Goal: Transaction & Acquisition: Obtain resource

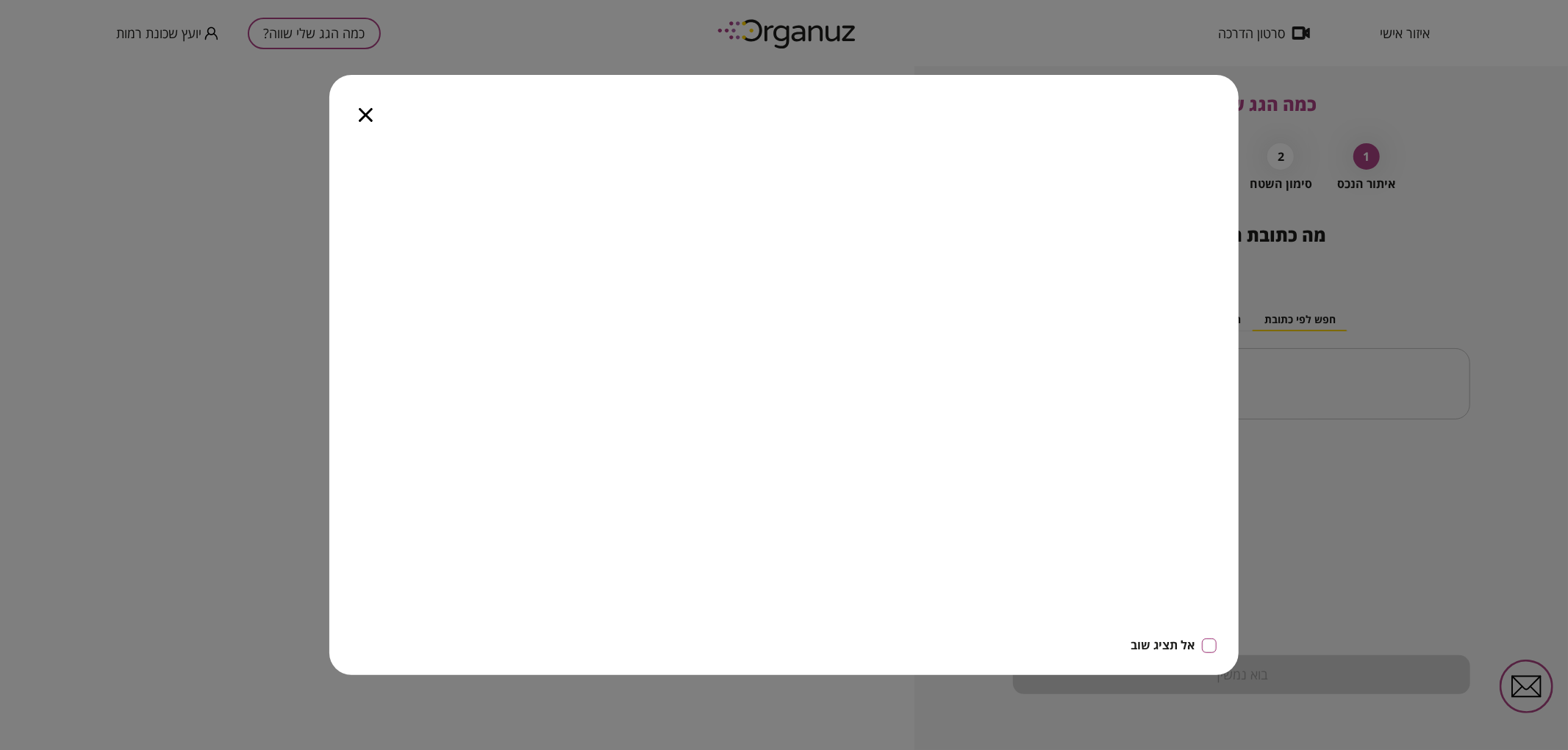
click at [370, 106] on div at bounding box center [366, 106] width 73 height 62
click at [369, 113] on icon "button" at bounding box center [365, 115] width 14 height 14
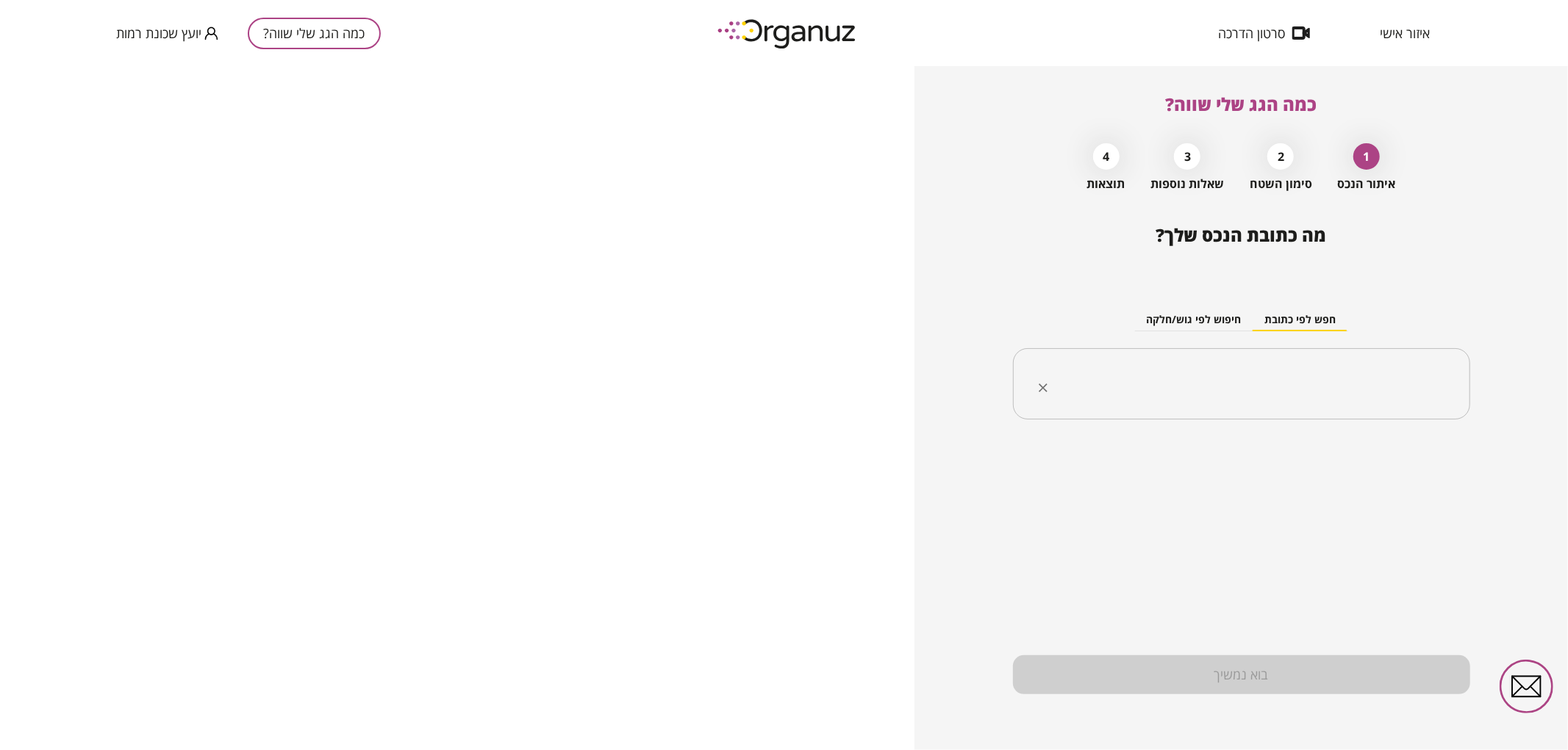
click at [1316, 403] on div "​" at bounding box center [1242, 384] width 458 height 72
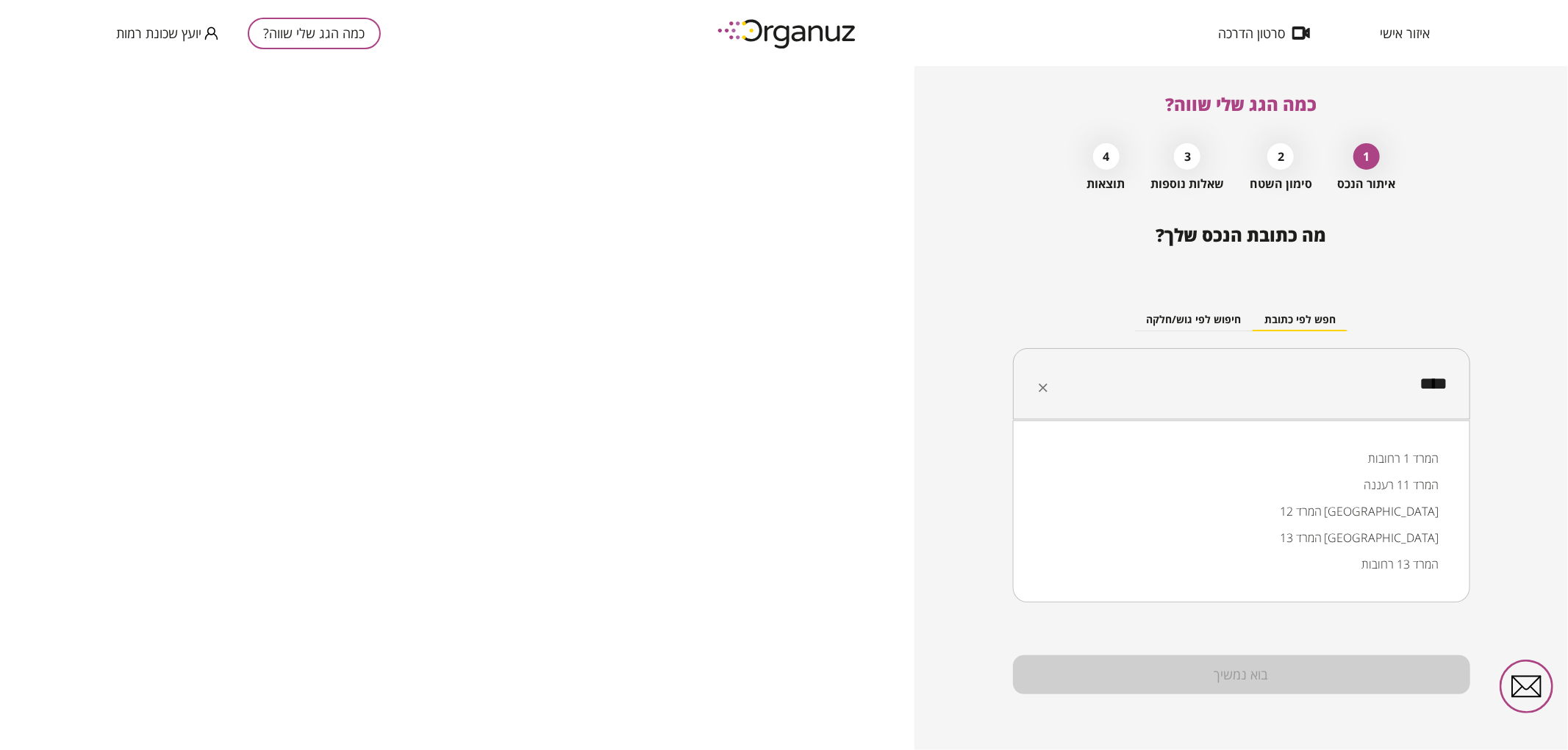
click at [1172, 395] on input "****" at bounding box center [1247, 385] width 411 height 36
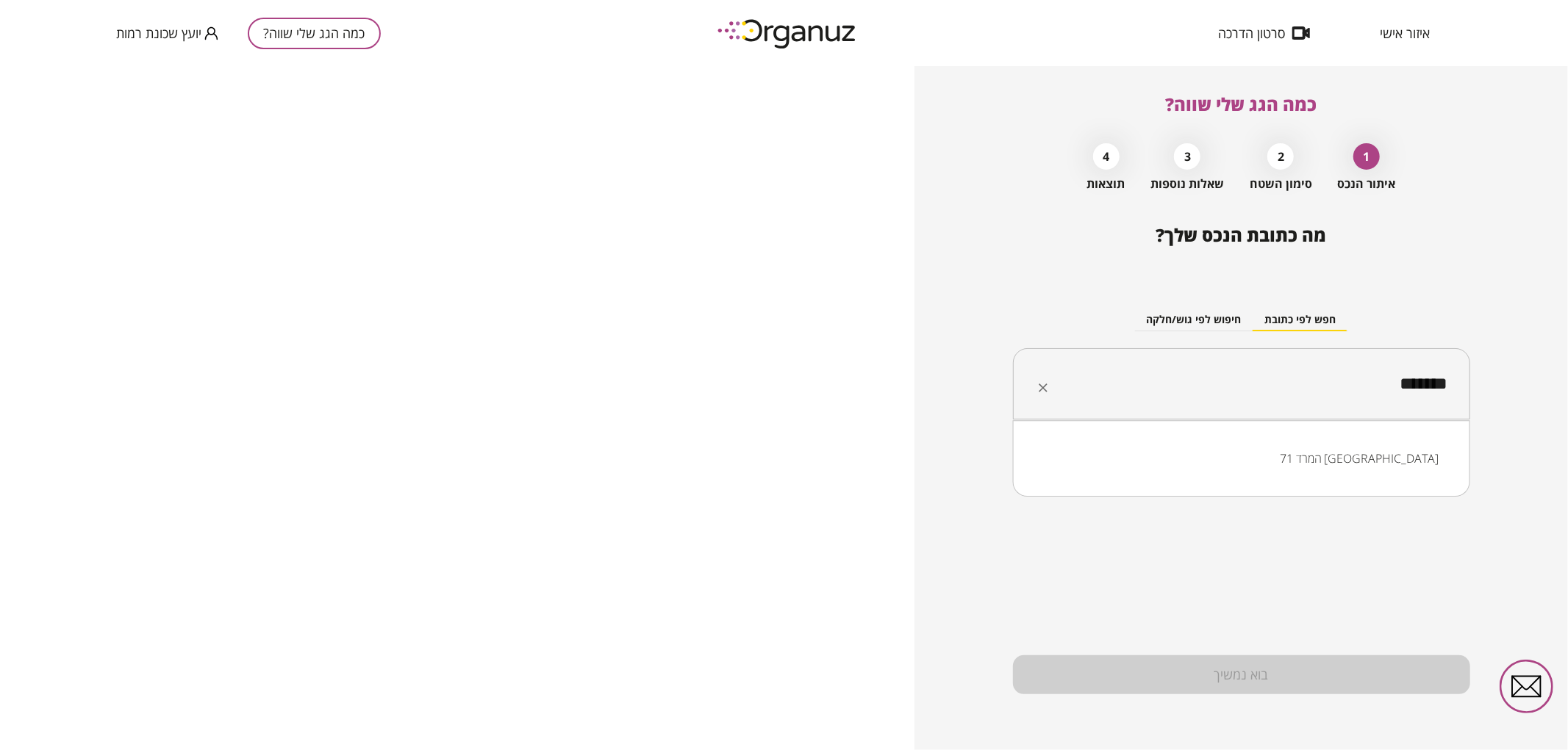
click at [1222, 449] on li "המרד 71 [GEOGRAPHIC_DATA]" at bounding box center [1242, 458] width 419 height 26
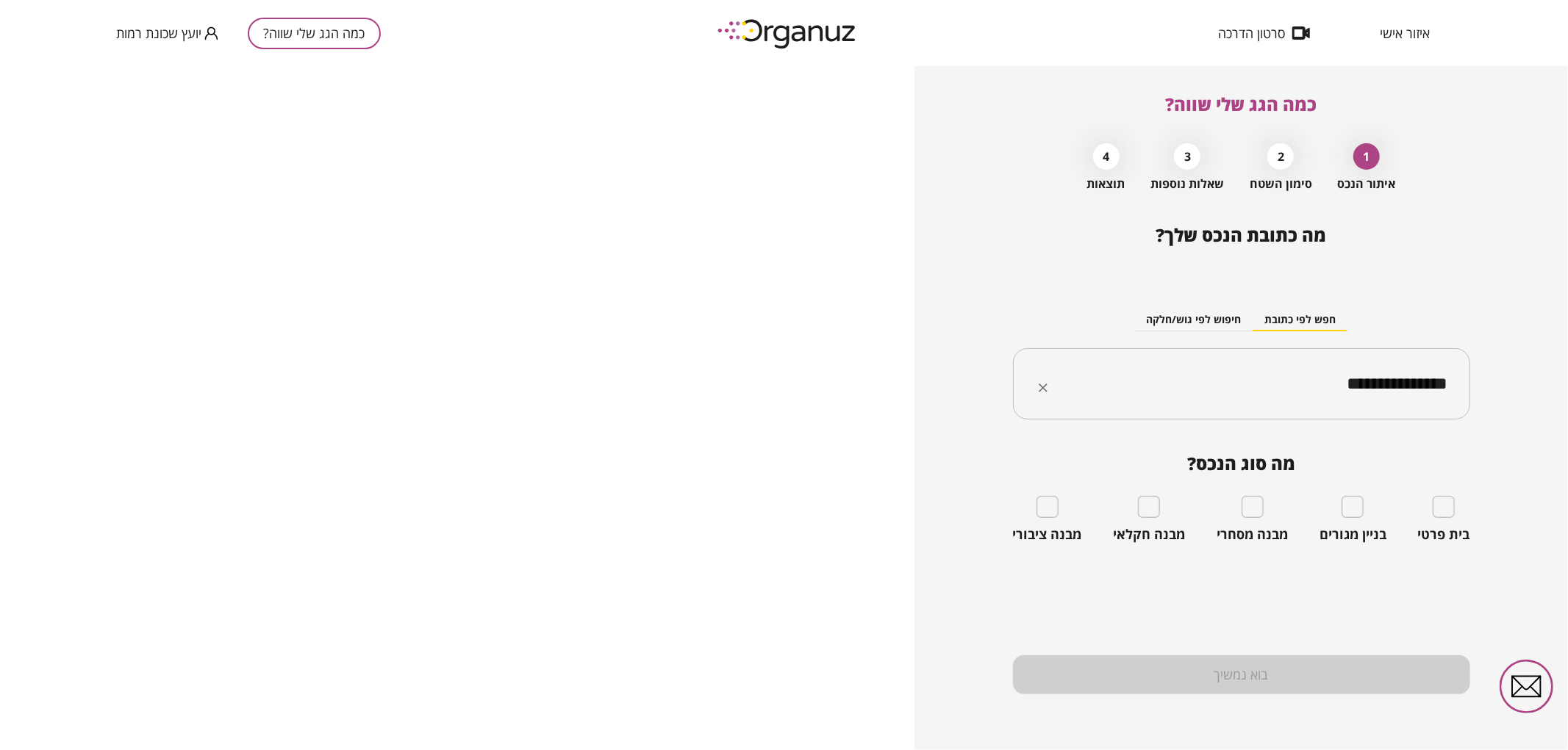
type input "**********"
click at [1392, 26] on span "איזור אישי" at bounding box center [1405, 33] width 50 height 15
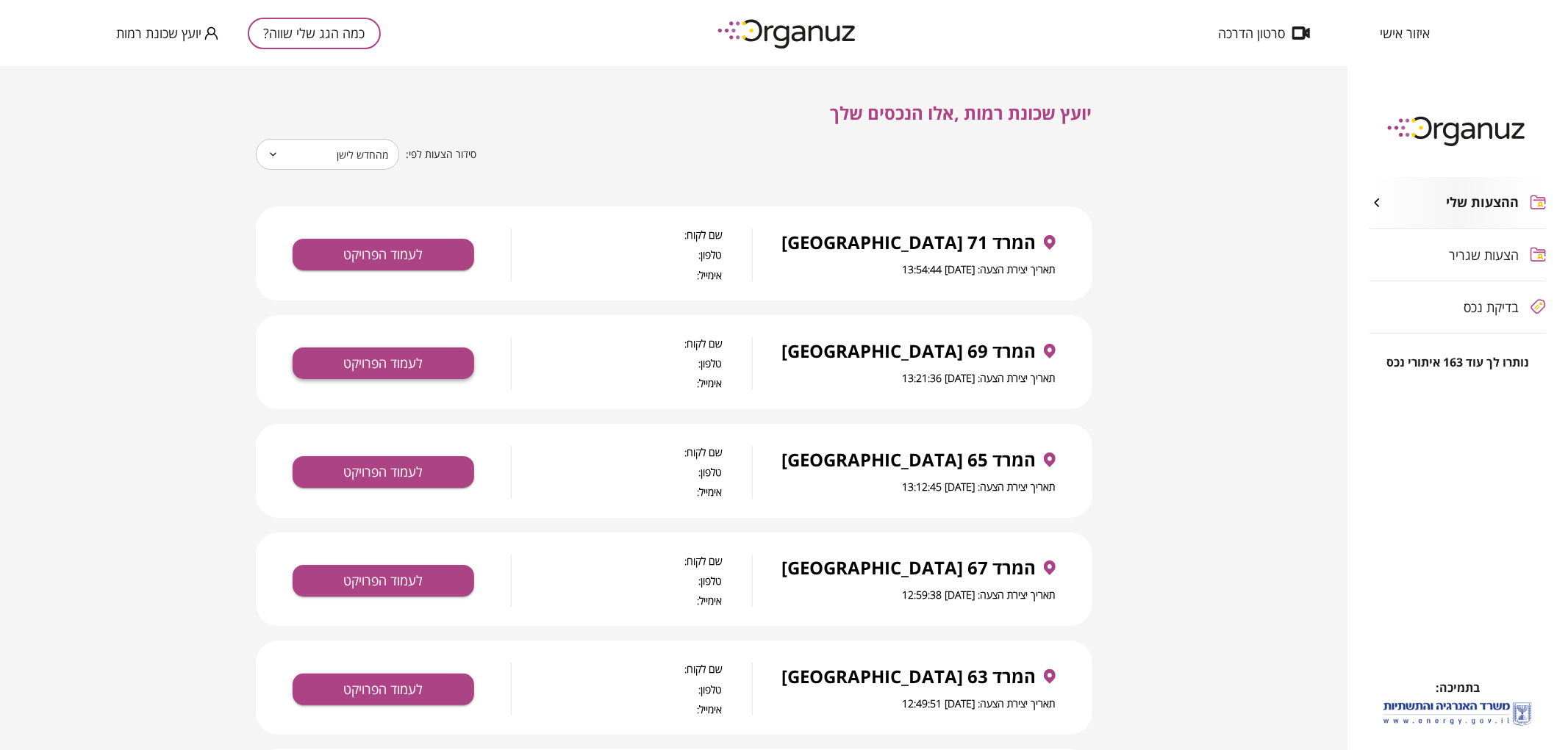
click at [432, 370] on button "לעמוד הפרויקט" at bounding box center [383, 363] width 181 height 32
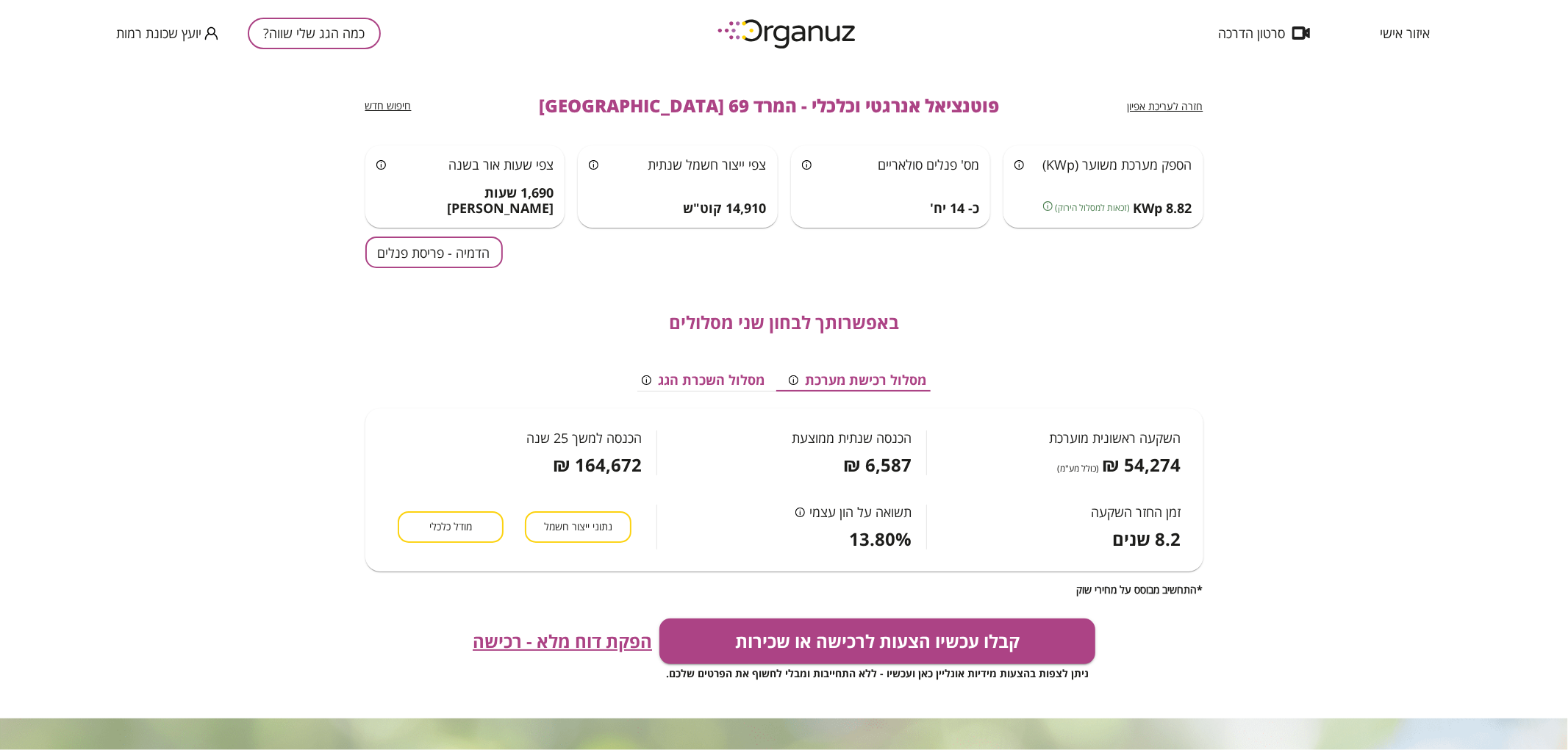
click at [439, 252] on button "הדמיה - פריסת פנלים" at bounding box center [434, 252] width 138 height 32
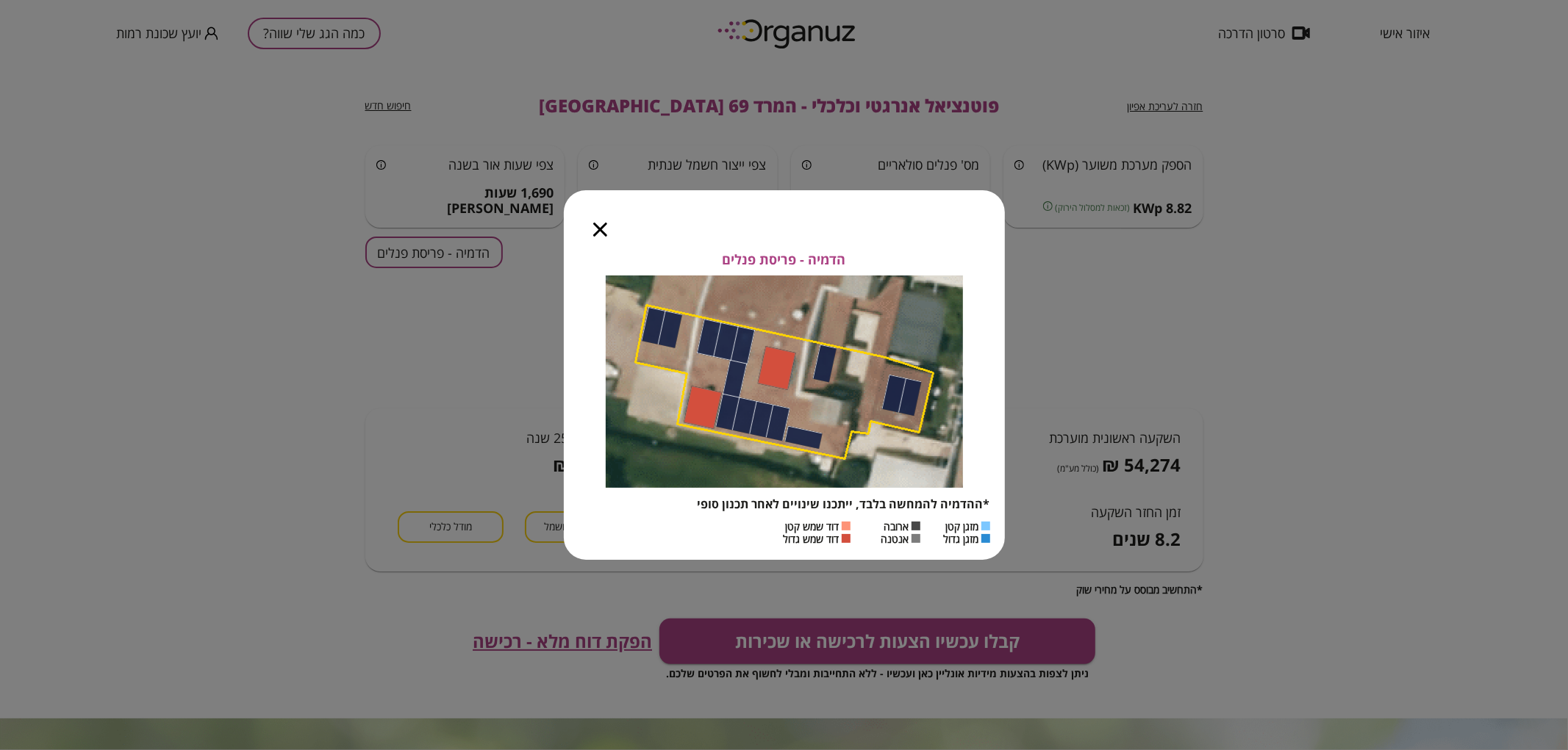
click at [598, 233] on icon "button" at bounding box center [600, 229] width 14 height 14
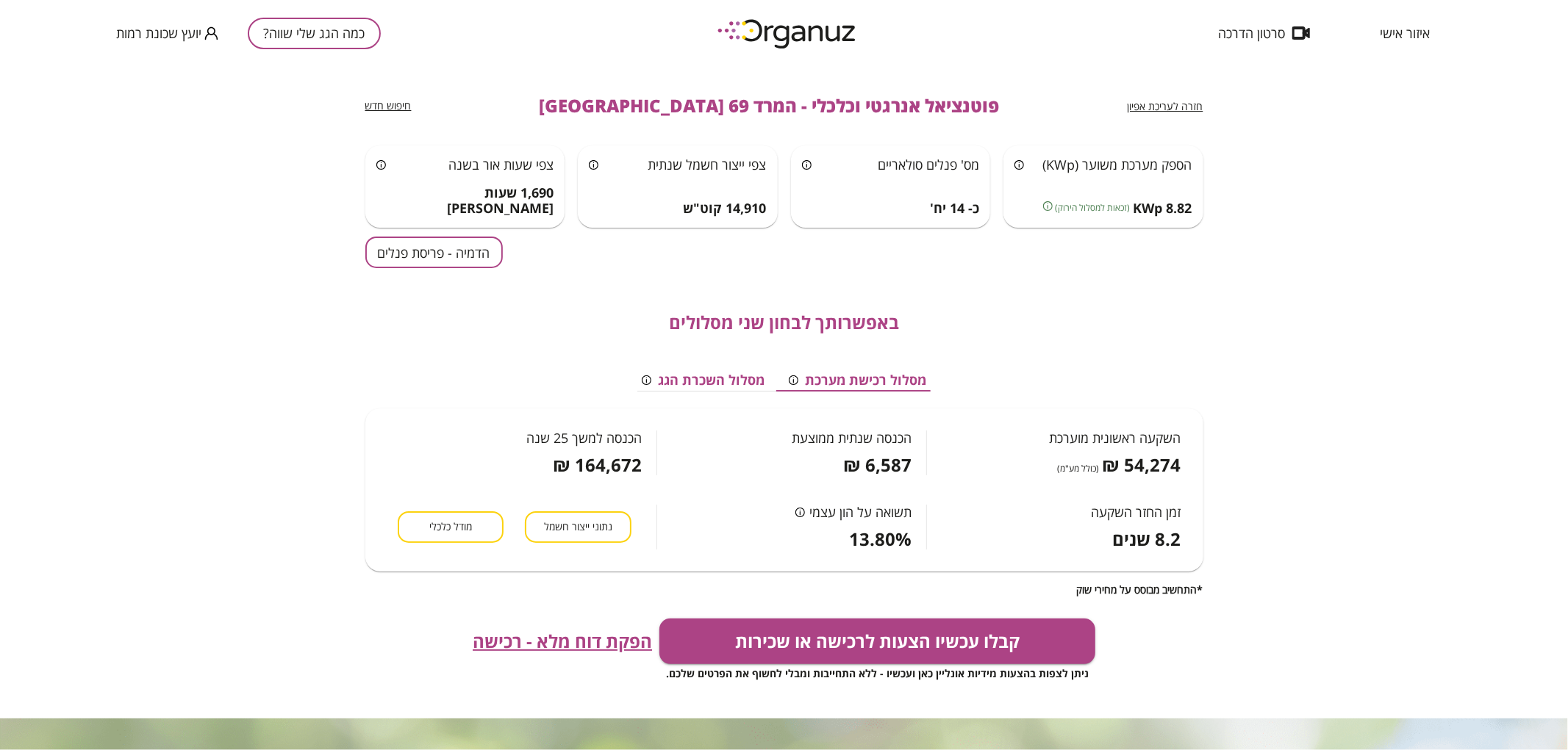
click at [1401, 34] on span "איזור אישי" at bounding box center [1405, 33] width 50 height 15
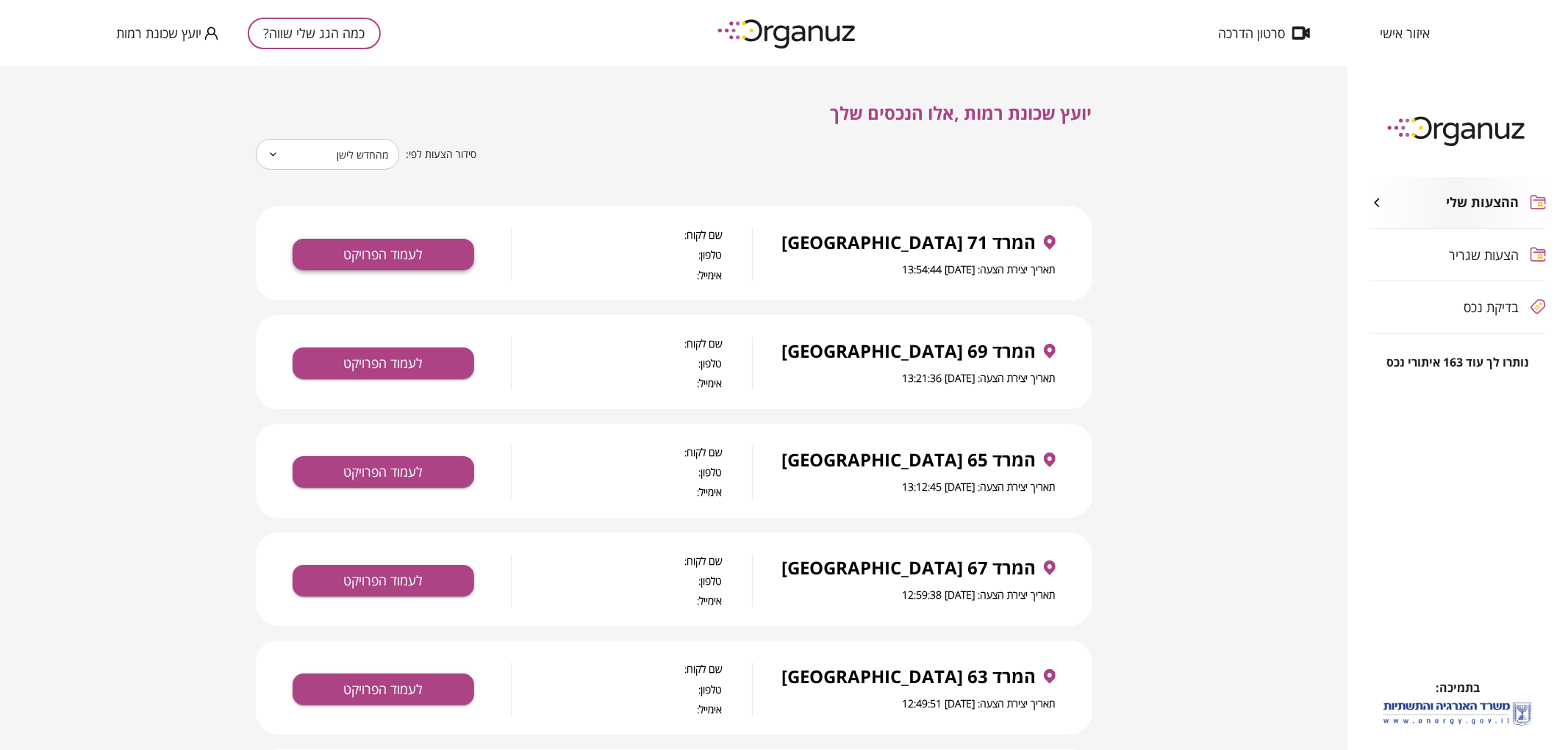
click at [386, 263] on button "לעמוד הפרויקט" at bounding box center [383, 254] width 181 height 32
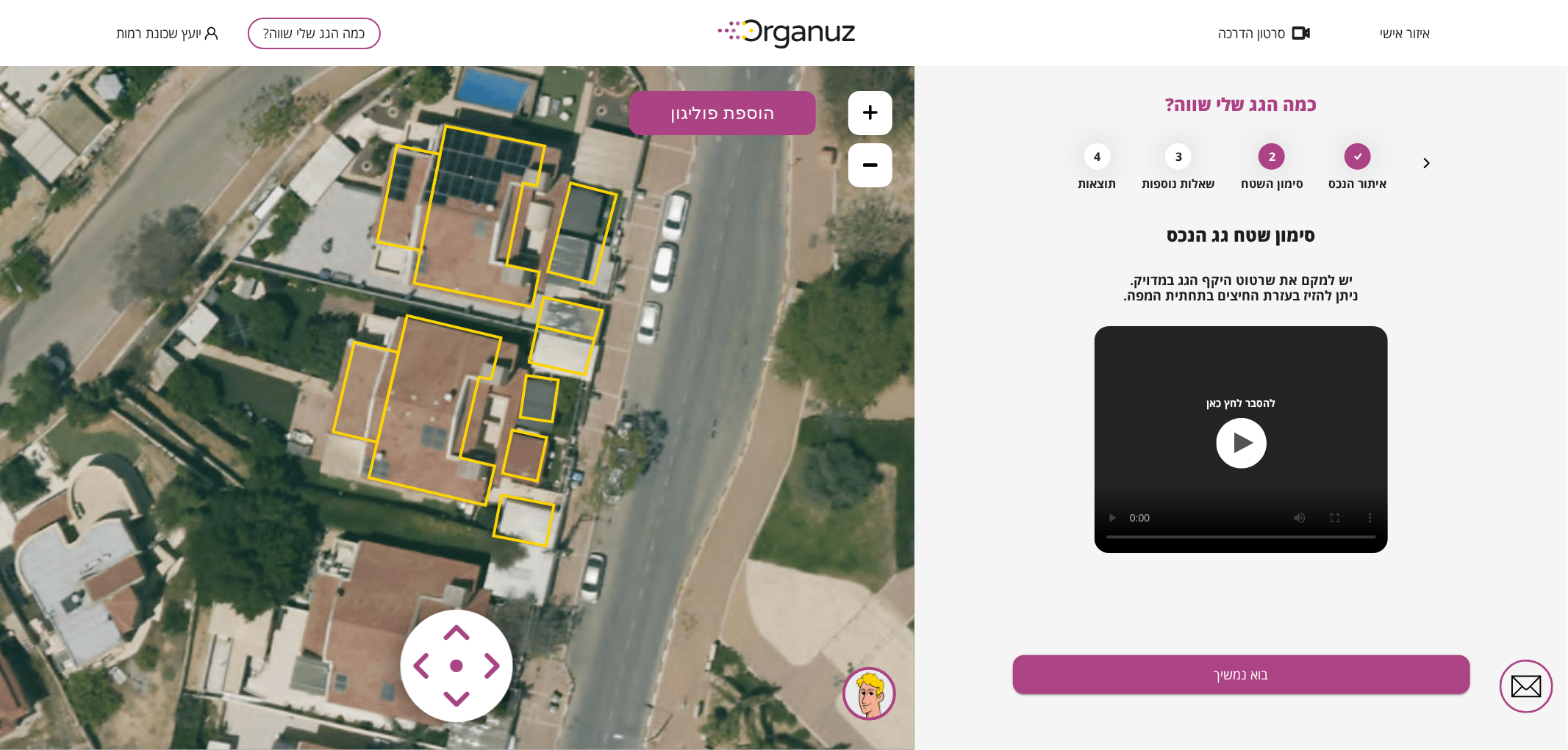
drag, startPoint x: 428, startPoint y: 487, endPoint x: 445, endPoint y: 415, distance: 74.0
click at [445, 415] on polygon at bounding box center [435, 410] width 132 height 190
click at [530, 398] on polygon at bounding box center [540, 397] width 38 height 46
click at [534, 459] on polygon at bounding box center [525, 455] width 44 height 51
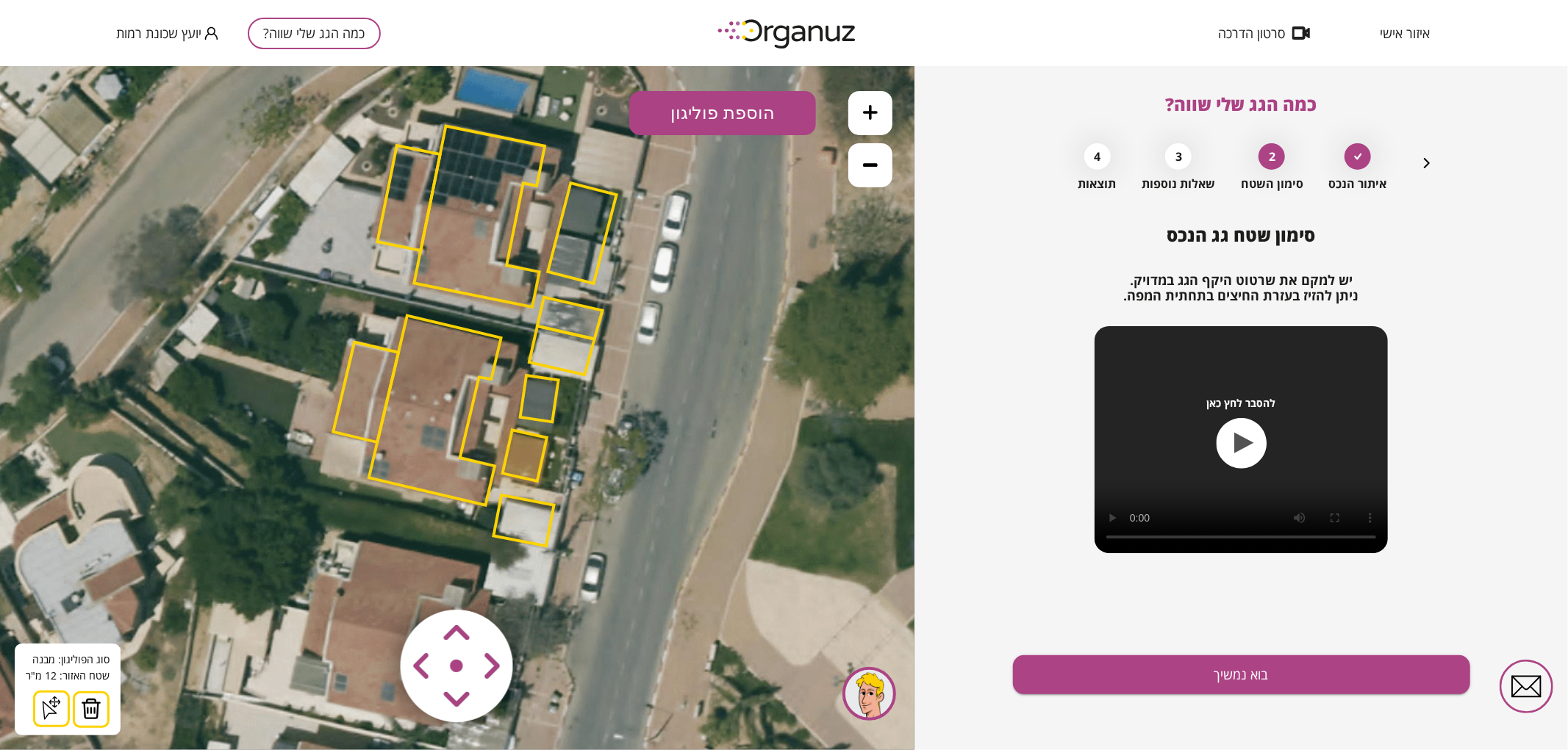
click at [94, 703] on img at bounding box center [91, 708] width 21 height 22
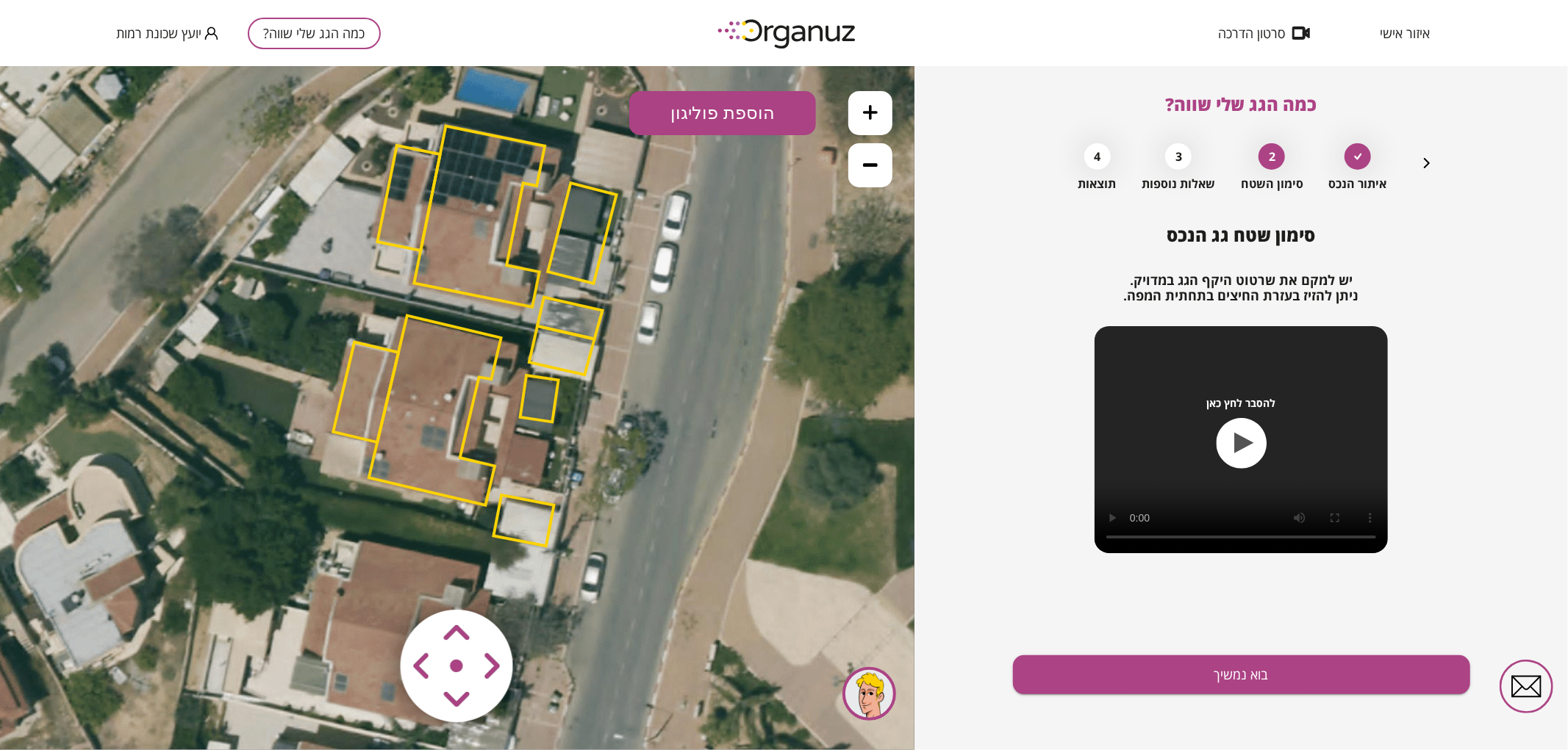
click at [518, 396] on icon at bounding box center [474, 339] width 1290 height 1289
click at [531, 394] on polygon at bounding box center [540, 397] width 38 height 46
click at [86, 700] on img at bounding box center [91, 708] width 21 height 22
click at [546, 353] on polygon at bounding box center [562, 349] width 66 height 48
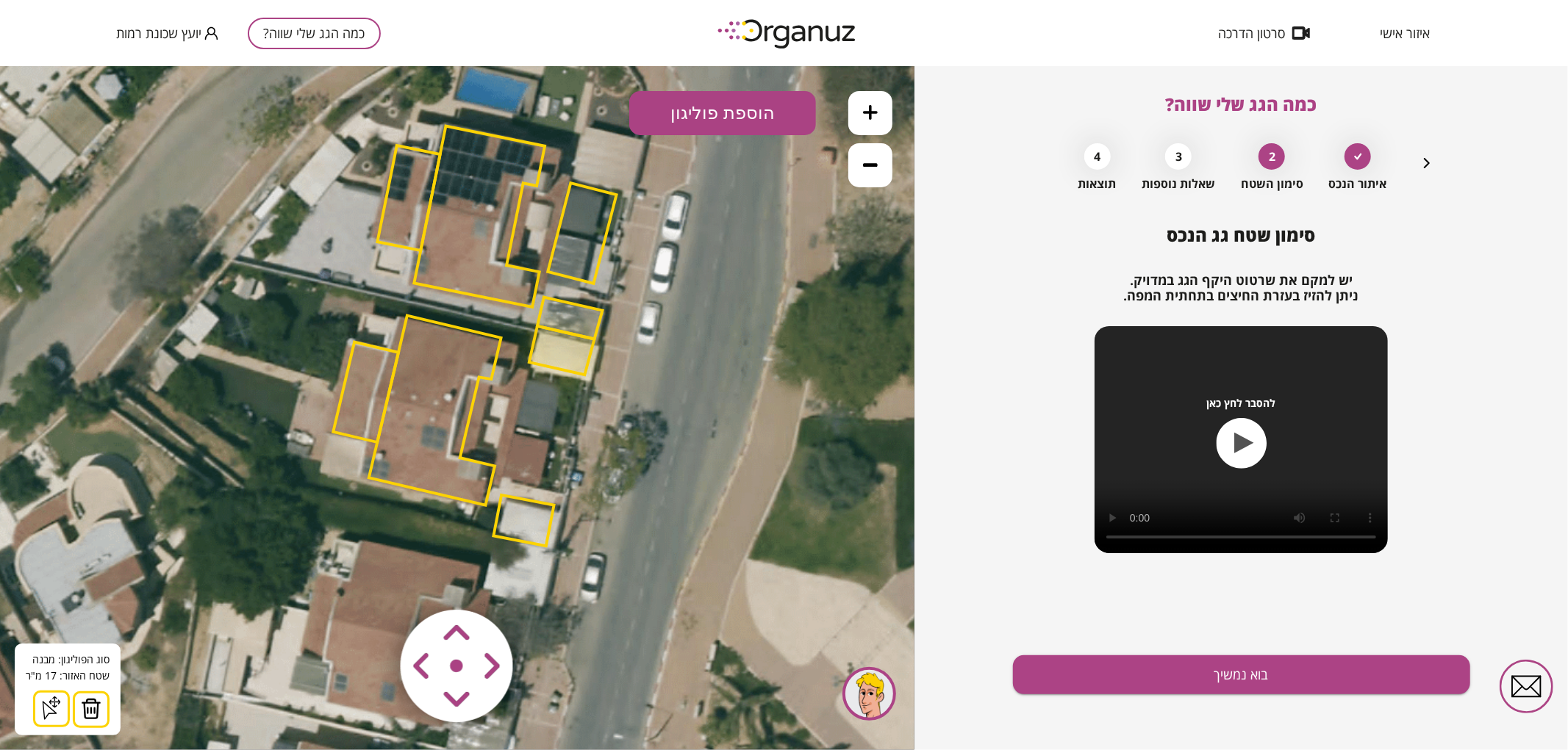
click at [105, 714] on button at bounding box center [91, 709] width 36 height 36
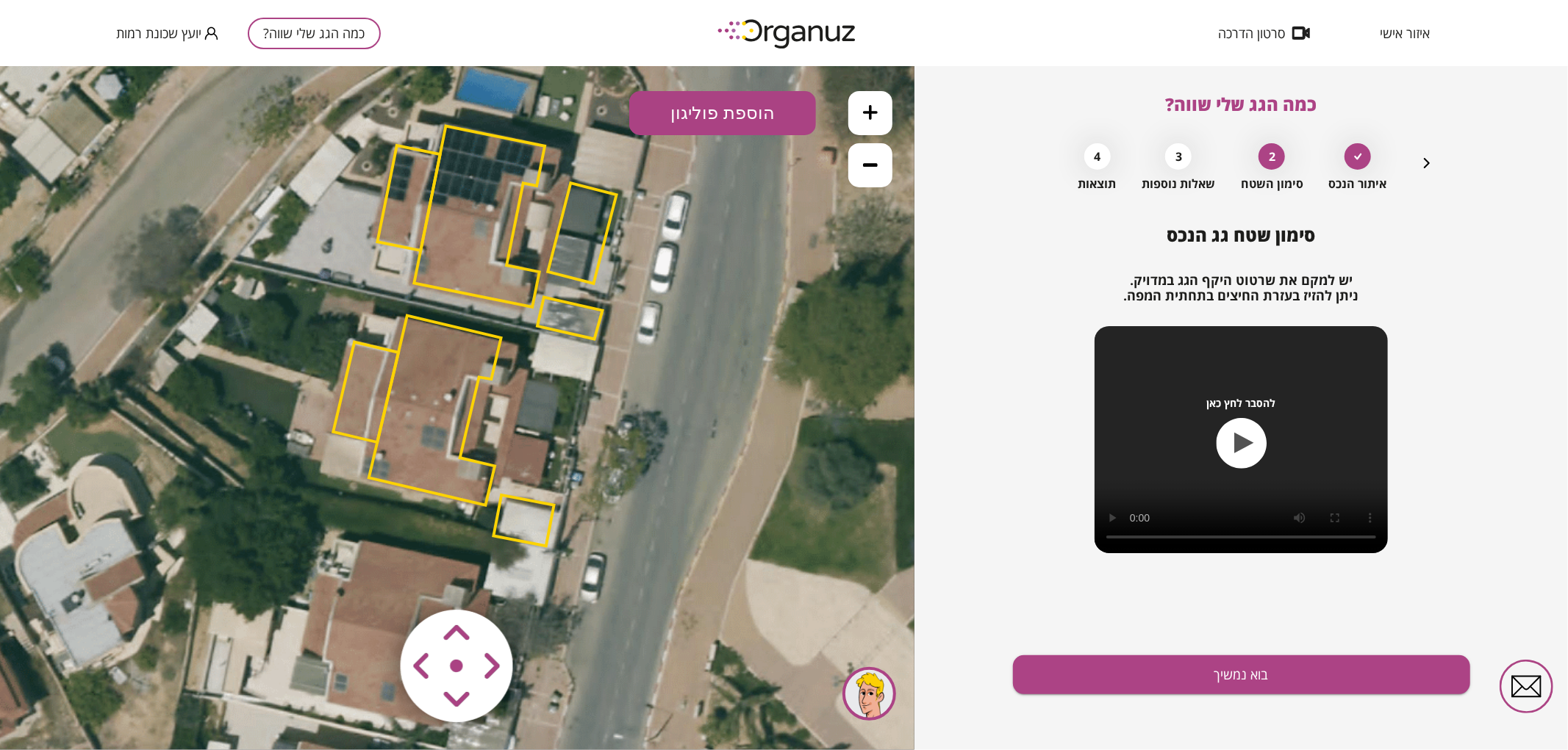
click at [538, 515] on polygon at bounding box center [523, 520] width 60 height 51
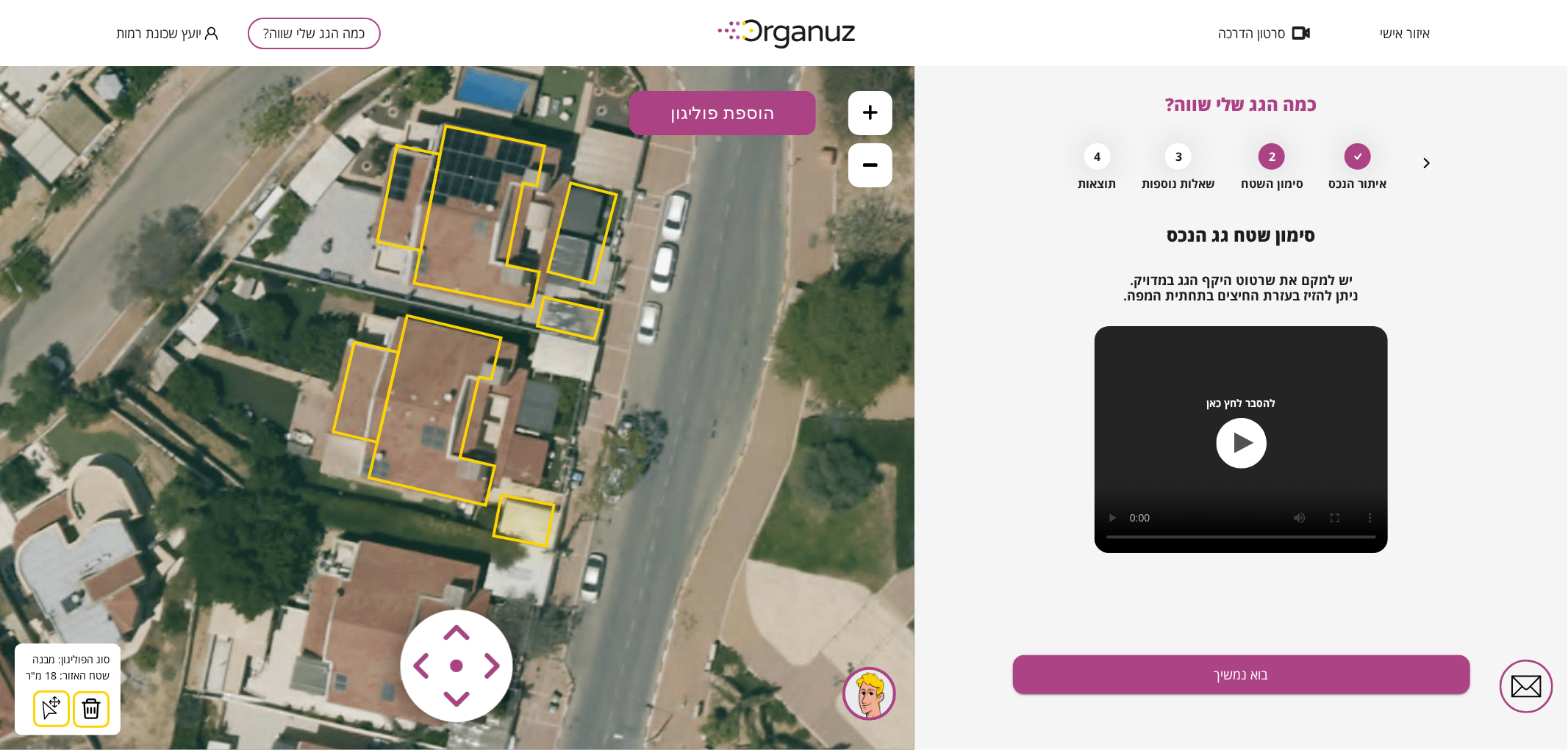
click at [97, 703] on img at bounding box center [91, 708] width 21 height 22
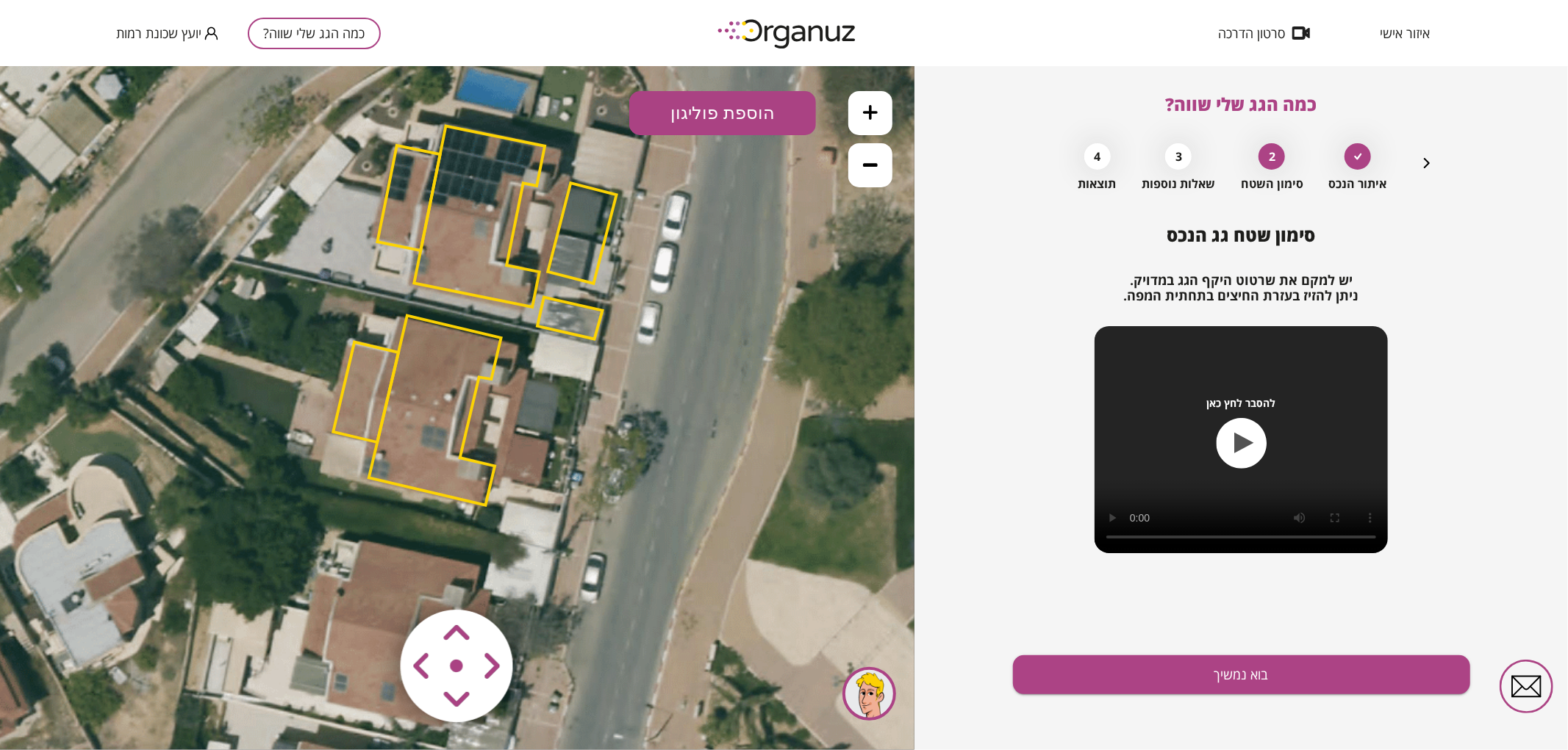
click at [369, 391] on polygon at bounding box center [366, 392] width 66 height 100
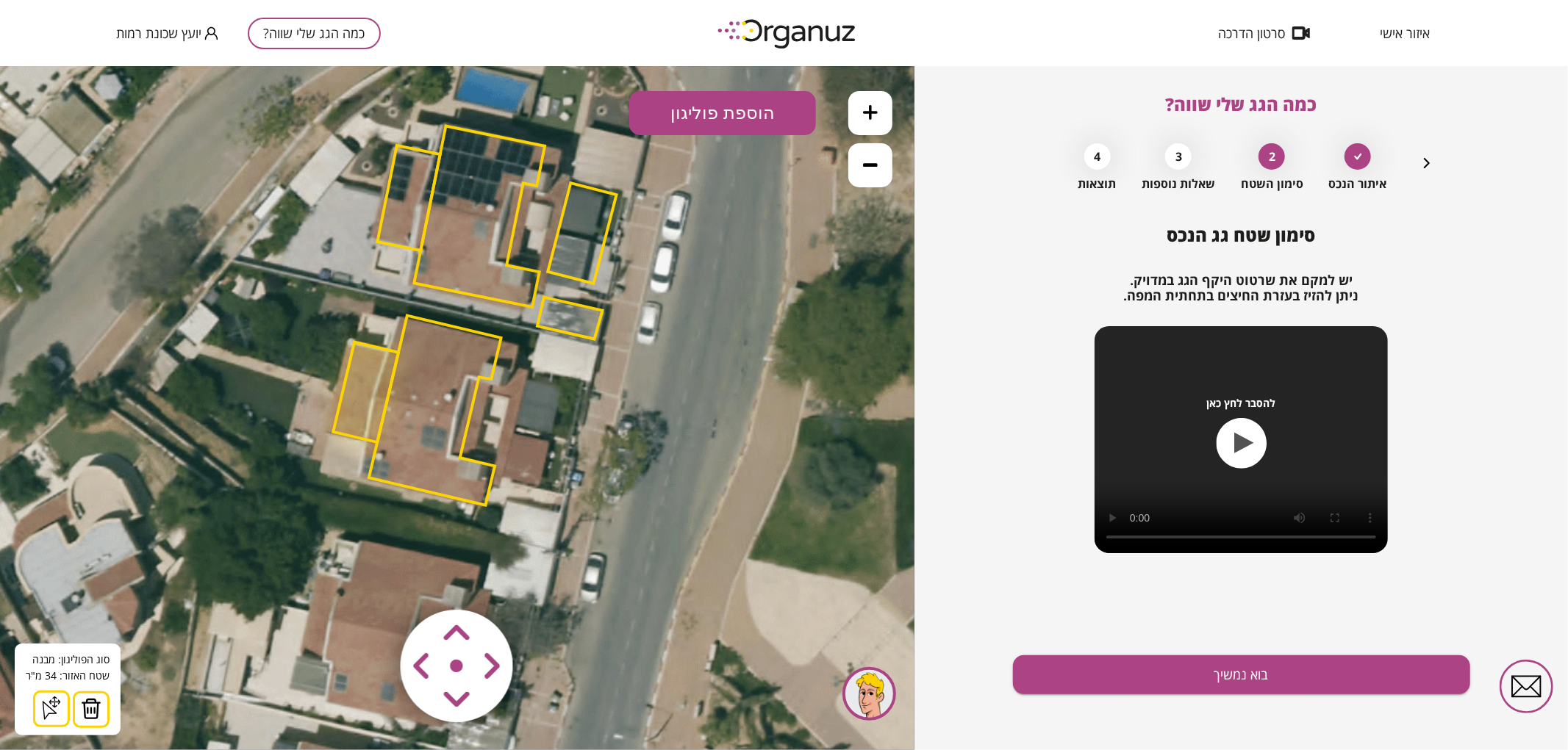
click at [89, 720] on button at bounding box center [91, 709] width 36 height 36
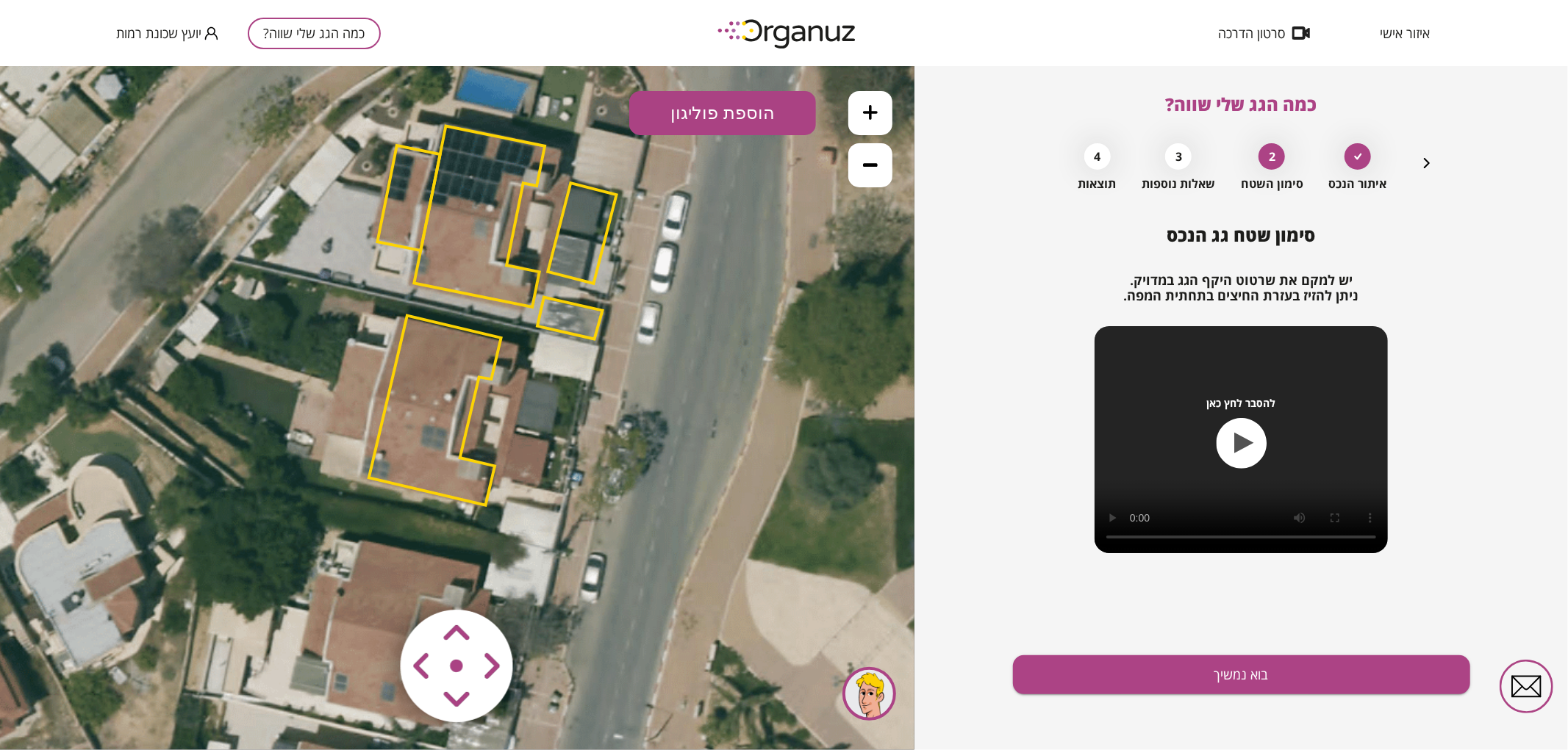
click at [397, 414] on polygon at bounding box center [435, 410] width 132 height 190
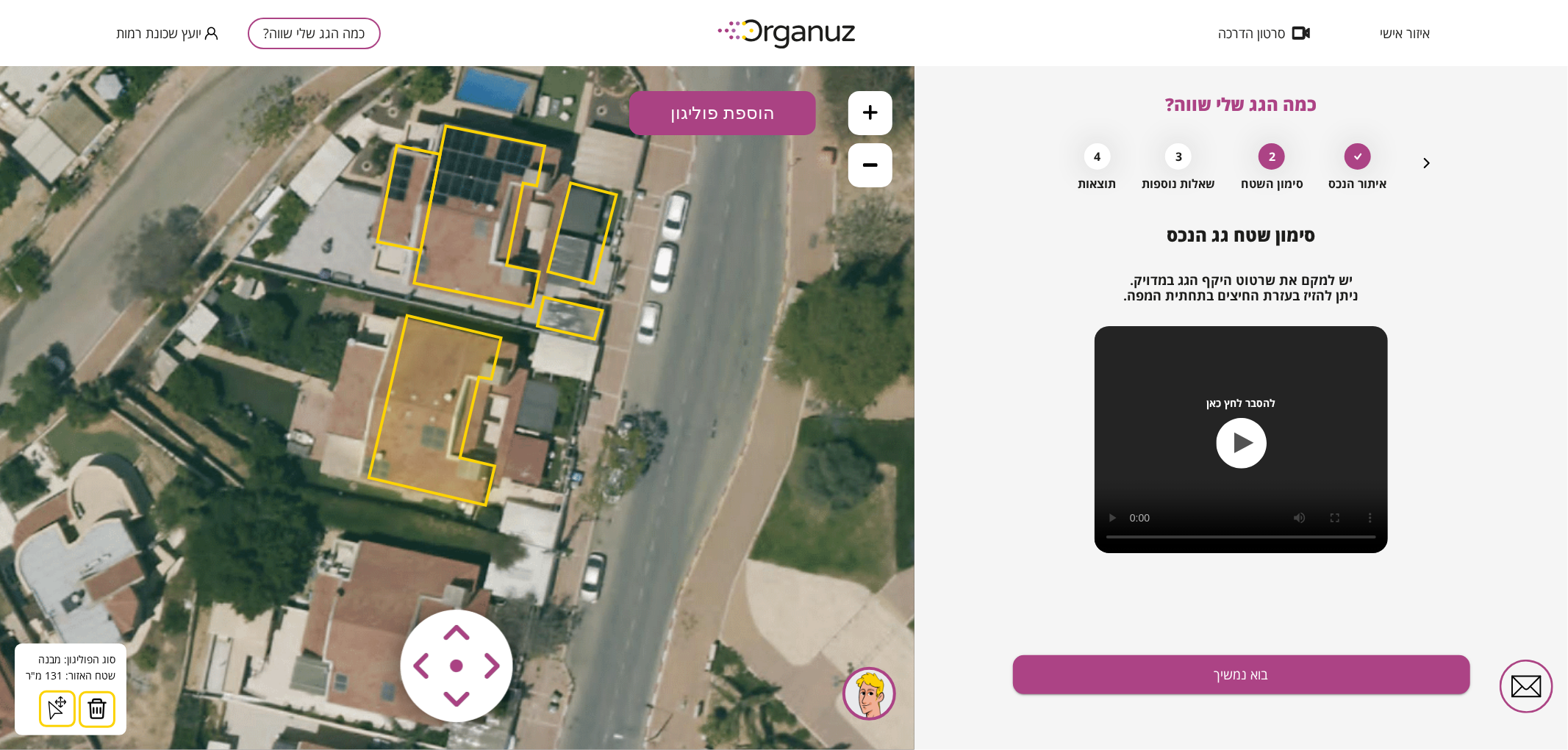
click at [106, 709] on button at bounding box center [97, 709] width 36 height 36
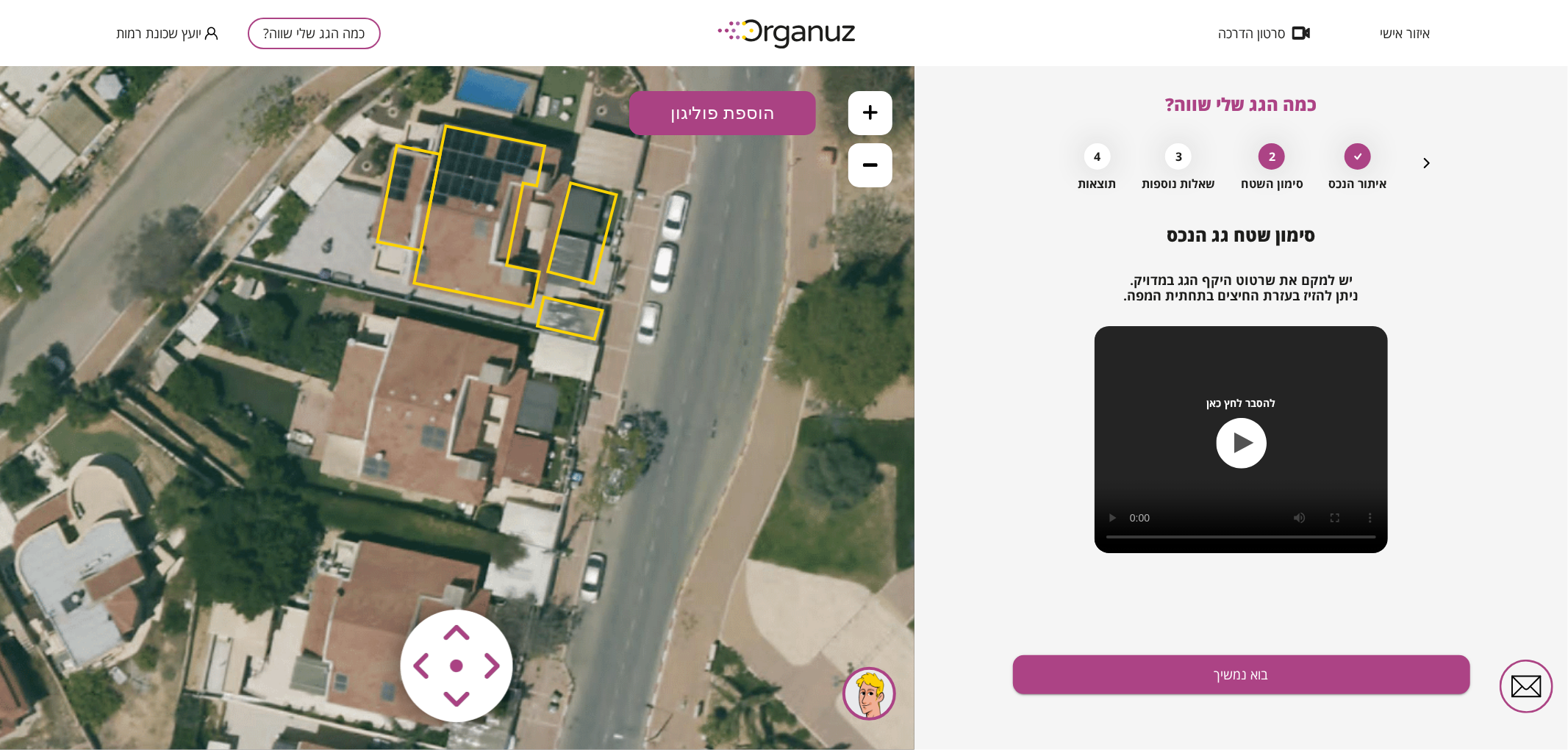
click at [878, 104] on button at bounding box center [871, 112] width 44 height 44
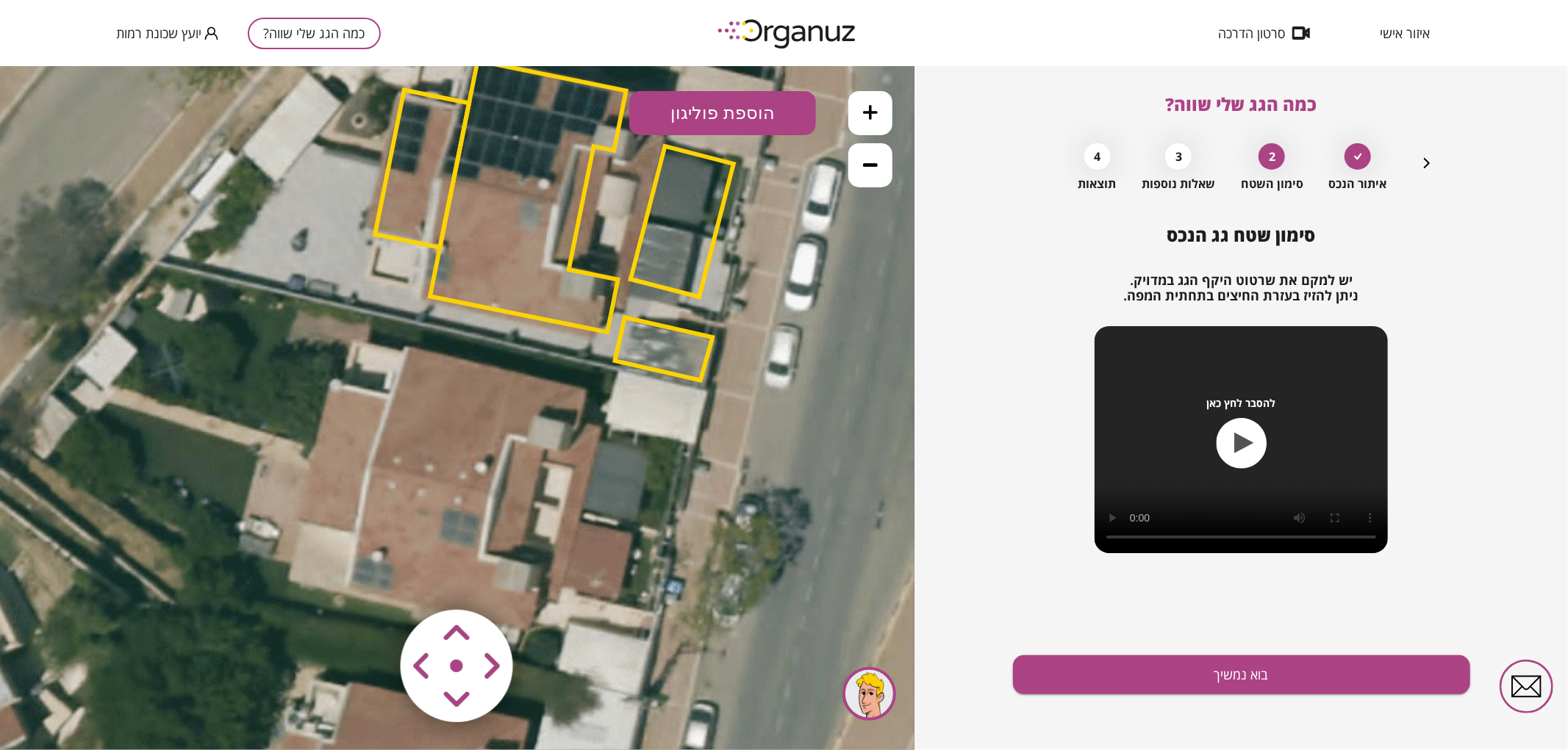
drag, startPoint x: 598, startPoint y: 360, endPoint x: 618, endPoint y: 385, distance: 32.0
click at [618, 385] on icon at bounding box center [521, 381] width 1935 height 1935
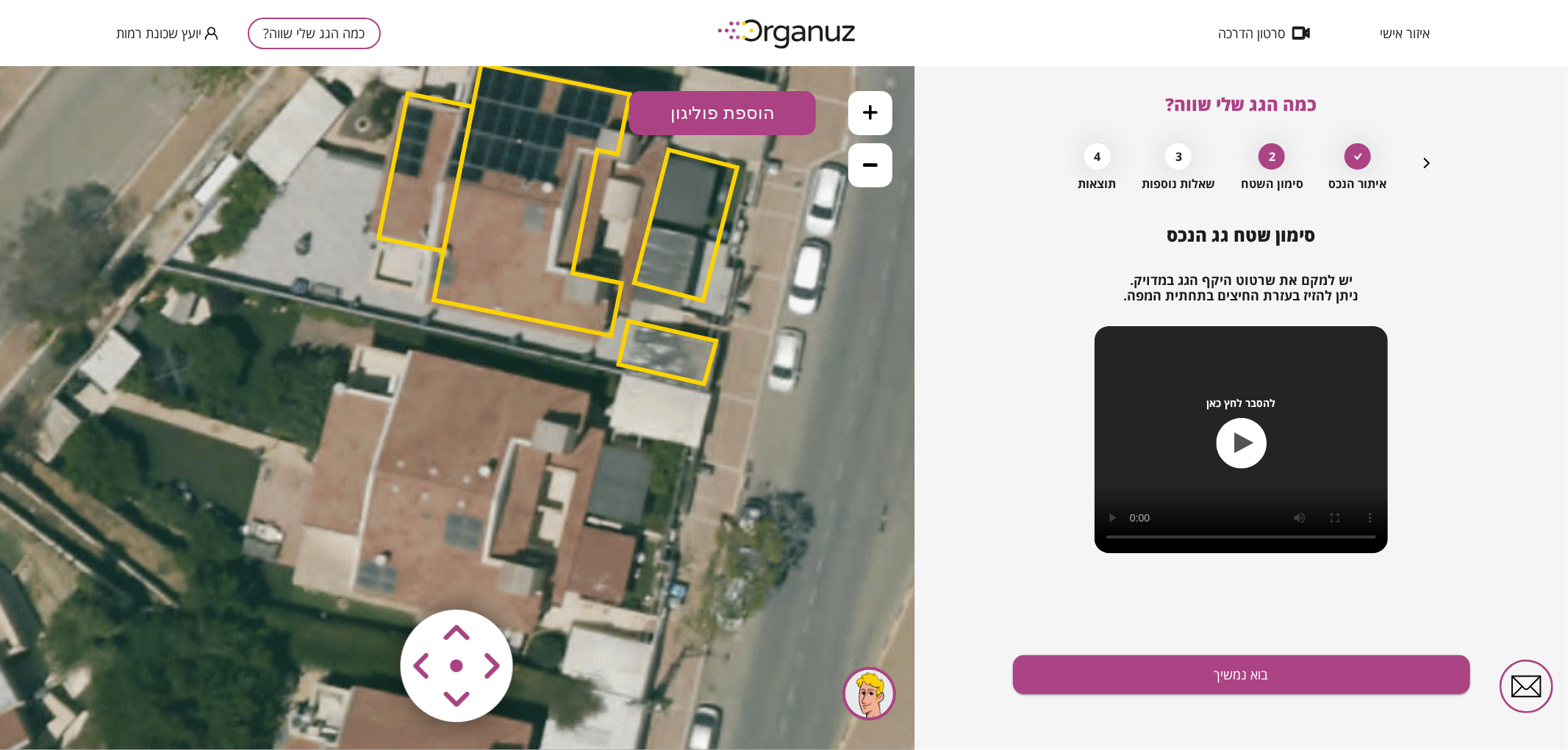
click at [704, 105] on button "הוספת פוליגון" at bounding box center [722, 112] width 187 height 44
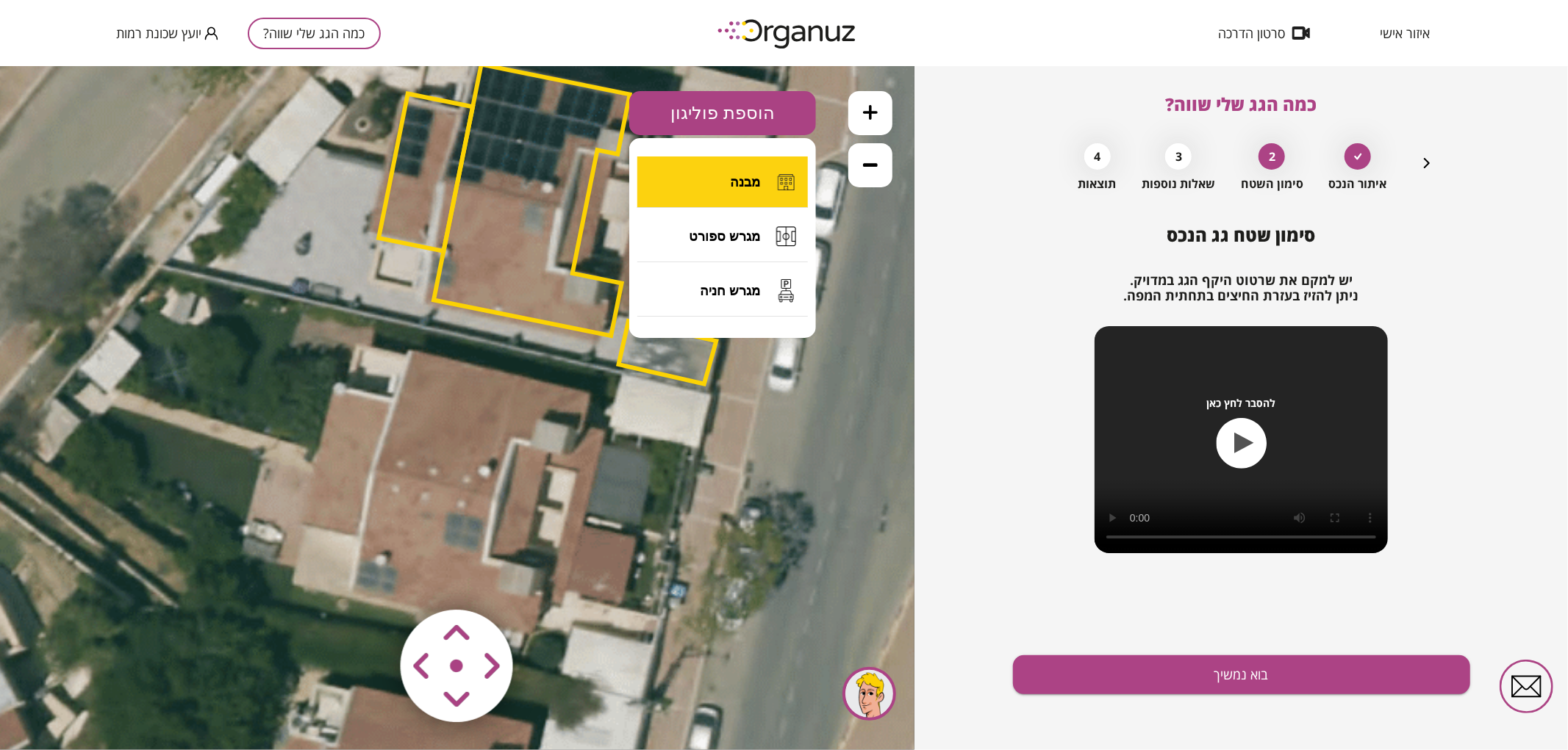
click at [714, 188] on button "מבנה" at bounding box center [722, 181] width 170 height 51
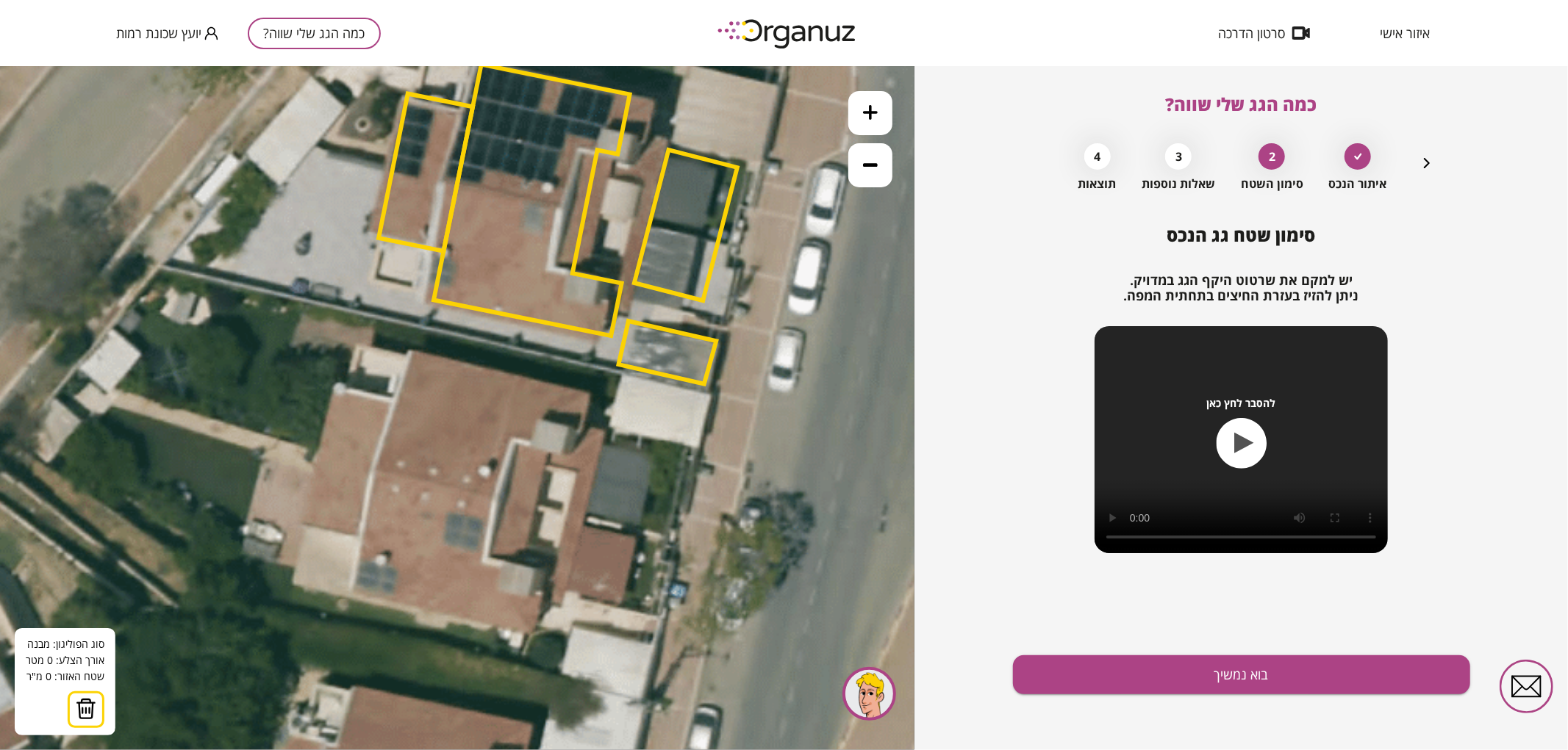
click at [584, 518] on icon at bounding box center [524, 385] width 1935 height 1935
click at [314, 459] on polygon at bounding box center [449, 488] width 271 height 58
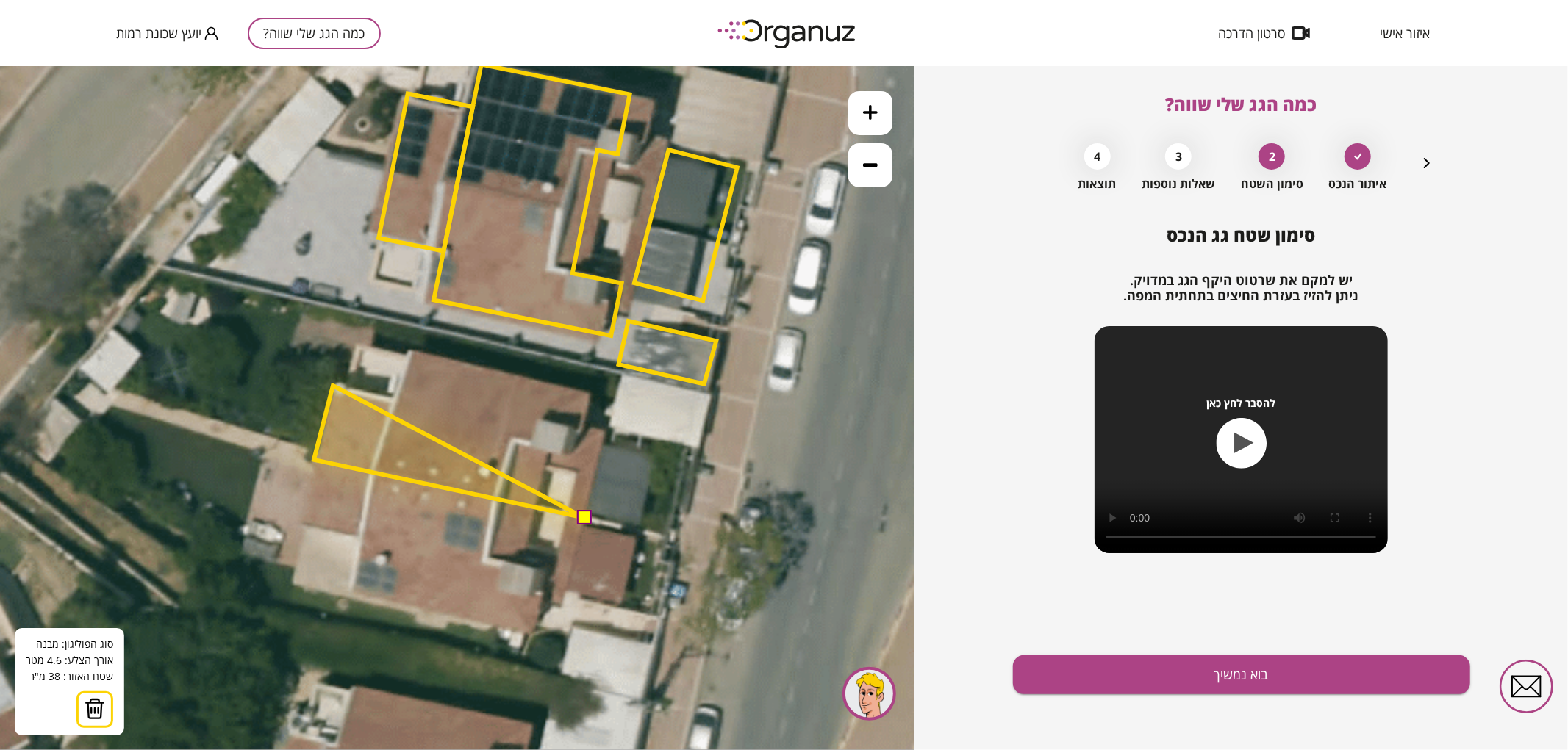
click at [333, 385] on polygon at bounding box center [449, 451] width 271 height 132
click at [398, 399] on polygon at bounding box center [449, 451] width 271 height 132
click at [409, 350] on polygon at bounding box center [449, 434] width 271 height 168
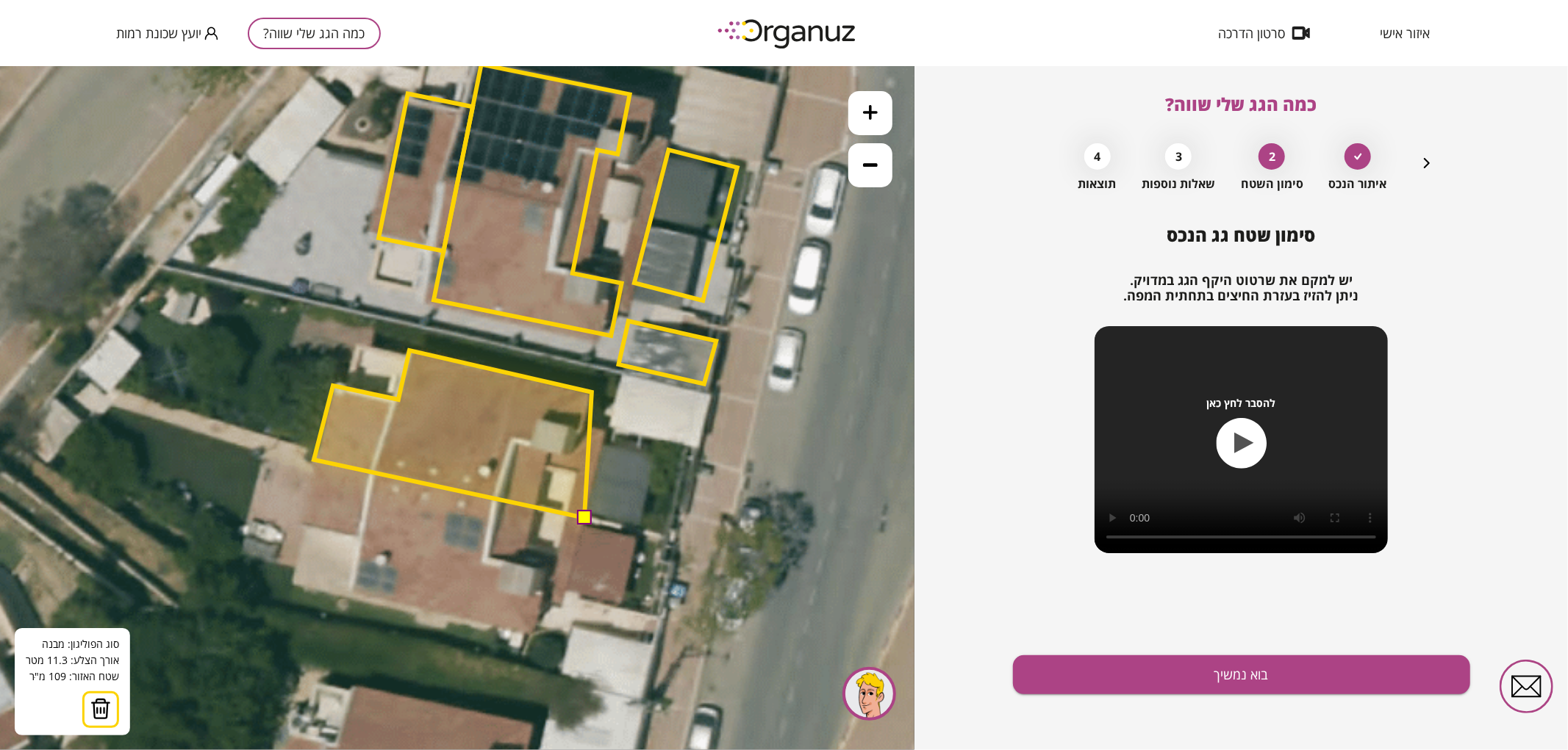
click at [592, 392] on polygon at bounding box center [452, 434] width 278 height 168
click at [586, 423] on polygon at bounding box center [452, 434] width 278 height 168
click at [607, 431] on polygon at bounding box center [460, 434] width 294 height 168
click at [586, 522] on button at bounding box center [583, 517] width 15 height 15
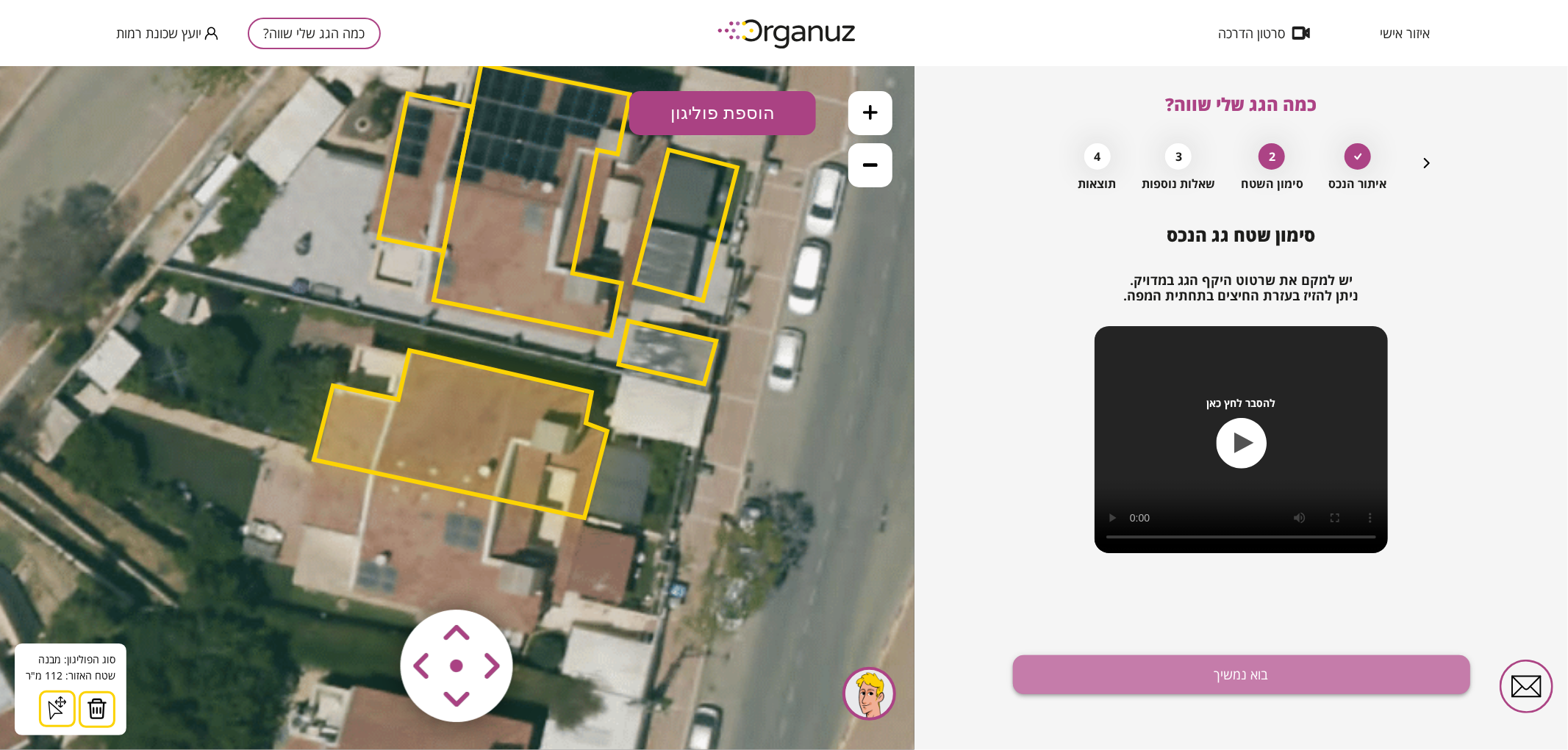
click at [1080, 683] on button "בוא נמשיך" at bounding box center [1242, 674] width 458 height 39
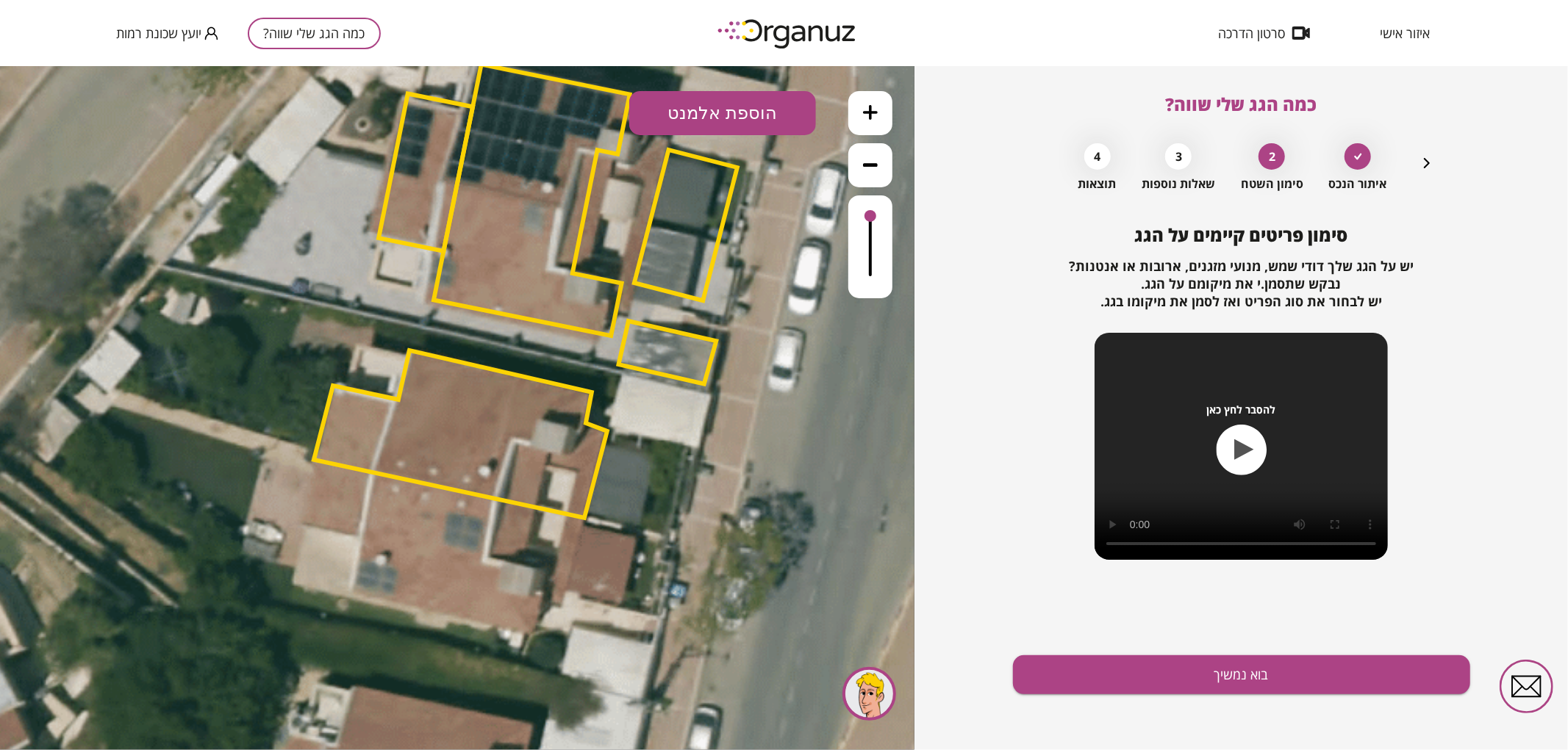
click at [434, 429] on polygon at bounding box center [460, 434] width 294 height 168
drag, startPoint x: 1429, startPoint y: 165, endPoint x: 1418, endPoint y: 168, distance: 11.4
click at [1429, 165] on icon "button" at bounding box center [1426, 162] width 17 height 17
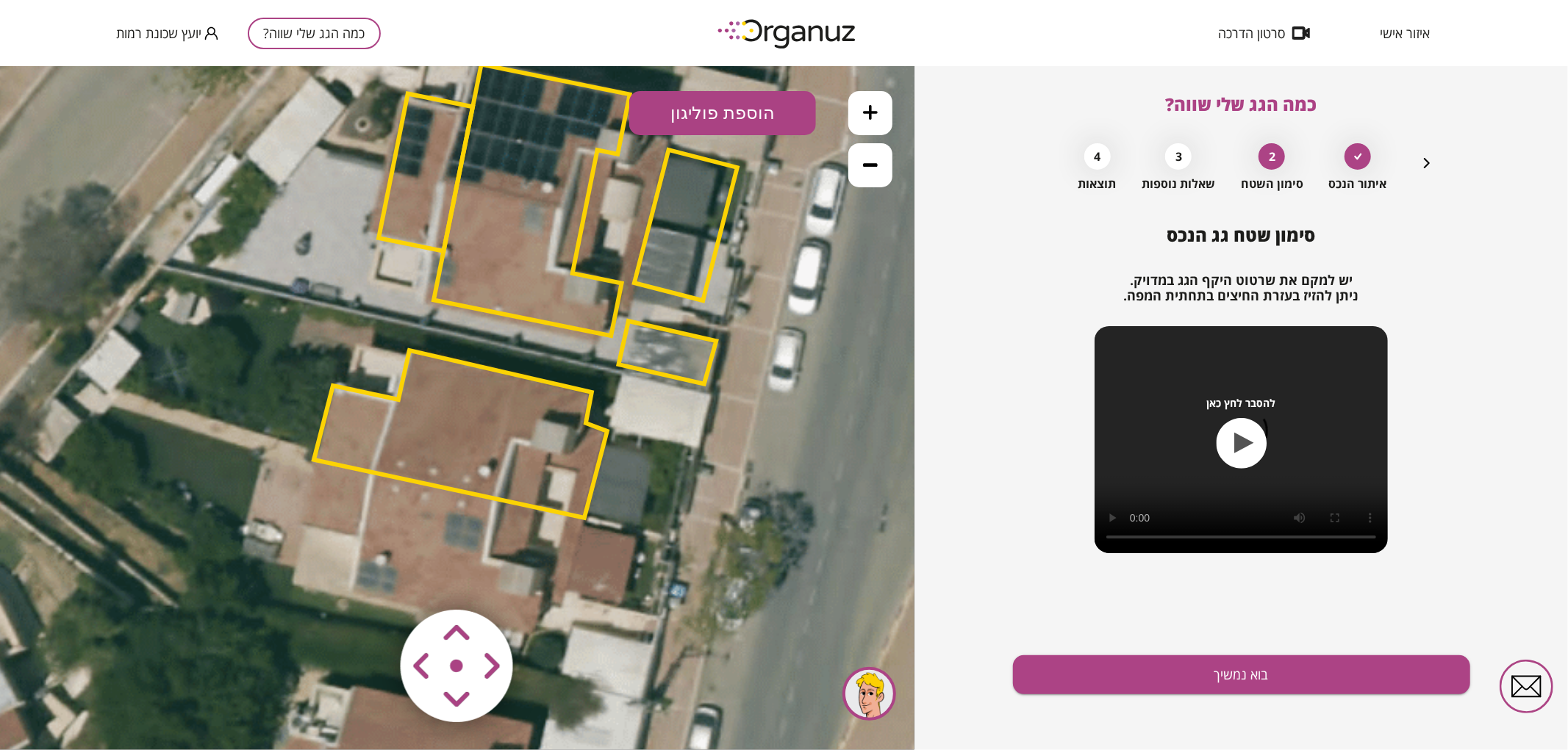
click at [542, 408] on polygon at bounding box center [460, 434] width 294 height 168
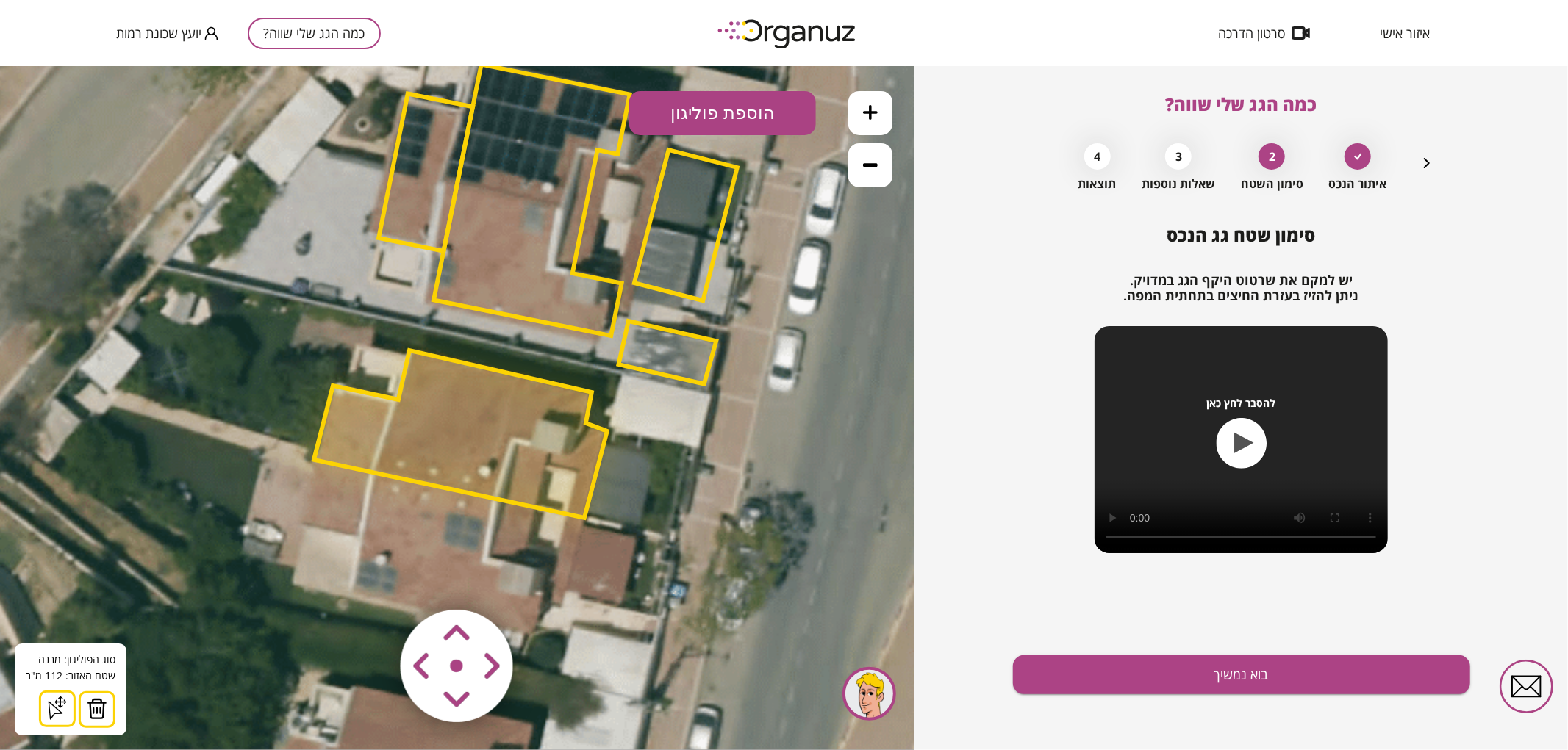
click at [674, 105] on button "הוספת פוליגון" at bounding box center [722, 112] width 187 height 44
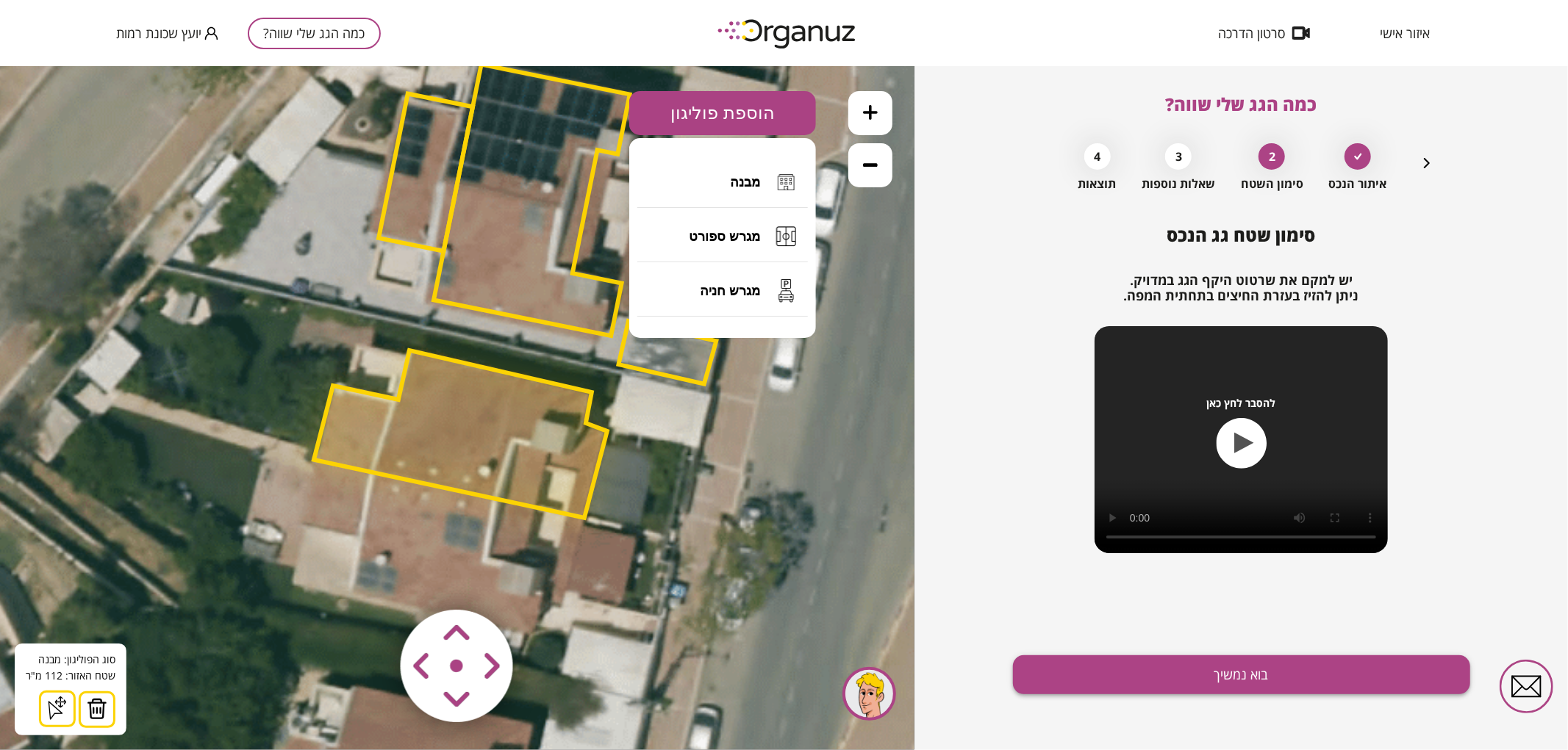
click at [1179, 689] on button "בוא נמשיך" at bounding box center [1242, 674] width 458 height 39
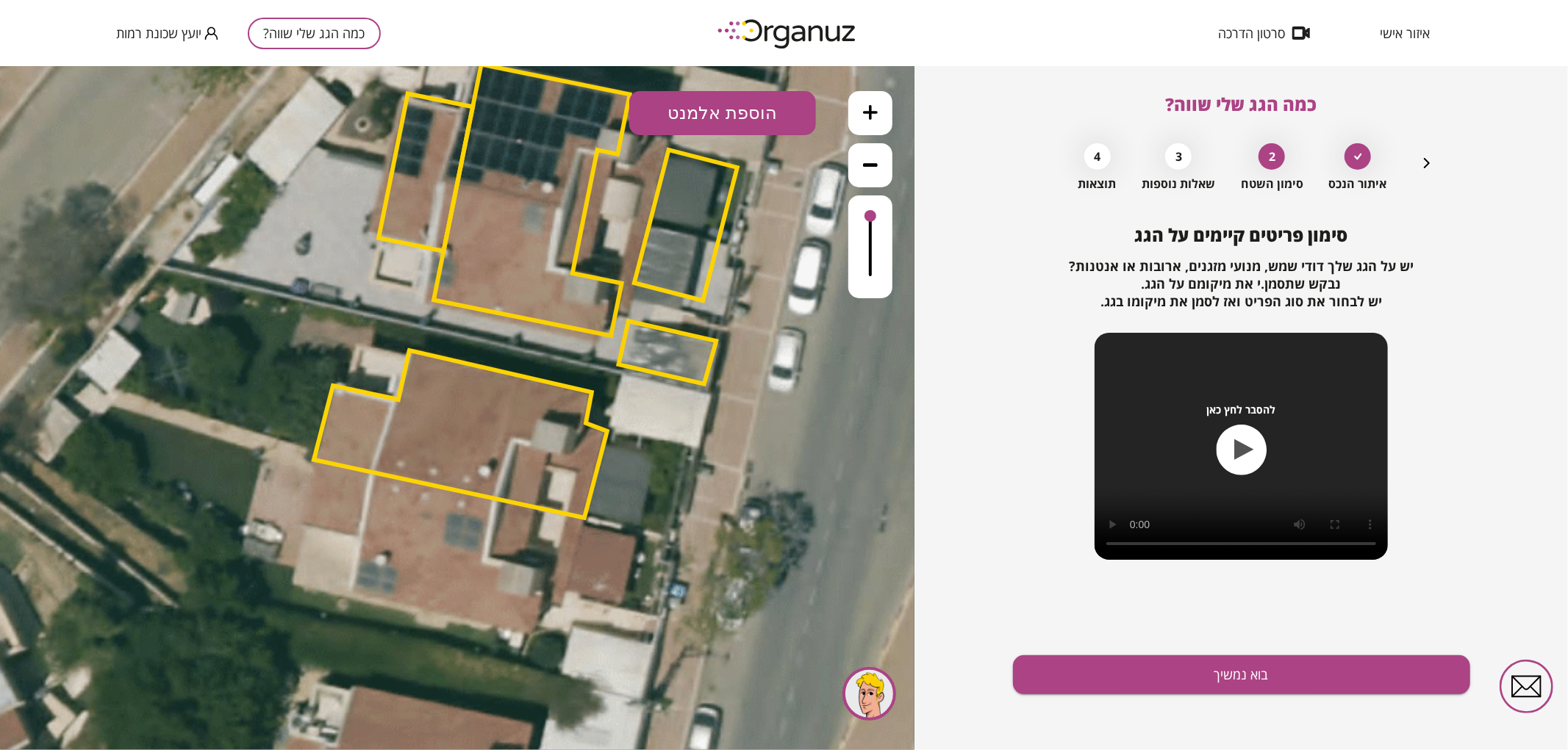
click at [708, 113] on button "הוספת אלמנט" at bounding box center [722, 112] width 187 height 44
click at [704, 291] on div ".st0 { fill: #FFFFFF; } .st0 { fill: #FFFFFF; }" at bounding box center [457, 407] width 914 height 684
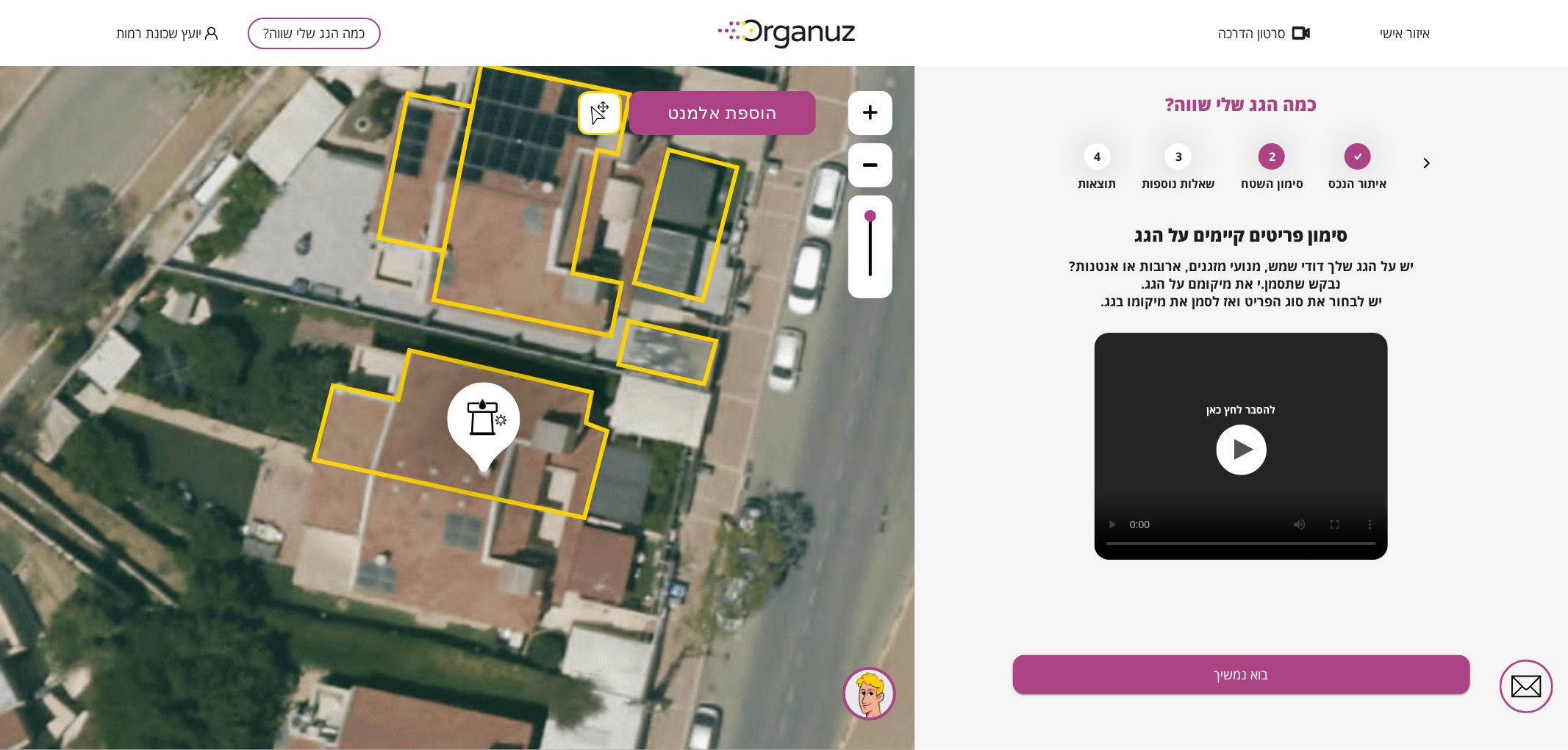
click at [605, 111] on div ".st0 { fill: #FFFFFF; } .st0 { fill: #FFFFFF; }" at bounding box center [457, 407] width 914 height 684
click at [1094, 683] on button "בוא נמשיך" at bounding box center [1242, 674] width 458 height 39
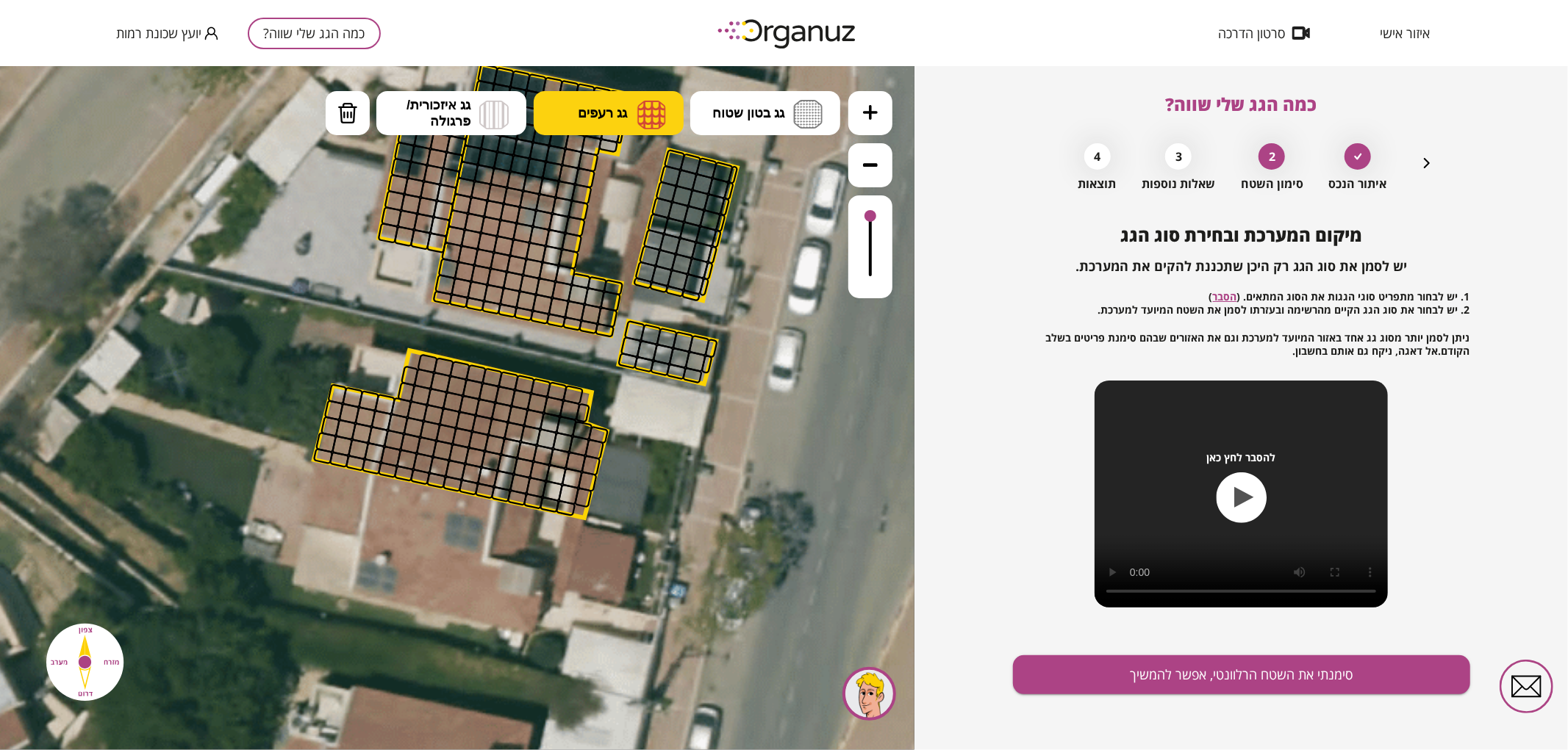
click at [638, 122] on img at bounding box center [651, 114] width 28 height 29
click at [598, 172] on div ".st0 { fill: #FFFFFF; } .st0 { fill: #FFFFFF; }" at bounding box center [457, 407] width 914 height 684
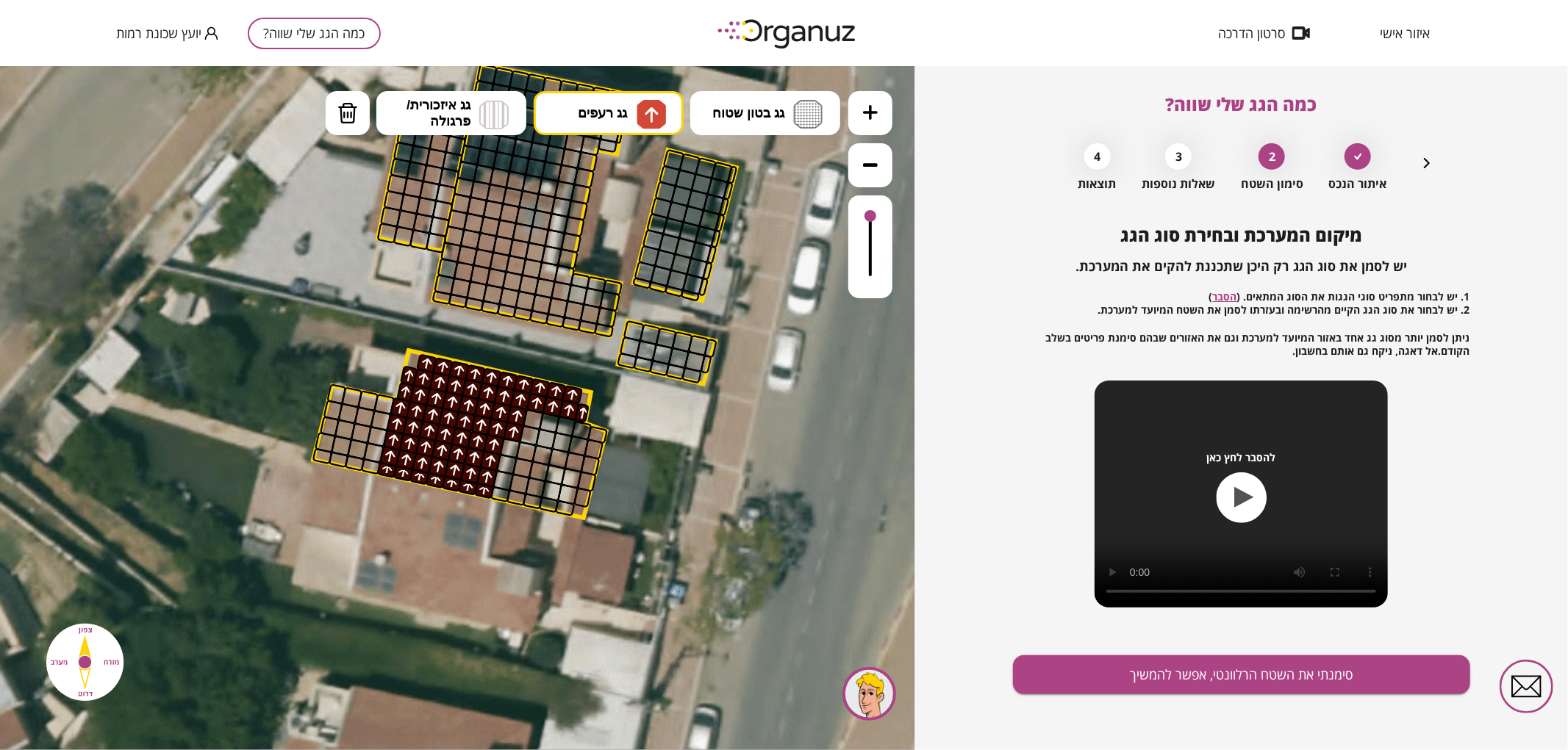
drag, startPoint x: 382, startPoint y: 466, endPoint x: 427, endPoint y: 384, distance: 93.5
drag, startPoint x: 353, startPoint y: 461, endPoint x: 333, endPoint y: 400, distance: 64.2
drag, startPoint x: 513, startPoint y: 498, endPoint x: 531, endPoint y: 480, distance: 25.5
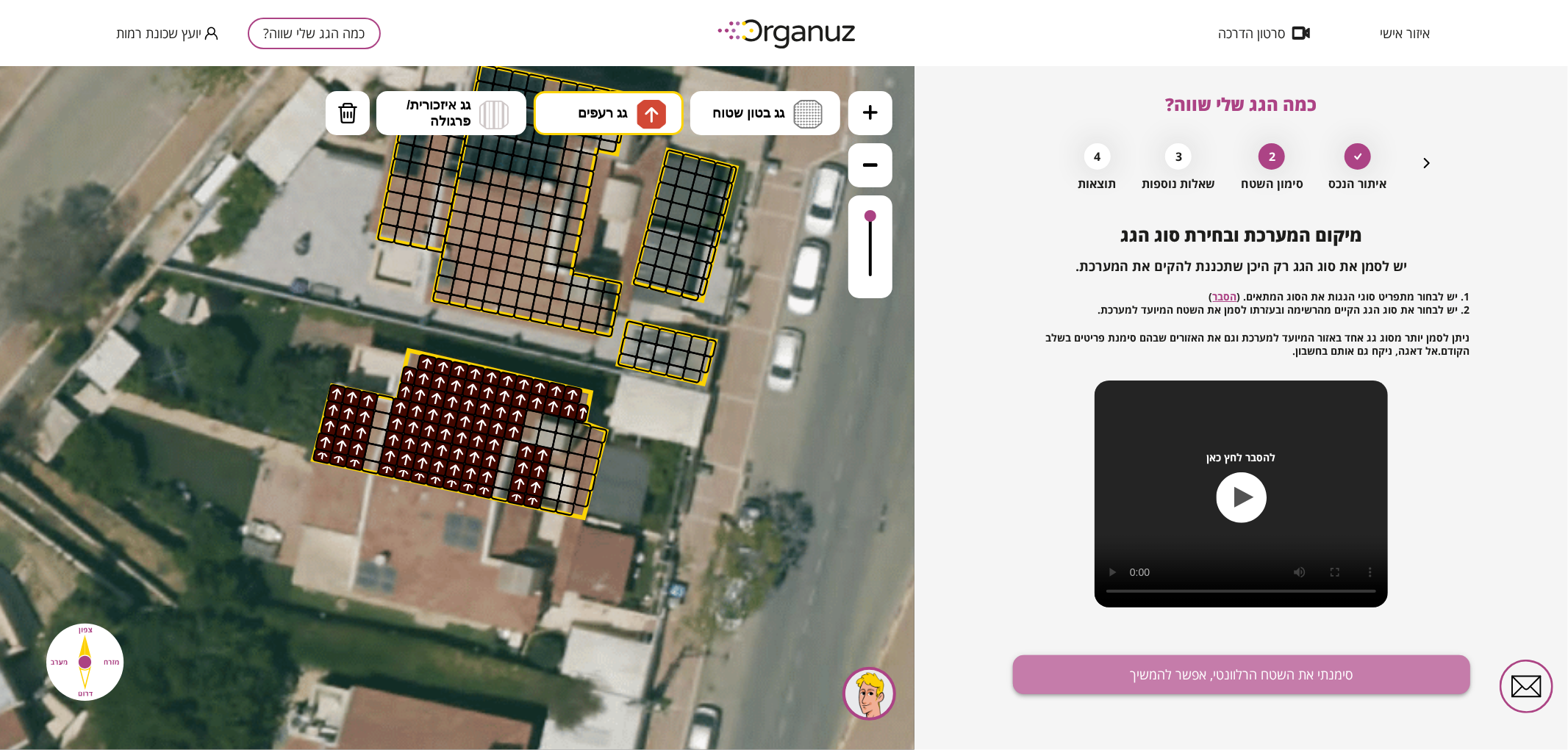
click at [1111, 667] on button "סימנתי את השטח הרלוונטי, אפשר להמשיך" at bounding box center [1242, 674] width 458 height 39
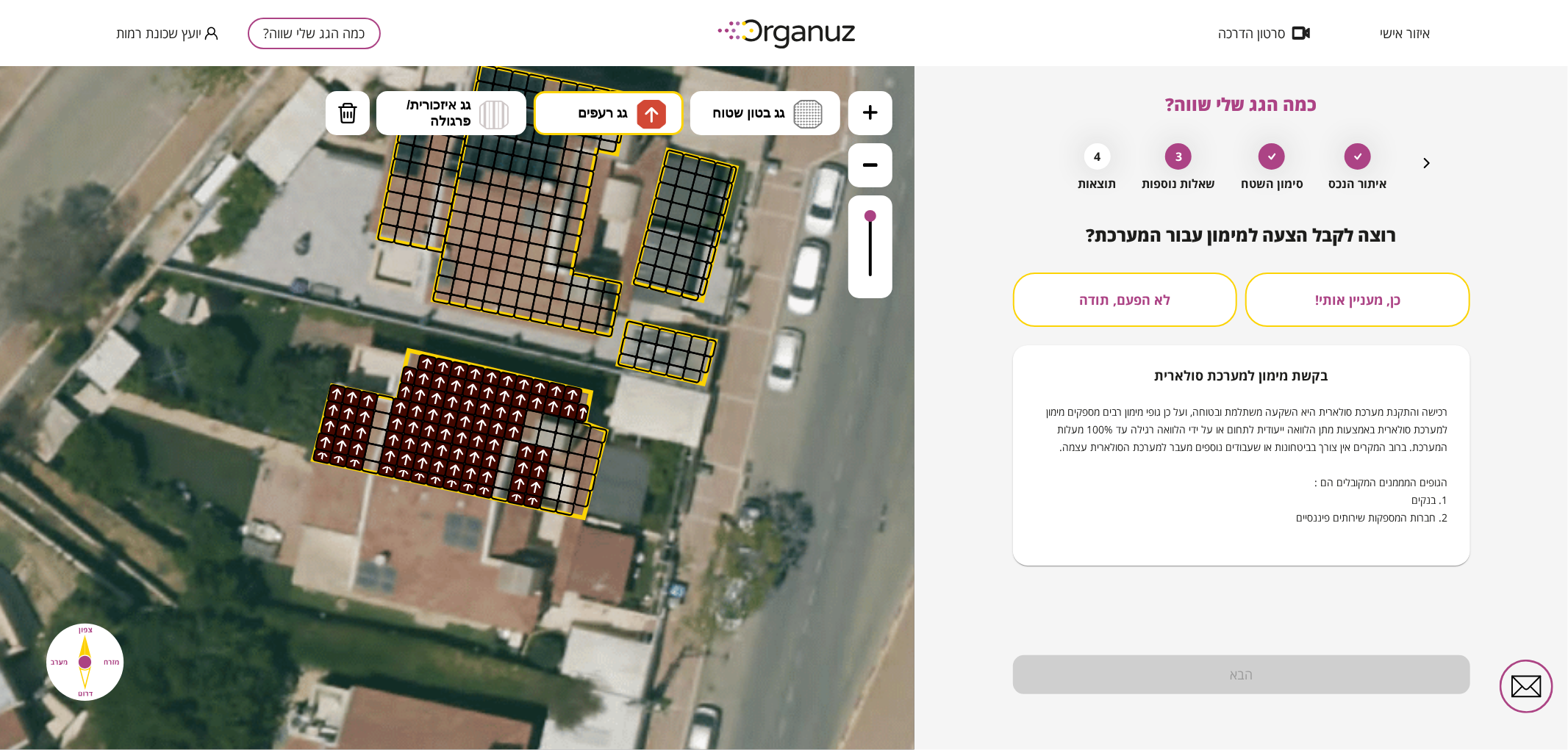
click at [1173, 303] on button "לא הפעם, תודה" at bounding box center [1125, 300] width 225 height 55
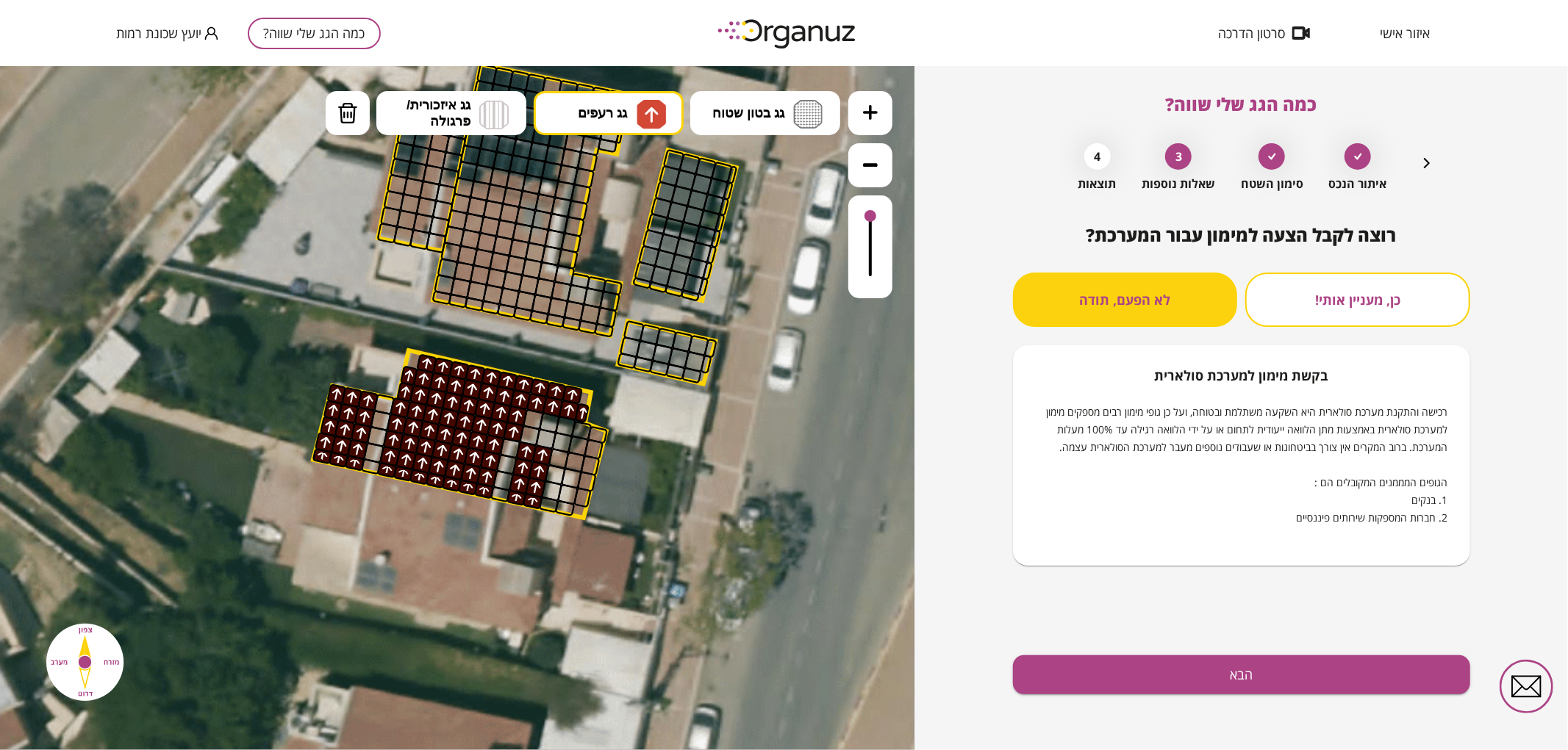
click at [1142, 702] on div "רוצה לקבל הצעה למימון עבור המערכת? כן, מעניין אותי! לא הפעם, תודה בקשת [PERSON_…" at bounding box center [1242, 488] width 458 height 526
click at [1138, 685] on button "הבא" at bounding box center [1242, 674] width 458 height 39
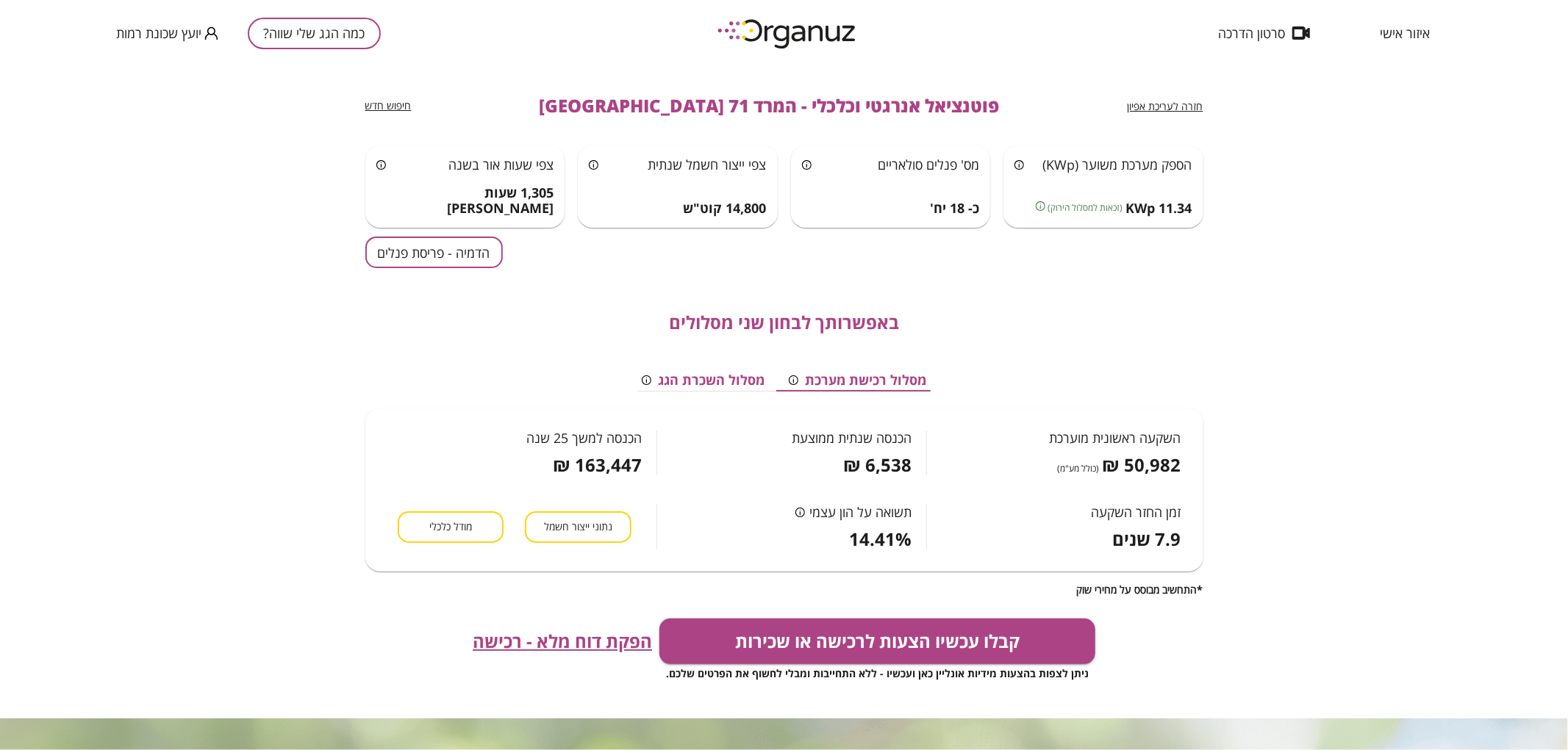
click at [449, 258] on button "הדמיה - פריסת פנלים" at bounding box center [434, 252] width 138 height 32
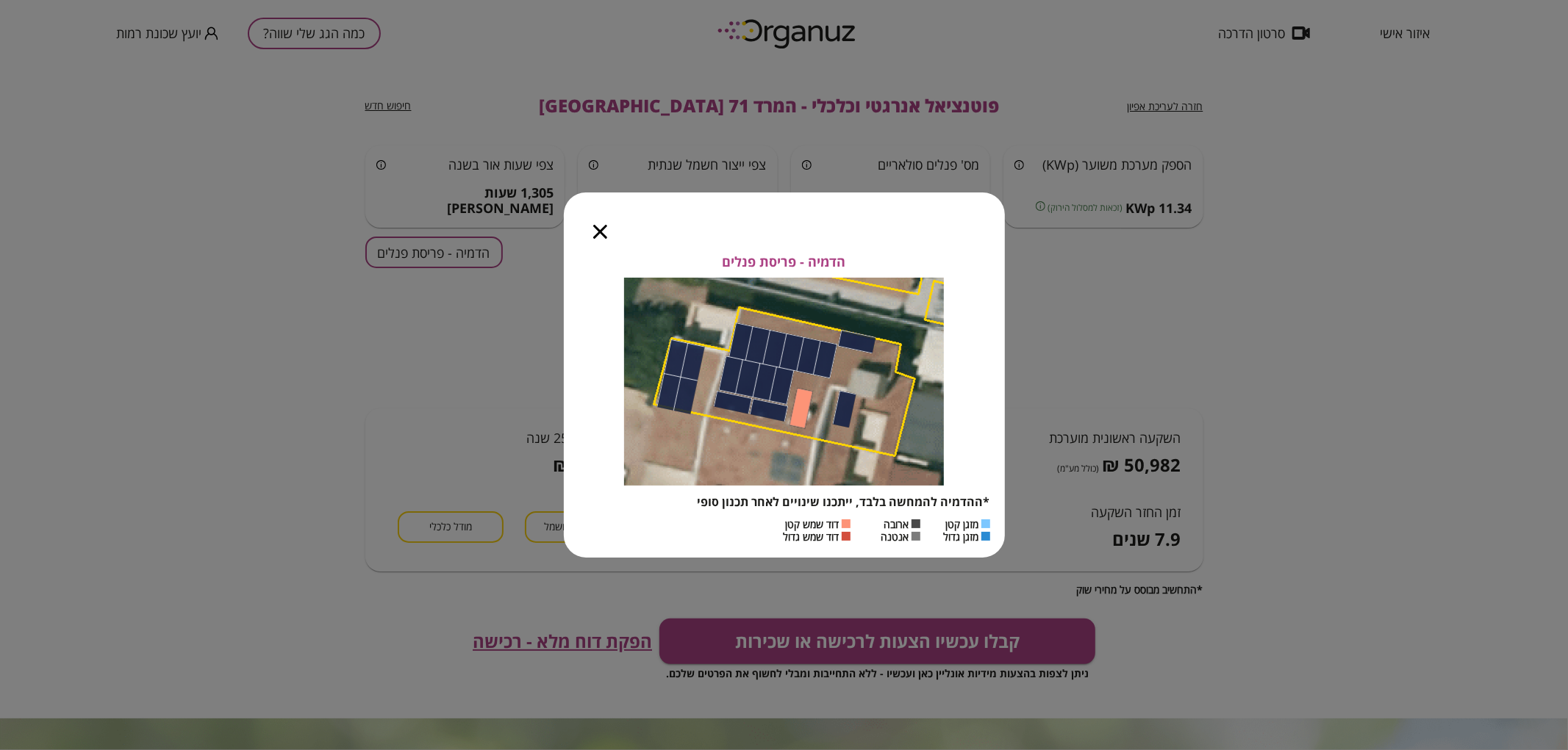
click at [596, 231] on icon "button" at bounding box center [600, 231] width 14 height 14
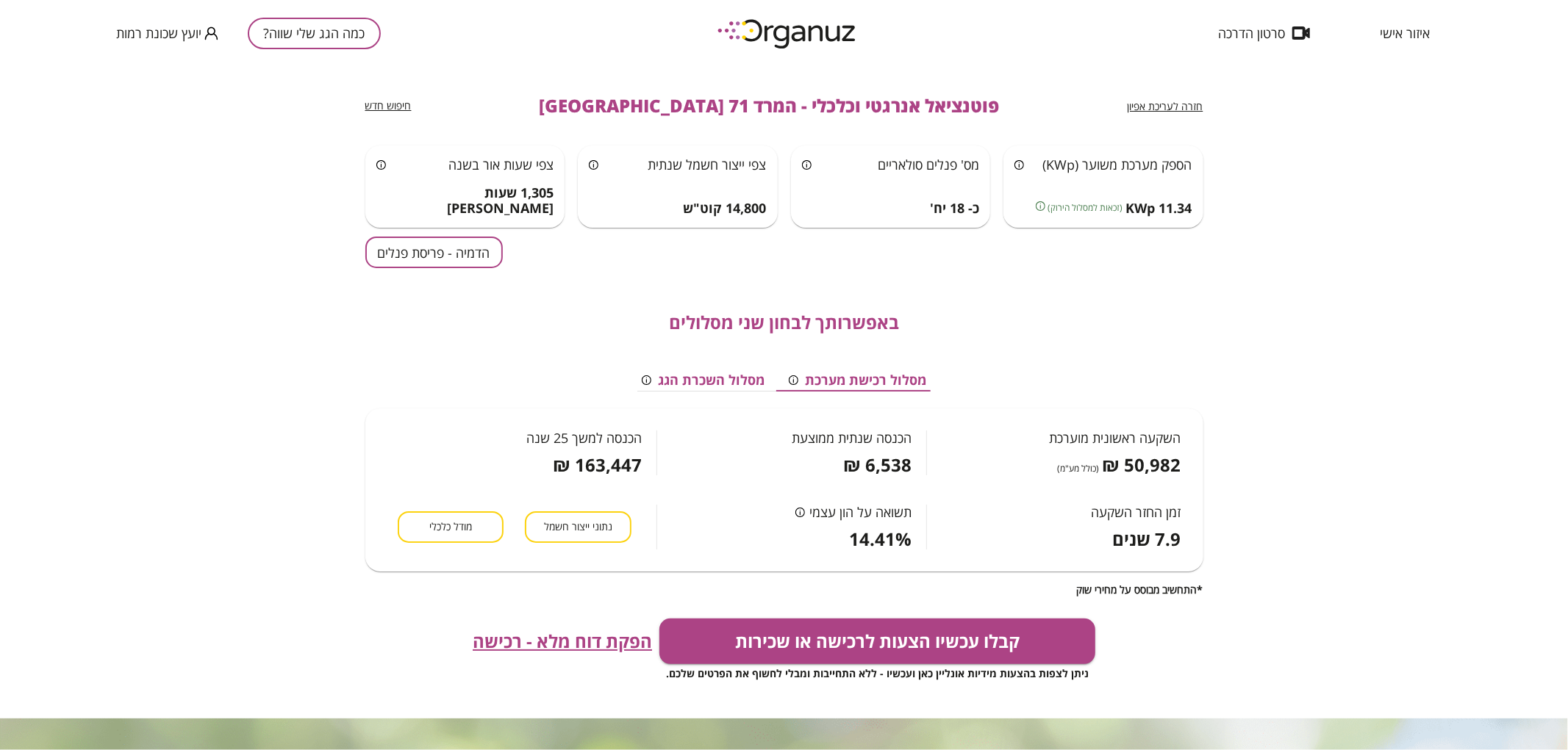
click at [334, 38] on button "כמה הגג שלי שווה?" at bounding box center [315, 33] width 133 height 32
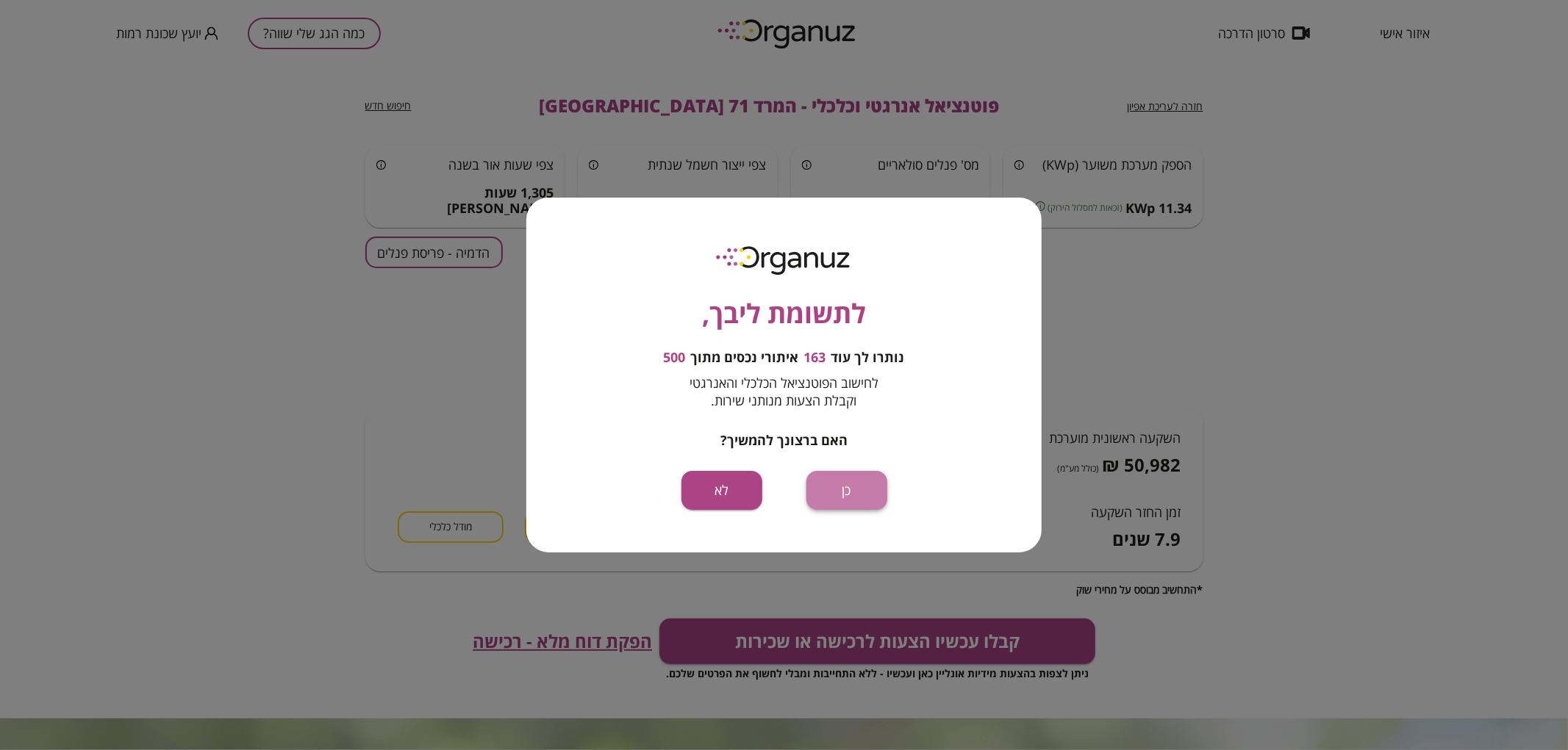
click at [846, 482] on button "כן" at bounding box center [847, 490] width 81 height 39
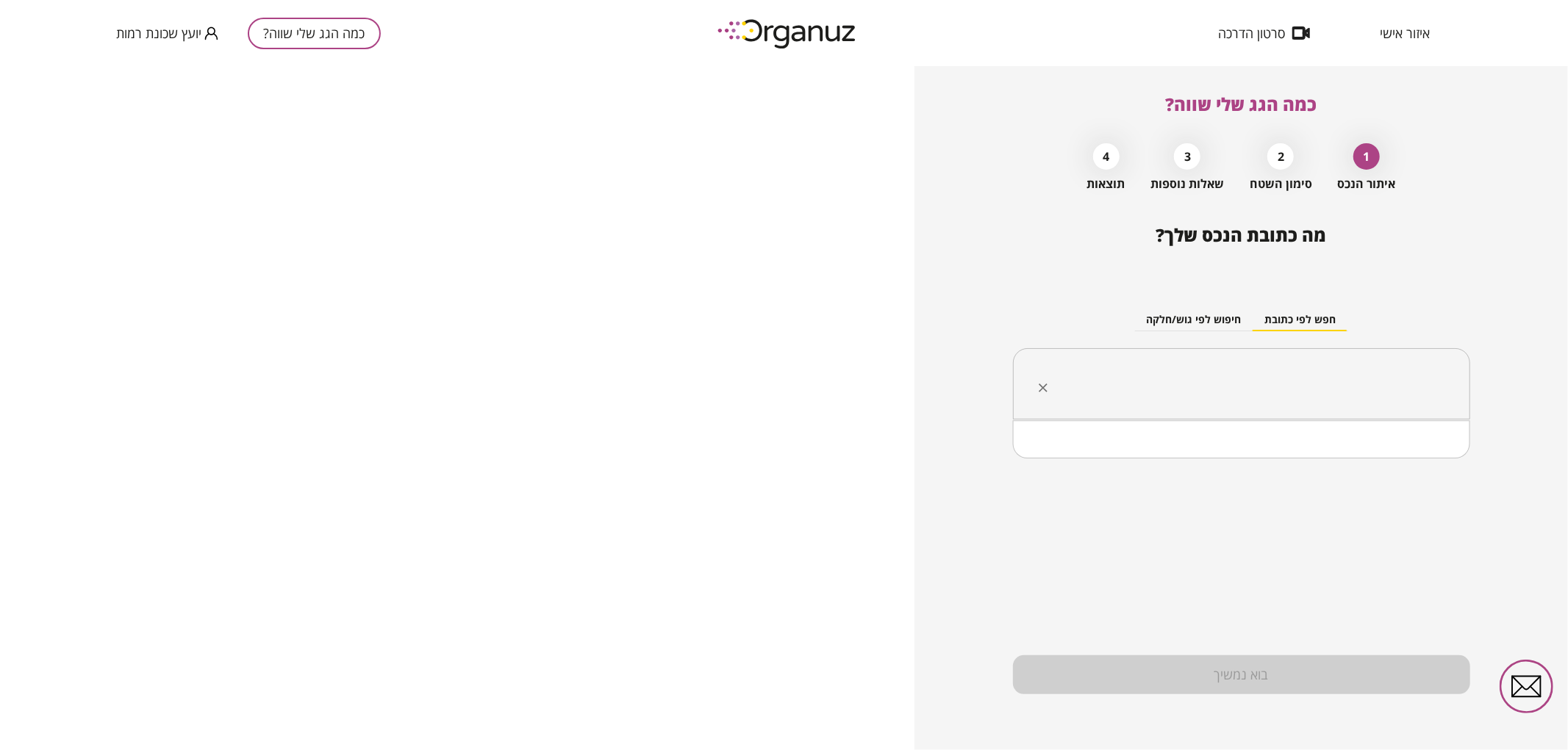
click at [1108, 385] on input "text" at bounding box center [1247, 385] width 411 height 36
click at [1315, 394] on input "*******" at bounding box center [1247, 385] width 411 height 36
click at [1323, 454] on li "המרד 73 [GEOGRAPHIC_DATA]" at bounding box center [1242, 458] width 419 height 26
type input "**********"
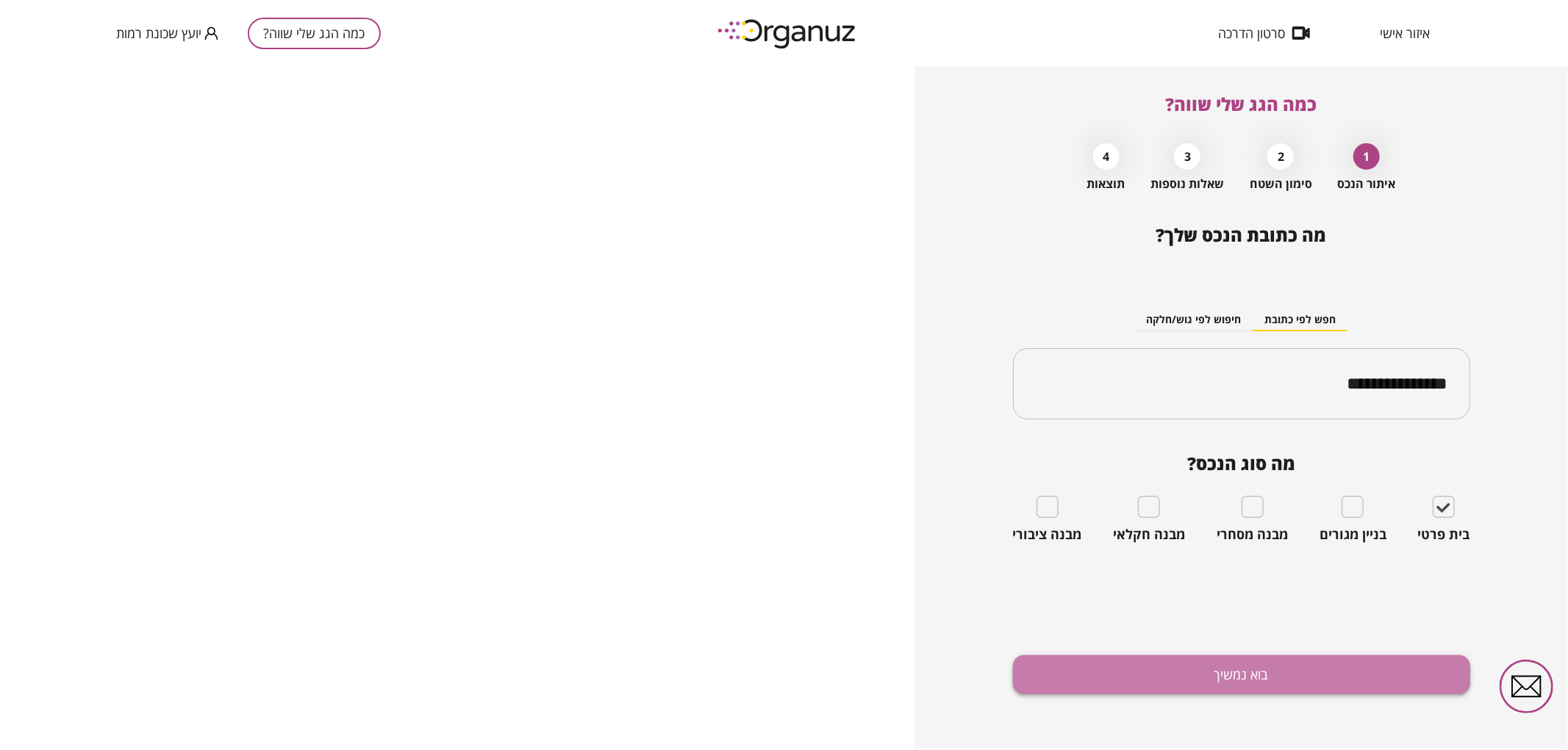
click at [1338, 673] on button "בוא נמשיך" at bounding box center [1242, 674] width 458 height 39
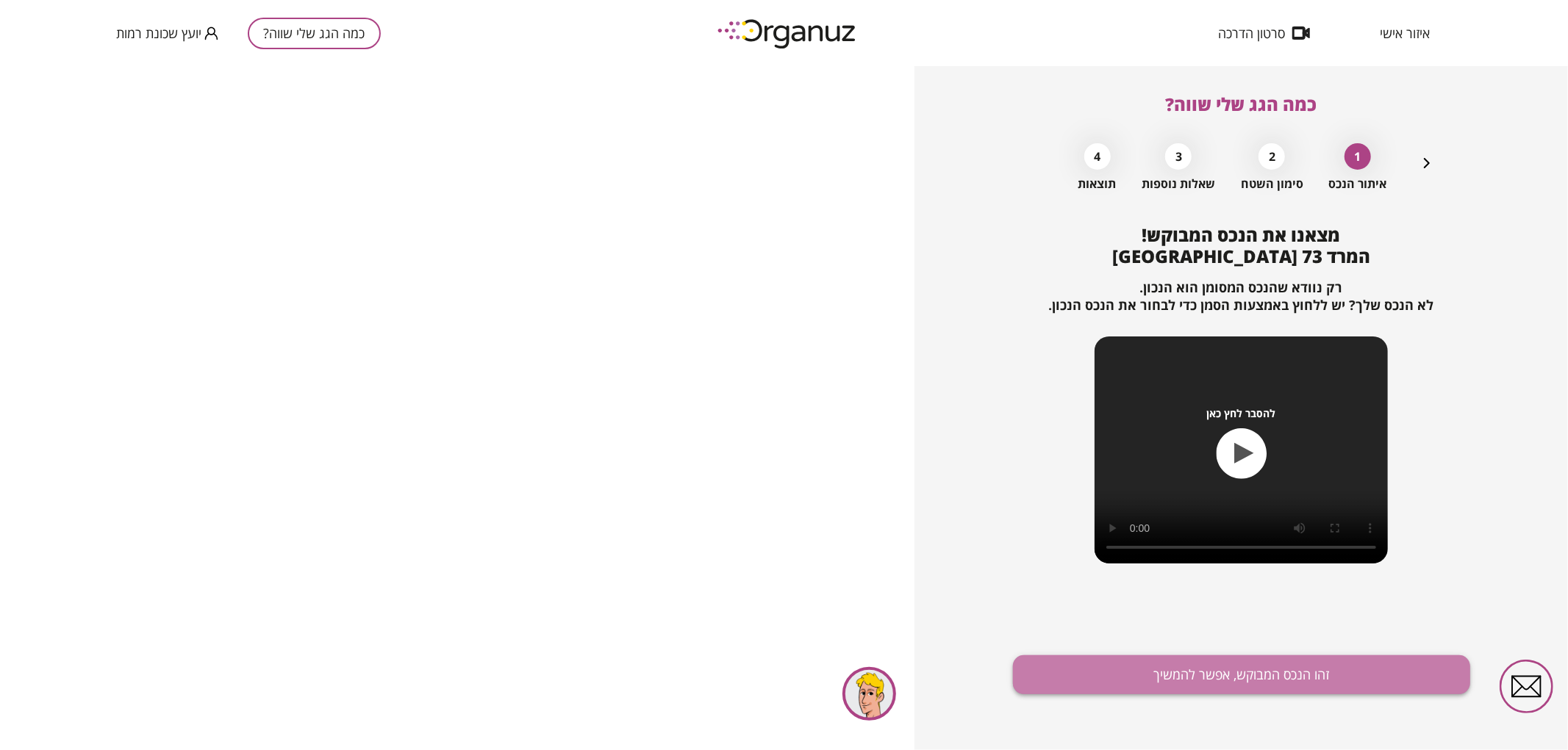
click at [1097, 670] on button "זהו הנכס המבוקש, אפשר להמשיך" at bounding box center [1242, 674] width 458 height 39
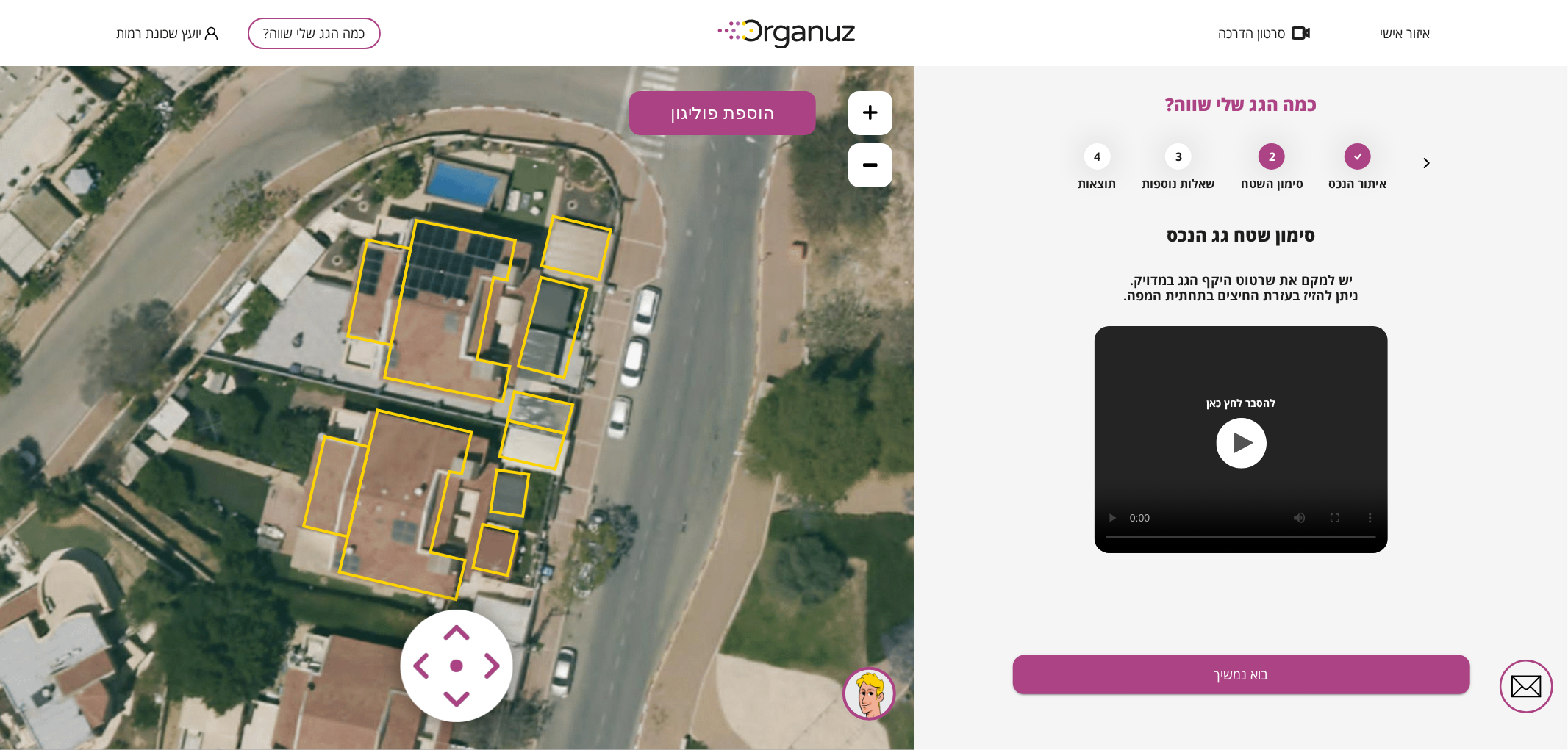
click at [424, 359] on polygon at bounding box center [450, 310] width 131 height 180
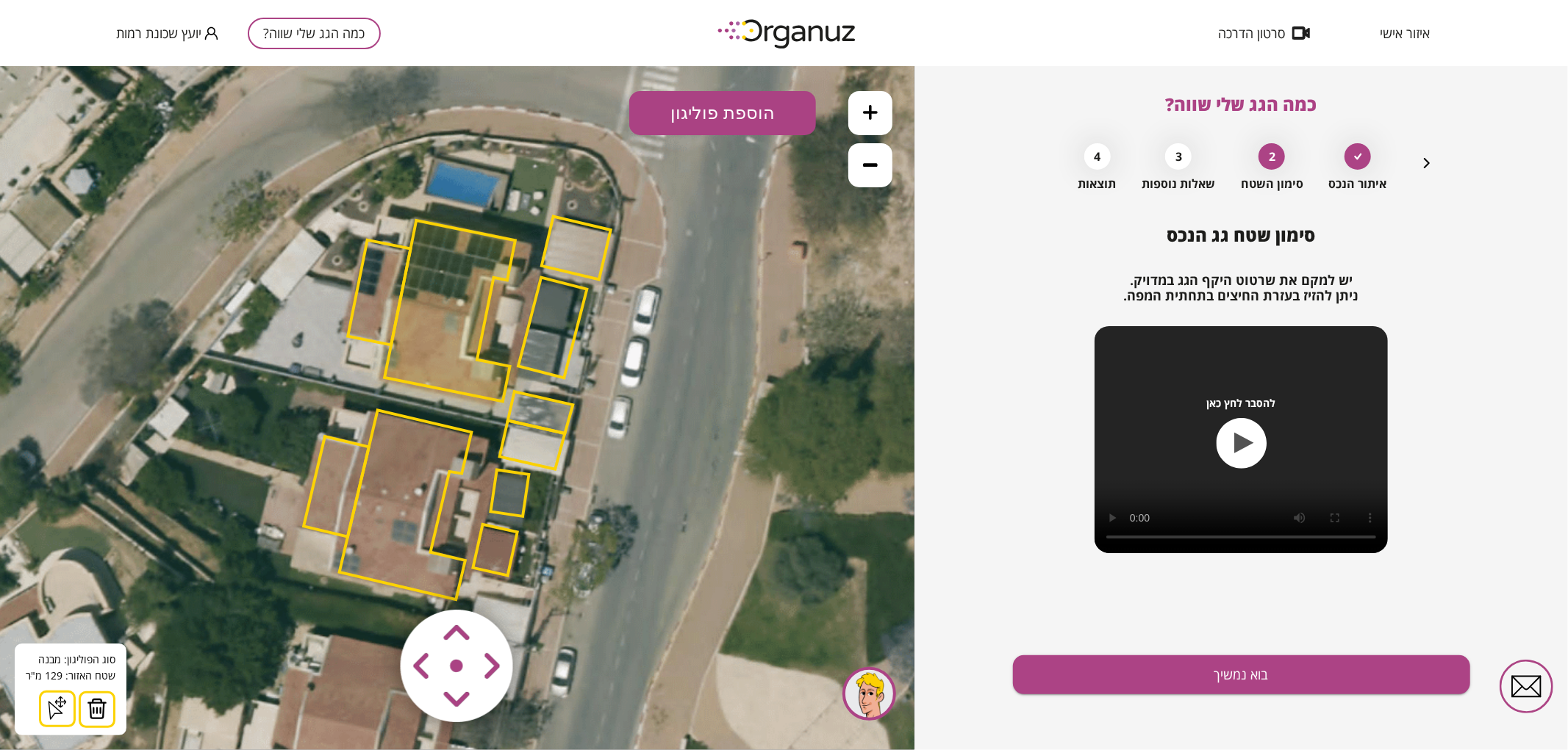
click at [87, 708] on img at bounding box center [97, 708] width 21 height 22
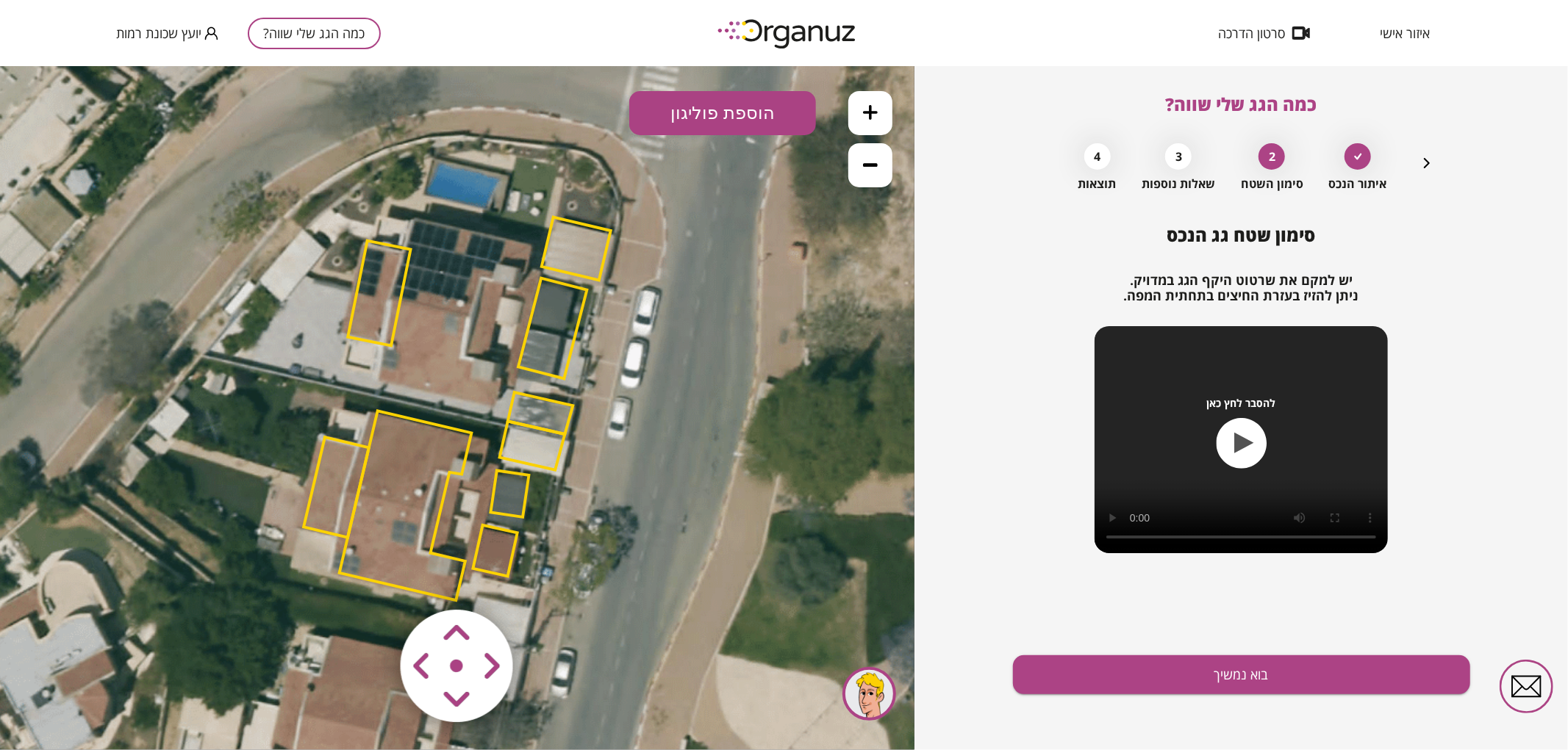
click at [394, 265] on polygon at bounding box center [378, 293] width 63 height 105
click at [392, 293] on polygon at bounding box center [378, 293] width 63 height 105
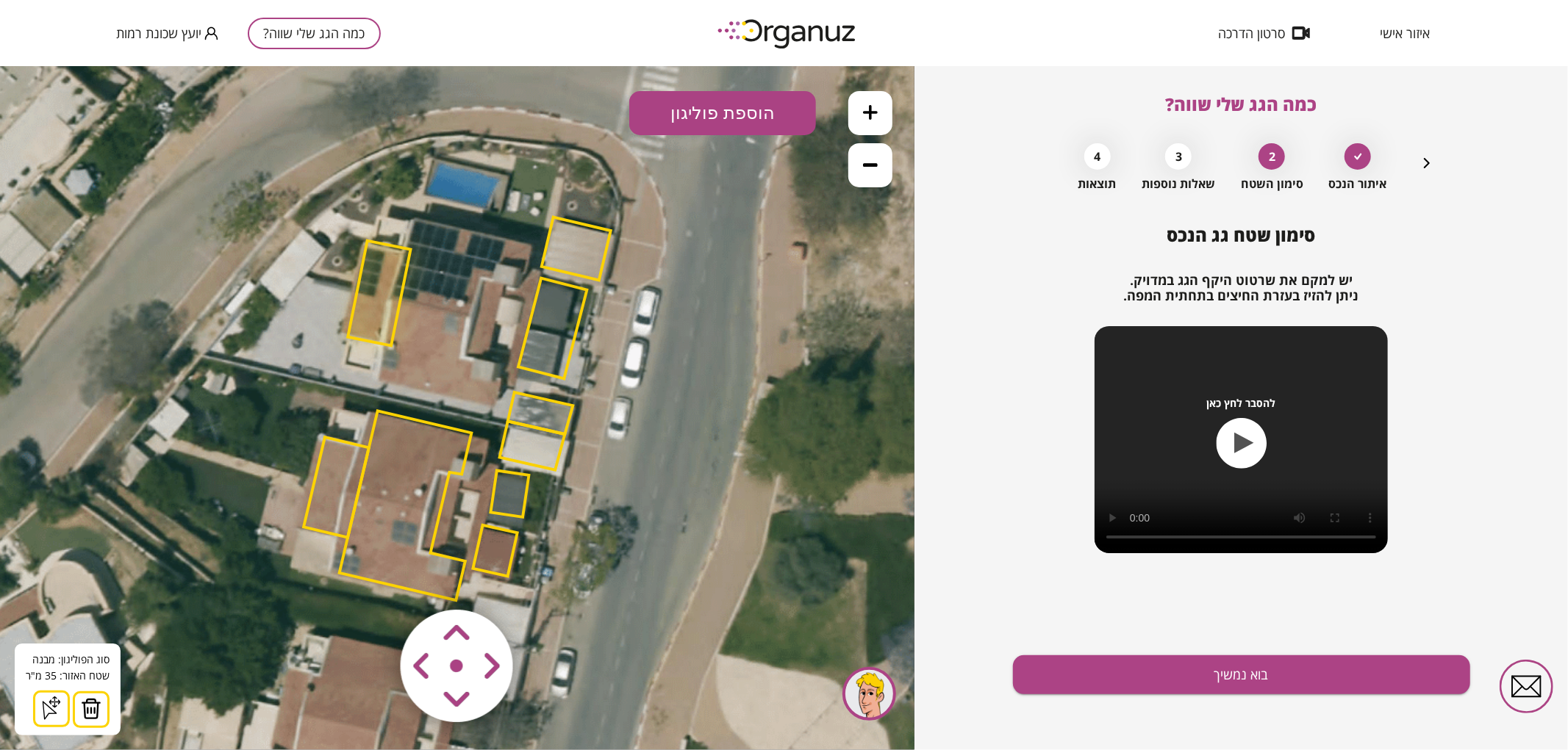
click at [91, 708] on img at bounding box center [91, 708] width 21 height 22
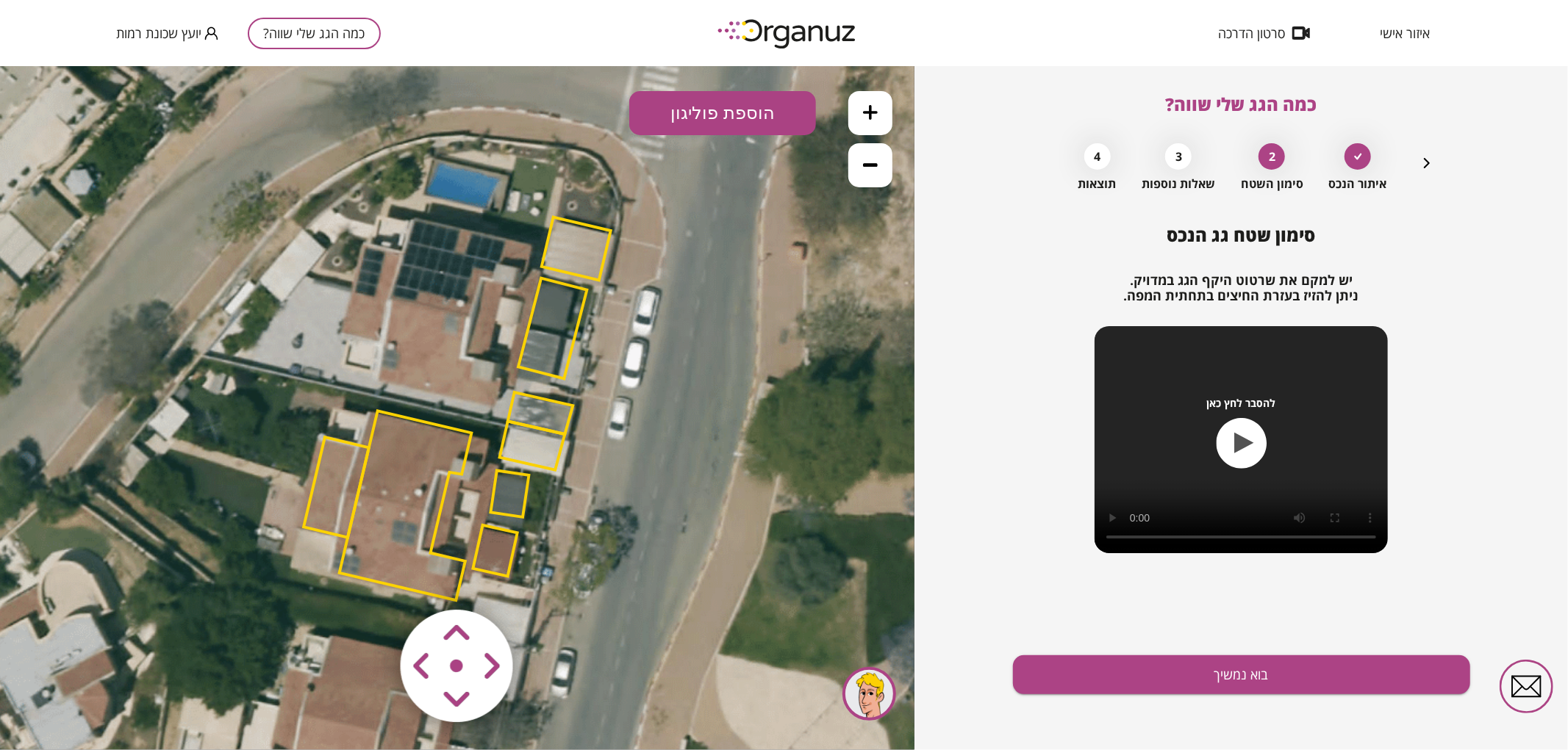
click at [559, 323] on polygon at bounding box center [552, 328] width 68 height 100
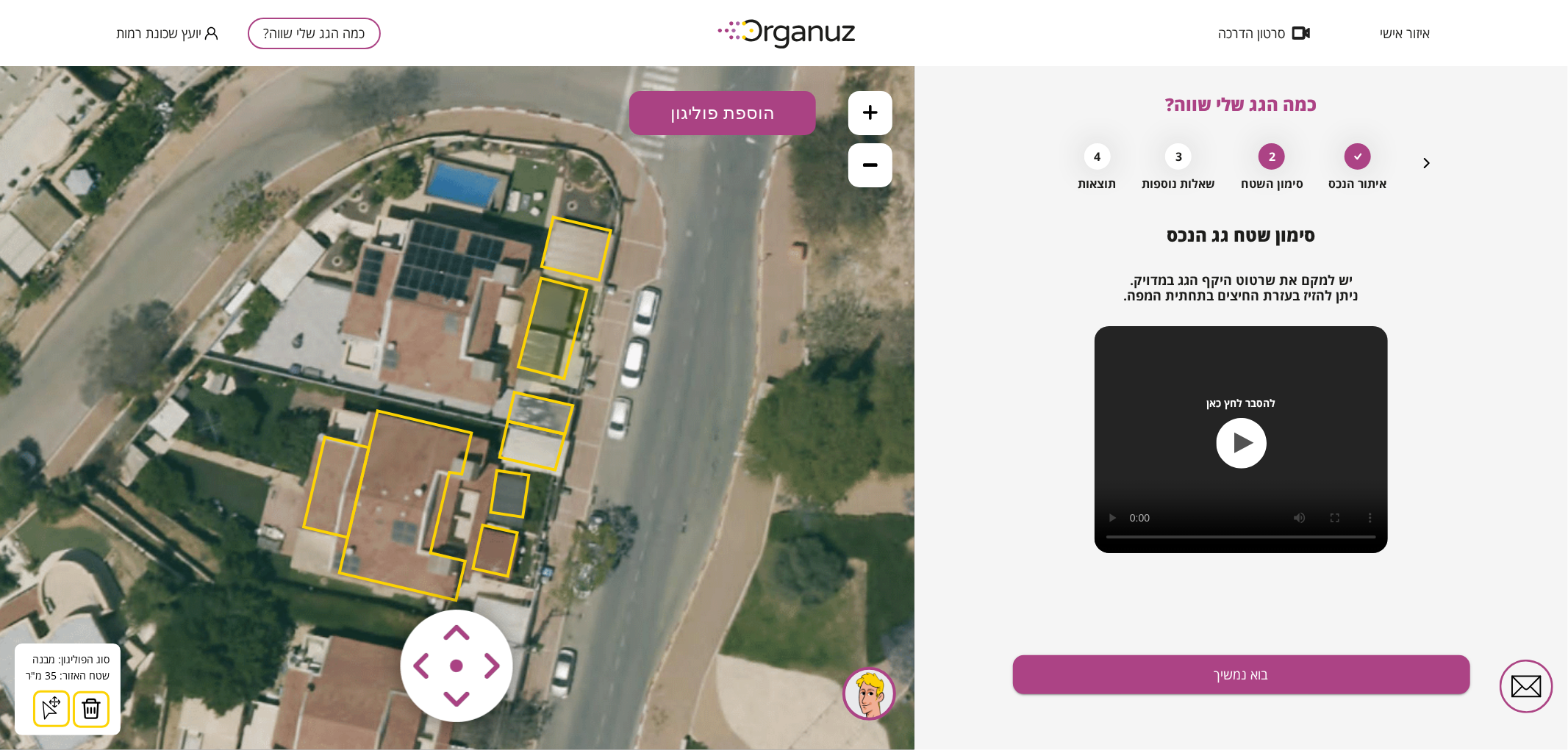
click at [93, 701] on img at bounding box center [91, 708] width 21 height 22
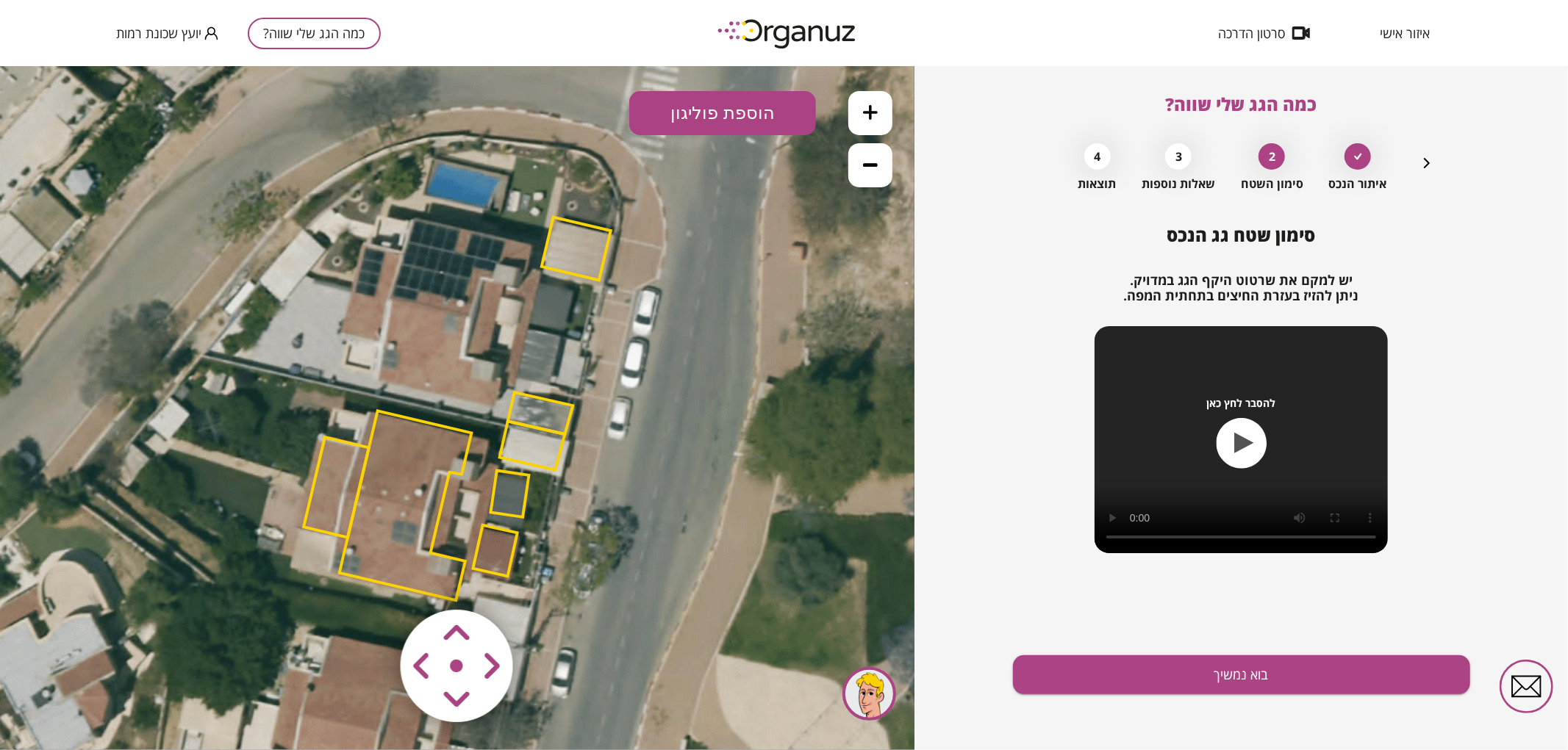
click at [575, 233] on polygon at bounding box center [576, 248] width 69 height 63
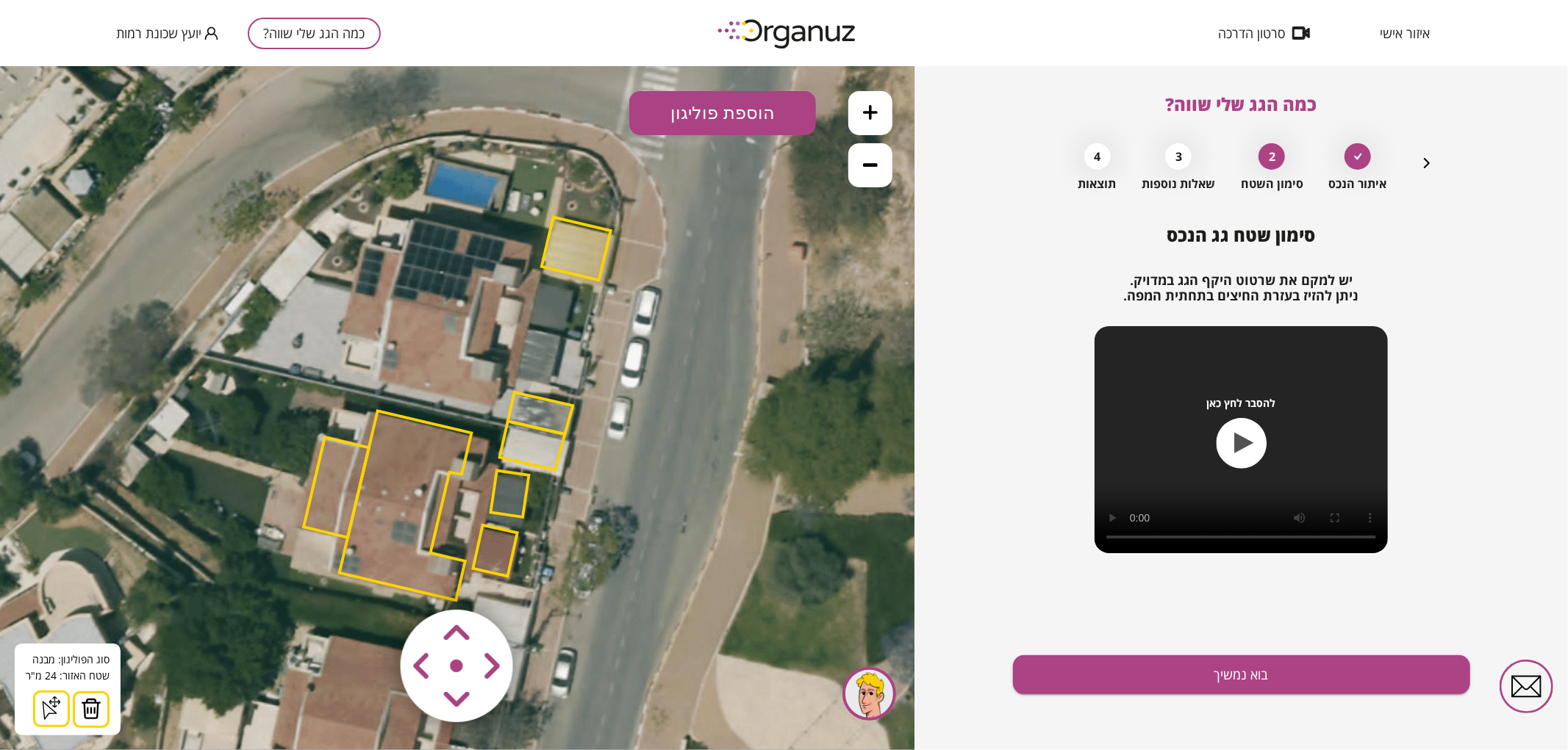
click at [85, 702] on img at bounding box center [91, 708] width 21 height 22
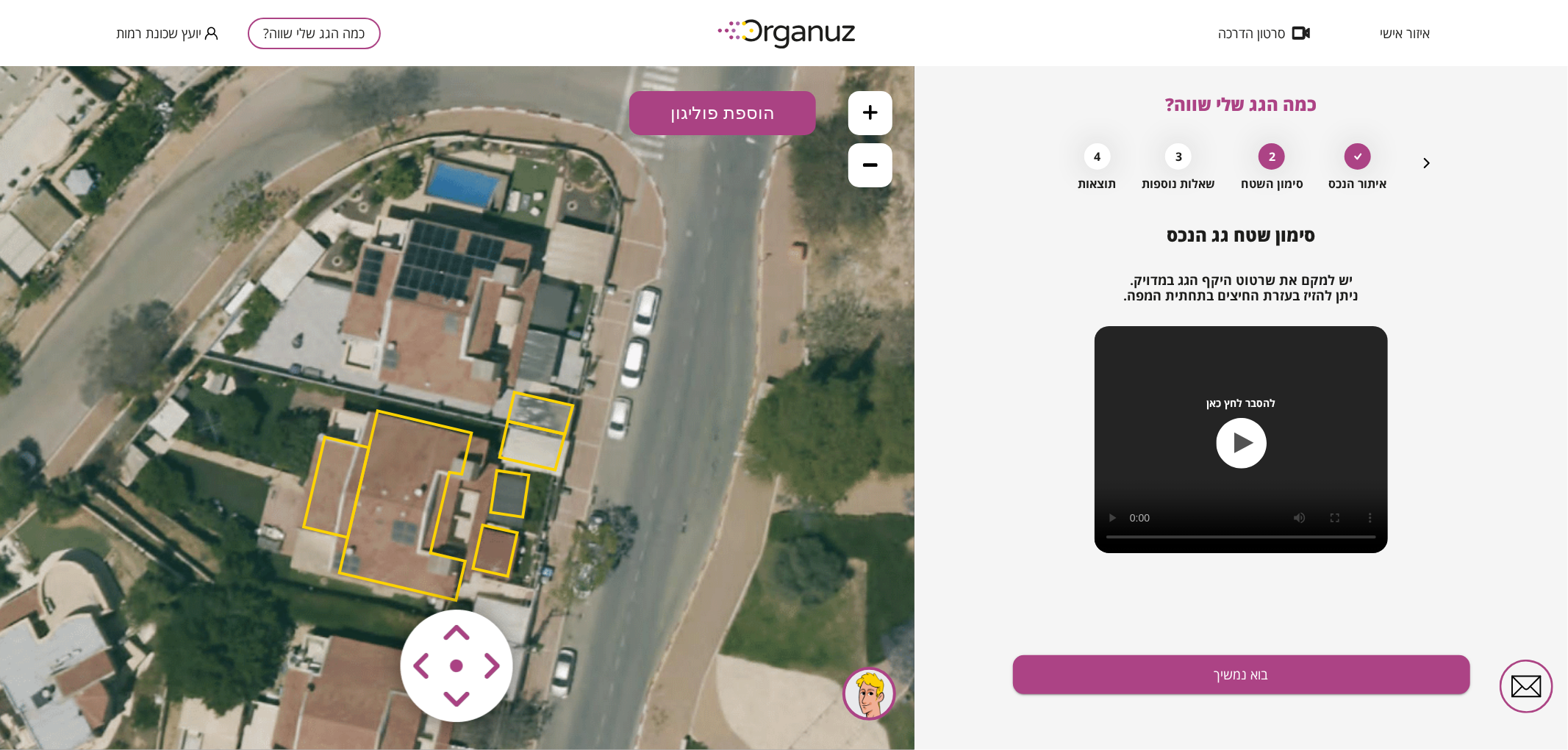
click at [693, 116] on button "הוספת פוליגון" at bounding box center [722, 112] width 187 height 44
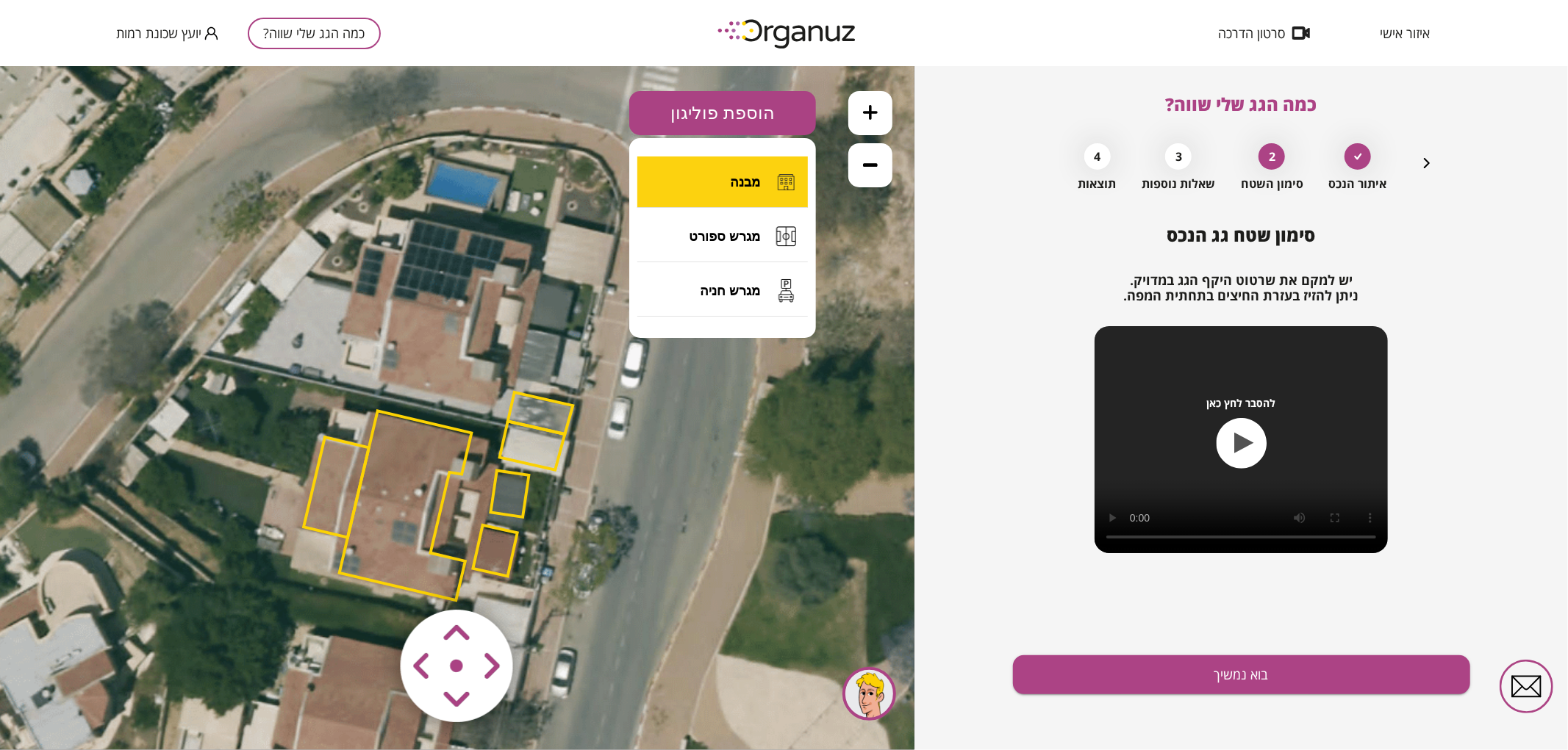
click at [686, 176] on button "מבנה" at bounding box center [722, 181] width 170 height 51
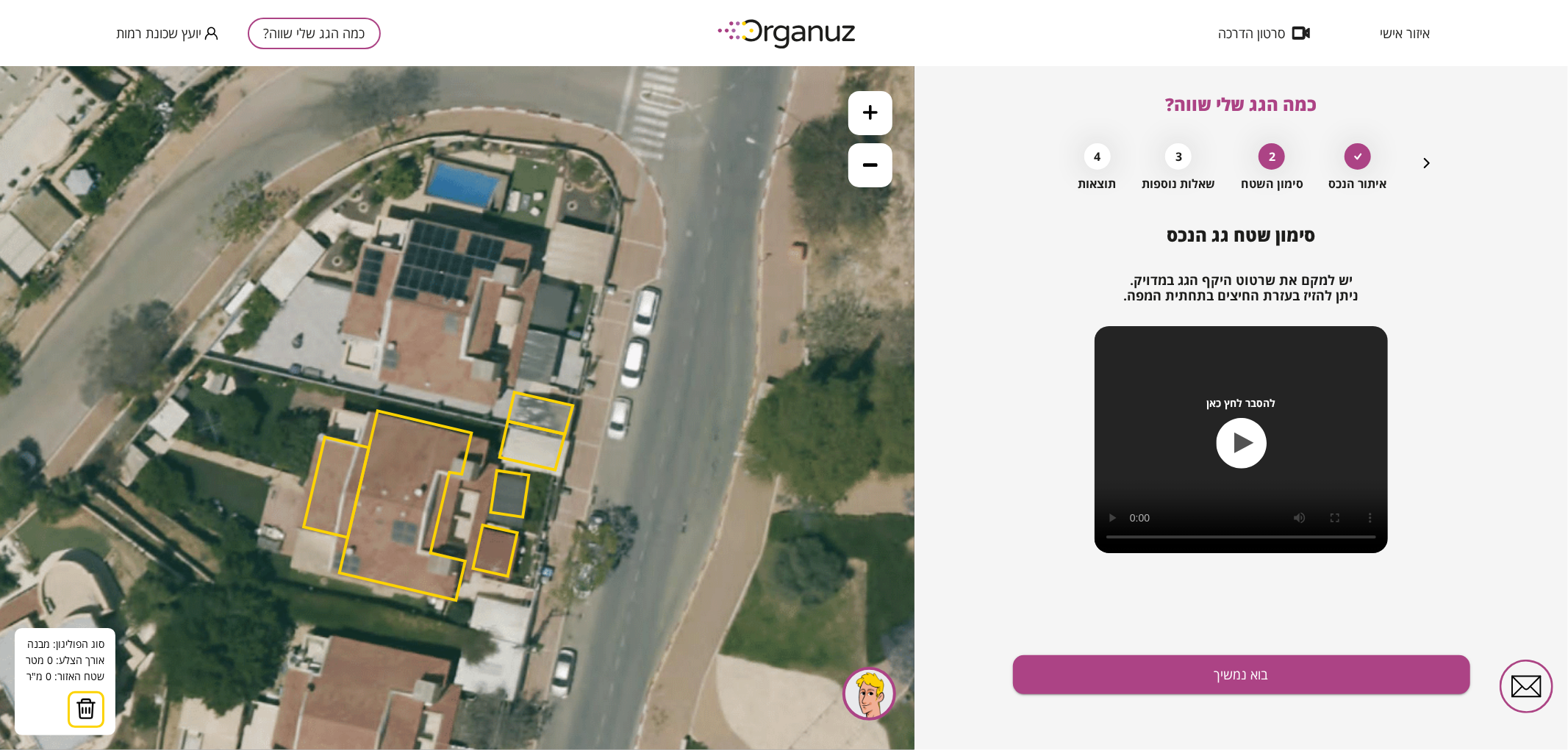
click at [526, 328] on icon at bounding box center [460, 407] width 1191 height 1190
click at [351, 293] on polygon at bounding box center [438, 311] width 176 height 35
click at [341, 334] on polygon at bounding box center [433, 313] width 185 height 40
click at [380, 340] on polygon at bounding box center [433, 317] width 185 height 47
click at [380, 341] on polygon at bounding box center [433, 316] width 185 height 48
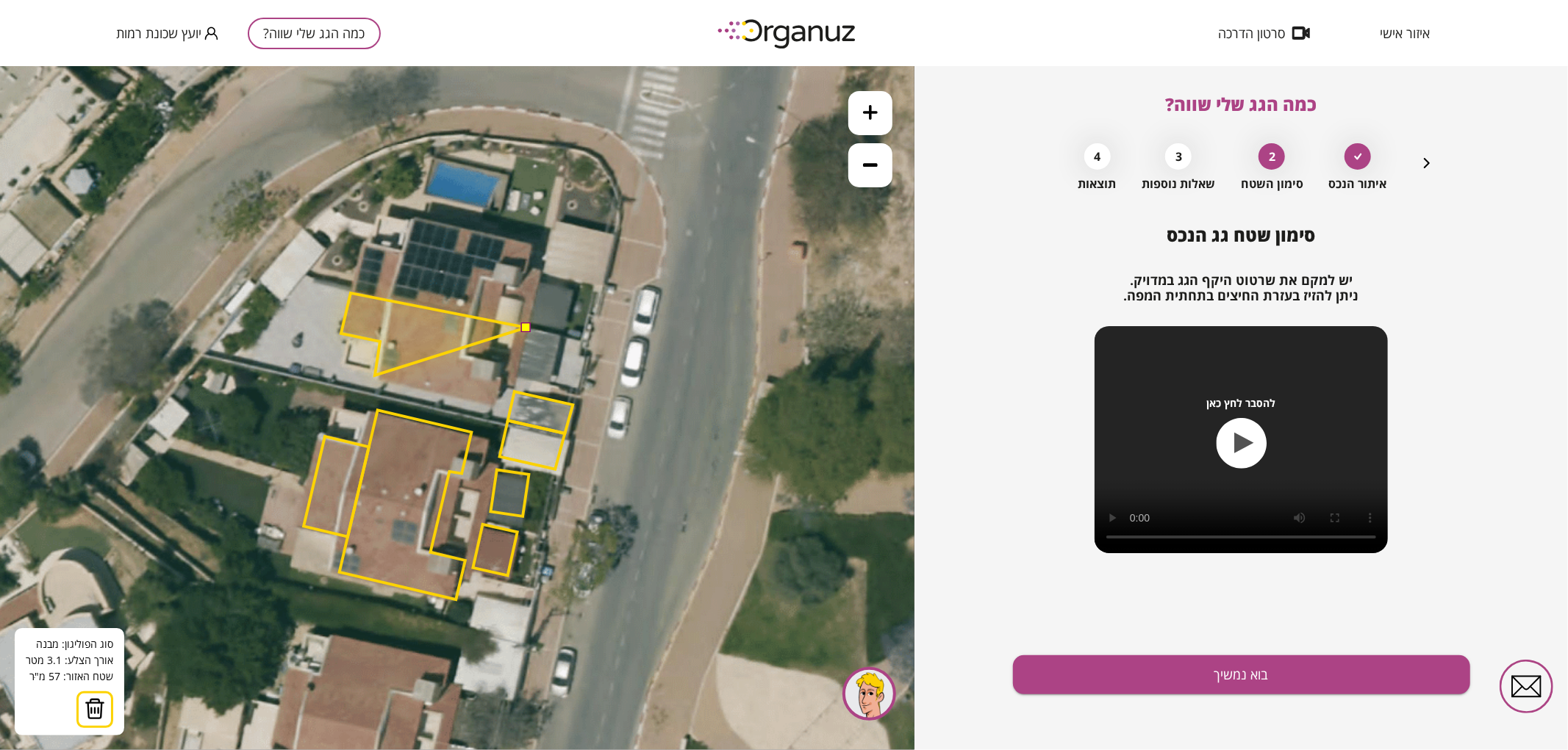
click at [375, 375] on polygon at bounding box center [433, 334] width 185 height 82
click at [496, 404] on polygon at bounding box center [433, 348] width 185 height 112
click at [500, 384] on polygon at bounding box center [433, 348] width 185 height 112
click at [514, 386] on polygon at bounding box center [433, 348] width 185 height 112
click at [530, 326] on button at bounding box center [525, 325] width 10 height 10
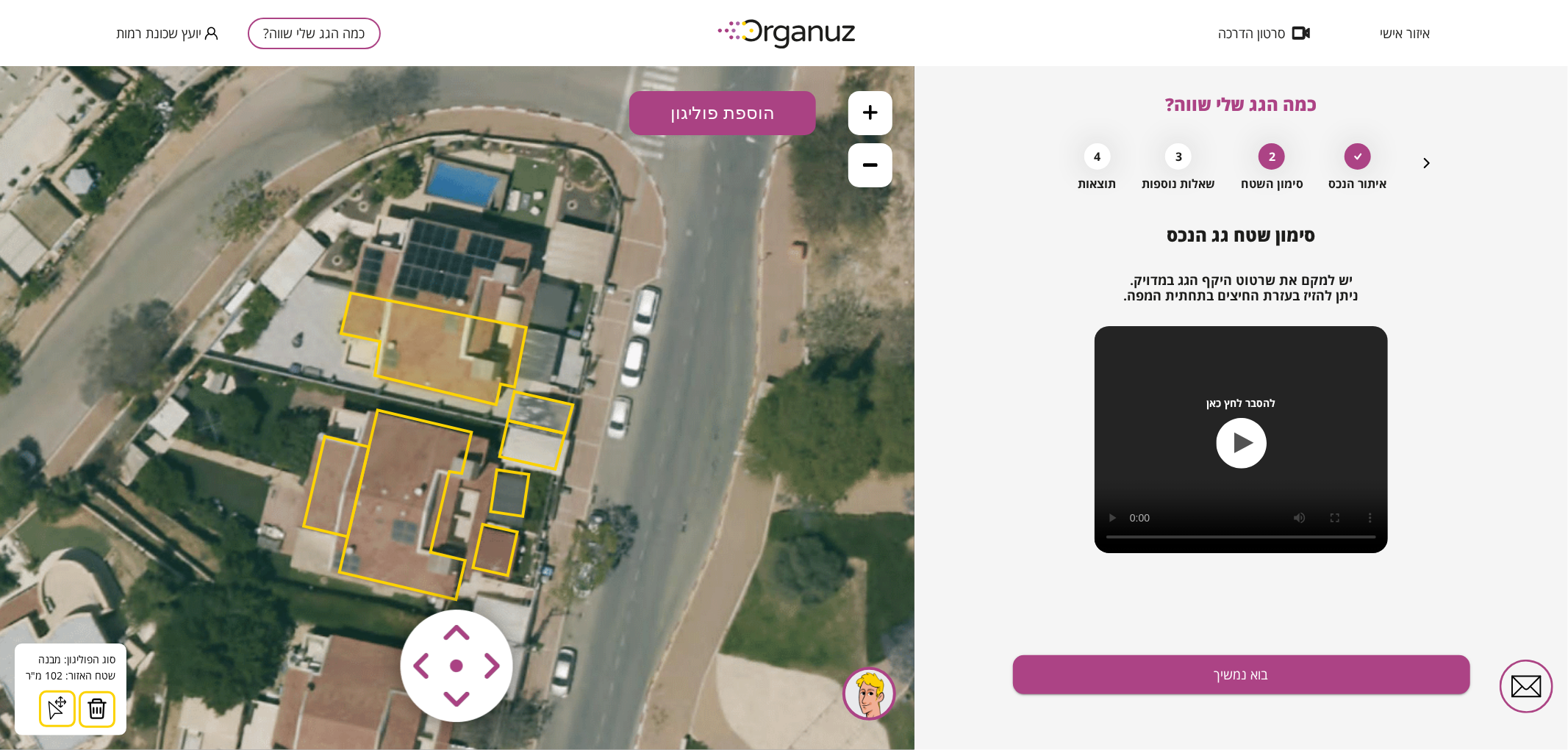
click at [471, 362] on polygon at bounding box center [433, 348] width 185 height 112
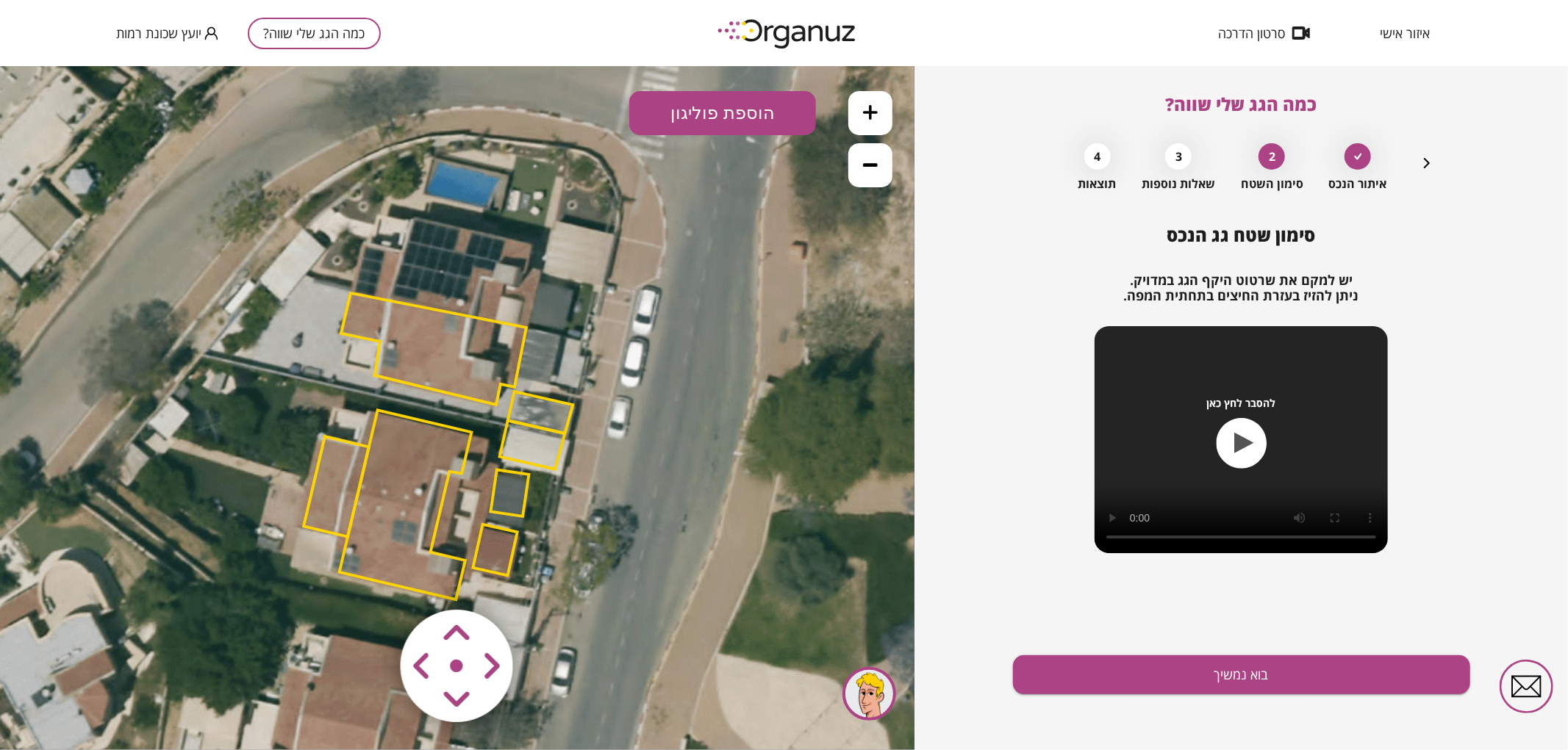
click at [471, 362] on polygon at bounding box center [433, 348] width 185 height 112
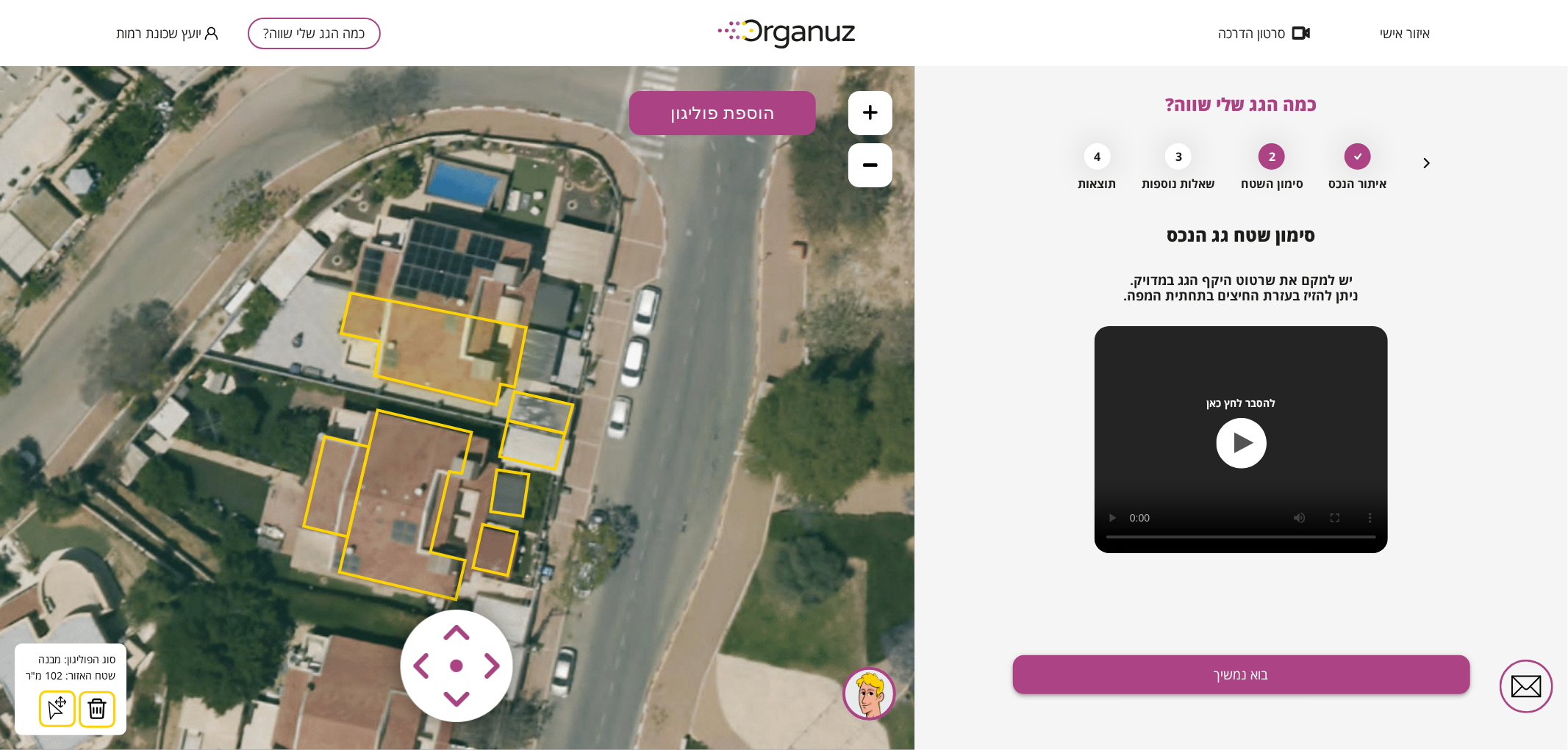
click at [1135, 670] on button "בוא נמשיך" at bounding box center [1242, 674] width 458 height 39
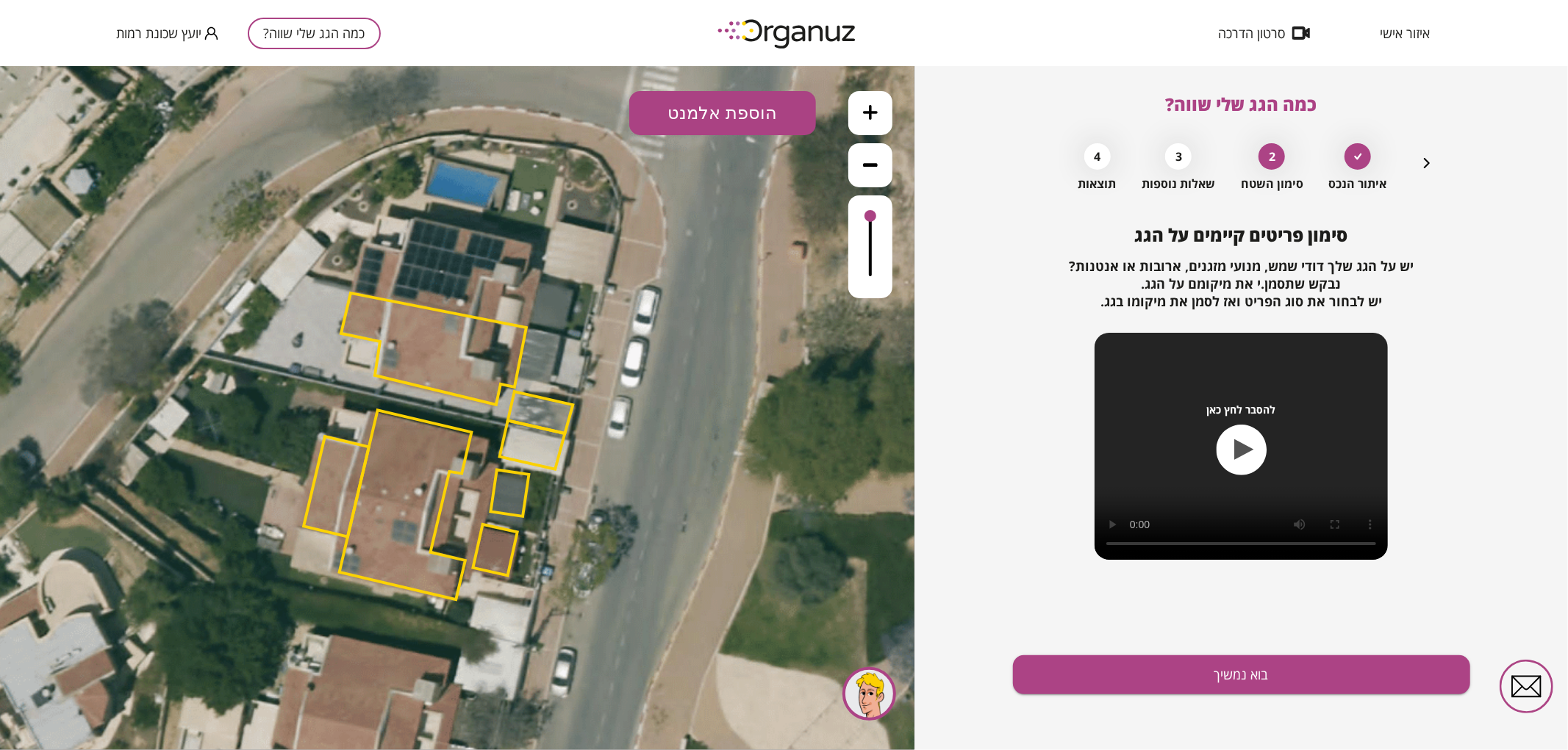
click at [731, 127] on button "הוספת אלמנט" at bounding box center [722, 112] width 187 height 44
click at [708, 283] on div ".st0 { fill: #FFFFFF; } .st0 { fill: #FFFFFF; }" at bounding box center [457, 407] width 914 height 684
click at [1181, 681] on button "בוא נמשיך" at bounding box center [1242, 674] width 458 height 39
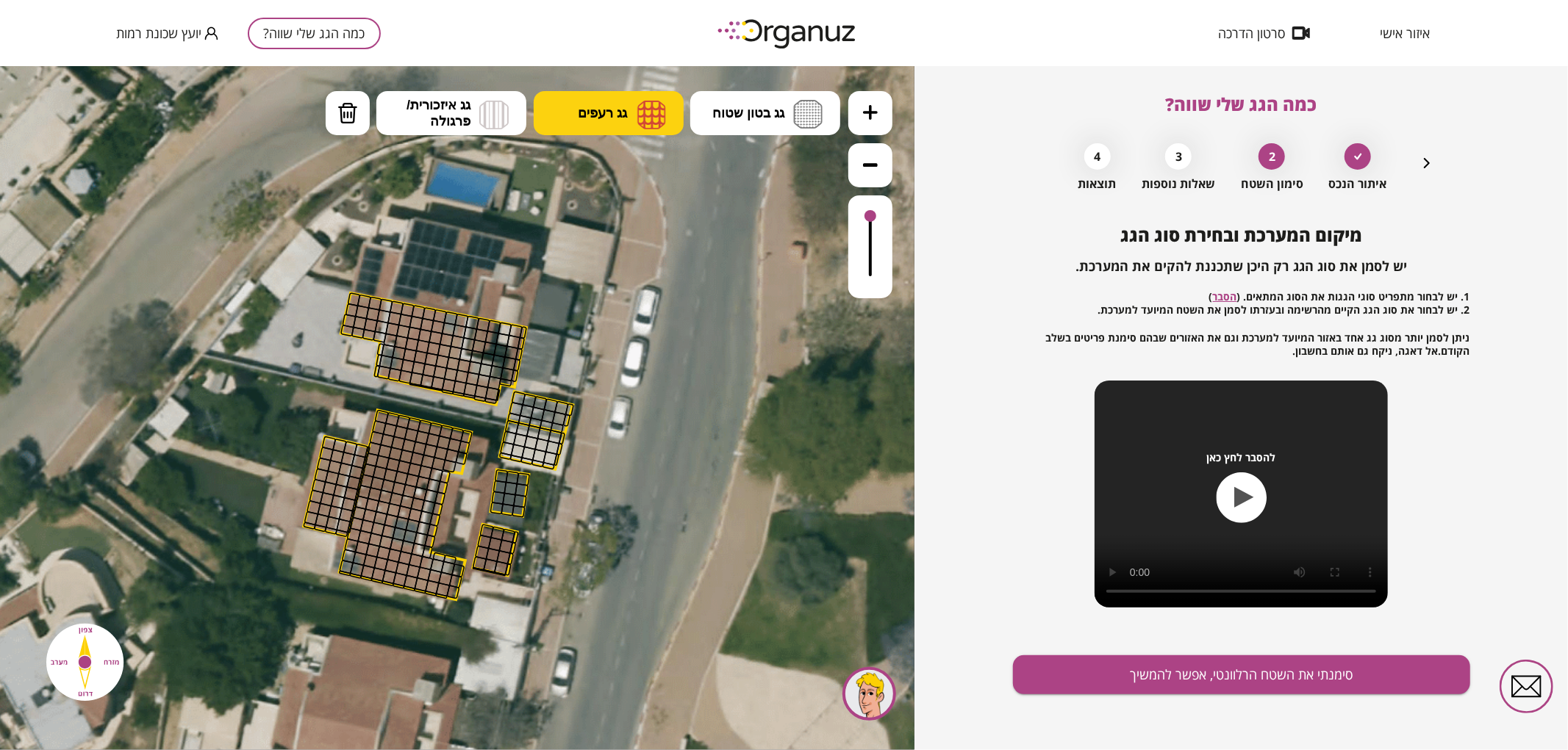
click at [621, 121] on button "גג רעפים" at bounding box center [608, 112] width 150 height 44
click at [598, 221] on div ".st0 { fill: #FFFFFF; } .st0 { fill: #FFFFFF; }" at bounding box center [457, 407] width 914 height 684
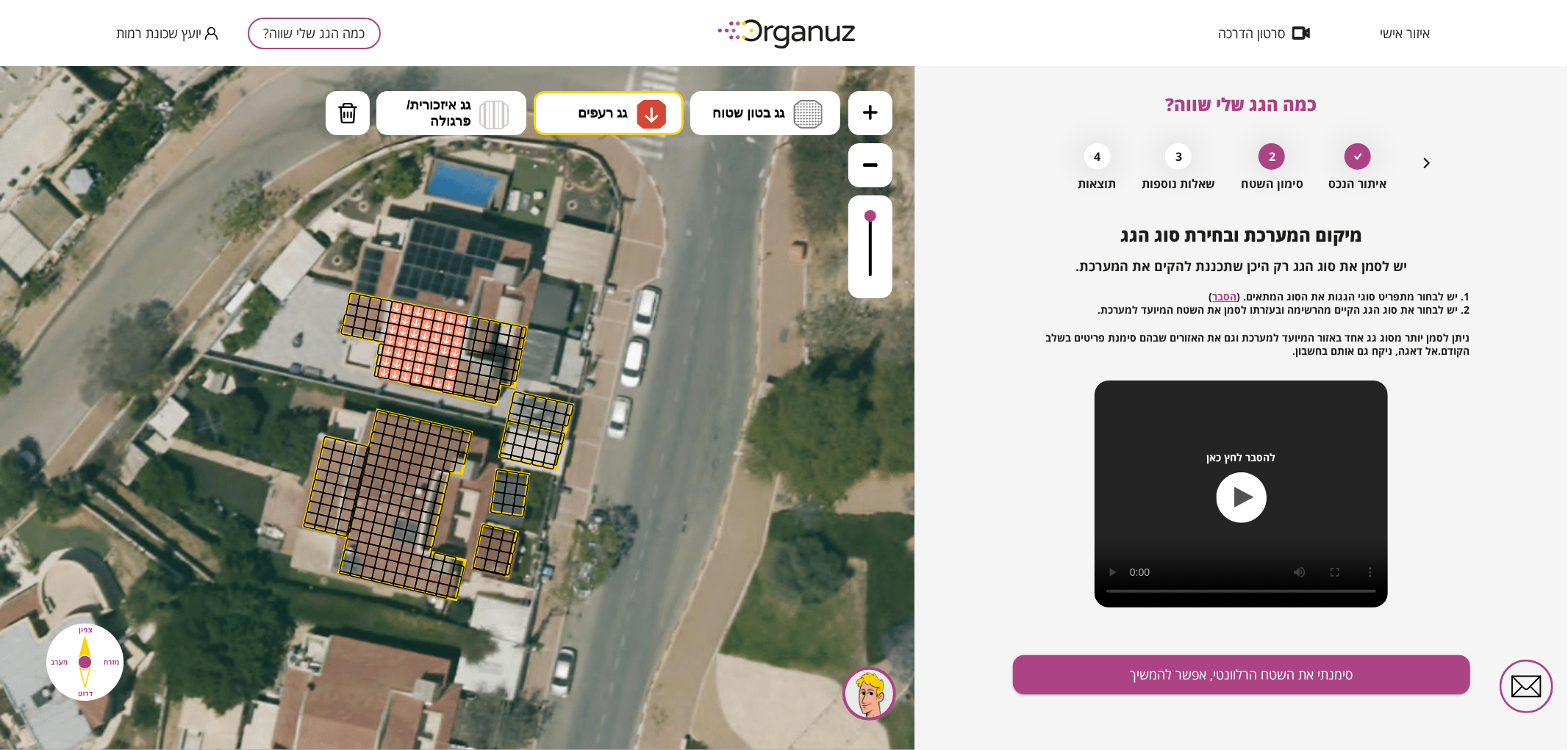
drag, startPoint x: 398, startPoint y: 310, endPoint x: 453, endPoint y: 319, distance: 55.7
drag, startPoint x: 446, startPoint y: 344, endPoint x: 435, endPoint y: 377, distance: 34.8
click at [887, 115] on button at bounding box center [871, 112] width 44 height 44
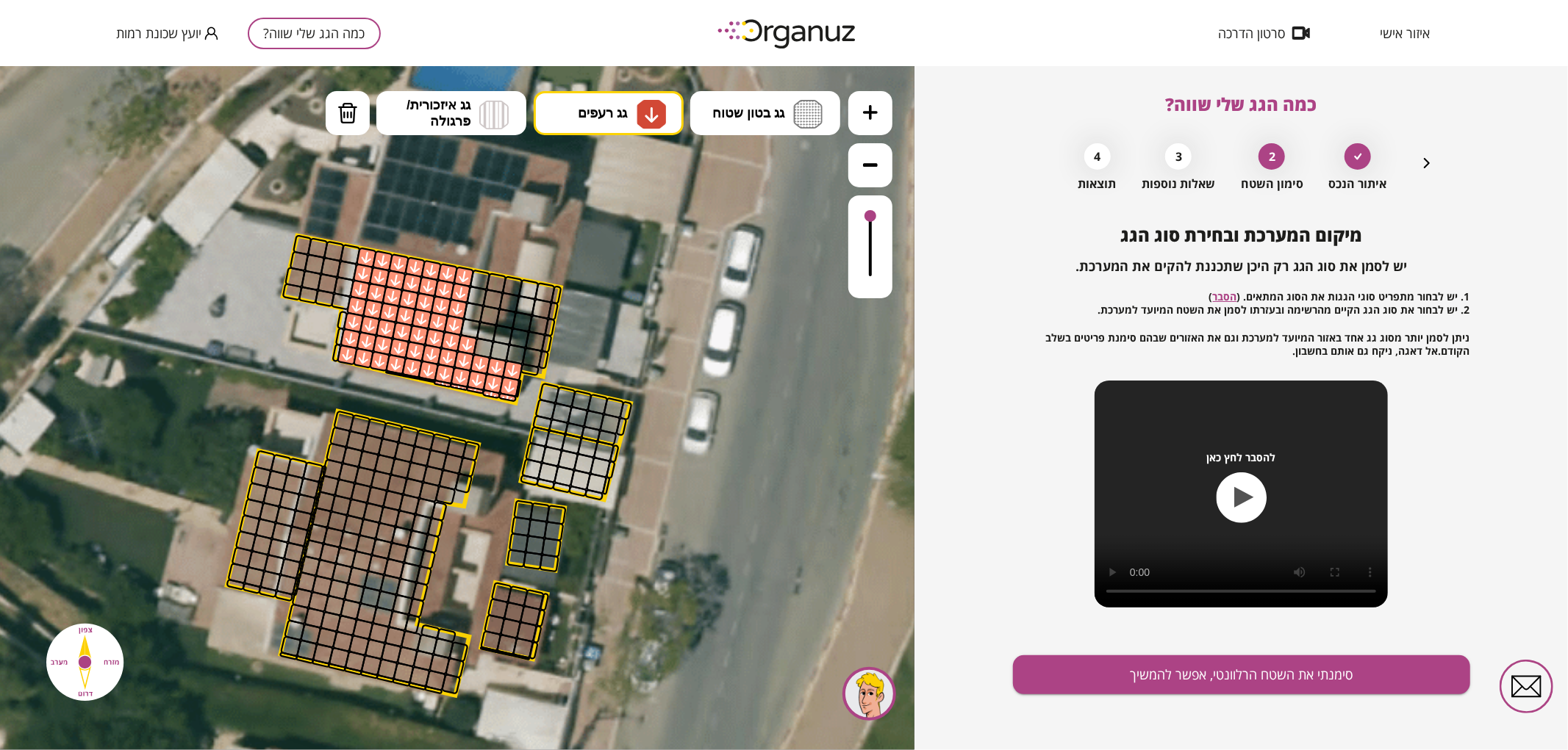
drag, startPoint x: 446, startPoint y: 382, endPoint x: 513, endPoint y: 383, distance: 67.0
drag, startPoint x: 343, startPoint y: 328, endPoint x: 338, endPoint y: 351, distance: 23.5
drag, startPoint x: 329, startPoint y: 250, endPoint x: 319, endPoint y: 302, distance: 53.0
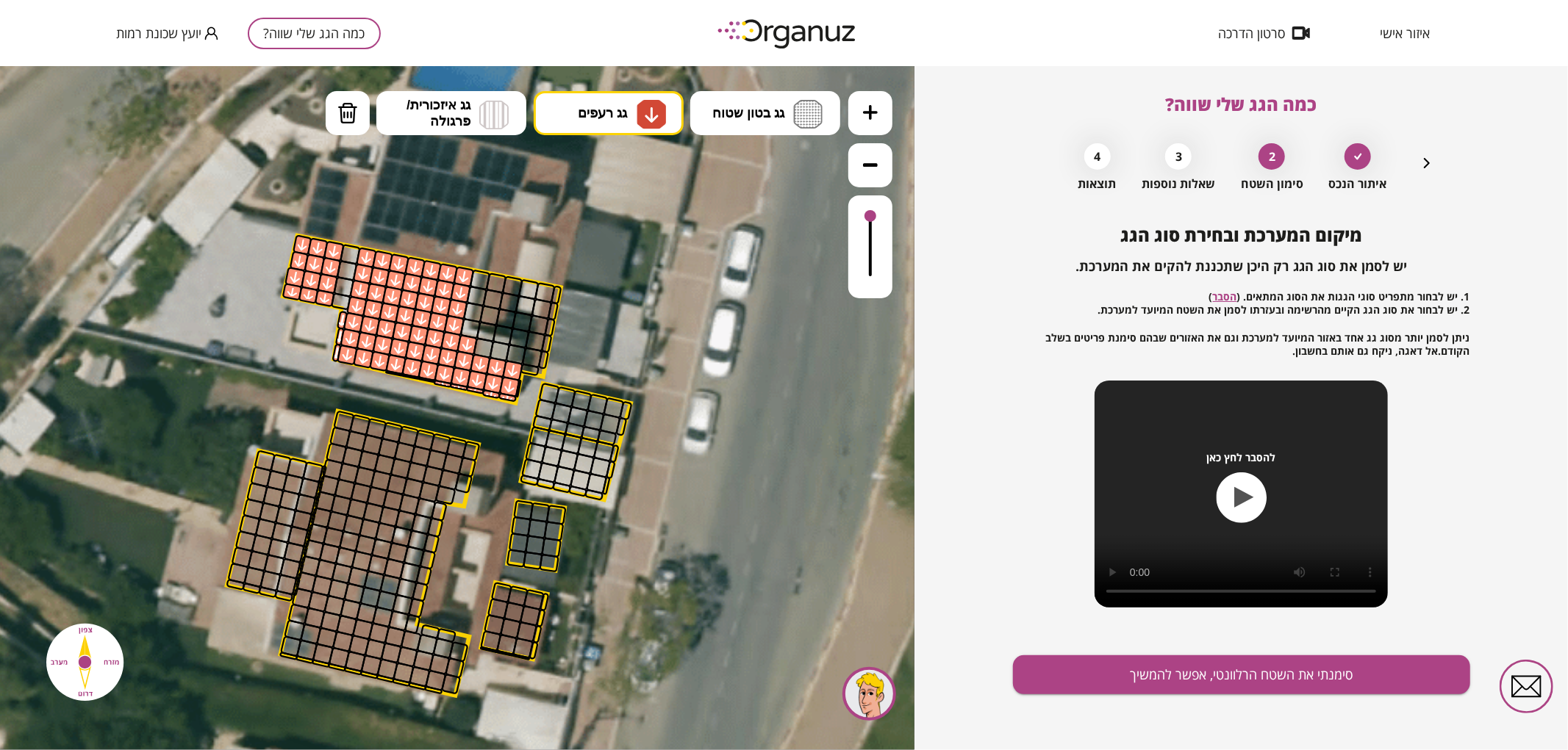
drag, startPoint x: 492, startPoint y: 283, endPoint x: 495, endPoint y: 328, distance: 45.1
click at [1042, 671] on button "סימנתי את השטח הרלוונטי, אפשר להמשיך" at bounding box center [1242, 674] width 458 height 39
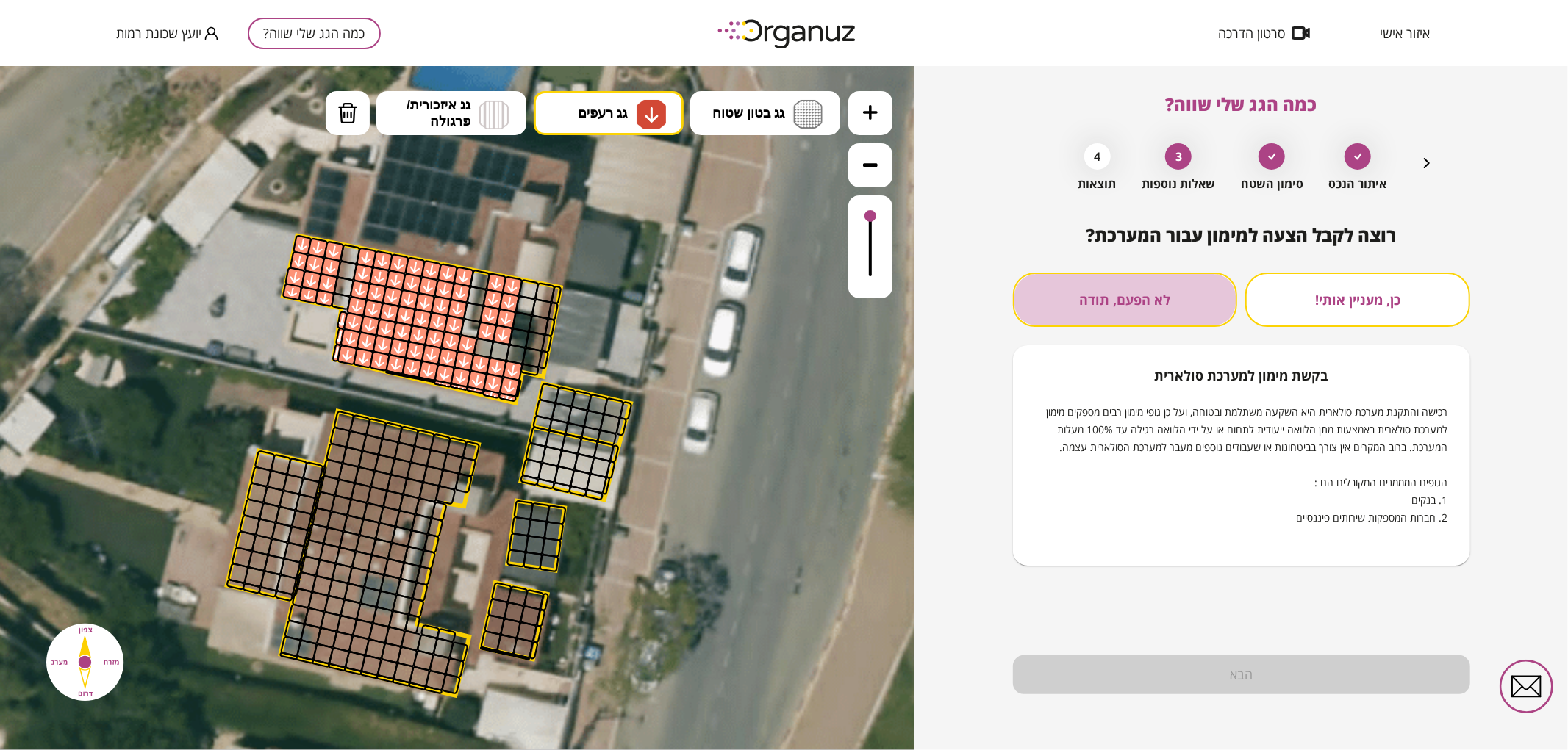
click at [1098, 304] on button "לא הפעם, תודה" at bounding box center [1125, 300] width 225 height 55
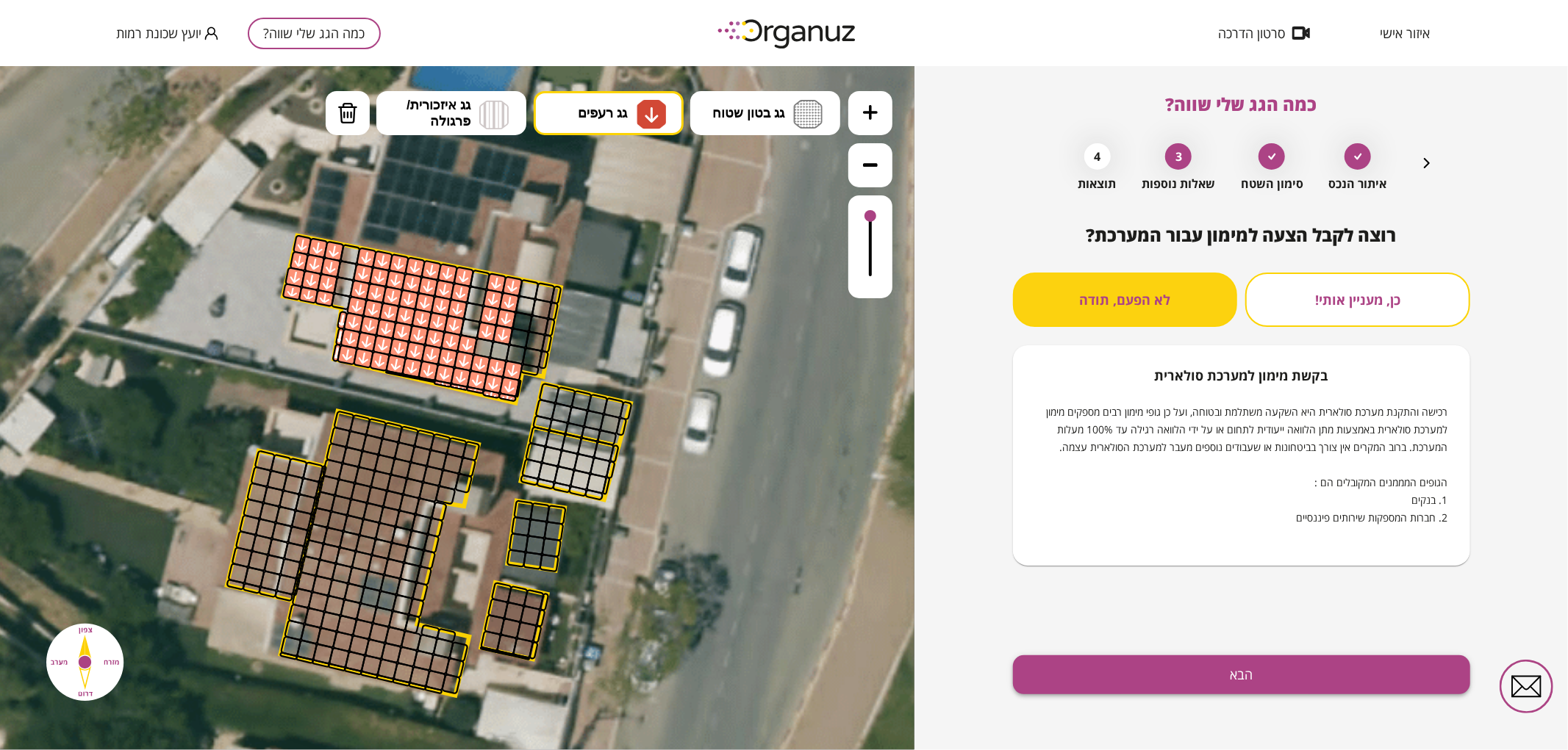
click at [1204, 678] on button "הבא" at bounding box center [1242, 674] width 458 height 39
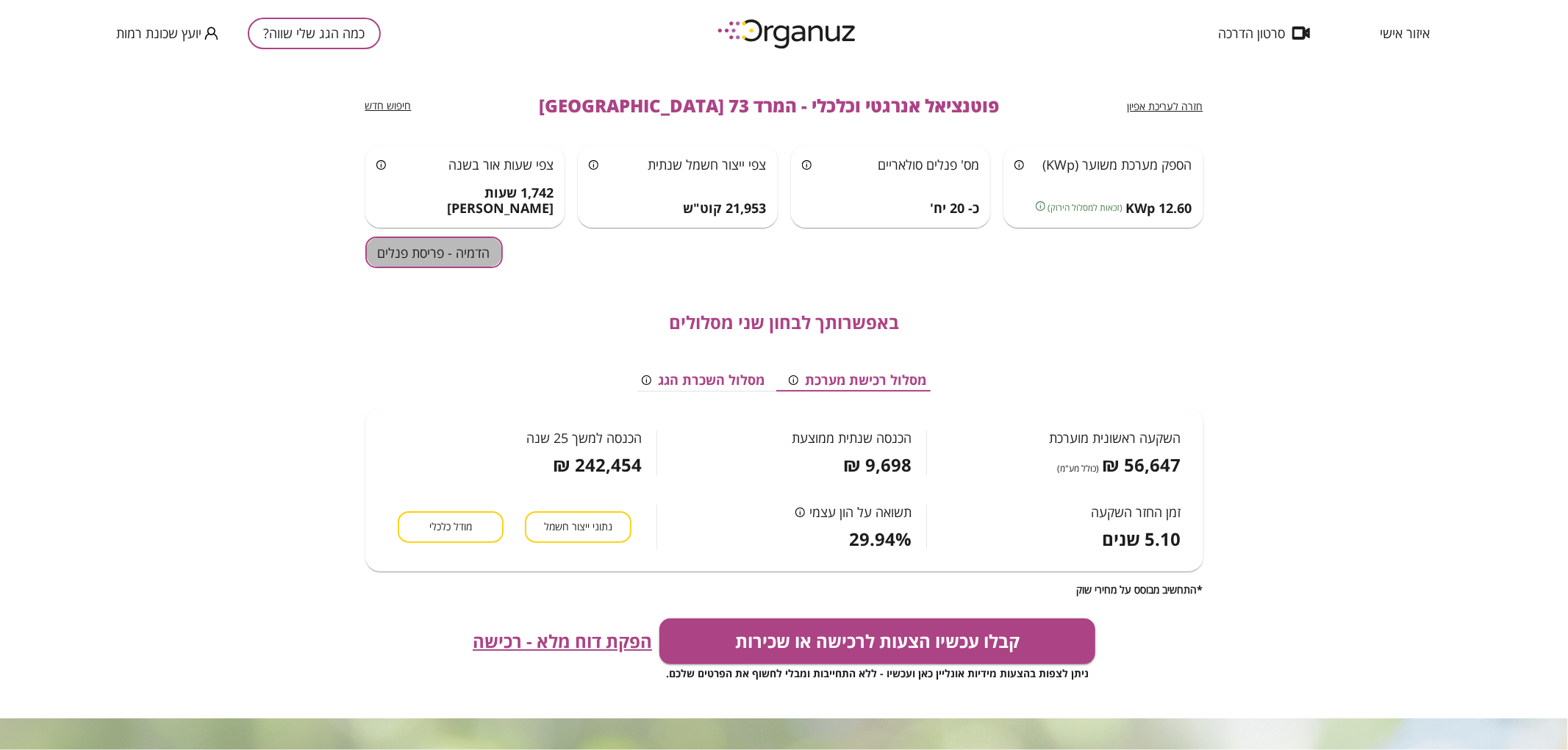
click at [458, 261] on button "הדמיה - פריסת פנלים" at bounding box center [434, 252] width 138 height 32
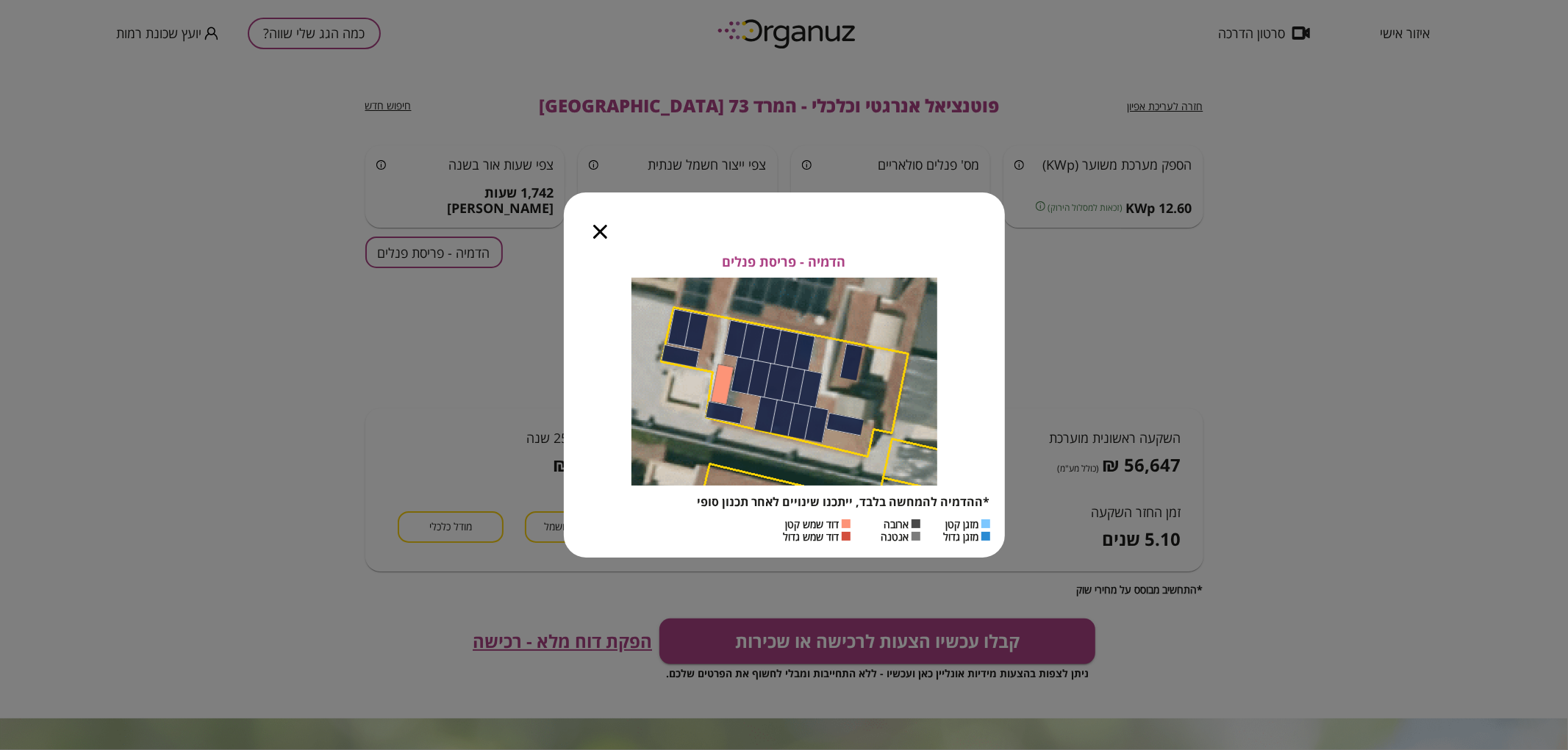
click at [598, 232] on icon "button" at bounding box center [600, 231] width 14 height 14
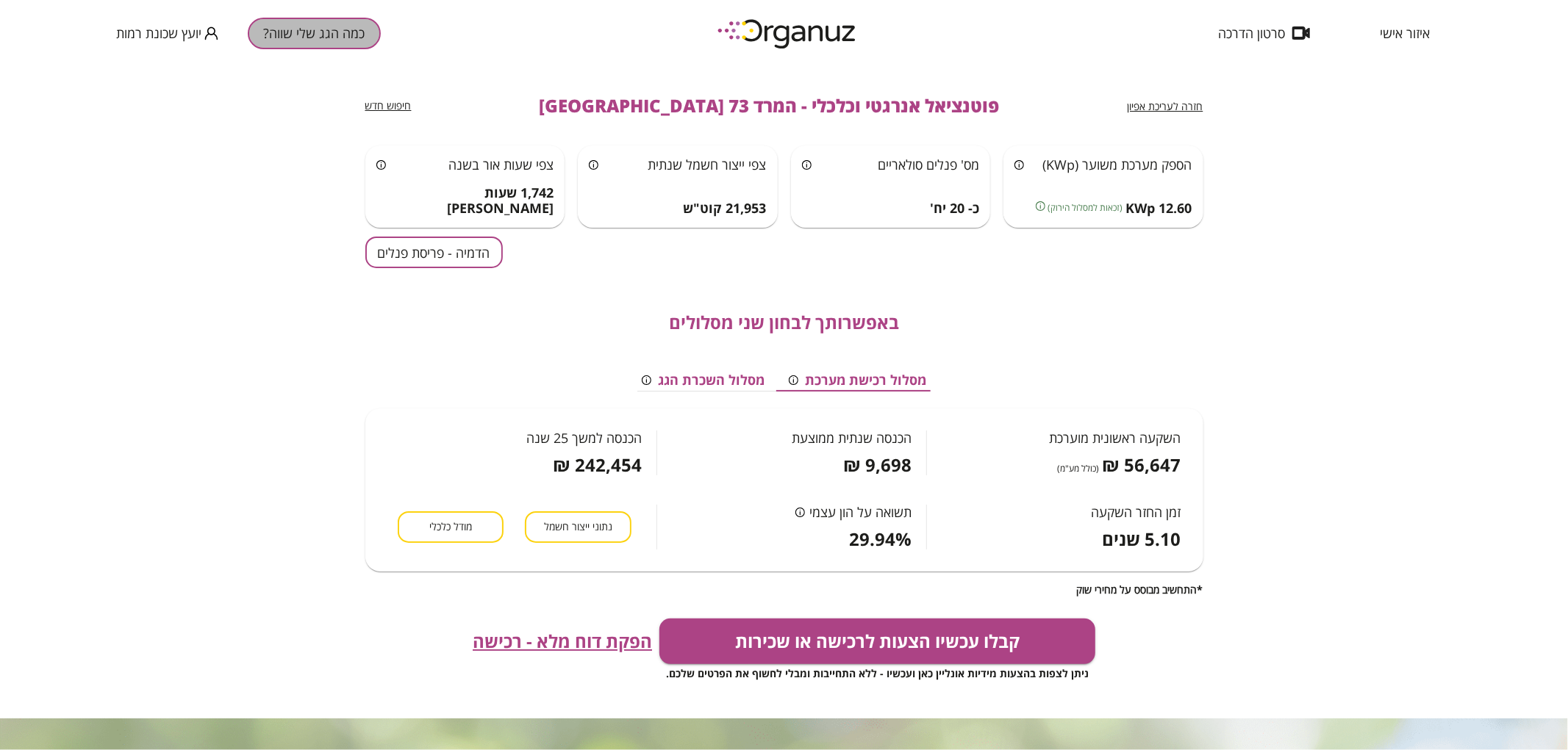
click at [311, 32] on button "כמה הגג שלי שווה?" at bounding box center [315, 33] width 133 height 32
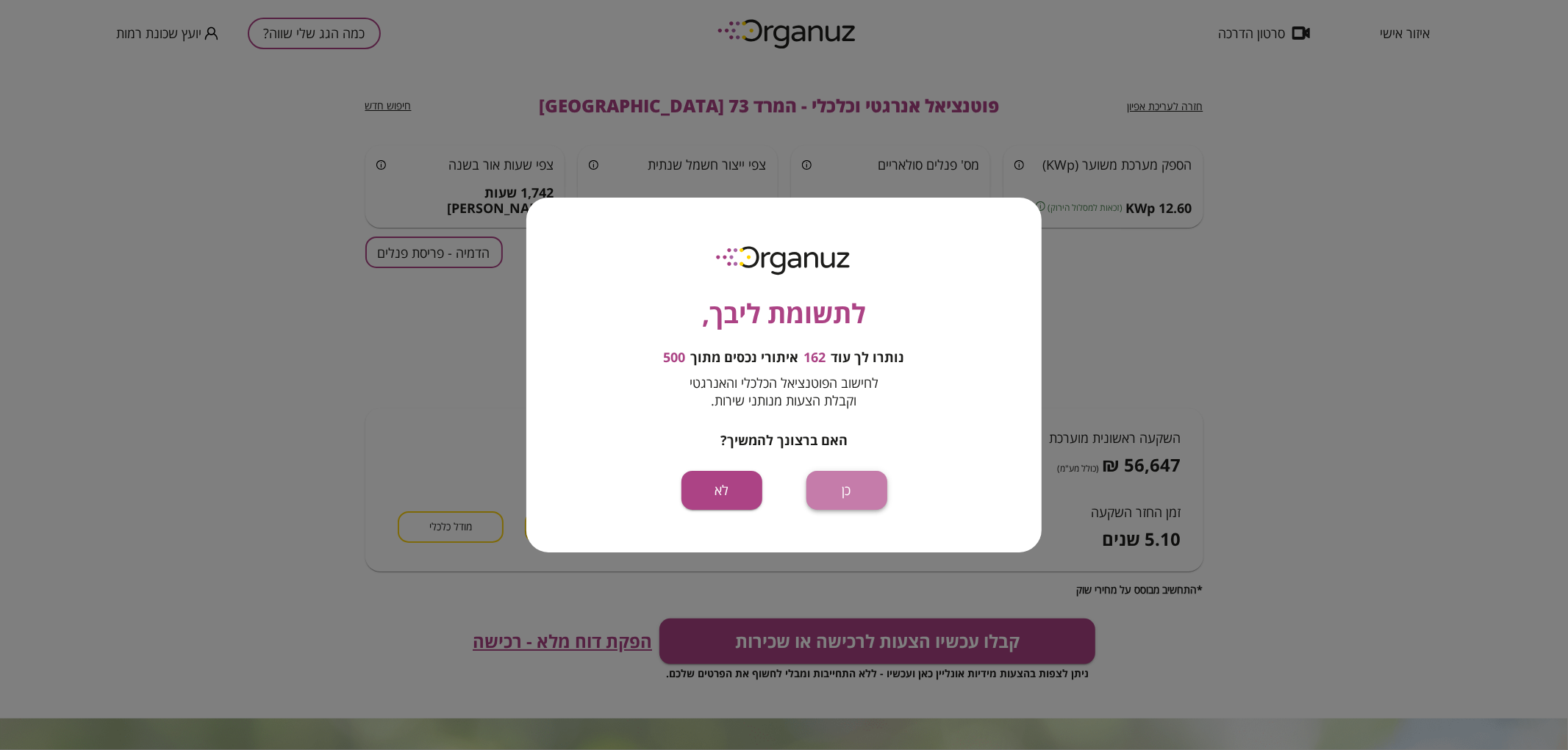
click at [857, 489] on button "כן" at bounding box center [847, 490] width 81 height 39
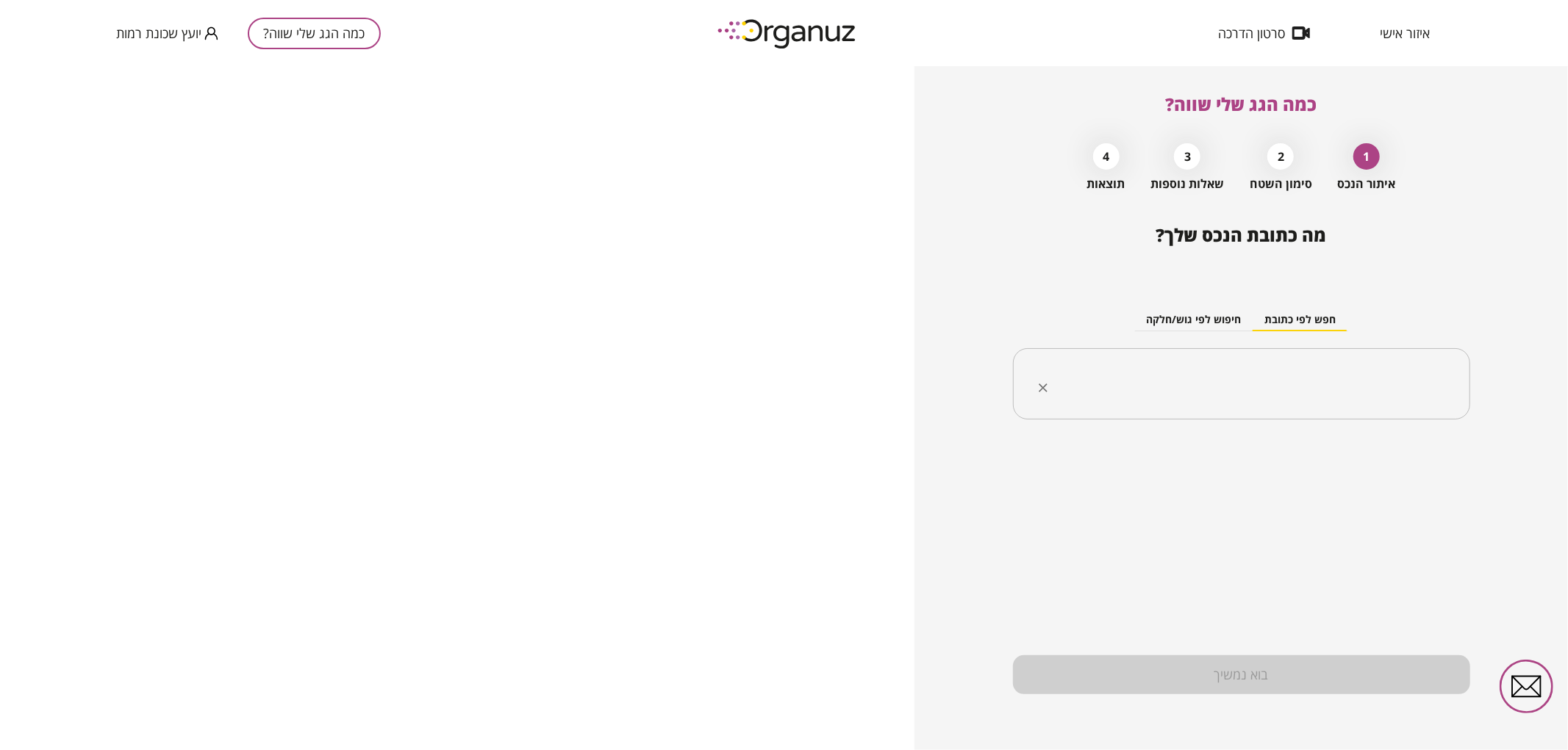
click at [1243, 375] on input "text" at bounding box center [1247, 385] width 411 height 36
click at [1319, 464] on li "[PERSON_NAME] 71 [GEOGRAPHIC_DATA]" at bounding box center [1242, 458] width 419 height 26
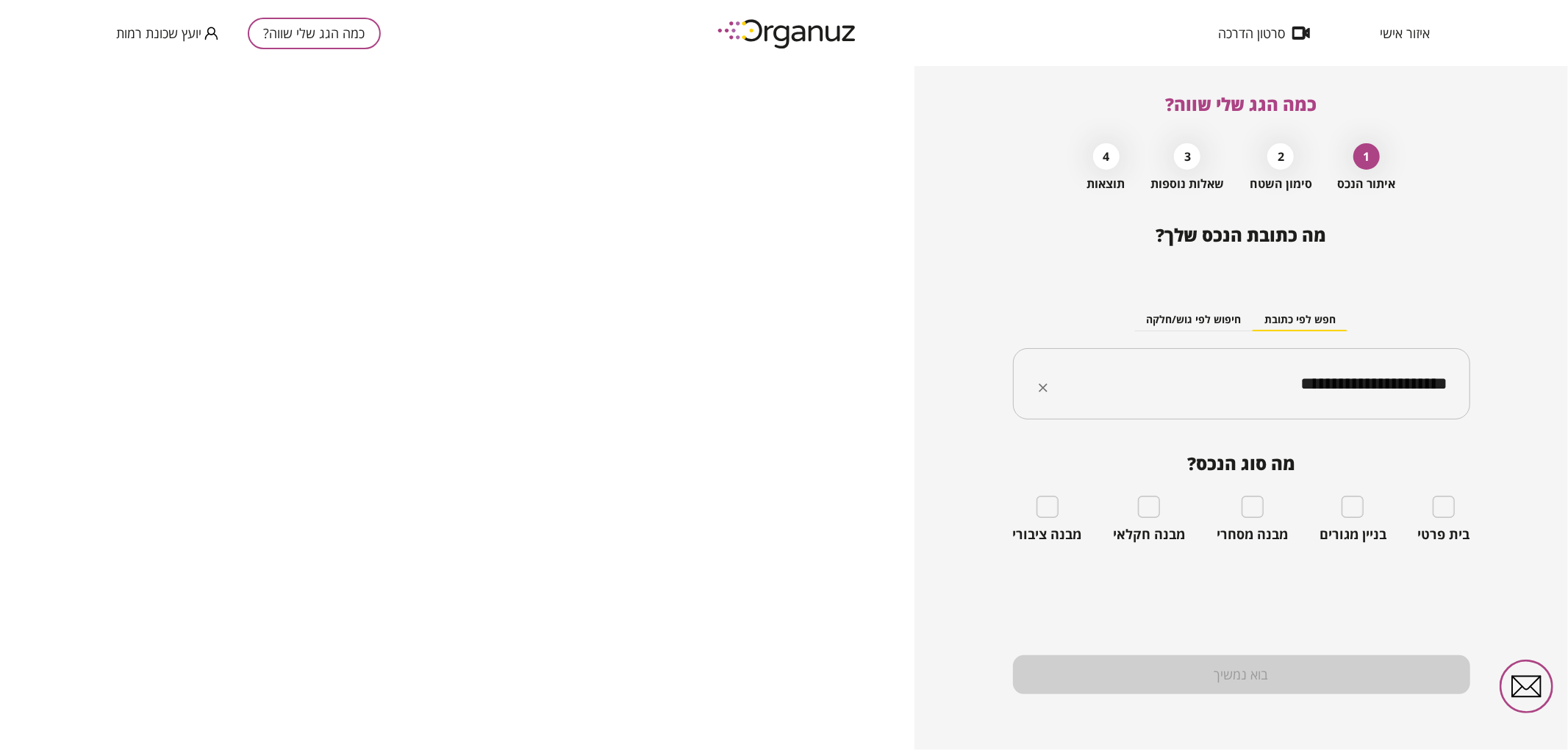
type input "**********"
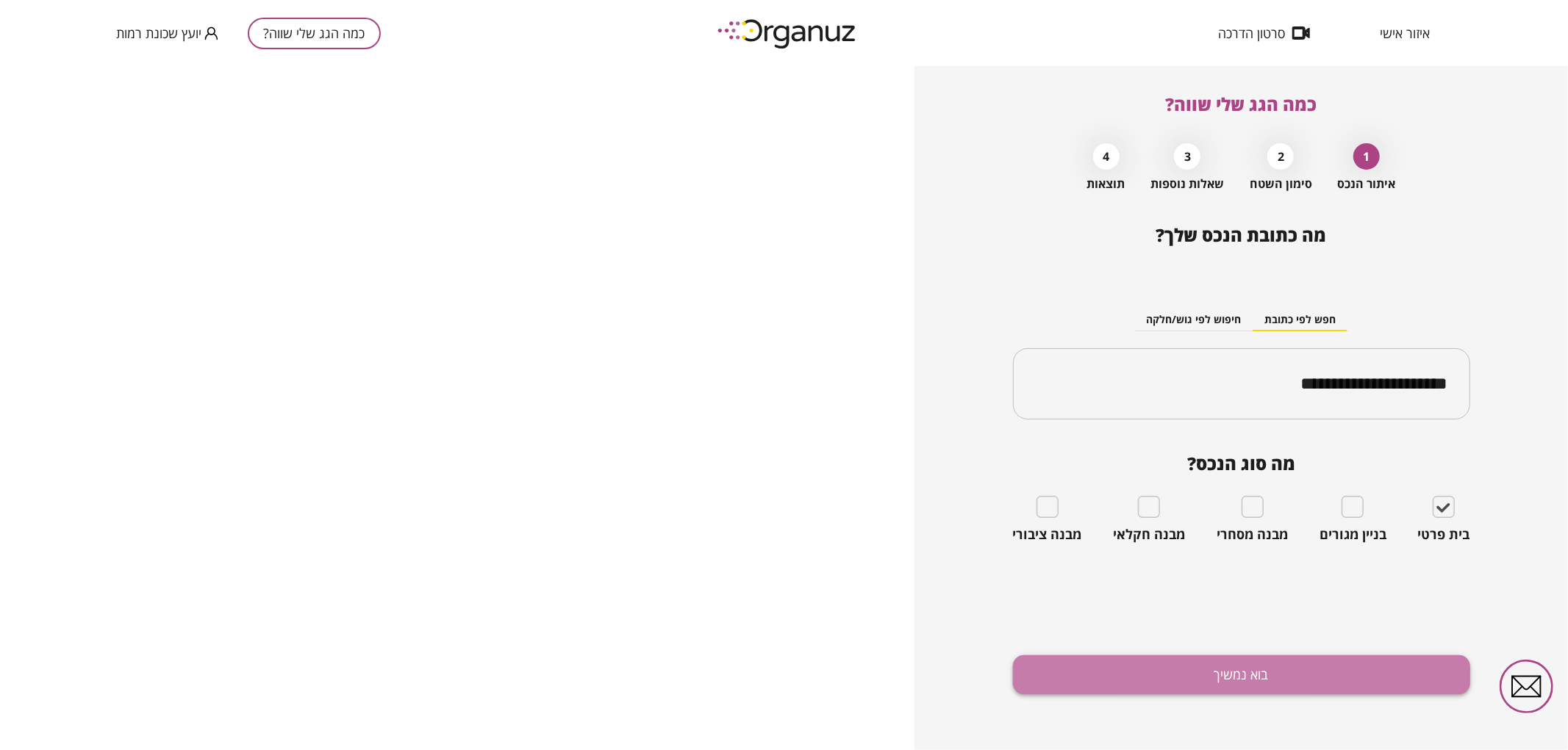
click at [1326, 664] on button "בוא נמשיך" at bounding box center [1242, 674] width 458 height 39
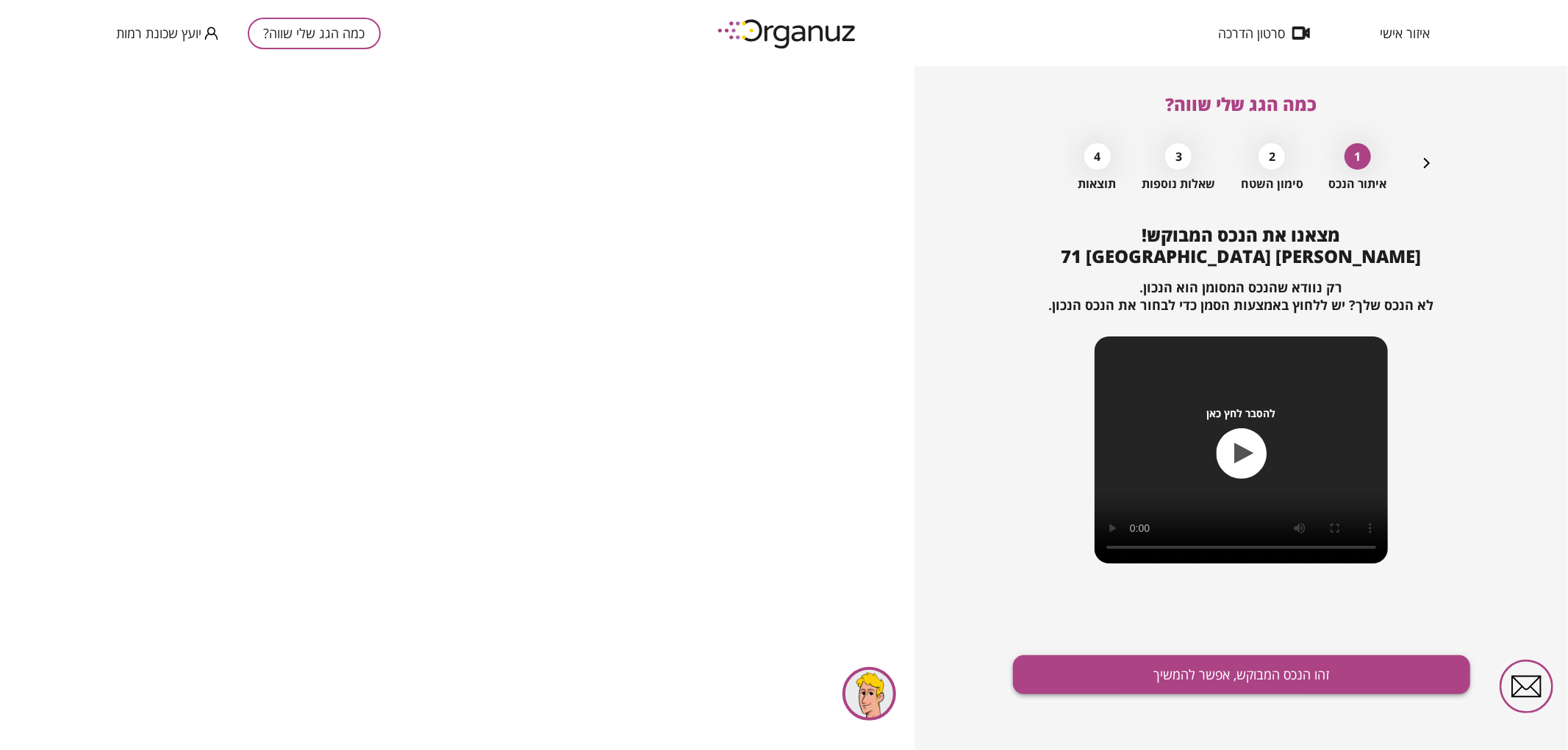
click at [1334, 673] on button "זהו הנכס המבוקש, אפשר להמשיך" at bounding box center [1242, 674] width 458 height 39
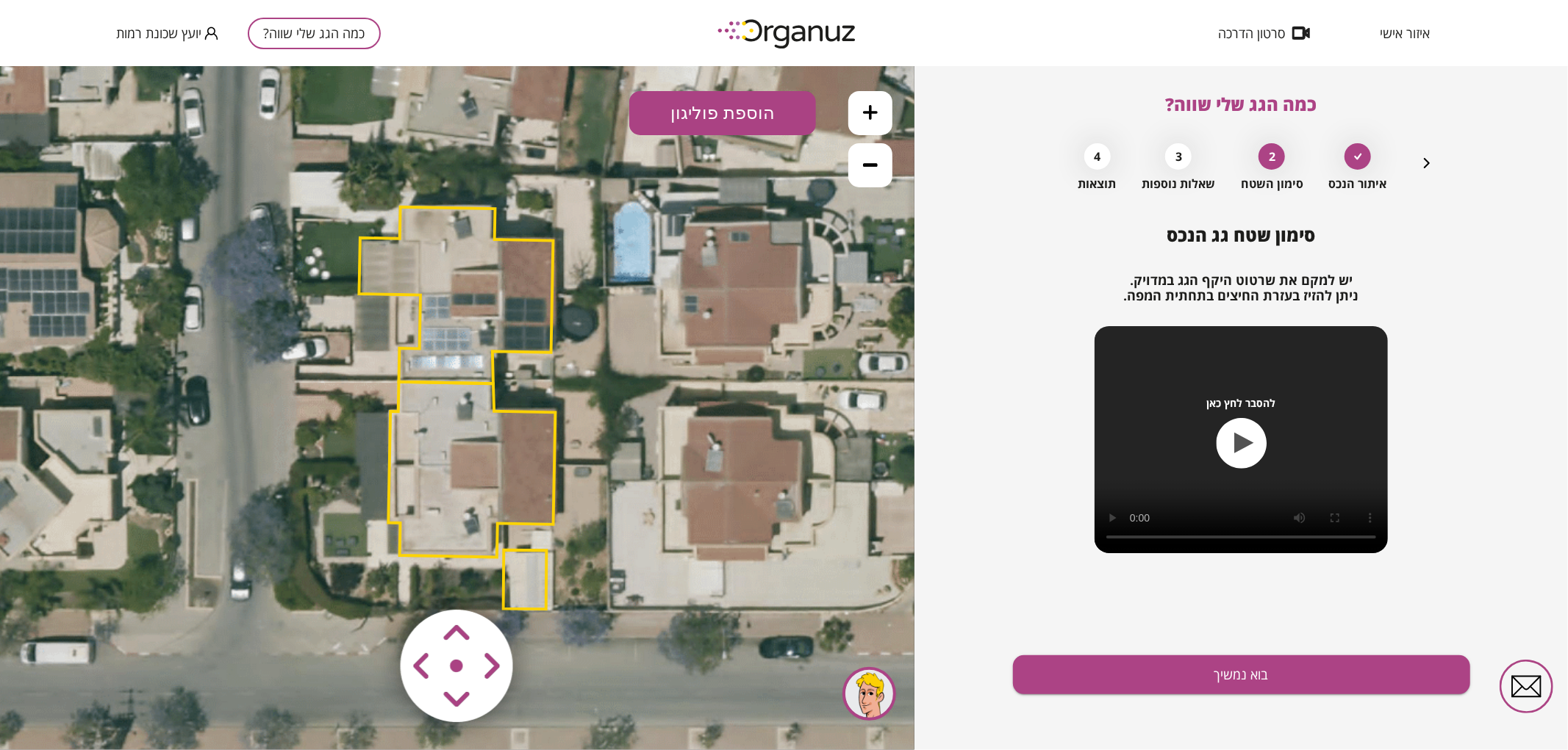
click at [485, 406] on polygon at bounding box center [471, 468] width 167 height 176
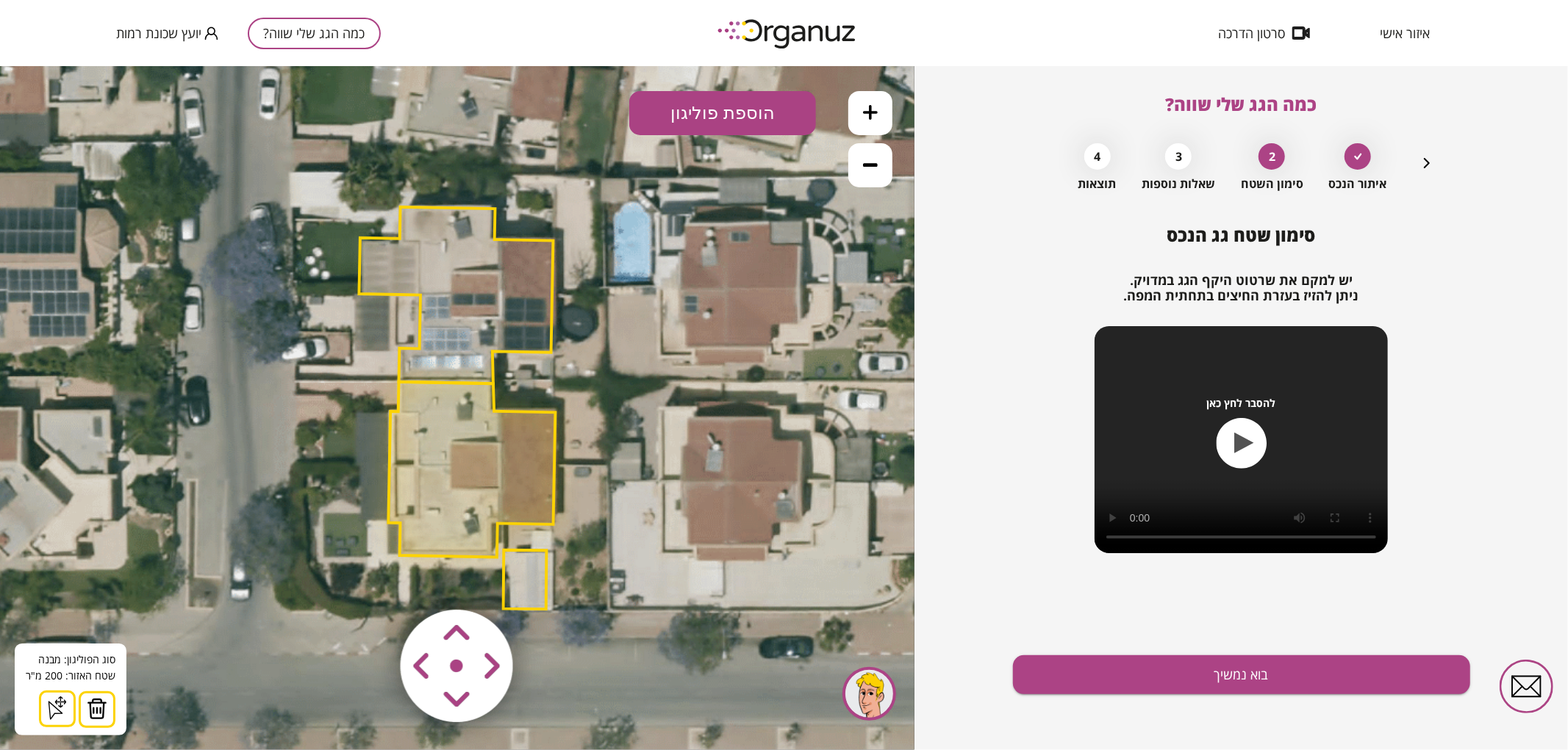
click at [100, 710] on img at bounding box center [97, 708] width 21 height 22
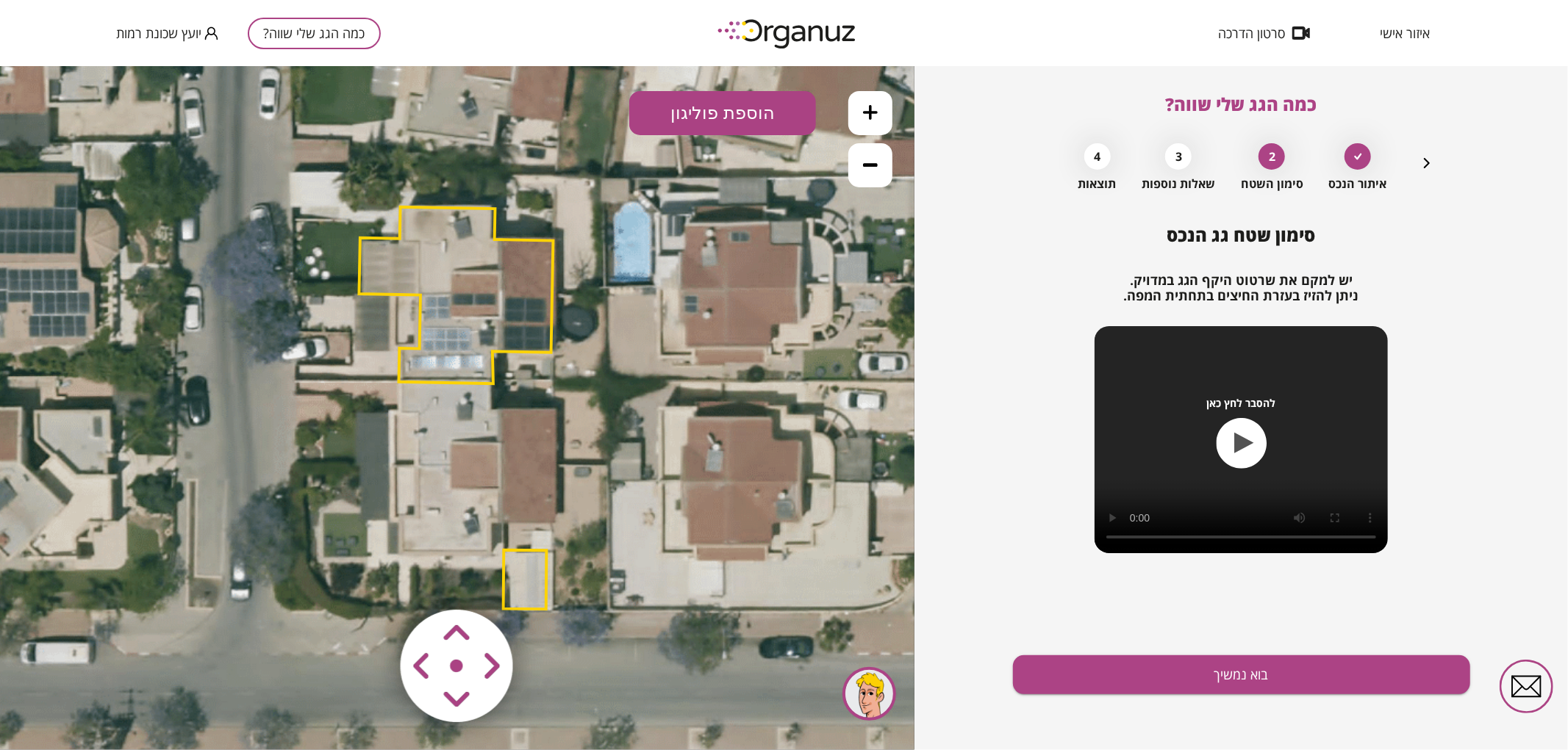
click at [510, 593] on img at bounding box center [458, 666] width 176 height 176
click at [523, 580] on img at bounding box center [458, 666] width 176 height 176
click at [530, 580] on img at bounding box center [458, 666] width 176 height 176
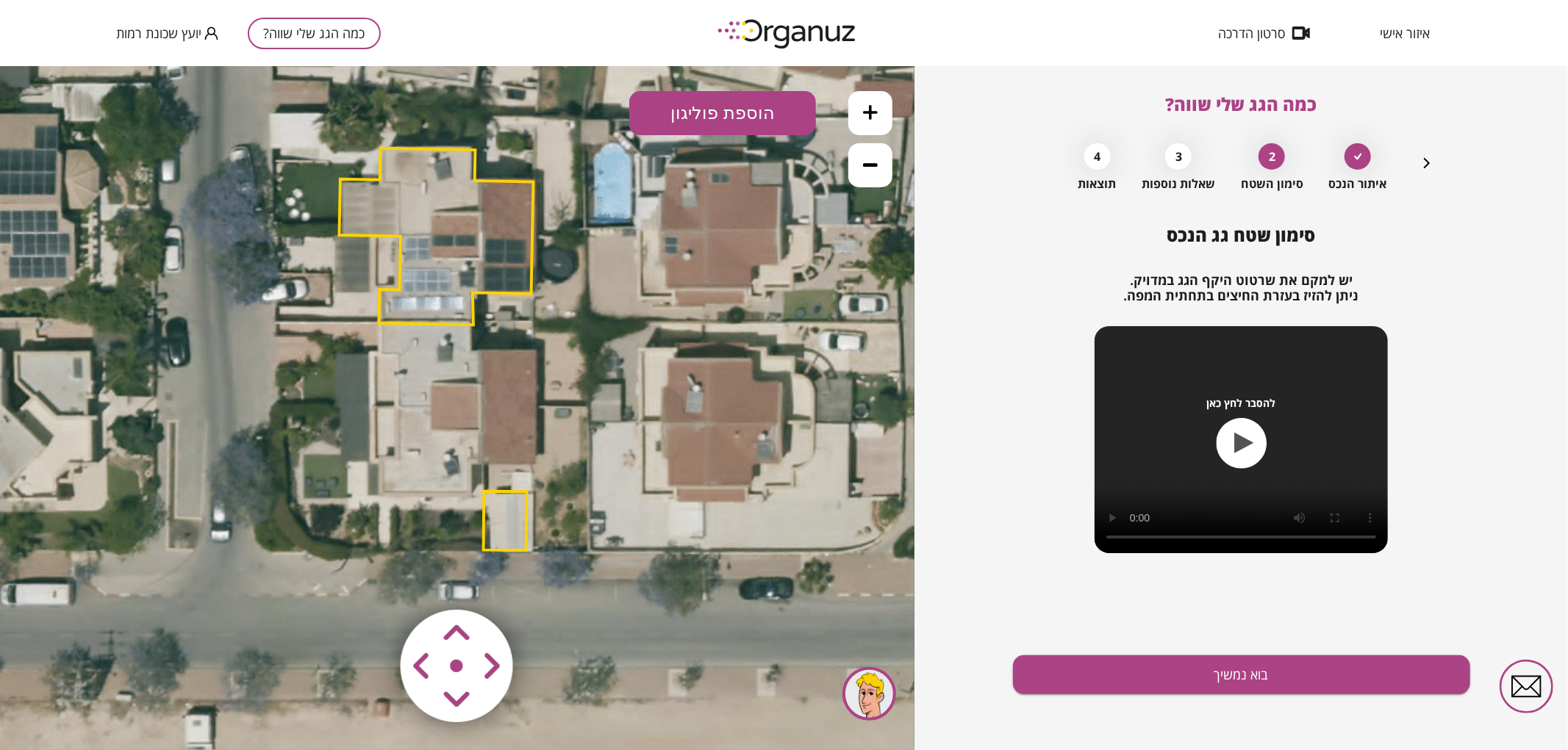
drag, startPoint x: 429, startPoint y: 518, endPoint x: 408, endPoint y: 451, distance: 70.2
click at [397, 431] on icon at bounding box center [438, 349] width 1257 height 1257
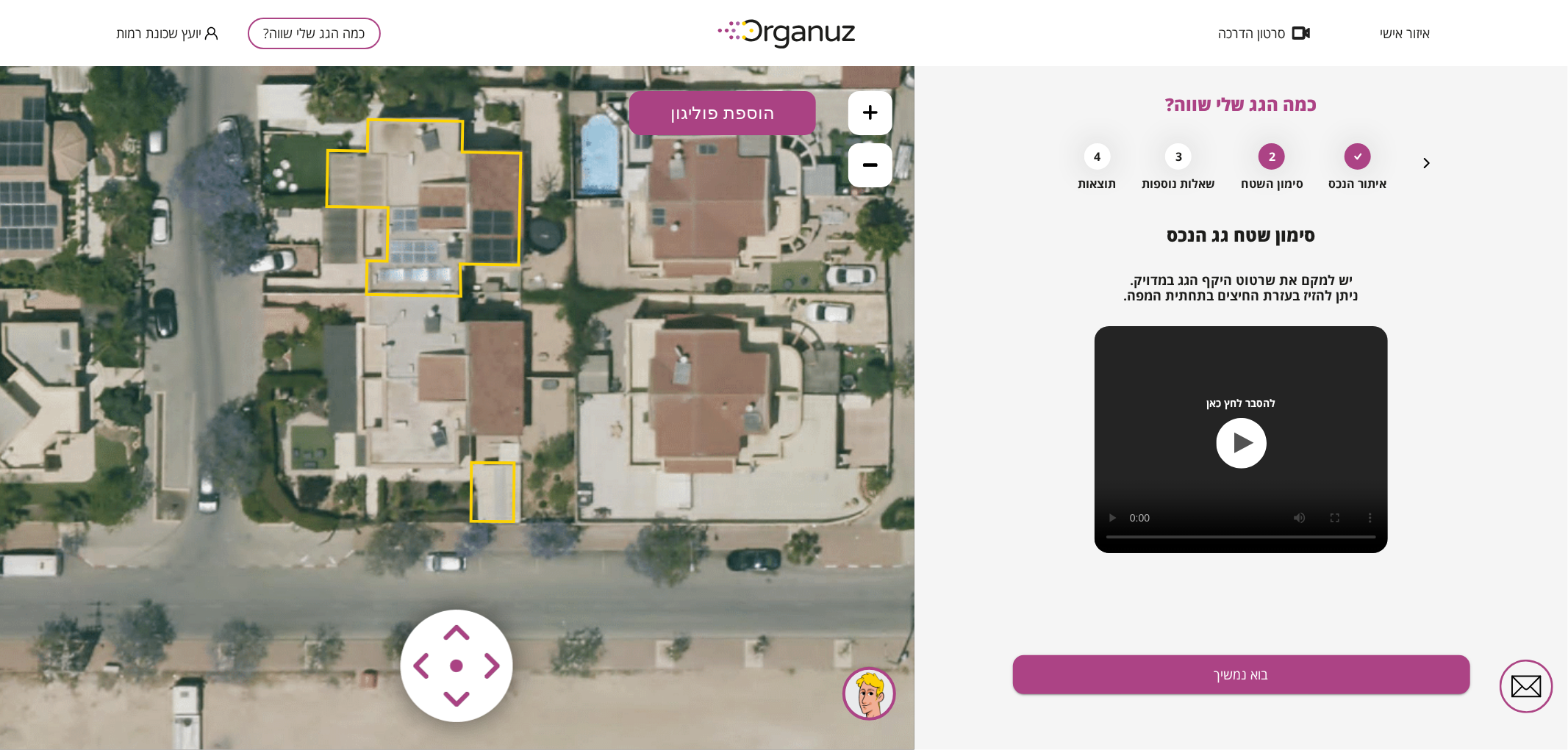
click at [480, 500] on polygon at bounding box center [493, 491] width 44 height 59
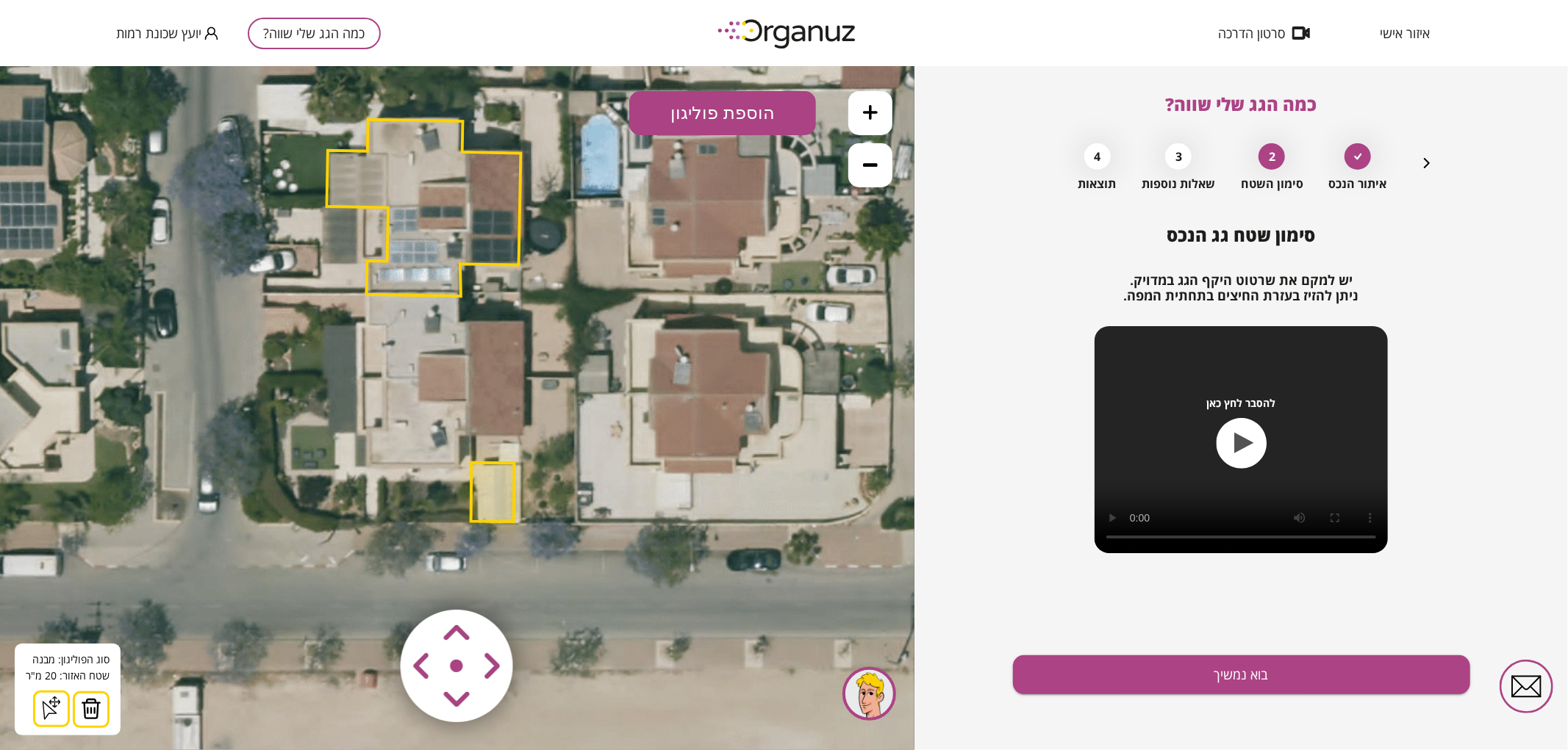
click at [96, 702] on img at bounding box center [91, 708] width 21 height 22
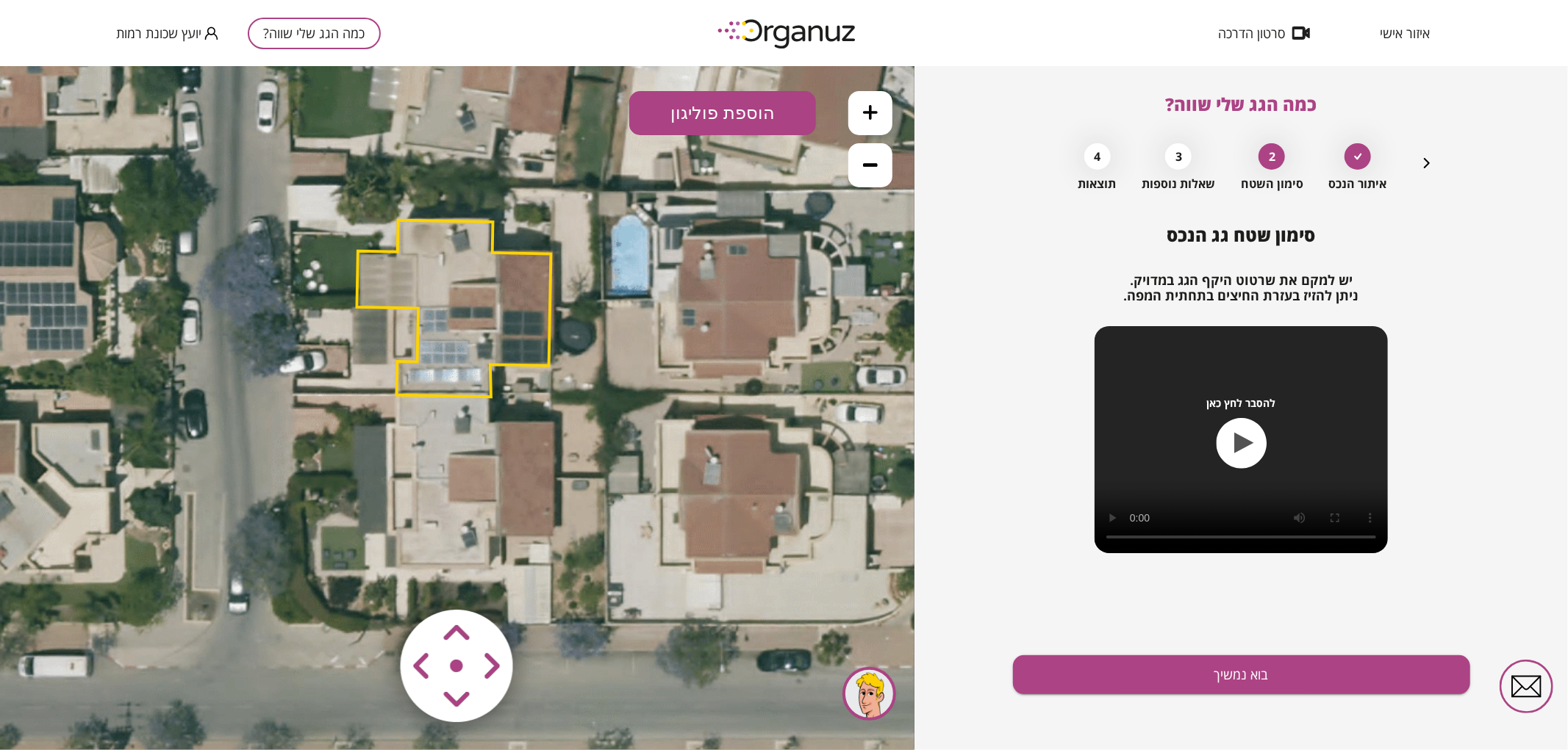
drag, startPoint x: 583, startPoint y: 496, endPoint x: 621, endPoint y: 590, distance: 101.4
click at [619, 612] on icon at bounding box center [456, 421] width 1257 height 1257
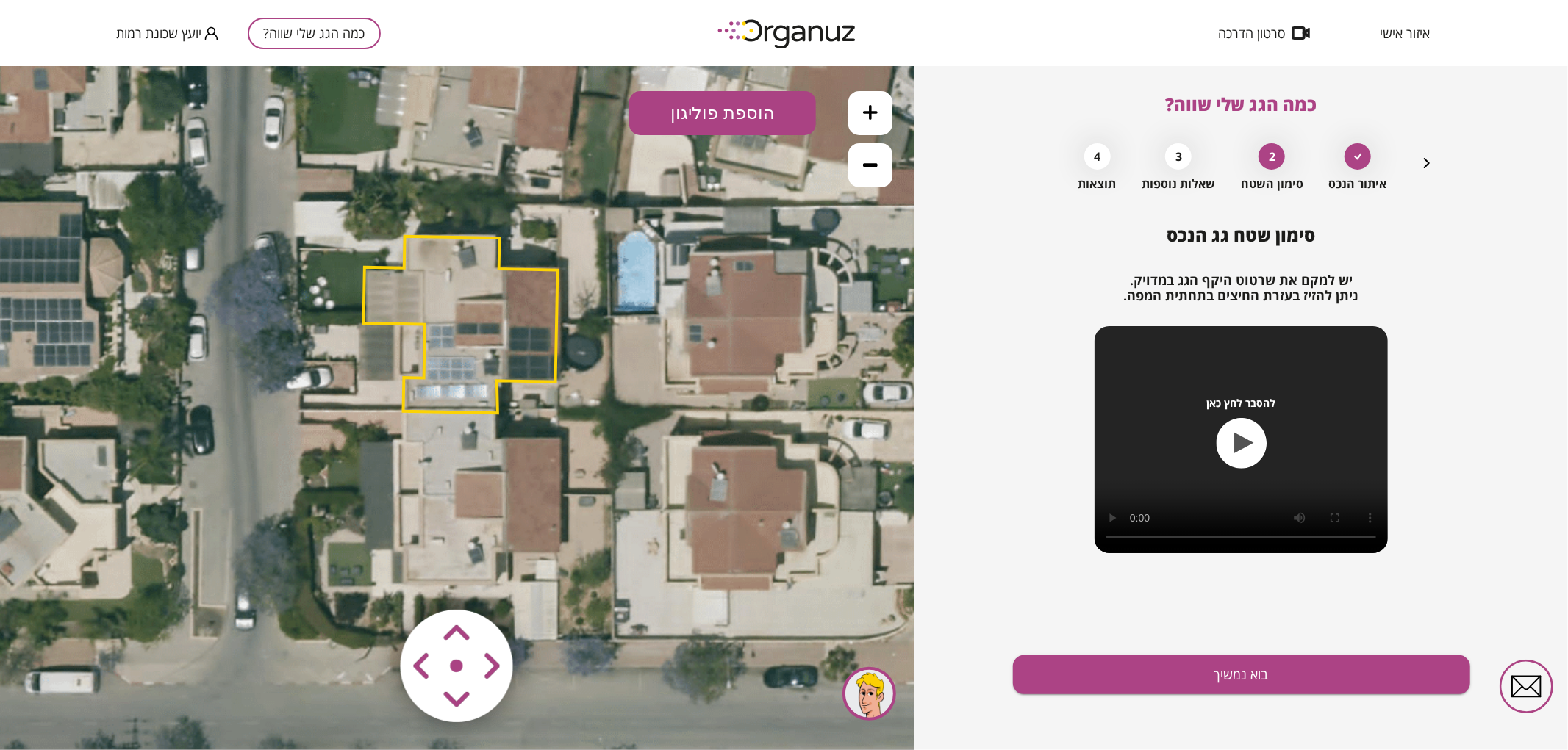
drag, startPoint x: 736, startPoint y: 89, endPoint x: 747, endPoint y: 122, distance: 34.8
click at [739, 103] on button "הוספת פוליגון" at bounding box center [722, 112] width 187 height 44
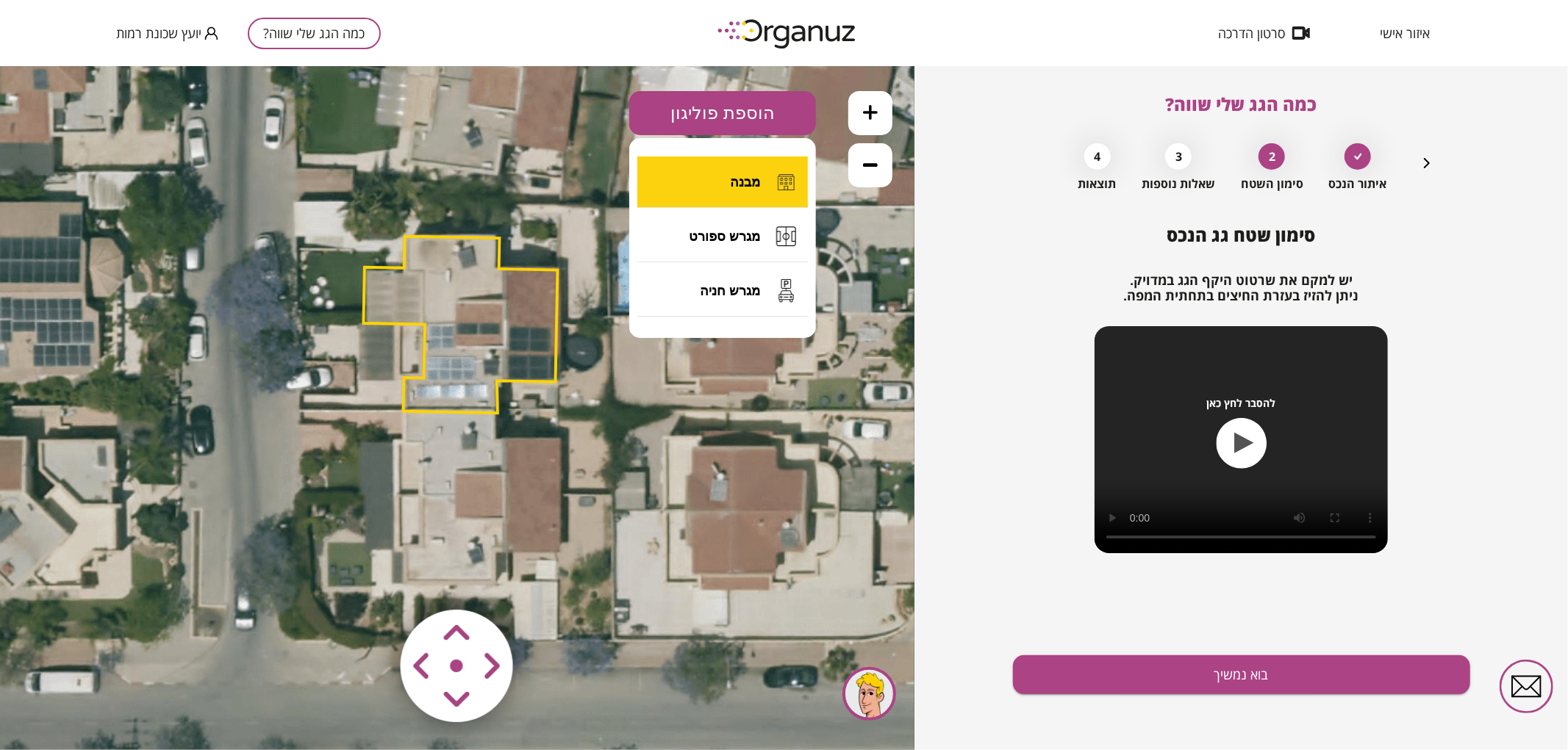
click at [732, 185] on span "מבנה" at bounding box center [745, 181] width 30 height 16
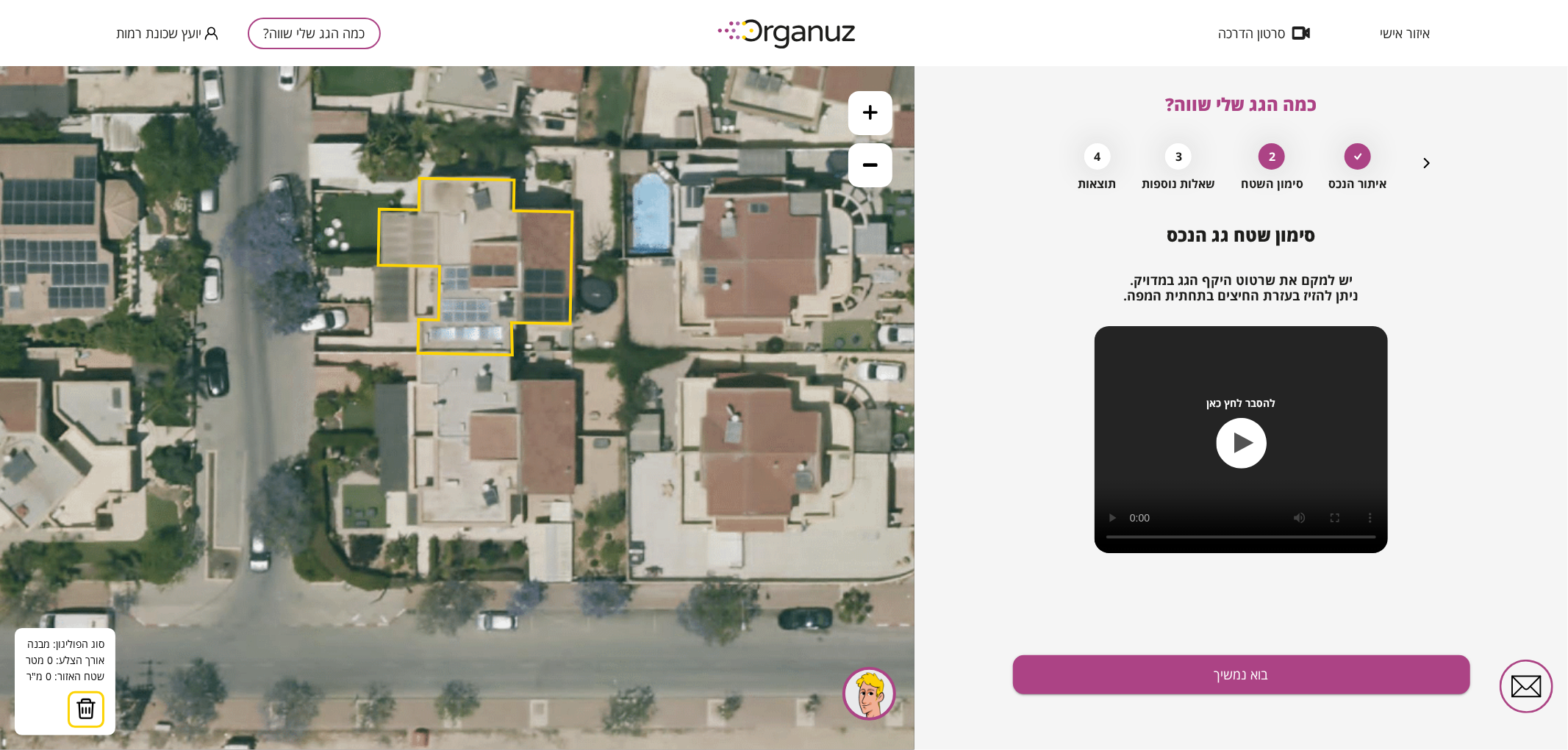
drag, startPoint x: 652, startPoint y: 592, endPoint x: 666, endPoint y: 533, distance: 60.6
click at [666, 533] on icon at bounding box center [478, 379] width 1257 height 1257
click at [851, 118] on button at bounding box center [871, 112] width 44 height 44
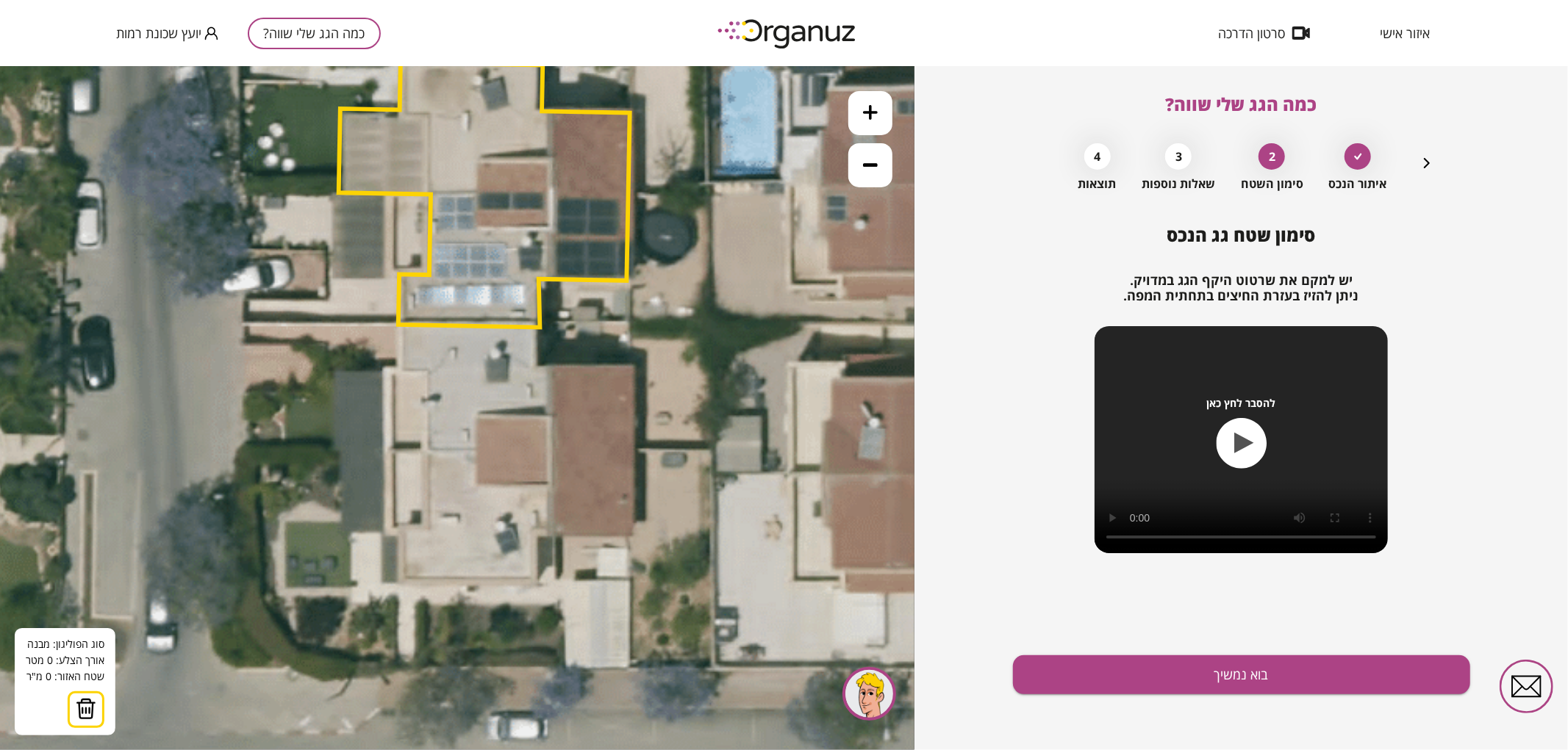
click at [384, 449] on icon at bounding box center [488, 365] width 1885 height 1885
click at [635, 447] on icon at bounding box center [488, 365] width 1885 height 1885
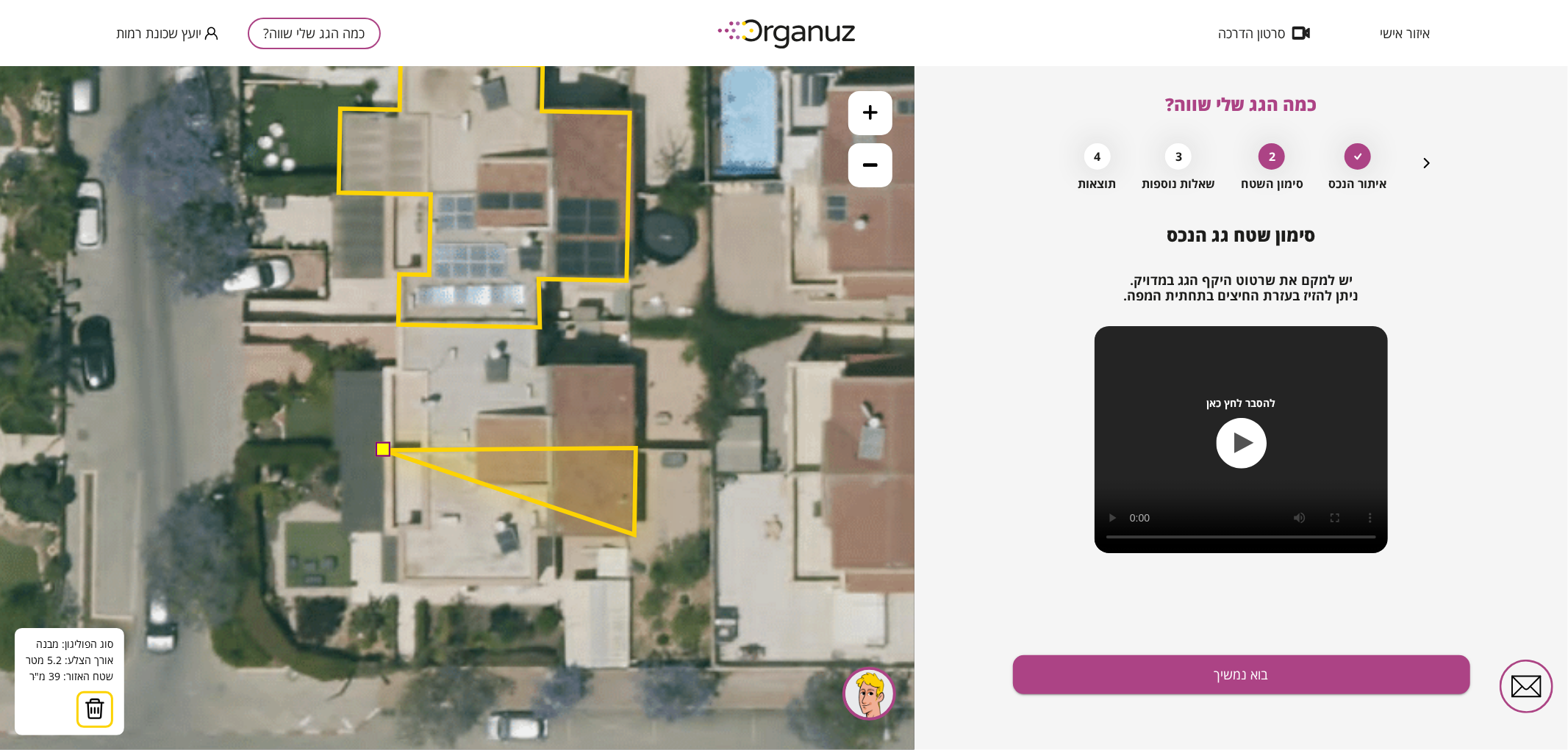
click at [634, 534] on polygon at bounding box center [510, 490] width 253 height 87
click at [537, 538] on polygon at bounding box center [510, 492] width 253 height 90
click at [537, 586] on polygon at bounding box center [510, 517] width 253 height 139
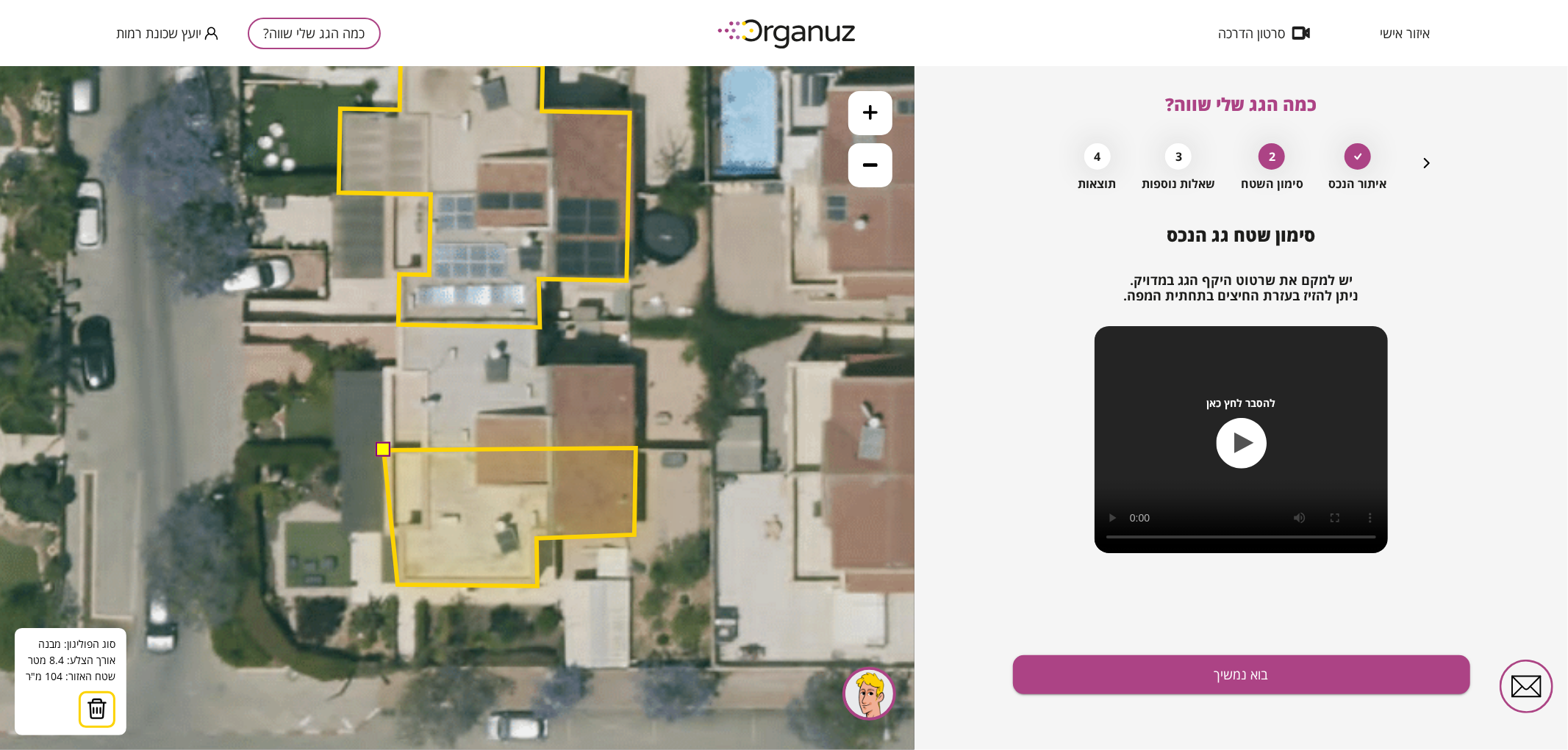
click at [397, 584] on polygon at bounding box center [510, 517] width 253 height 139
click at [396, 534] on polygon at bounding box center [510, 517] width 253 height 139
click at [384, 534] on polygon at bounding box center [510, 517] width 253 height 139
click at [387, 457] on polygon at bounding box center [510, 517] width 253 height 139
click at [386, 446] on button at bounding box center [383, 449] width 15 height 15
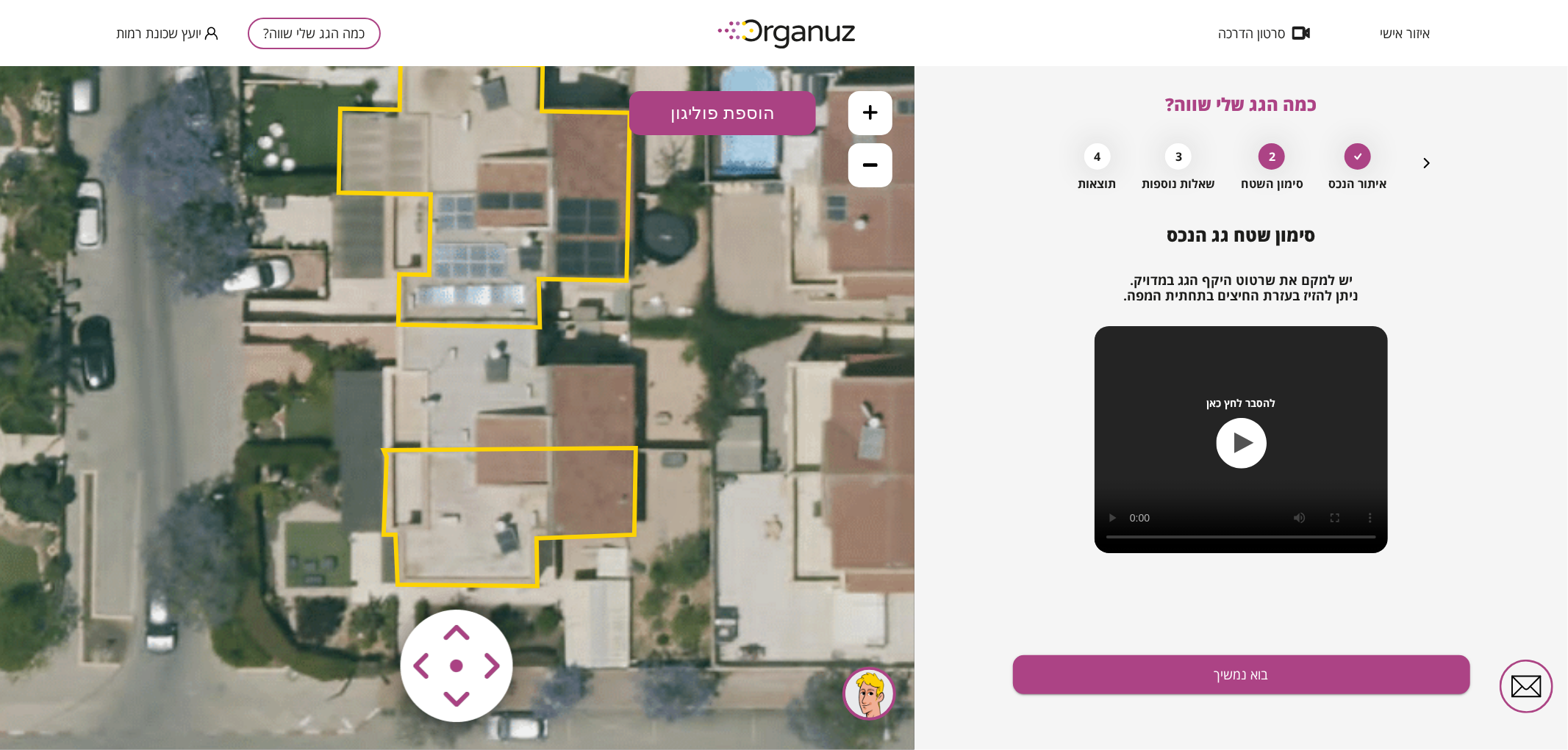
click at [495, 544] on polygon at bounding box center [510, 517] width 253 height 139
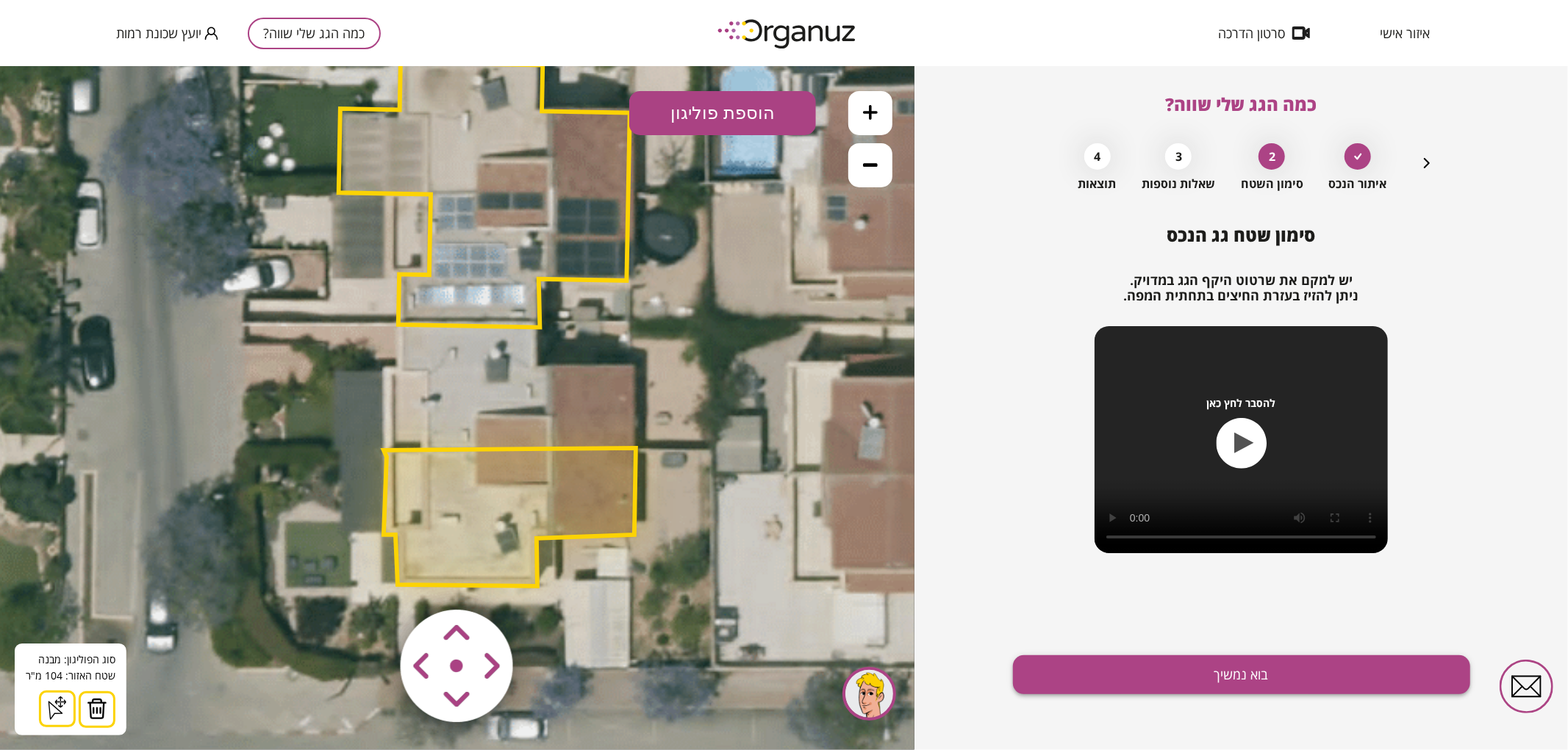
click at [1175, 693] on button "בוא נמשיך" at bounding box center [1242, 674] width 458 height 39
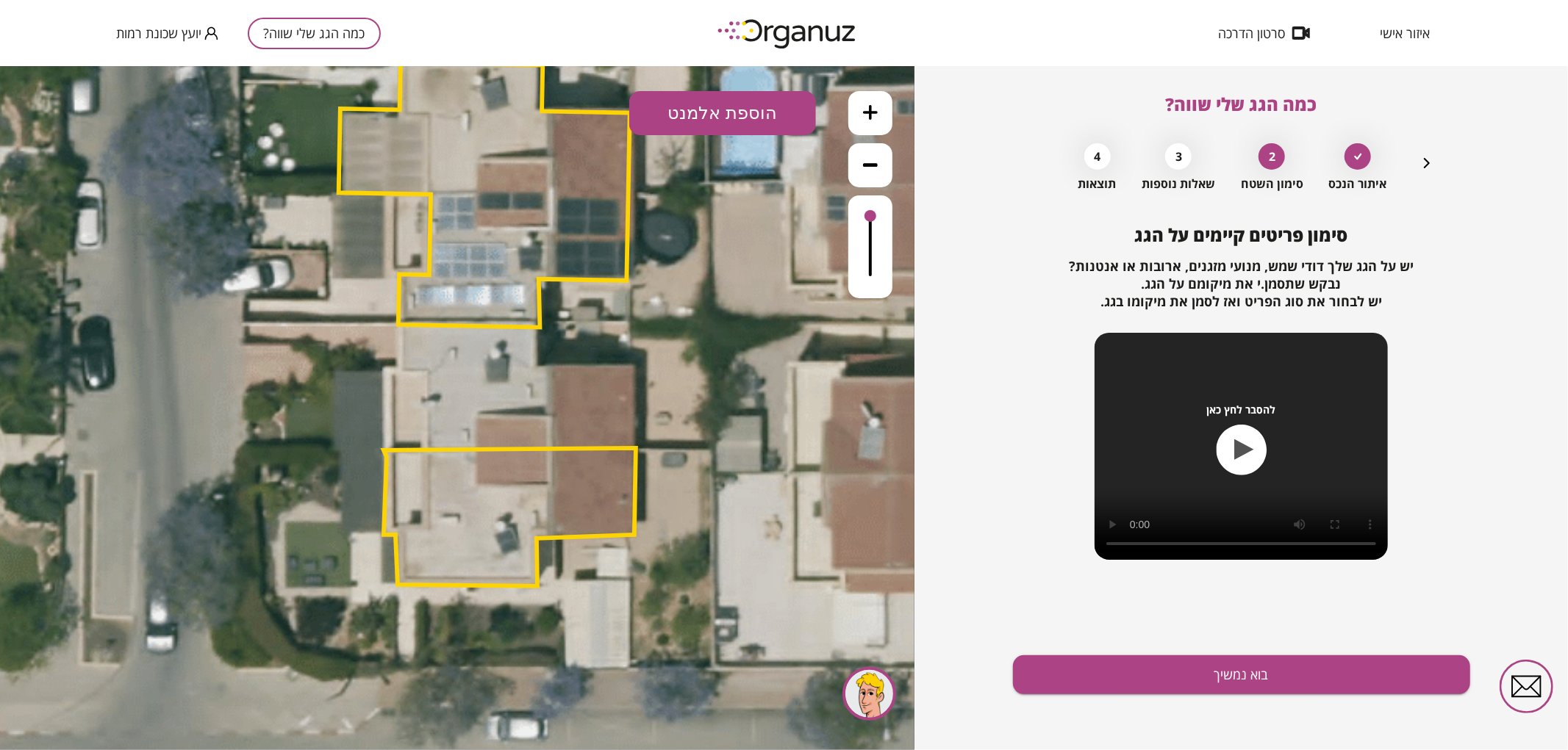
click at [648, 103] on button "הוספת אלמנט" at bounding box center [722, 112] width 187 height 44
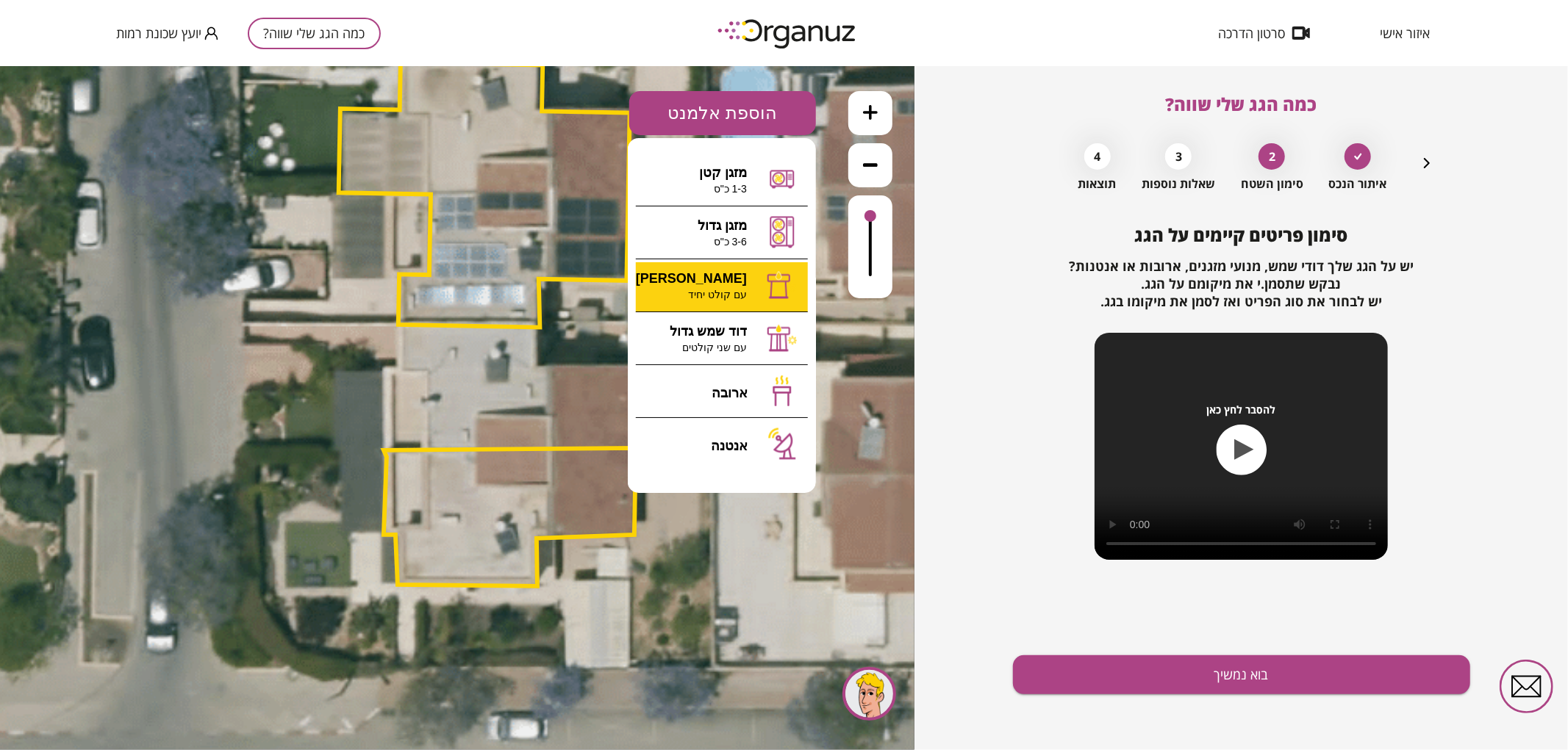
click at [704, 293] on div ".st0 { fill: #FFFFFF; } 0" at bounding box center [457, 407] width 914 height 684
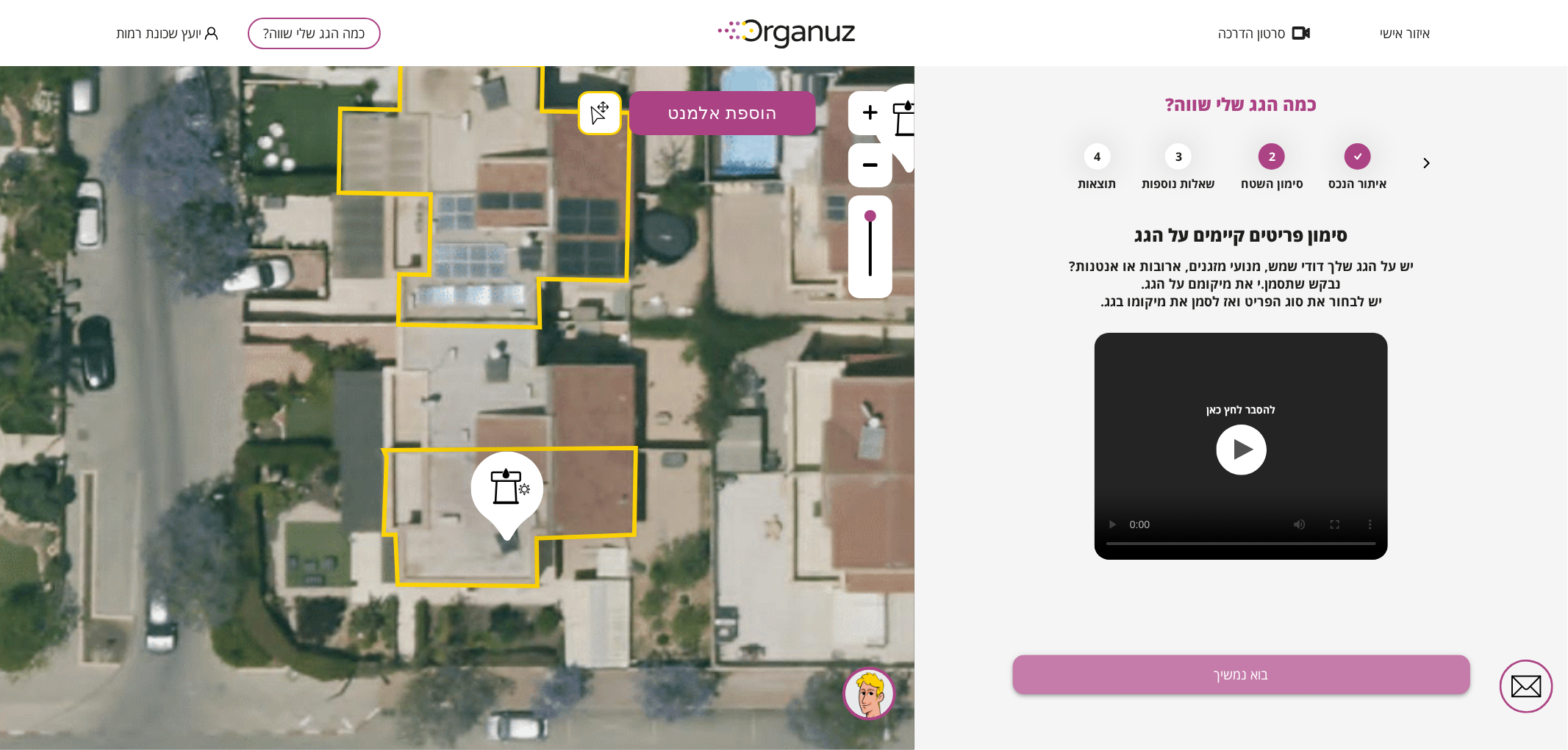
click at [1166, 665] on button "בוא נמשיך" at bounding box center [1242, 674] width 458 height 39
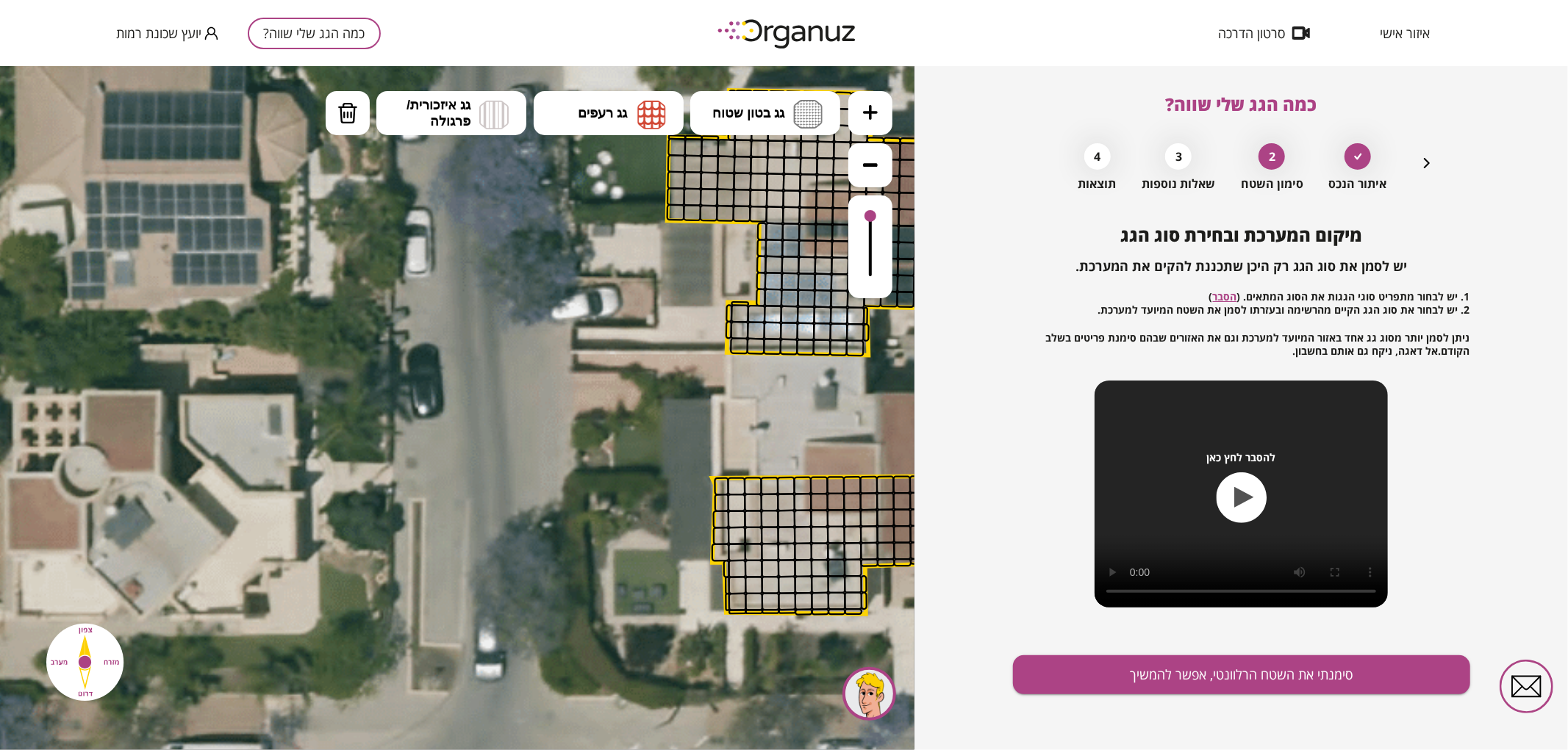
drag, startPoint x: 723, startPoint y: 259, endPoint x: 980, endPoint y: 342, distance: 270.1
click at [914, 66] on html ".st0 { fill: #FFFFFF; } .st0 { fill: #FFFFFF; }" at bounding box center [457, 66] width 914 height 0
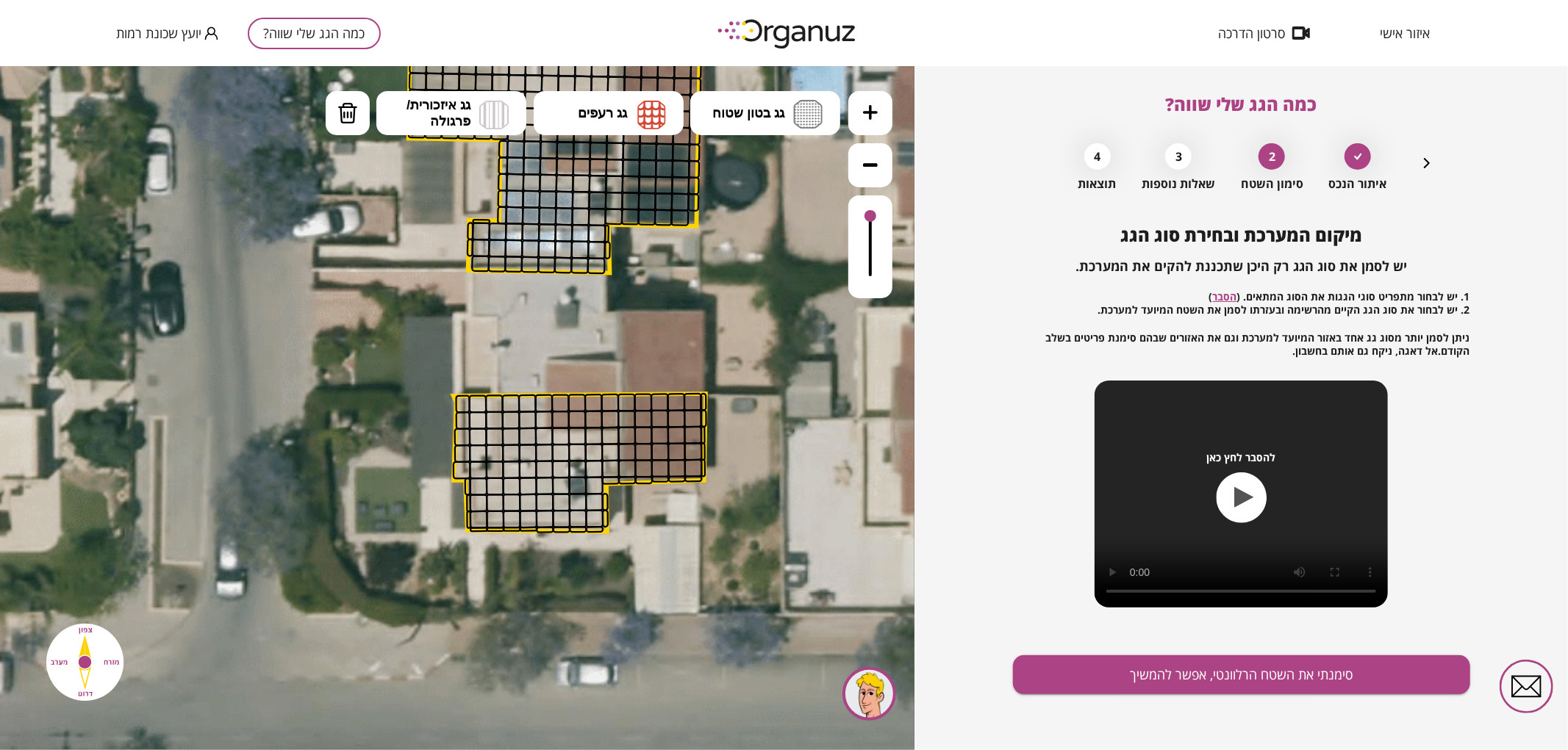
click at [259, 262] on icon at bounding box center [557, 311] width 1885 height 1885
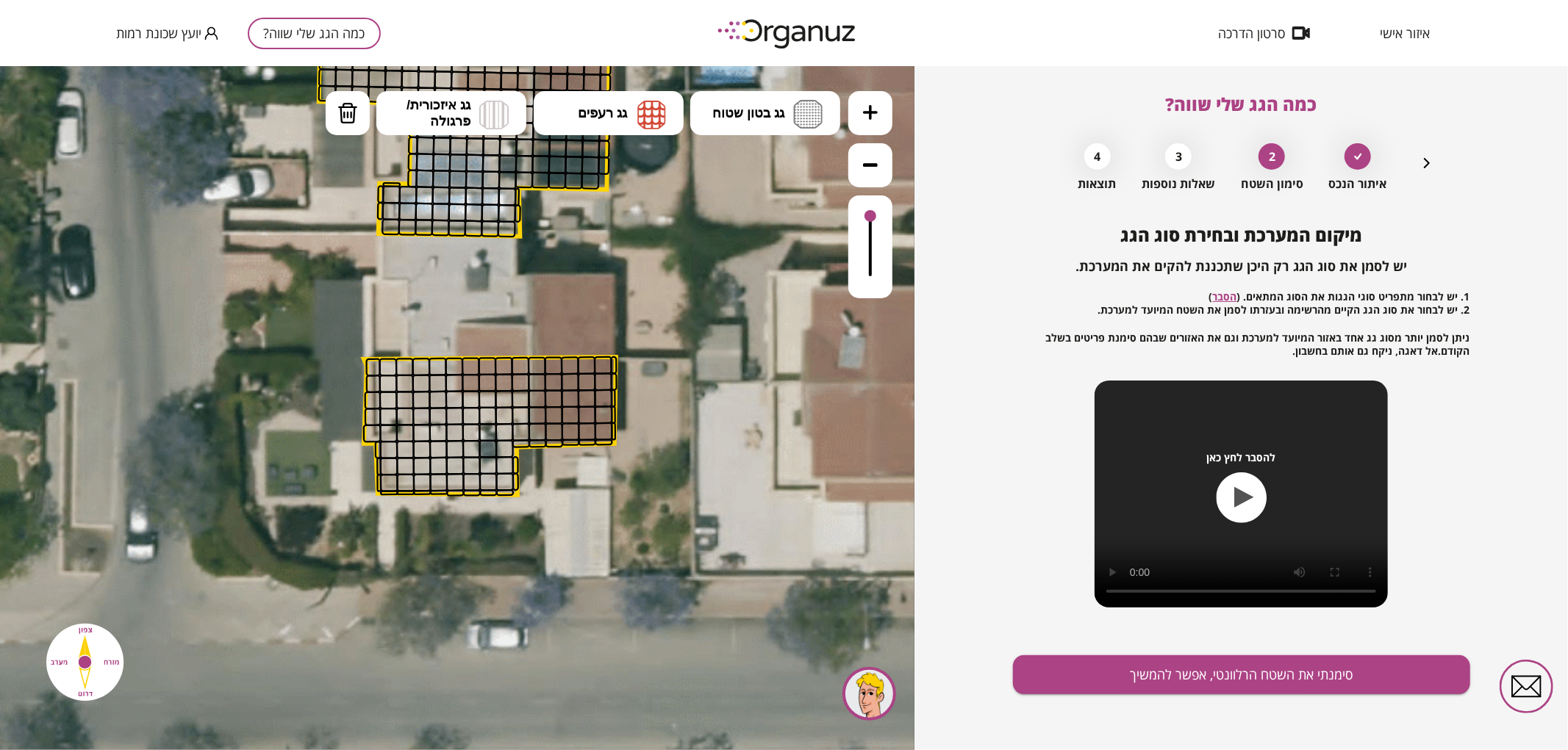
drag, startPoint x: 679, startPoint y: 375, endPoint x: 590, endPoint y: 339, distance: 96.0
click at [590, 339] on icon at bounding box center [468, 274] width 1885 height 1885
click at [871, 109] on icon at bounding box center [871, 112] width 15 height 15
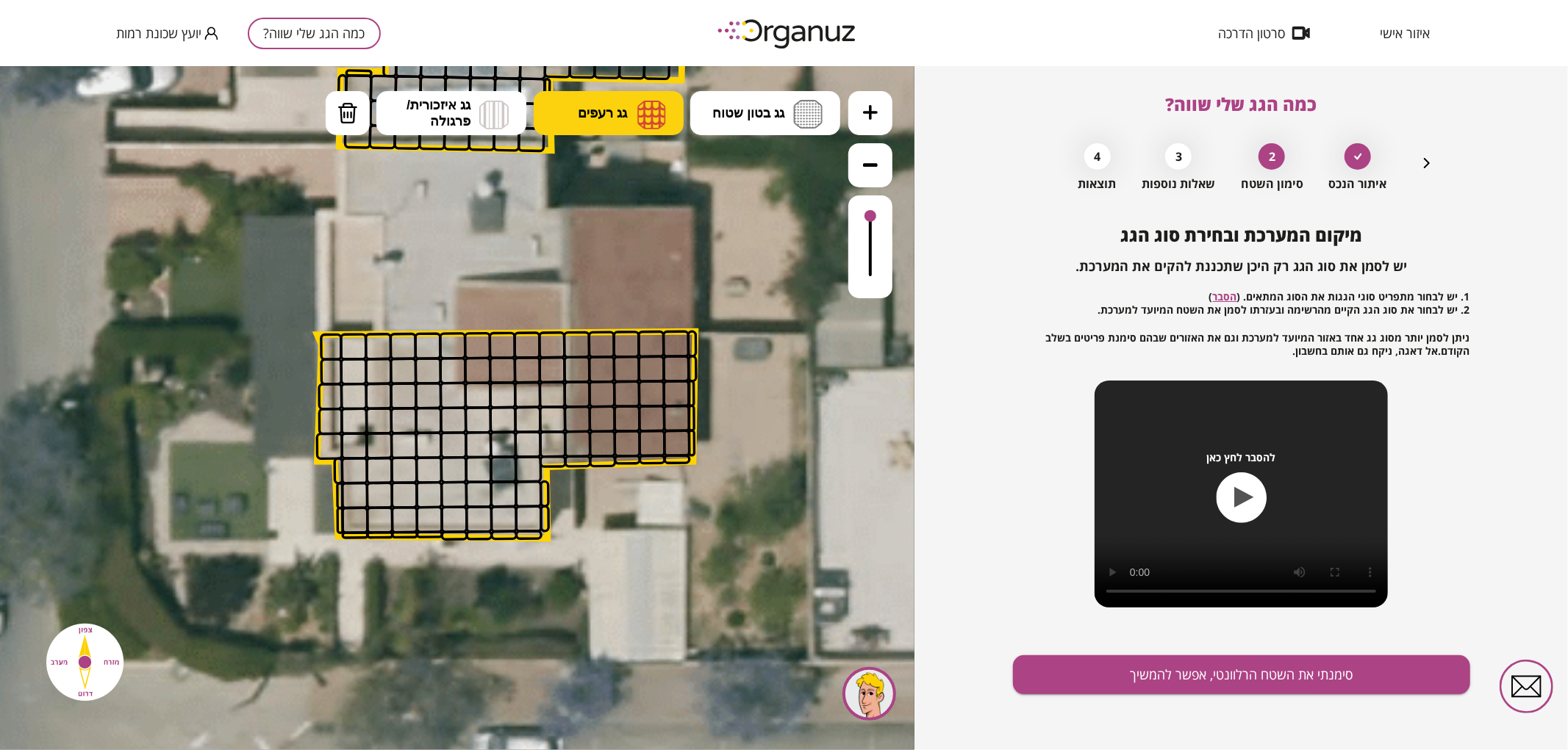
click at [598, 123] on button "גג רעפים" at bounding box center [608, 112] width 150 height 44
click at [635, 332] on div ".st0 { fill: #FFFFFF; } .st0 { fill: #FFFFFF; }" at bounding box center [457, 407] width 914 height 684
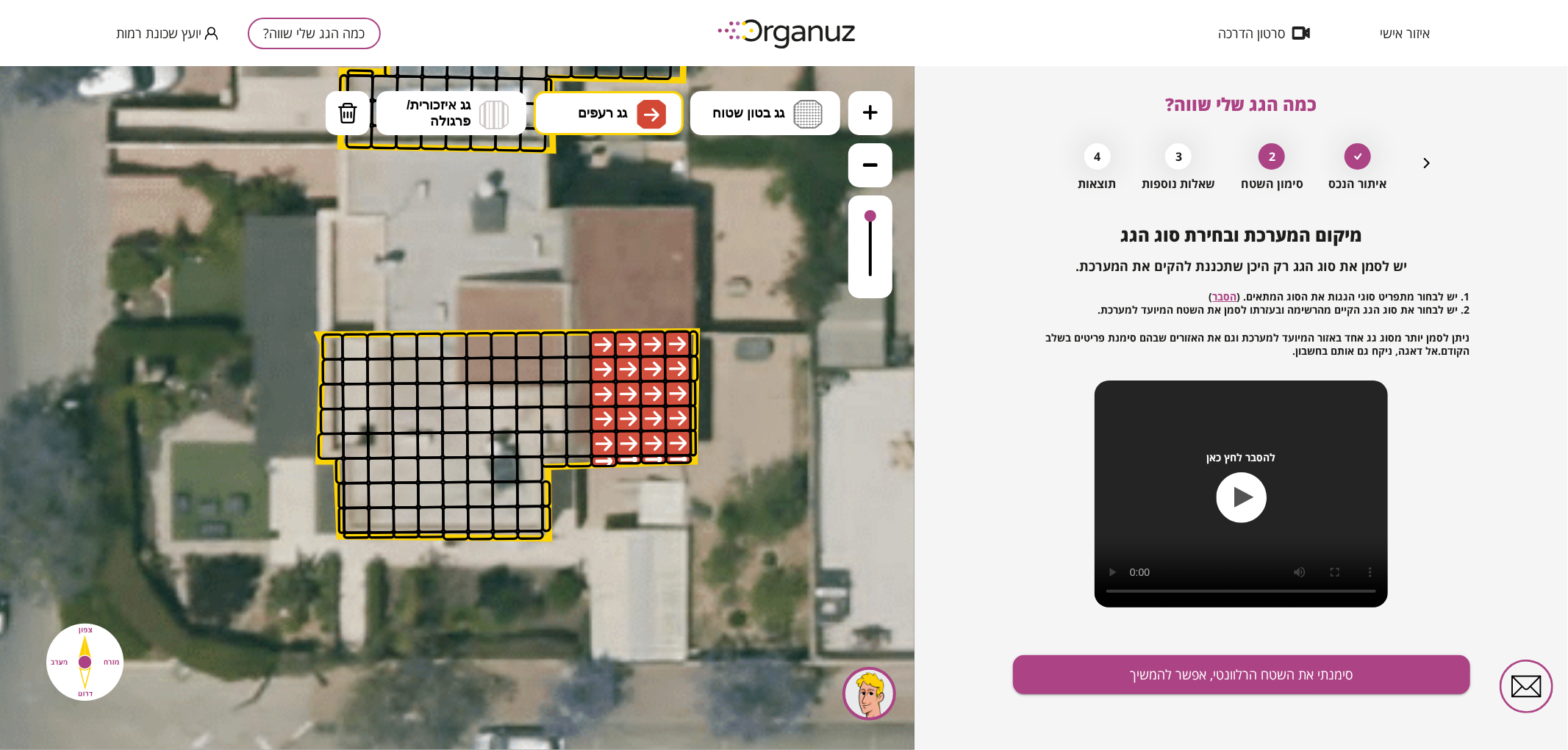
drag, startPoint x: 603, startPoint y: 343, endPoint x: 688, endPoint y: 324, distance: 87.1
click at [688, 324] on div ".st0 { fill: #FFFFFF; } .st0 { fill: #FFFFFF; }" at bounding box center [475, 208] width 2829 height 2828
drag, startPoint x: 583, startPoint y: 345, endPoint x: 583, endPoint y: 394, distance: 49.0
drag, startPoint x: 560, startPoint y: 372, endPoint x: 559, endPoint y: 340, distance: 32.0
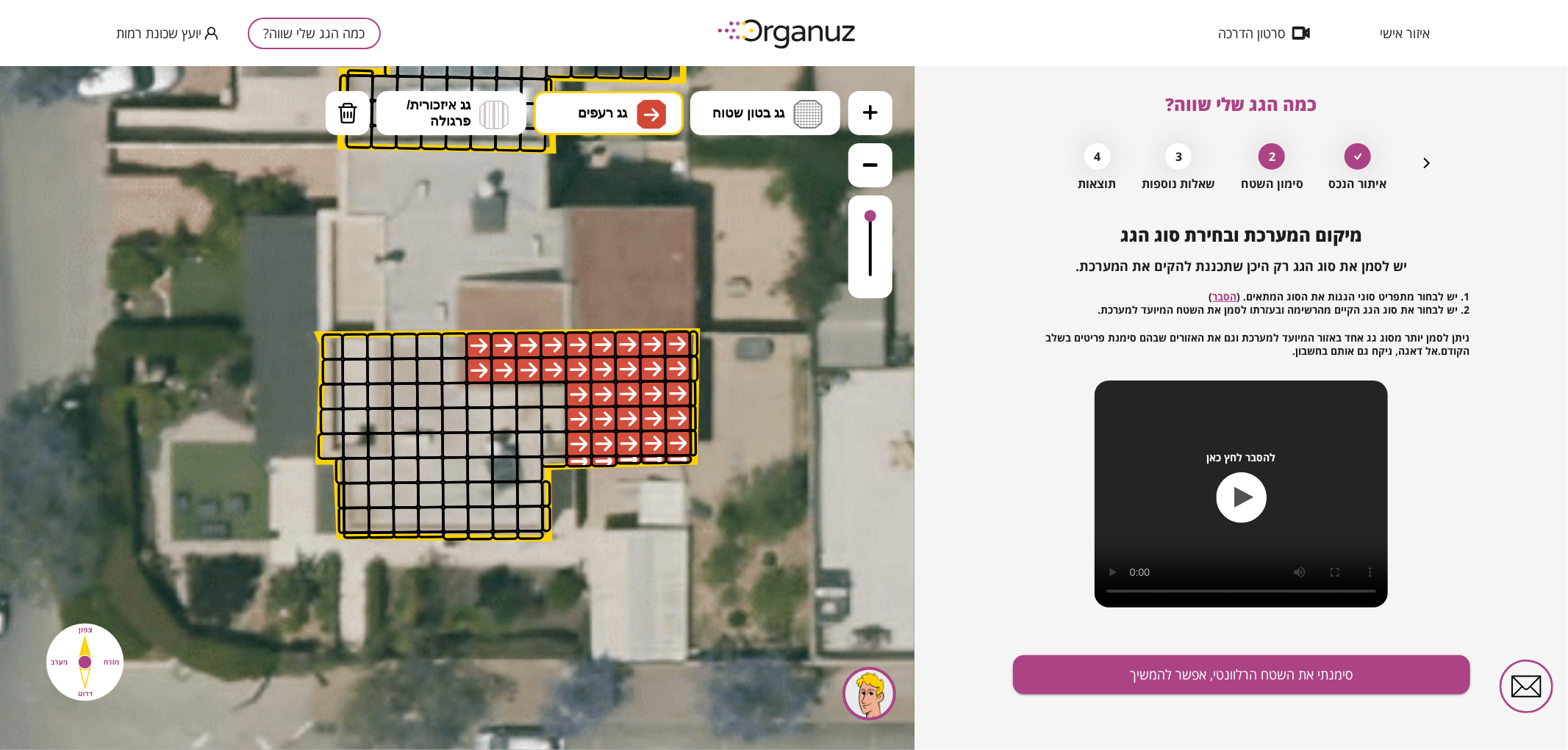
click at [711, 109] on button "גג בטון שטוח" at bounding box center [765, 112] width 150 height 44
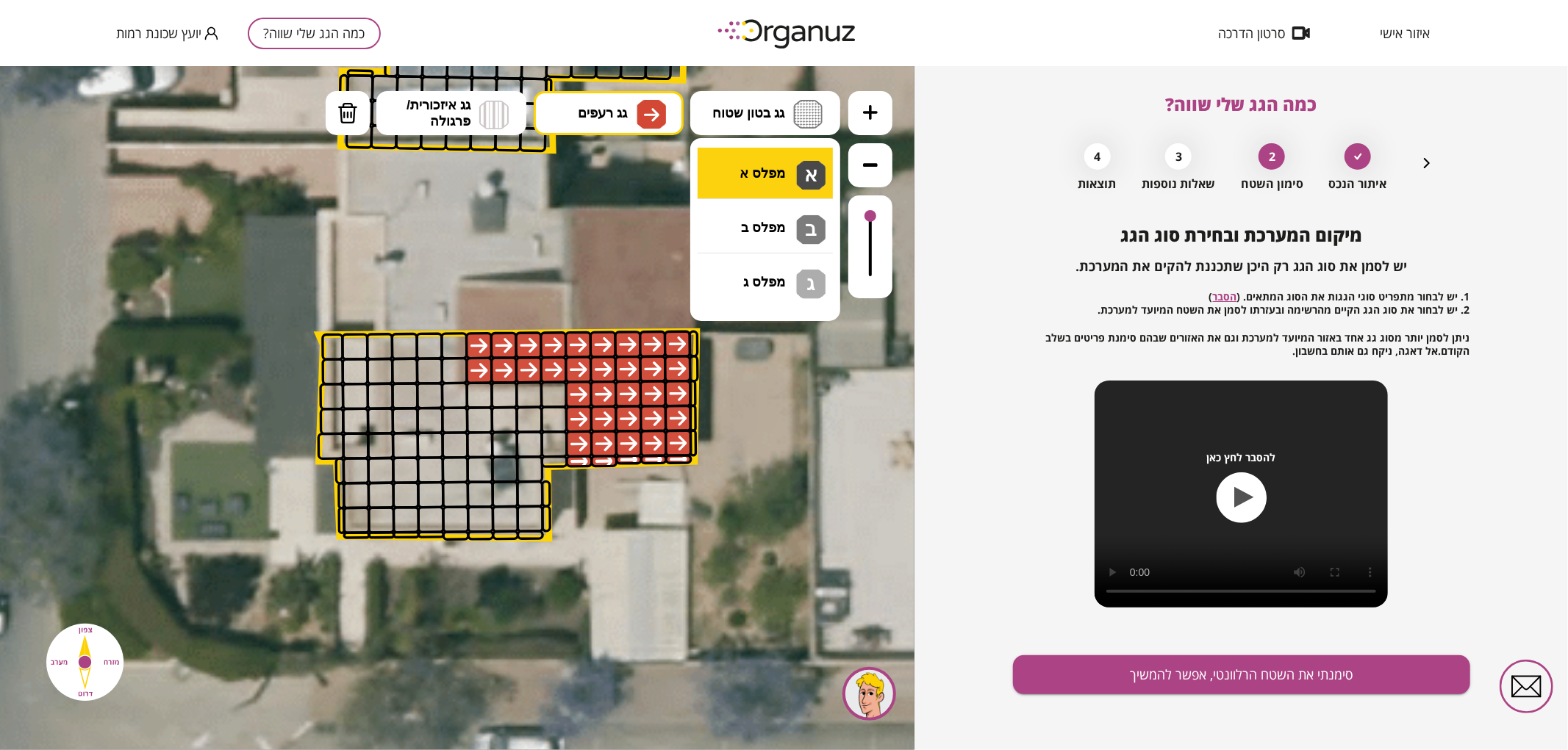
click at [730, 174] on div ".st0 { fill: #FFFFFF; } .st0 { fill: #FFFFFF; }" at bounding box center [457, 407] width 914 height 684
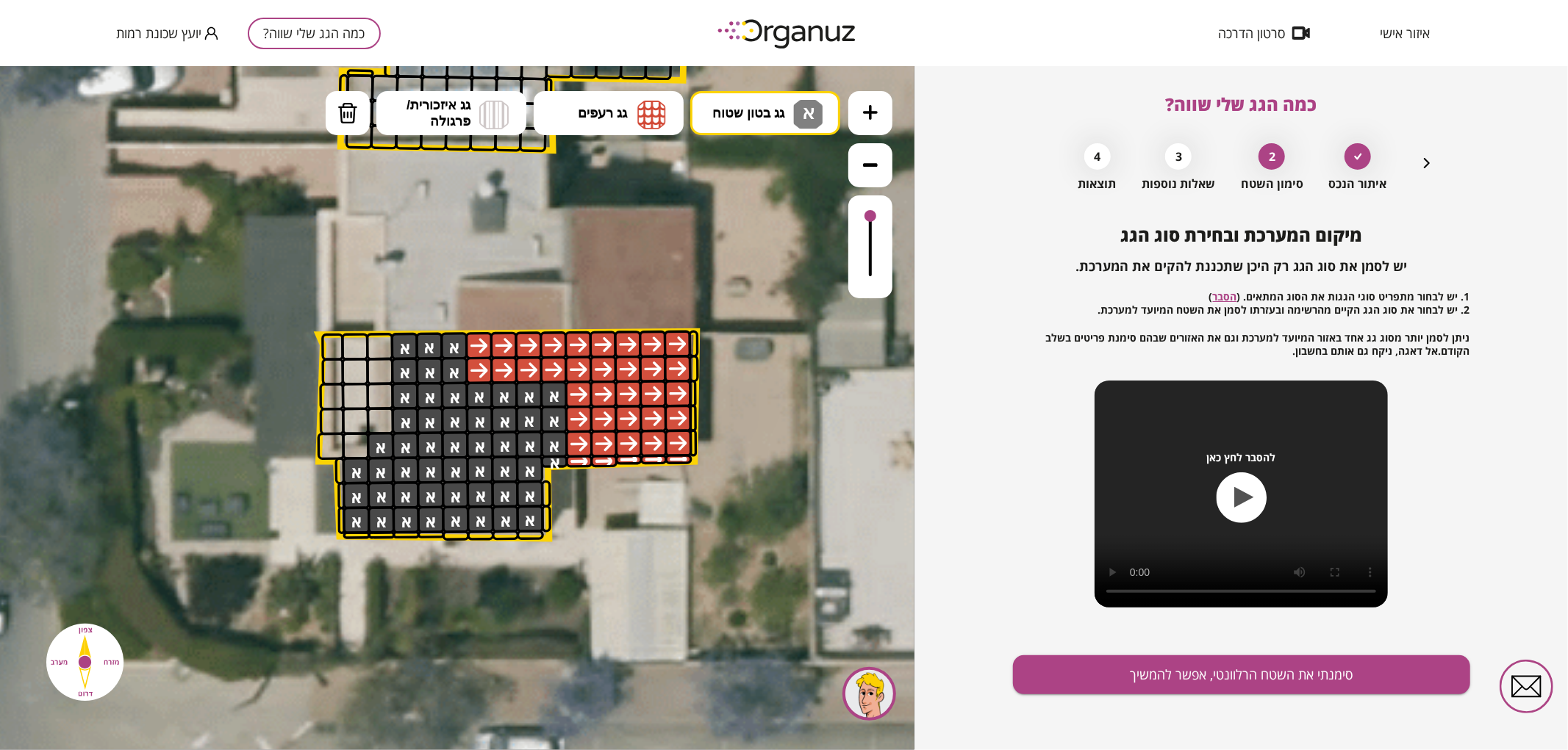
drag, startPoint x: 400, startPoint y: 344, endPoint x: 443, endPoint y: 438, distance: 103.4
click at [331, 98] on button "מחיקה" at bounding box center [347, 112] width 44 height 44
click at [343, 117] on img at bounding box center [347, 112] width 21 height 22
click at [377, 438] on div at bounding box center [380, 445] width 27 height 27
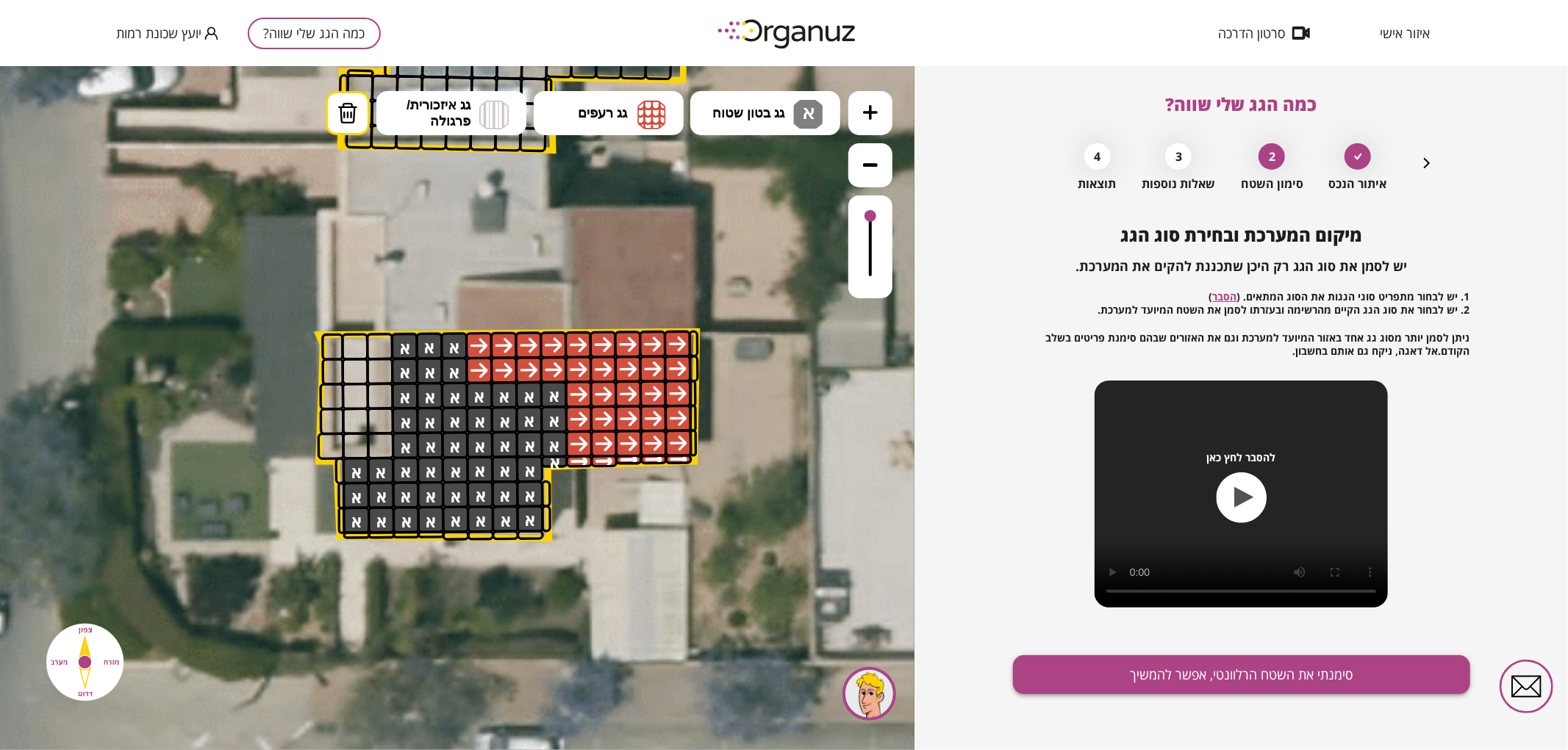
click at [1217, 682] on button "סימנתי את השטח הרלוונטי, אפשר להמשיך" at bounding box center [1242, 674] width 458 height 39
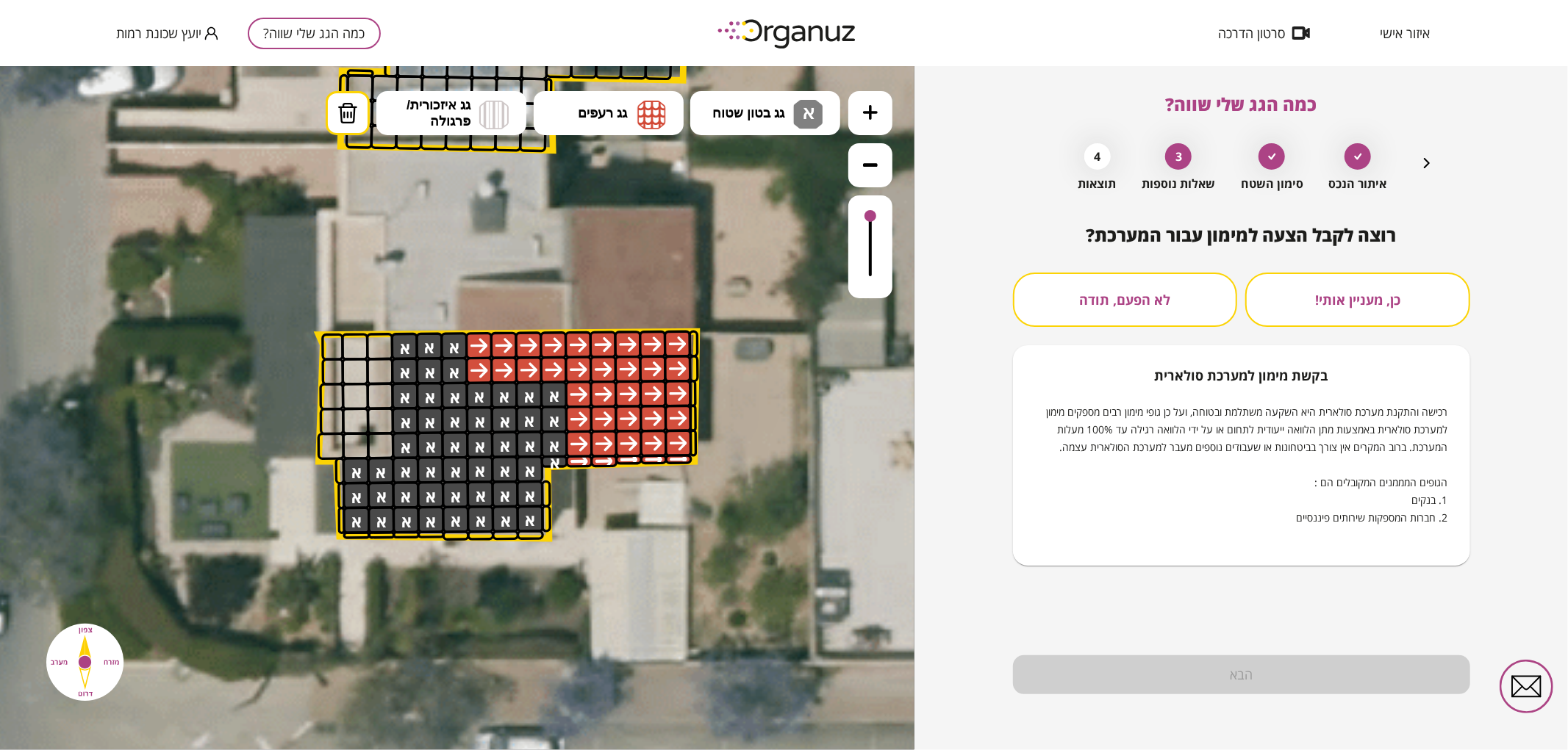
click at [1141, 306] on button "לא הפעם, תודה" at bounding box center [1125, 300] width 225 height 55
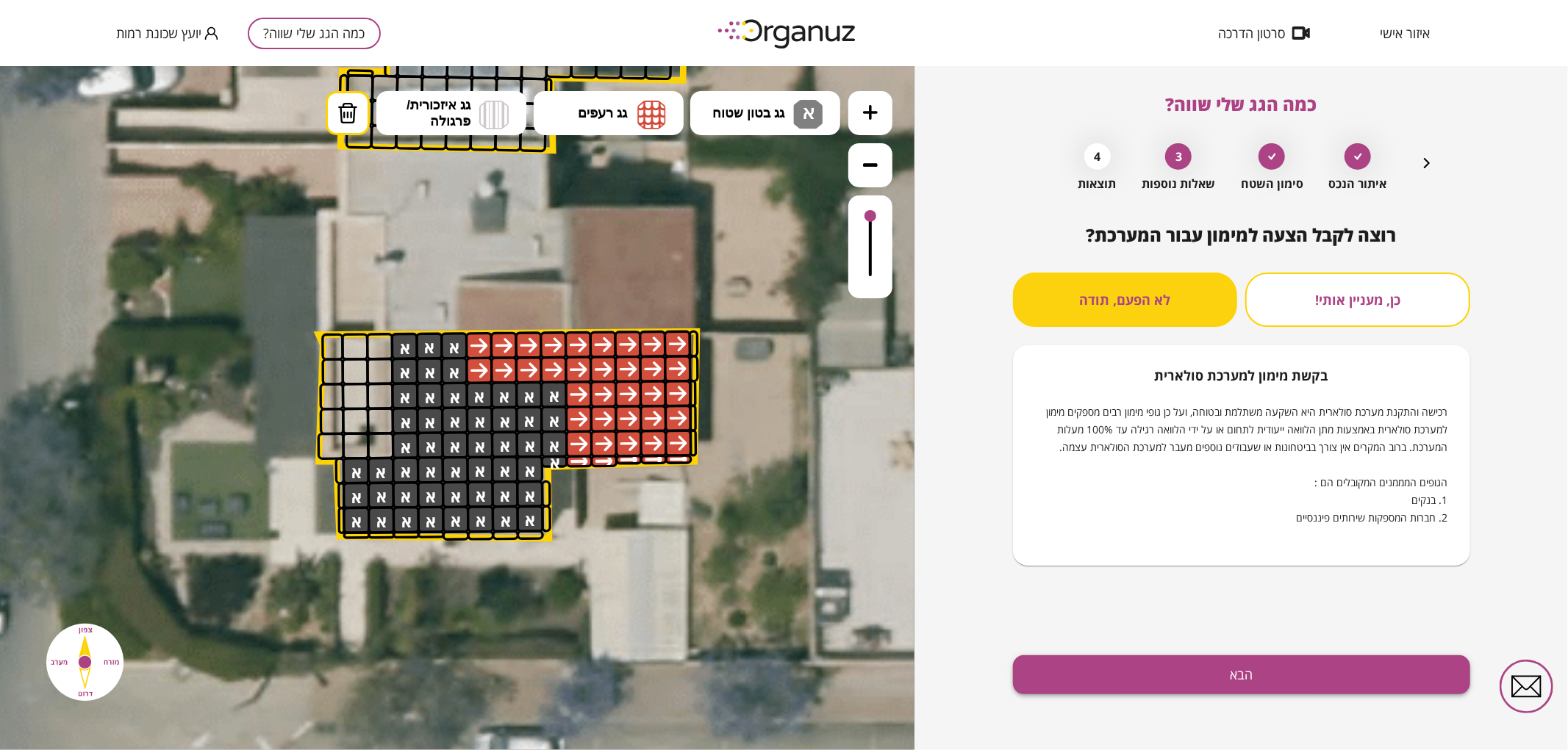
click at [1165, 683] on button "הבא" at bounding box center [1242, 674] width 458 height 39
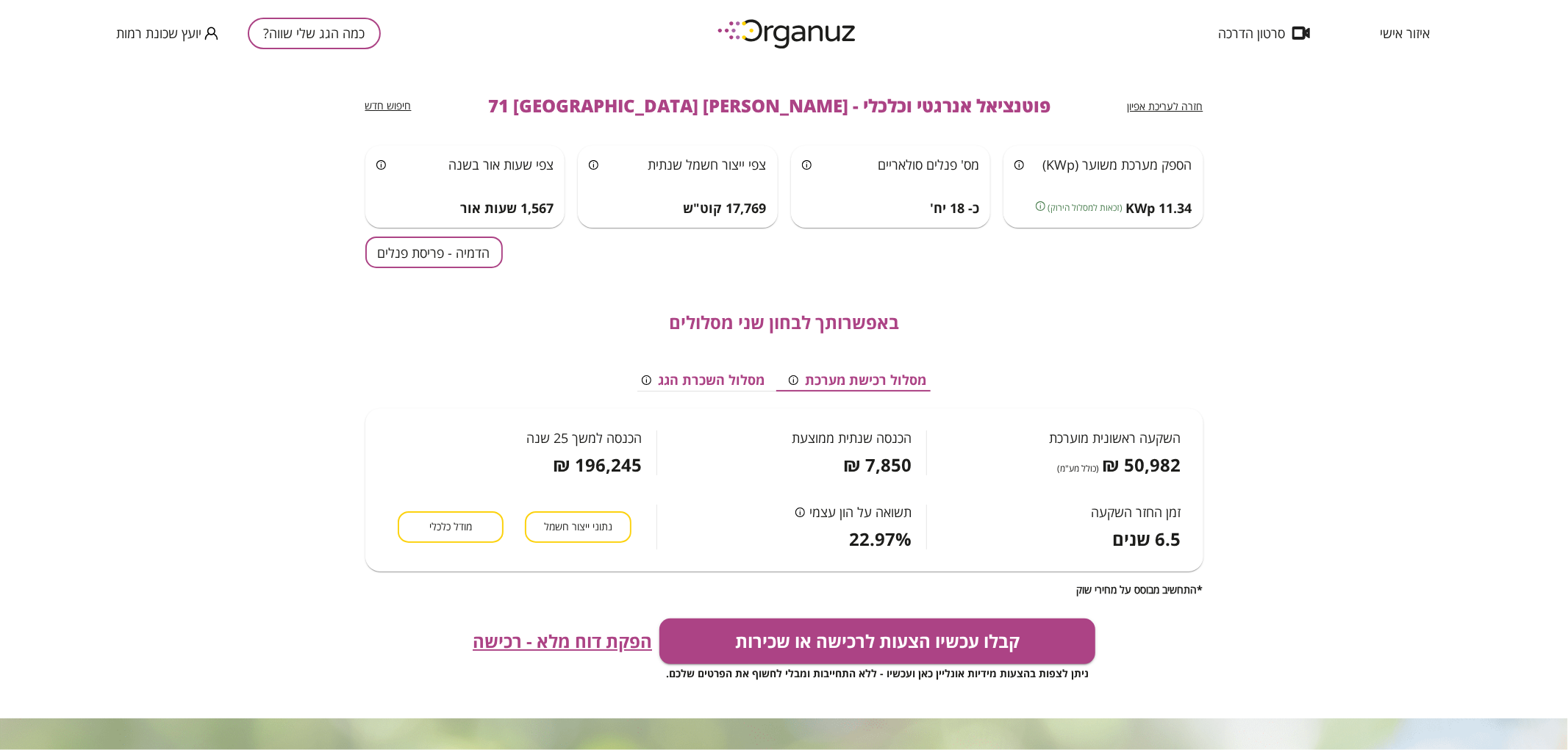
click at [480, 252] on button "הדמיה - פריסת פנלים" at bounding box center [434, 252] width 138 height 32
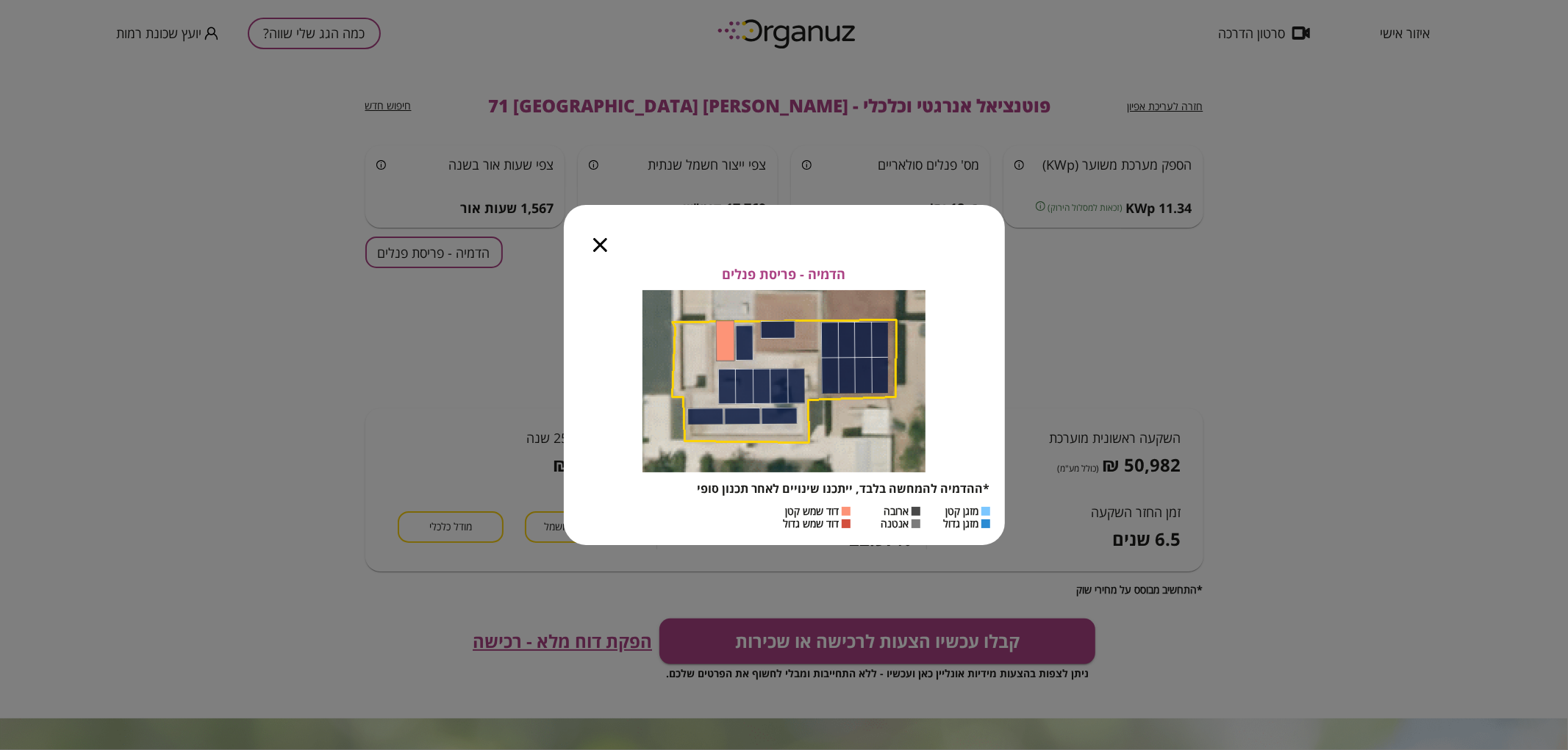
click at [593, 247] on icon "button" at bounding box center [600, 244] width 14 height 14
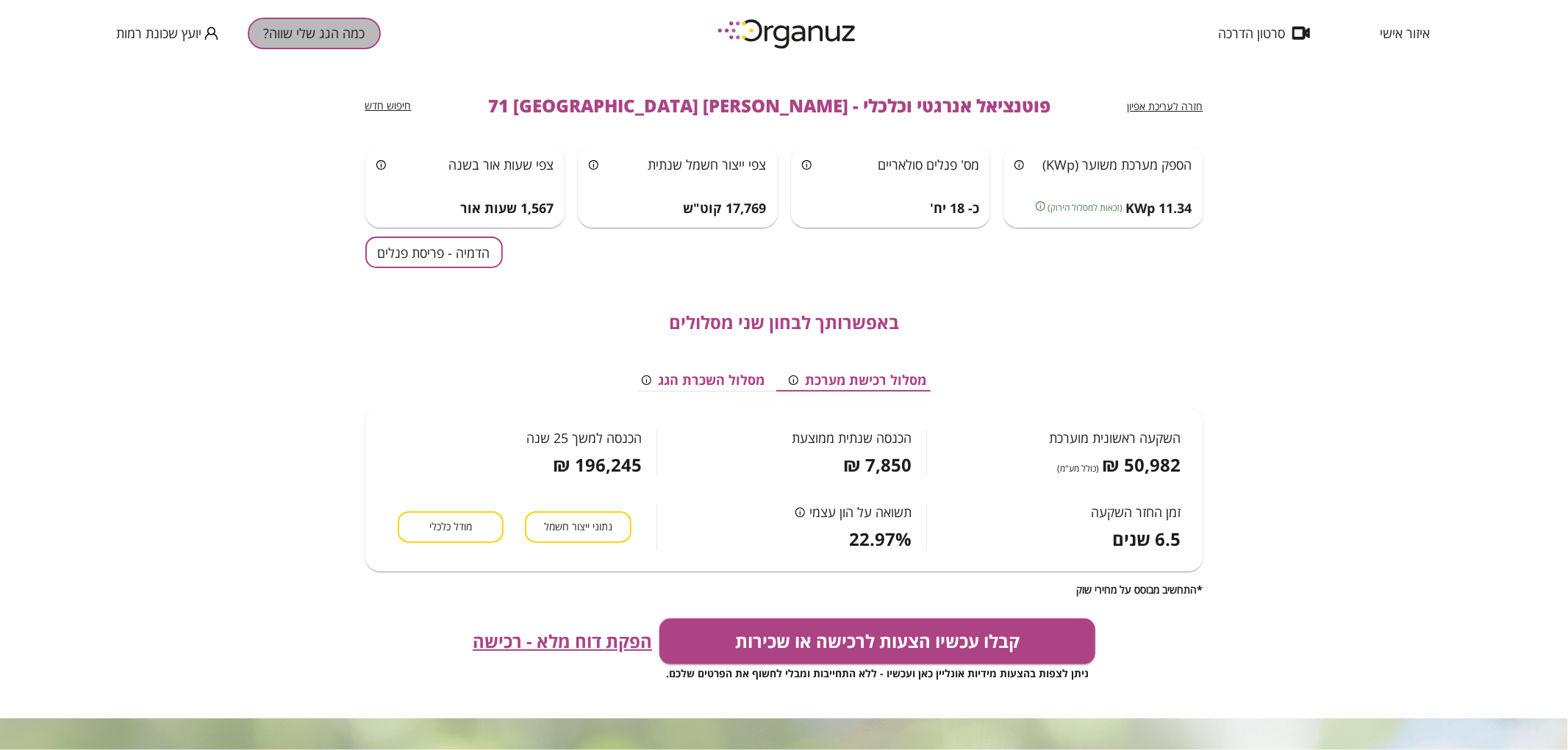
click at [344, 37] on button "כמה הגג שלי שווה?" at bounding box center [315, 33] width 133 height 32
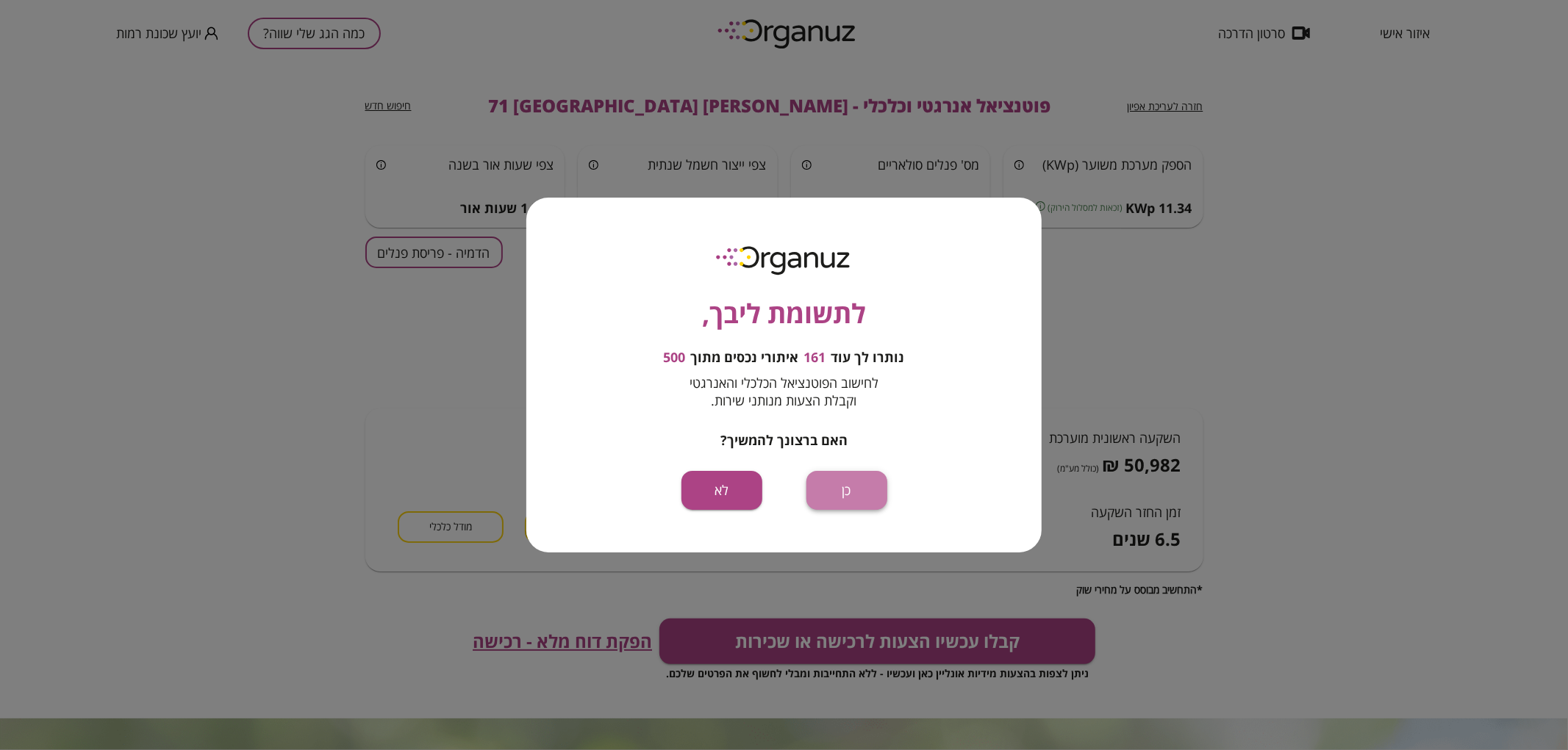
click at [861, 486] on button "כן" at bounding box center [847, 490] width 81 height 39
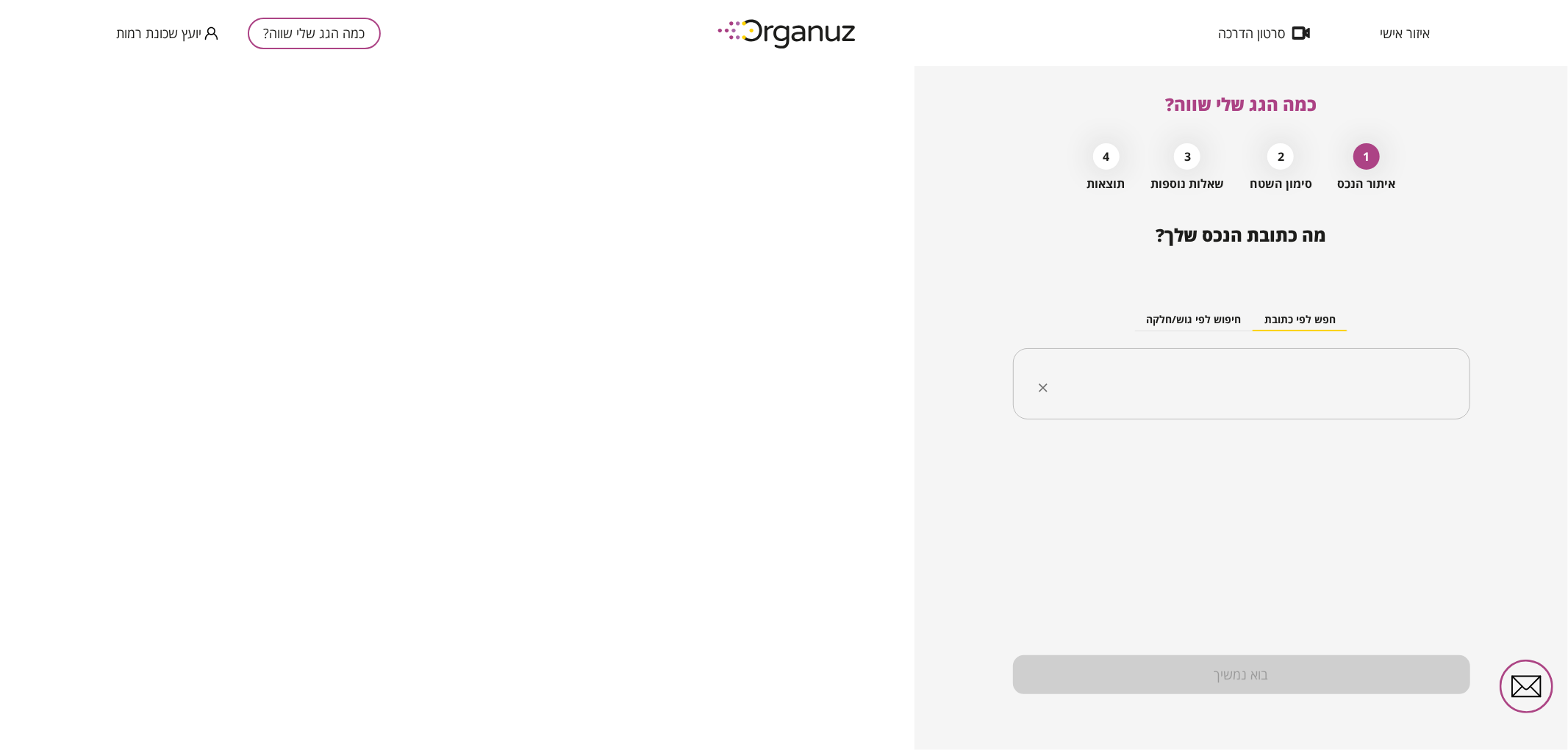
click at [1221, 379] on input "text" at bounding box center [1247, 385] width 411 height 36
click at [1326, 466] on li "[PERSON_NAME] 69 [GEOGRAPHIC_DATA]" at bounding box center [1242, 458] width 419 height 26
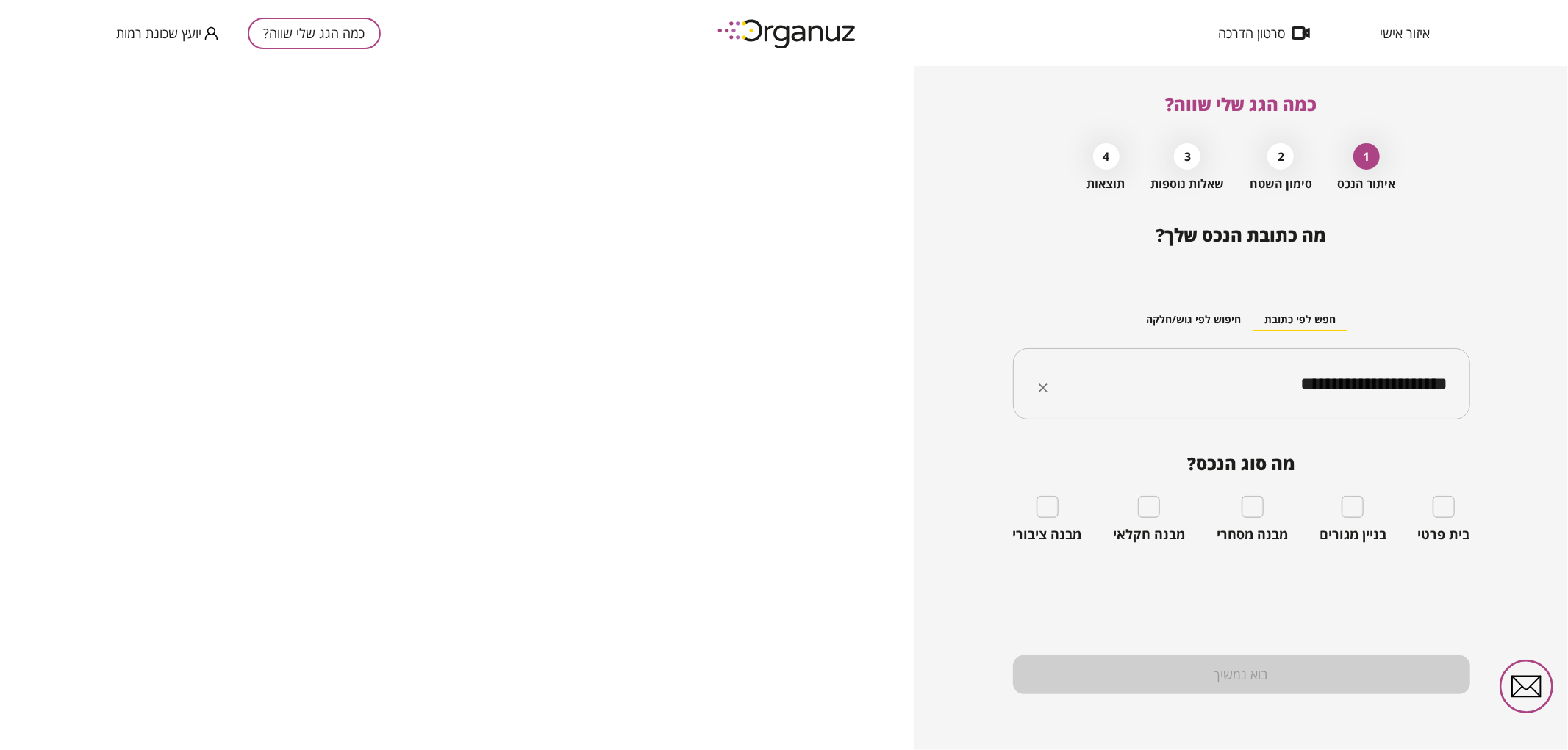
type input "**********"
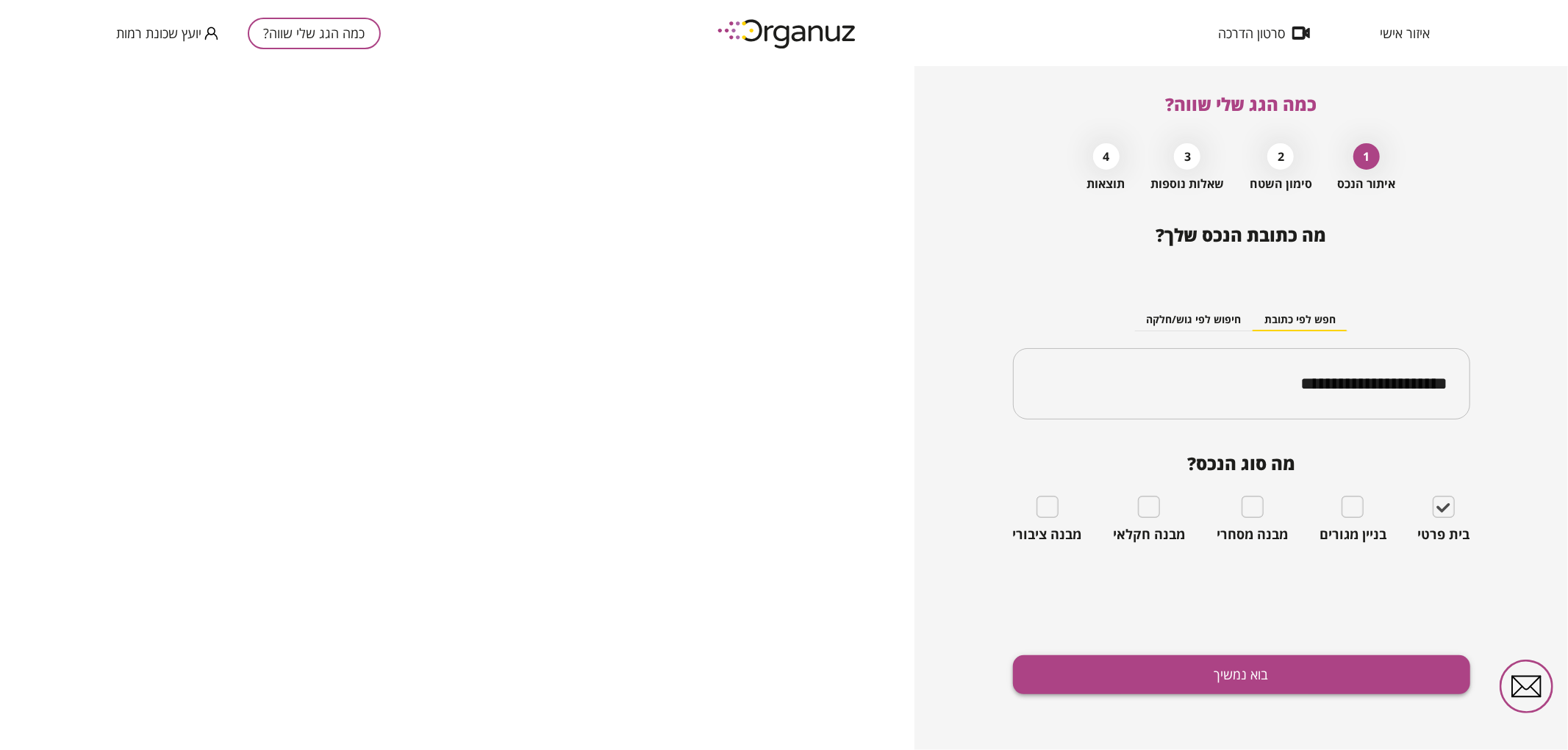
click at [1353, 677] on button "בוא נמשיך" at bounding box center [1242, 674] width 458 height 39
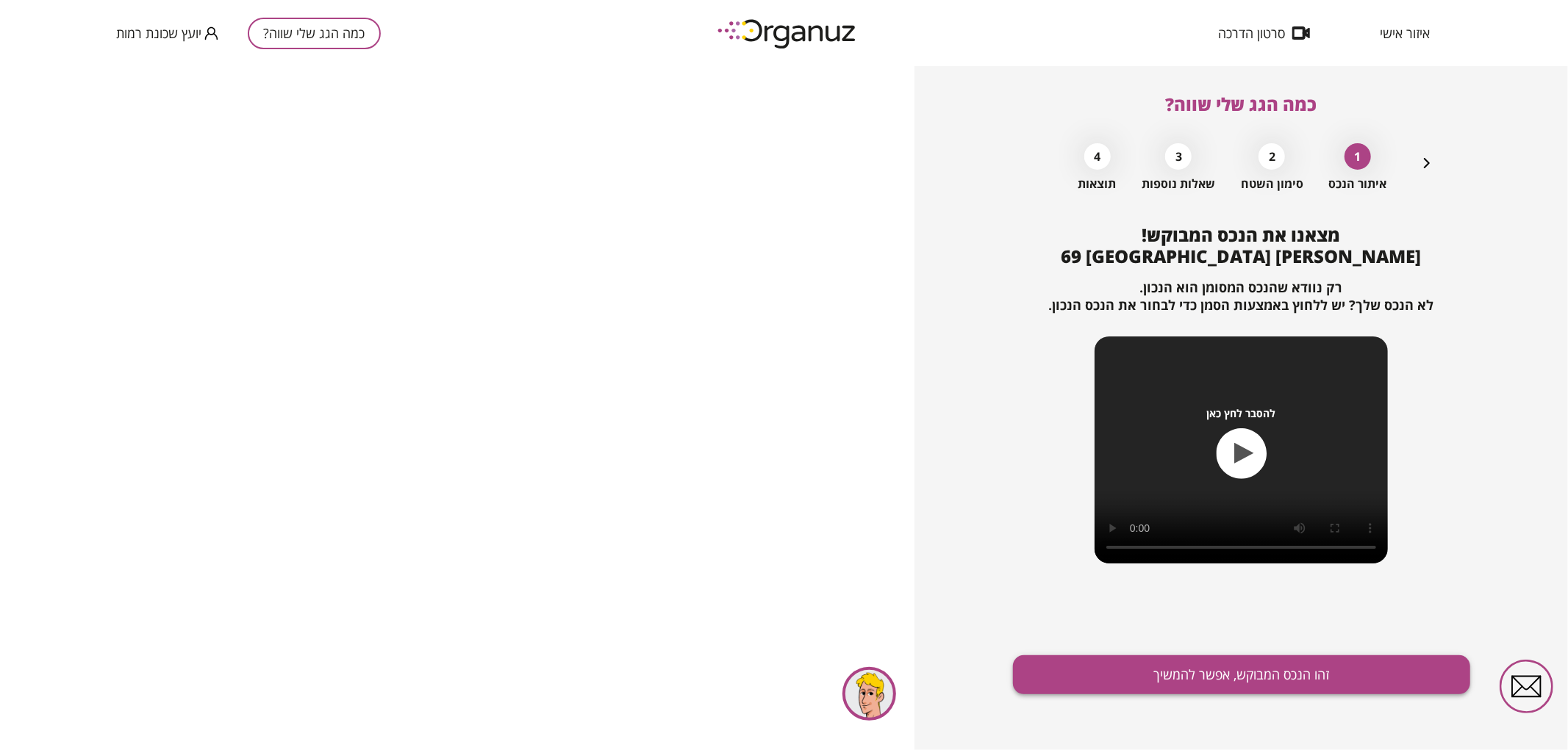
click at [1338, 687] on button "זהו הנכס המבוקש, אפשר להמשיך" at bounding box center [1242, 674] width 458 height 39
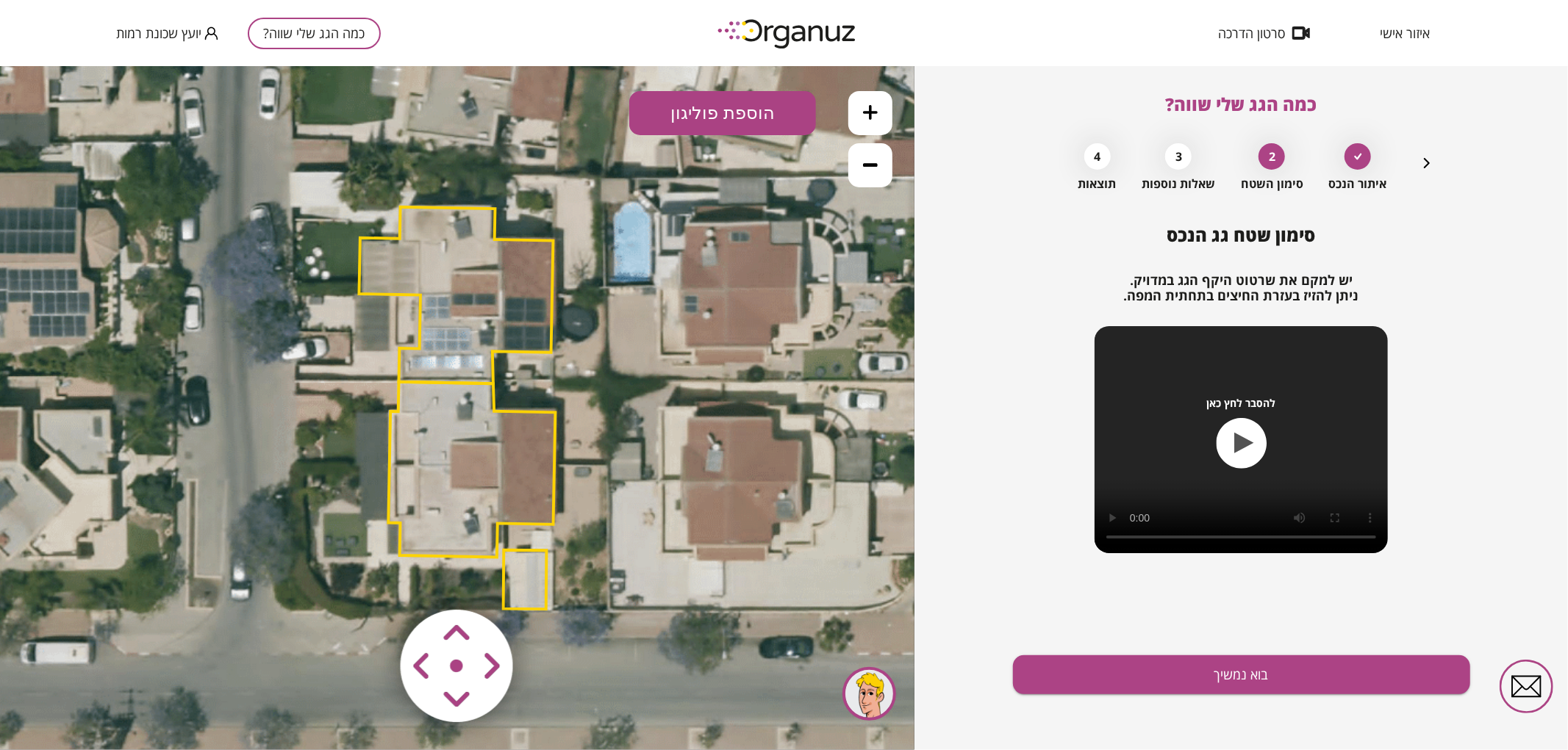
click at [477, 441] on polygon at bounding box center [471, 468] width 167 height 176
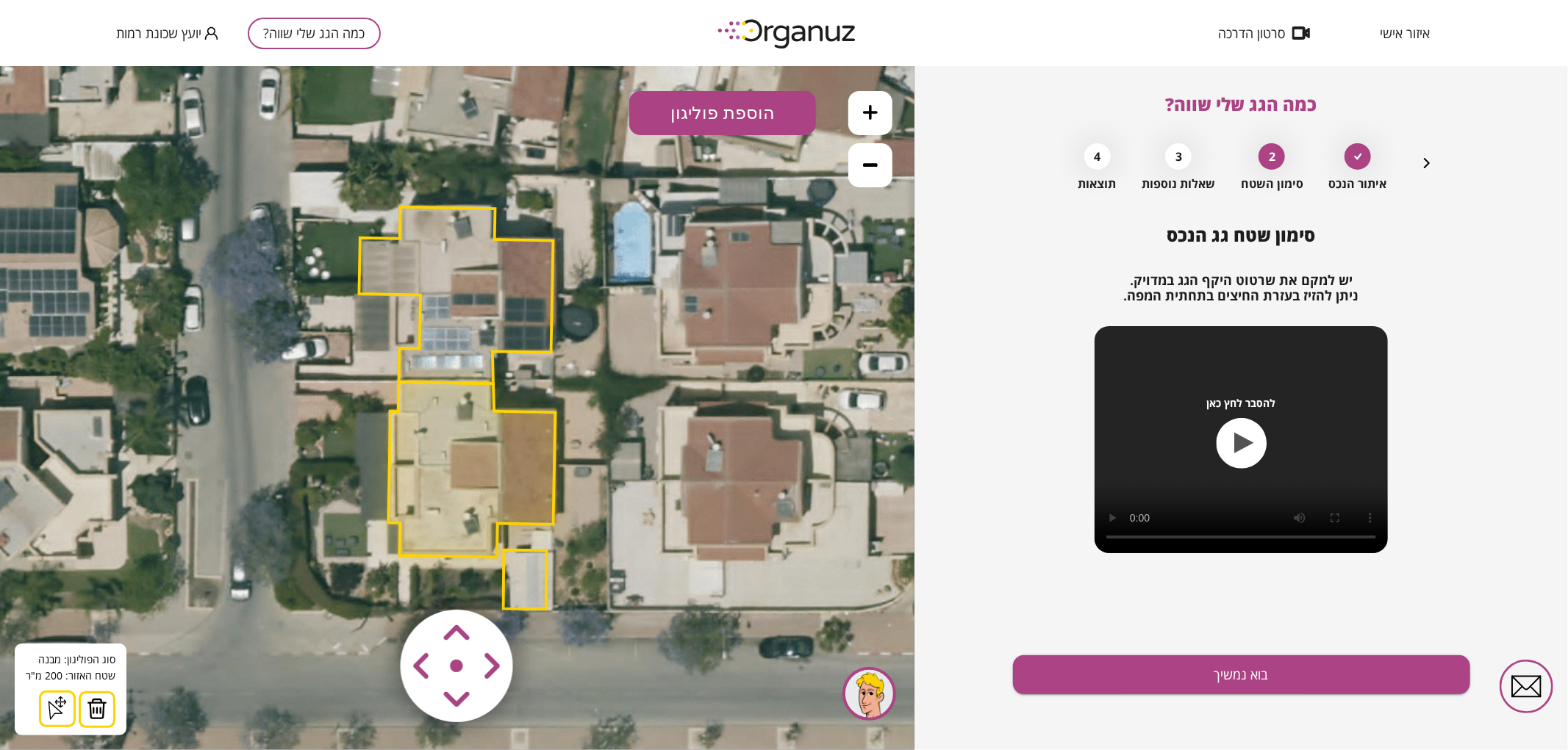
click at [104, 712] on img at bounding box center [97, 708] width 21 height 22
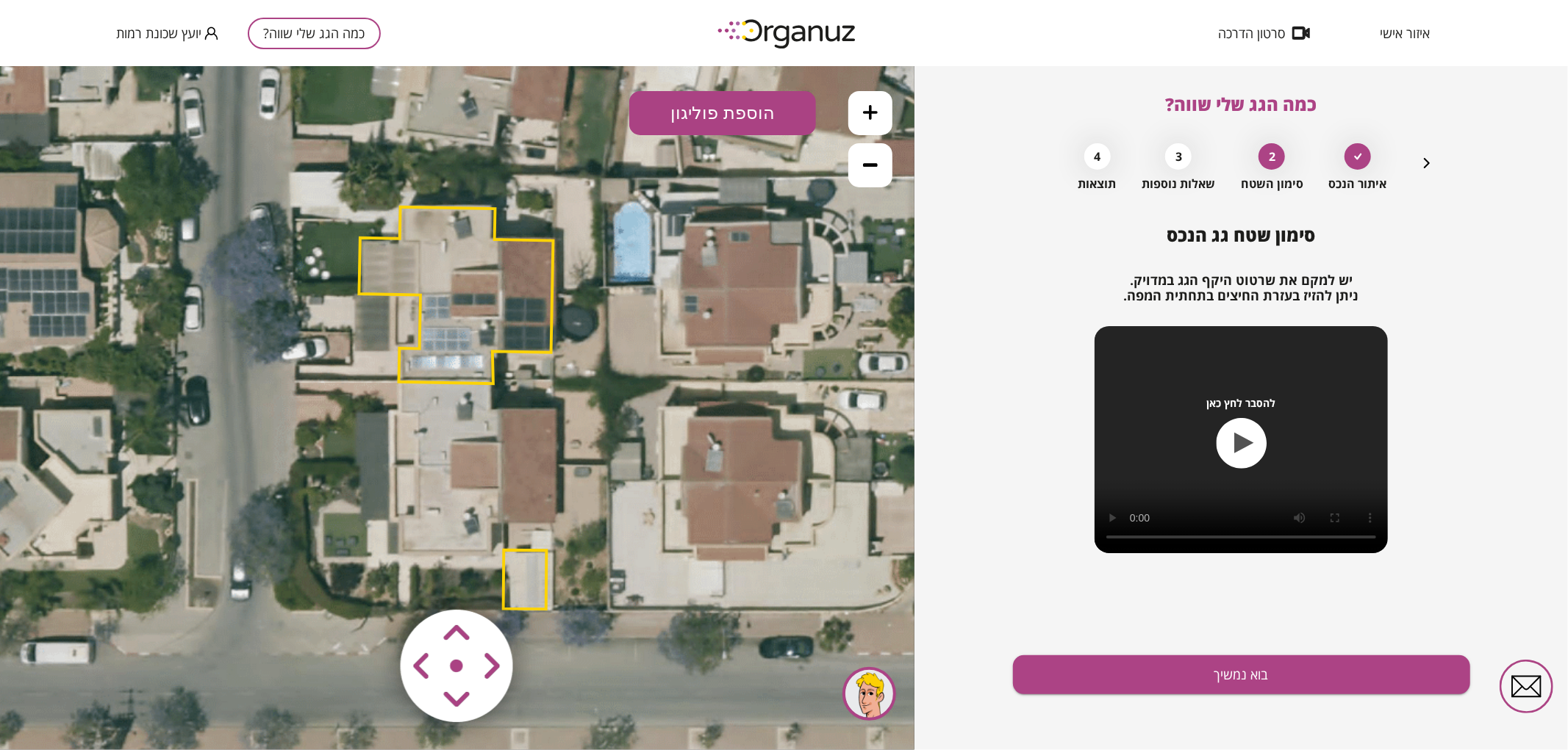
click at [523, 604] on img at bounding box center [458, 666] width 176 height 176
click at [525, 580] on img at bounding box center [458, 666] width 176 height 176
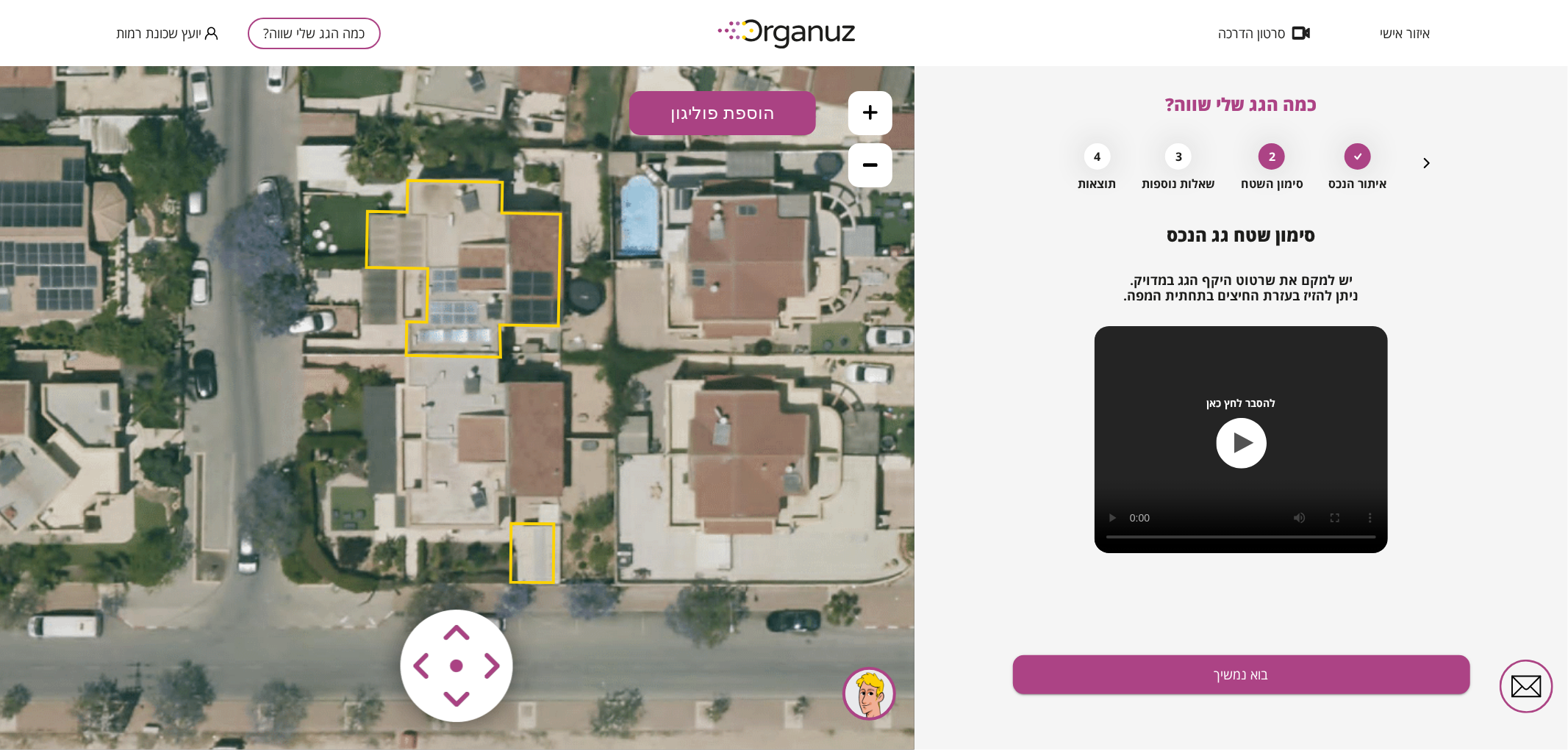
drag, startPoint x: 556, startPoint y: 526, endPoint x: 571, endPoint y: 466, distance: 61.8
click at [571, 466] on icon at bounding box center [466, 382] width 1257 height 1257
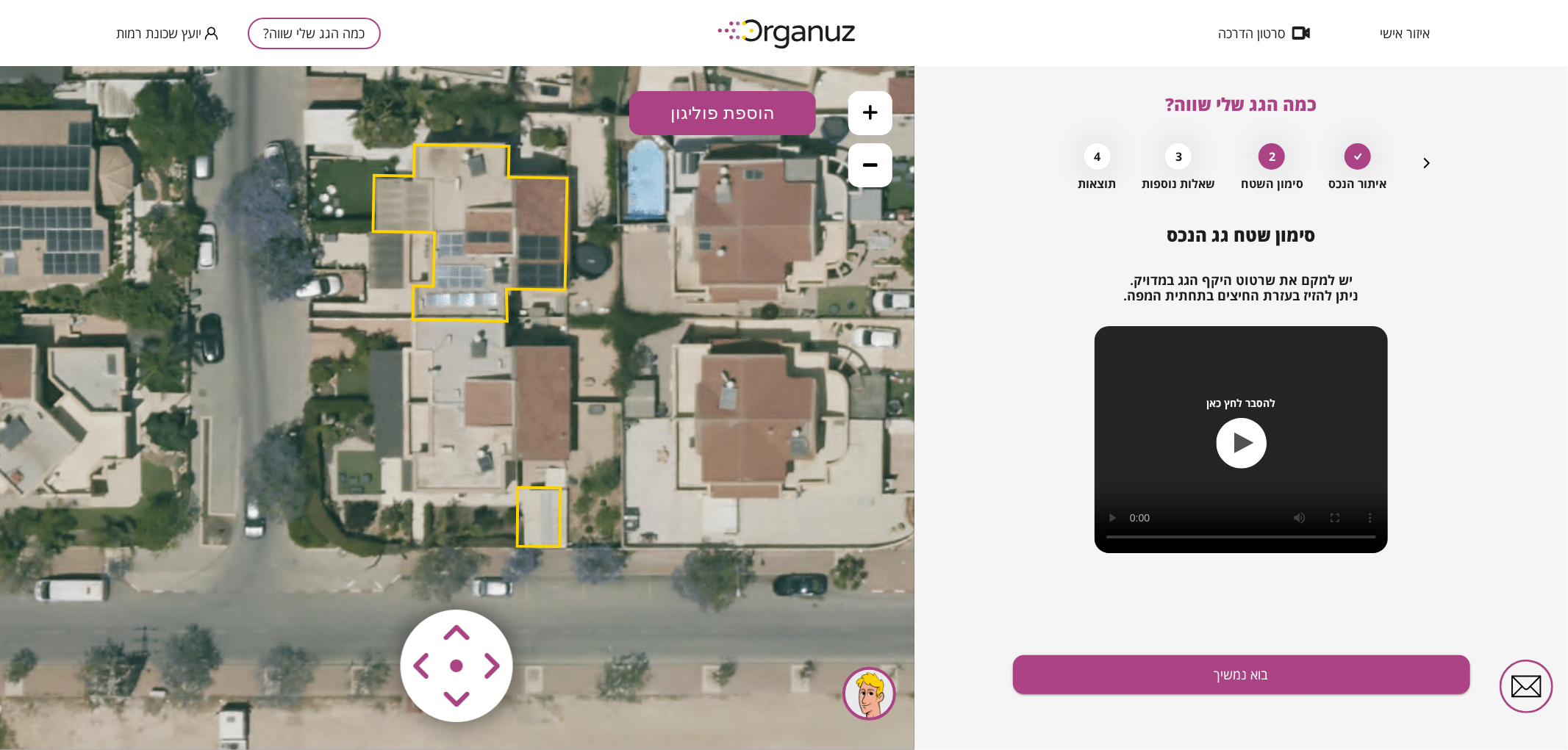
click at [553, 499] on polygon at bounding box center [540, 517] width 44 height 59
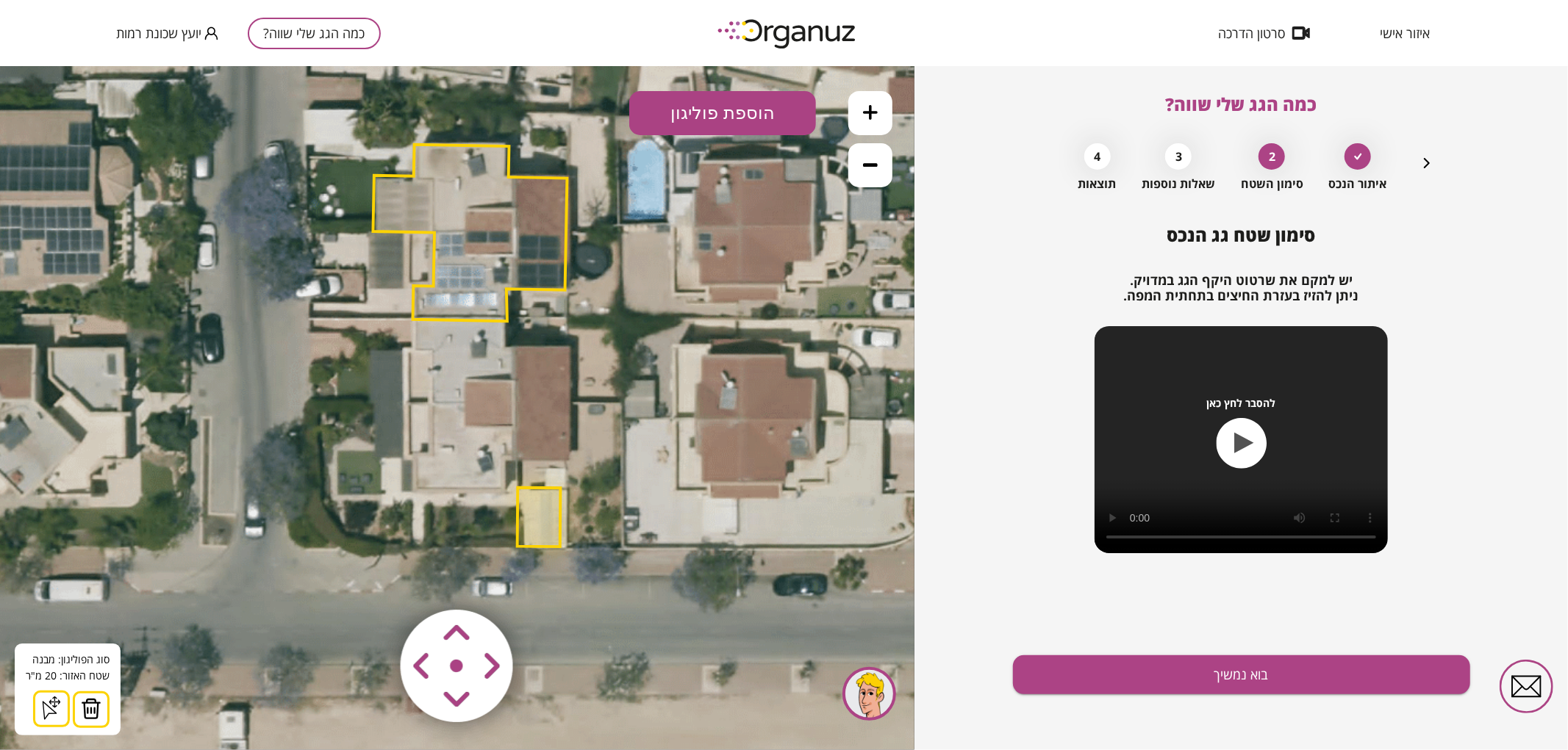
click at [93, 716] on img at bounding box center [91, 708] width 21 height 22
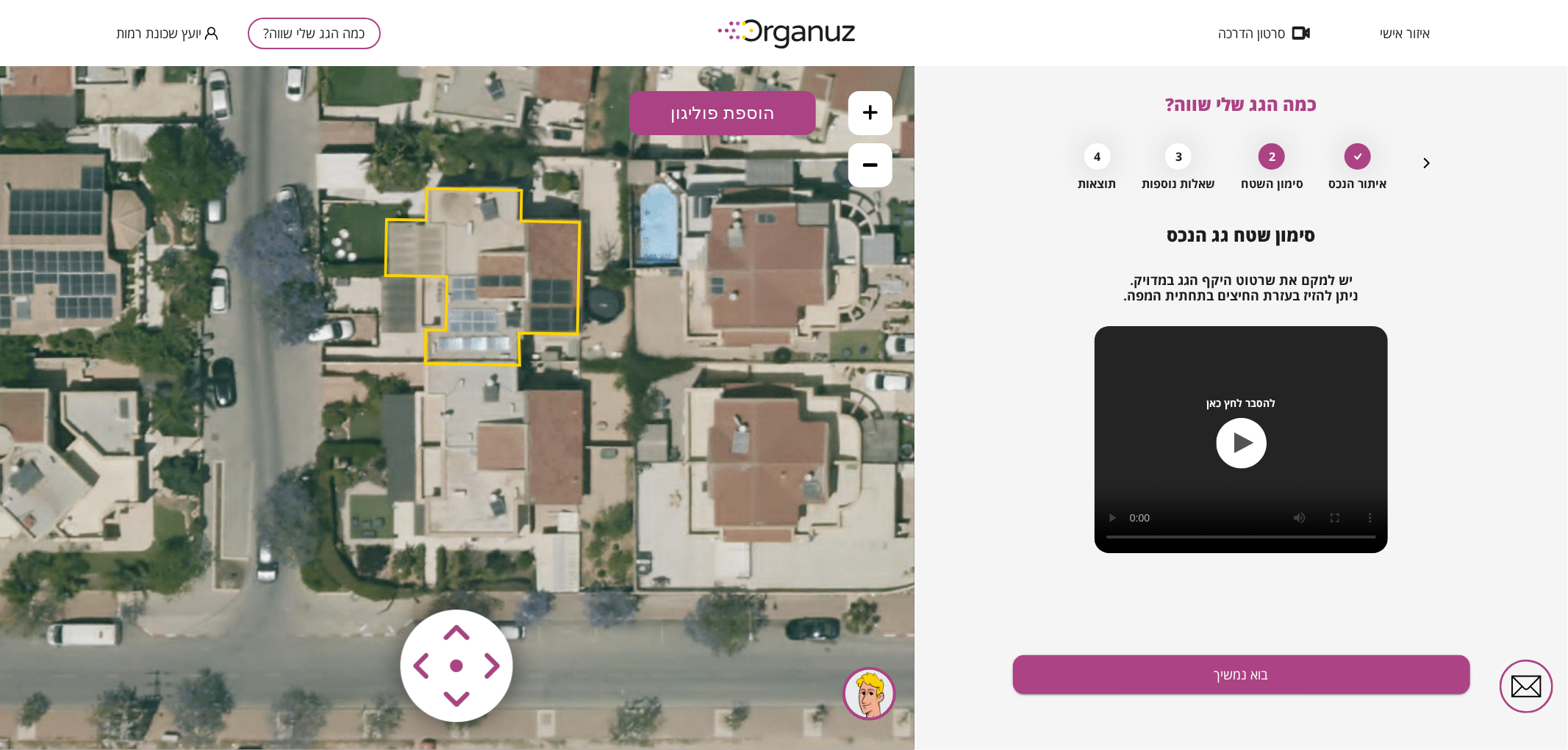
drag, startPoint x: 608, startPoint y: 434, endPoint x: 621, endPoint y: 480, distance: 47.8
click at [621, 480] on icon at bounding box center [485, 390] width 1257 height 1257
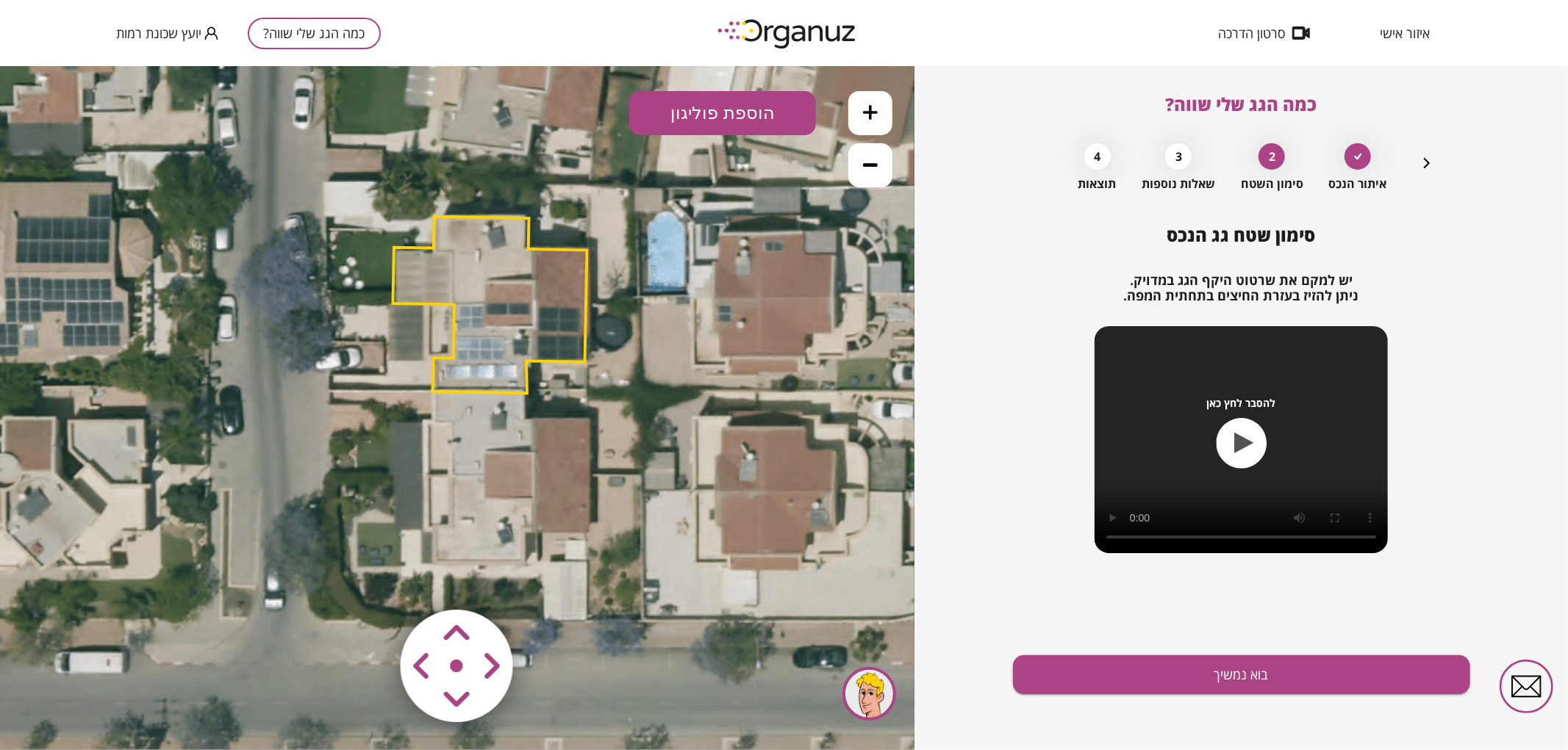
drag, startPoint x: 603, startPoint y: 348, endPoint x: 611, endPoint y: 374, distance: 27.2
click at [611, 374] on icon at bounding box center [492, 417] width 1257 height 1257
click at [715, 114] on button "הוספת פוליגון" at bounding box center [722, 112] width 187 height 44
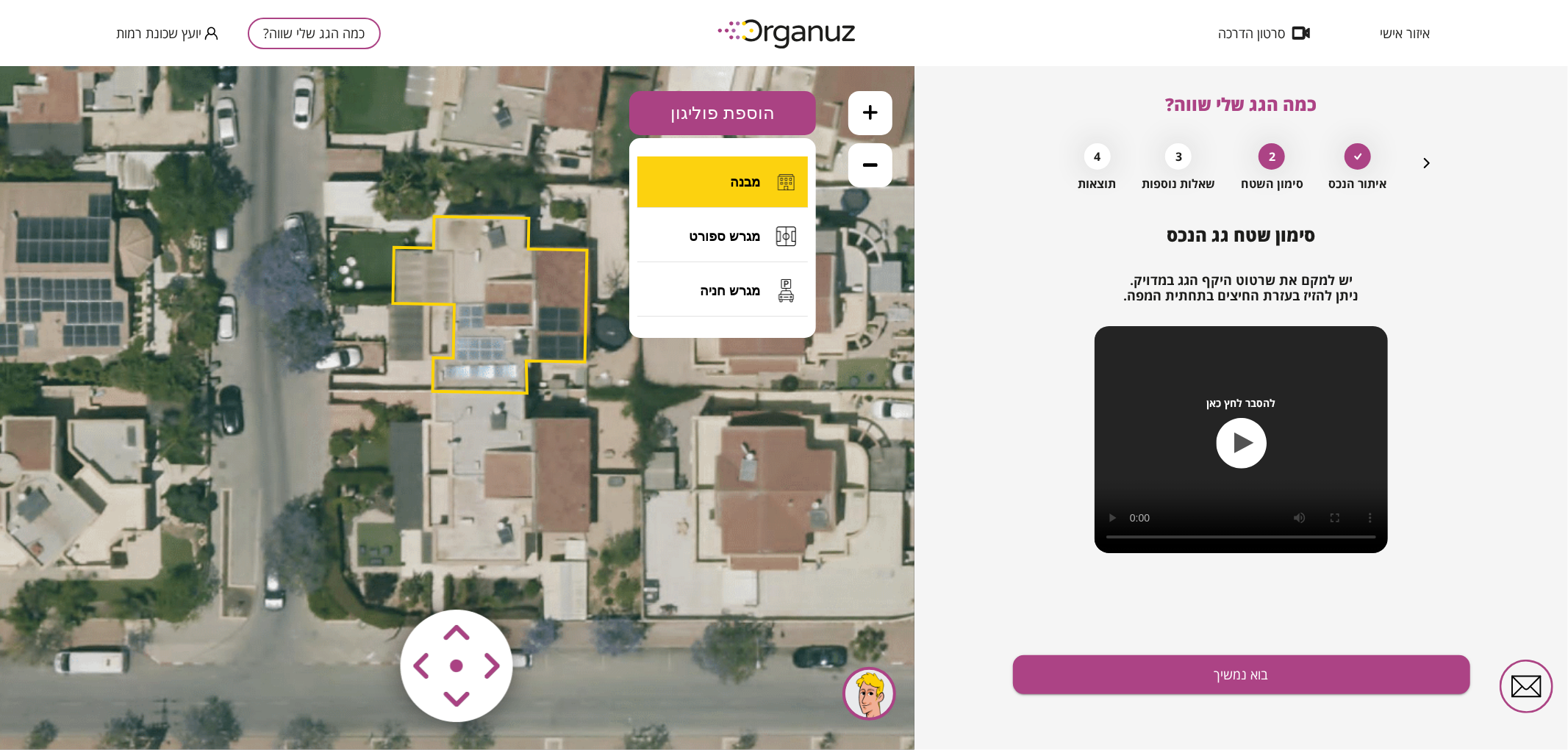
click at [725, 188] on button "מבנה" at bounding box center [722, 181] width 170 height 51
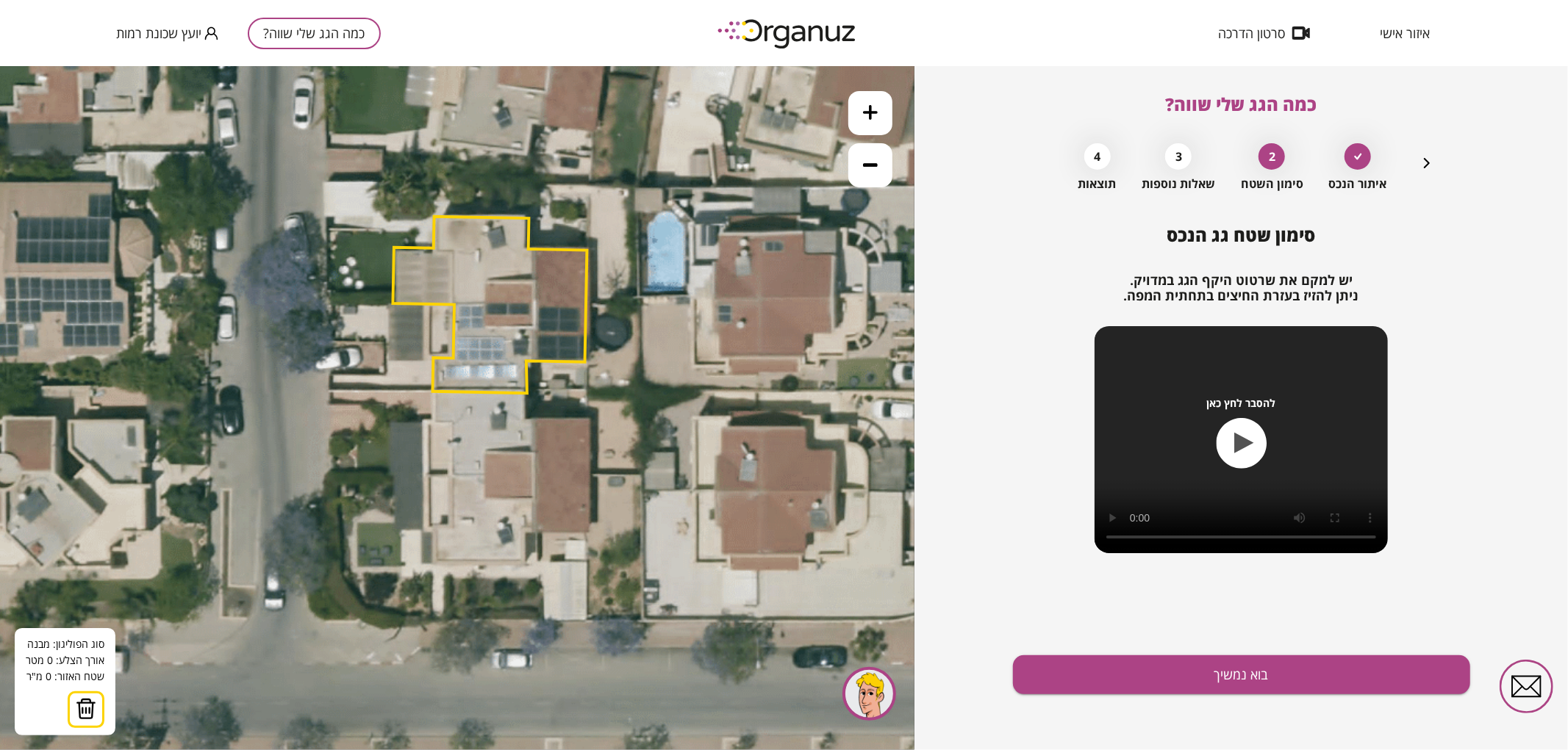
click at [590, 473] on icon at bounding box center [492, 417] width 1257 height 1257
click at [422, 472] on polygon at bounding box center [506, 473] width 168 height 2
click at [422, 419] on polygon at bounding box center [506, 447] width 168 height 55
click at [431, 419] on polygon at bounding box center [506, 447] width 168 height 55
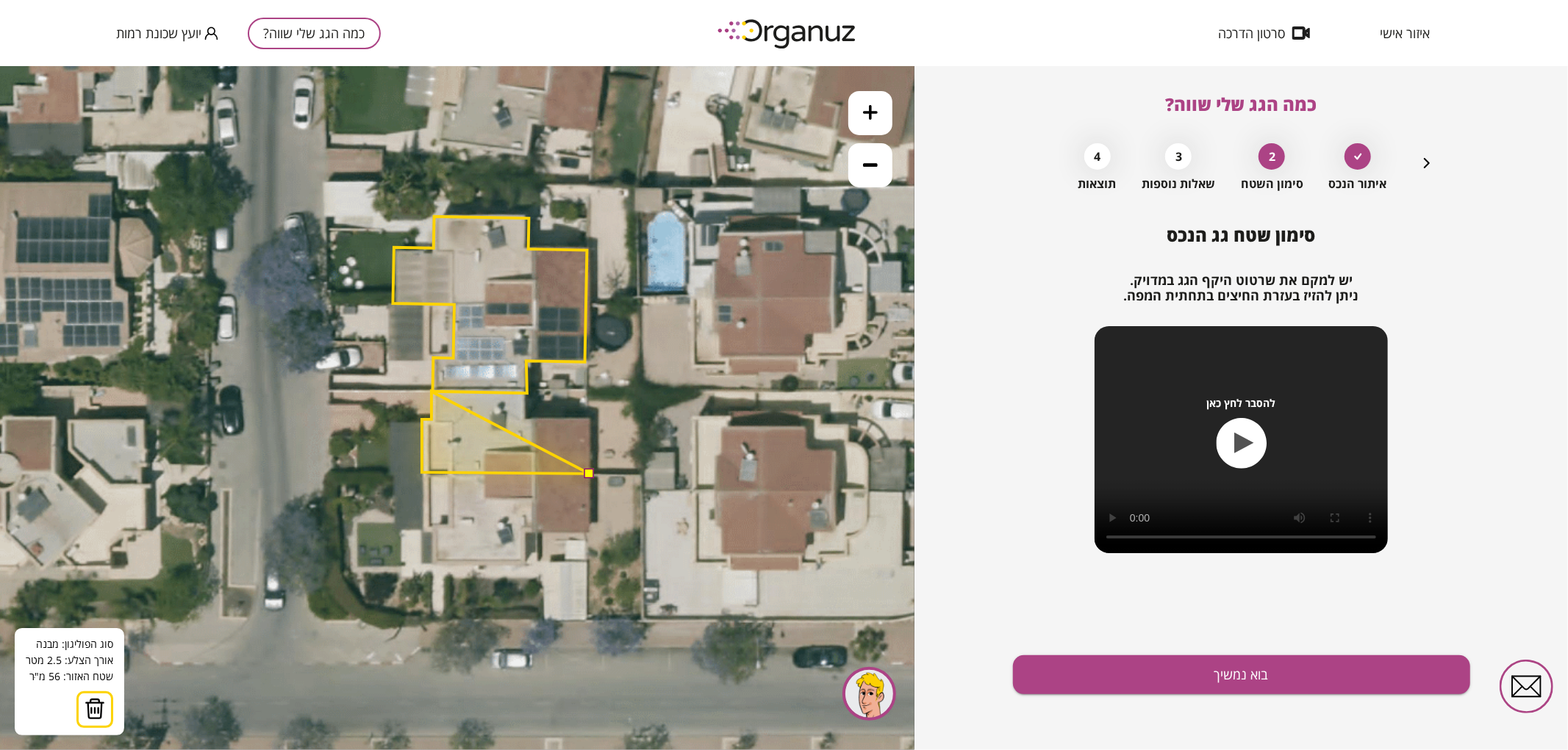
click at [431, 391] on polygon at bounding box center [506, 432] width 168 height 82
click at [526, 391] on polygon at bounding box center [506, 432] width 168 height 82
click at [526, 418] on polygon at bounding box center [506, 432] width 168 height 82
click at [590, 419] on polygon at bounding box center [506, 432] width 168 height 82
click at [592, 472] on button at bounding box center [588, 472] width 10 height 10
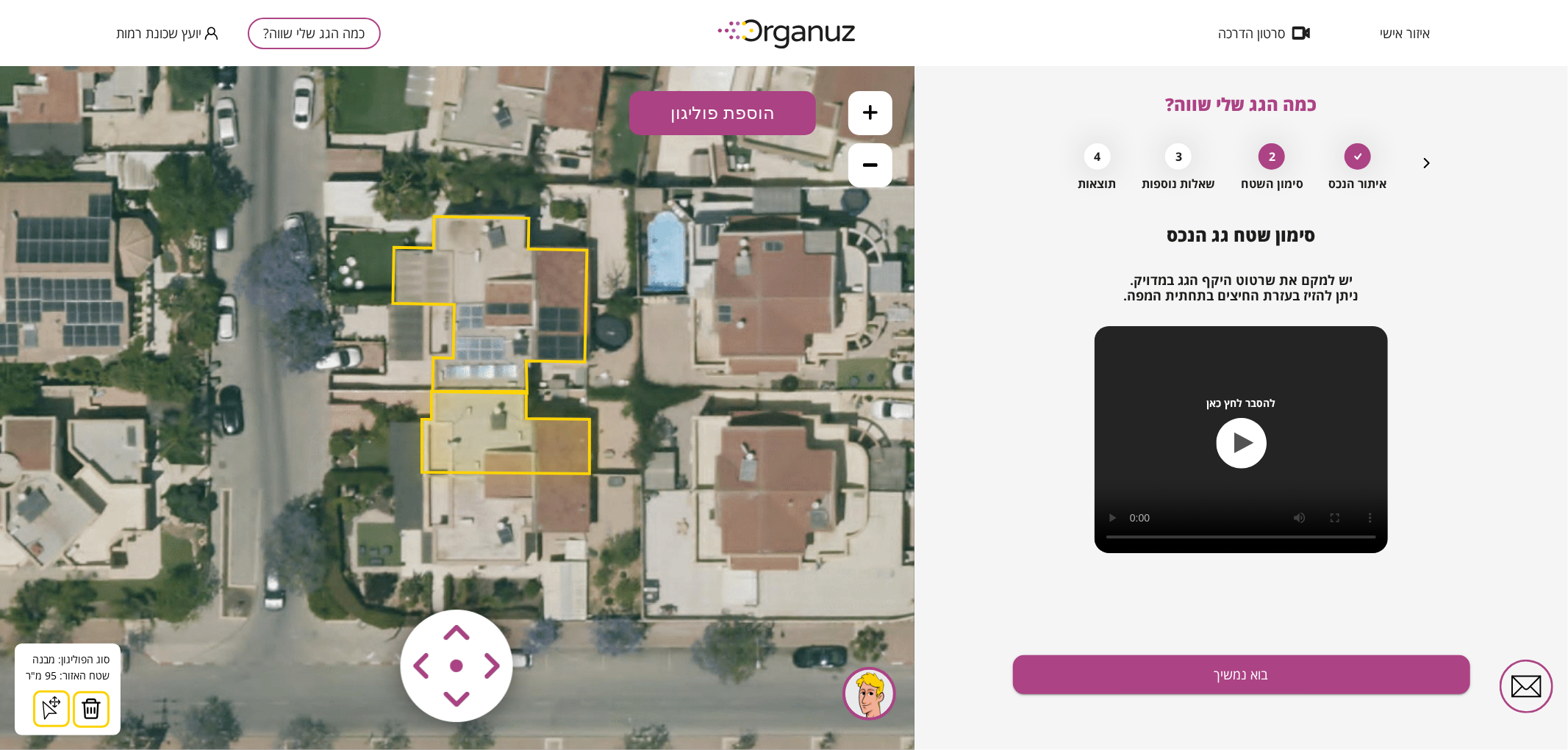
click at [509, 340] on polygon at bounding box center [490, 304] width 194 height 177
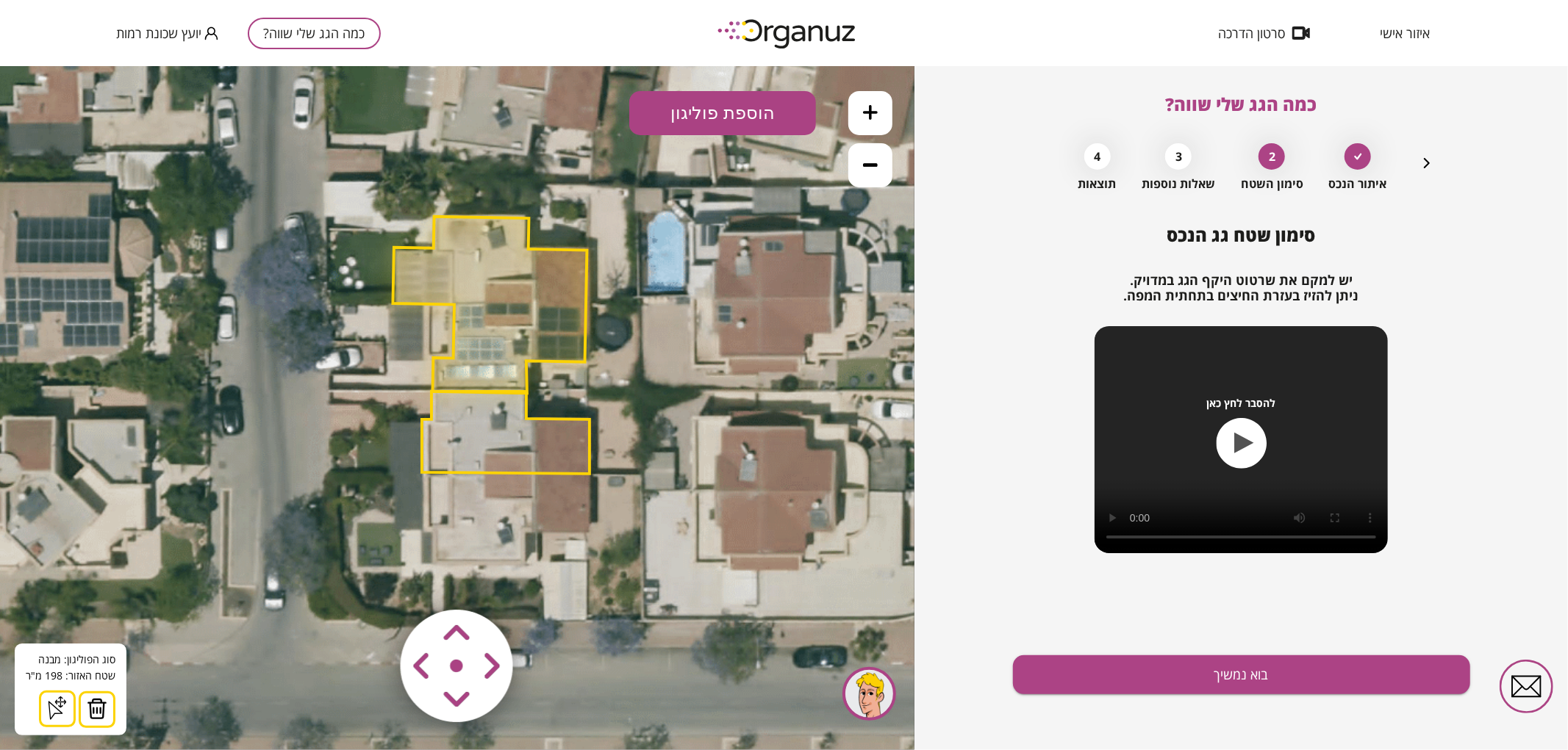
click at [103, 706] on img at bounding box center [97, 708] width 21 height 22
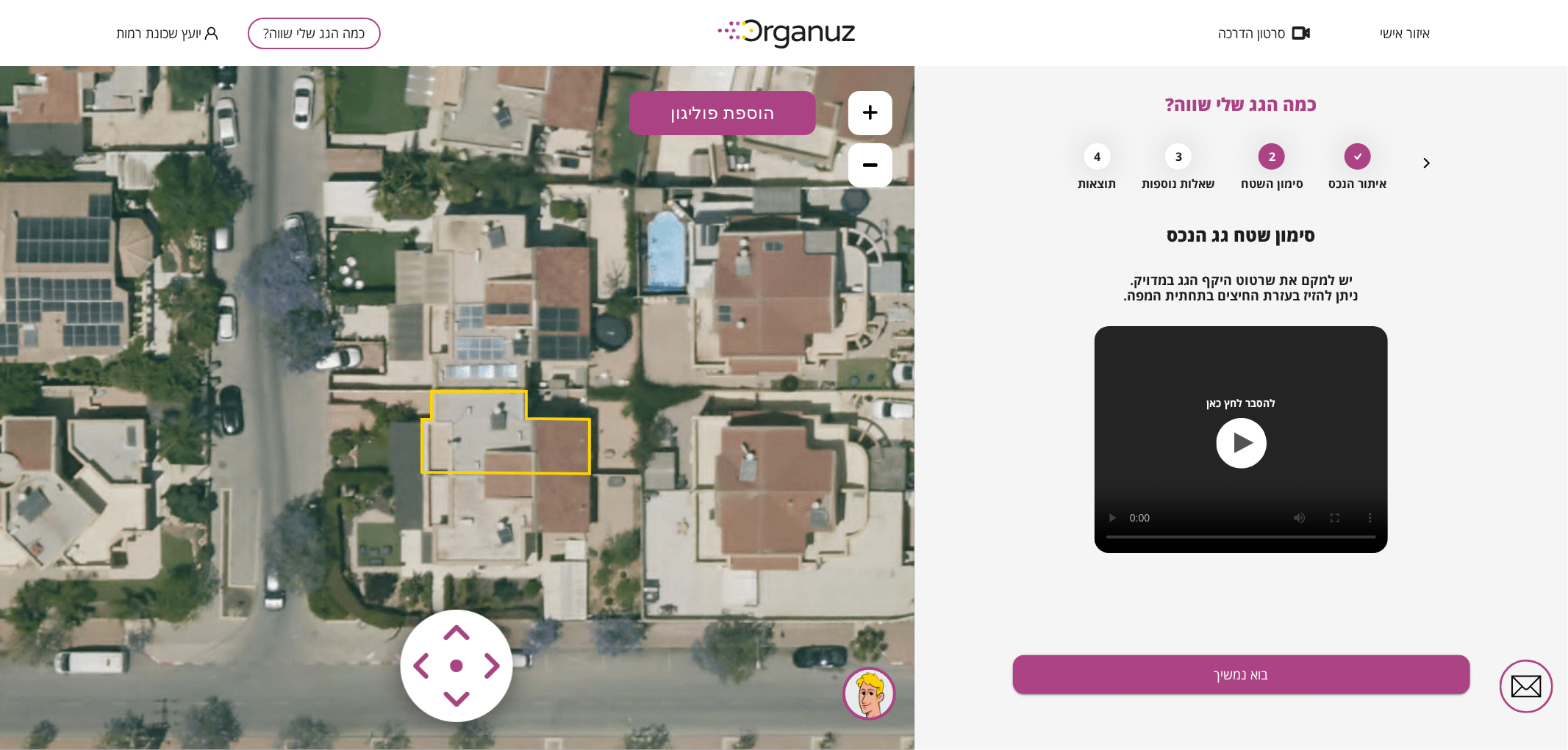
click at [471, 438] on polygon at bounding box center [506, 432] width 168 height 82
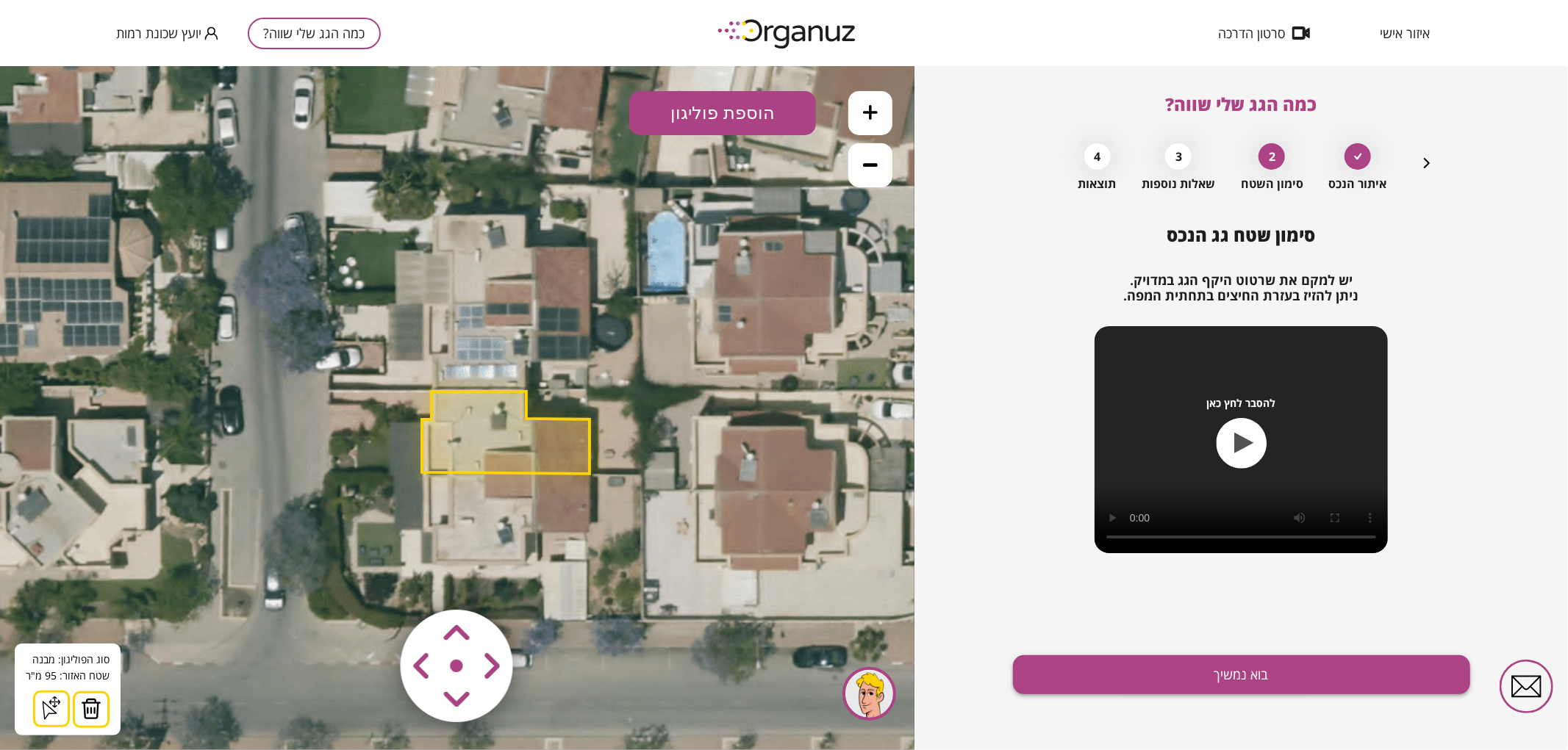
click at [1105, 689] on button "בוא נמשיך" at bounding box center [1242, 674] width 458 height 39
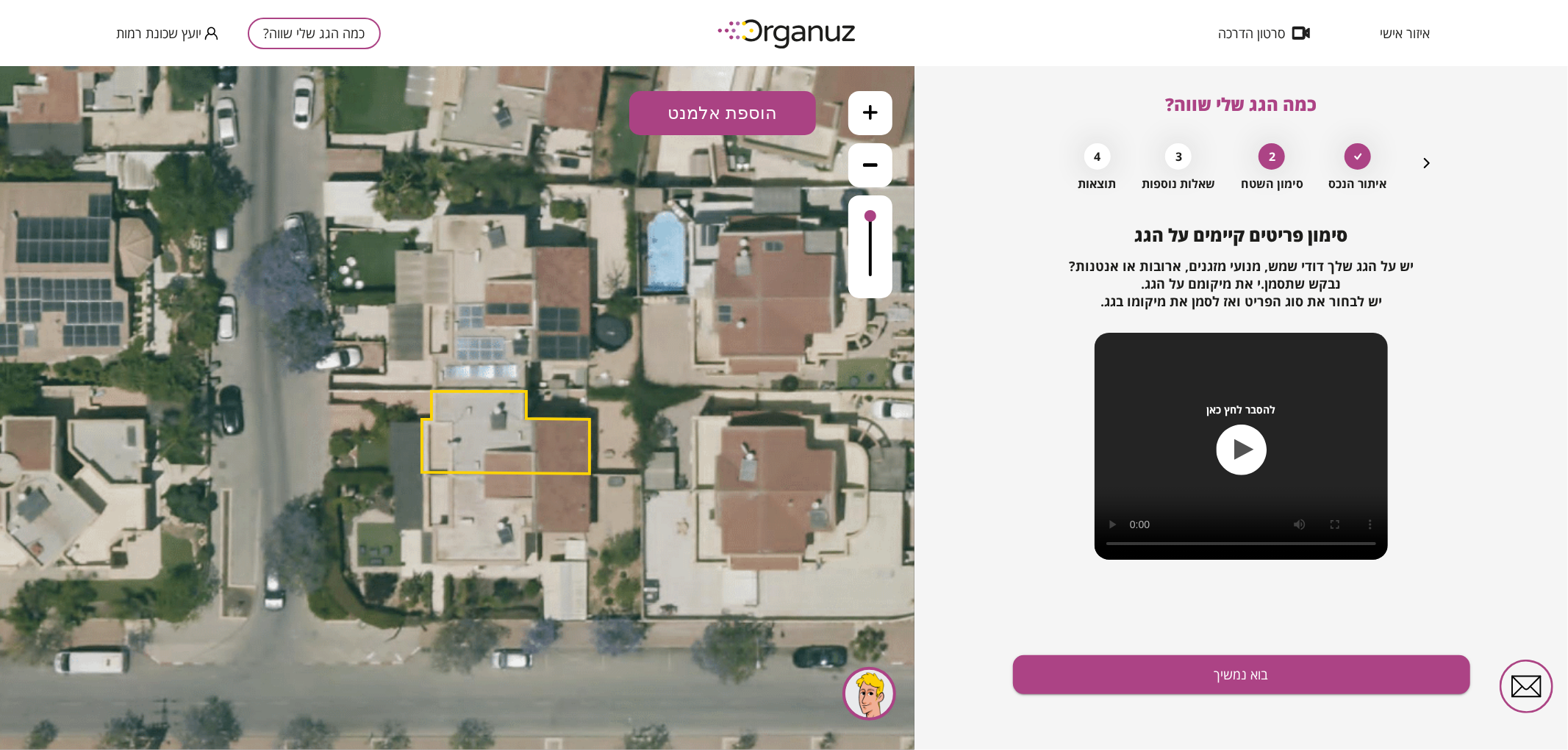
click at [758, 93] on button "הוספת אלמנט" at bounding box center [722, 112] width 187 height 44
click at [719, 274] on div ".st0 { fill: #FFFFFF; } .st0 { fill: #FFFFFF; }" at bounding box center [457, 407] width 914 height 684
click at [1047, 677] on button "בוא נמשיך" at bounding box center [1242, 674] width 458 height 39
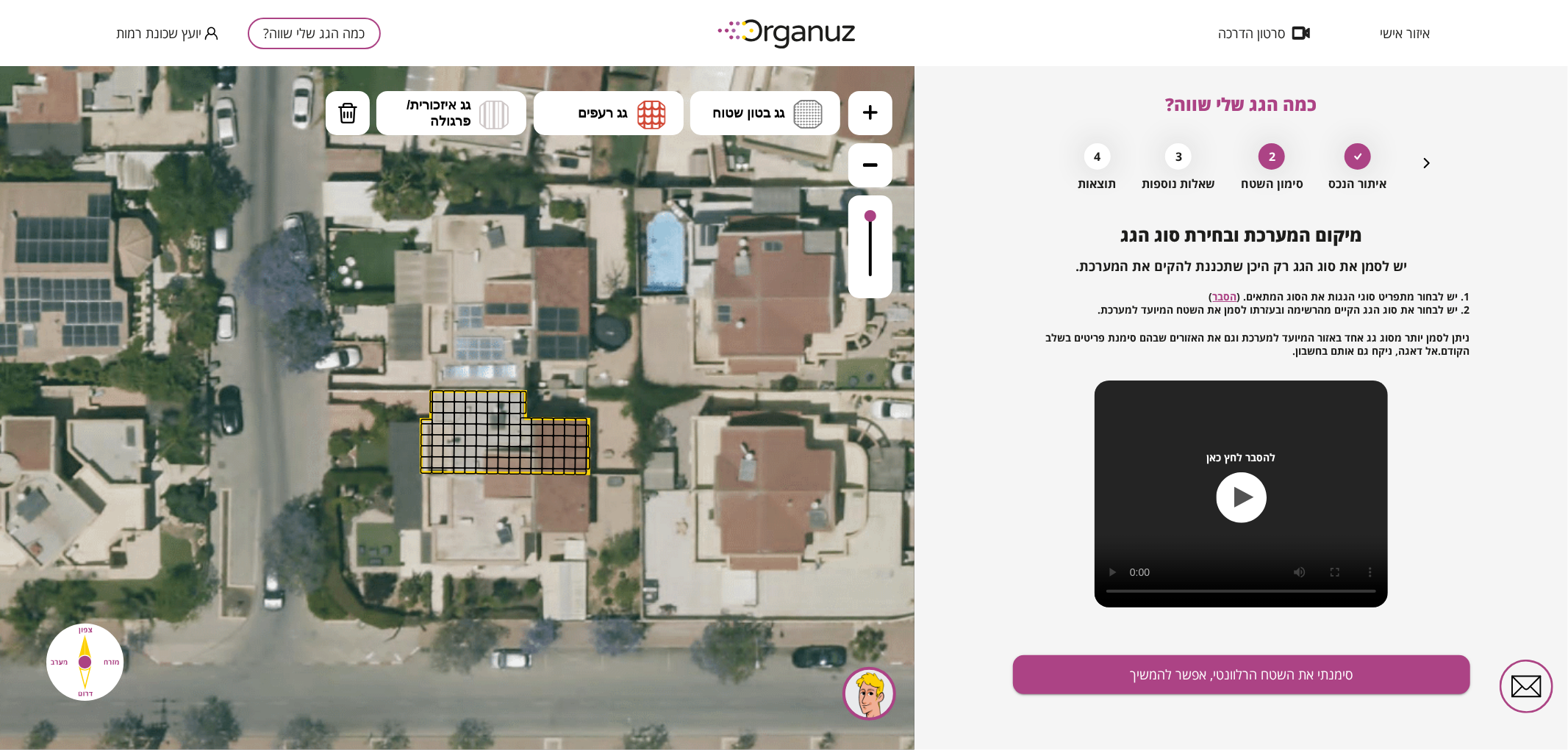
click at [863, 100] on button at bounding box center [871, 112] width 44 height 44
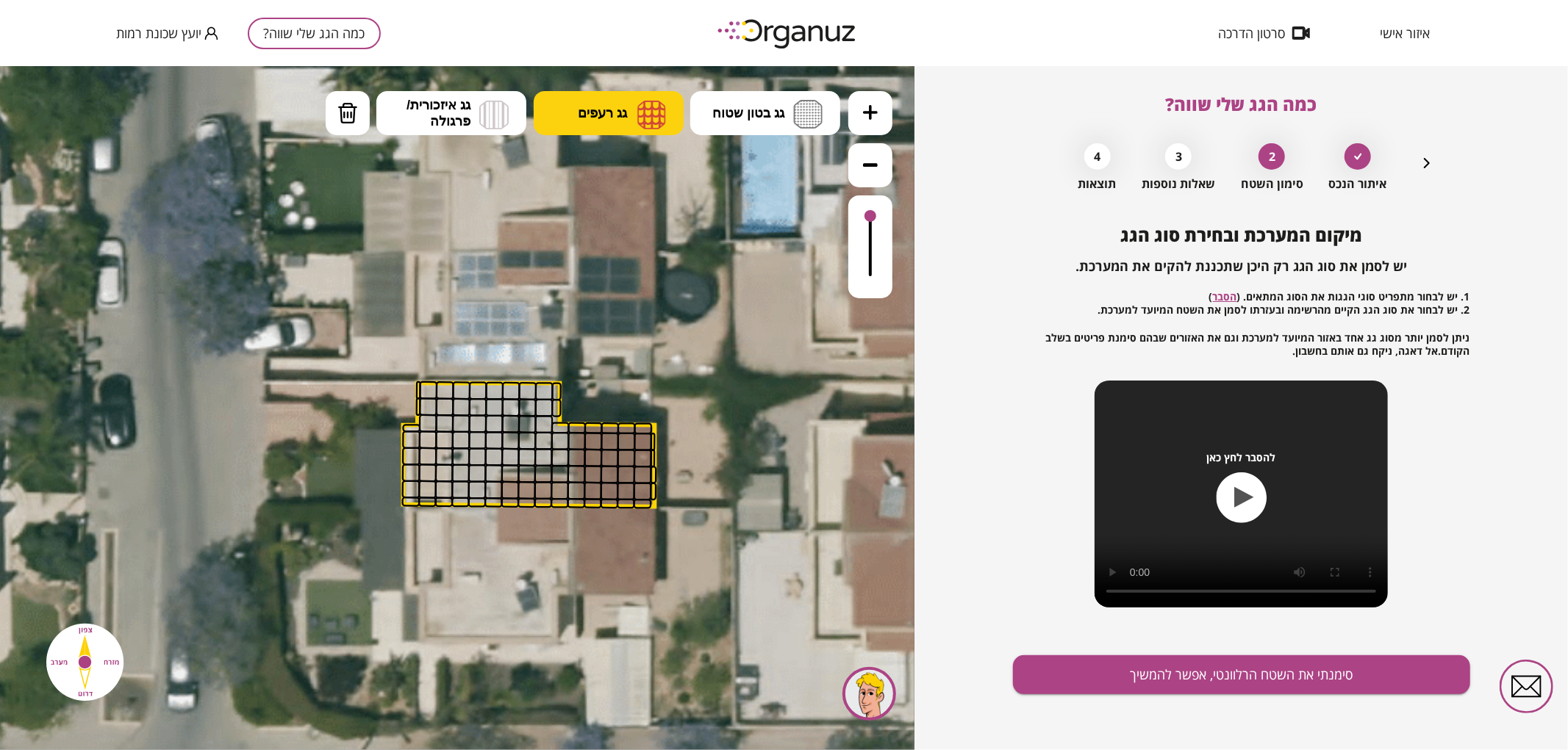
click at [624, 113] on span "גג רעפים" at bounding box center [603, 113] width 49 height 16
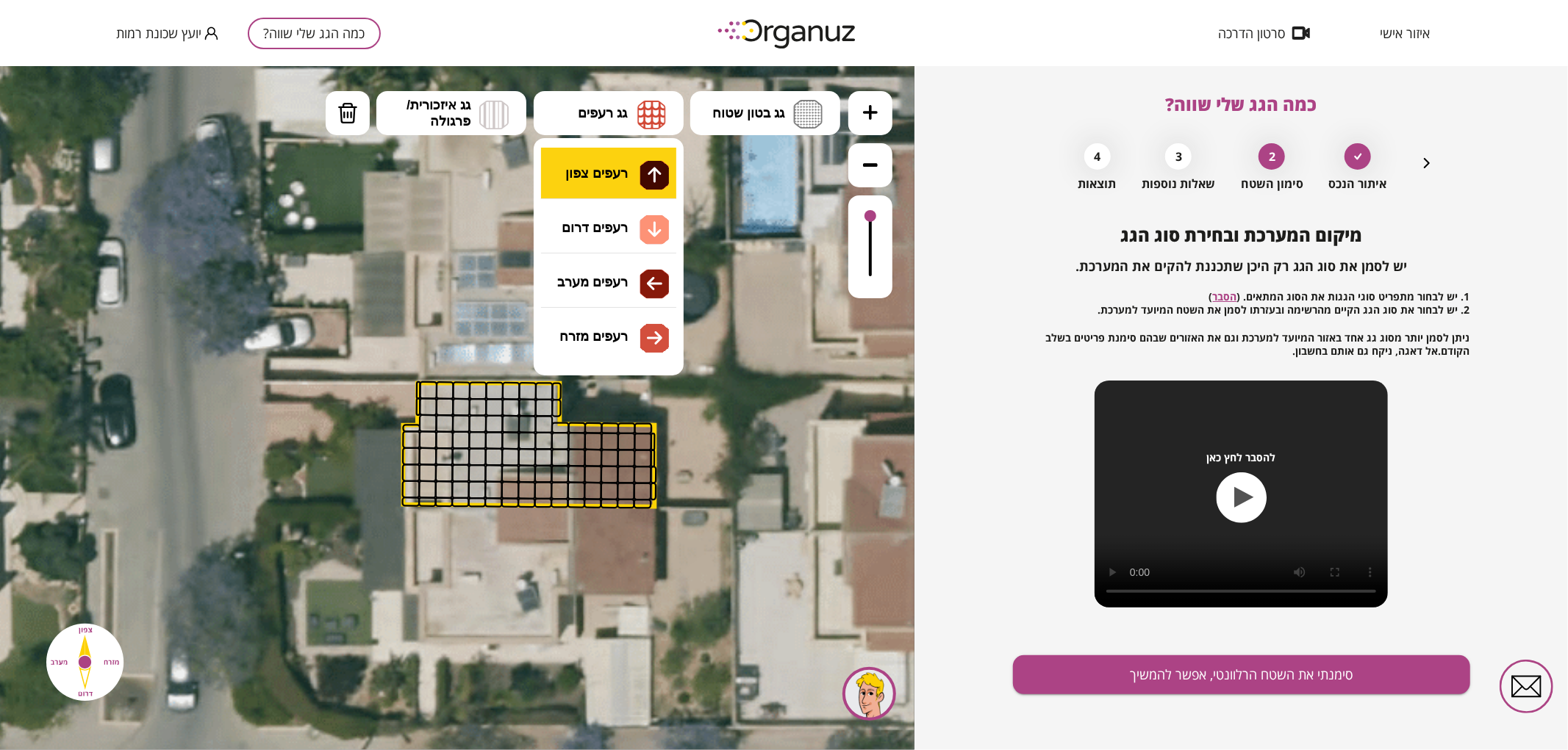
click at [616, 172] on div ".st0 { fill: #FFFFFF; } .st0 { fill: #FFFFFF; }" at bounding box center [457, 407] width 914 height 684
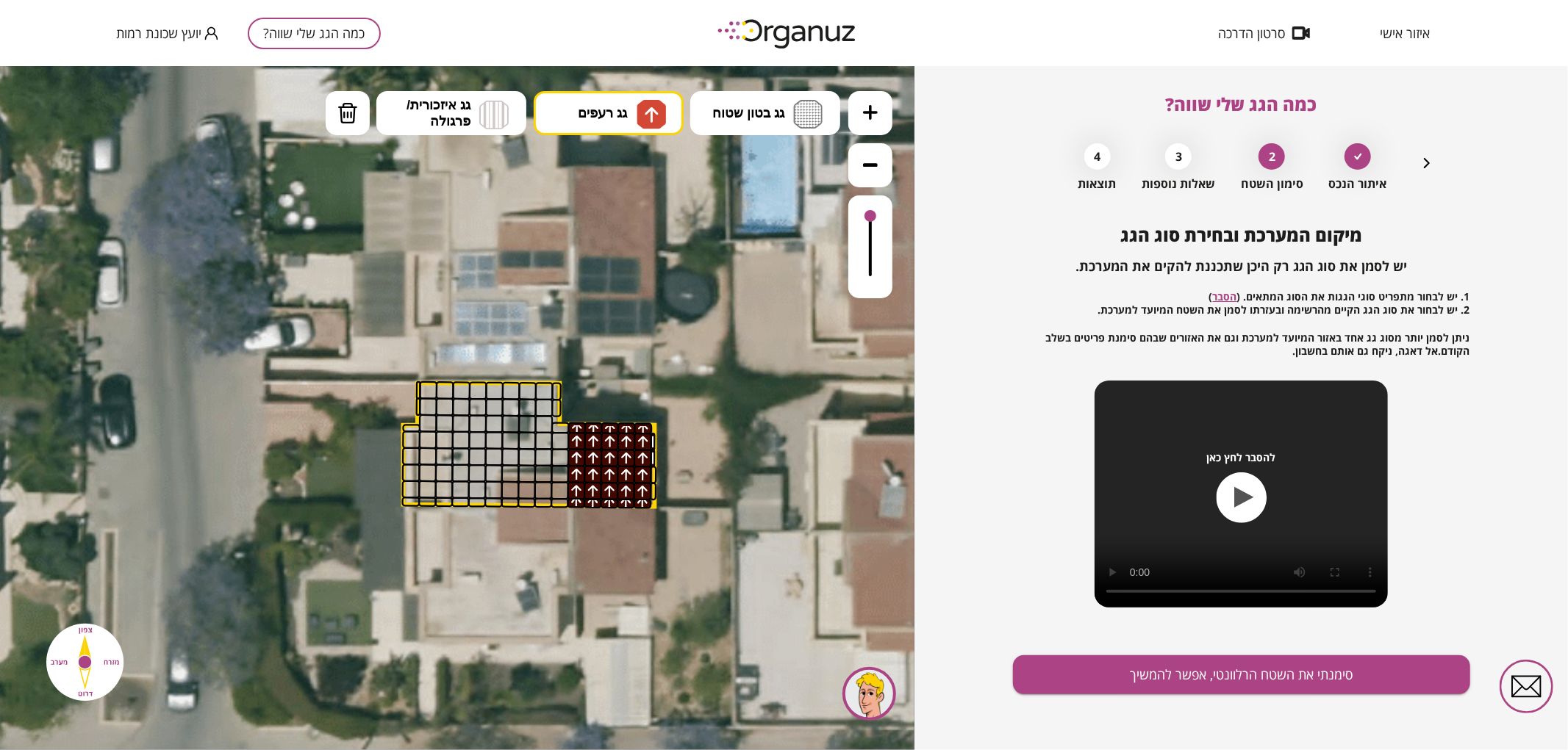
drag, startPoint x: 585, startPoint y: 493, endPoint x: 626, endPoint y: 503, distance: 42.2
click at [355, 115] on img at bounding box center [347, 112] width 21 height 22
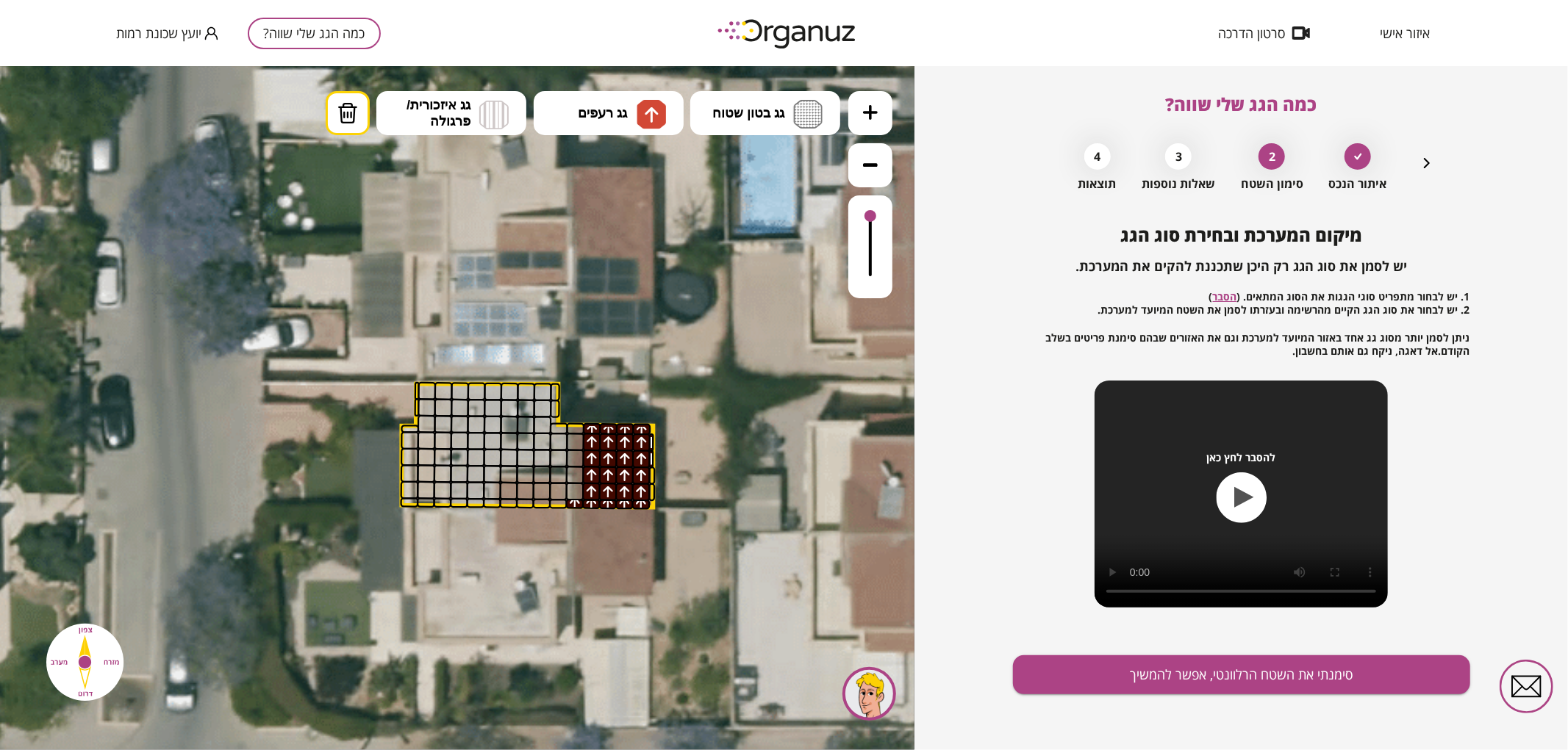
drag, startPoint x: 572, startPoint y: 426, endPoint x: 573, endPoint y: 497, distance: 71.0
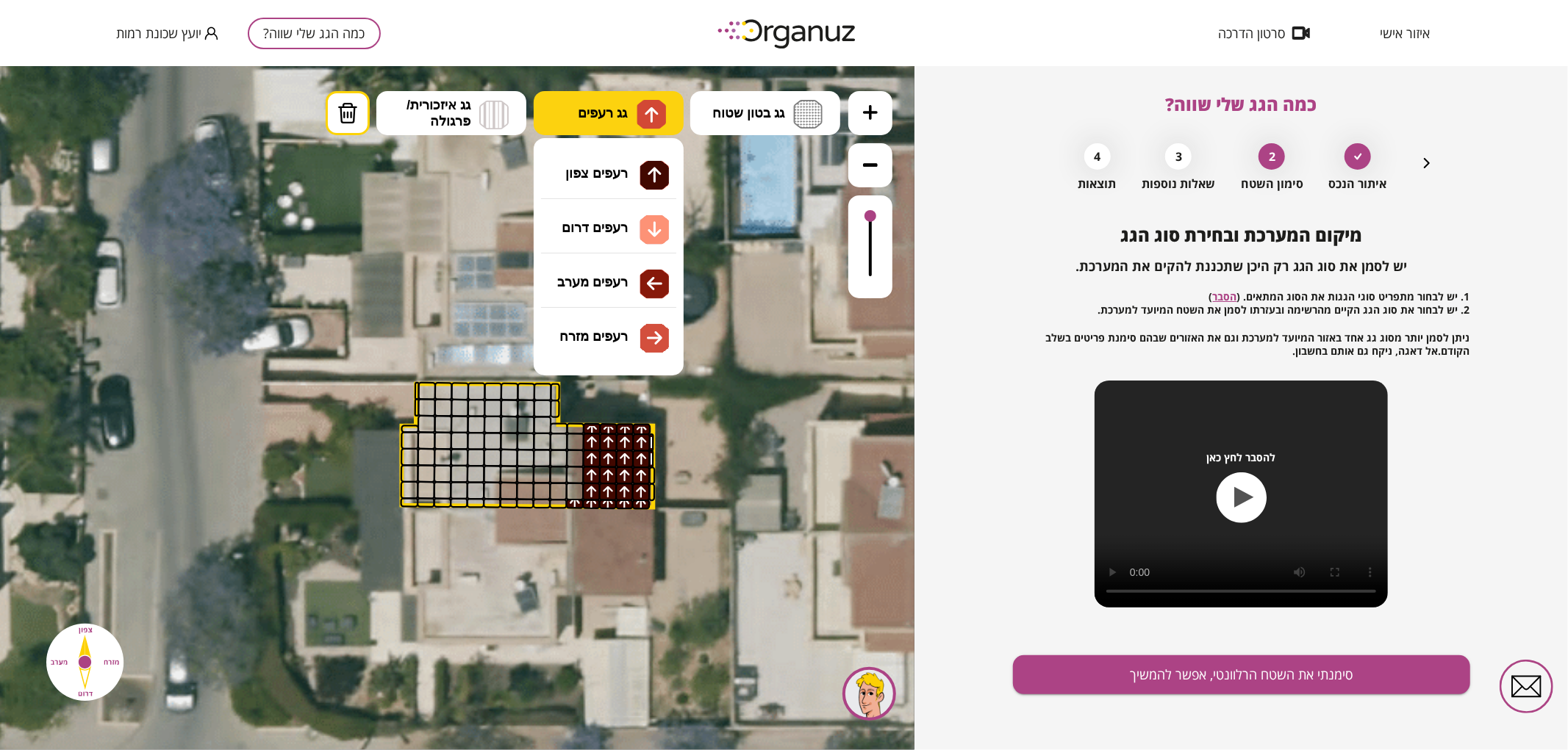
click at [599, 121] on button "גג רעפים" at bounding box center [608, 112] width 150 height 44
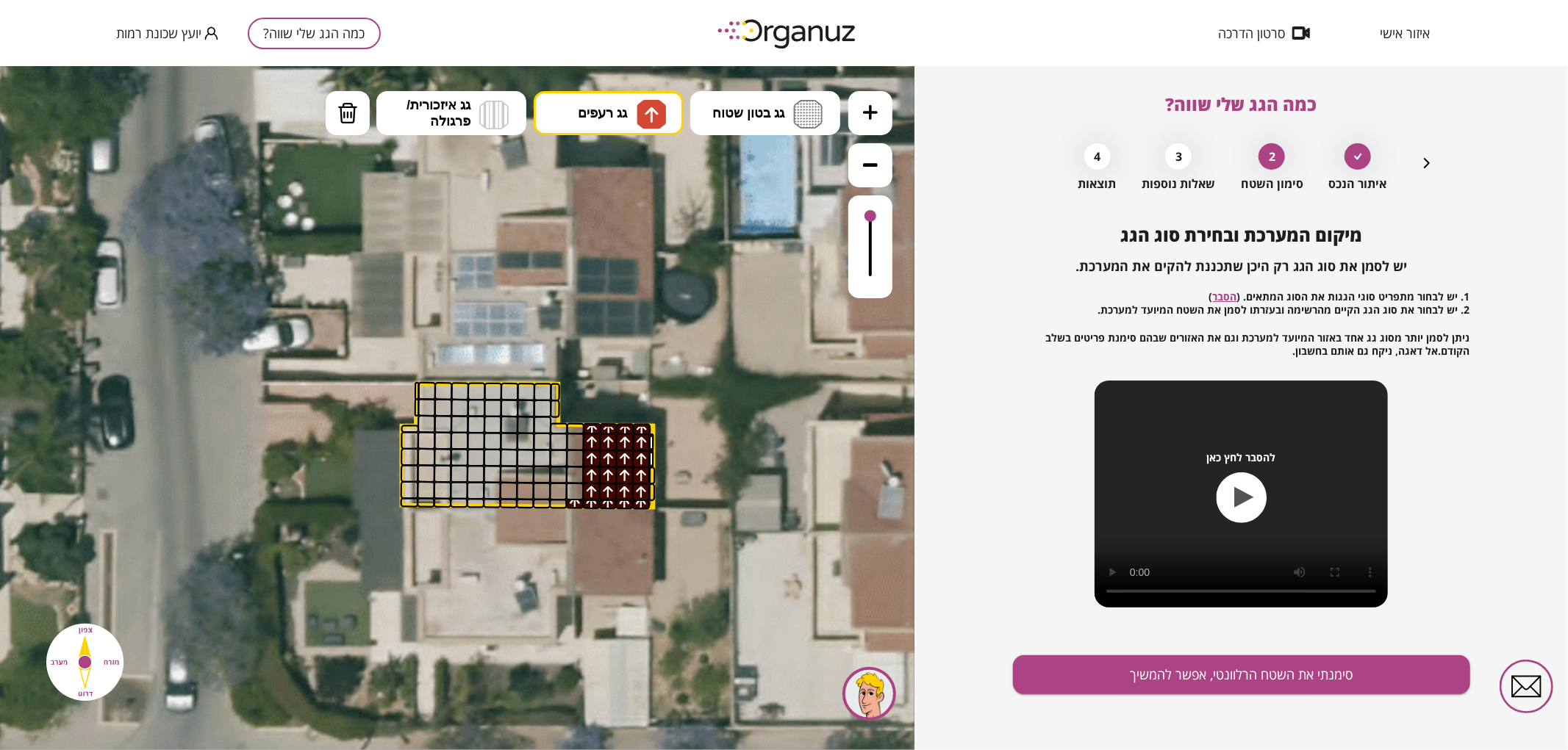
click at [616, 180] on div ".st0 { fill: #FFFFFF; } .st0 { fill: #FFFFFF; }" at bounding box center [457, 407] width 914 height 684
drag, startPoint x: 552, startPoint y: 503, endPoint x: 552, endPoint y: 491, distance: 12.0
click at [342, 106] on img at bounding box center [347, 112] width 21 height 22
click at [572, 500] on div at bounding box center [575, 503] width 18 height 10
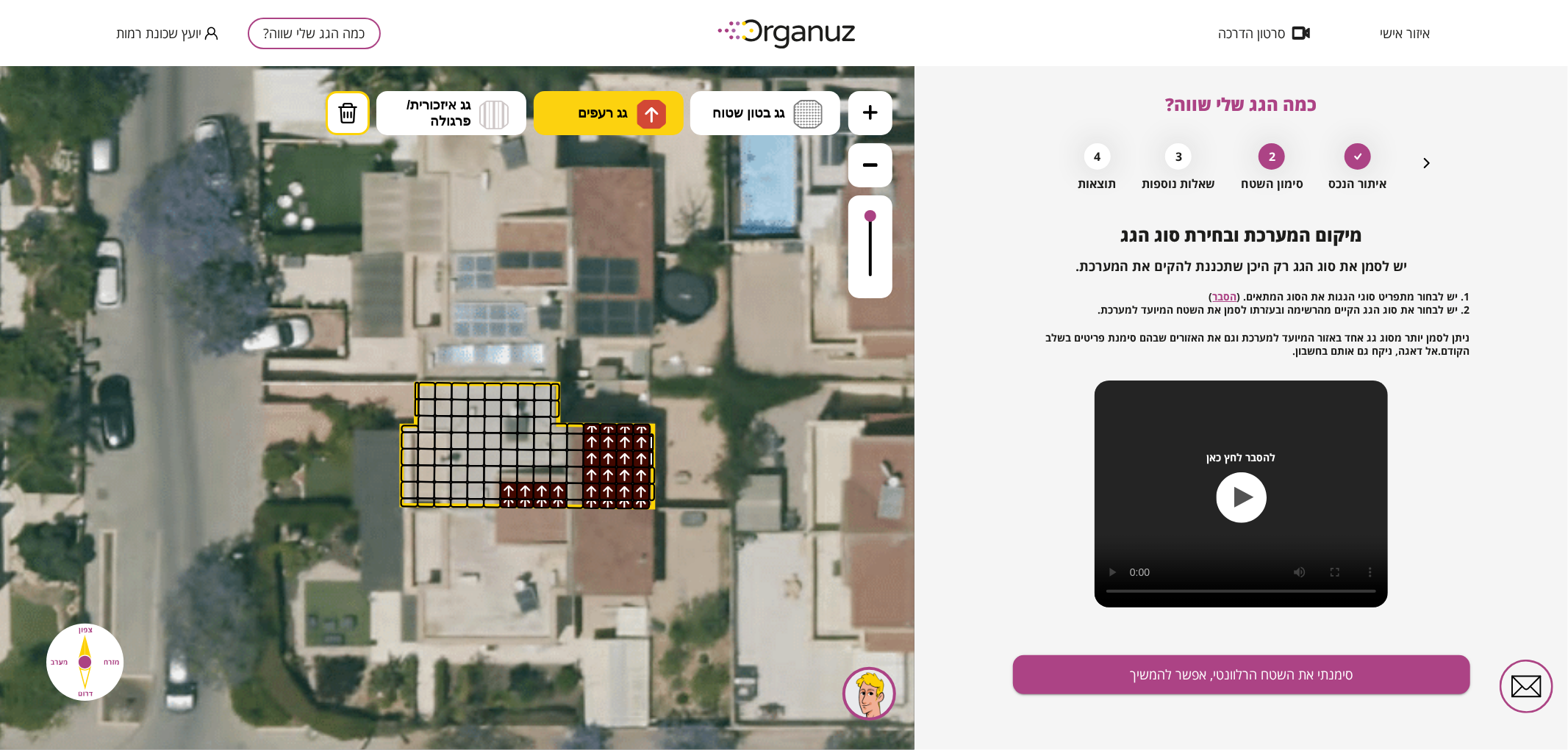
click at [631, 97] on button "גג רעפים" at bounding box center [608, 112] width 150 height 44
click at [603, 191] on div ".st0 { fill: #FFFFFF; } .st0 { fill: #FFFFFF; }" at bounding box center [457, 407] width 914 height 684
drag, startPoint x: 578, startPoint y: 451, endPoint x: 575, endPoint y: 424, distance: 27.2
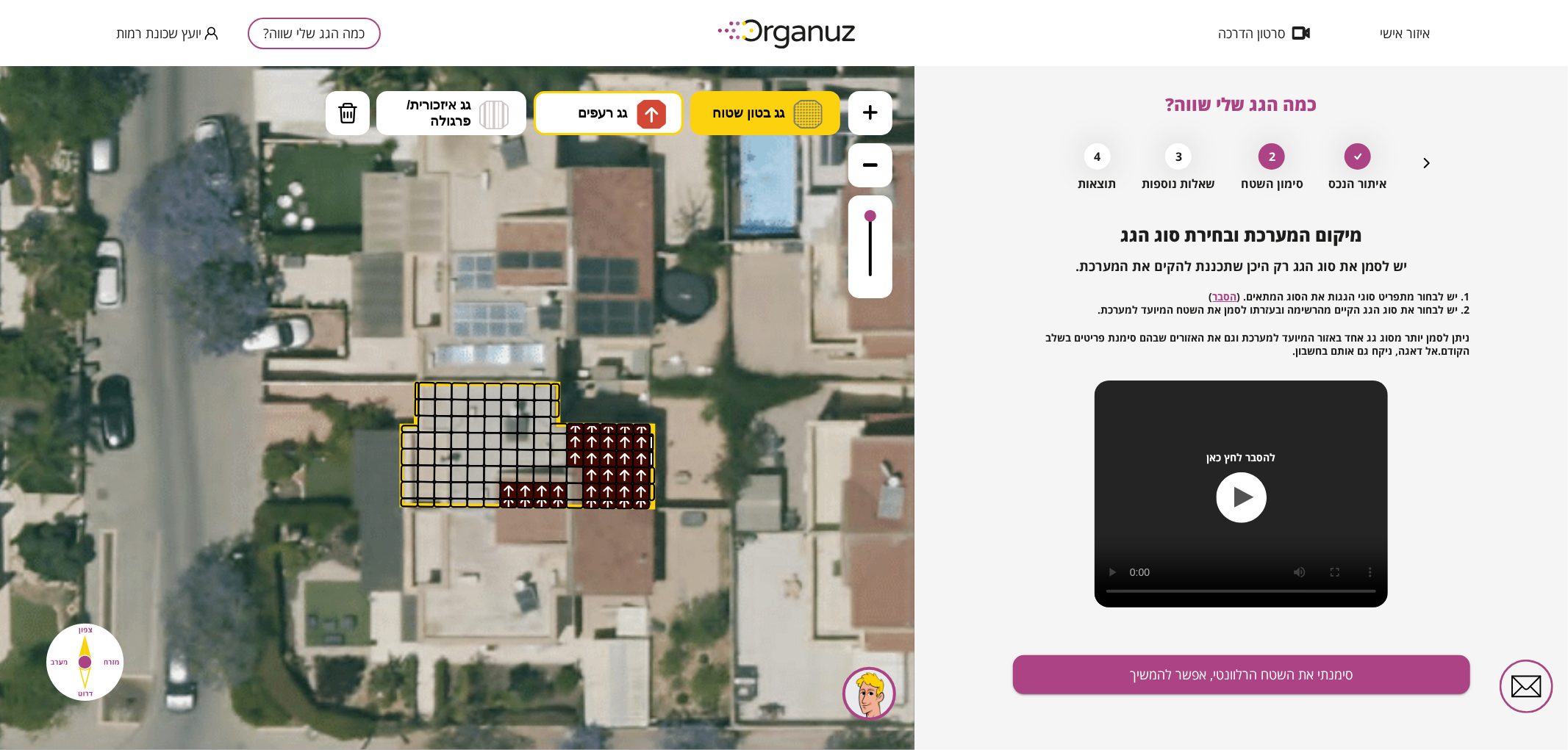
click at [765, 106] on span "גג בטון שטוח" at bounding box center [748, 113] width 72 height 16
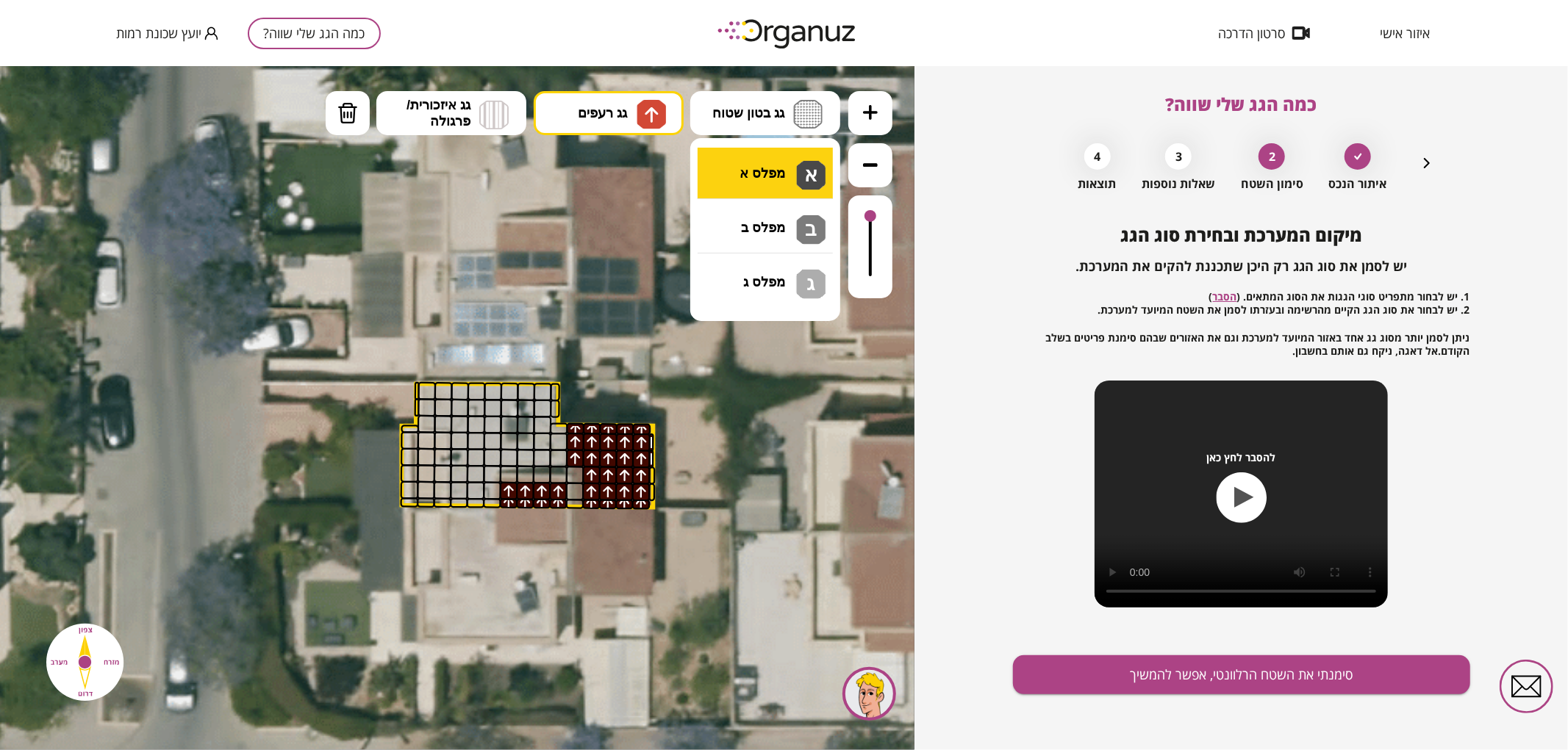
click at [780, 167] on div ".st0 { fill: #FFFFFF; } .st0 { fill: #FFFFFF; }" at bounding box center [457, 407] width 914 height 684
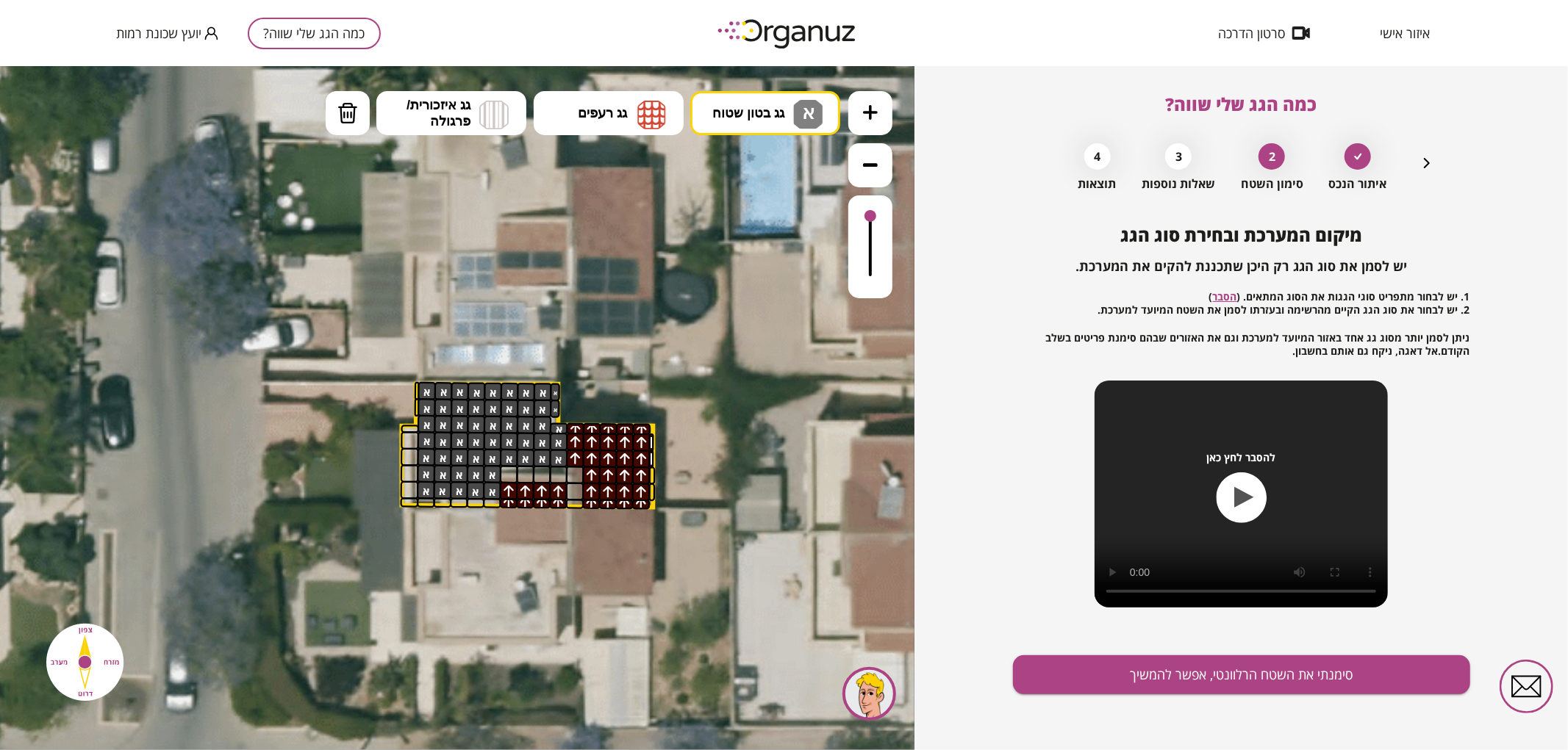
drag, startPoint x: 427, startPoint y: 390, endPoint x: 553, endPoint y: 409, distance: 127.4
drag, startPoint x: 491, startPoint y: 502, endPoint x: 442, endPoint y: 502, distance: 49.0
click at [350, 127] on button "מחיקה" at bounding box center [347, 112] width 44 height 44
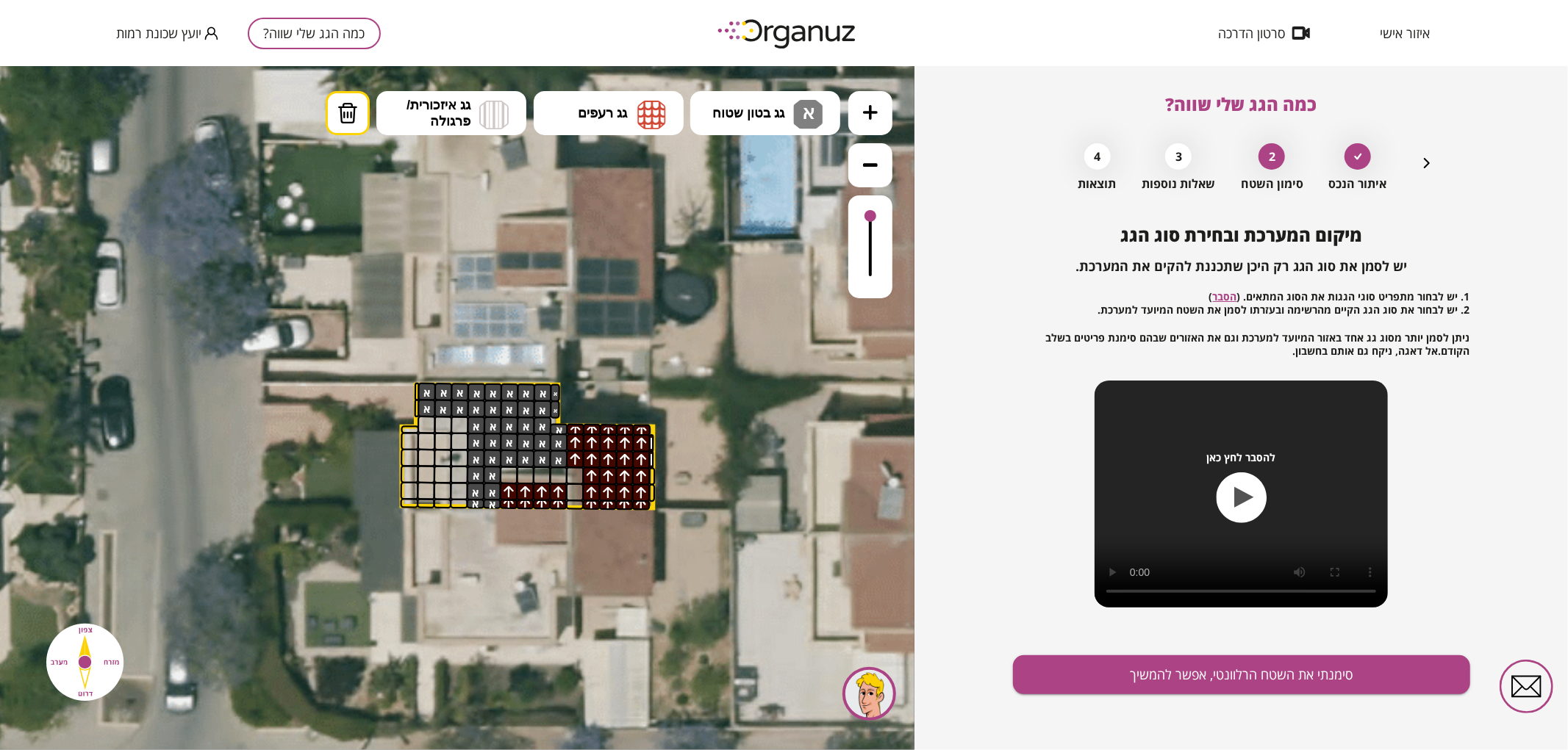
drag, startPoint x: 430, startPoint y: 488, endPoint x: 444, endPoint y: 424, distance: 65.5
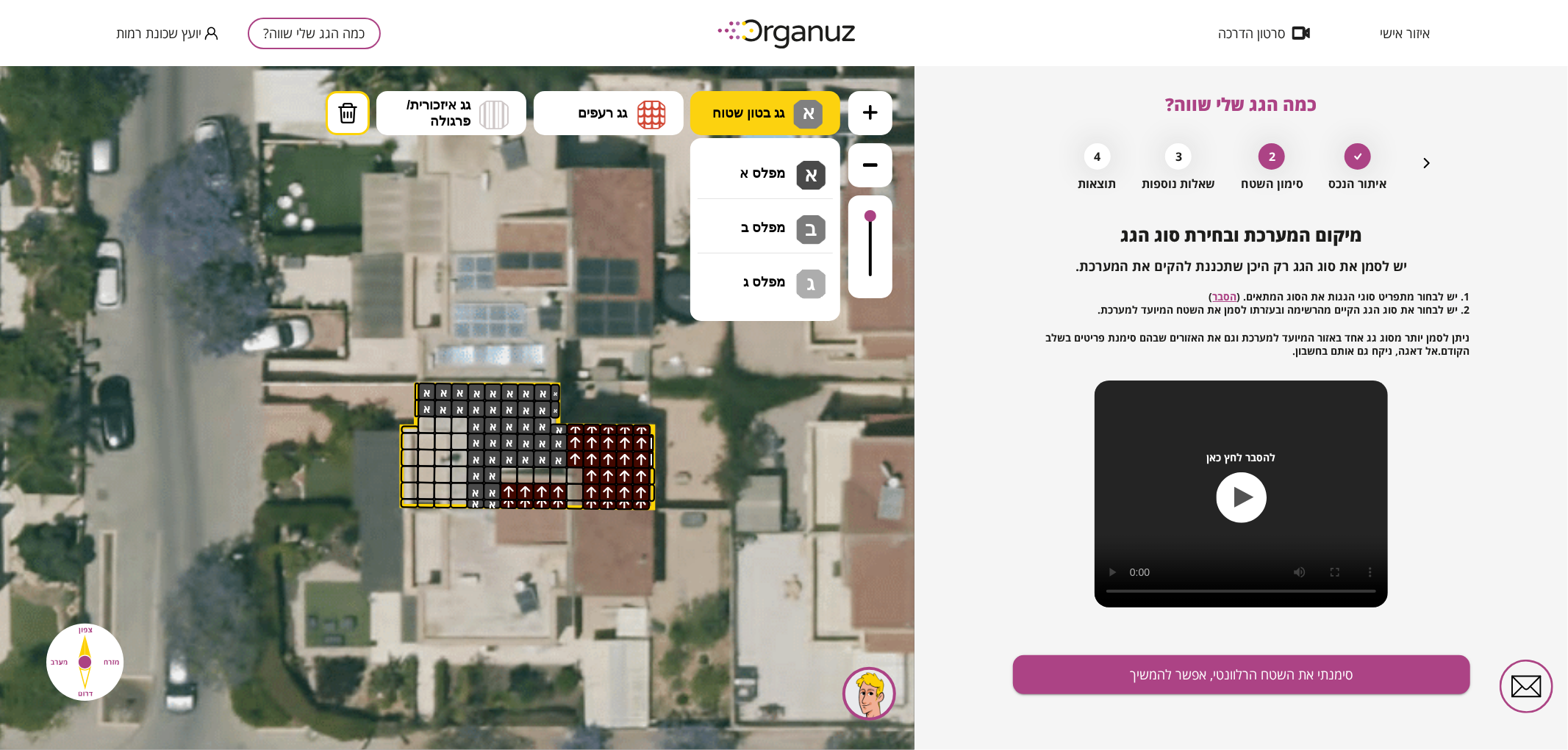
click at [723, 116] on span "גג בטון שטוח" at bounding box center [748, 113] width 72 height 16
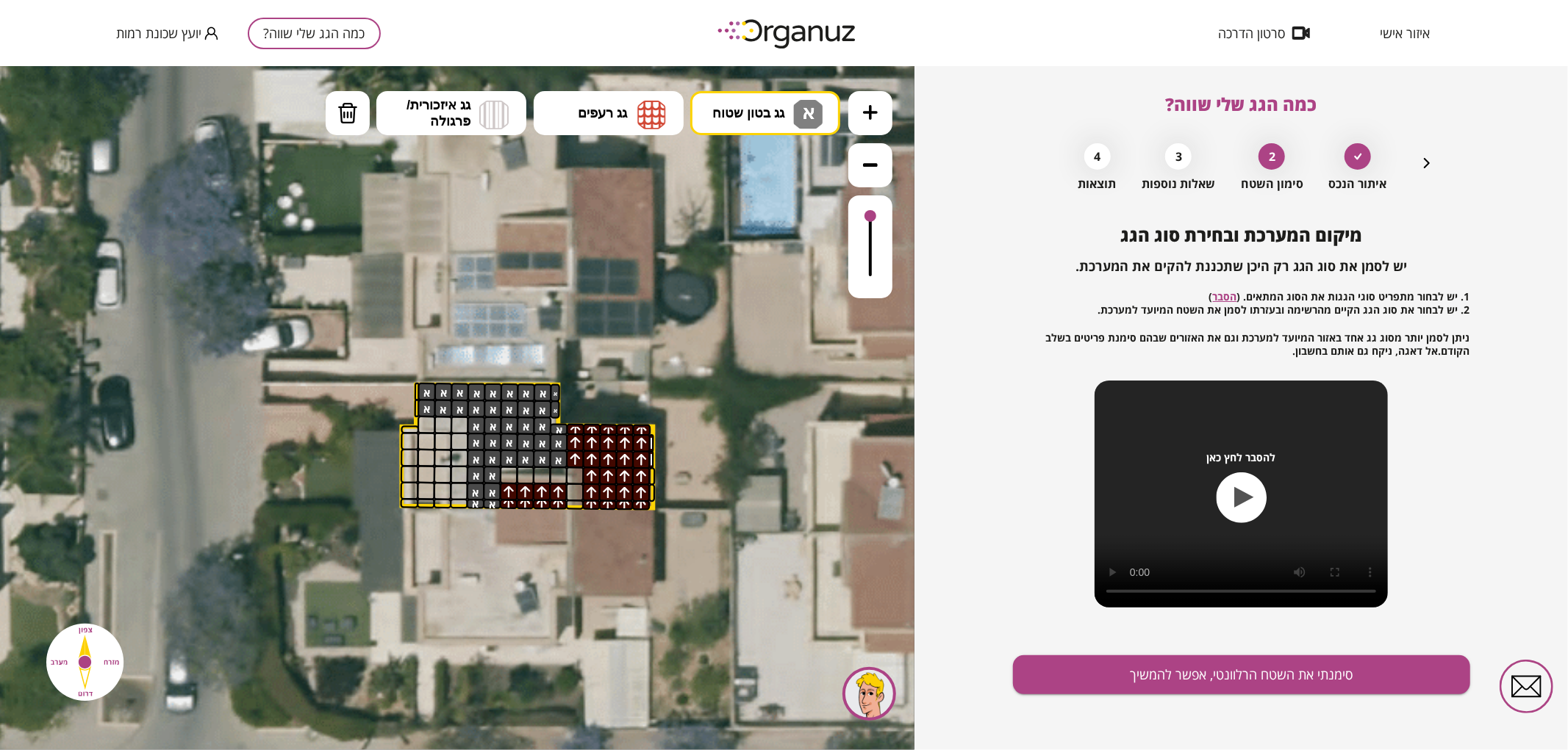
click at [716, 191] on div ".st0 { fill: #FFFFFF; } .st0 { fill: #FFFFFF; }" at bounding box center [457, 407] width 914 height 684
drag, startPoint x: 459, startPoint y: 499, endPoint x: 431, endPoint y: 423, distance: 81.0
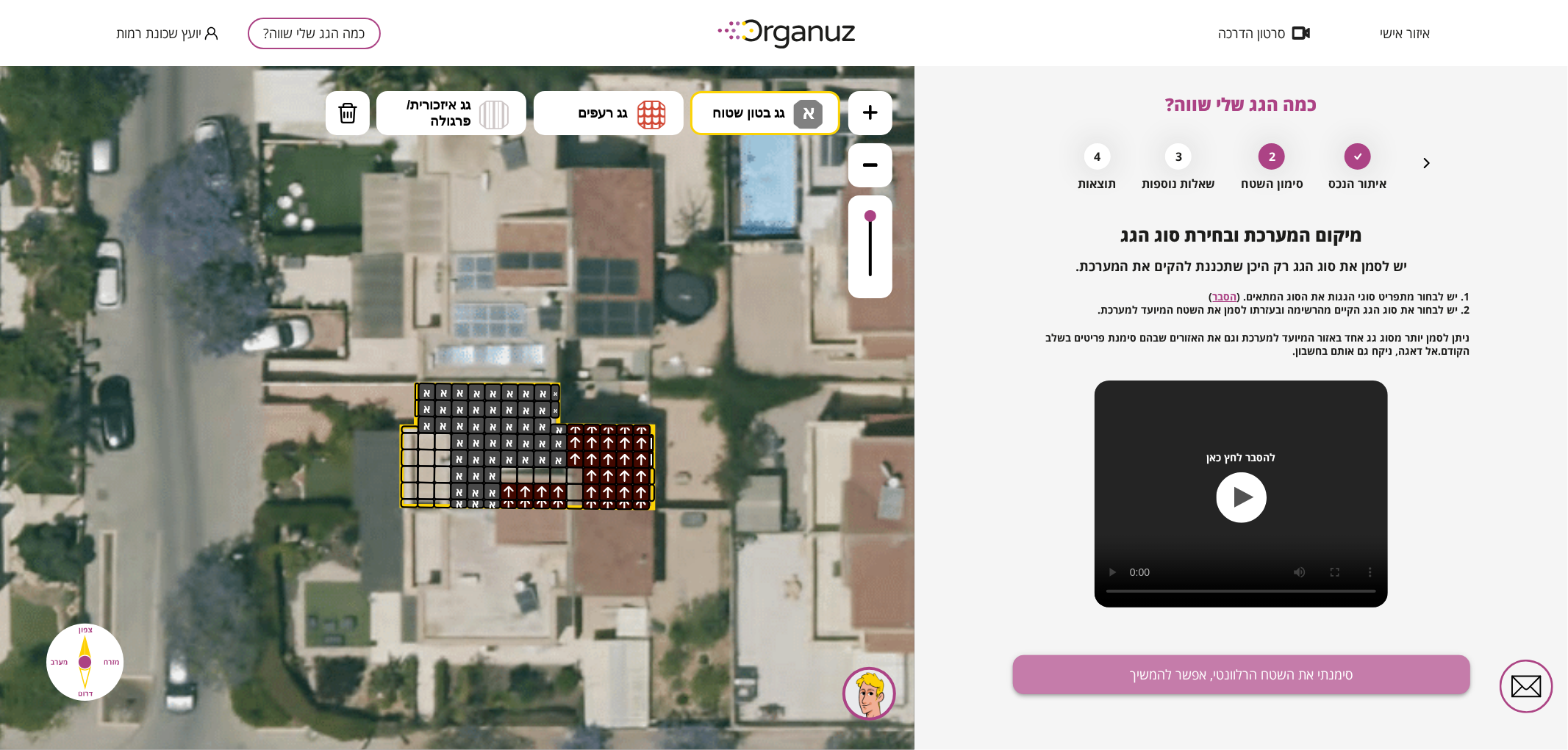
click at [1062, 667] on button "סימנתי את השטח הרלוונטי, אפשר להמשיך" at bounding box center [1242, 674] width 458 height 39
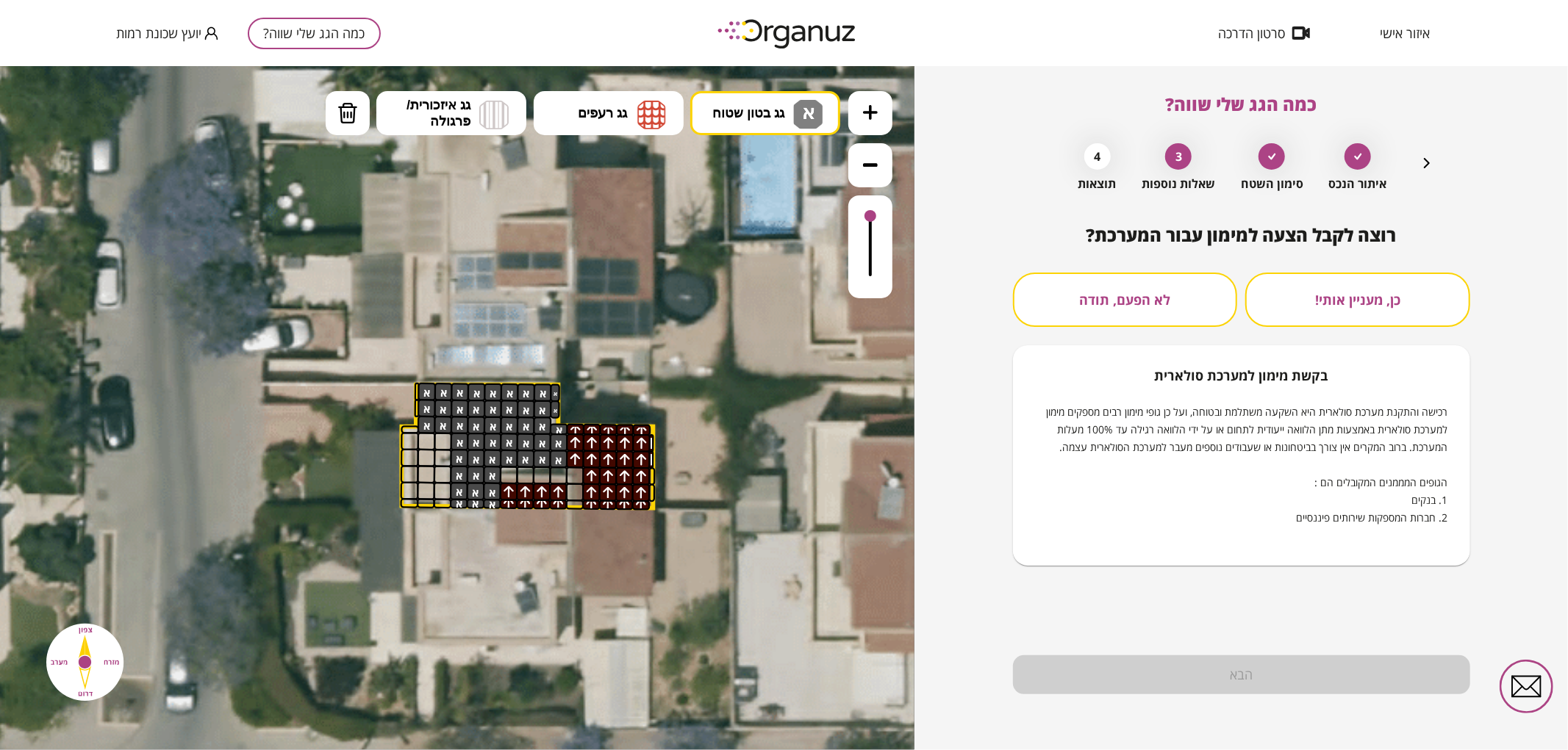
click at [1132, 312] on button "לא הפעם, תודה" at bounding box center [1125, 300] width 225 height 55
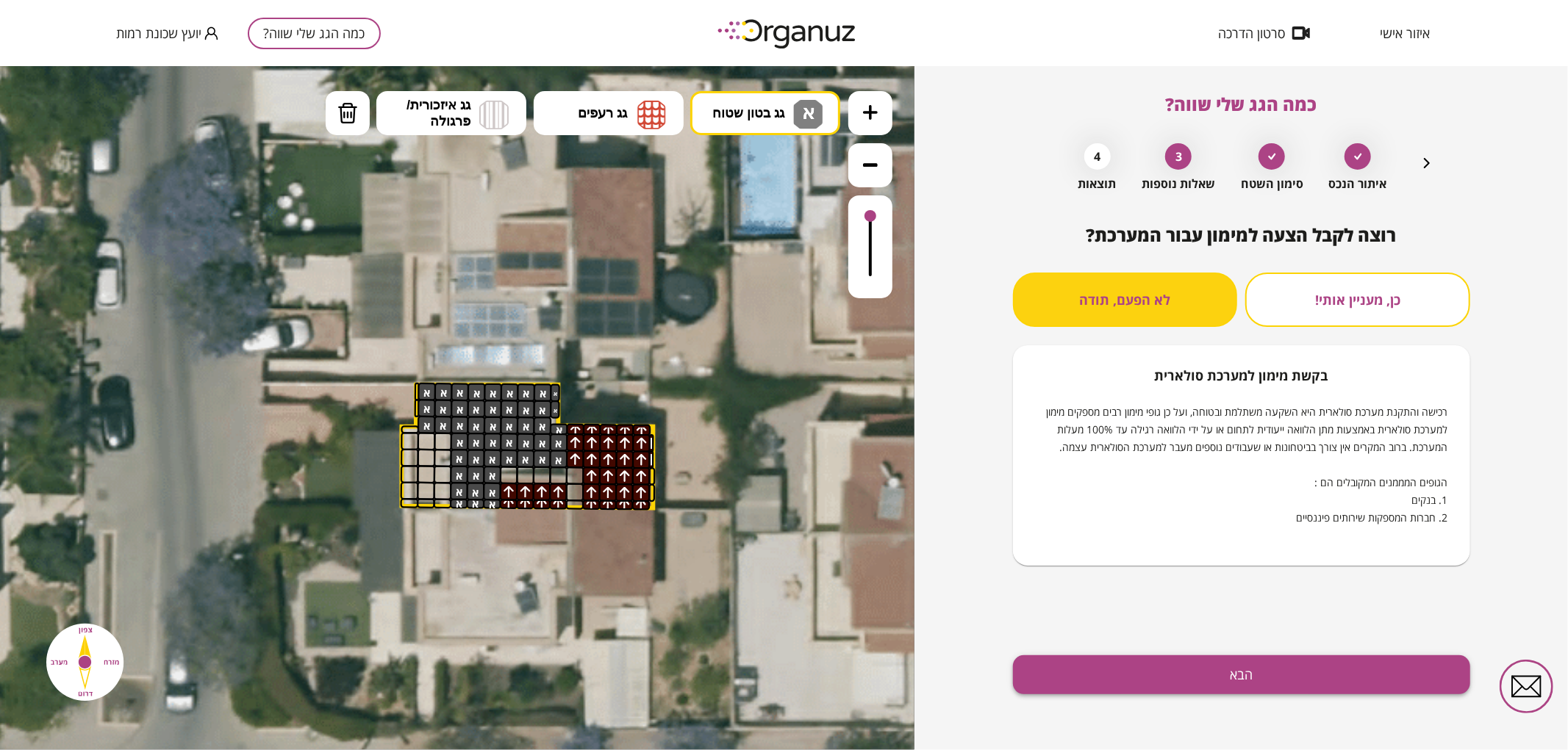
click at [1163, 659] on button "הבא" at bounding box center [1242, 674] width 458 height 39
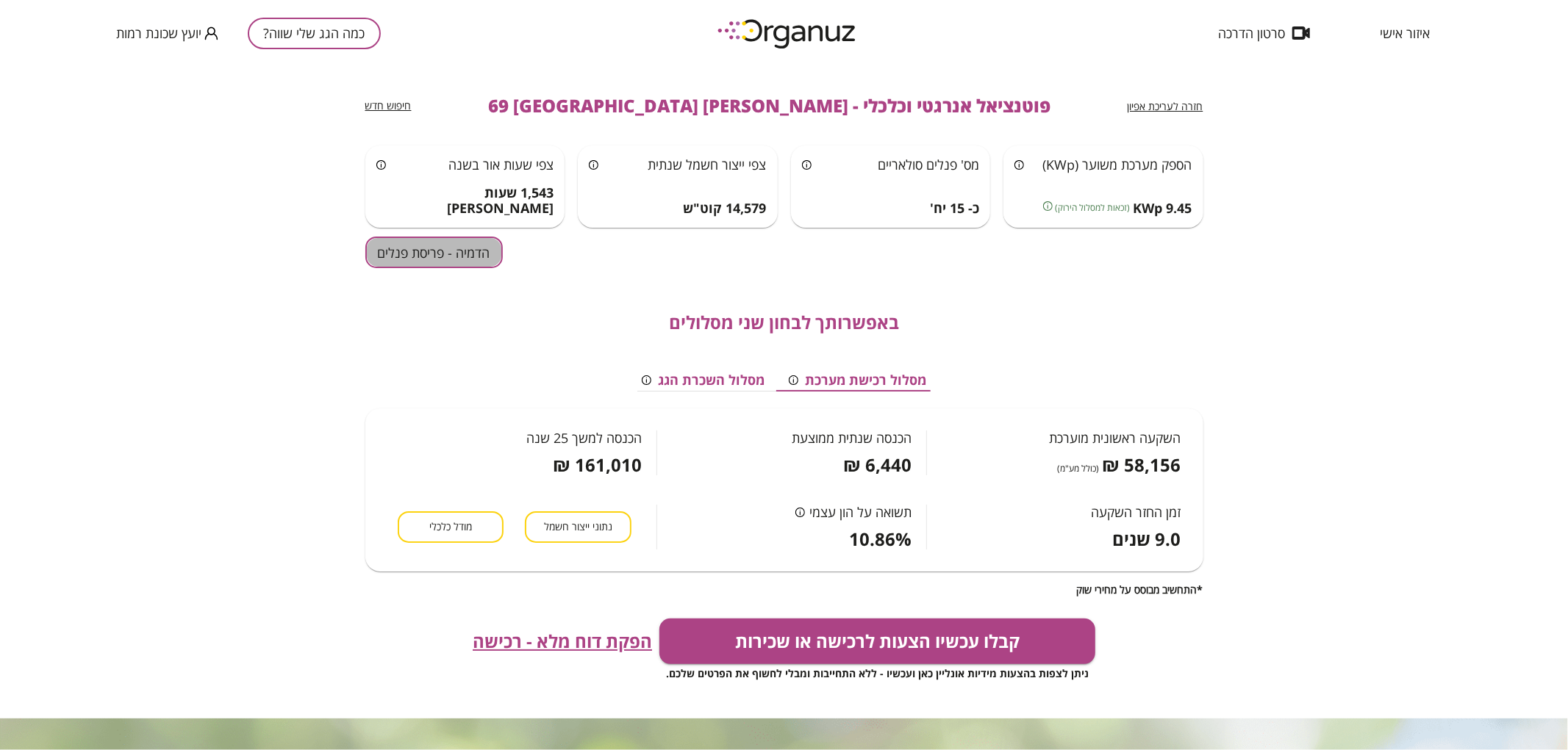
click at [453, 254] on button "הדמיה - פריסת פנלים" at bounding box center [434, 252] width 138 height 32
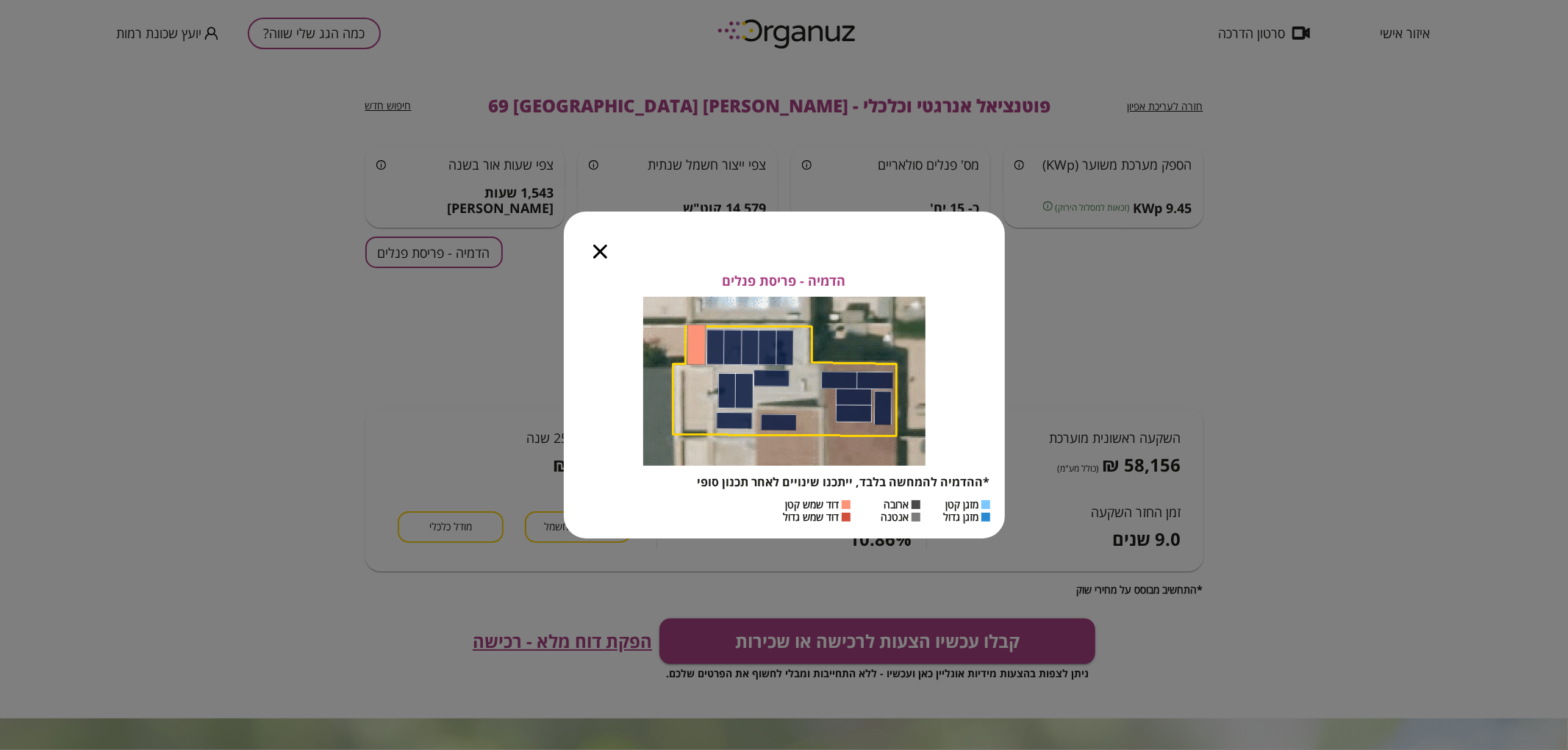
click at [595, 254] on icon "button" at bounding box center [600, 252] width 14 height 14
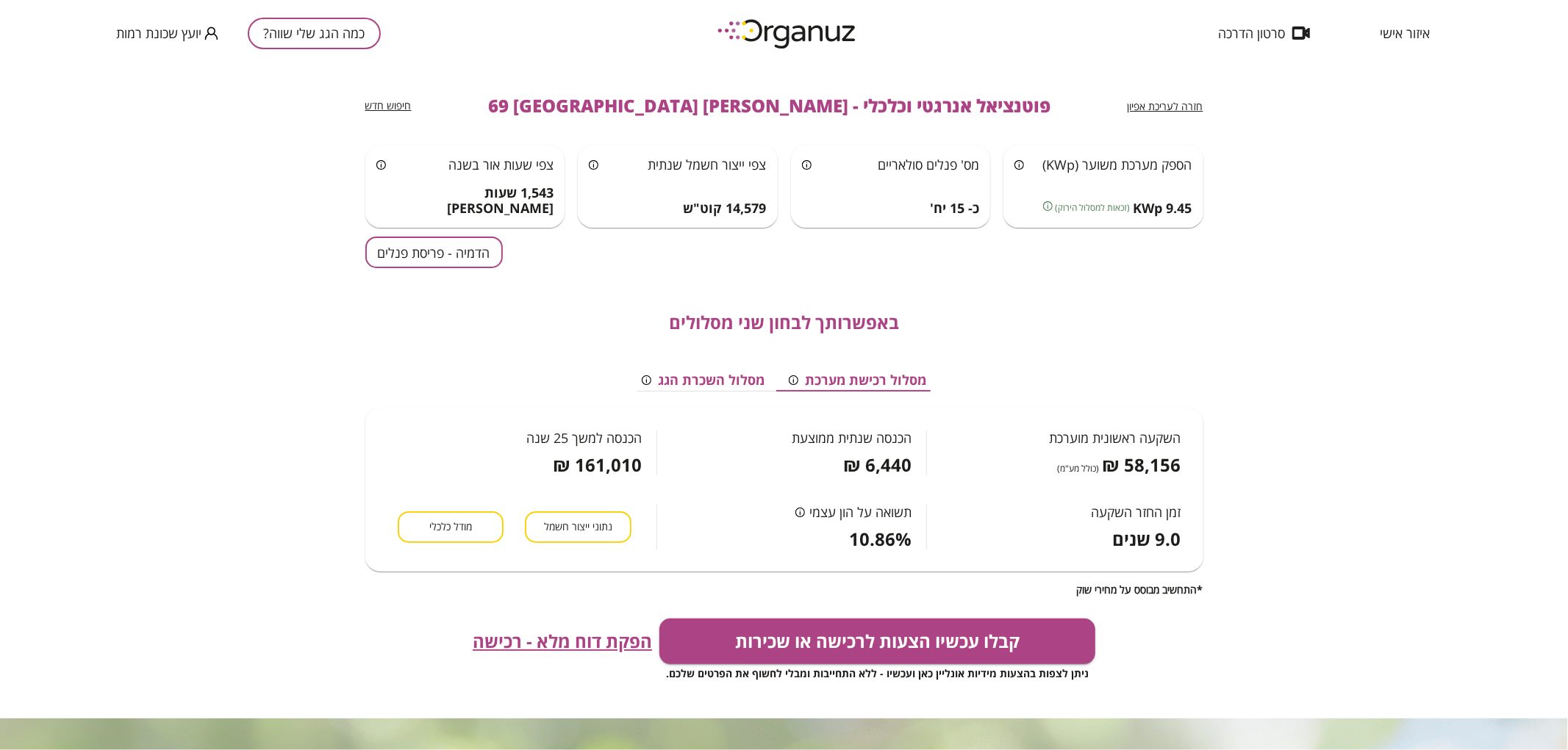
click at [329, 31] on button "כמה הגג שלי שווה?" at bounding box center [315, 33] width 133 height 32
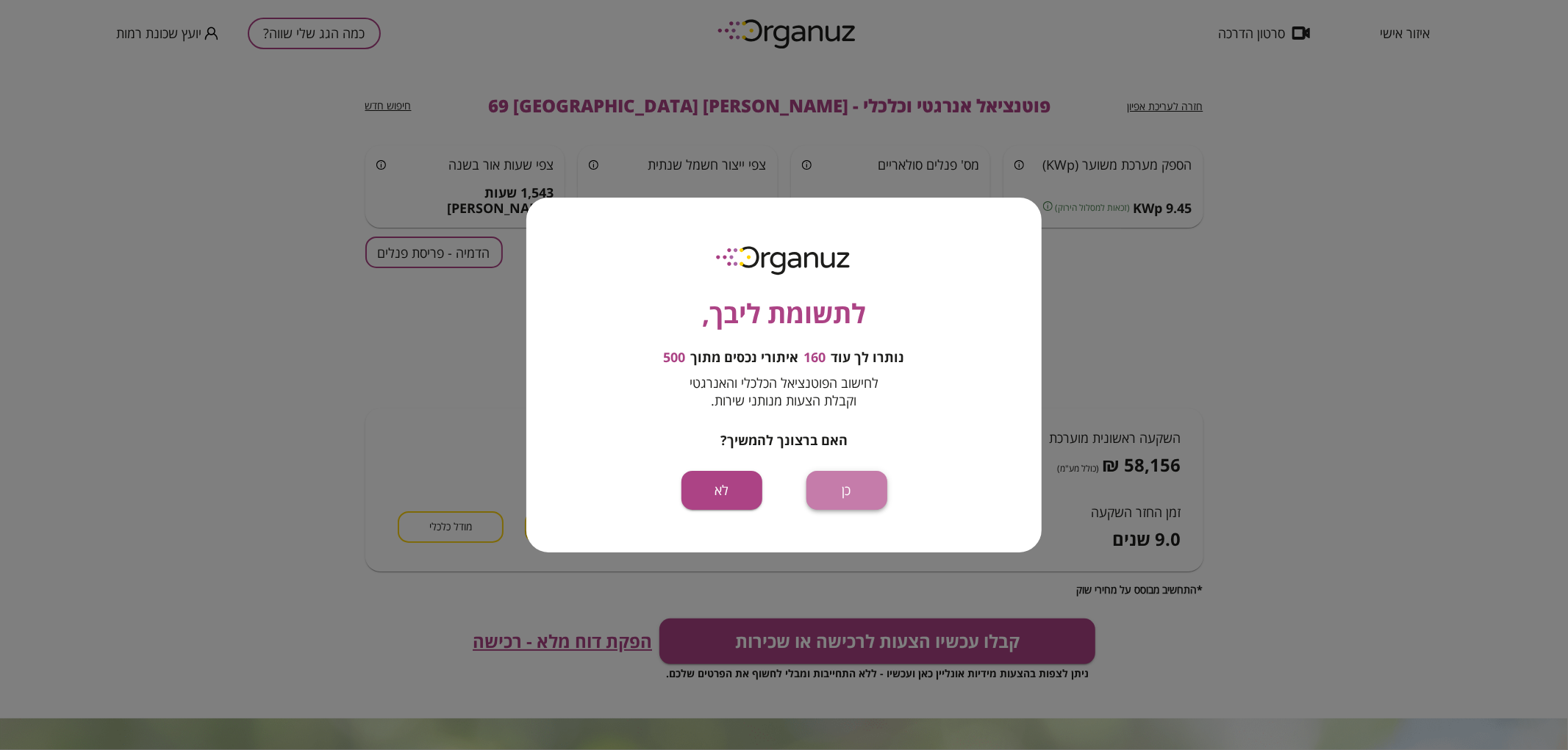
click at [843, 484] on button "כן" at bounding box center [847, 490] width 81 height 39
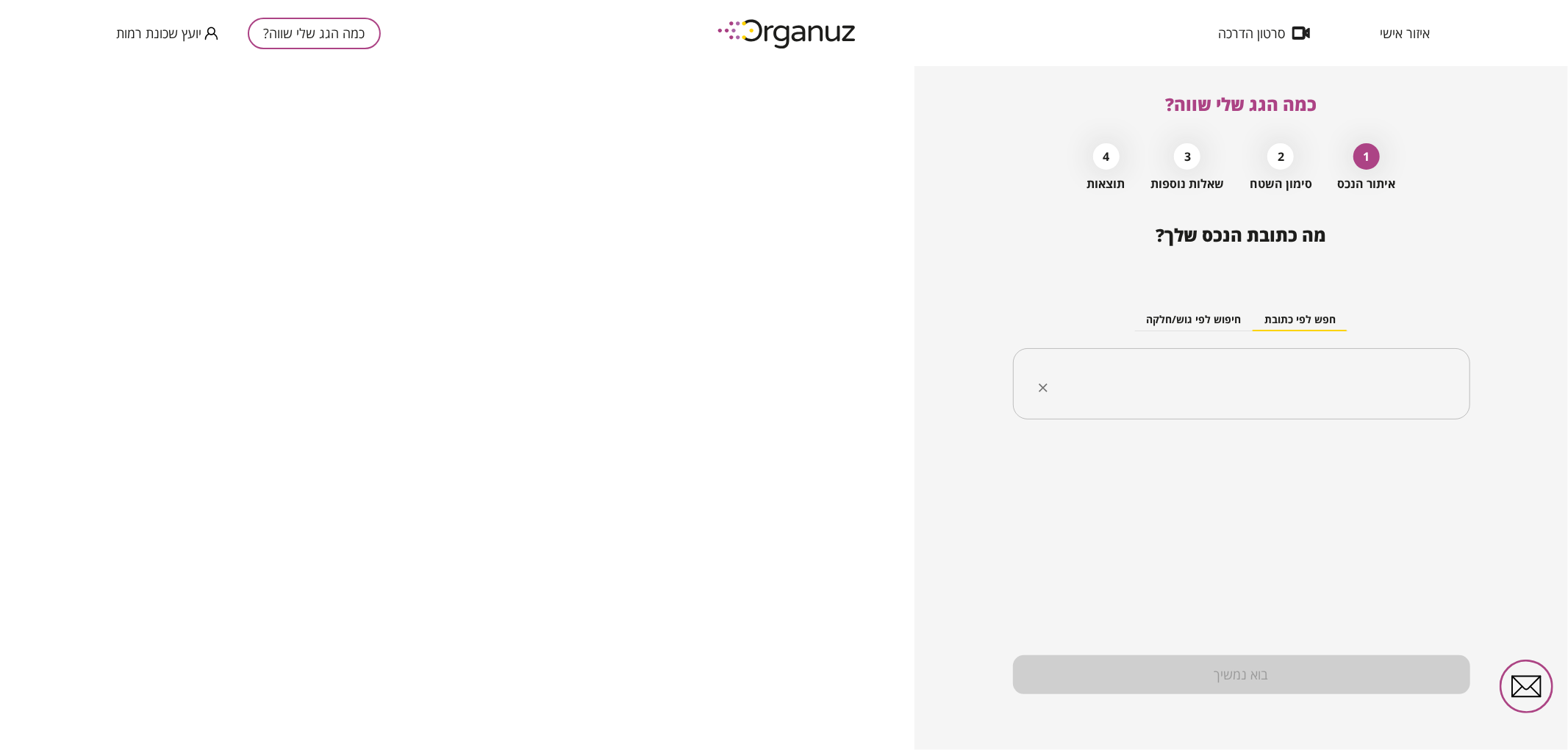
click at [1371, 405] on div "​" at bounding box center [1242, 384] width 458 height 72
type input "*"
click at [1395, 458] on li "[PERSON_NAME] 46 [GEOGRAPHIC_DATA]" at bounding box center [1242, 458] width 419 height 26
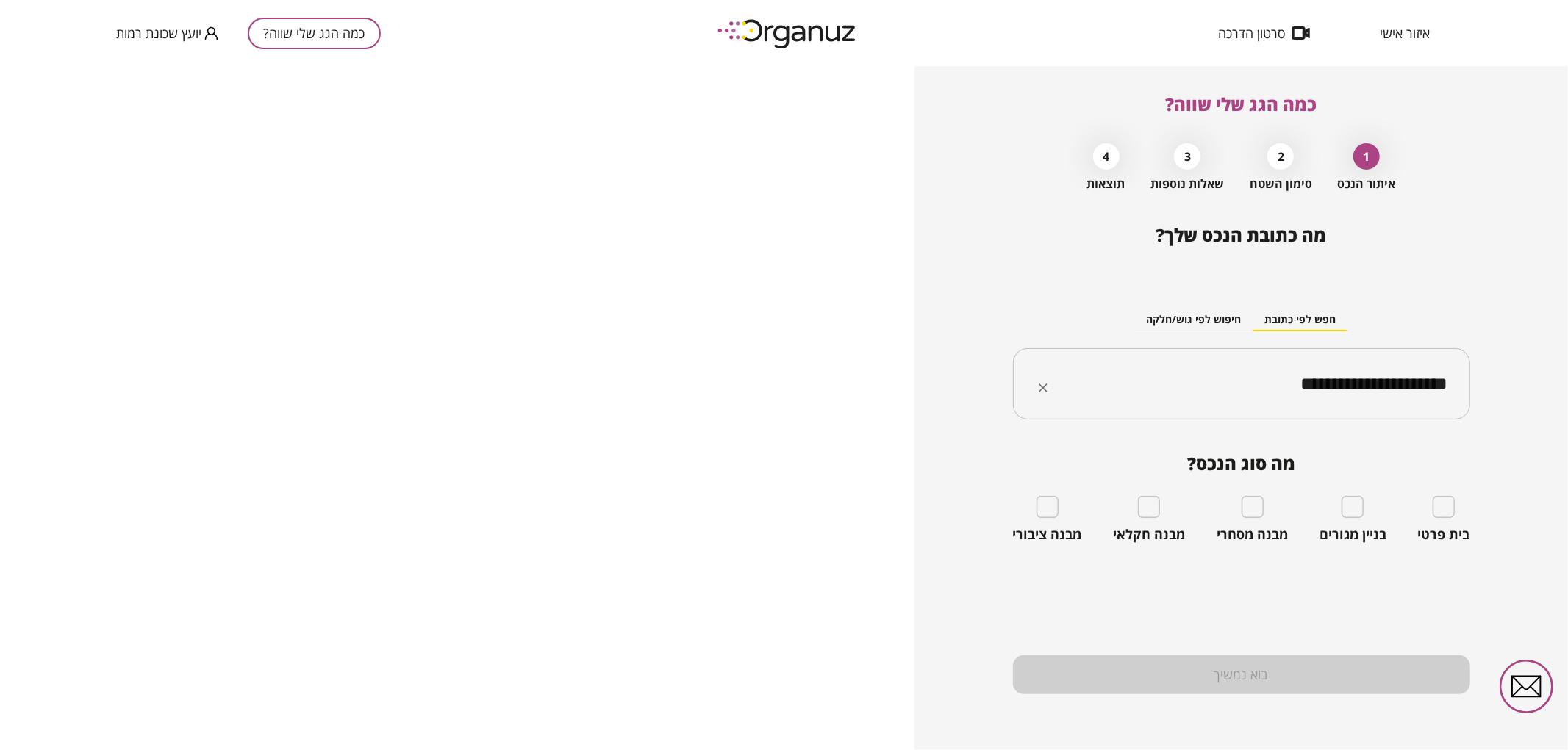
type input "**********"
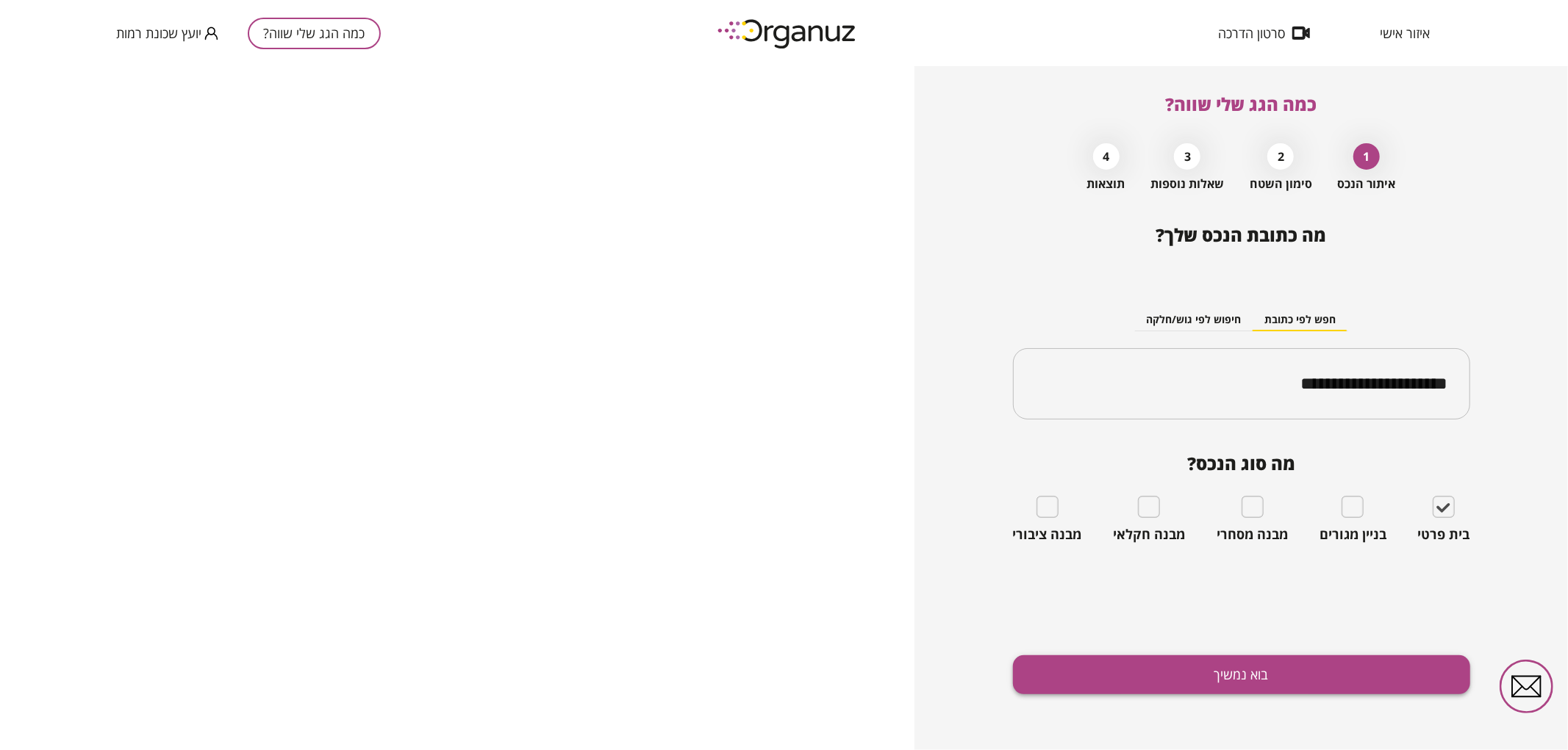
click at [1362, 674] on button "בוא נמשיך" at bounding box center [1242, 674] width 458 height 39
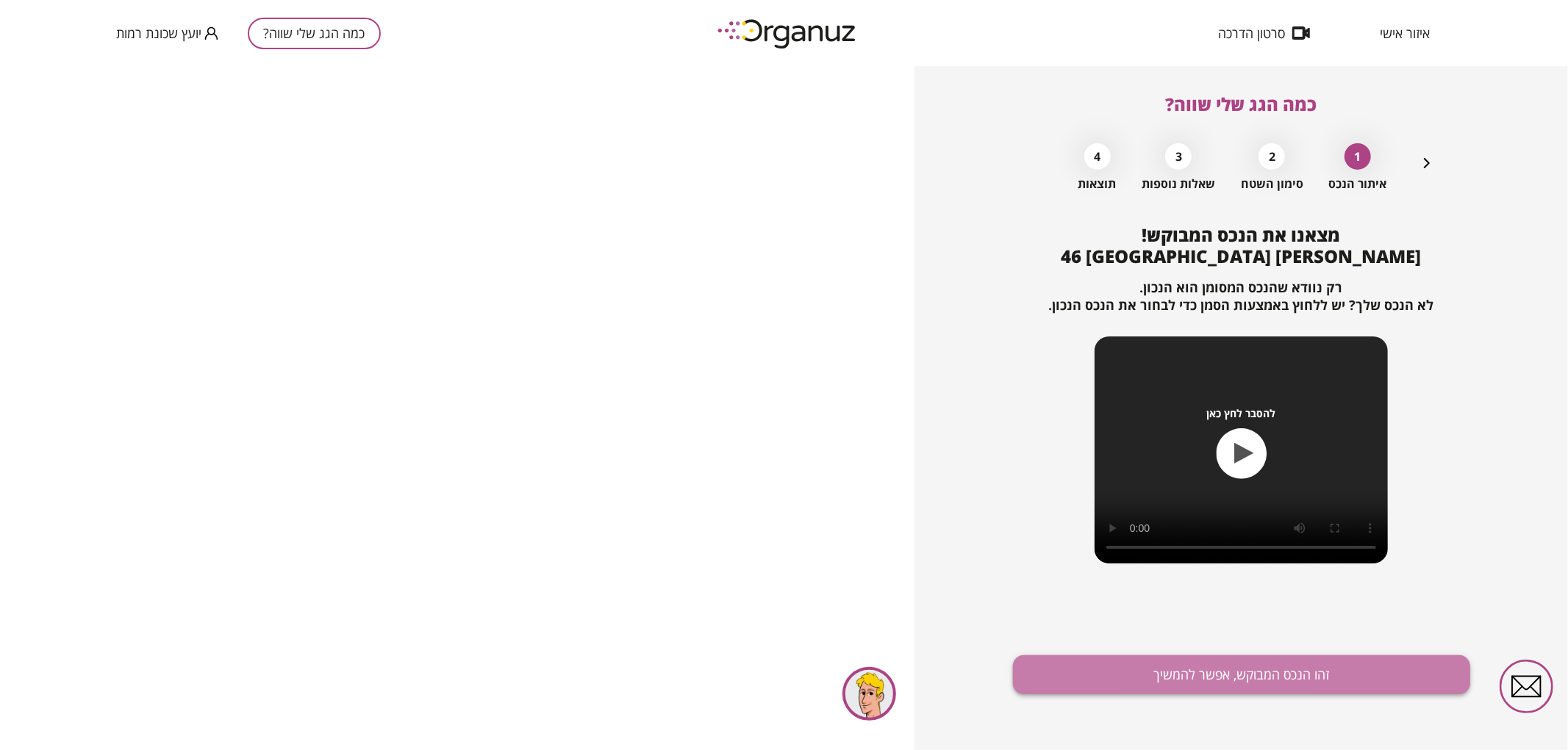
click at [1210, 672] on button "זהו הנכס המבוקש, אפשר להמשיך" at bounding box center [1242, 674] width 458 height 39
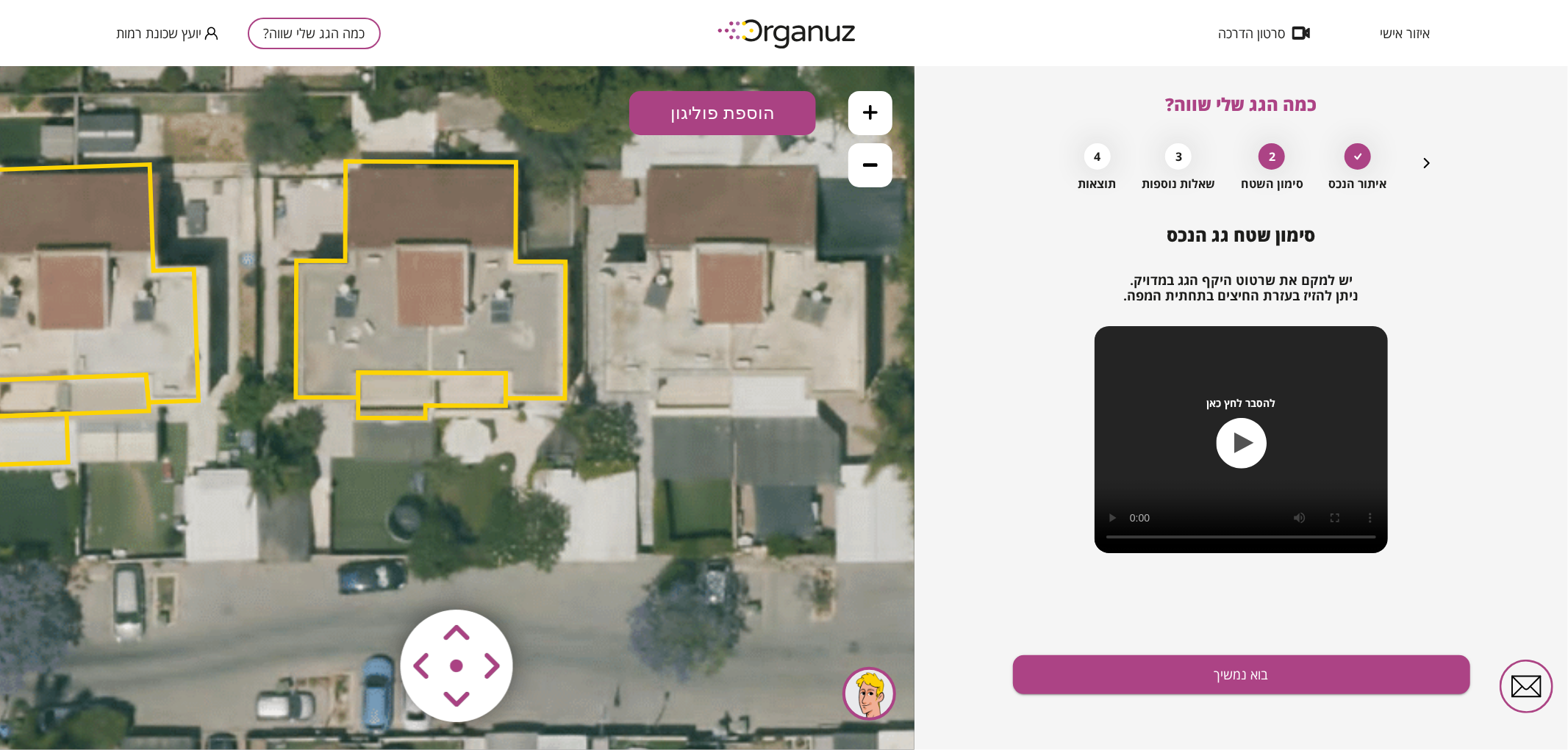
drag, startPoint x: 719, startPoint y: 544, endPoint x: 511, endPoint y: 453, distance: 227.0
click at [511, 453] on icon at bounding box center [247, 313] width 1935 height 1935
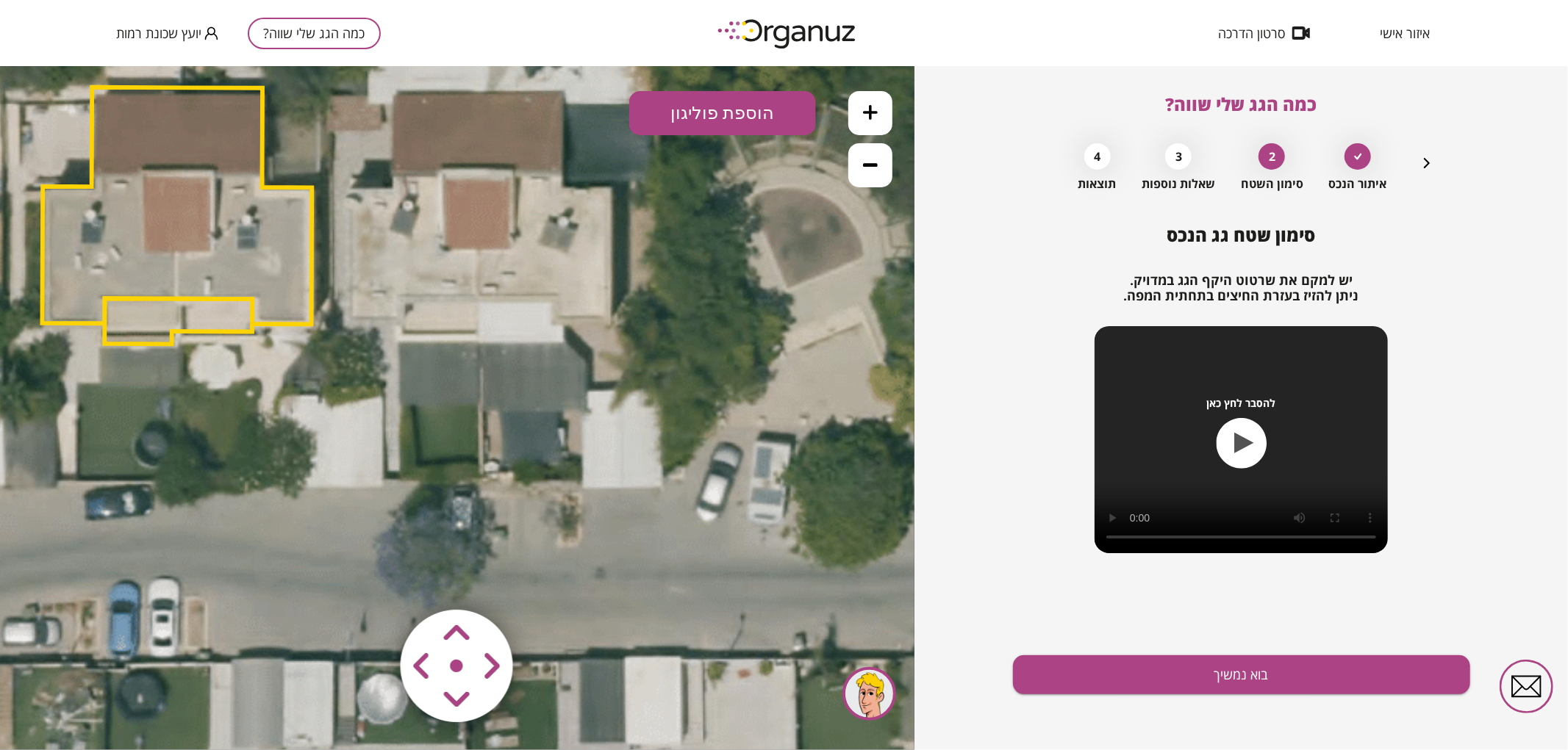
drag, startPoint x: 546, startPoint y: 347, endPoint x: 286, endPoint y: 272, distance: 270.6
click at [286, 272] on polygon at bounding box center [177, 205] width 270 height 237
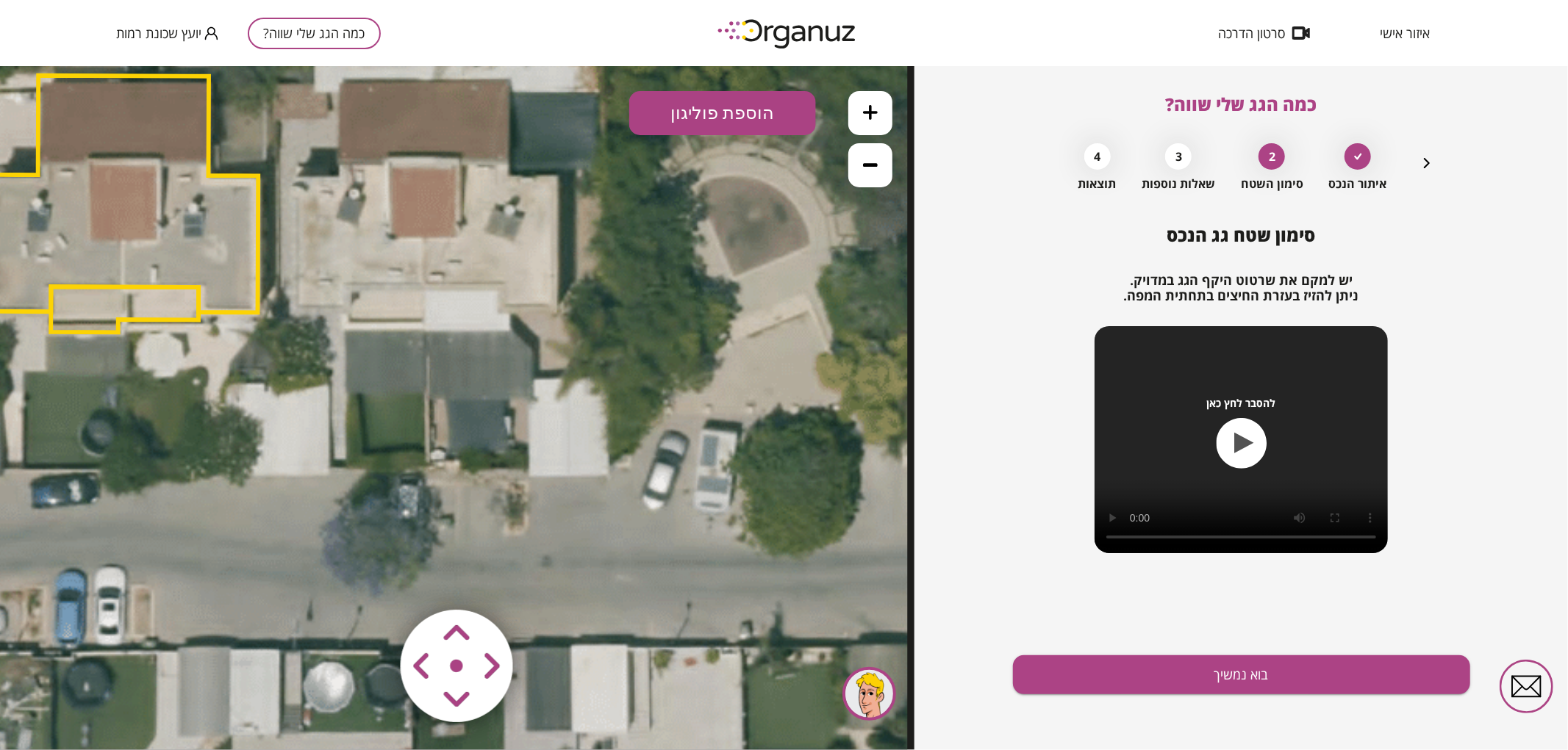
drag, startPoint x: 563, startPoint y: 331, endPoint x: 249, endPoint y: 321, distance: 314.2
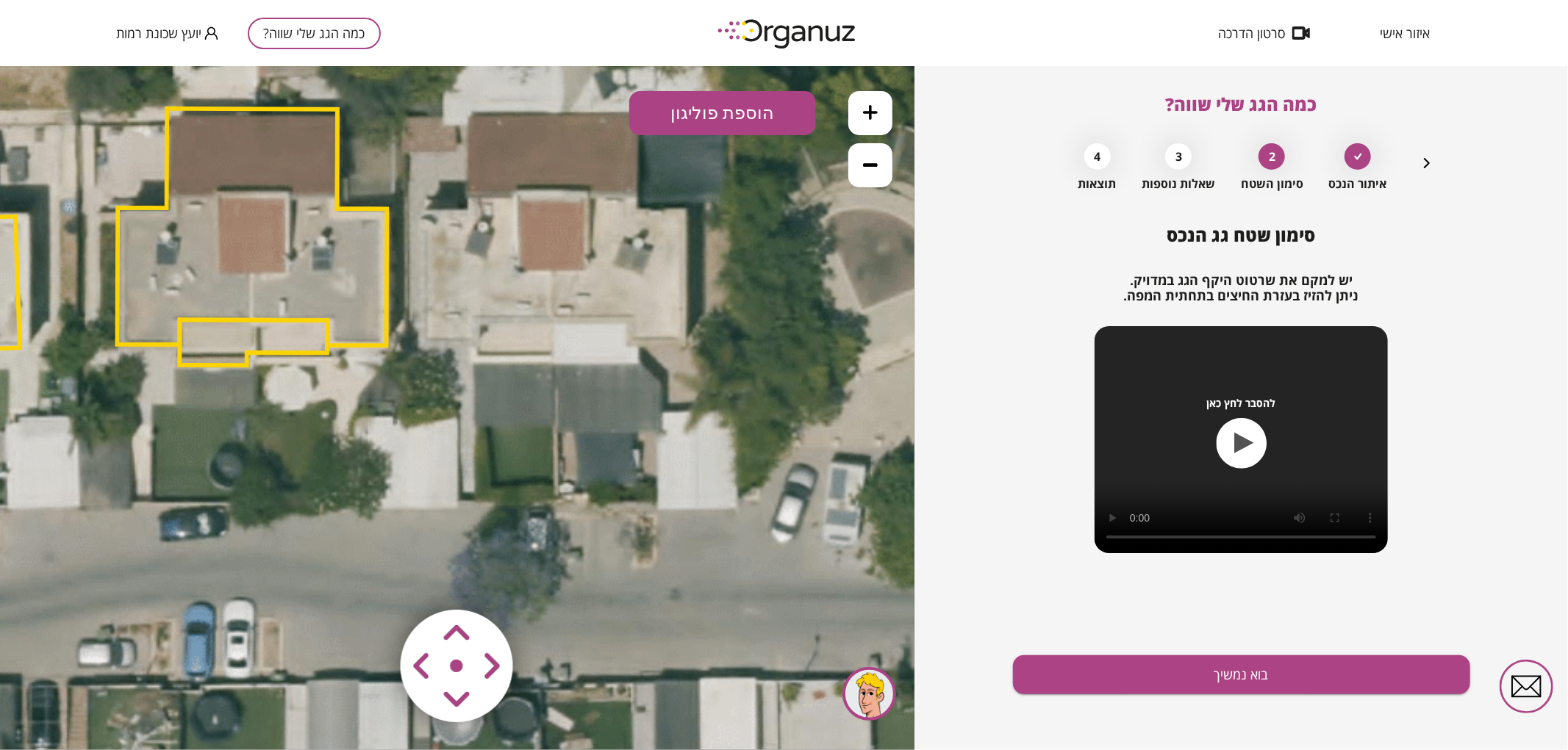
drag, startPoint x: 272, startPoint y: 351, endPoint x: 718, endPoint y: 393, distance: 448.0
click at [718, 393] on icon at bounding box center [68, 260] width 1935 height 1935
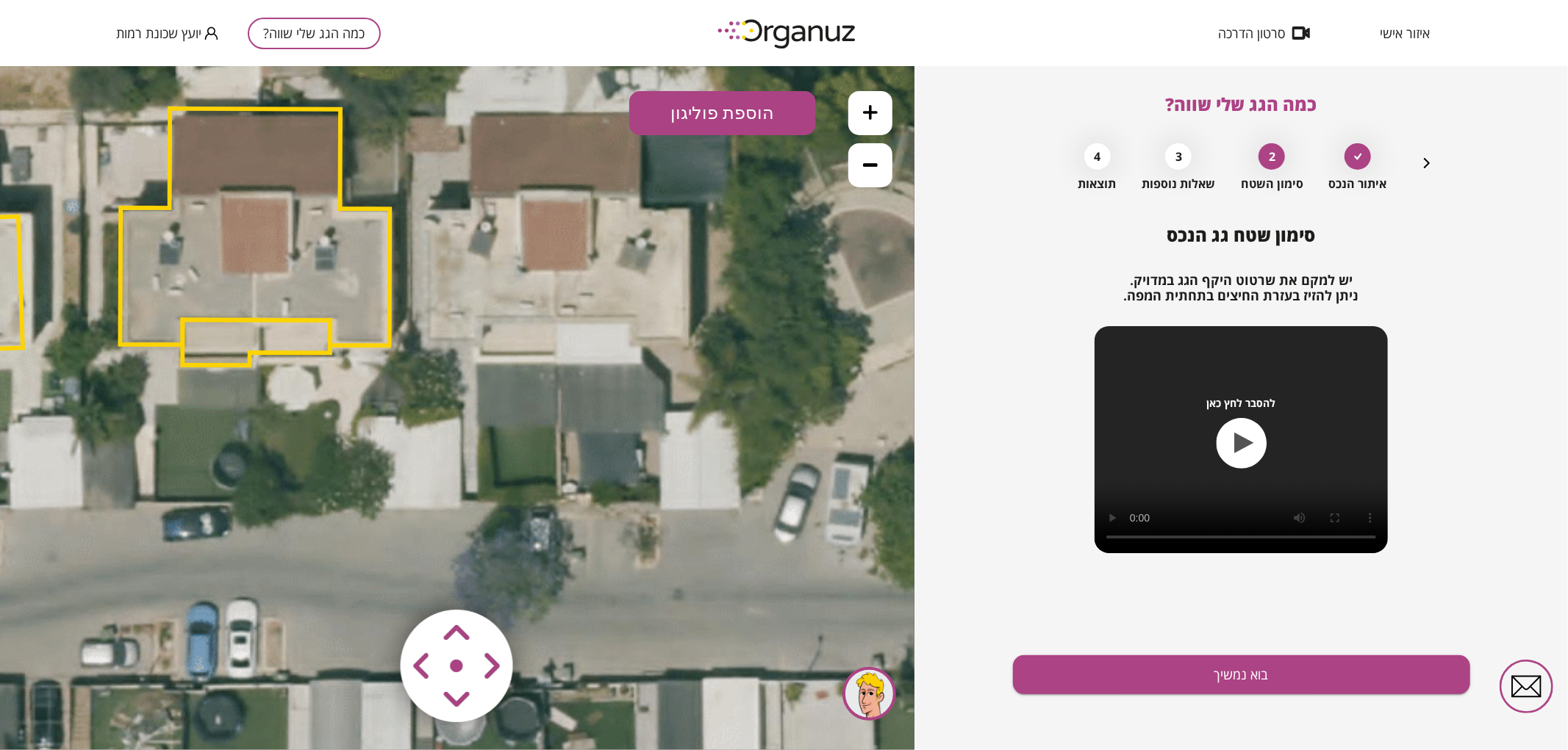
click at [290, 335] on polygon at bounding box center [256, 342] width 148 height 46
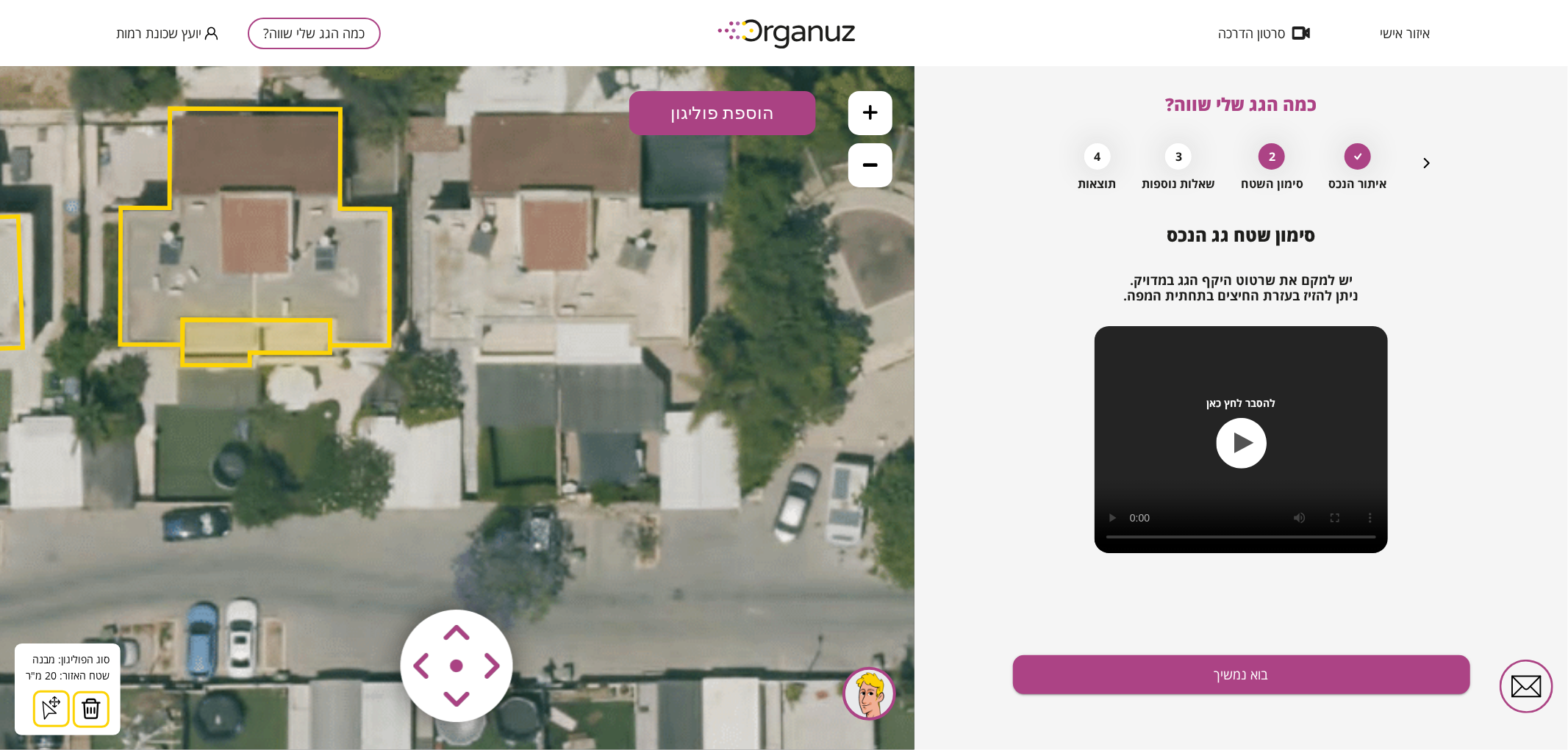
click at [89, 714] on img at bounding box center [91, 708] width 21 height 22
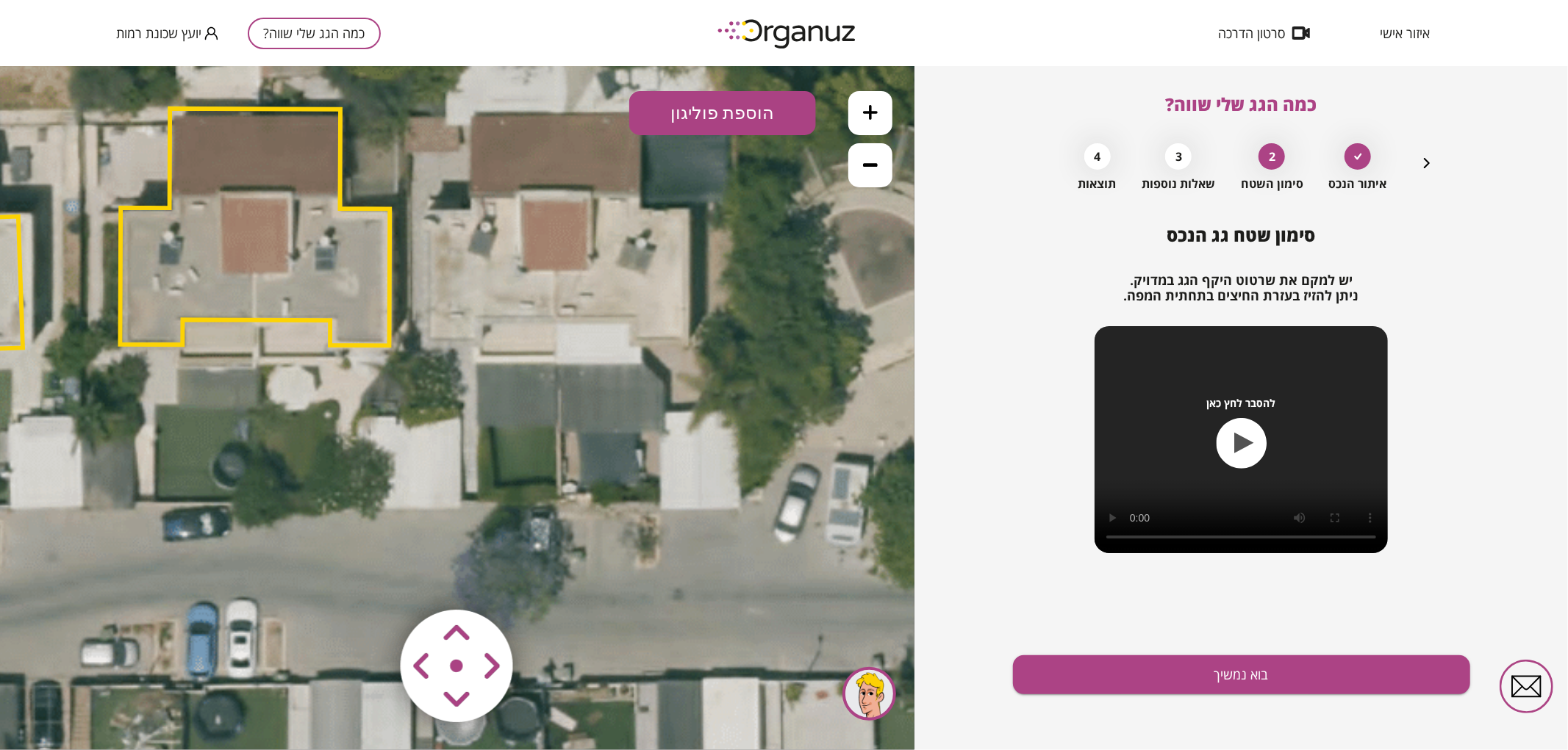
click at [197, 294] on polygon at bounding box center [254, 227] width 270 height 237
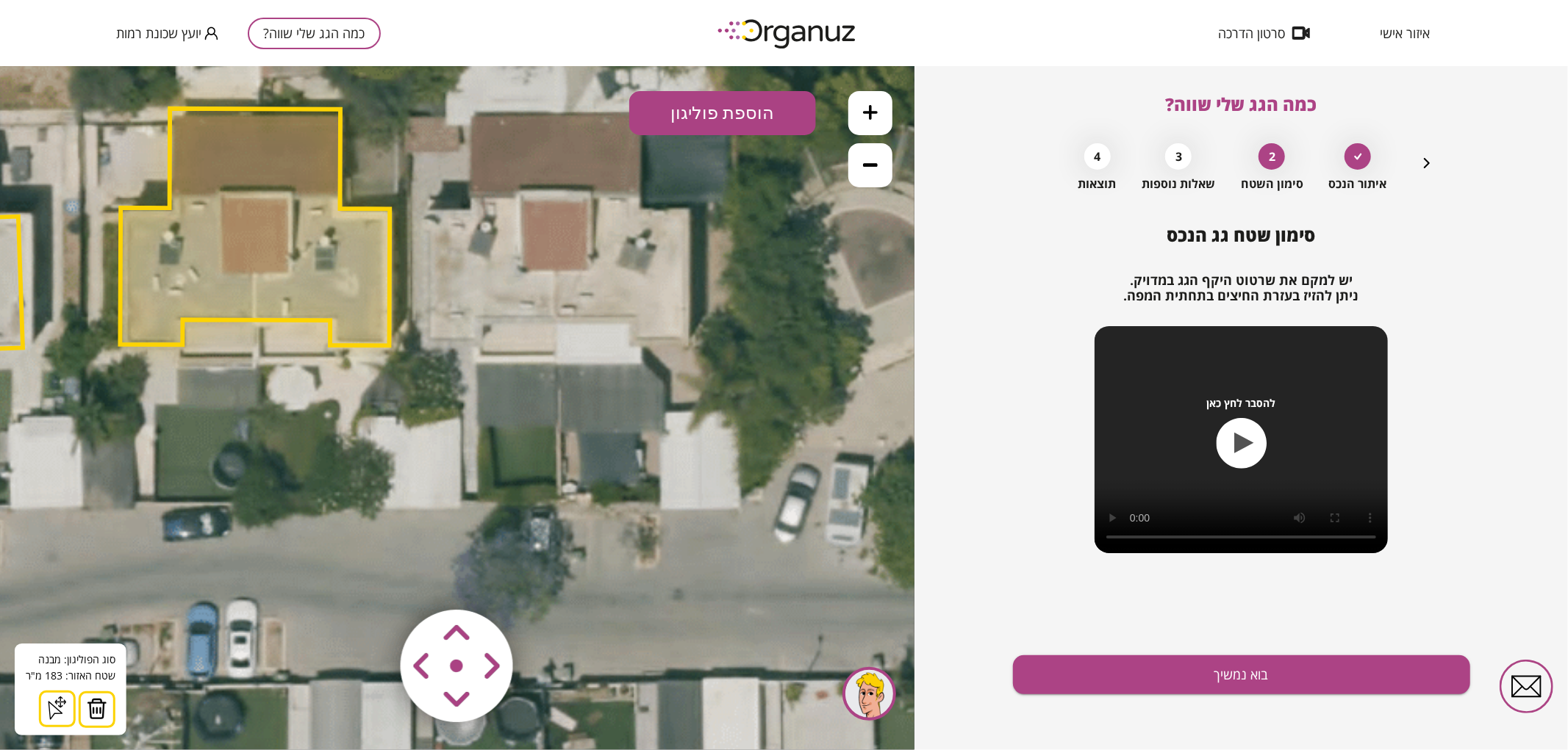
click at [290, 230] on polygon at bounding box center [254, 227] width 270 height 237
click at [872, 159] on icon at bounding box center [871, 164] width 15 height 15
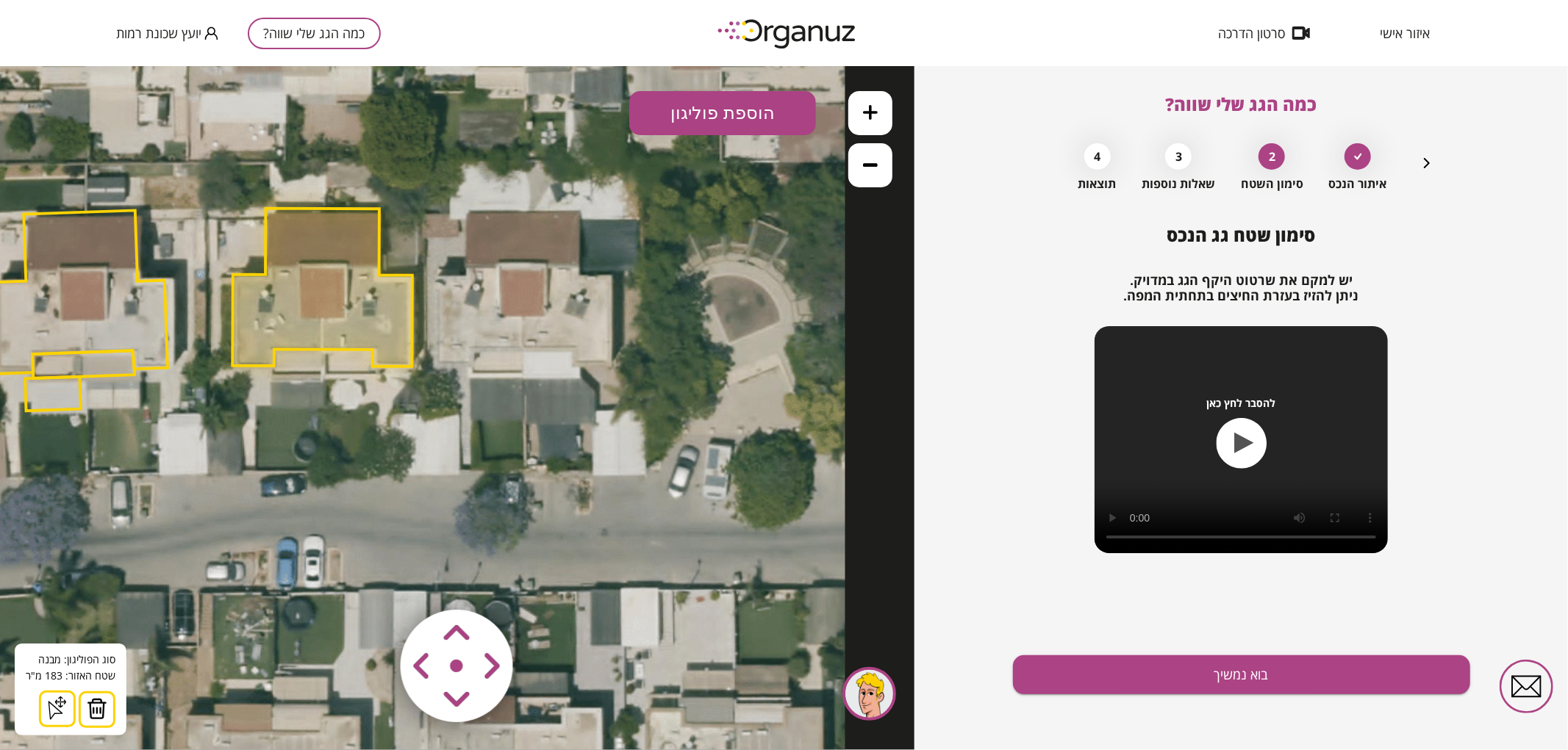
click at [872, 159] on icon at bounding box center [871, 164] width 15 height 15
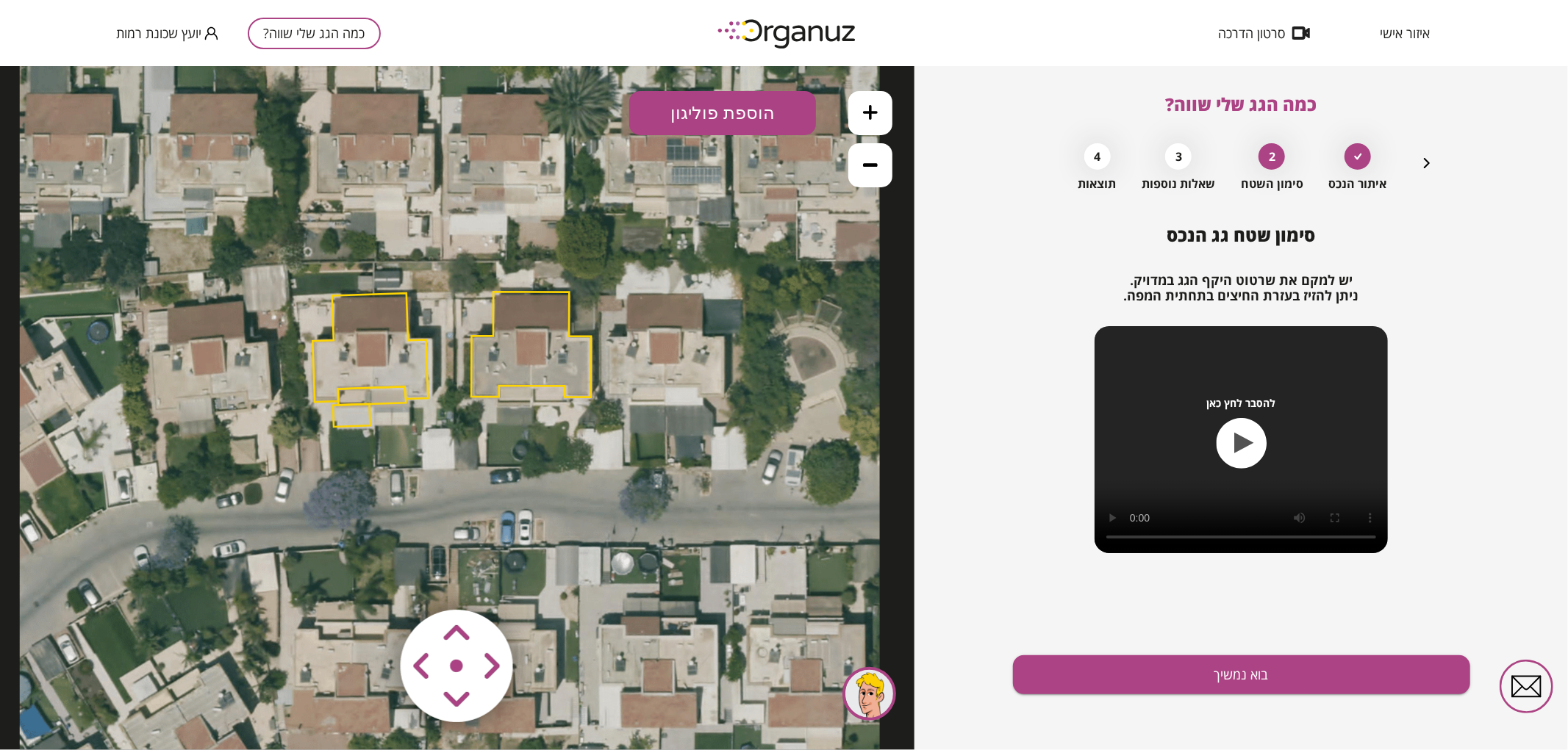
drag, startPoint x: 325, startPoint y: 407, endPoint x: 489, endPoint y: 424, distance: 164.9
click at [489, 424] on icon at bounding box center [449, 358] width 860 height 859
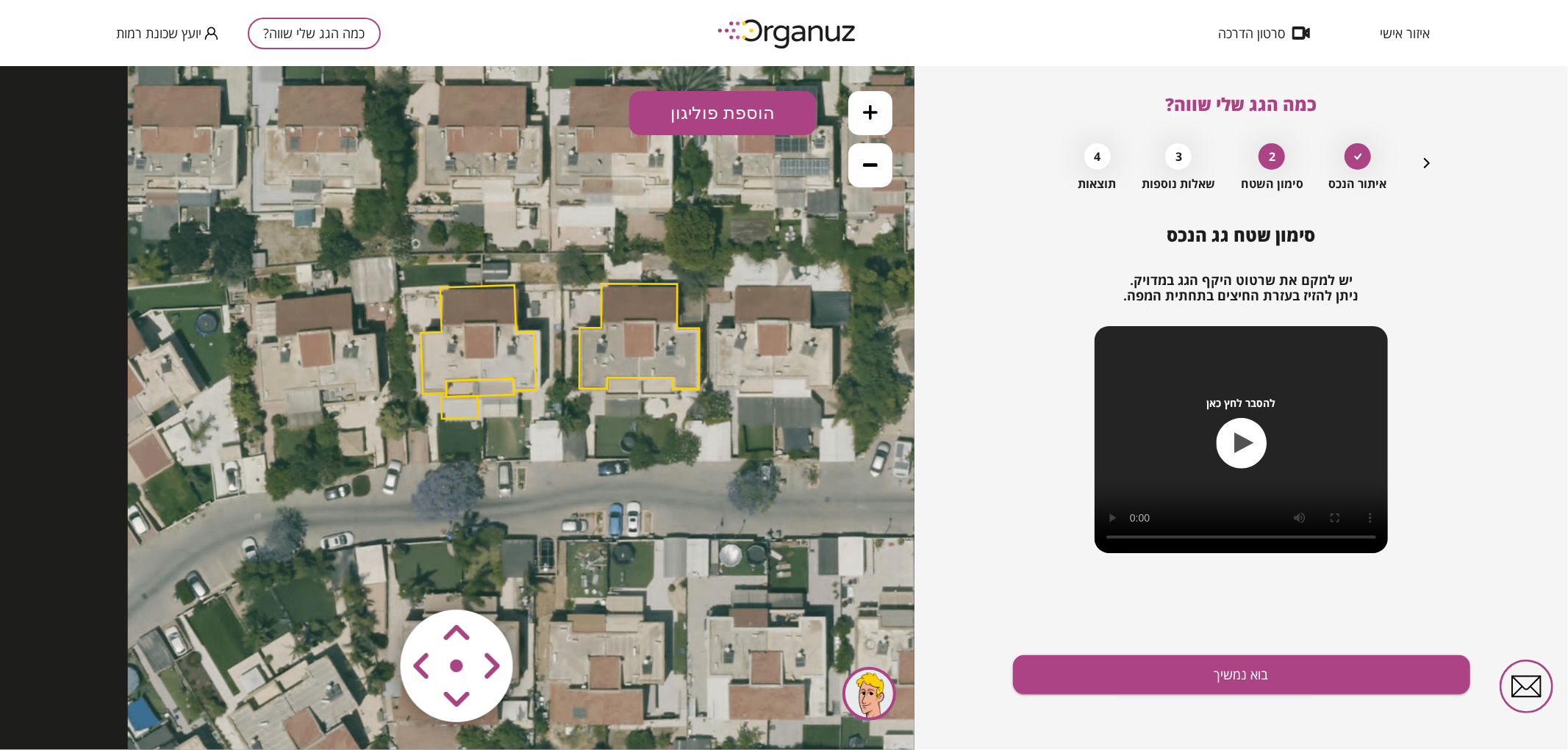
drag, startPoint x: 490, startPoint y: 344, endPoint x: 638, endPoint y: 328, distance: 148.9
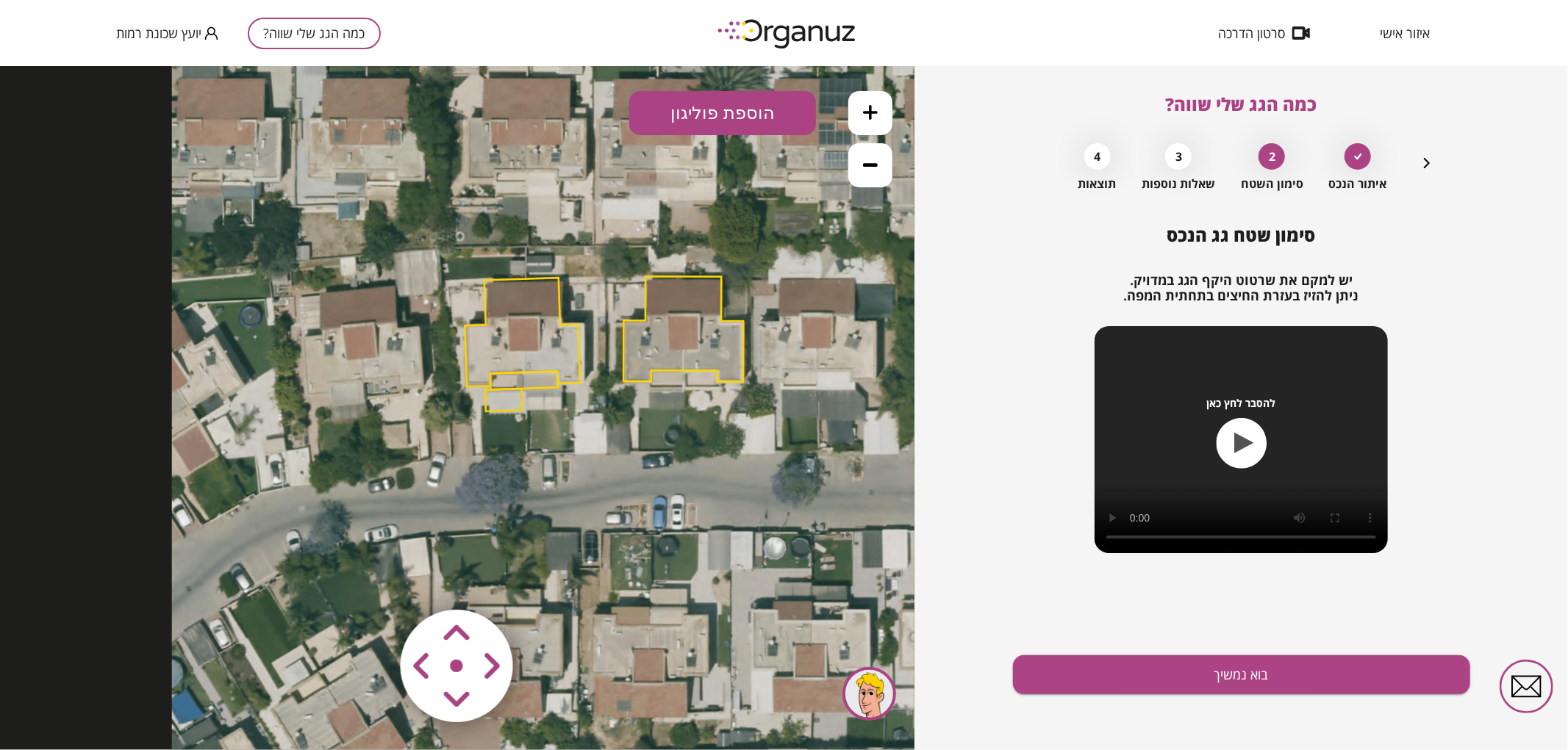
click at [638, 328] on polygon at bounding box center [683, 327] width 119 height 105
click at [853, 99] on button at bounding box center [871, 112] width 44 height 44
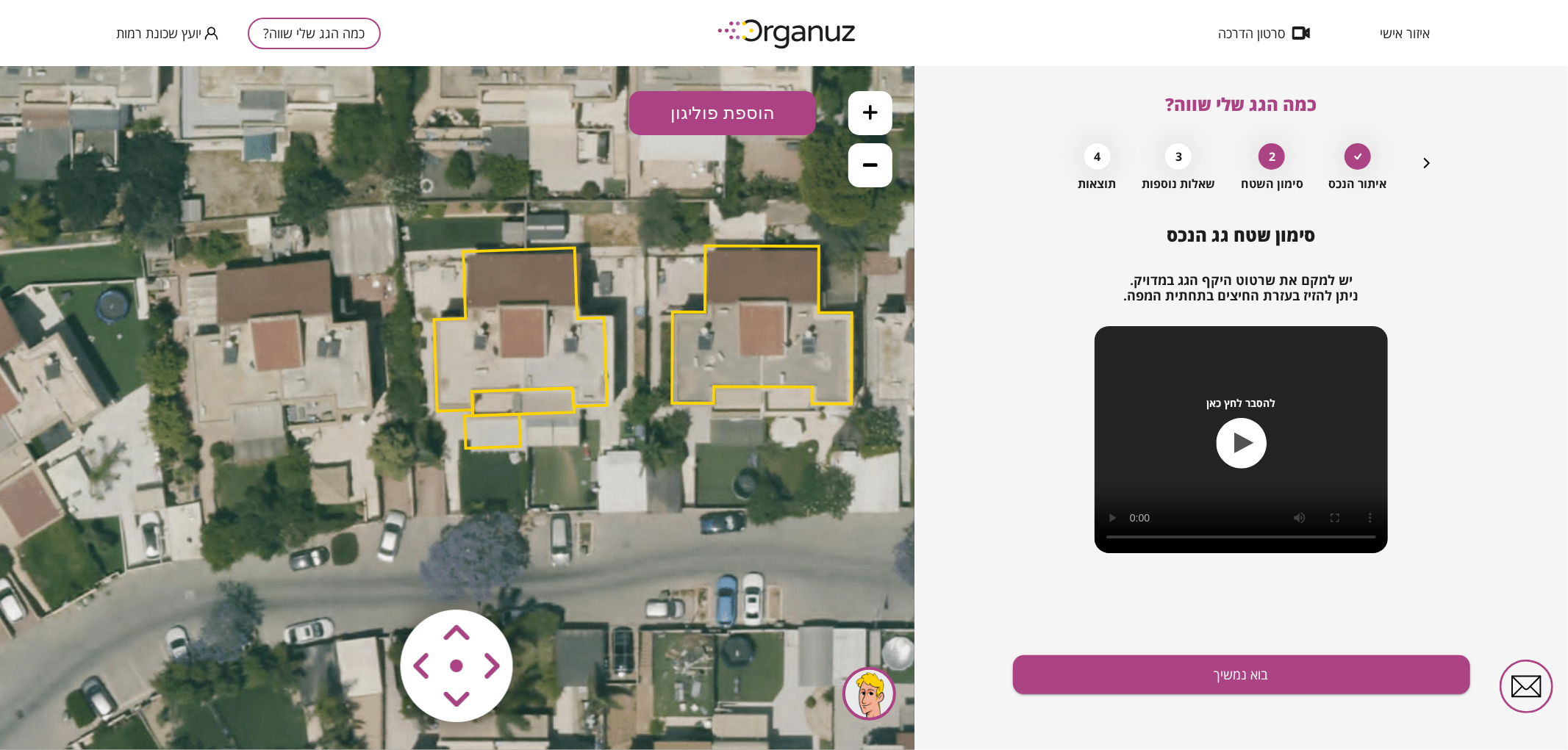
drag, startPoint x: 693, startPoint y: 249, endPoint x: 643, endPoint y: 295, distance: 67.9
click at [655, 288] on icon at bounding box center [639, 346] width 1290 height 1289
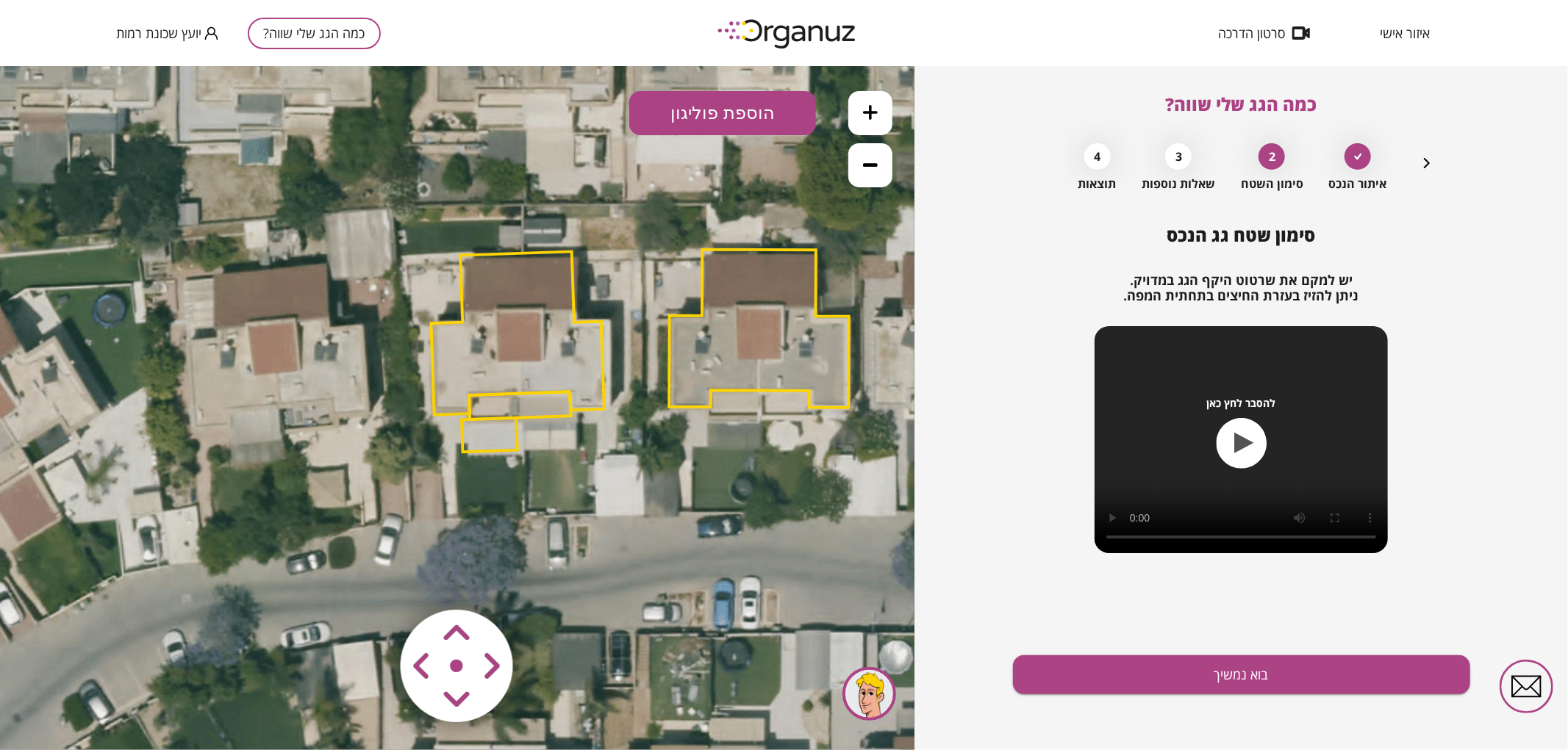
click at [570, 334] on polygon at bounding box center [518, 332] width 173 height 163
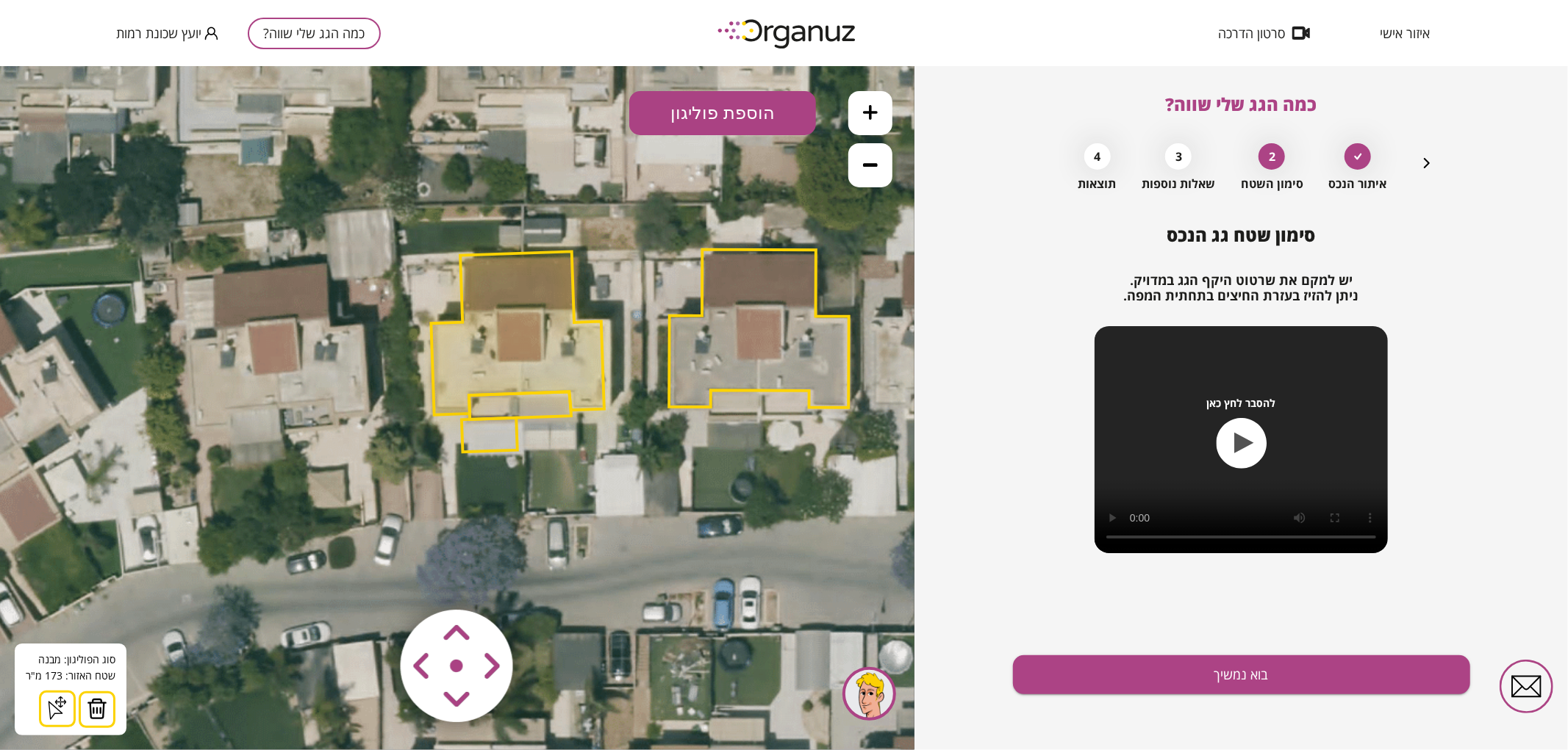
click at [94, 693] on button at bounding box center [97, 709] width 36 height 36
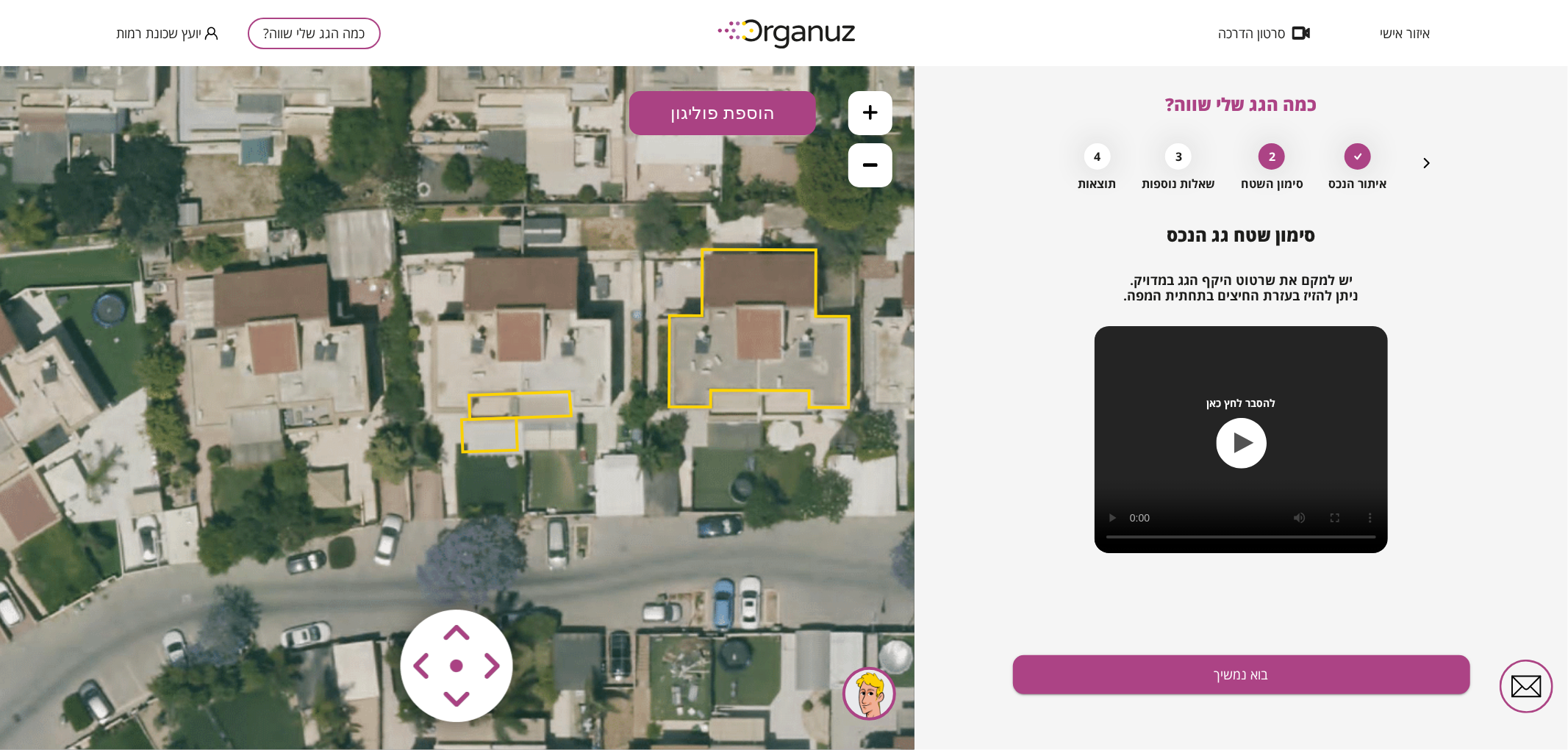
click at [505, 401] on polygon at bounding box center [520, 405] width 102 height 28
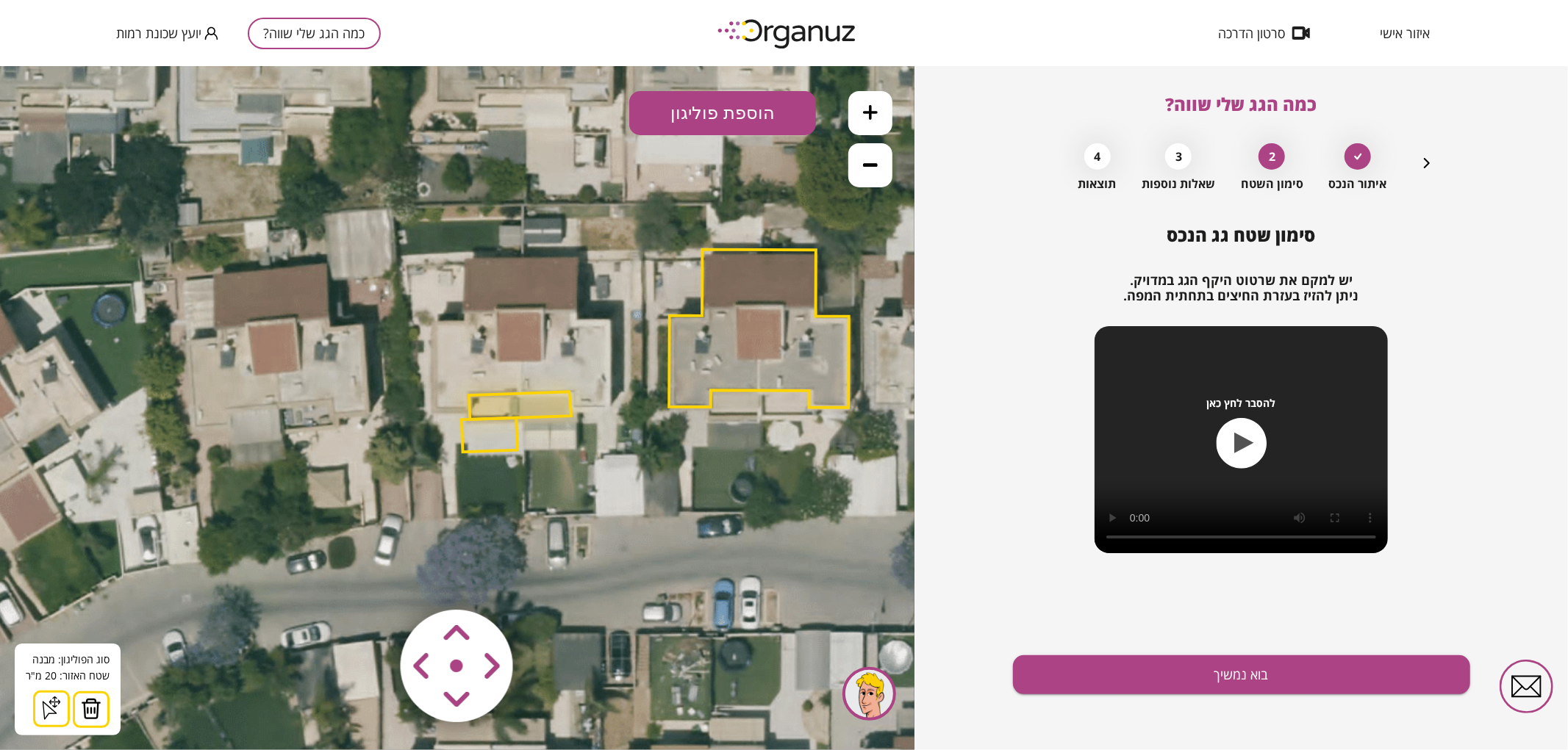
click at [104, 708] on button at bounding box center [91, 709] width 36 height 36
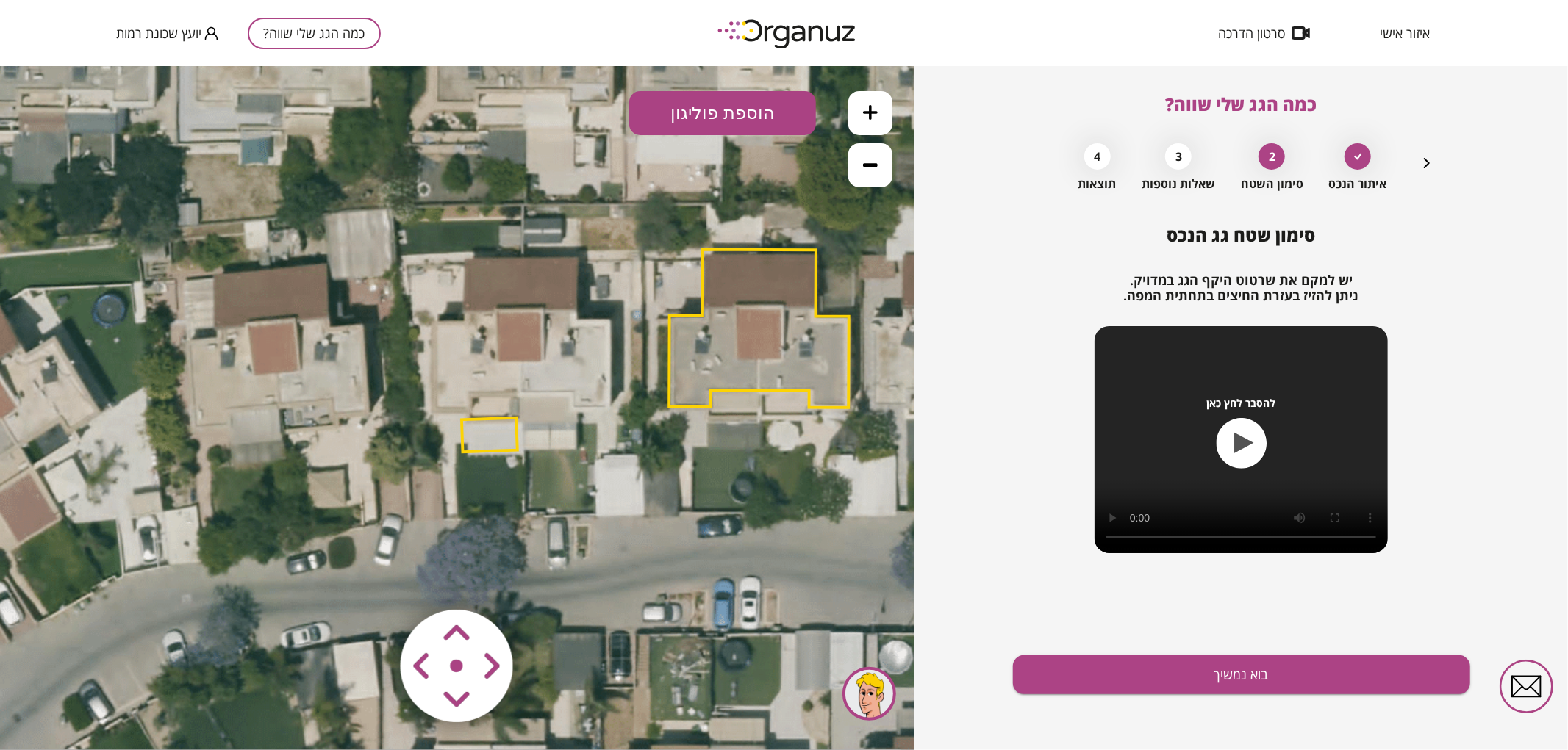
click at [480, 446] on polygon at bounding box center [489, 435] width 56 height 35
click at [85, 709] on img at bounding box center [91, 708] width 21 height 22
click at [733, 102] on button "הוספת פוליגון" at bounding box center [722, 112] width 187 height 44
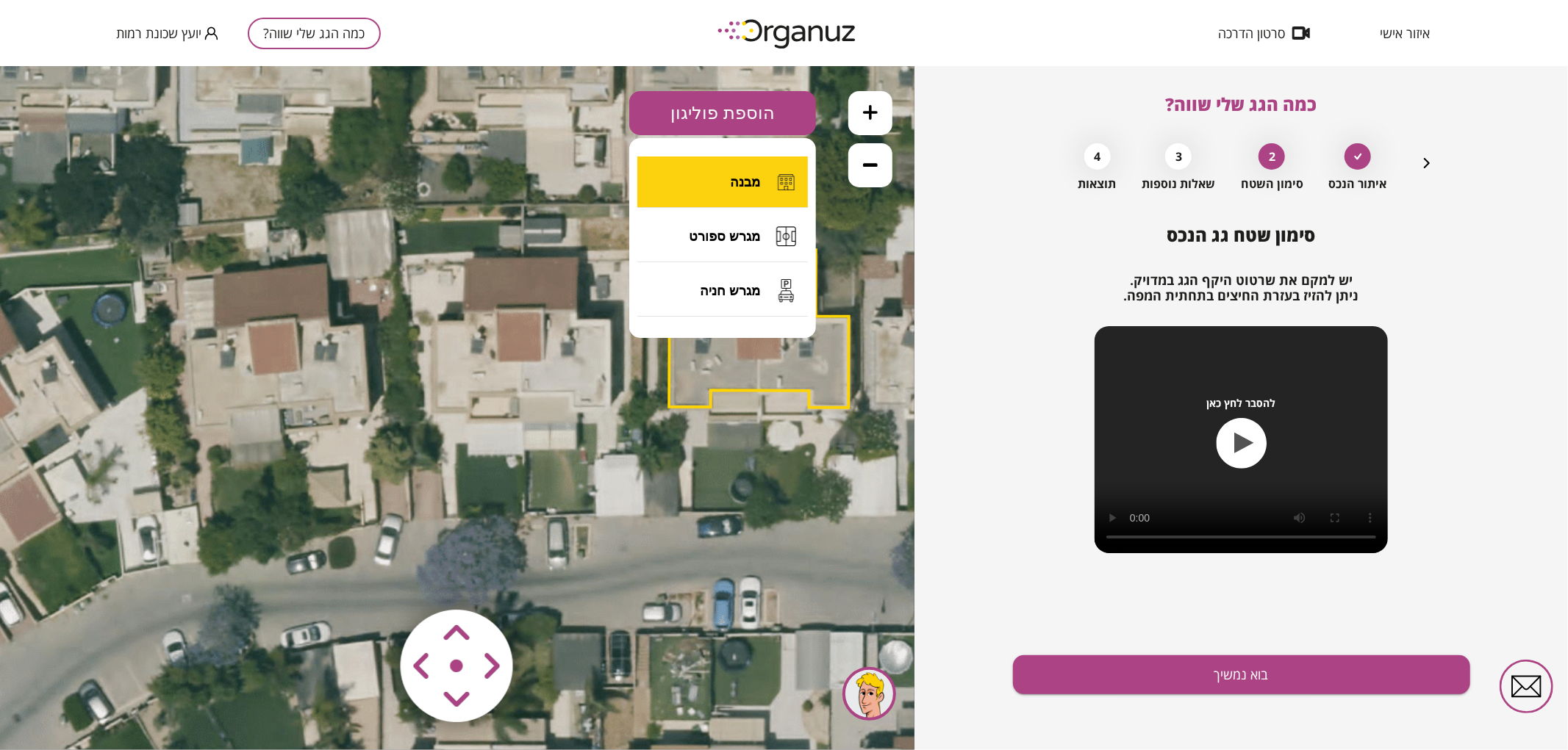
click at [693, 194] on button "מבנה" at bounding box center [722, 181] width 170 height 51
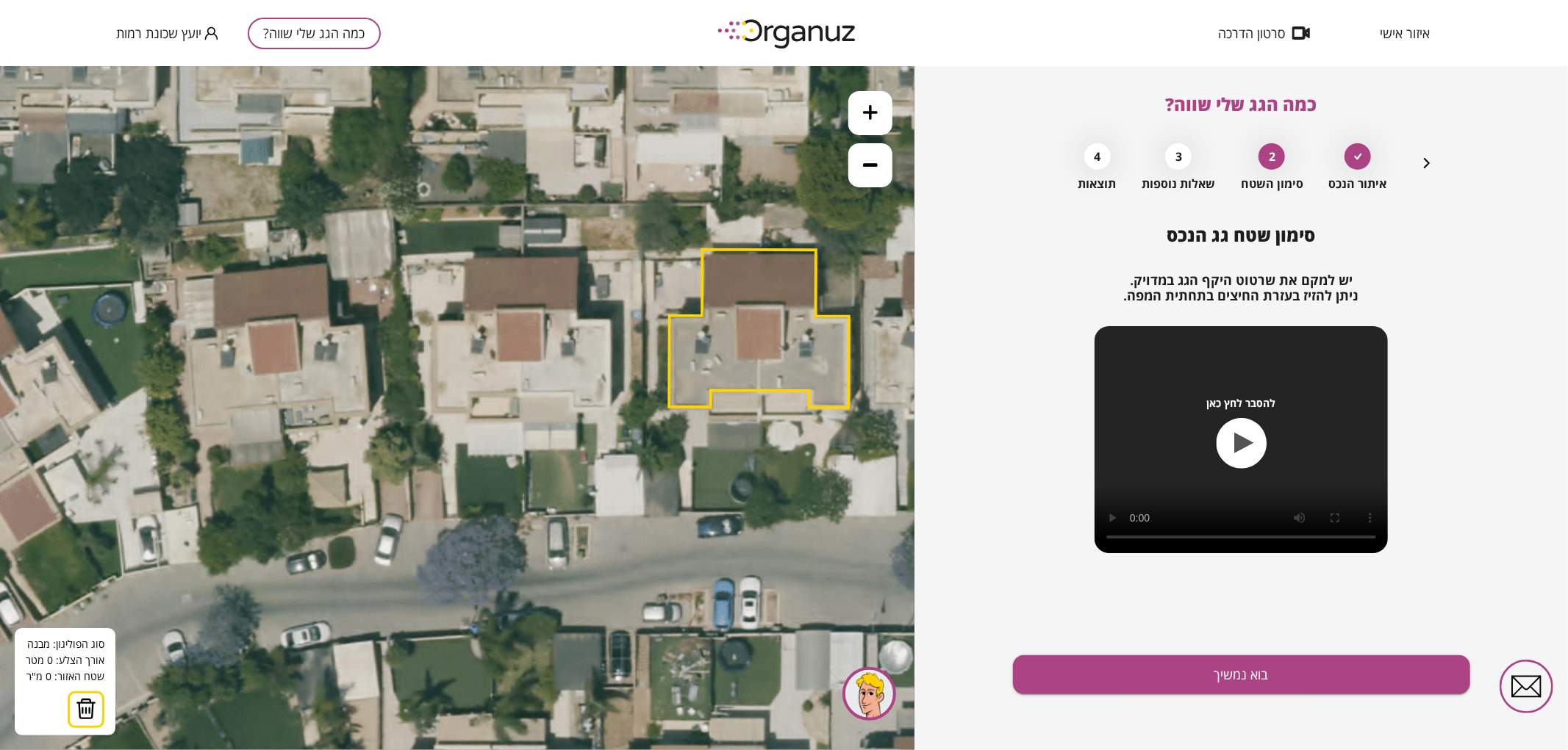
click at [522, 422] on icon at bounding box center [636, 350] width 1290 height 1289
click at [522, 256] on polygon at bounding box center [522, 338] width 1 height 165
click at [466, 260] on polygon at bounding box center [494, 338] width 57 height 165
click at [465, 320] on polygon at bounding box center [494, 338] width 58 height 165
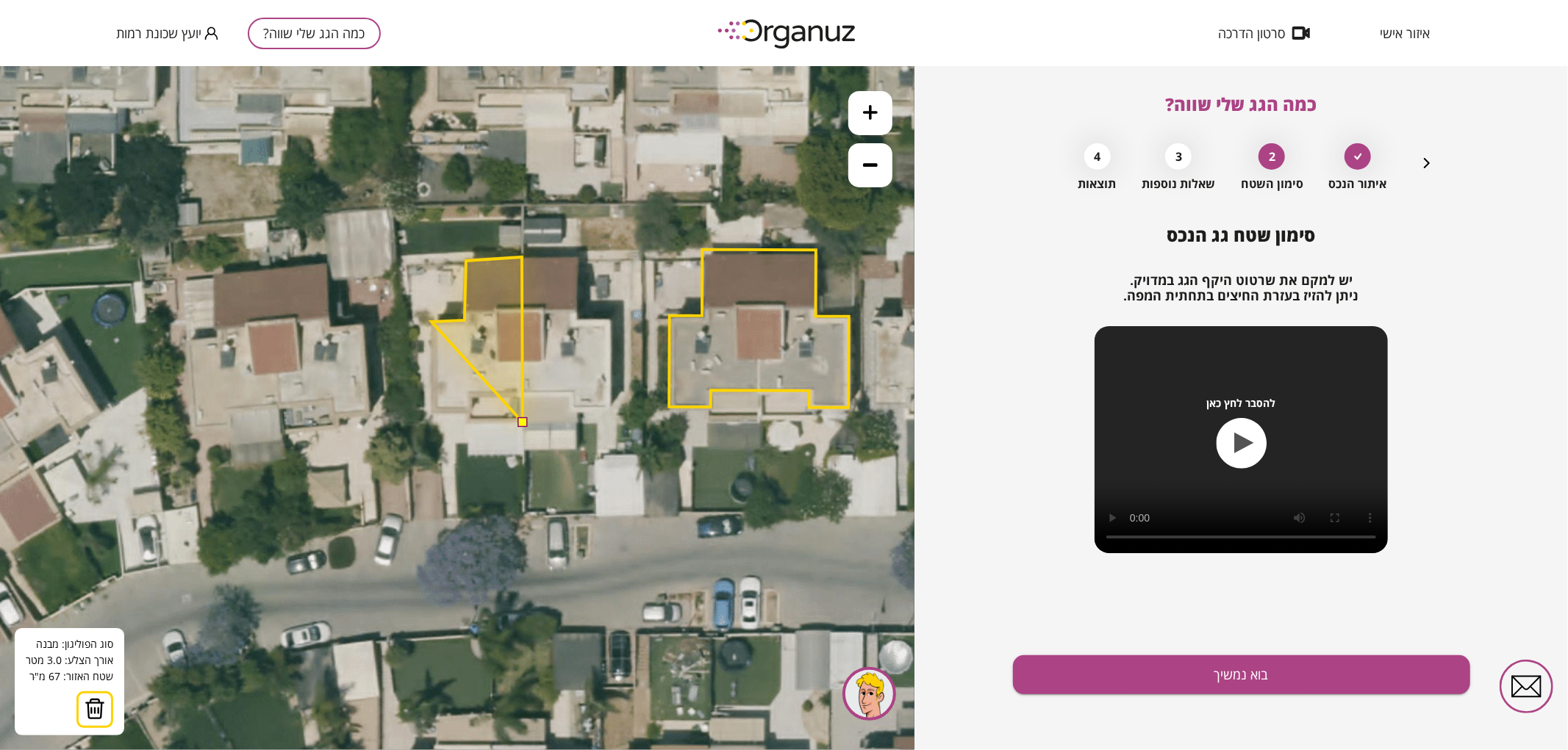
click at [431, 321] on polygon at bounding box center [477, 338] width 91 height 165
click at [431, 414] on polygon at bounding box center [477, 338] width 91 height 165
click at [472, 413] on polygon at bounding box center [477, 338] width 91 height 165
click at [472, 397] on polygon at bounding box center [477, 338] width 91 height 165
click at [517, 396] on polygon at bounding box center [477, 338] width 91 height 165
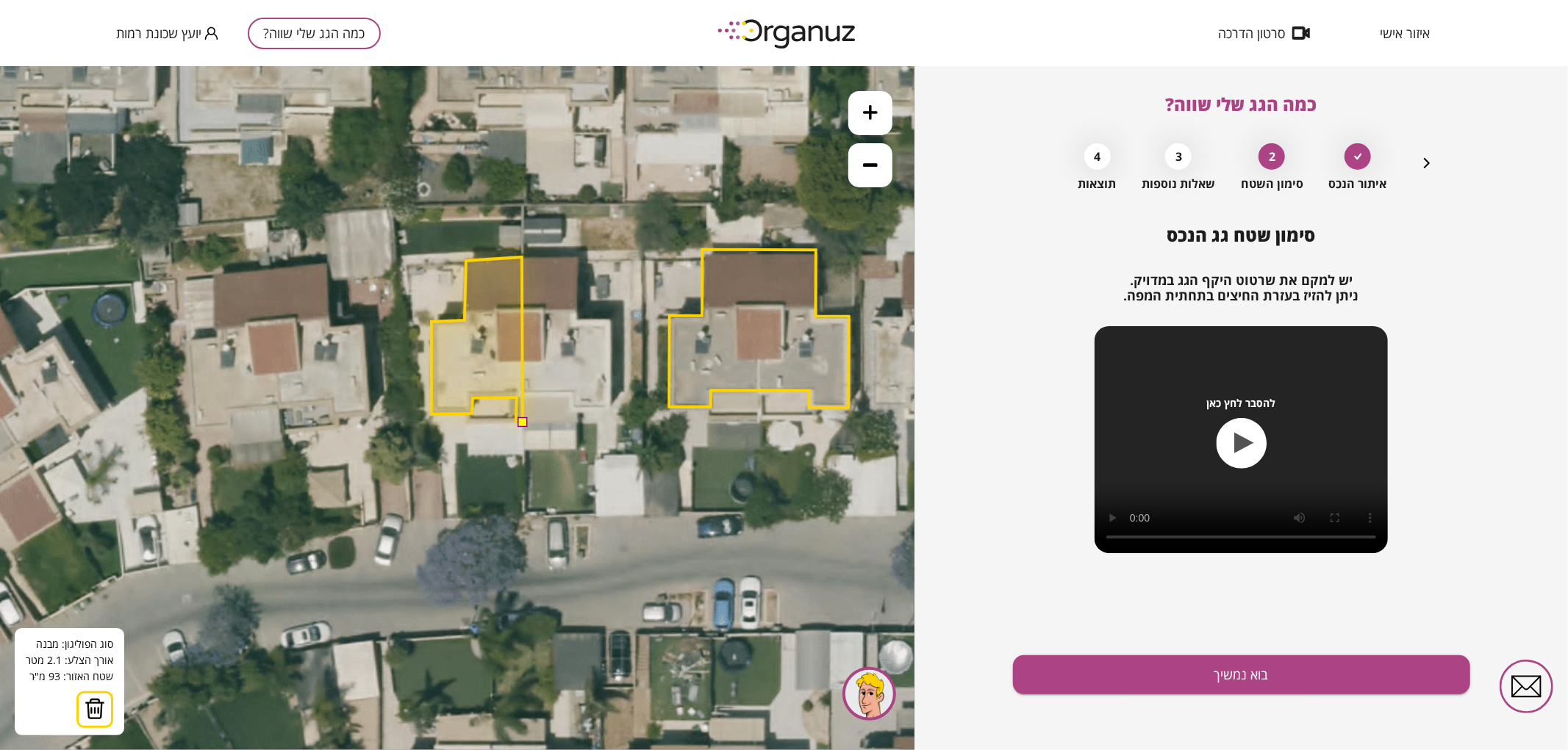
click at [516, 420] on polygon at bounding box center [477, 338] width 91 height 165
click at [520, 420] on button at bounding box center [521, 420] width 10 height 10
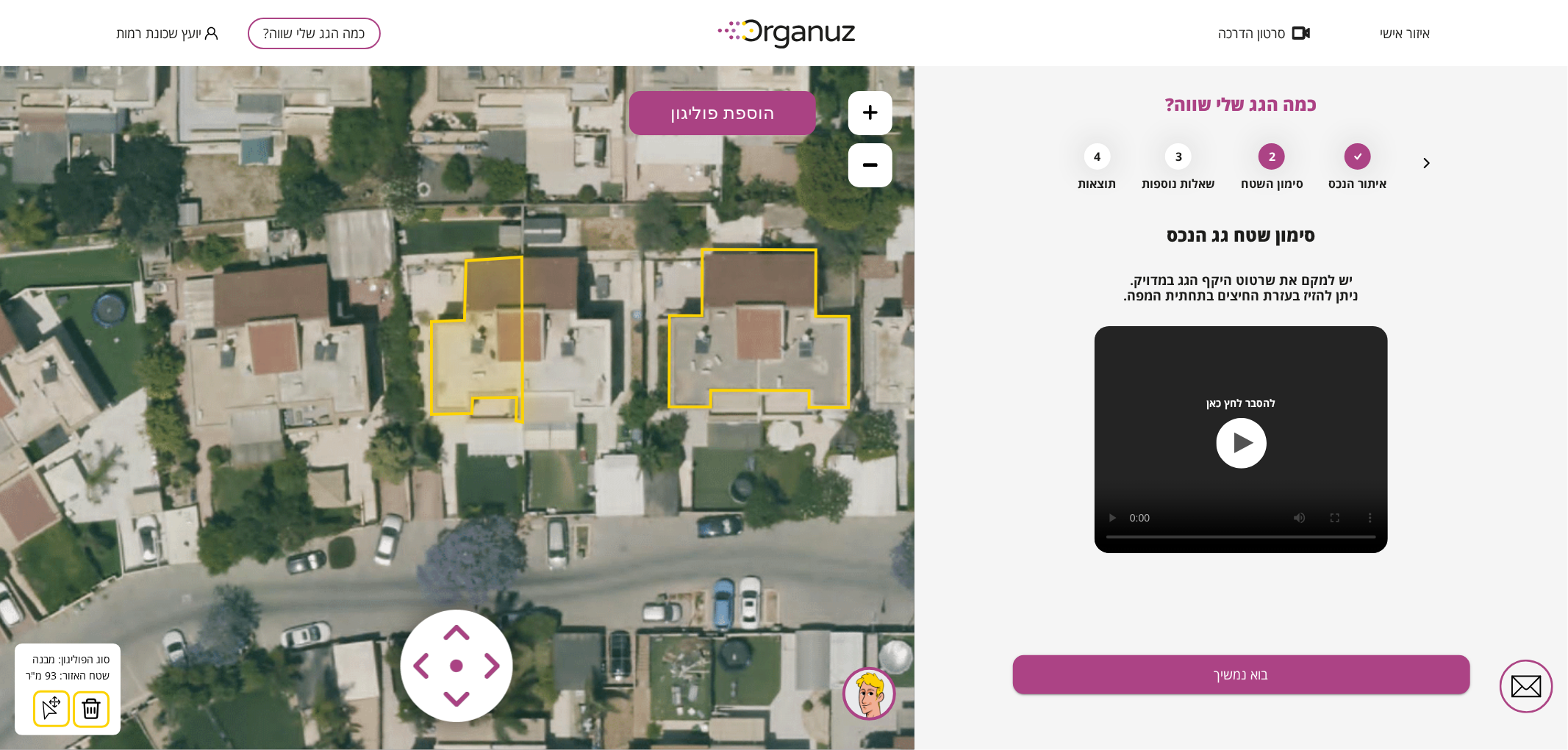
click at [875, 103] on button at bounding box center [871, 112] width 44 height 44
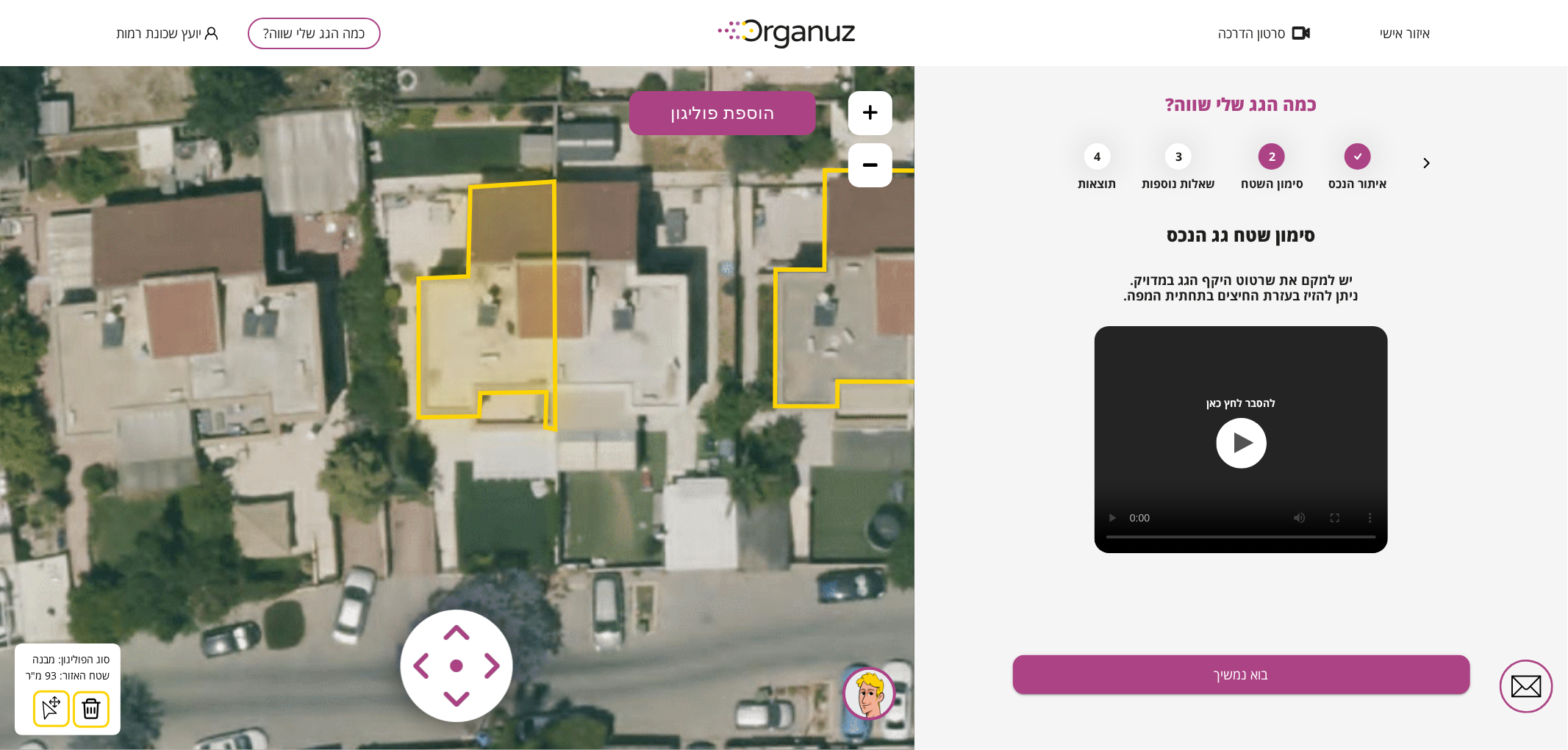
click at [495, 308] on polygon at bounding box center [487, 304] width 137 height 249
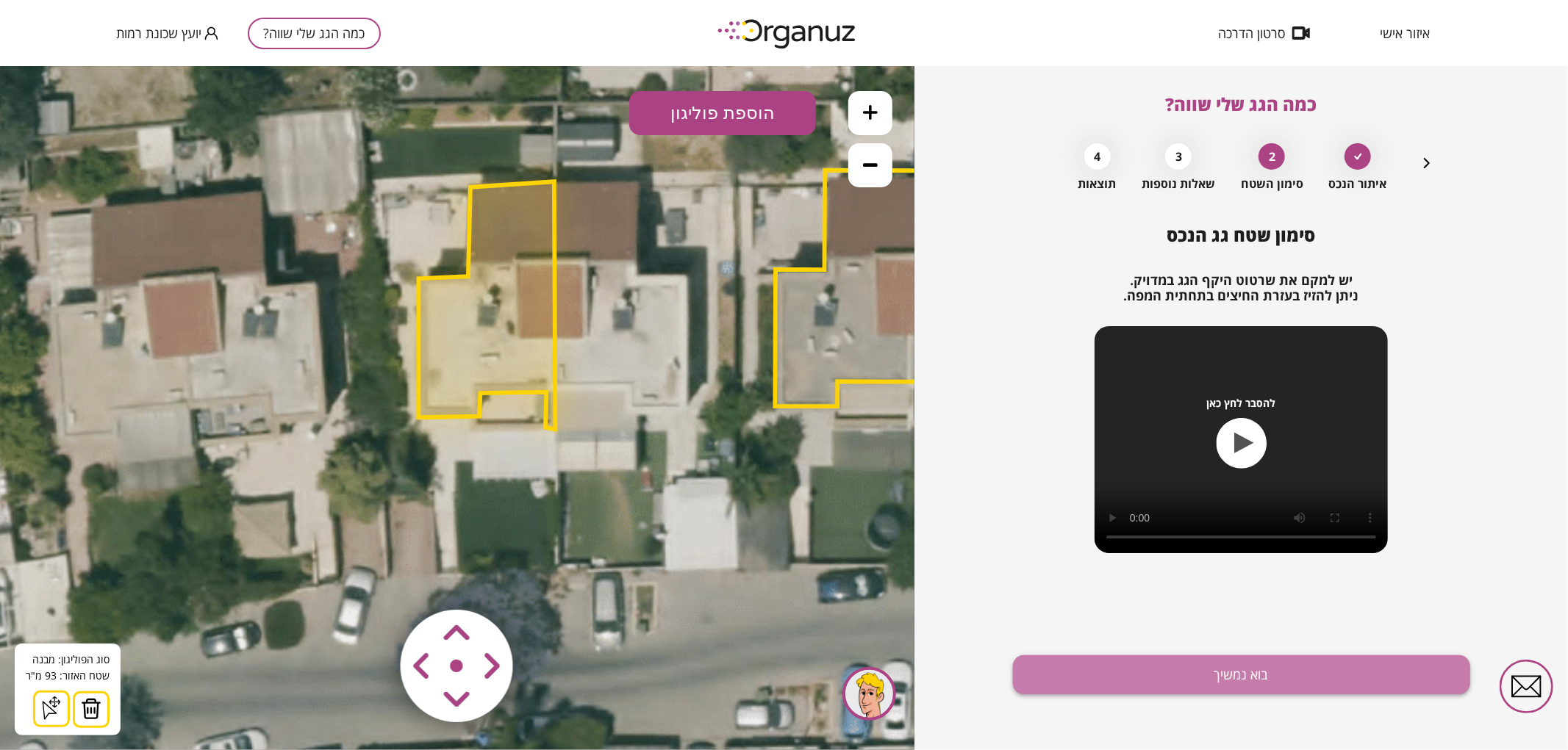
click at [1053, 680] on button "בוא נמשיך" at bounding box center [1242, 674] width 458 height 39
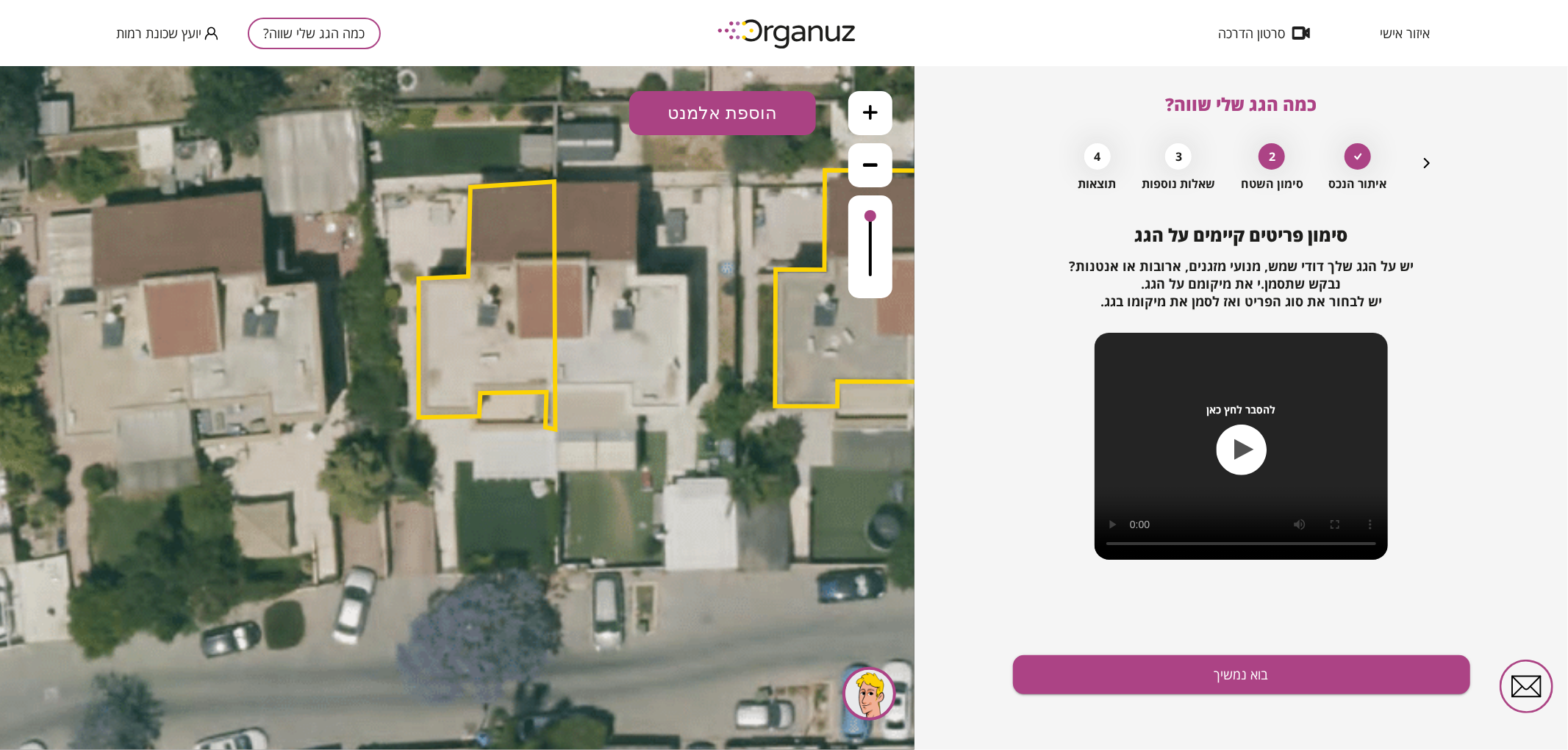
click at [753, 105] on button "הוספת אלמנט" at bounding box center [722, 112] width 187 height 44
click at [741, 291] on div ".st0 { fill: #FFFFFF; } .st0 { fill: #FFFFFF; }" at bounding box center [457, 407] width 914 height 684
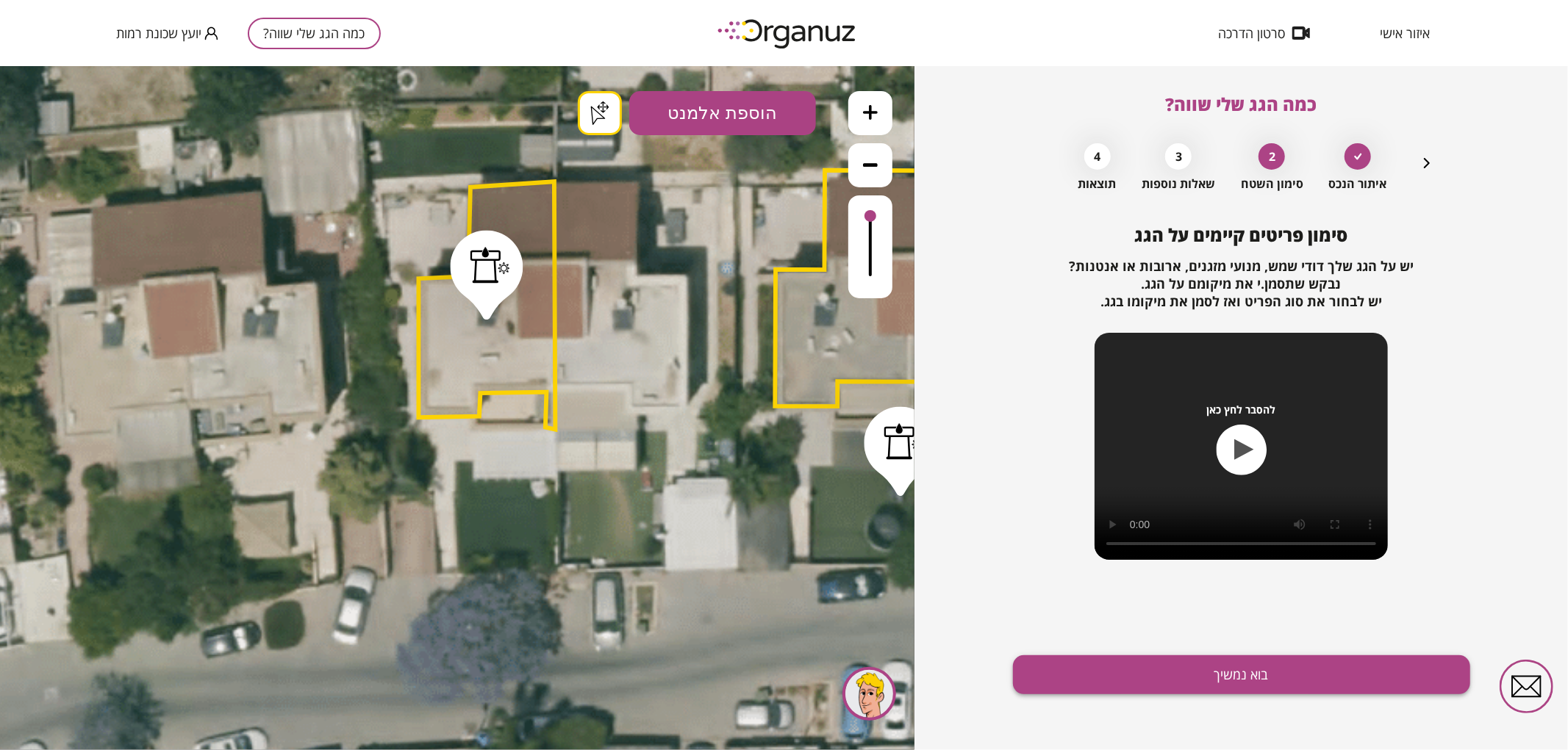
click at [1101, 658] on button "בוא נמשיך" at bounding box center [1242, 674] width 458 height 39
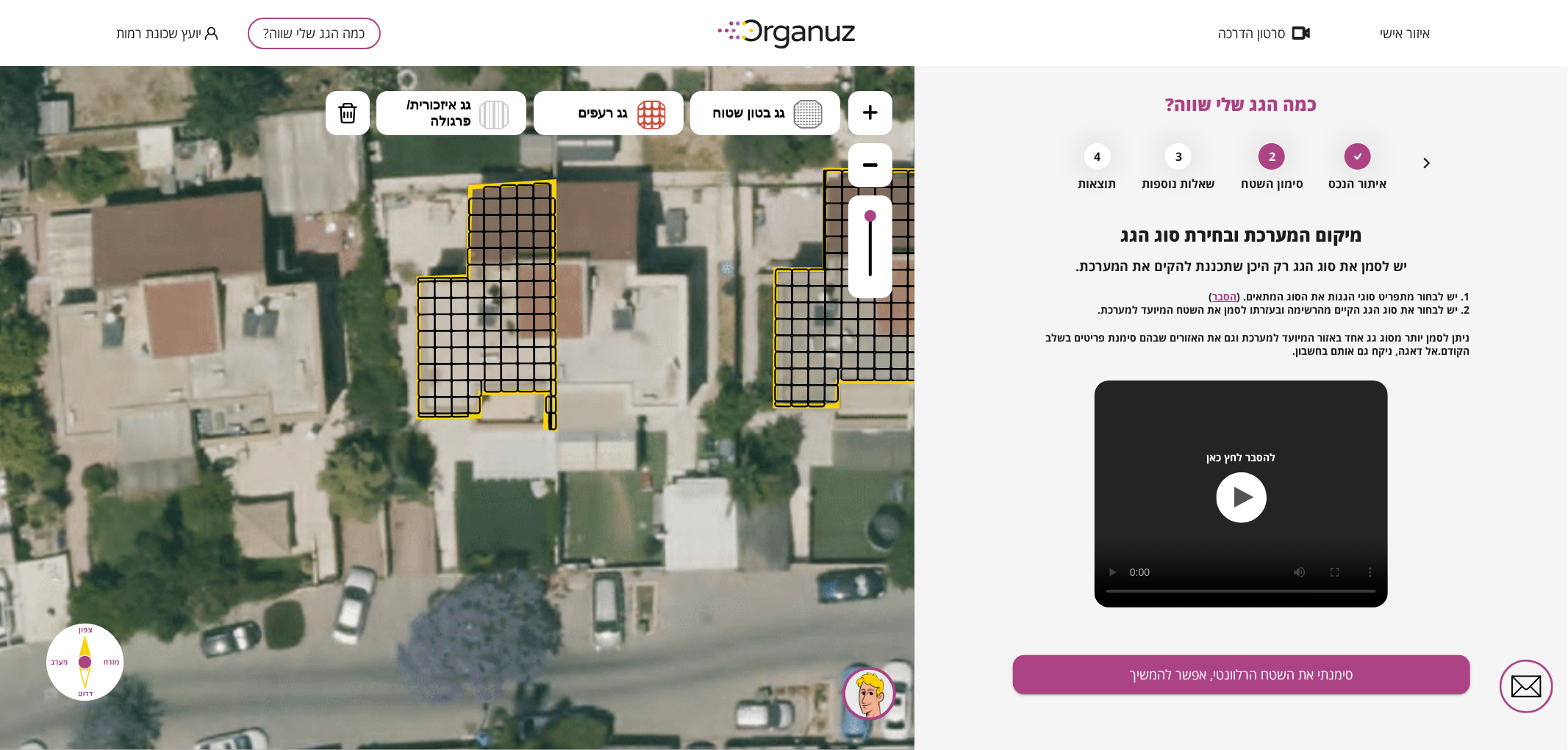
click at [893, 97] on icon at bounding box center [727, 322] width 1935 height 1935
click at [881, 105] on button at bounding box center [871, 112] width 44 height 44
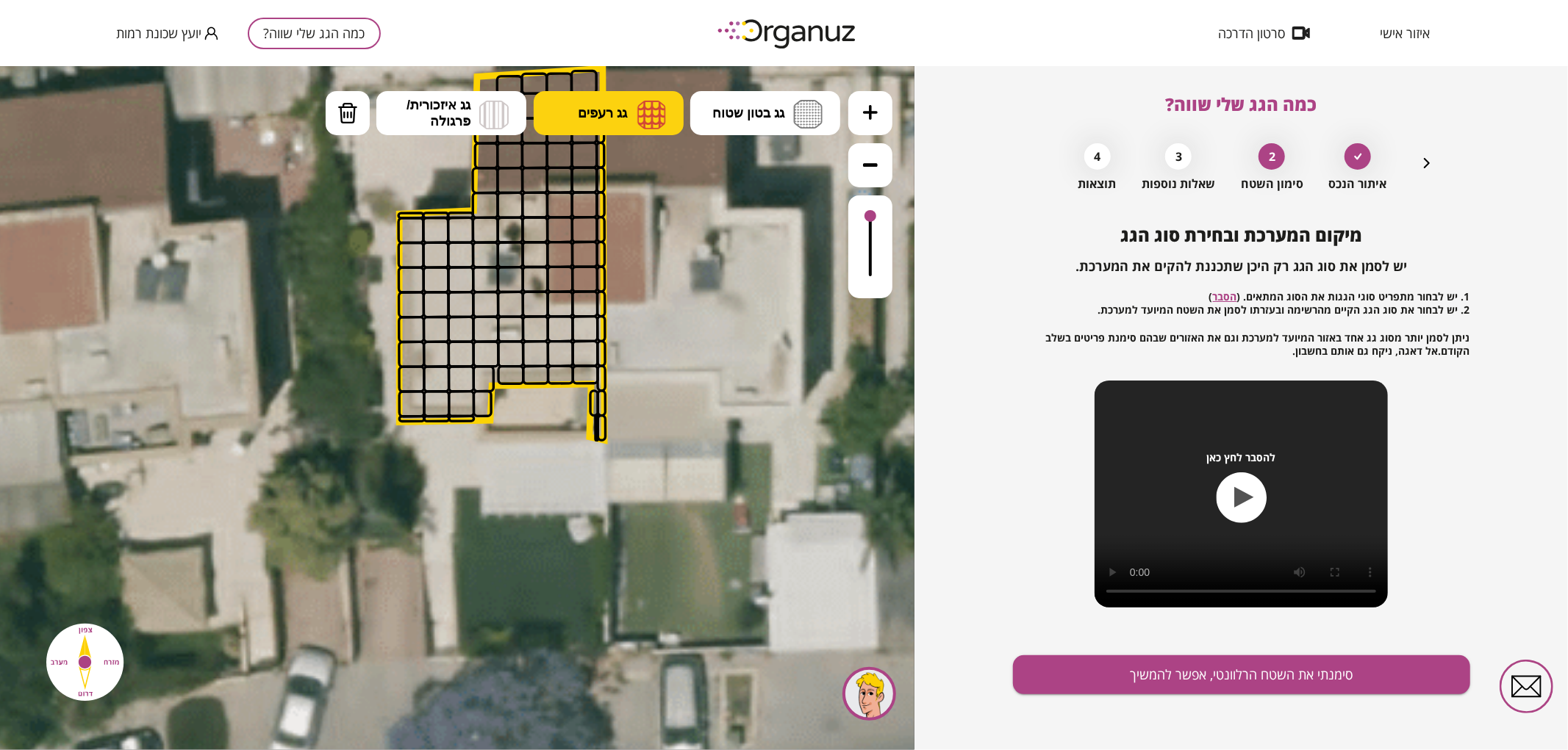
click at [631, 116] on button "גג רעפים" at bounding box center [608, 112] width 150 height 44
click at [612, 174] on div ".st0 { fill: #FFFFFF; } .st0 { fill: #FFFFFF; }" at bounding box center [457, 407] width 914 height 684
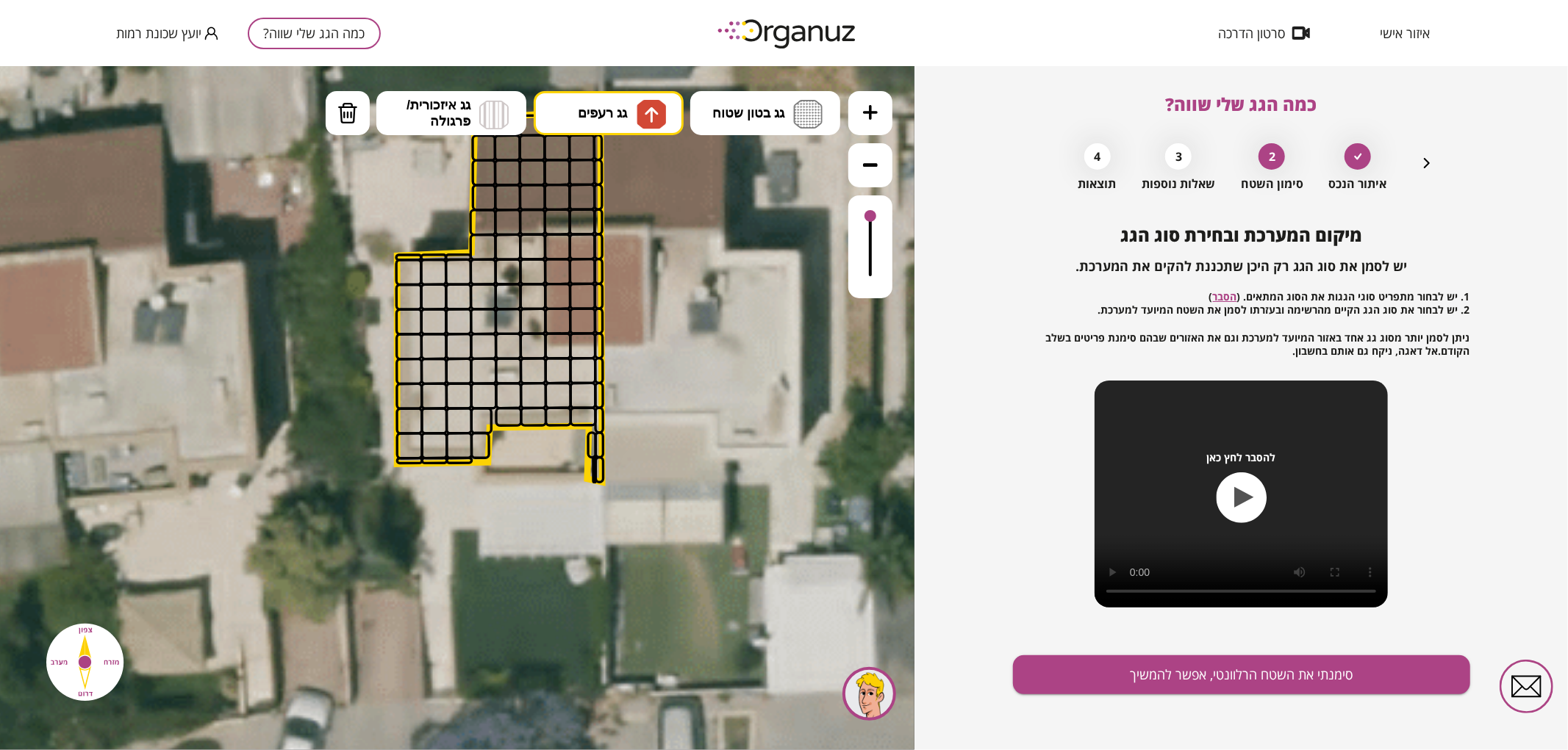
drag, startPoint x: 773, startPoint y: 207, endPoint x: 755, endPoint y: 380, distance: 173.9
click at [756, 379] on icon at bounding box center [859, 321] width 2903 height 2902
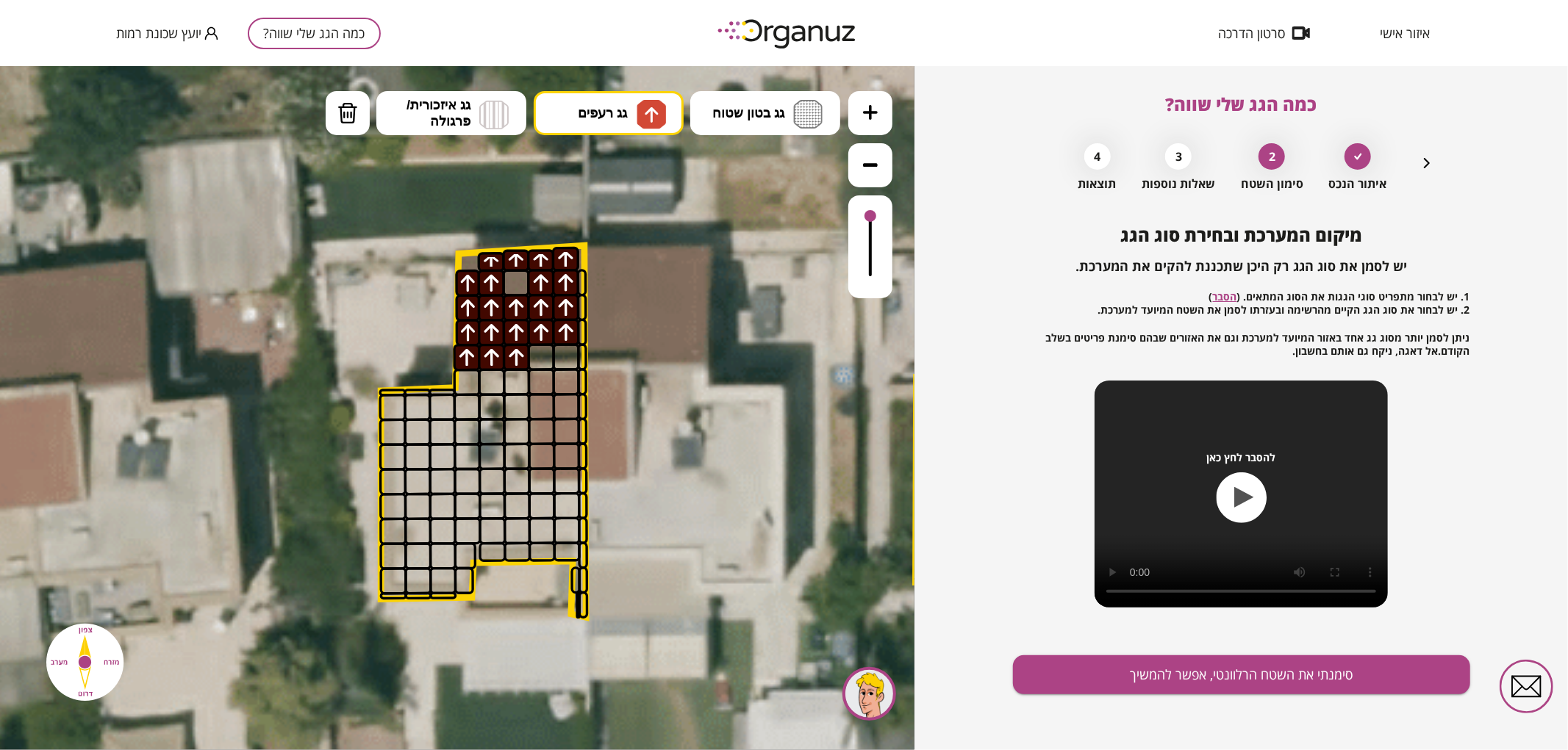
drag, startPoint x: 467, startPoint y: 347, endPoint x: 500, endPoint y: 272, distance: 81.9
click at [522, 291] on div at bounding box center [516, 283] width 27 height 27
click at [682, 90] on li "גג רעפים רעפים צפון רעפים דרום רעפים מערב רעפים מזרח" at bounding box center [608, 112] width 150 height 44
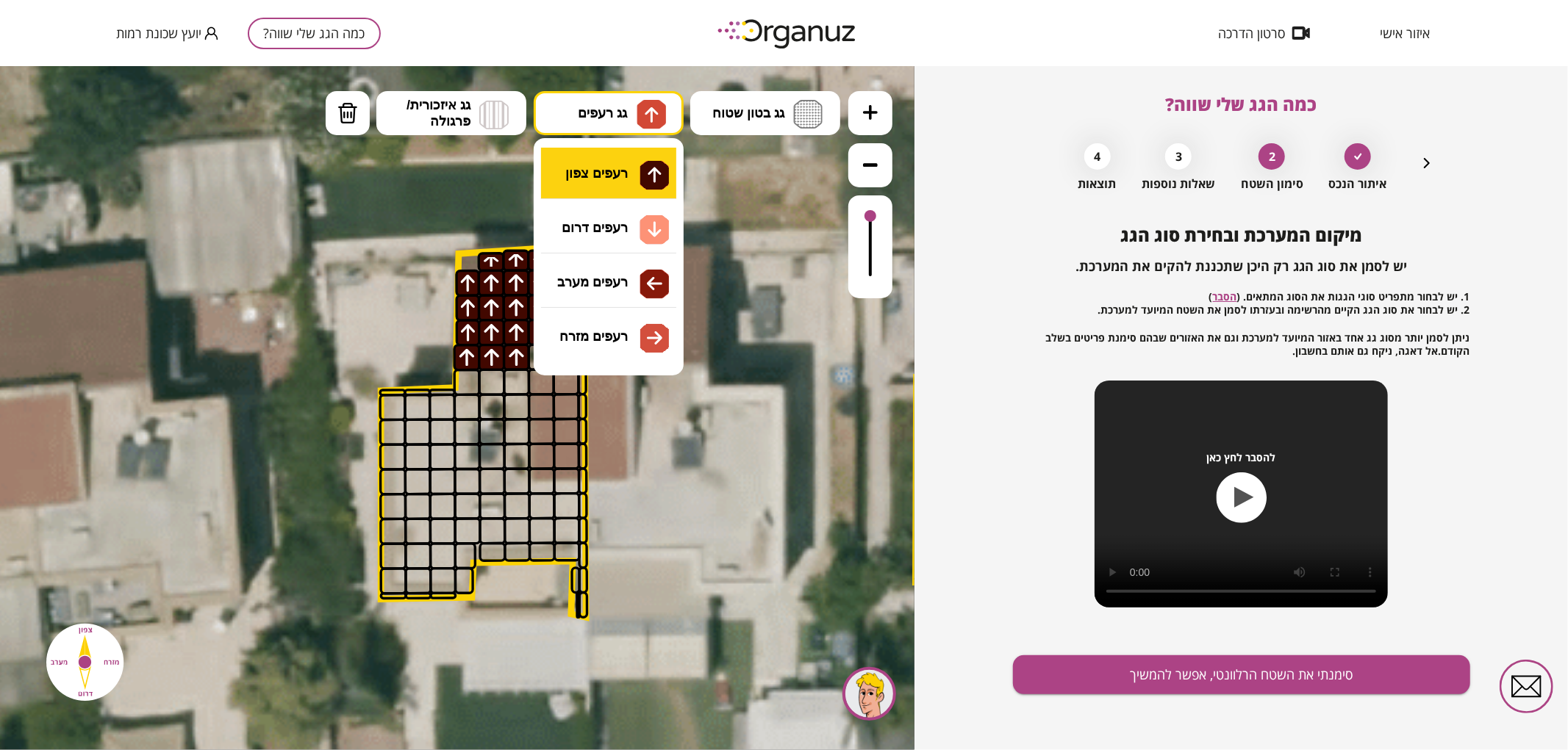
drag, startPoint x: 663, startPoint y: 105, endPoint x: 629, endPoint y: 158, distance: 63.0
click at [663, 105] on img at bounding box center [651, 114] width 29 height 29
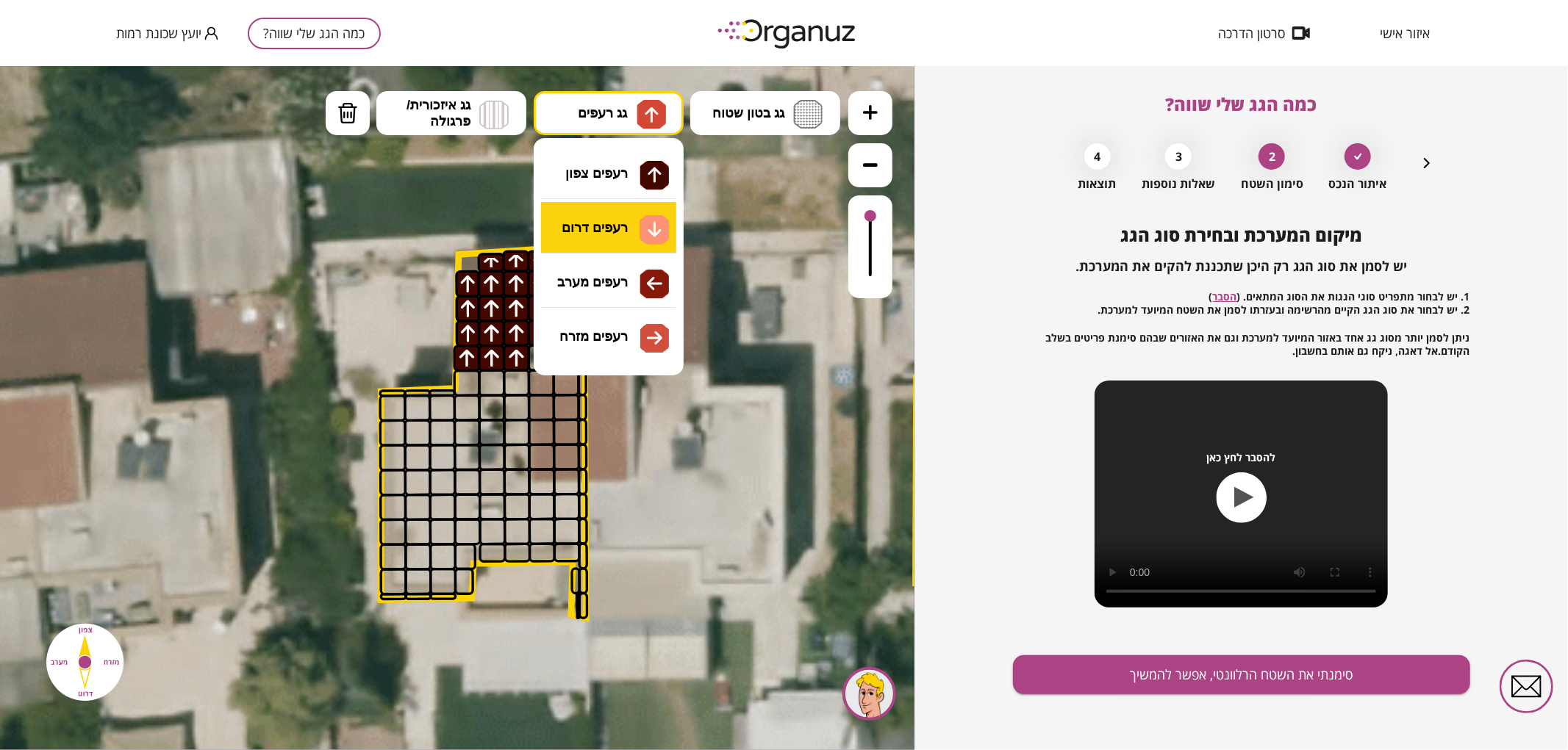
click at [607, 214] on div ".st0 { fill: #FFFFFF; } .st0 { fill: #FFFFFF; }" at bounding box center [457, 407] width 914 height 684
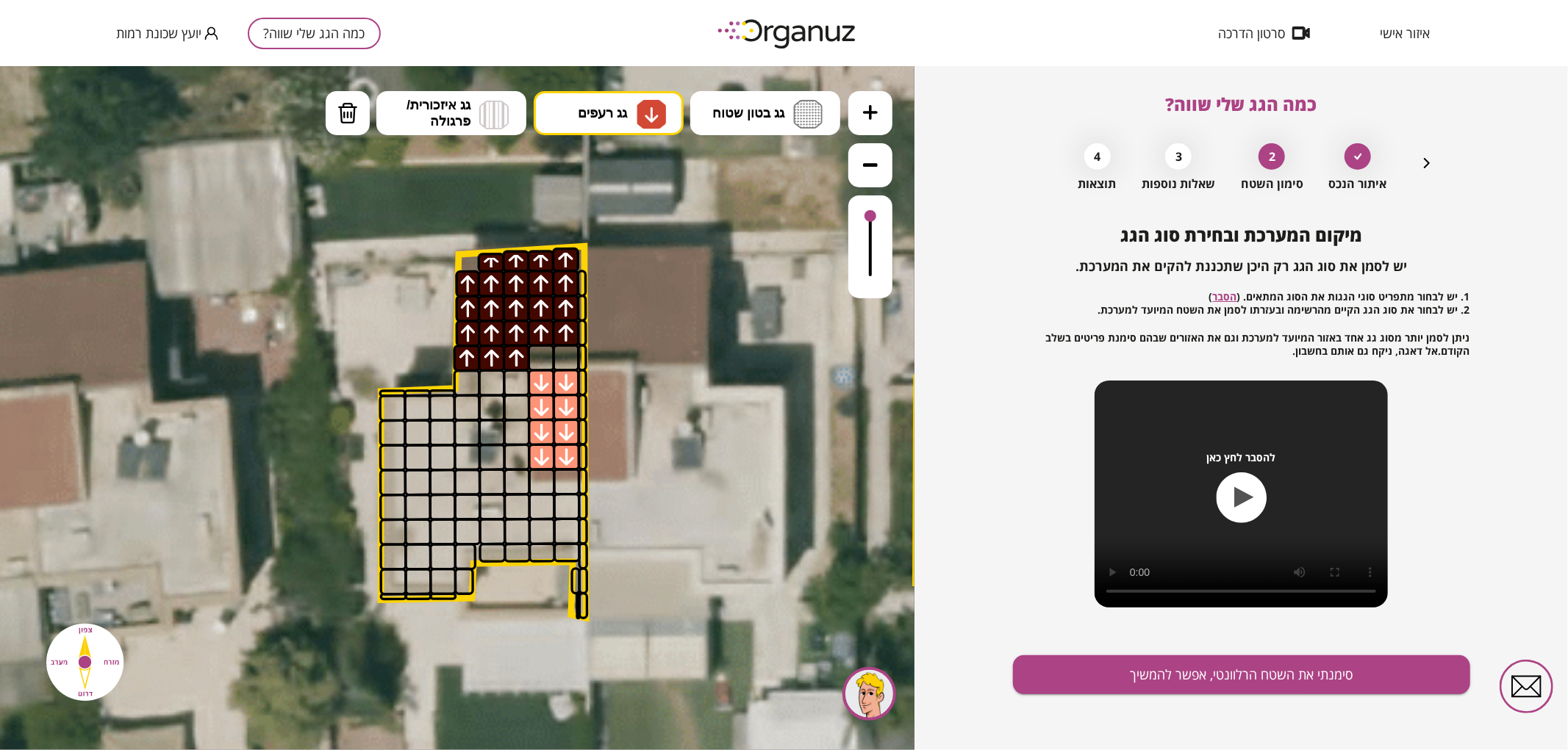
drag, startPoint x: 542, startPoint y: 385, endPoint x: 541, endPoint y: 400, distance: 15.0
click at [783, 110] on span "גג בטון שטוח" at bounding box center [748, 113] width 72 height 16
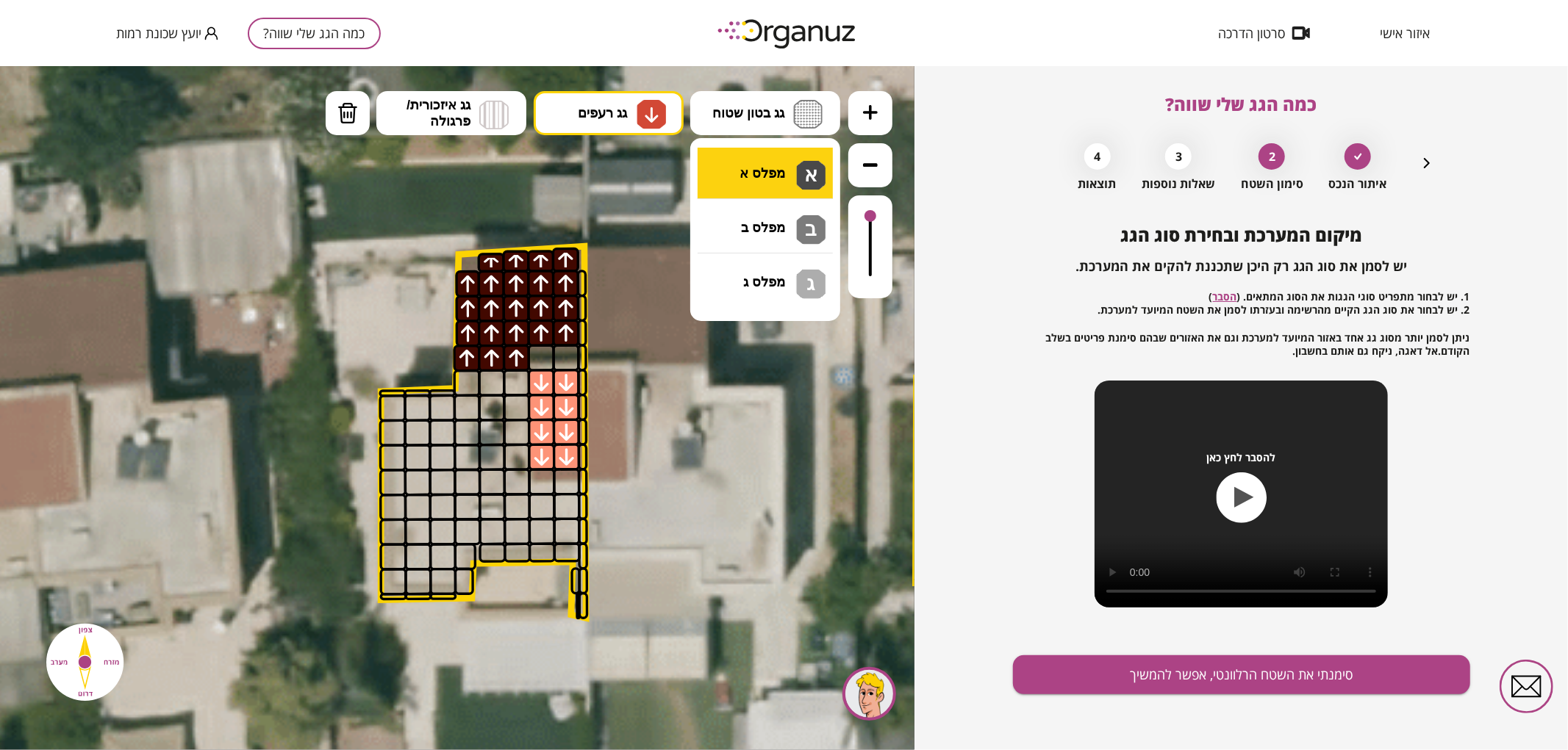
click at [780, 165] on div ".st0 { fill: #FFFFFF; } .st0 { fill: #FFFFFF; }" at bounding box center [457, 407] width 914 height 684
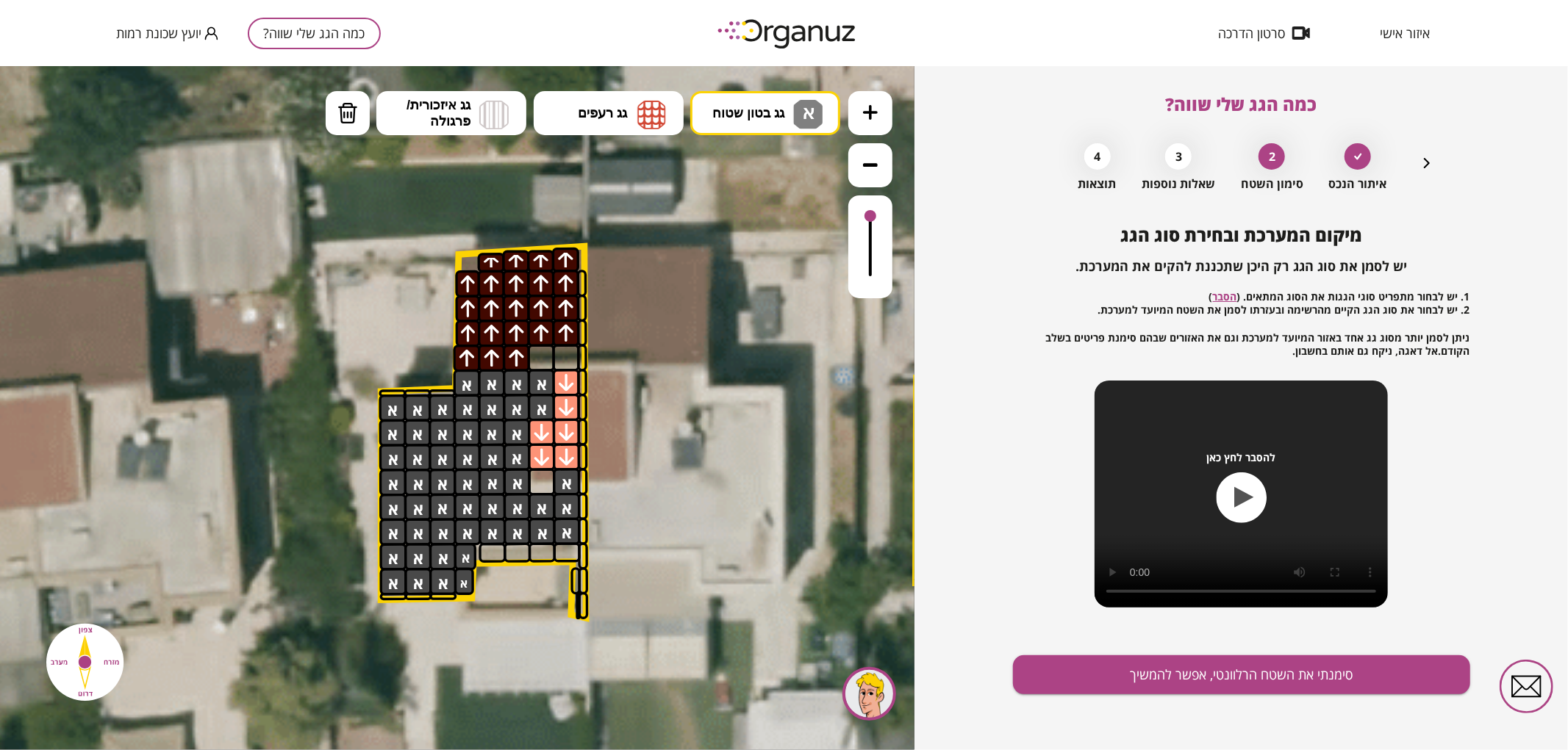
drag, startPoint x: 517, startPoint y: 382, endPoint x: 530, endPoint y: 389, distance: 14.8
click at [598, 112] on span "גג רעפים" at bounding box center [603, 113] width 49 height 16
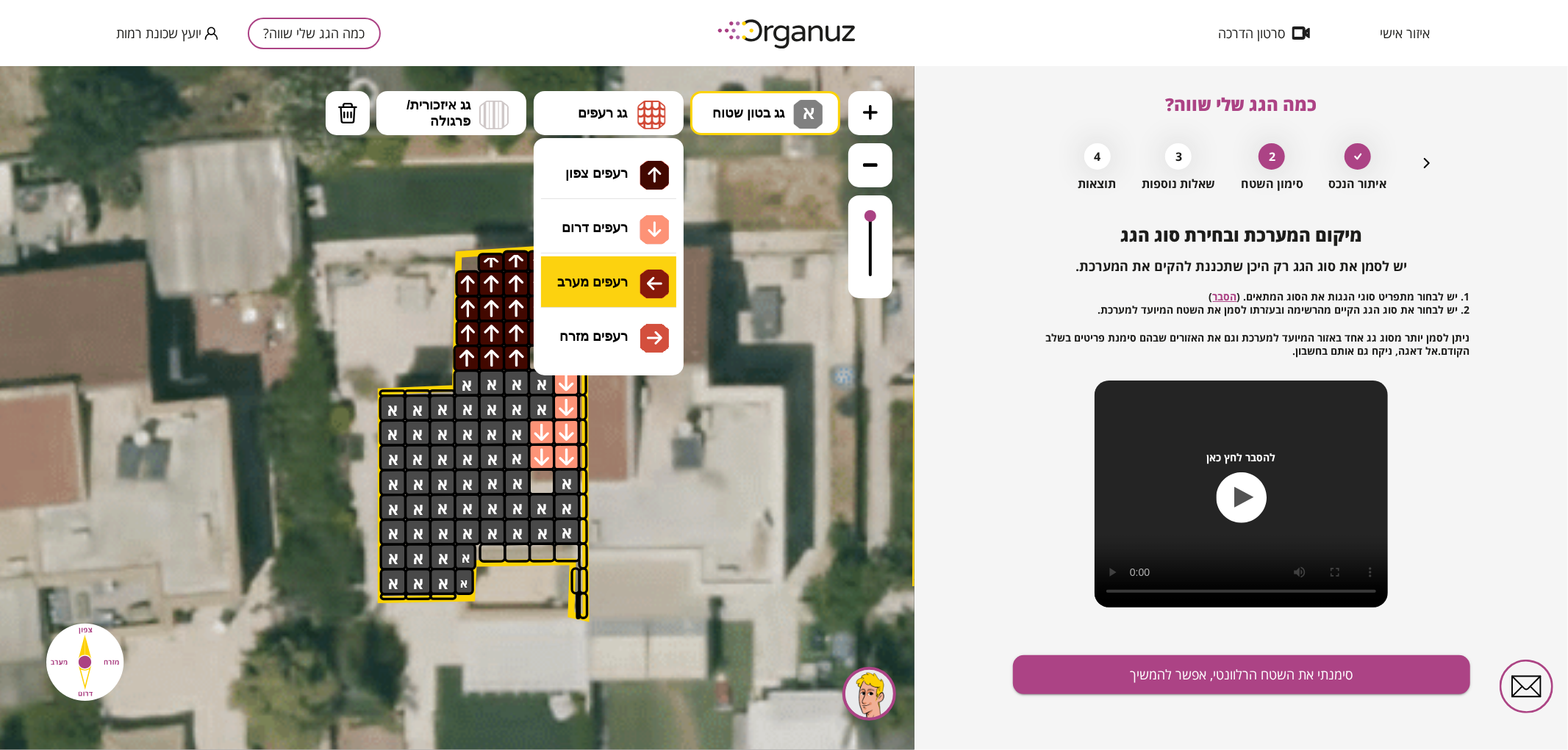
click at [608, 254] on div ".st0 { fill: #FFFFFF; } .st0 { fill: #FFFFFF; }" at bounding box center [457, 407] width 914 height 684
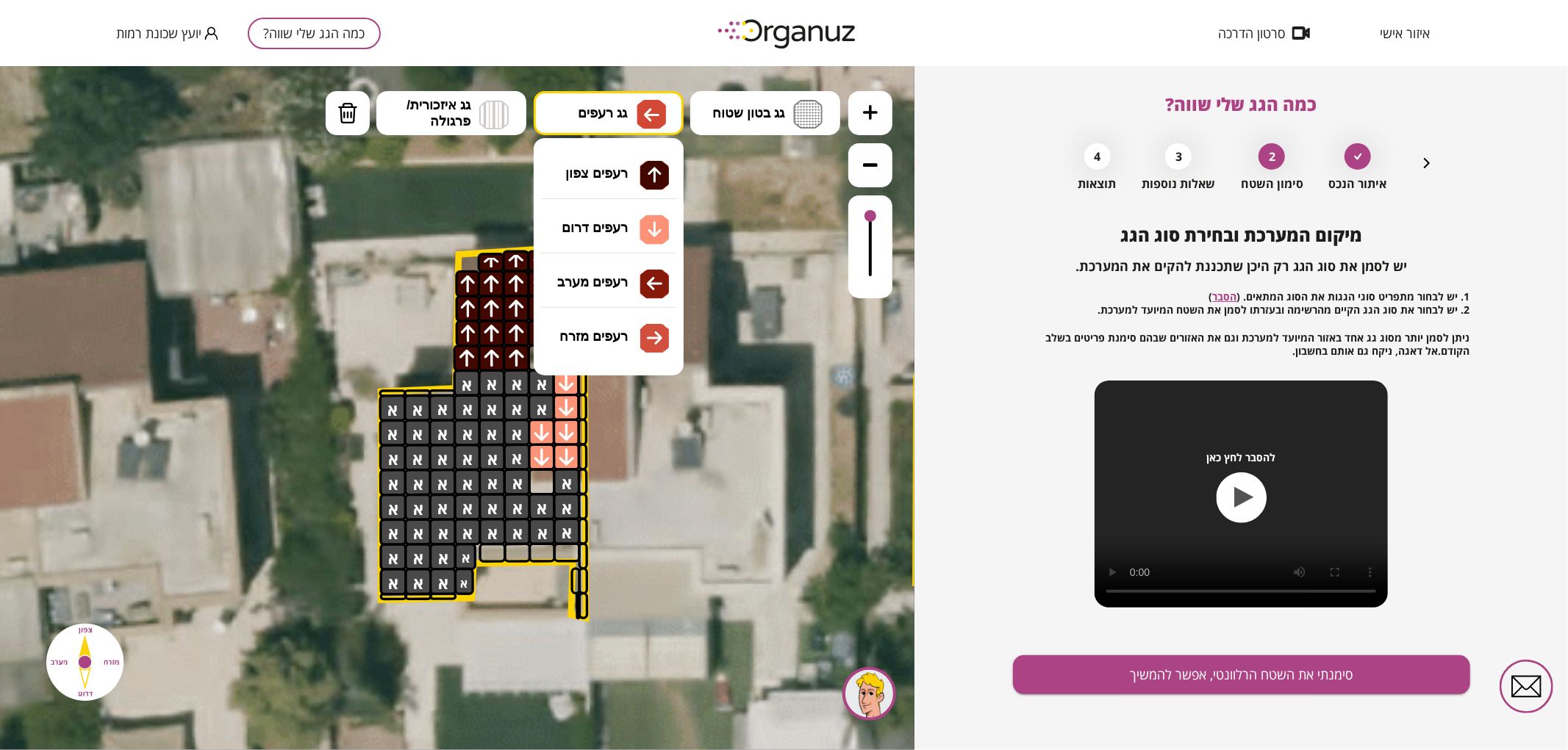
drag, startPoint x: 619, startPoint y: 123, endPoint x: 616, endPoint y: 144, distance: 21.2
click at [619, 122] on button "גג רעפים" at bounding box center [608, 112] width 150 height 44
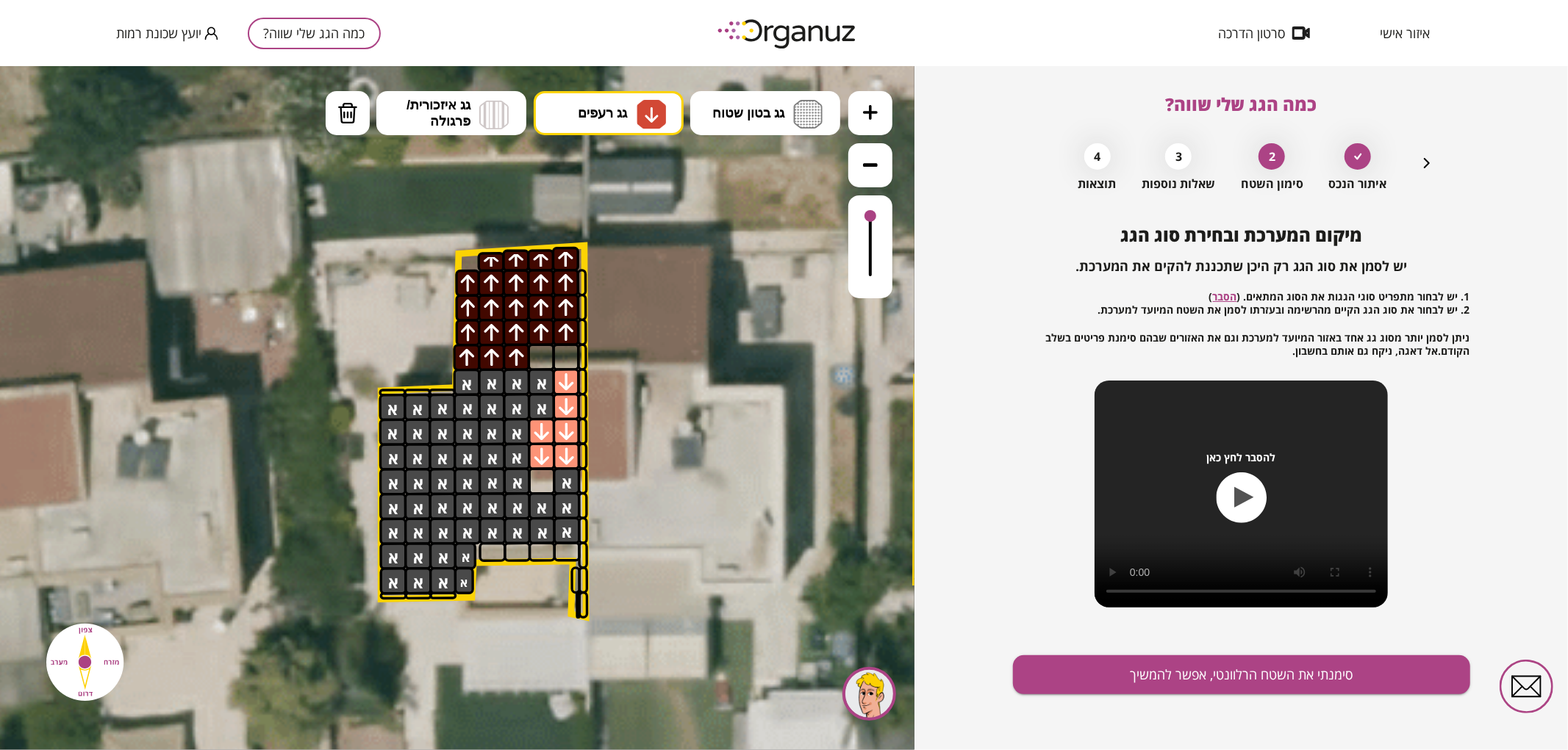
click at [614, 211] on div ".st0 { fill: #FFFFFF; } .st0 { fill: #FFFFFF; }" at bounding box center [457, 407] width 914 height 684
drag, startPoint x: 545, startPoint y: 374, endPoint x: 545, endPoint y: 404, distance: 30.0
click at [754, 114] on span "גג בטון שטוח" at bounding box center [748, 113] width 72 height 16
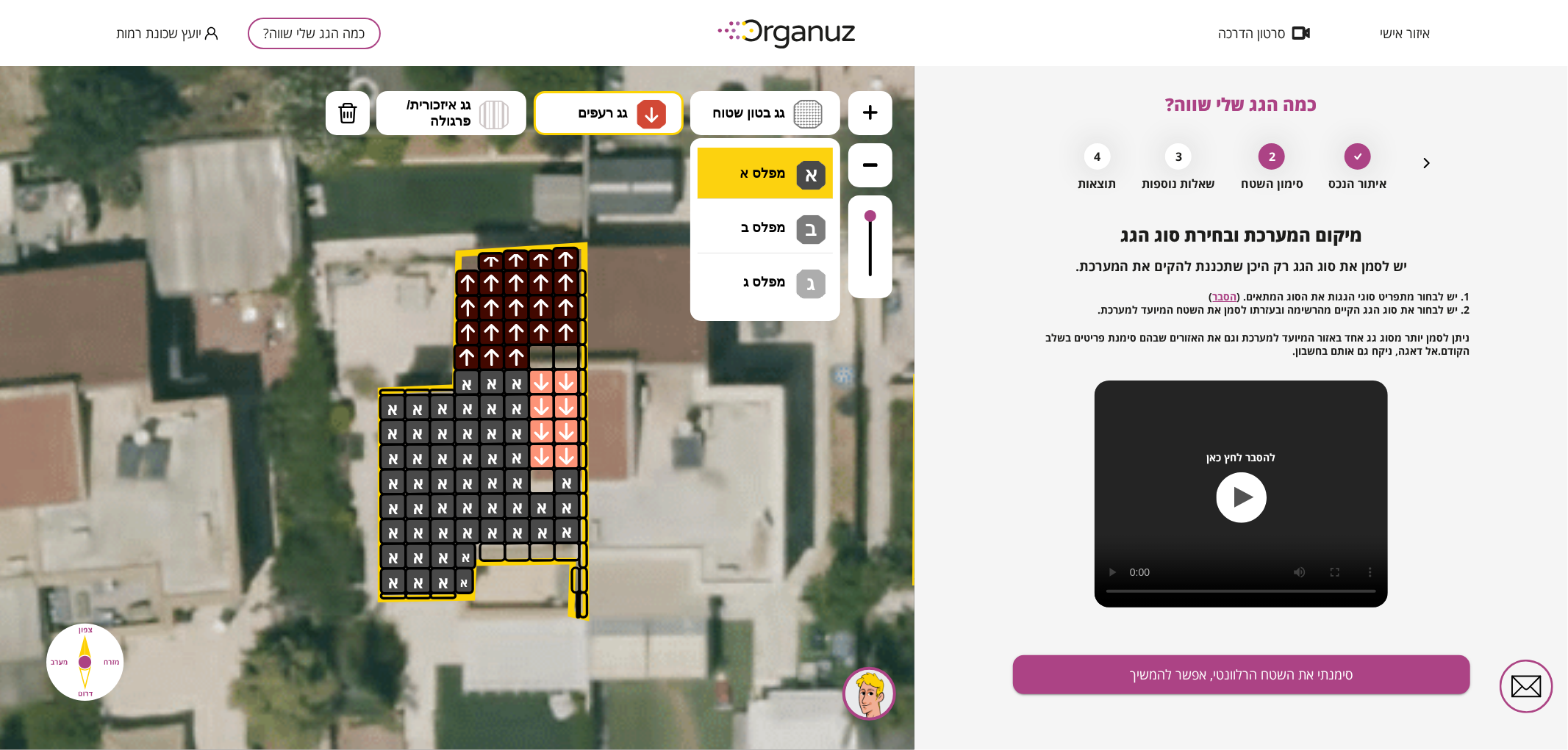
click at [761, 183] on div ".st0 { fill: #FFFFFF; } .st0 { fill: #FFFFFF; }" at bounding box center [457, 407] width 914 height 684
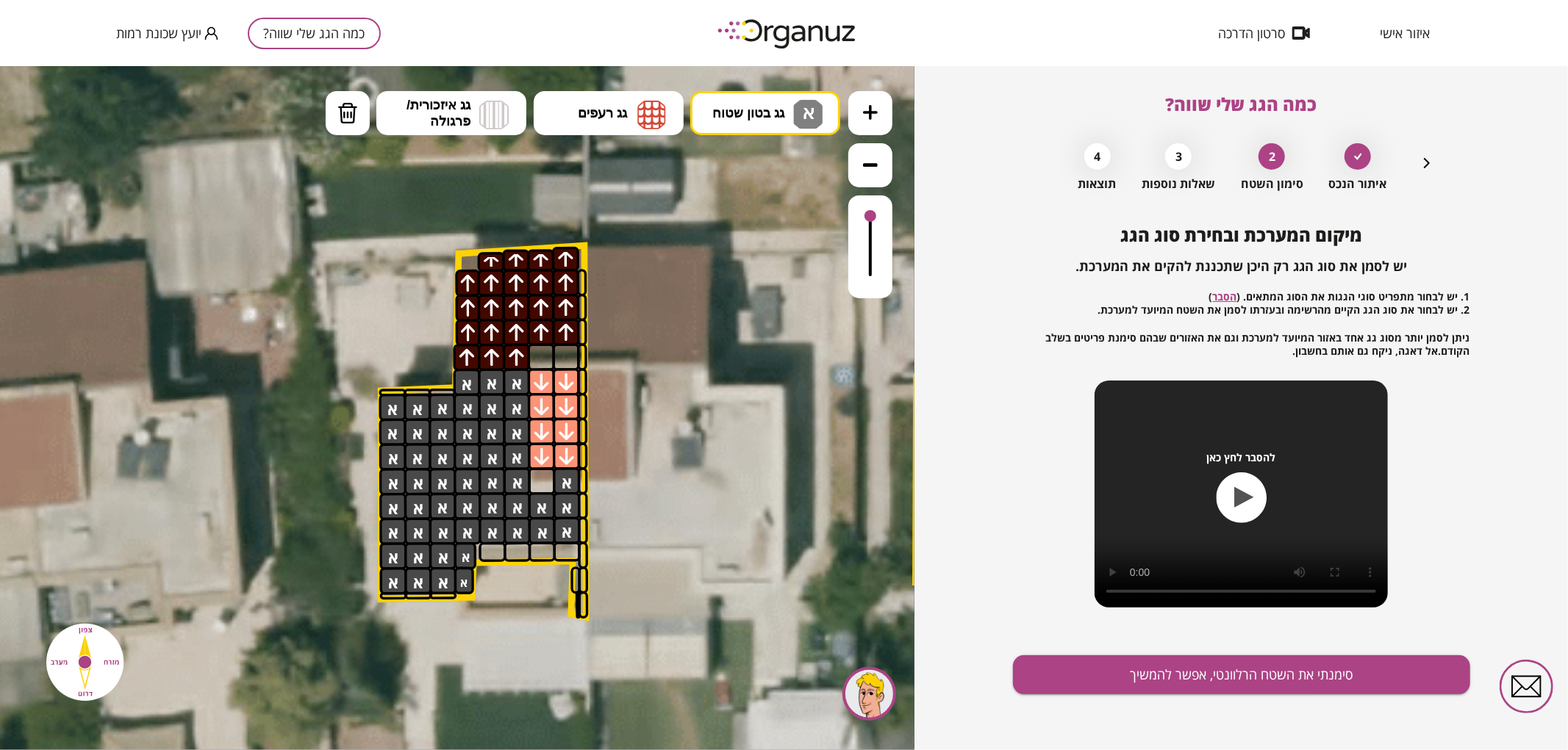
click at [546, 480] on div at bounding box center [542, 480] width 27 height 27
drag, startPoint x: 485, startPoint y: 547, endPoint x: 559, endPoint y: 540, distance: 74.3
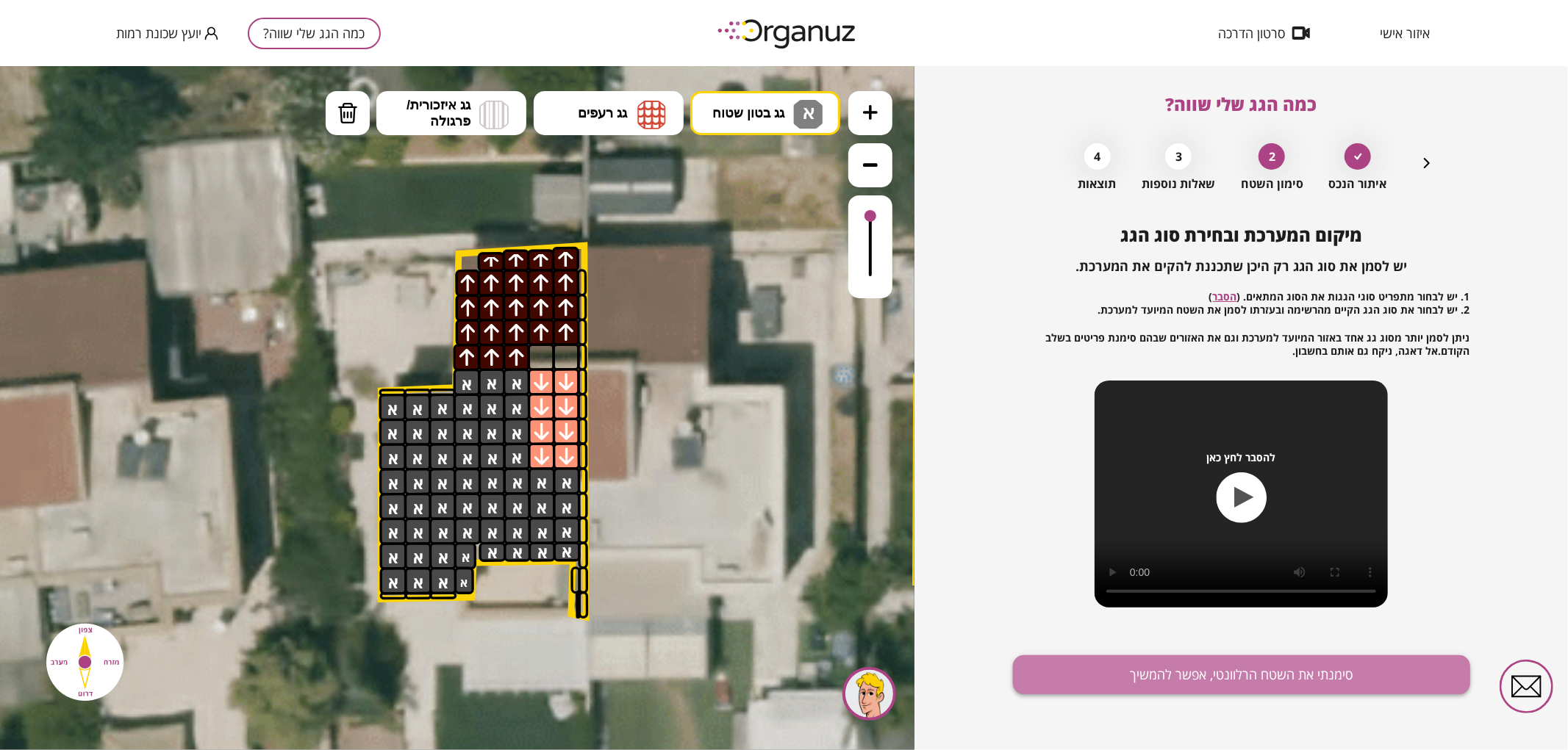
click at [1078, 673] on button "סימנתי את השטח הרלוונטי, אפשר להמשיך" at bounding box center [1242, 674] width 458 height 39
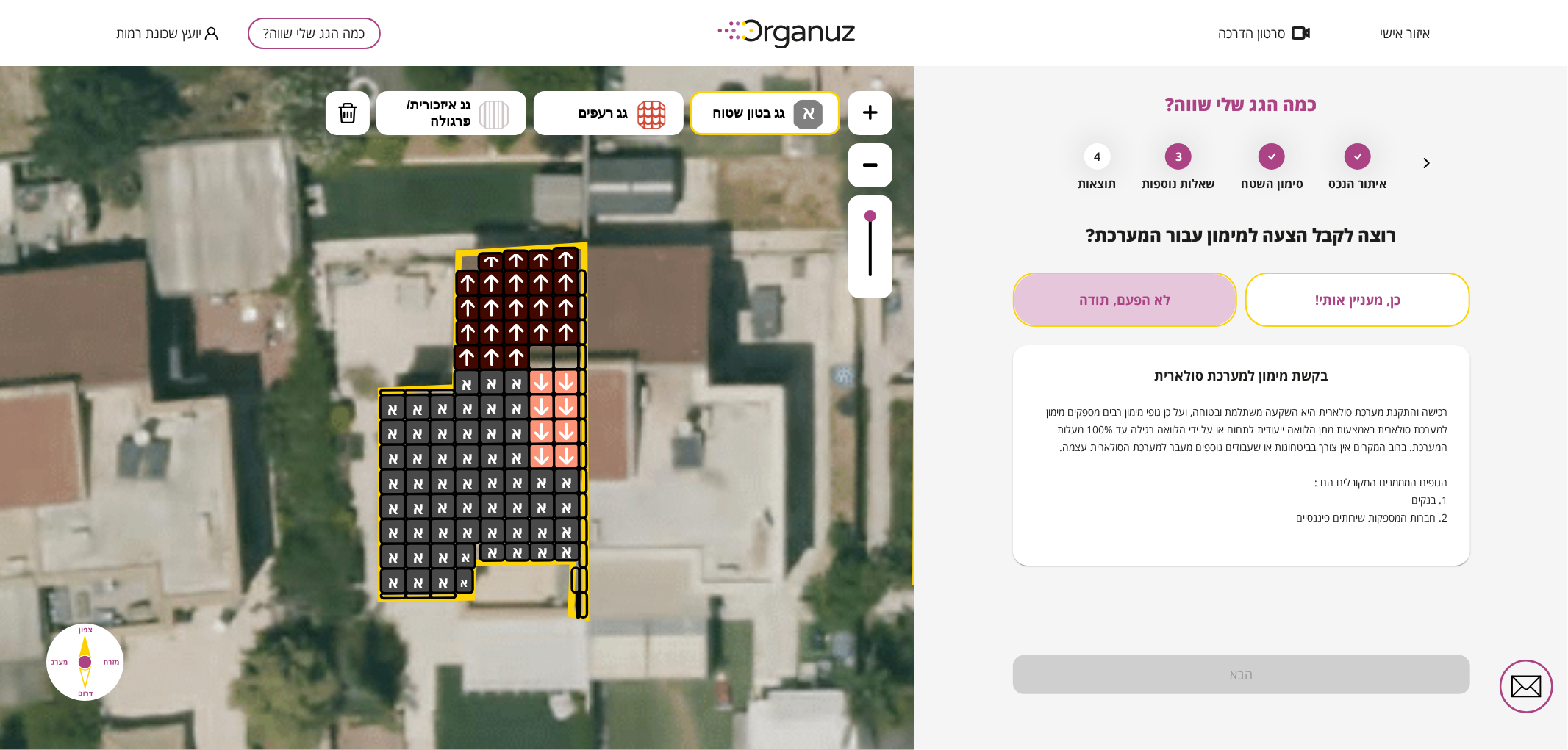
click at [1121, 295] on button "לא הפעם, תודה" at bounding box center [1125, 300] width 225 height 55
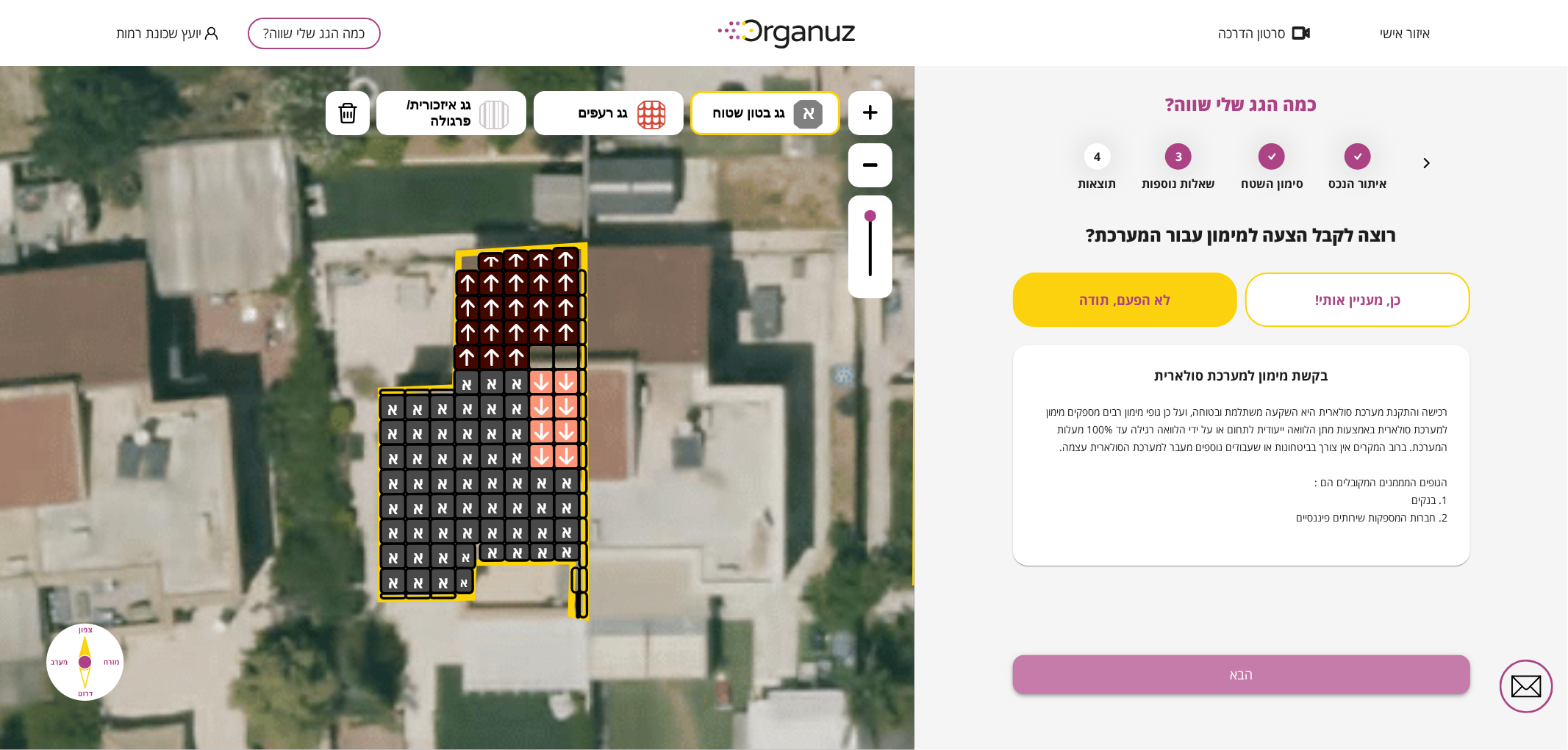
click at [1129, 673] on button "הבא" at bounding box center [1242, 674] width 458 height 39
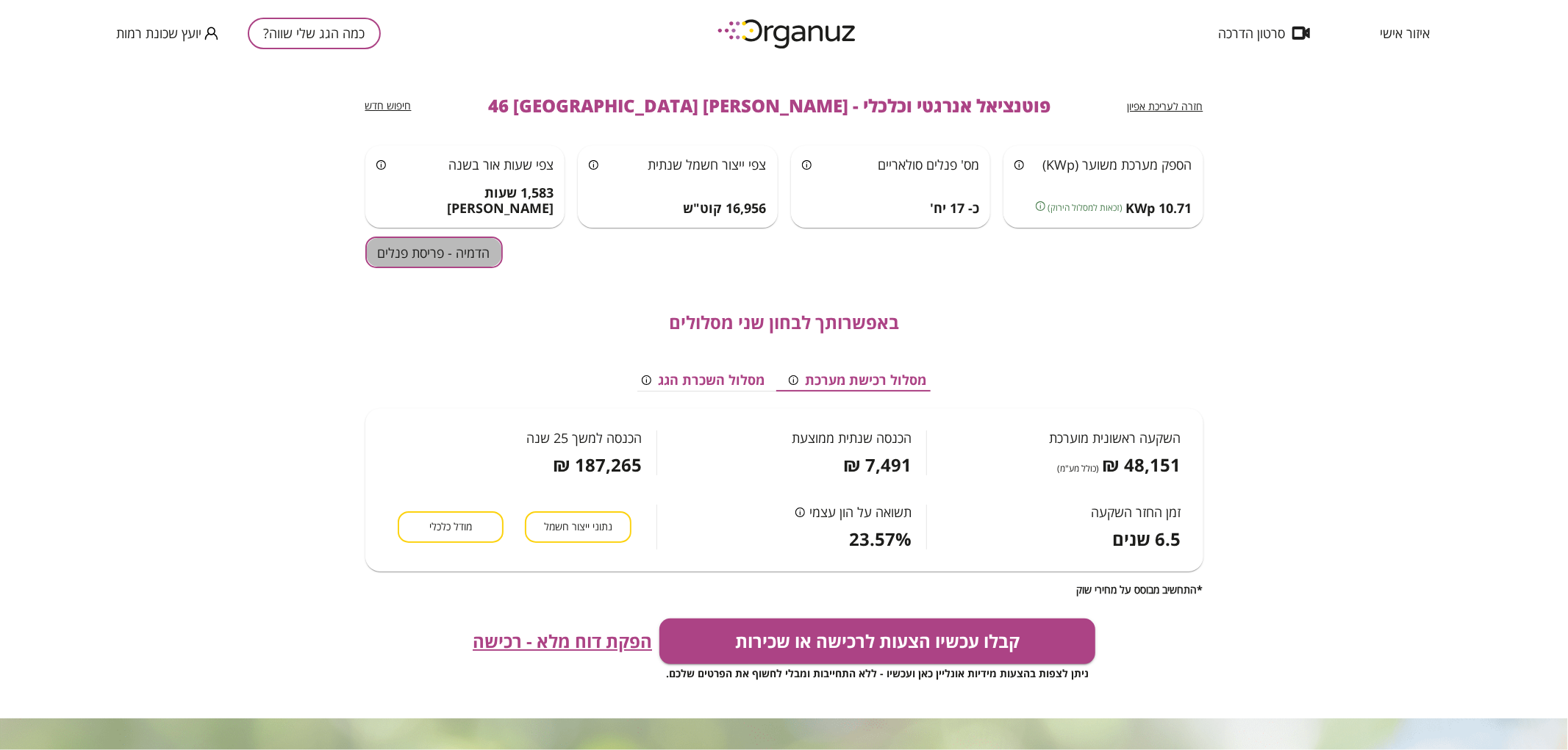
click at [442, 260] on button "הדמיה - פריסת פנלים" at bounding box center [434, 252] width 138 height 32
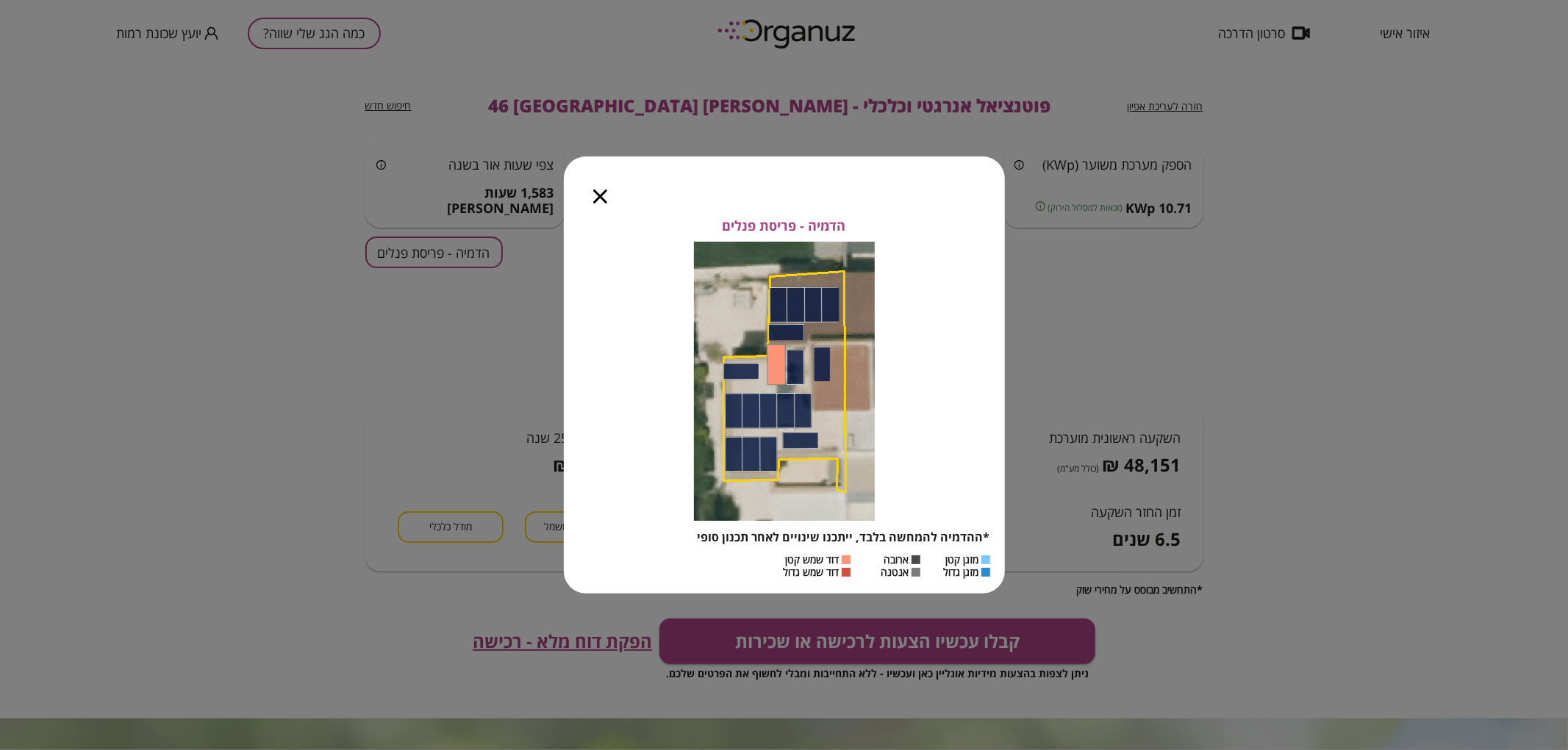
click at [601, 195] on icon "button" at bounding box center [600, 196] width 14 height 14
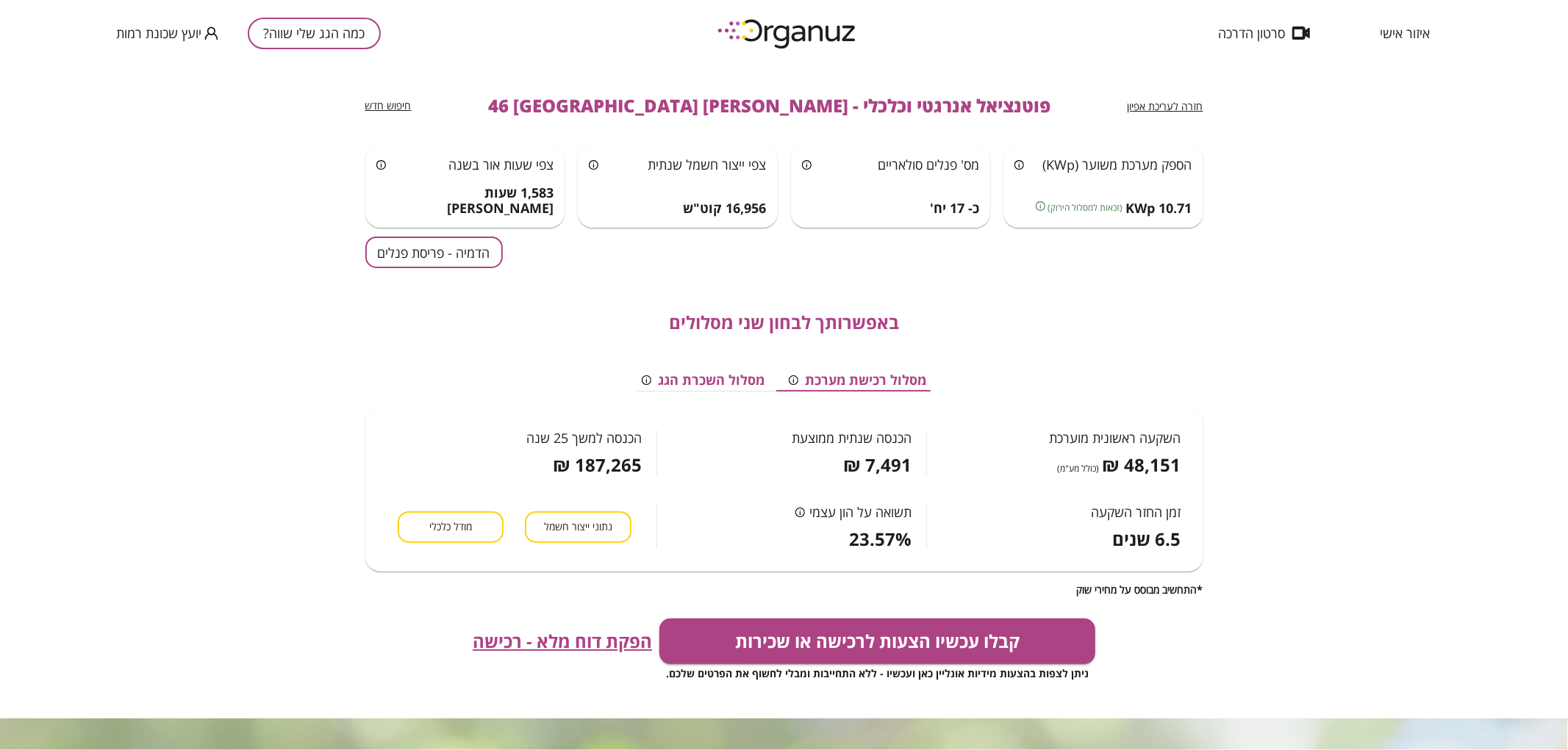
click at [348, 40] on button "כמה הגג שלי שווה?" at bounding box center [315, 33] width 133 height 32
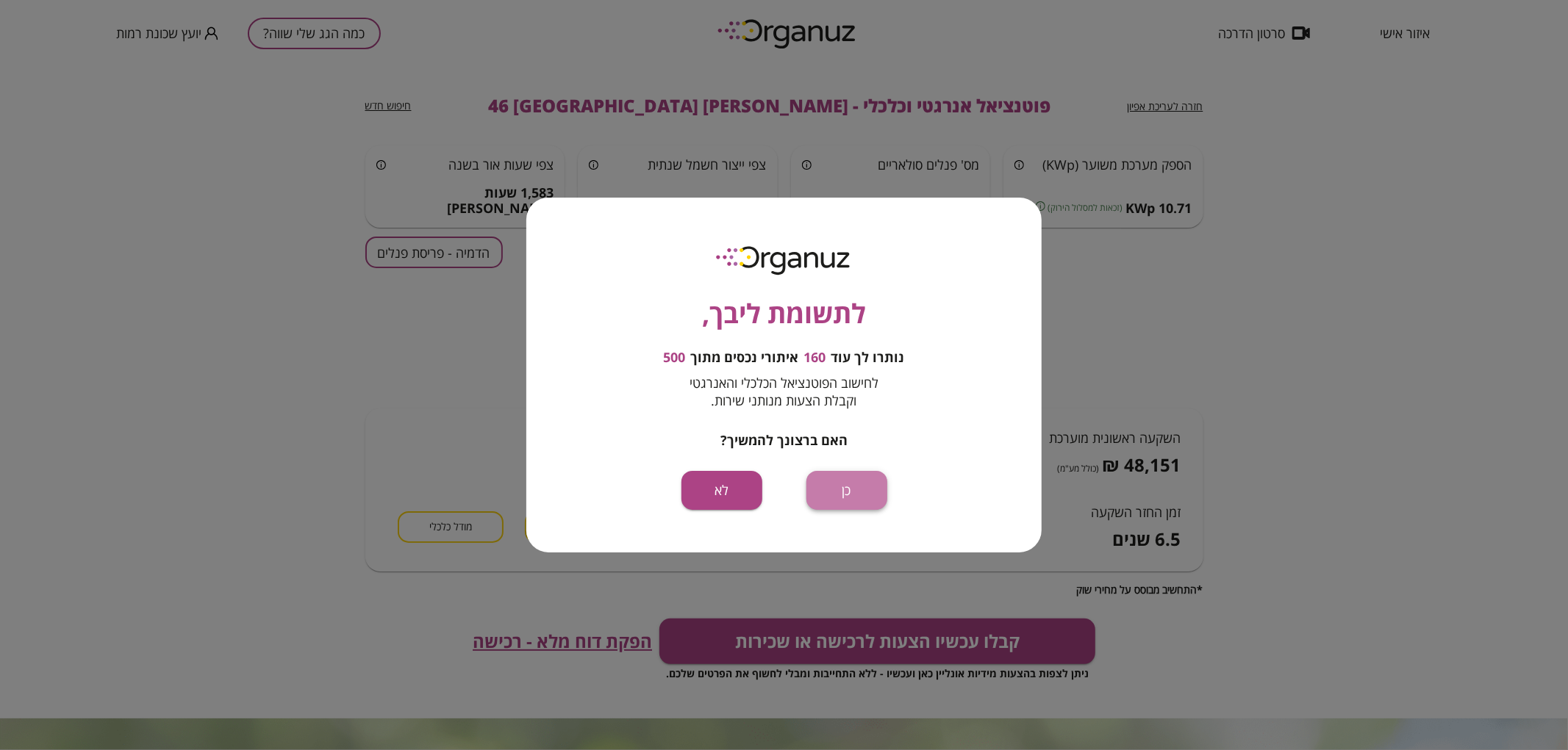
click at [850, 503] on button "כן" at bounding box center [847, 490] width 81 height 39
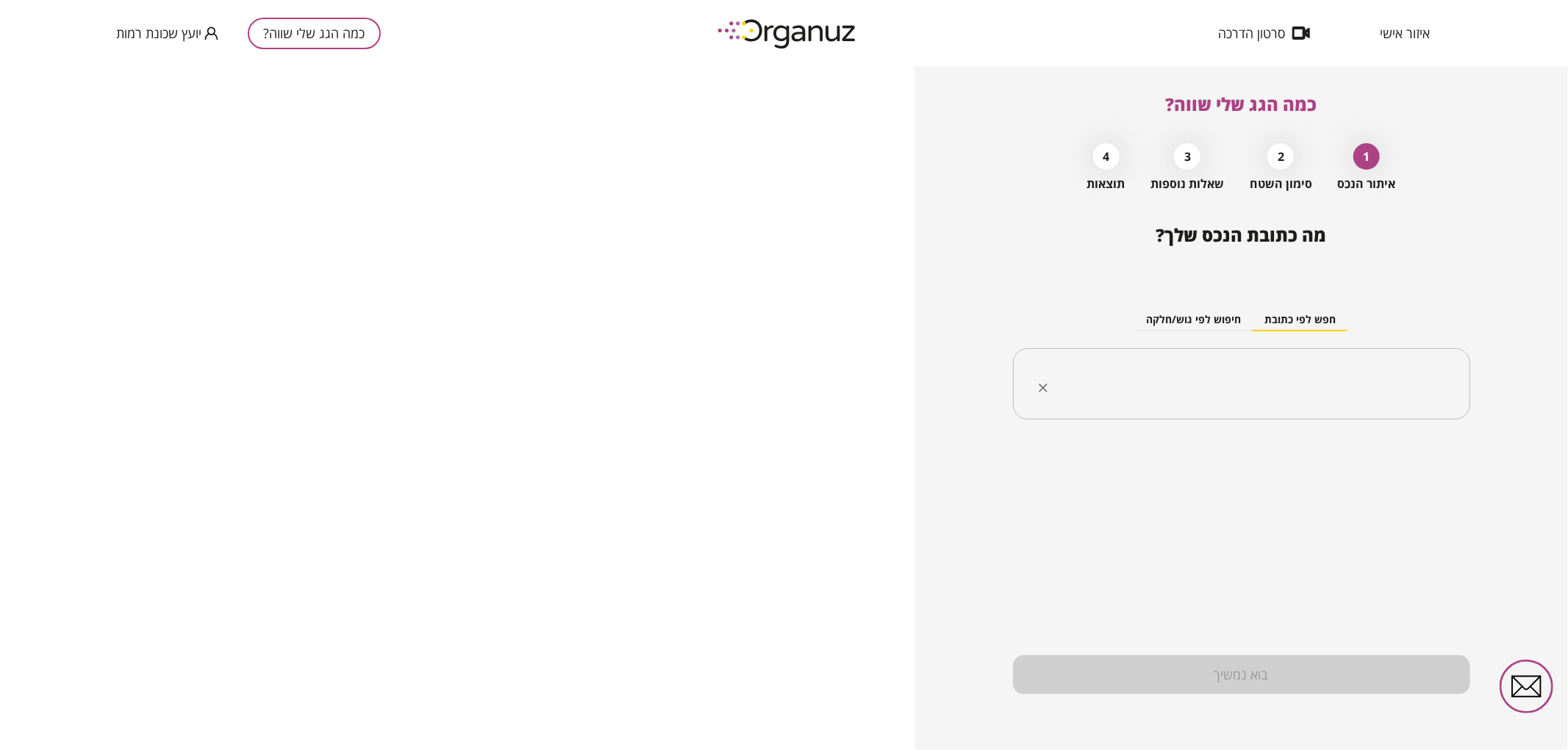
click at [1103, 399] on input "text" at bounding box center [1247, 385] width 411 height 36
click at [1366, 384] on input "**********" at bounding box center [1247, 385] width 411 height 36
click at [1418, 454] on li "[PERSON_NAME] 48 [GEOGRAPHIC_DATA]" at bounding box center [1242, 458] width 419 height 26
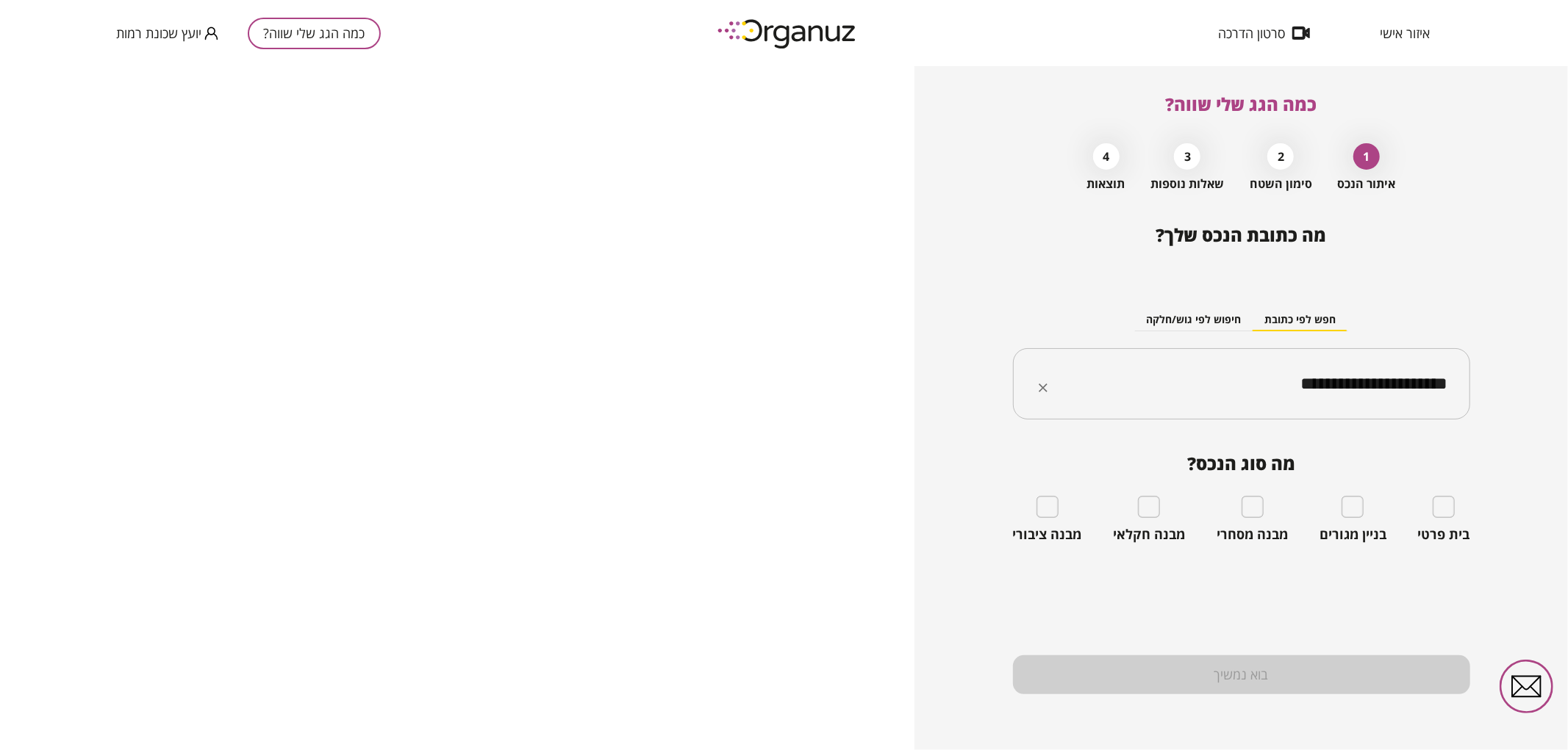
type input "**********"
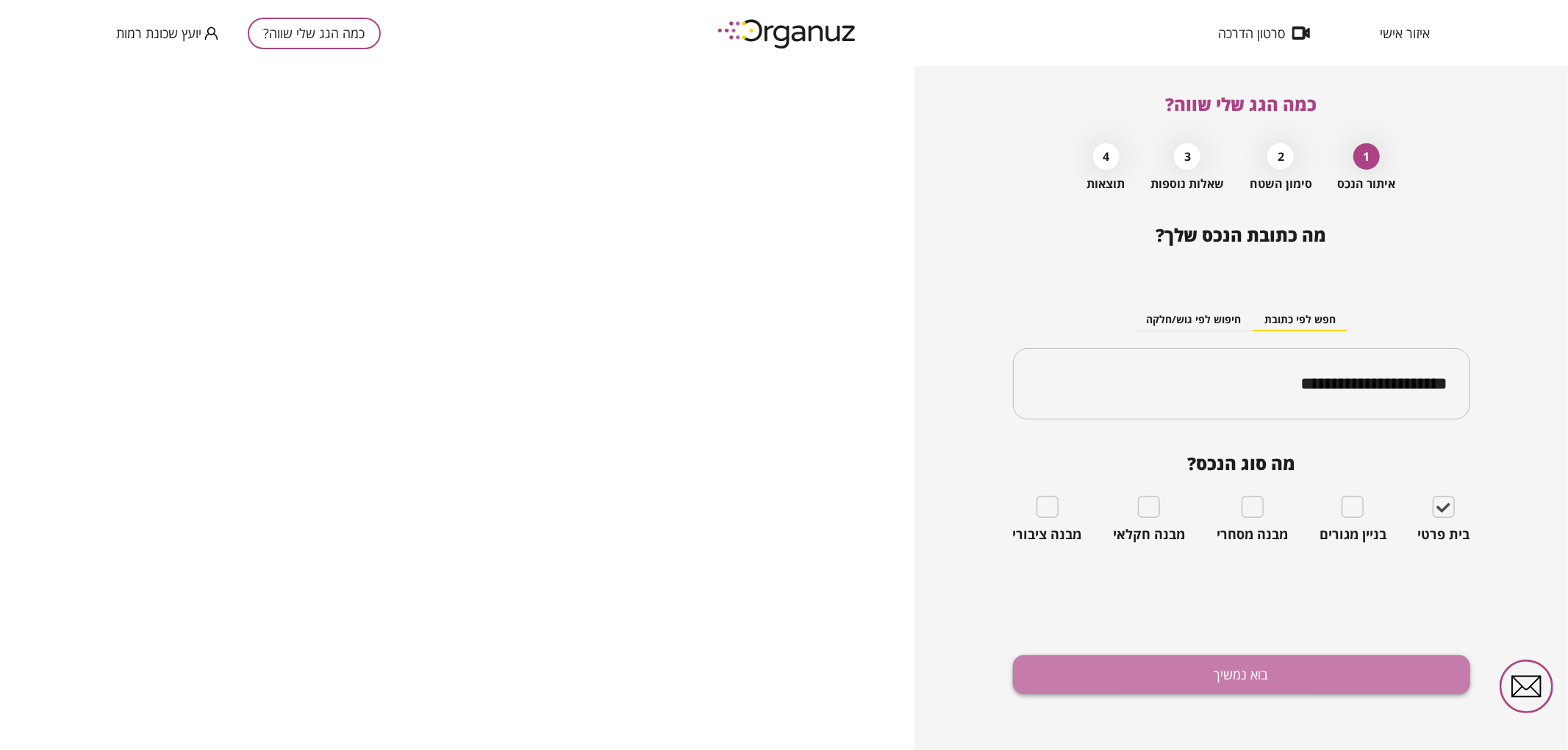
click at [1281, 673] on button "בוא נמשיך" at bounding box center [1242, 674] width 458 height 39
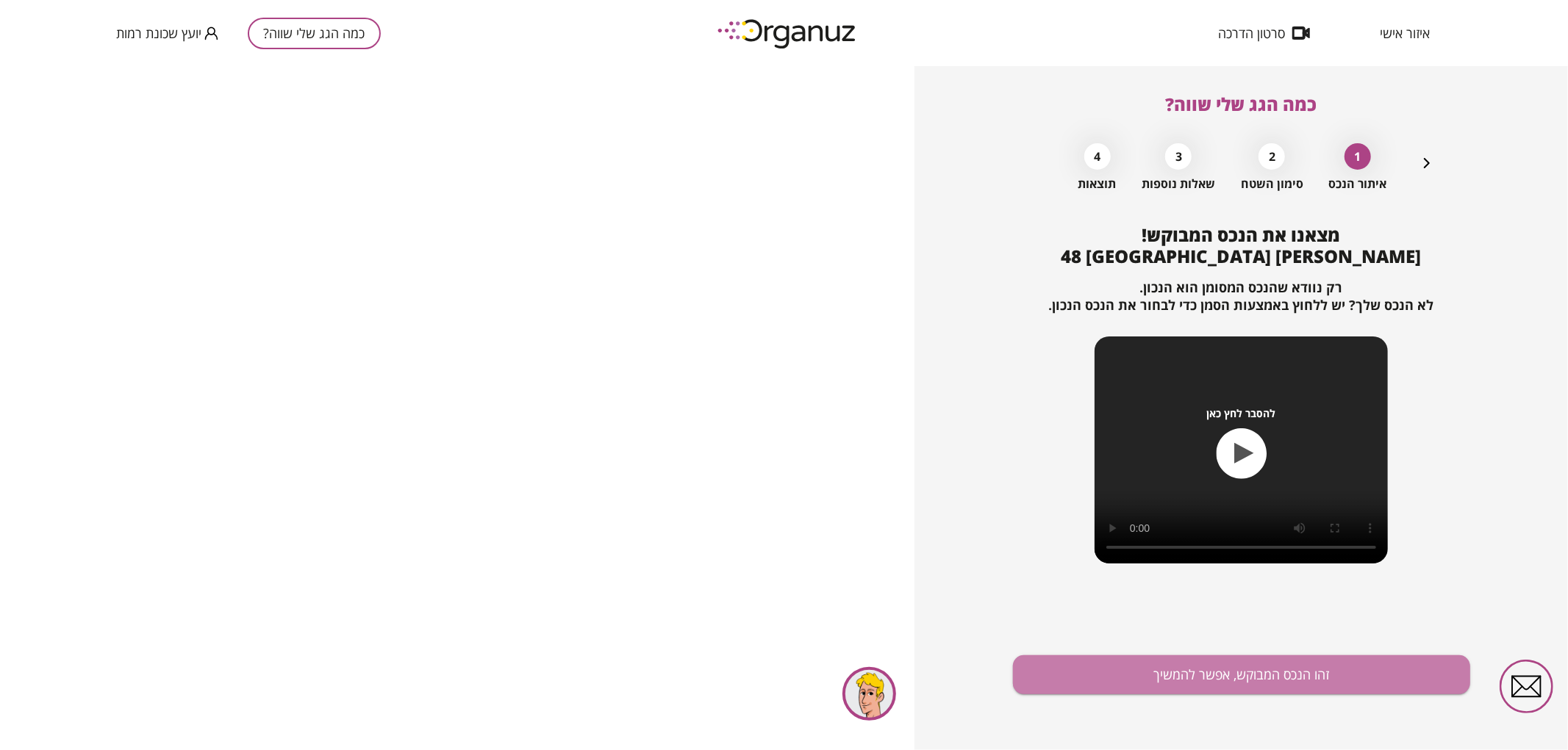
click at [1281, 673] on button "זהו הנכס המבוקש, אפשר להמשיך" at bounding box center [1242, 674] width 458 height 39
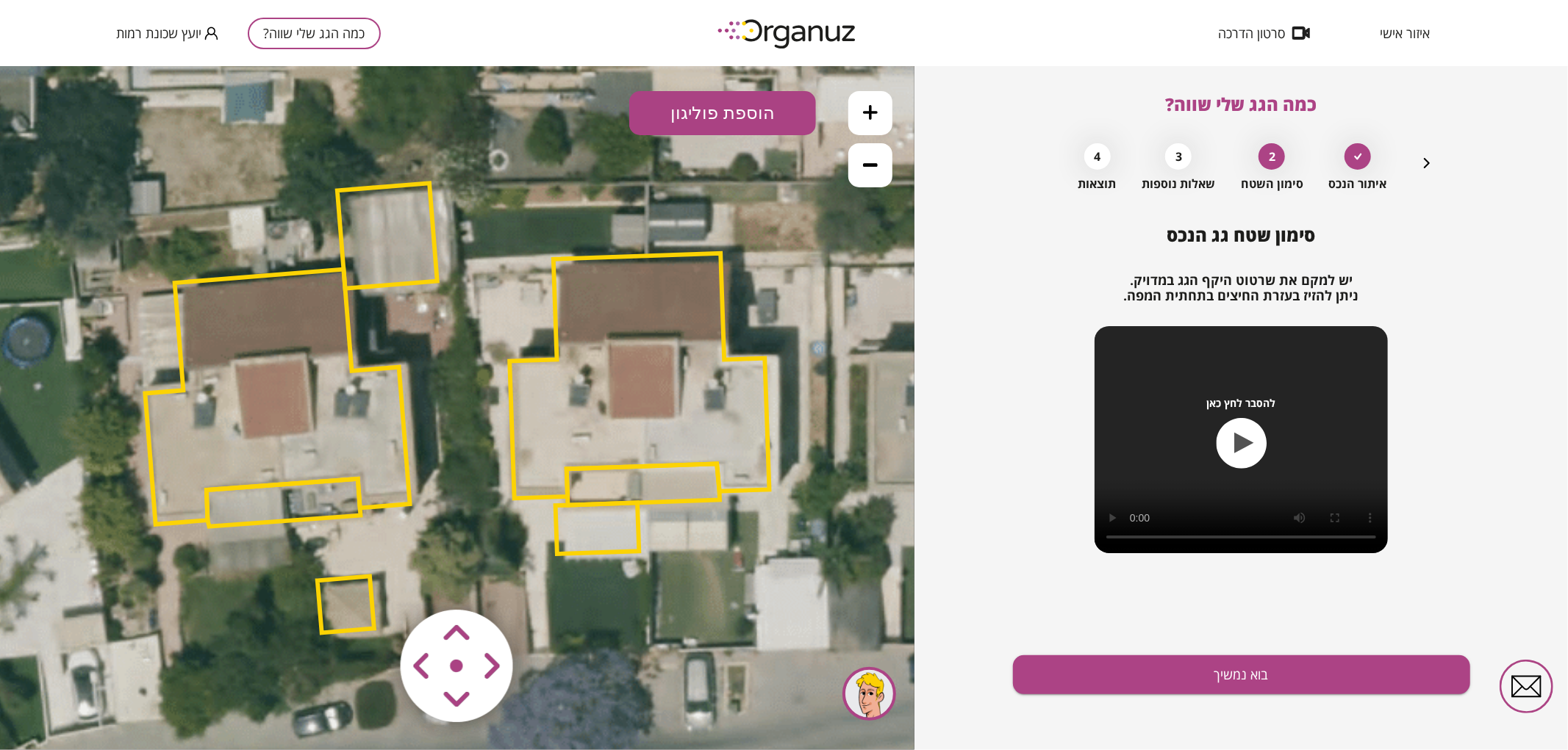
click at [875, 164] on icon at bounding box center [871, 164] width 15 height 4
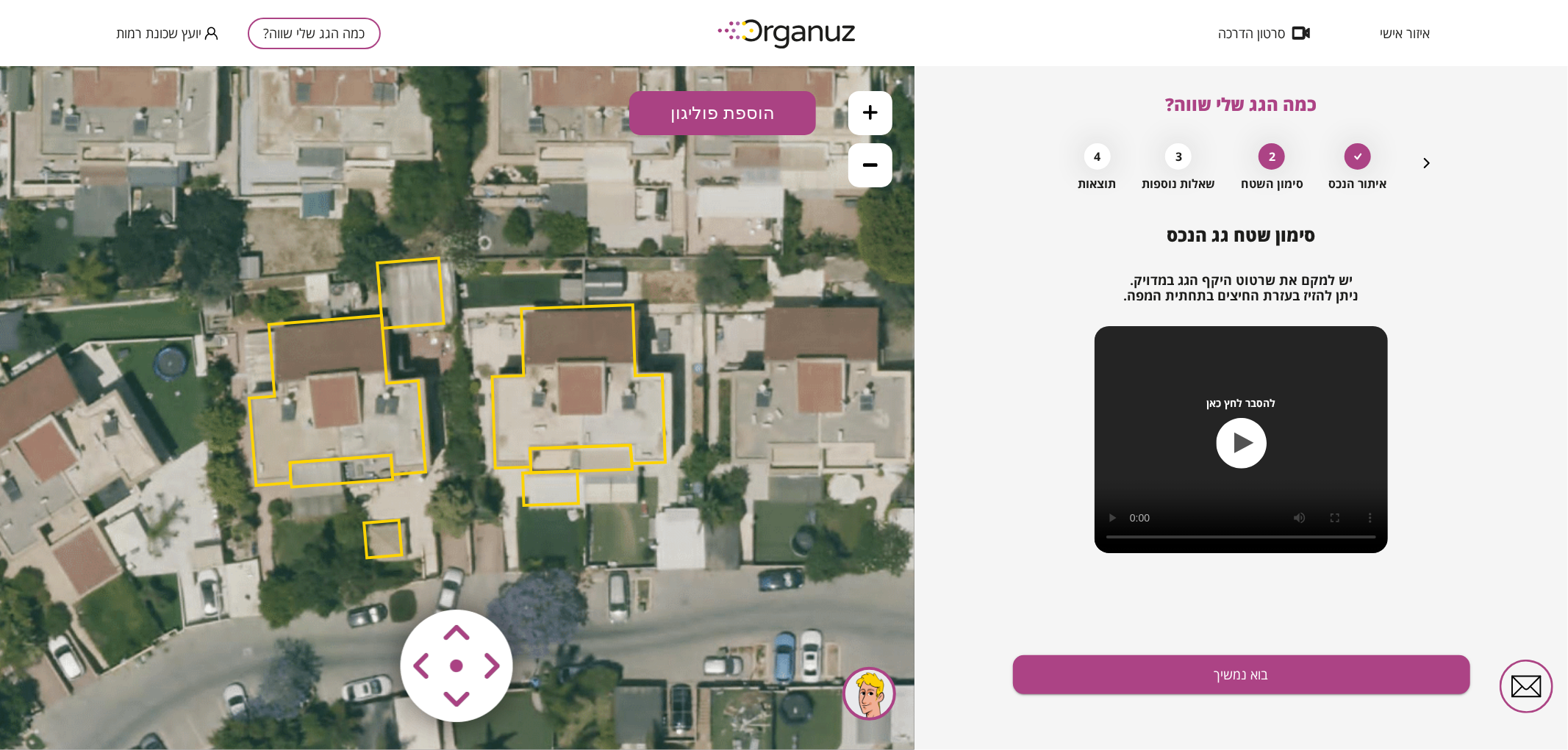
click at [875, 164] on icon at bounding box center [871, 164] width 15 height 4
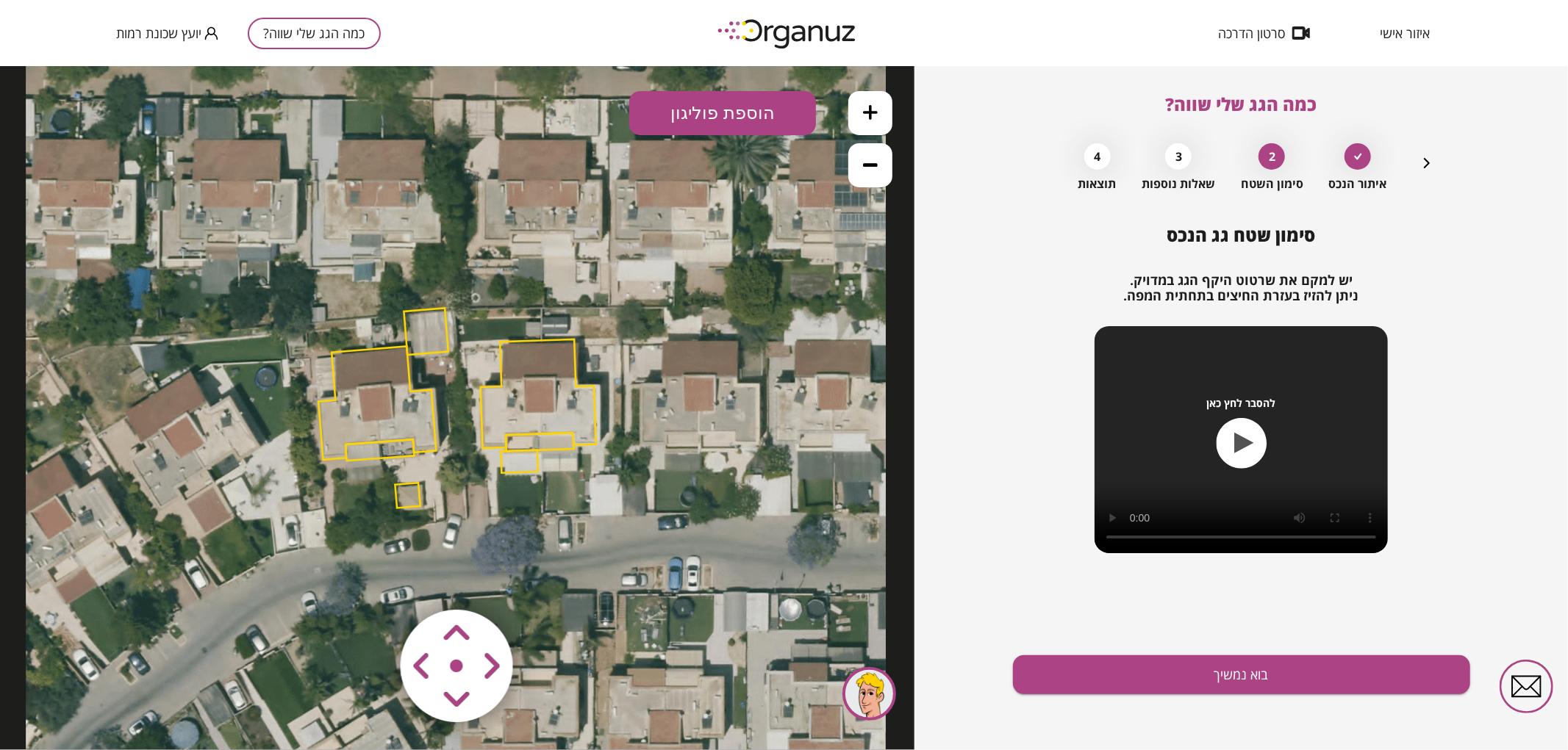
click at [884, 98] on button at bounding box center [871, 112] width 44 height 44
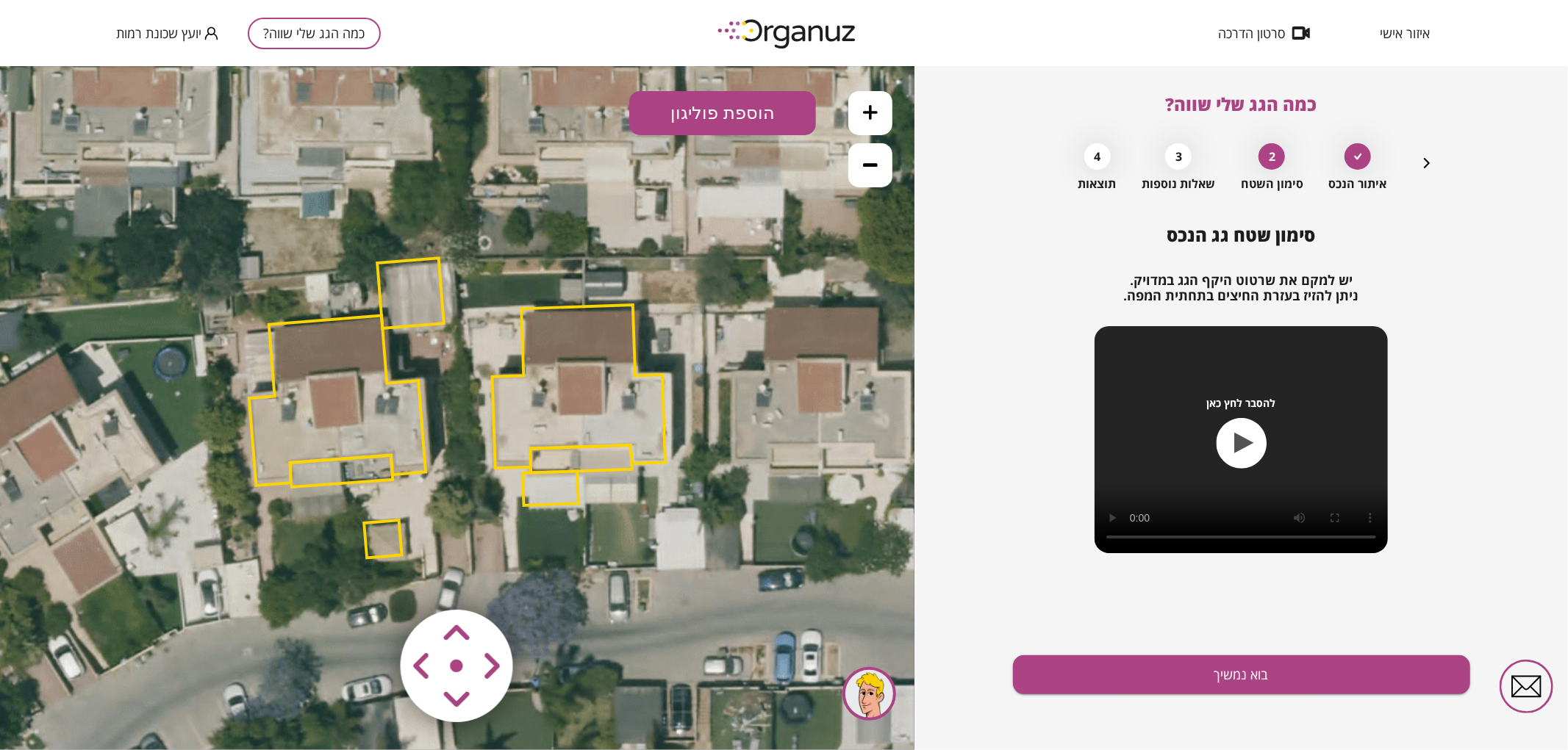
click at [884, 98] on button at bounding box center [871, 112] width 44 height 44
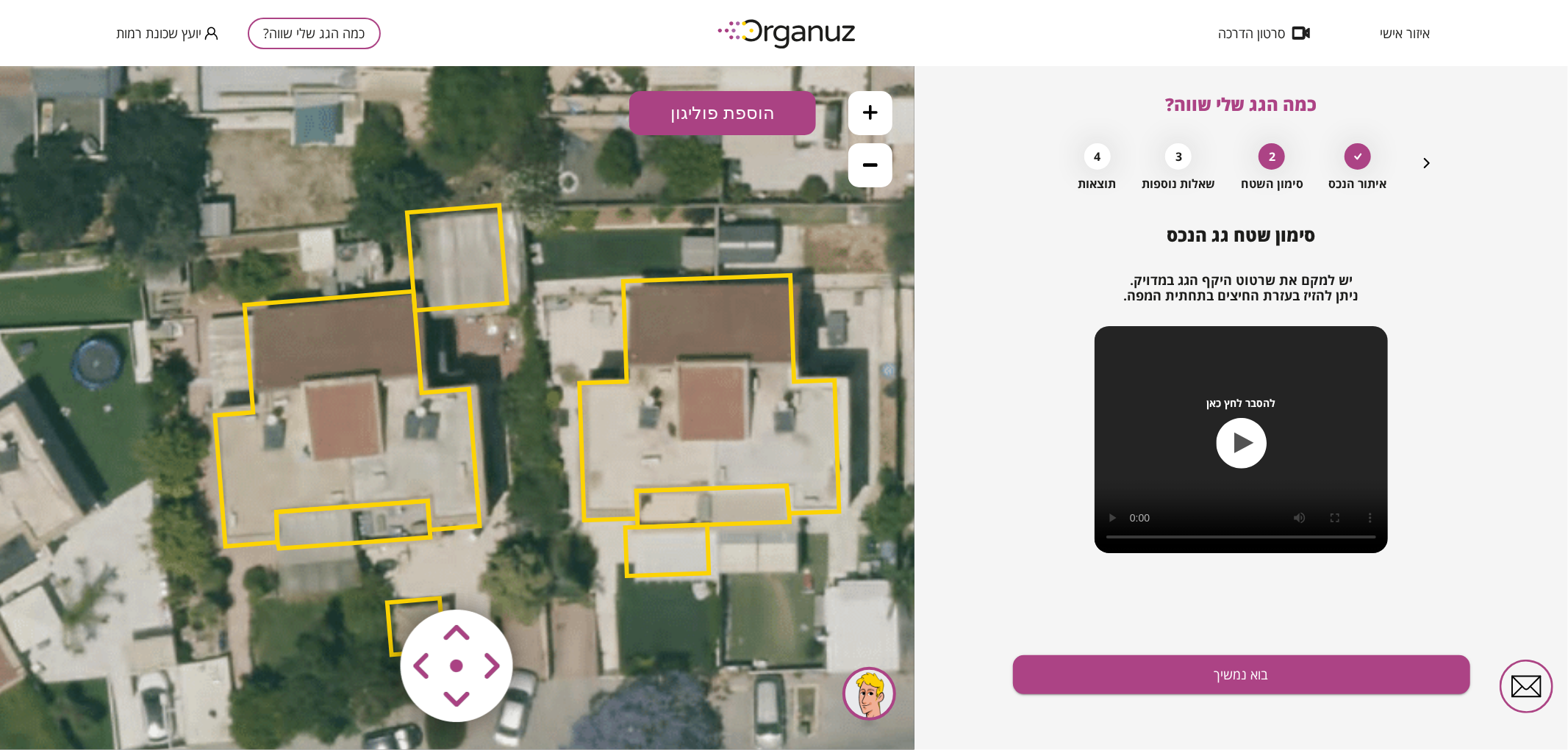
drag, startPoint x: 546, startPoint y: 413, endPoint x: 622, endPoint y: 416, distance: 76.1
click at [620, 435] on polygon at bounding box center [708, 397] width 260 height 245
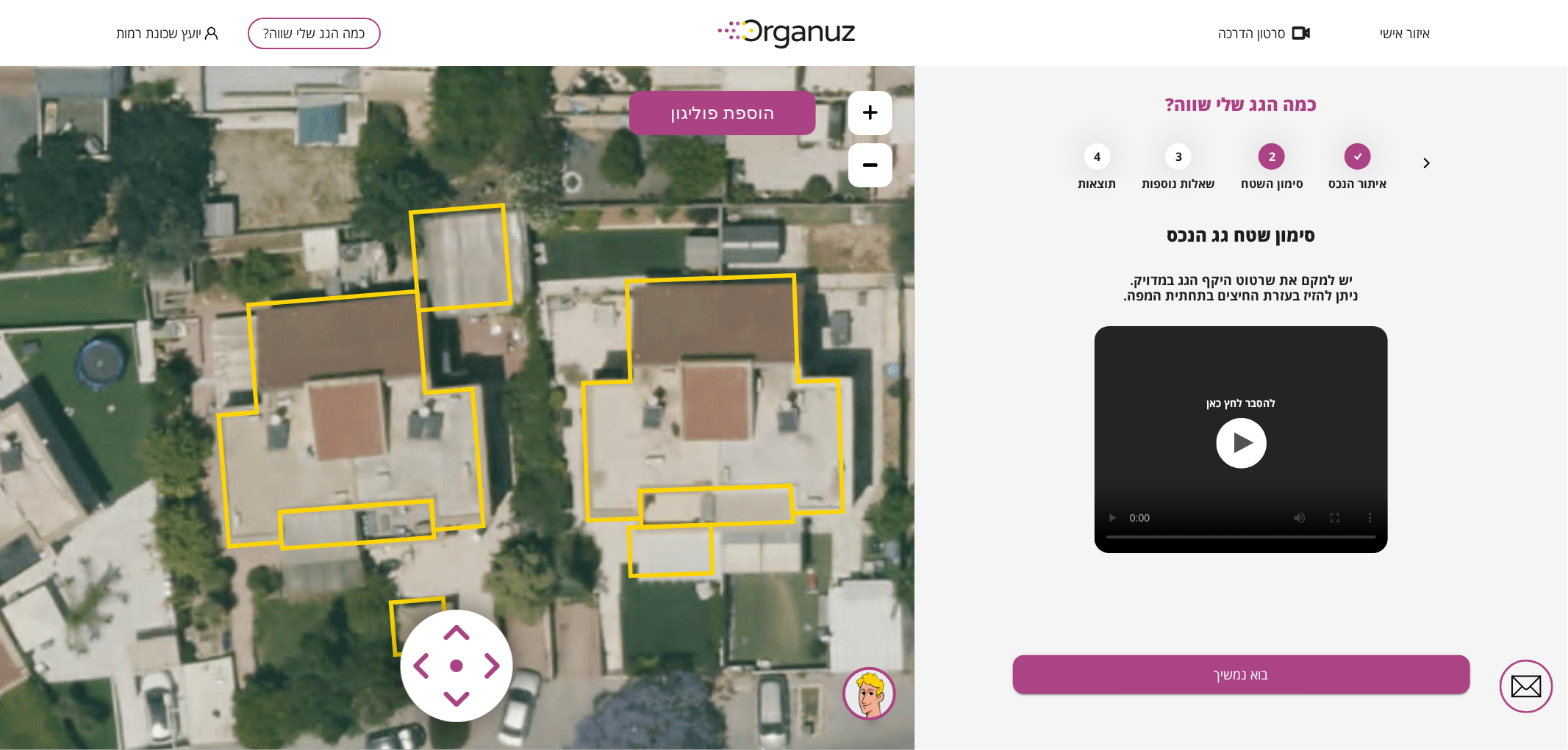
click at [488, 283] on polygon at bounding box center [461, 256] width 100 height 105
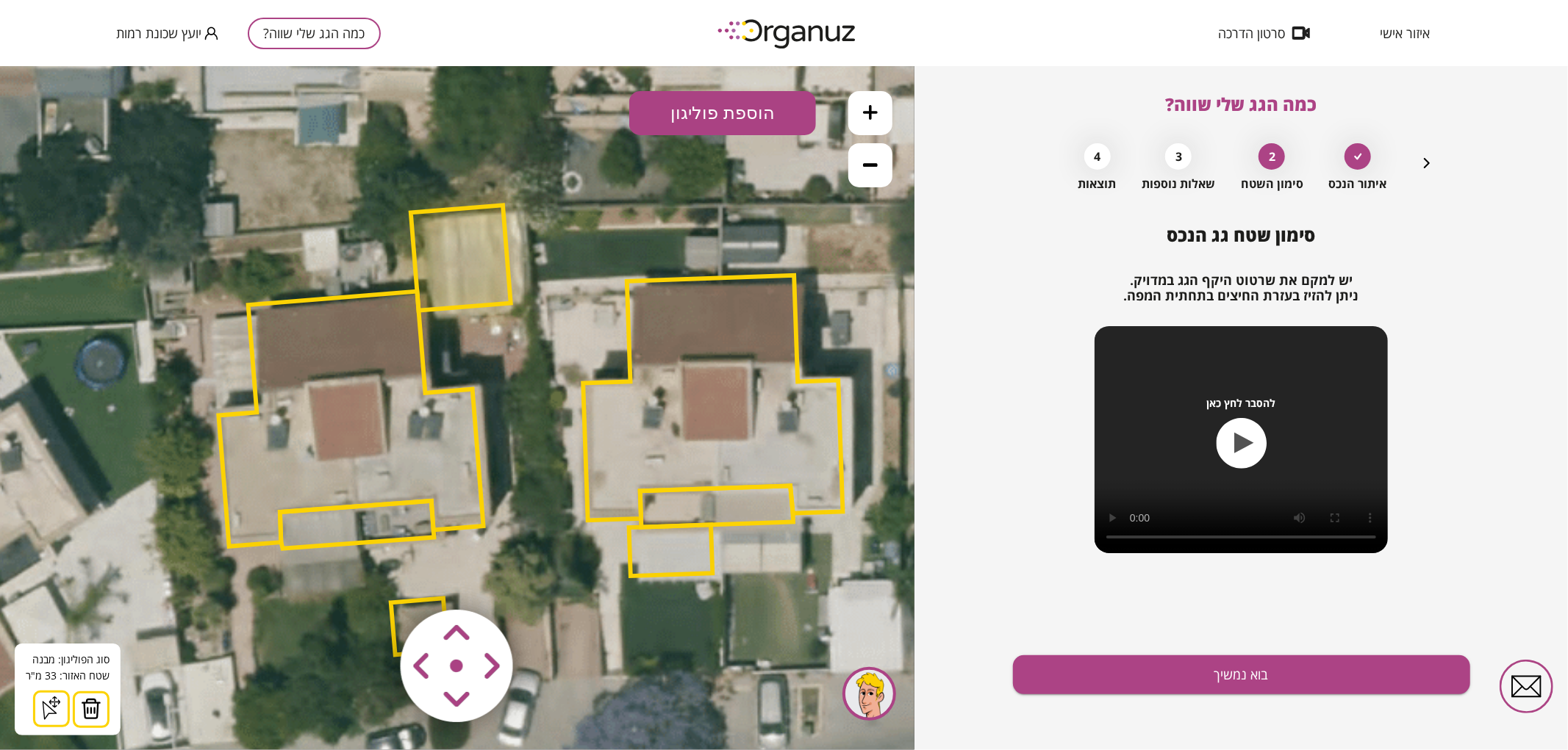
click at [96, 704] on img at bounding box center [91, 708] width 21 height 22
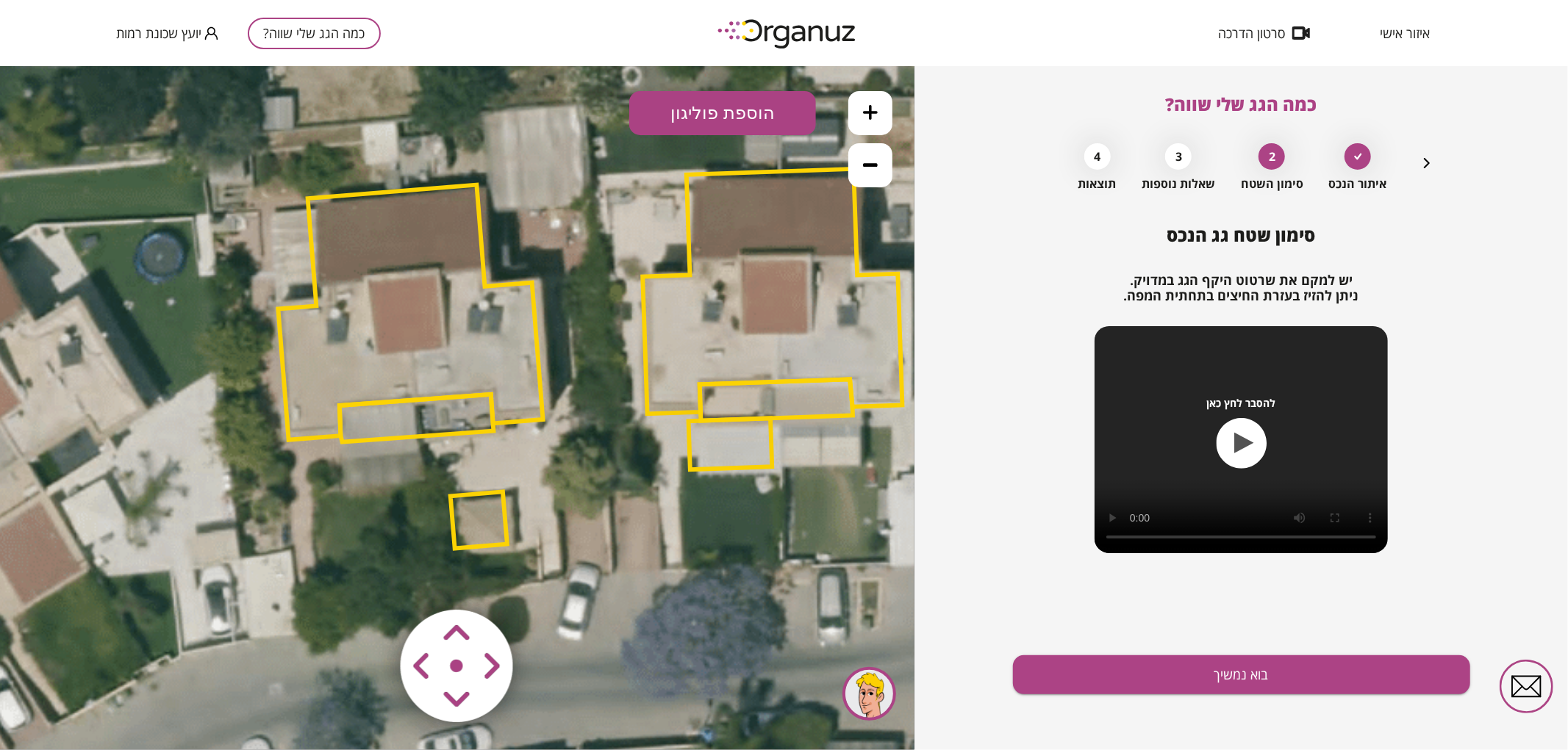
drag, startPoint x: 537, startPoint y: 605, endPoint x: 655, endPoint y: 450, distance: 194.8
click at [650, 454] on div ".st0 { fill: #FFFFFF; } 0" at bounding box center [457, 407] width 914 height 684
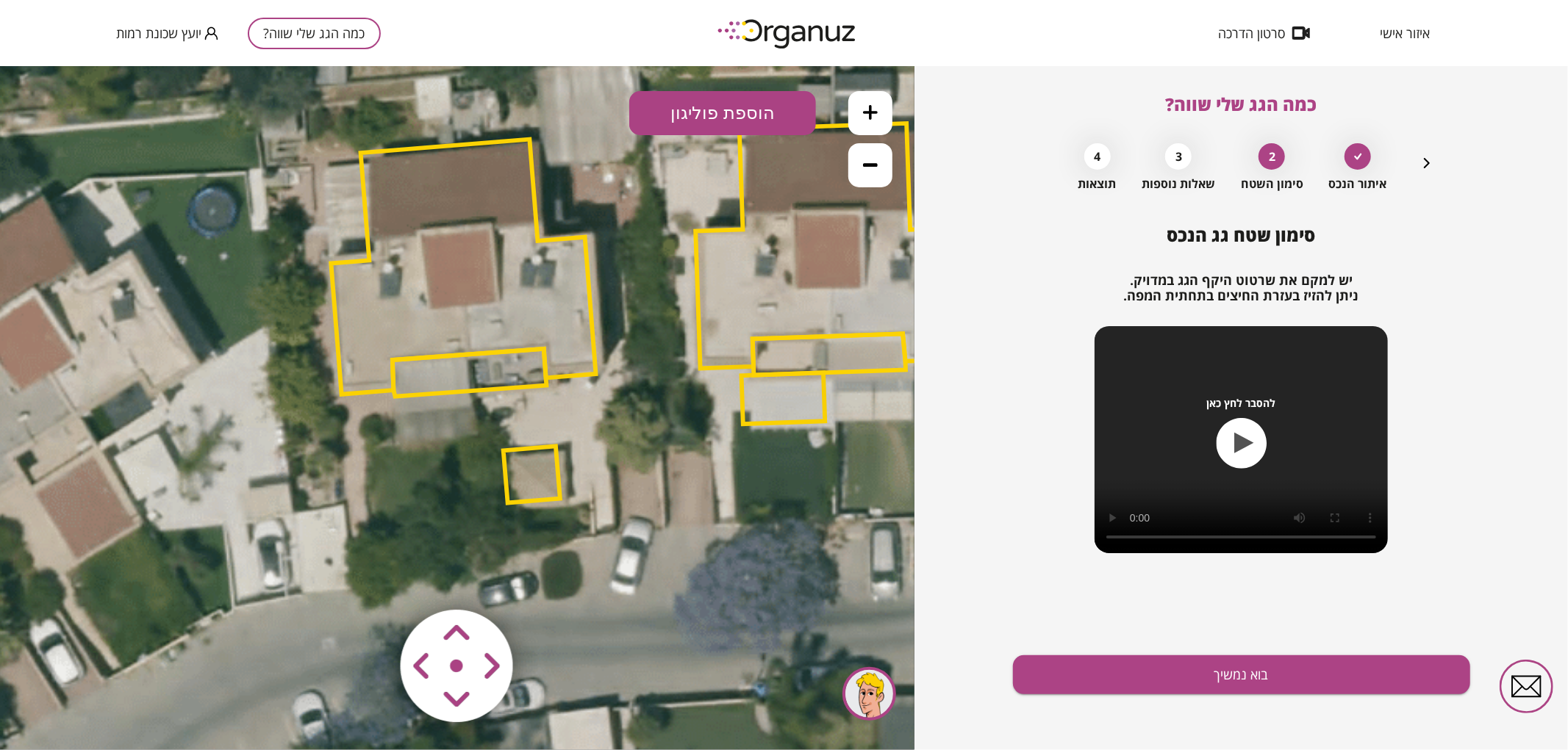
click at [554, 476] on polygon at bounding box center [531, 474] width 57 height 57
click at [509, 497] on polygon at bounding box center [531, 474] width 57 height 57
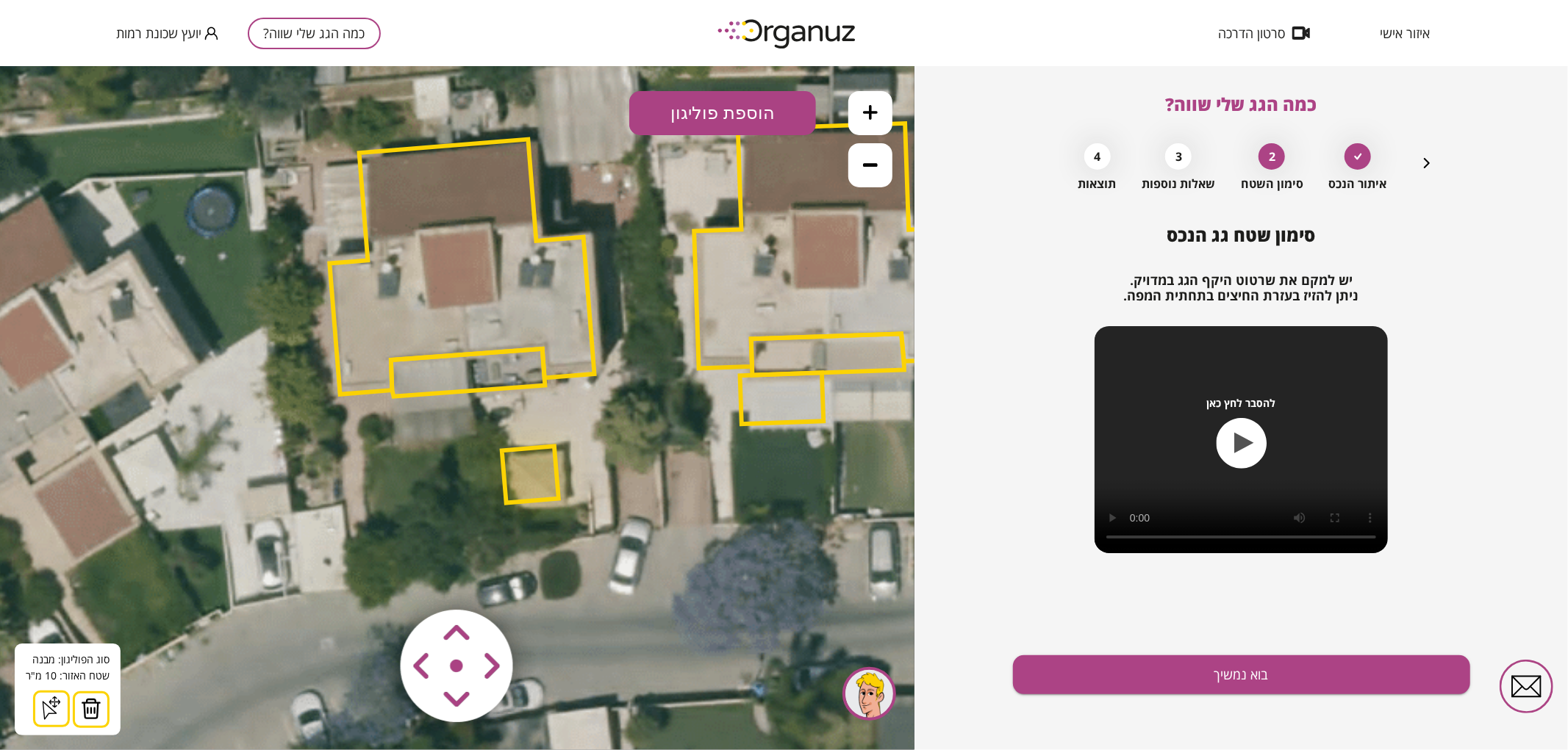
click at [101, 718] on button at bounding box center [91, 709] width 36 height 36
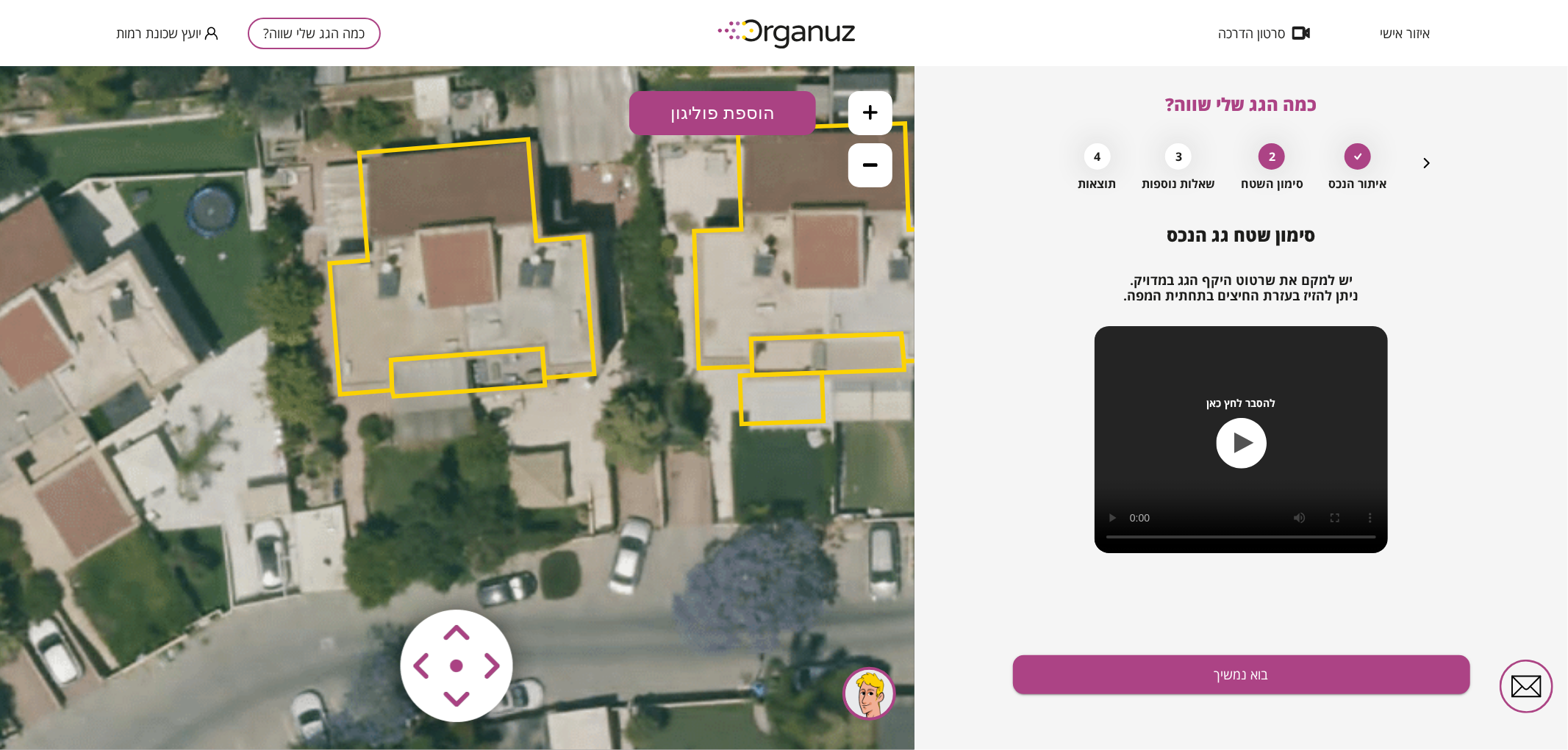
click at [526, 373] on polygon at bounding box center [468, 372] width 154 height 47
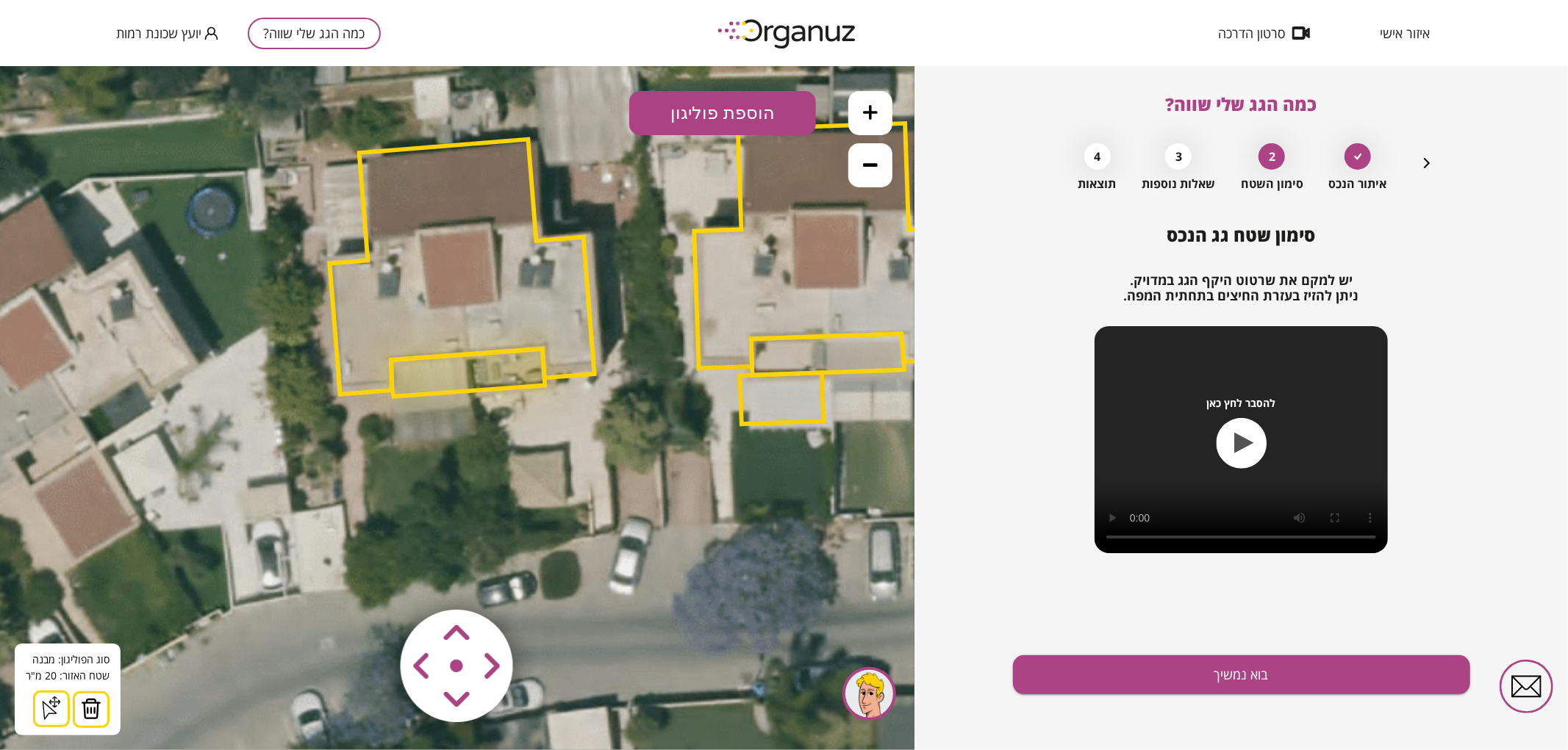
click at [89, 709] on img at bounding box center [91, 708] width 21 height 22
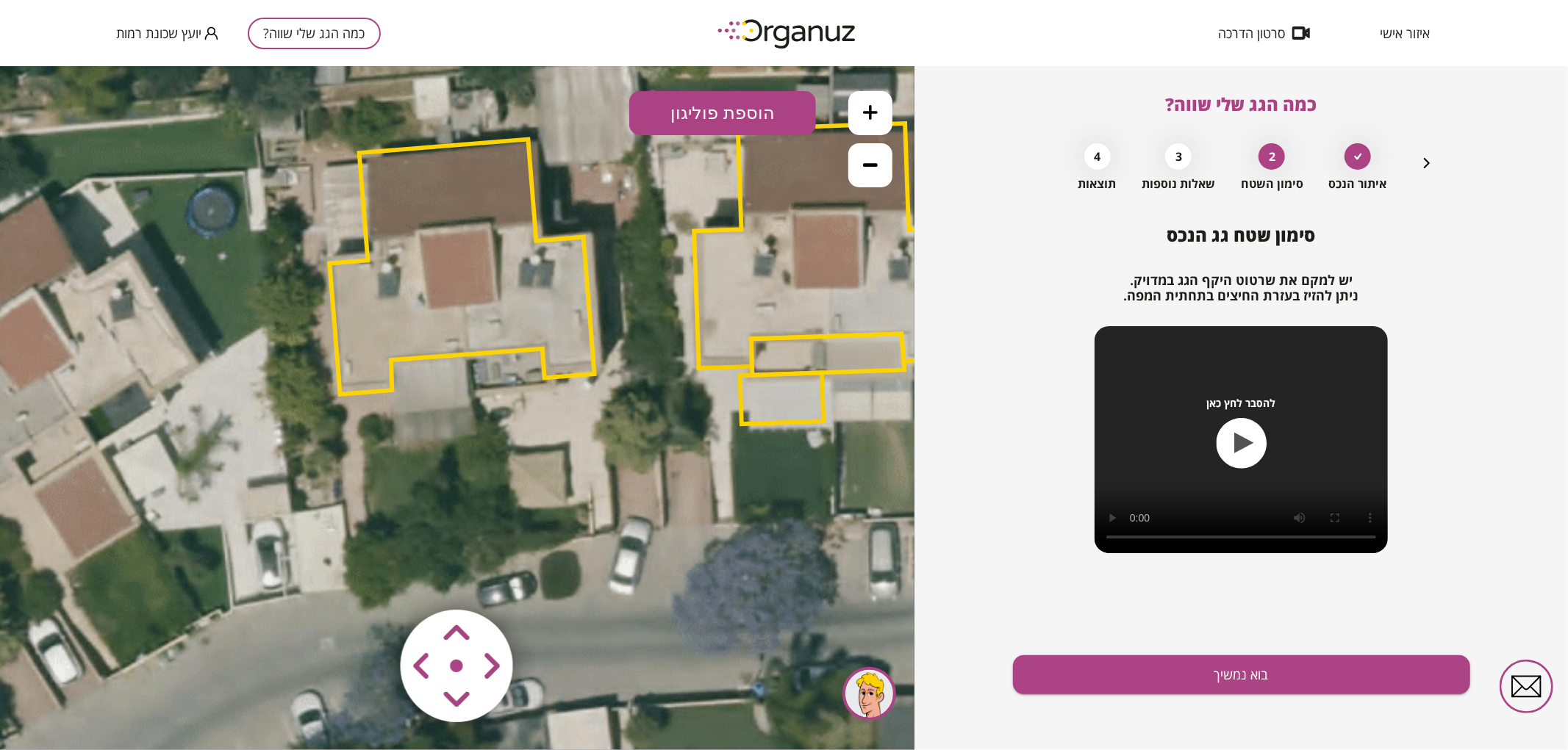
click at [527, 301] on polygon at bounding box center [461, 266] width 264 height 255
click at [446, 334] on polygon at bounding box center [461, 268] width 264 height 255
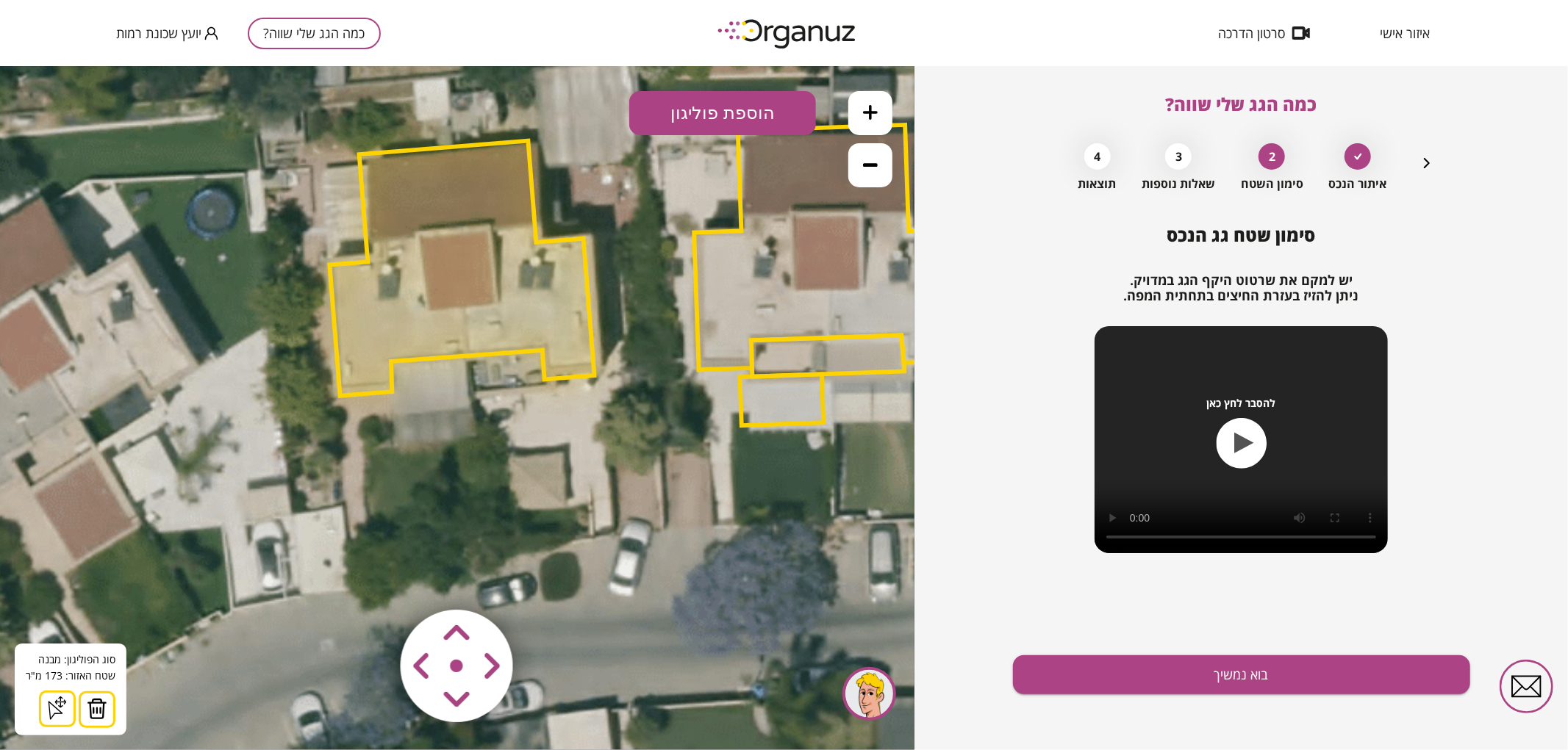
click at [106, 708] on button at bounding box center [97, 709] width 36 height 36
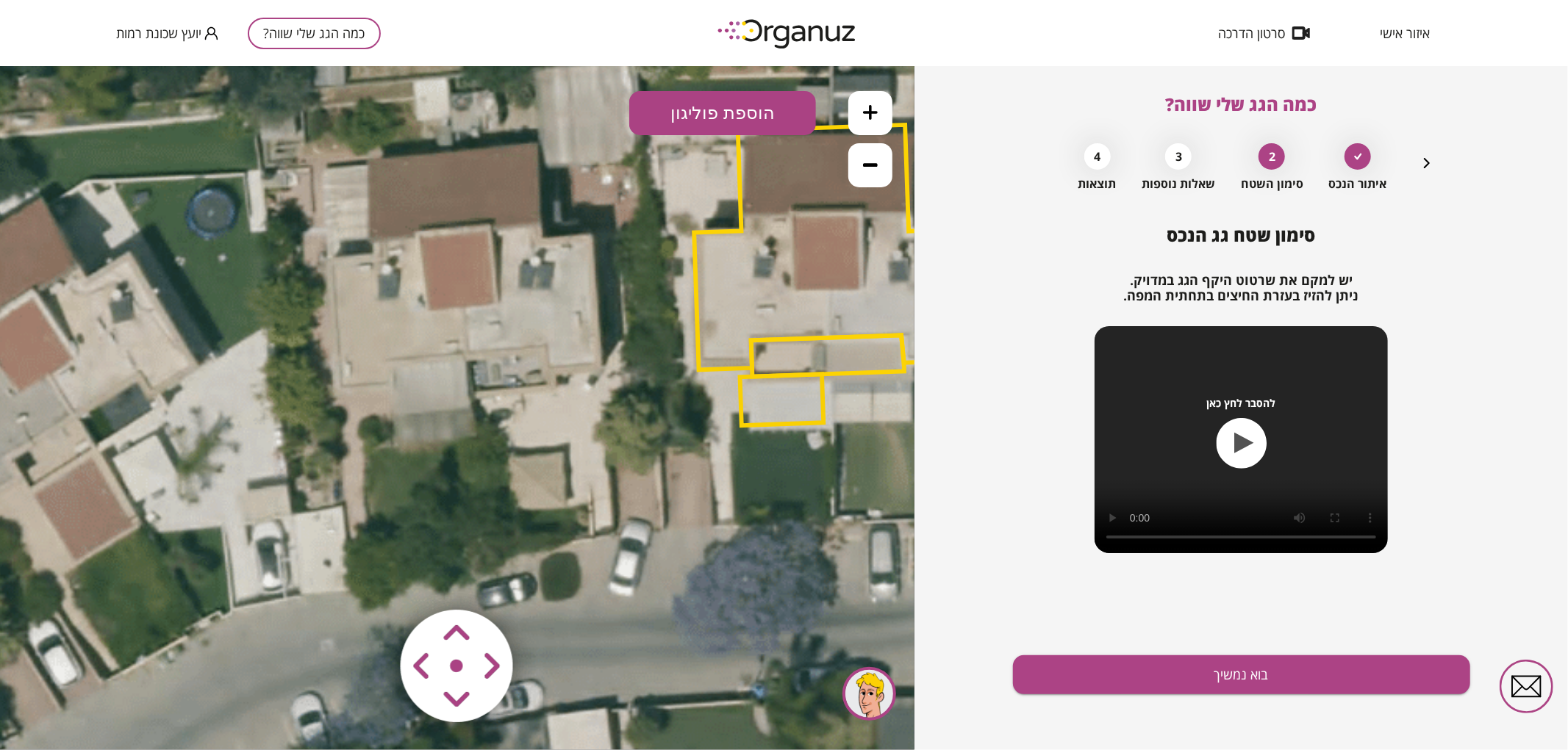
click at [734, 98] on button "הוספת פוליגון" at bounding box center [722, 112] width 187 height 44
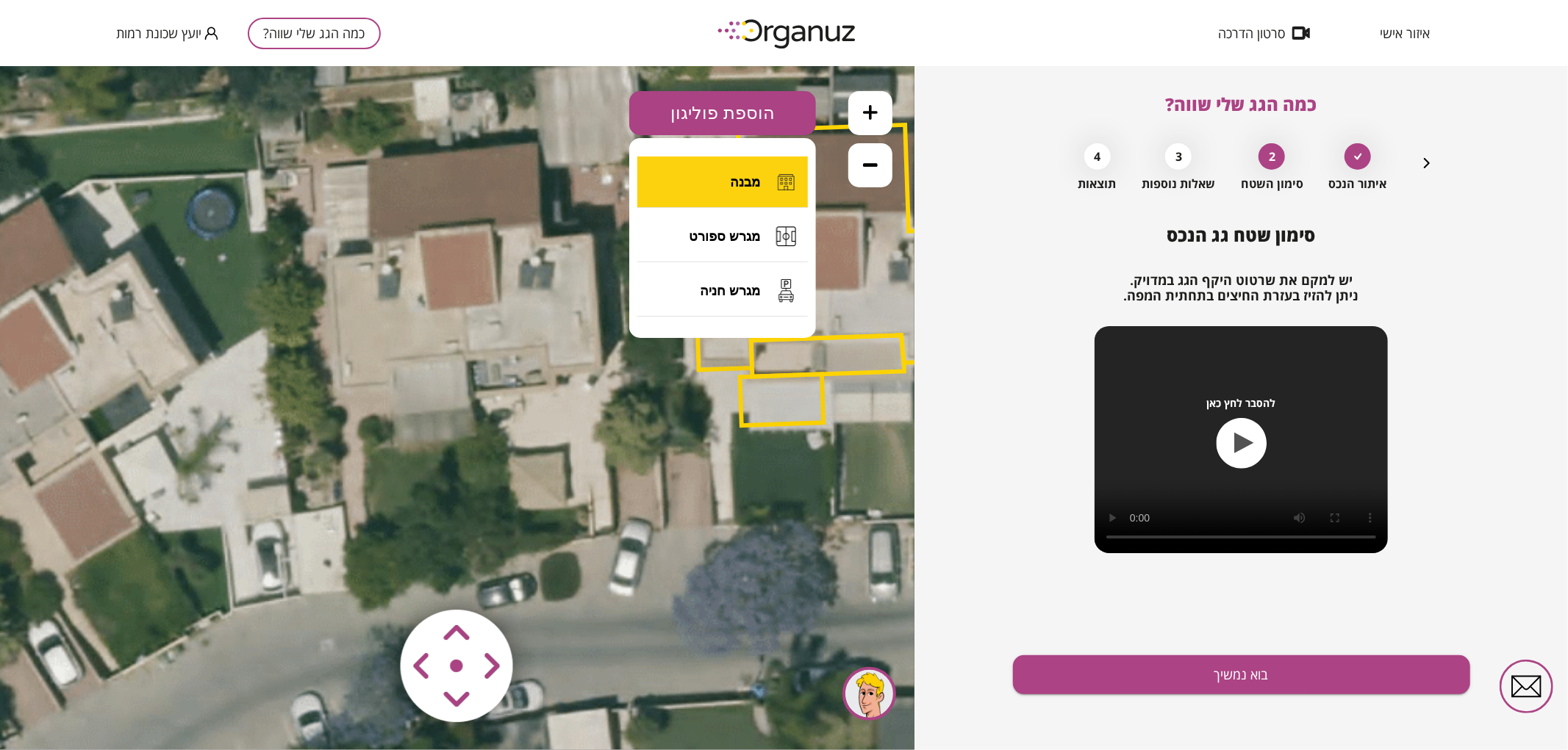
click at [716, 177] on button "מבנה" at bounding box center [722, 181] width 170 height 51
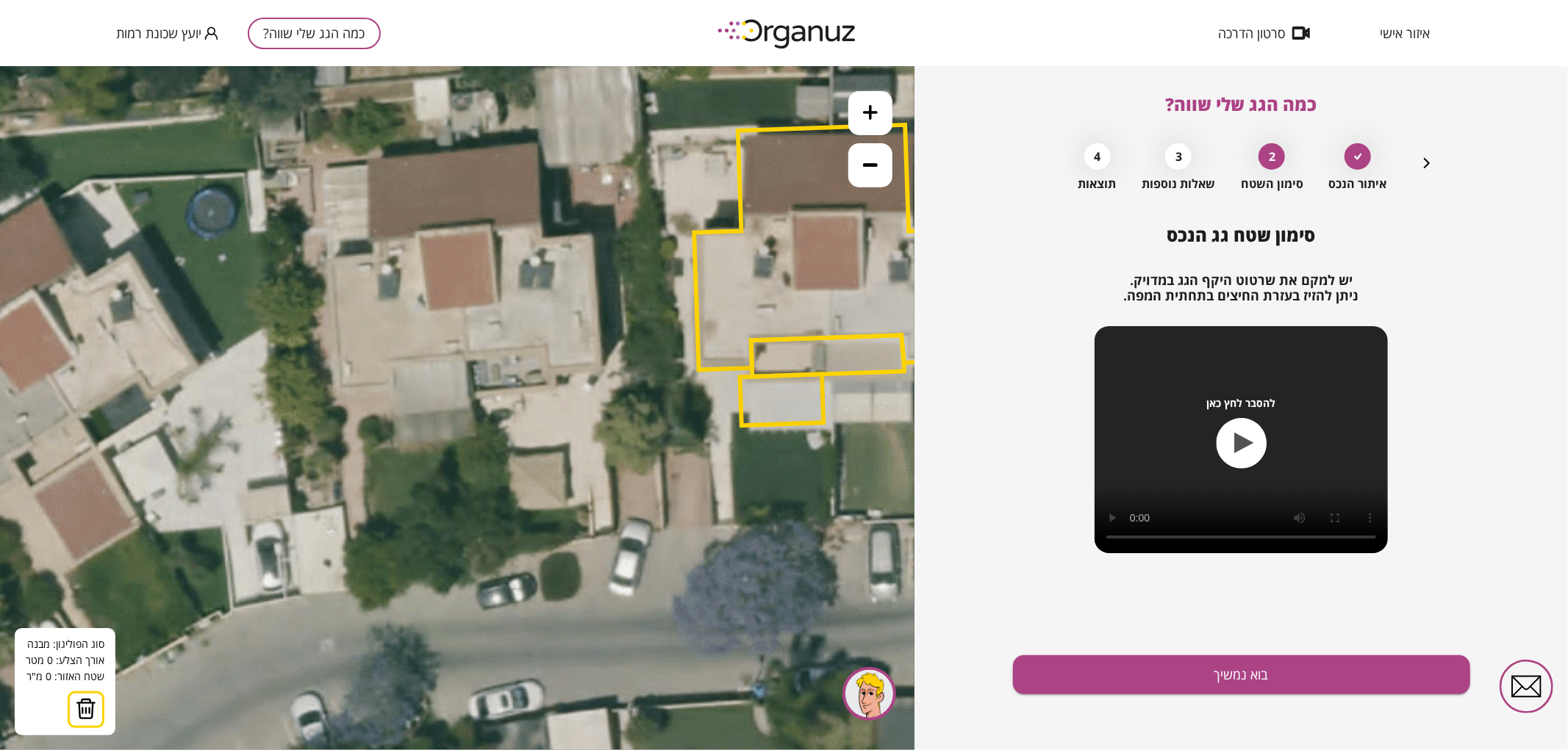
click at [465, 356] on icon at bounding box center [639, 282] width 1935 height 1935
click at [453, 152] on polygon at bounding box center [459, 254] width 13 height 204
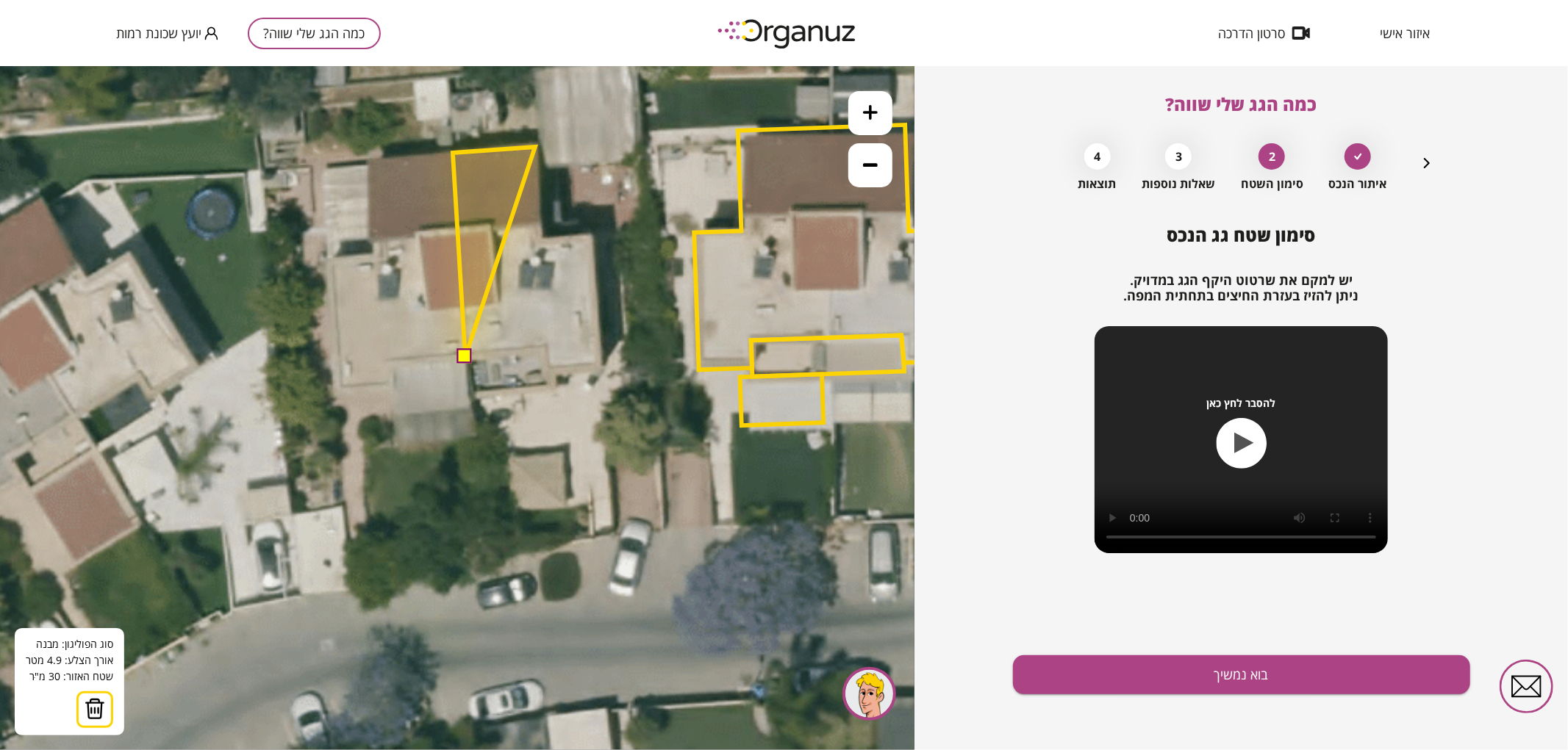
click at [535, 146] on polygon at bounding box center [494, 251] width 82 height 211
click at [542, 239] on polygon at bounding box center [498, 251] width 89 height 211
click at [593, 235] on polygon at bounding box center [523, 251] width 140 height 211
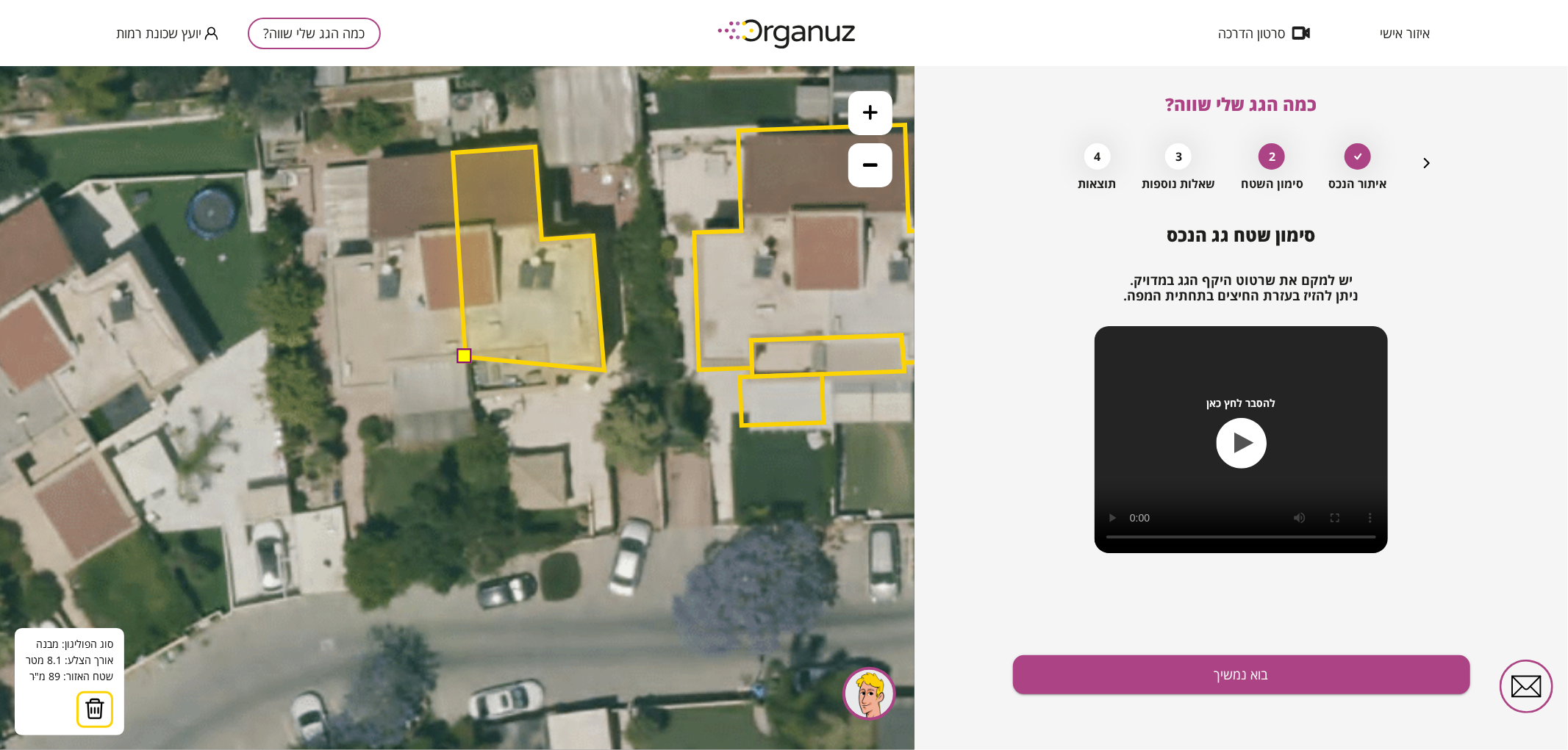
click at [604, 370] on polygon at bounding box center [529, 257] width 151 height 223
click at [542, 371] on polygon at bounding box center [529, 258] width 151 height 225
click at [541, 351] on polygon at bounding box center [529, 258] width 151 height 225
click at [468, 354] on button at bounding box center [465, 355] width 15 height 15
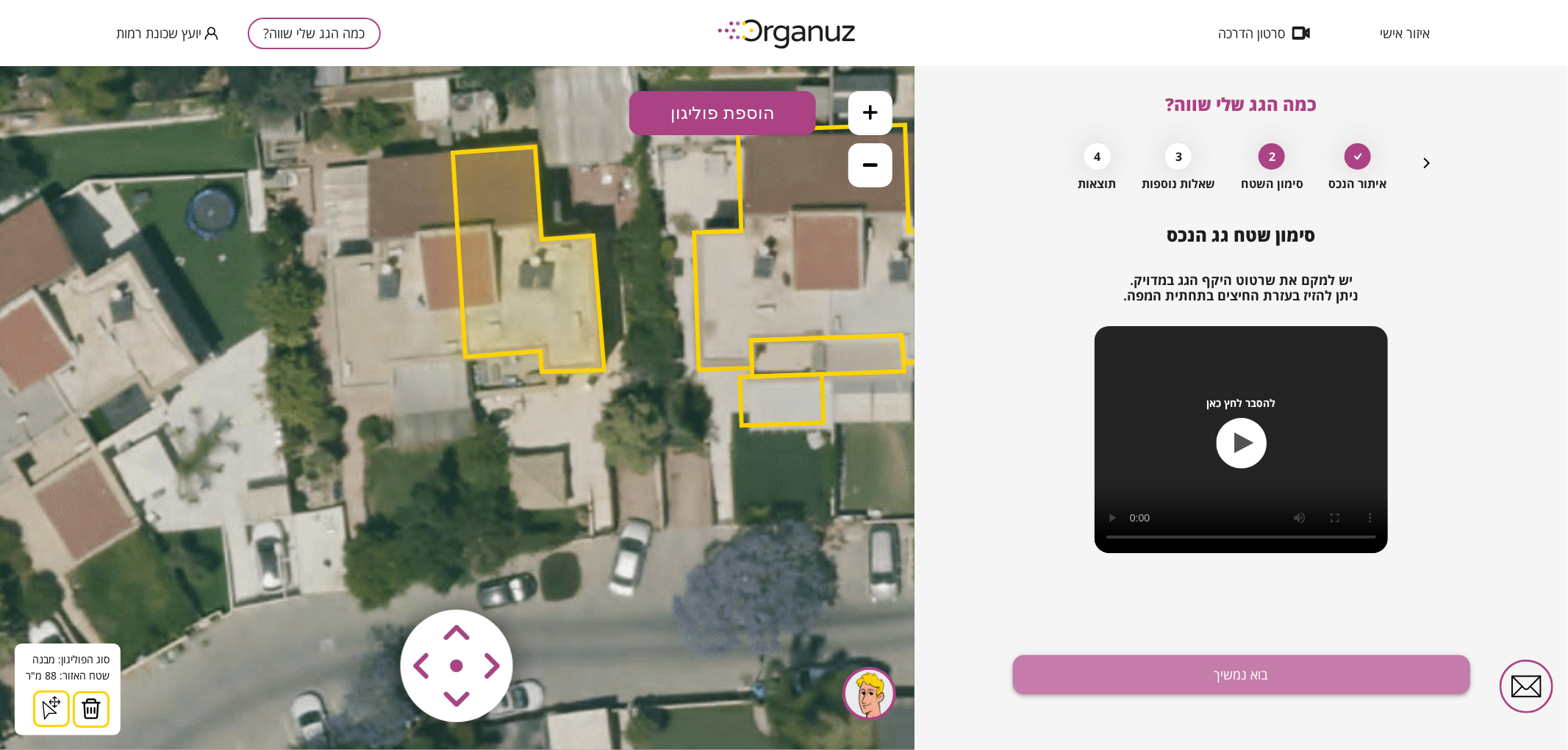
click at [1114, 677] on button "בוא נמשיך" at bounding box center [1242, 674] width 458 height 39
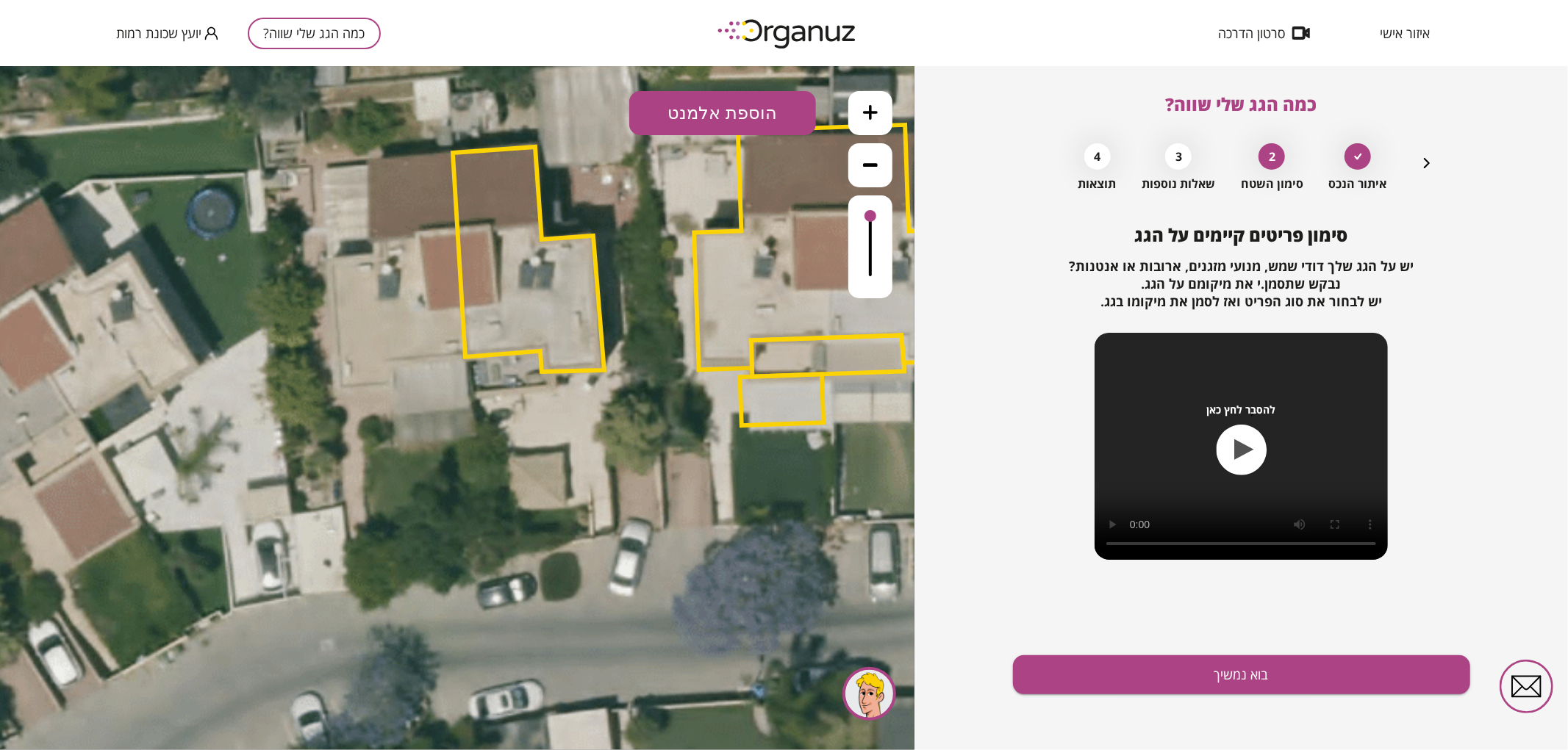
click at [1438, 161] on div "כמה הגג שלי שווה? איתור הנכס 2 סימון השטח 3 שאלות נוספות 4 תוצאות סימון פריטים …" at bounding box center [1242, 408] width 458 height 684
click at [1429, 164] on icon "button" at bounding box center [1426, 162] width 17 height 17
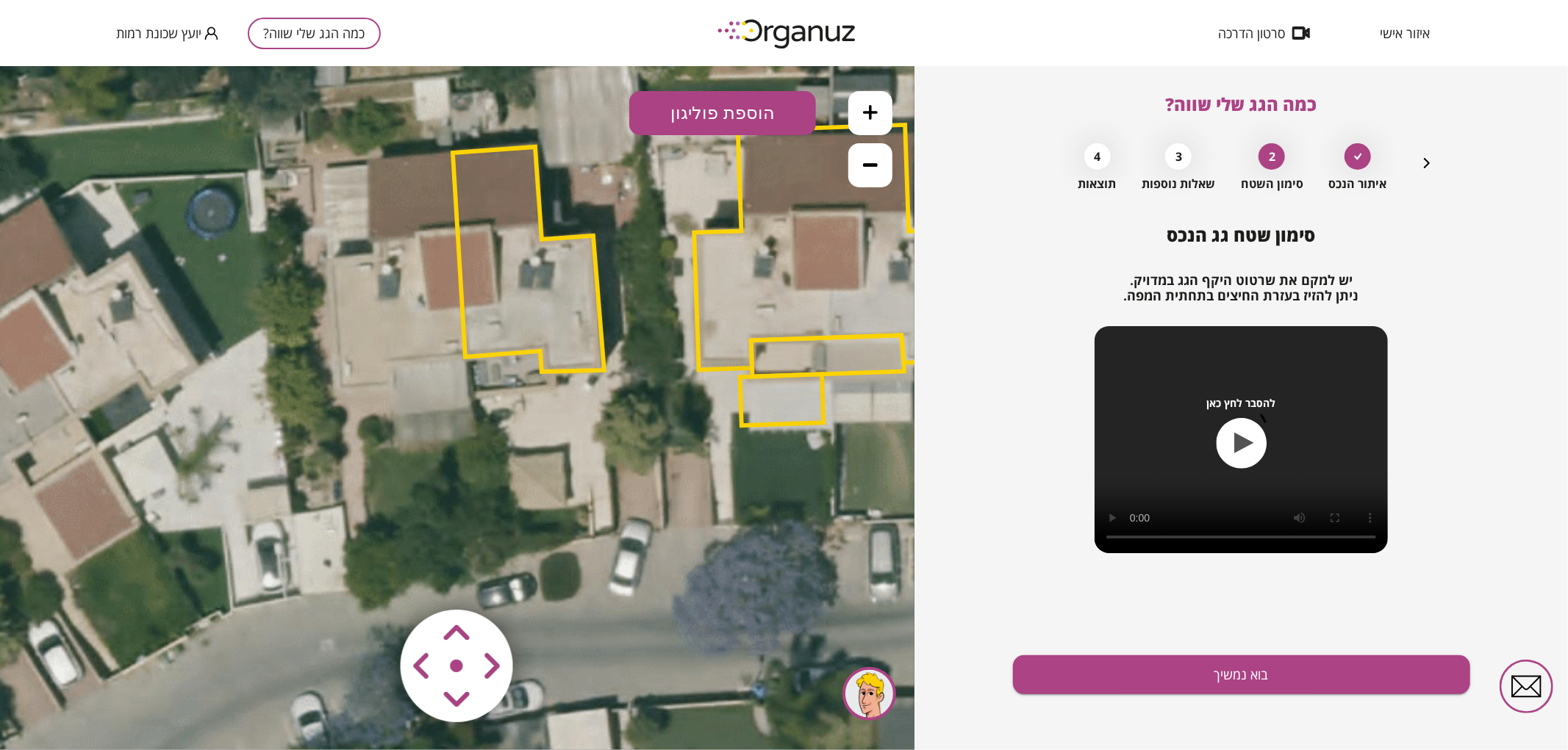
click at [545, 256] on polygon at bounding box center [529, 258] width 151 height 225
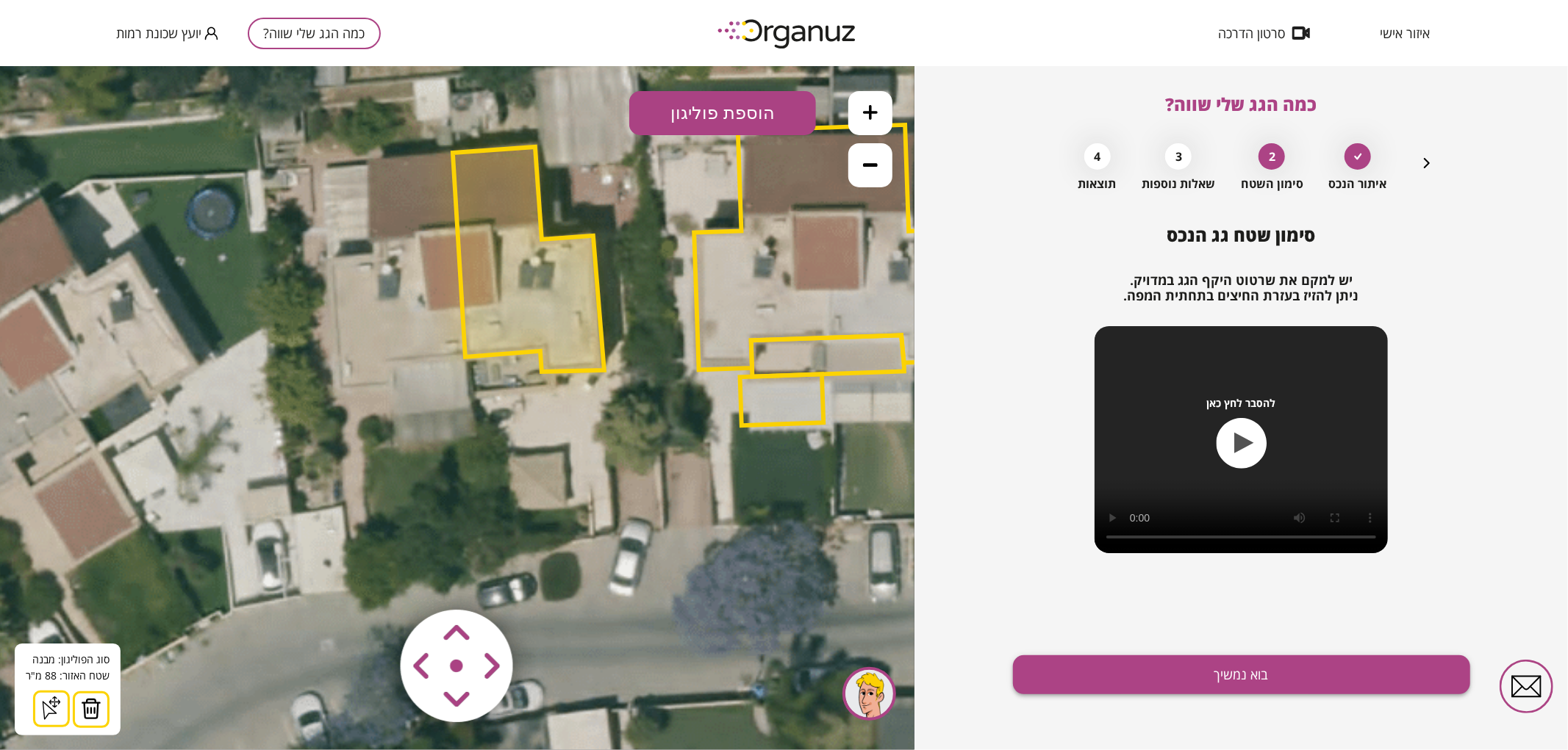
click at [1187, 673] on button "בוא נמשיך" at bounding box center [1242, 674] width 458 height 39
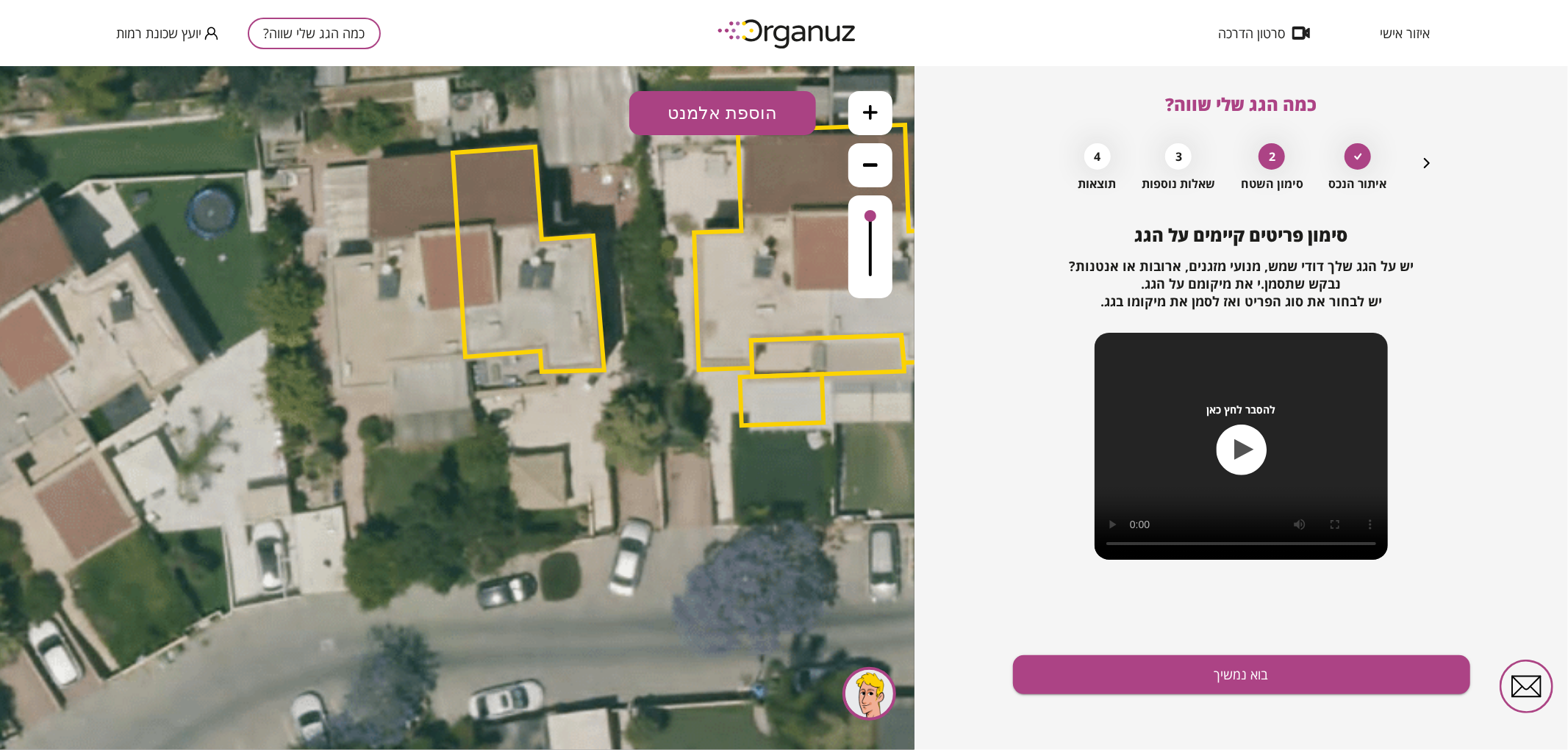
click at [755, 96] on button "הוספת אלמנט" at bounding box center [722, 112] width 187 height 44
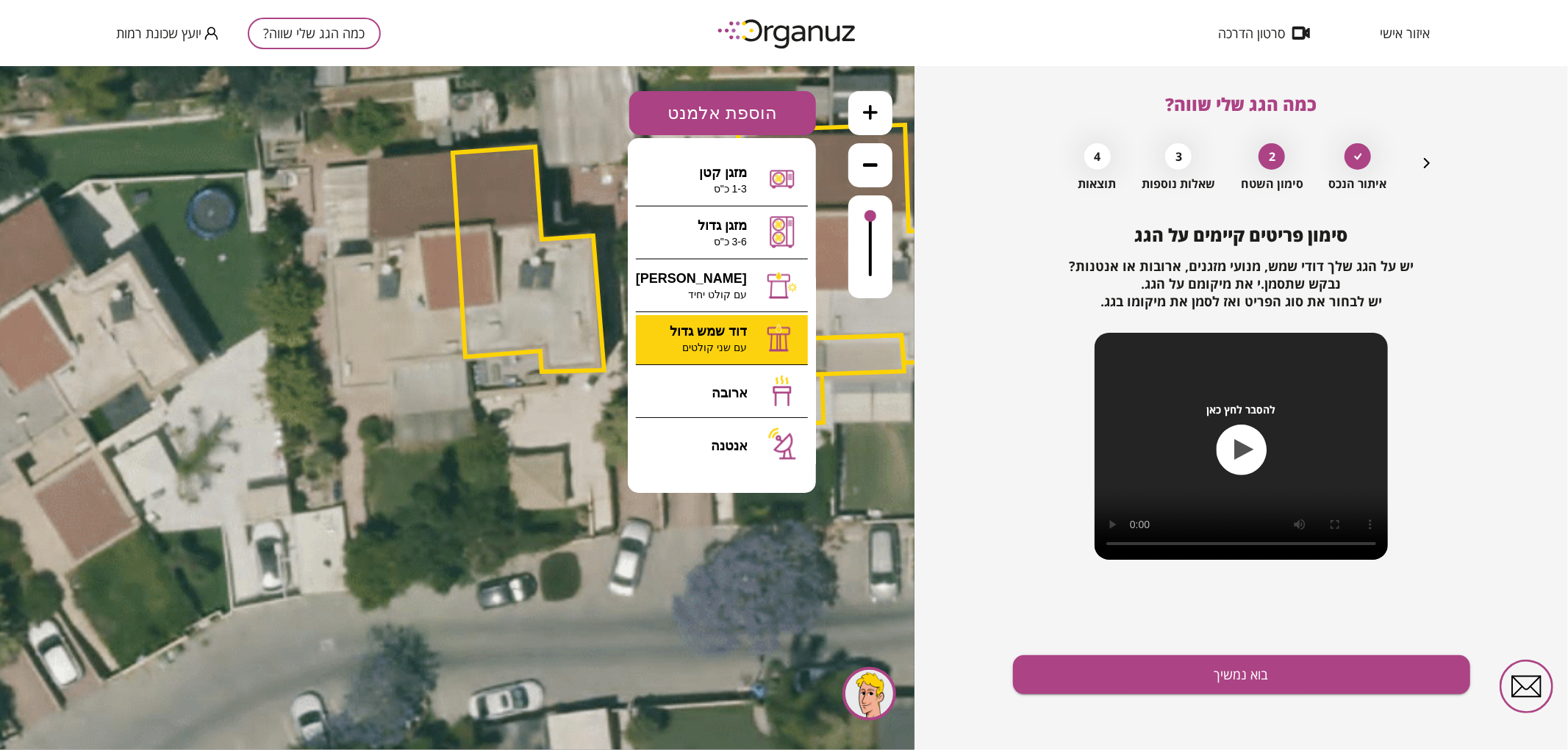
click at [706, 327] on div ".st0 { fill: #FFFFFF; } 0" at bounding box center [457, 407] width 914 height 684
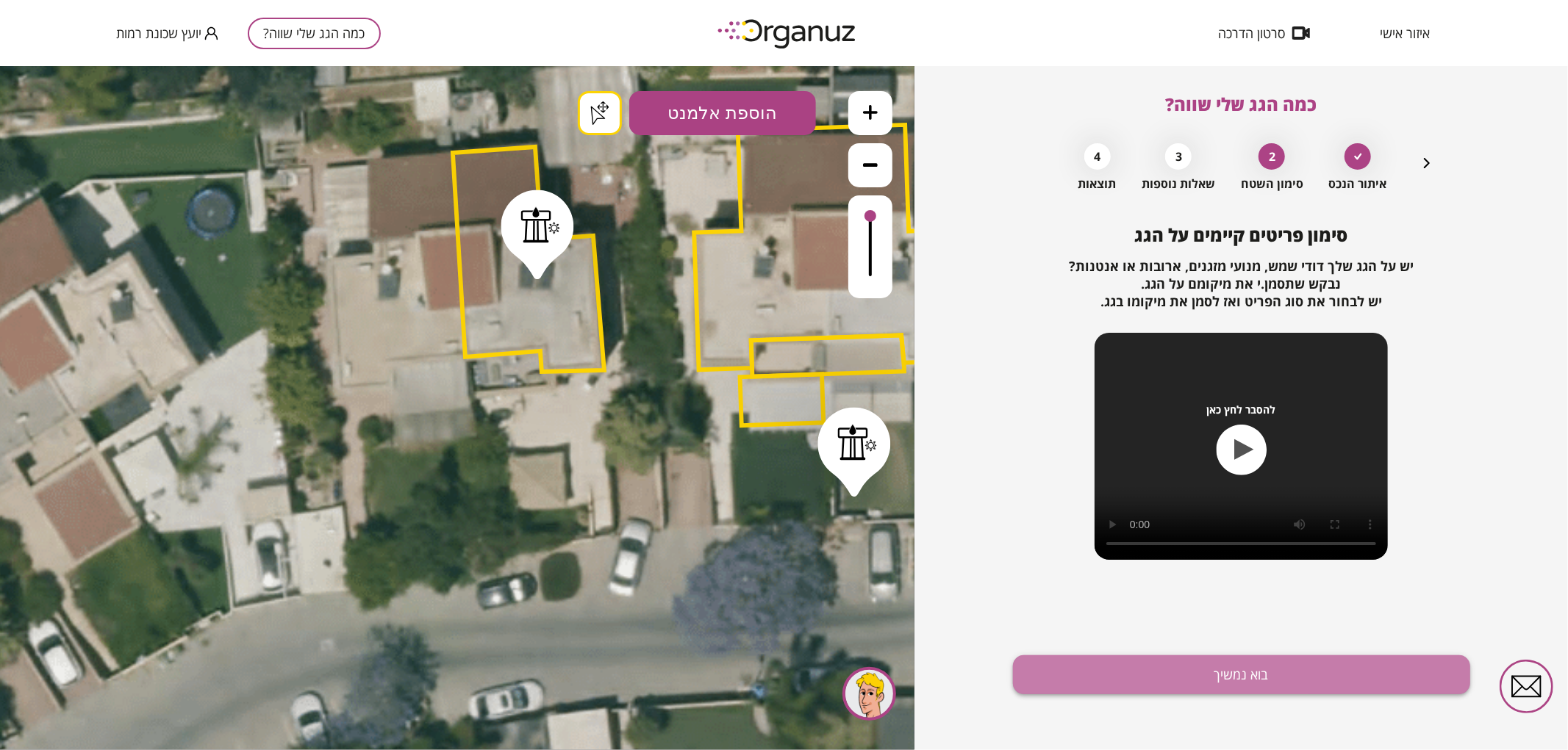
click at [1209, 666] on button "בוא נמשיך" at bounding box center [1242, 674] width 458 height 39
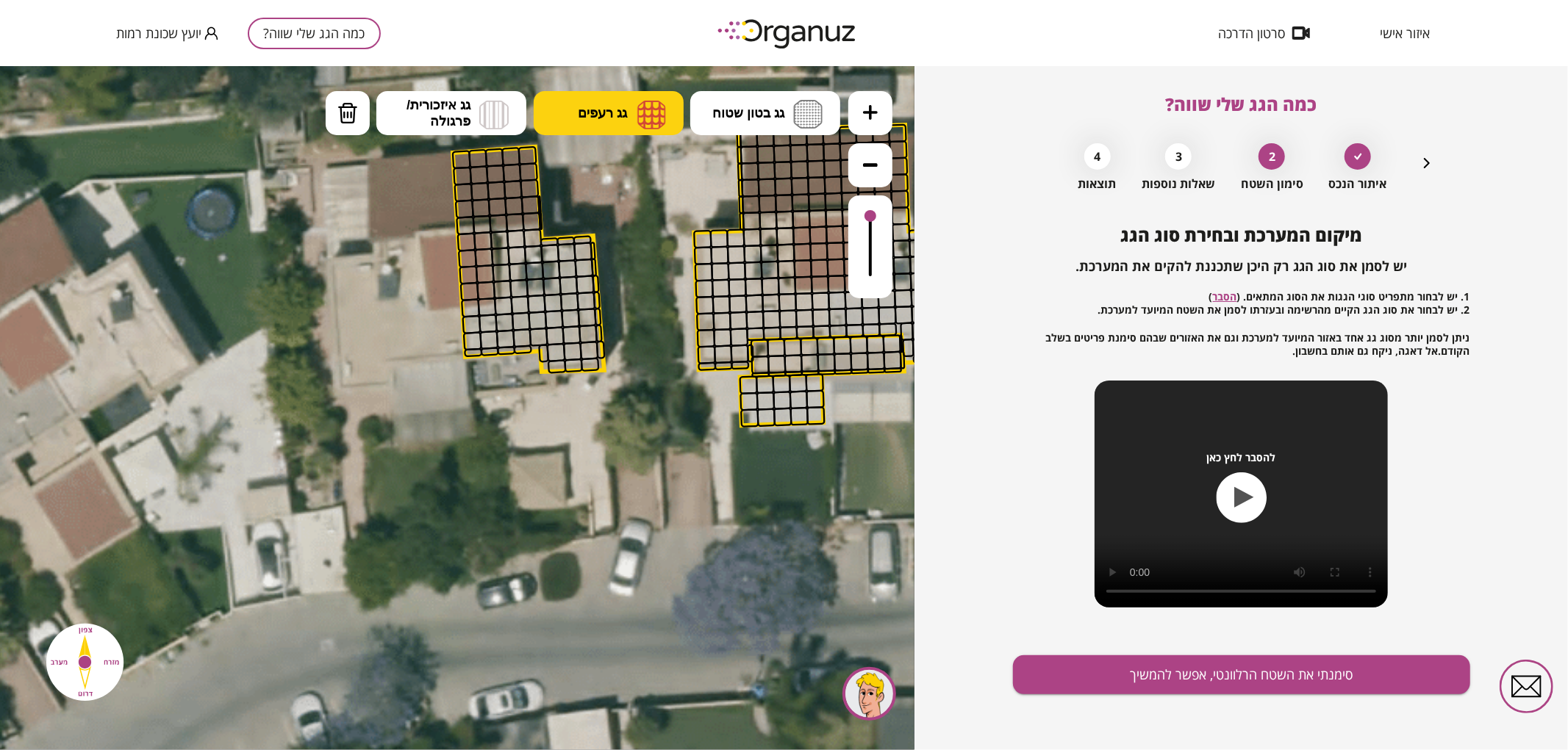
click at [600, 116] on span "גג רעפים" at bounding box center [603, 113] width 49 height 16
click at [606, 163] on div ".st0 { fill: #FFFFFF; } .st0 { fill: #FFFFFF; }" at bounding box center [457, 407] width 914 height 684
drag, startPoint x: 461, startPoint y: 207, endPoint x: 526, endPoint y: 183, distance: 69.3
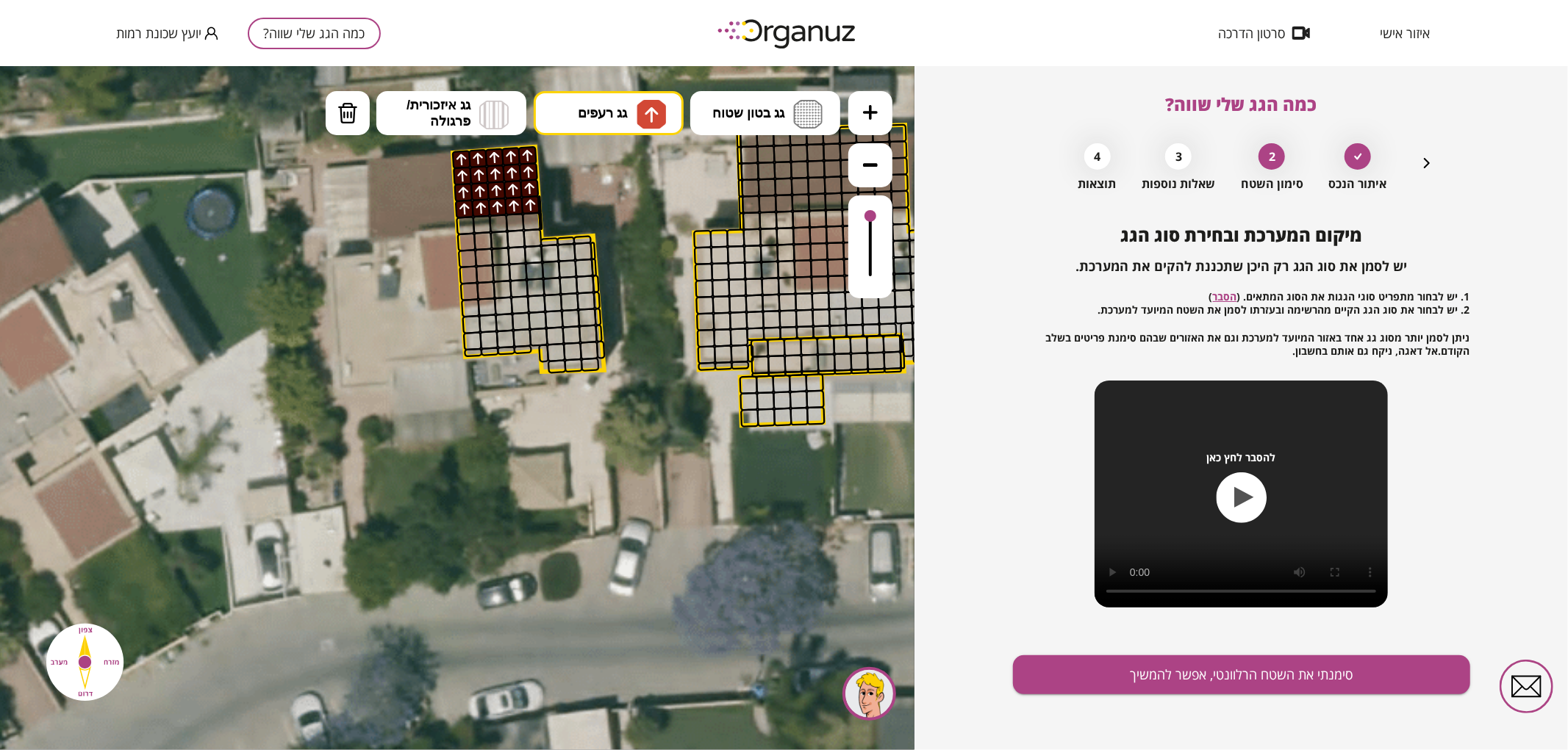
drag, startPoint x: 509, startPoint y: 185, endPoint x: 453, endPoint y: 157, distance: 62.6
click at [621, 118] on span "גג רעפים" at bounding box center [603, 113] width 49 height 16
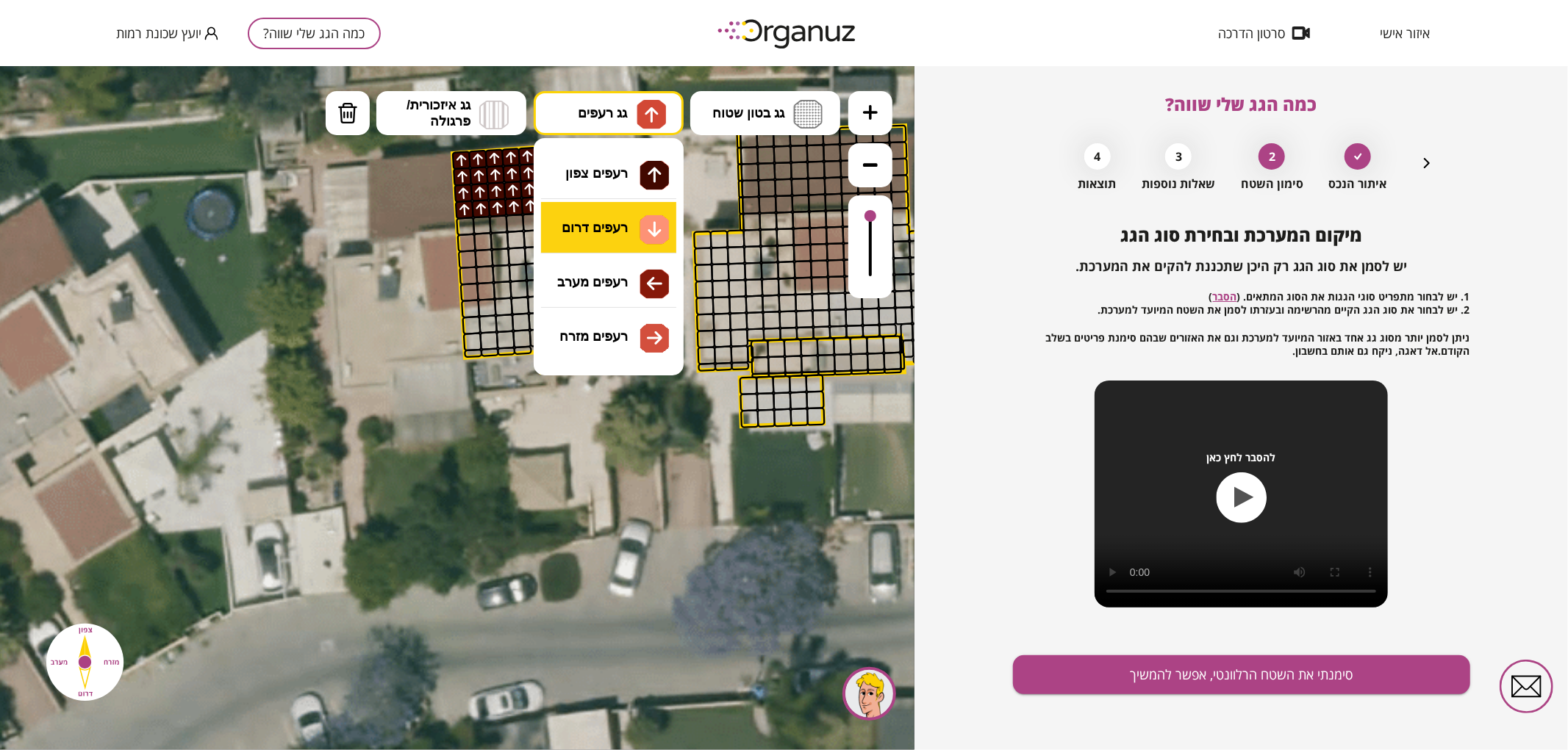
click at [608, 212] on div ".st0 { fill: #FFFFFF; } .st0 { fill: #FFFFFF; }" at bounding box center [457, 407] width 914 height 684
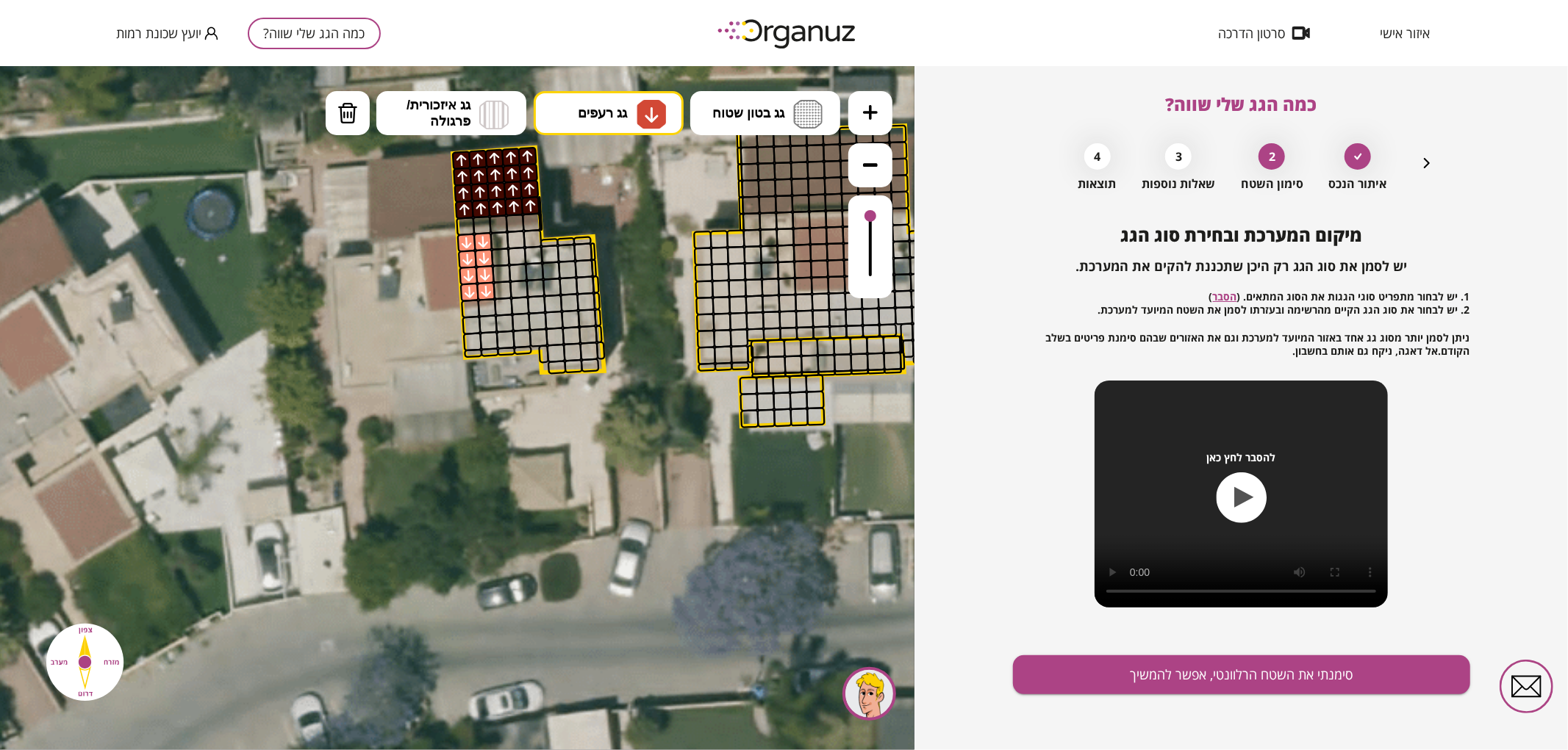
drag, startPoint x: 464, startPoint y: 239, endPoint x: 479, endPoint y: 290, distance: 53.2
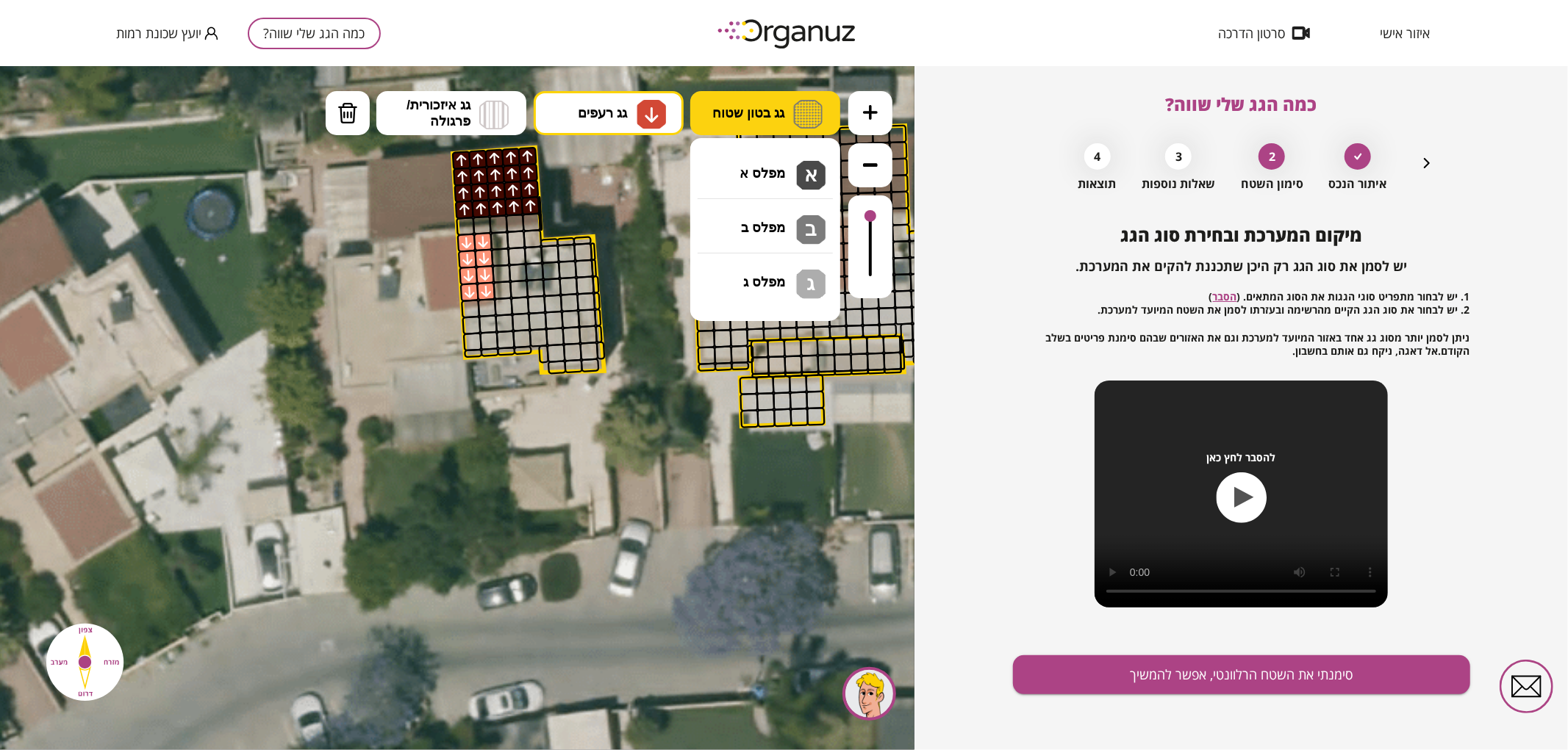
click at [758, 118] on span "גג בטון שטוח" at bounding box center [748, 113] width 72 height 16
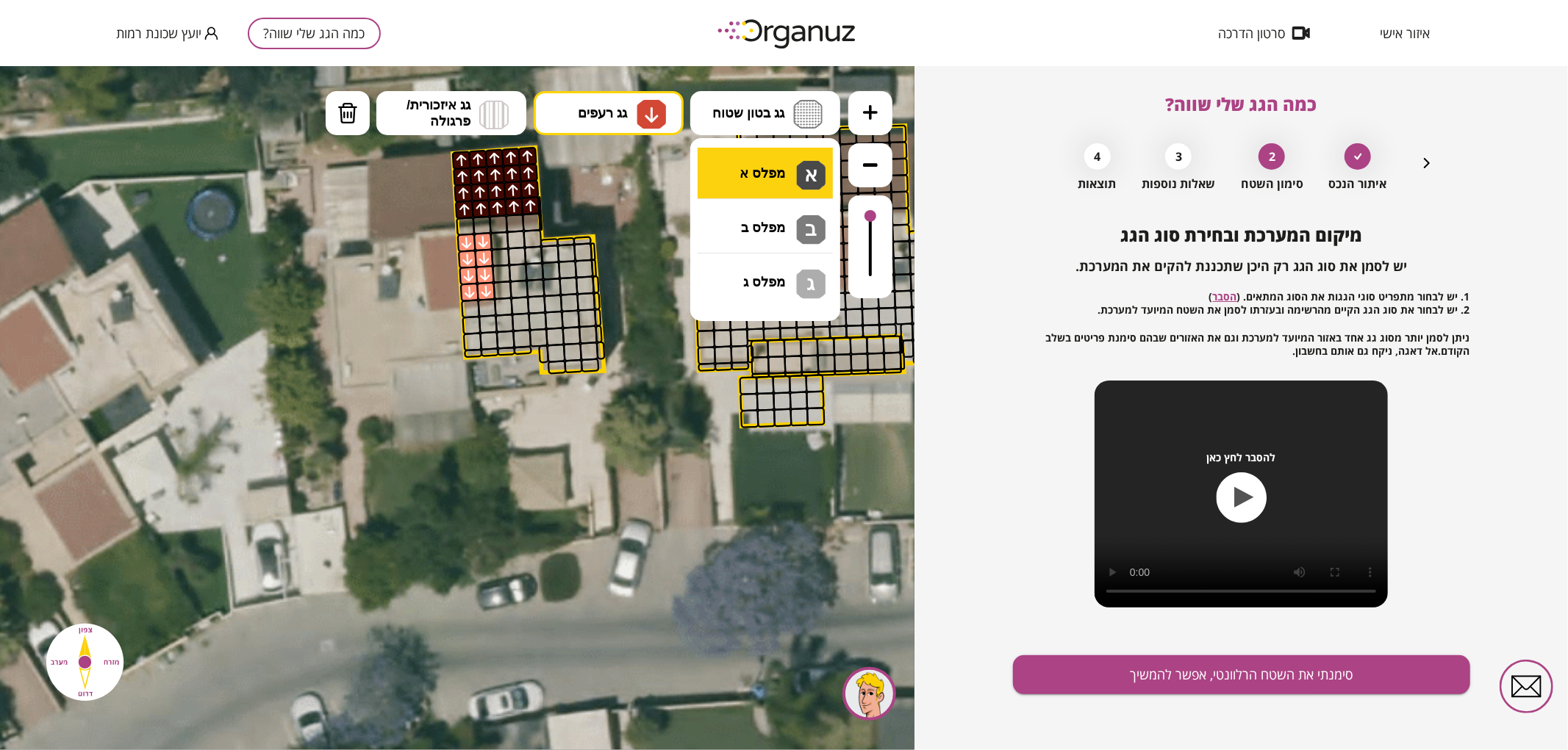
click at [743, 152] on div ".st0 { fill: #FFFFFF; } .st0 { fill: #FFFFFF; }" at bounding box center [457, 407] width 914 height 684
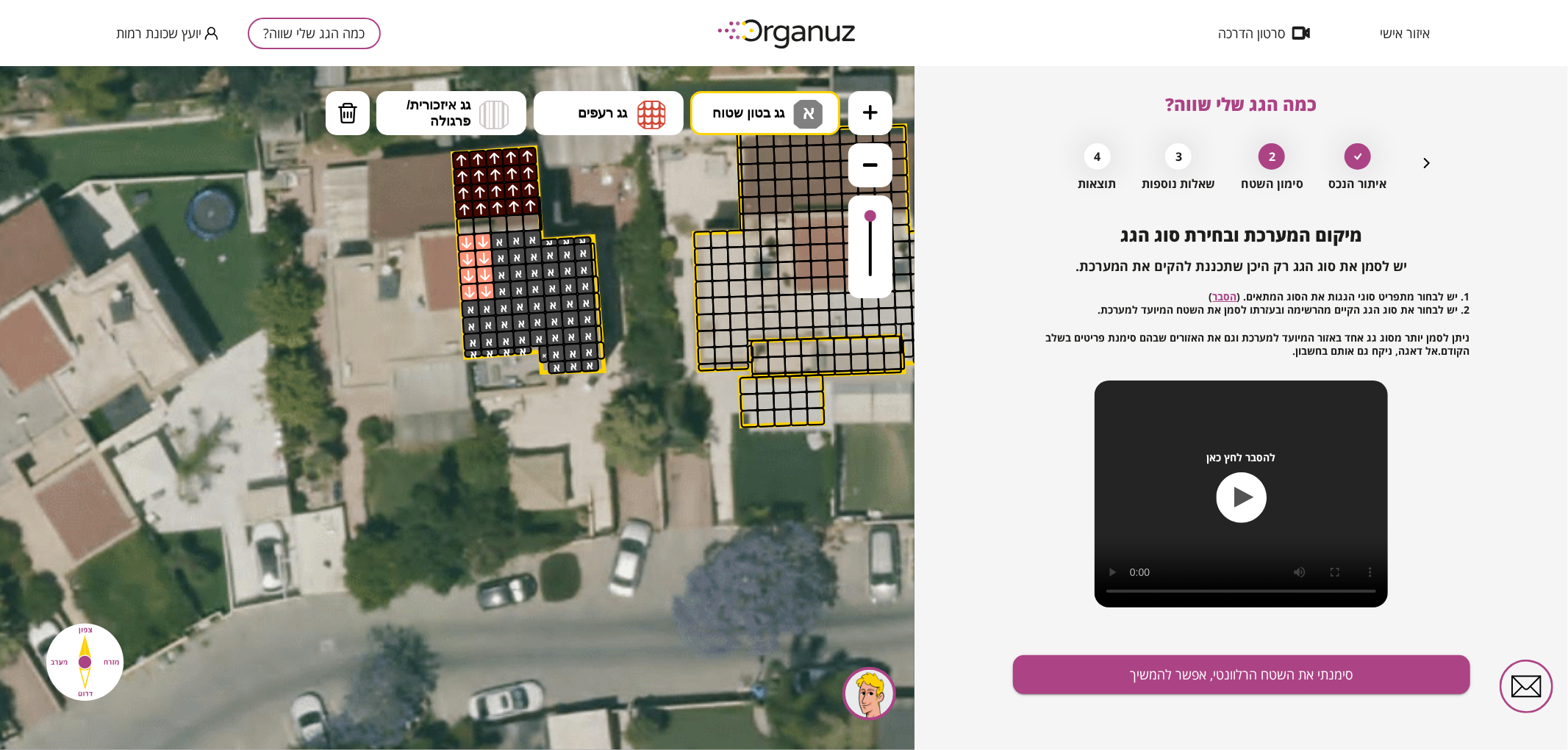
drag, startPoint x: 469, startPoint y: 353, endPoint x: 511, endPoint y: 245, distance: 115.9
click at [1164, 670] on button "סימנתי את השטח הרלוונטי, אפשר להמשיך" at bounding box center [1242, 674] width 458 height 39
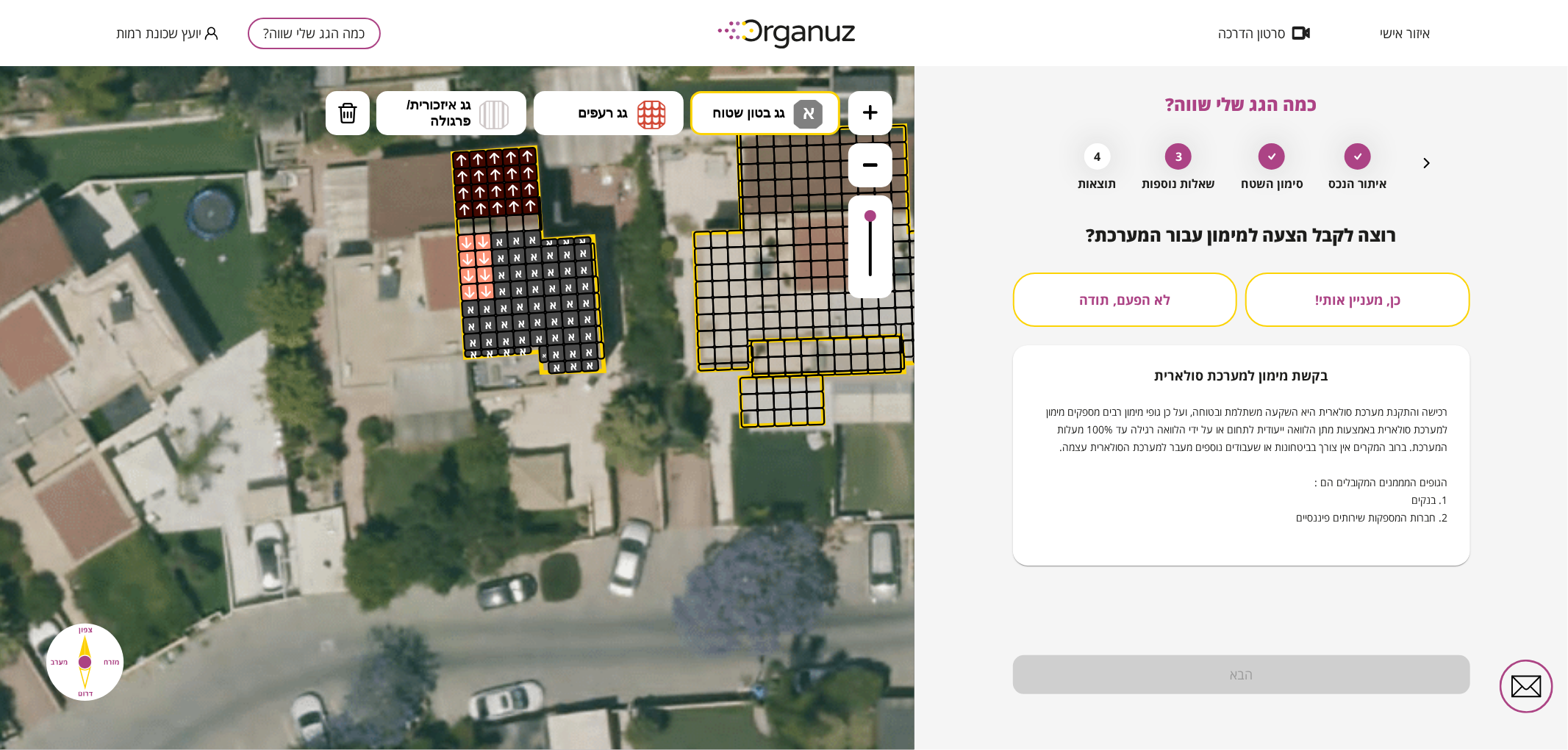
click at [1186, 313] on button "לא הפעם, תודה" at bounding box center [1125, 300] width 225 height 55
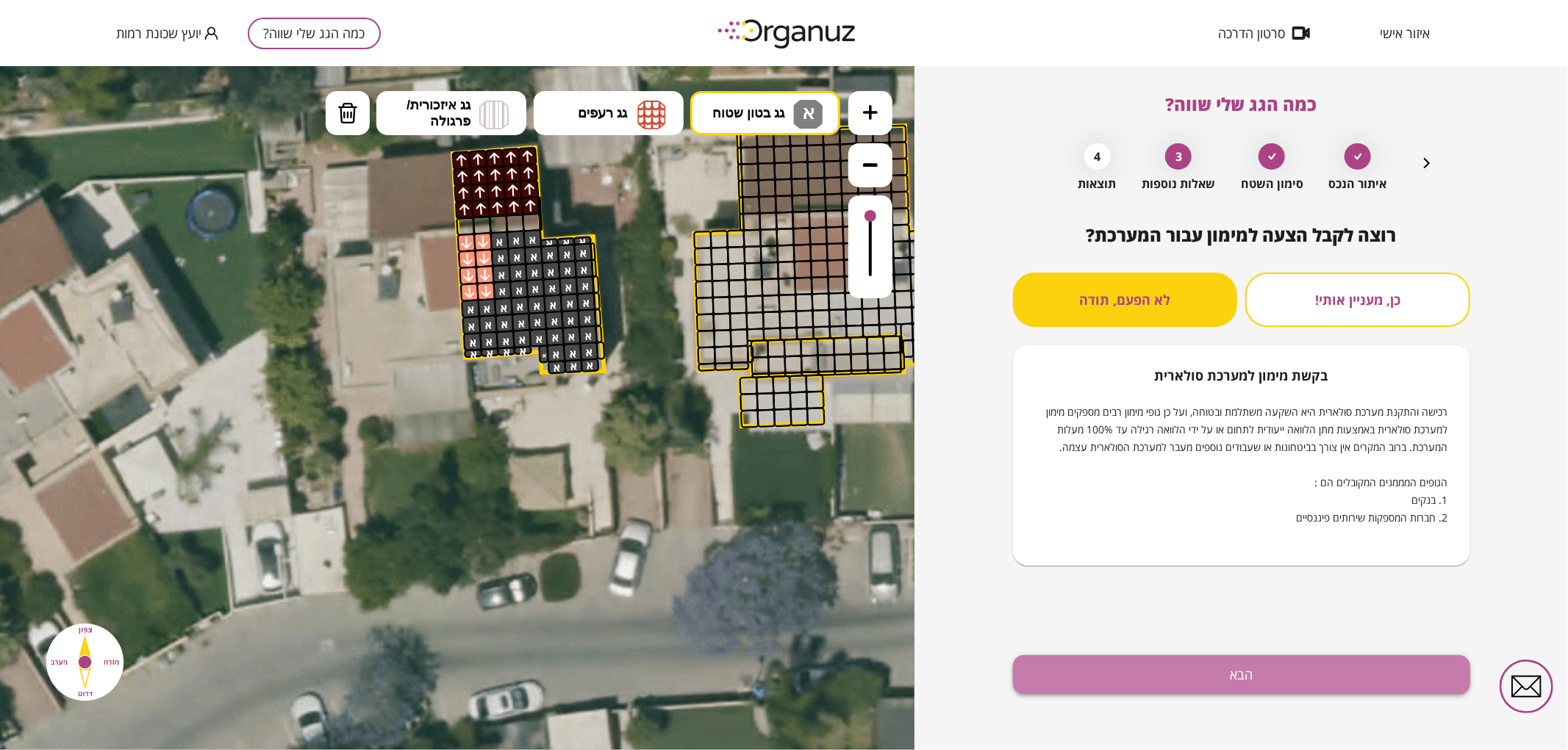
click at [1263, 677] on button "הבא" at bounding box center [1242, 674] width 458 height 39
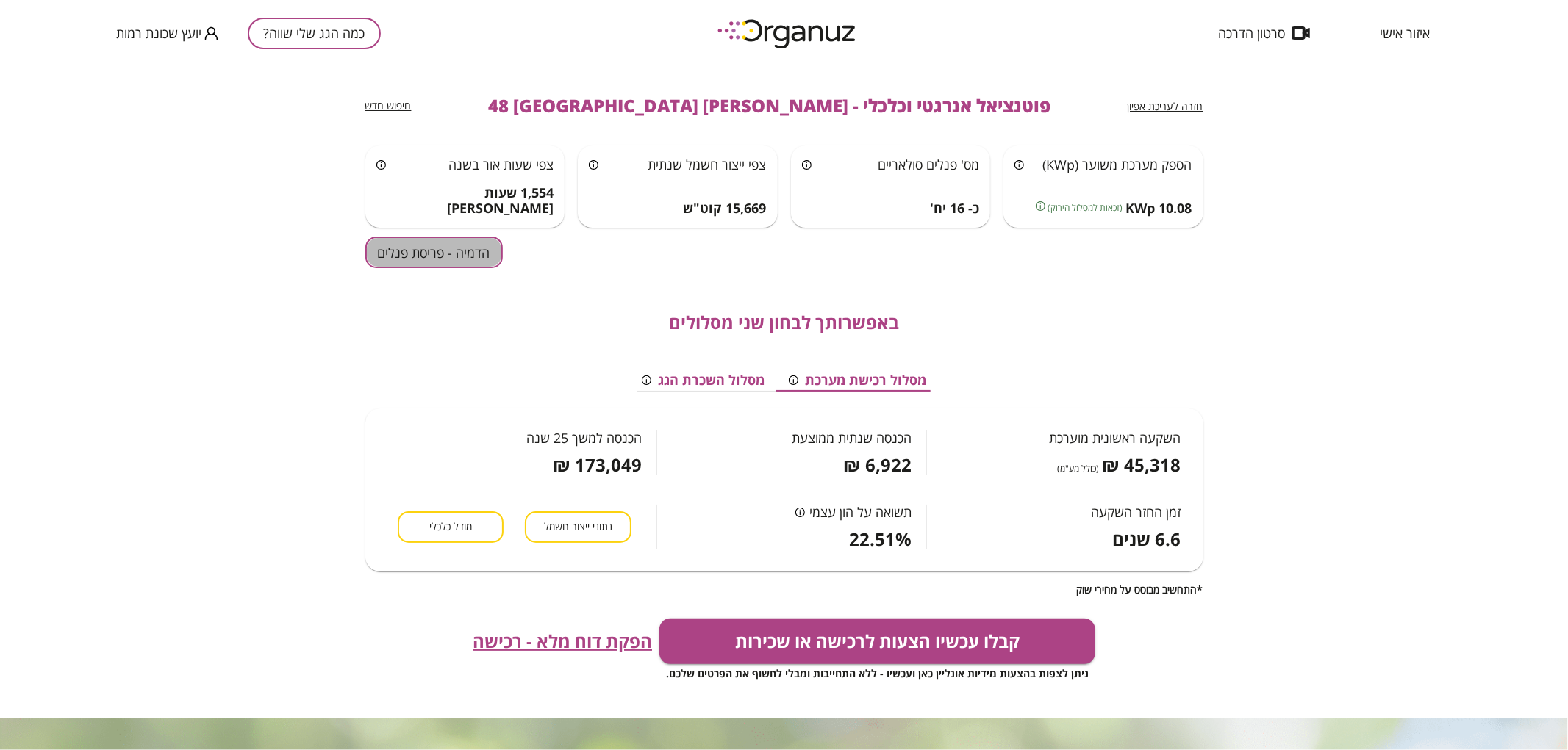
click at [446, 244] on button "הדמיה - פריסת פנלים" at bounding box center [434, 252] width 138 height 32
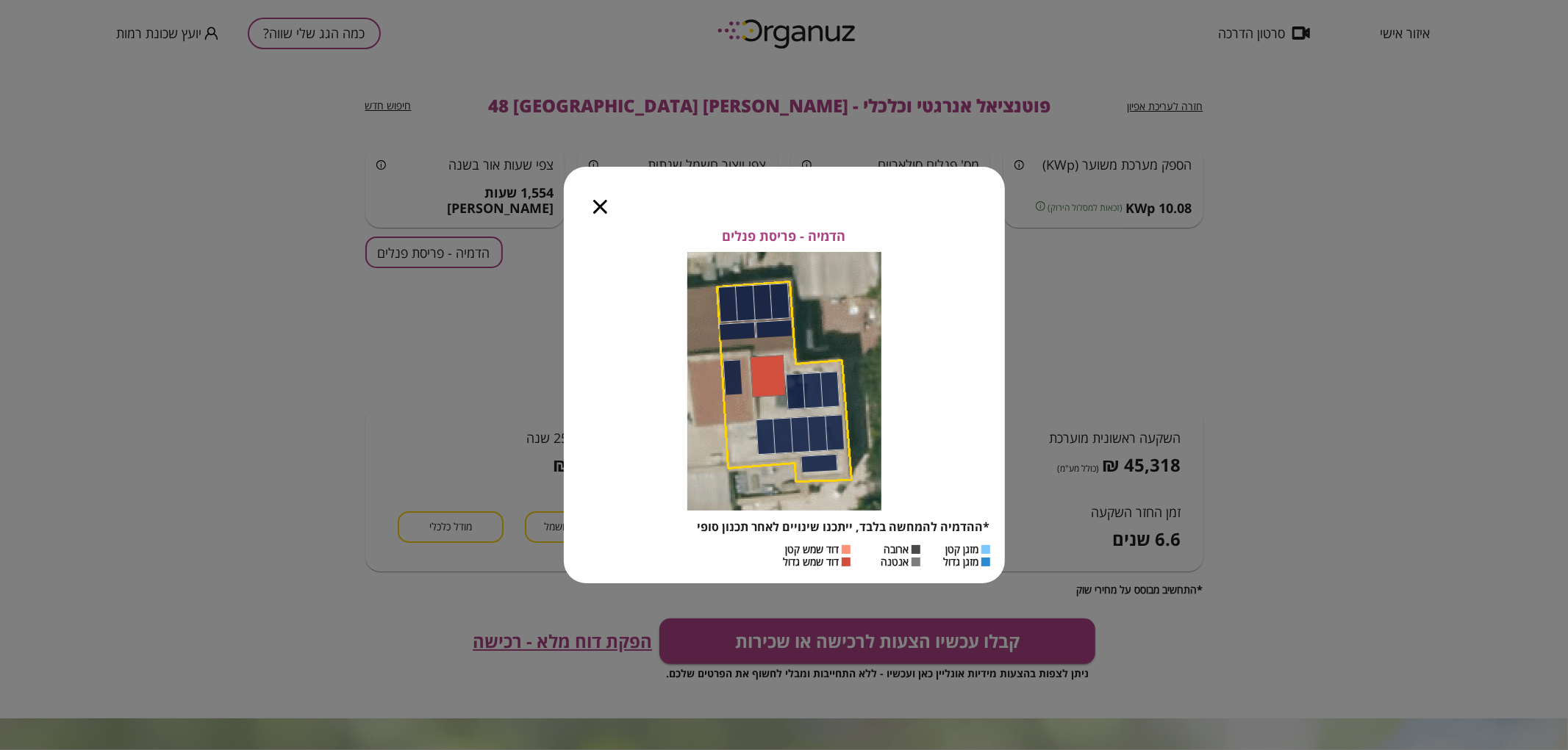
click at [599, 207] on icon "button" at bounding box center [600, 206] width 14 height 14
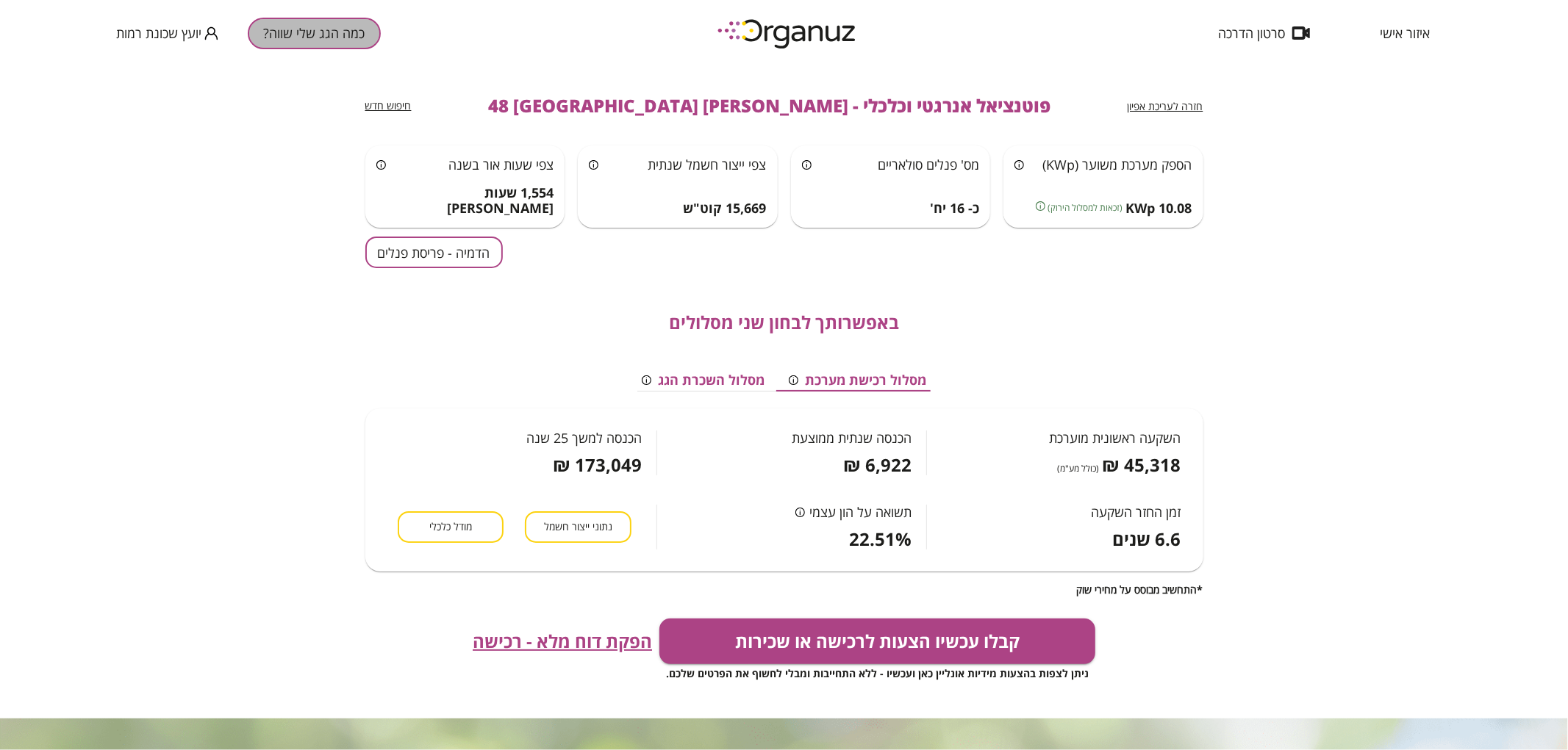
click at [336, 32] on button "כמה הגג שלי שווה?" at bounding box center [315, 33] width 133 height 32
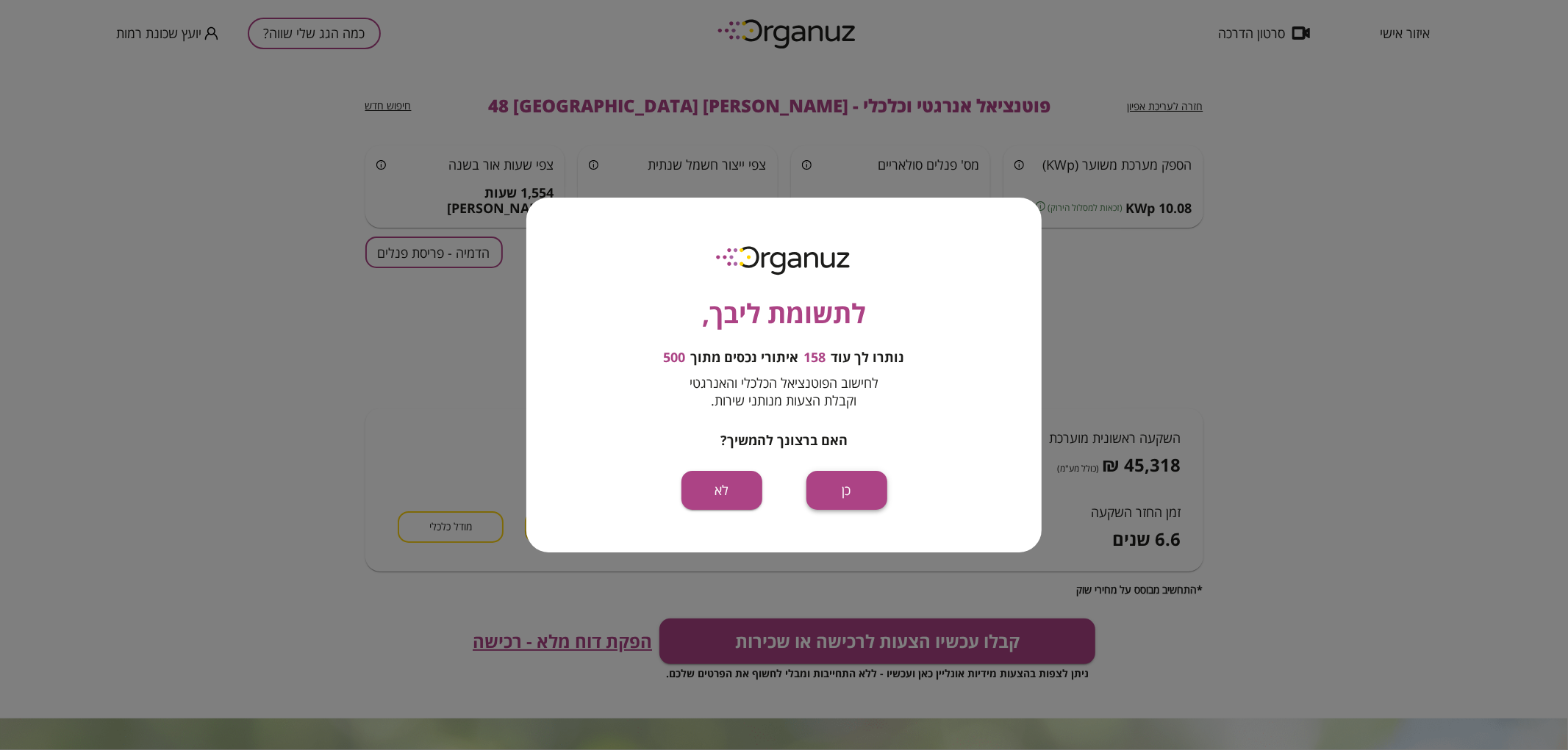
click at [872, 493] on button "כן" at bounding box center [847, 490] width 81 height 39
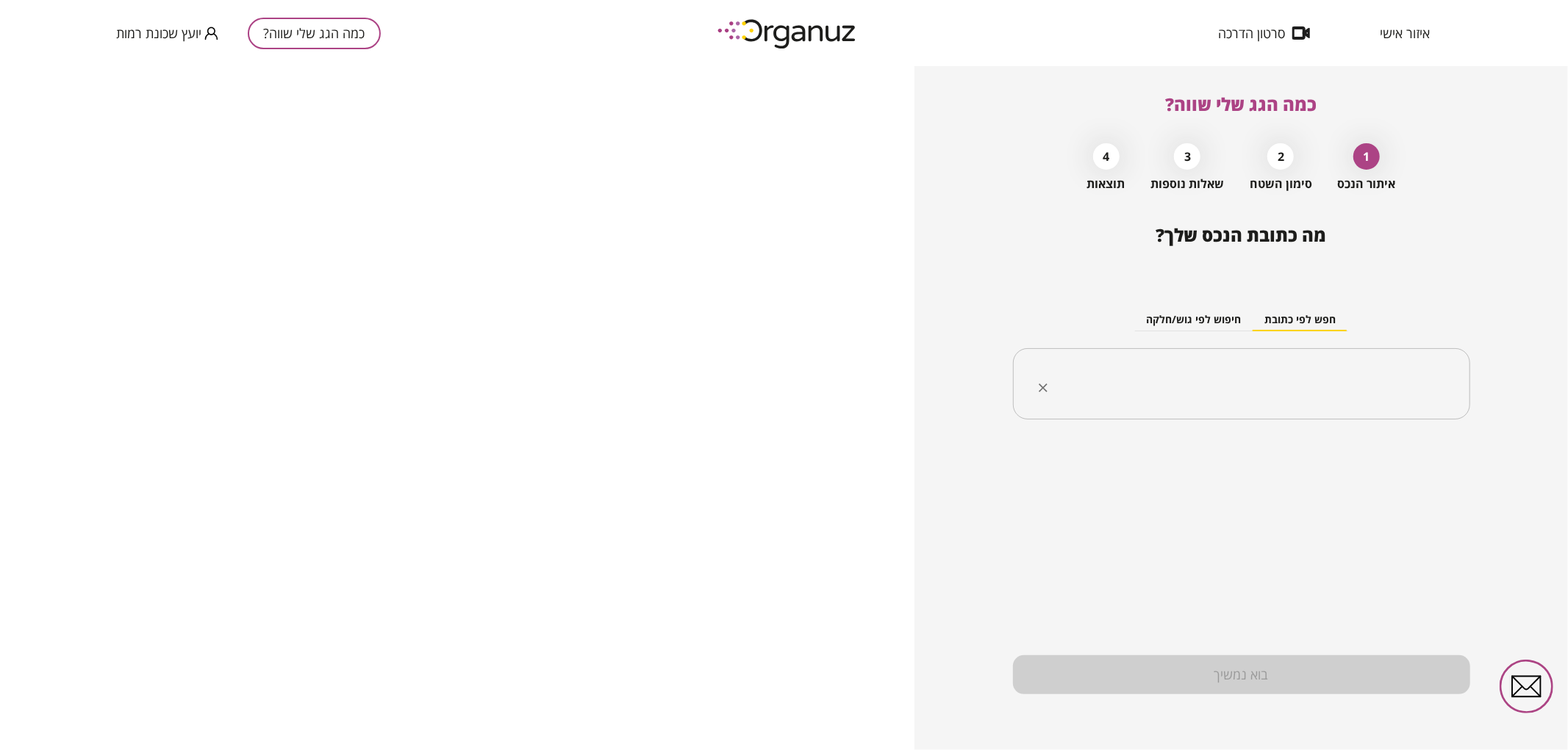
click at [1162, 401] on input "text" at bounding box center [1247, 385] width 411 height 36
click at [1282, 472] on li "[PERSON_NAME] 44 [GEOGRAPHIC_DATA]" at bounding box center [1242, 458] width 419 height 26
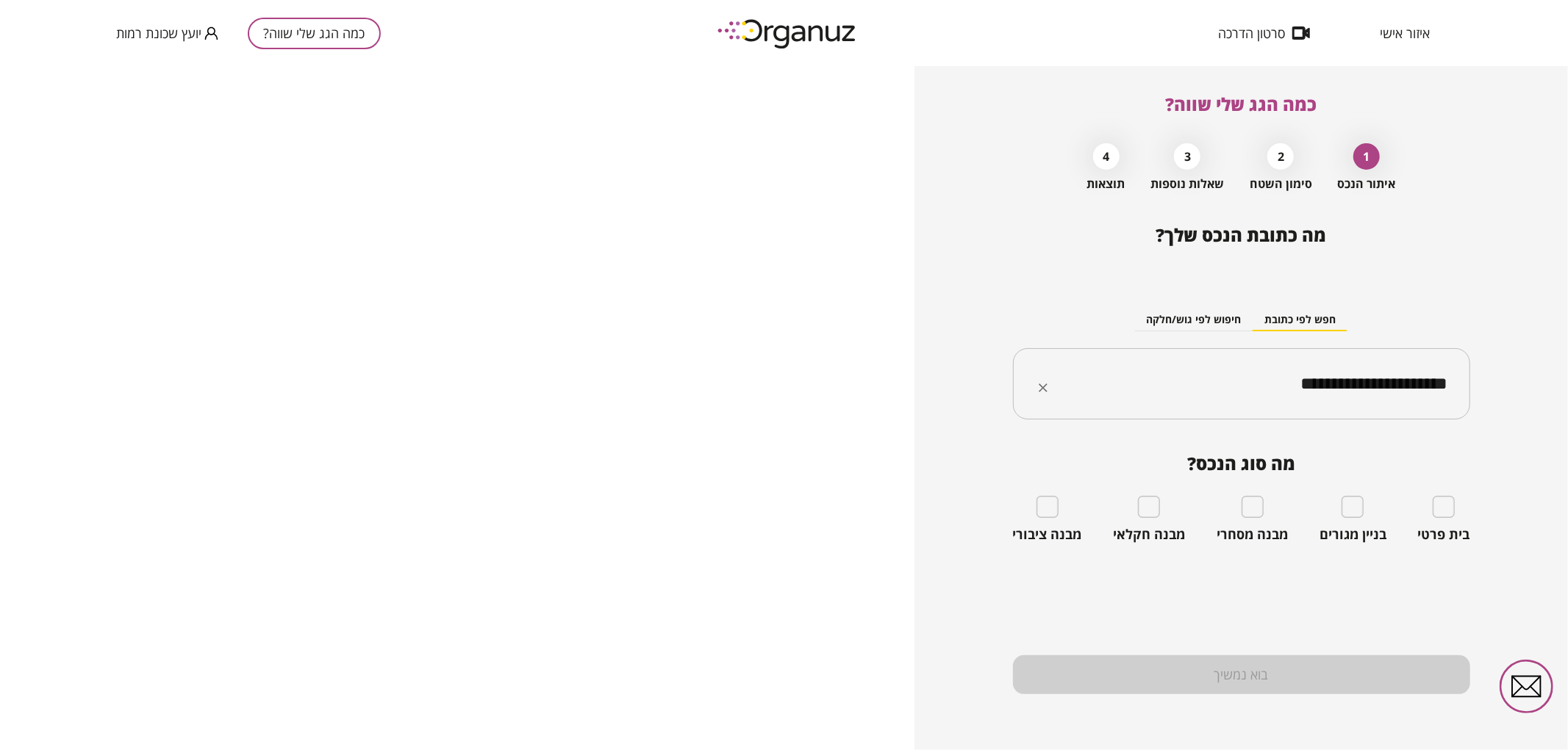
type input "**********"
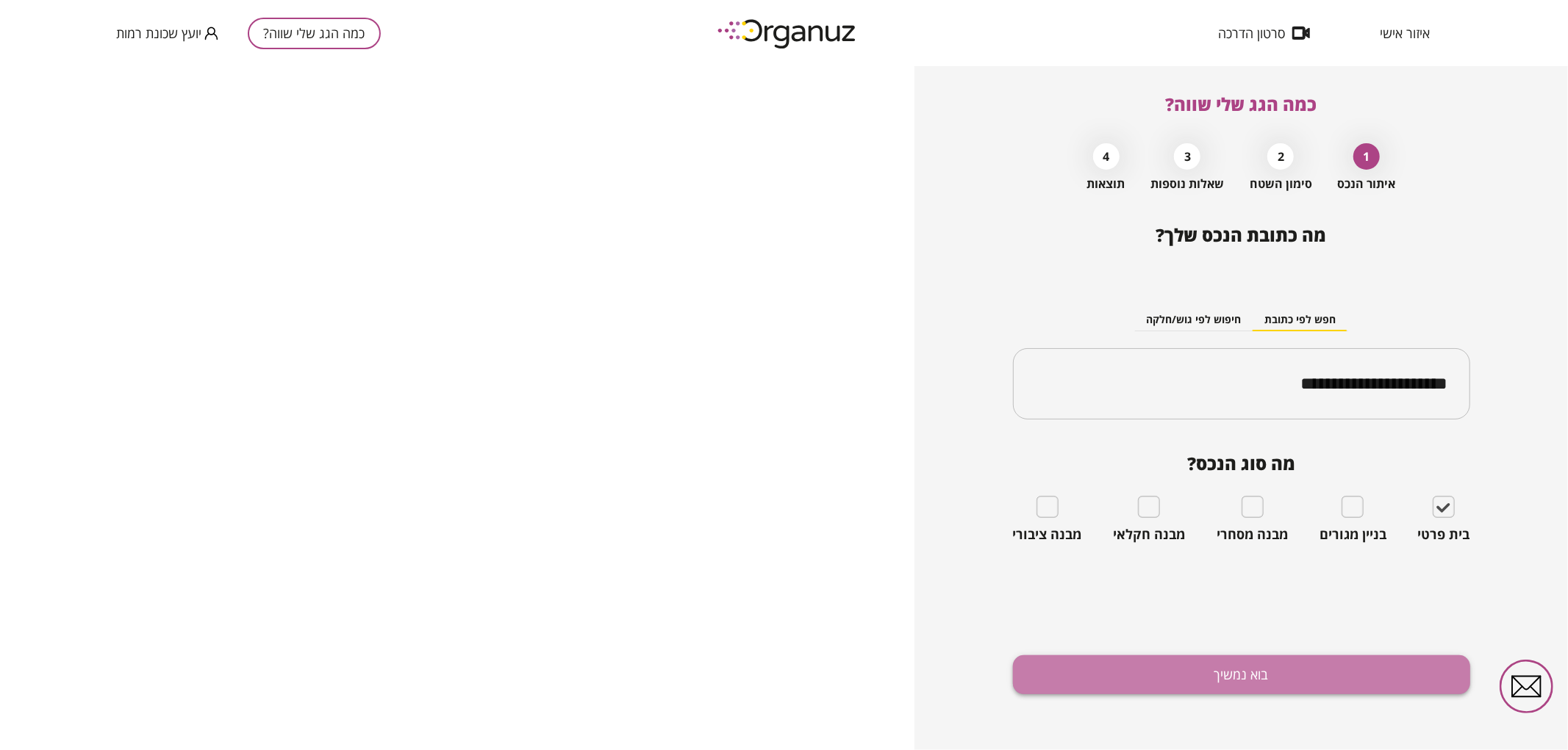
click at [1258, 681] on button "בוא נמשיך" at bounding box center [1242, 674] width 458 height 39
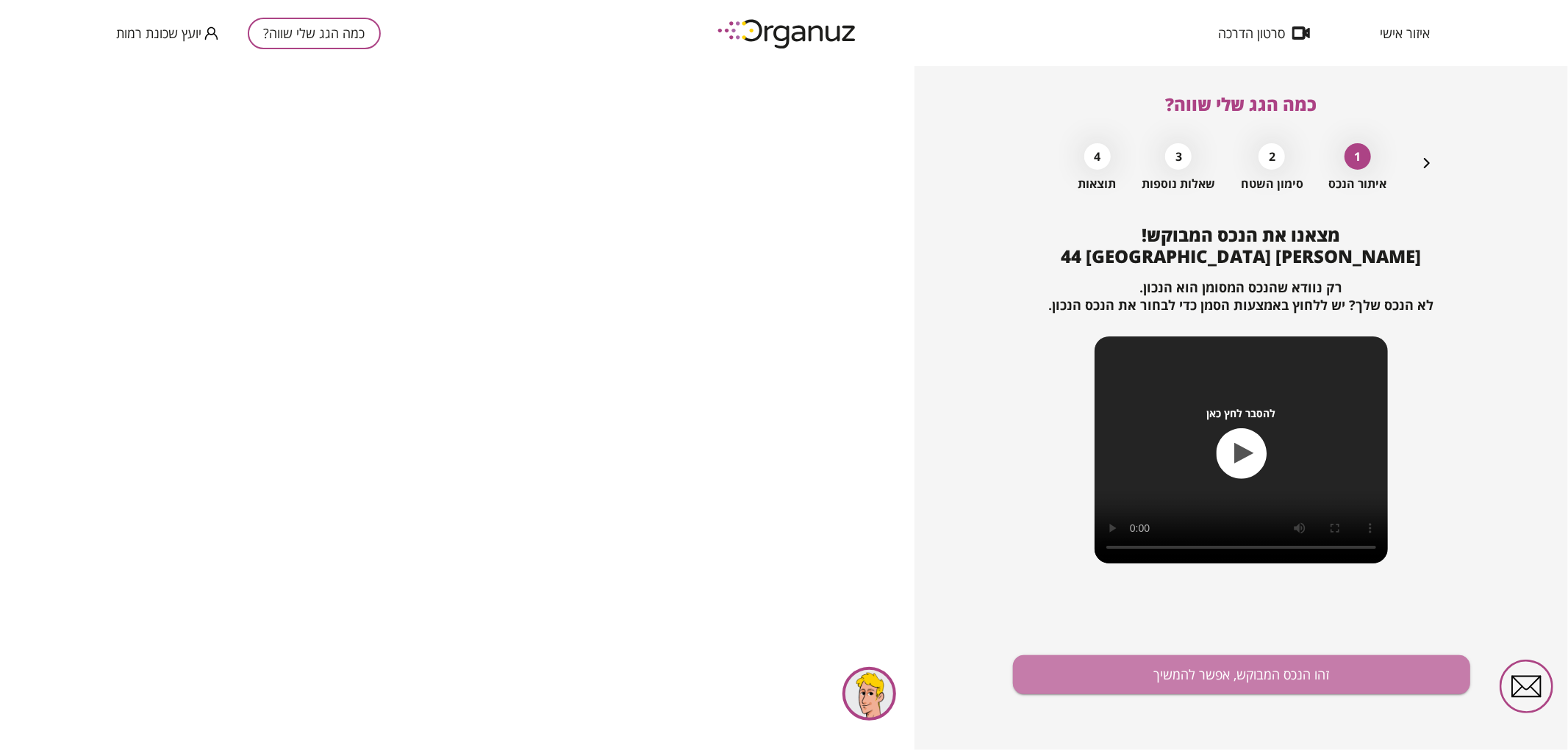
click at [1258, 681] on button "זהו הנכס המבוקש, אפשר להמשיך" at bounding box center [1242, 674] width 458 height 39
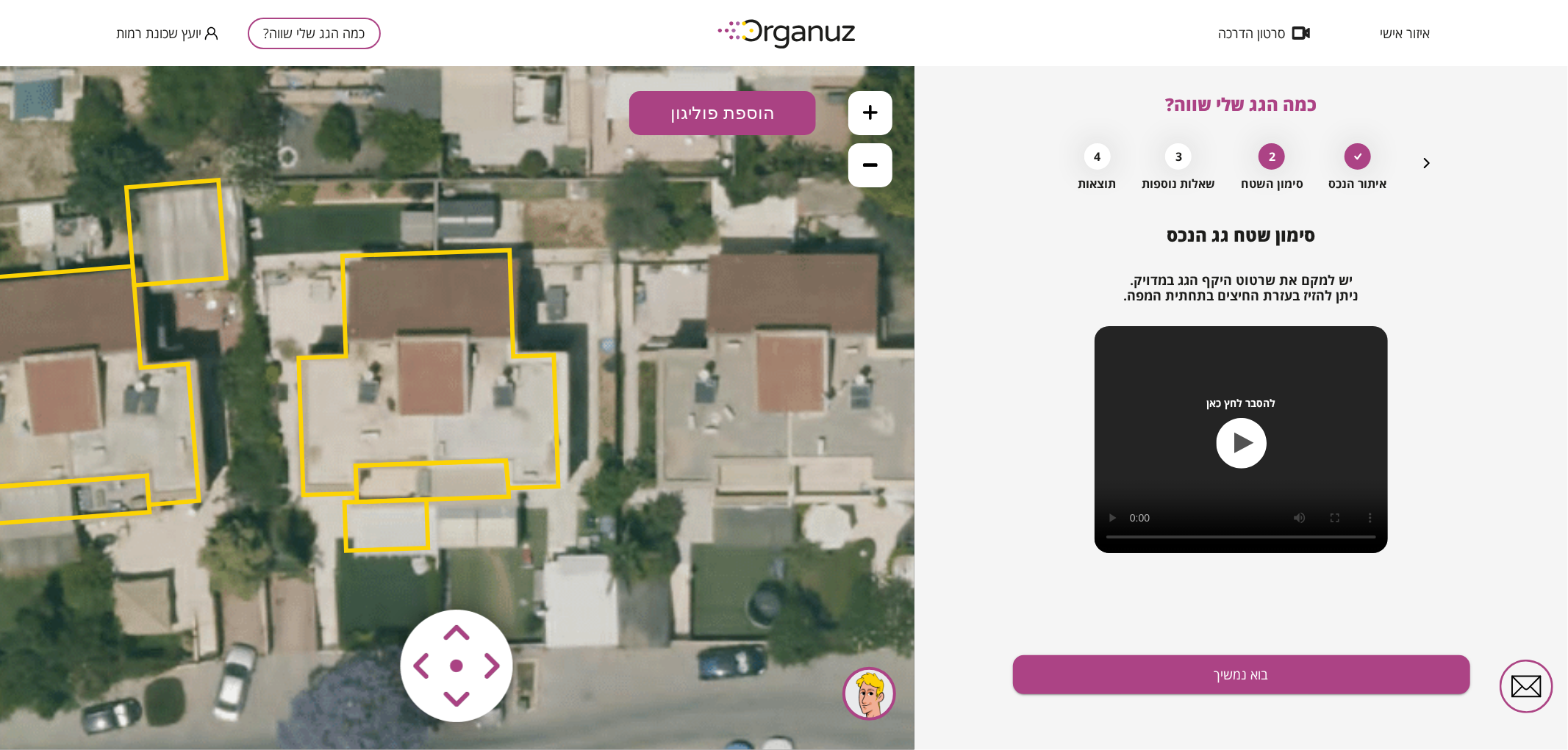
drag, startPoint x: 674, startPoint y: 480, endPoint x: 463, endPoint y: 438, distance: 215.1
click at [463, 438] on polygon at bounding box center [428, 372] width 260 height 245
click at [445, 404] on polygon at bounding box center [428, 372] width 260 height 245
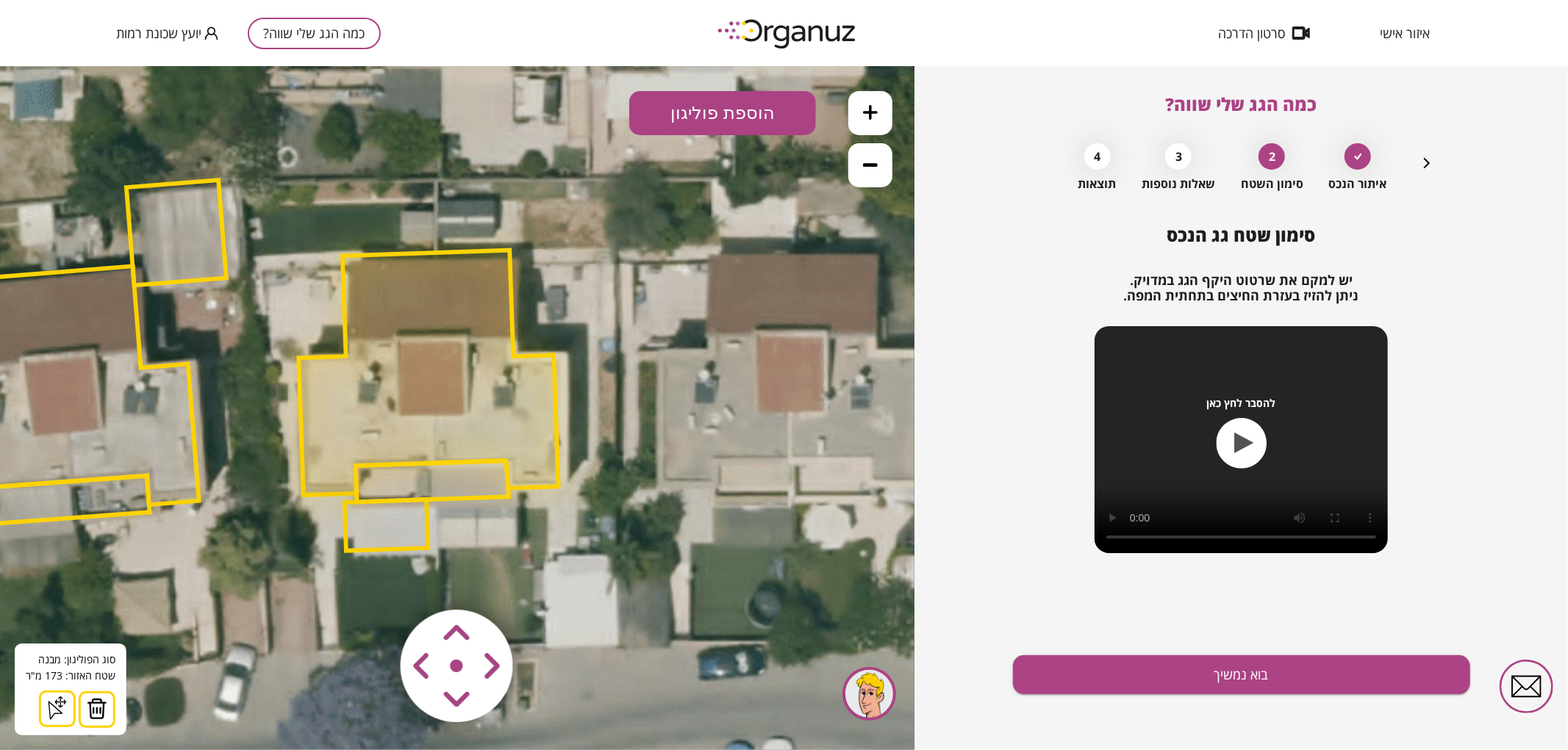
click at [103, 705] on img at bounding box center [97, 708] width 21 height 22
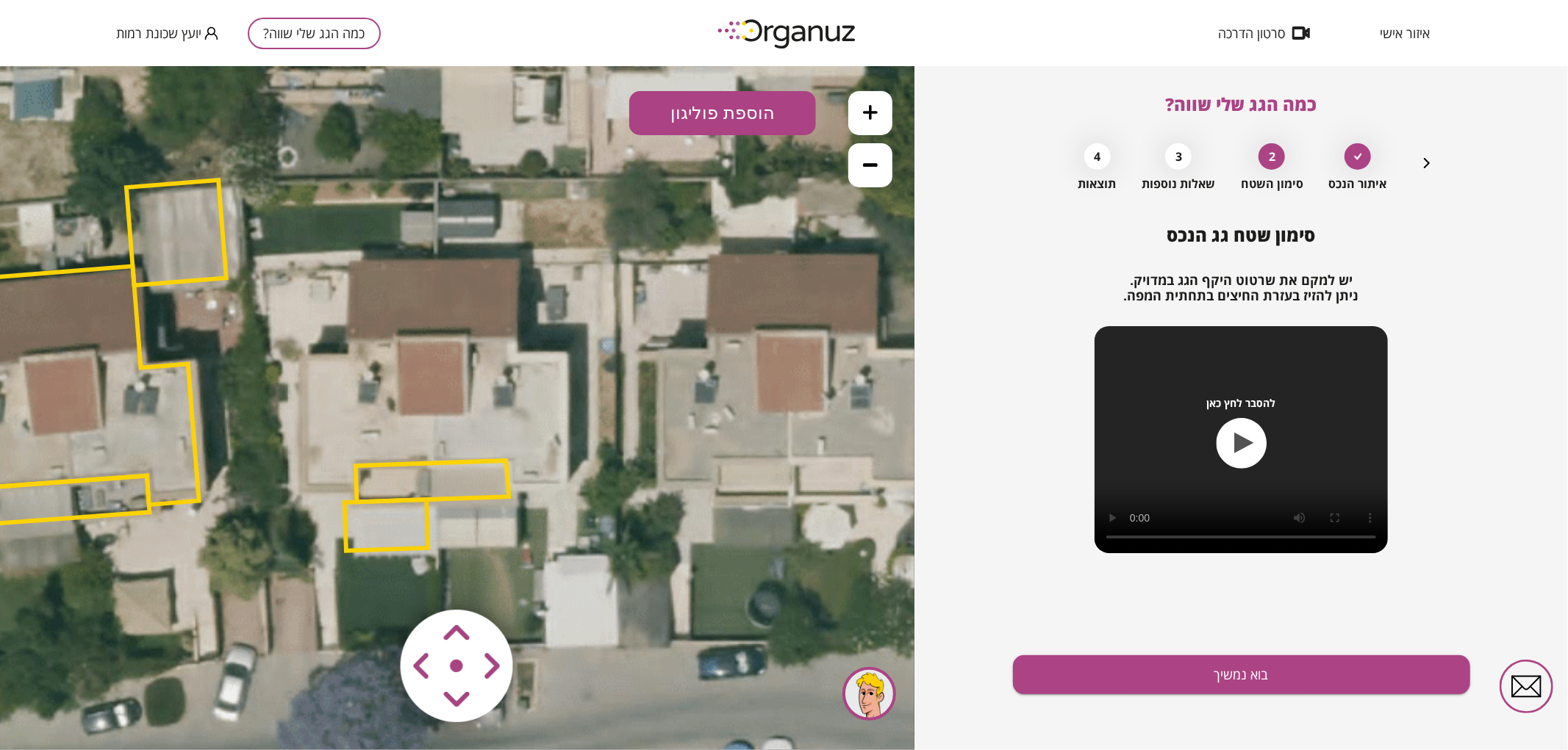
click at [435, 482] on polygon at bounding box center [432, 480] width 153 height 41
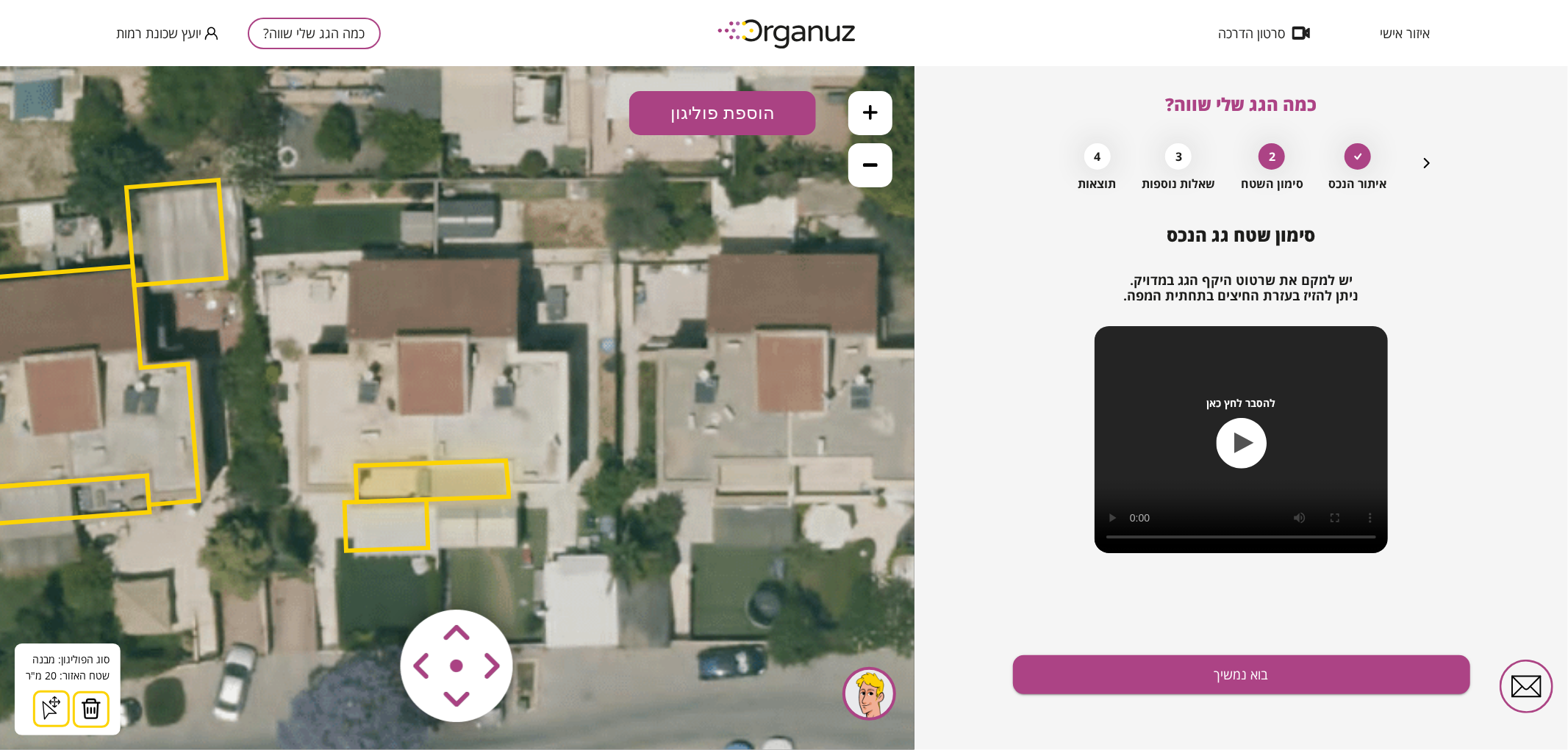
click at [86, 714] on img at bounding box center [91, 708] width 21 height 22
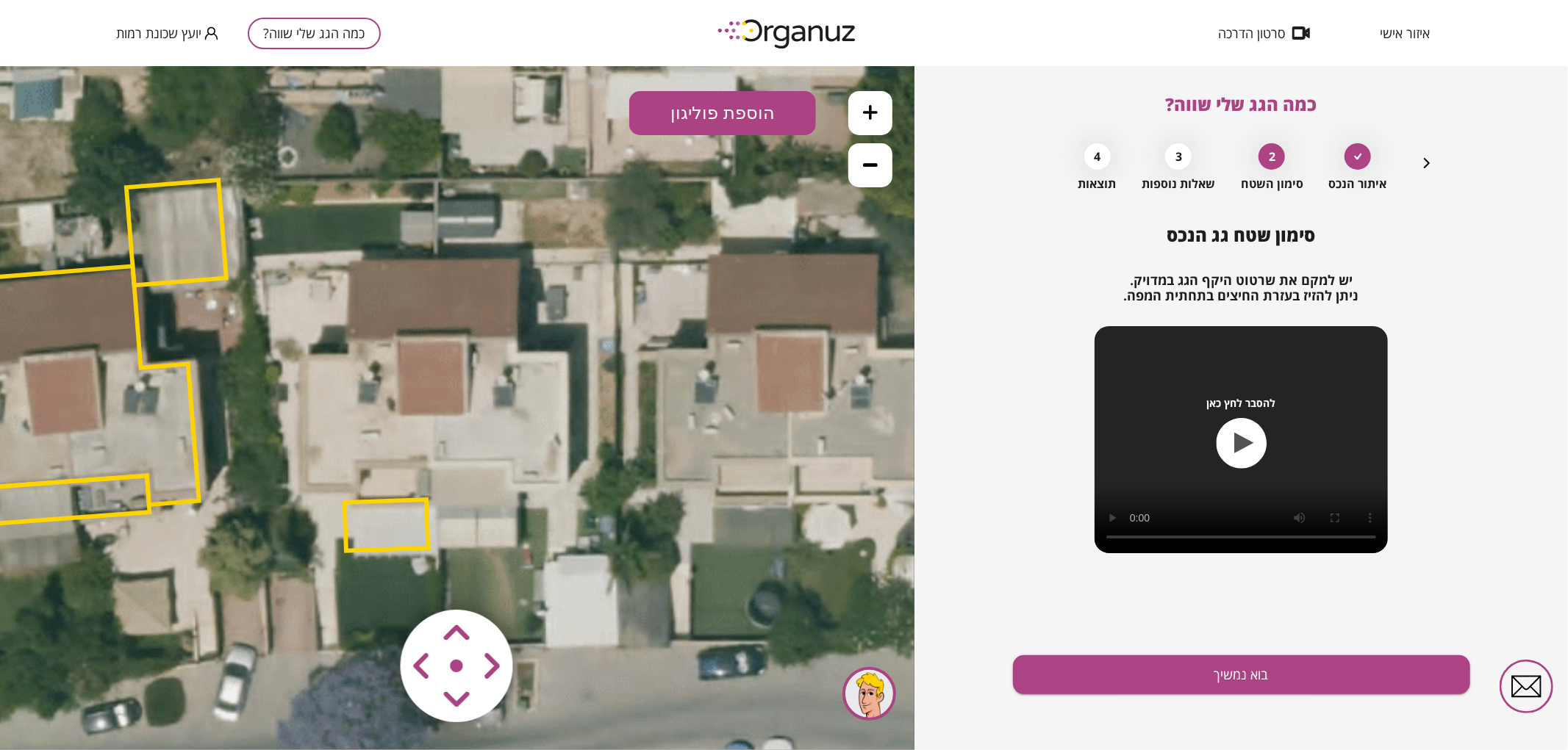
click at [393, 526] on polygon at bounding box center [387, 525] width 84 height 51
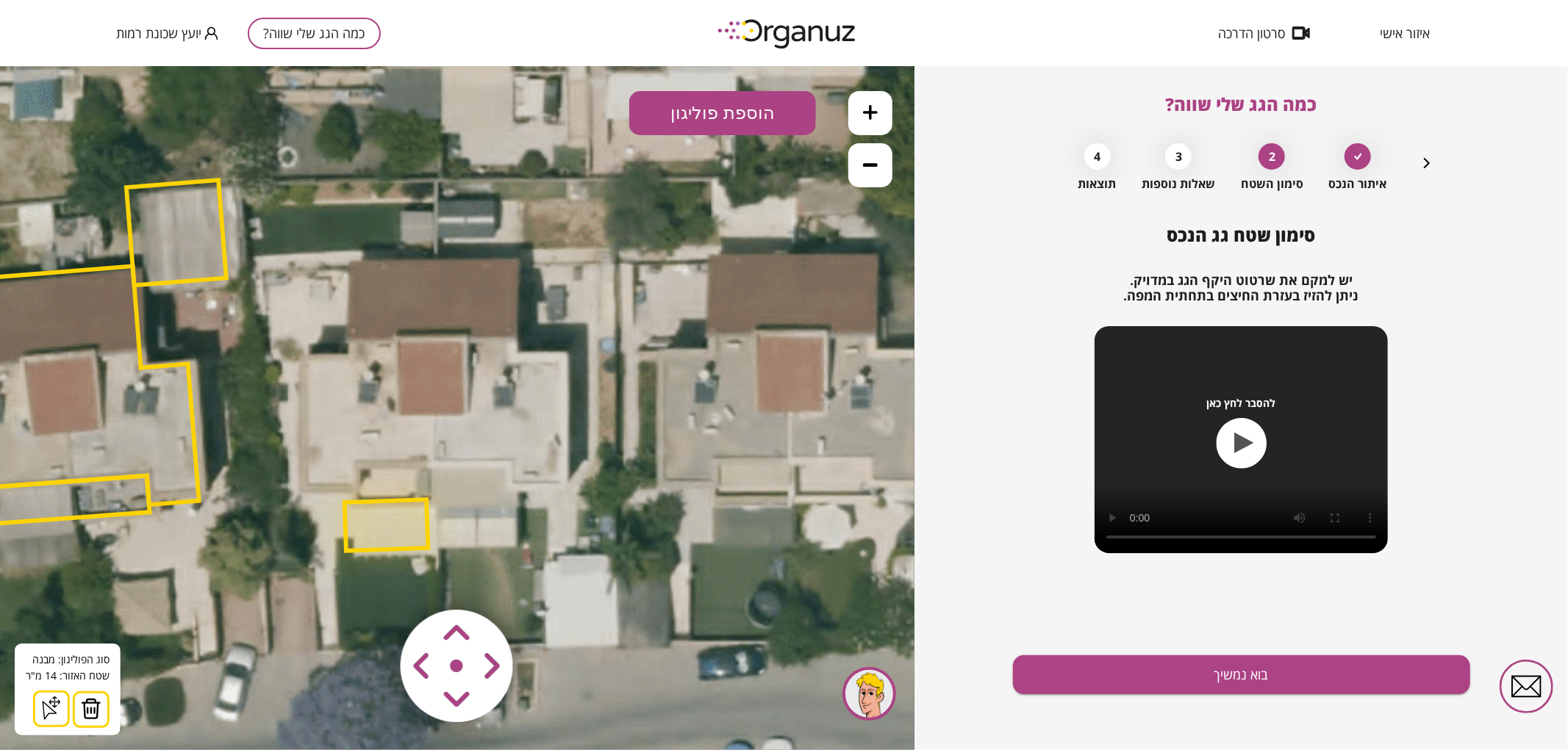
click at [83, 701] on img at bounding box center [91, 708] width 21 height 22
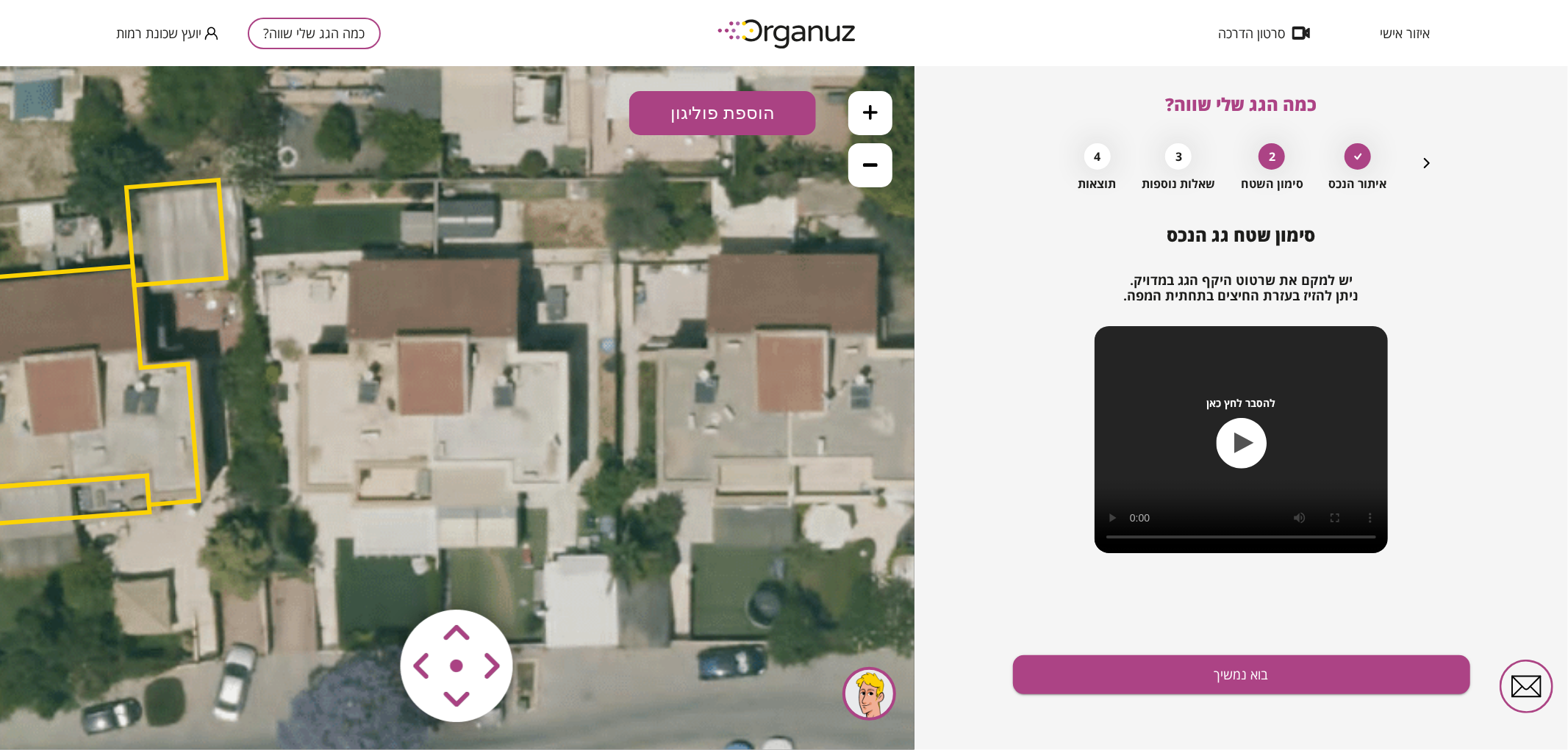
click at [727, 119] on button "הוספת פוליגון" at bounding box center [722, 112] width 187 height 44
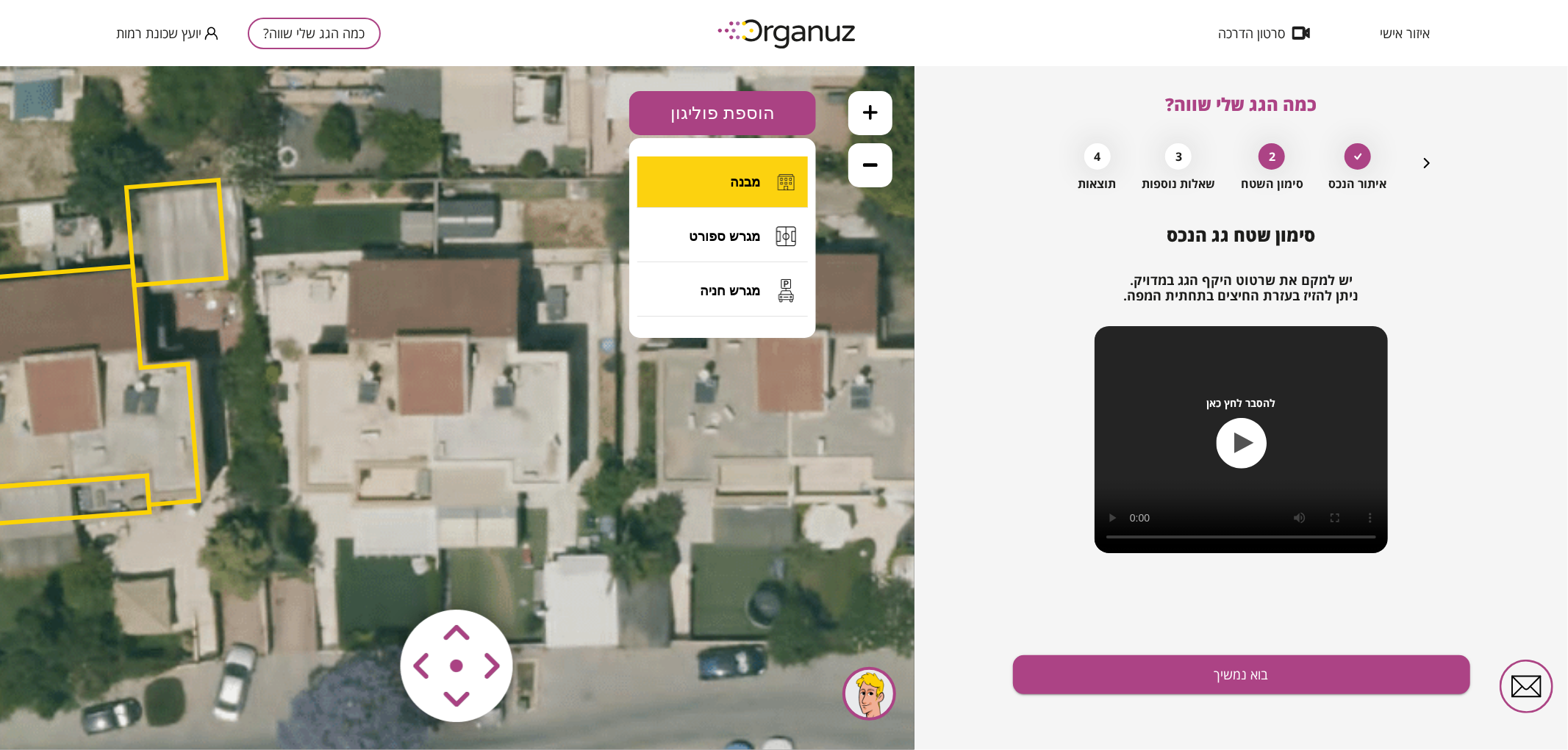
click at [728, 172] on button "מבנה" at bounding box center [722, 181] width 170 height 51
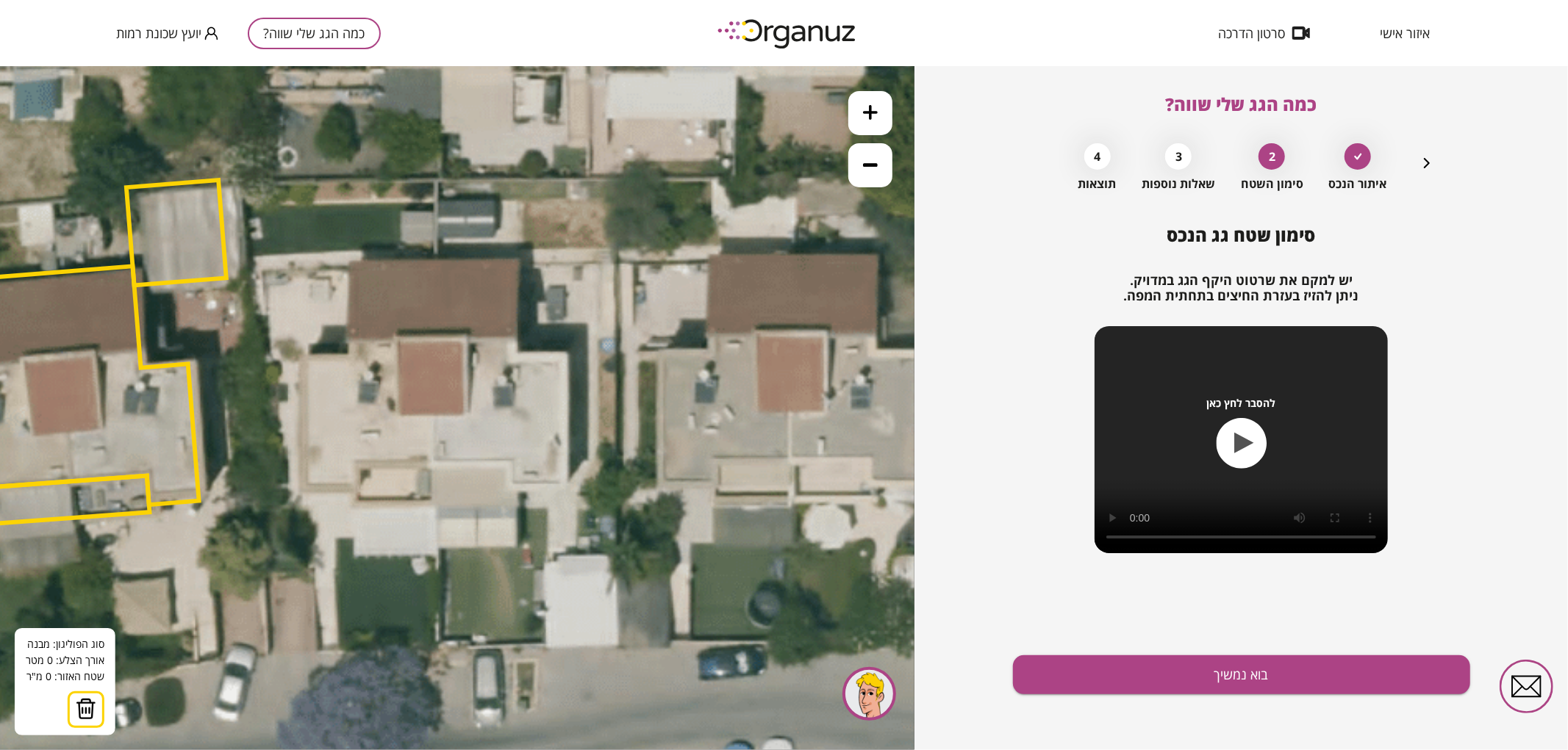
click at [431, 467] on icon at bounding box center [243, 365] width 1935 height 1935
click at [435, 261] on polygon at bounding box center [432, 364] width 3 height 206
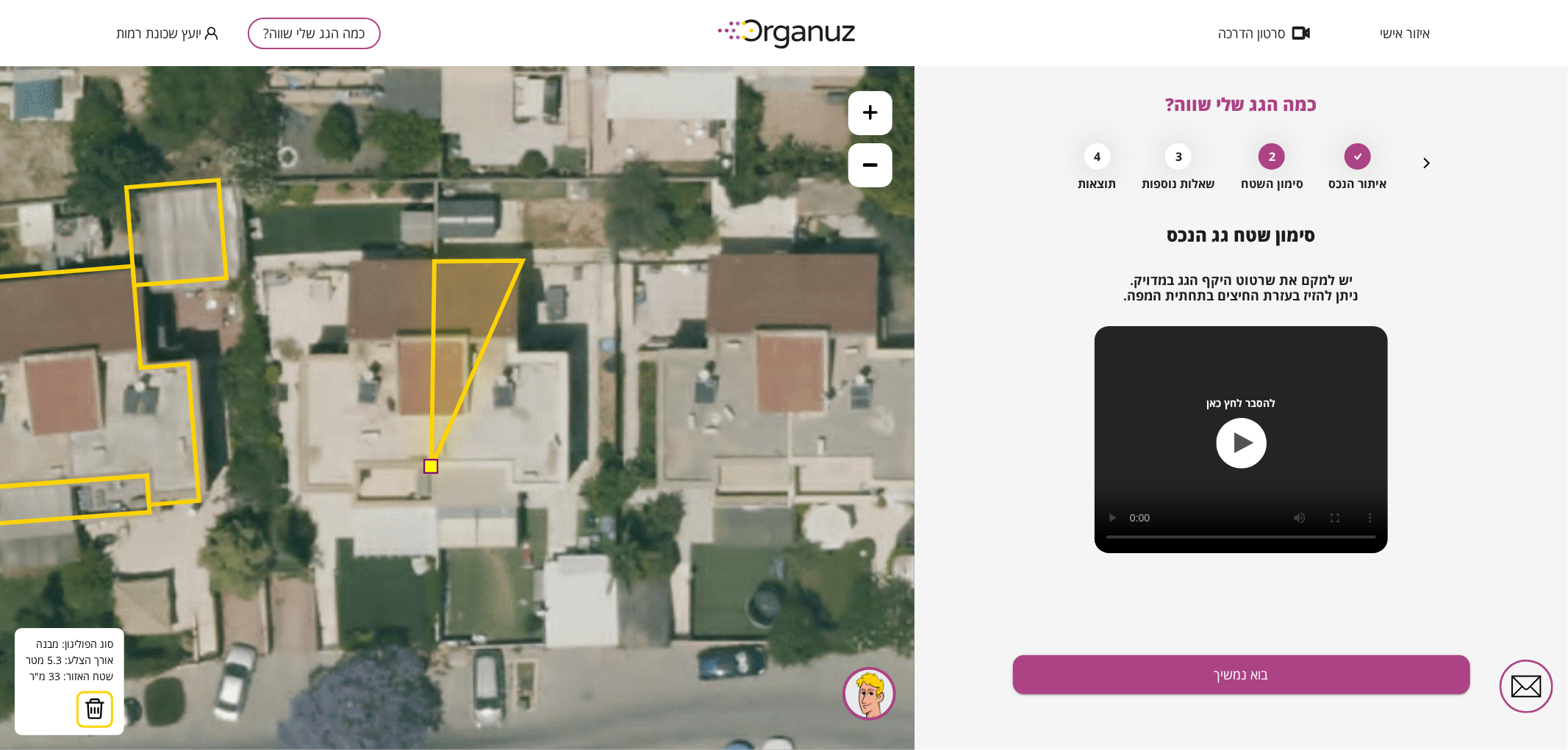
click at [522, 260] on polygon at bounding box center [477, 363] width 91 height 207
click at [519, 353] on polygon at bounding box center [477, 363] width 91 height 207
click at [568, 350] on polygon at bounding box center [500, 363] width 137 height 207
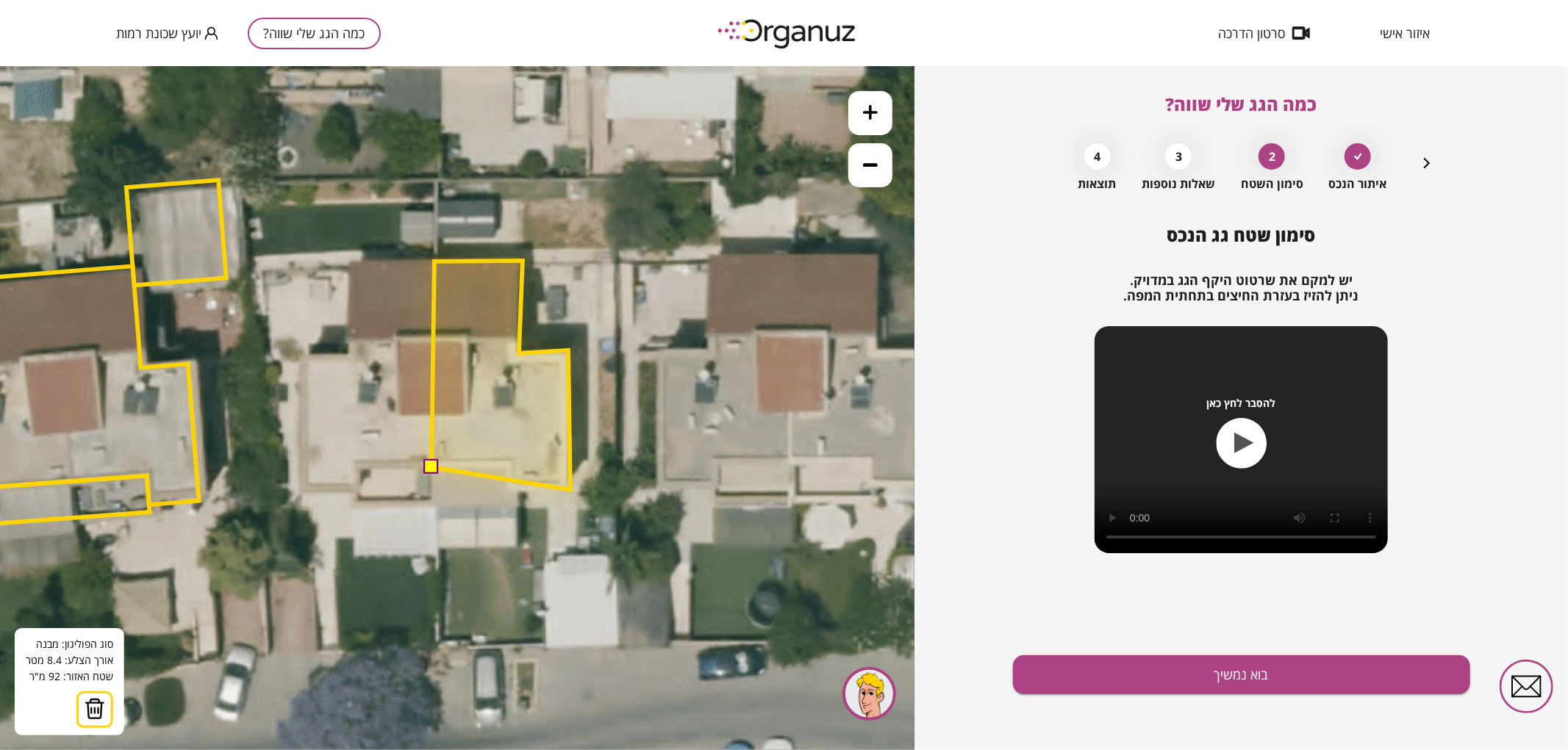
click at [571, 489] on polygon at bounding box center [500, 375] width 139 height 230
click at [505, 488] on polygon at bounding box center [500, 375] width 139 height 230
click at [506, 467] on polygon at bounding box center [500, 375] width 139 height 230
click at [434, 467] on button at bounding box center [430, 466] width 15 height 15
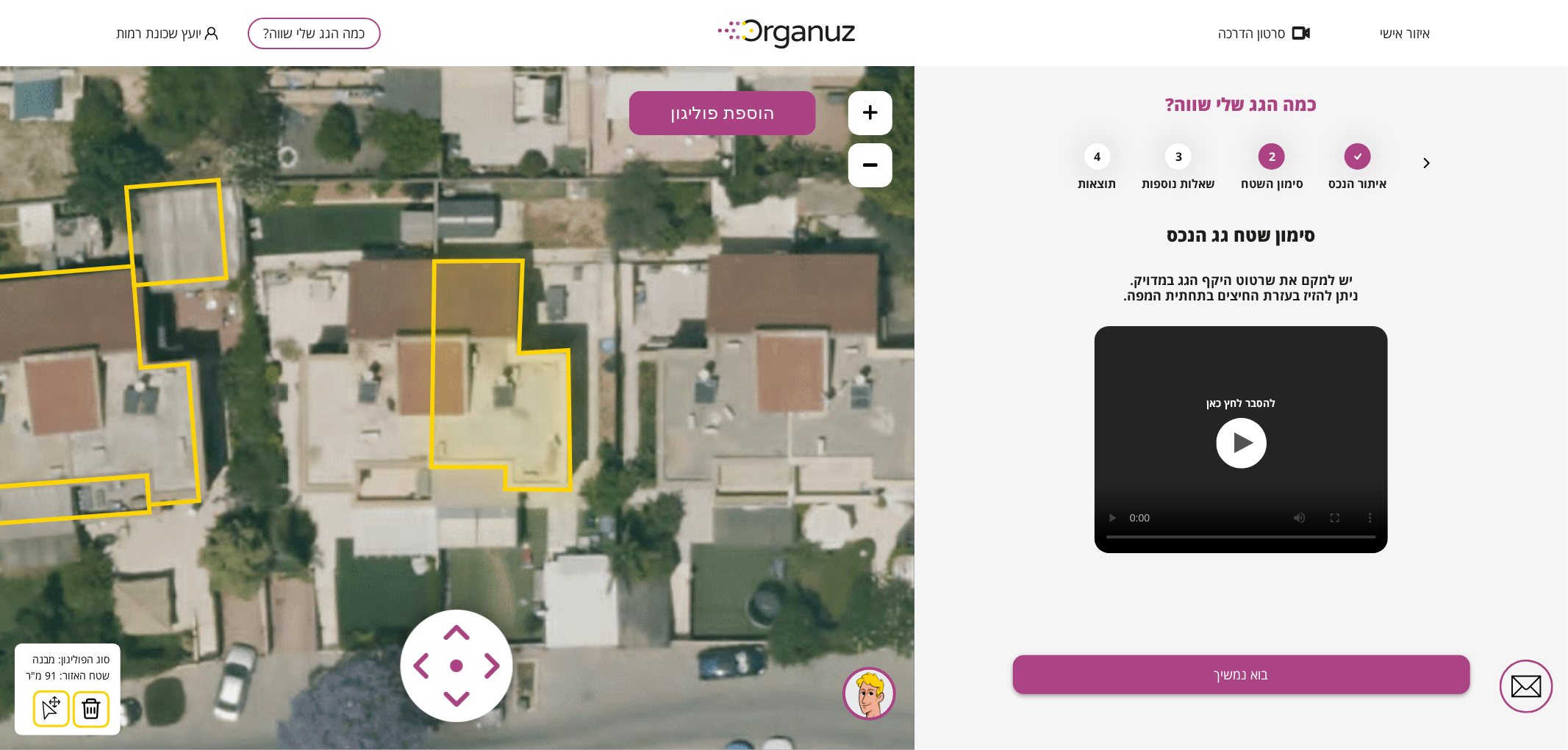
click at [1194, 677] on button "בוא נמשיך" at bounding box center [1242, 674] width 458 height 39
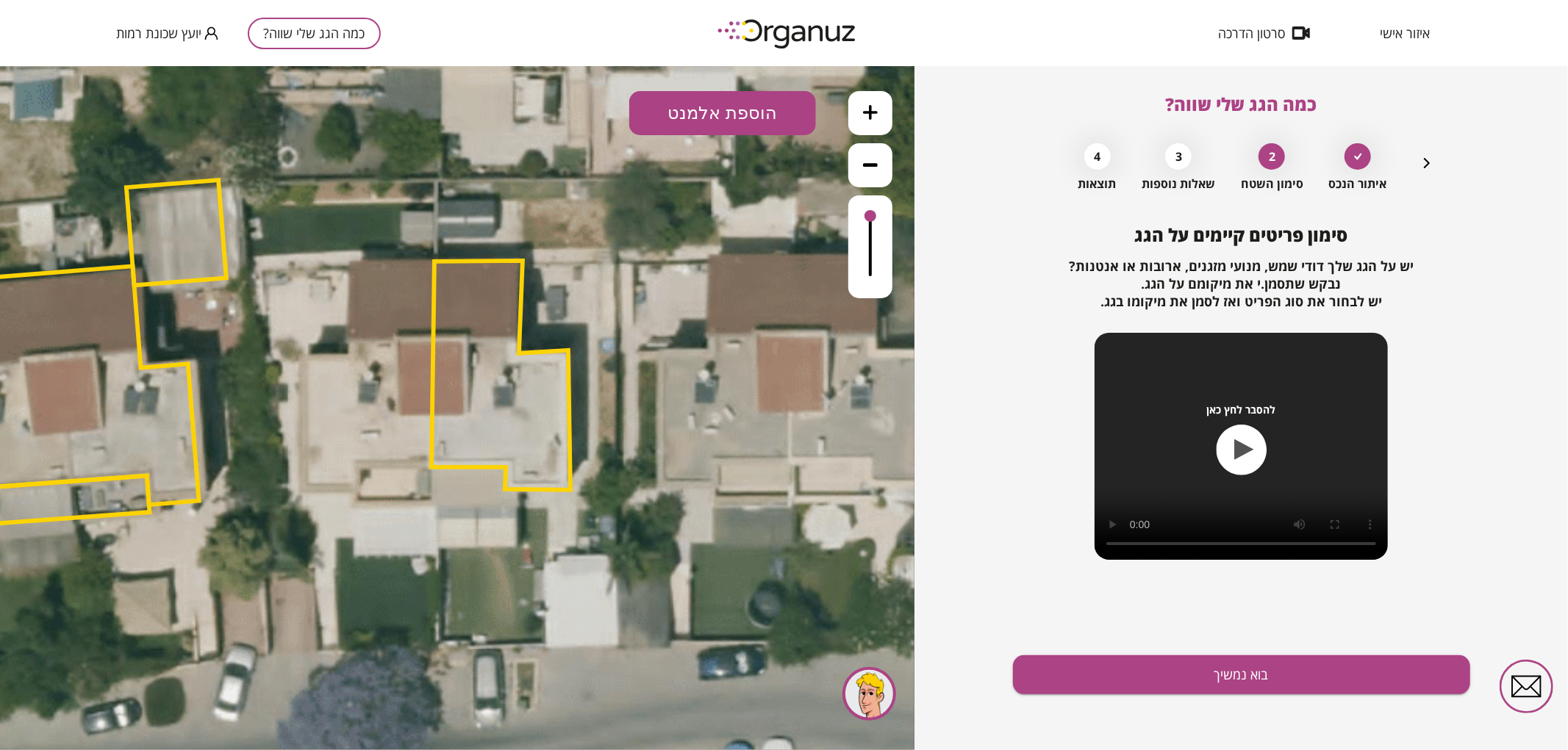
click at [1423, 163] on icon "button" at bounding box center [1426, 162] width 17 height 17
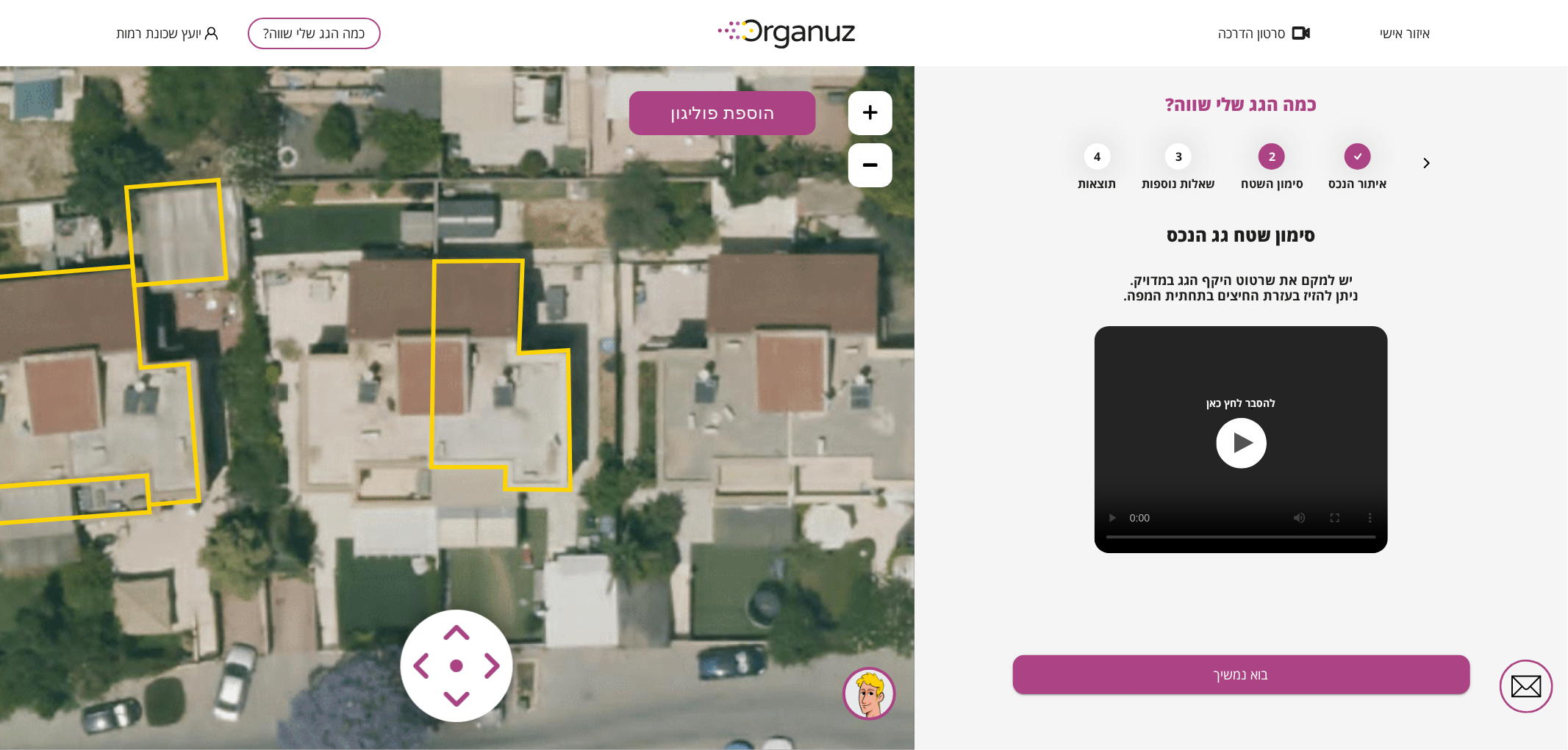
click at [488, 426] on polygon at bounding box center [500, 375] width 139 height 230
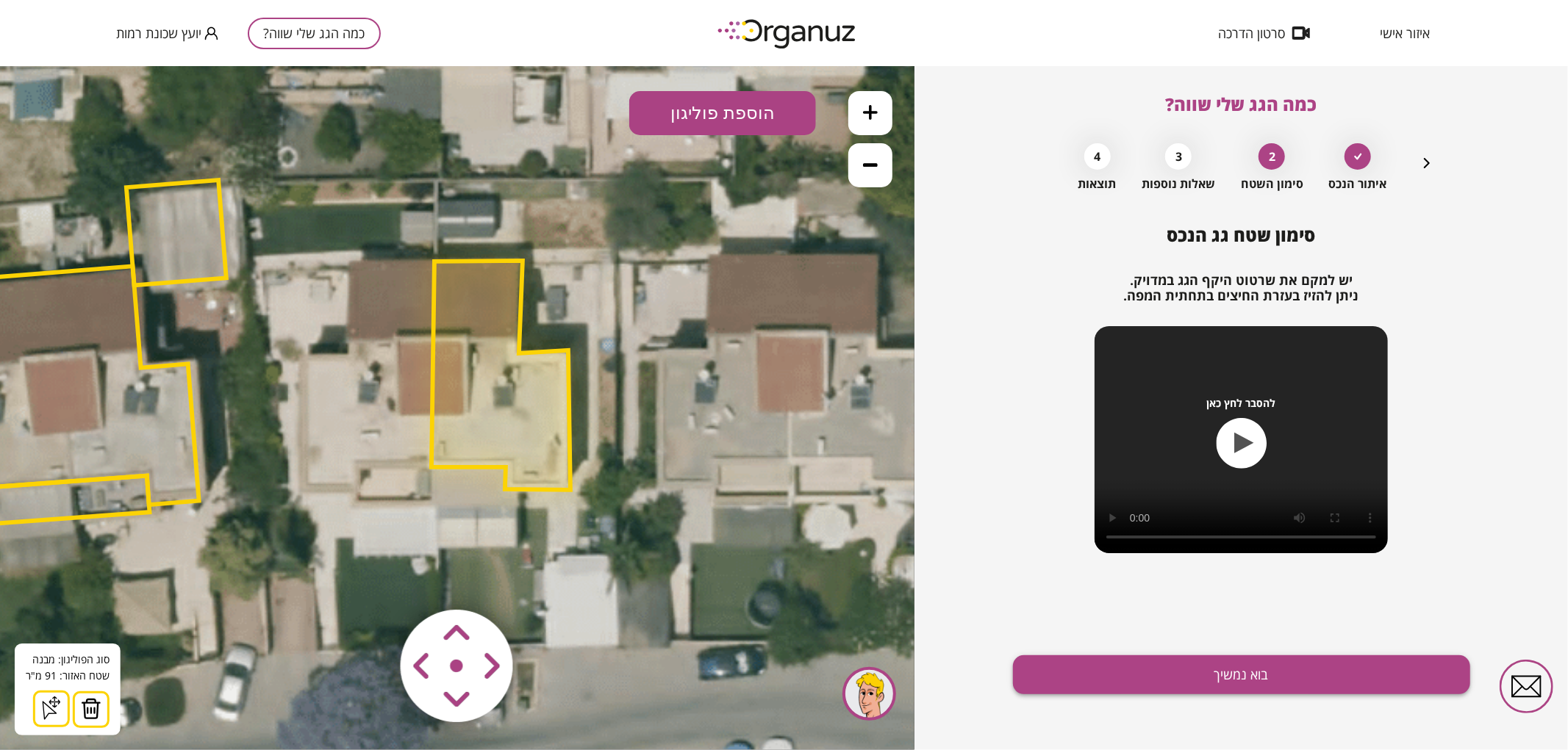
click at [1084, 685] on button "בוא נמשיך" at bounding box center [1242, 674] width 458 height 39
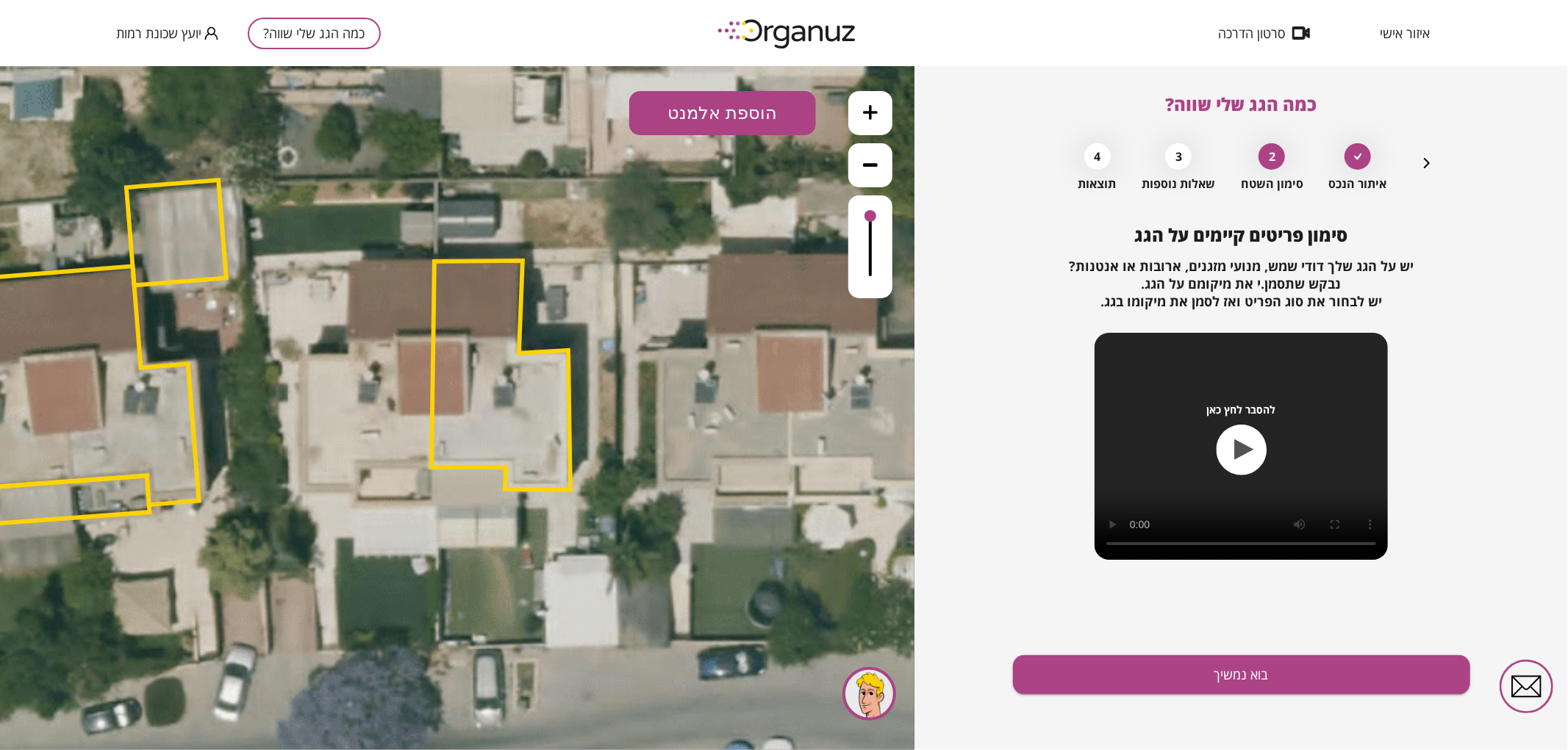
click at [747, 128] on button "הוספת אלמנט" at bounding box center [722, 112] width 187 height 44
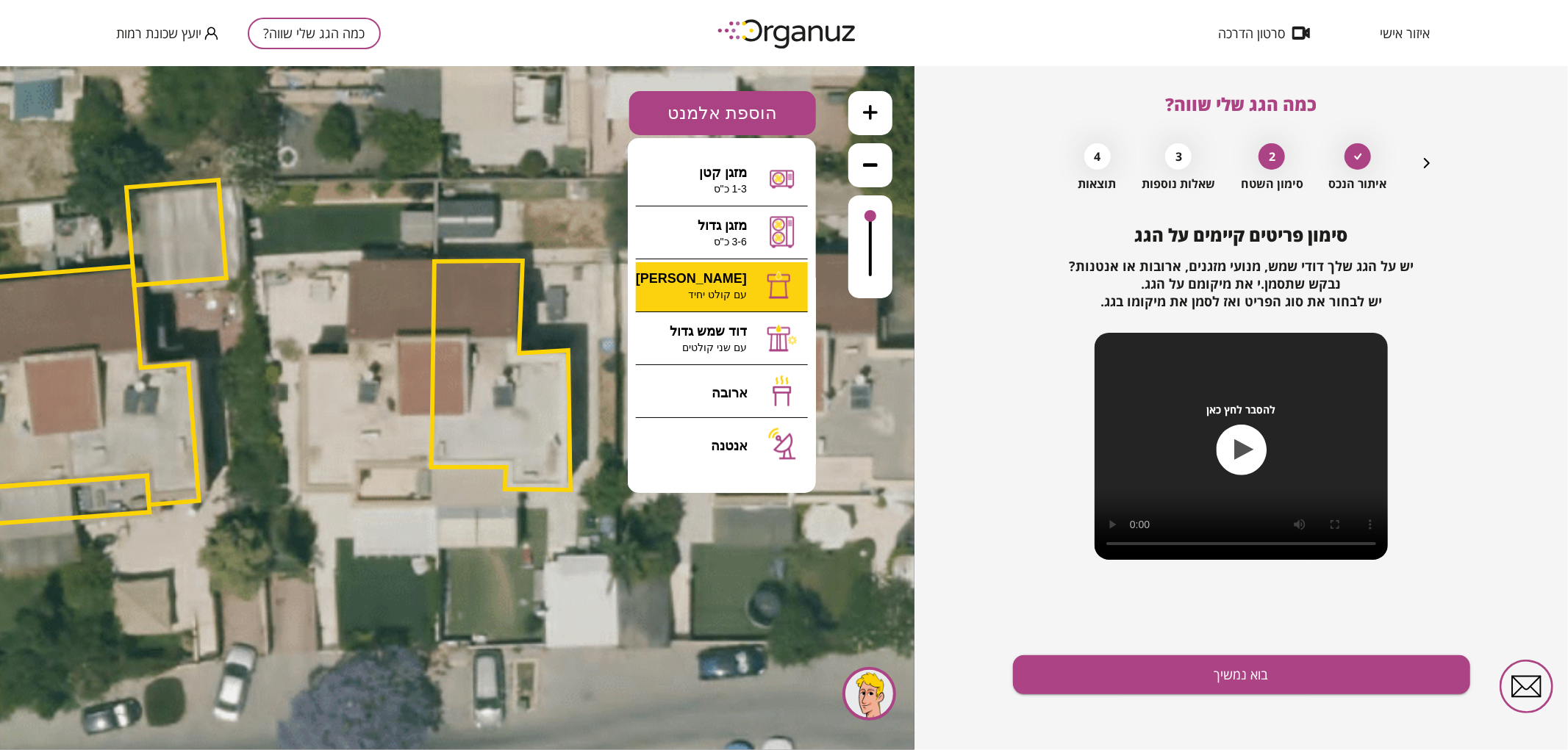
click at [761, 274] on div ".st0 { fill: #FFFFFF; } 0" at bounding box center [457, 407] width 914 height 684
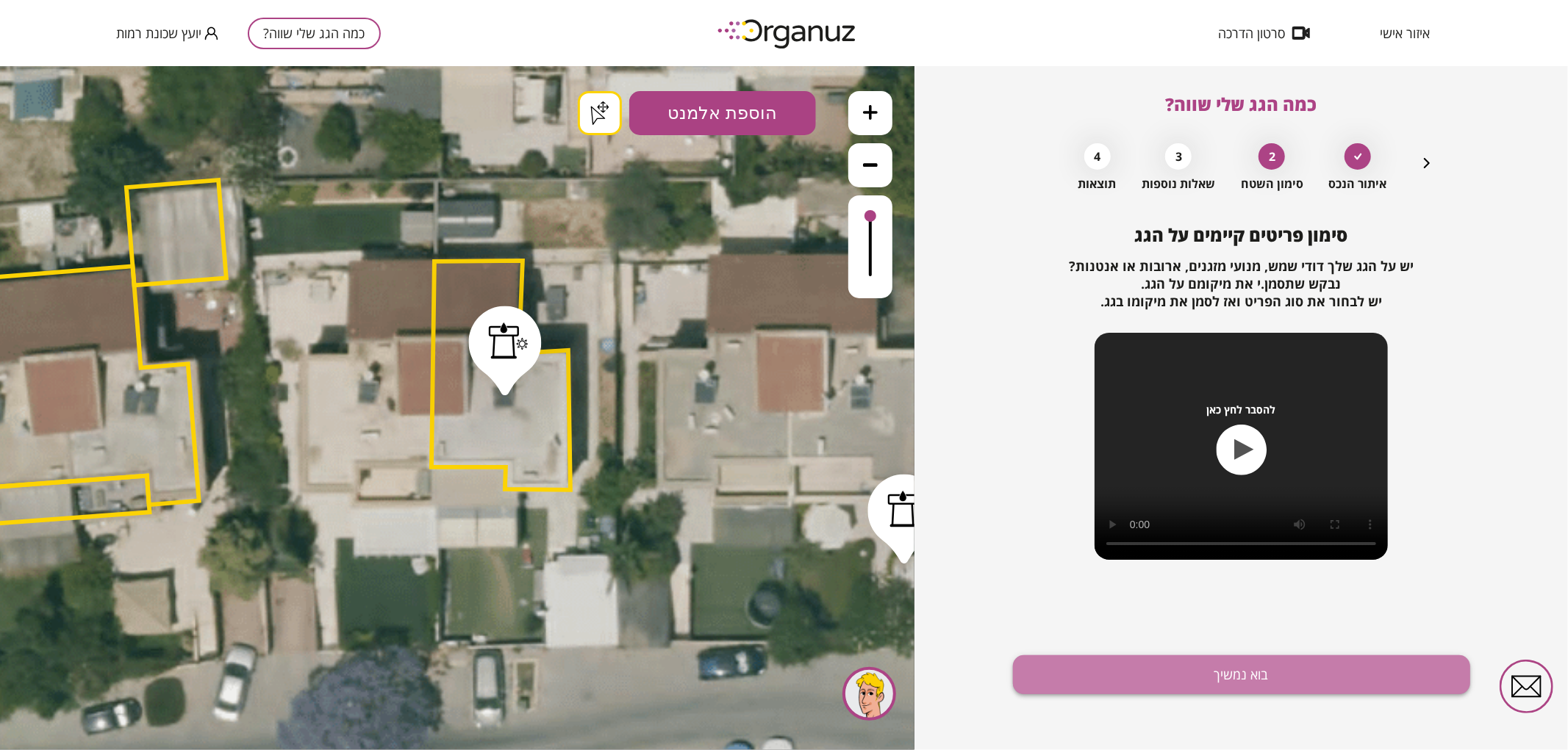
click at [1133, 666] on button "בוא נמשיך" at bounding box center [1242, 674] width 458 height 39
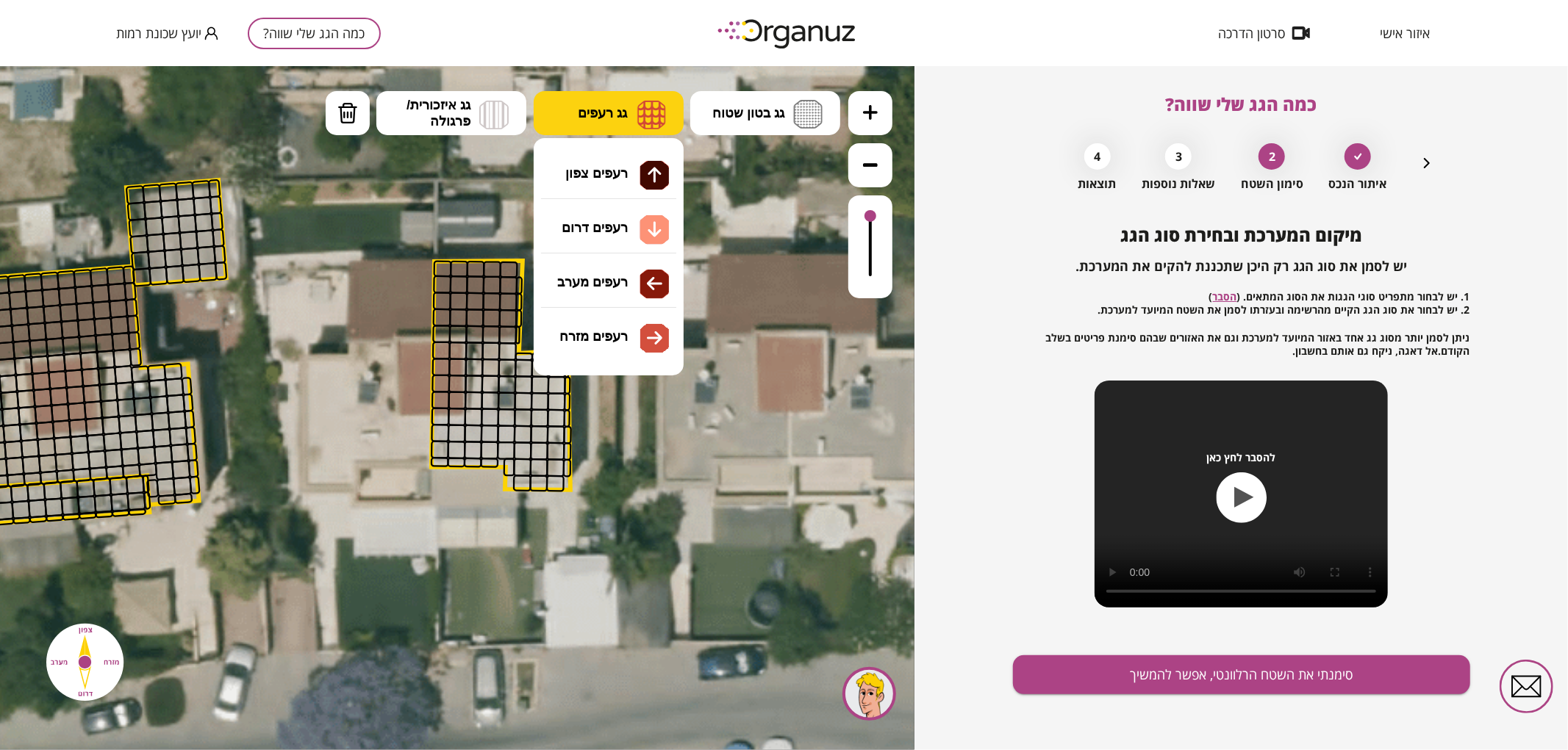
click at [628, 106] on button "גג רעפים" at bounding box center [608, 112] width 150 height 44
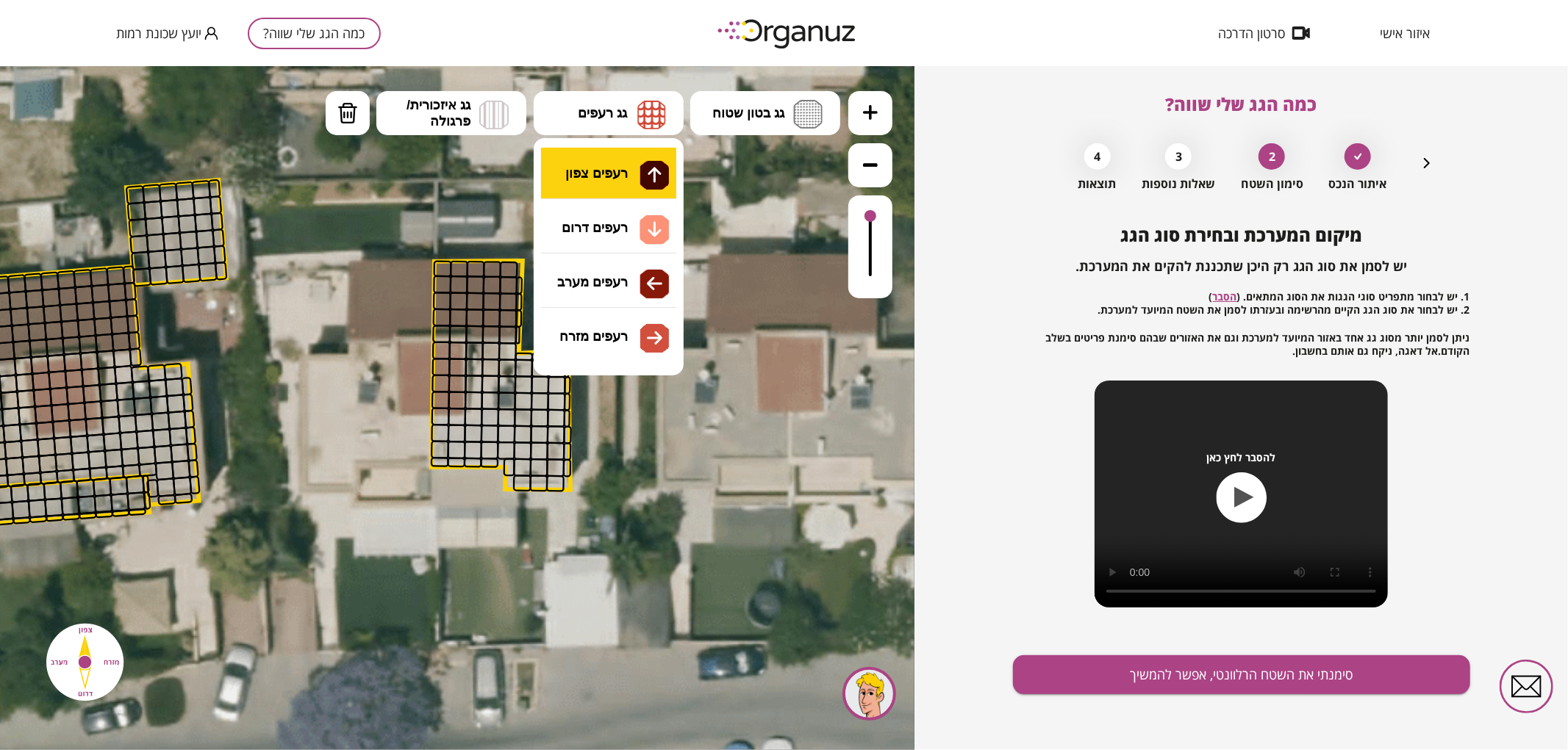
click at [619, 158] on div ".st0 { fill: #FFFFFF; } .st0 { fill: #FFFFFF; }" at bounding box center [457, 407] width 914 height 684
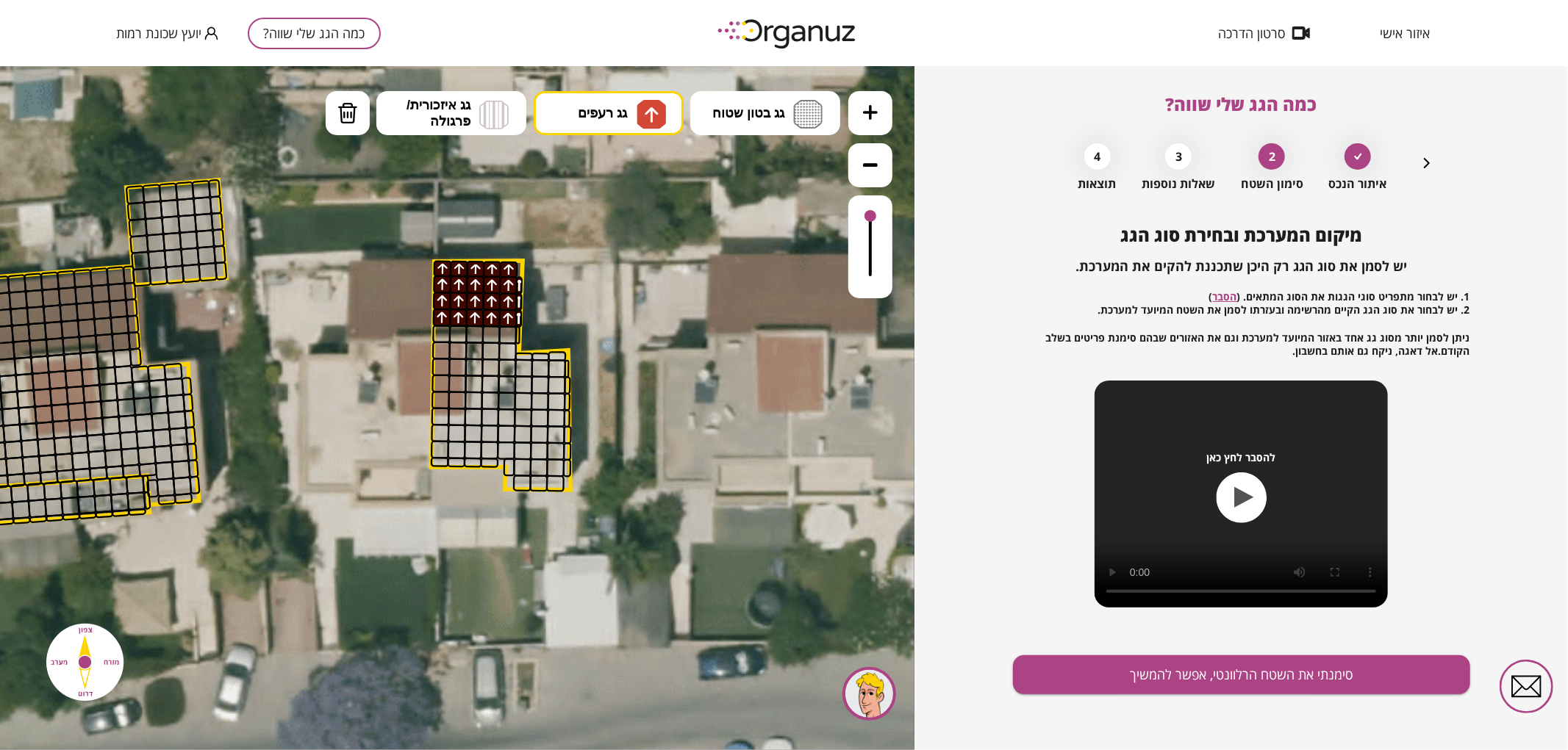
drag, startPoint x: 441, startPoint y: 313, endPoint x: 524, endPoint y: 266, distance: 95.4
click at [524, 266] on div ".st0 { fill: #FFFFFF; } .st0 { fill: #FFFFFF; }" at bounding box center [243, 365] width 1935 height 1935
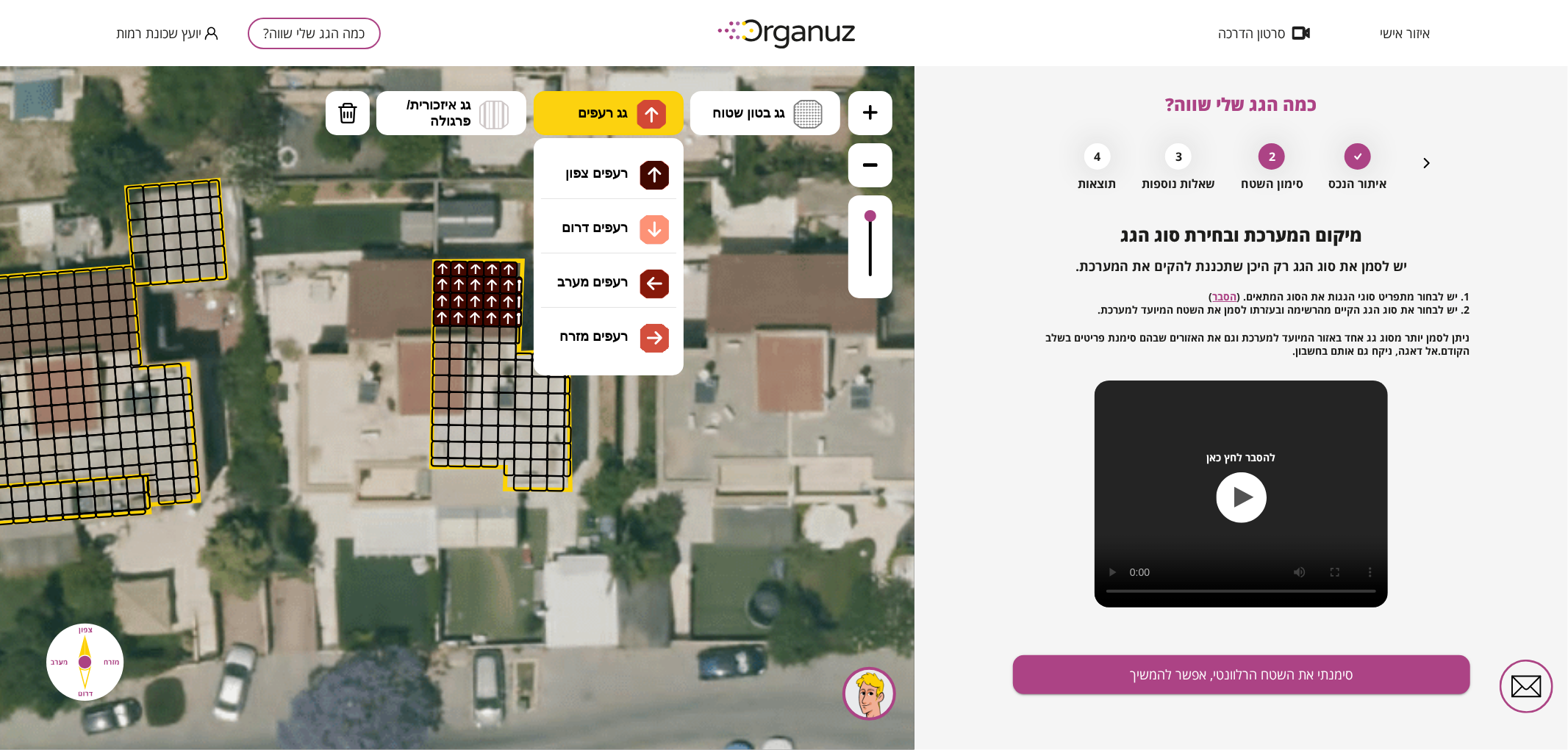
click at [583, 111] on span "גג רעפים" at bounding box center [603, 113] width 49 height 16
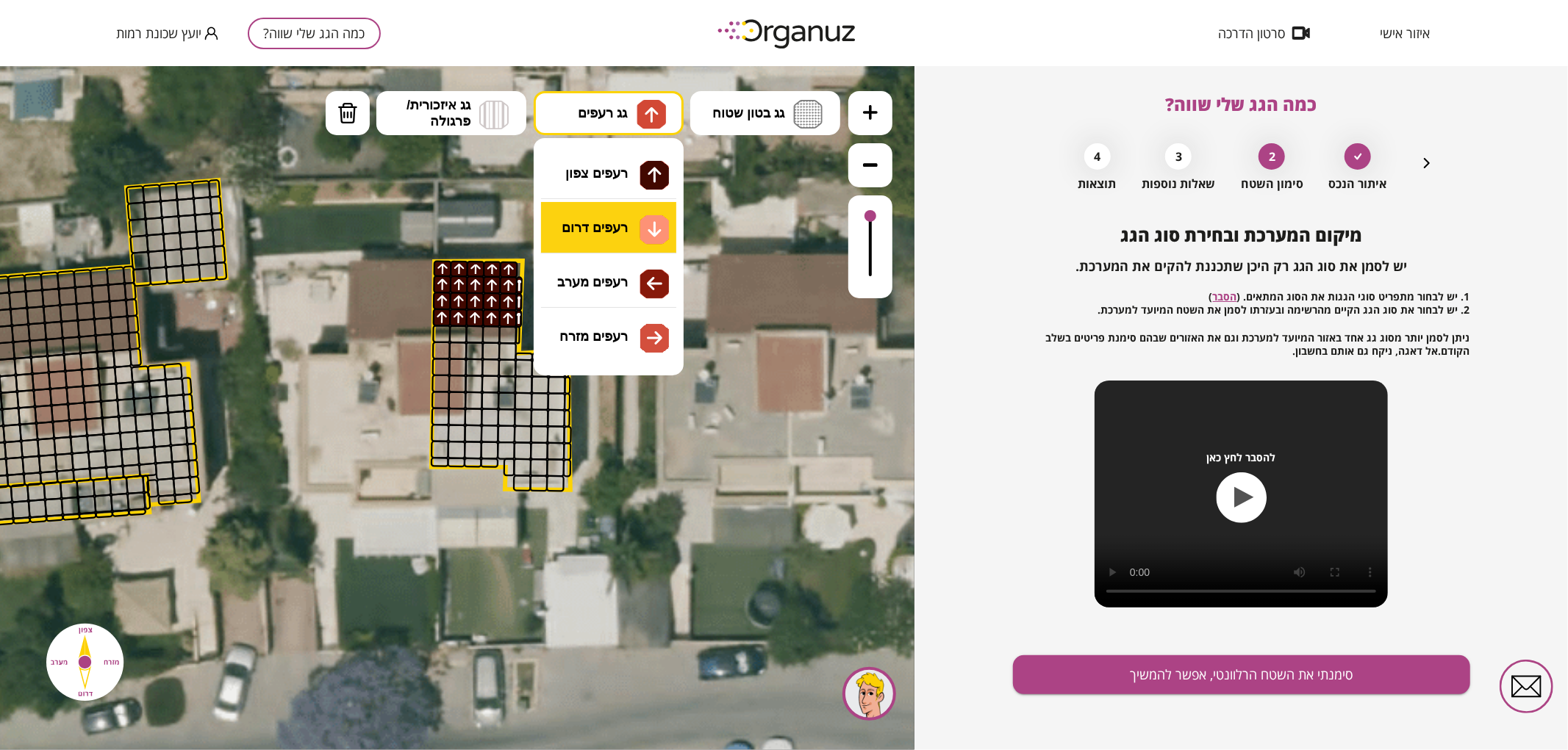
click at [612, 245] on div ".st0 { fill: #FFFFFF; } .st0 { fill: #FFFFFF; }" at bounding box center [457, 407] width 914 height 684
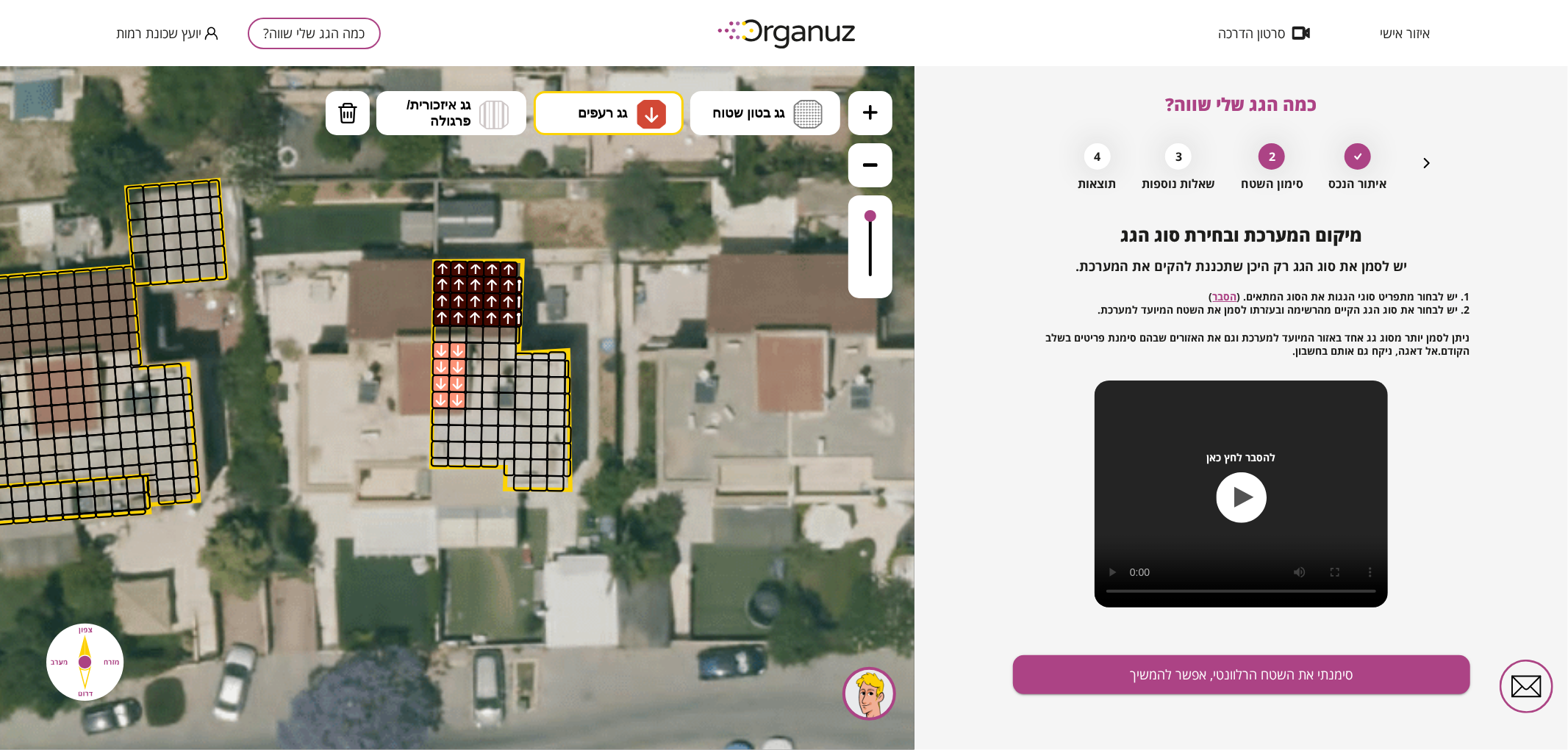
drag, startPoint x: 438, startPoint y: 347, endPoint x: 442, endPoint y: 367, distance: 20.4
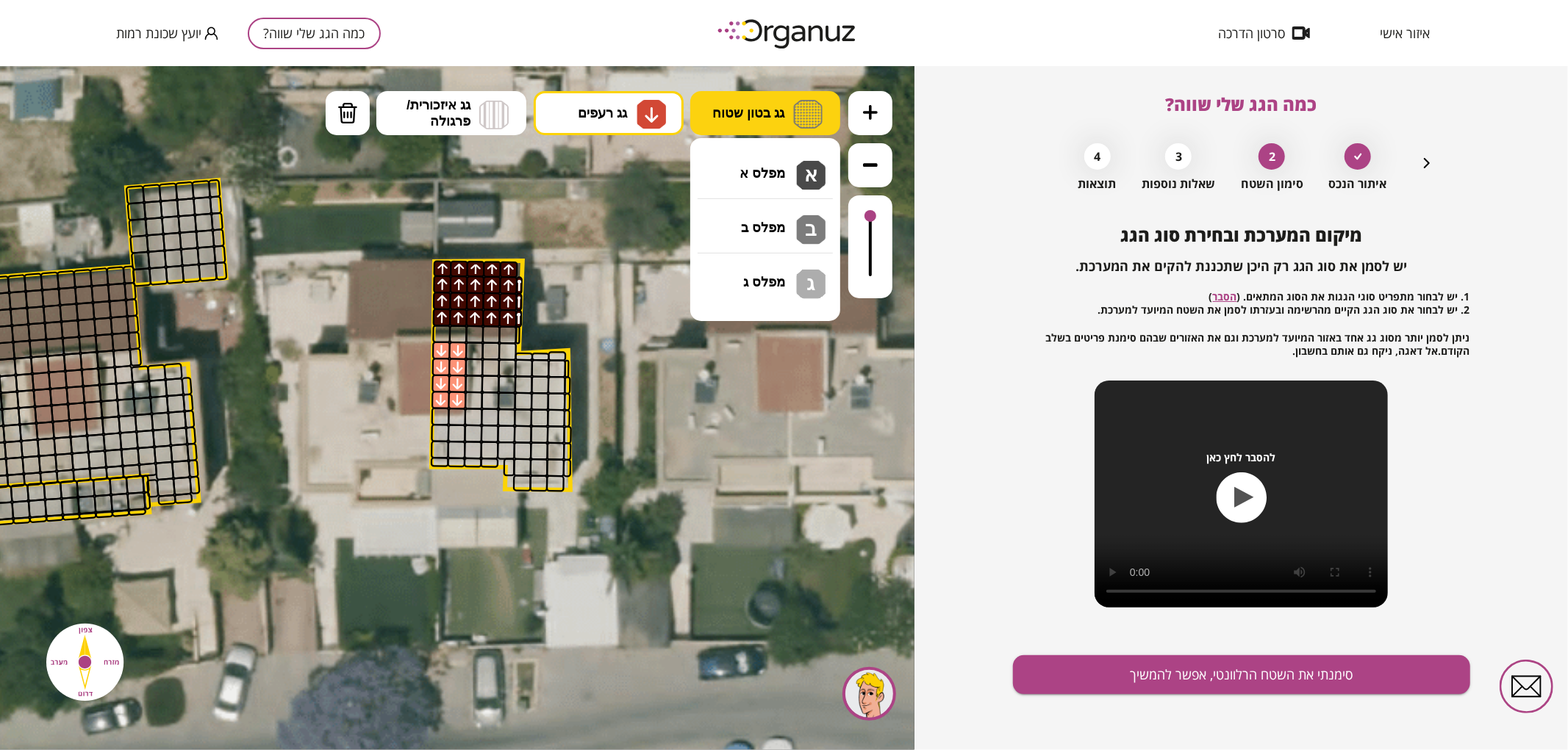
click at [798, 109] on img at bounding box center [808, 113] width 29 height 28
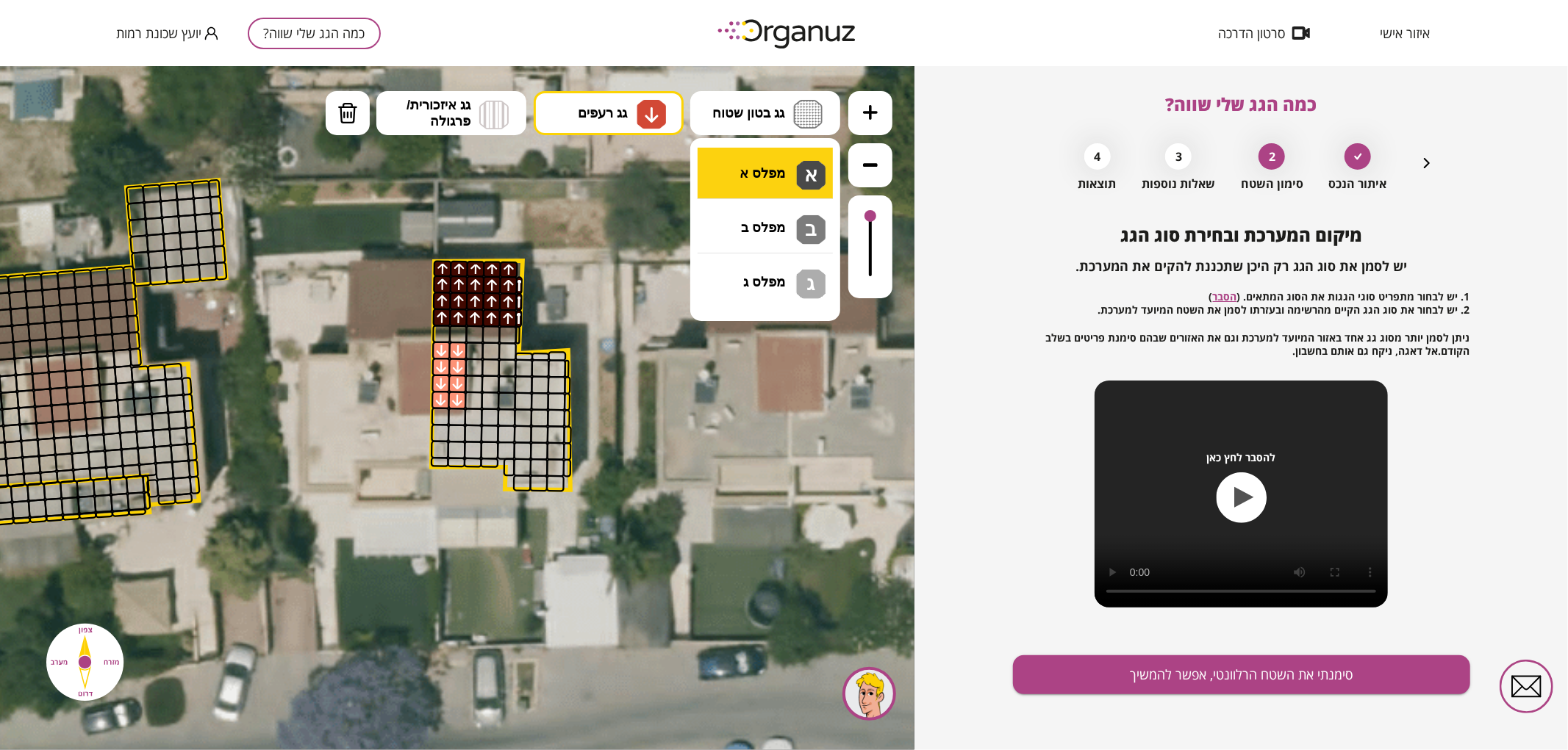
click at [769, 172] on div ".st0 { fill: #FFFFFF; } .st0 { fill: #FFFFFF; }" at bounding box center [457, 407] width 914 height 684
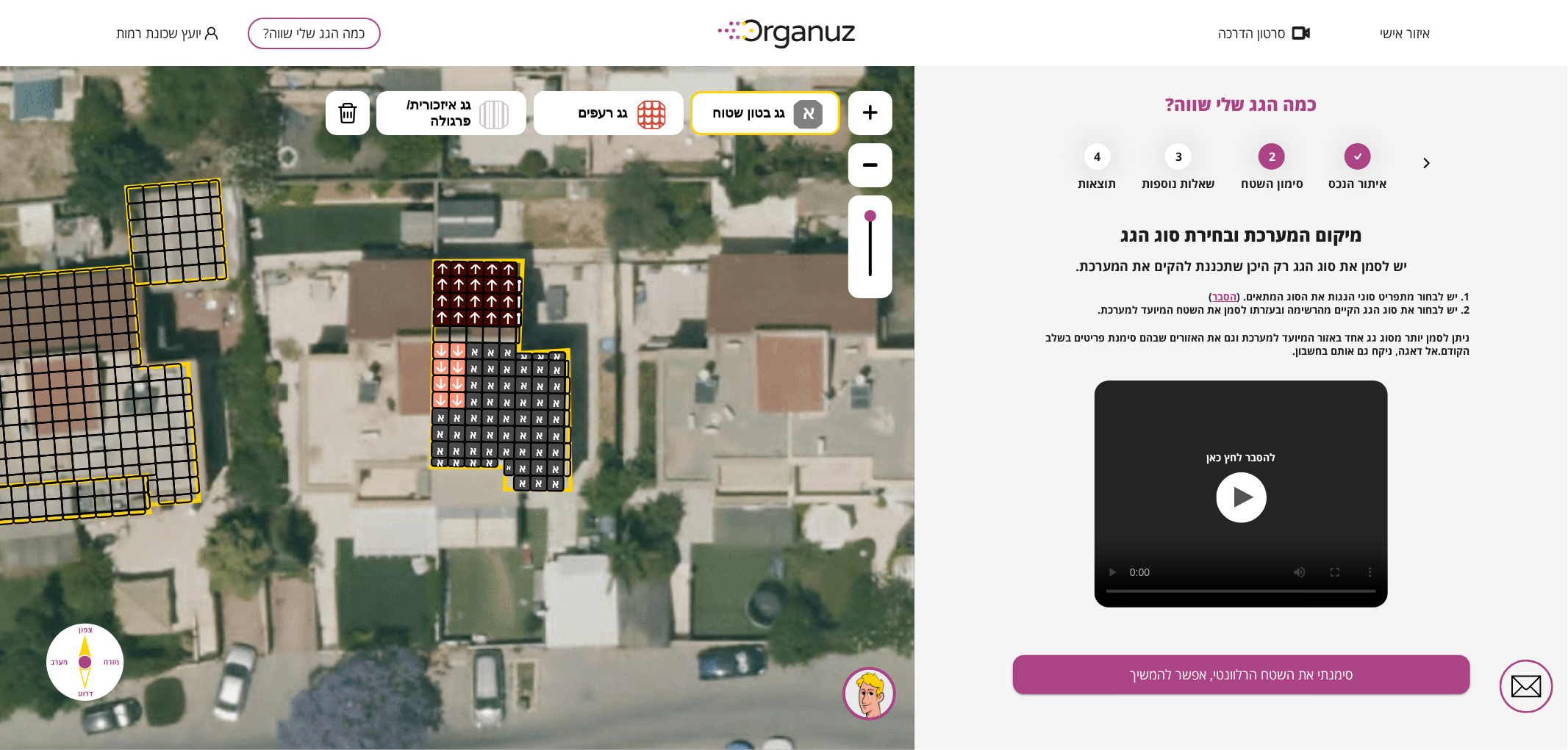
drag, startPoint x: 475, startPoint y: 351, endPoint x: 510, endPoint y: 365, distance: 37.7
click at [1238, 669] on button "סימנתי את השטח הרלוונטי, אפשר להמשיך" at bounding box center [1242, 674] width 458 height 39
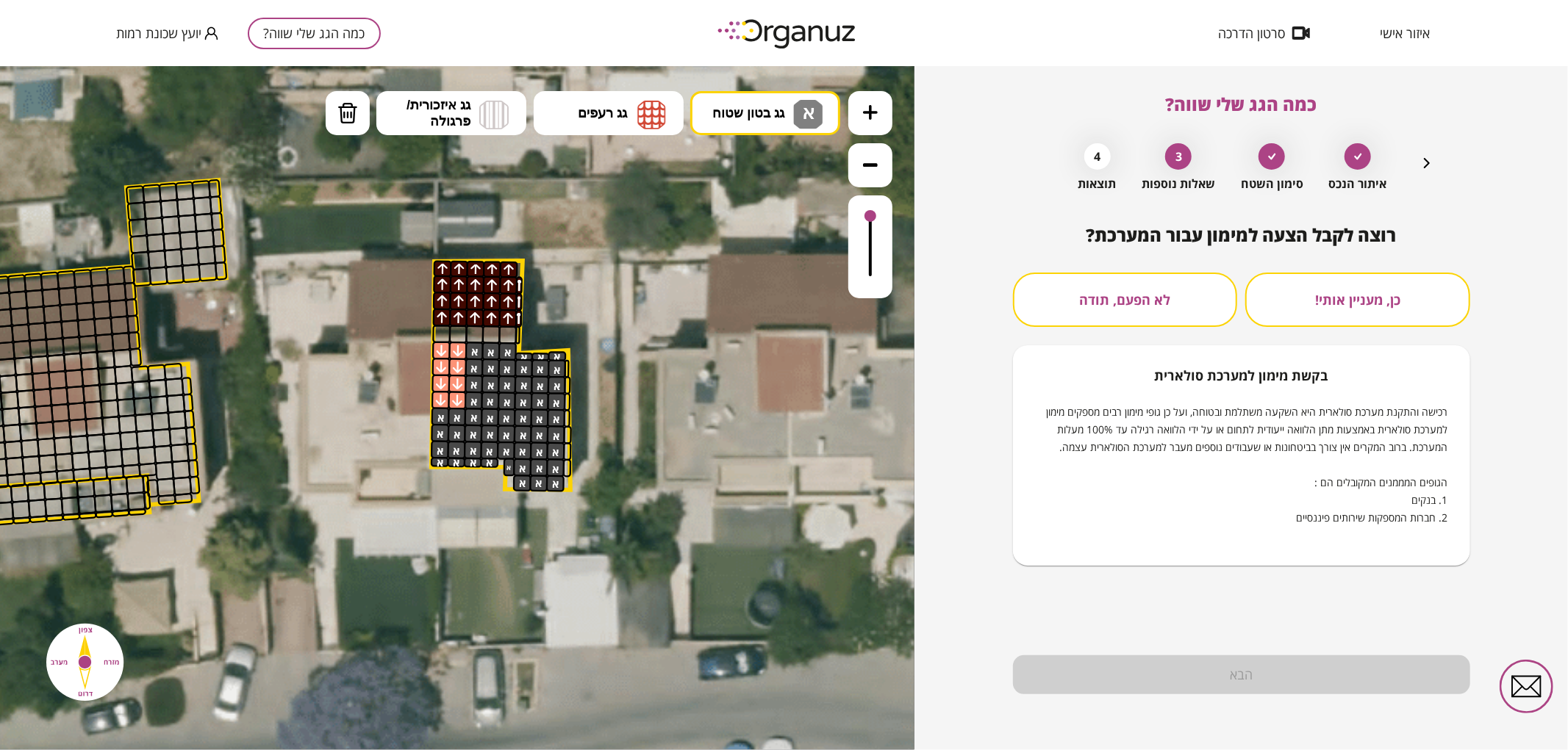
click at [1174, 302] on button "לא הפעם, תודה" at bounding box center [1125, 300] width 225 height 55
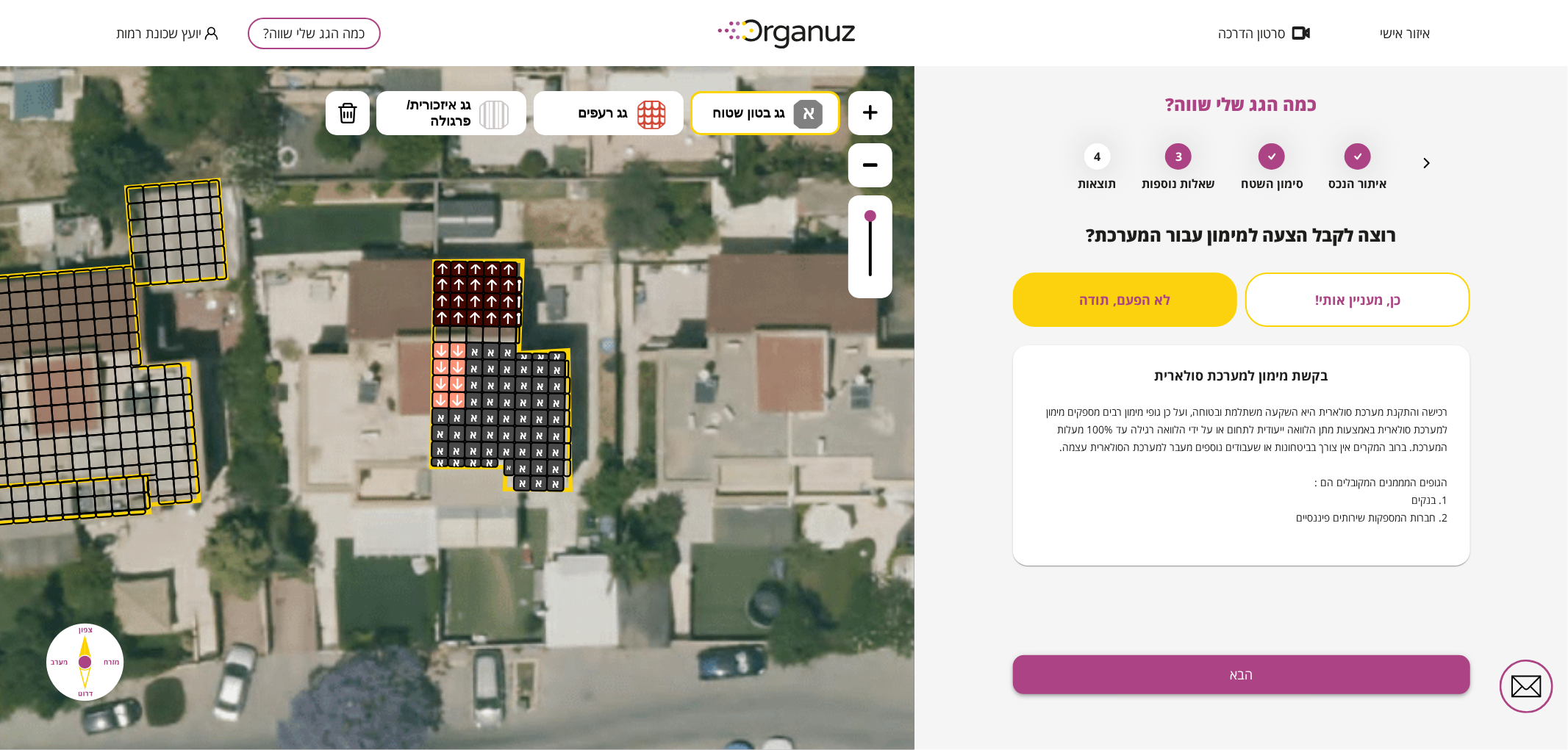
click at [1204, 674] on button "הבא" at bounding box center [1242, 674] width 458 height 39
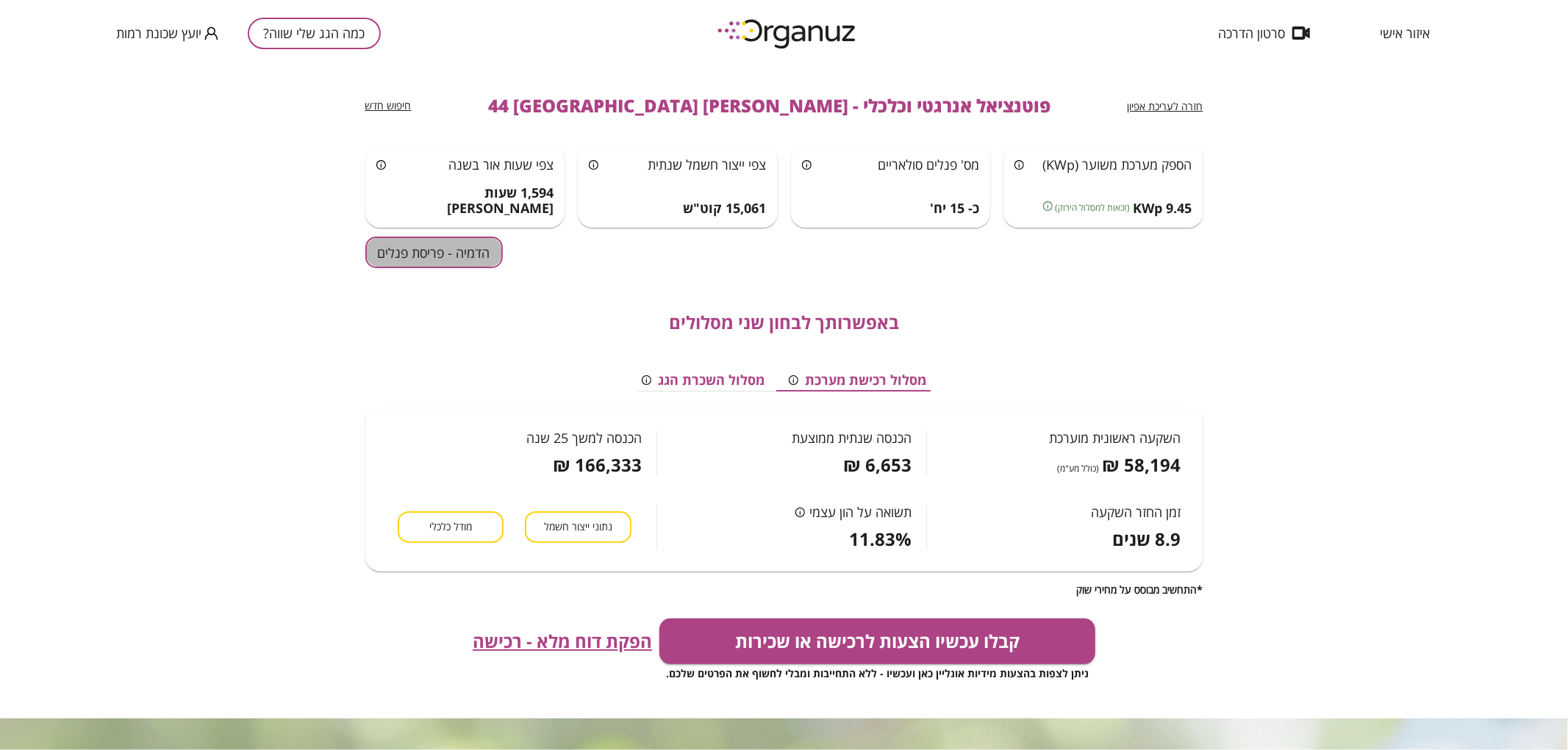
click at [446, 245] on button "הדמיה - פריסת פנלים" at bounding box center [434, 252] width 138 height 32
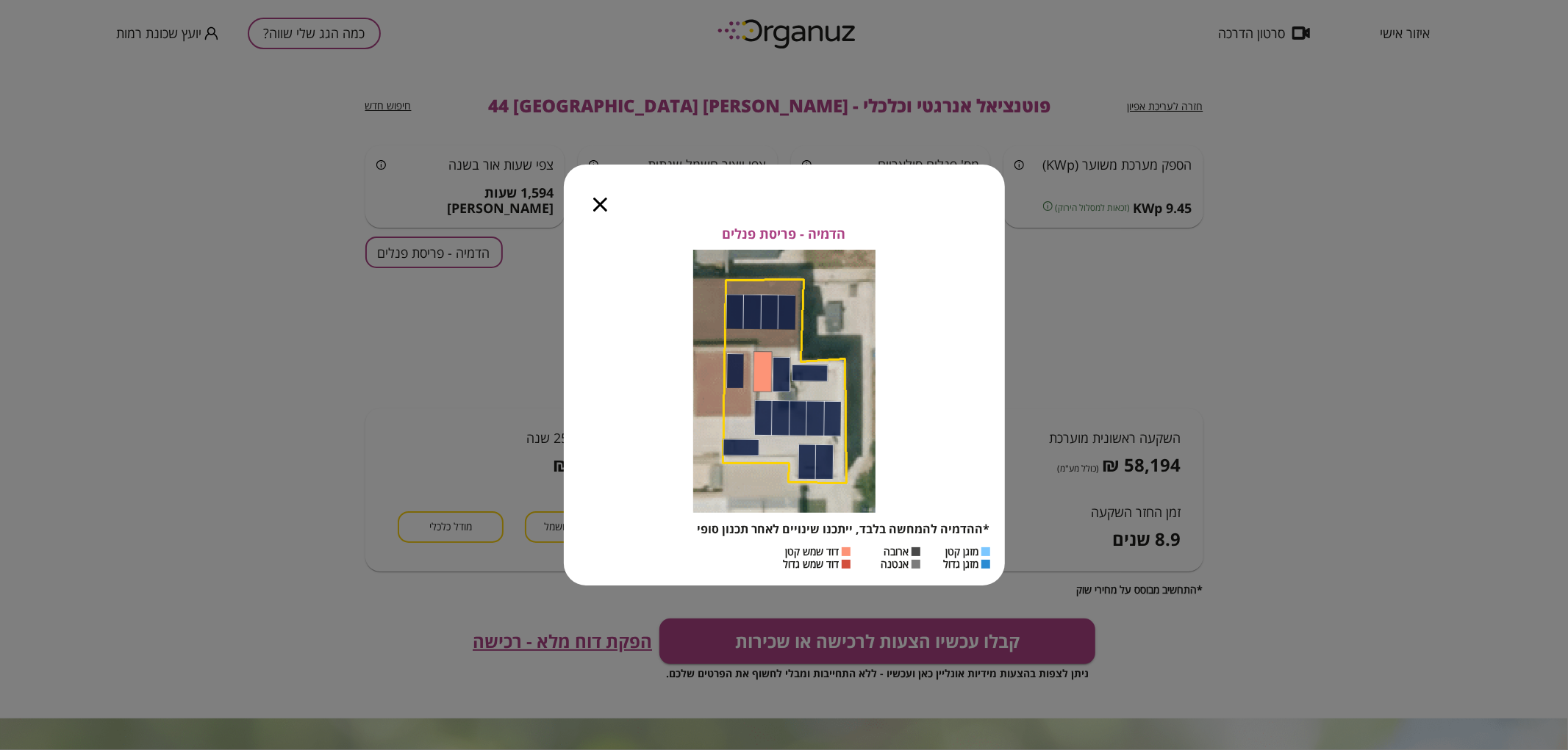
click at [603, 204] on icon "button" at bounding box center [600, 204] width 14 height 14
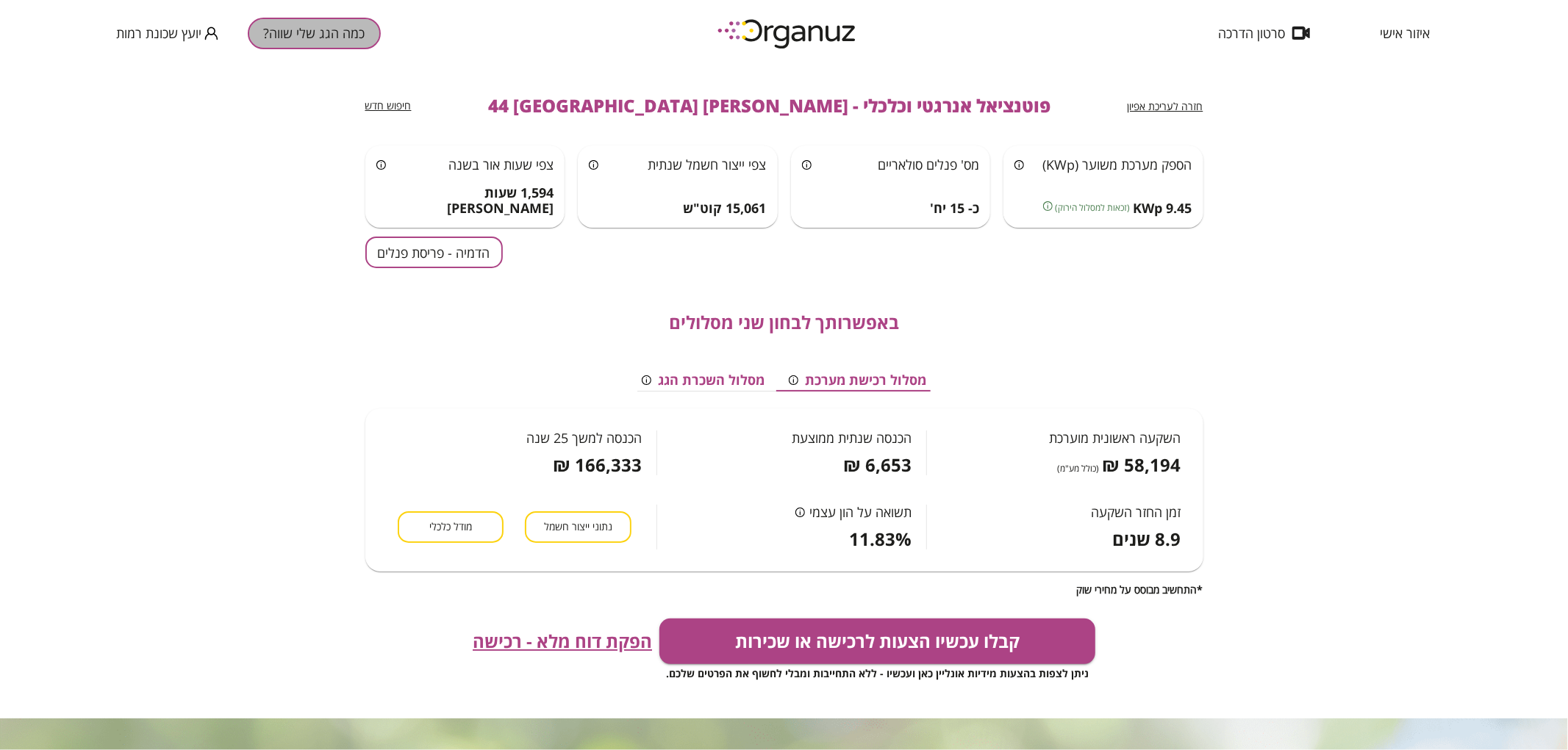
click at [318, 32] on button "כמה הגג שלי שווה?" at bounding box center [315, 33] width 133 height 32
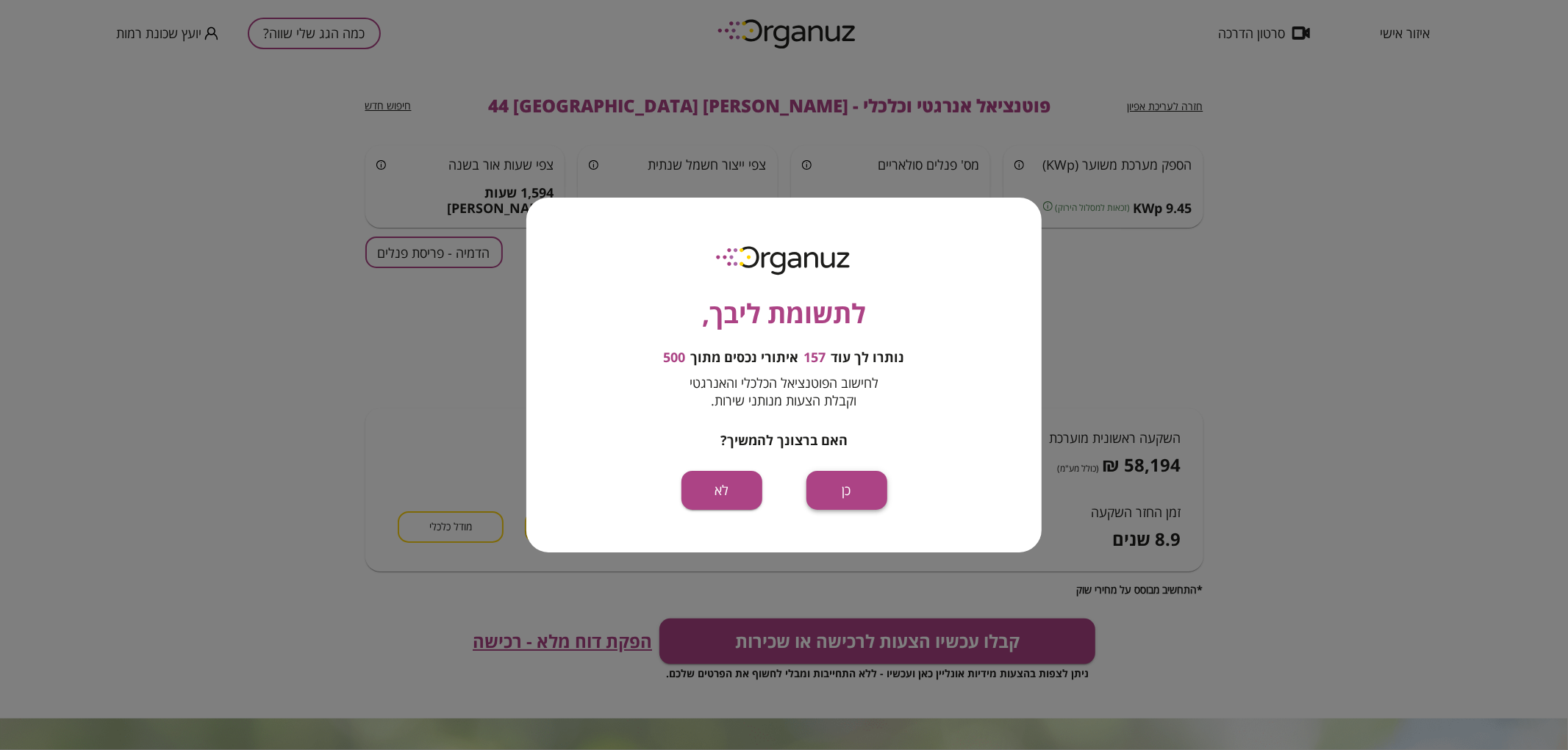
click at [866, 487] on button "כן" at bounding box center [847, 490] width 81 height 39
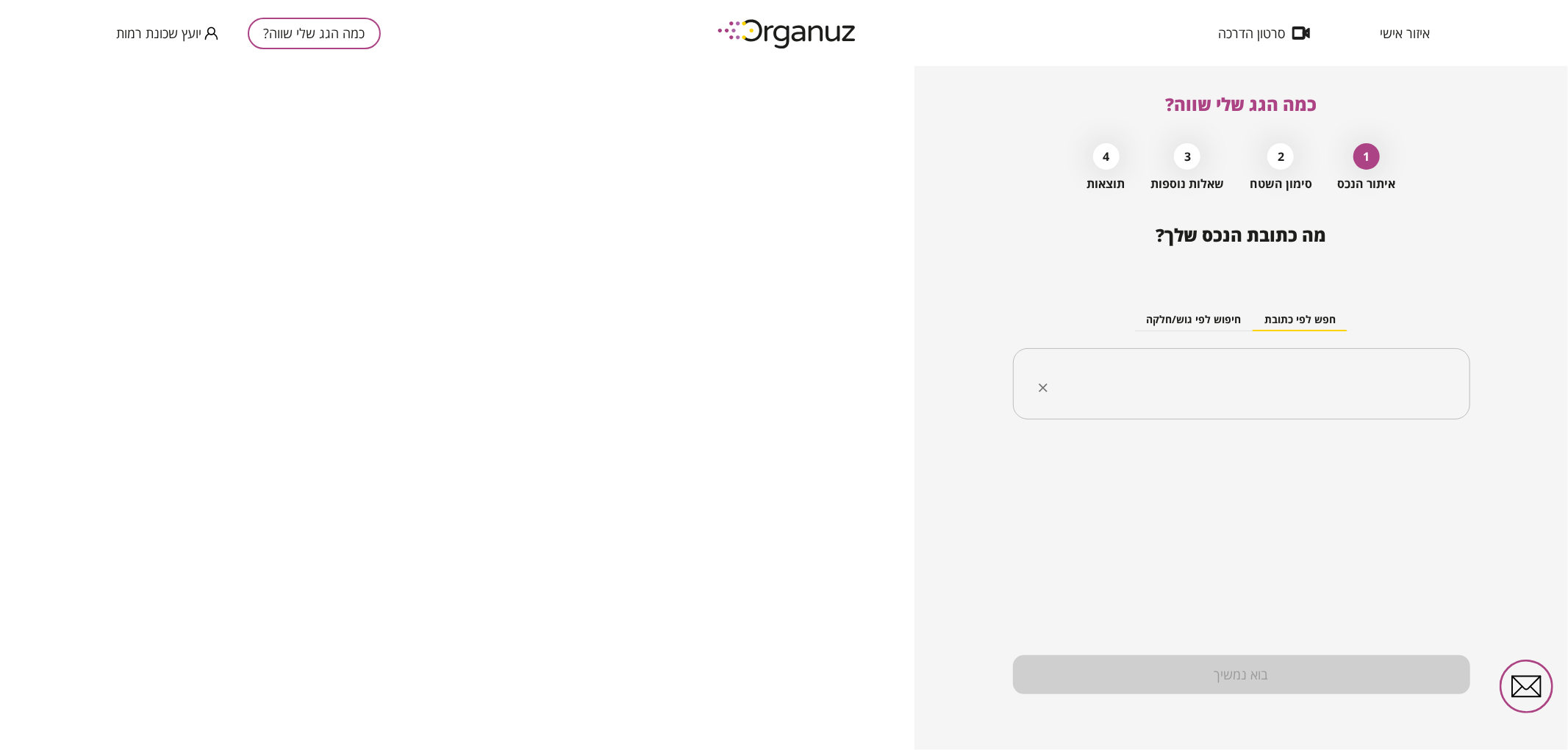
click at [1223, 406] on div "​" at bounding box center [1242, 384] width 458 height 72
click at [1288, 449] on li "[PERSON_NAME] 45 [GEOGRAPHIC_DATA]" at bounding box center [1242, 458] width 419 height 26
type input "**********"
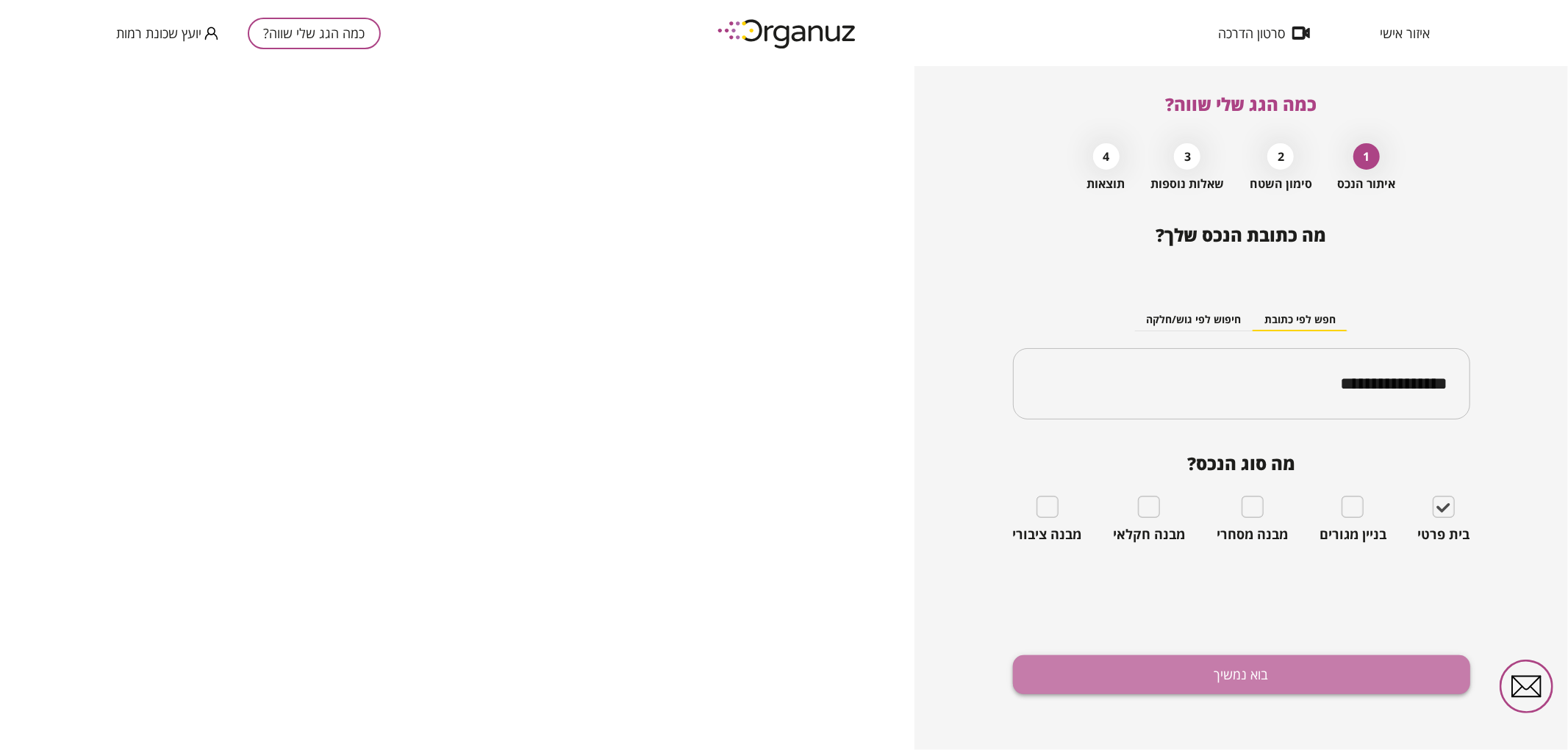
click at [1324, 684] on button "בוא נמשיך" at bounding box center [1242, 674] width 458 height 39
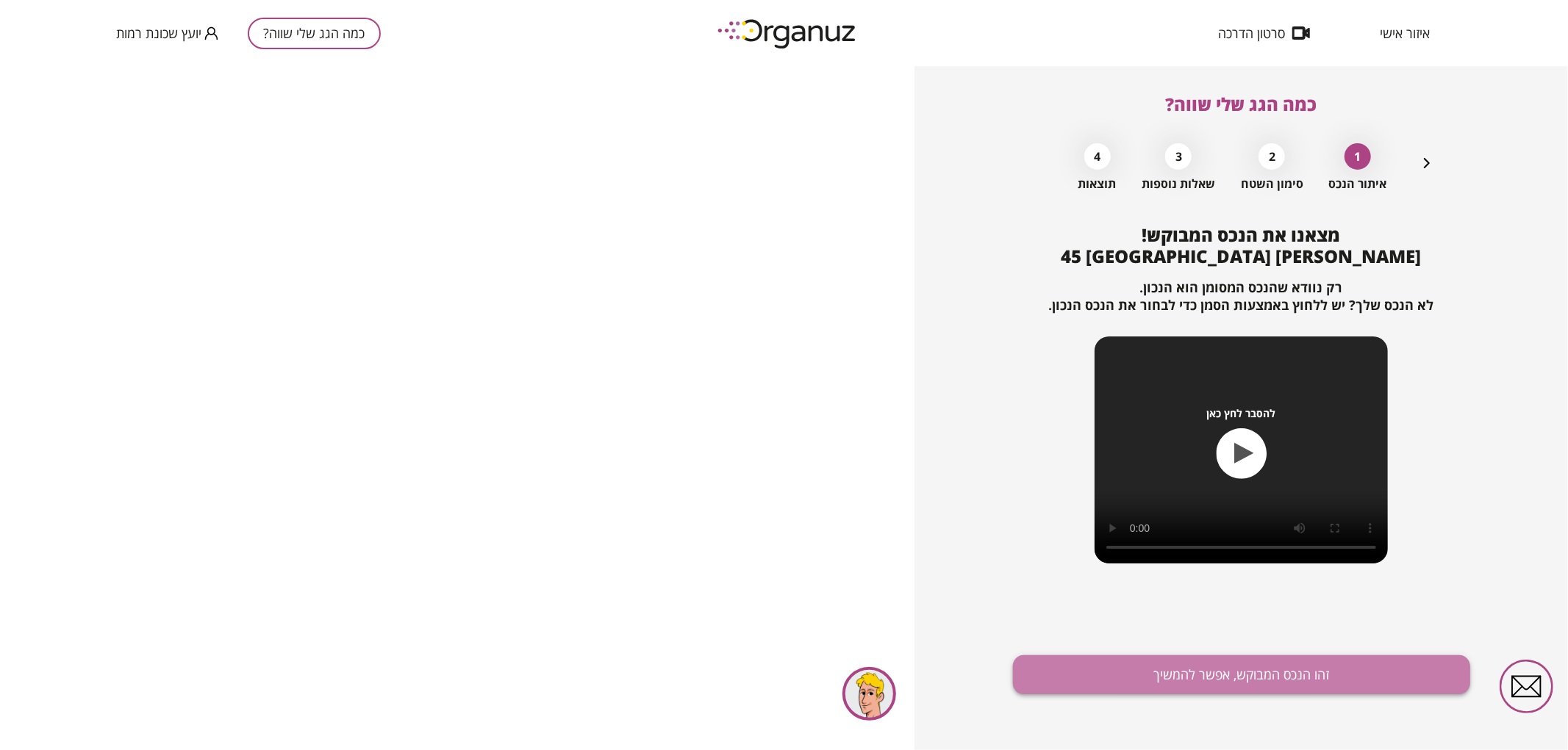
click at [1123, 667] on button "זהו הנכס המבוקש, אפשר להמשיך" at bounding box center [1242, 674] width 458 height 39
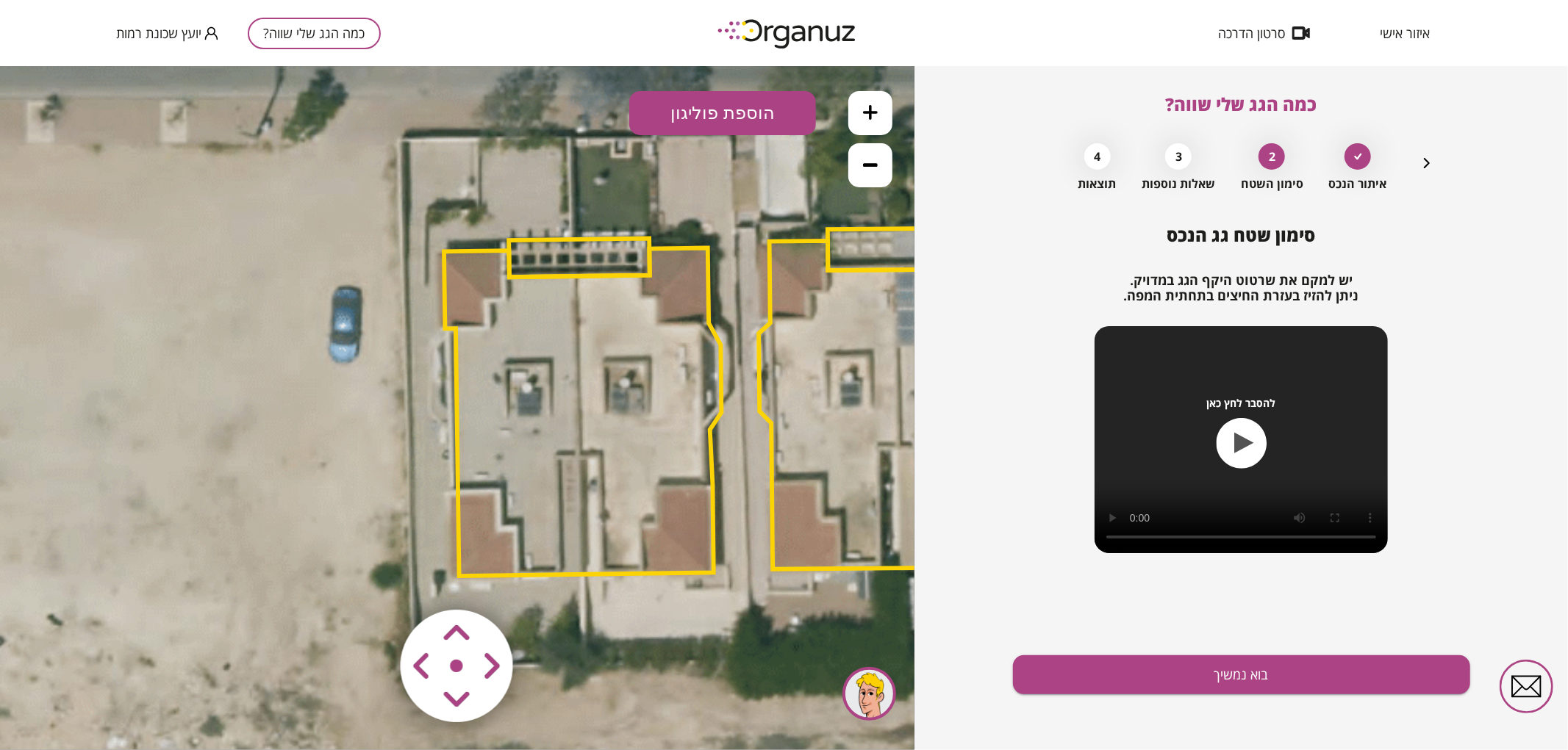
drag, startPoint x: 423, startPoint y: 365, endPoint x: 714, endPoint y: 357, distance: 291.1
click at [714, 358] on polygon at bounding box center [583, 412] width 277 height 328
click at [665, 387] on polygon at bounding box center [583, 410] width 277 height 328
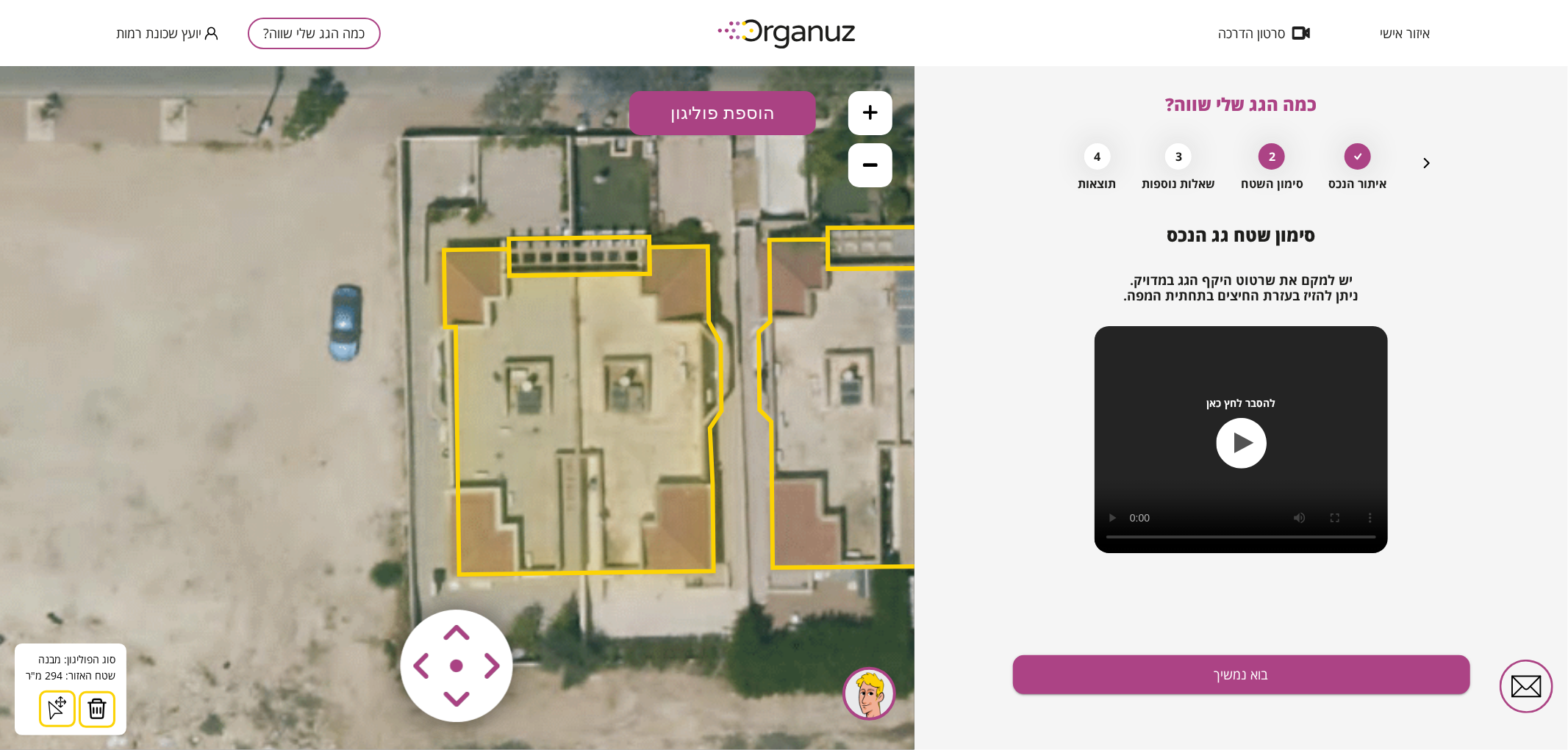
click at [101, 714] on img at bounding box center [97, 708] width 21 height 22
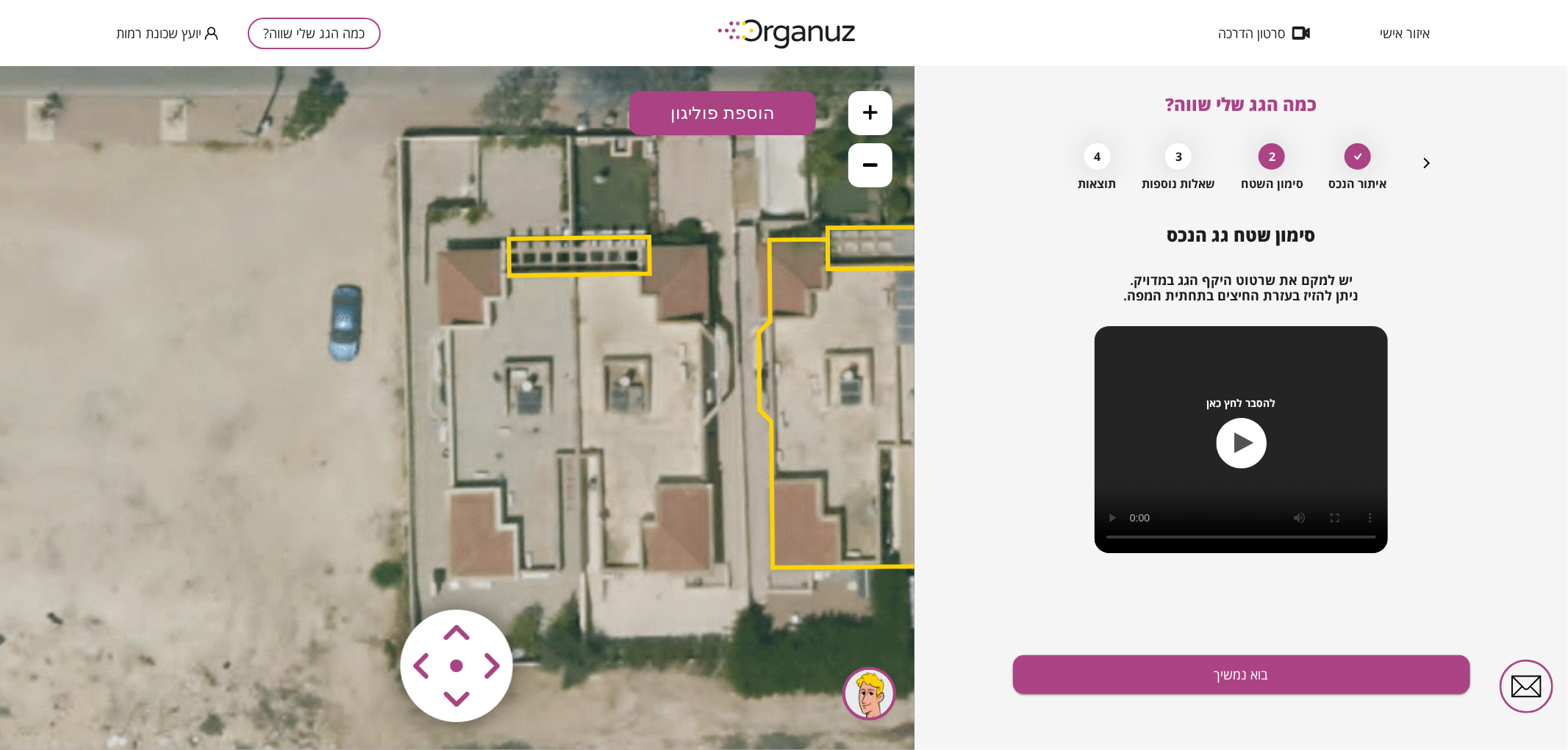
click at [559, 281] on icon at bounding box center [748, 398] width 1885 height 1885
click at [557, 256] on polygon at bounding box center [579, 256] width 141 height 39
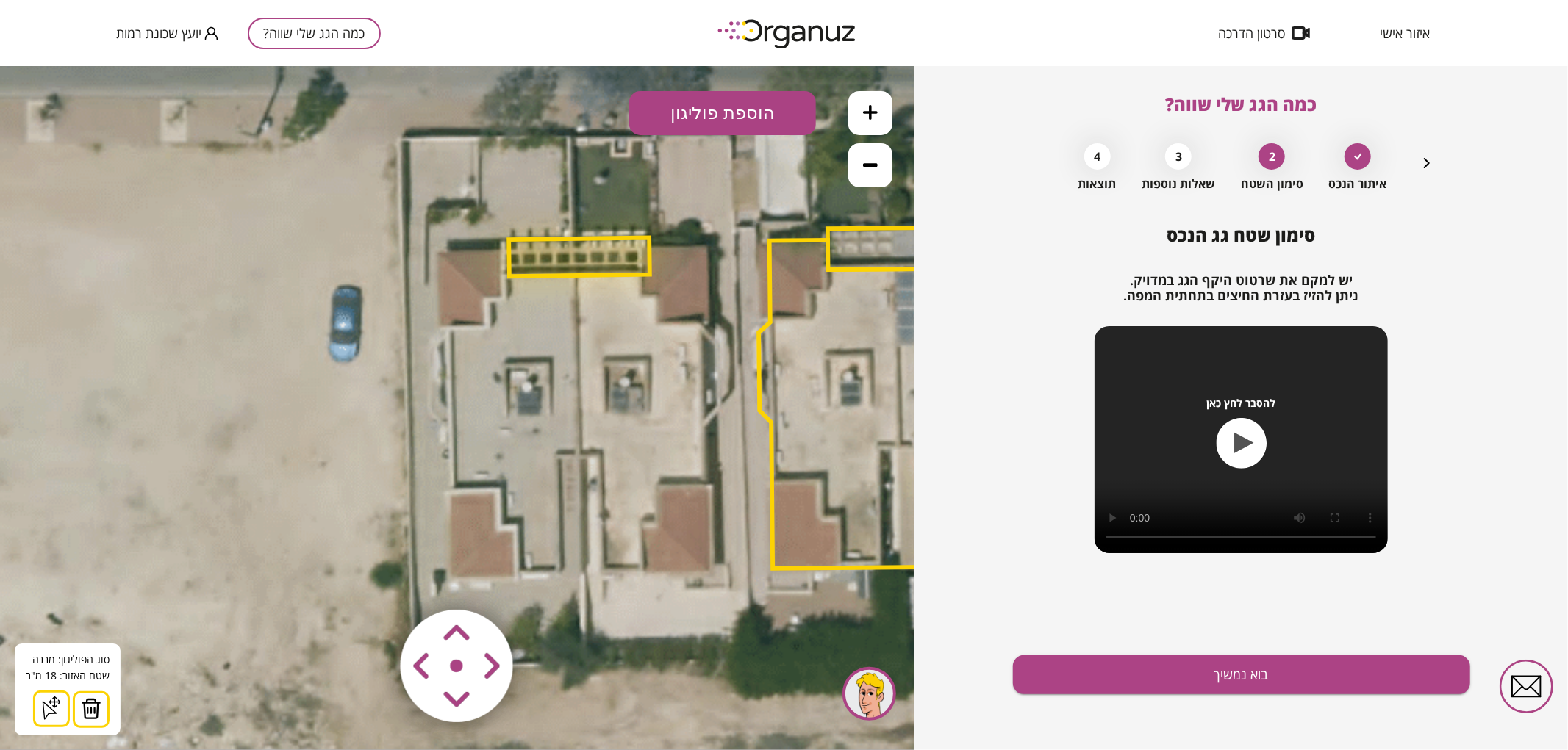
click at [82, 700] on img at bounding box center [91, 708] width 21 height 22
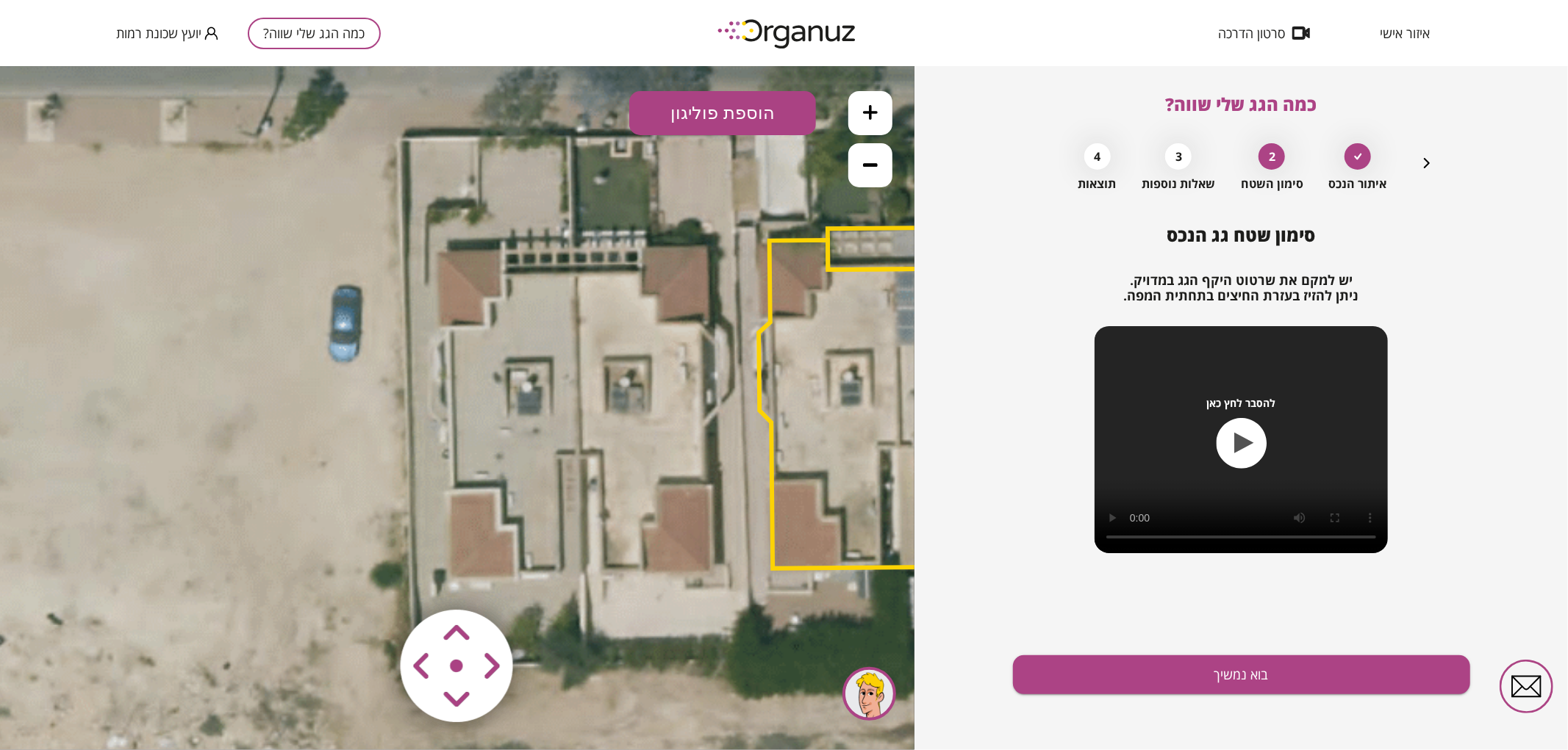
click at [765, 100] on button "הוספת פוליגון" at bounding box center [722, 112] width 187 height 44
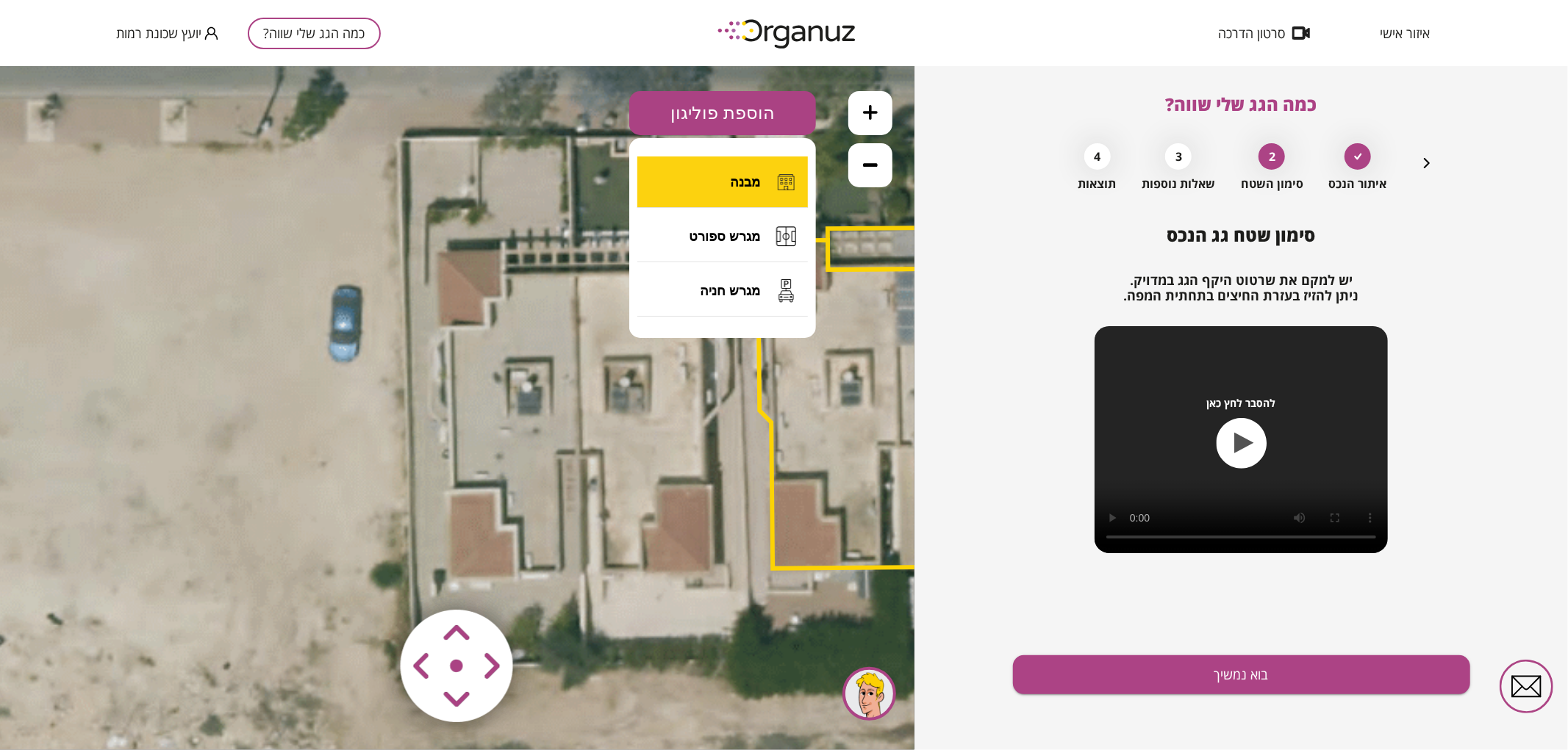
click at [747, 184] on span "מבנה" at bounding box center [745, 181] width 30 height 16
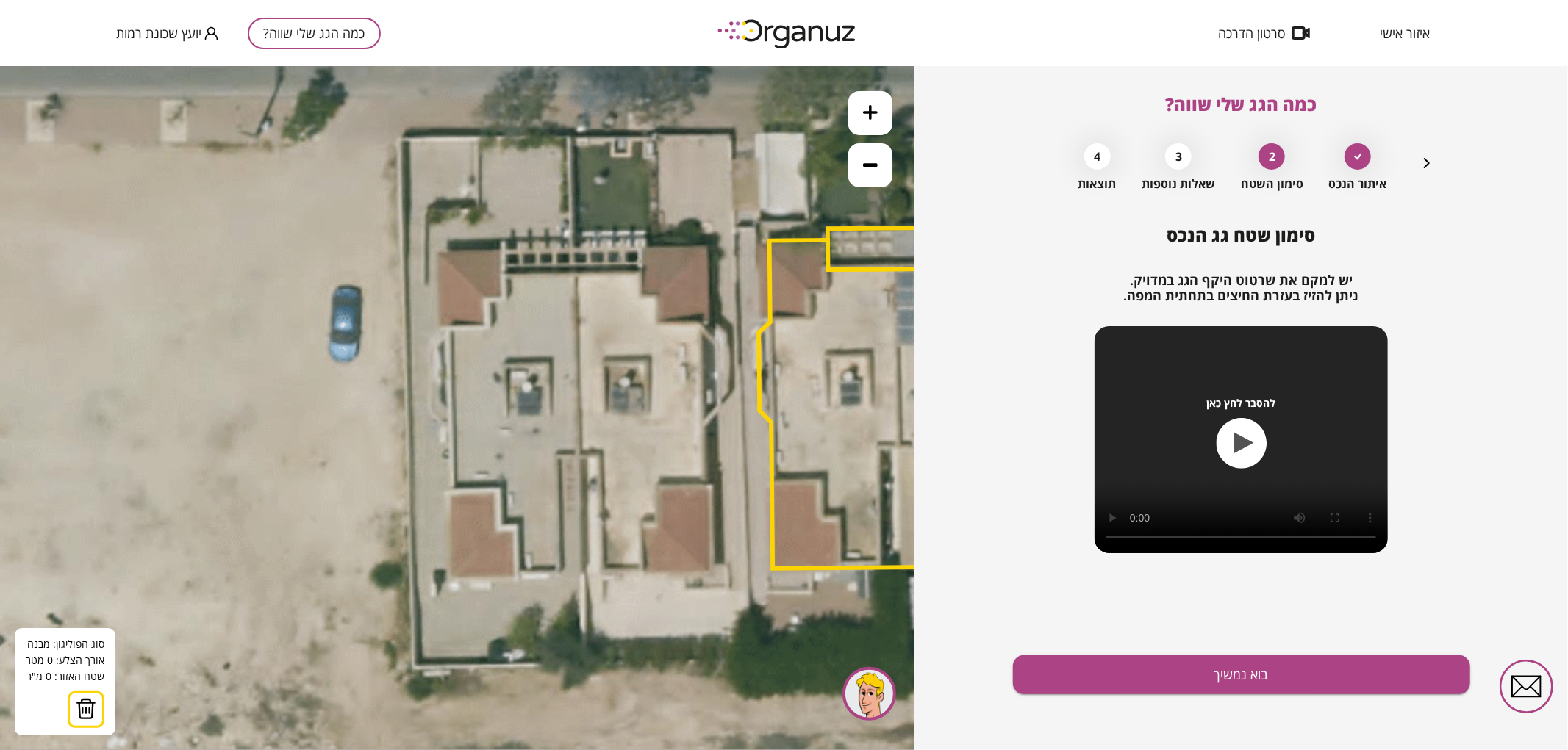
click at [574, 273] on icon at bounding box center [748, 399] width 1885 height 1885
click at [579, 457] on icon at bounding box center [748, 399] width 1885 height 1885
click at [560, 457] on polygon at bounding box center [569, 365] width 19 height 184
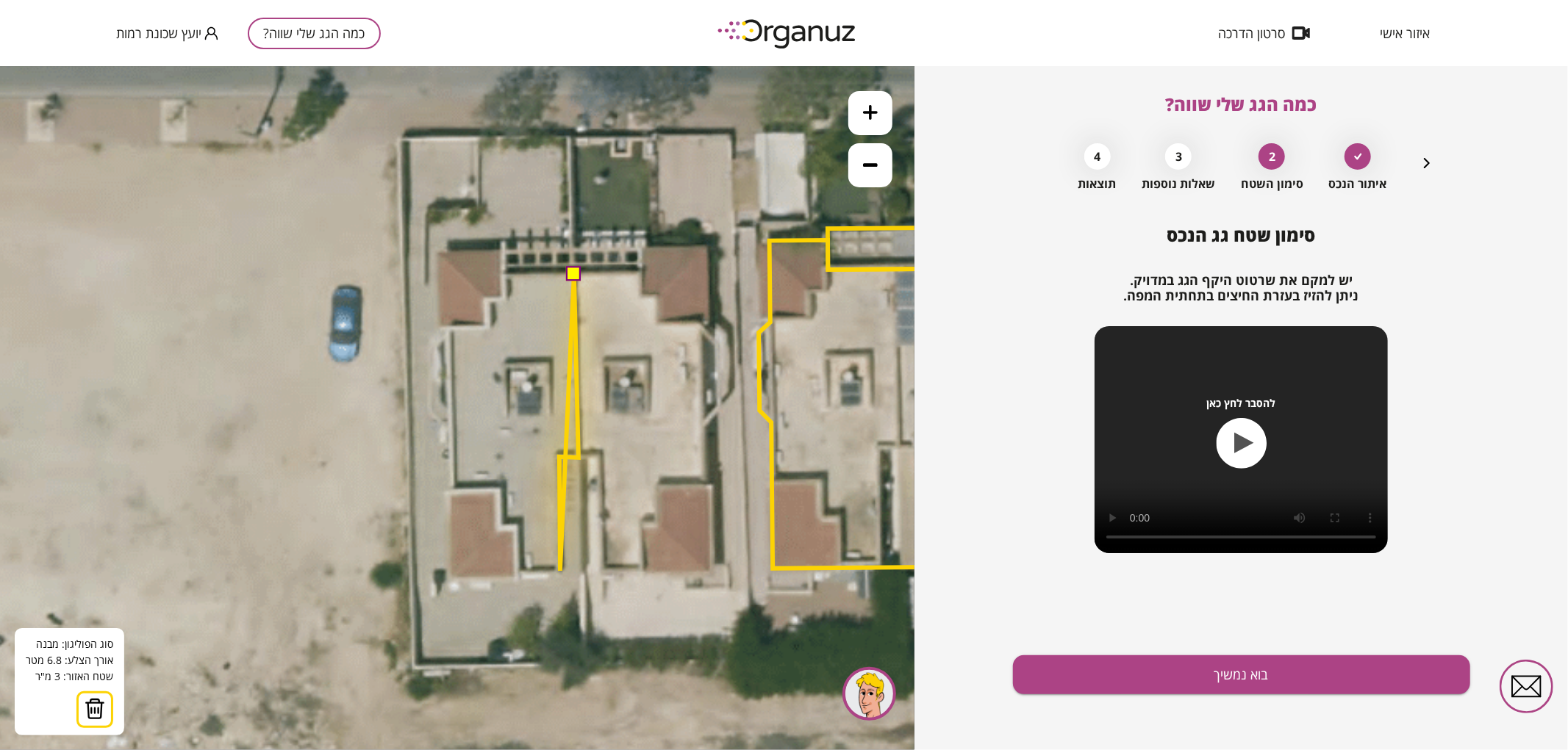
click at [560, 570] on icon at bounding box center [748, 399] width 1885 height 1885
click at [517, 572] on polygon at bounding box center [548, 423] width 62 height 299
click at [517, 578] on icon at bounding box center [748, 399] width 1885 height 1885
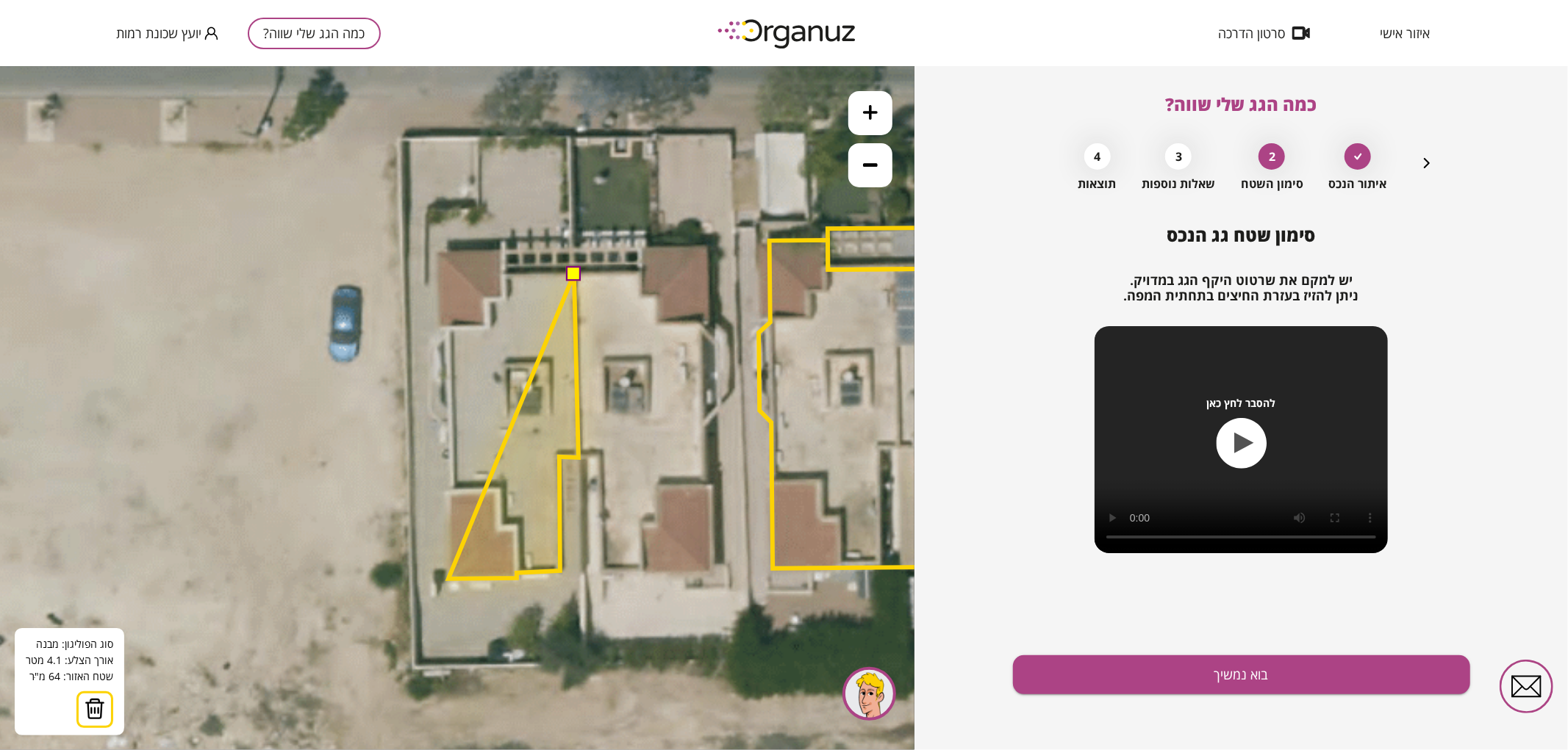
click at [449, 579] on polygon at bounding box center [513, 426] width 130 height 305
click at [447, 489] on polygon at bounding box center [512, 426] width 131 height 305
click at [454, 488] on polygon at bounding box center [512, 426] width 131 height 305
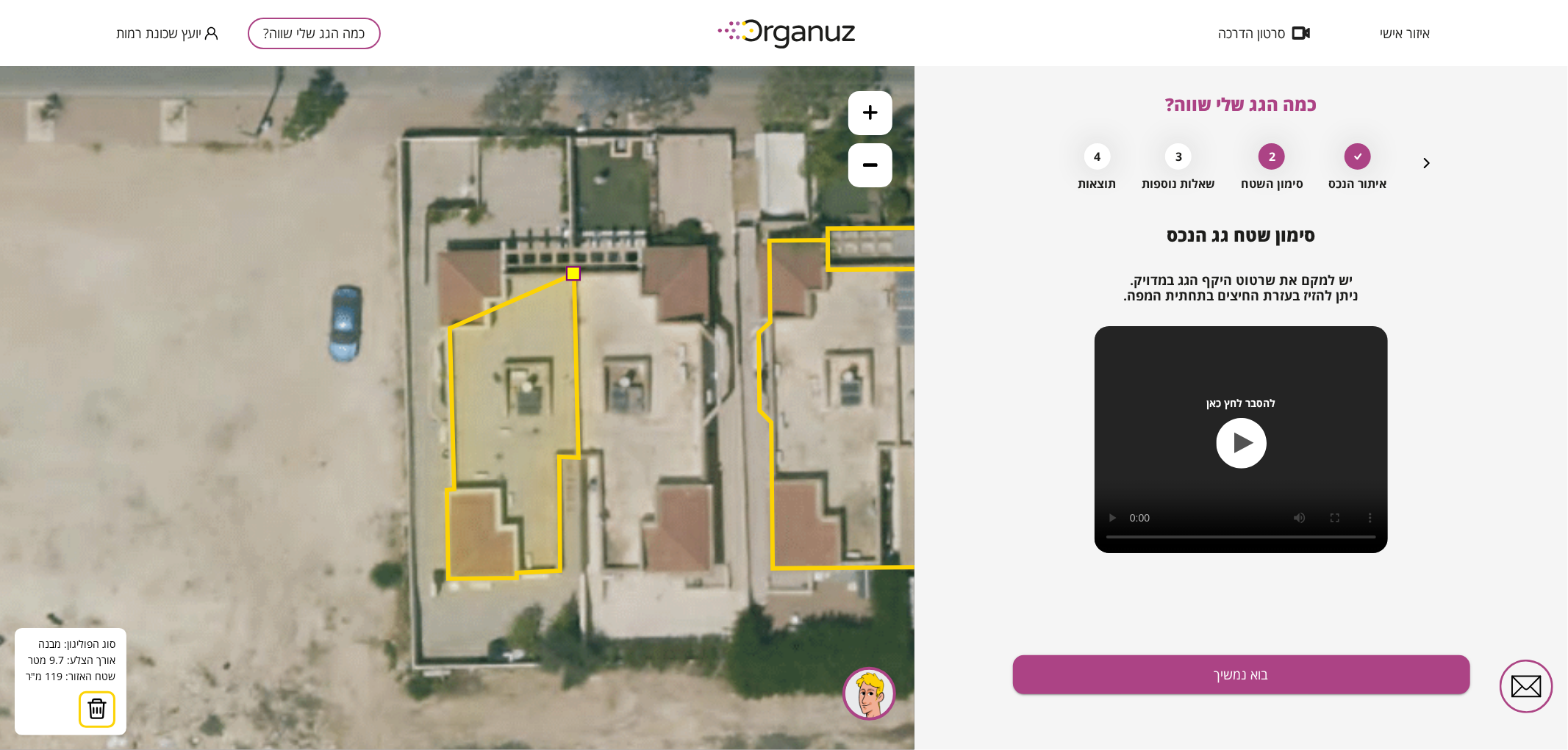
click at [449, 328] on polygon at bounding box center [512, 426] width 131 height 305
click at [442, 328] on polygon at bounding box center [511, 426] width 137 height 305
click at [438, 253] on polygon at bounding box center [508, 416] width 139 height 324
click at [502, 252] on polygon at bounding box center [508, 415] width 139 height 327
click at [503, 274] on polygon at bounding box center [508, 415] width 139 height 327
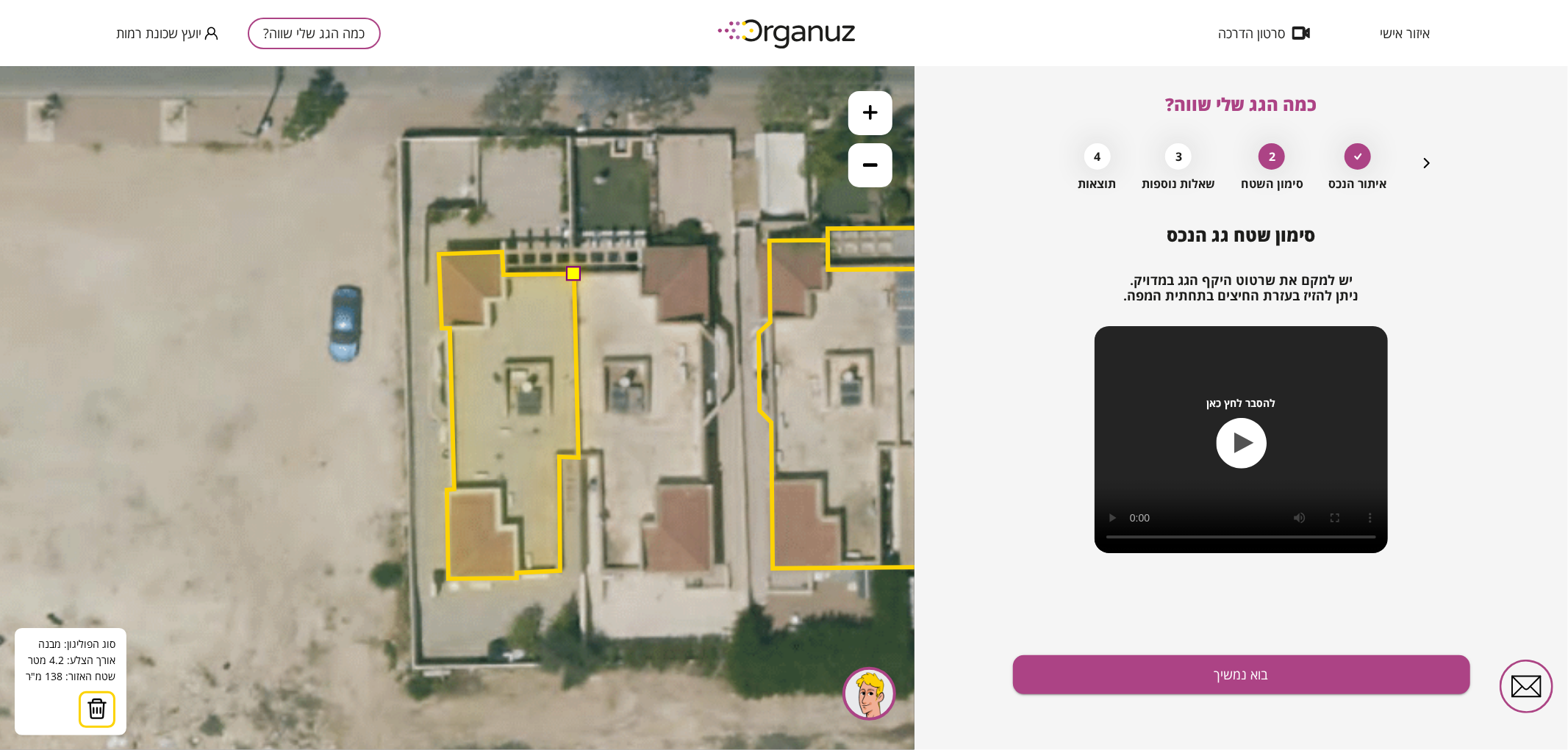
click at [571, 272] on button at bounding box center [573, 272] width 15 height 15
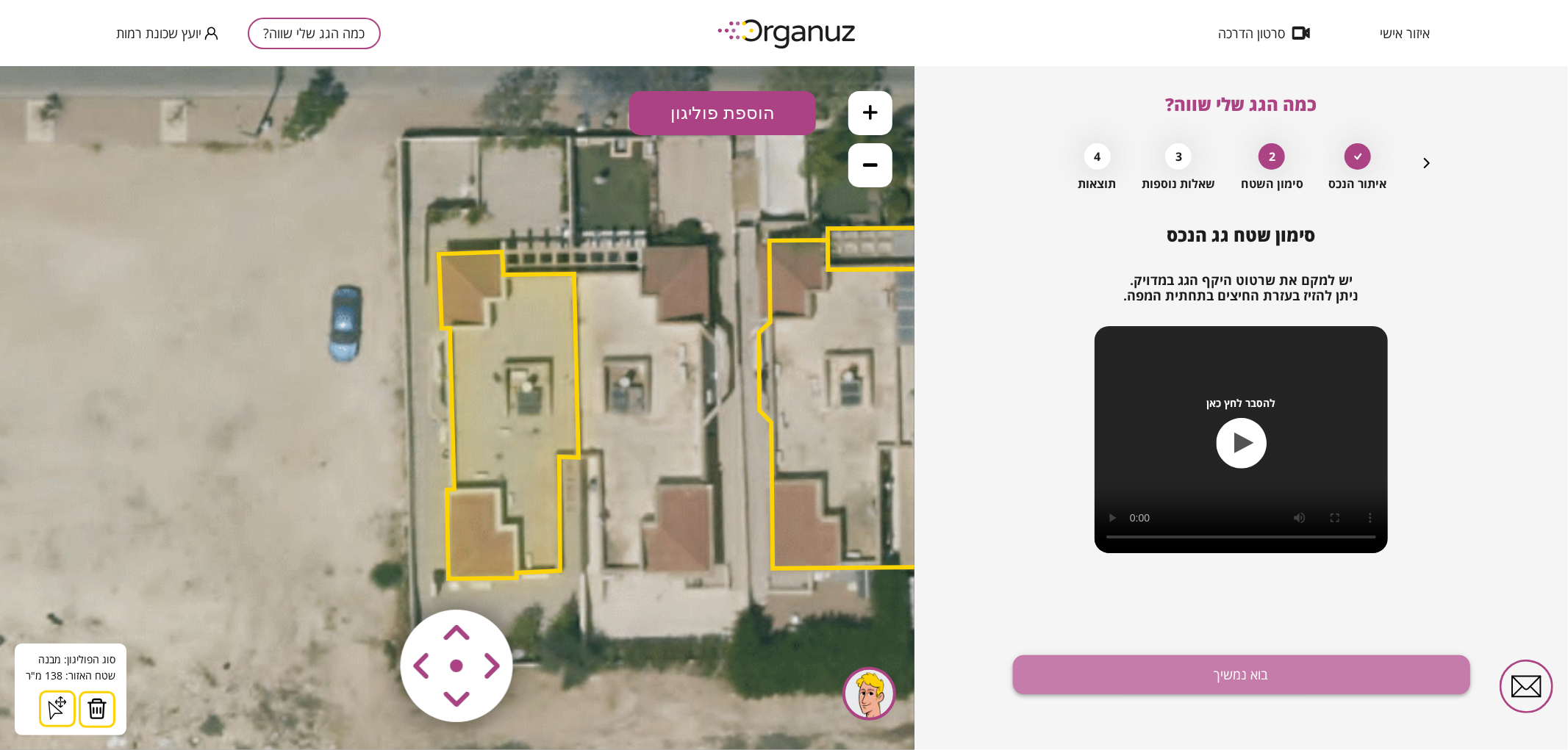
click at [1051, 674] on button "בוא נמשיך" at bounding box center [1242, 674] width 458 height 39
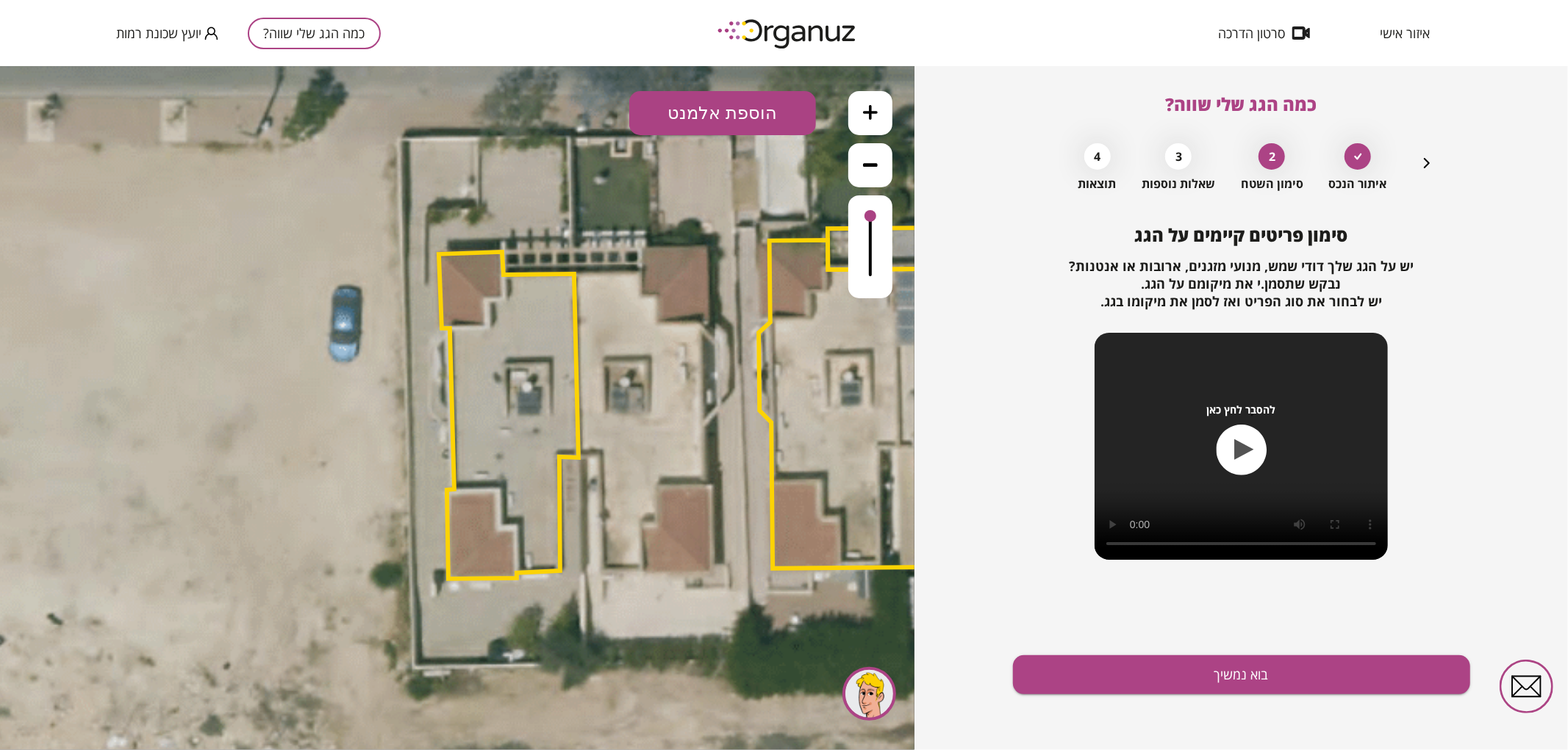
click at [1434, 174] on div "איתור הנכס 2 סימון השטח 3 שאלות נוספות 4 תוצאות" at bounding box center [1242, 163] width 388 height 55
click at [1433, 170] on icon "button" at bounding box center [1426, 162] width 17 height 17
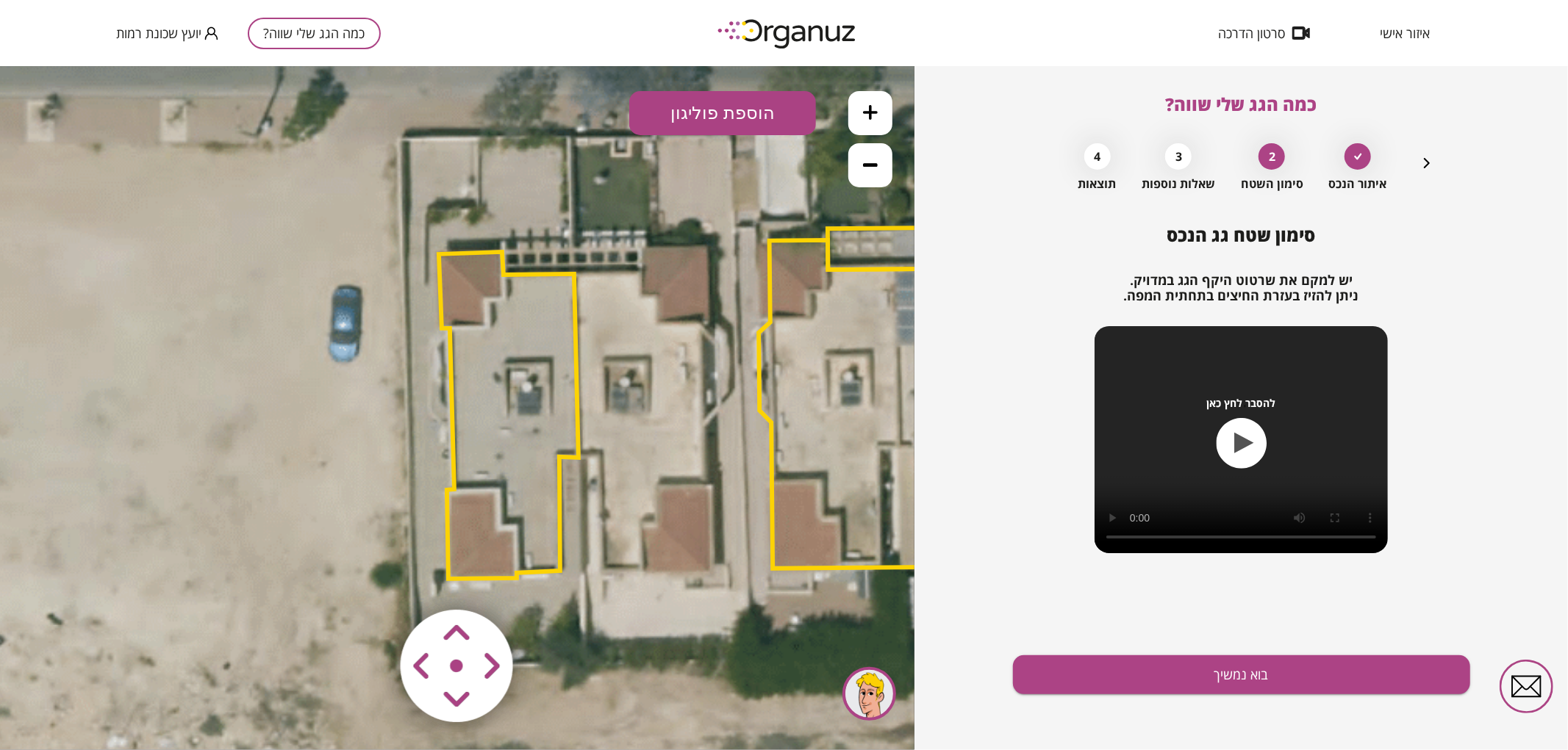
click at [533, 427] on polygon at bounding box center [508, 415] width 139 height 327
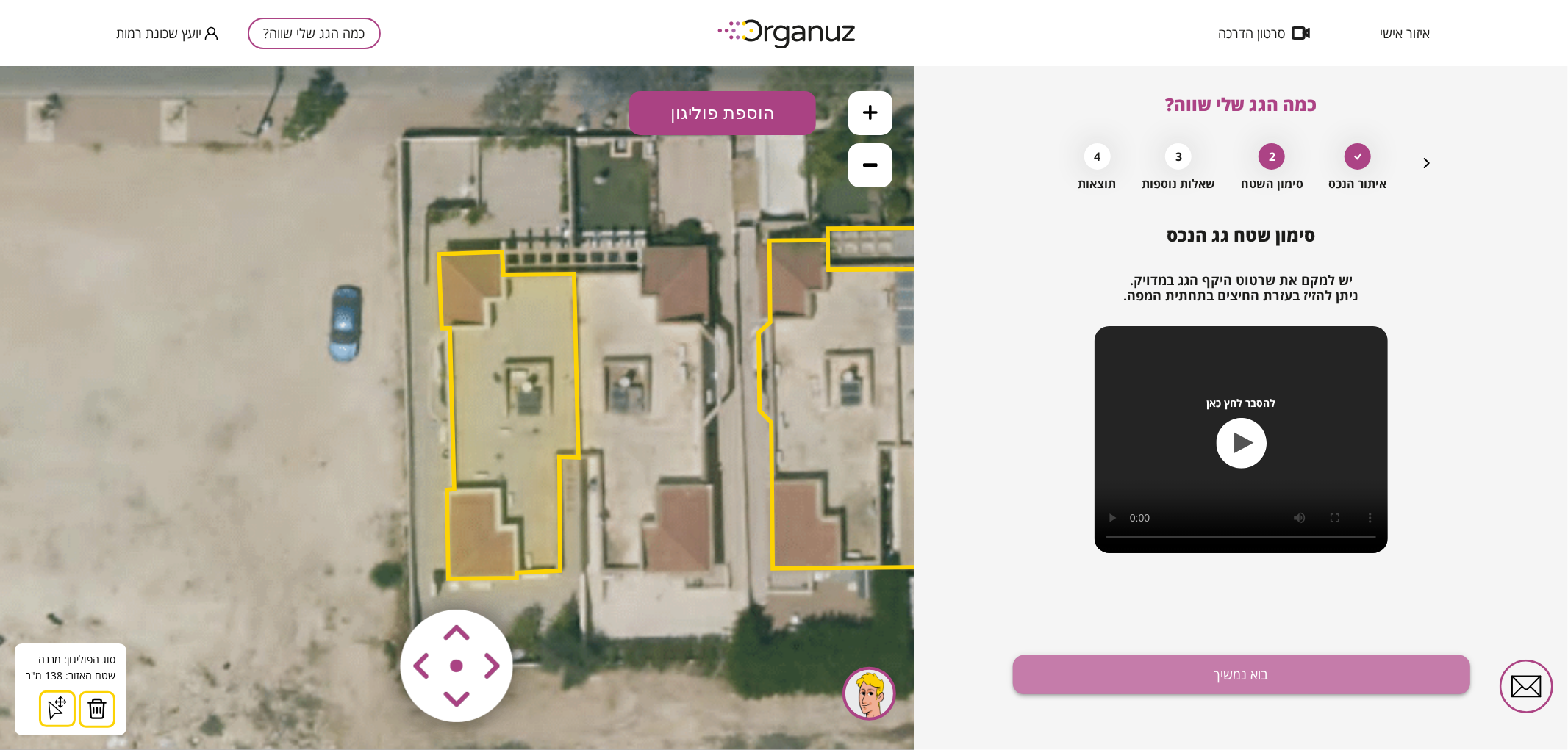
click at [1274, 686] on button "בוא נמשיך" at bounding box center [1242, 674] width 458 height 39
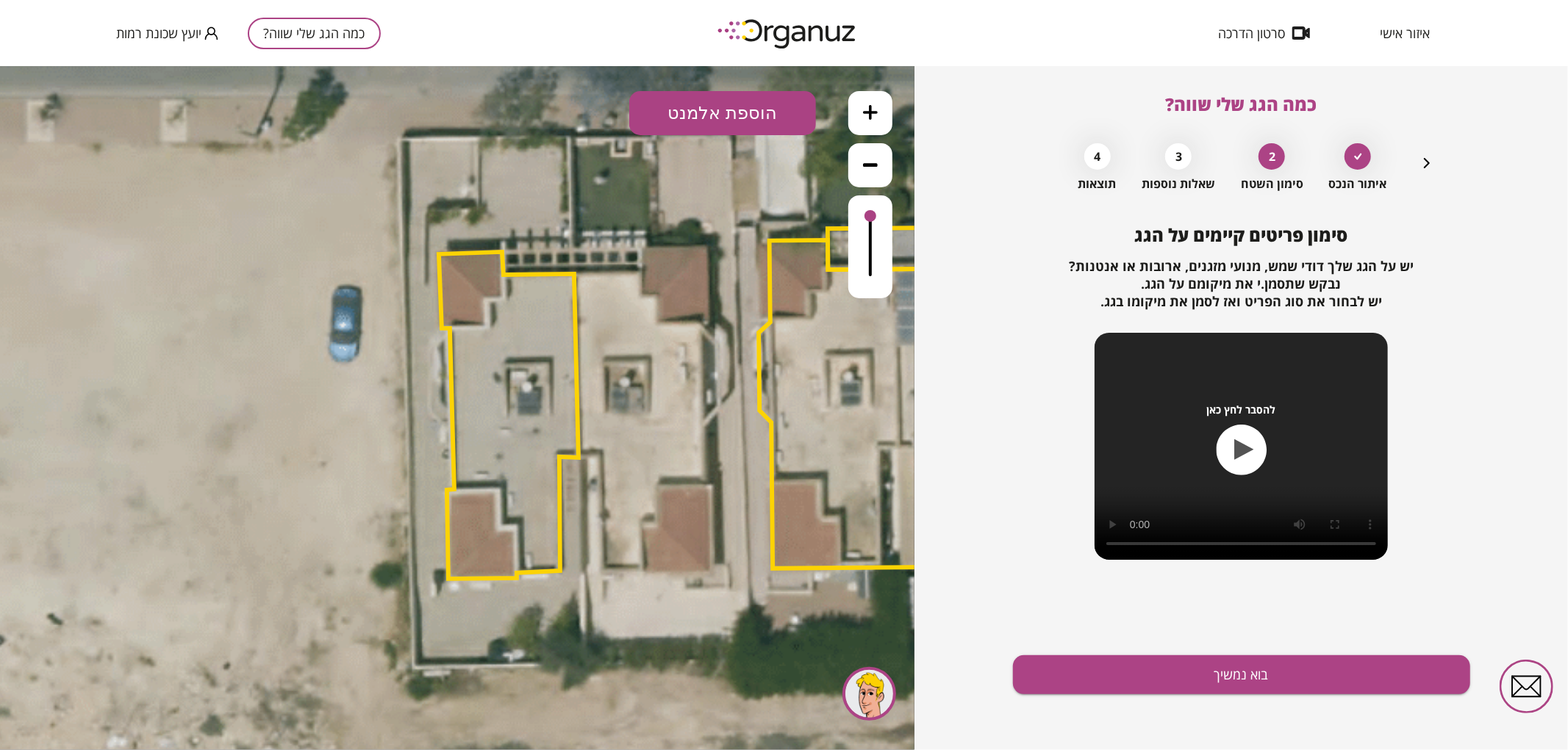
click at [750, 117] on button "הוספת אלמנט" at bounding box center [722, 112] width 187 height 44
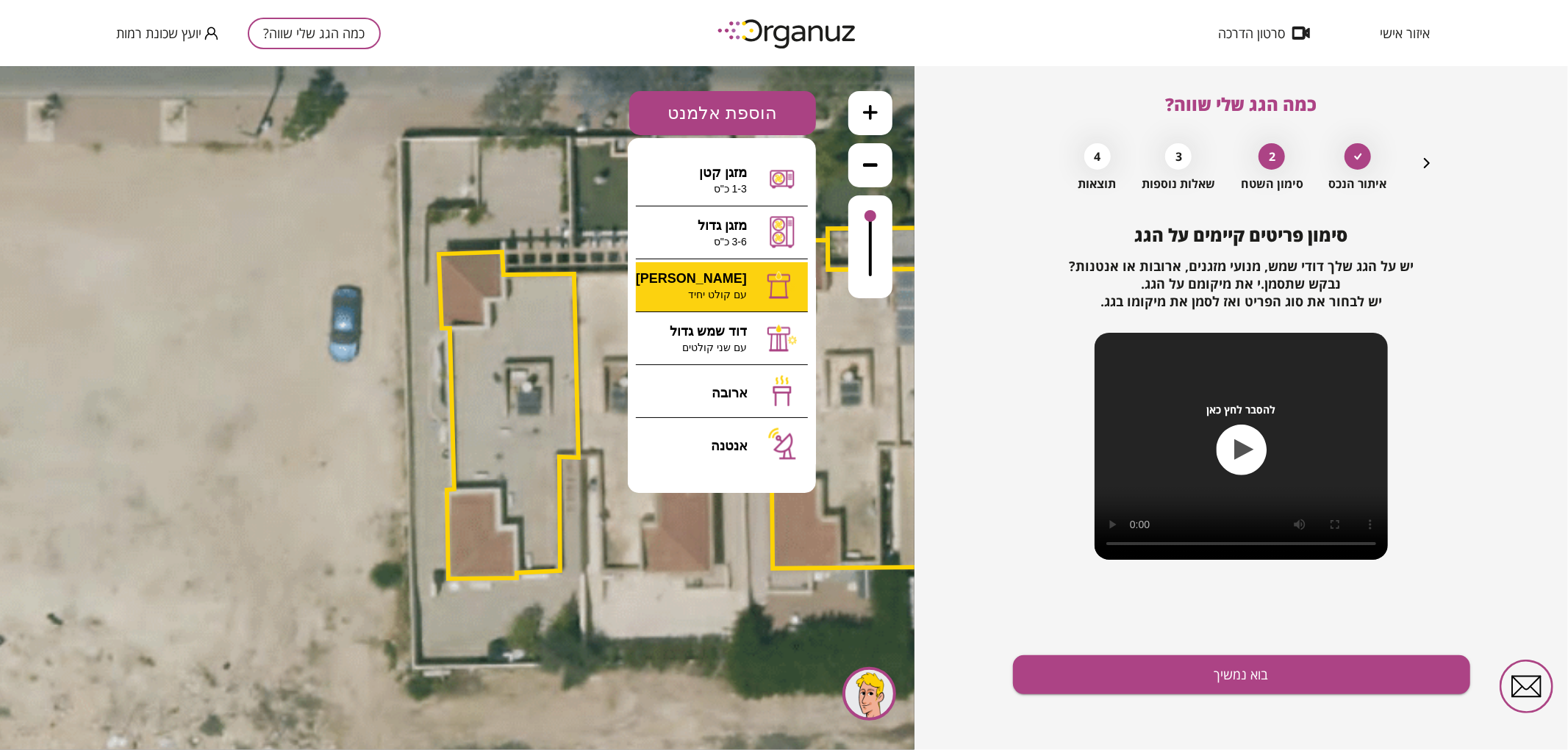
click at [717, 274] on div ".st0 { fill: #FFFFFF; } 0" at bounding box center [457, 407] width 914 height 684
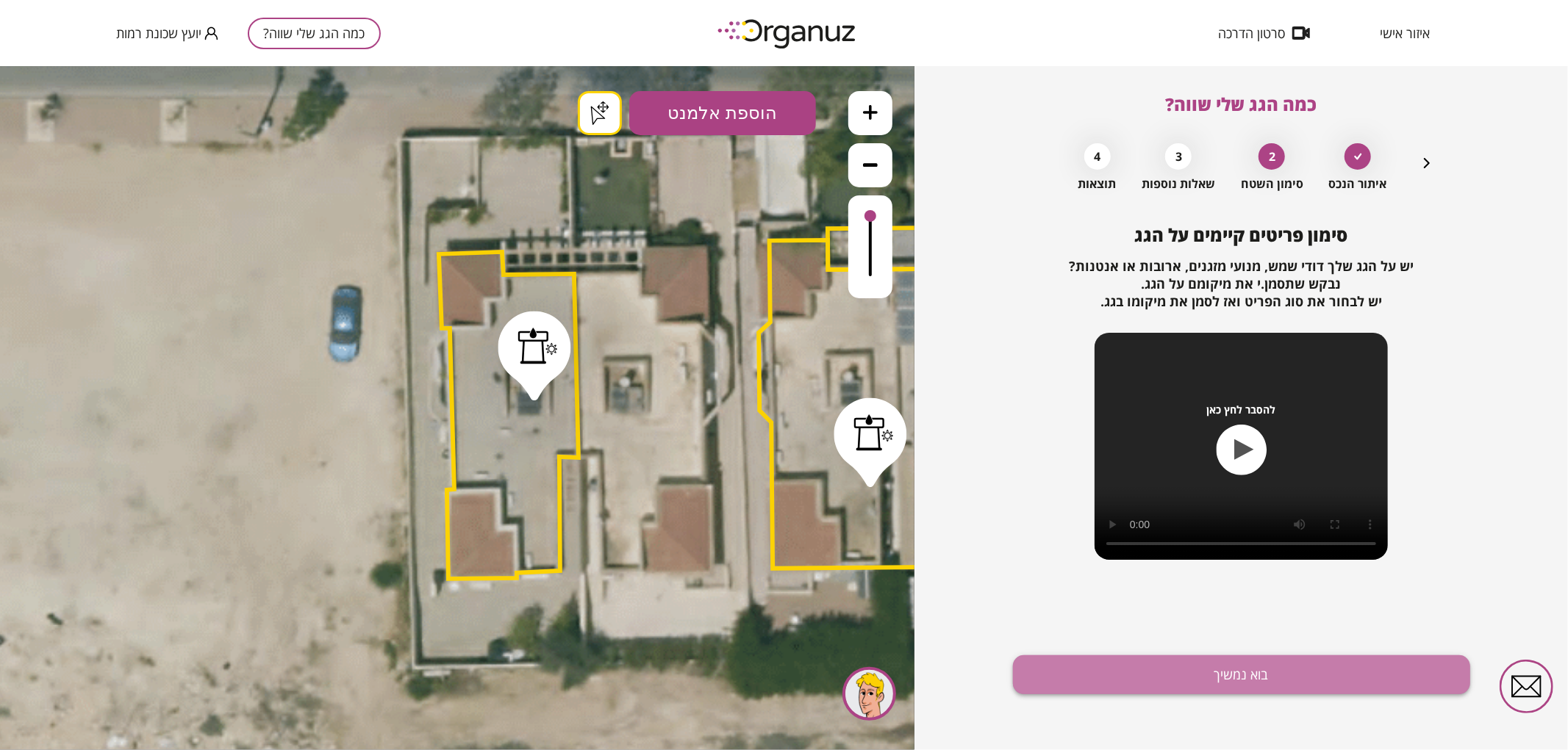
click at [1225, 680] on button "בוא נמשיך" at bounding box center [1242, 674] width 458 height 39
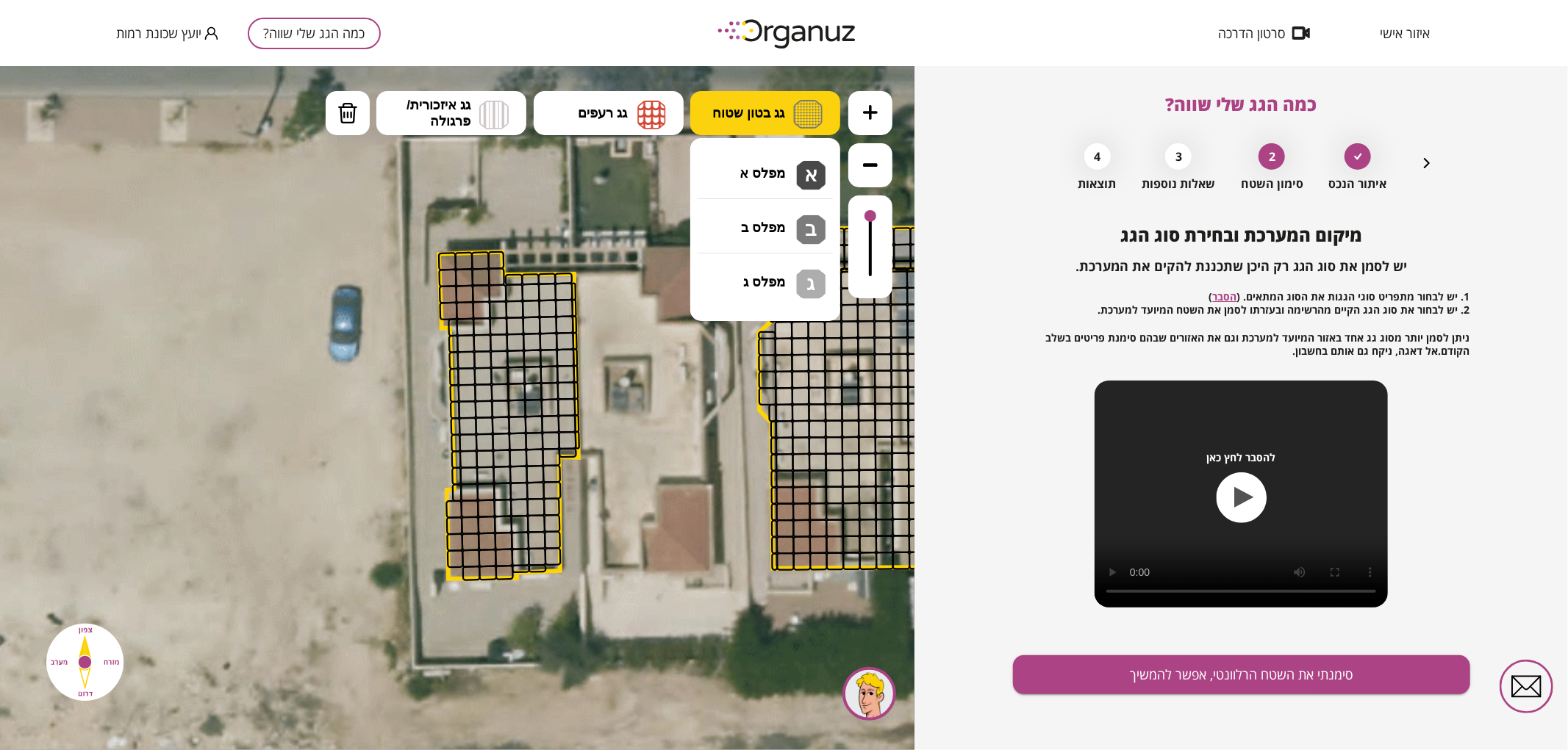
click at [761, 108] on span "גג בטון שטוח" at bounding box center [748, 113] width 72 height 16
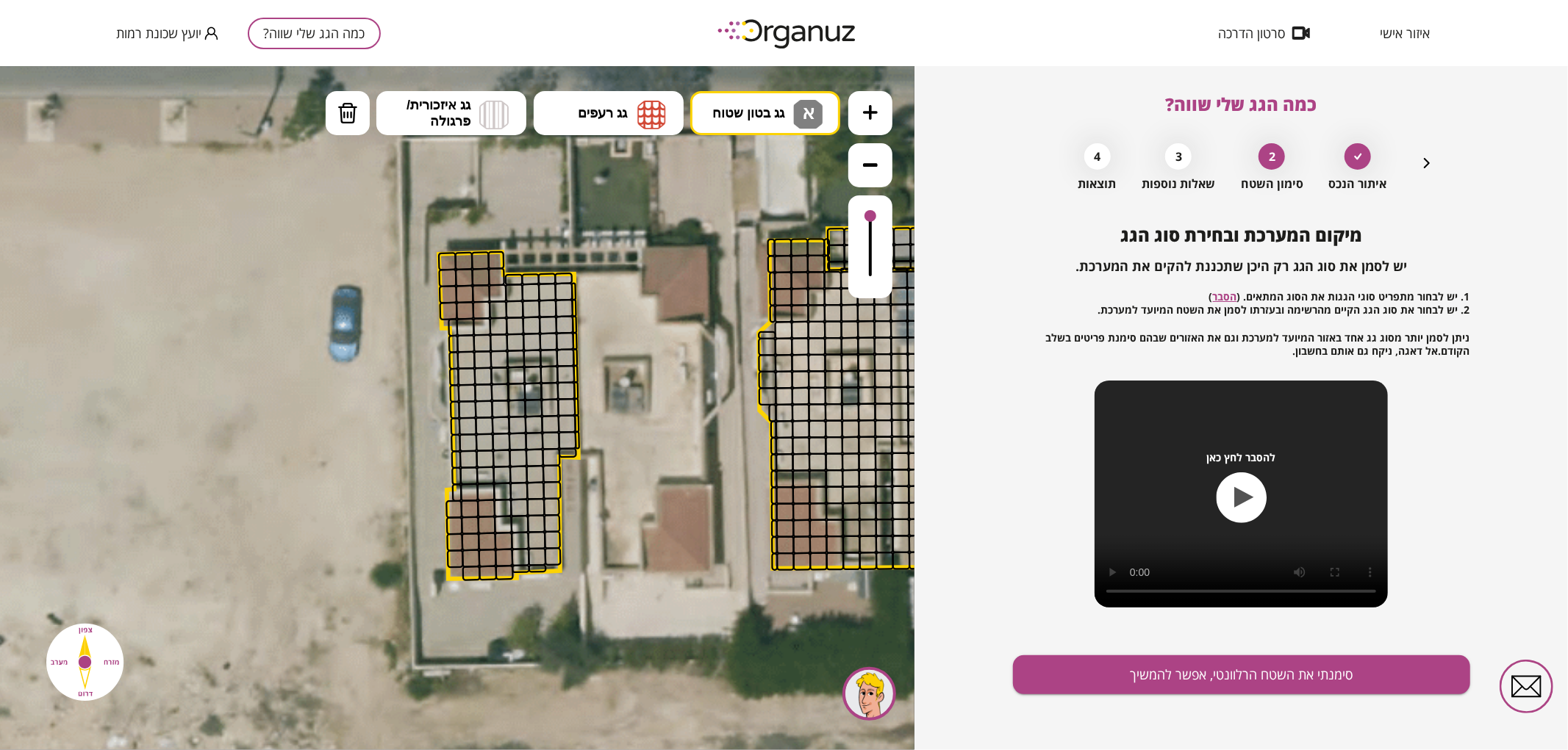
click at [782, 161] on div ".st0 { fill: #FFFFFF; } .st0 { fill: #FFFFFF; }" at bounding box center [457, 407] width 914 height 684
click at [875, 100] on button at bounding box center [871, 112] width 44 height 44
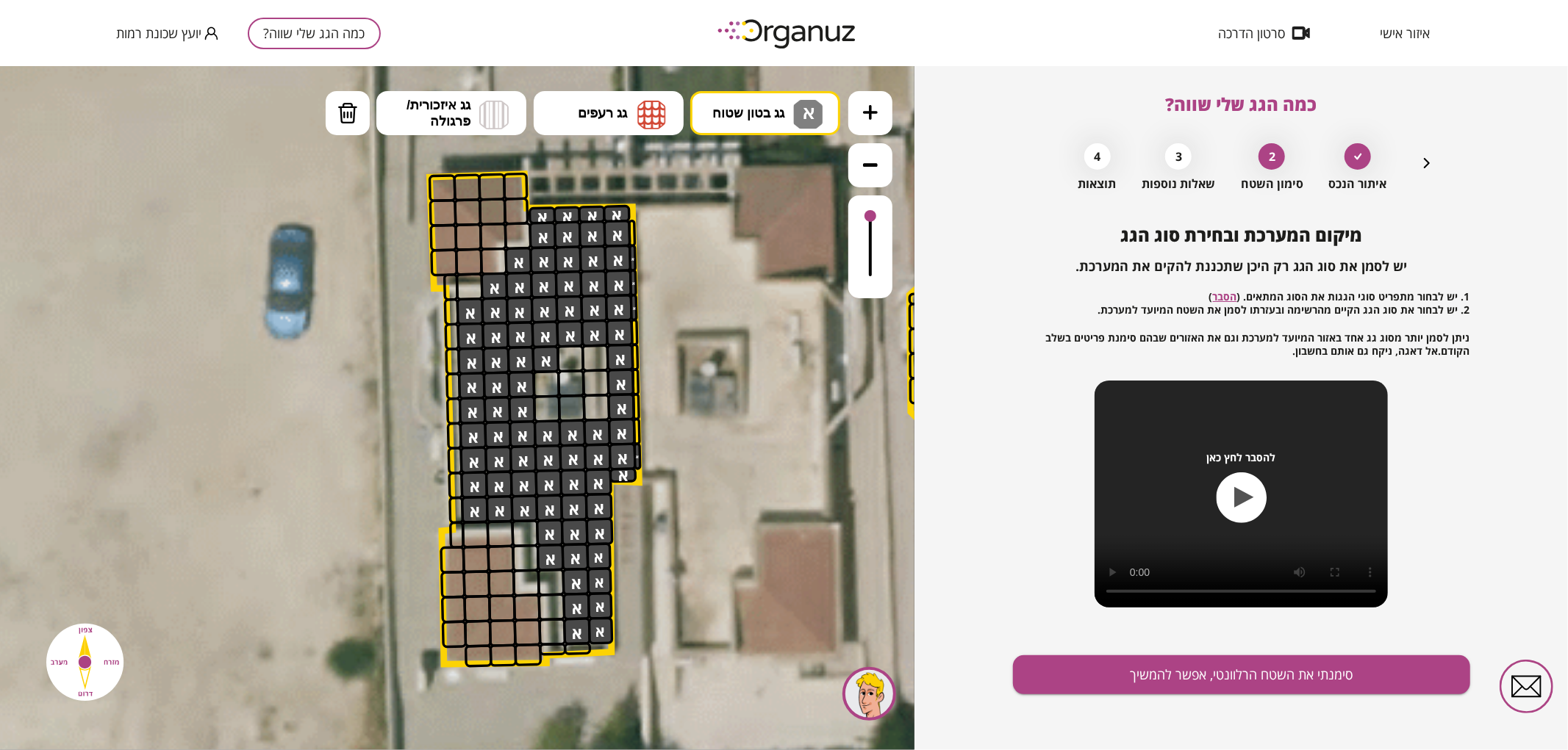
drag, startPoint x: 548, startPoint y: 213, endPoint x: 594, endPoint y: 323, distance: 119.2
click at [366, 122] on button "מחיקה" at bounding box center [347, 112] width 44 height 44
click at [545, 367] on div at bounding box center [545, 358] width 28 height 28
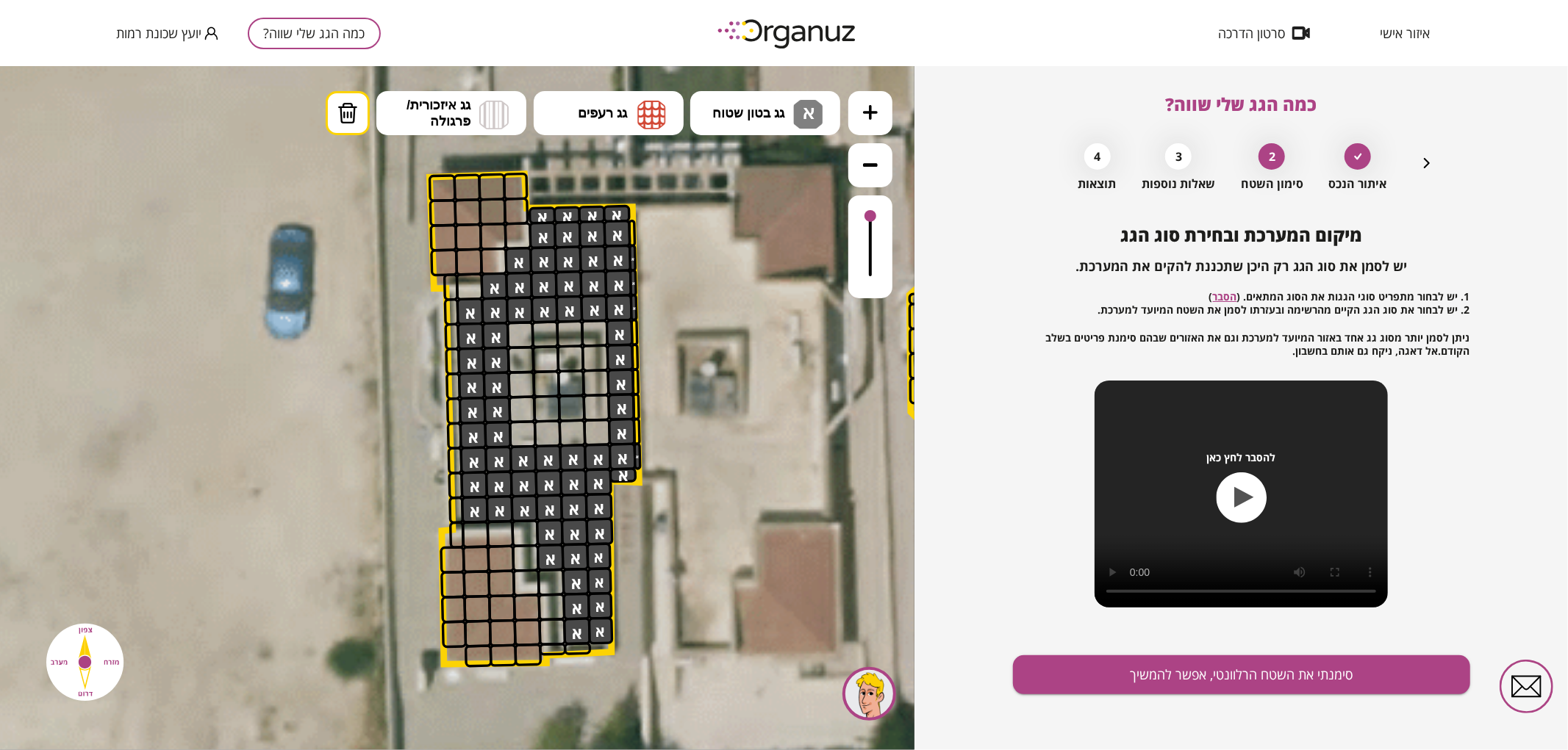
drag, startPoint x: 601, startPoint y: 331, endPoint x: 603, endPoint y: 426, distance: 95.0
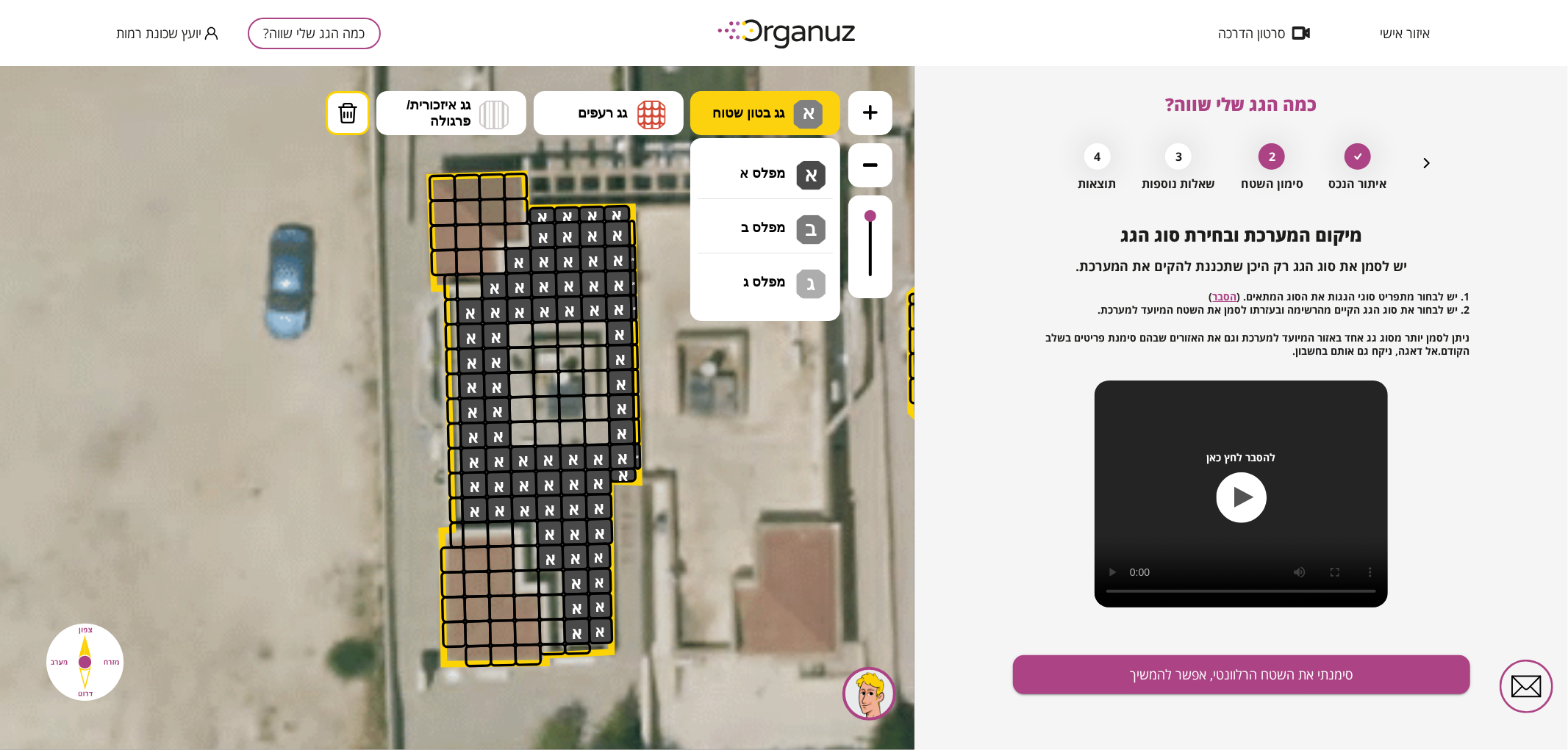
click at [769, 125] on button "גג בטון שטוח א" at bounding box center [765, 112] width 150 height 44
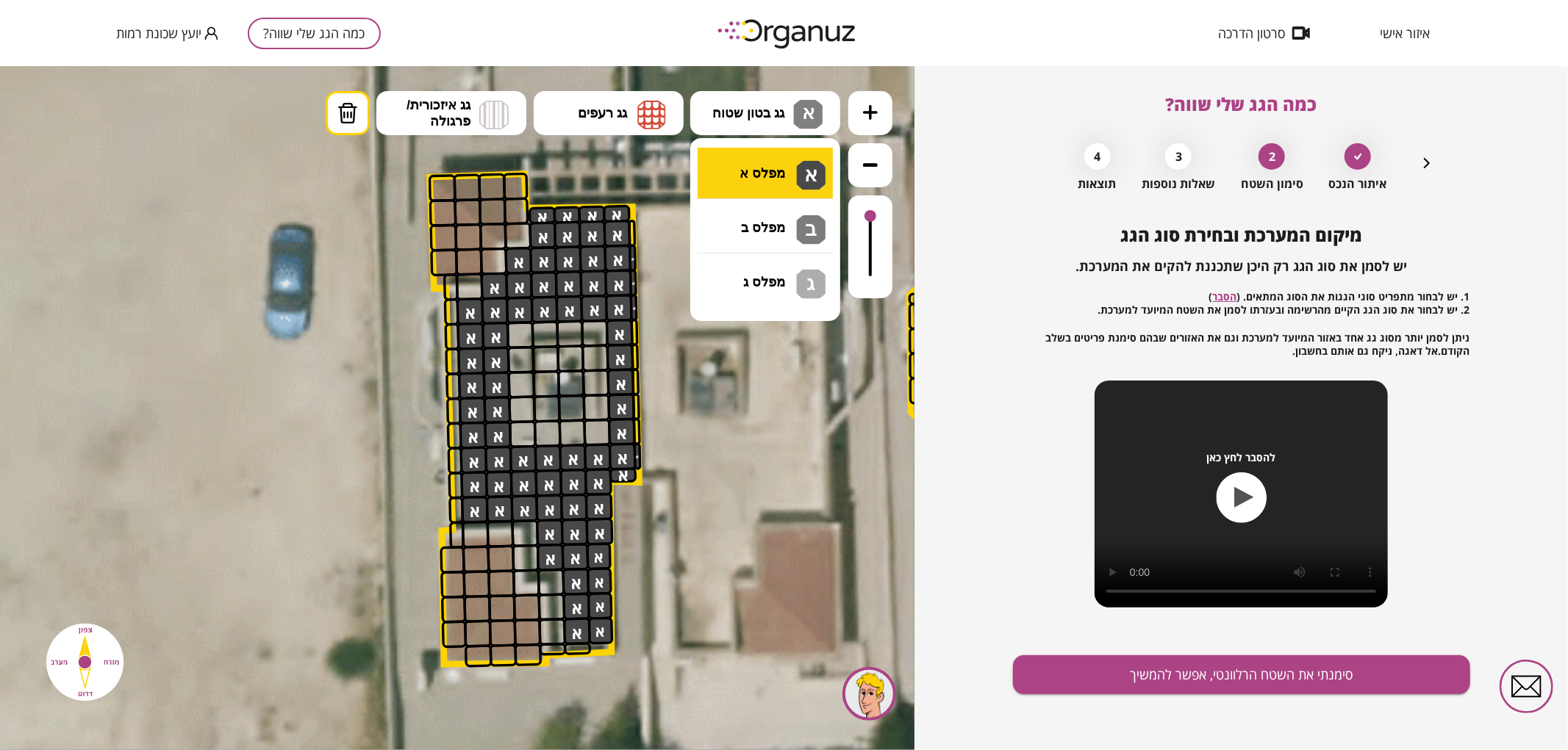
click at [762, 177] on div ".st0 { fill: #FFFFFF; } .st0 { fill: #FFFFFF; }" at bounding box center [457, 407] width 914 height 684
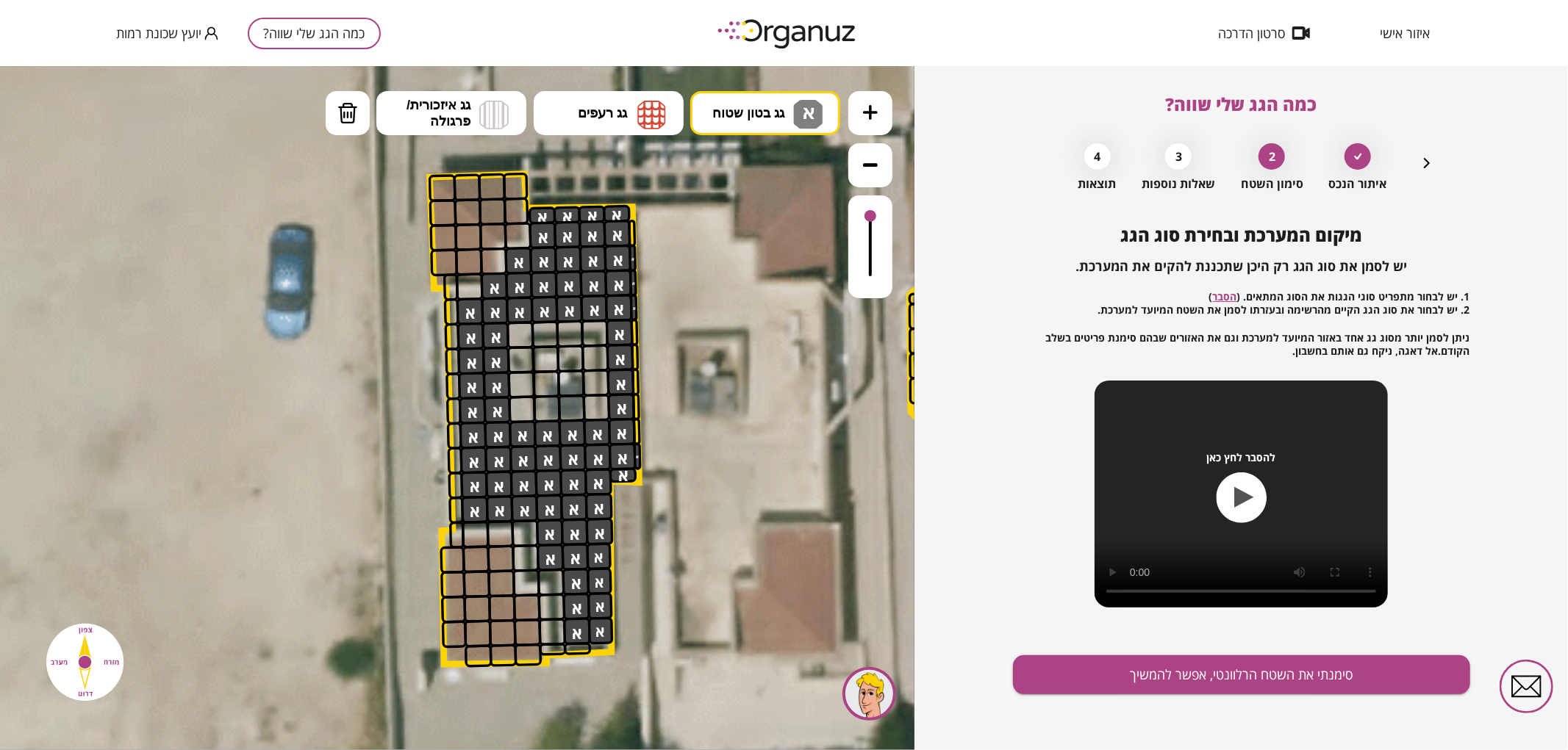
drag, startPoint x: 601, startPoint y: 431, endPoint x: 540, endPoint y: 438, distance: 61.4
click at [660, 118] on img at bounding box center [651, 114] width 28 height 29
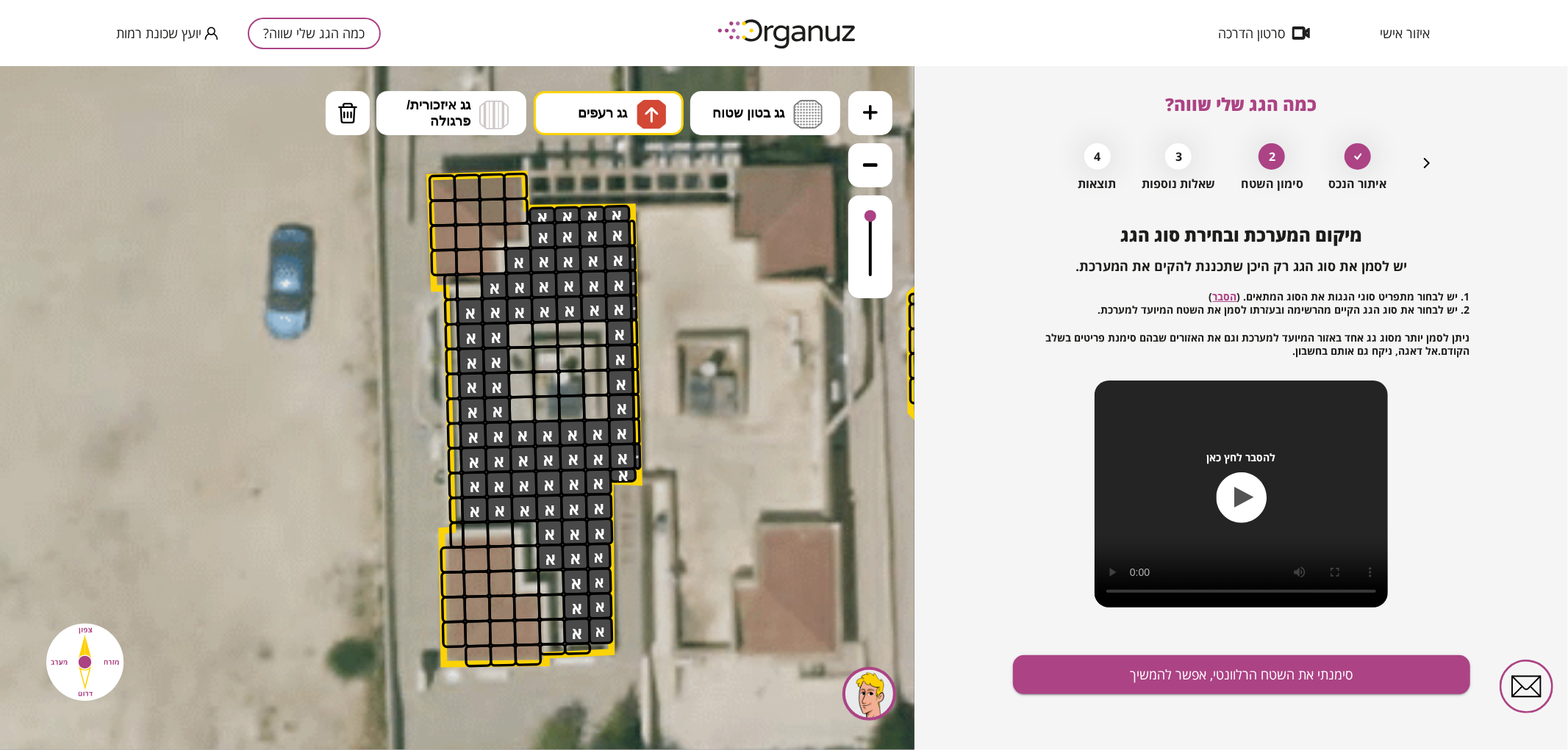
click at [631, 165] on div ".st0 { fill: #FFFFFF; } .st0 { fill: #FFFFFF; }" at bounding box center [457, 407] width 914 height 684
drag, startPoint x: 512, startPoint y: 180, endPoint x: 470, endPoint y: 180, distance: 42.0
click at [493, 200] on div at bounding box center [492, 211] width 28 height 28
click at [512, 212] on div at bounding box center [516, 211] width 26 height 28
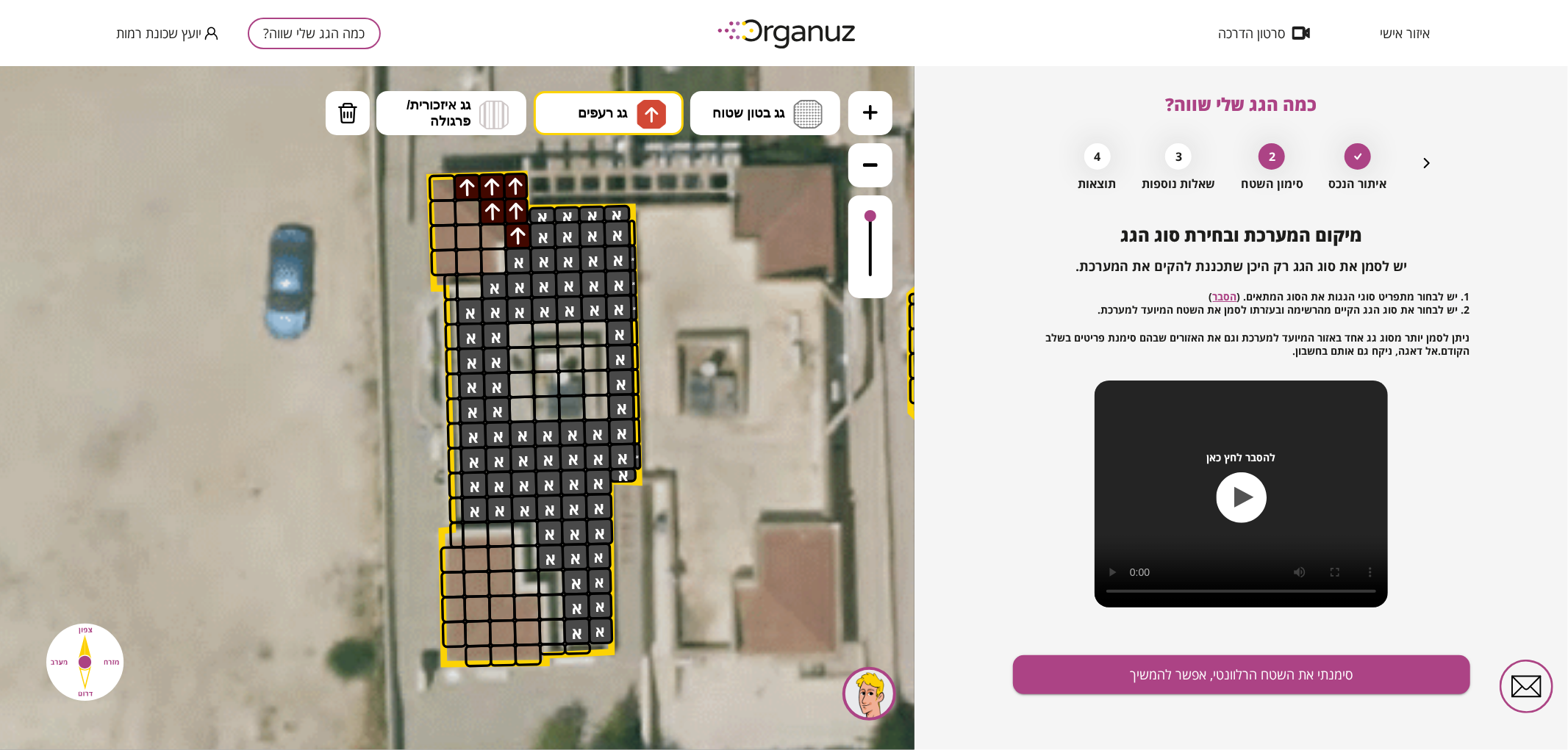
click at [511, 229] on div at bounding box center [518, 235] width 28 height 28
click at [624, 119] on span "גג רעפים" at bounding box center [603, 113] width 49 height 16
click at [633, 232] on div ".st0 { fill: #FFFFFF; } .st0 { fill: #FFFFFF; }" at bounding box center [457, 407] width 914 height 684
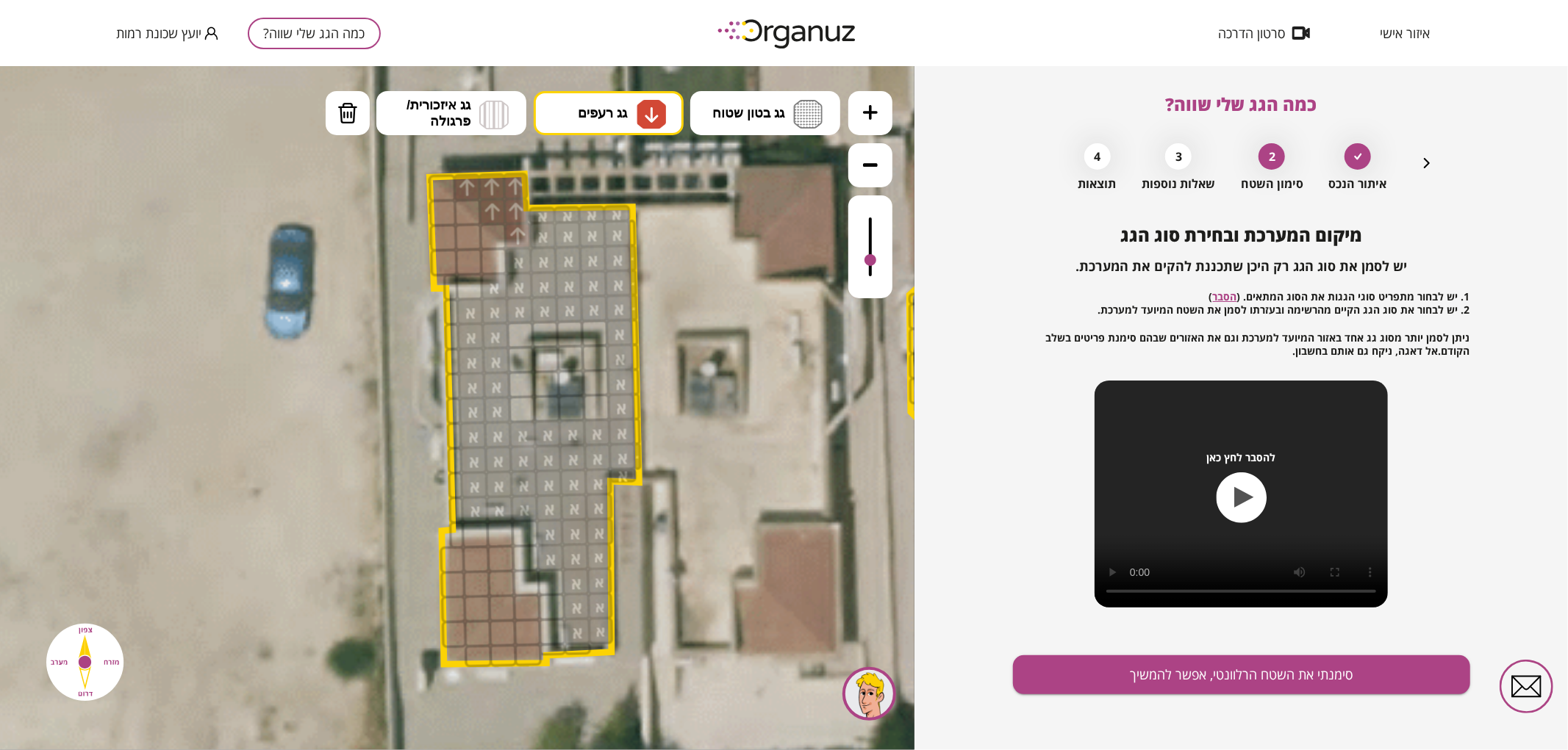
drag, startPoint x: 872, startPoint y: 214, endPoint x: 875, endPoint y: 261, distance: 47.1
click at [875, 261] on div at bounding box center [870, 259] width 12 height 12
drag, startPoint x: 530, startPoint y: 604, endPoint x: 476, endPoint y: 658, distance: 76.4
click at [644, 110] on img at bounding box center [651, 113] width 15 height 17
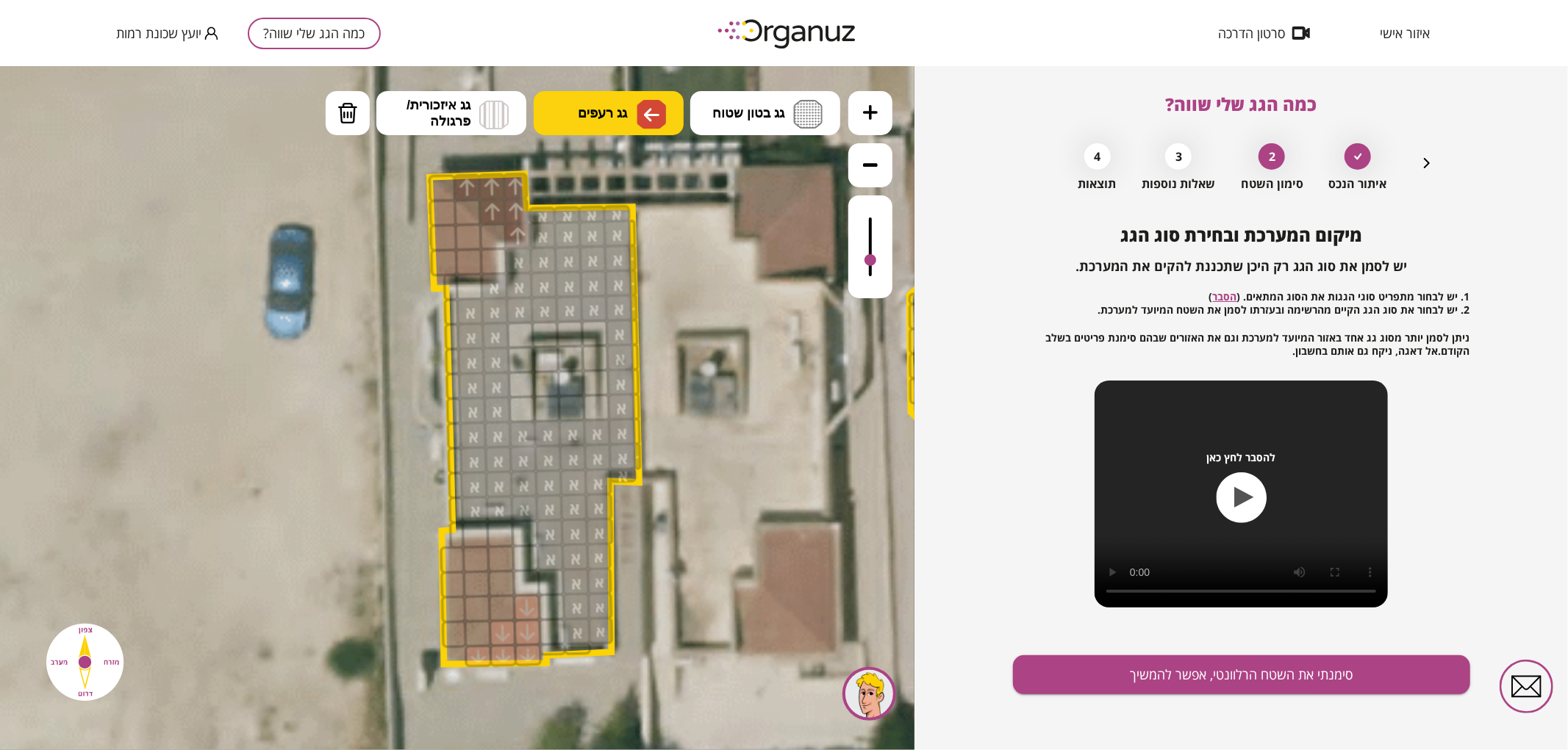
click at [594, 289] on div ".st0 { fill: #FFFFFF; } .st0 { fill: #FFFFFF; }" at bounding box center [457, 407] width 914 height 684
drag, startPoint x: 438, startPoint y: 217, endPoint x: 459, endPoint y: 242, distance: 32.6
drag, startPoint x: 458, startPoint y: 634, endPoint x: 477, endPoint y: 609, distance: 31.4
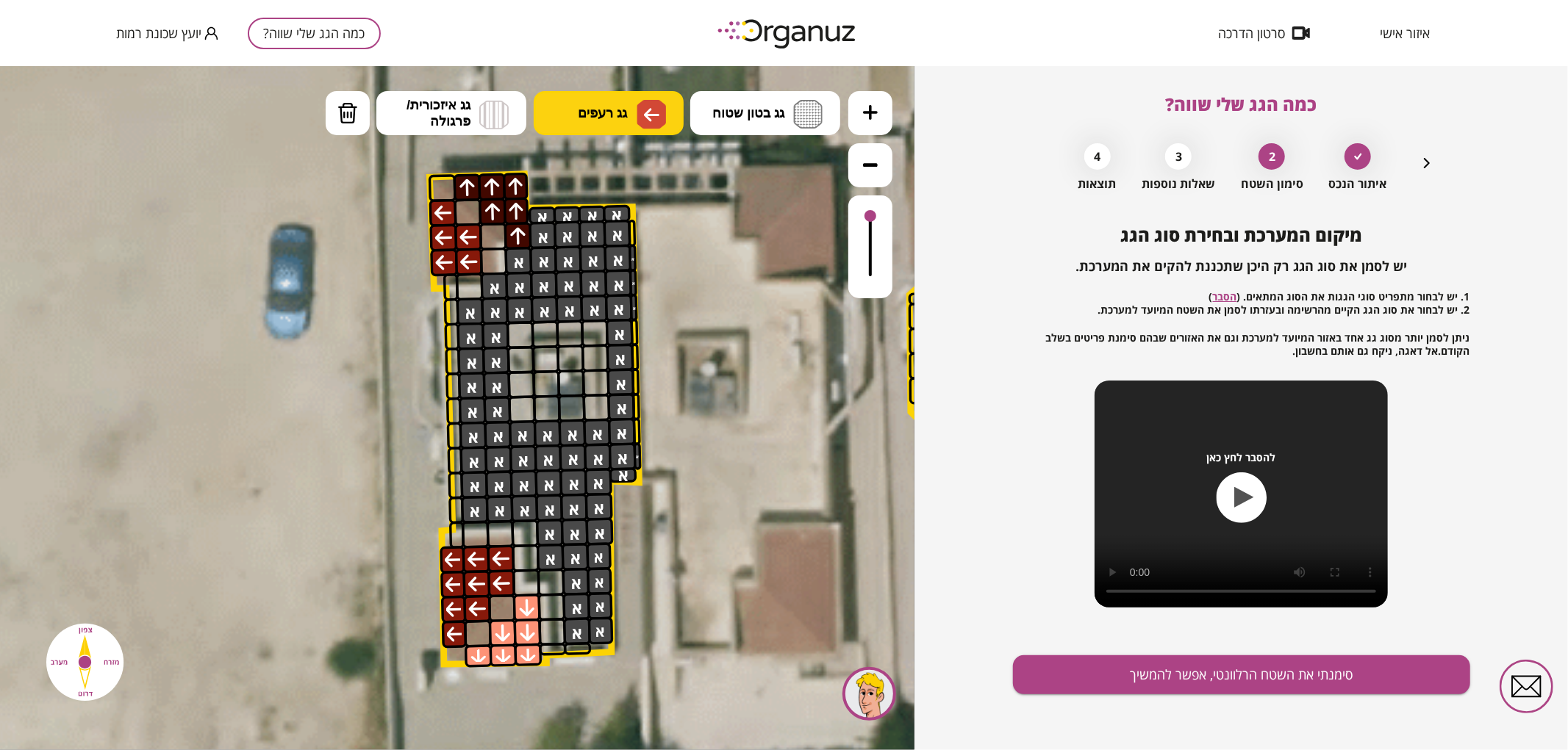
drag, startPoint x: 866, startPoint y: 263, endPoint x: 892, endPoint y: 179, distance: 87.9
click at [887, 180] on div at bounding box center [871, 193] width 44 height 207
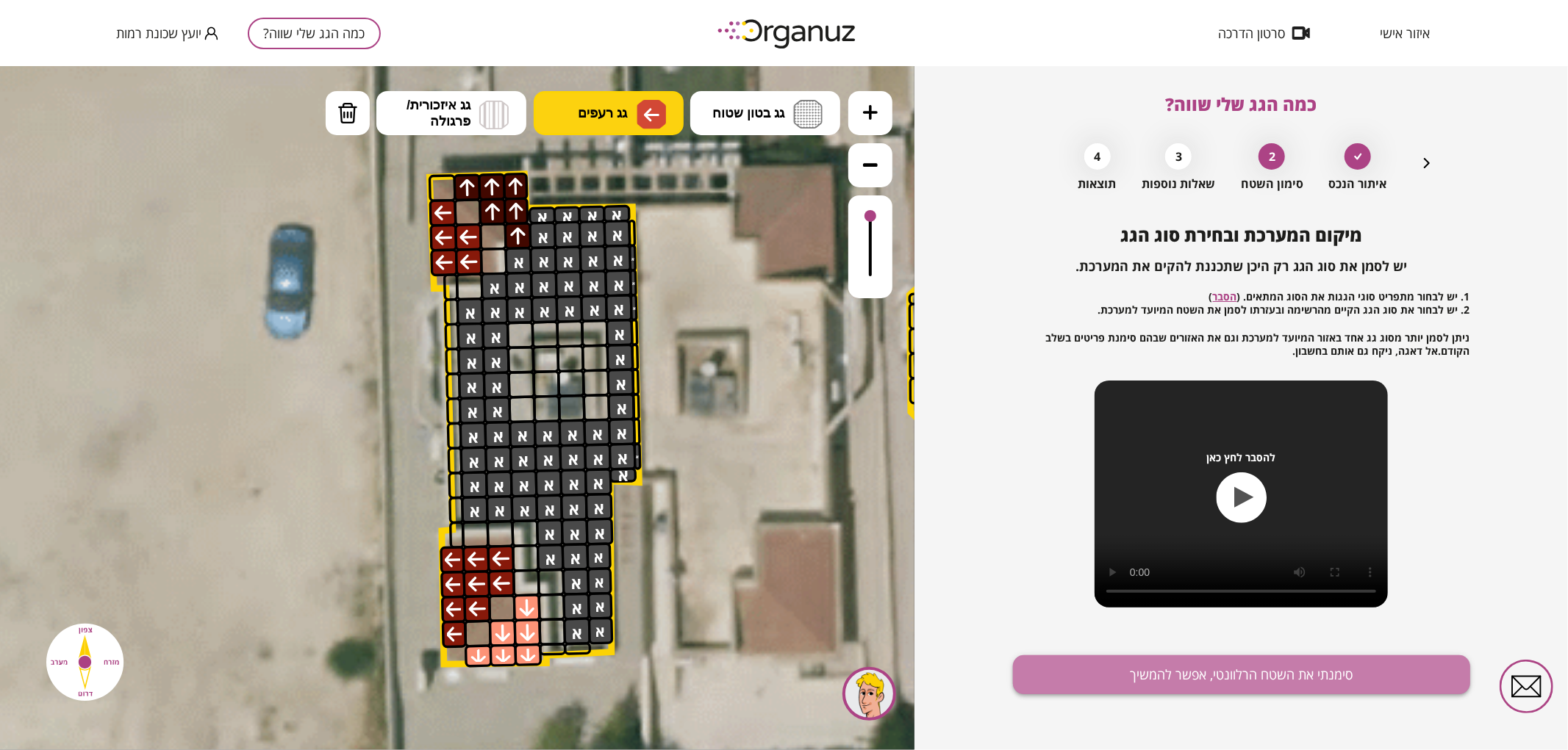
click at [1132, 673] on button "סימנתי את השטח הרלוונטי, אפשר להמשיך" at bounding box center [1242, 674] width 458 height 39
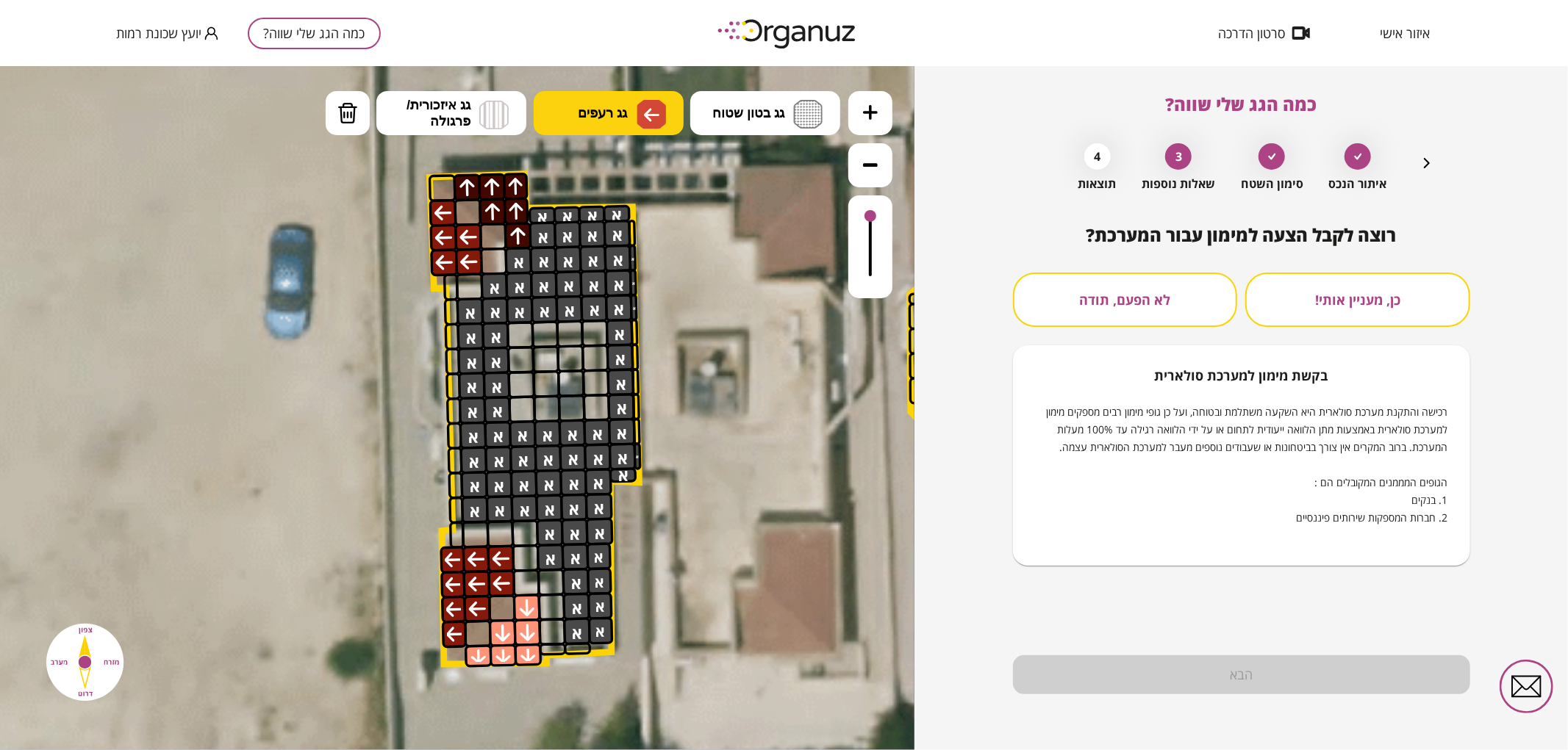
click at [1140, 324] on button "לא הפעם, תודה" at bounding box center [1125, 300] width 225 height 55
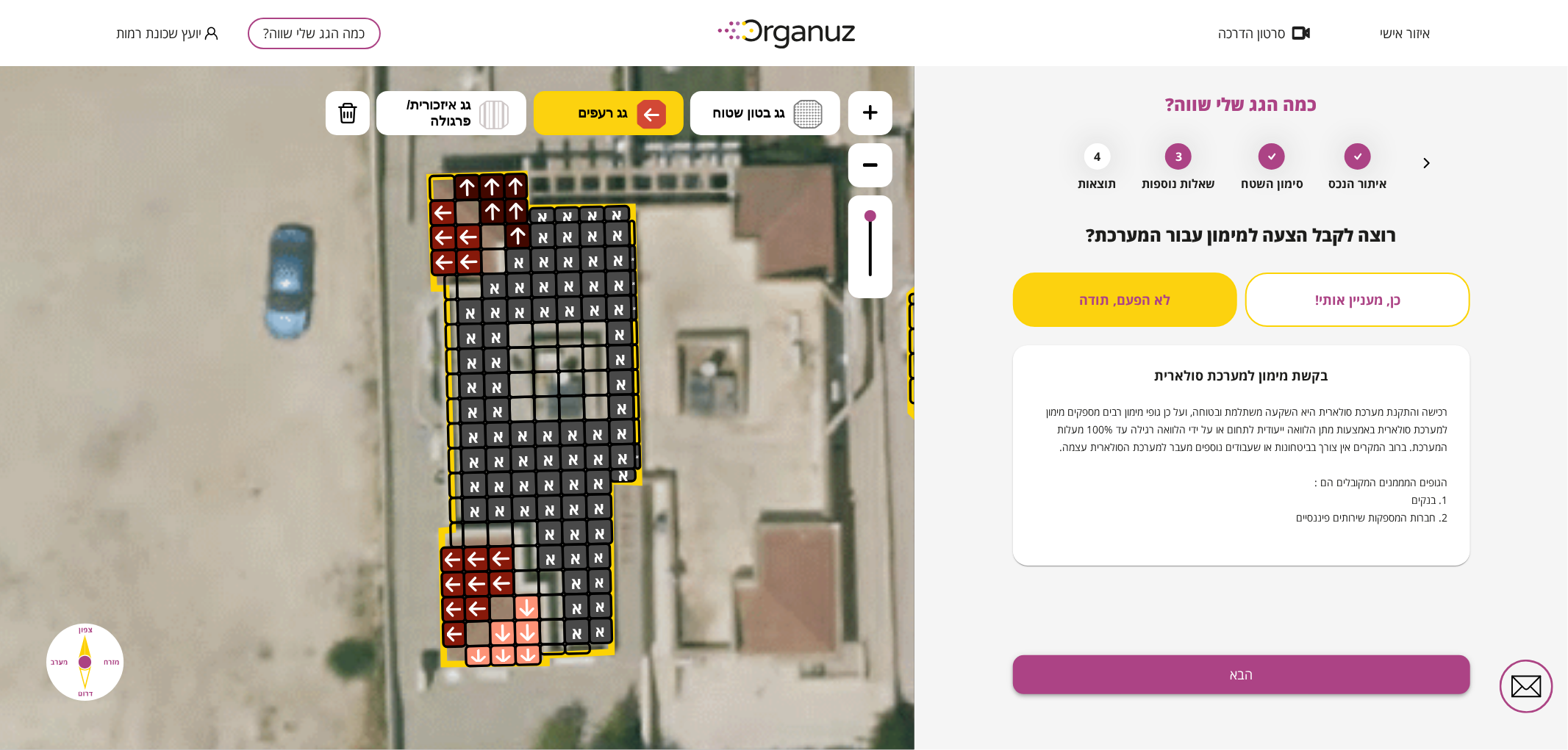
click at [1171, 673] on button "הבא" at bounding box center [1242, 674] width 458 height 39
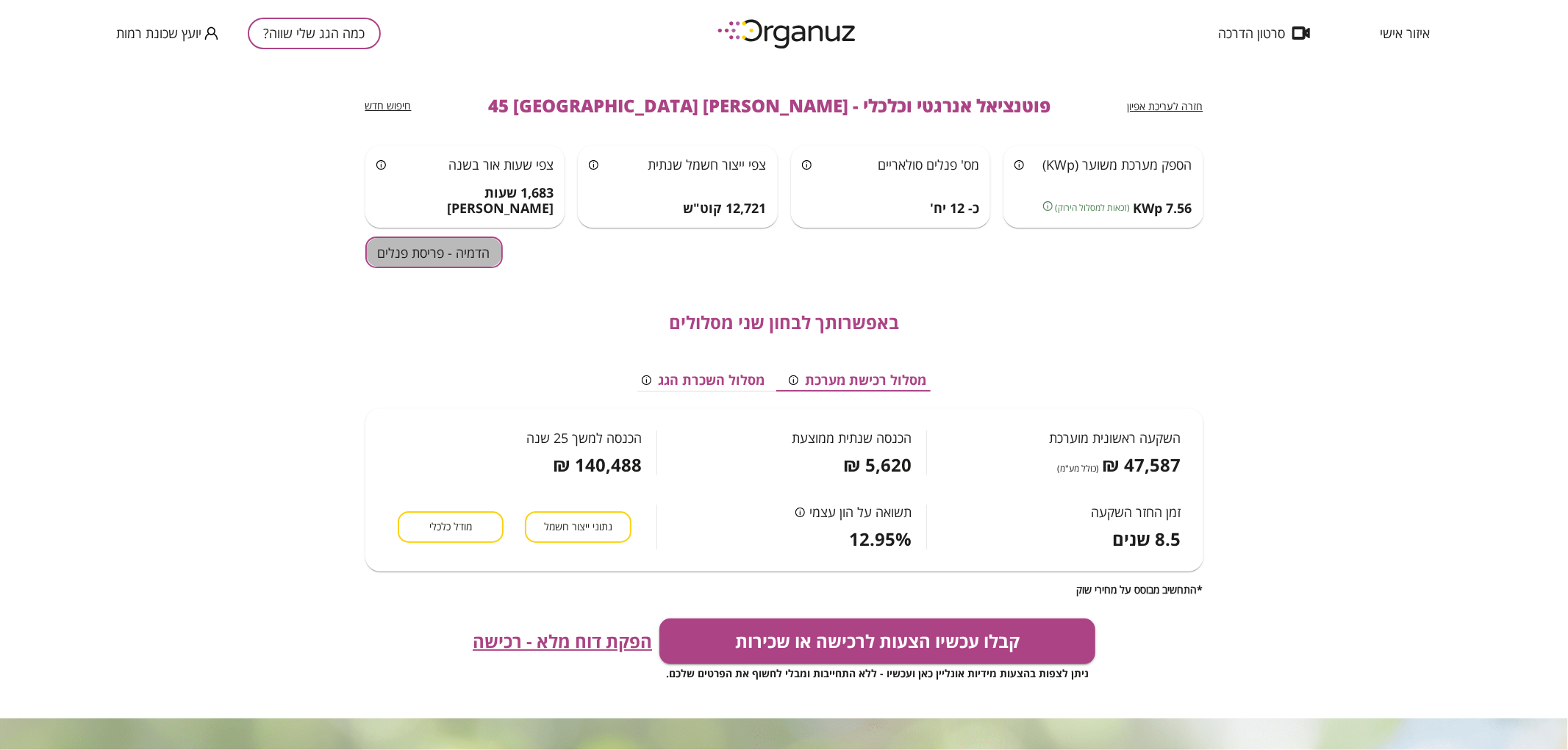
click at [493, 253] on button "הדמיה - פריסת פנלים" at bounding box center [434, 252] width 138 height 32
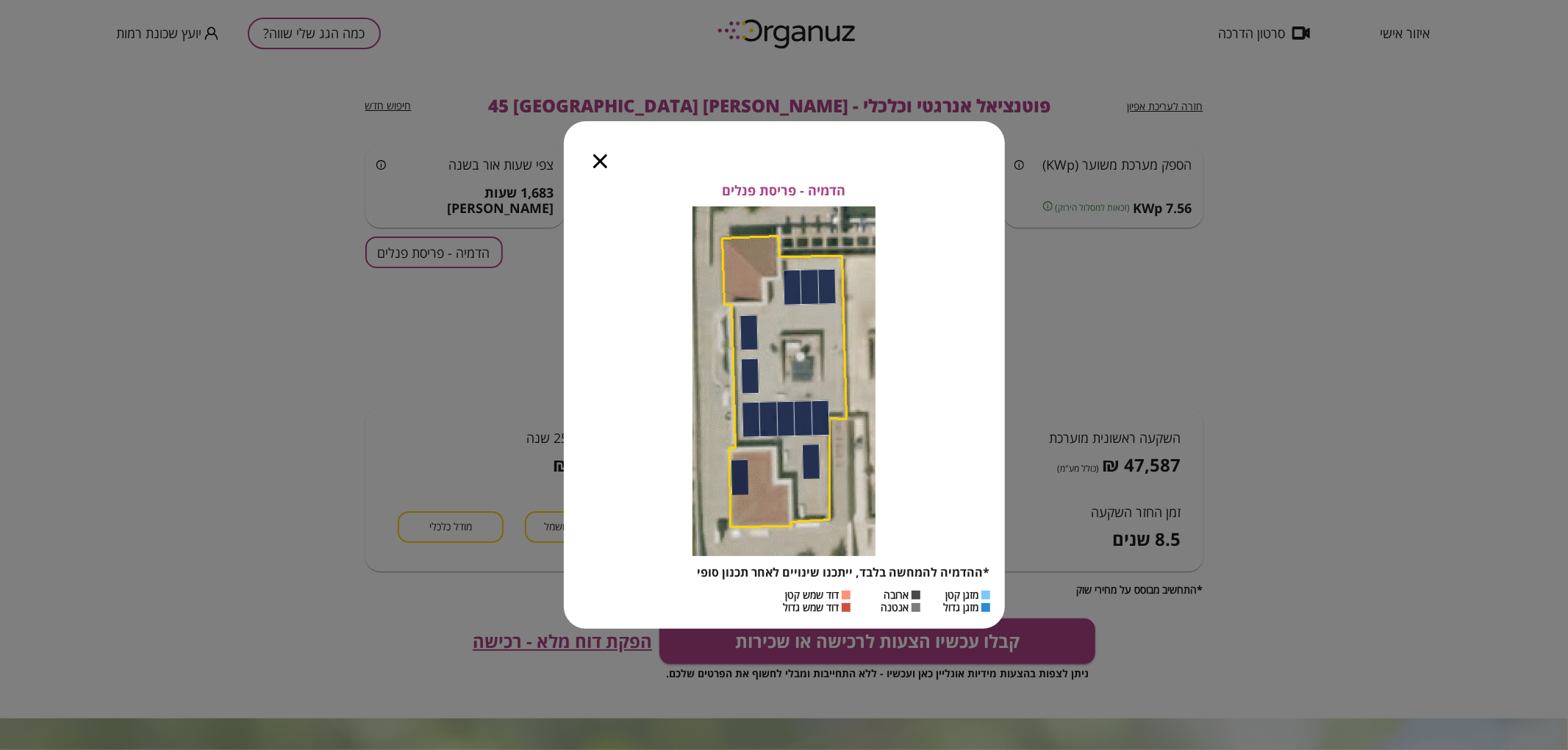
click at [600, 142] on div at bounding box center [600, 152] width 73 height 62
click at [603, 161] on icon "button" at bounding box center [600, 160] width 14 height 14
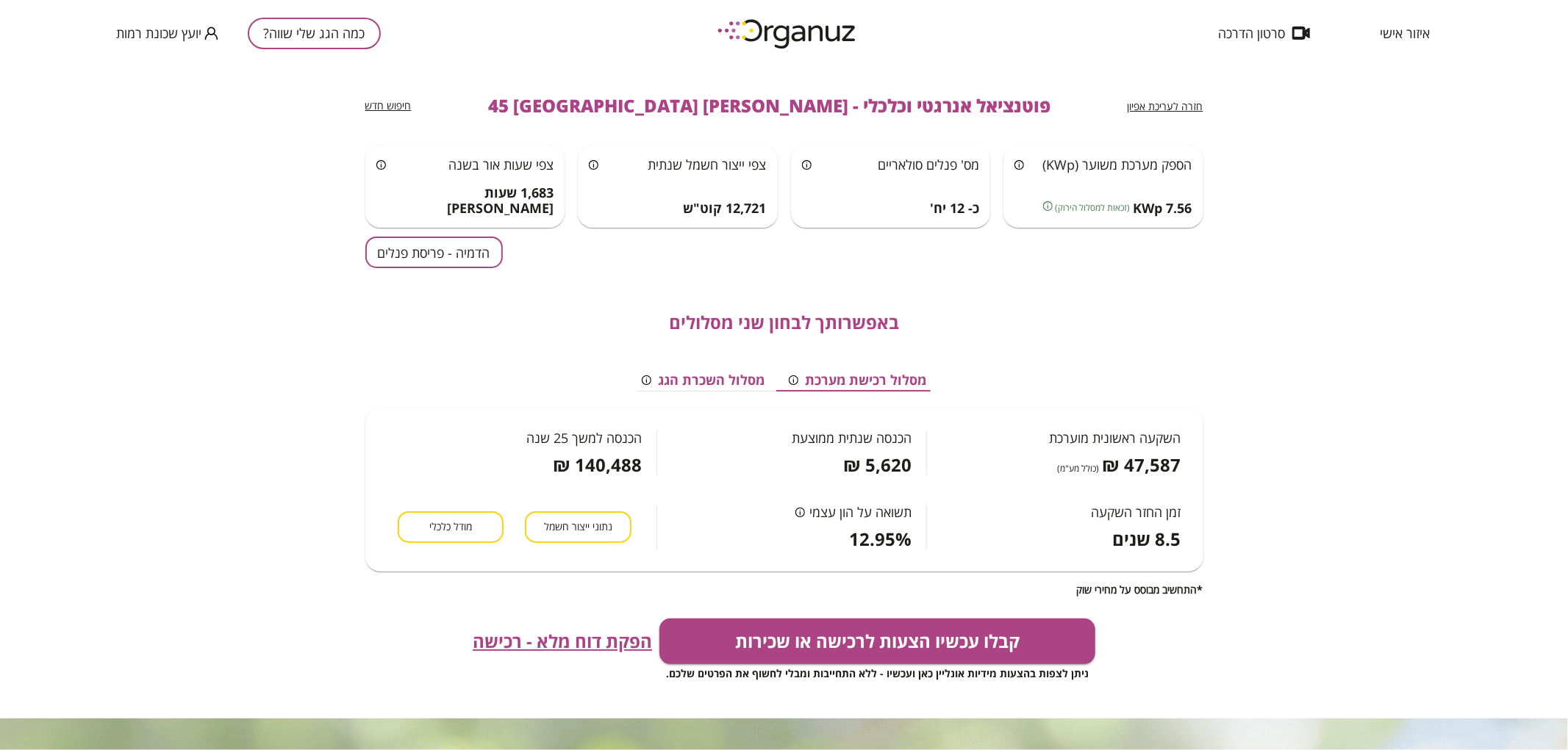
click at [1172, 101] on span "חזרה לעריכת אפיון" at bounding box center [1165, 106] width 76 height 14
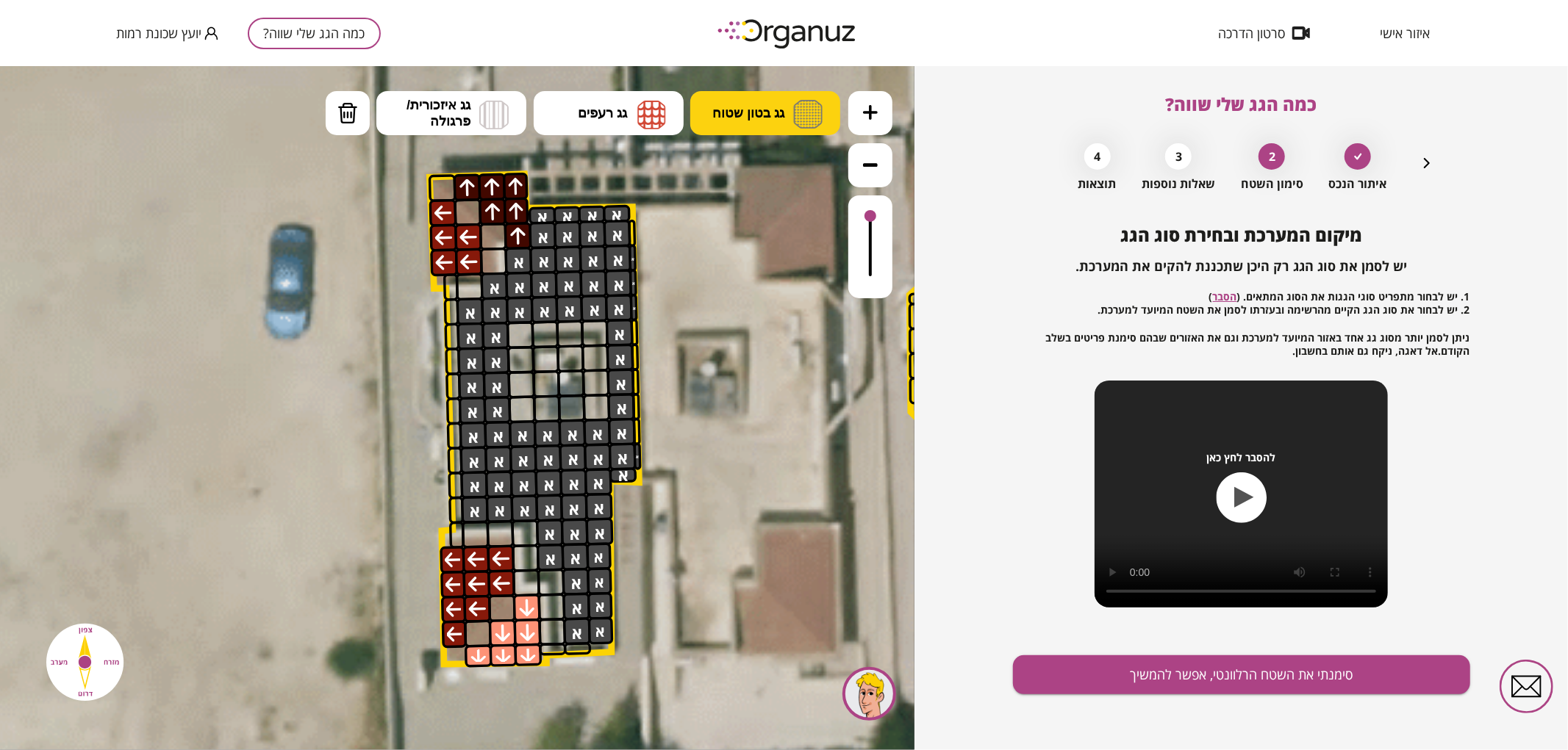
click at [755, 128] on button "גג בטון שטוח" at bounding box center [765, 112] width 150 height 44
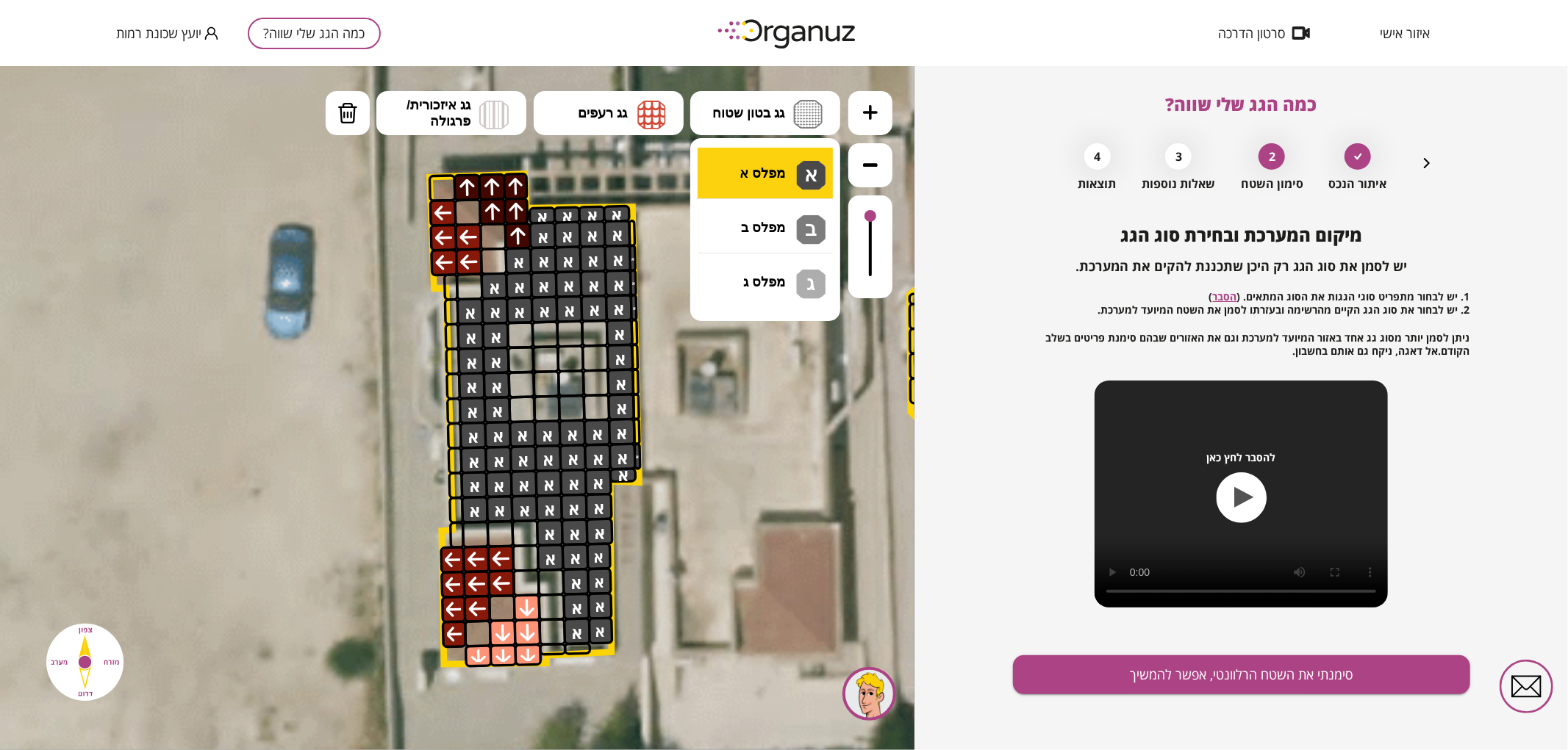
click at [782, 188] on div ".st0 { fill: #FFFFFF; } .st0 { fill: #FFFFFF; }" at bounding box center [457, 407] width 914 height 684
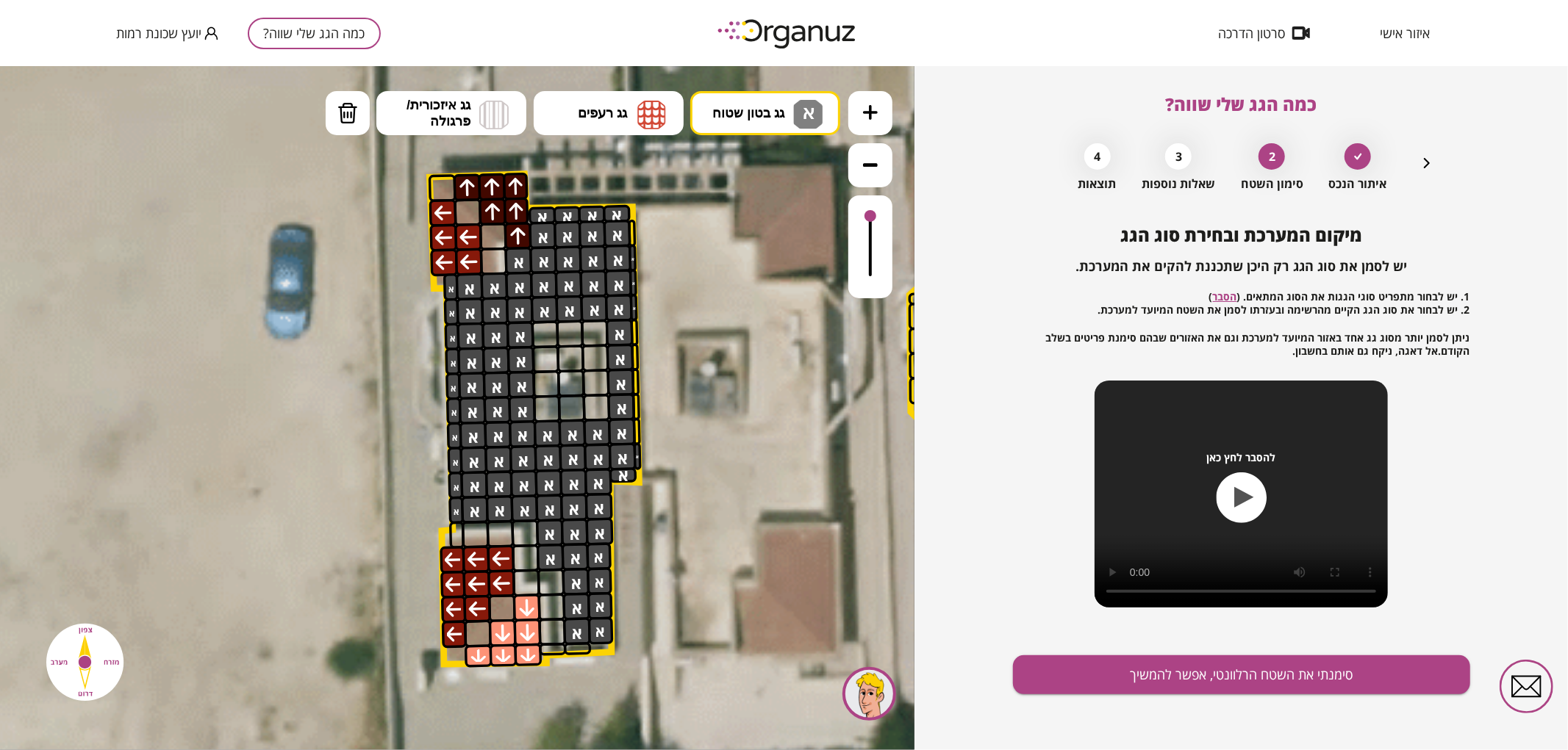
drag, startPoint x: 519, startPoint y: 337, endPoint x: 451, endPoint y: 295, distance: 79.9
drag, startPoint x: 635, startPoint y: 326, endPoint x: 637, endPoint y: 459, distance: 133.0
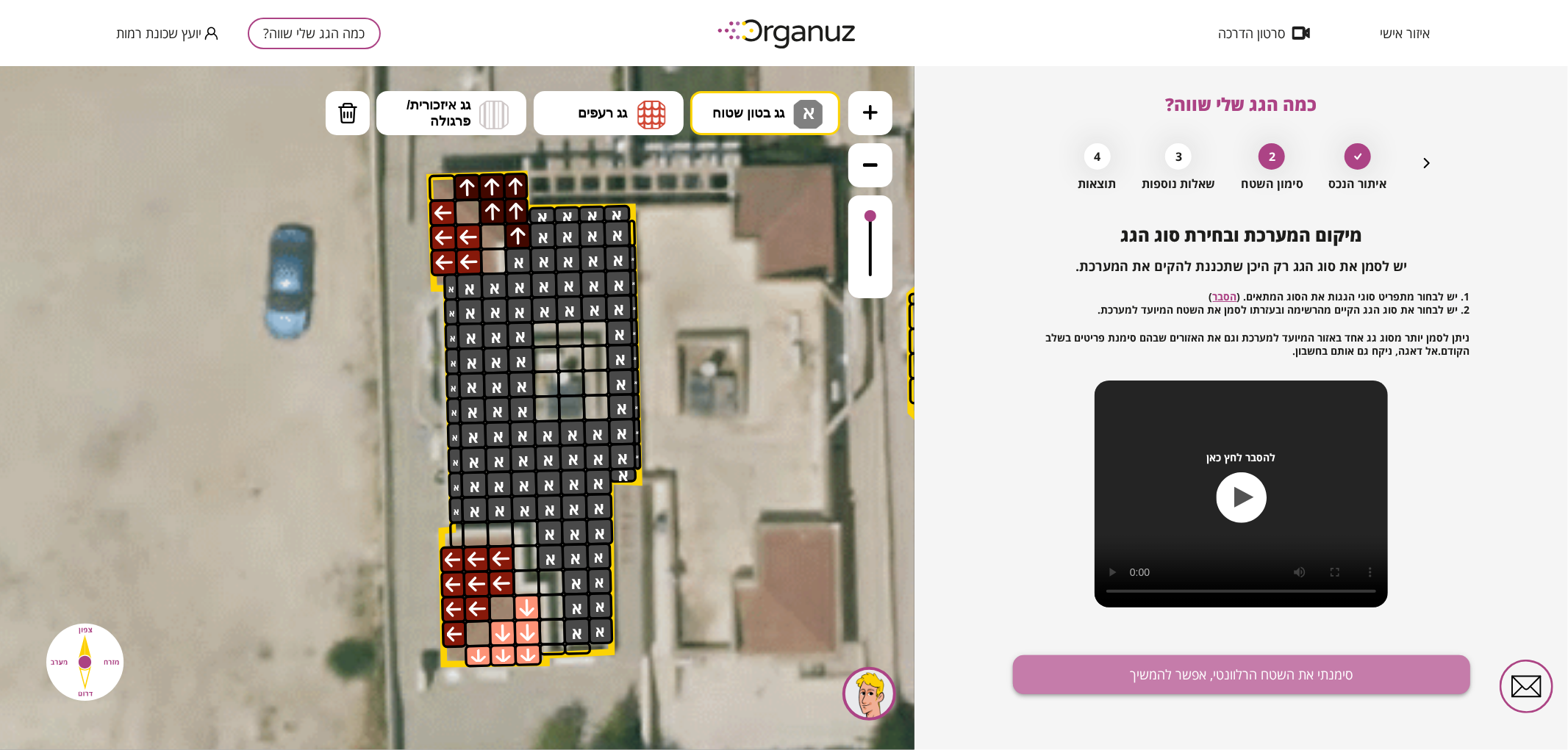
click at [1103, 681] on button "סימנתי את השטח הרלוונטי, אפשר להמשיך" at bounding box center [1242, 674] width 458 height 39
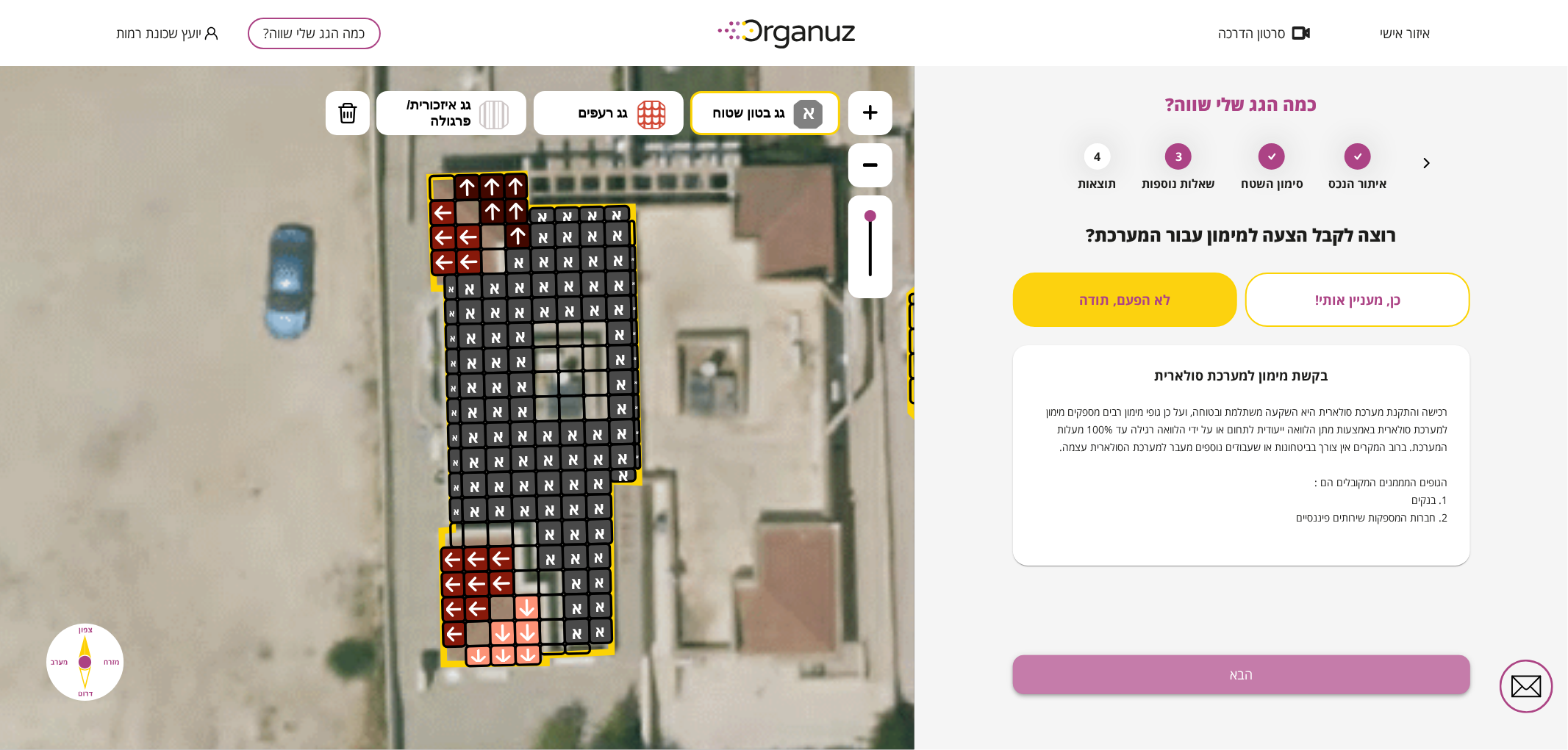
click at [1304, 685] on button "הבא" at bounding box center [1242, 674] width 458 height 39
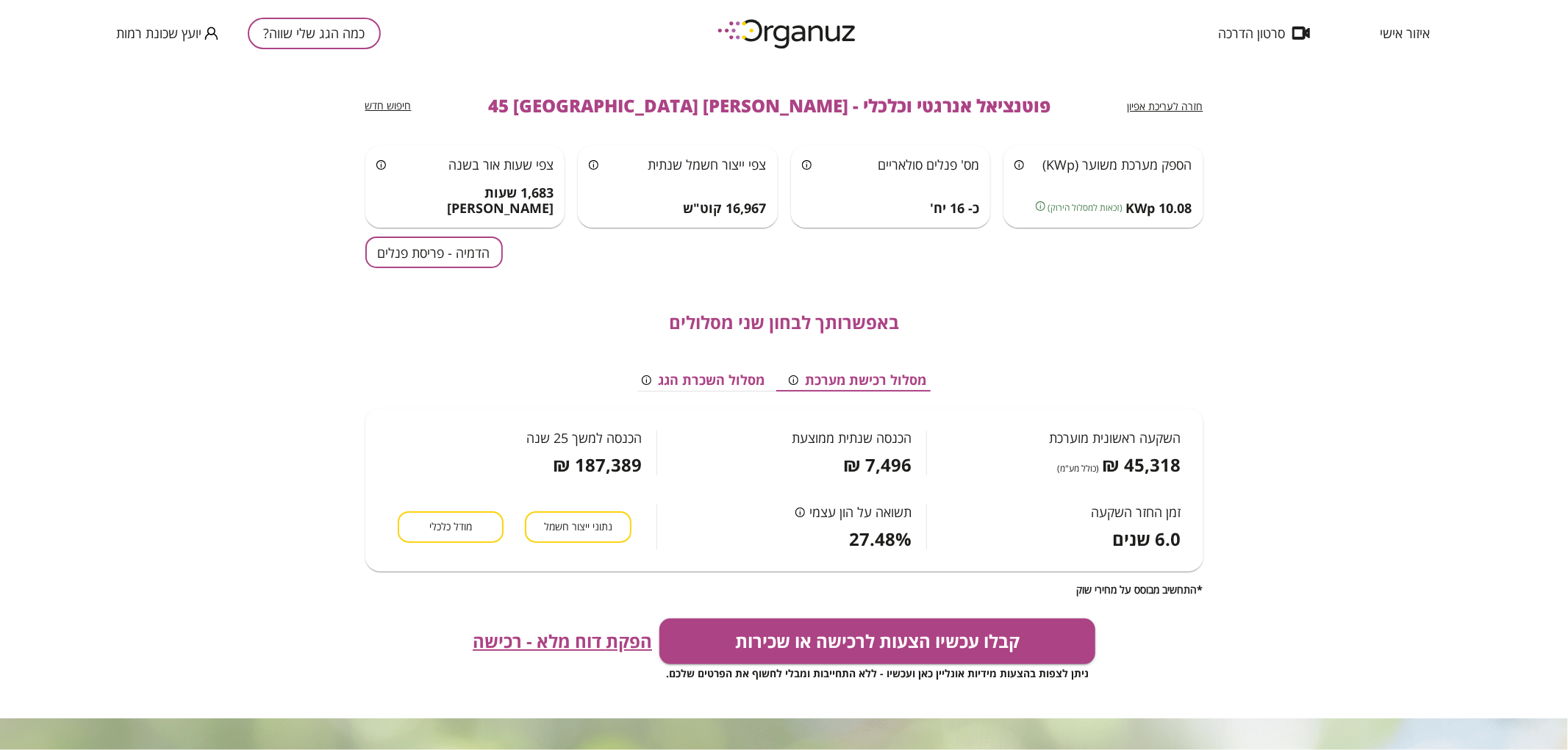
click at [460, 260] on button "הדמיה - פריסת פנלים" at bounding box center [434, 252] width 138 height 32
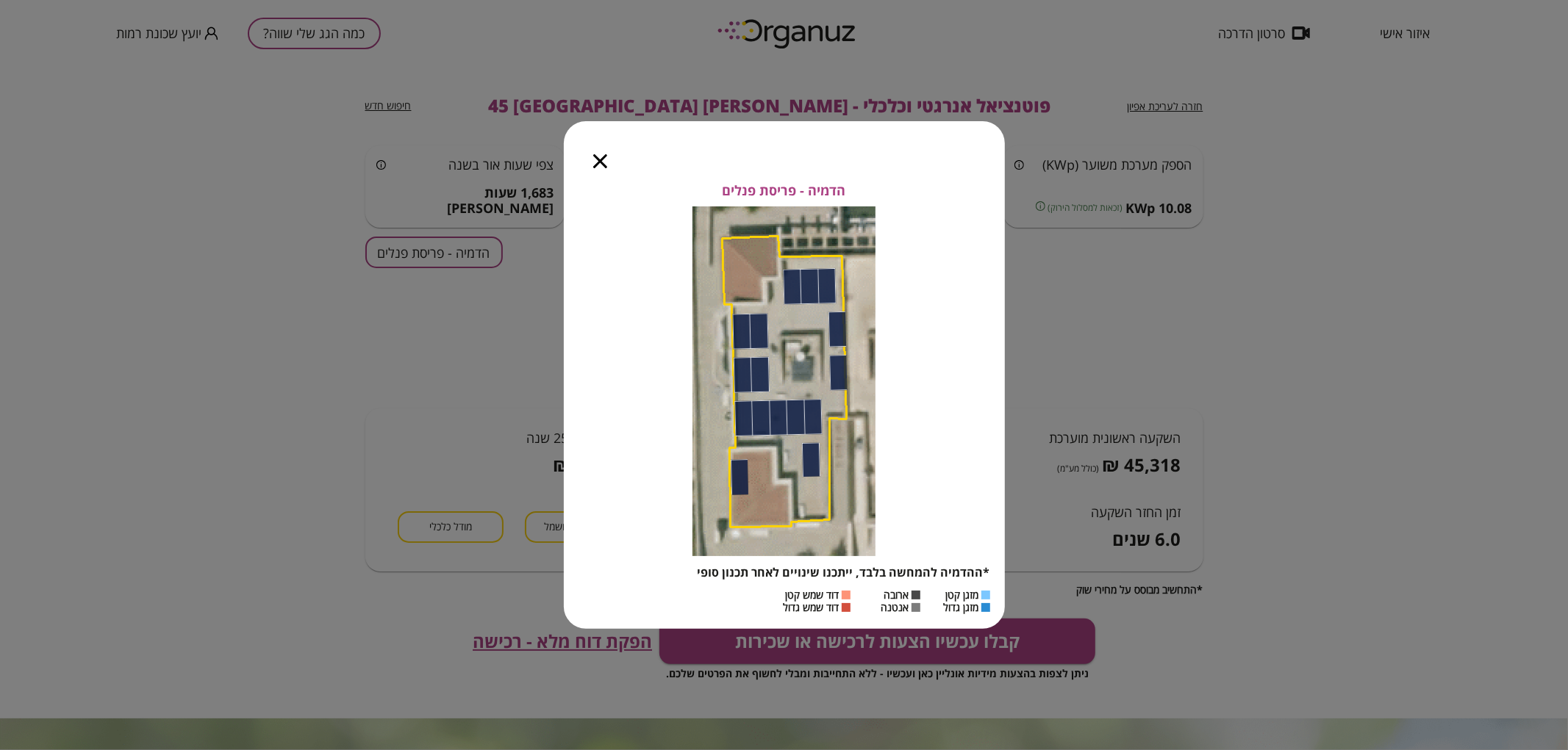
click at [600, 154] on icon "button" at bounding box center [600, 160] width 14 height 14
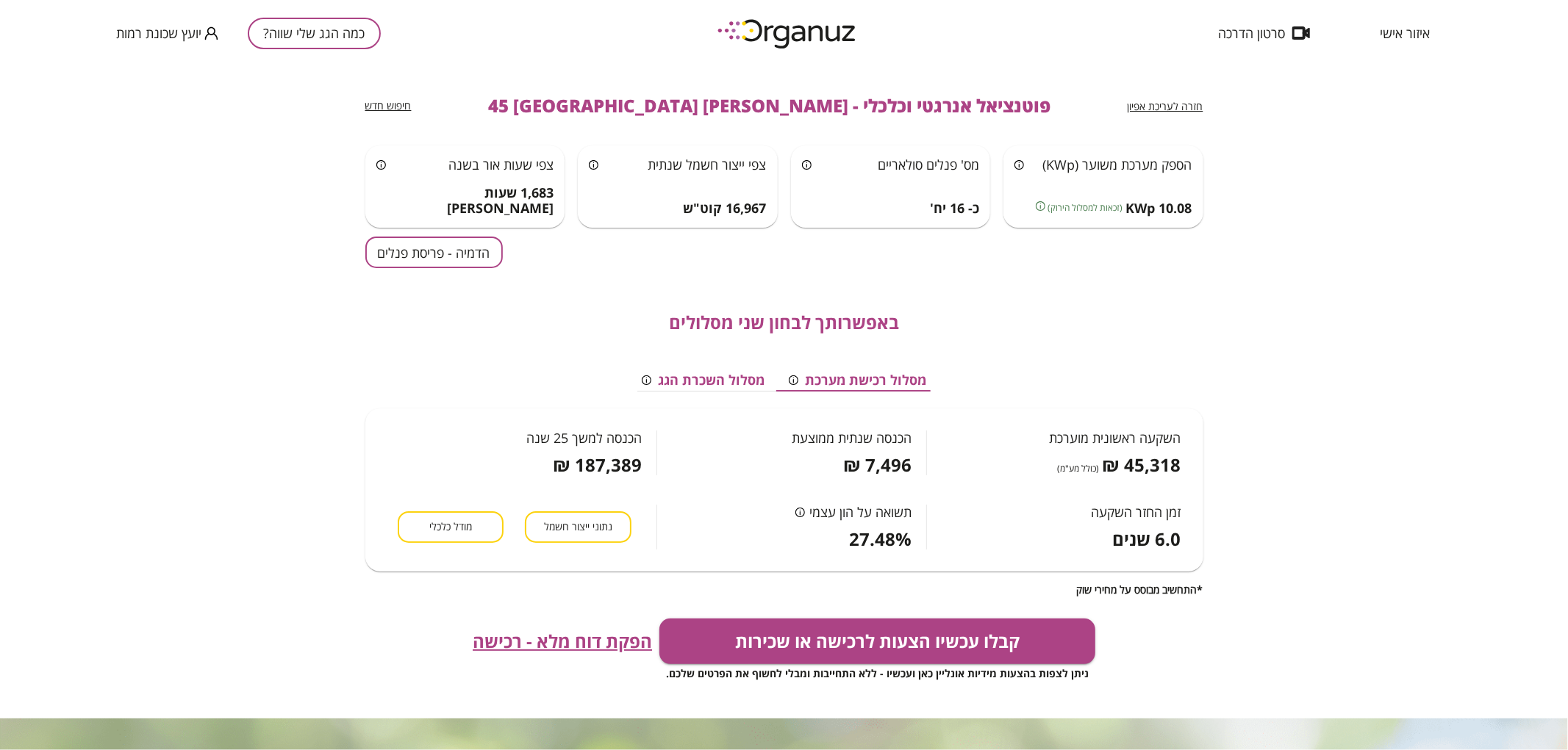
click at [307, 44] on button "כמה הגג שלי שווה?" at bounding box center [315, 33] width 133 height 32
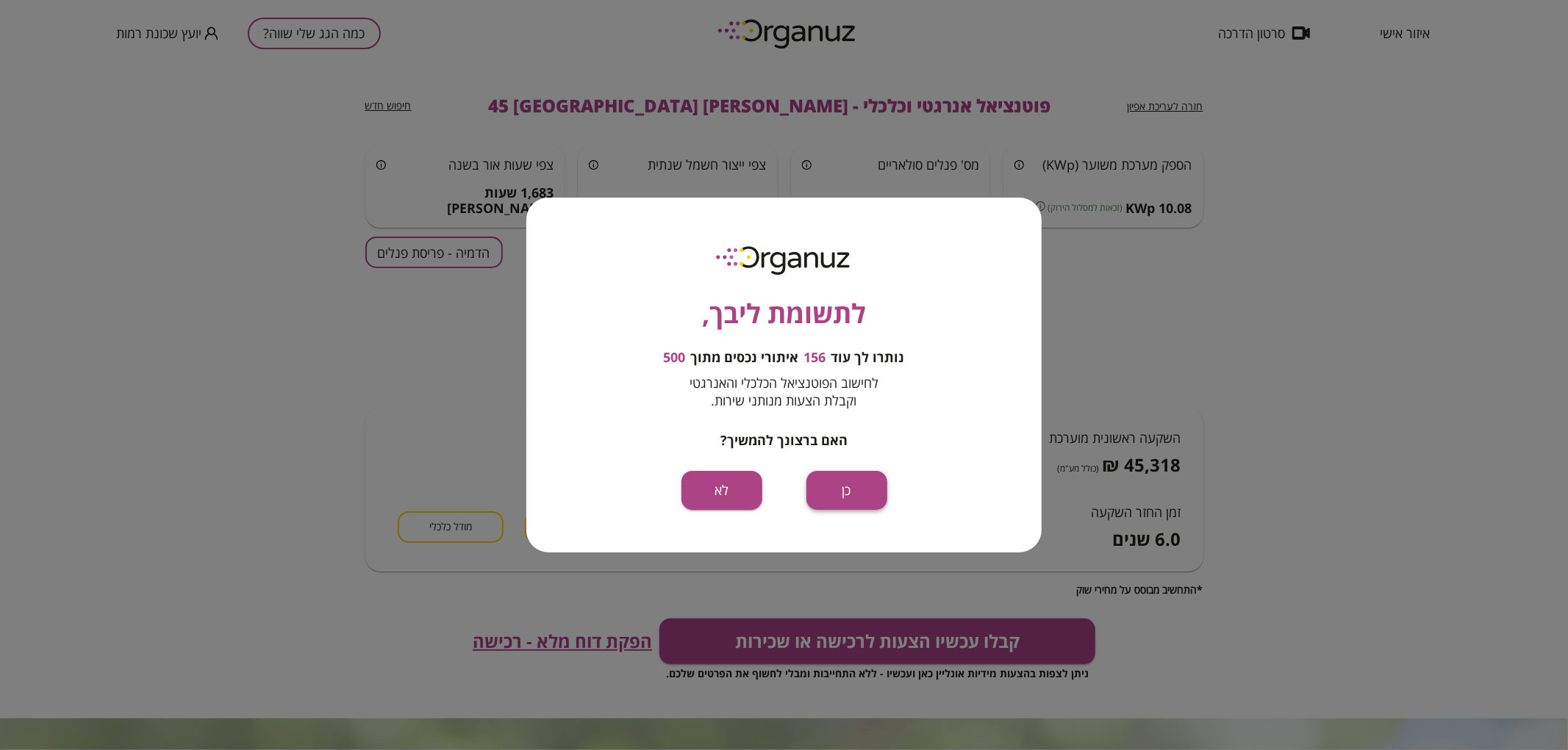
click at [820, 488] on button "כן" at bounding box center [847, 490] width 81 height 39
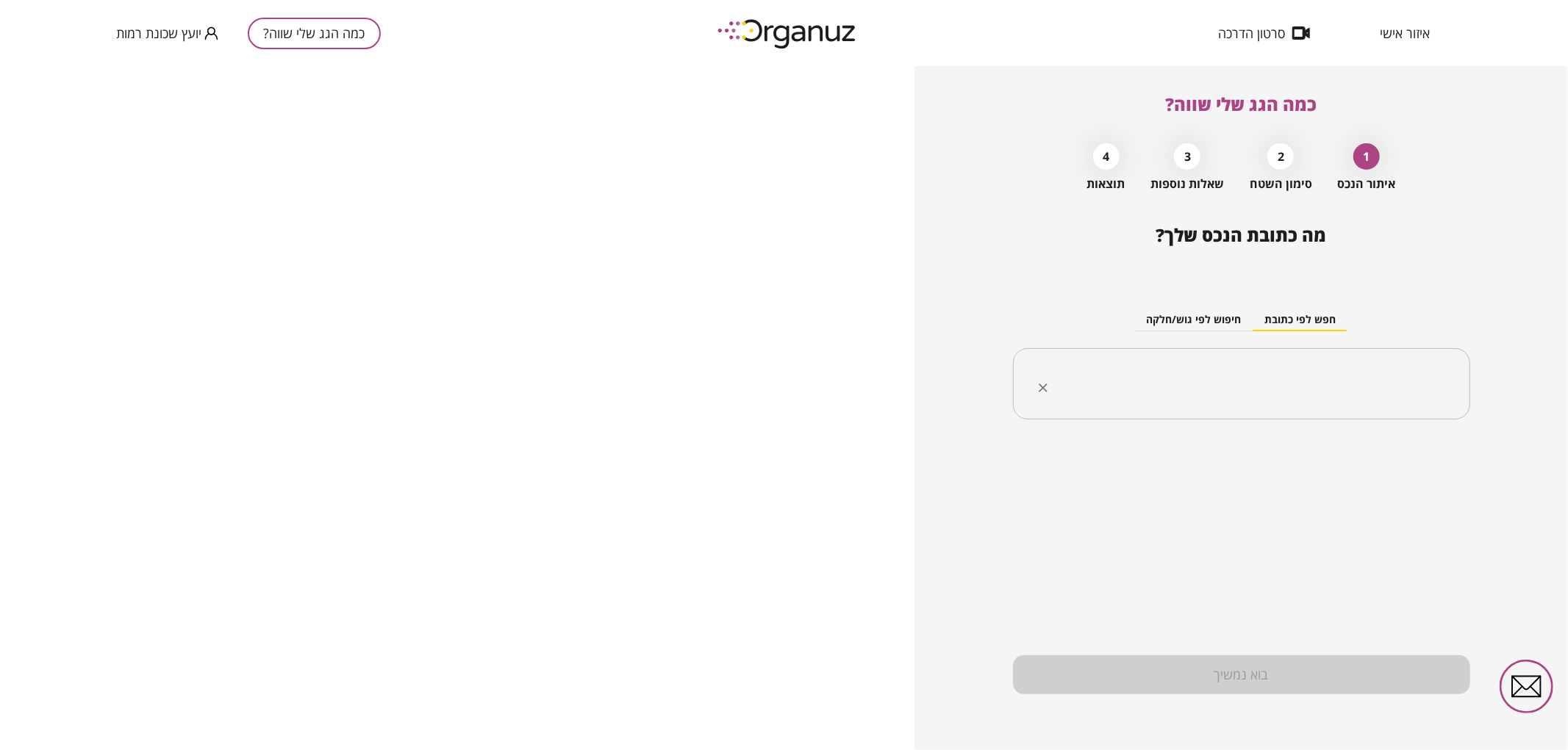
click at [1137, 381] on input "text" at bounding box center [1247, 385] width 411 height 36
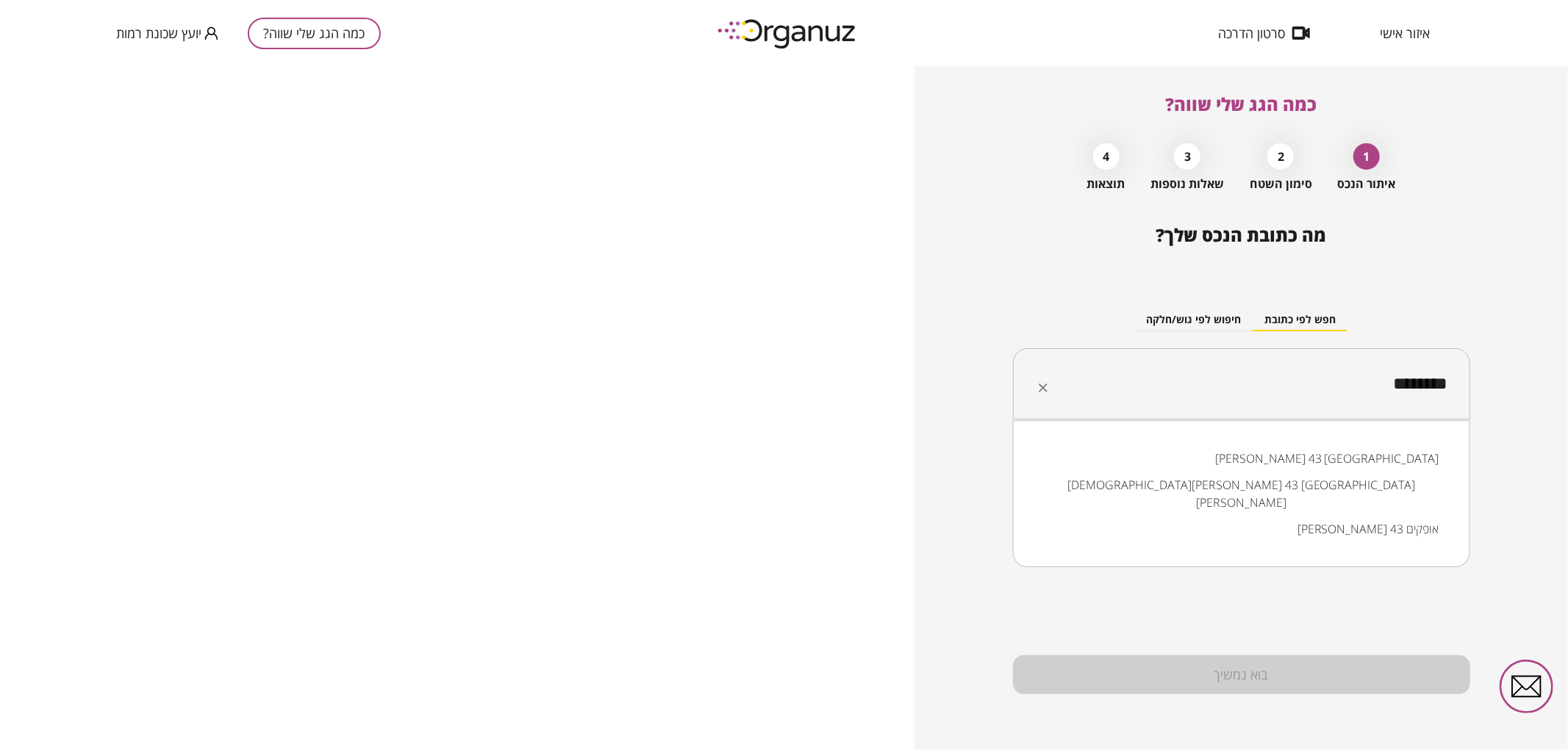
click at [1356, 458] on li "[PERSON_NAME] 43 [GEOGRAPHIC_DATA]" at bounding box center [1242, 458] width 419 height 26
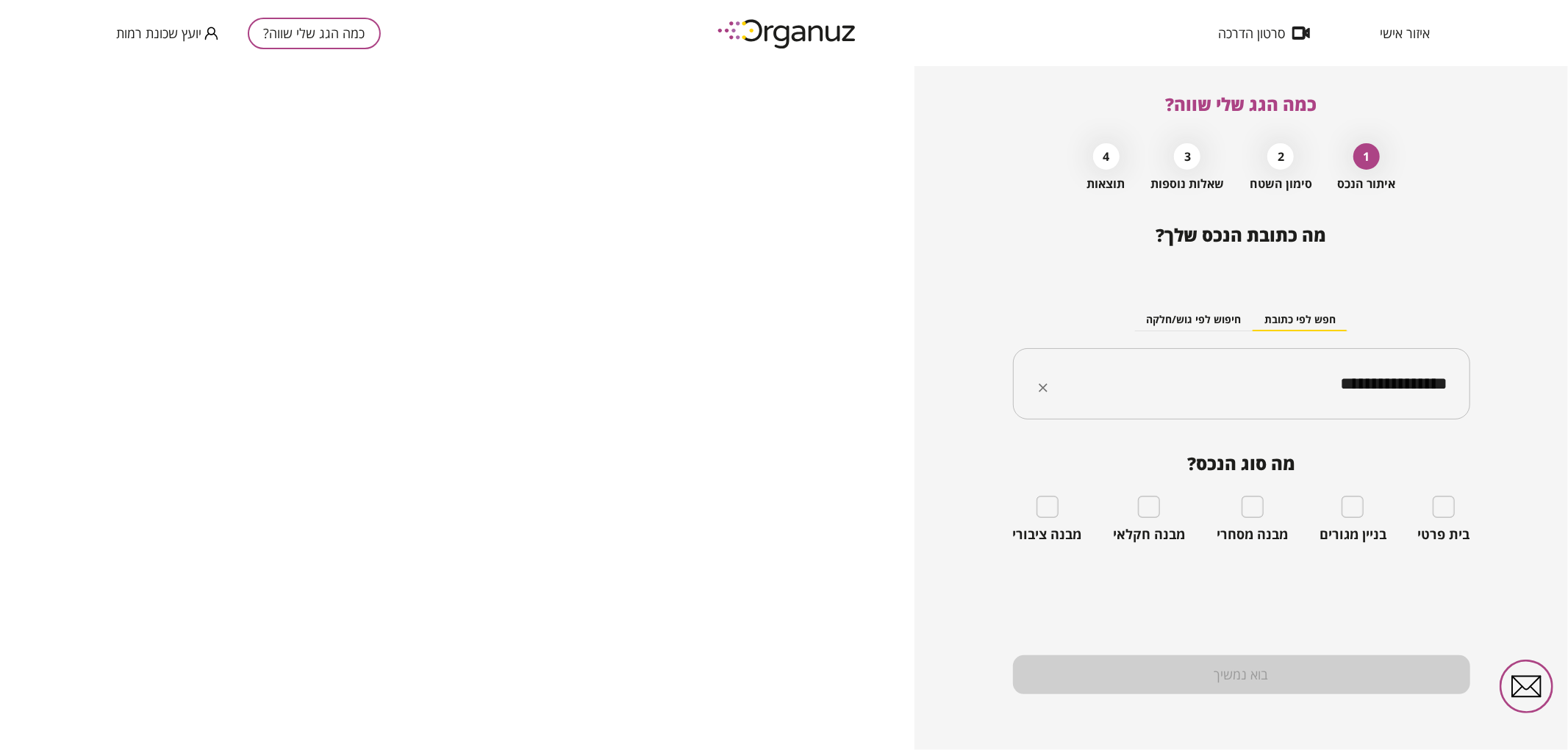
type input "**********"
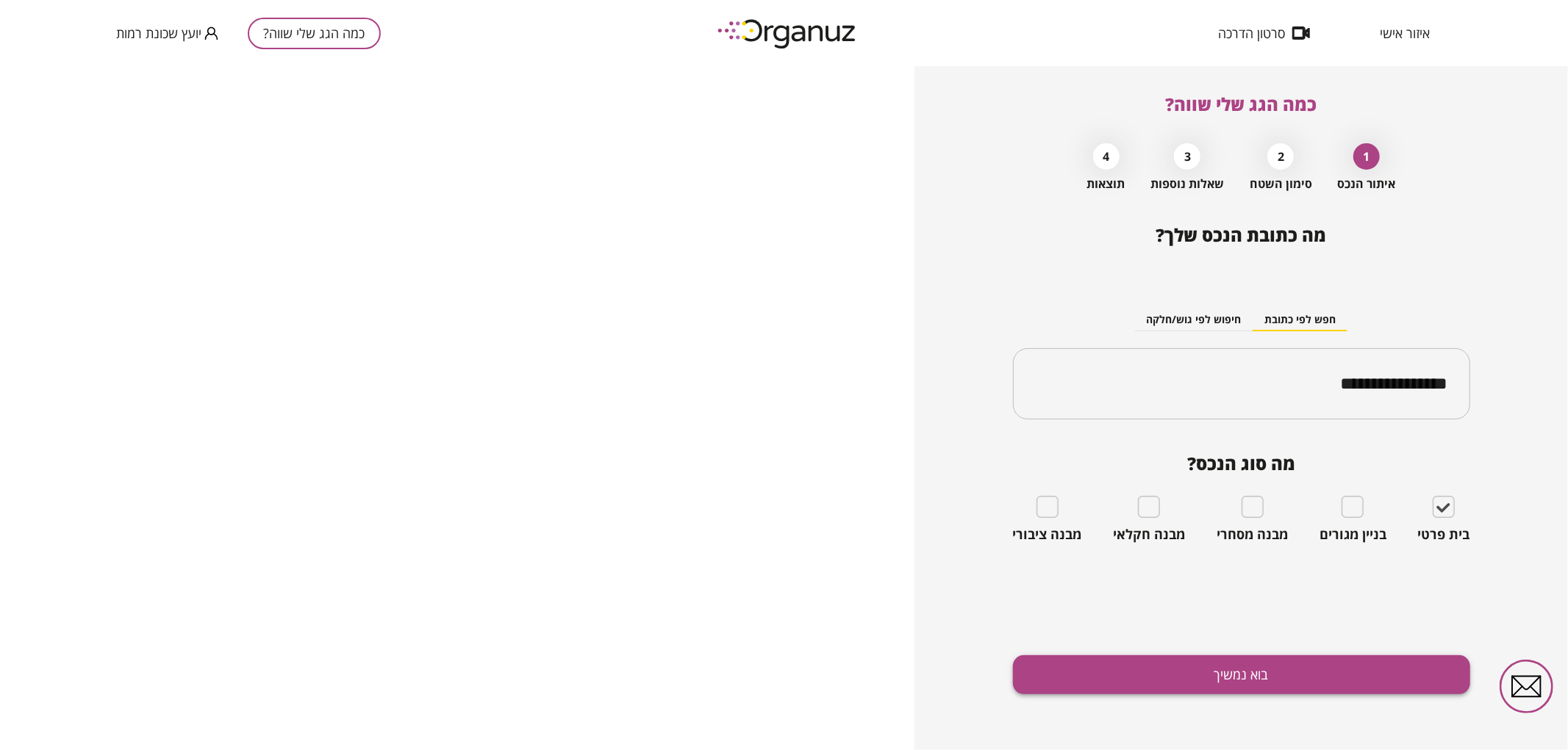
click at [1263, 667] on button "בוא נמשיך" at bounding box center [1242, 674] width 458 height 39
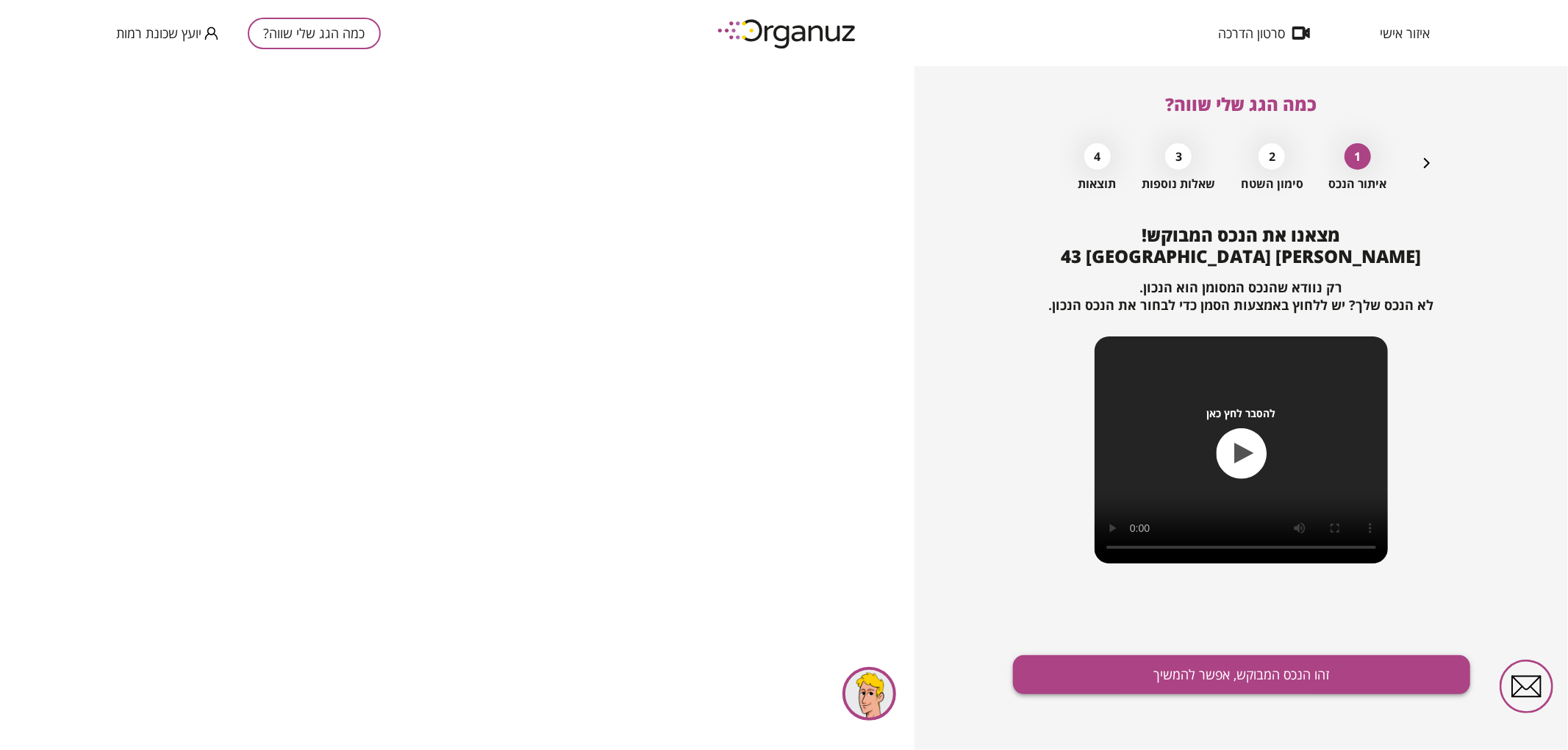
click at [1202, 676] on button "זהו הנכס המבוקש, אפשר להמשיך" at bounding box center [1242, 674] width 458 height 39
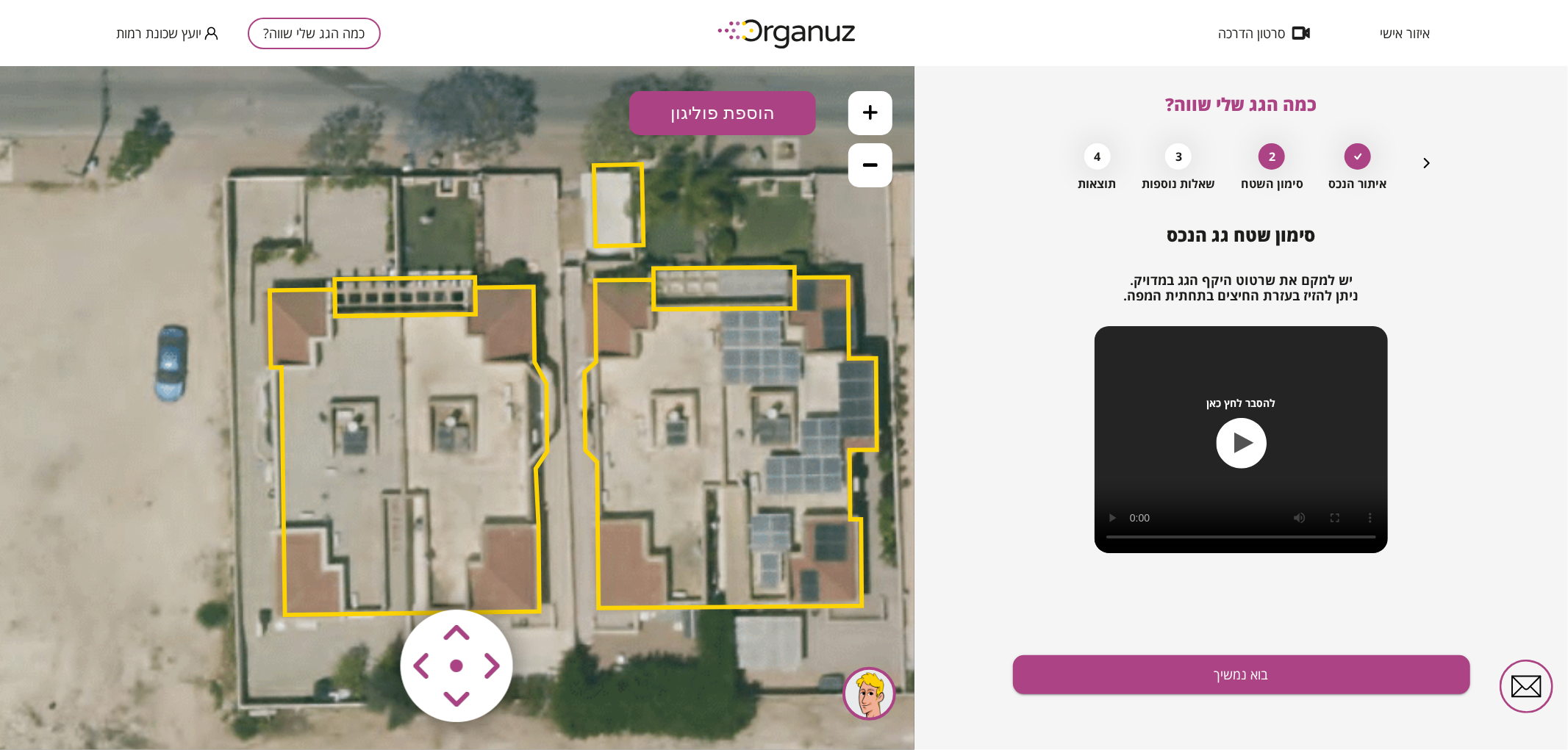
drag, startPoint x: 366, startPoint y: 416, endPoint x: 481, endPoint y: 397, distance: 116.6
click at [481, 397] on polygon at bounding box center [408, 450] width 277 height 328
click at [503, 423] on polygon at bounding box center [408, 450] width 277 height 328
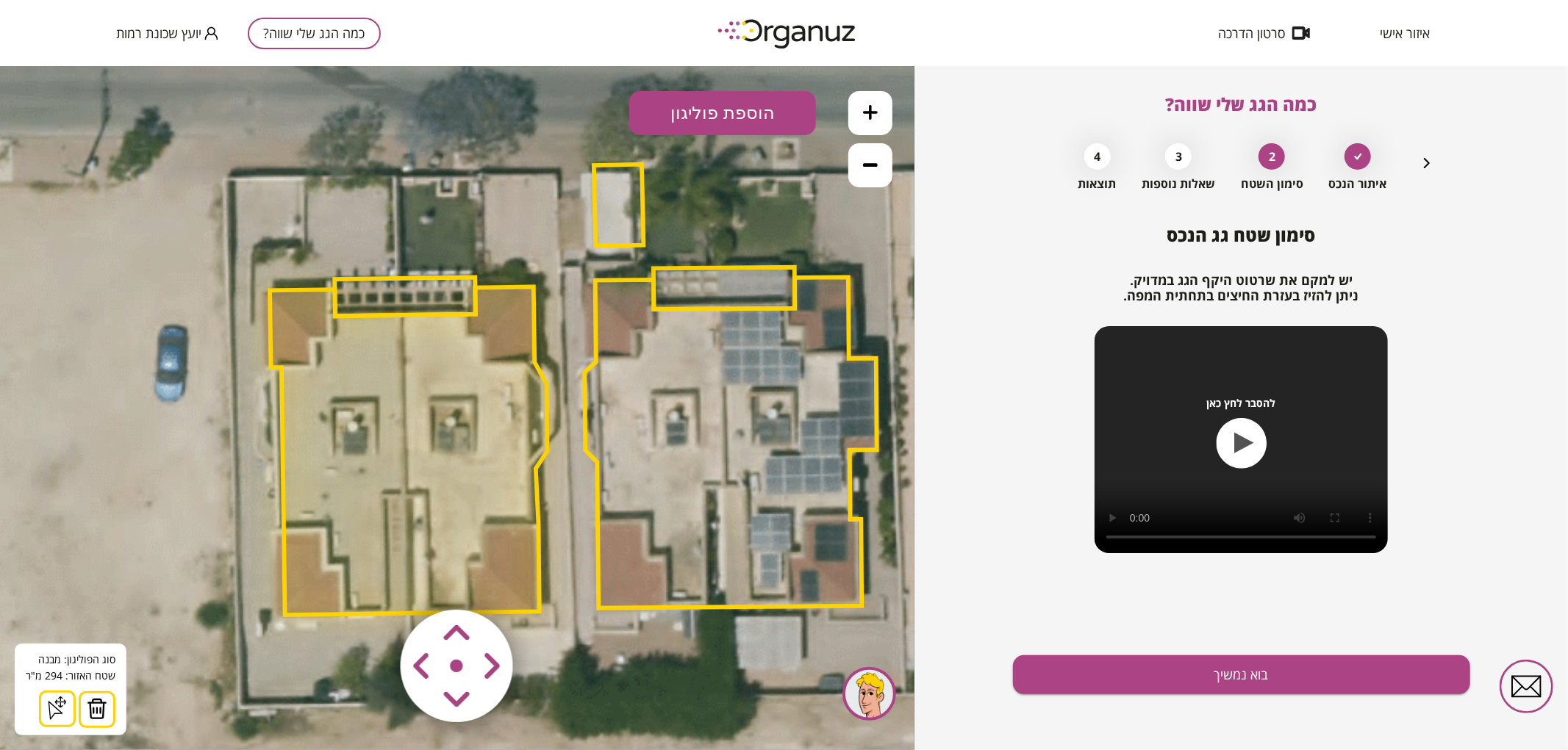
click at [78, 709] on button at bounding box center [97, 709] width 36 height 36
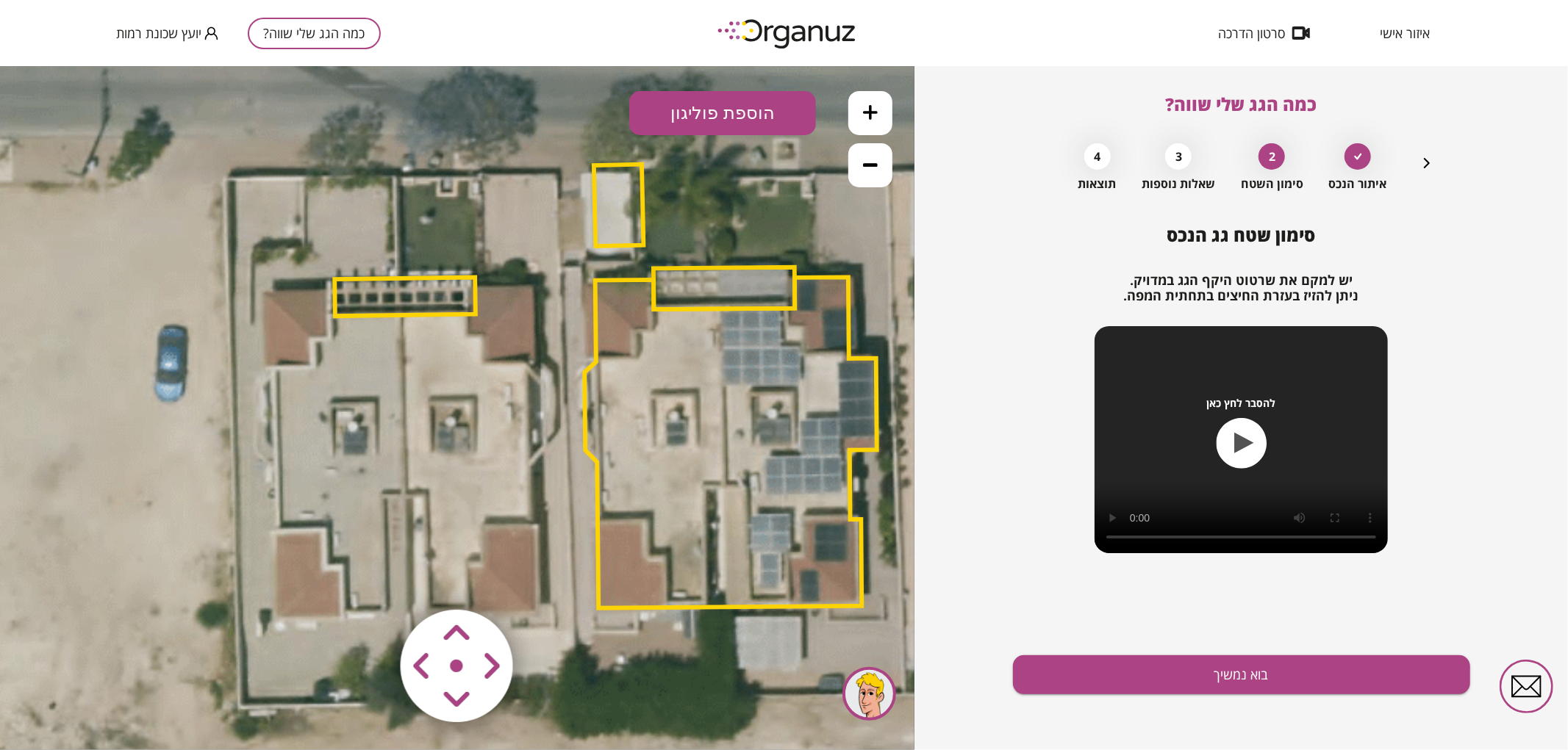
click at [385, 302] on polygon at bounding box center [405, 296] width 141 height 39
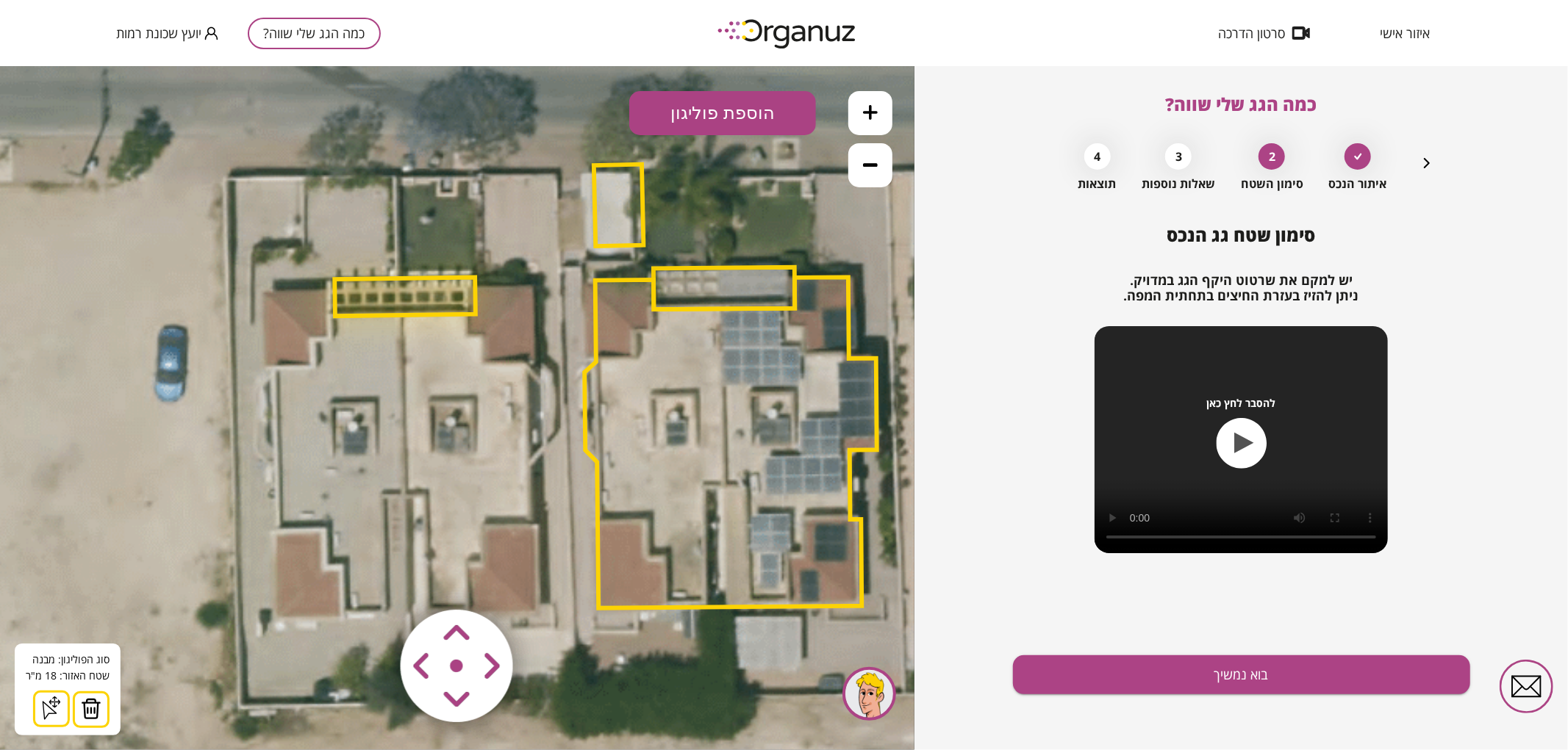
click at [82, 724] on button at bounding box center [91, 709] width 36 height 36
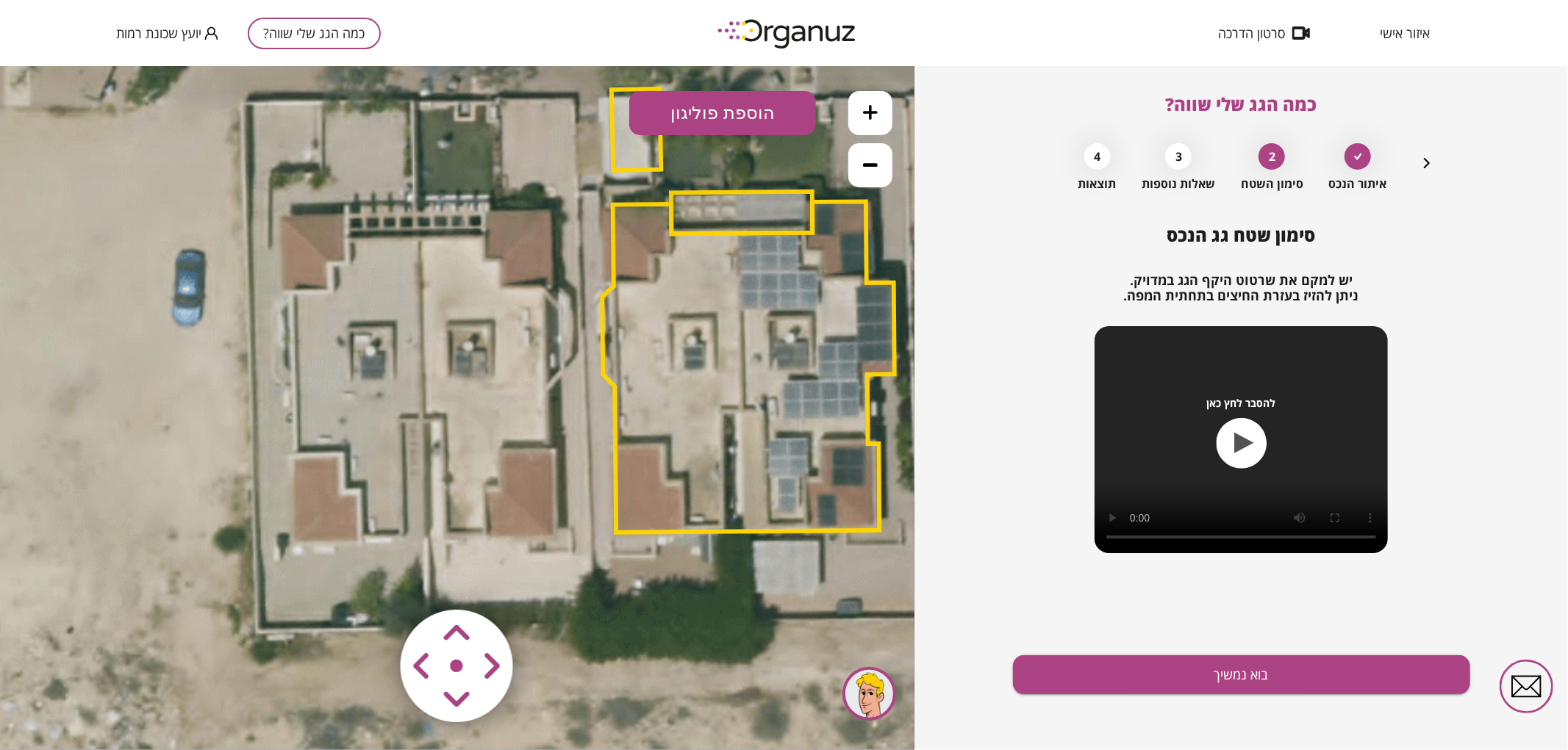
drag, startPoint x: 506, startPoint y: 273, endPoint x: 526, endPoint y: 171, distance: 103.9
click at [526, 171] on icon at bounding box center [592, 313] width 1885 height 1885
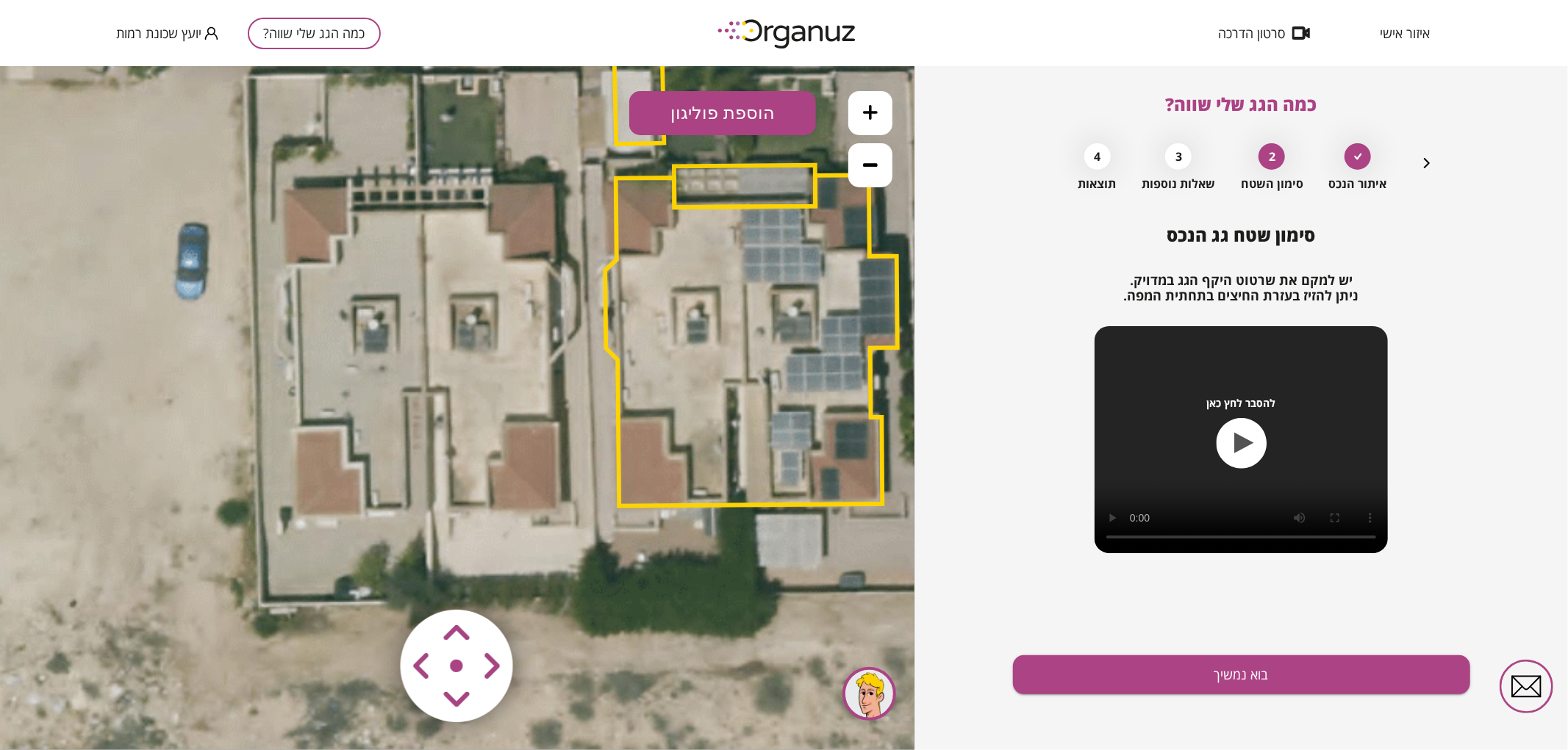
click at [733, 112] on button "הוספת פוליגון" at bounding box center [722, 112] width 187 height 44
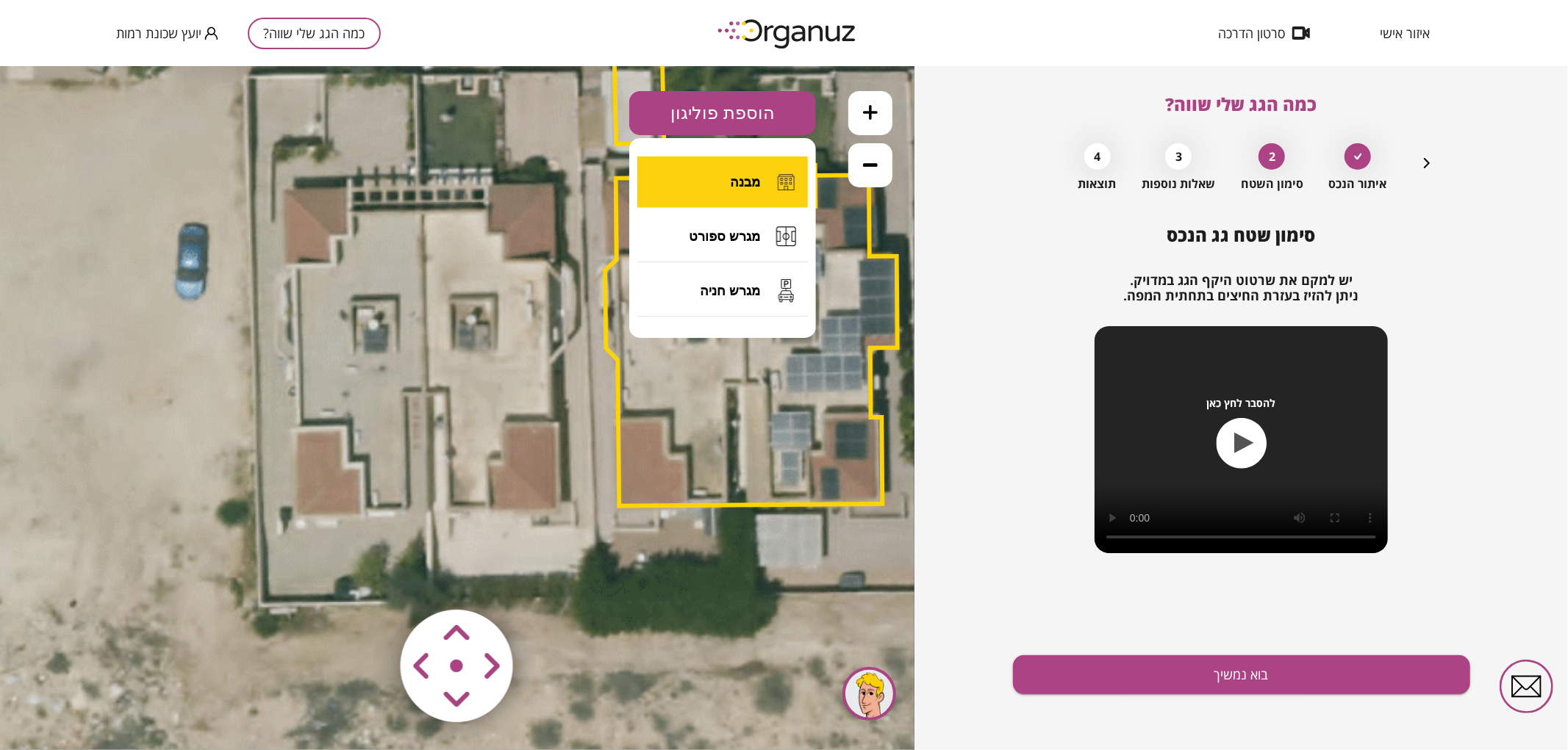
click at [743, 179] on span "מבנה" at bounding box center [745, 181] width 30 height 16
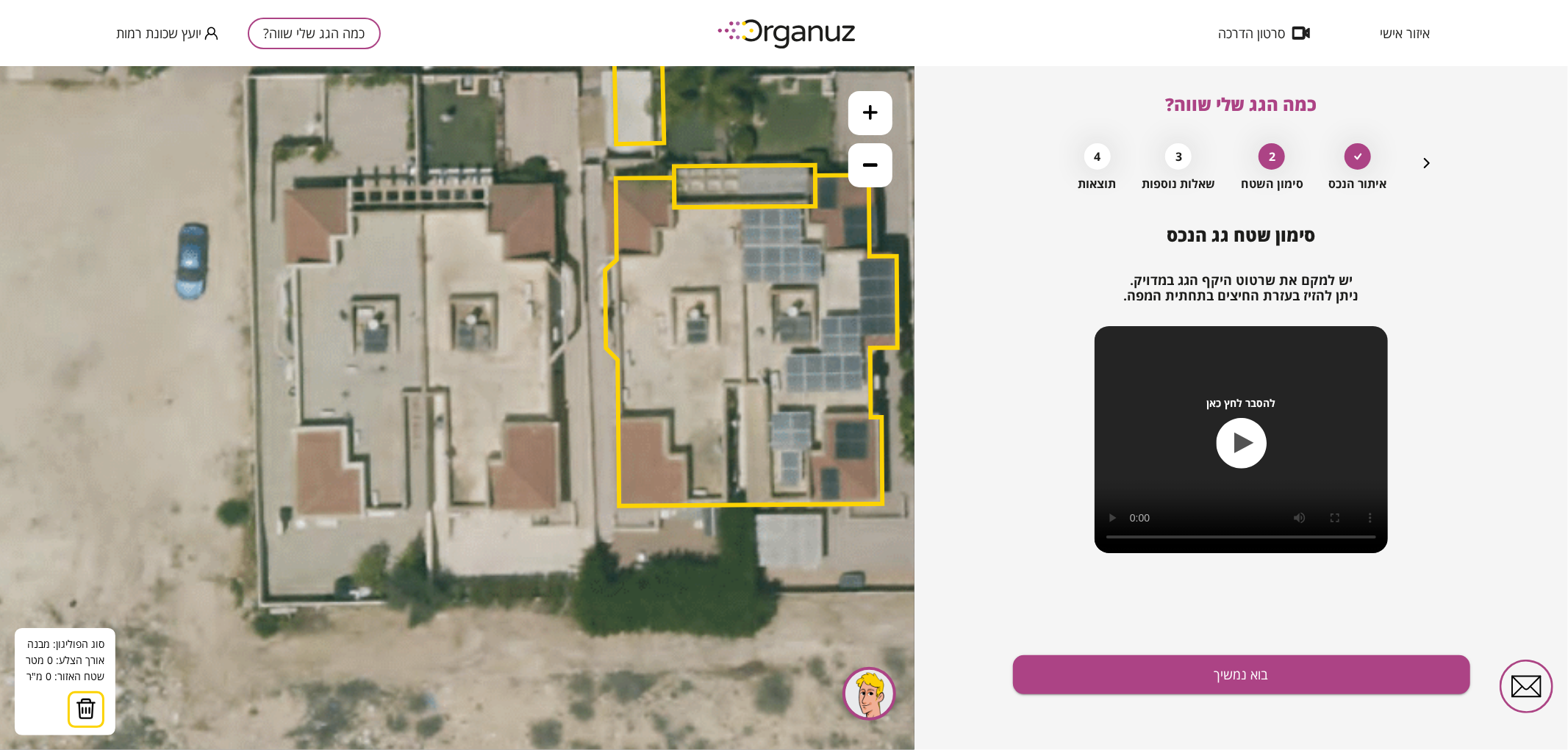
click at [420, 210] on icon at bounding box center [594, 287] width 1885 height 1885
click at [427, 393] on icon at bounding box center [594, 287] width 1885 height 1885
click at [449, 392] on polygon at bounding box center [434, 302] width 28 height 184
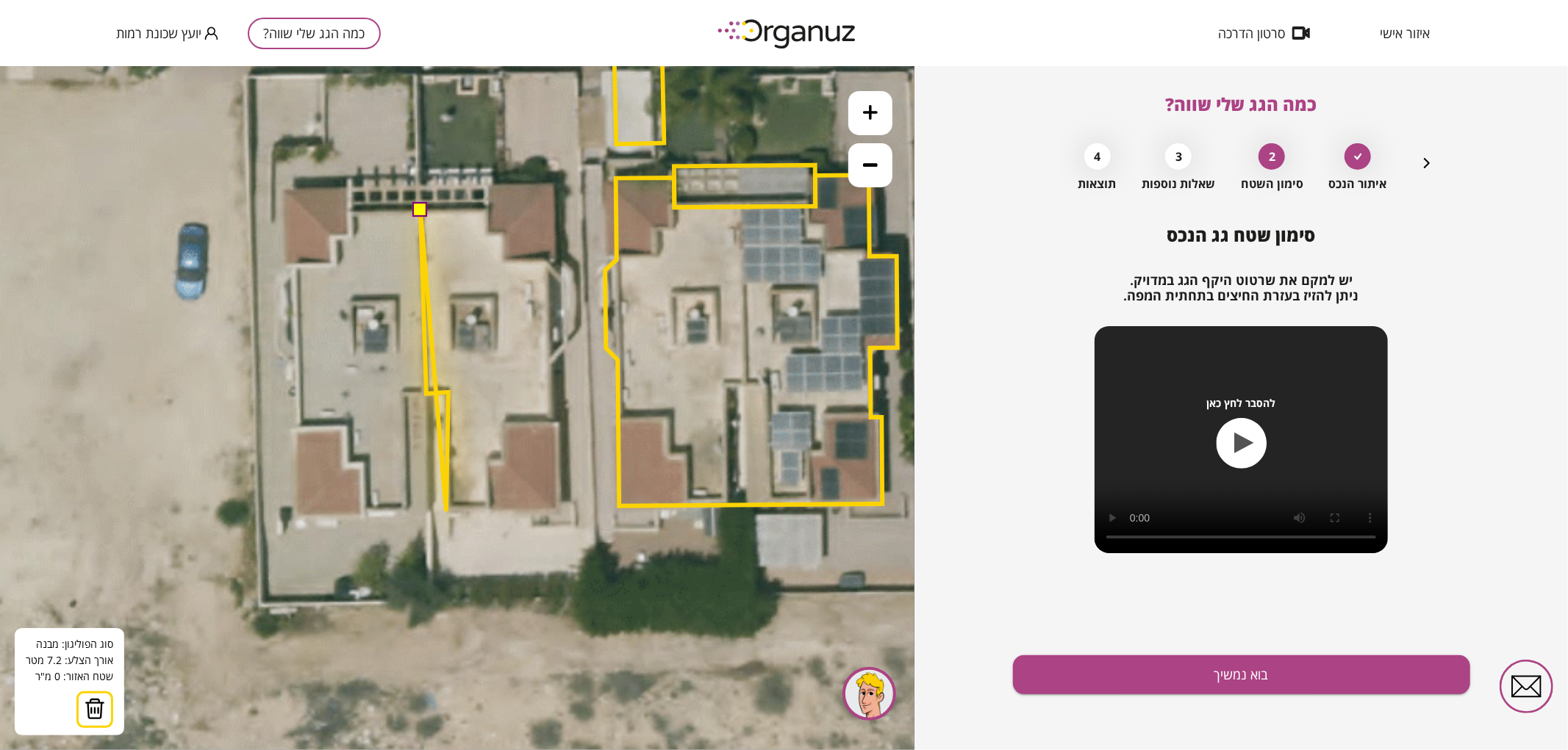
click at [446, 510] on icon at bounding box center [594, 287] width 1885 height 1885
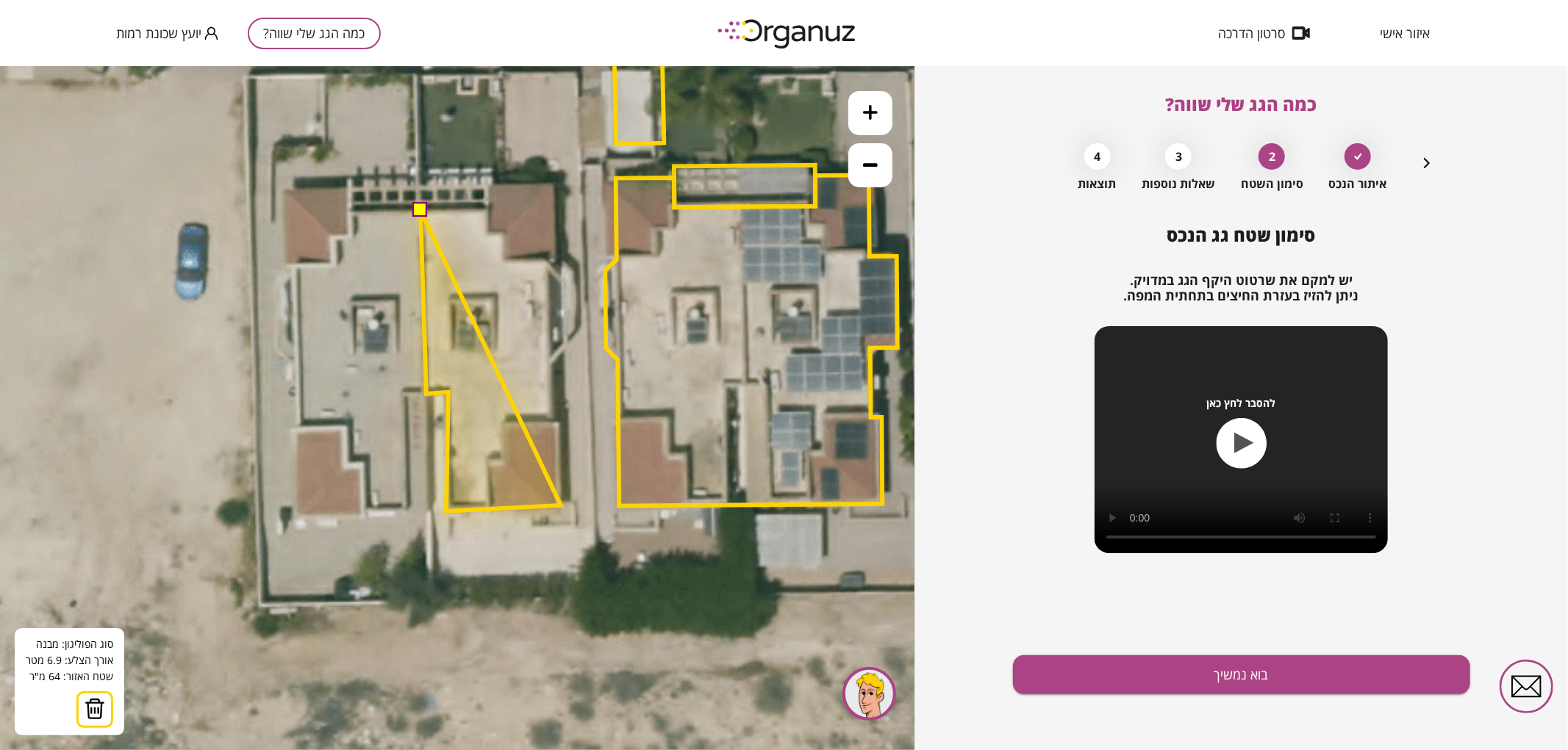
click at [561, 505] on polygon at bounding box center [490, 360] width 140 height 302
click at [560, 423] on polygon at bounding box center [490, 360] width 140 height 302
click at [552, 422] on polygon at bounding box center [490, 360] width 140 height 302
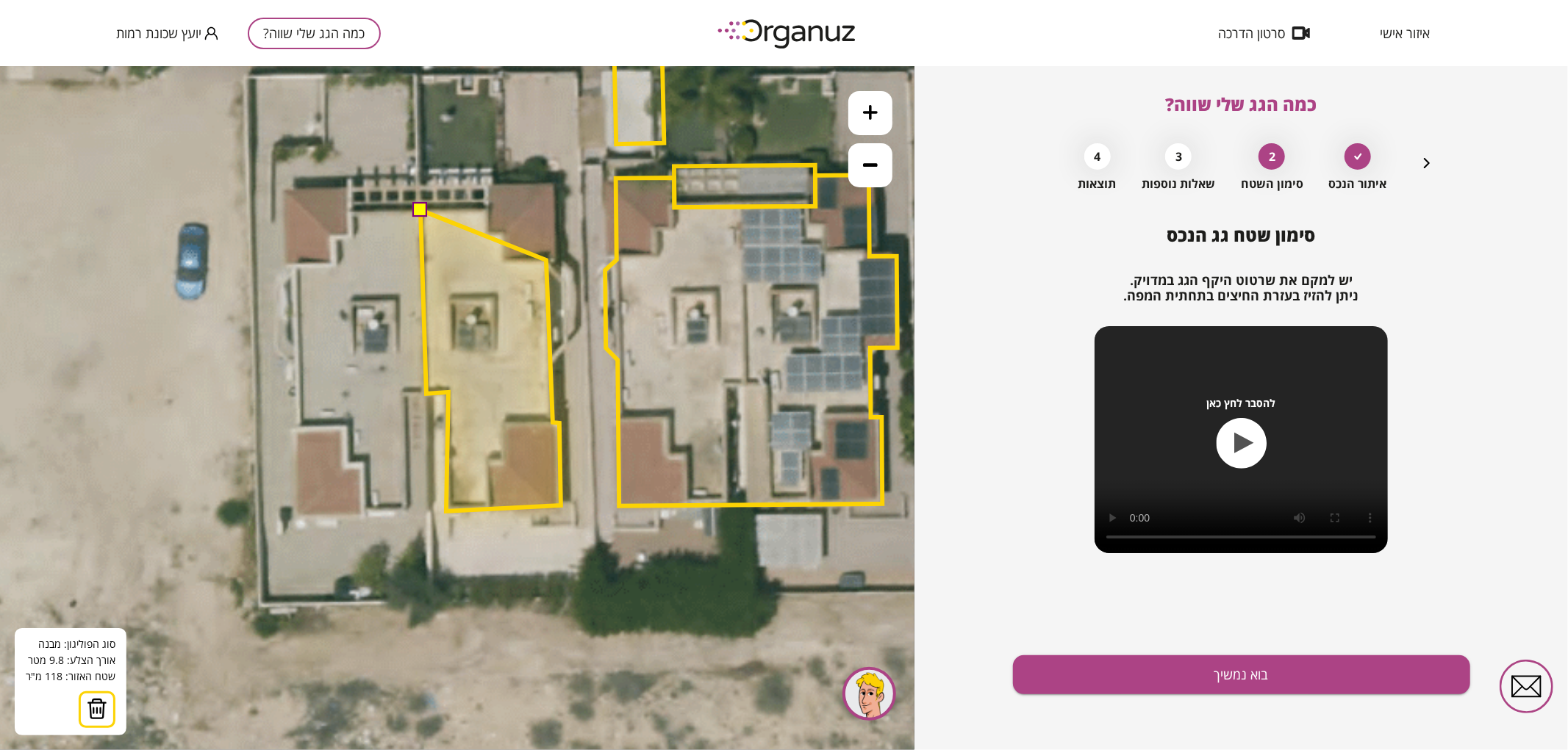
click at [546, 260] on polygon at bounding box center [490, 360] width 140 height 302
click at [553, 259] on polygon at bounding box center [490, 360] width 140 height 302
click at [556, 184] on polygon at bounding box center [490, 347] width 140 height 326
click at [488, 184] on polygon at bounding box center [490, 347] width 140 height 327
click at [488, 207] on polygon at bounding box center [490, 347] width 140 height 327
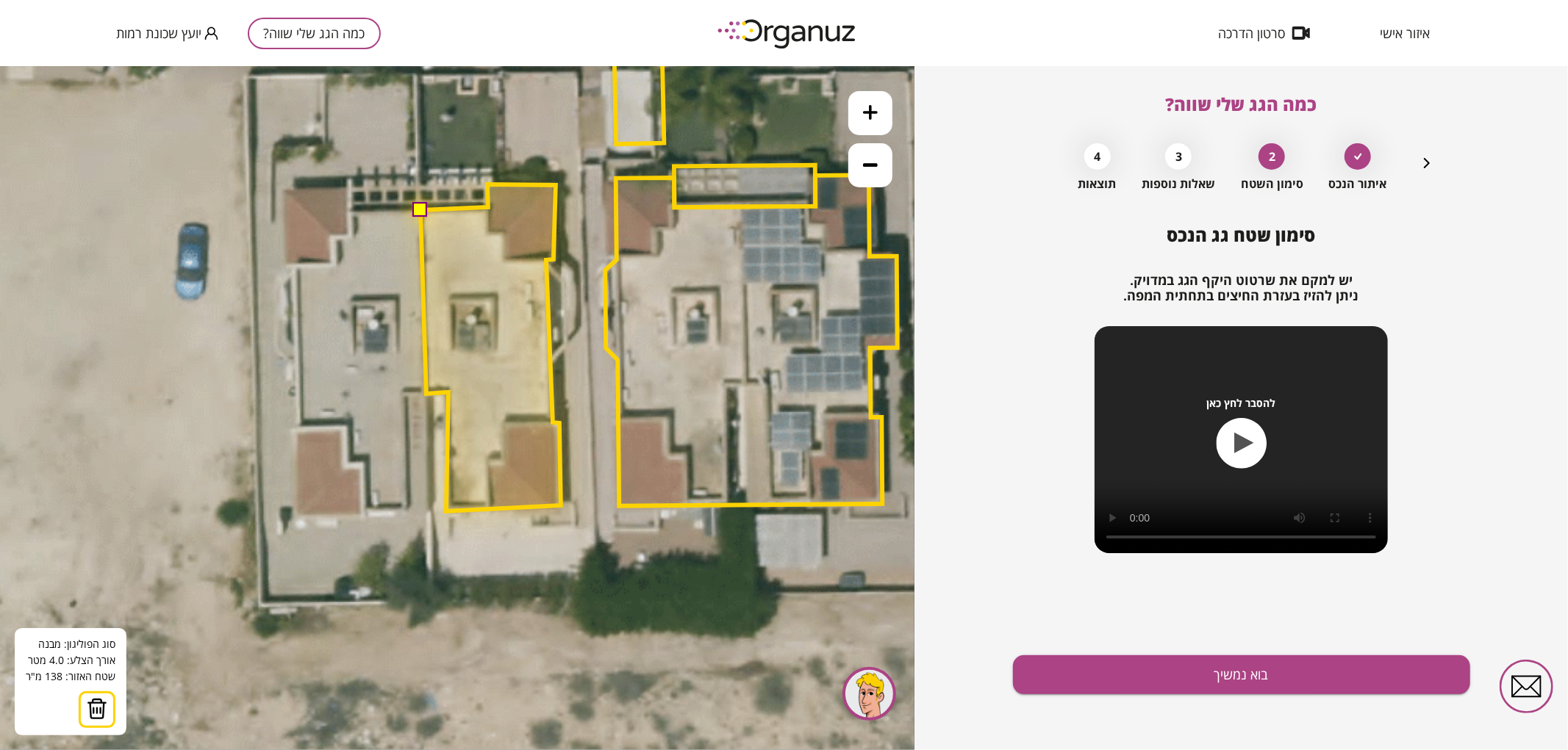
click at [420, 209] on button at bounding box center [419, 209] width 15 height 15
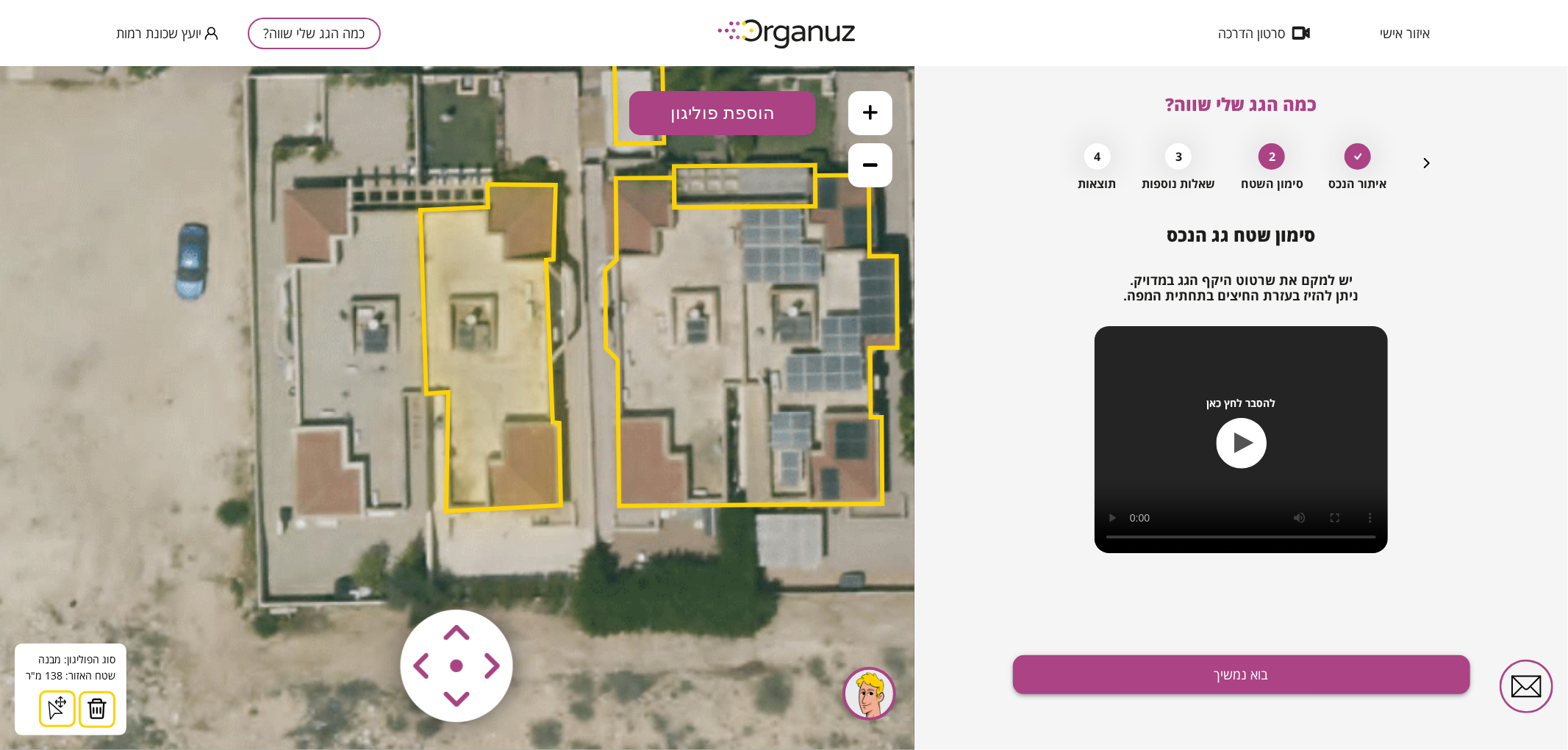
click at [1134, 680] on button "בוא נמשיך" at bounding box center [1242, 674] width 458 height 39
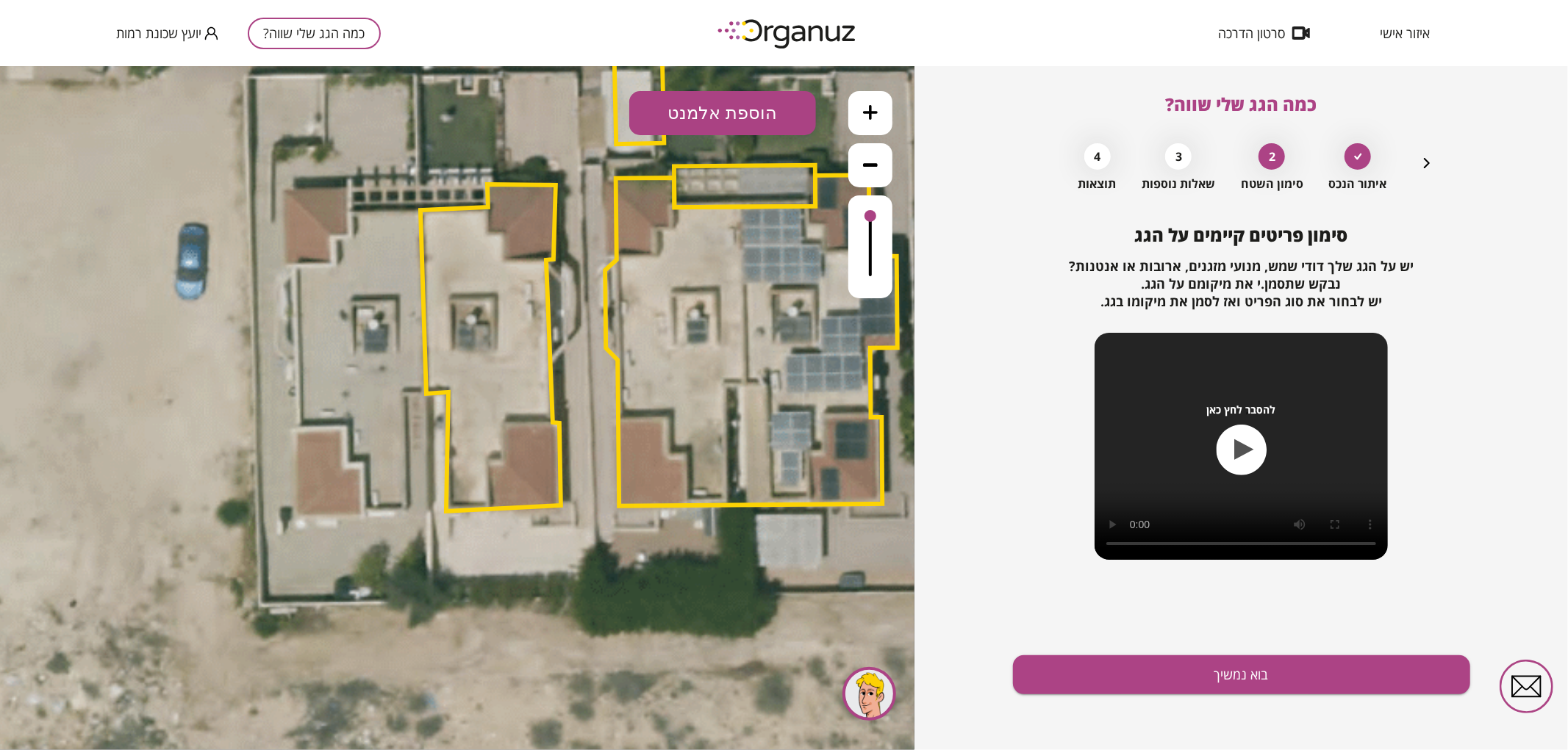
click at [1421, 174] on div "איתור הנכס 2 סימון השטח 3 שאלות נוספות 4 תוצאות" at bounding box center [1242, 163] width 388 height 55
click at [1421, 168] on icon "button" at bounding box center [1426, 162] width 17 height 17
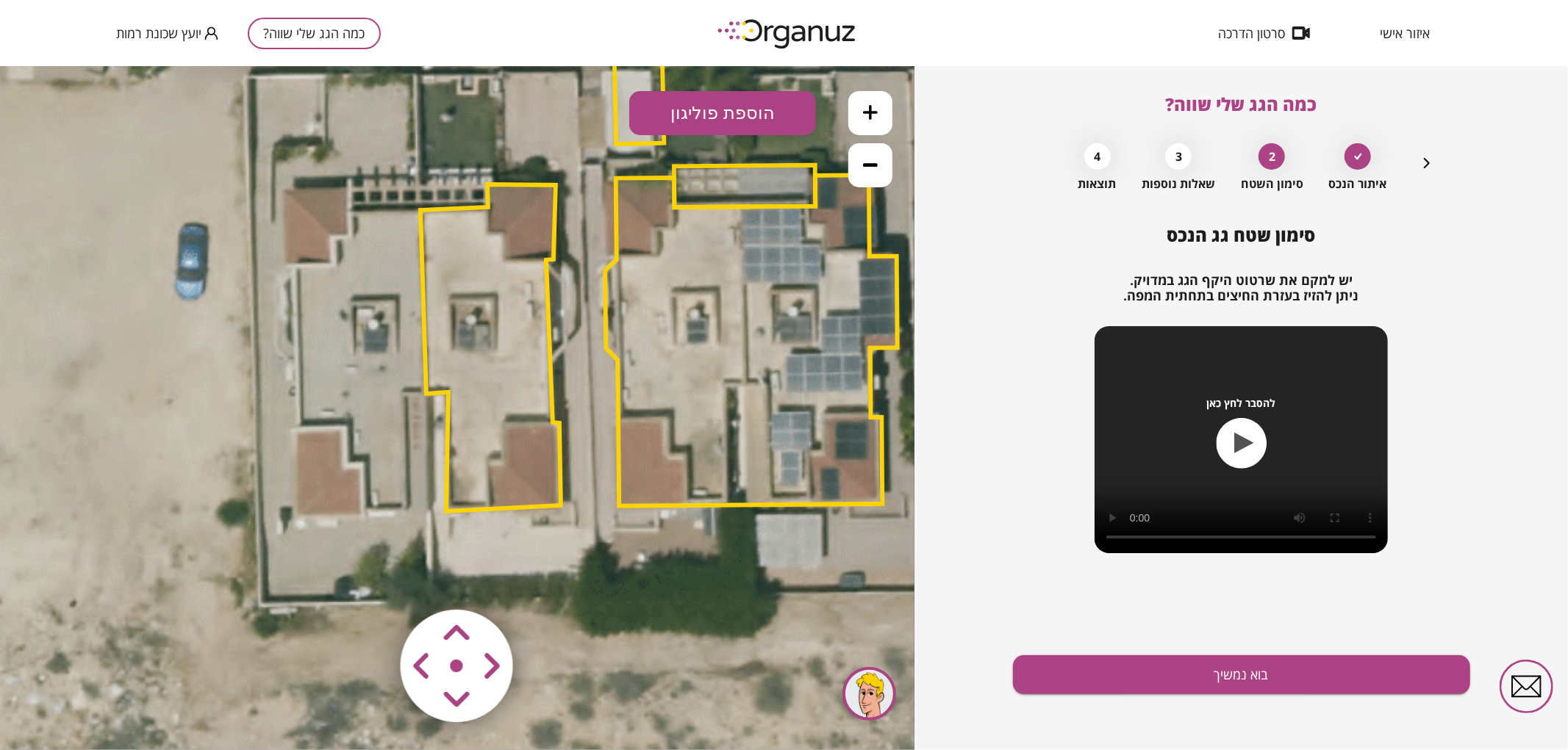
click at [514, 290] on polygon at bounding box center [490, 347] width 140 height 327
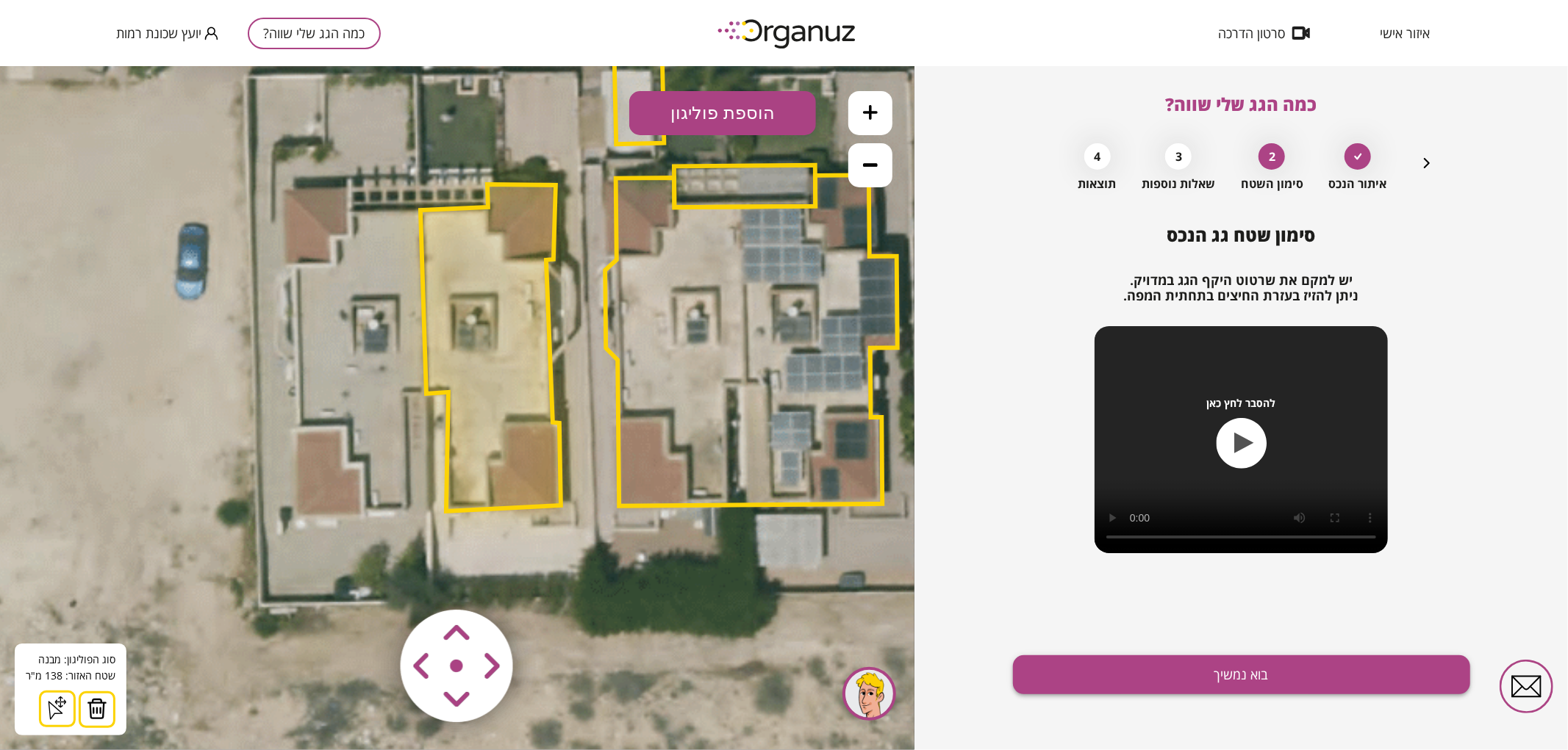
click at [1184, 666] on button "בוא נמשיך" at bounding box center [1242, 674] width 458 height 39
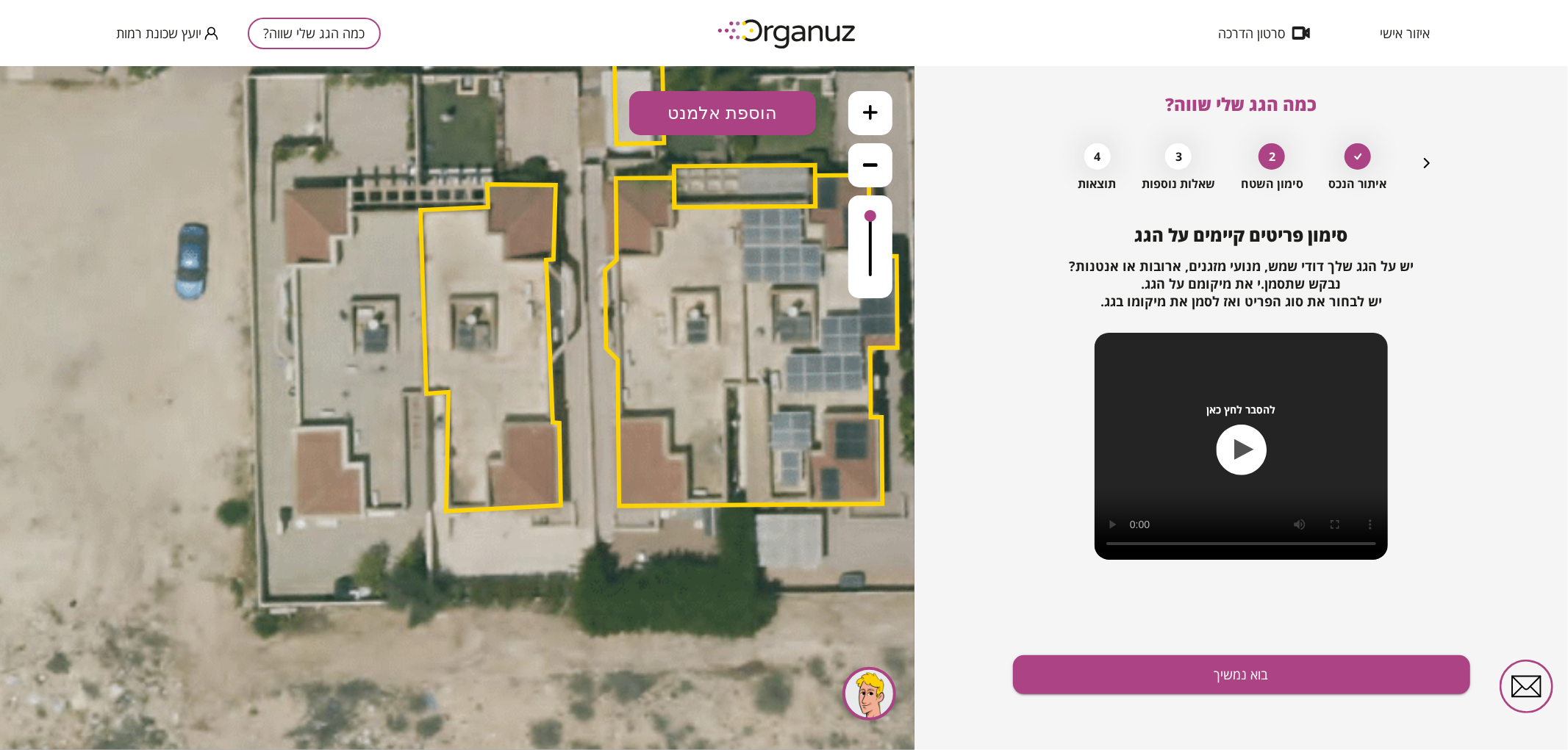
click at [740, 112] on button "הוספת אלמנט" at bounding box center [722, 112] width 187 height 44
click at [714, 325] on div ".st0 { fill: #FFFFFF; } .st0 { fill: #FFFFFF; }" at bounding box center [457, 407] width 914 height 684
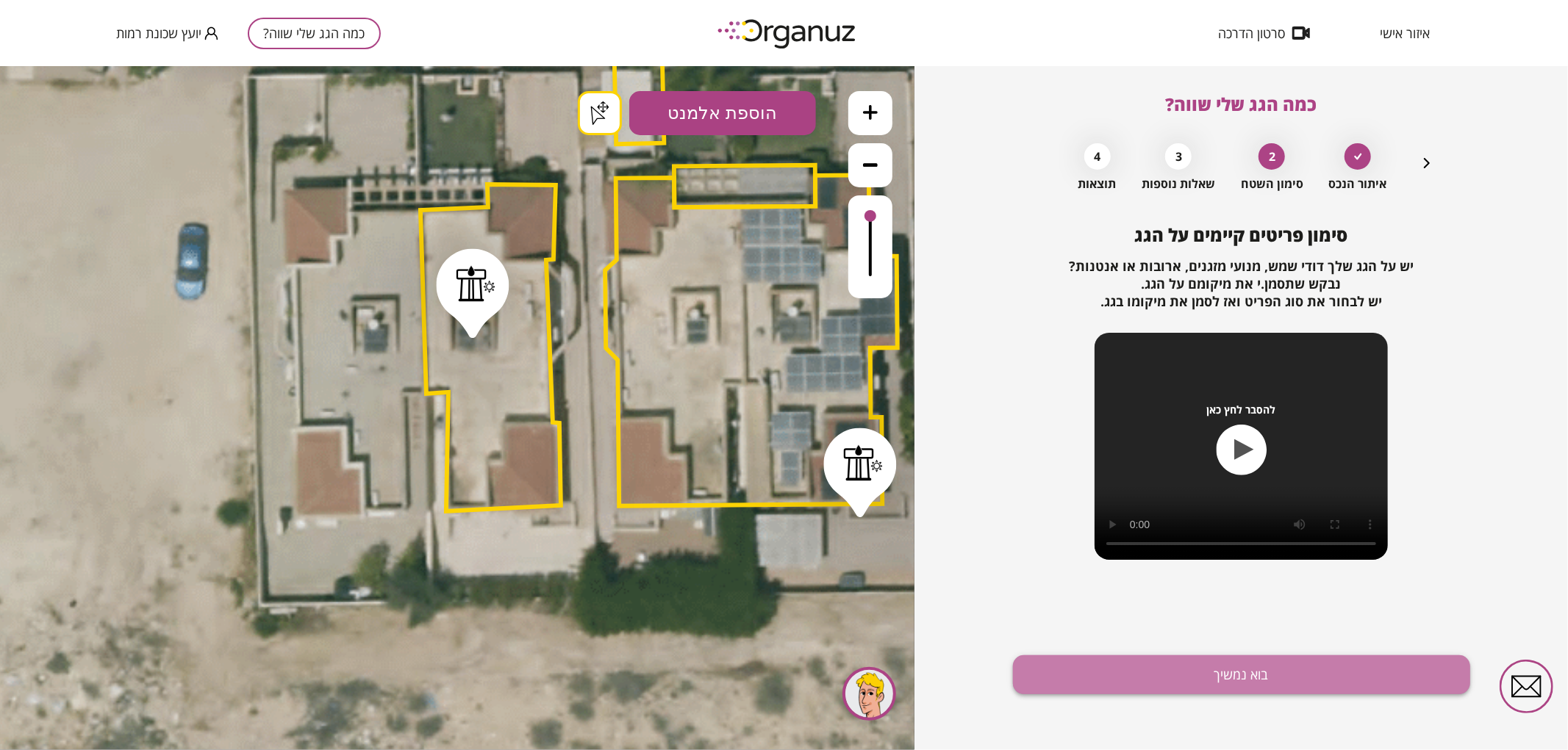
click at [1240, 663] on button "בוא נמשיך" at bounding box center [1242, 674] width 458 height 39
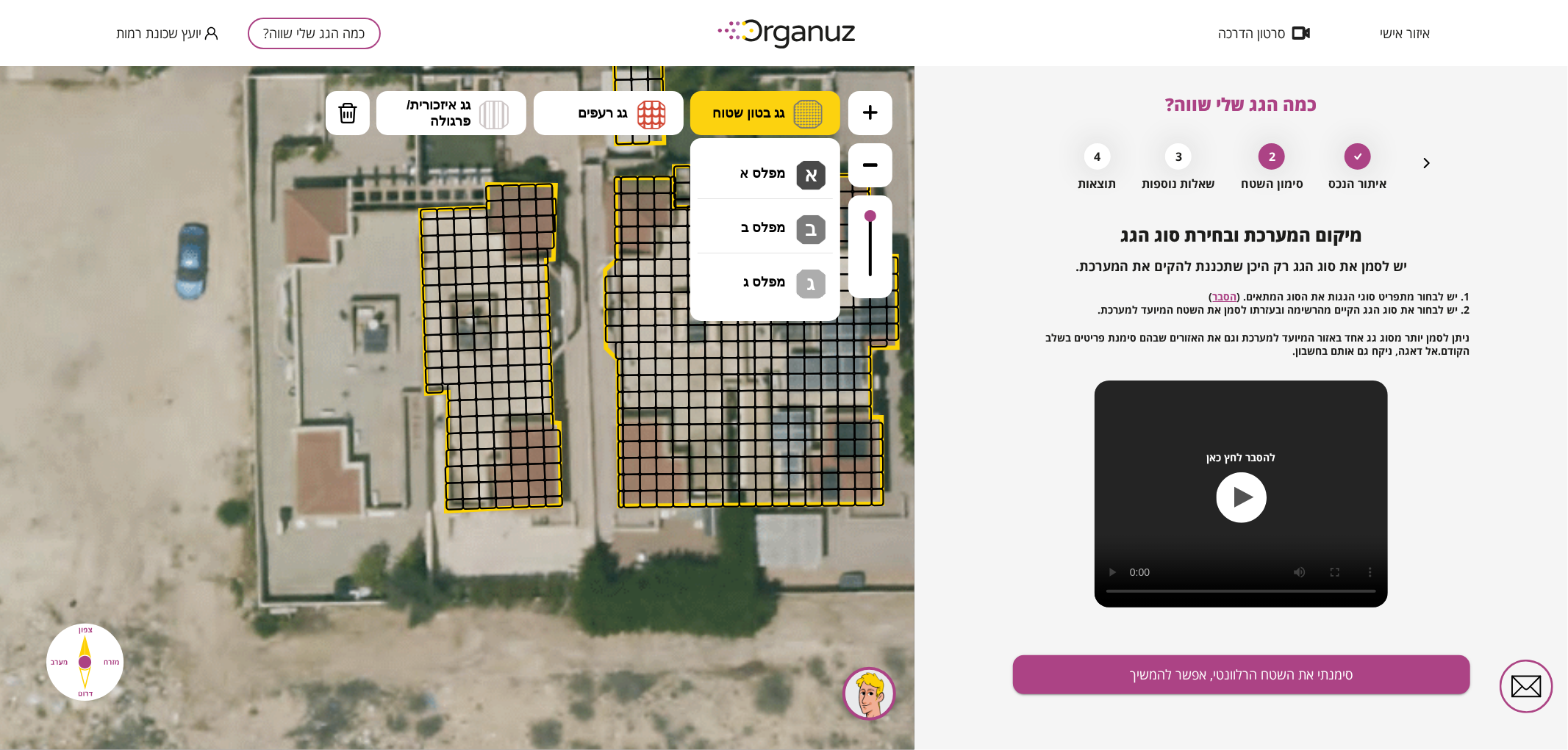
click at [770, 113] on span "גג בטון שטוח" at bounding box center [748, 113] width 72 height 16
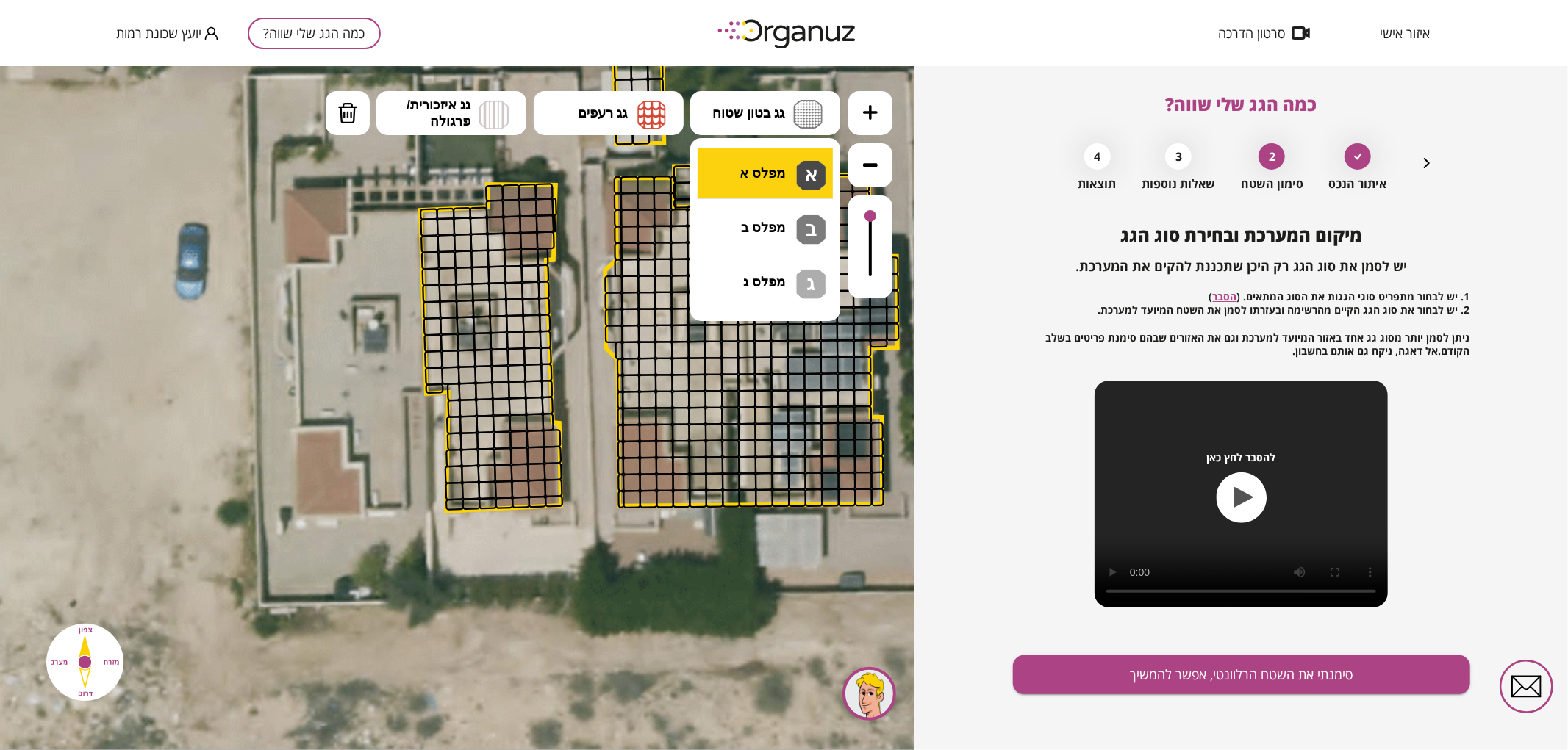
click at [770, 161] on div ".st0 { fill: #FFFFFF; } .st0 { fill: #FFFFFF; }" at bounding box center [457, 407] width 914 height 684
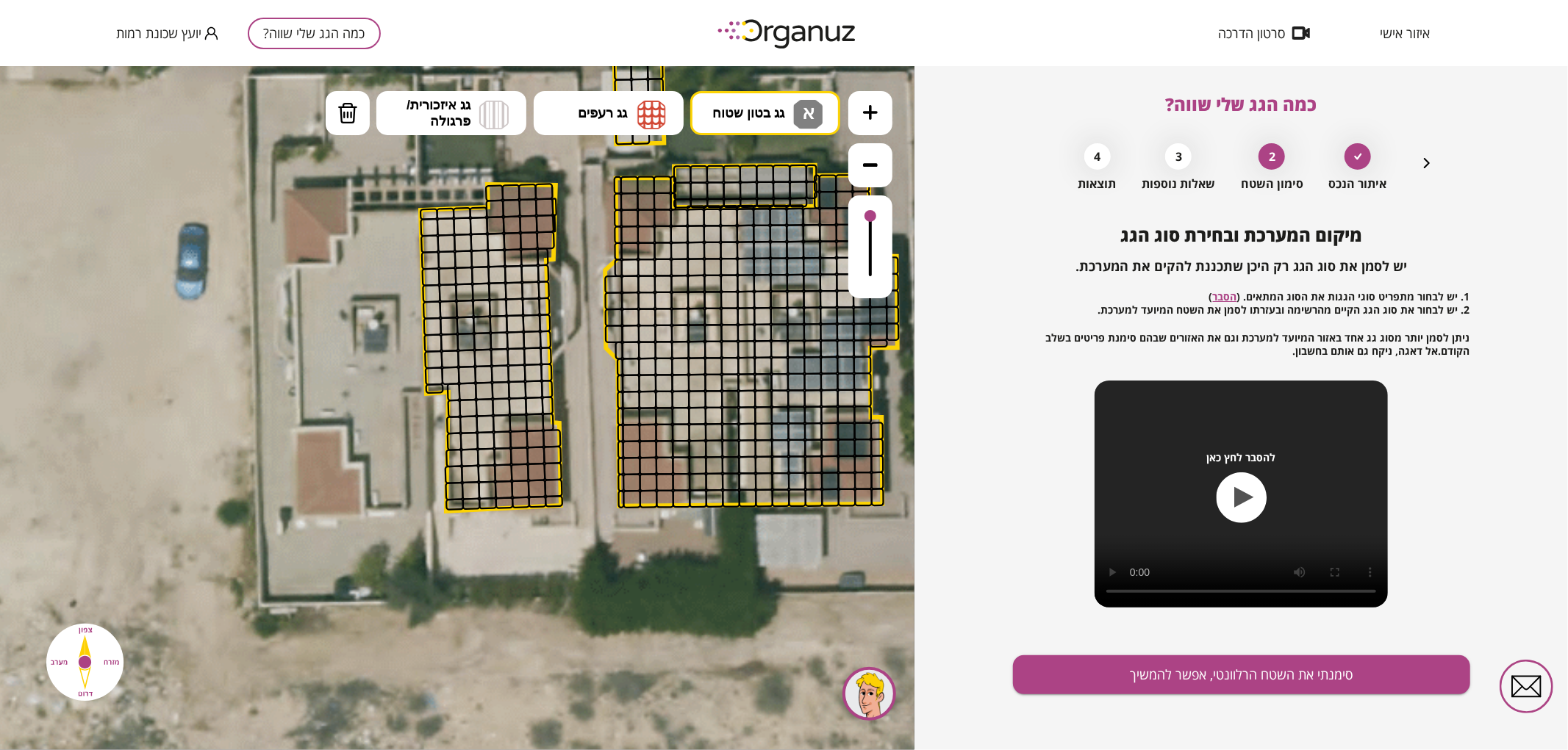
click at [870, 112] on icon at bounding box center [871, 112] width 15 height 15
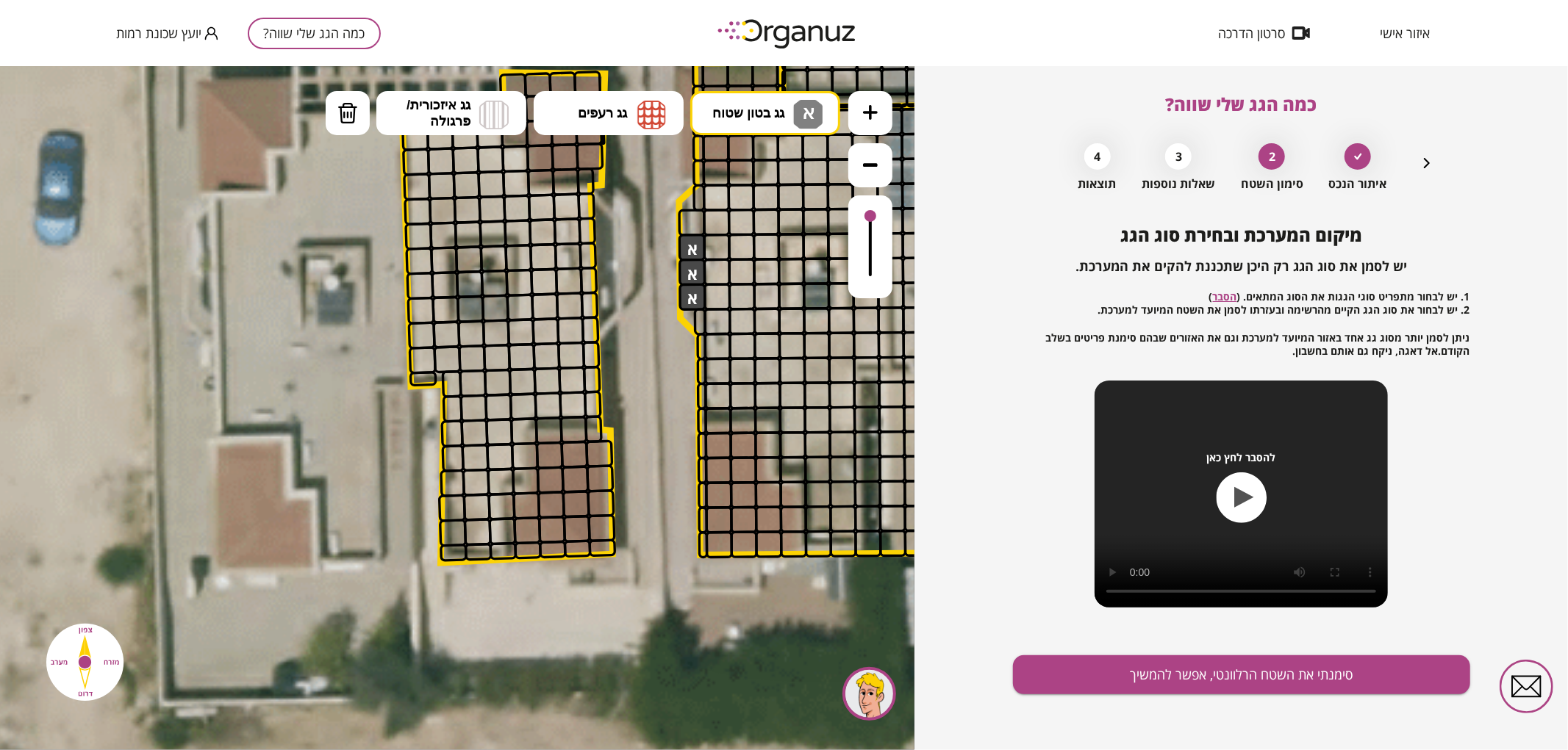
drag, startPoint x: 689, startPoint y: 244, endPoint x: 687, endPoint y: 342, distance: 98.0
click at [687, 342] on div ".st0 { fill: #FFFFFF; } .st0 { fill: #FFFFFF; }" at bounding box center [663, 227] width 2829 height 2828
click at [356, 109] on img at bounding box center [347, 112] width 21 height 22
drag, startPoint x: 694, startPoint y: 254, endPoint x: 701, endPoint y: 333, distance: 79.3
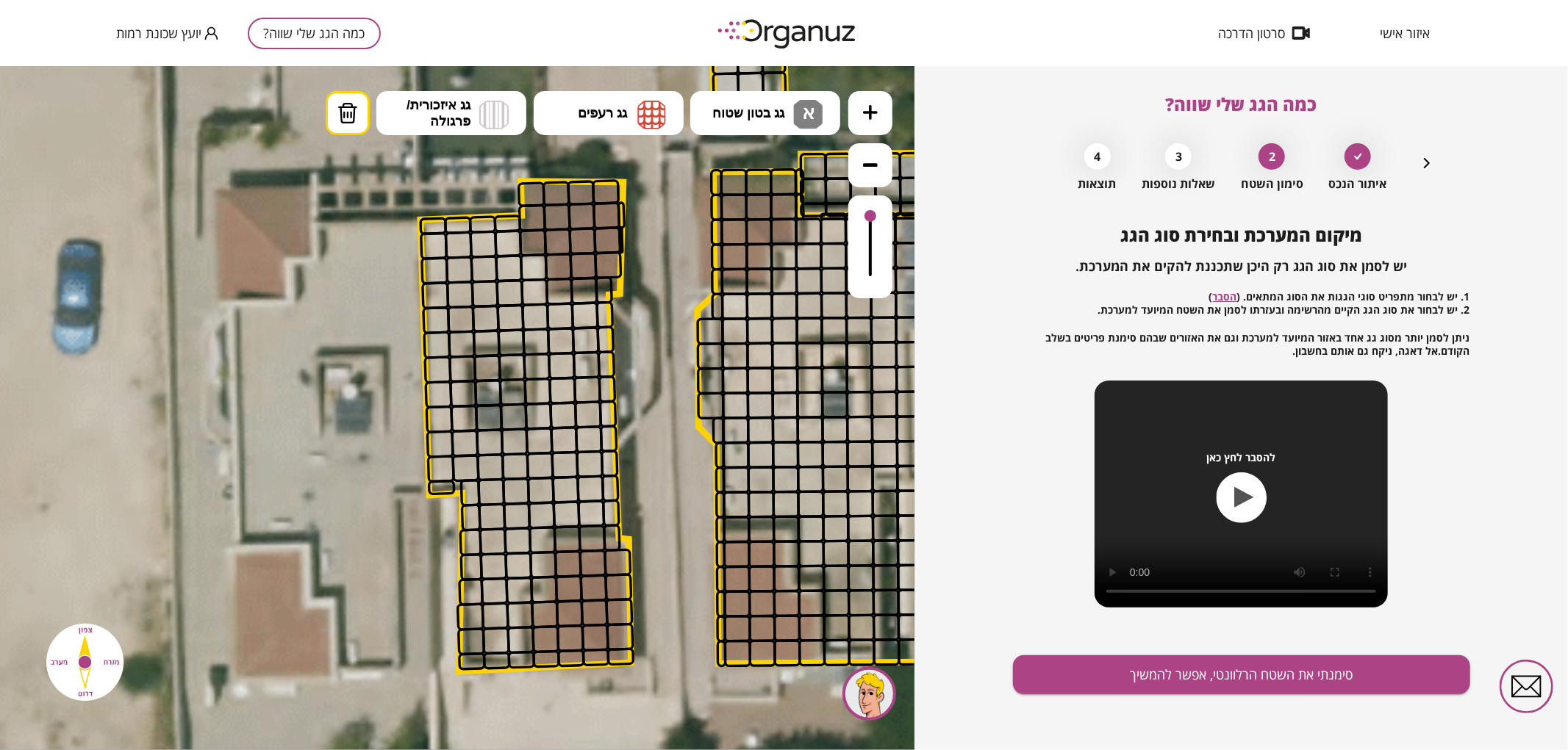
drag, startPoint x: 657, startPoint y: 263, endPoint x: 676, endPoint y: 351, distance: 90.0
click at [676, 351] on icon at bounding box center [681, 335] width 2829 height 2828
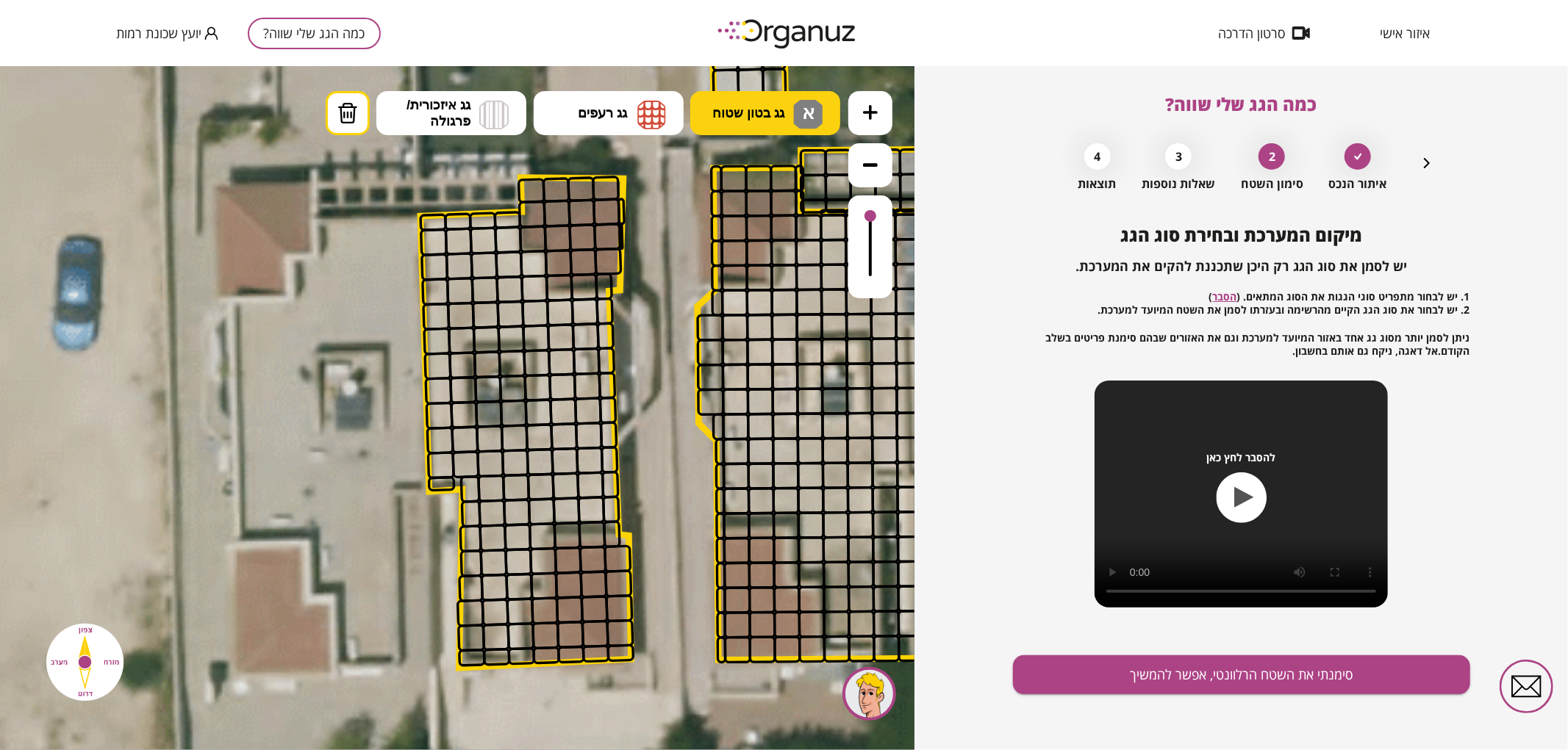
click at [770, 108] on span "גג בטון שטוח" at bounding box center [748, 113] width 72 height 16
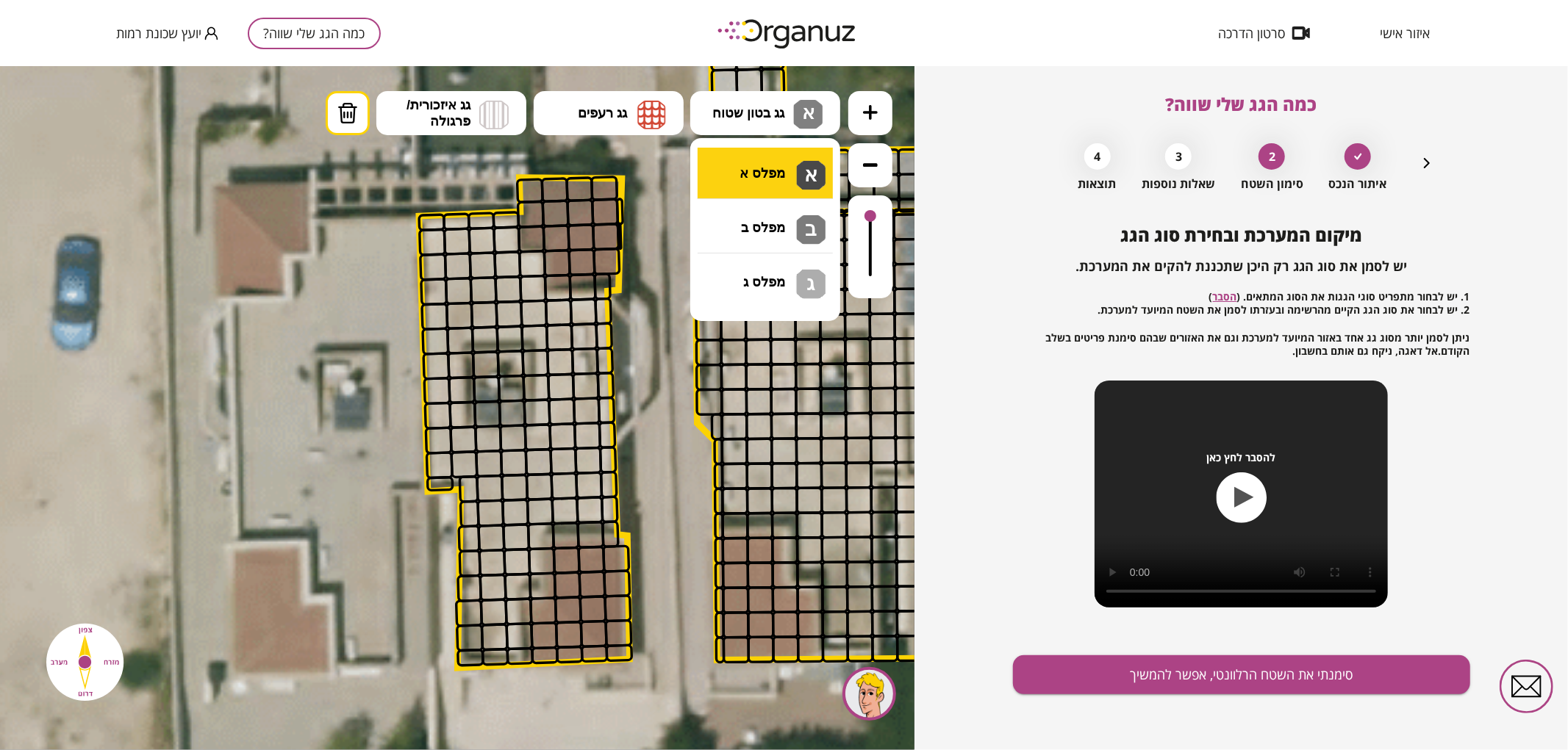
click at [774, 155] on div ".st0 { fill: #FFFFFF; } .st0 { fill: #FFFFFF; }" at bounding box center [457, 407] width 914 height 684
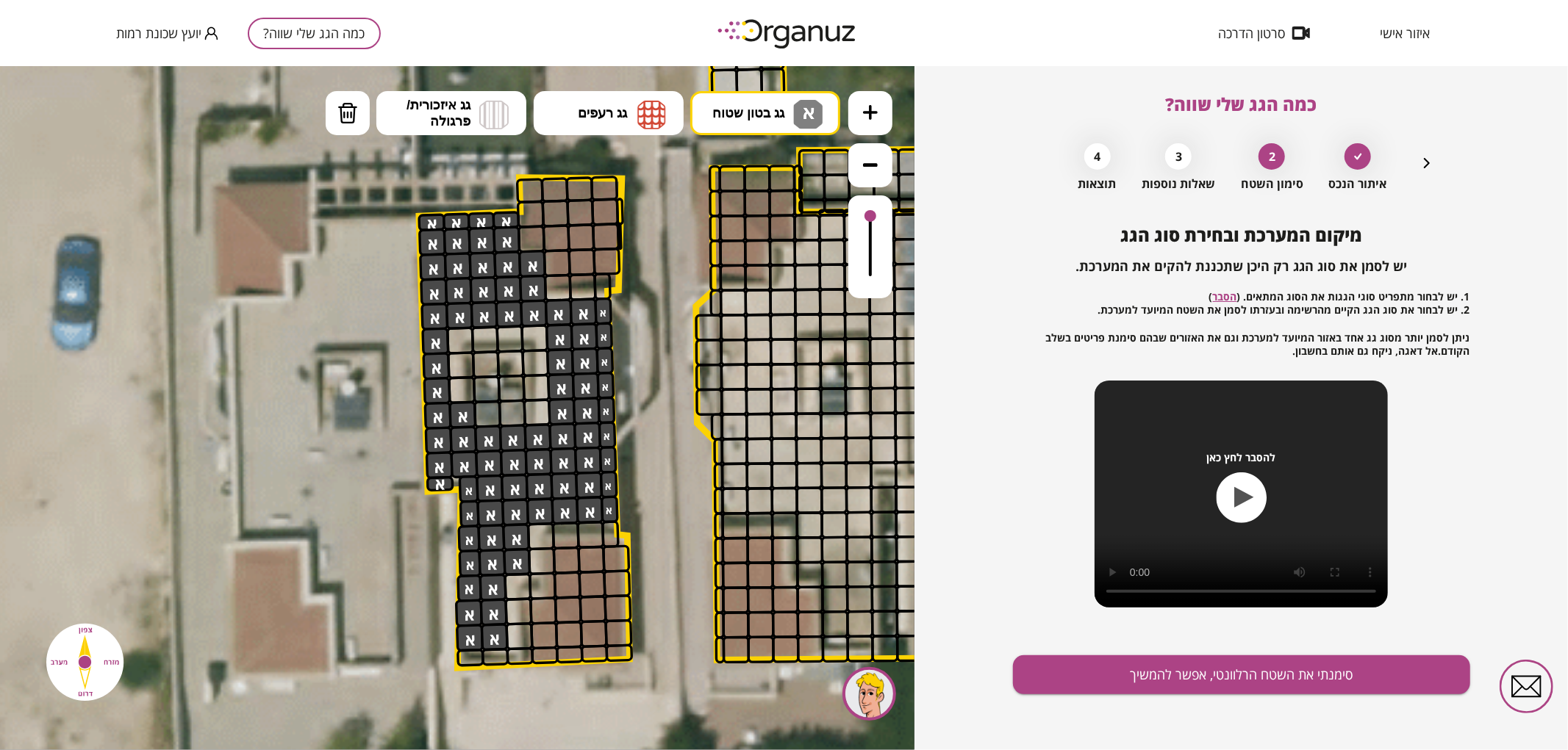
drag, startPoint x: 430, startPoint y: 218, endPoint x: 431, endPoint y: 343, distance: 125.0
click at [363, 119] on button "מחיקה" at bounding box center [347, 112] width 44 height 44
click at [464, 423] on div at bounding box center [461, 415] width 28 height 28
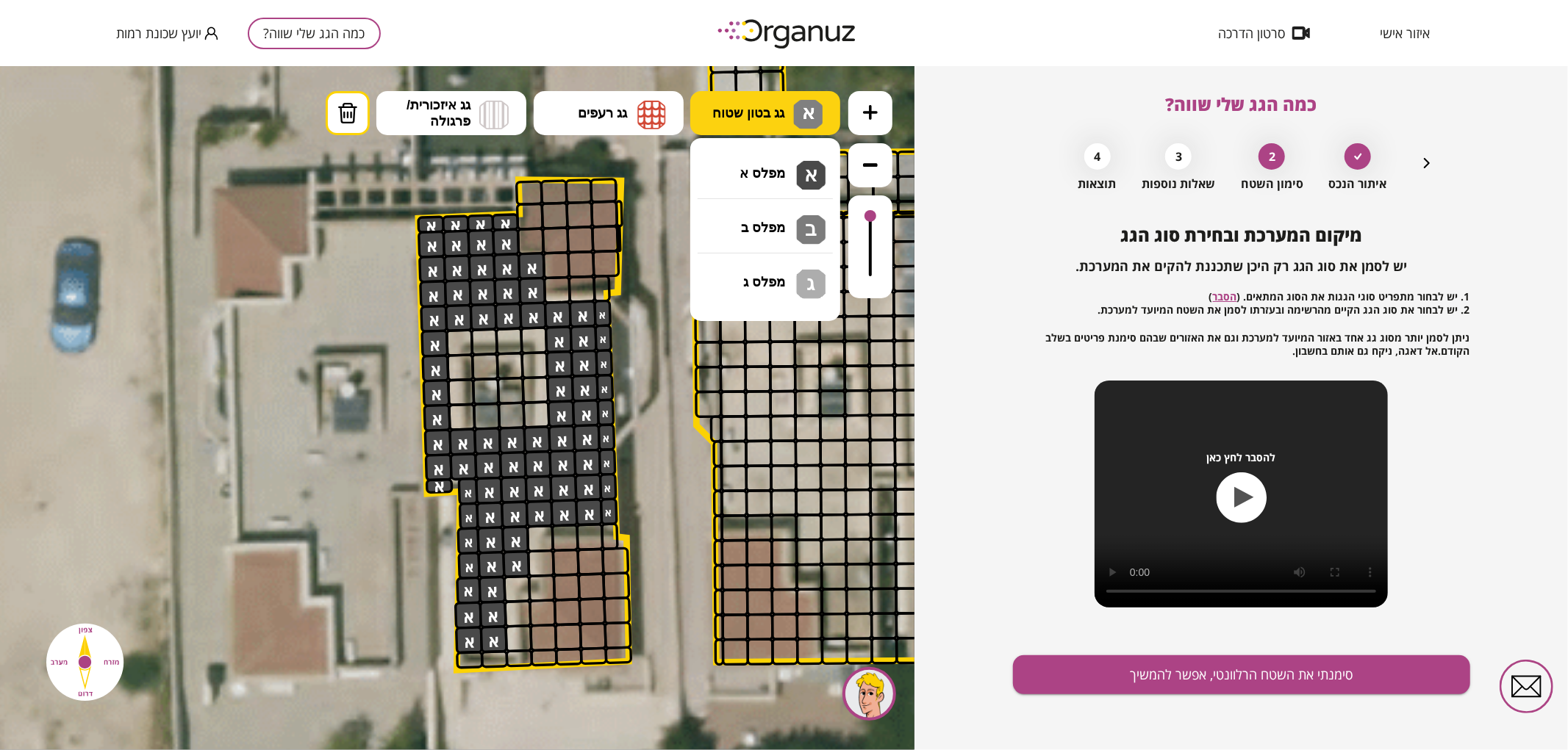
click at [735, 109] on span "גג בטון שטוח" at bounding box center [748, 113] width 72 height 16
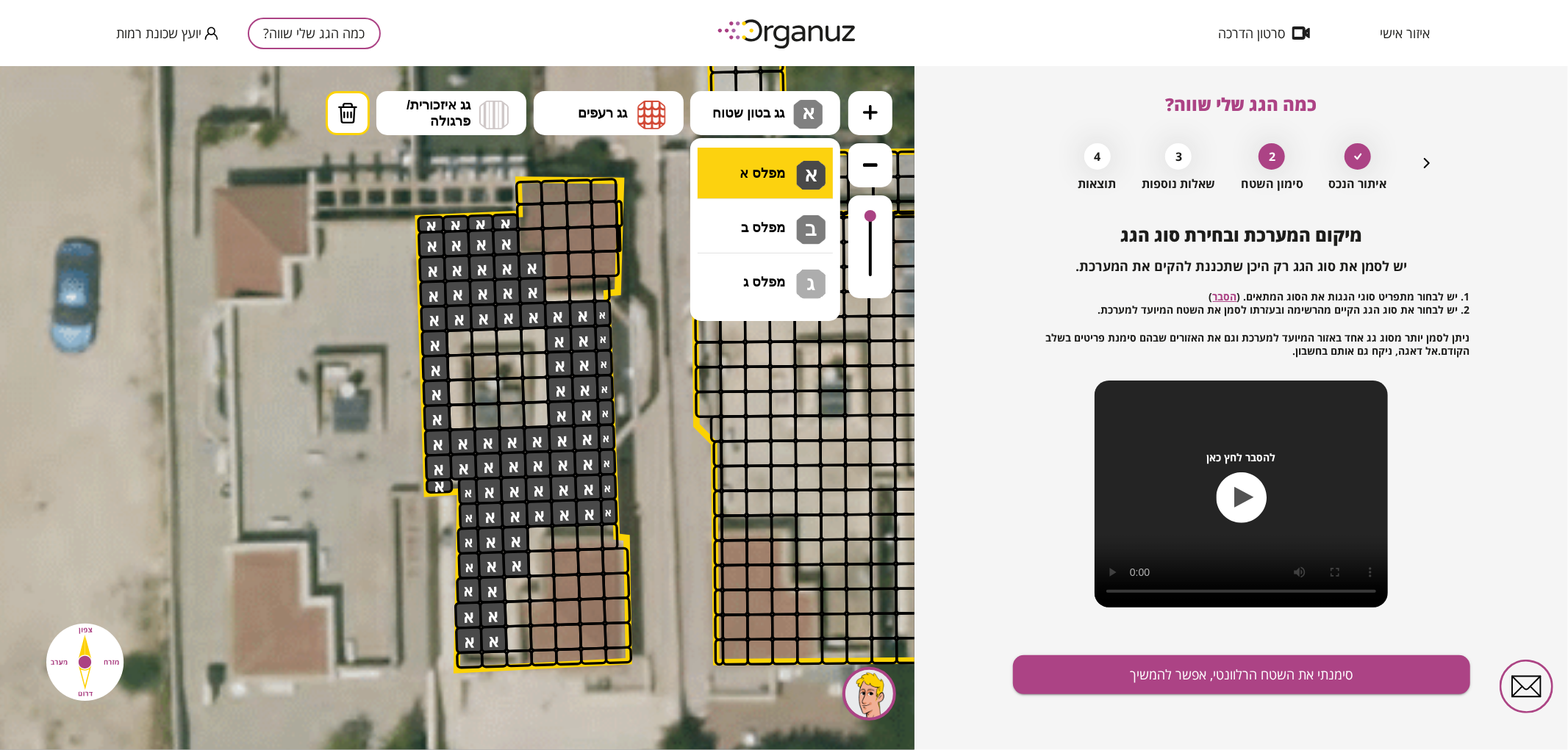
click at [753, 165] on div ".st0 { fill: #FFFFFF; } .st0 { fill: #FFFFFF; }" at bounding box center [457, 407] width 914 height 684
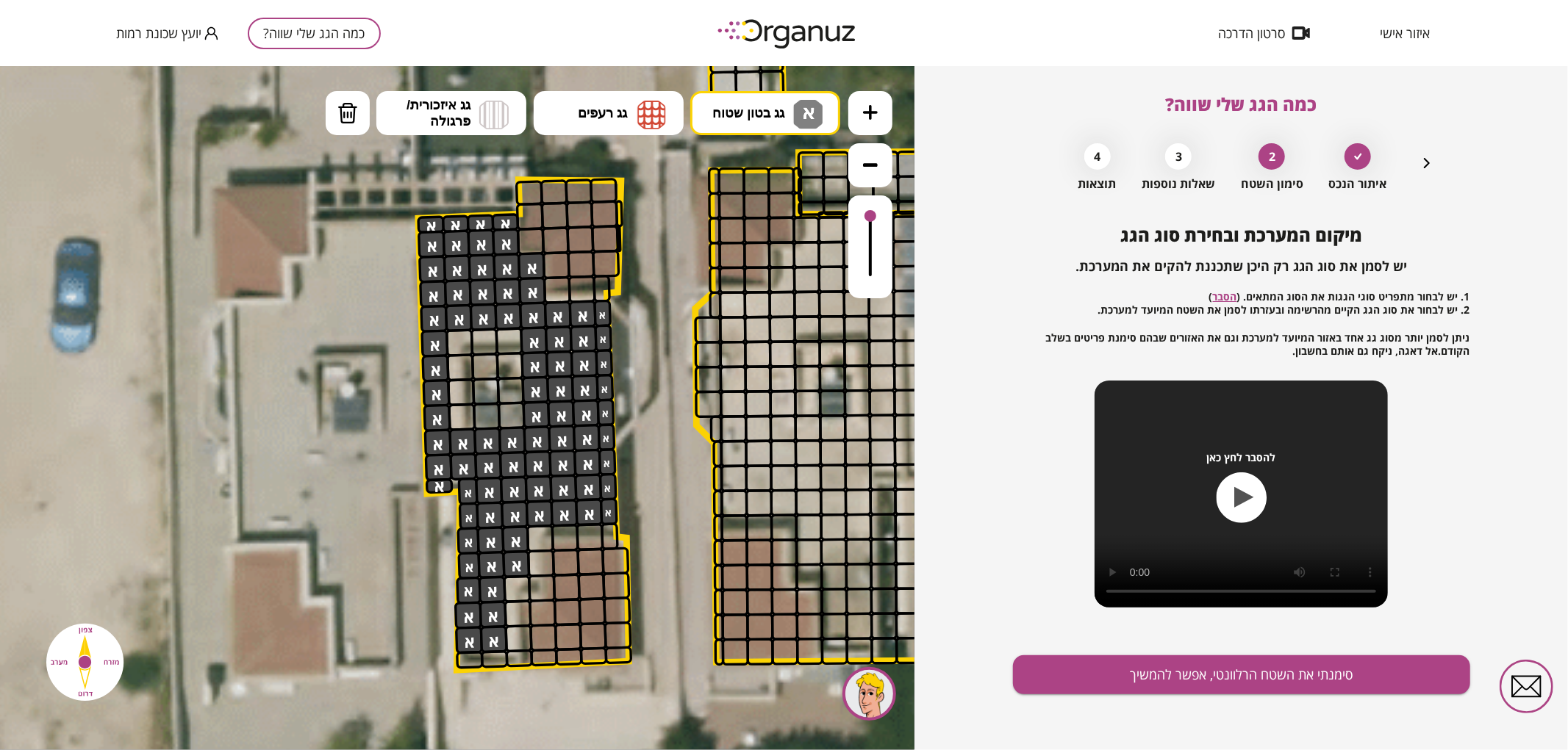
drag, startPoint x: 539, startPoint y: 353, endPoint x: 542, endPoint y: 400, distance: 47.1
drag, startPoint x: 510, startPoint y: 334, endPoint x: 450, endPoint y: 428, distance: 111.5
click at [613, 98] on button "גג רעפים" at bounding box center [608, 112] width 150 height 44
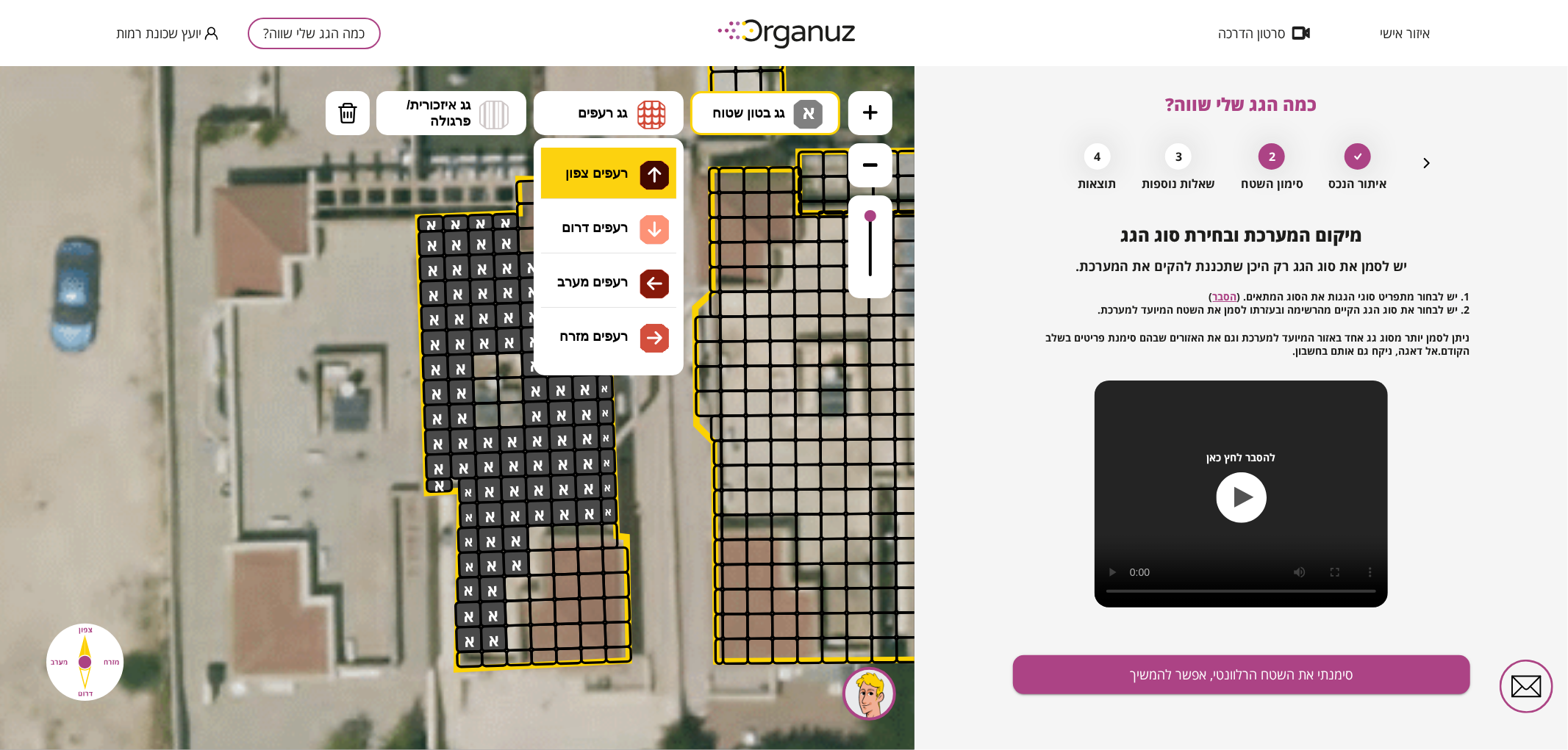
click at [618, 149] on div ".st0 { fill: #FFFFFF; } .st0 { fill: #FFFFFF; }" at bounding box center [457, 407] width 914 height 684
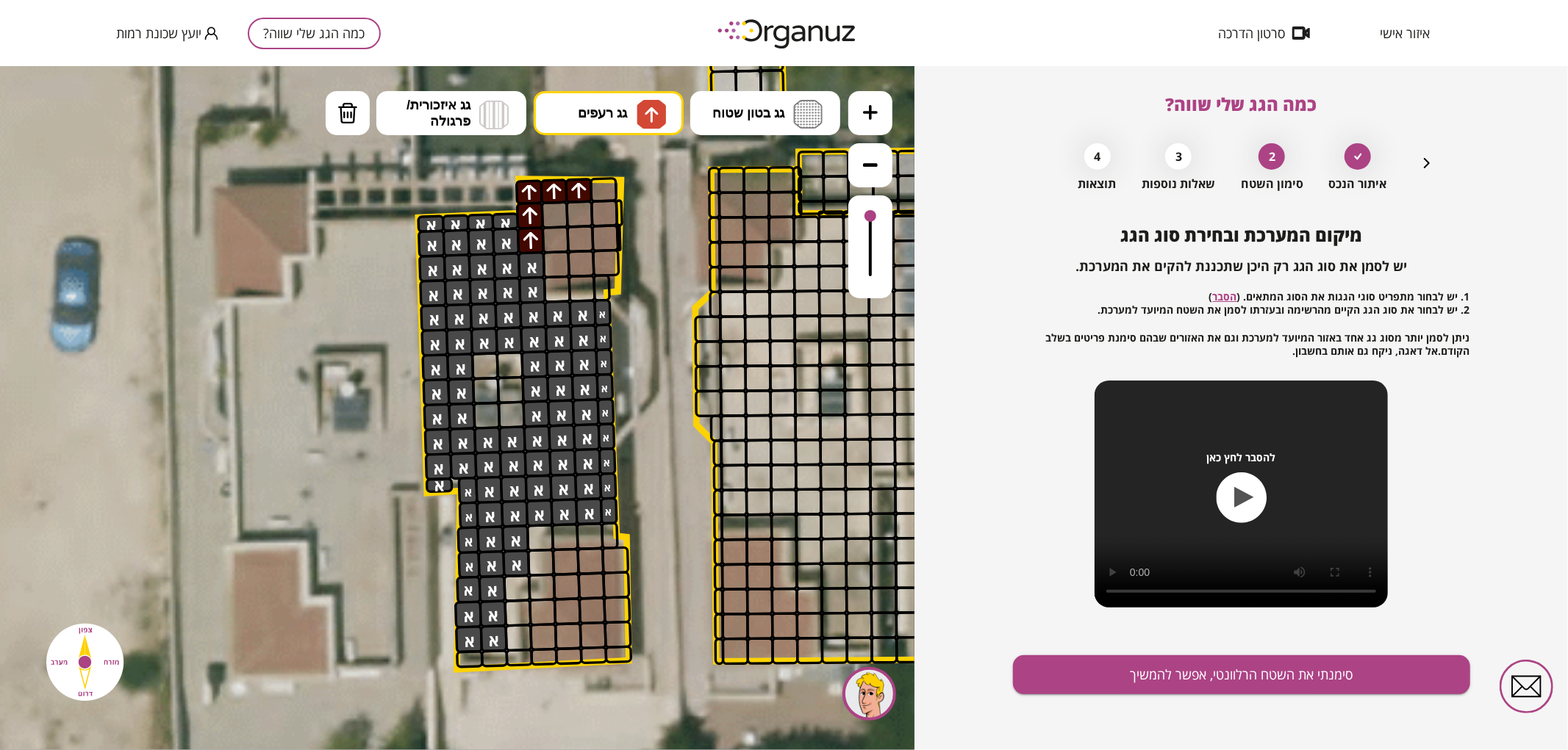
drag, startPoint x: 535, startPoint y: 236, endPoint x: 568, endPoint y: 180, distance: 65.0
click at [574, 173] on div ".st0 { fill: #FFFFFF; } .st0 { fill: #FFFFFF; }" at bounding box center [679, 334] width 2829 height 2828
click at [560, 207] on div at bounding box center [554, 214] width 28 height 28
click at [621, 98] on button "גג רעפים" at bounding box center [608, 112] width 150 height 44
click at [606, 334] on div ".st0 { fill: #FFFFFF; } .st0 { fill: #FFFFFF; }" at bounding box center [457, 407] width 914 height 684
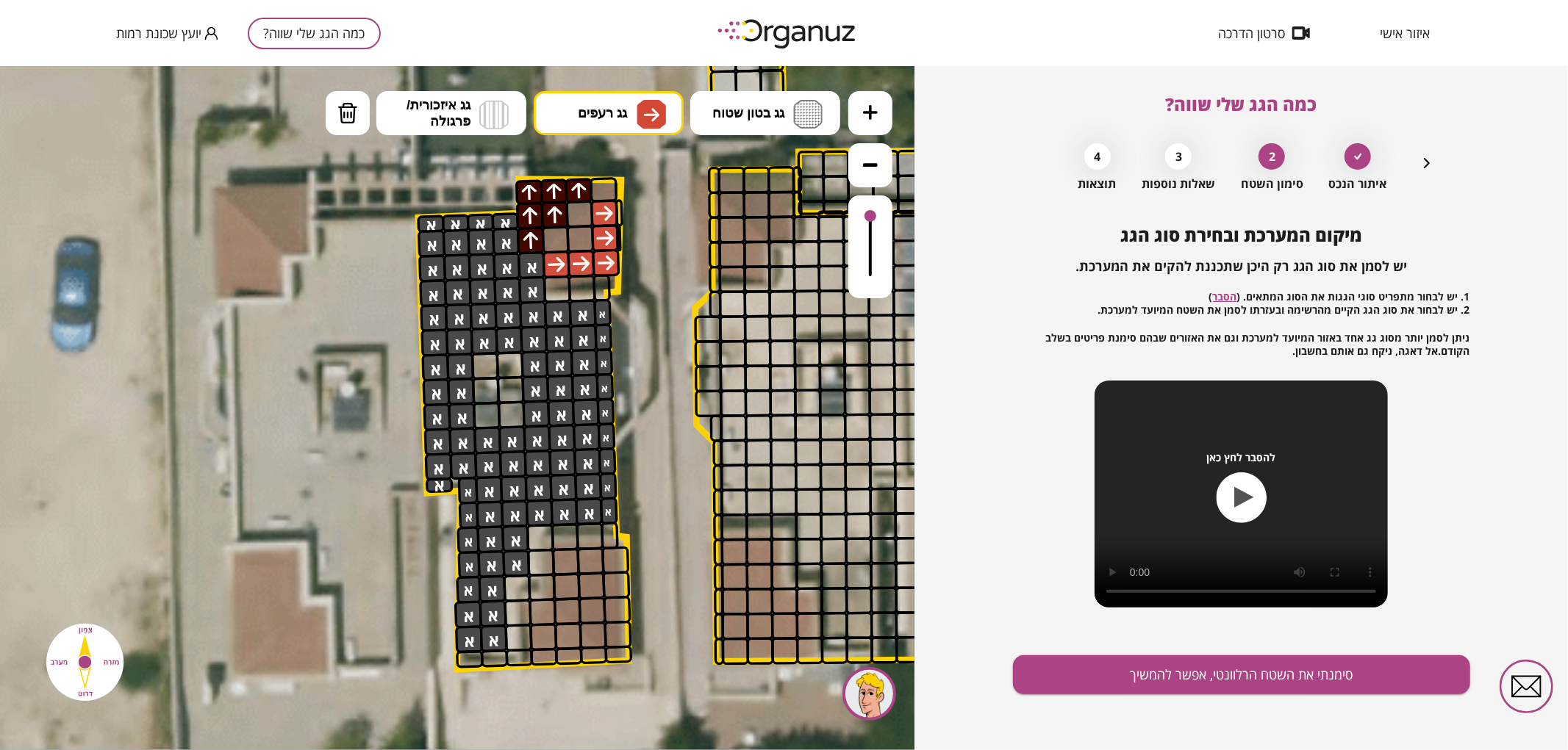
drag, startPoint x: 559, startPoint y: 265, endPoint x: 603, endPoint y: 216, distance: 65.9
click at [586, 231] on div at bounding box center [580, 238] width 28 height 28
drag, startPoint x: 614, startPoint y: 630, endPoint x: 597, endPoint y: 601, distance: 33.6
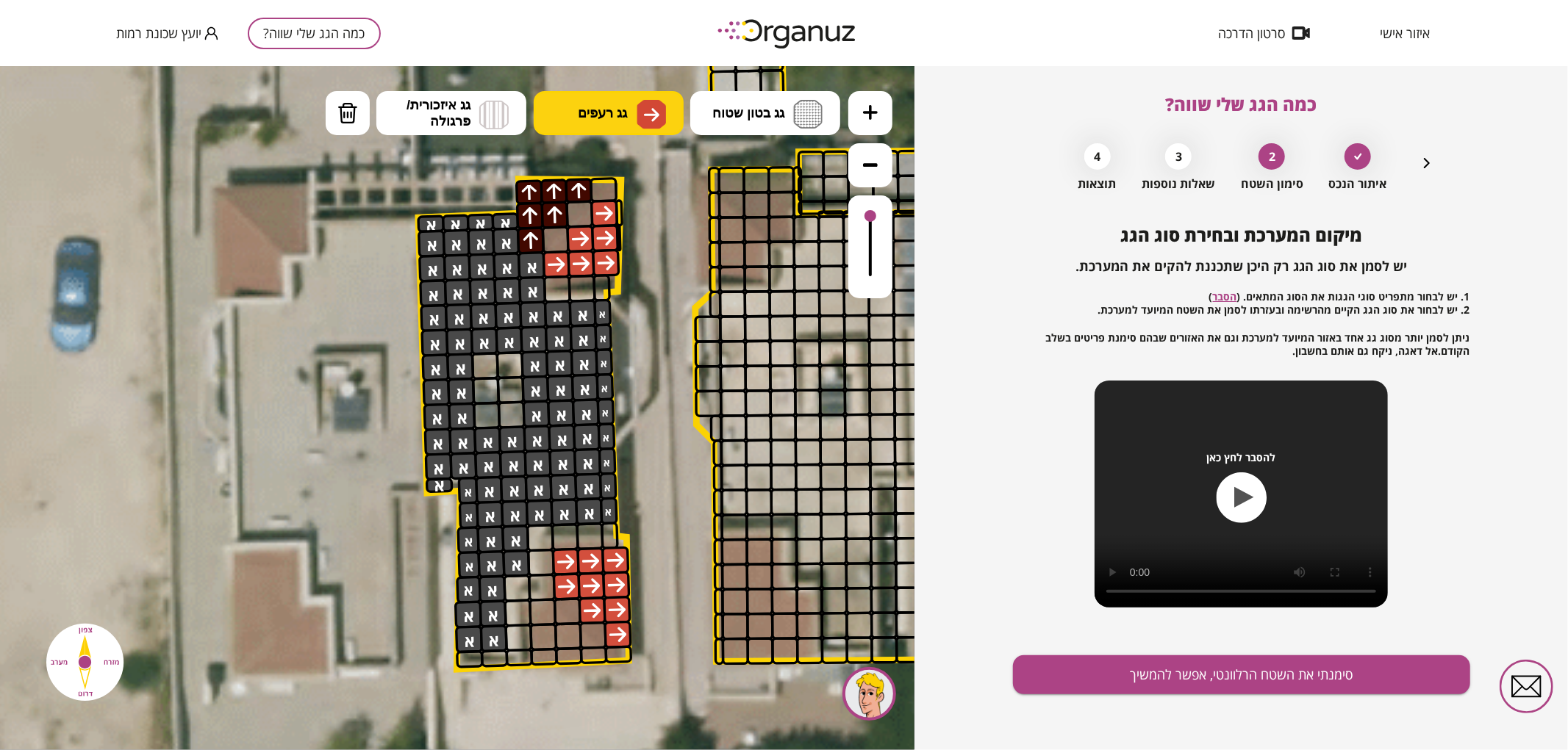
click at [591, 125] on button "גג רעפים" at bounding box center [608, 112] width 150 height 44
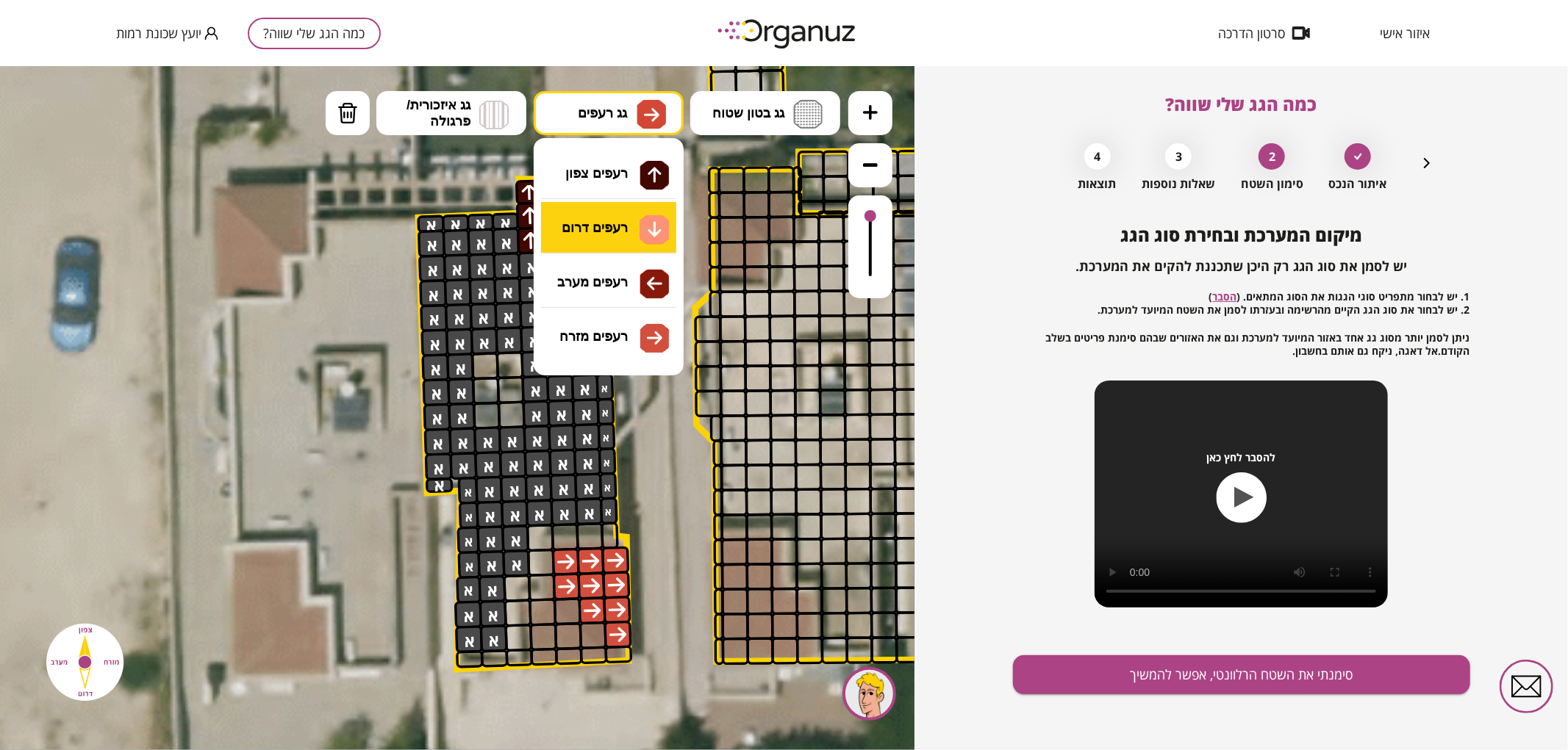
click at [621, 213] on div ".st0 { fill: #FFFFFF; } .st0 { fill: #FFFFFF; }" at bounding box center [457, 407] width 914 height 684
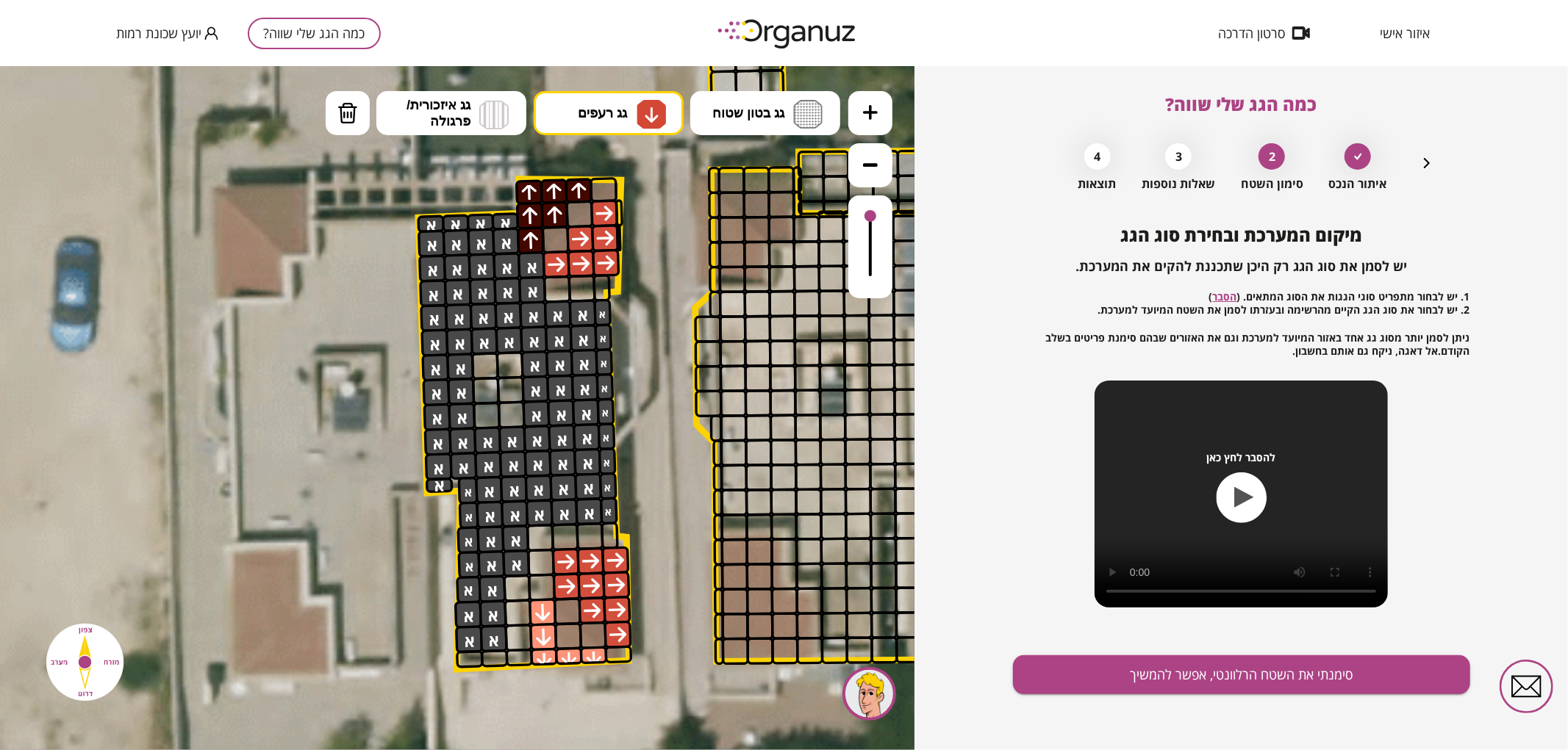
drag, startPoint x: 590, startPoint y: 654, endPoint x: 541, endPoint y: 617, distance: 61.4
click at [574, 640] on div at bounding box center [568, 635] width 28 height 28
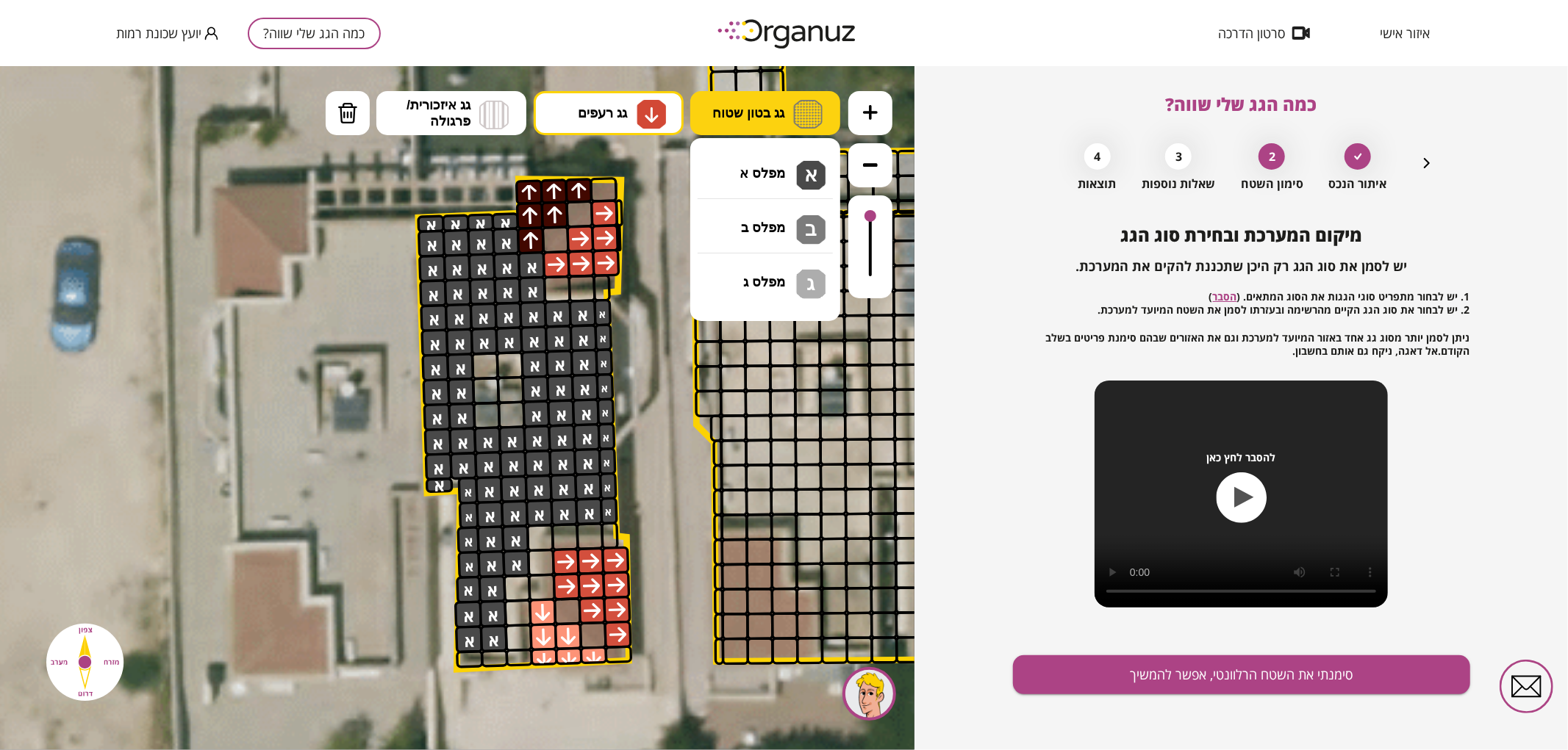
click at [784, 108] on span "גג בטון שטוח" at bounding box center [748, 113] width 72 height 16
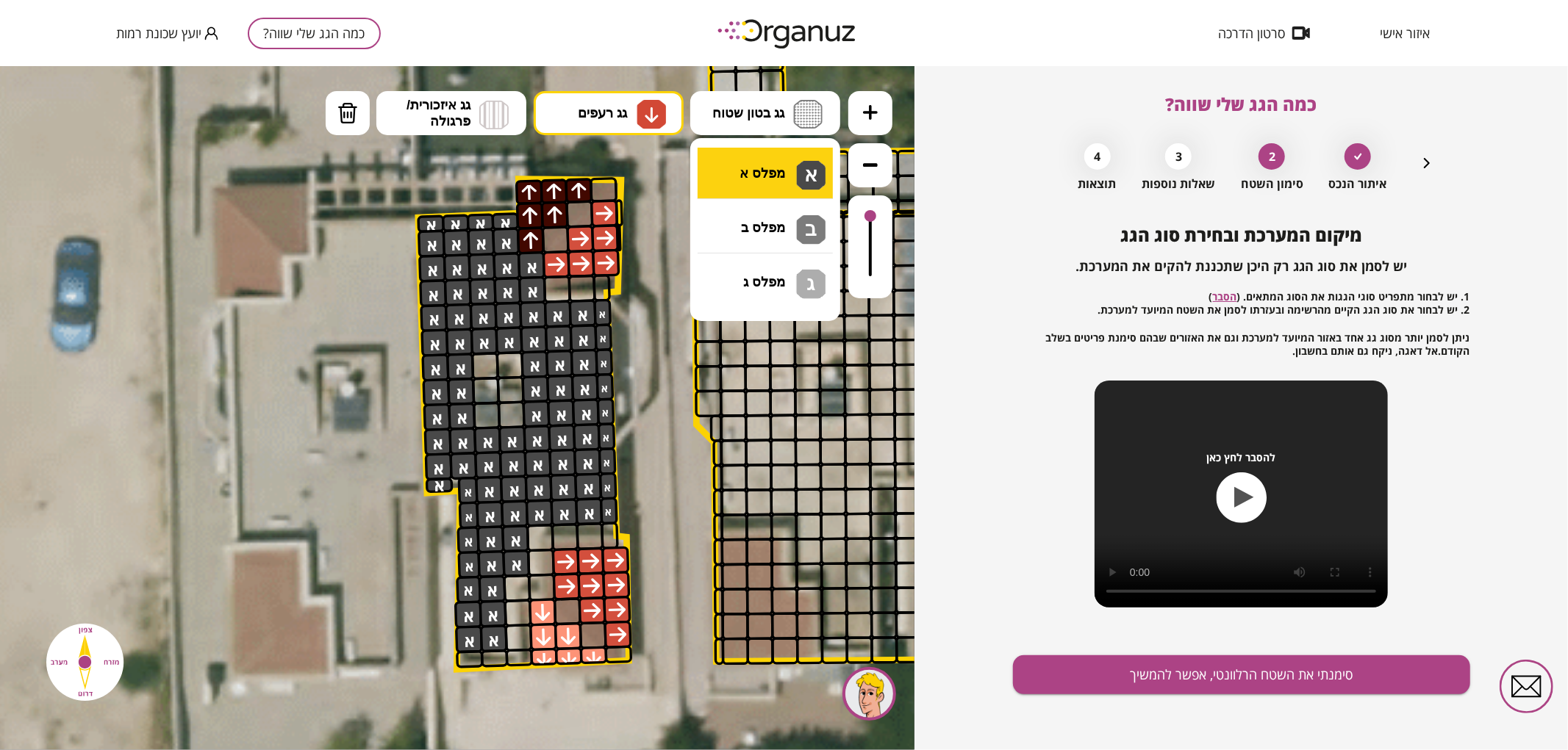
click at [780, 162] on div ".st0 { fill: #FFFFFF; } .st0 { fill: #FFFFFF; }" at bounding box center [457, 407] width 914 height 684
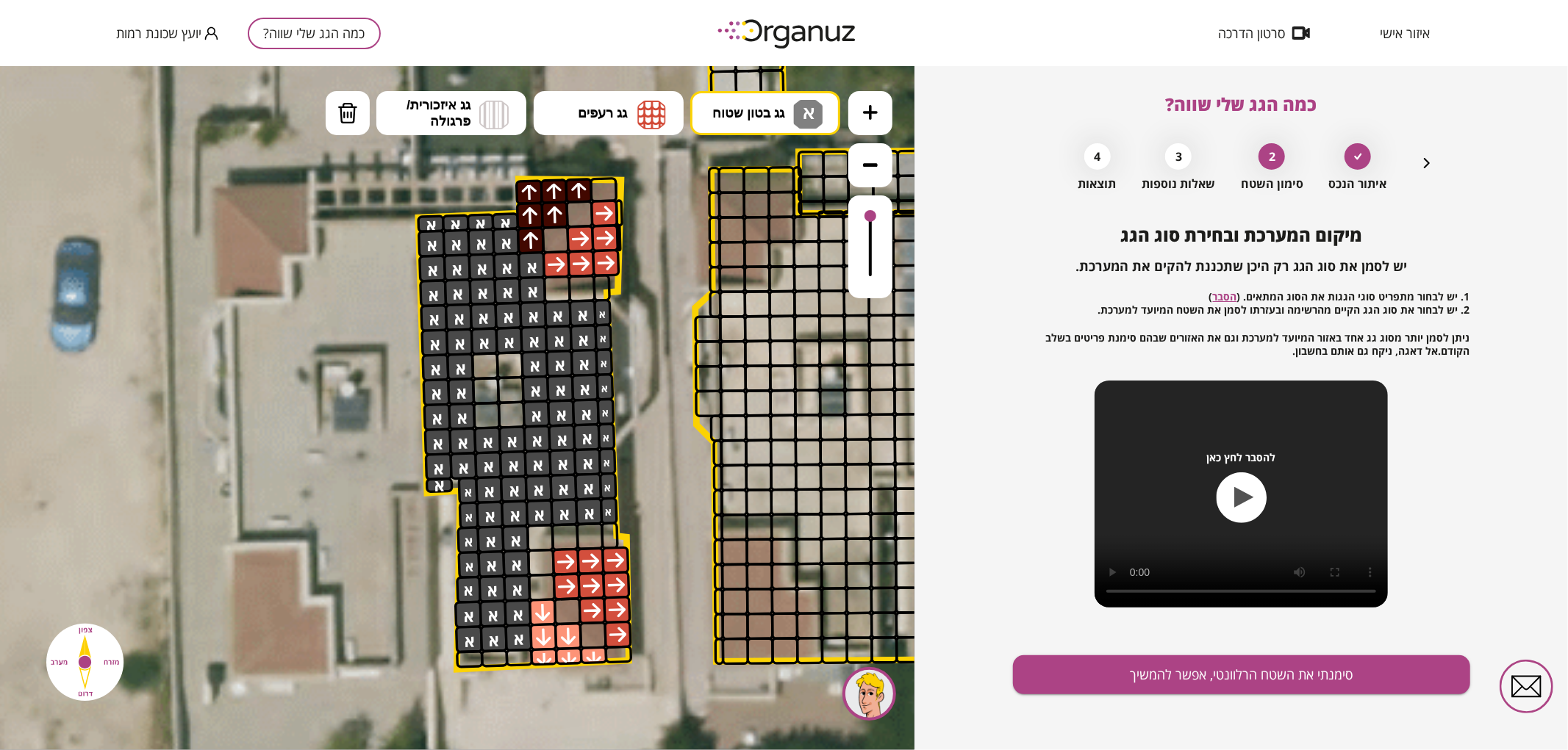
drag, startPoint x: 514, startPoint y: 588, endPoint x: 503, endPoint y: 643, distance: 56.1
click at [1086, 673] on button "סימנתי את השטח הרלוונטי, אפשר להמשיך" at bounding box center [1242, 674] width 458 height 39
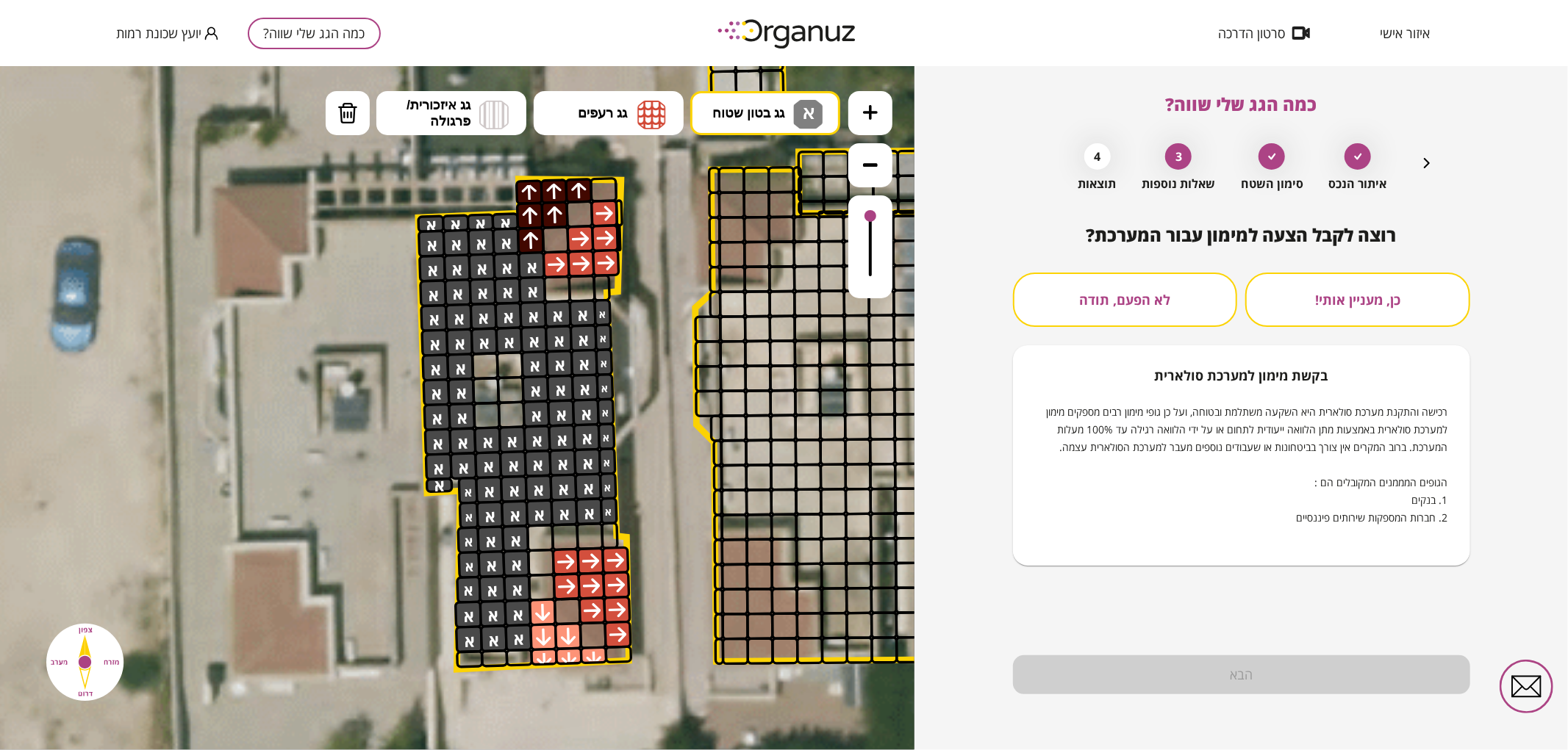
click at [1089, 288] on button "לא הפעם, תודה" at bounding box center [1125, 300] width 225 height 55
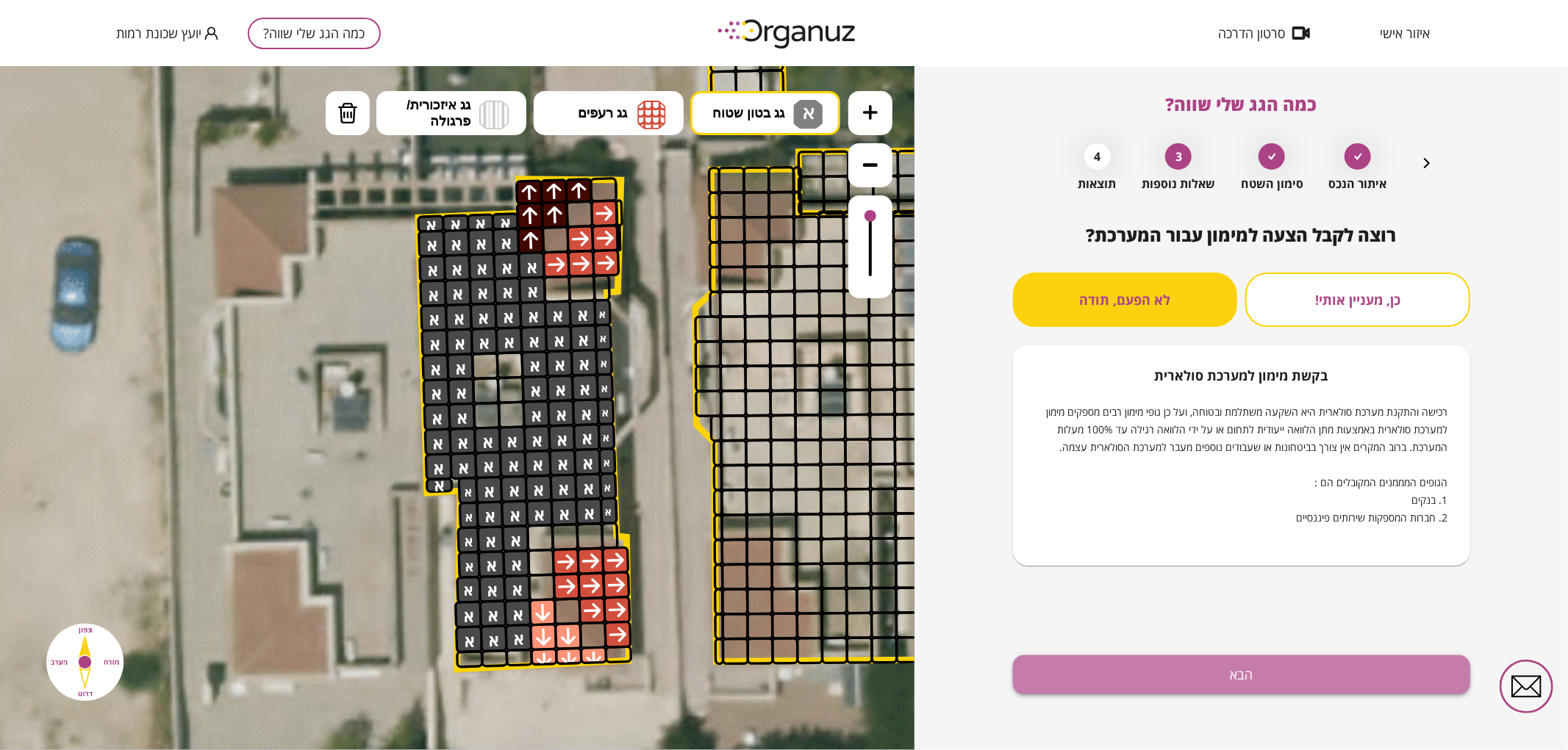
click at [1088, 683] on button "הבא" at bounding box center [1242, 674] width 458 height 39
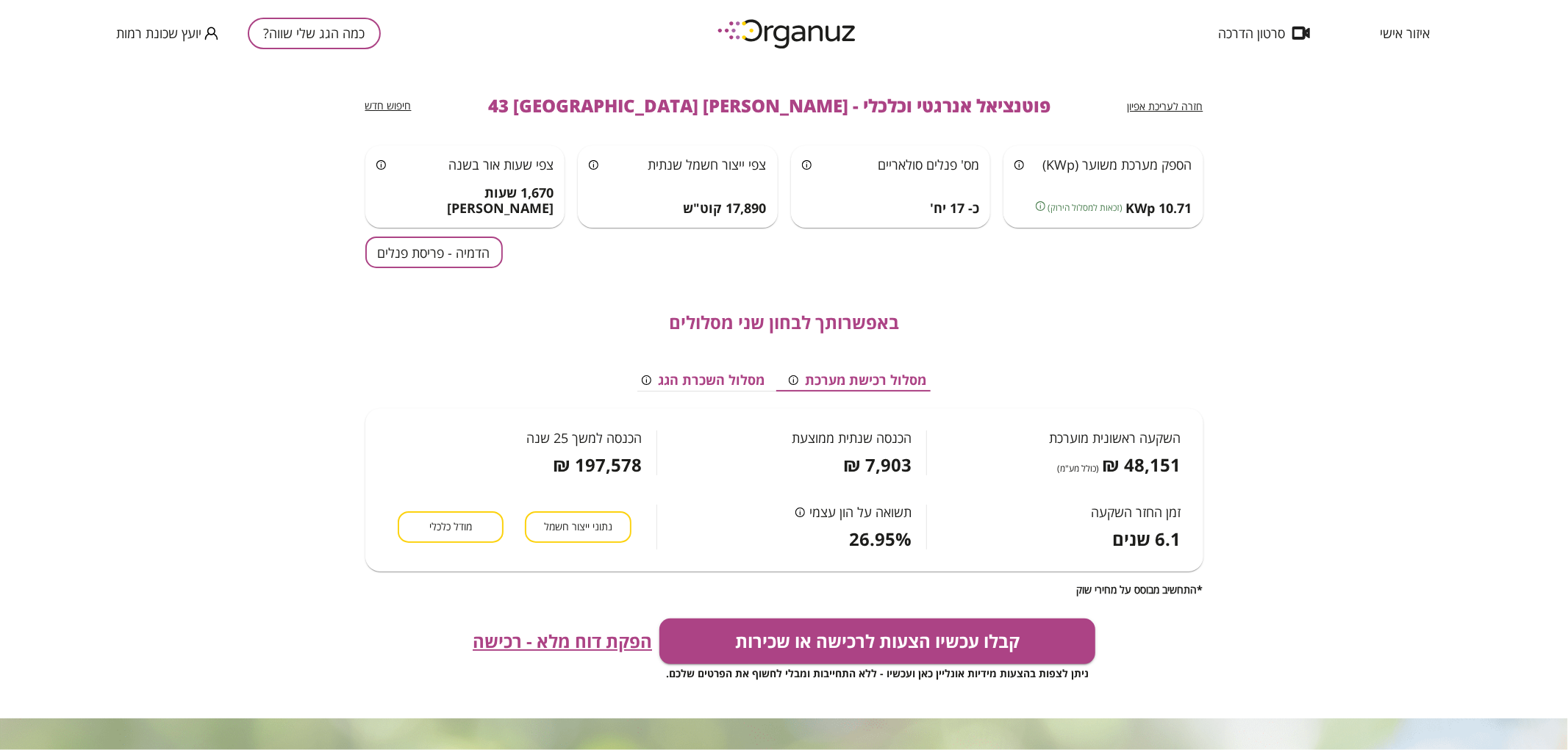
click at [489, 268] on div "באפשרותך לבחון שני מסלולים מסלול רכישת מערכת מסלול השכרת הגג השקעה ראשונית מוער…" at bounding box center [784, 432] width 838 height 328
click at [482, 261] on button "הדמיה - פריסת פנלים" at bounding box center [434, 252] width 138 height 32
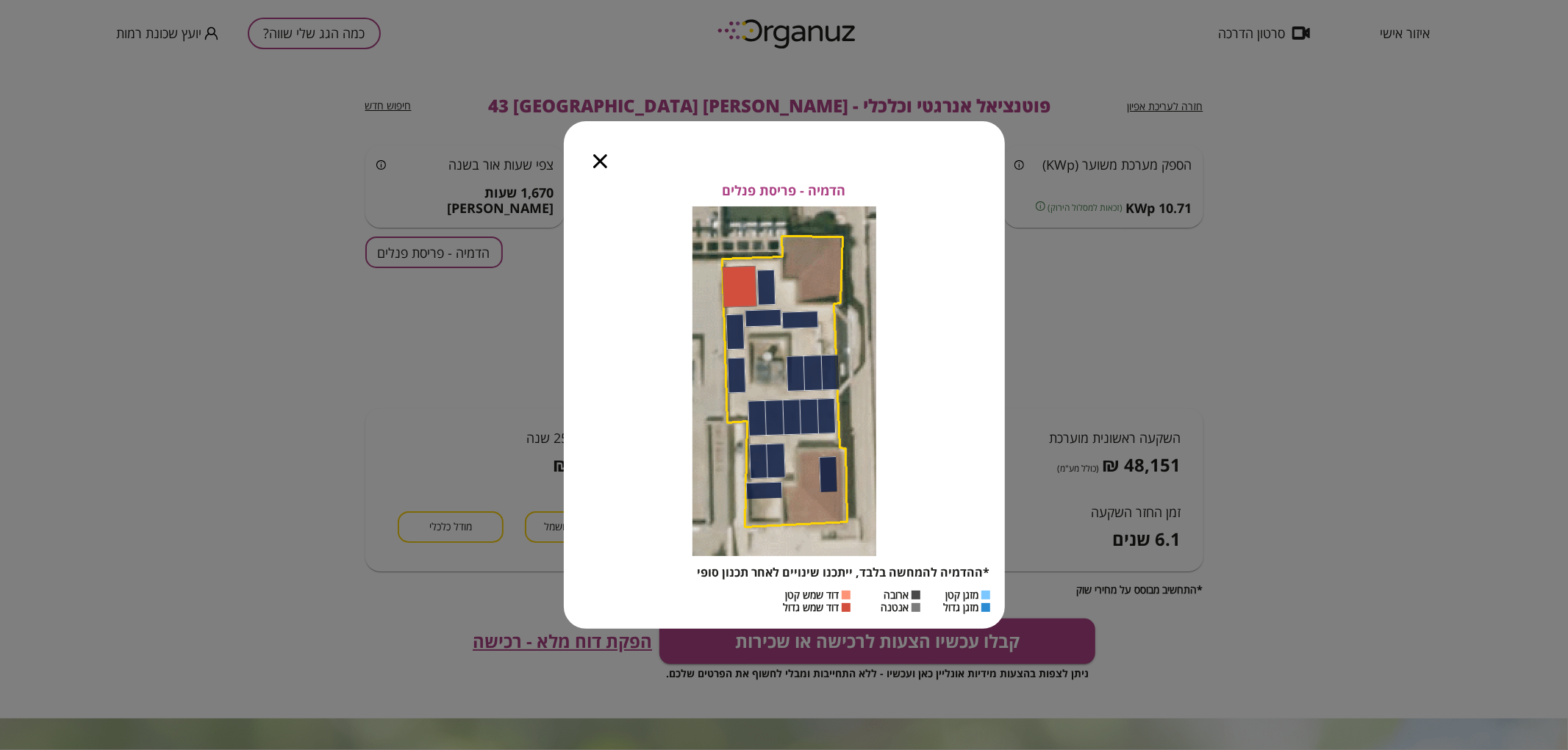
click at [595, 159] on icon "button" at bounding box center [600, 160] width 14 height 14
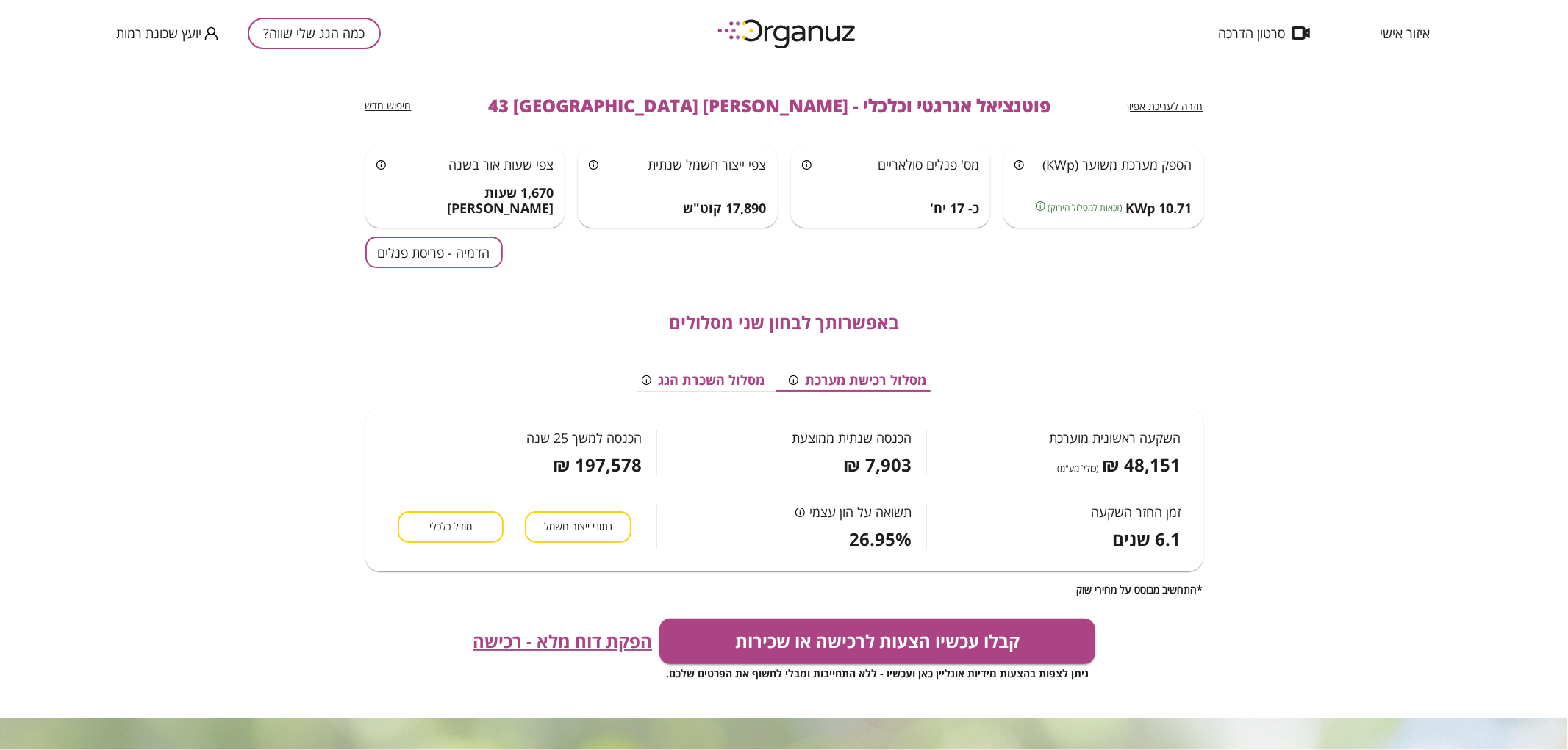
click at [1156, 114] on div "חזרה לעריכת אפיון" at bounding box center [1165, 105] width 76 height 17
click at [1149, 107] on span "חזרה לעריכת אפיון" at bounding box center [1165, 106] width 76 height 14
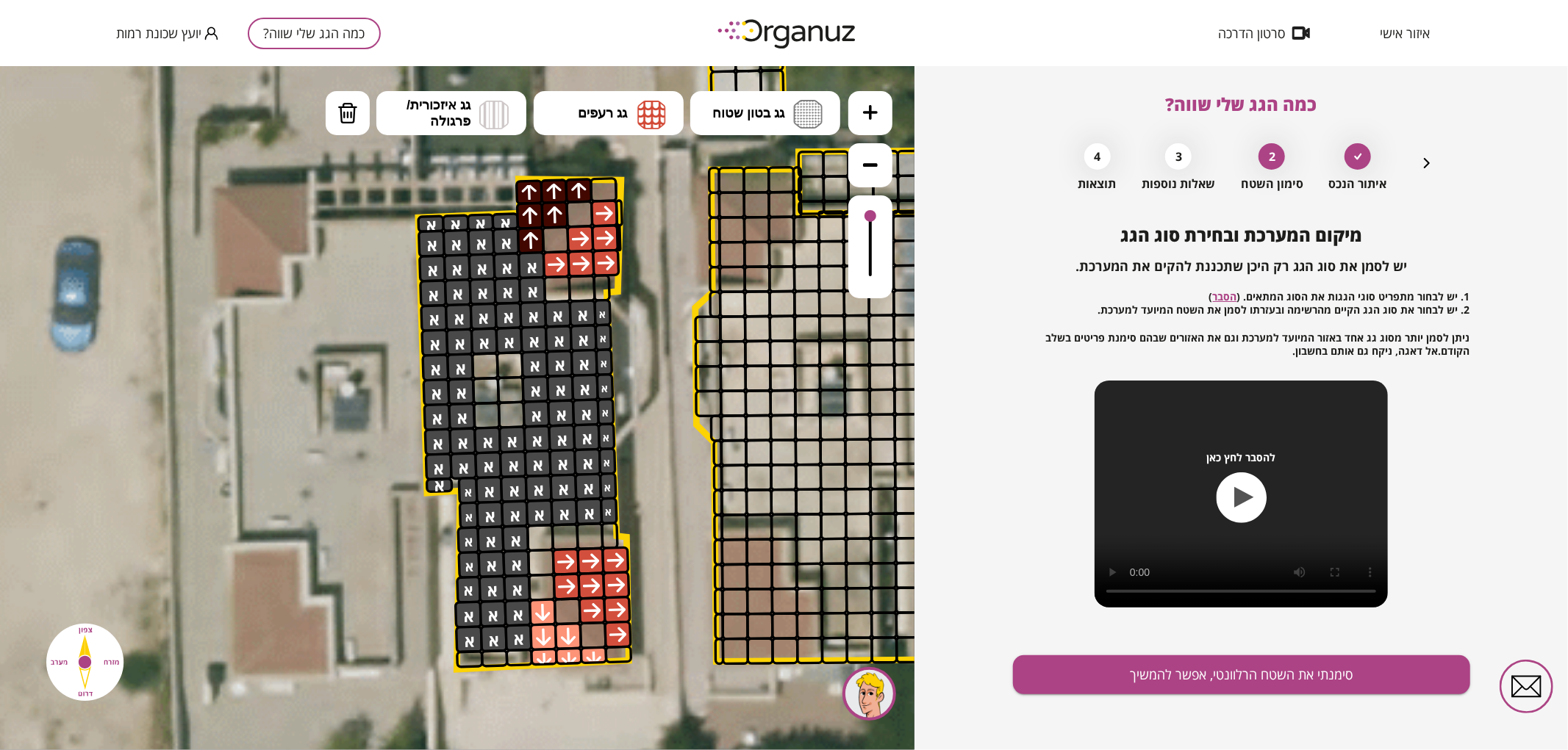
click at [1430, 167] on icon "button" at bounding box center [1426, 162] width 17 height 17
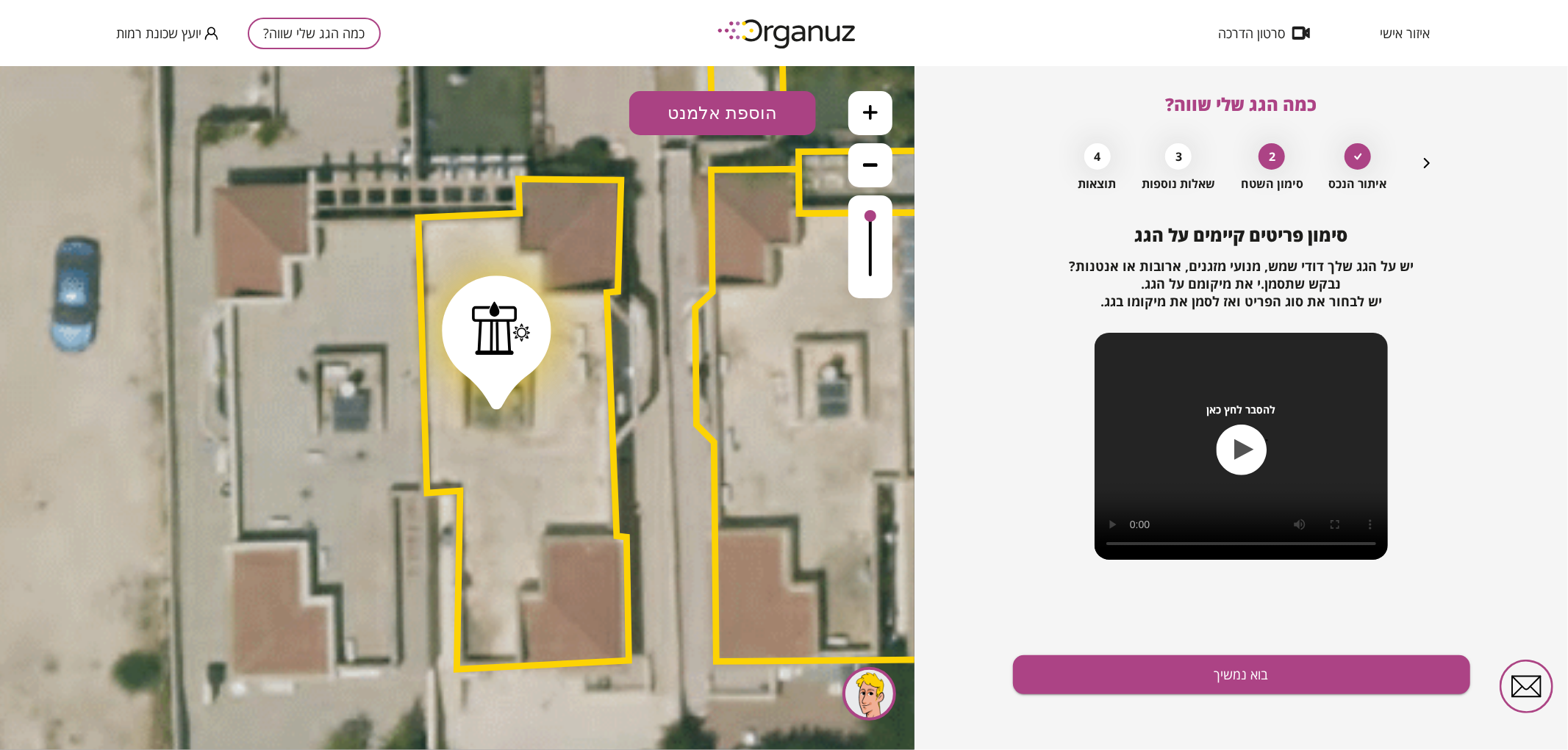
click at [488, 344] on div at bounding box center [501, 327] width 59 height 55
click at [603, 112] on icon at bounding box center [600, 114] width 9 height 6
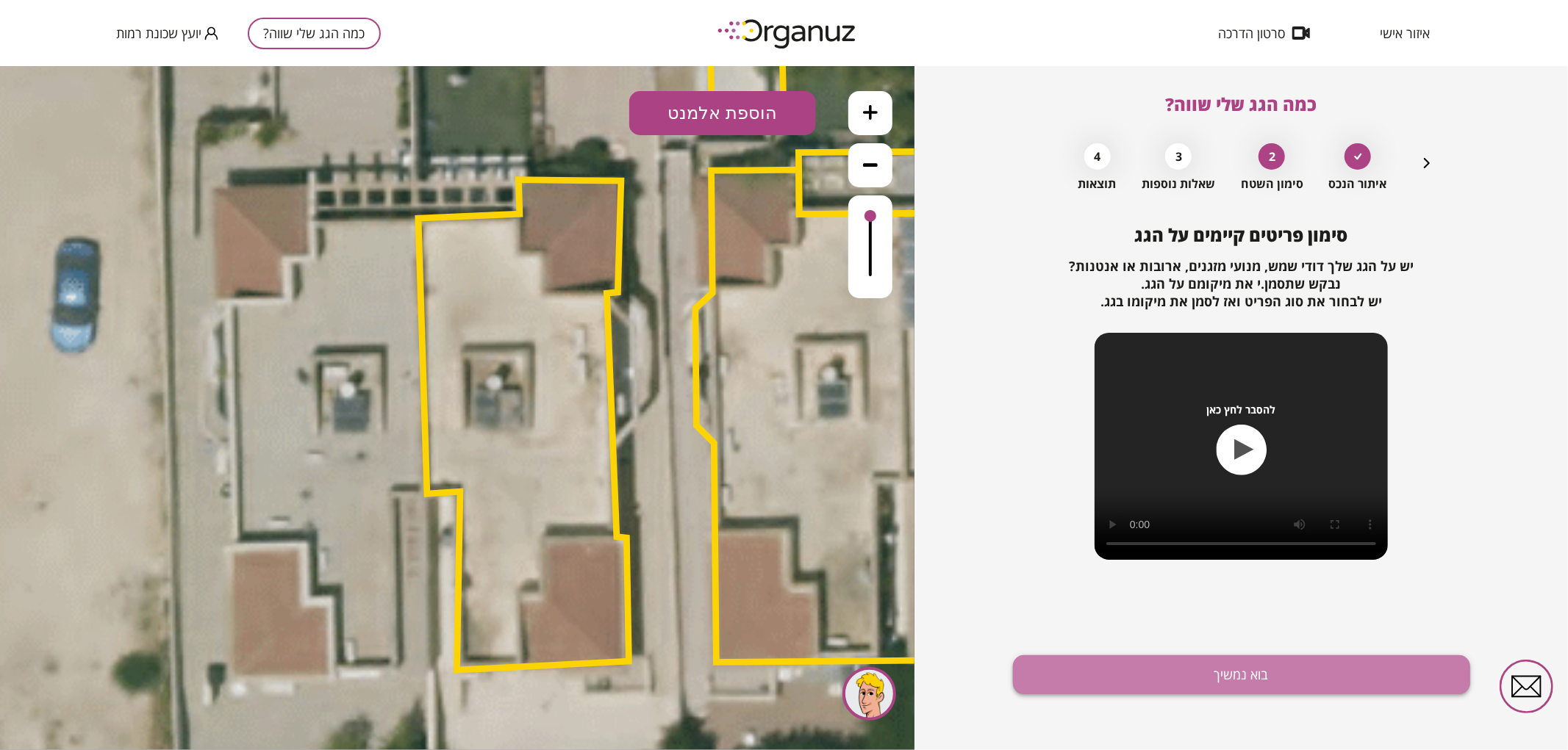
click at [1138, 670] on button "בוא נמשיך" at bounding box center [1242, 674] width 458 height 39
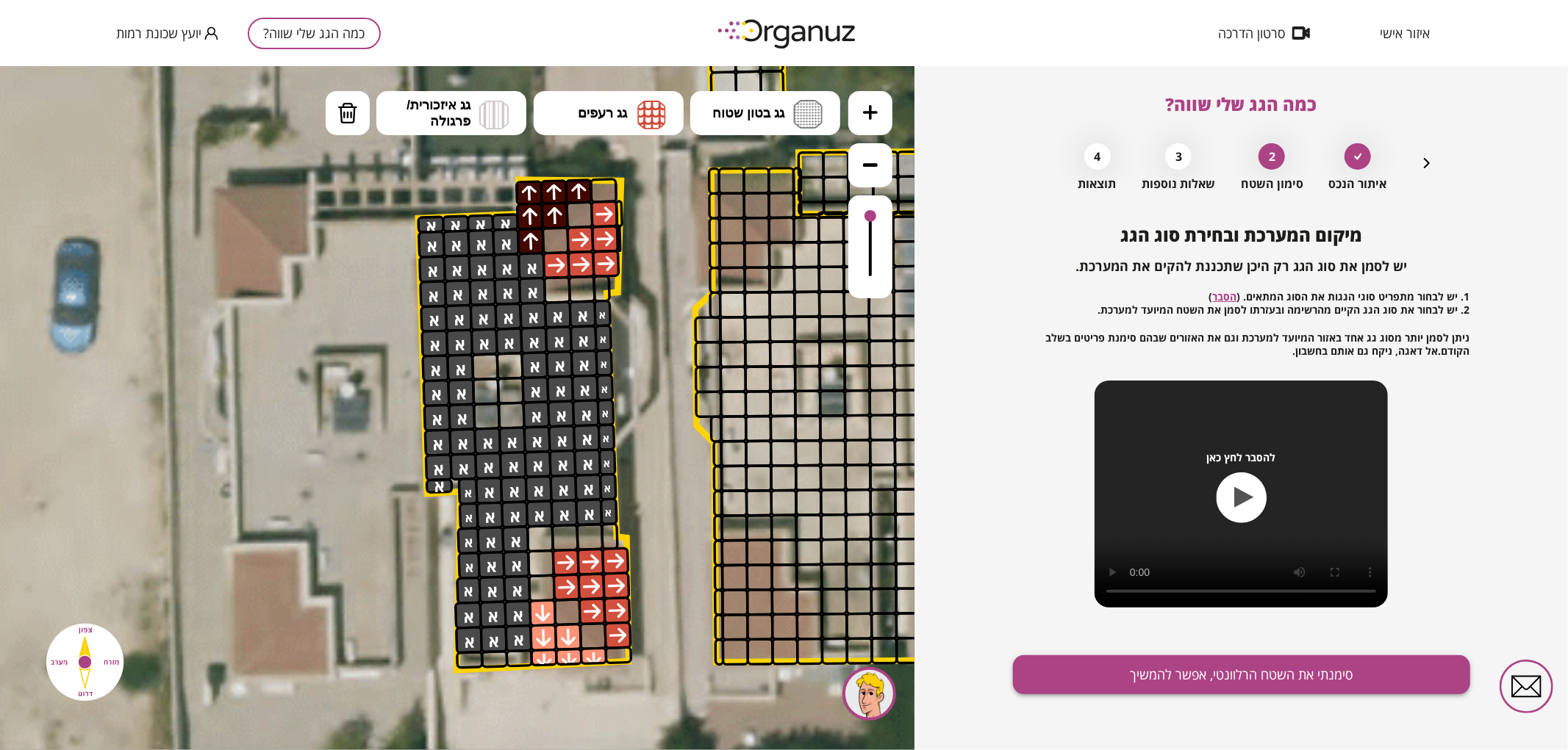
click at [1135, 687] on button "סימנתי את השטח הרלוונטי, אפשר להמשיך" at bounding box center [1242, 674] width 458 height 39
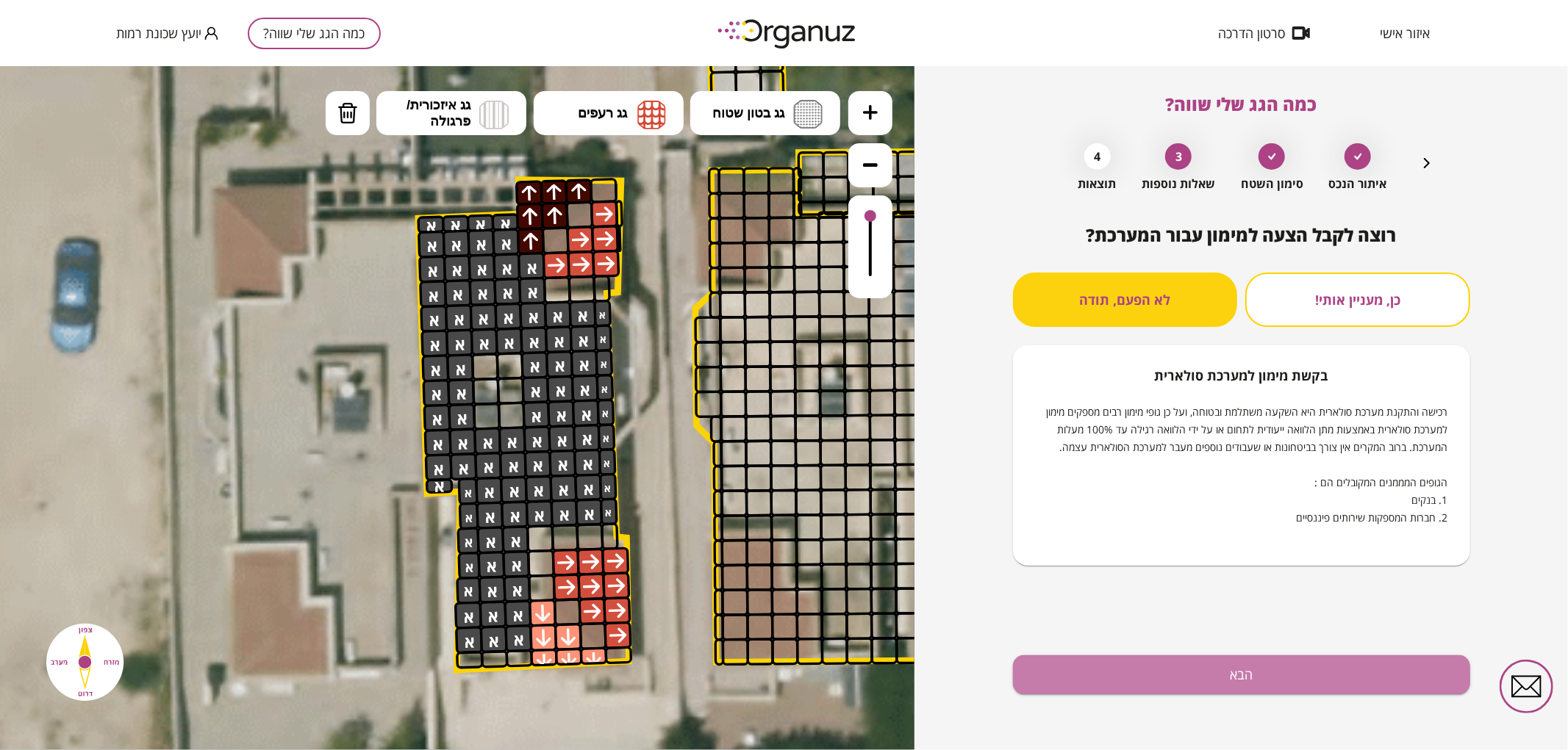
click at [1133, 688] on button "הבא" at bounding box center [1242, 674] width 458 height 39
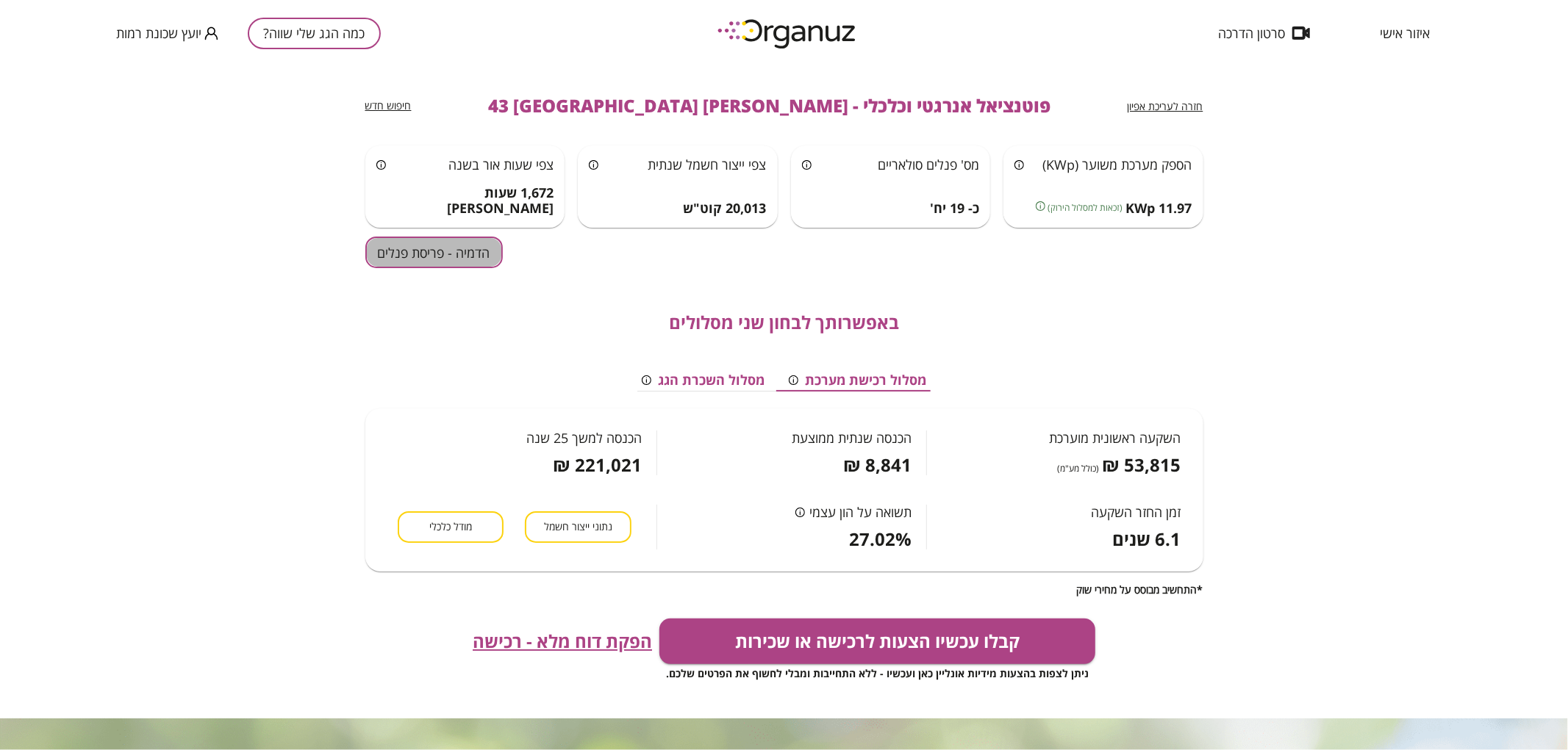
click at [465, 252] on button "הדמיה - פריסת פנלים" at bounding box center [434, 252] width 138 height 32
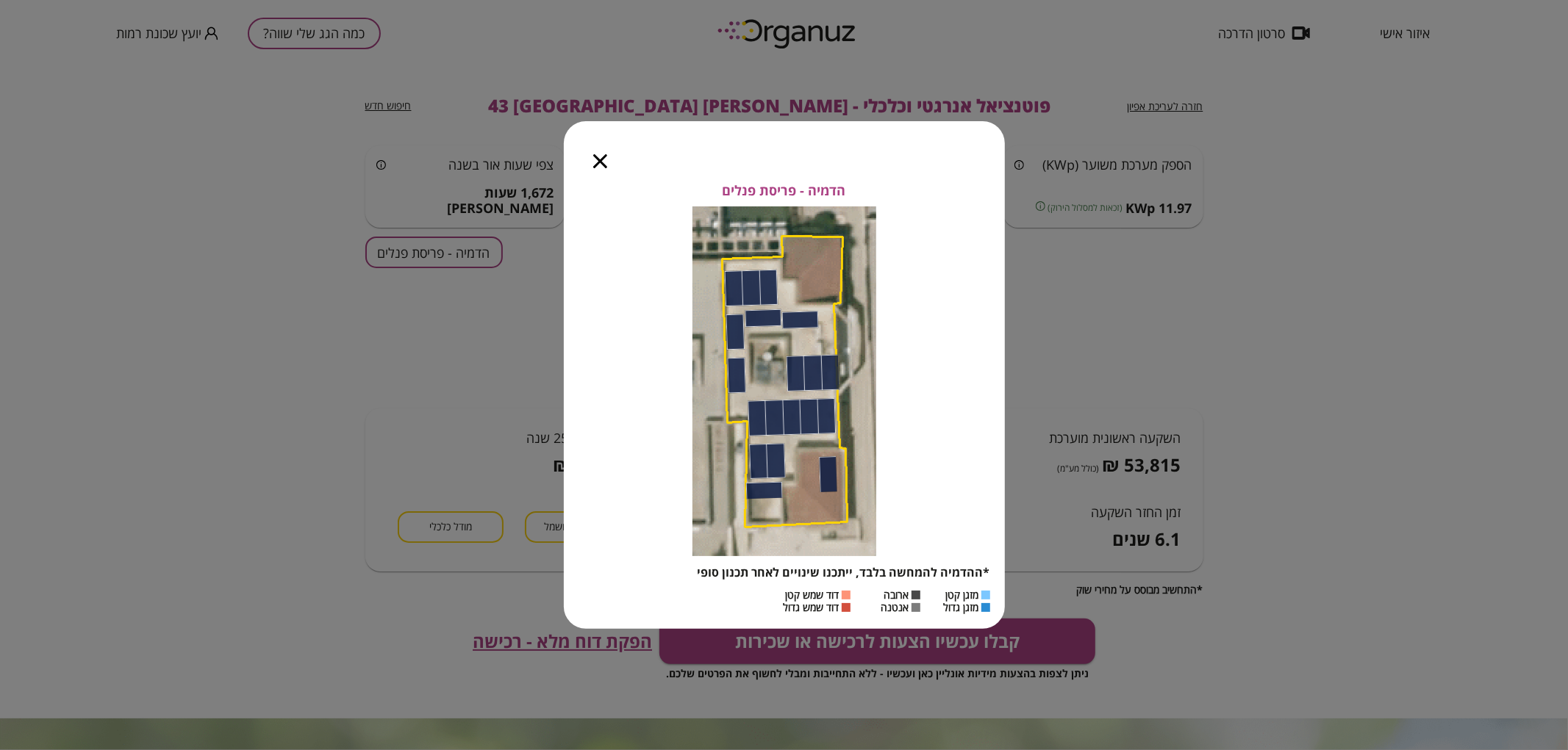
click at [599, 159] on icon "button" at bounding box center [600, 160] width 14 height 14
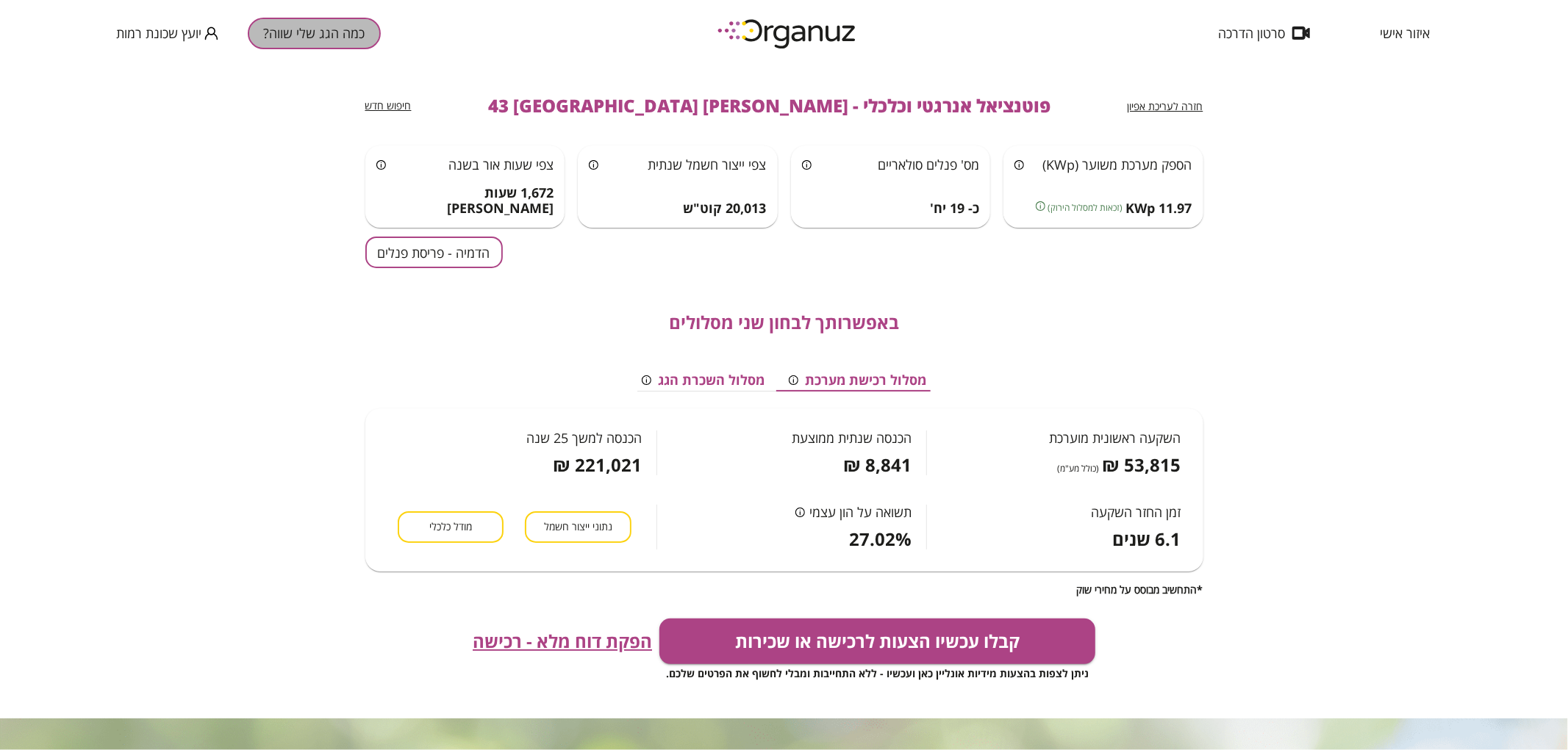
click at [351, 32] on button "כמה הגג שלי שווה?" at bounding box center [315, 33] width 133 height 32
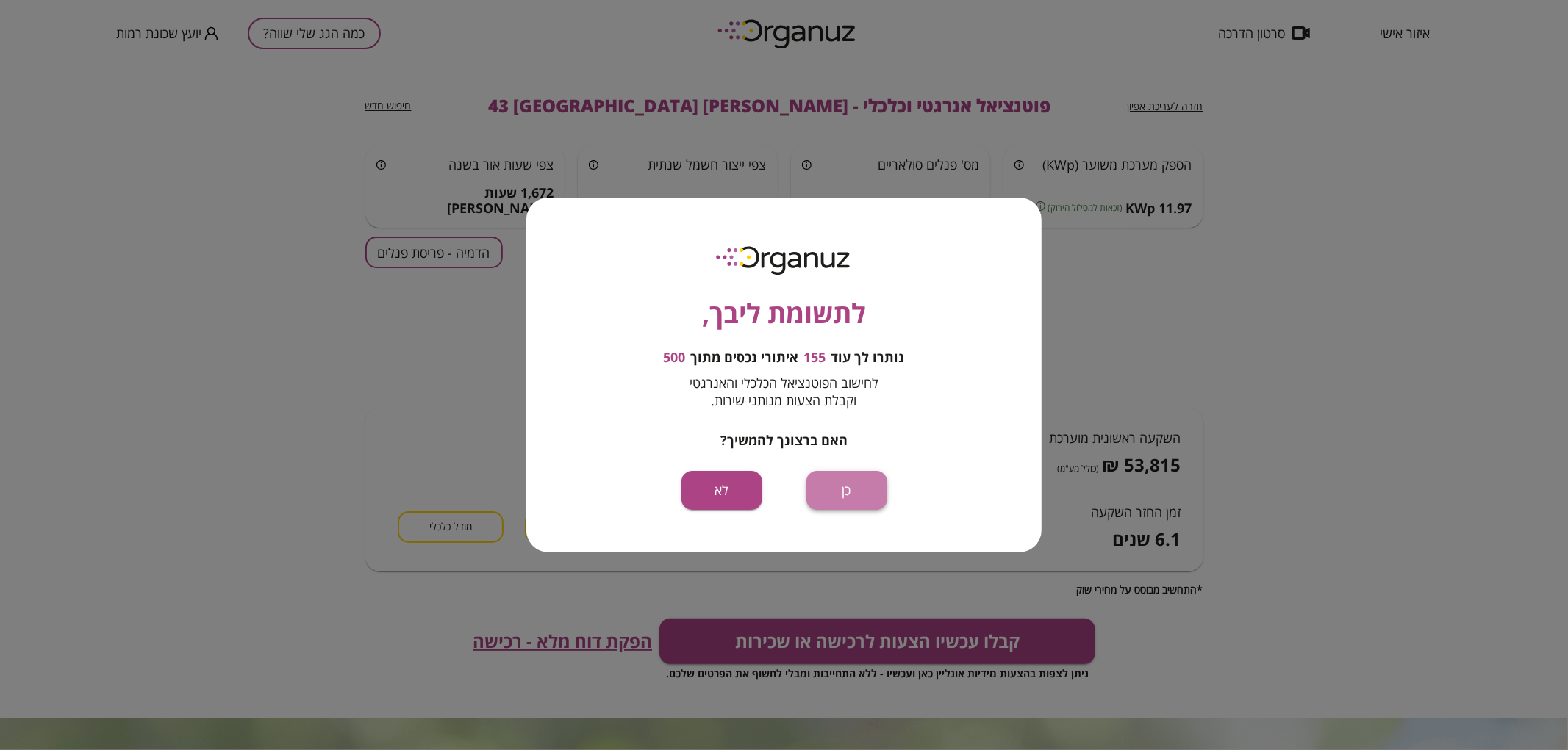
click at [847, 479] on button "כן" at bounding box center [847, 490] width 81 height 39
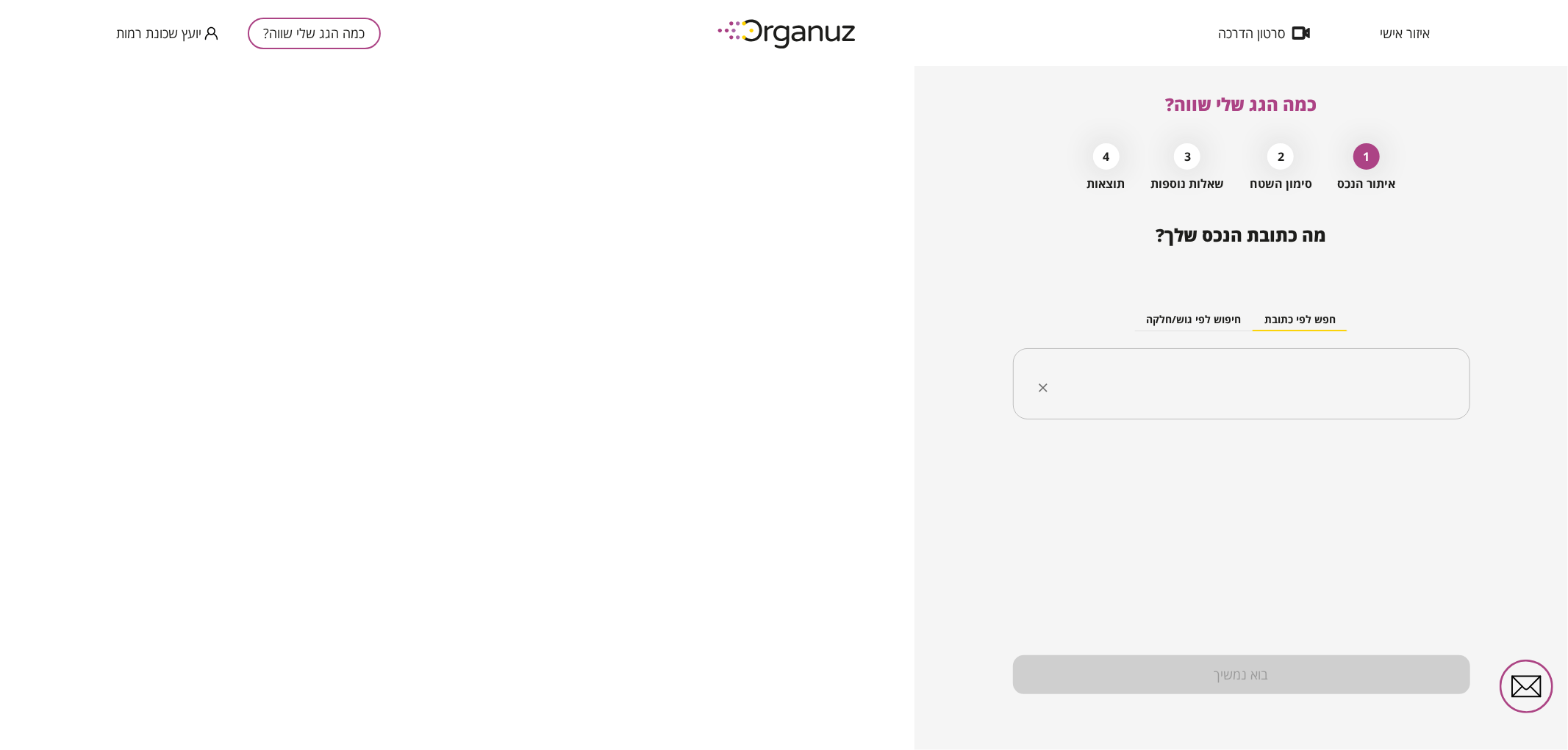
click at [1313, 400] on input "text" at bounding box center [1247, 385] width 411 height 36
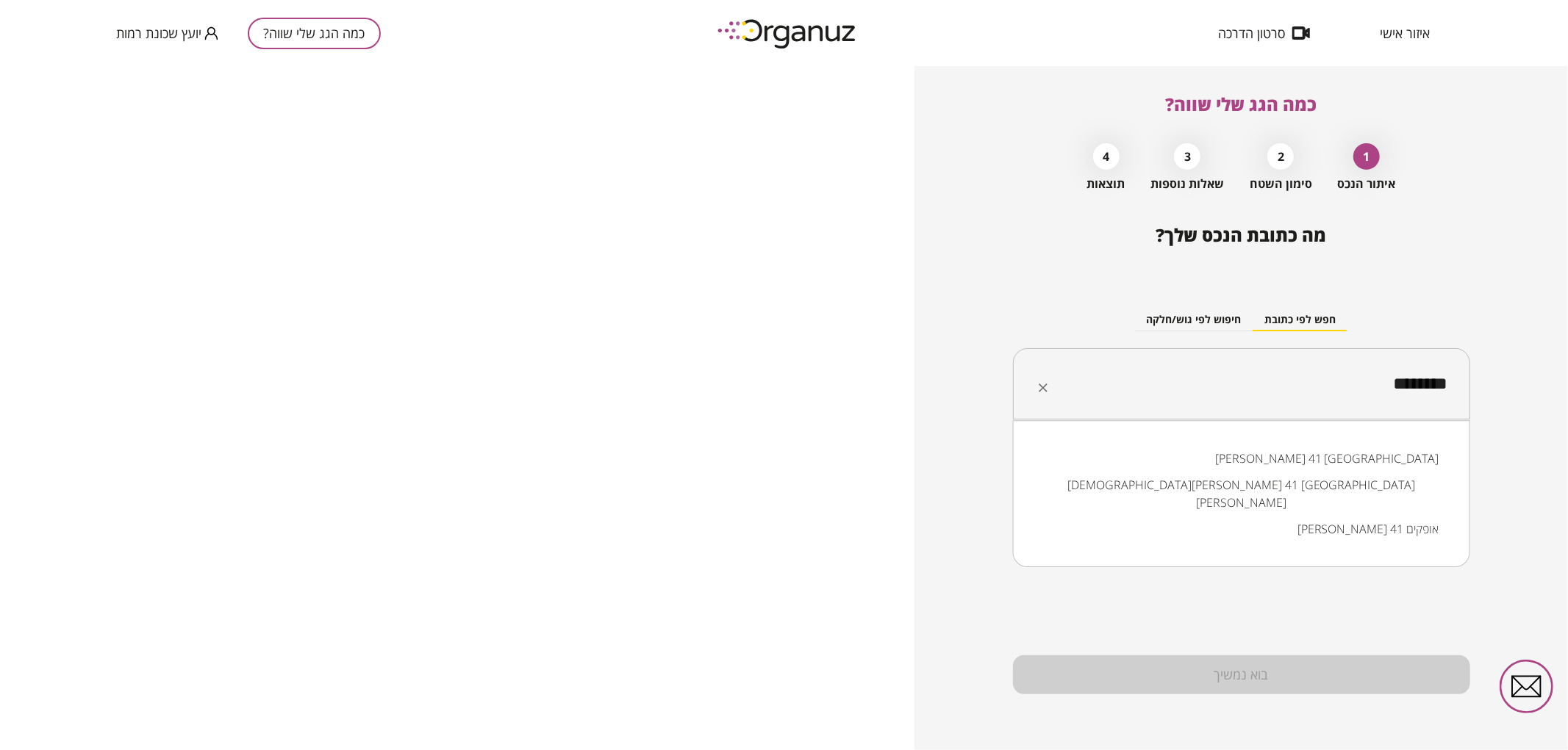
click at [1368, 465] on li "[PERSON_NAME] 41 [GEOGRAPHIC_DATA]" at bounding box center [1242, 458] width 419 height 26
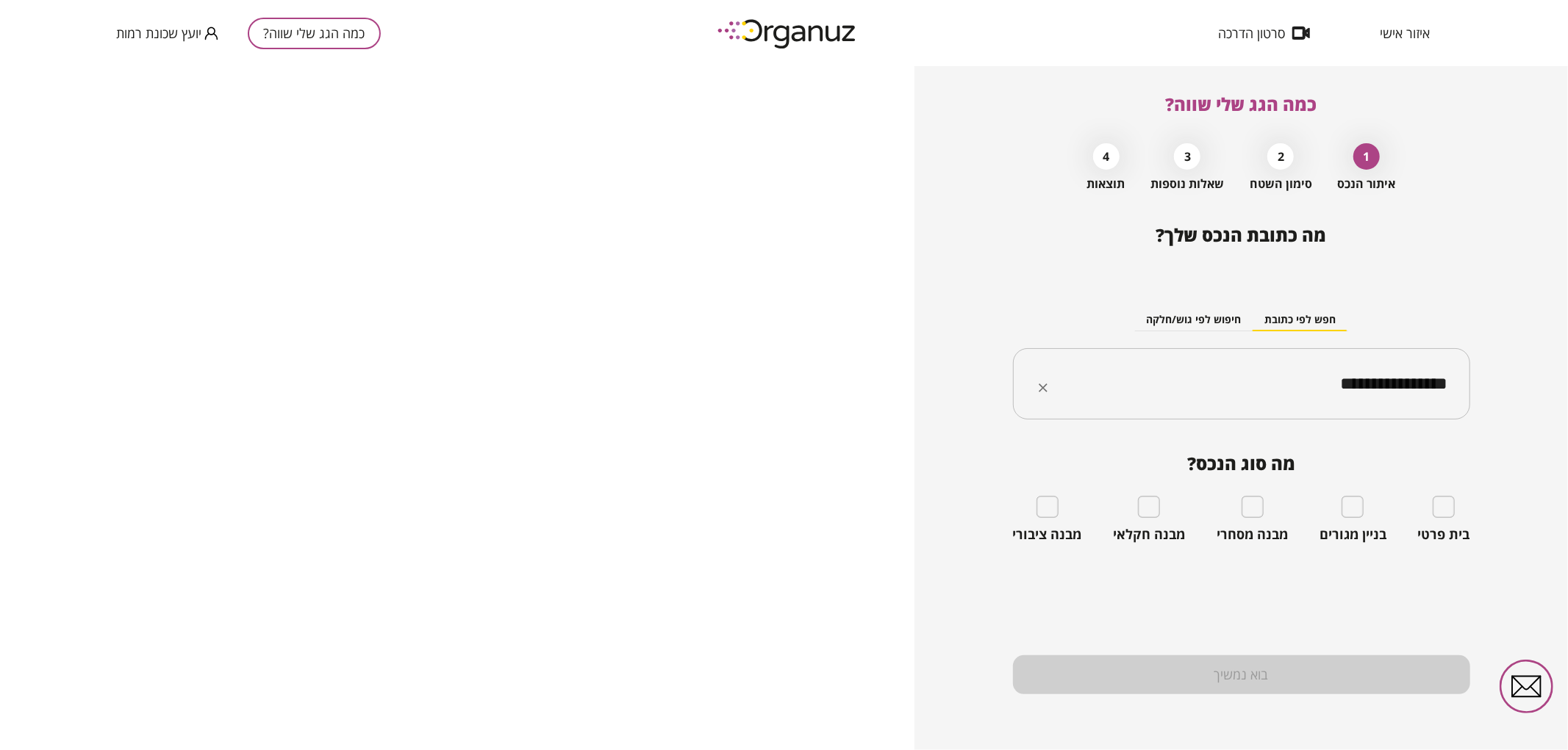
type input "**********"
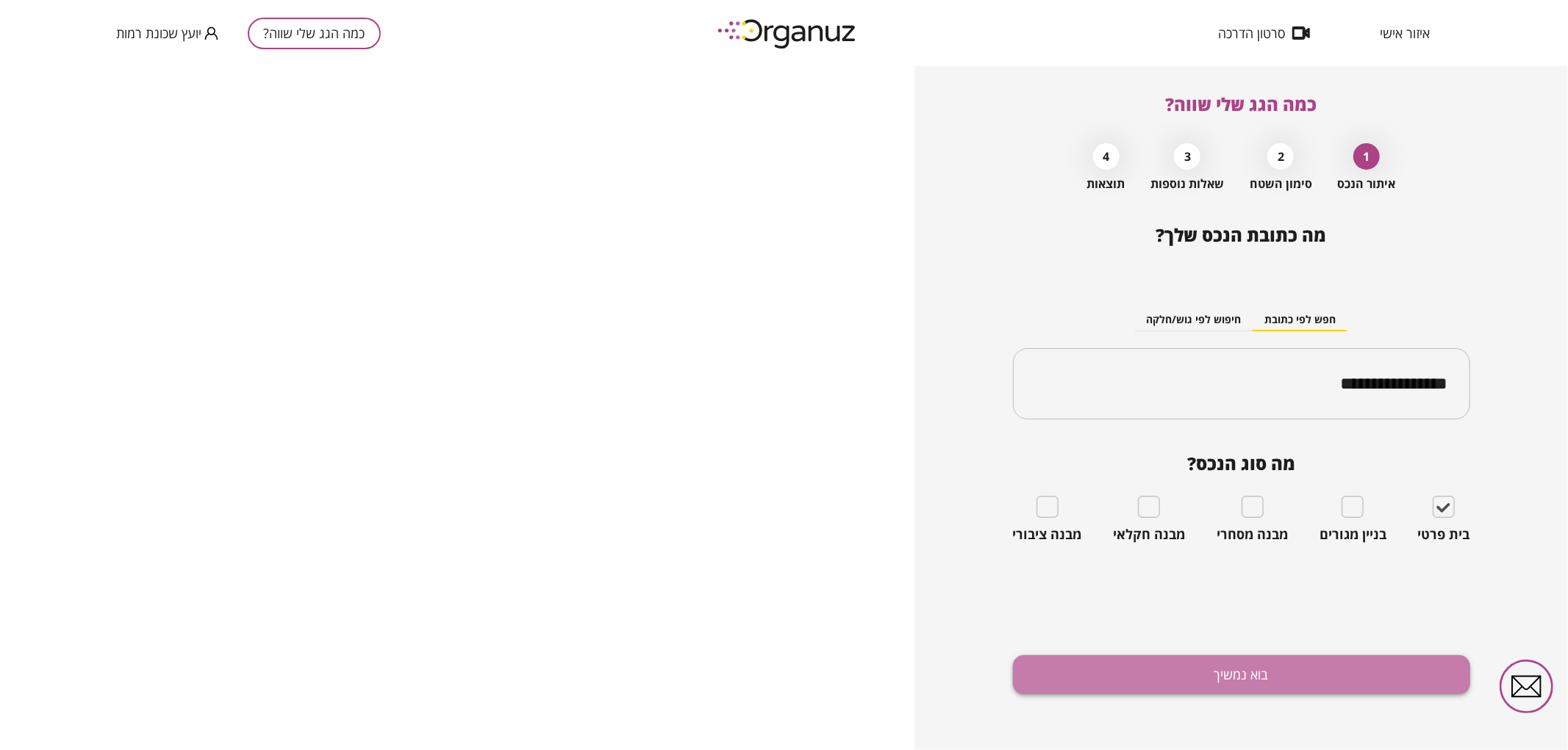
click at [1281, 677] on button "בוא נמשיך" at bounding box center [1242, 674] width 458 height 39
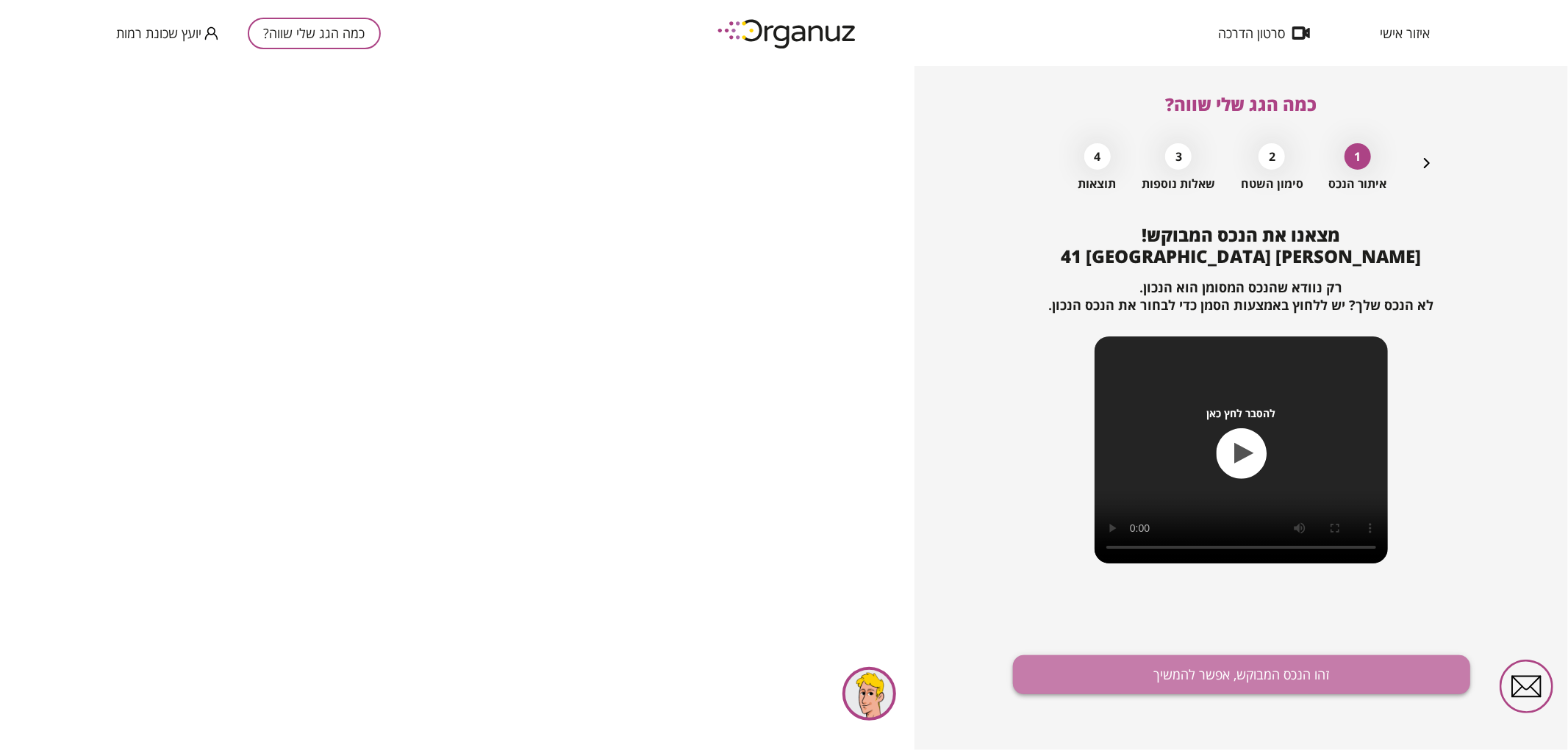
click at [1273, 670] on button "זהו הנכס המבוקש, אפשר להמשיך" at bounding box center [1242, 674] width 458 height 39
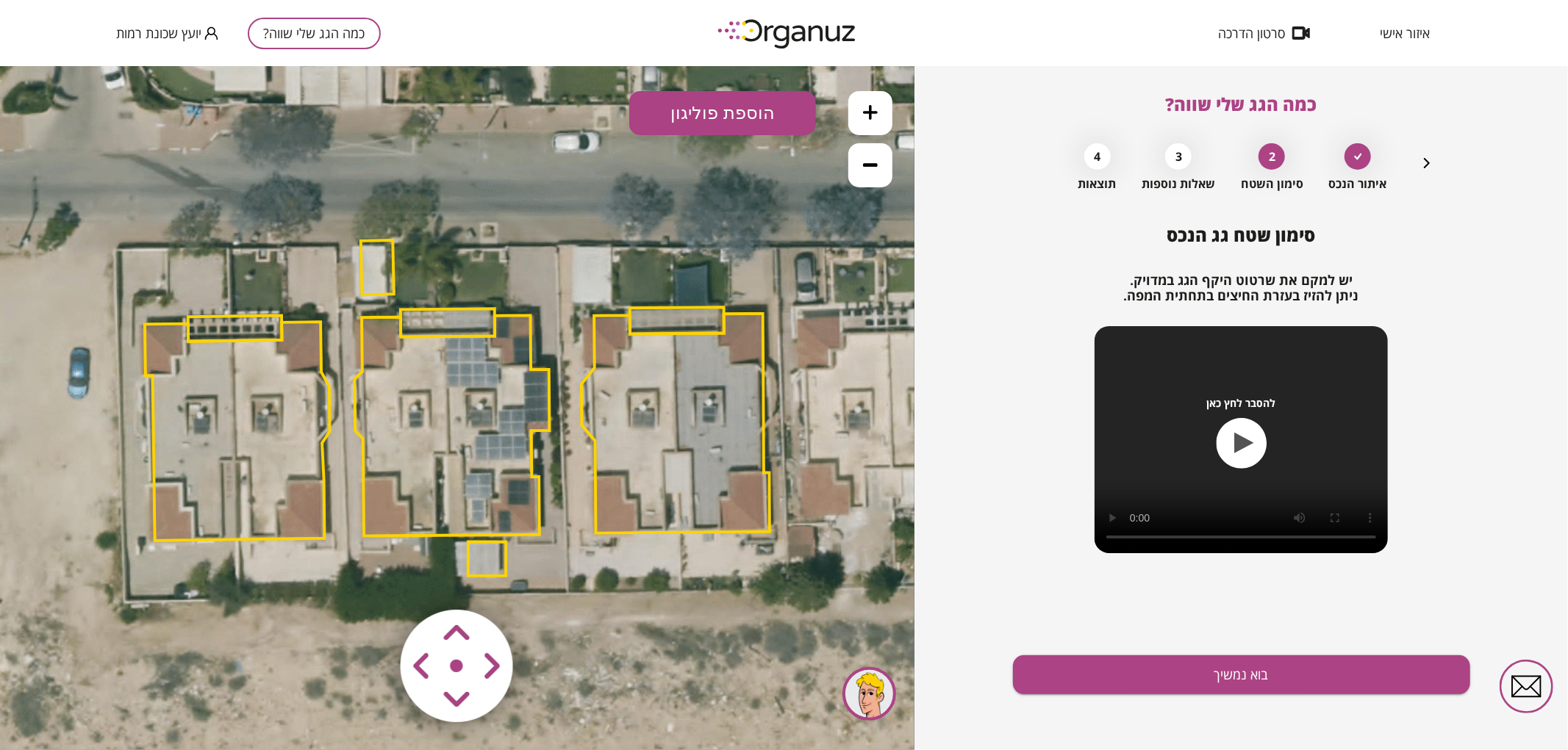
click at [460, 450] on polygon at bounding box center [452, 425] width 195 height 221
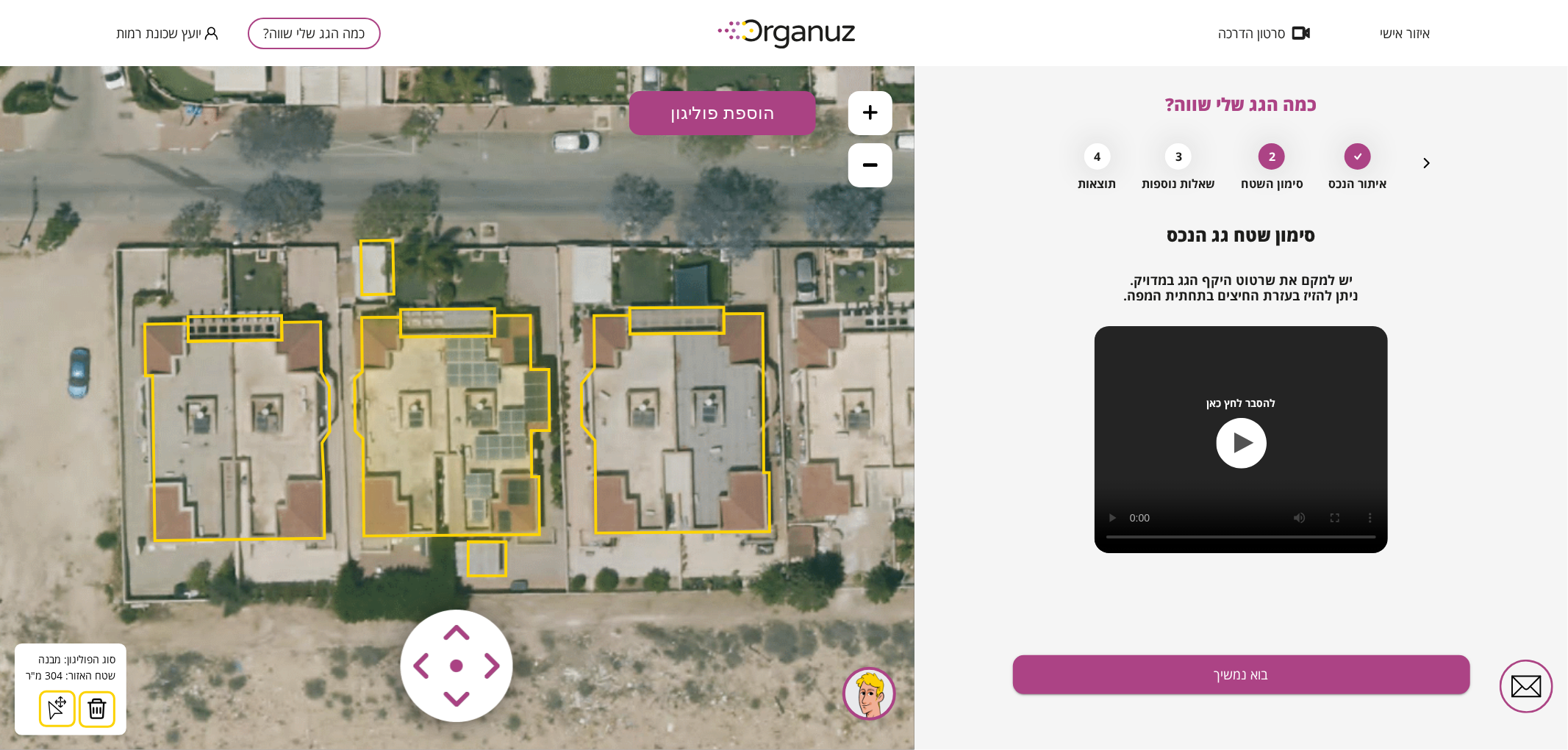
click at [98, 717] on img at bounding box center [97, 708] width 21 height 22
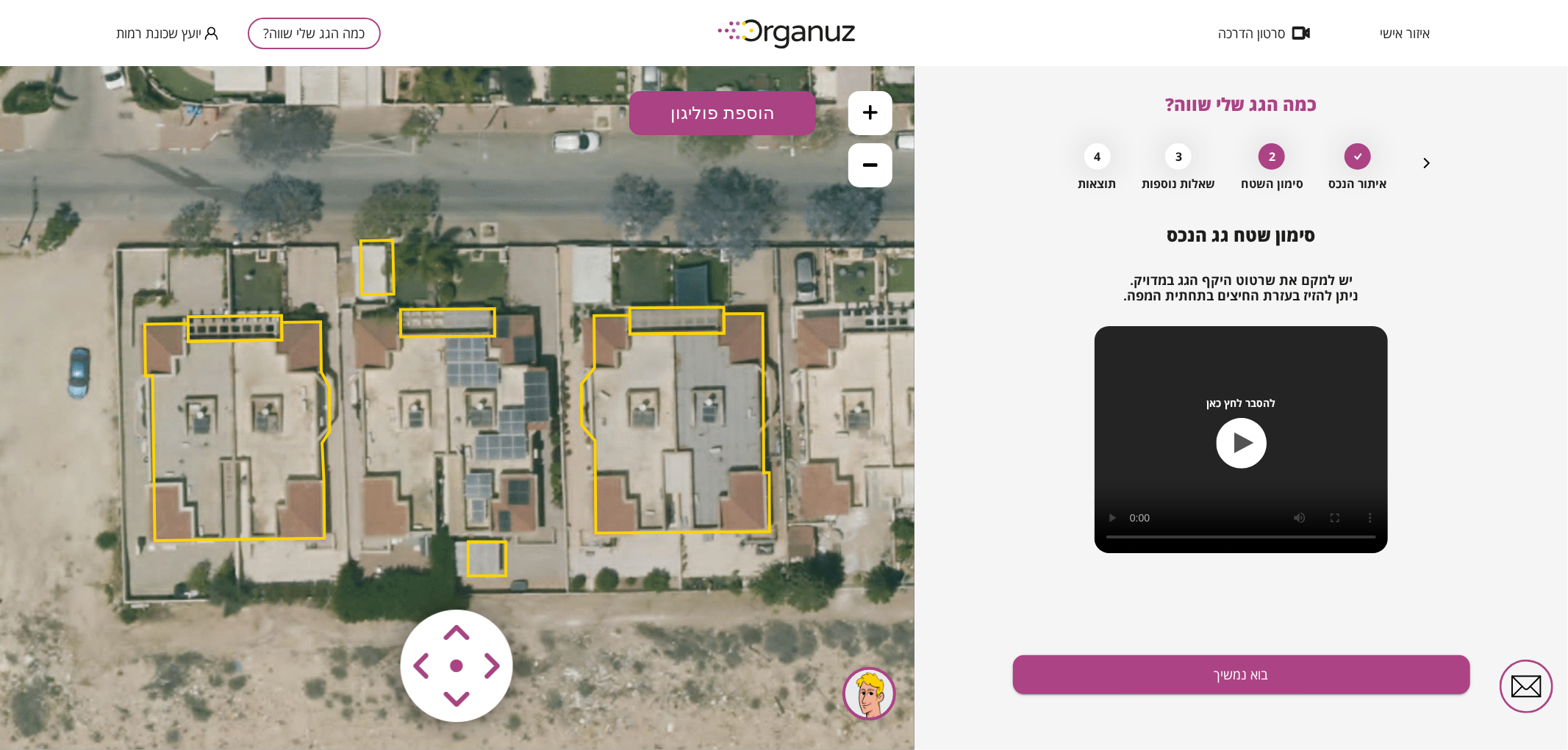
click at [416, 324] on polygon at bounding box center [447, 322] width 94 height 28
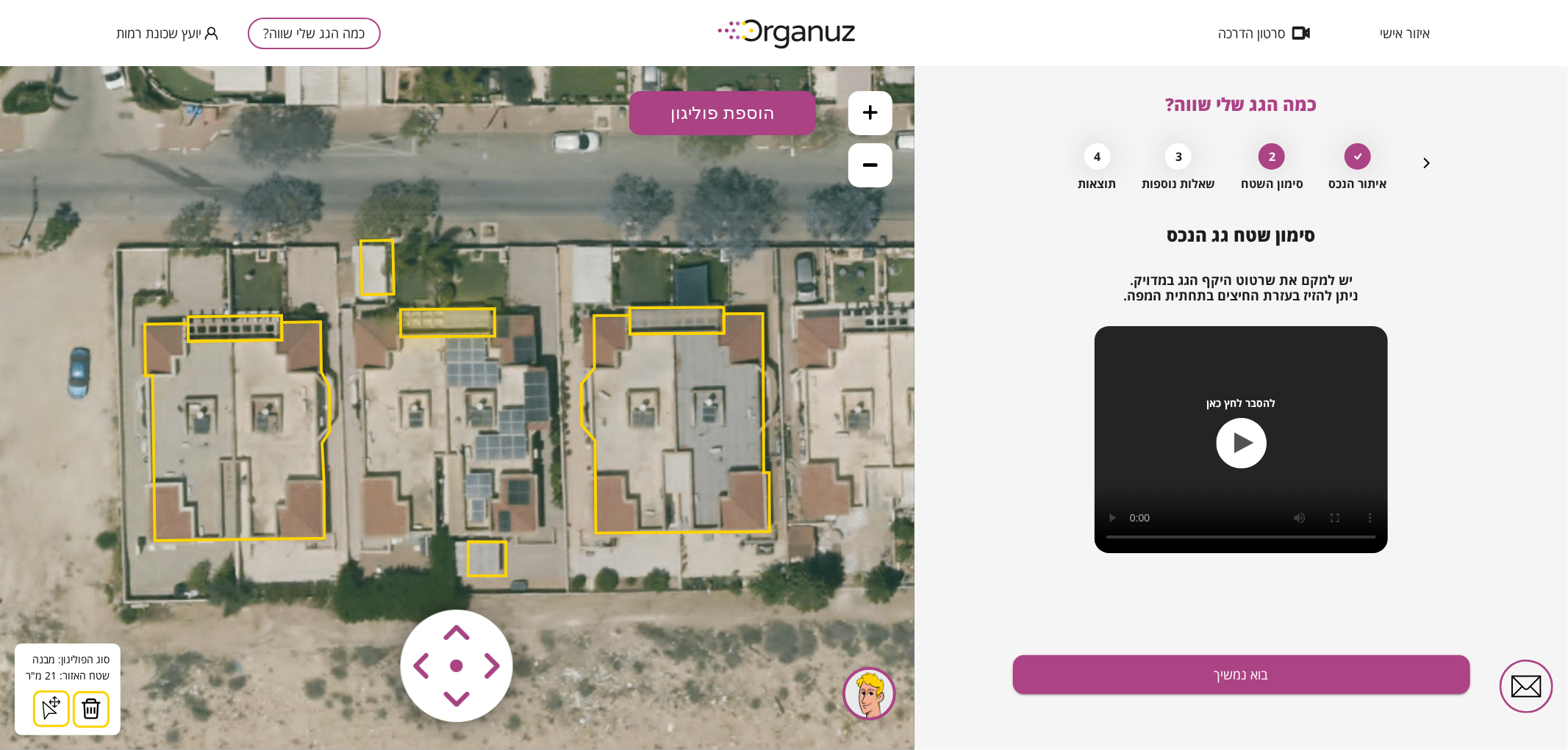
click at [94, 709] on img at bounding box center [91, 708] width 21 height 22
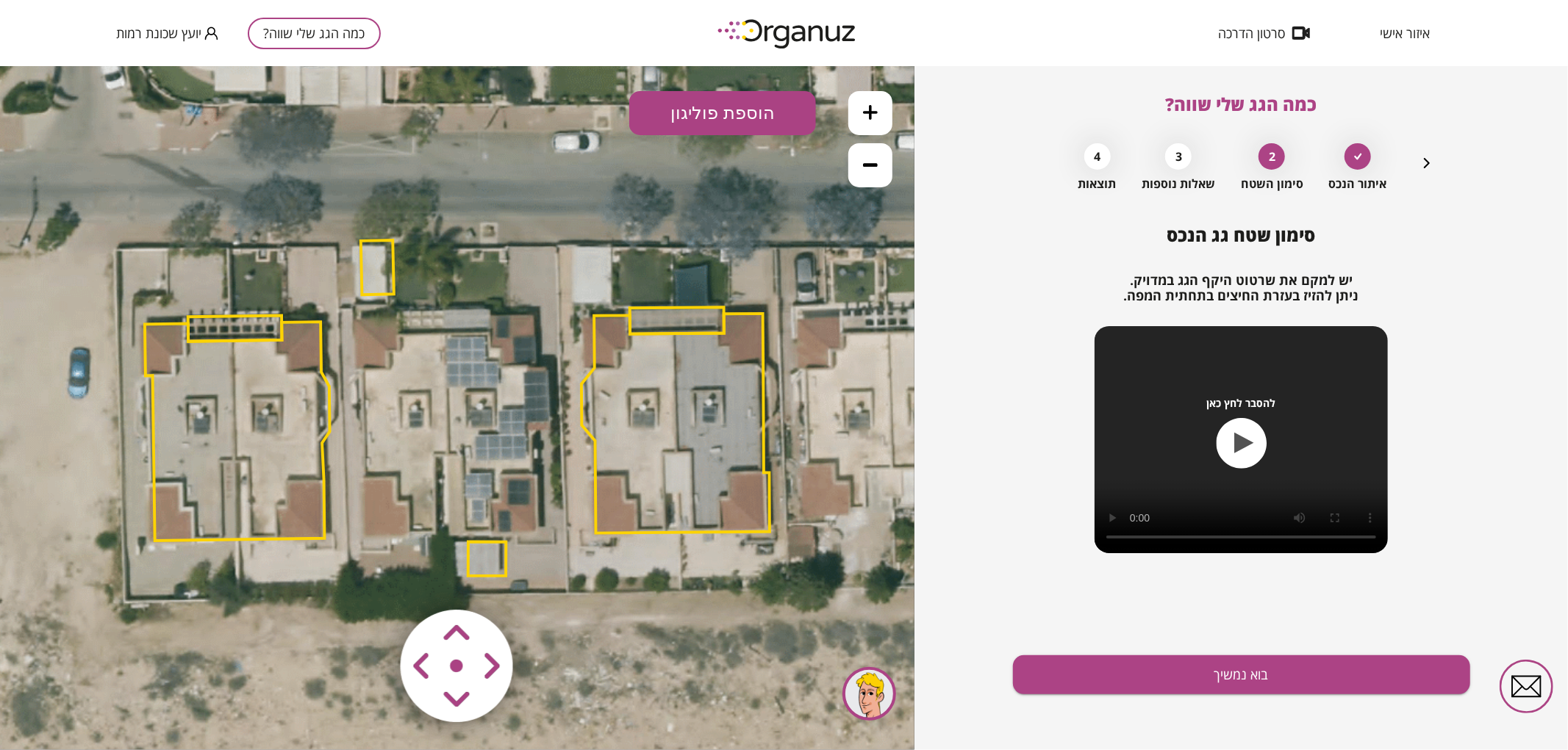
click at [478, 569] on polygon at bounding box center [488, 558] width 38 height 34
click at [98, 707] on img at bounding box center [91, 708] width 21 height 22
click at [381, 274] on polygon at bounding box center [377, 267] width 33 height 55
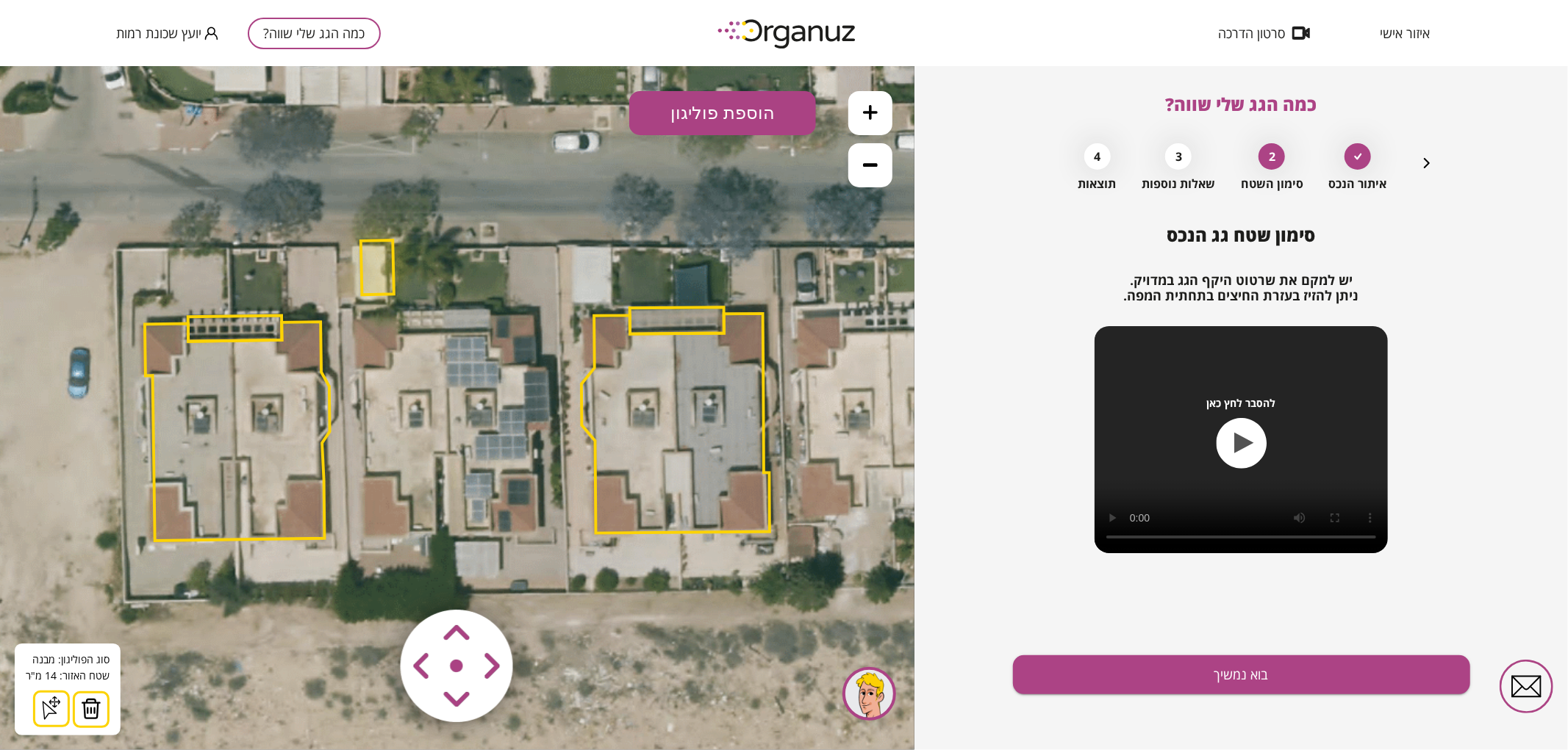
click at [90, 706] on img at bounding box center [91, 708] width 21 height 22
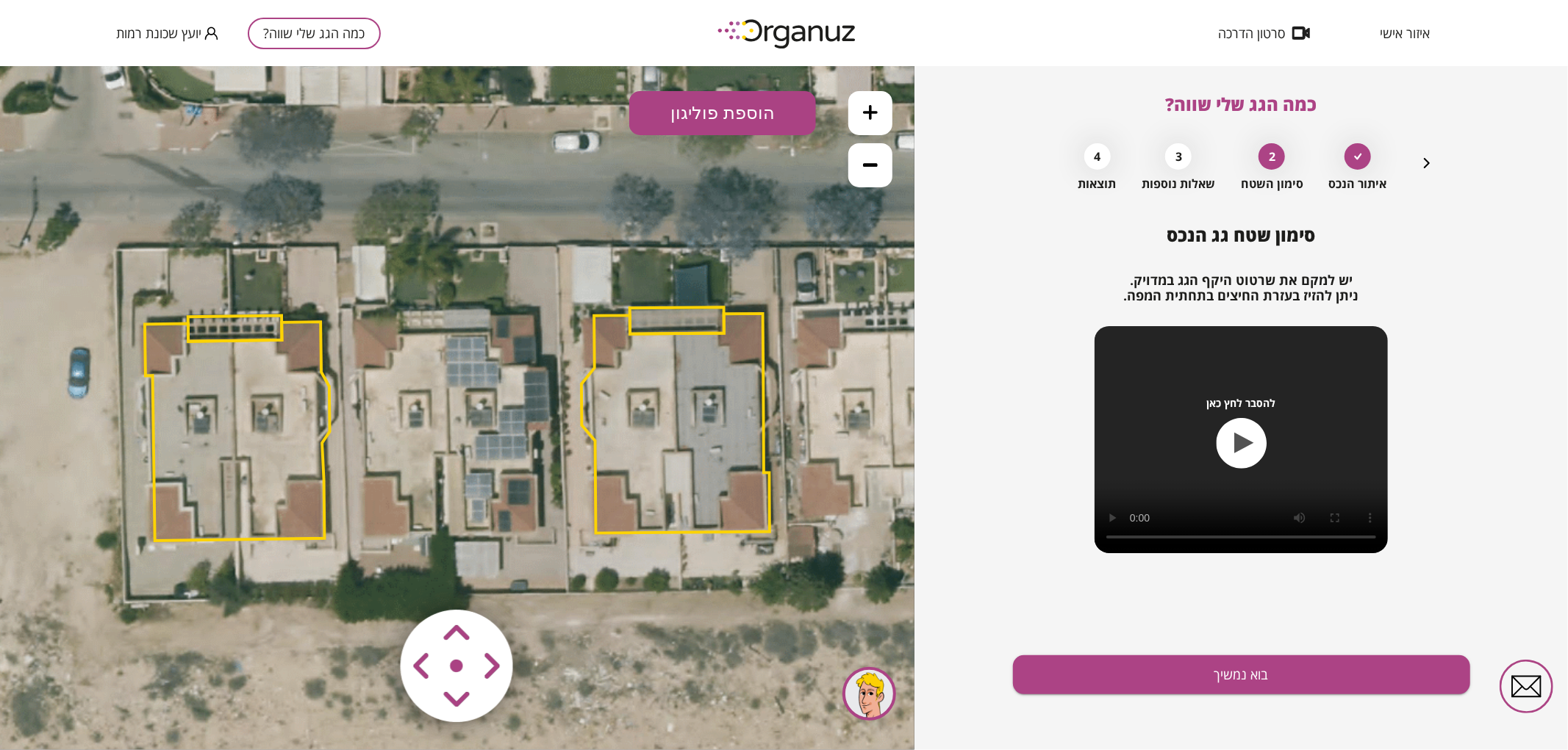
click at [862, 115] on button at bounding box center [871, 112] width 44 height 44
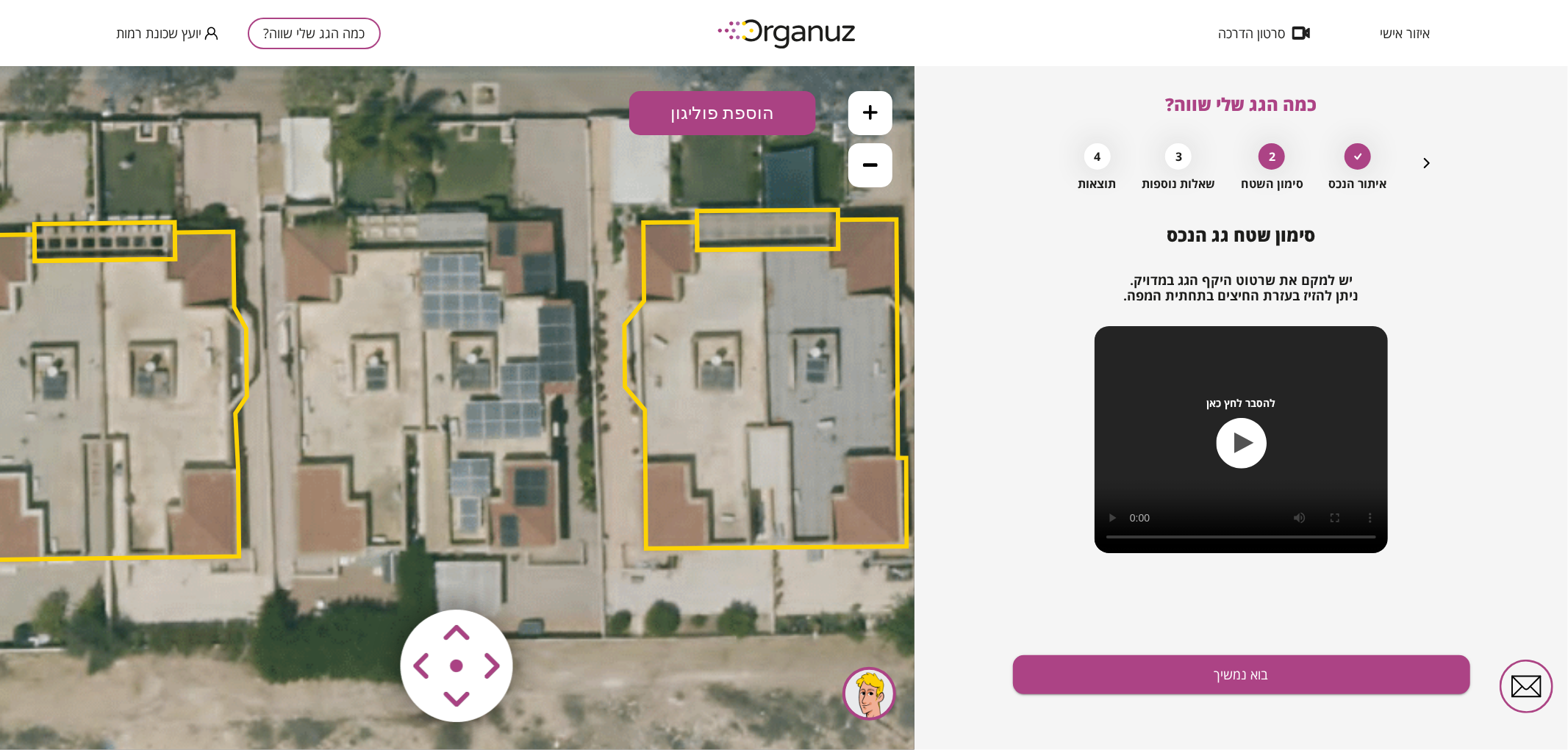
drag, startPoint x: 684, startPoint y: 326, endPoint x: 664, endPoint y: 230, distance: 98.1
click at [658, 243] on polygon at bounding box center [766, 383] width 283 height 329
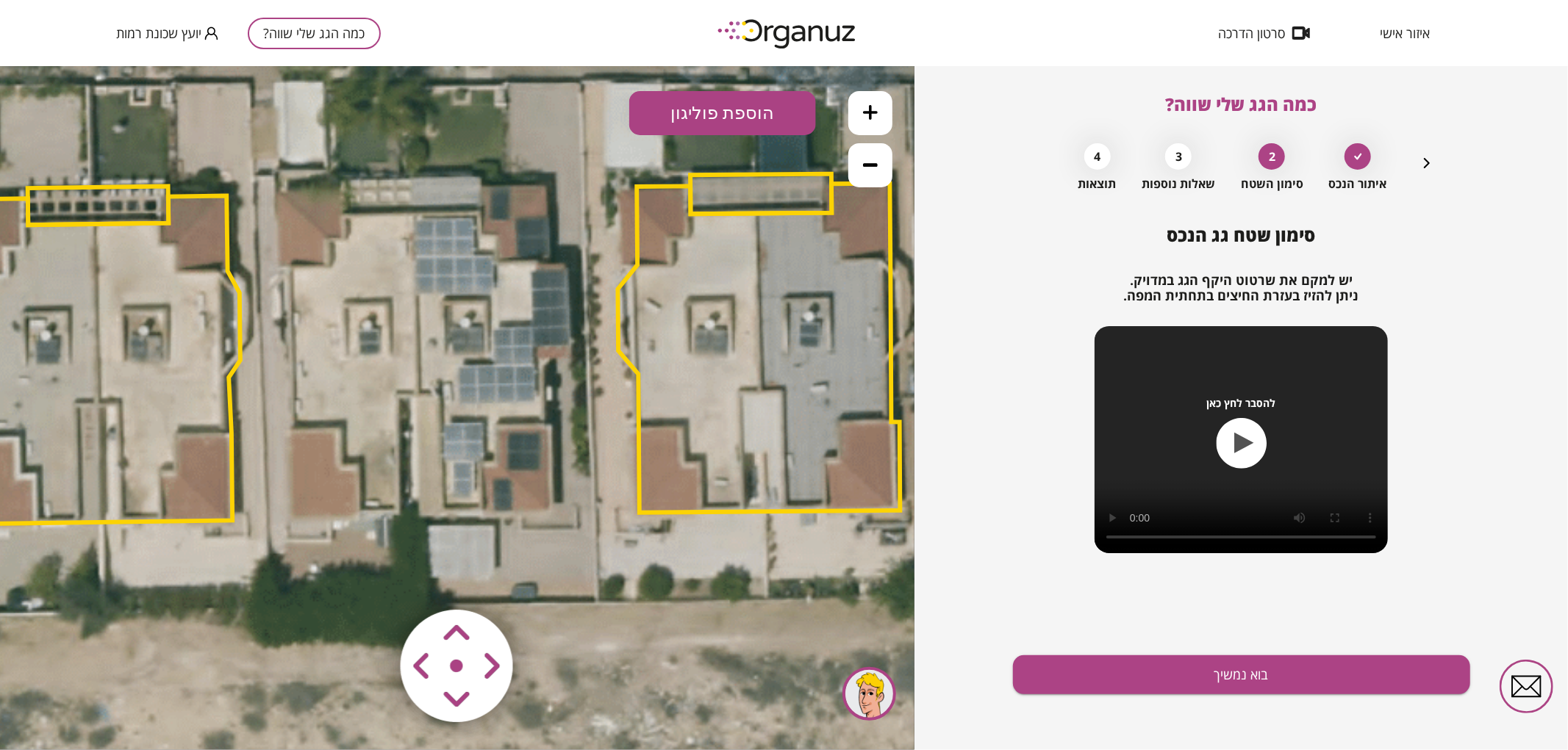
click at [736, 118] on button "הוספת פוליגון" at bounding box center [722, 112] width 187 height 44
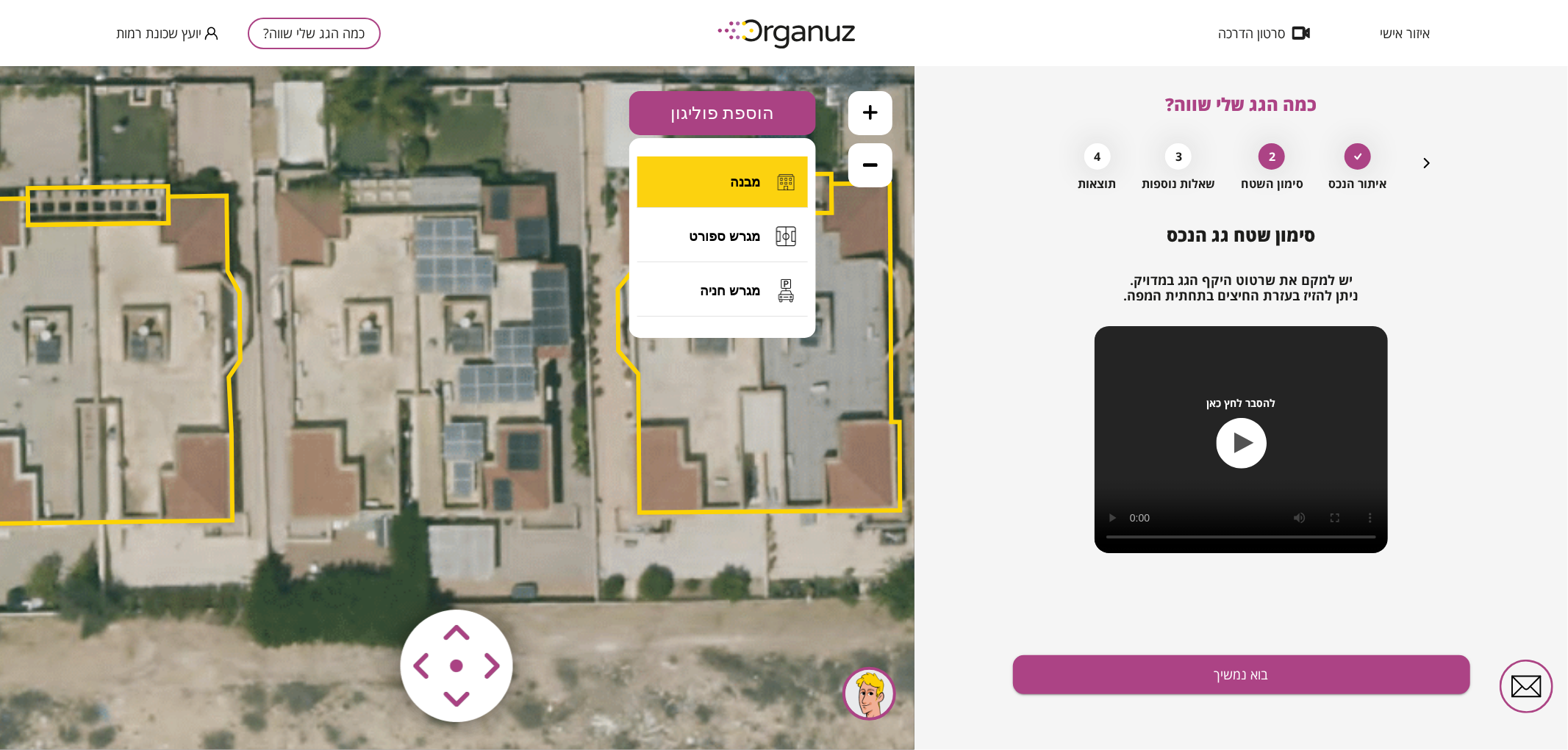
click at [717, 199] on button "מבנה" at bounding box center [722, 181] width 170 height 51
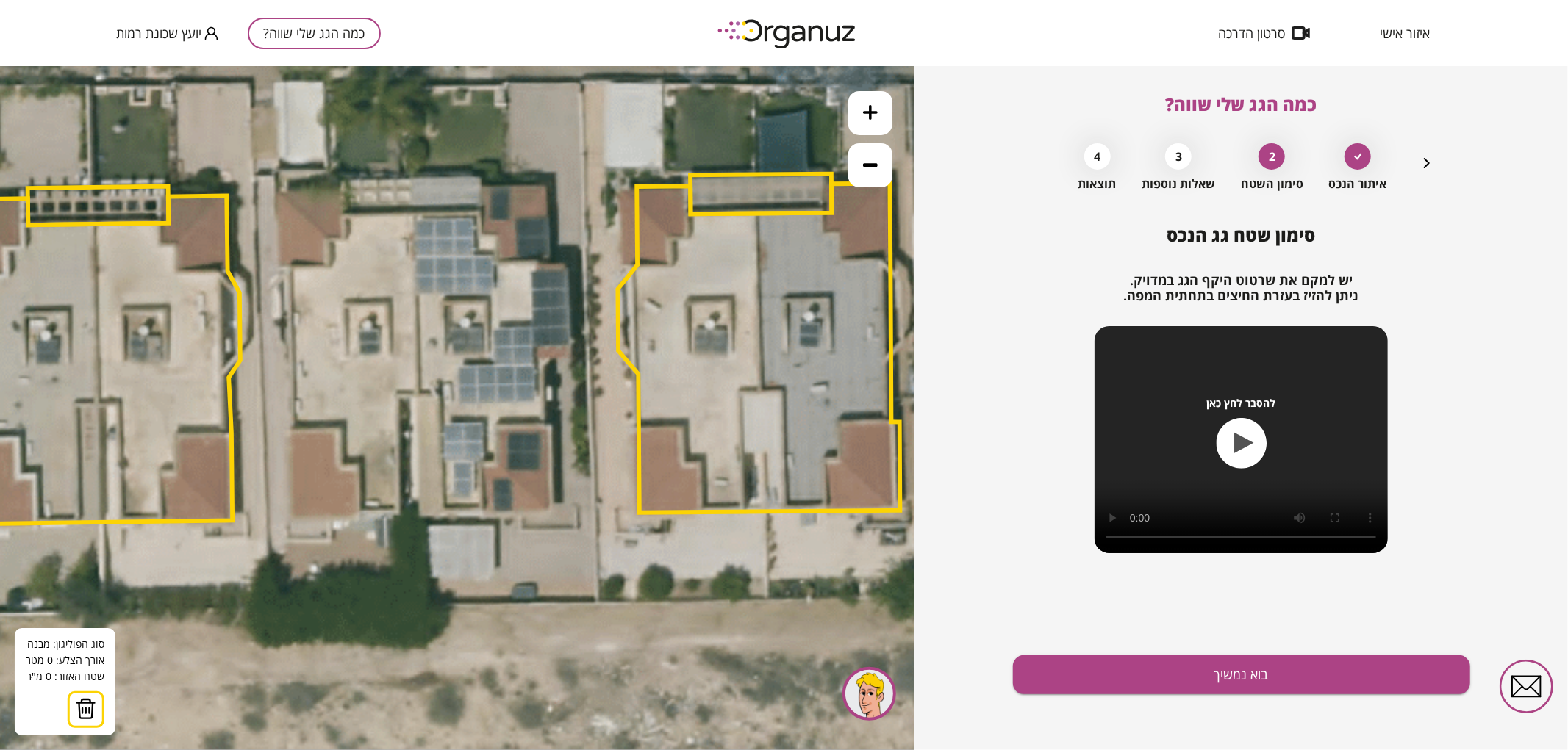
click at [412, 214] on icon at bounding box center [431, 323] width 2878 height 2877
click at [416, 395] on icon at bounding box center [431, 323] width 2878 height 2877
click at [396, 396] on polygon at bounding box center [406, 305] width 21 height 182
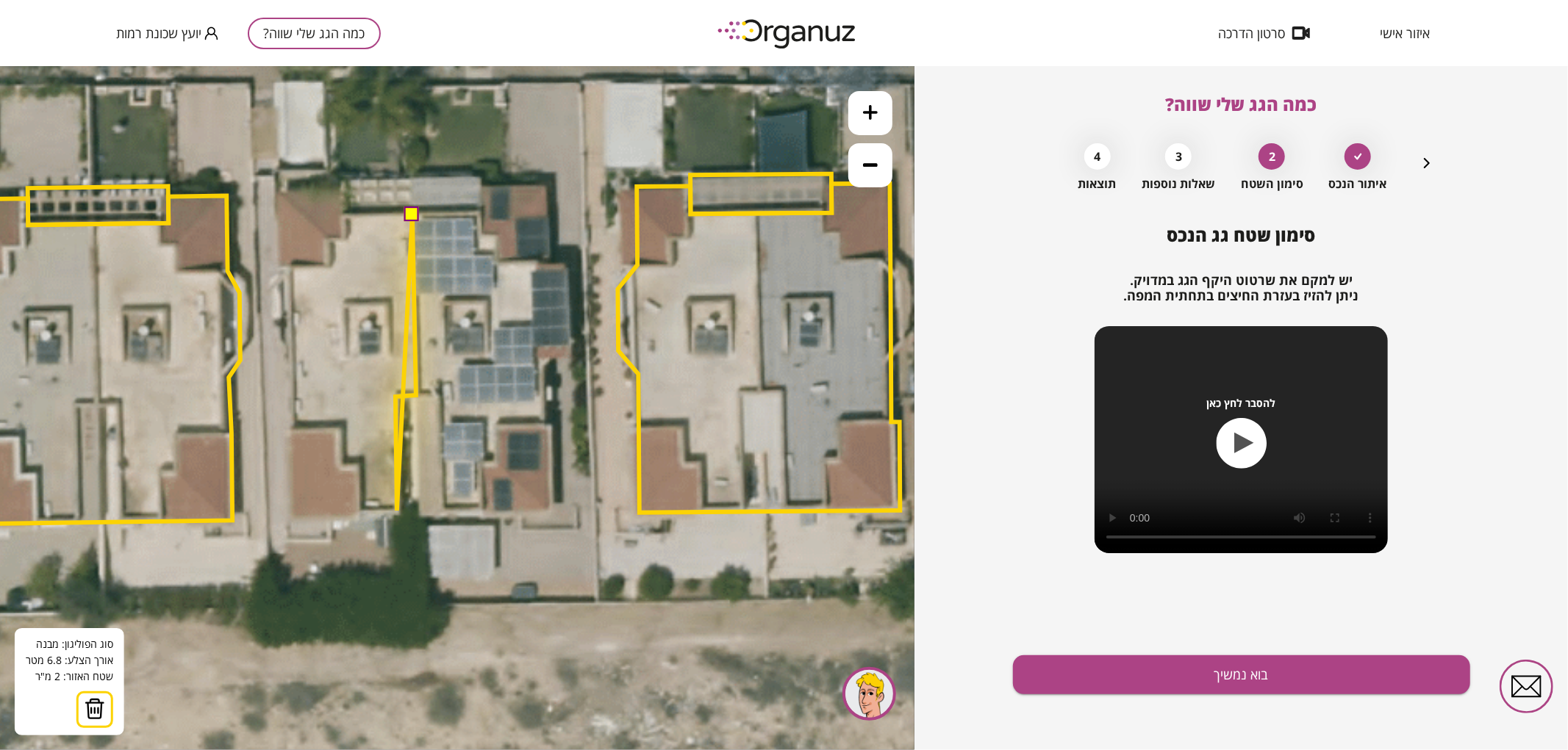
click at [398, 510] on icon at bounding box center [431, 323] width 2878 height 2877
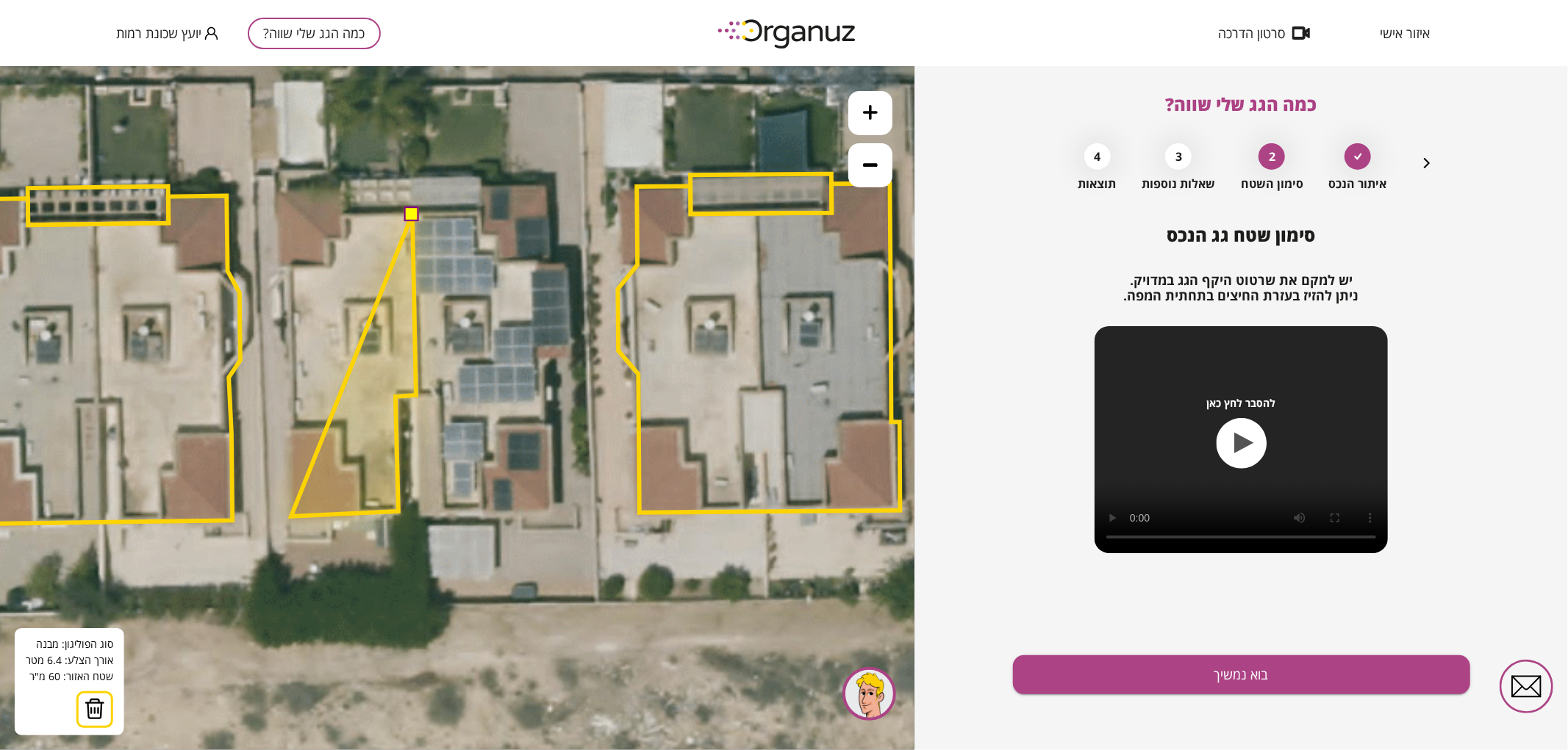
click at [292, 515] on polygon at bounding box center [353, 365] width 125 height 302
click at [294, 516] on polygon at bounding box center [356, 365] width 123 height 303
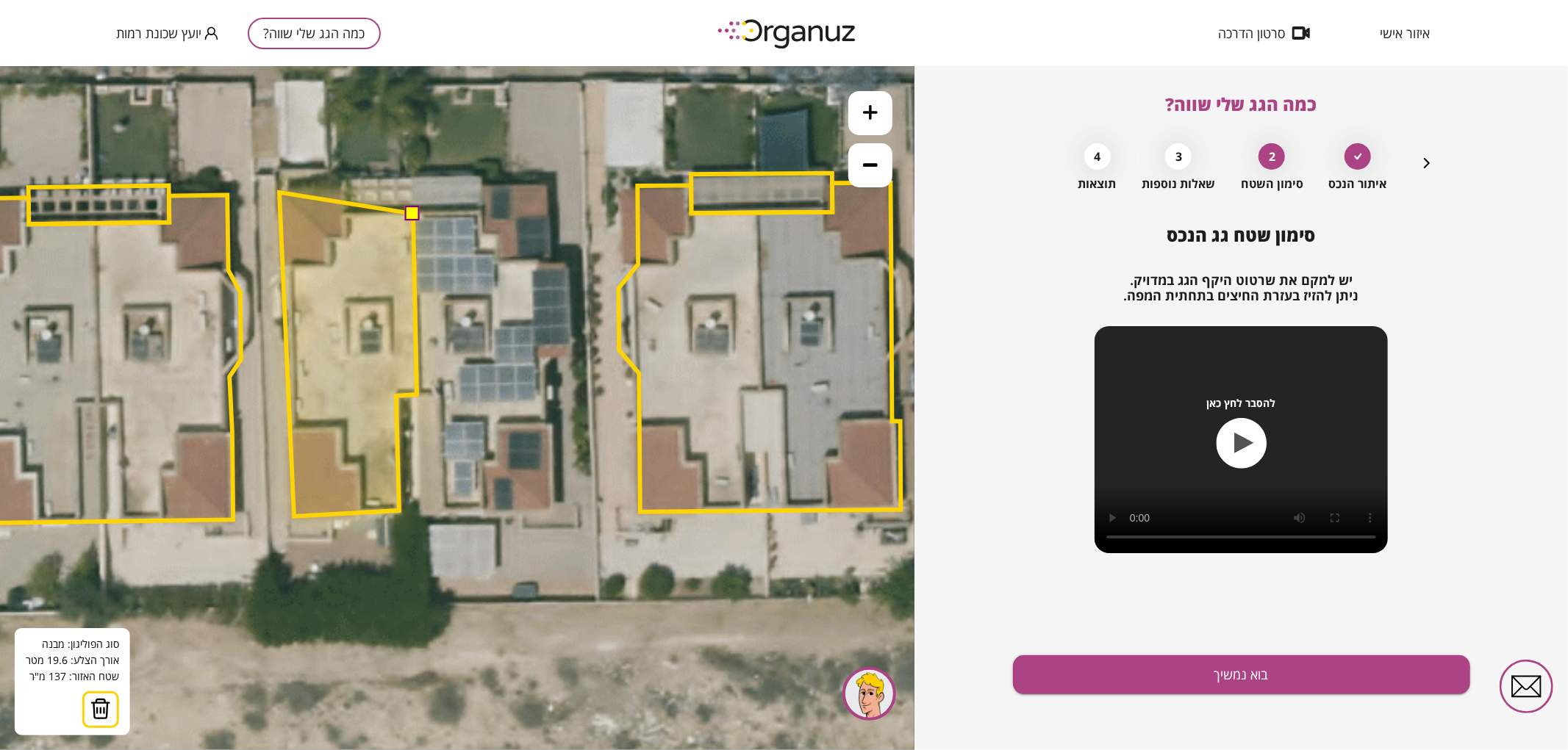
click at [279, 191] on polygon at bounding box center [347, 354] width 138 height 324
click at [344, 190] on polygon at bounding box center [347, 353] width 138 height 325
click at [344, 216] on polygon at bounding box center [347, 353] width 138 height 325
click at [417, 211] on button at bounding box center [412, 212] width 15 height 15
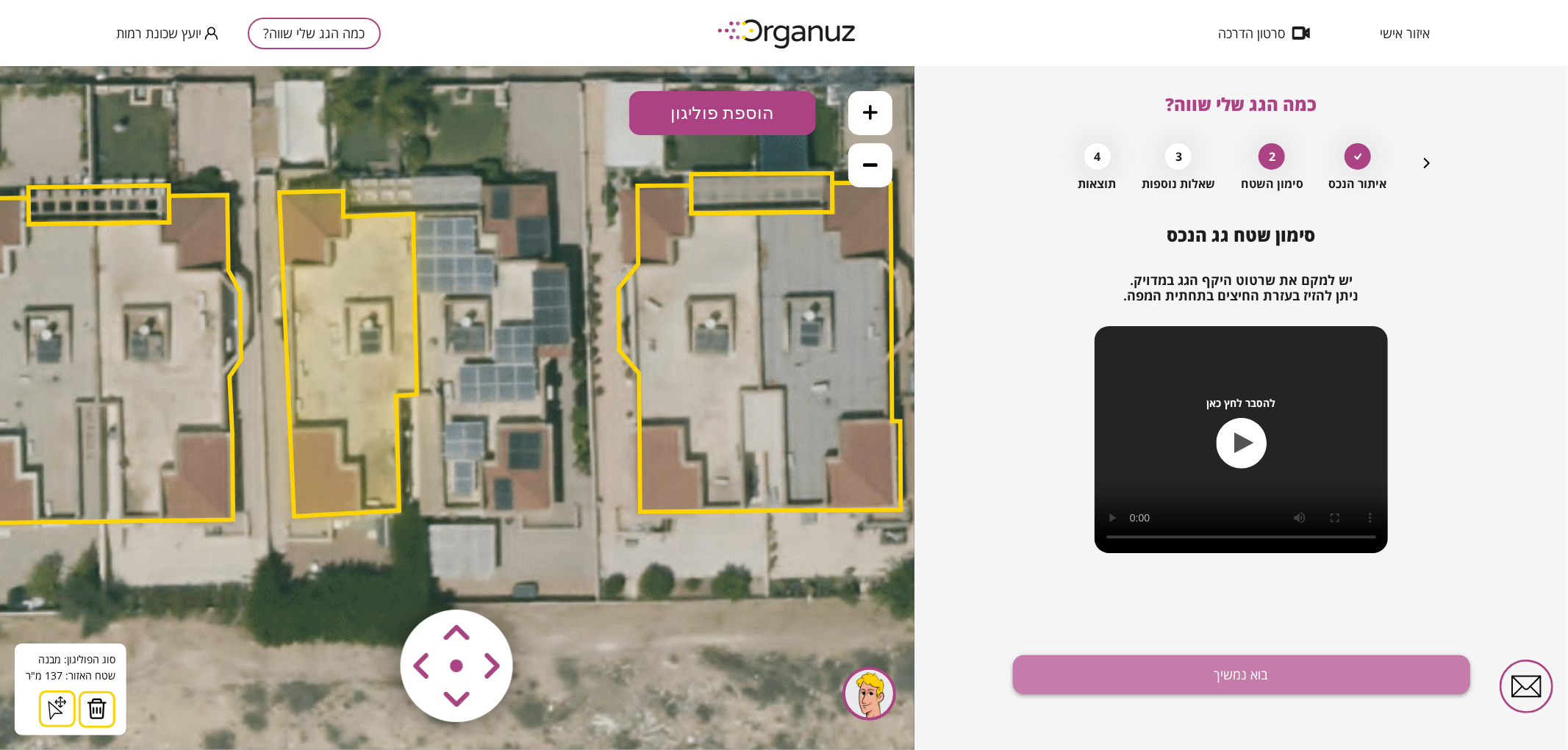
click at [1346, 686] on button "בוא נמשיך" at bounding box center [1242, 674] width 458 height 39
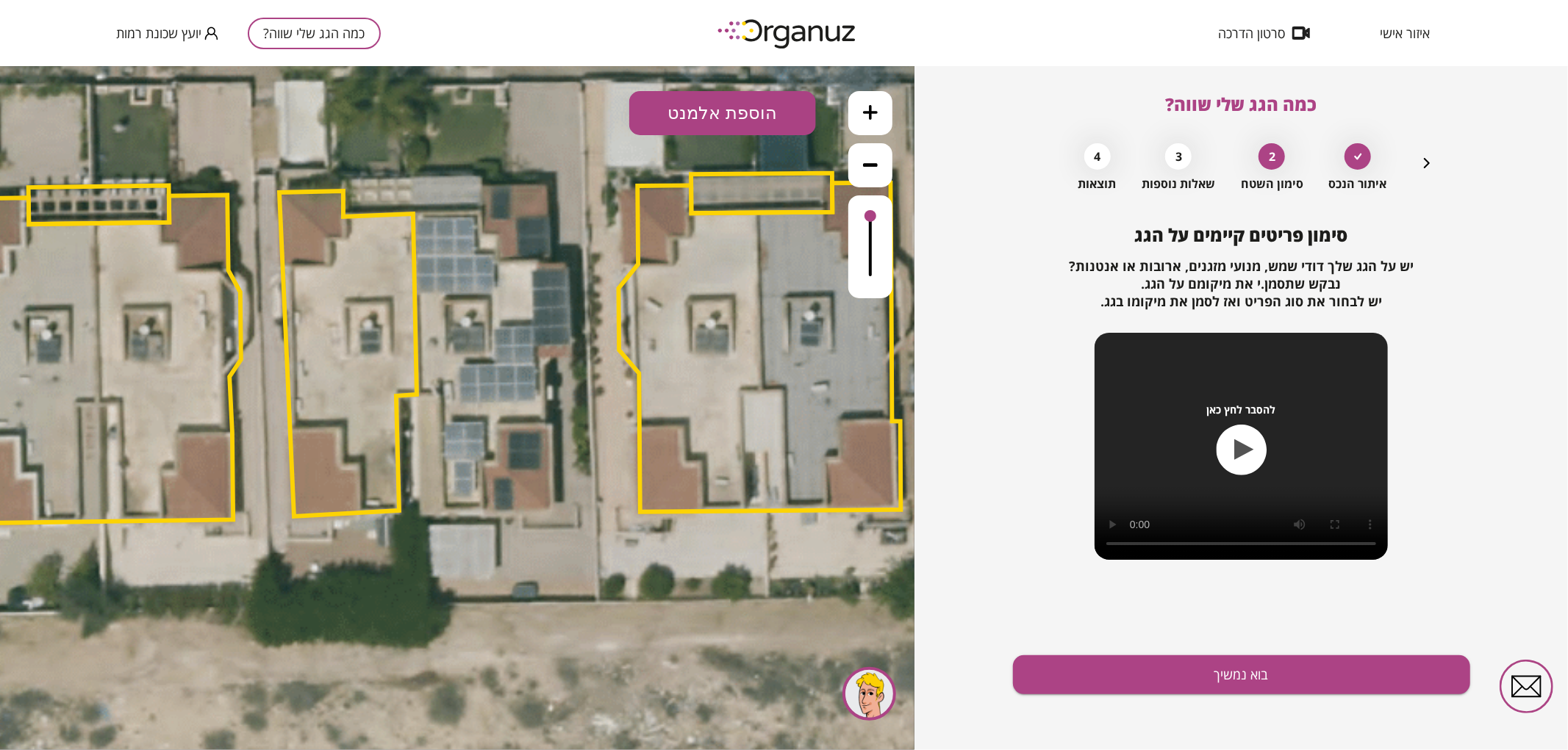
click at [871, 127] on button at bounding box center [871, 112] width 44 height 44
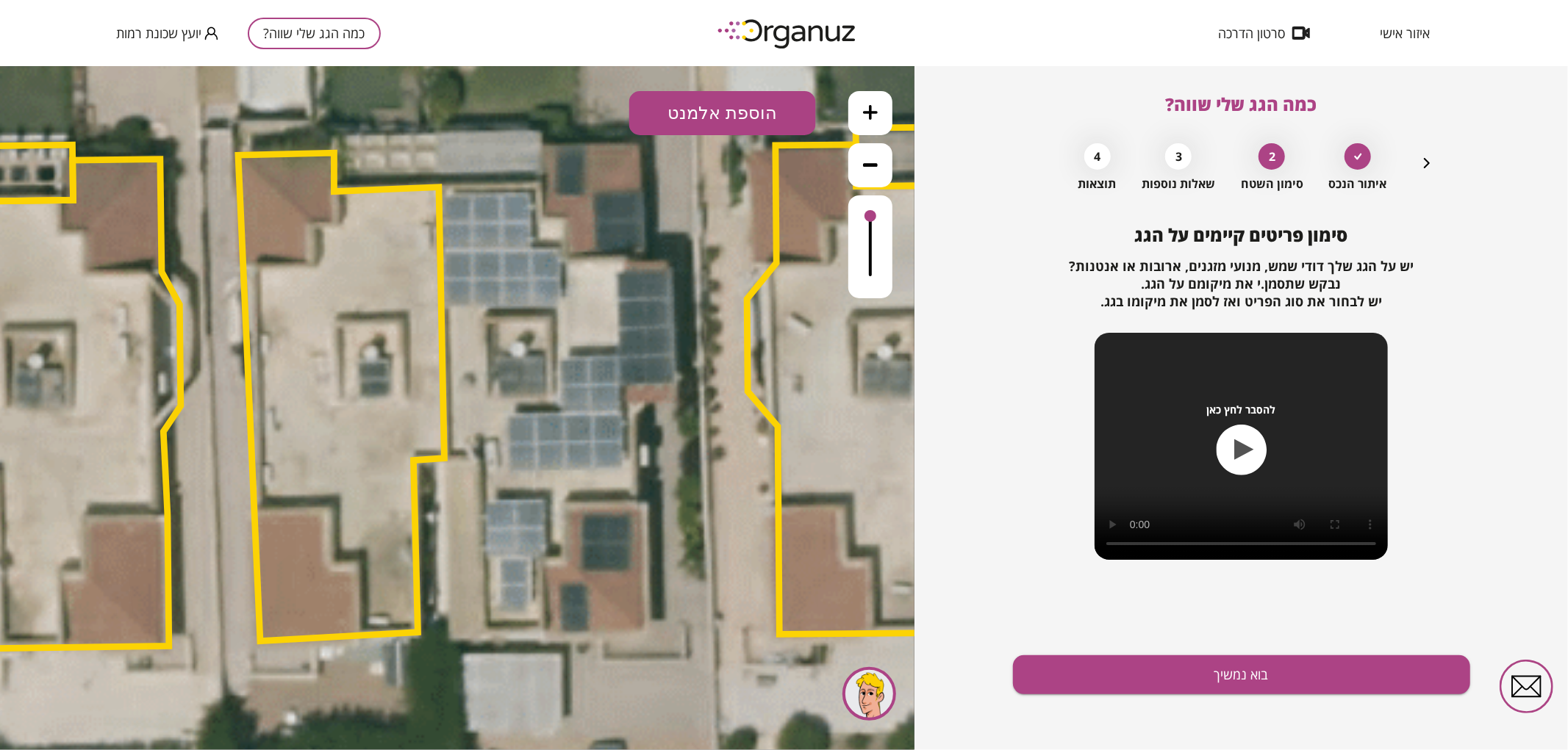
drag, startPoint x: 523, startPoint y: 317, endPoint x: 574, endPoint y: 389, distance: 88.2
click at [574, 389] on icon at bounding box center [469, 351] width 4317 height 4316
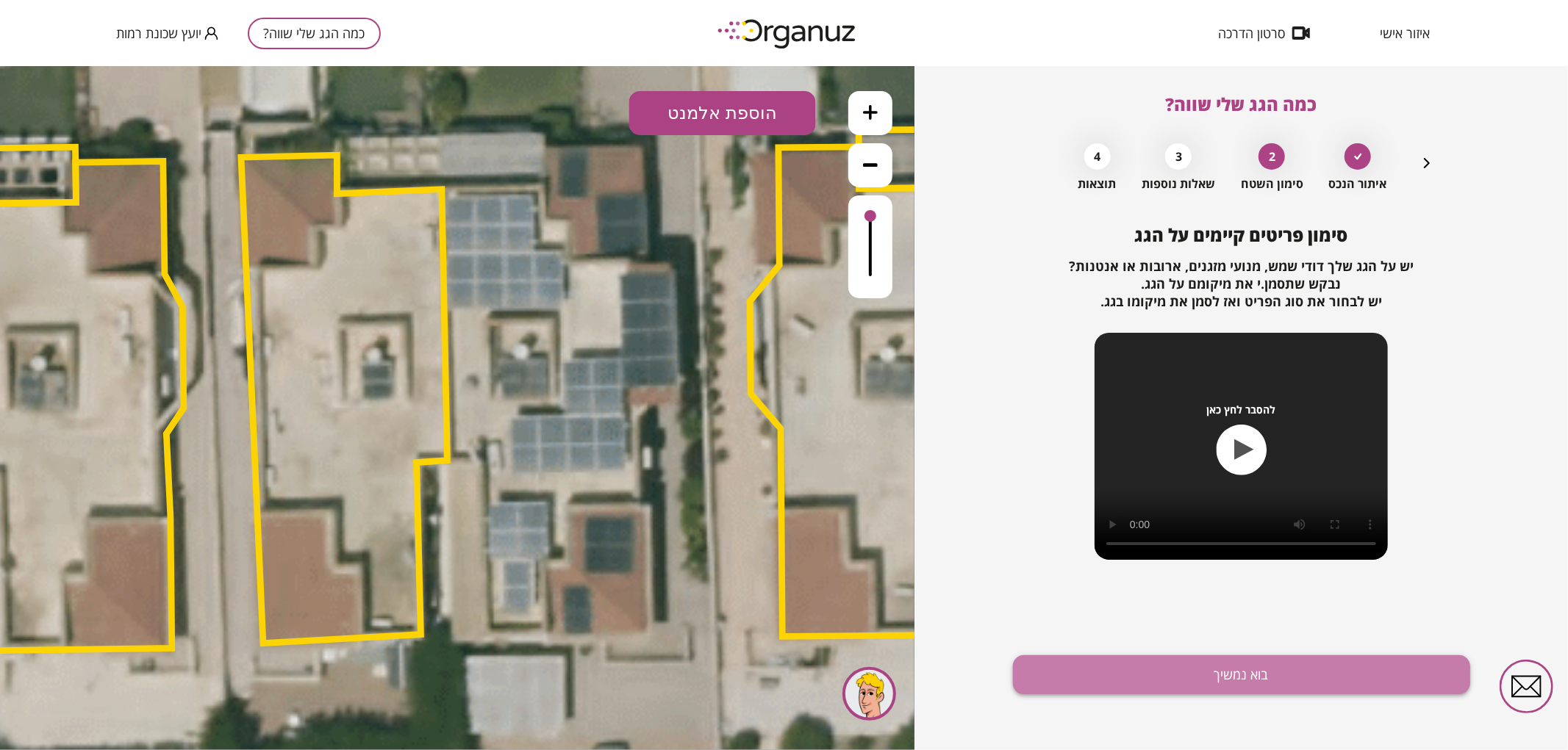
click at [1103, 658] on button "בוא נמשיך" at bounding box center [1242, 674] width 458 height 39
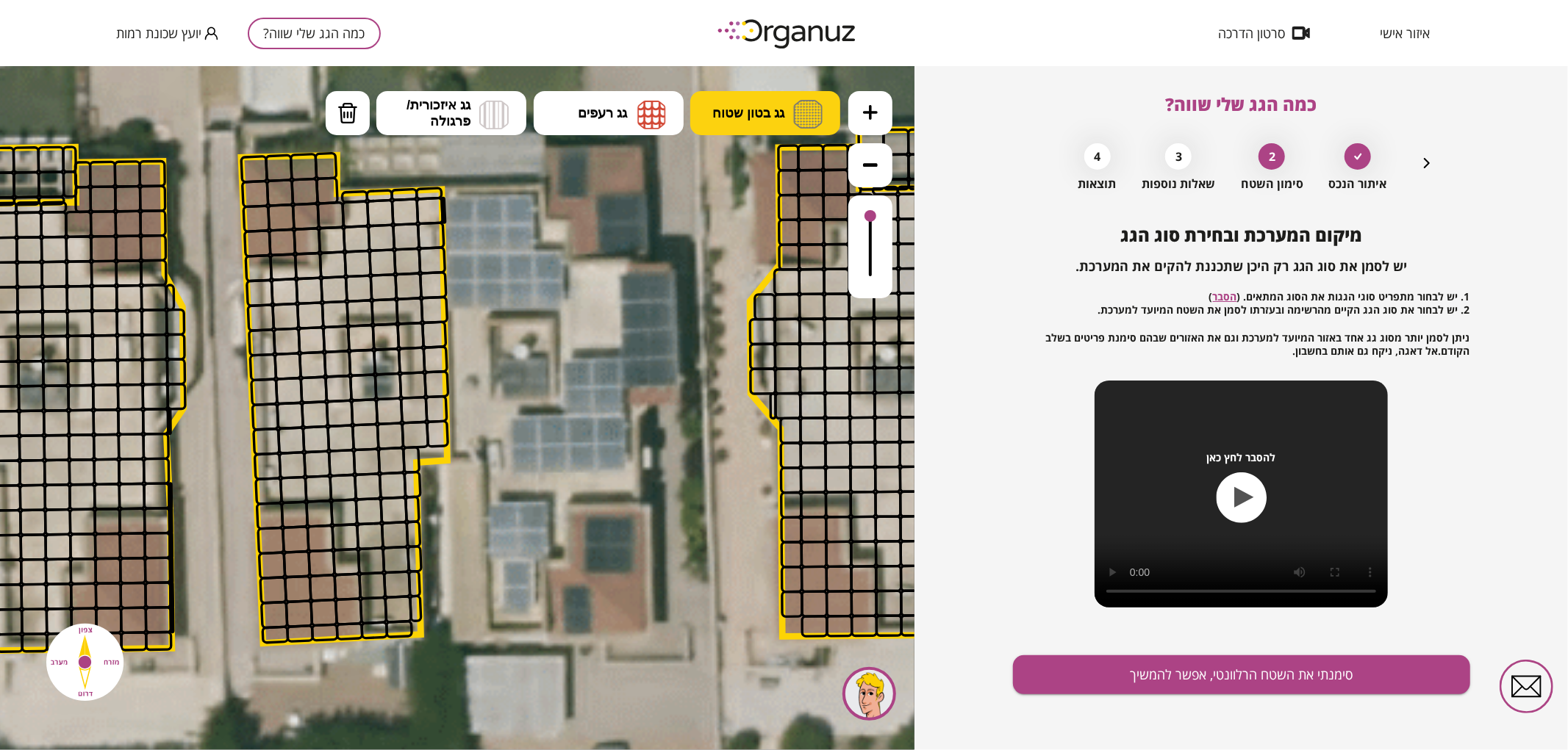
click at [758, 113] on span "גג בטון שטוח" at bounding box center [748, 113] width 72 height 16
click at [758, 169] on div ".st0 { fill: #FFFFFF; } א" at bounding box center [457, 407] width 914 height 684
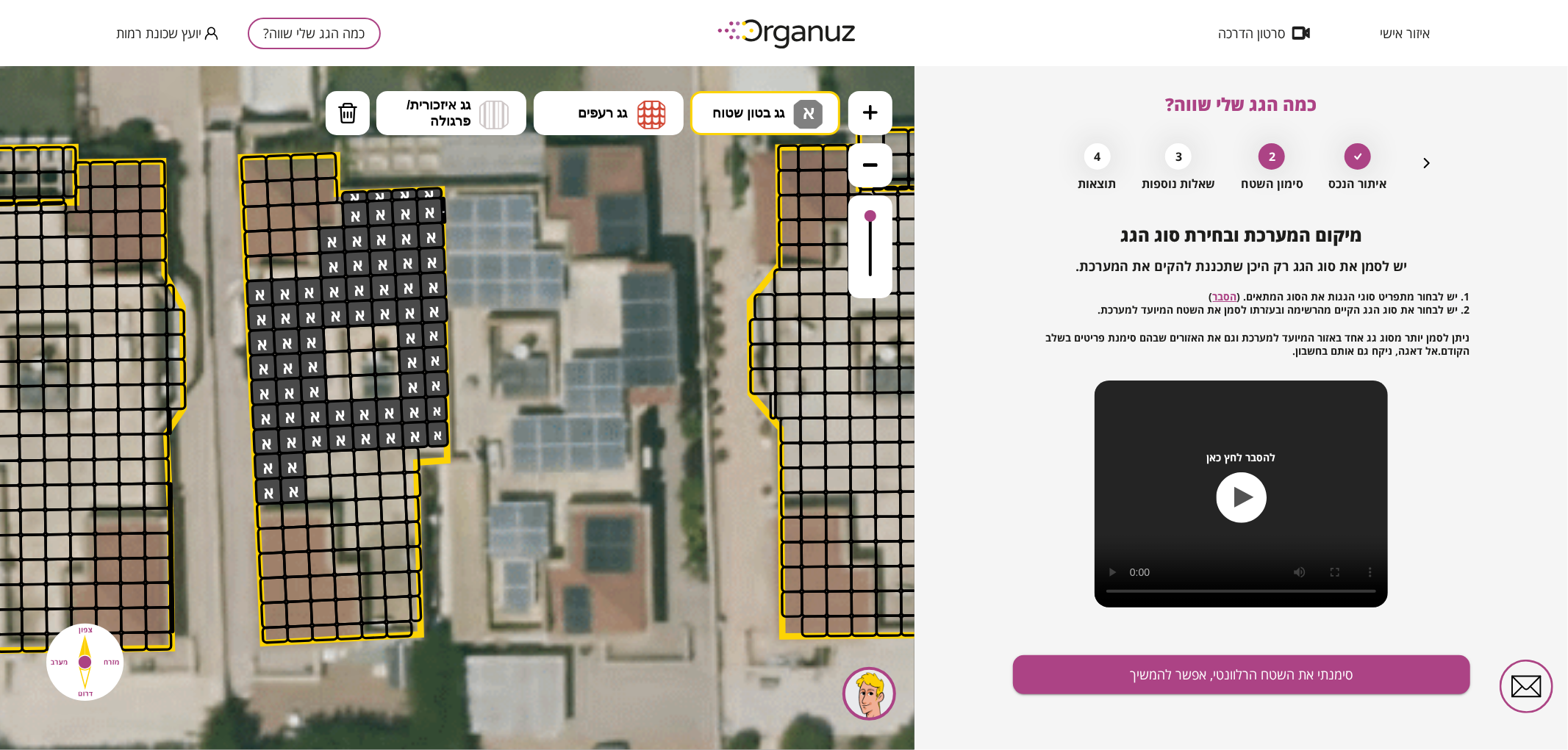
drag, startPoint x: 358, startPoint y: 220, endPoint x: 412, endPoint y: 309, distance: 104.1
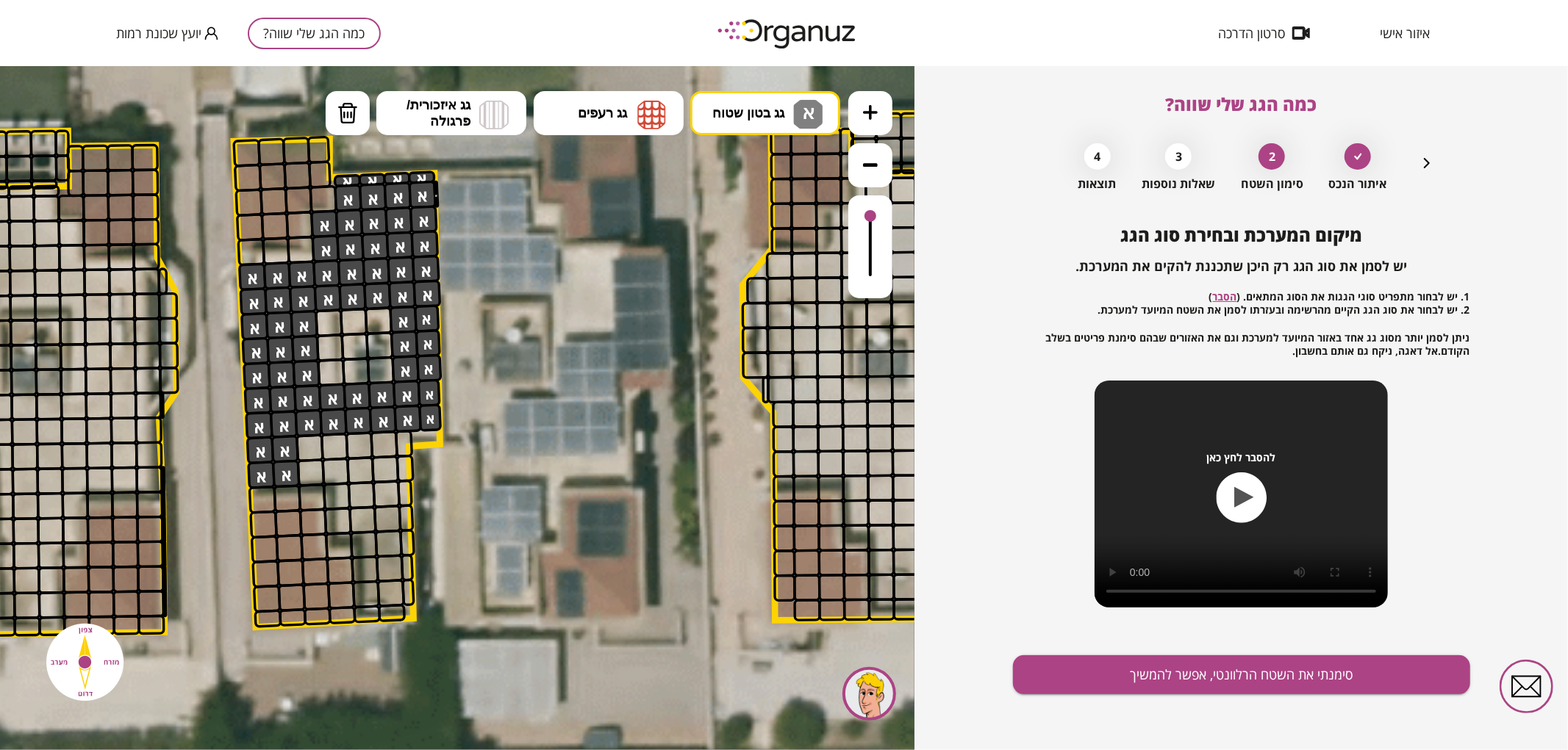
drag, startPoint x: 428, startPoint y: 461, endPoint x: 421, endPoint y: 440, distance: 22.1
click at [421, 440] on polygon at bounding box center [336, 383] width 207 height 488
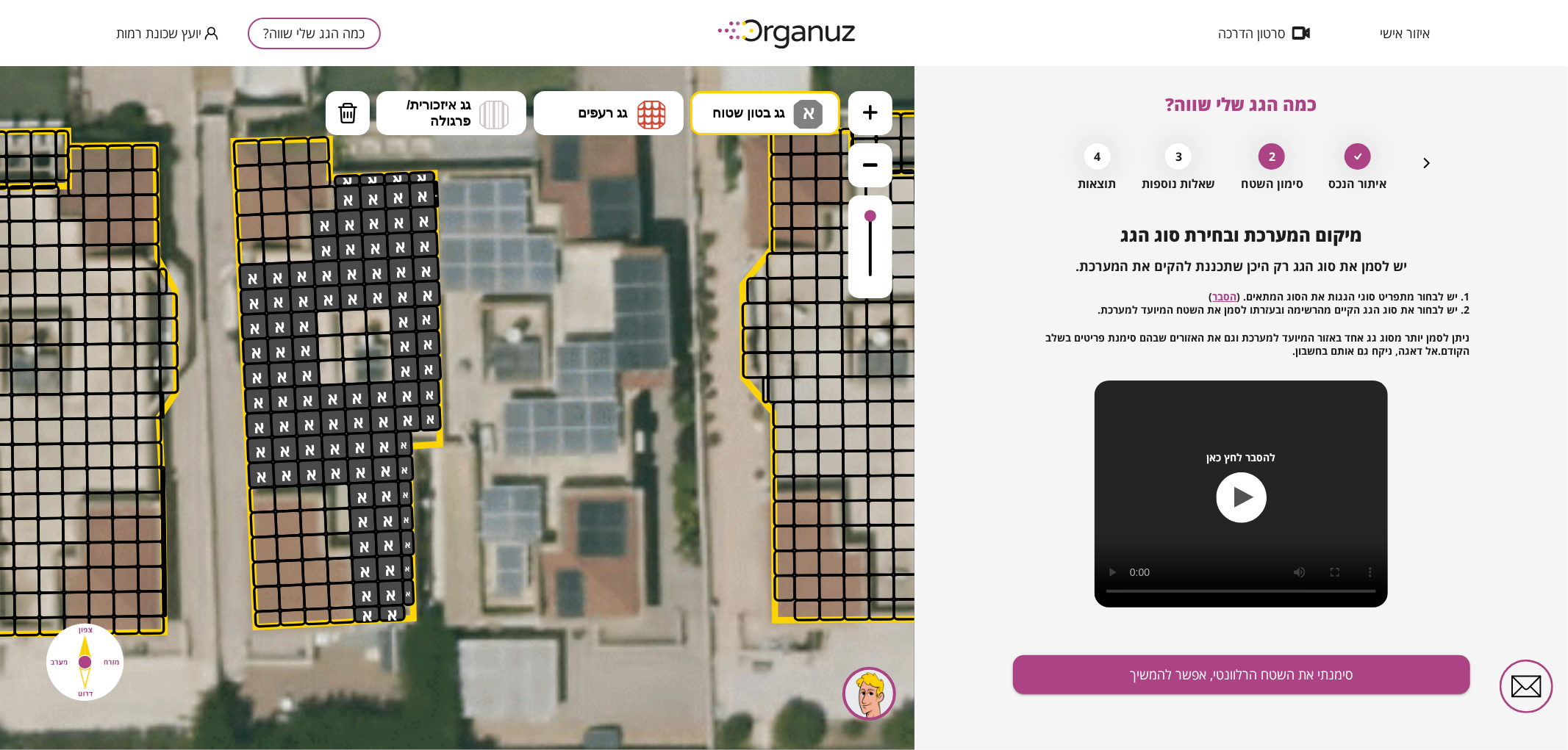
drag, startPoint x: 405, startPoint y: 436, endPoint x: 386, endPoint y: 552, distance: 117.5
drag, startPoint x: 343, startPoint y: 512, endPoint x: 379, endPoint y: 466, distance: 58.4
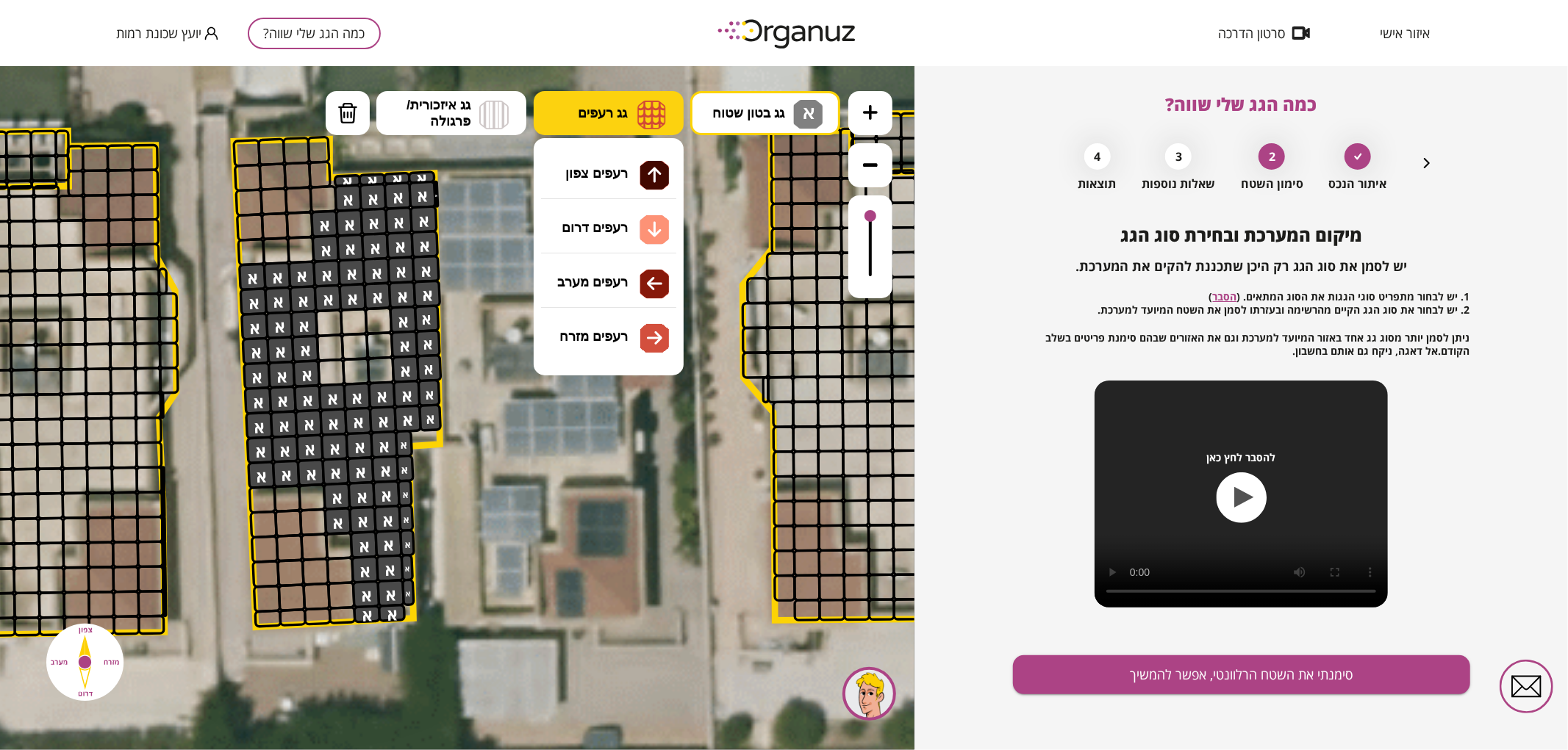
click at [634, 110] on button "גג רעפים" at bounding box center [608, 112] width 150 height 44
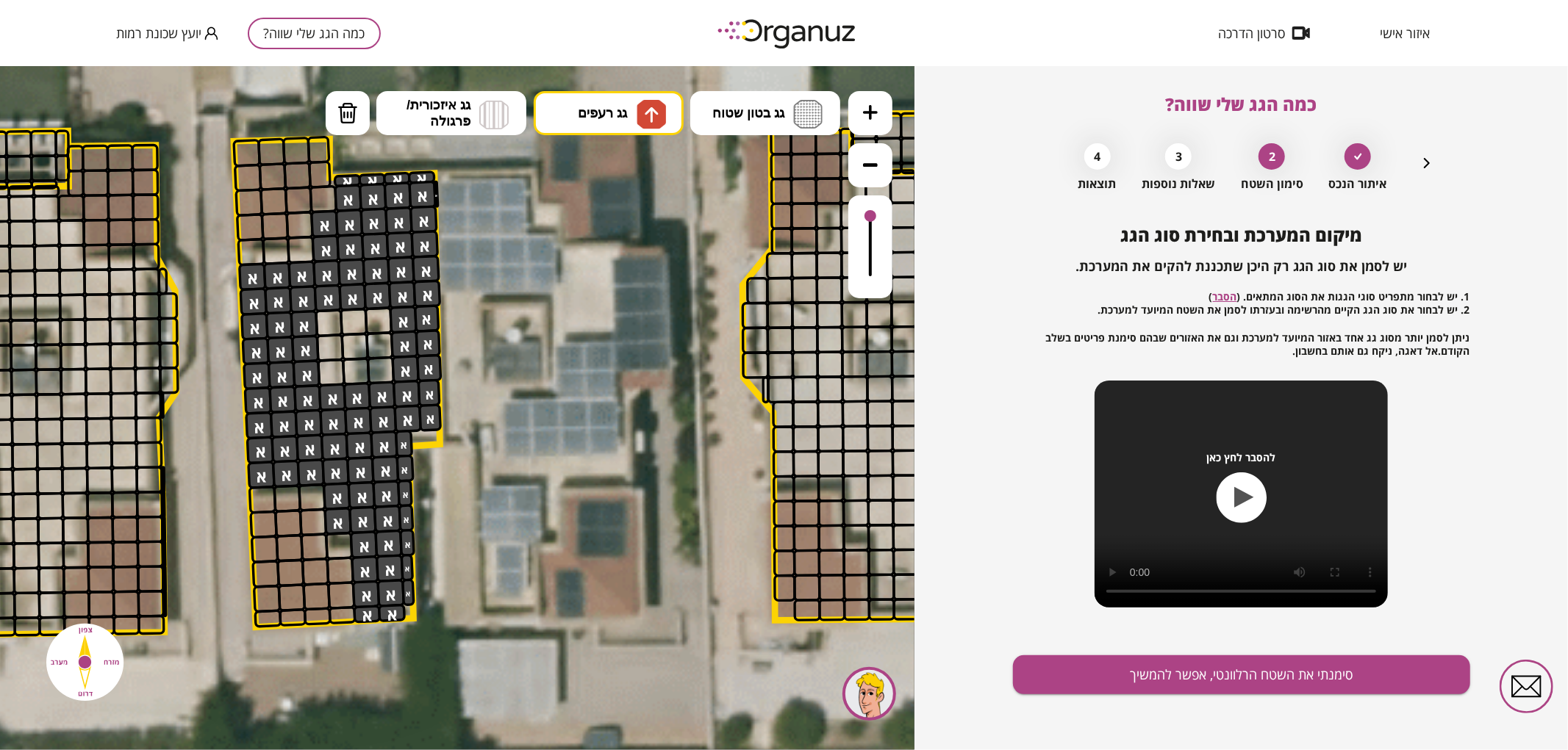
click at [631, 170] on div ".st0 { fill: #FFFFFF; } א" at bounding box center [457, 407] width 914 height 684
drag, startPoint x: 276, startPoint y: 146, endPoint x: 302, endPoint y: 169, distance: 34.7
click at [319, 188] on div at bounding box center [323, 198] width 28 height 28
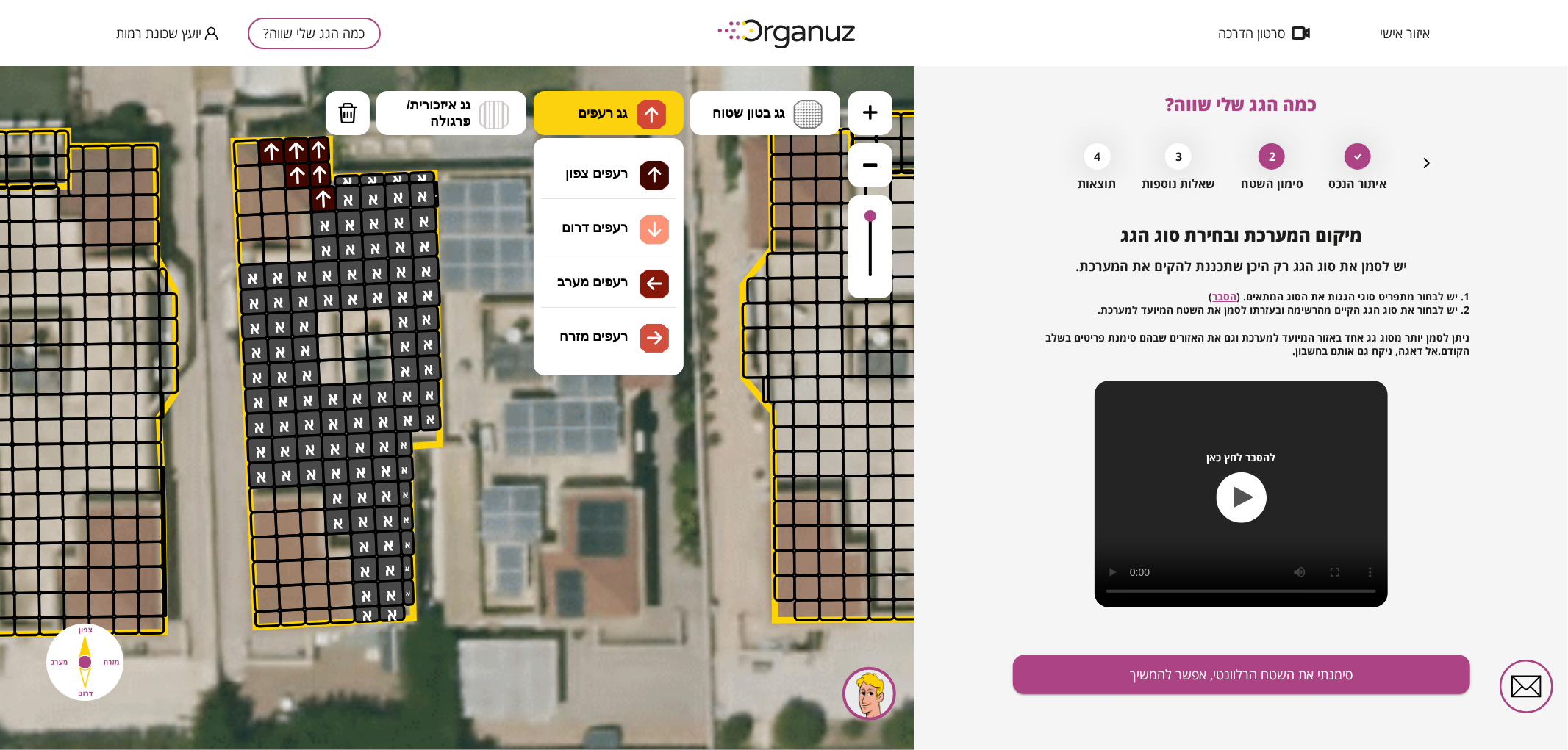
click at [671, 109] on button "גג רעפים" at bounding box center [608, 112] width 150 height 44
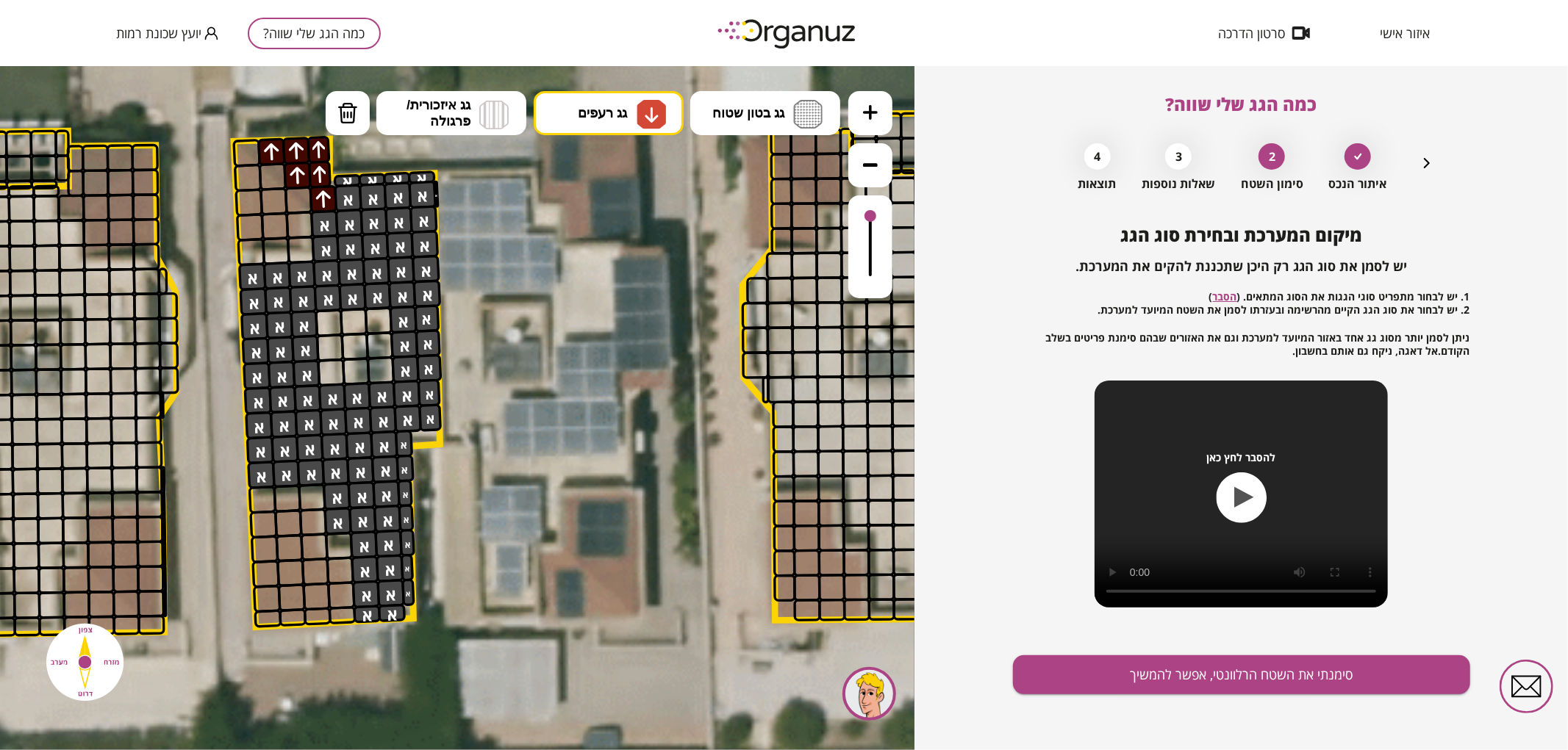
click at [637, 224] on div ".st0 { fill: #FFFFFF; } א" at bounding box center [457, 407] width 914 height 684
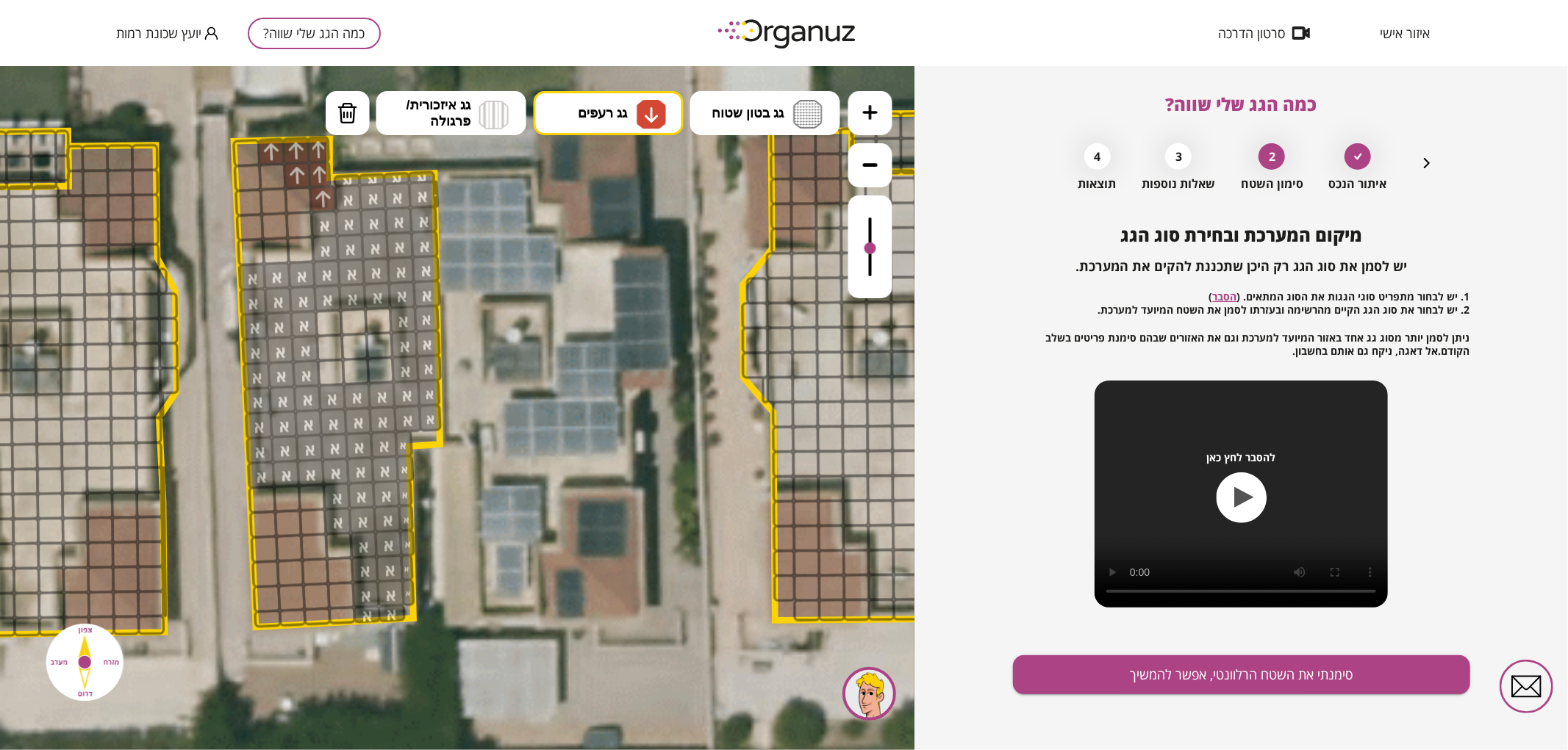
drag, startPoint x: 870, startPoint y: 218, endPoint x: 890, endPoint y: 249, distance: 36.9
click at [890, 249] on div at bounding box center [871, 246] width 44 height 103
drag, startPoint x: 335, startPoint y: 567, endPoint x: 317, endPoint y: 598, distance: 35.8
click at [613, 103] on button "גג רעפים" at bounding box center [608, 112] width 150 height 44
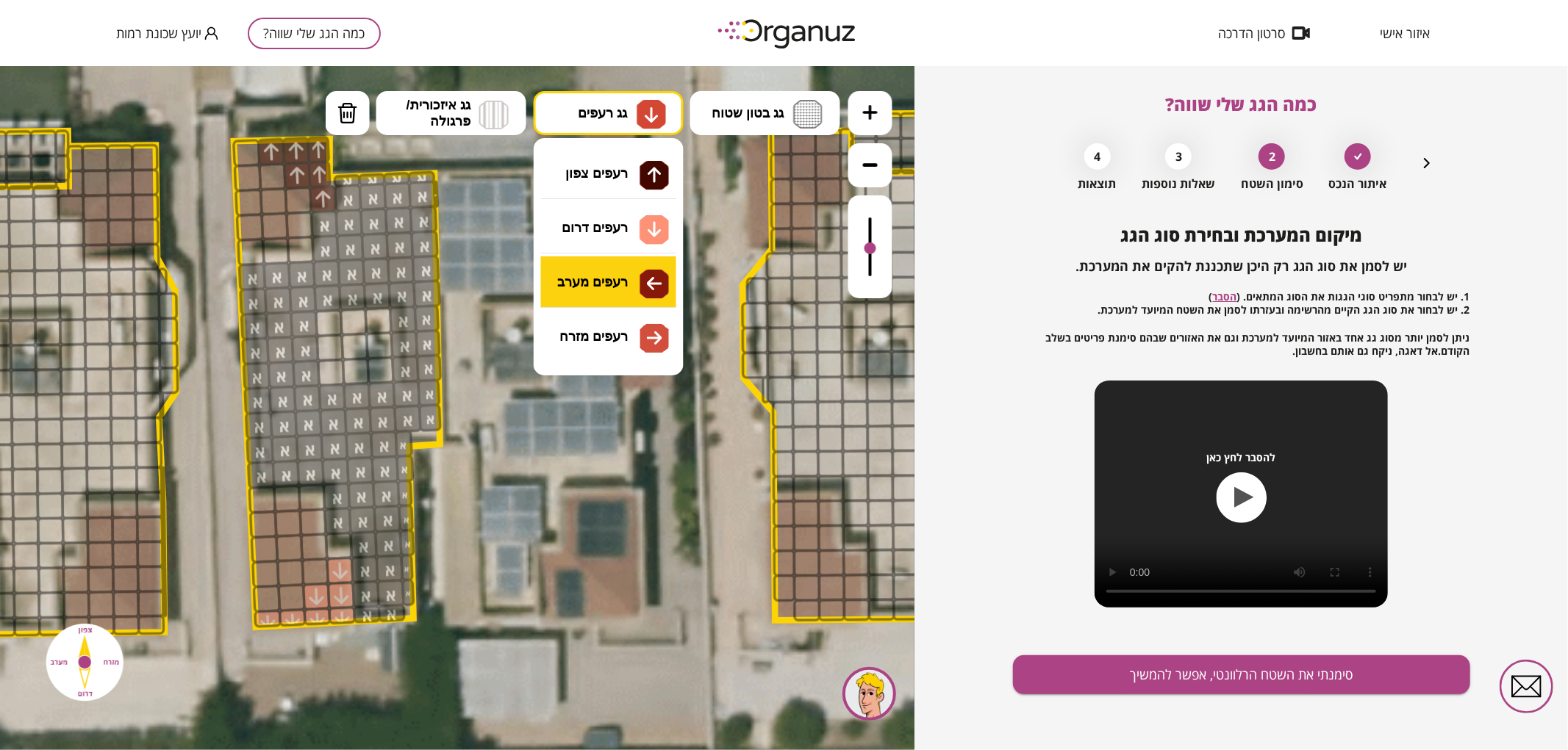
click at [583, 269] on div ".st0 { fill: #FFFFFF; } א" at bounding box center [457, 407] width 914 height 684
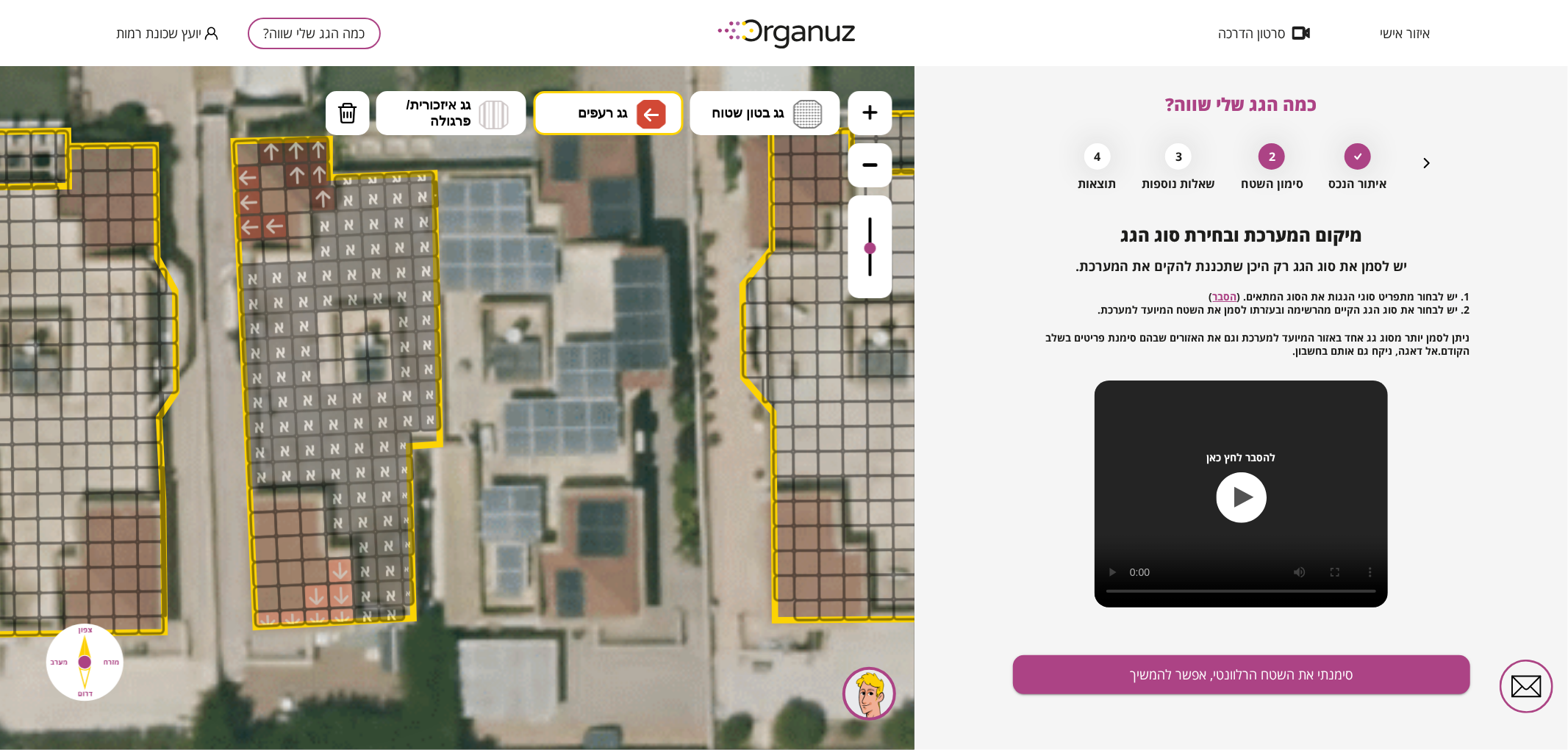
drag, startPoint x: 245, startPoint y: 183, endPoint x: 283, endPoint y: 228, distance: 58.9
click at [273, 206] on div at bounding box center [273, 200] width 28 height 28
drag, startPoint x: 265, startPoint y: 587, endPoint x: 287, endPoint y: 562, distance: 33.3
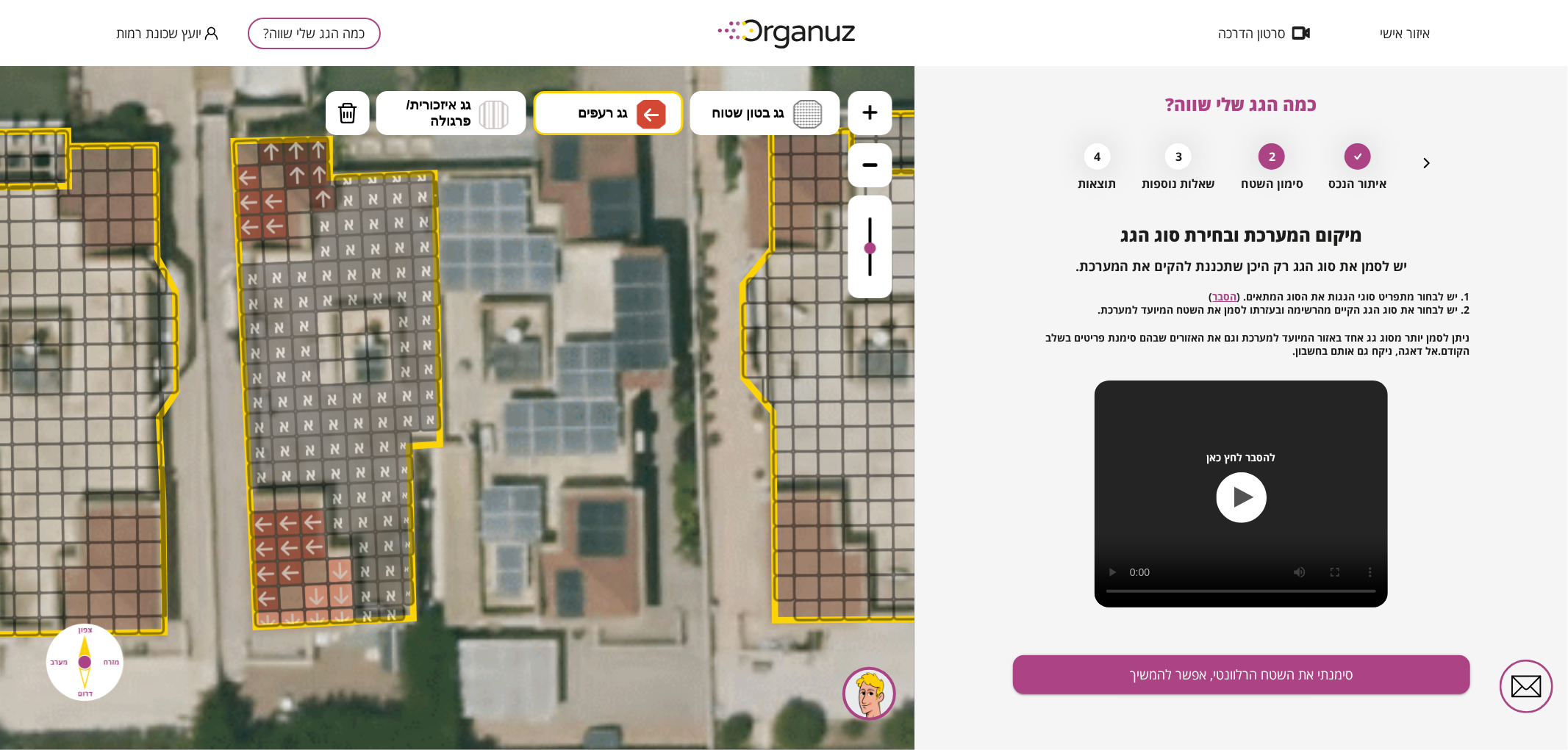
drag, startPoint x: 305, startPoint y: 546, endPoint x: 304, endPoint y: 519, distance: 27.0
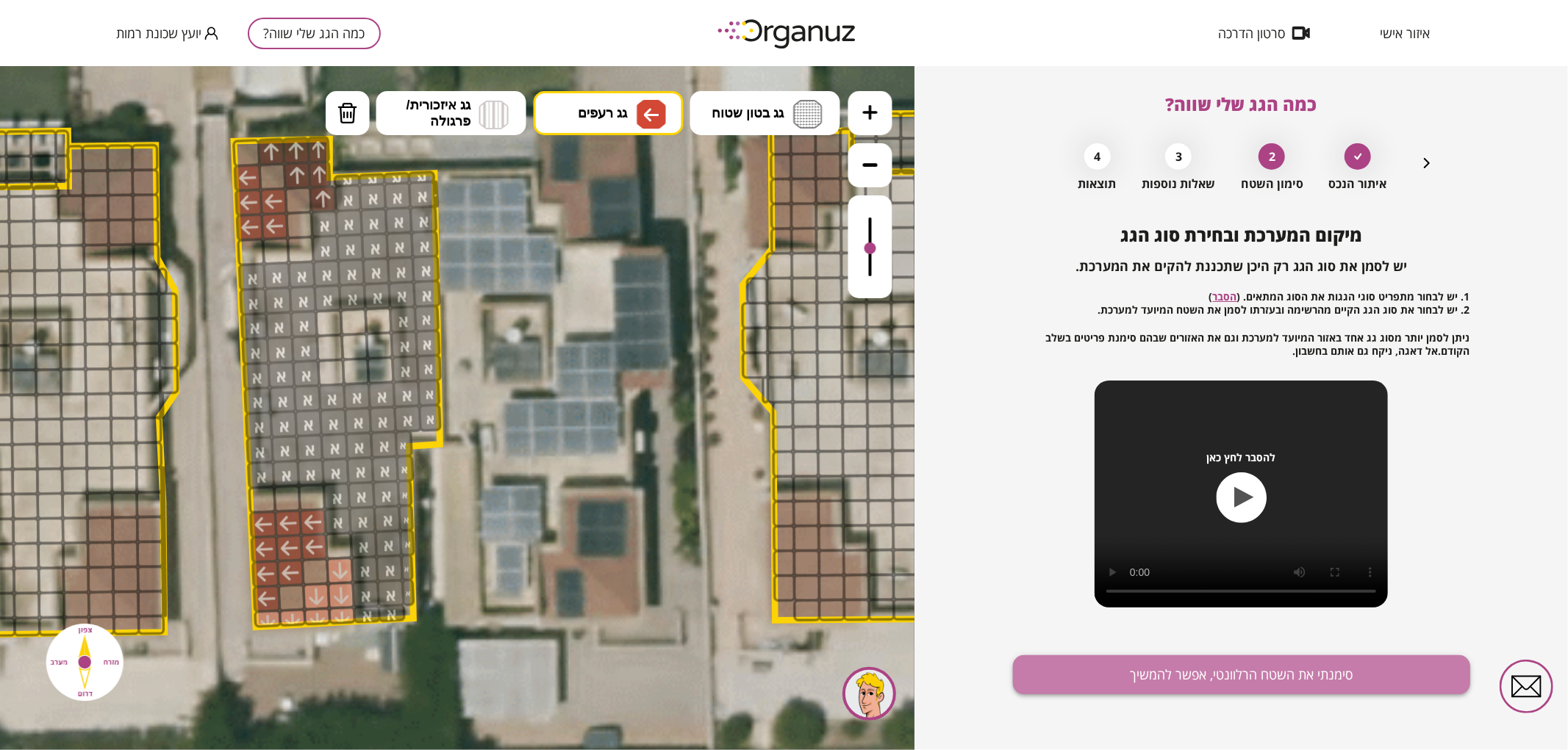
click at [1136, 682] on button "סימנתי את השטח הרלוונטי, אפשר להמשיך" at bounding box center [1242, 674] width 458 height 39
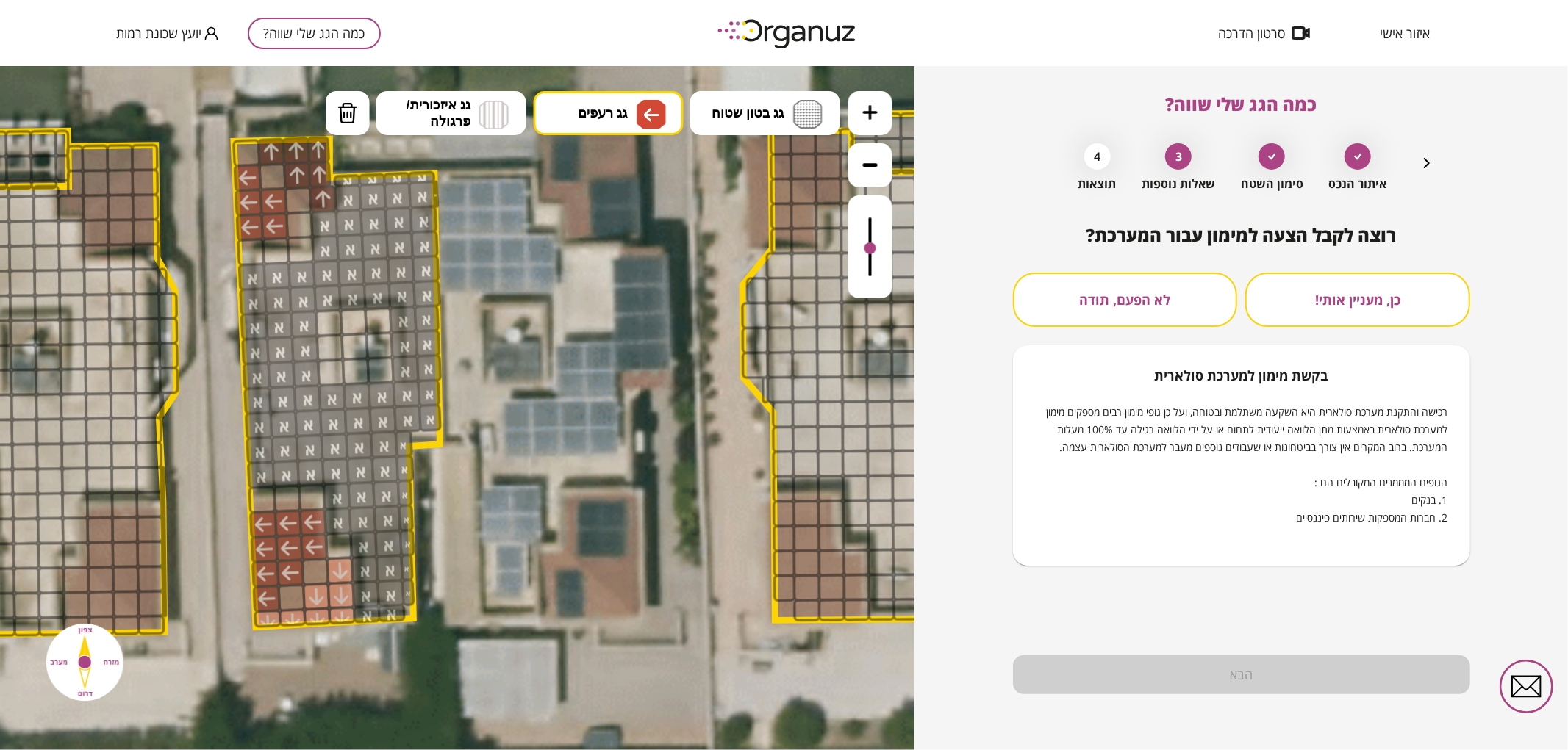
click at [1088, 328] on div "כן, מעניין אותי! לא הפעם, תודה בקשת מימון למערכת סולארית רכישה והתקנת מערכת סול…" at bounding box center [1242, 419] width 458 height 293
click at [1078, 303] on button "לא הפעם, תודה" at bounding box center [1125, 300] width 225 height 55
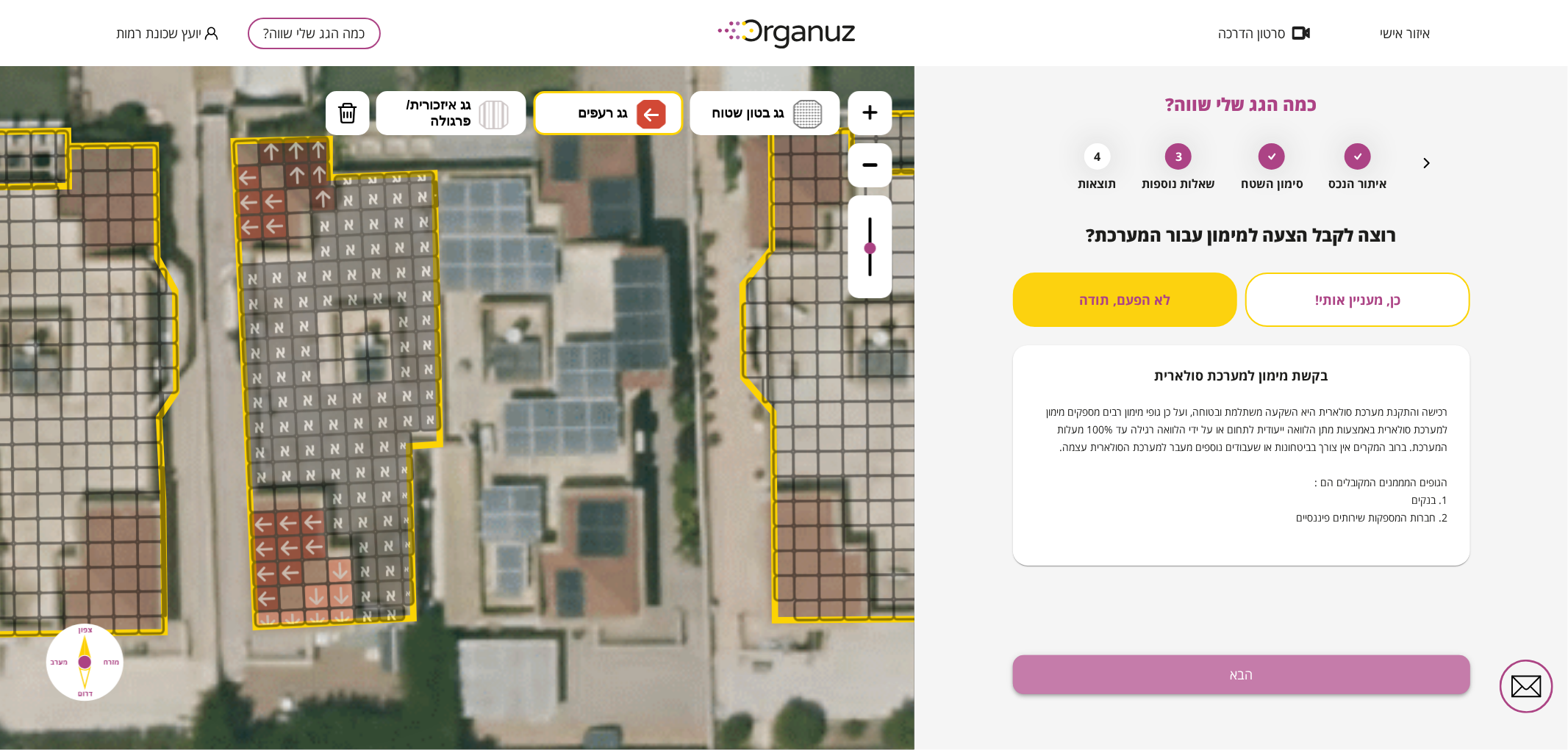
click at [1164, 666] on button "הבא" at bounding box center [1242, 674] width 458 height 39
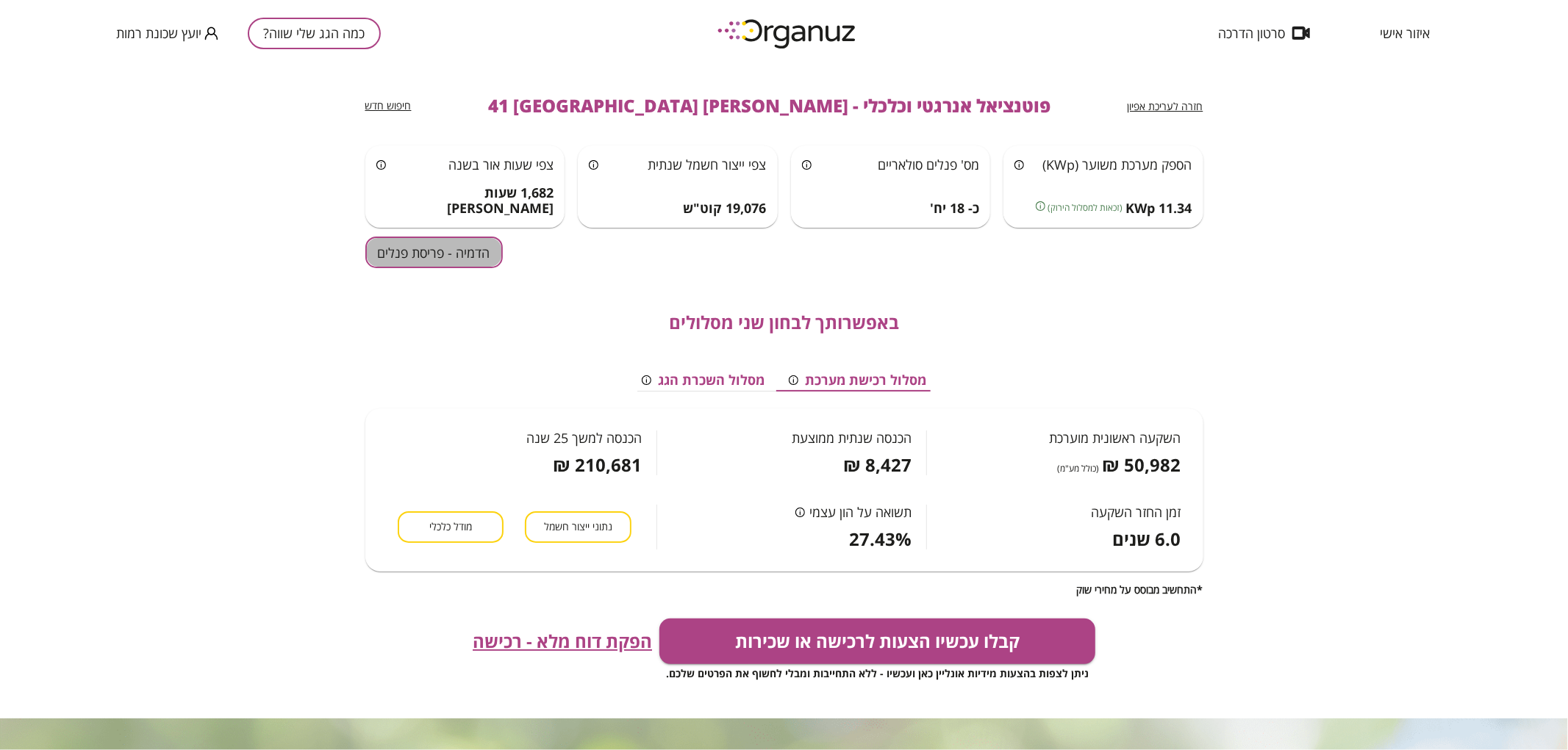
click at [458, 247] on button "הדמיה - פריסת פנלים" at bounding box center [434, 252] width 138 height 32
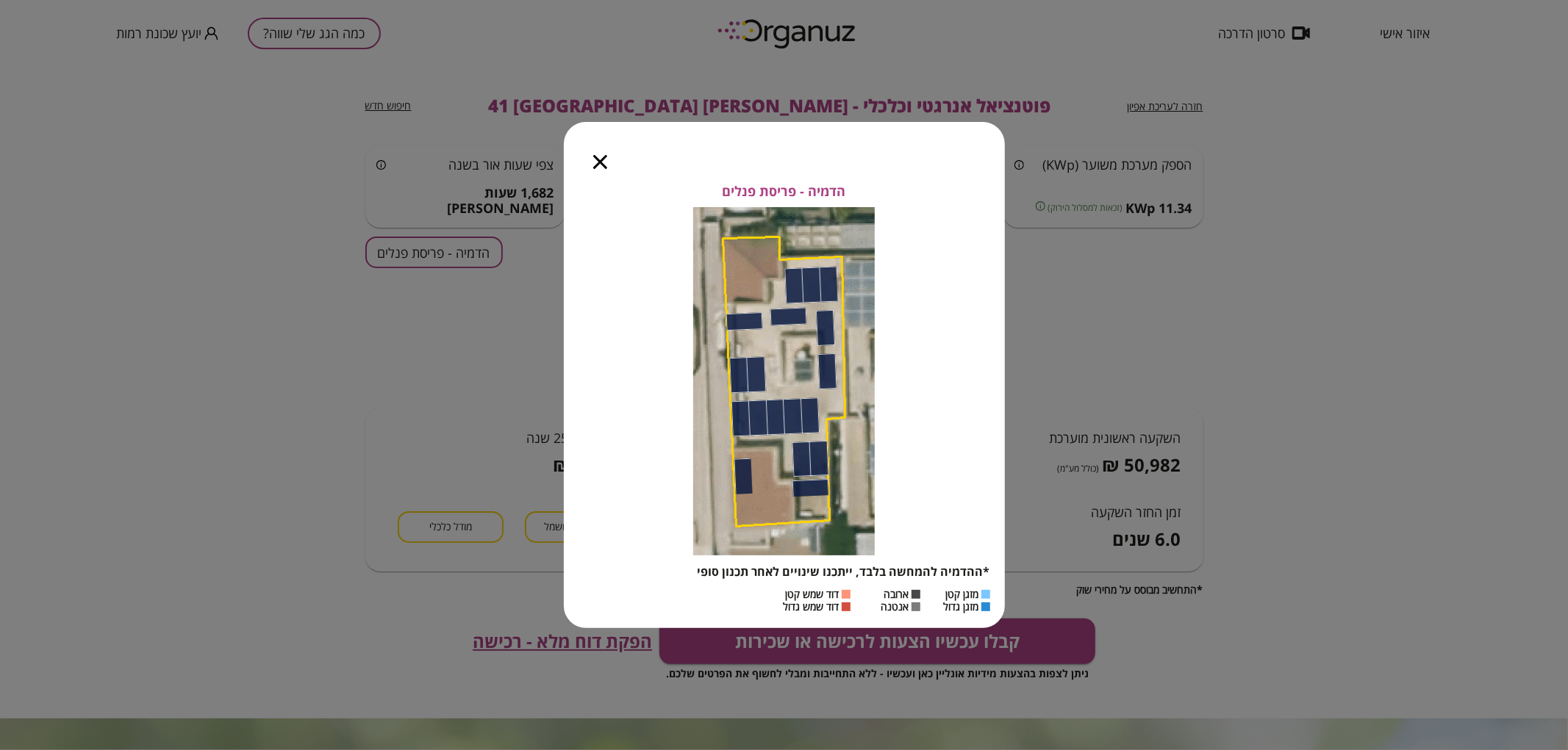
click at [601, 161] on icon "button" at bounding box center [600, 161] width 14 height 14
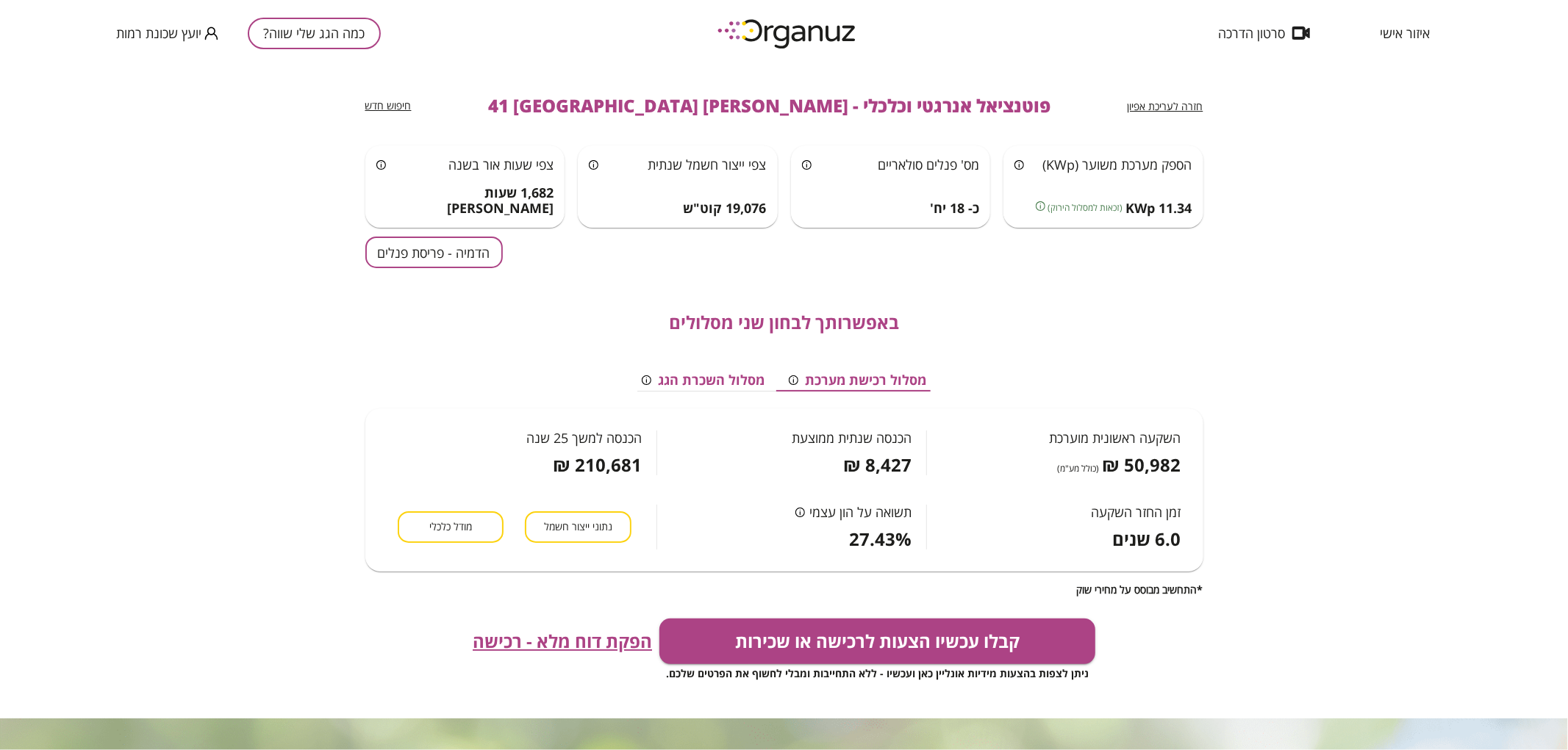
click at [353, 39] on button "כמה הגג שלי שווה?" at bounding box center [315, 33] width 133 height 32
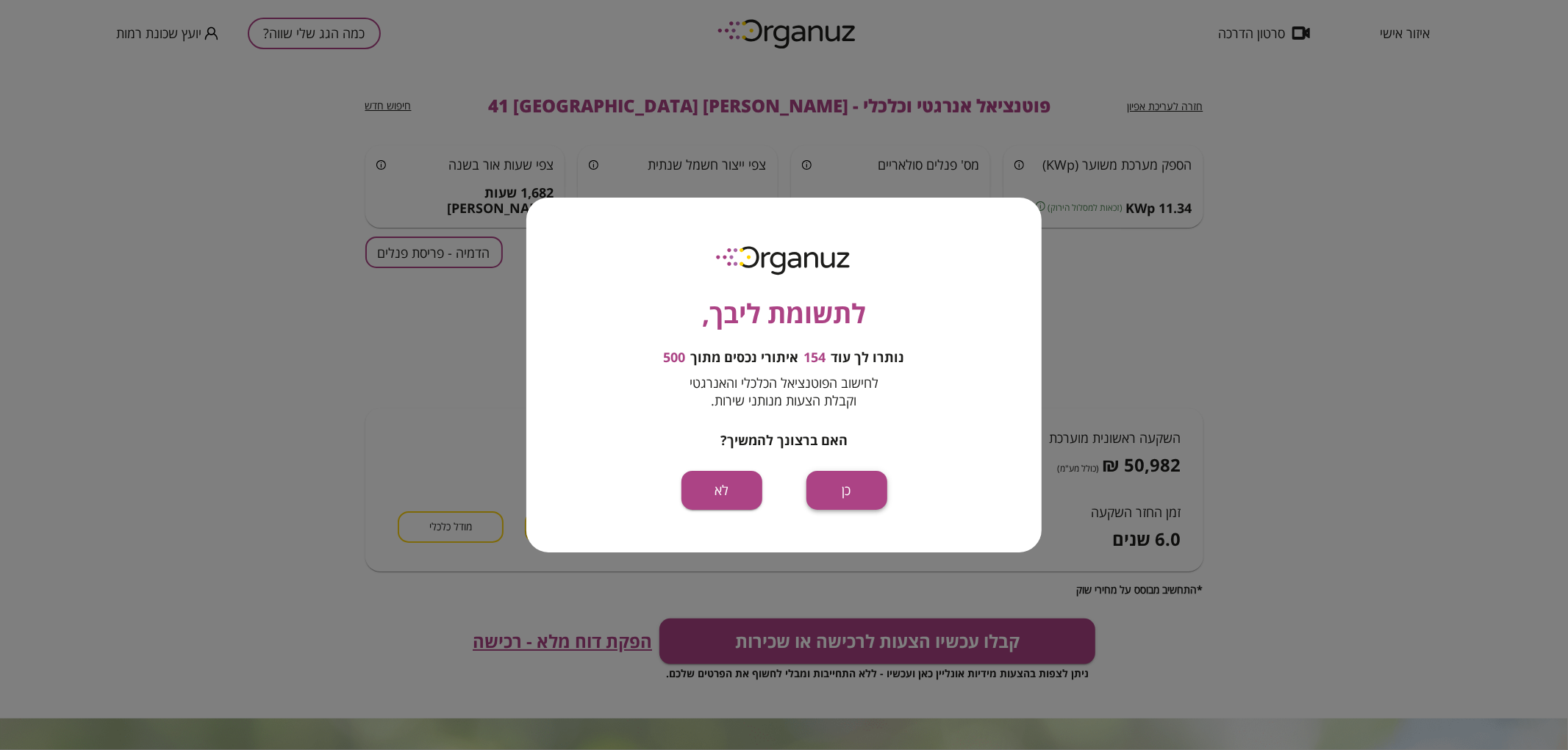
click at [842, 479] on button "כן" at bounding box center [847, 490] width 81 height 39
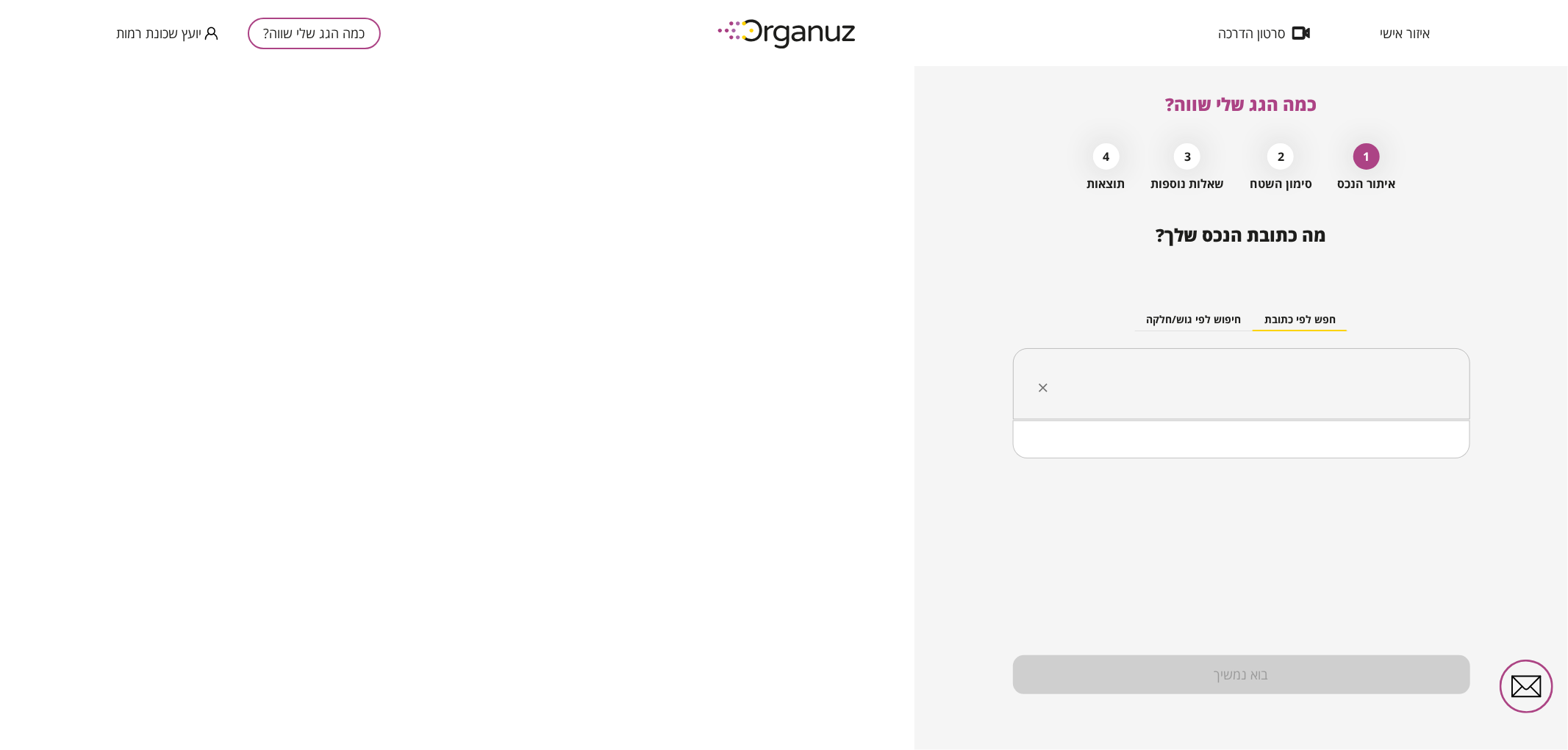
click at [1171, 377] on input "text" at bounding box center [1247, 385] width 411 height 36
click at [1303, 466] on li "[PERSON_NAME] 37 [GEOGRAPHIC_DATA]" at bounding box center [1242, 458] width 419 height 26
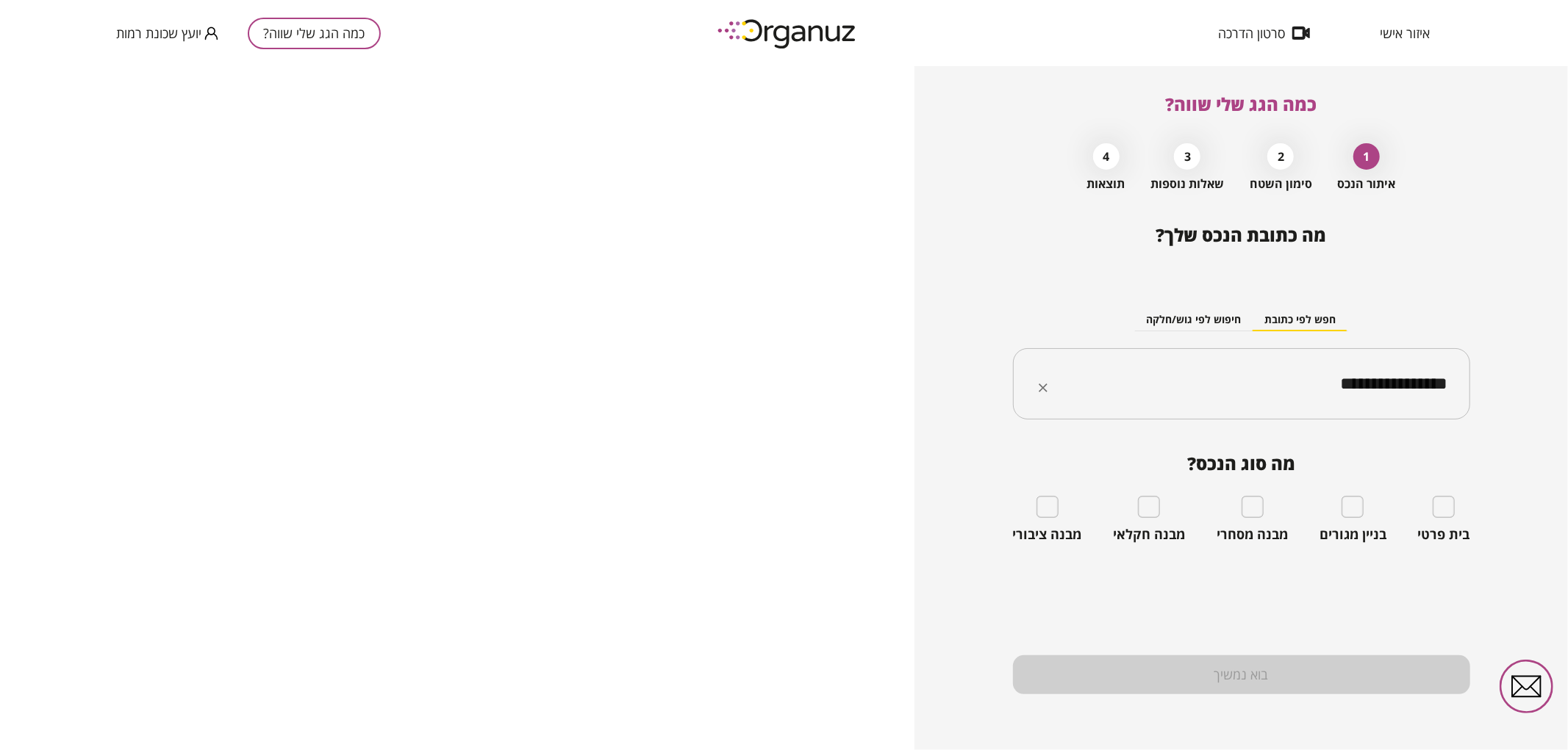
type input "**********"
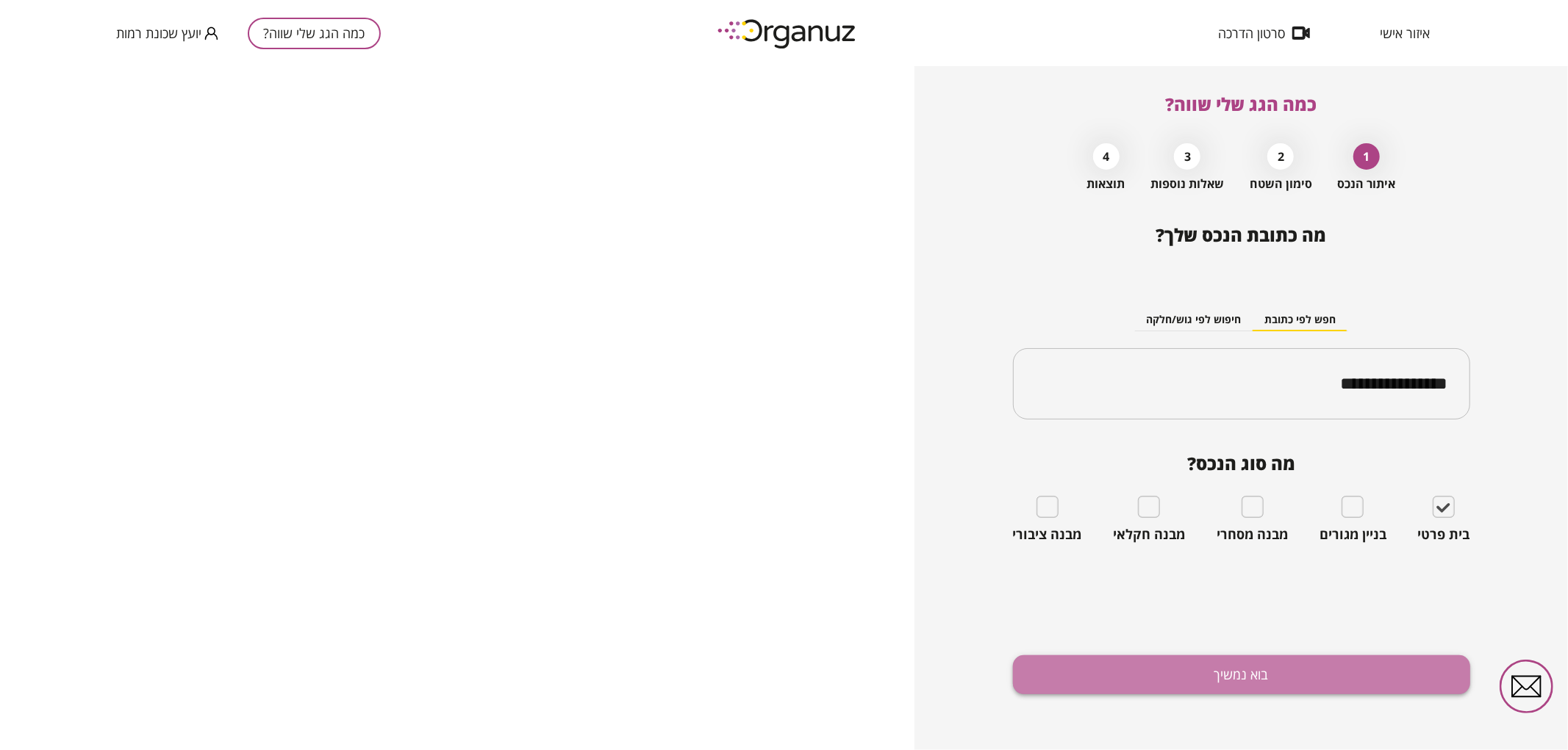
click at [1358, 666] on button "בוא נמשיך" at bounding box center [1242, 674] width 458 height 39
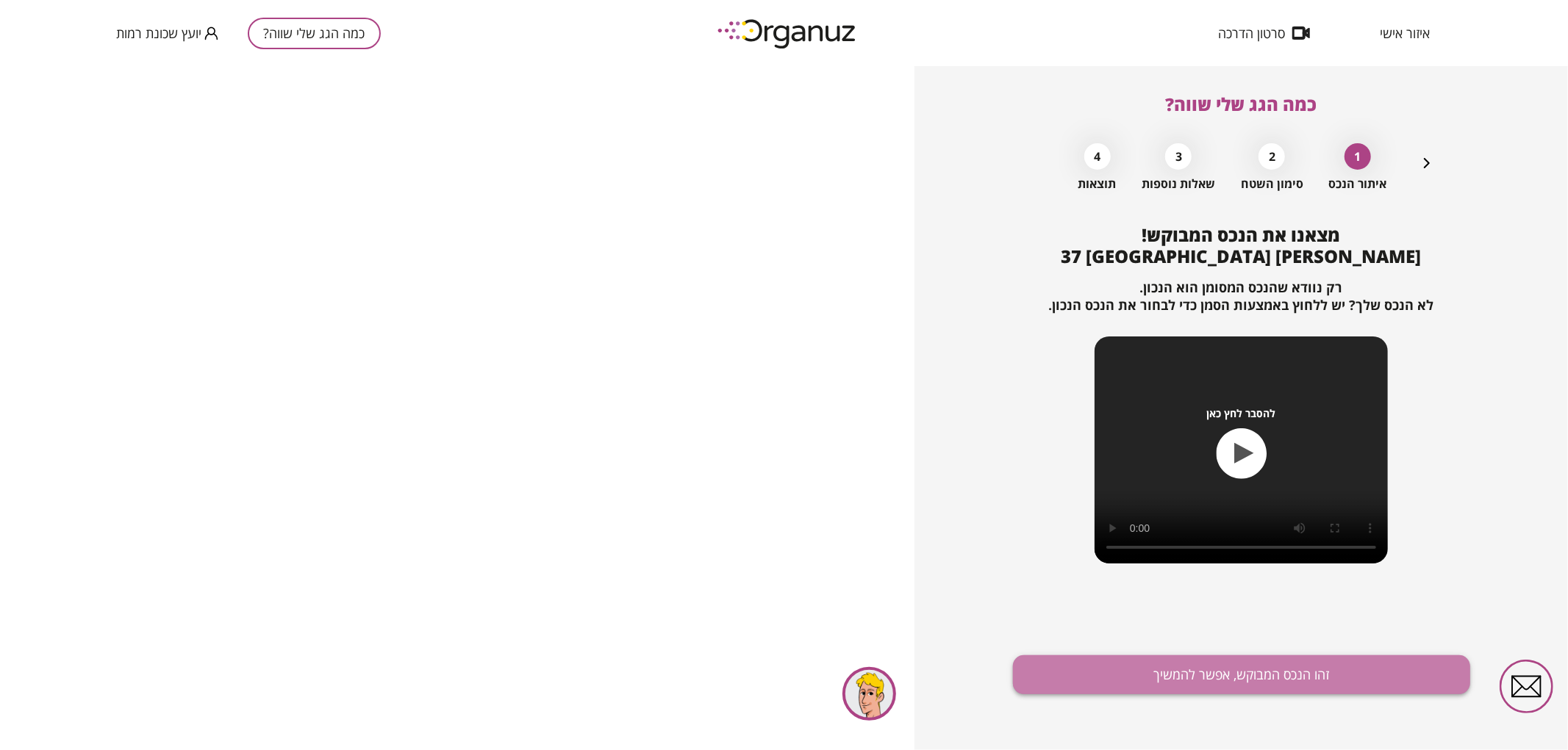
click at [1296, 681] on button "זהו הנכס המבוקש, אפשר להמשיך" at bounding box center [1242, 674] width 458 height 39
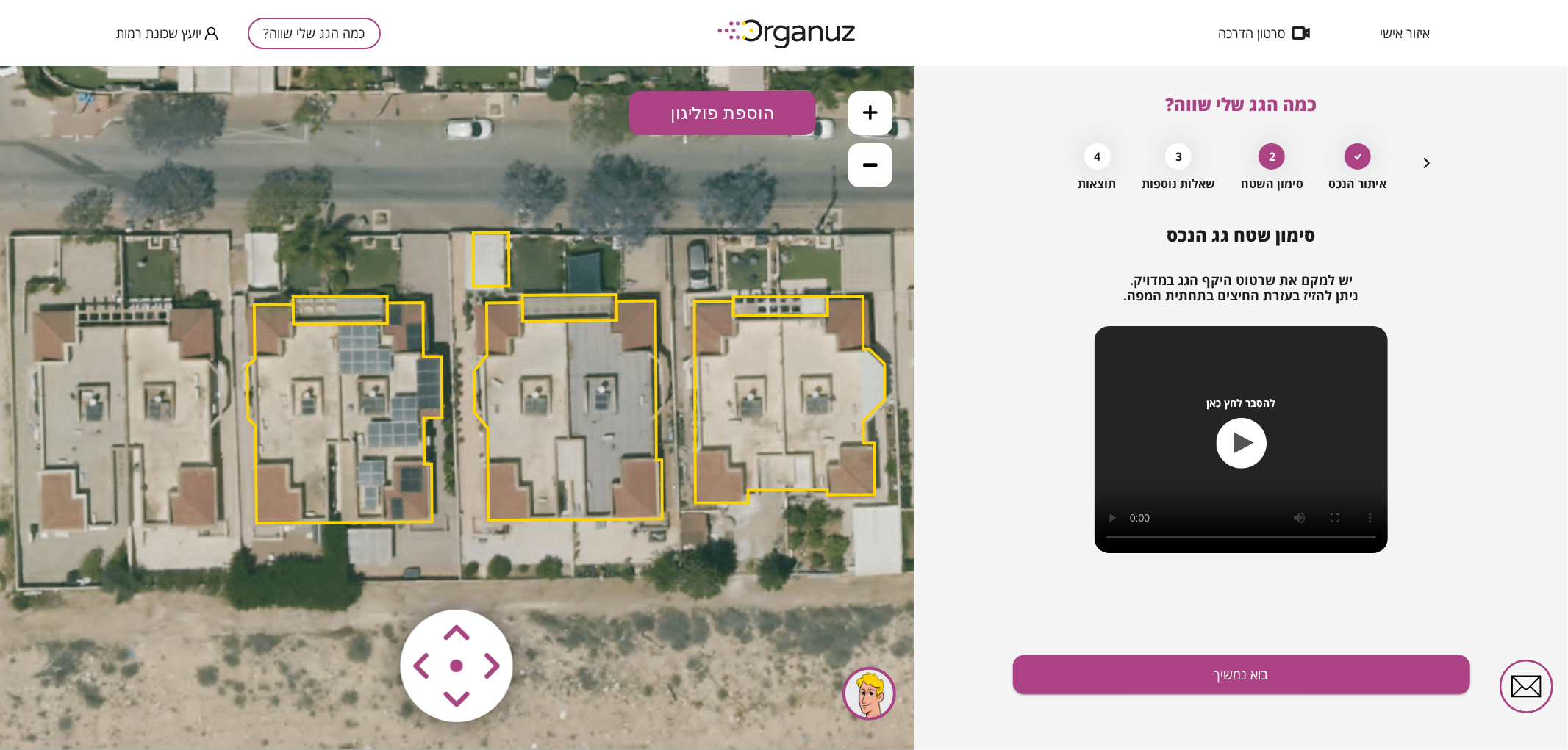
drag, startPoint x: 363, startPoint y: 203, endPoint x: 466, endPoint y: 172, distance: 107.6
click at [466, 172] on icon at bounding box center [564, 377] width 1952 height 1951
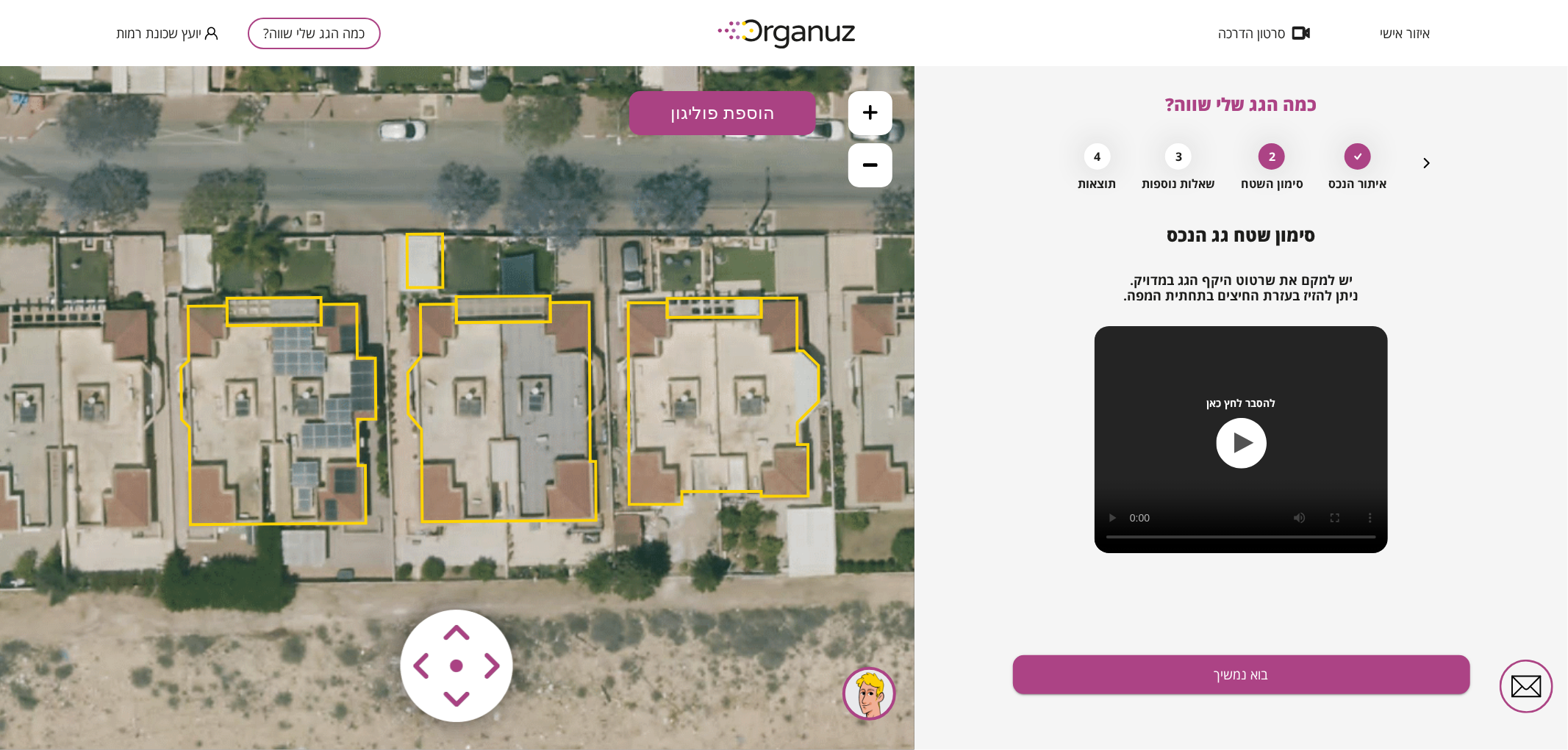
drag, startPoint x: 586, startPoint y: 409, endPoint x: 523, endPoint y: 412, distance: 63.1
click at [525, 412] on polygon at bounding box center [502, 411] width 188 height 220
click at [320, 361] on polygon at bounding box center [277, 415] width 195 height 221
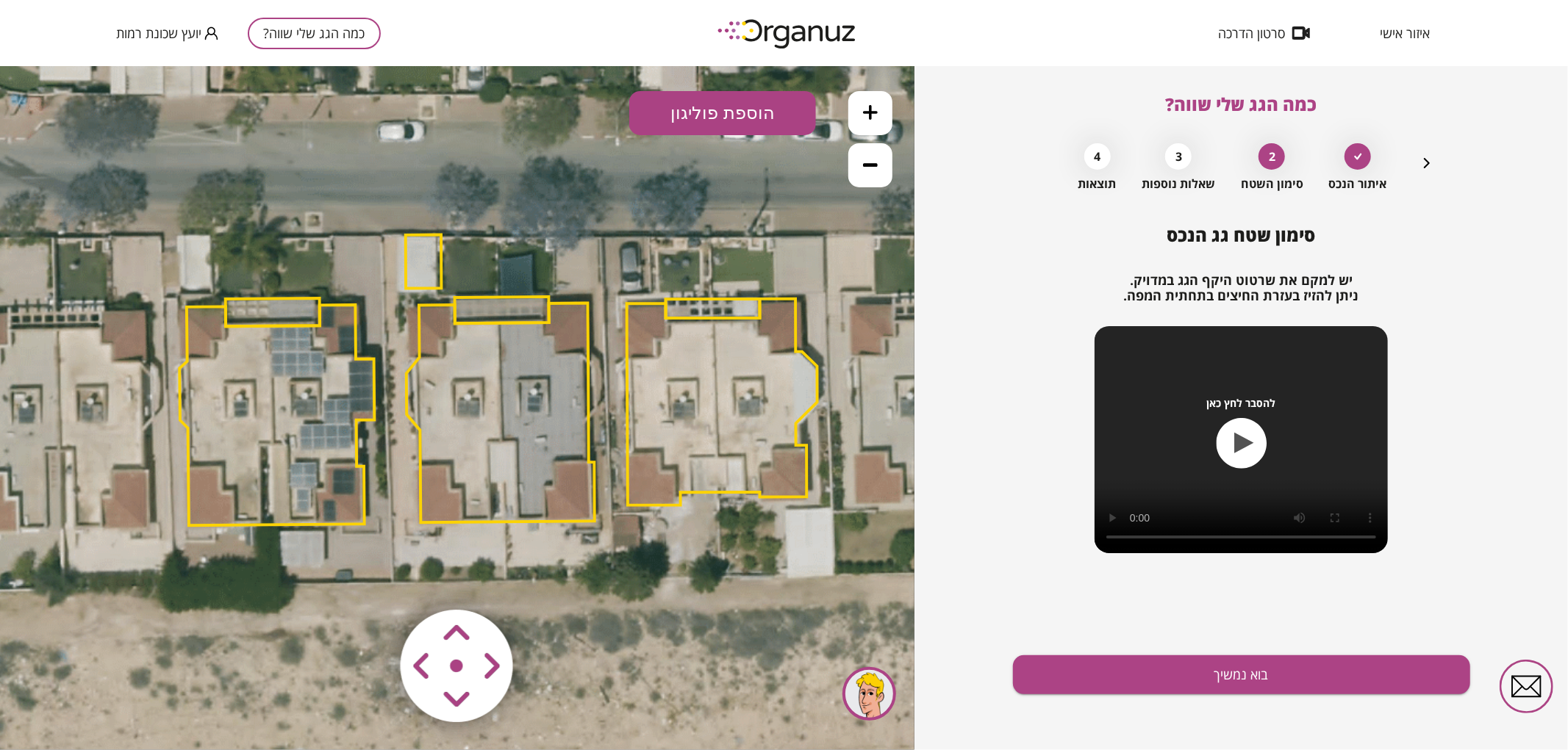
click at [488, 406] on polygon at bounding box center [500, 412] width 188 height 220
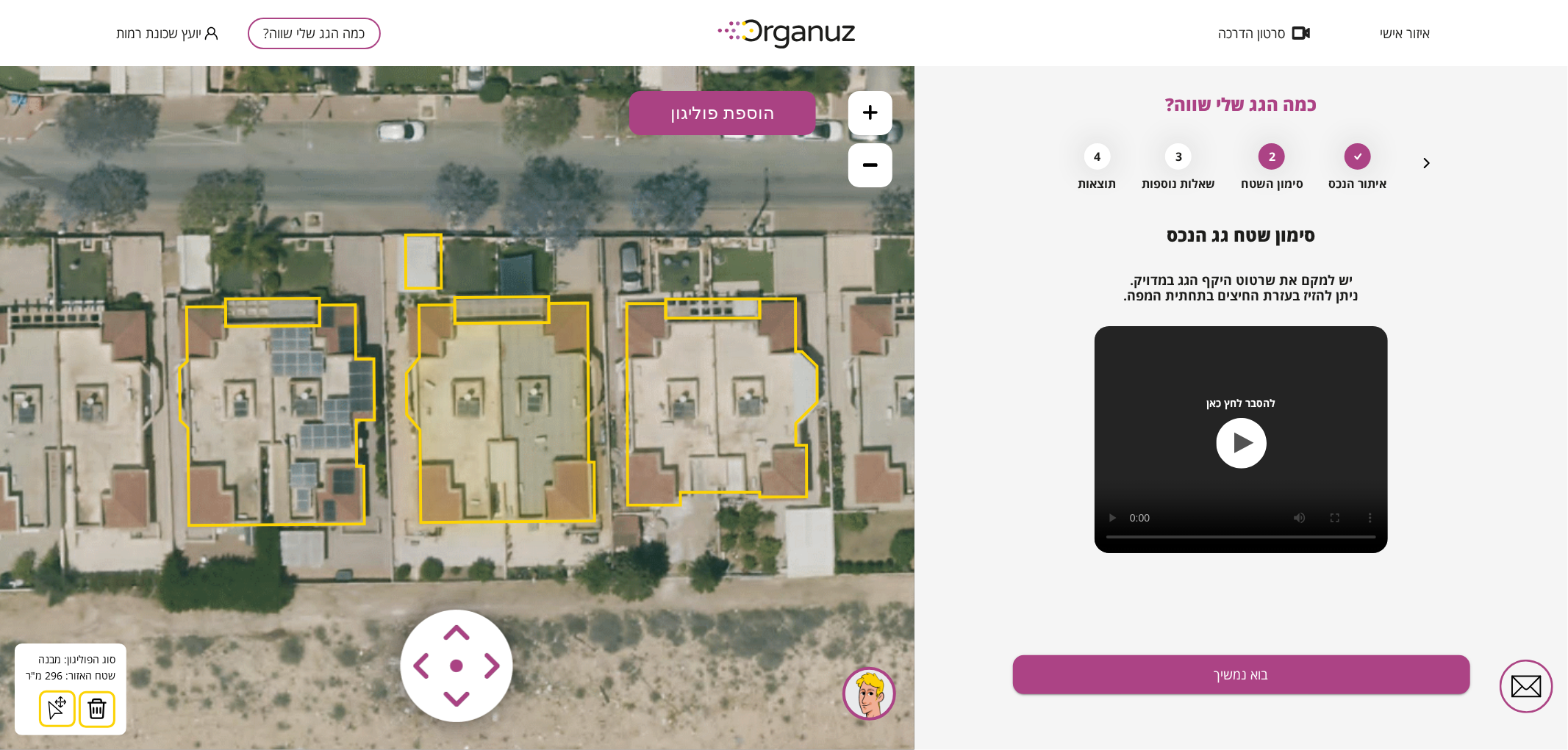
click at [89, 707] on img at bounding box center [97, 708] width 21 height 22
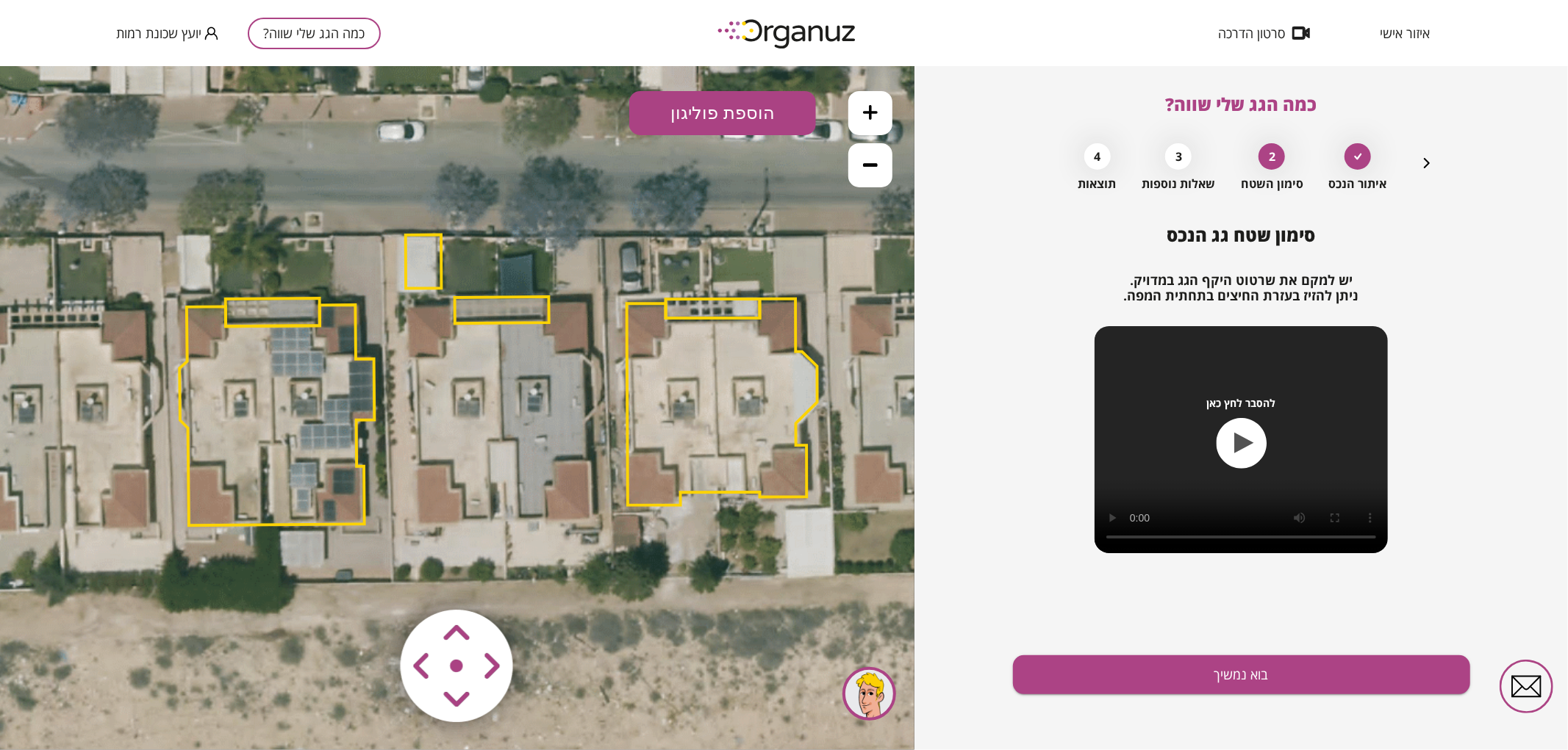
click at [539, 291] on icon at bounding box center [497, 379] width 1952 height 1951
click at [530, 303] on polygon at bounding box center [501, 309] width 94 height 26
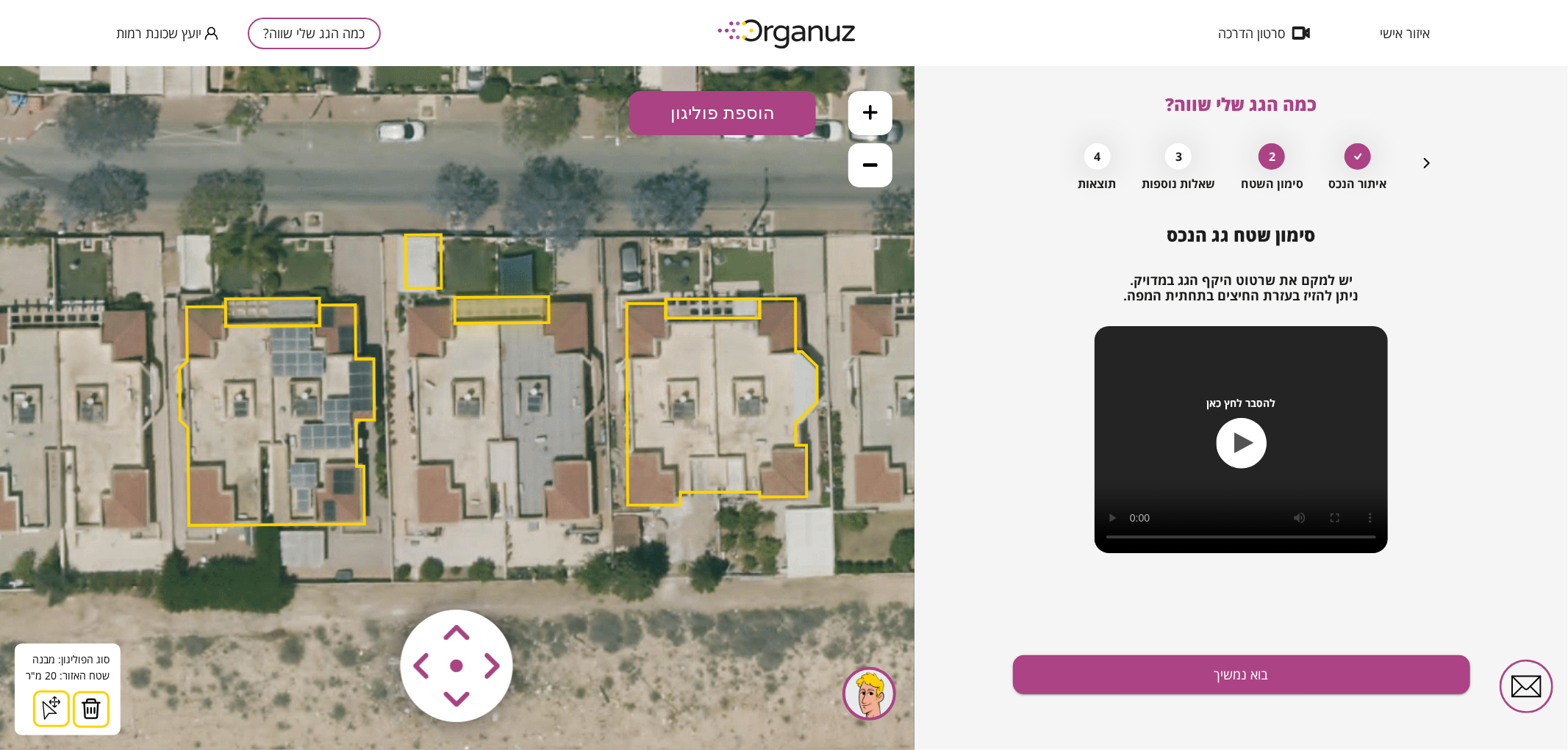
click at [97, 717] on img at bounding box center [91, 708] width 21 height 22
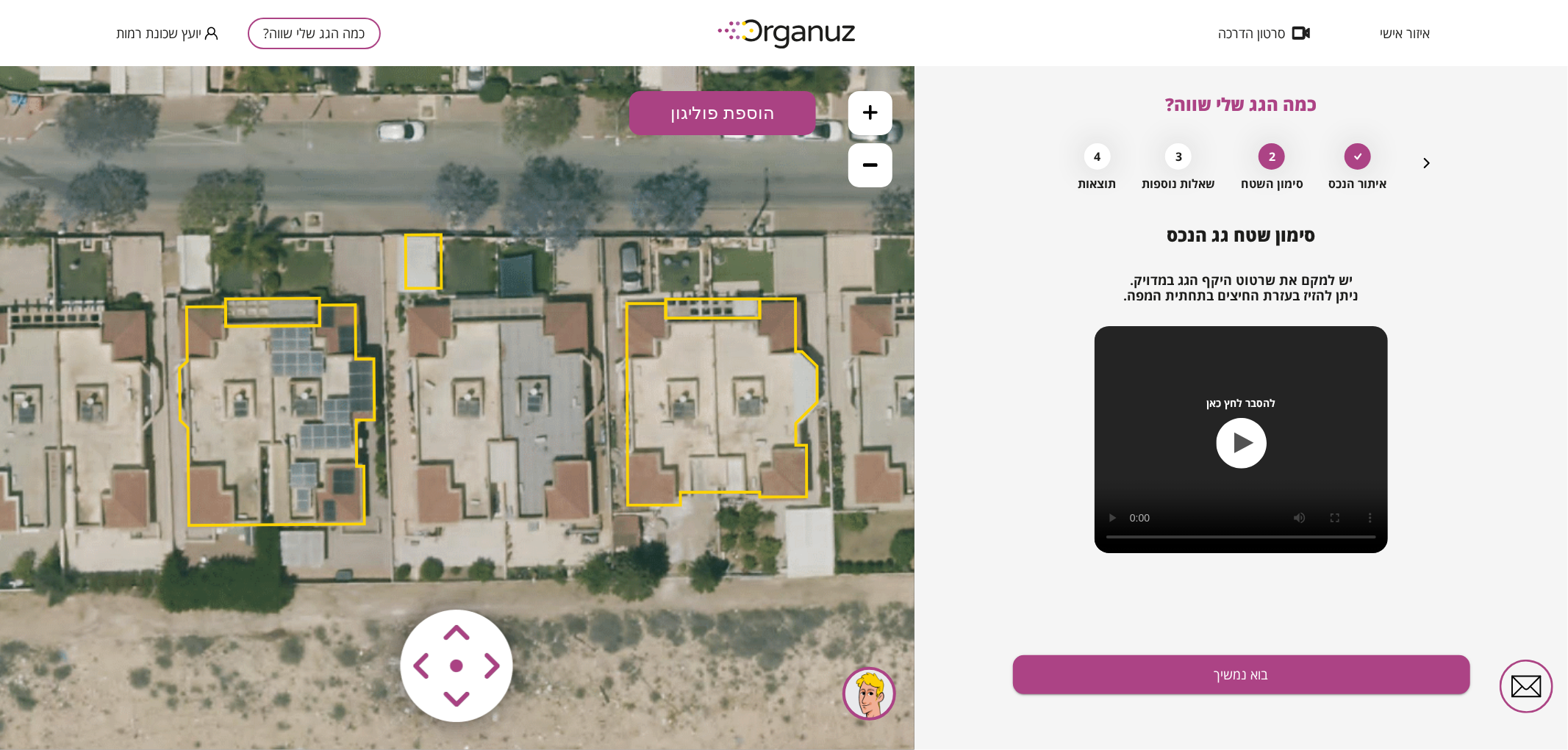
click at [427, 260] on polygon at bounding box center [424, 261] width 36 height 54
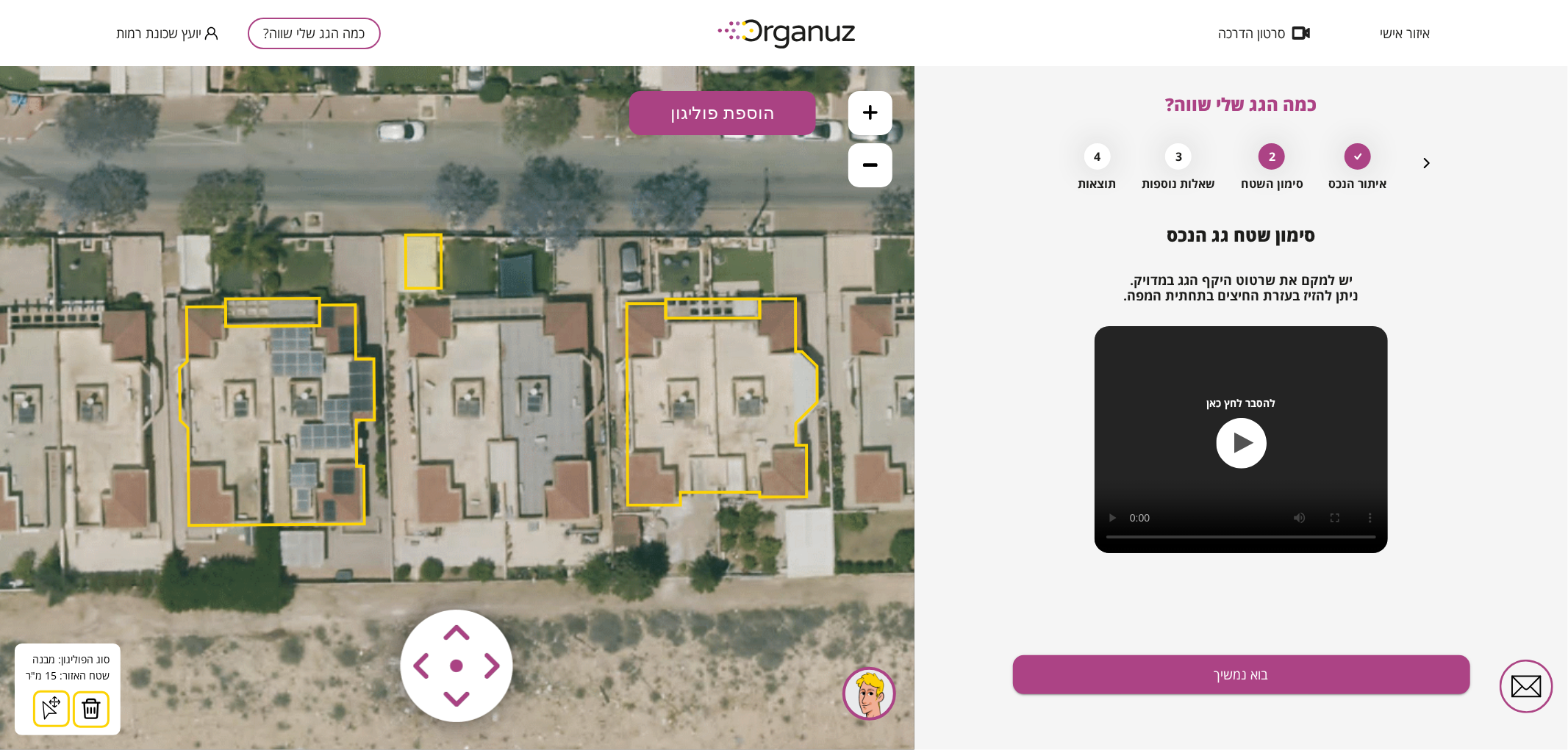
click at [91, 708] on img at bounding box center [91, 708] width 21 height 22
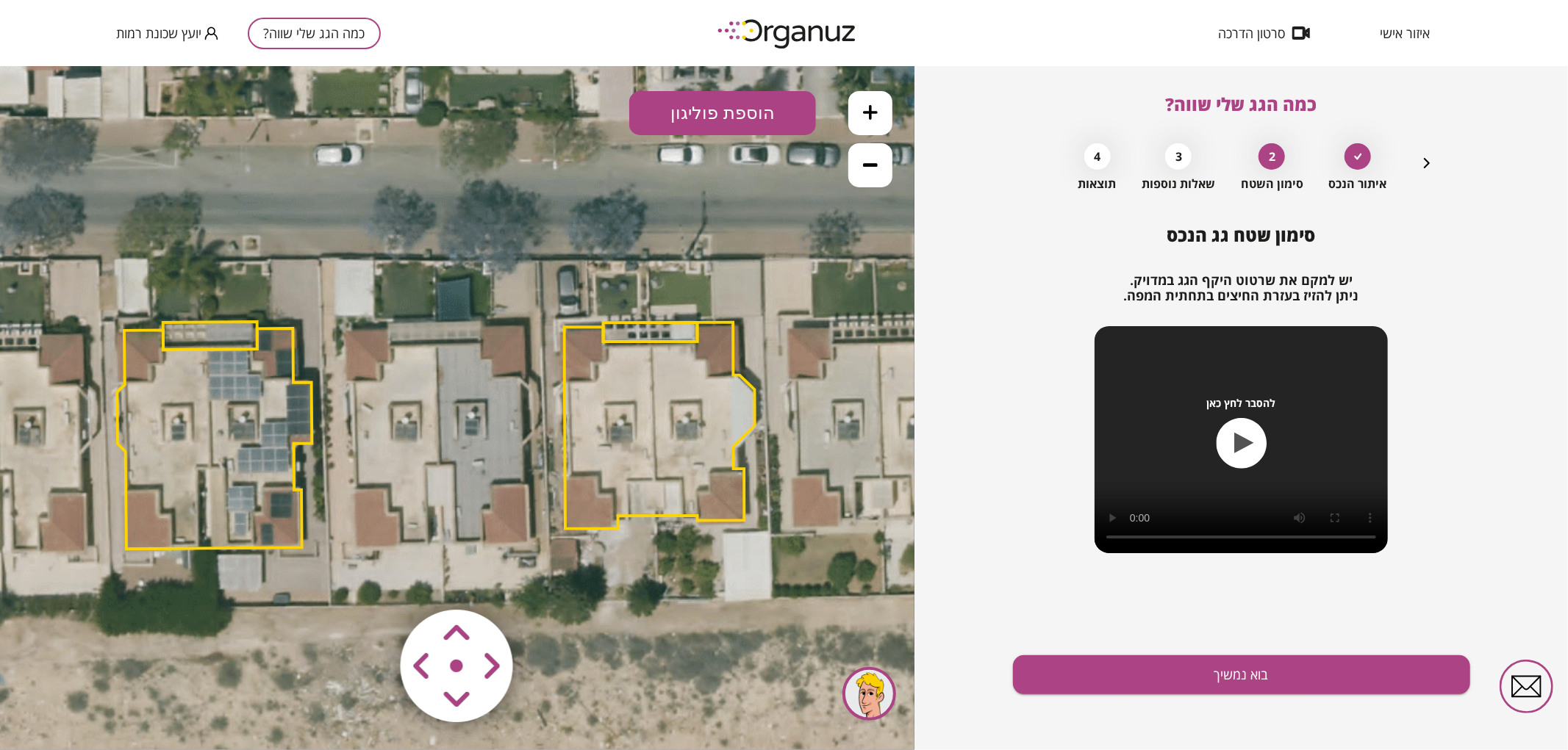
drag, startPoint x: 390, startPoint y: 485, endPoint x: 328, endPoint y: 509, distance: 66.5
click at [328, 509] on icon at bounding box center [435, 403] width 1952 height 1951
click at [716, 98] on button "הוספת פוליגון" at bounding box center [722, 112] width 187 height 44
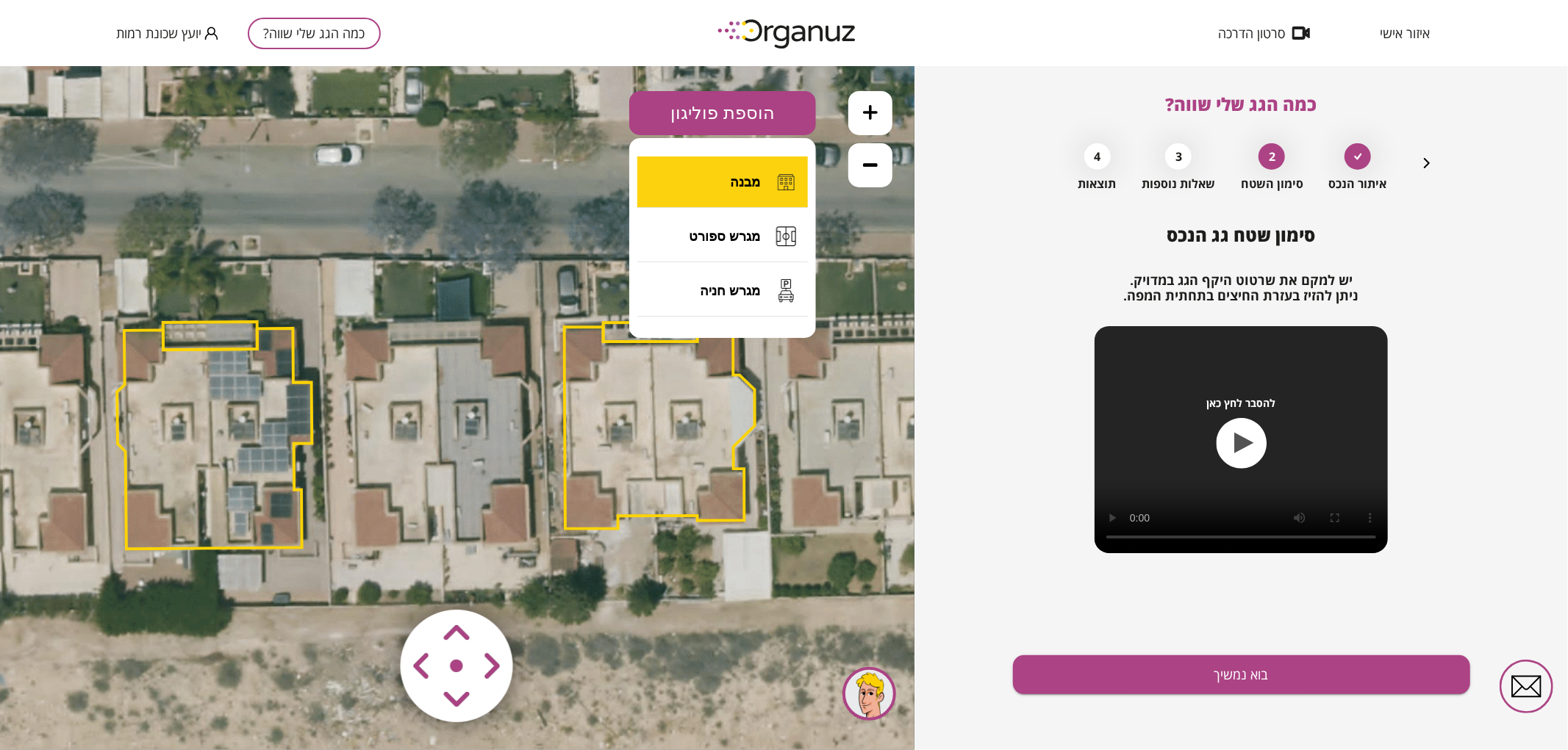
click at [719, 179] on button "מבנה" at bounding box center [722, 181] width 170 height 51
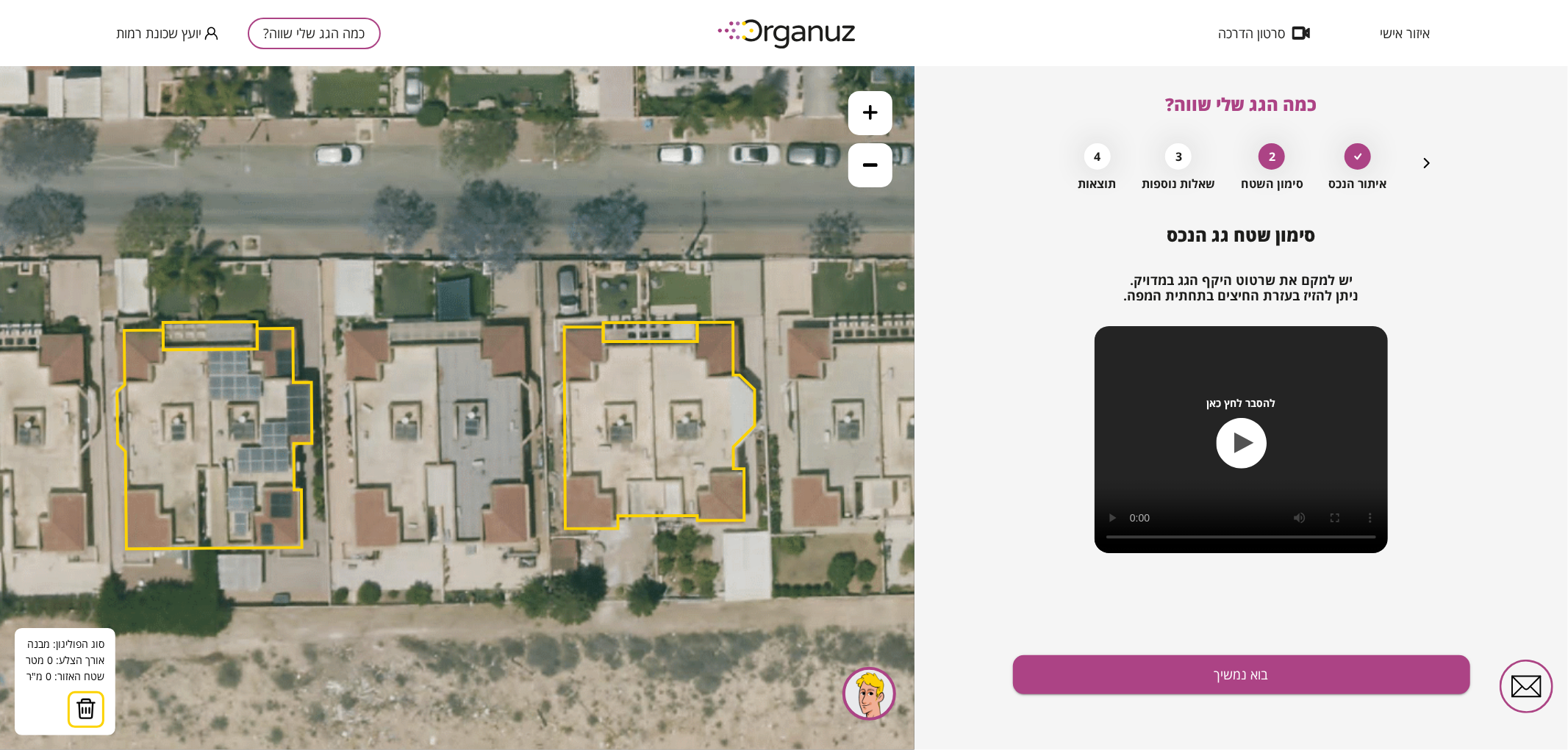
click at [436, 344] on icon at bounding box center [435, 403] width 1952 height 1951
click at [438, 465] on icon at bounding box center [435, 403] width 1952 height 1951
click at [429, 465] on polygon at bounding box center [434, 405] width 9 height 122
click at [429, 543] on polygon at bounding box center [434, 443] width 9 height 200
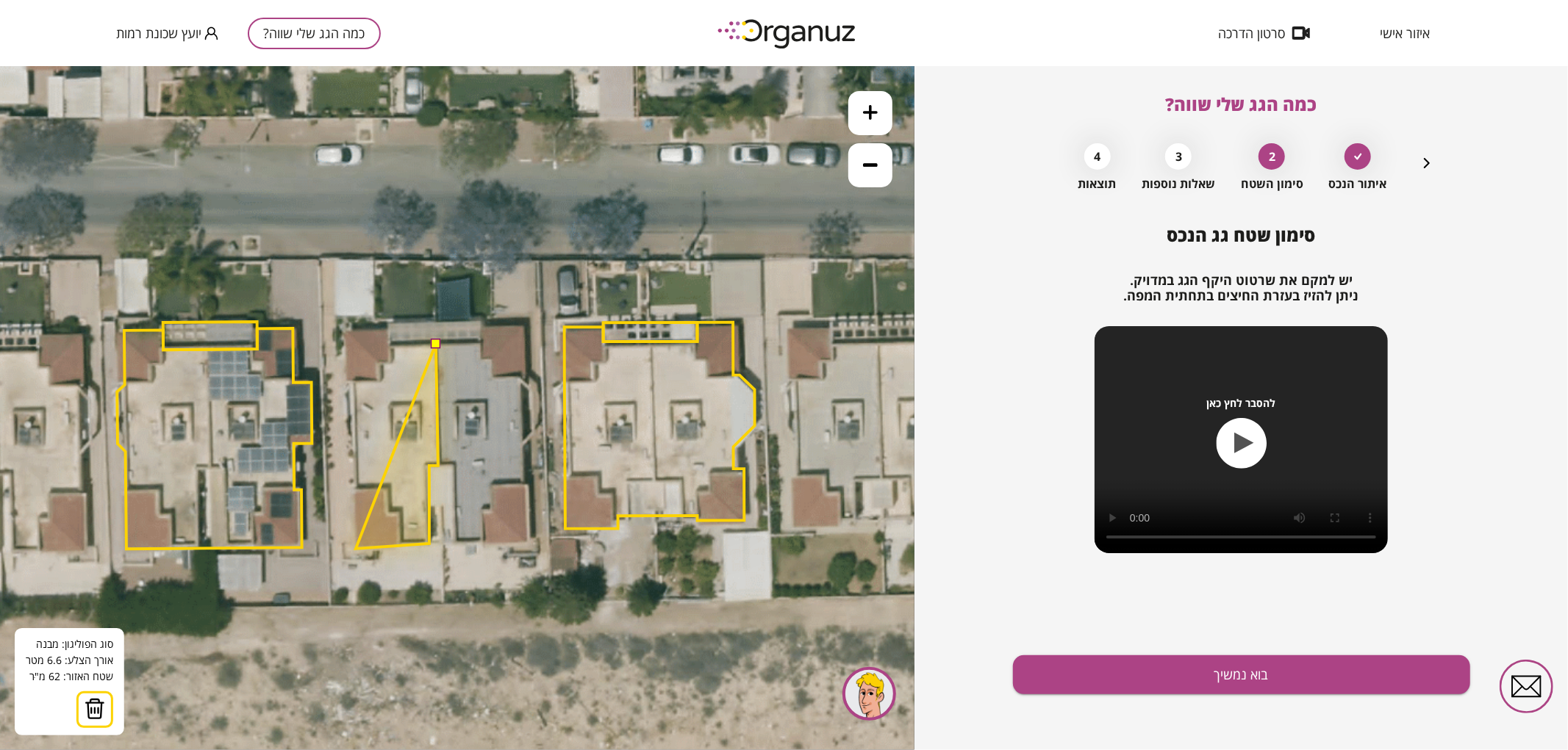
click at [356, 549] on polygon at bounding box center [397, 446] width 82 height 205
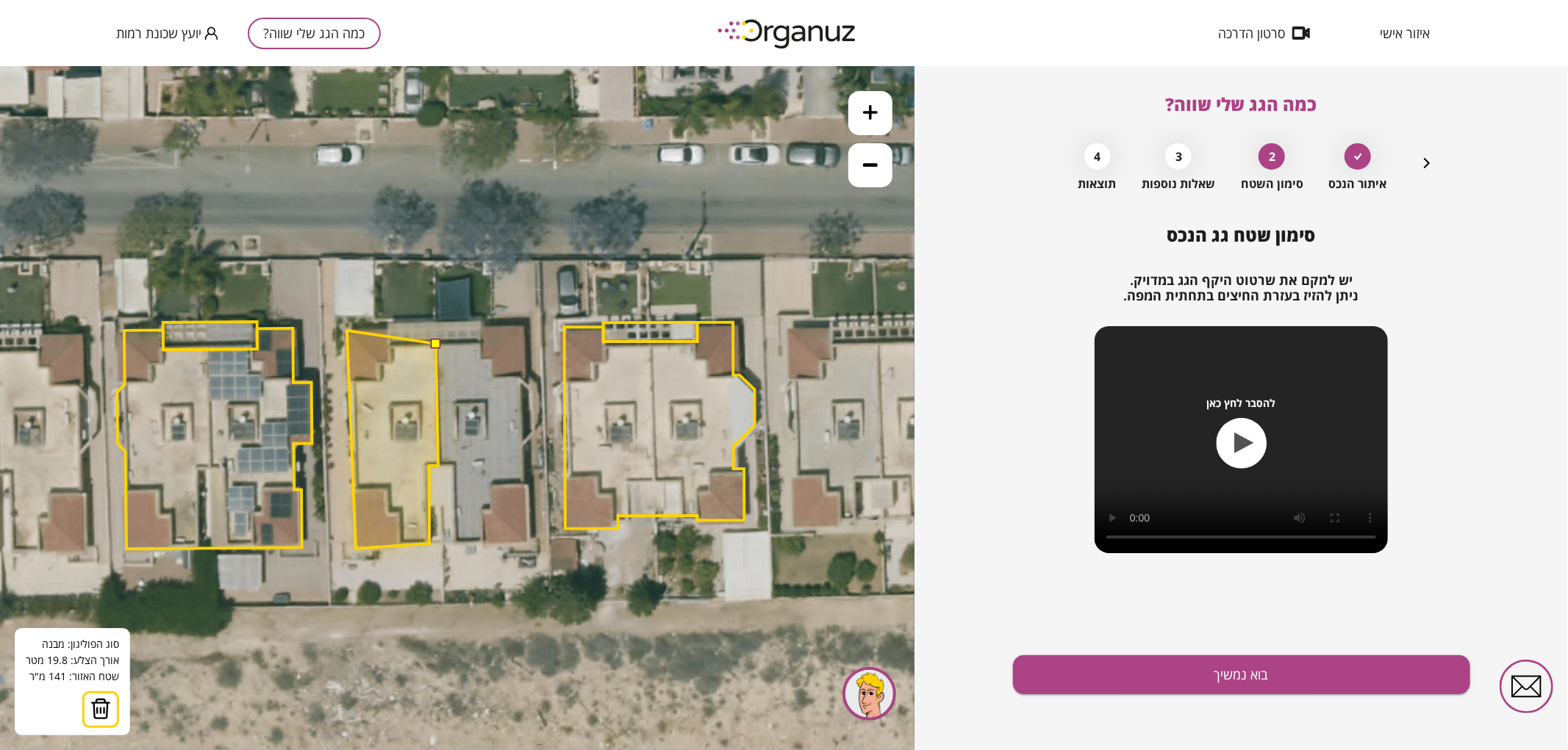
click at [347, 330] on polygon at bounding box center [393, 438] width 91 height 218
click at [387, 328] on polygon at bounding box center [393, 437] width 91 height 220
click at [387, 345] on polygon at bounding box center [393, 437] width 91 height 220
click at [435, 343] on button at bounding box center [435, 342] width 10 height 10
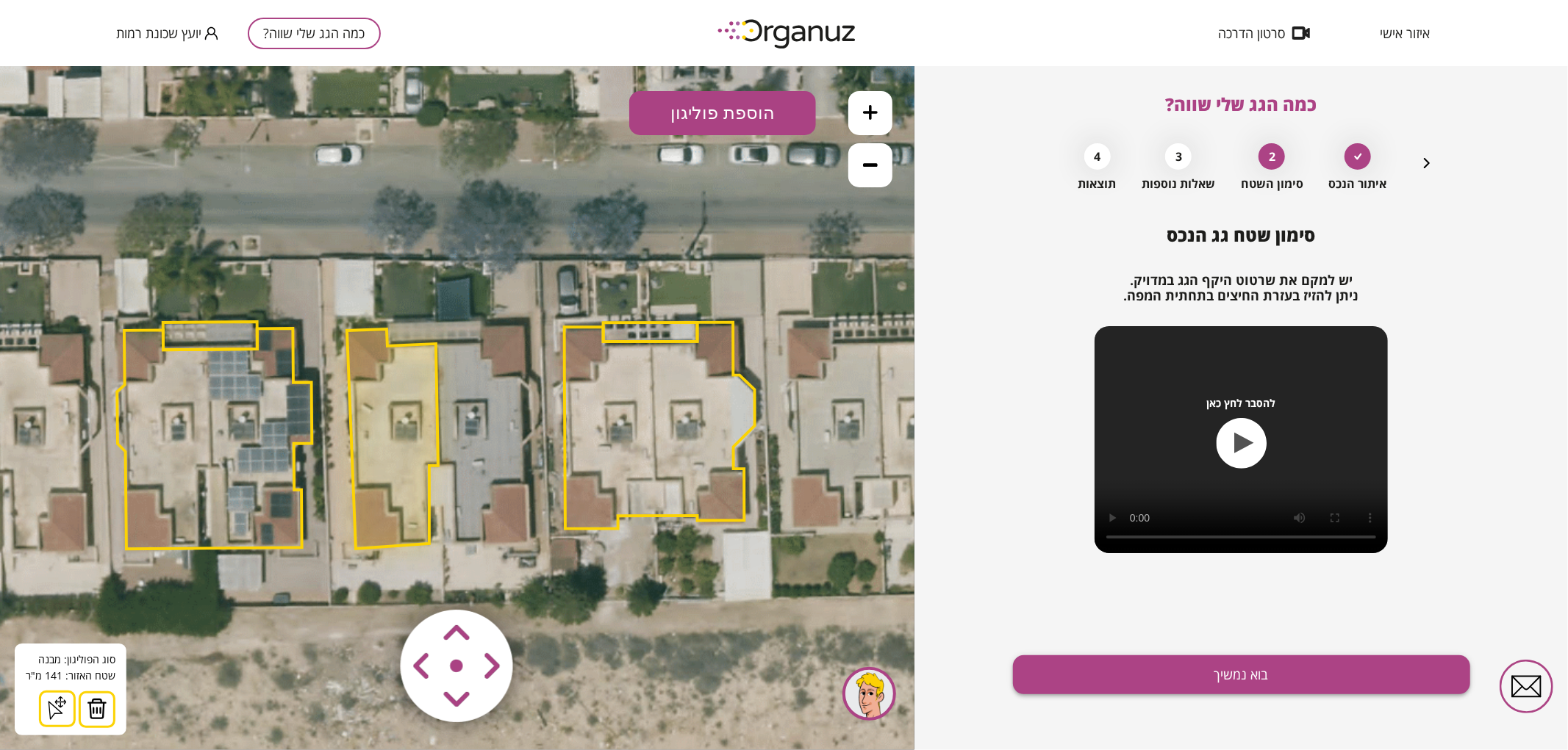
click at [1063, 691] on button "בוא נמשיך" at bounding box center [1242, 674] width 458 height 39
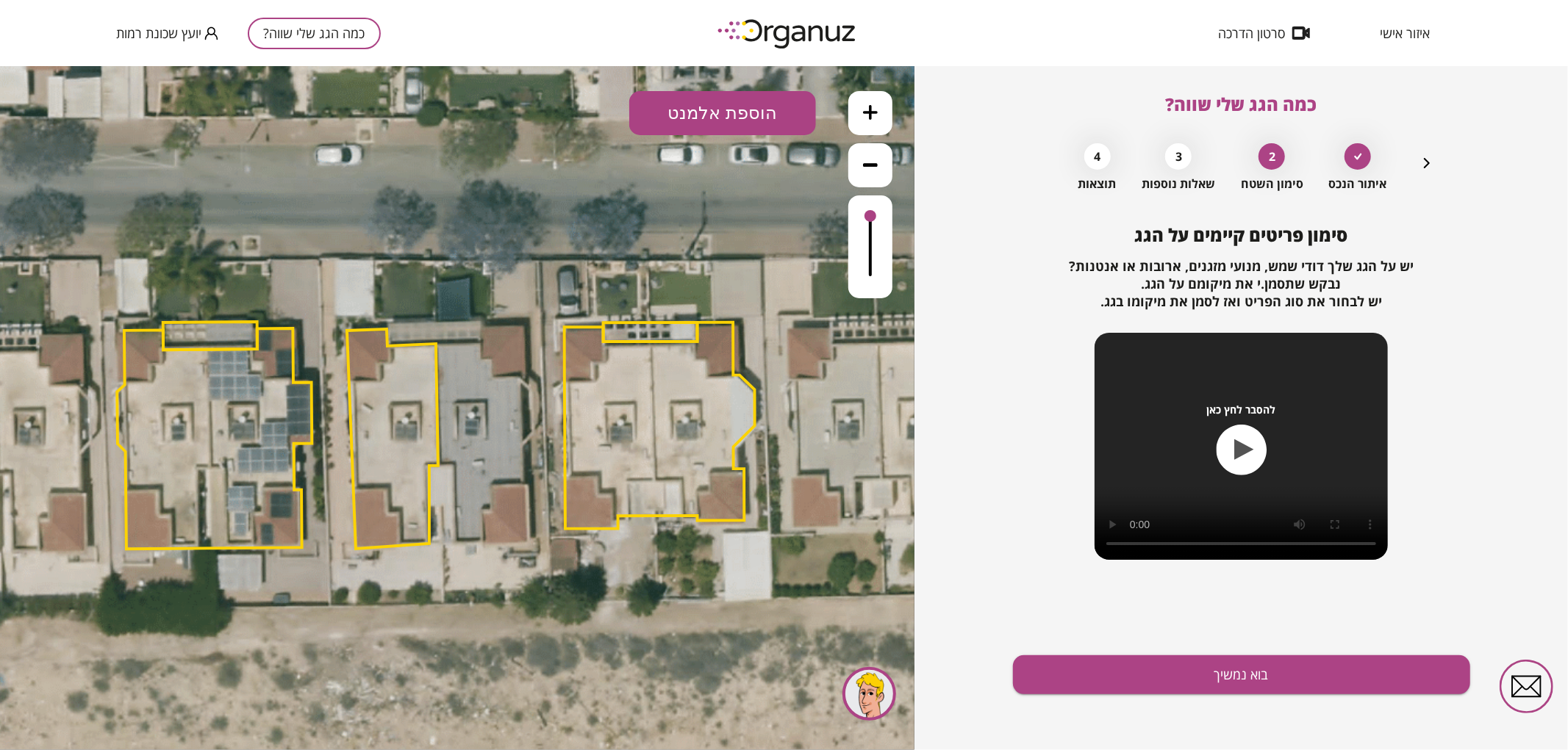
click at [879, 121] on button at bounding box center [871, 112] width 44 height 44
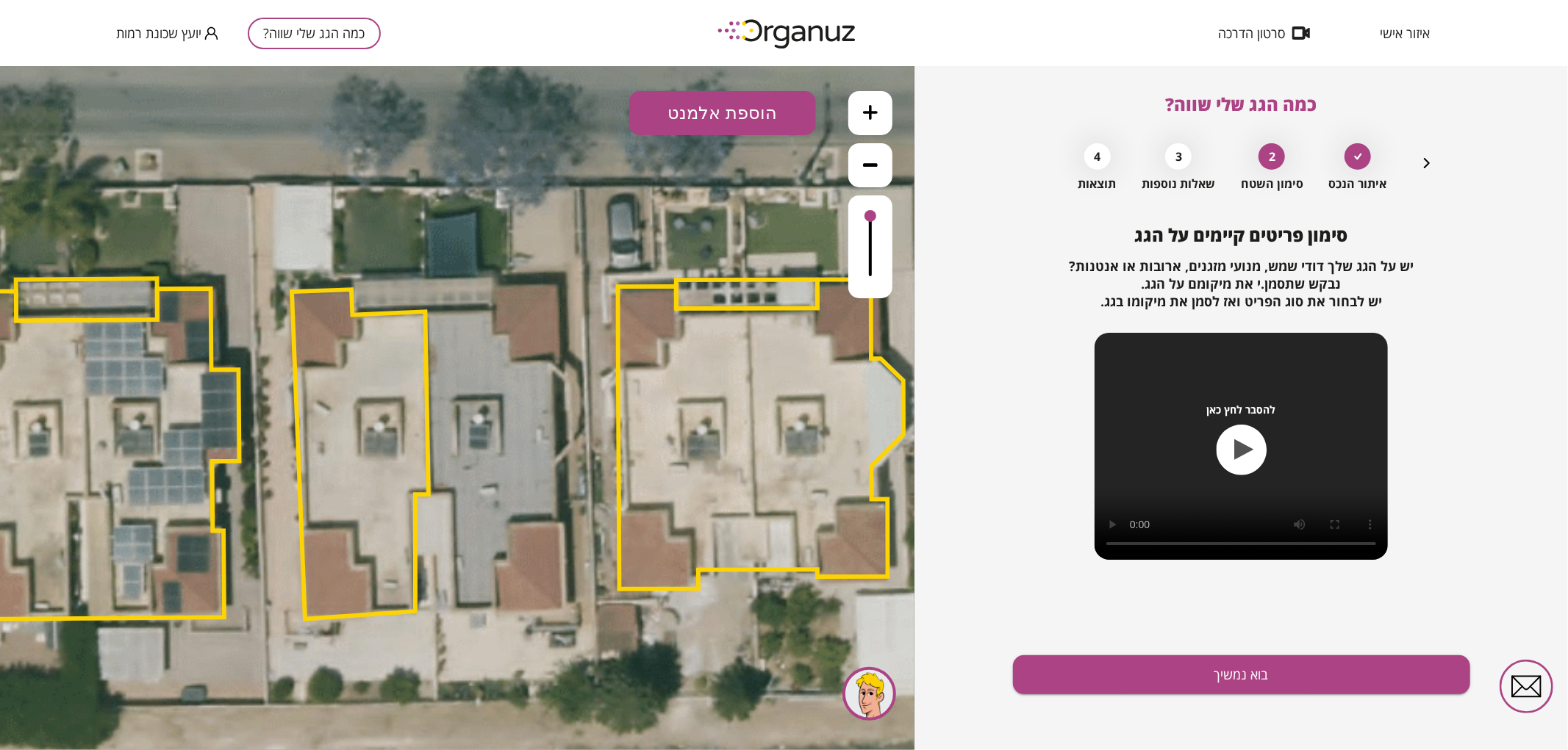
click at [876, 121] on button at bounding box center [871, 112] width 44 height 44
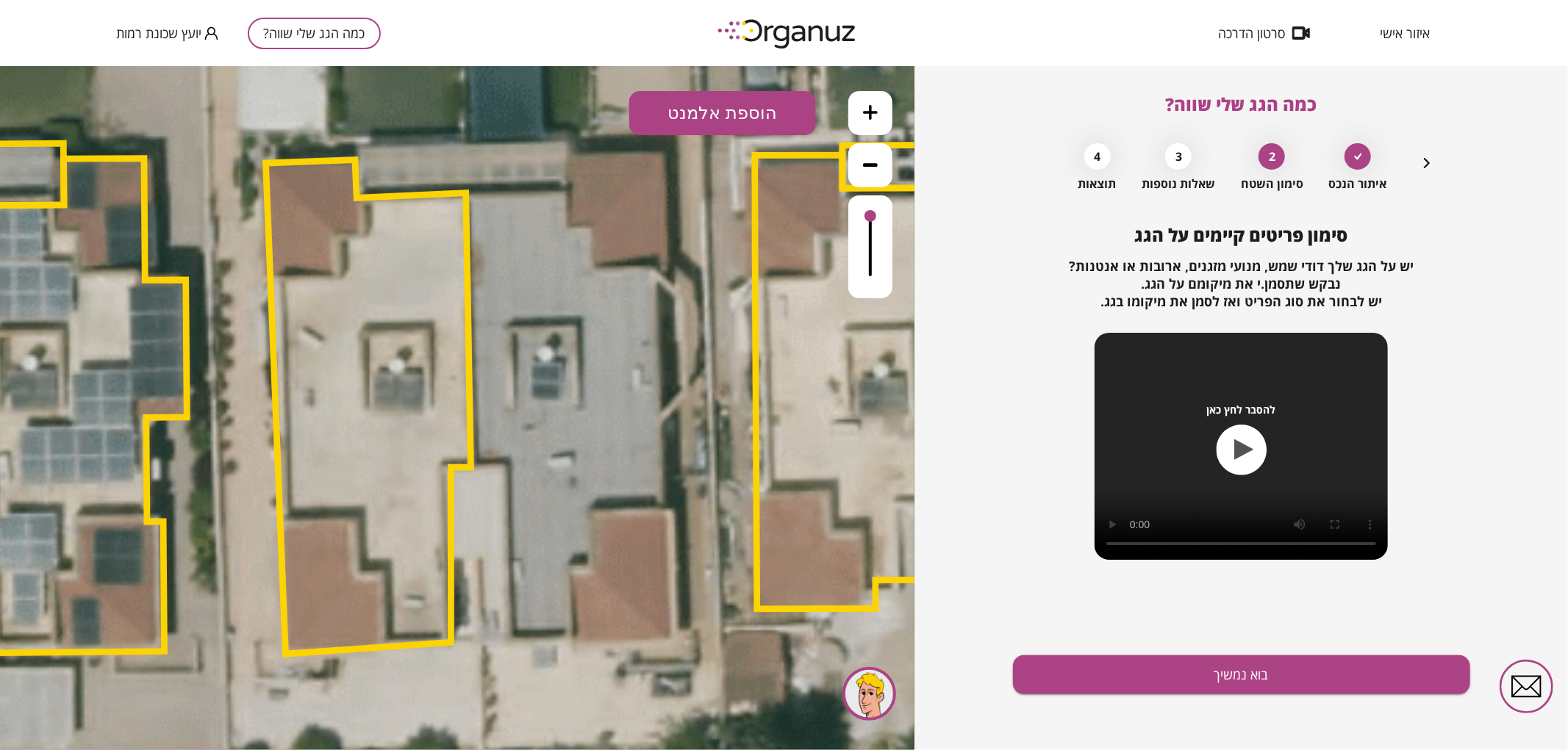
drag, startPoint x: 615, startPoint y: 282, endPoint x: 863, endPoint y: 538, distance: 356.4
click at [689, 211] on icon at bounding box center [463, 326] width 4391 height 4390
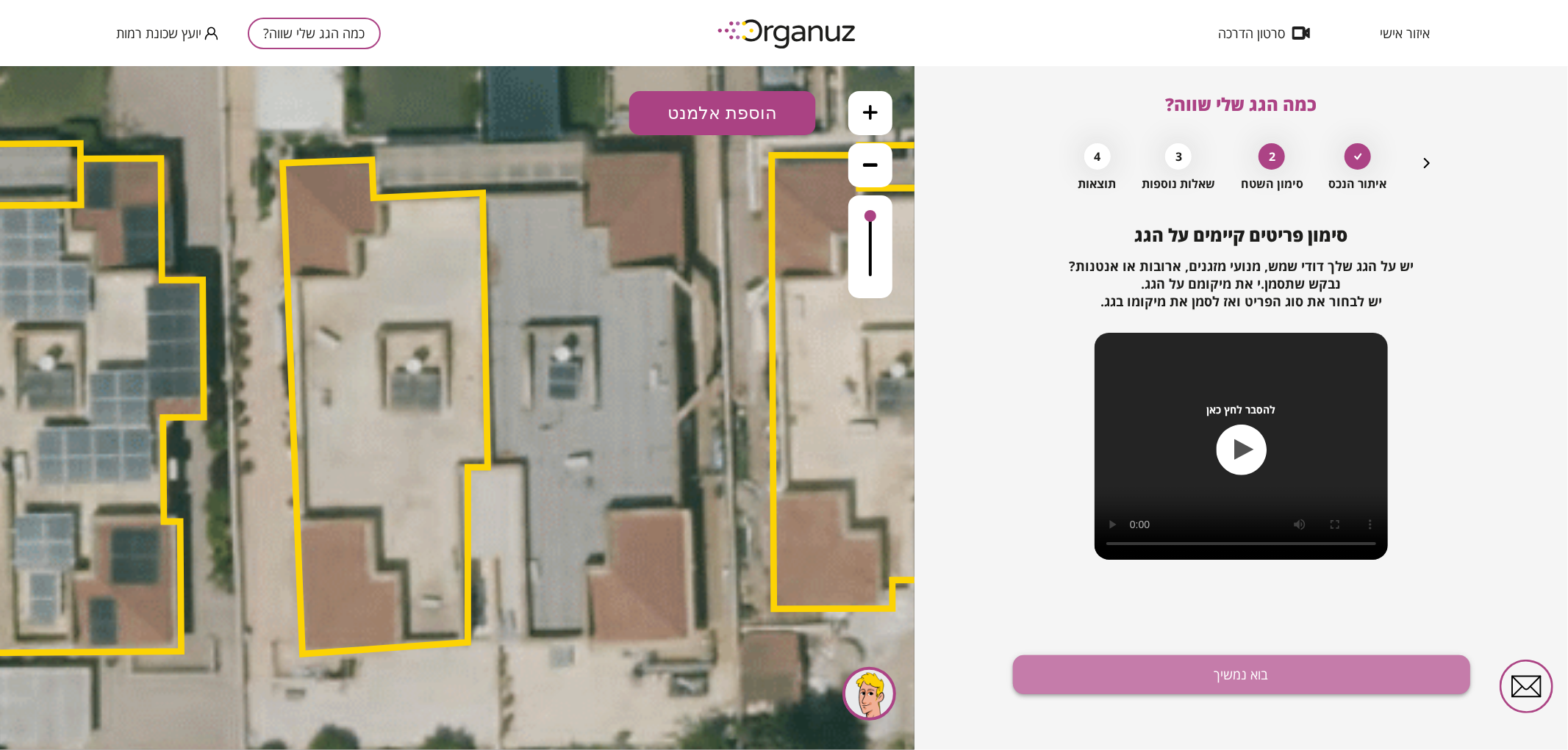
click at [1284, 693] on button "בוא נמשיך" at bounding box center [1242, 674] width 458 height 39
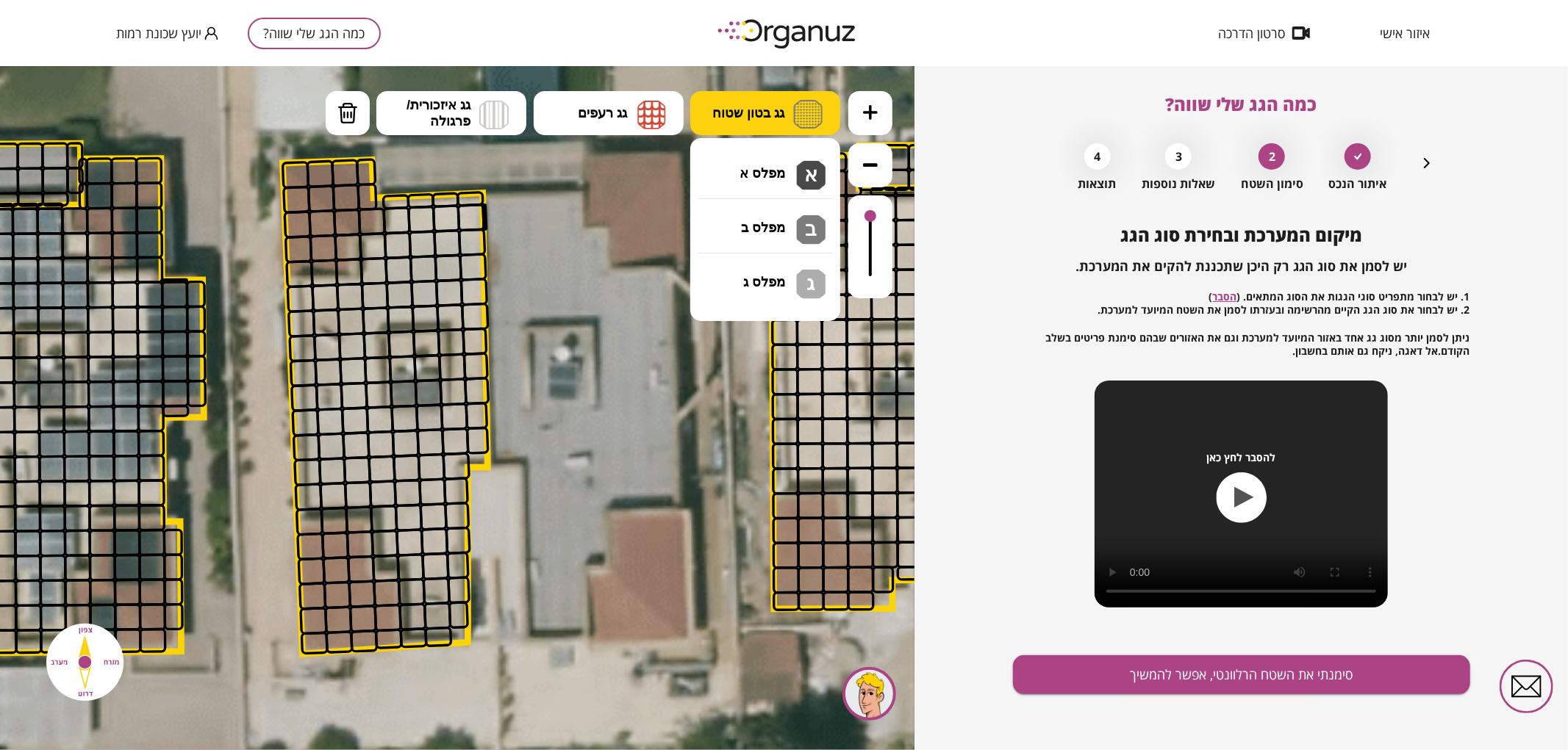
click at [731, 108] on span "גג בטון שטוח" at bounding box center [748, 113] width 72 height 16
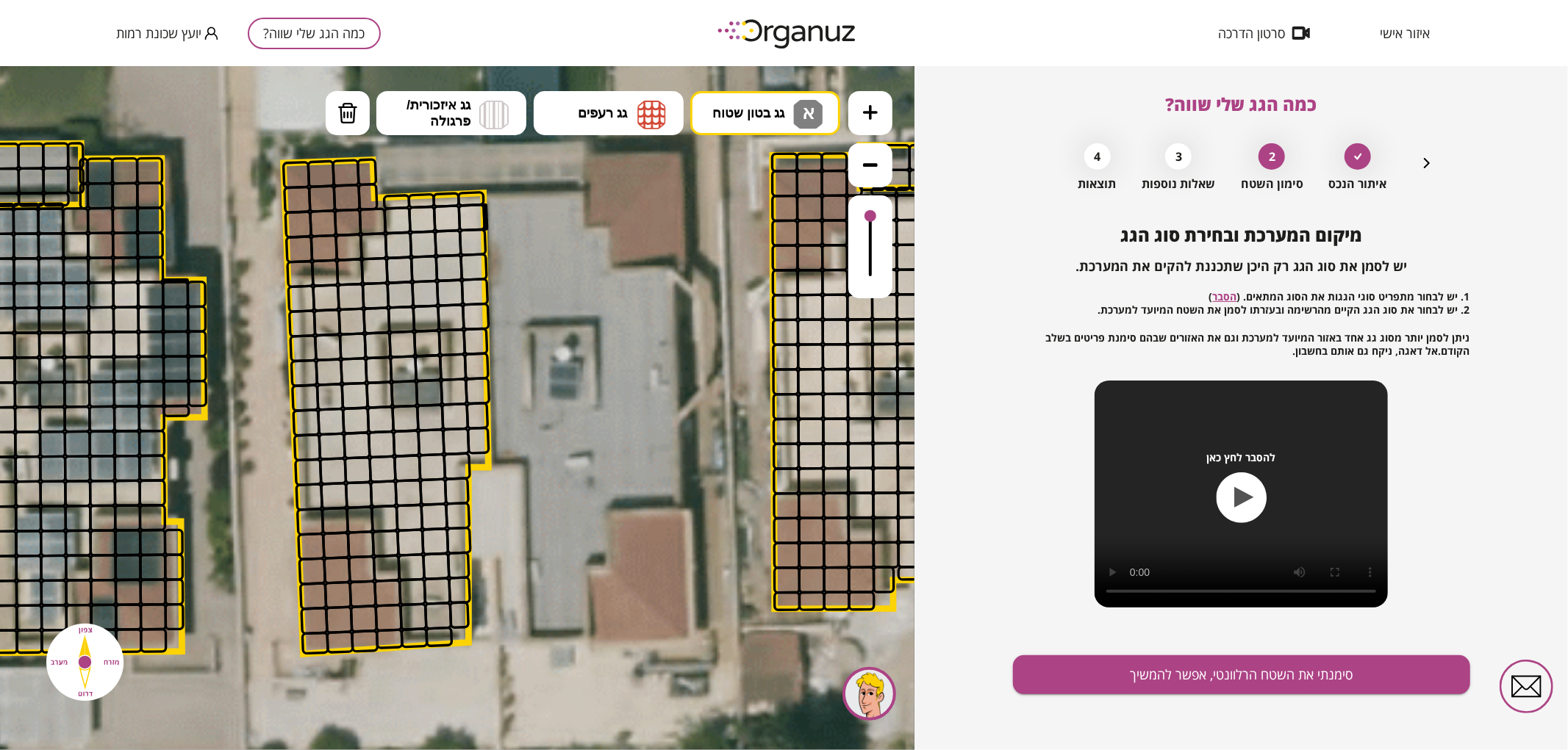
click at [756, 158] on div ".st0 { fill: #FFFFFF; } א" at bounding box center [457, 407] width 914 height 684
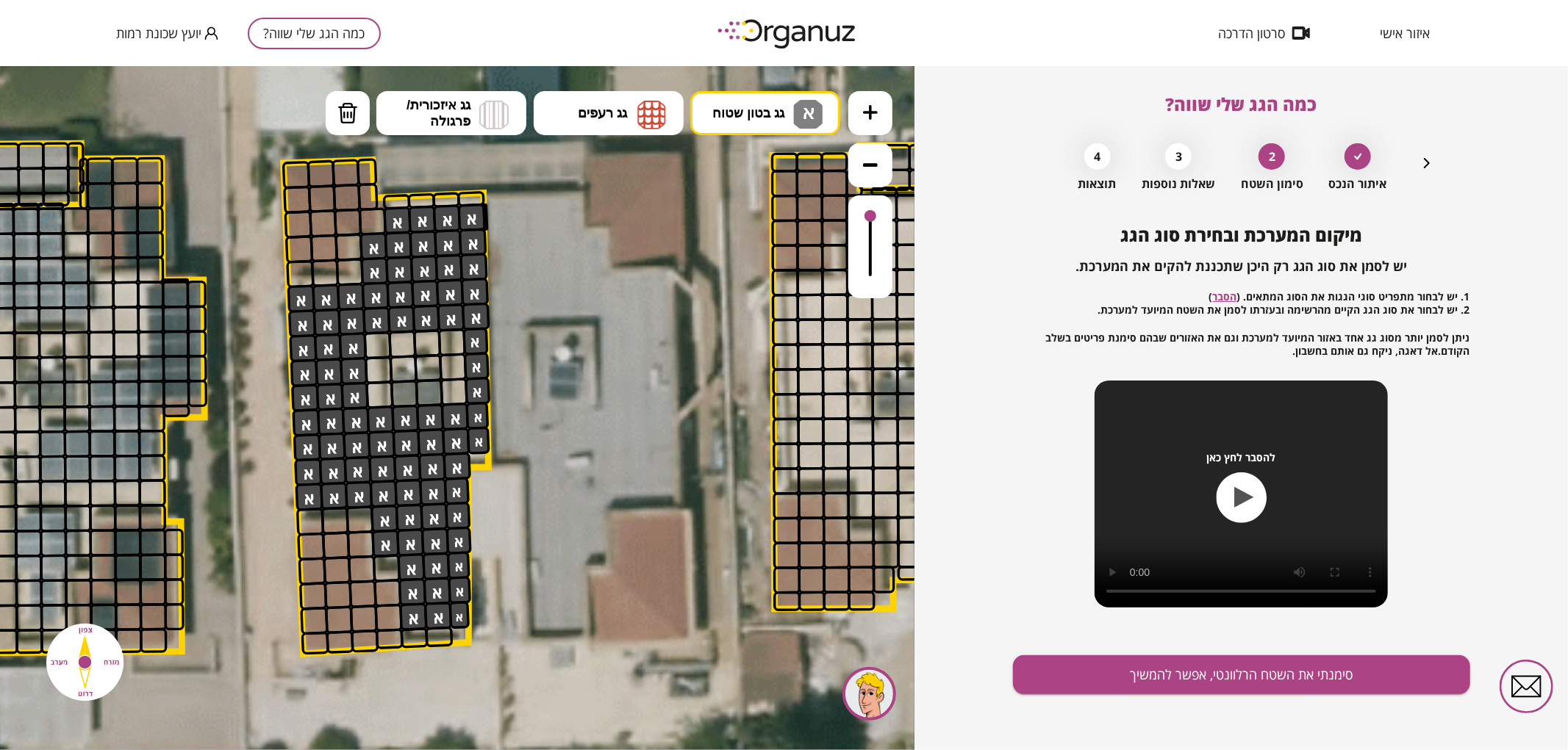
drag, startPoint x: 400, startPoint y: 222, endPoint x: 459, endPoint y: 416, distance: 202.8
drag, startPoint x: 616, startPoint y: 86, endPoint x: 614, endPoint y: 98, distance: 12.2
click at [614, 89] on icon at bounding box center [480, 326] width 4391 height 4390
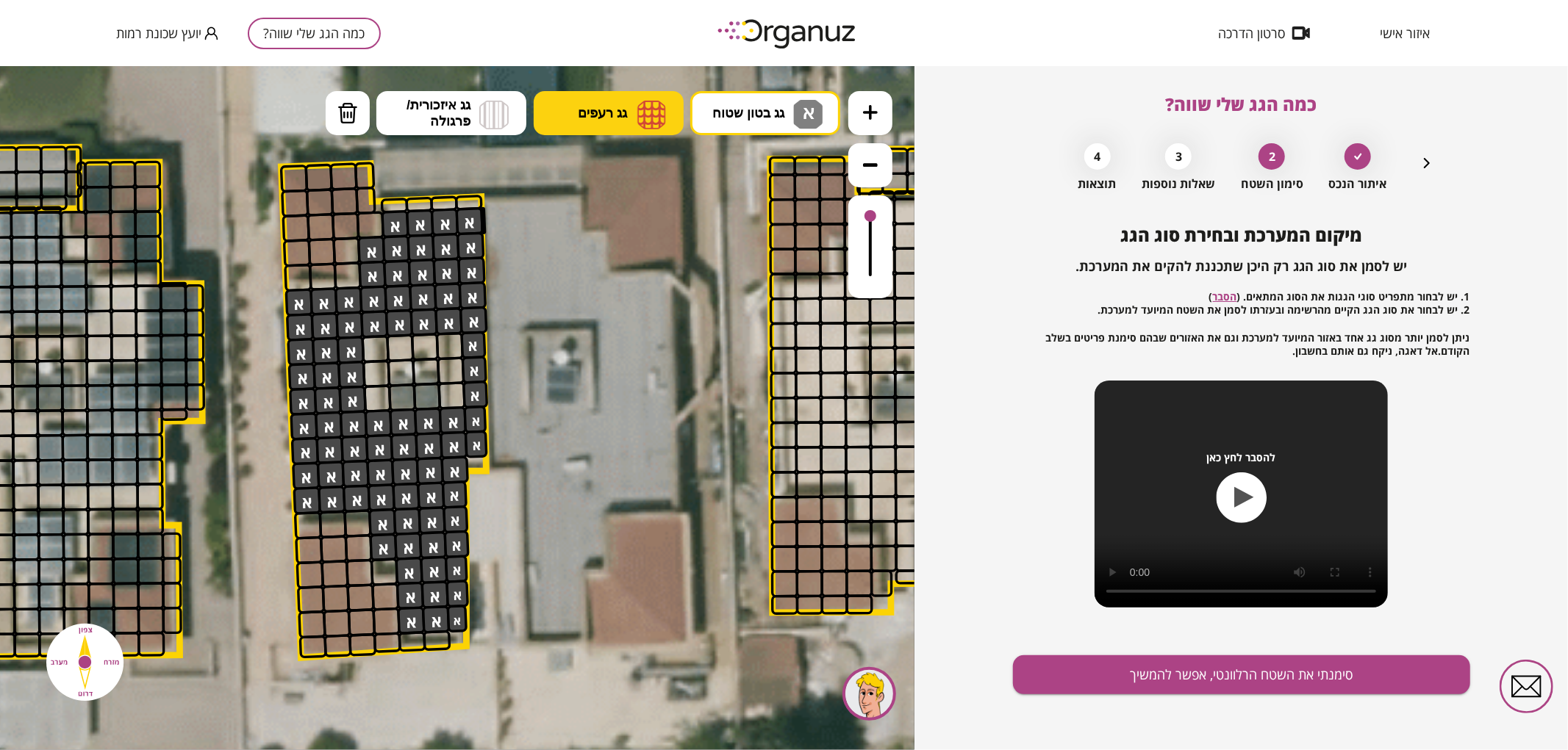
click at [616, 102] on button "גג רעפים" at bounding box center [608, 112] width 150 height 44
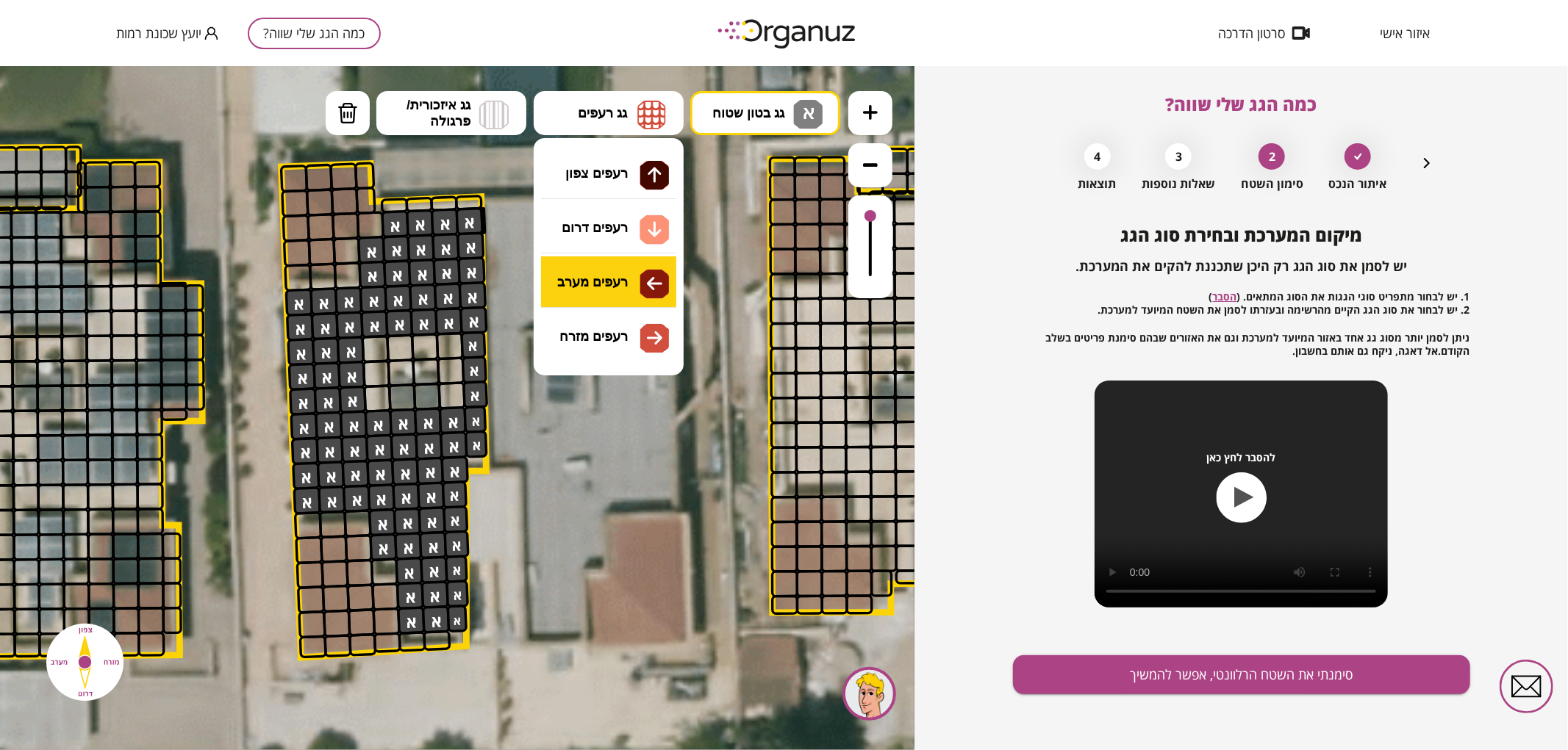
click at [608, 291] on div ".st0 { fill: #FFFFFF; } א" at bounding box center [457, 407] width 914 height 684
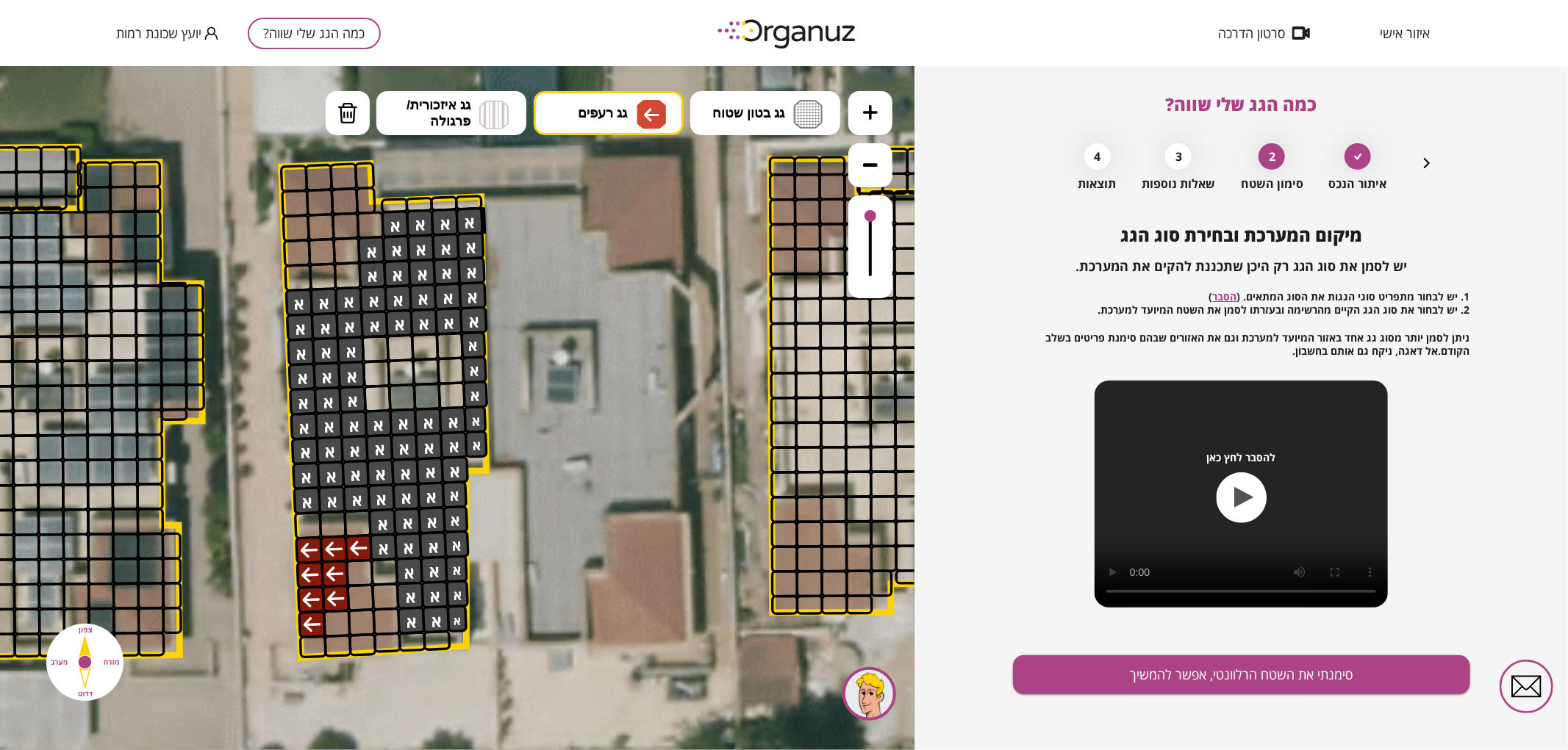
drag, startPoint x: 311, startPoint y: 551, endPoint x: 311, endPoint y: 614, distance: 63.0
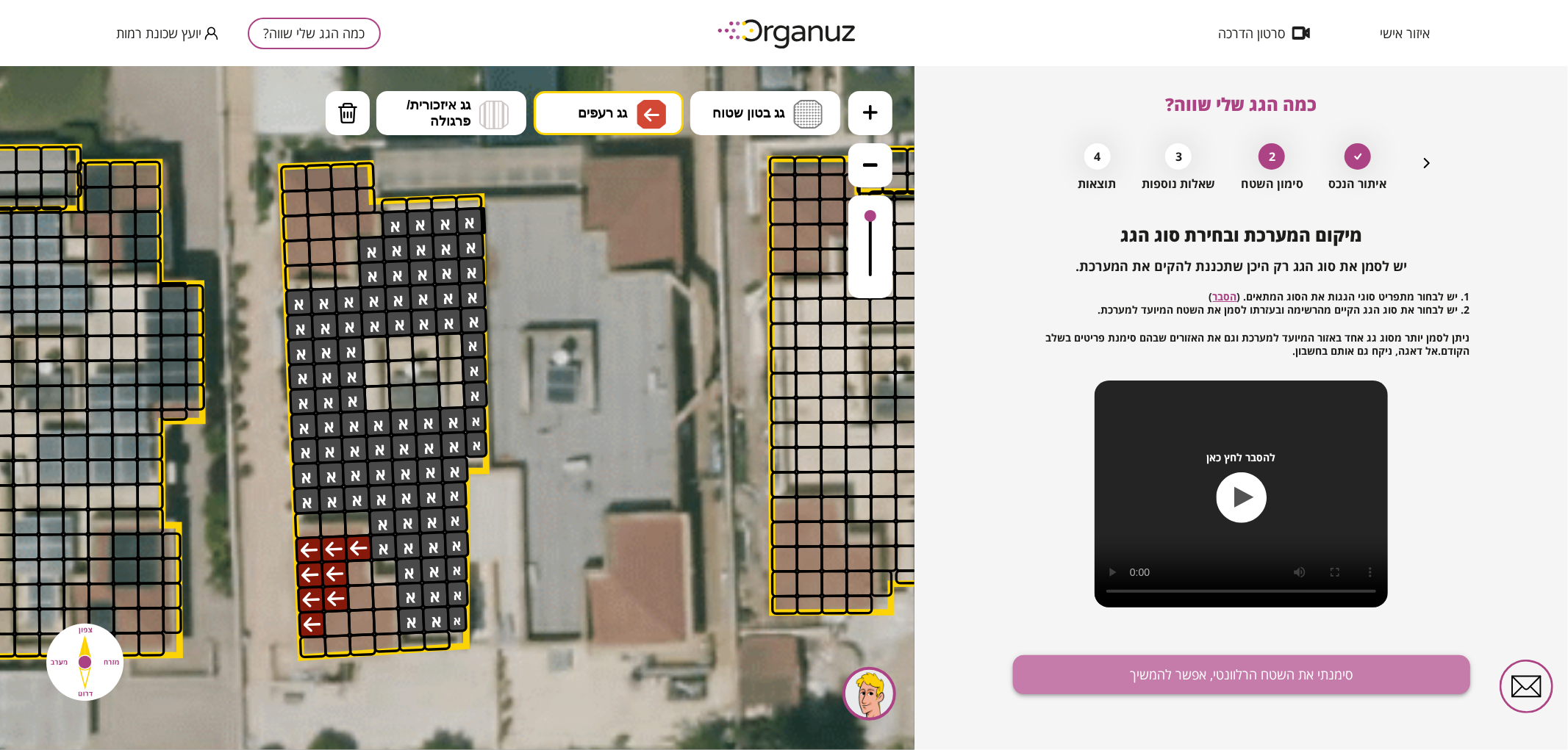
click at [1055, 678] on button "סימנתי את השטח הרלוונטי, אפשר להמשיך" at bounding box center [1242, 674] width 458 height 39
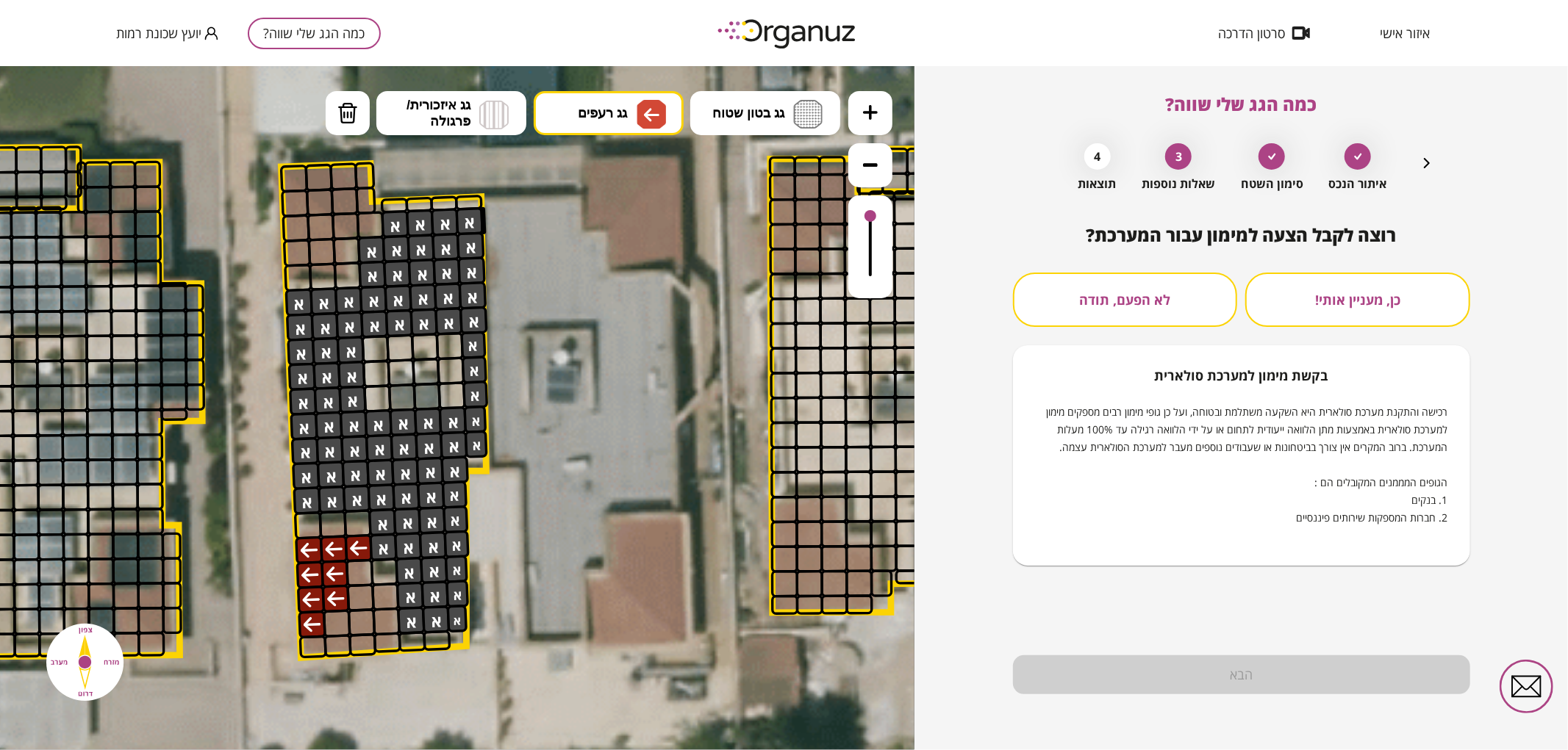
click at [1186, 290] on button "לא הפעם, תודה" at bounding box center [1125, 300] width 225 height 55
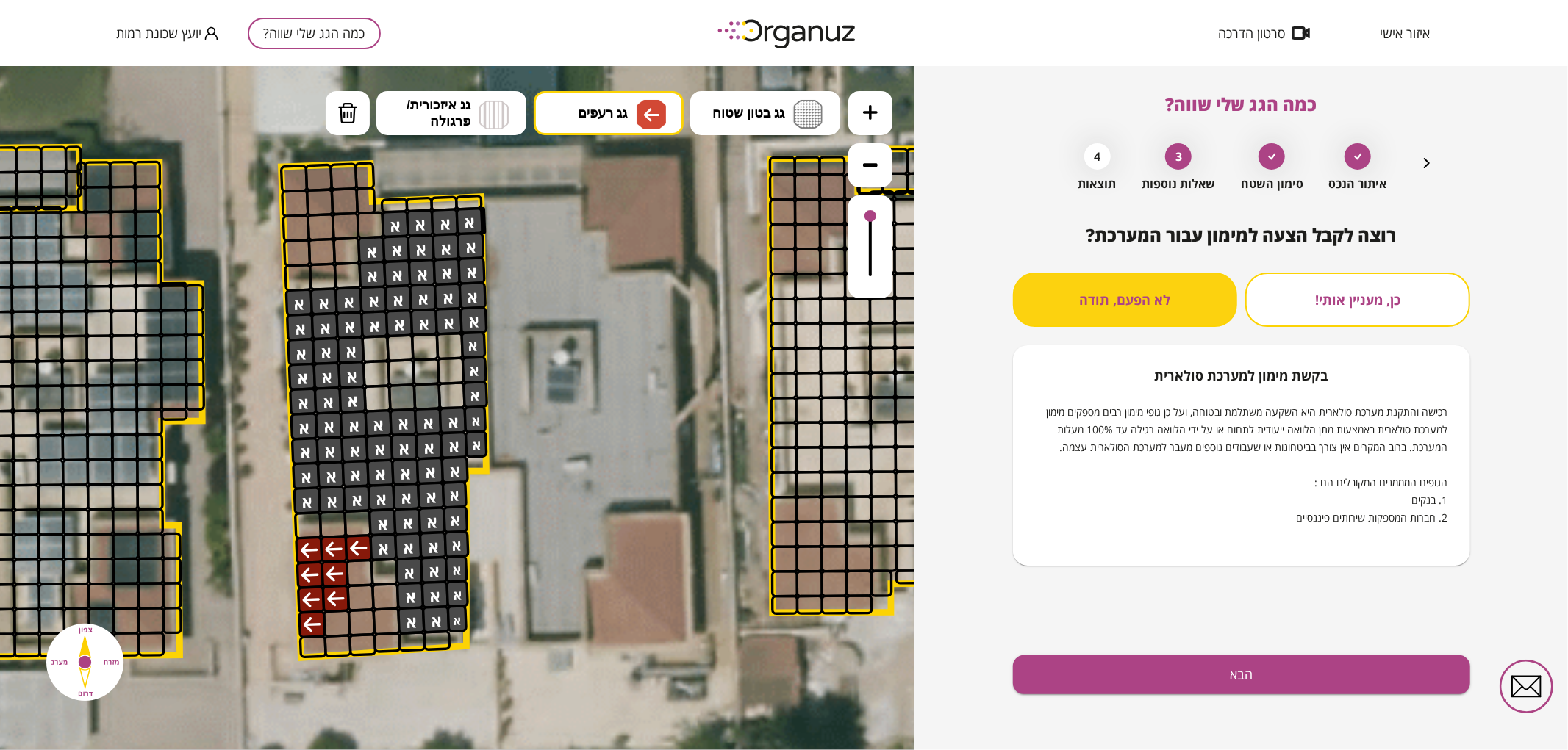
click at [1202, 701] on div "רוצה לקבל הצעה למימון עבור המערכת? כן, מעניין אותי! לא הפעם, תודה בקשת [PERSON_…" at bounding box center [1242, 488] width 458 height 526
click at [1145, 676] on button "הבא" at bounding box center [1242, 674] width 458 height 39
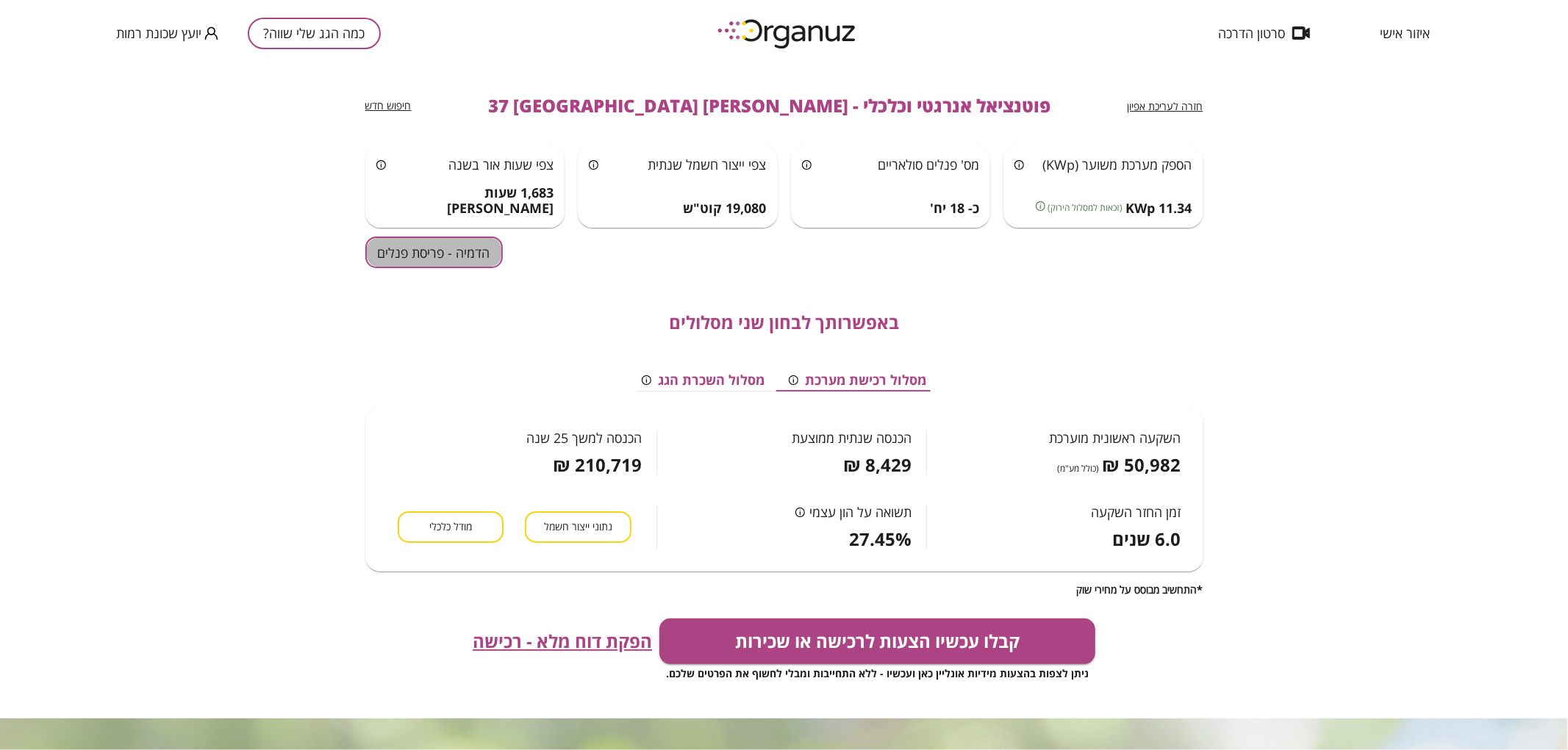
click at [447, 255] on button "הדמיה - פריסת פנלים" at bounding box center [434, 252] width 138 height 32
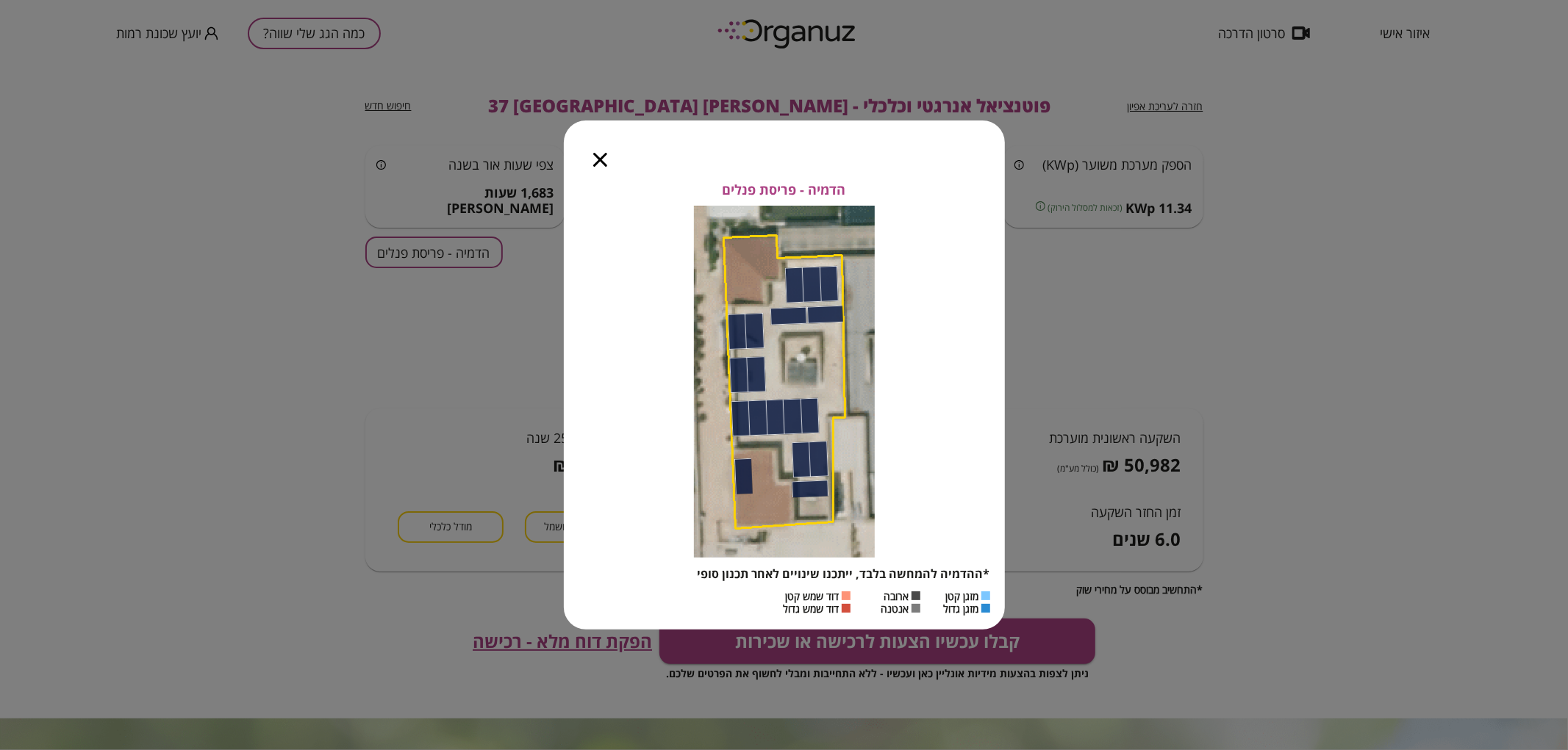
click at [598, 169] on div at bounding box center [600, 151] width 73 height 62
click at [598, 158] on icon "button" at bounding box center [600, 159] width 14 height 14
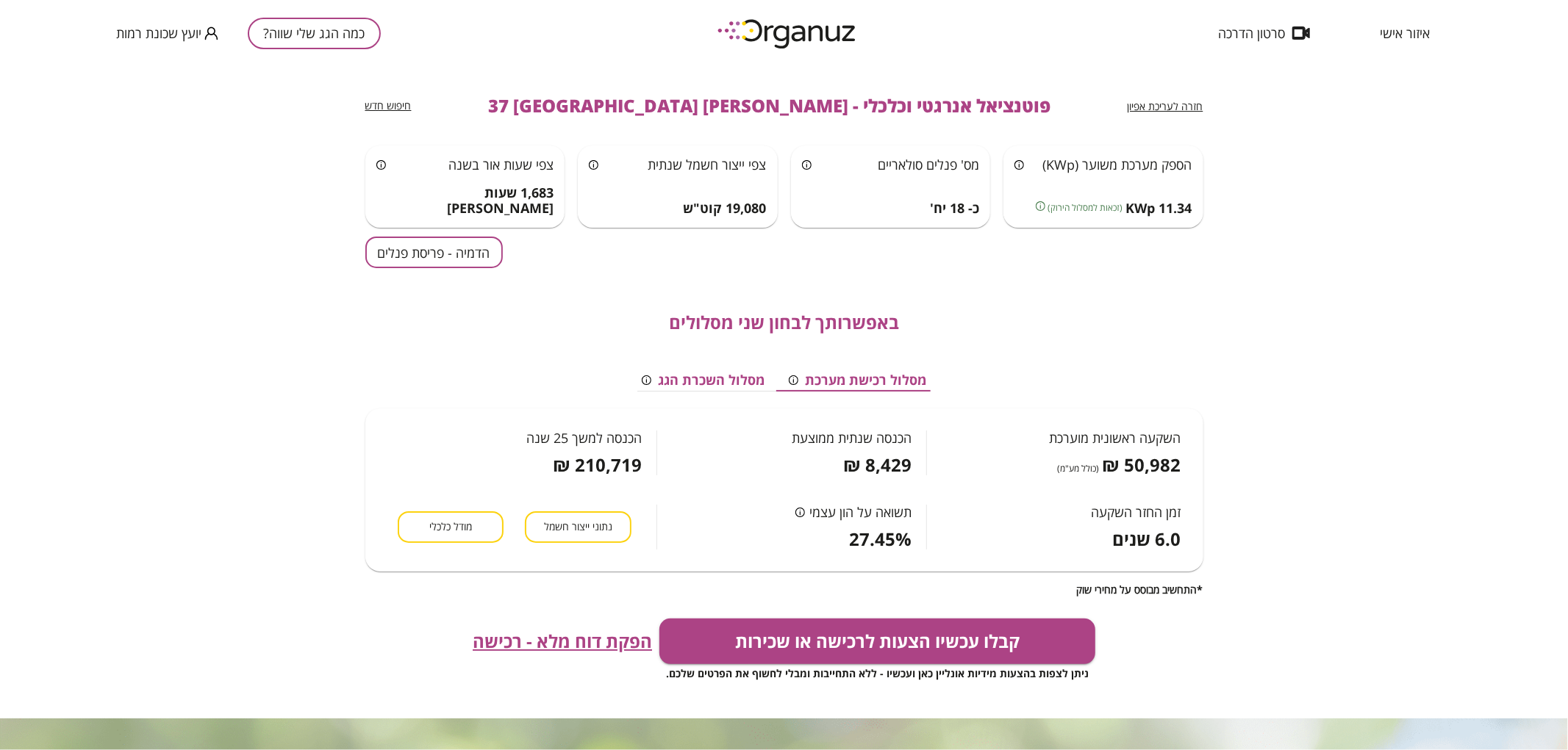
click at [298, 46] on button "כמה הגג שלי שווה?" at bounding box center [315, 33] width 133 height 32
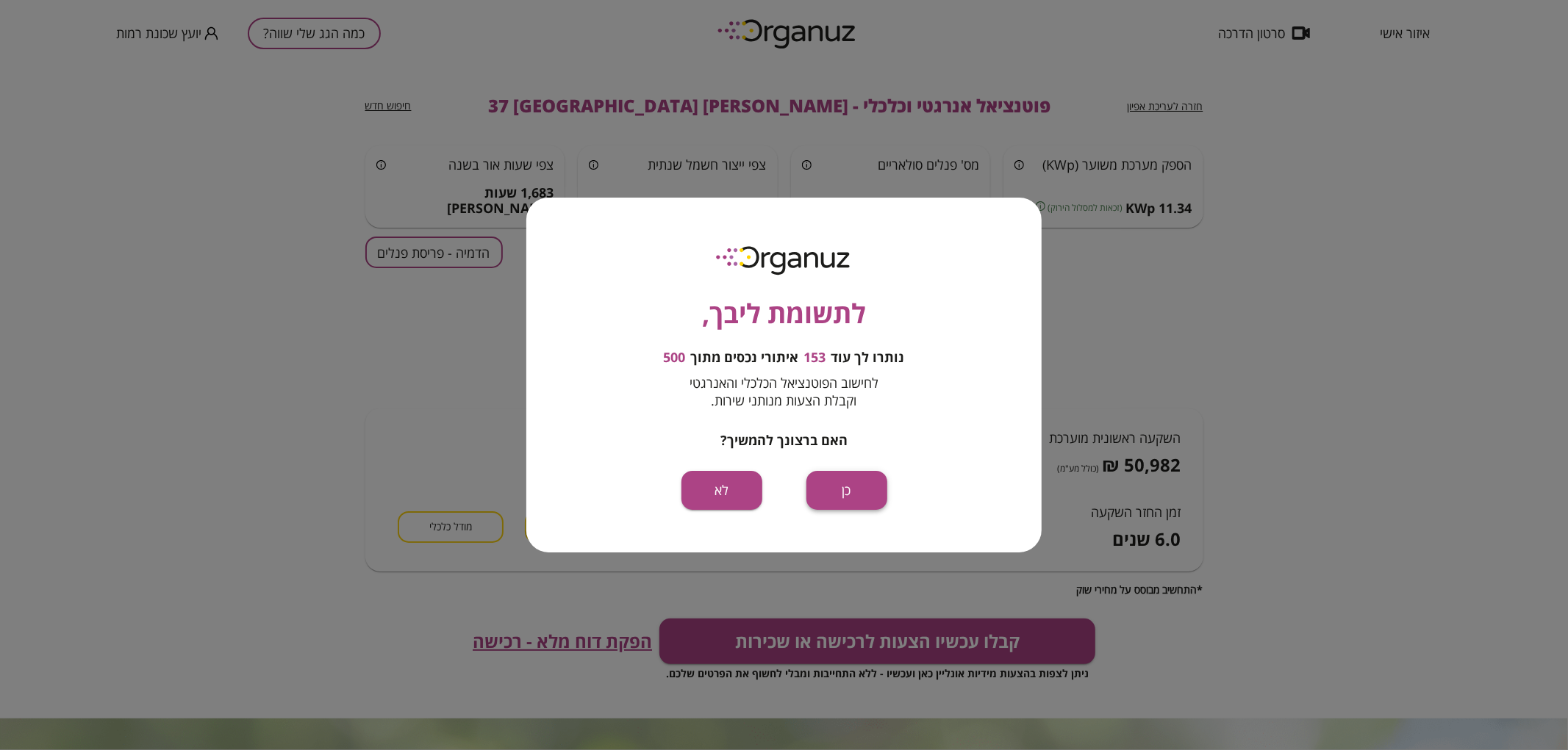
click at [871, 491] on button "כן" at bounding box center [847, 490] width 81 height 39
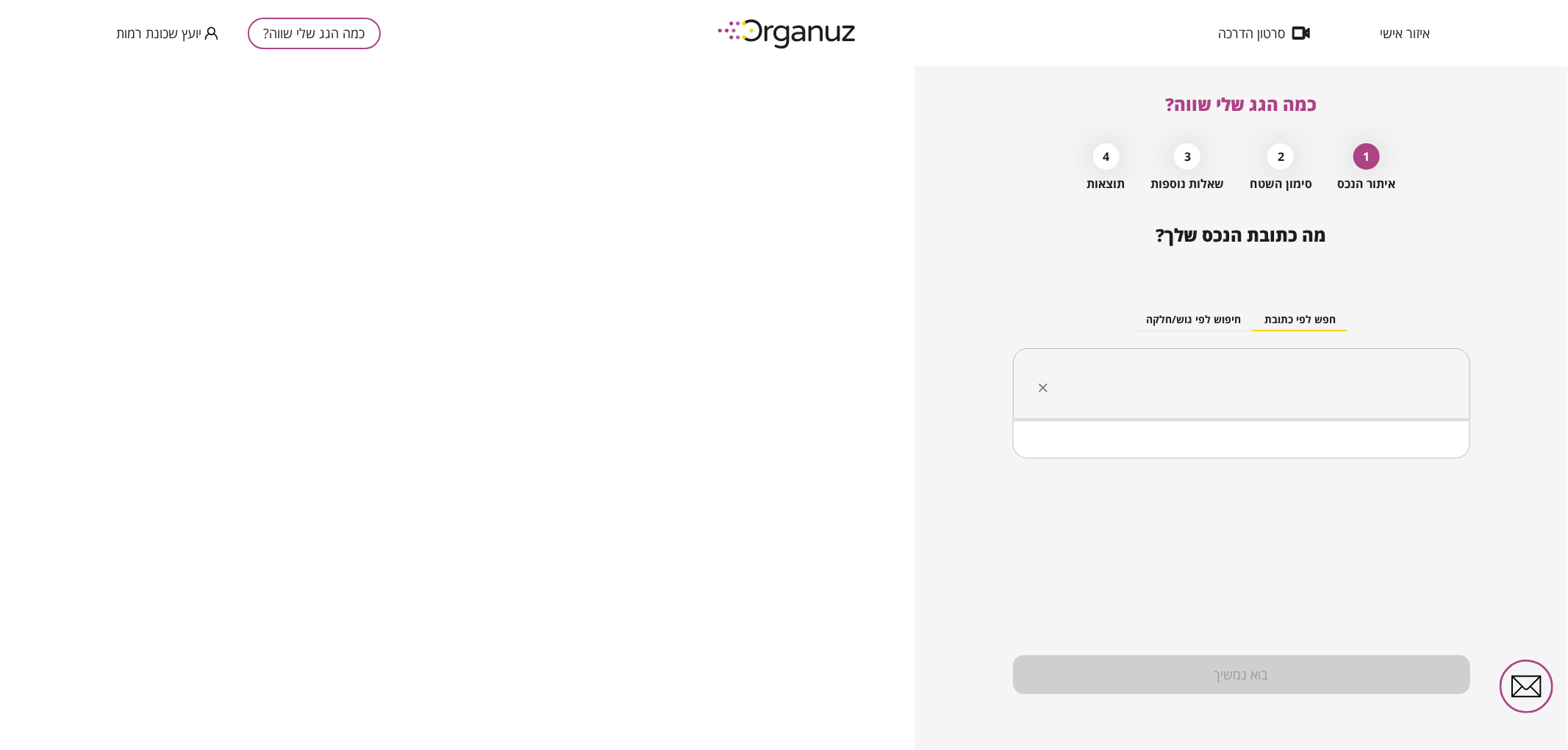
click at [1327, 366] on input "text" at bounding box center [1247, 385] width 411 height 36
click at [1423, 453] on li "[PERSON_NAME] 35 [GEOGRAPHIC_DATA]" at bounding box center [1242, 458] width 419 height 26
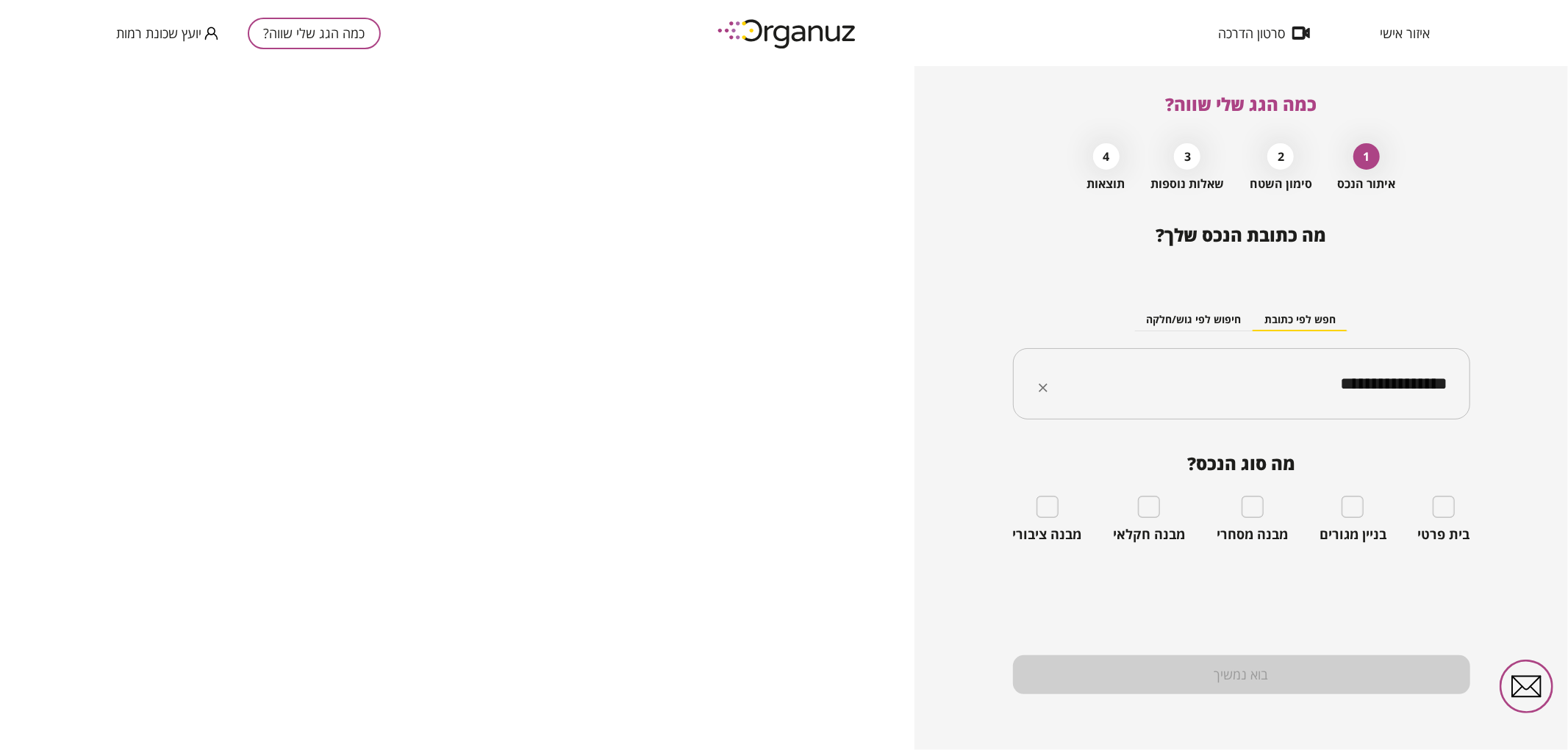
type input "**********"
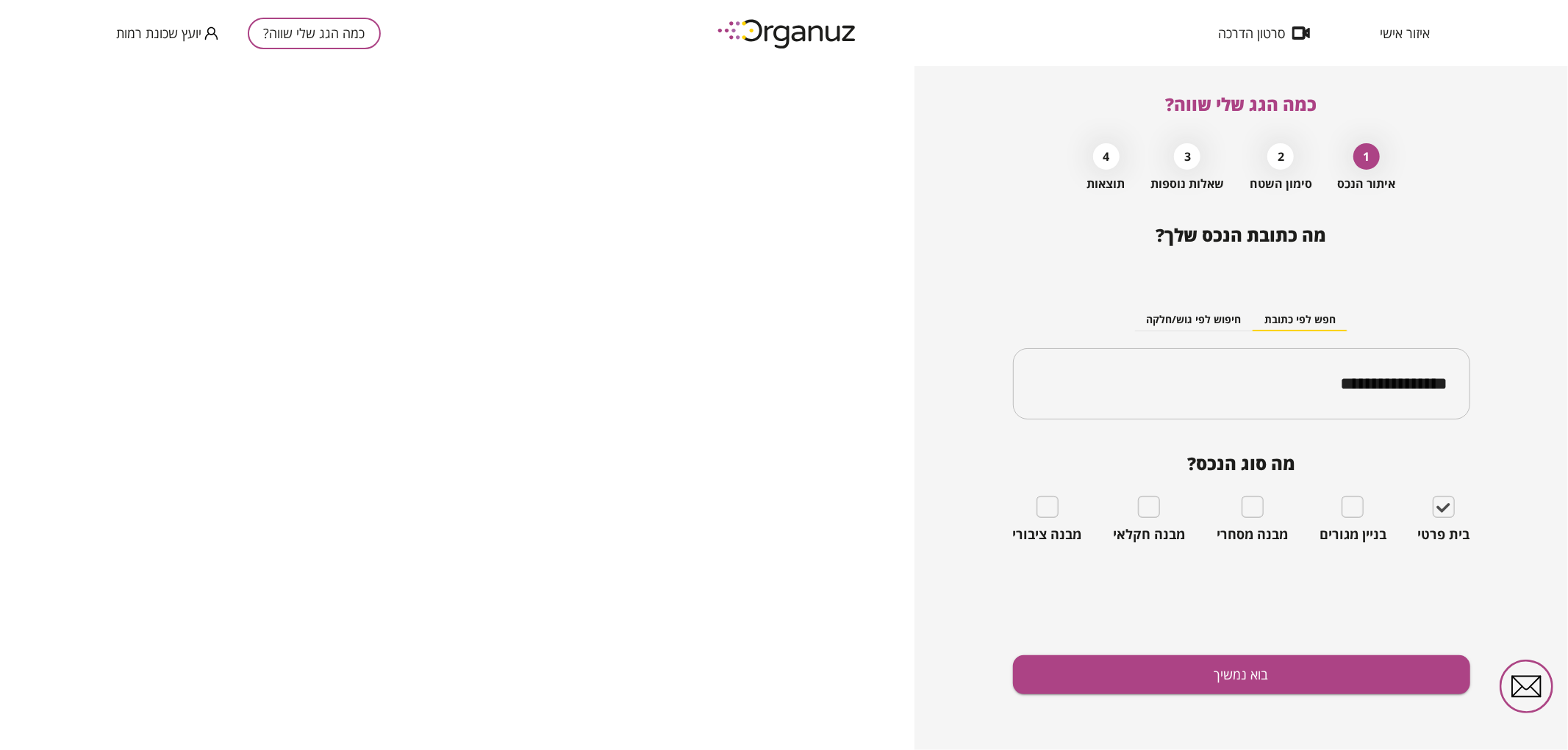
click at [1384, 648] on div "**********" at bounding box center [1242, 488] width 458 height 526
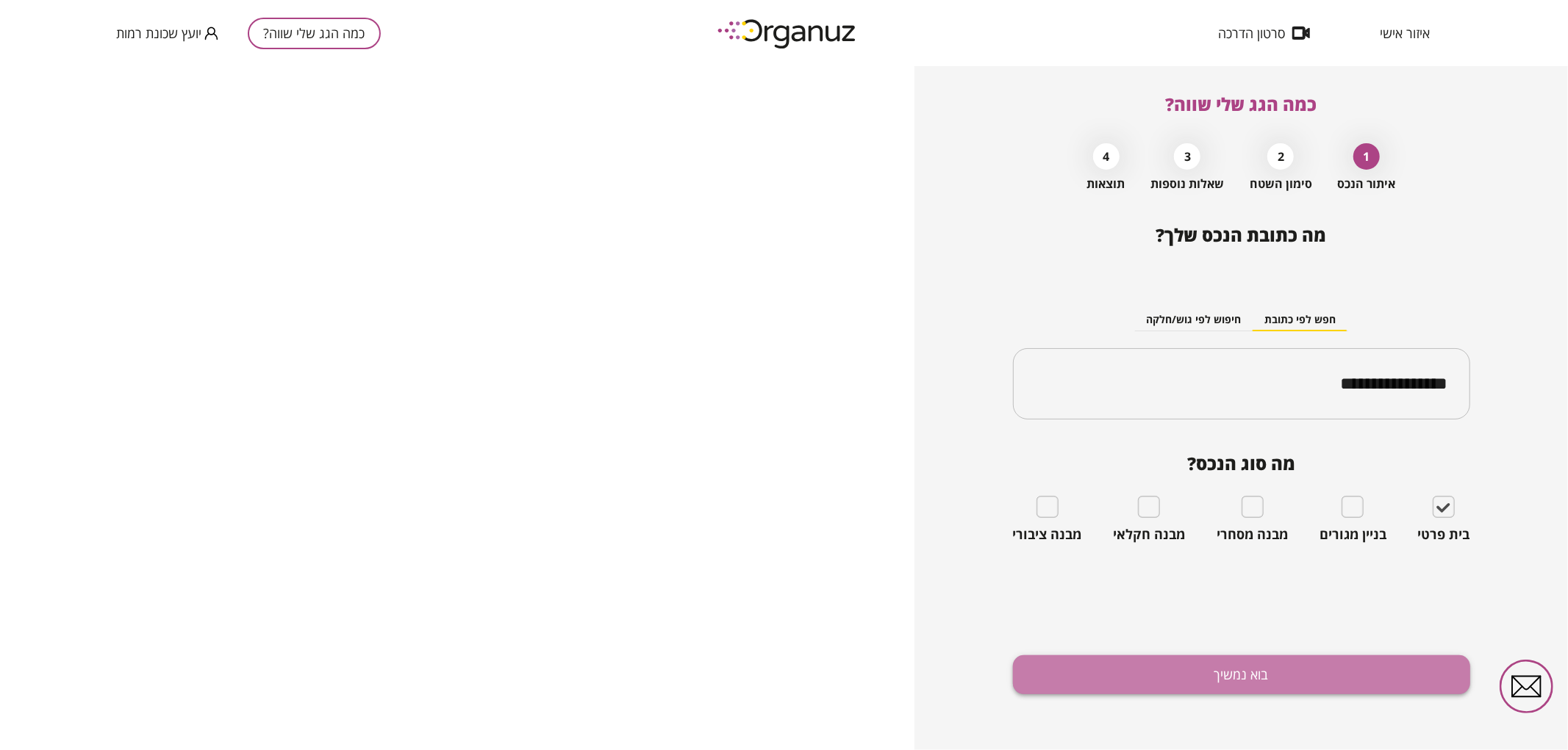
click at [1386, 666] on button "בוא נמשיך" at bounding box center [1242, 674] width 458 height 39
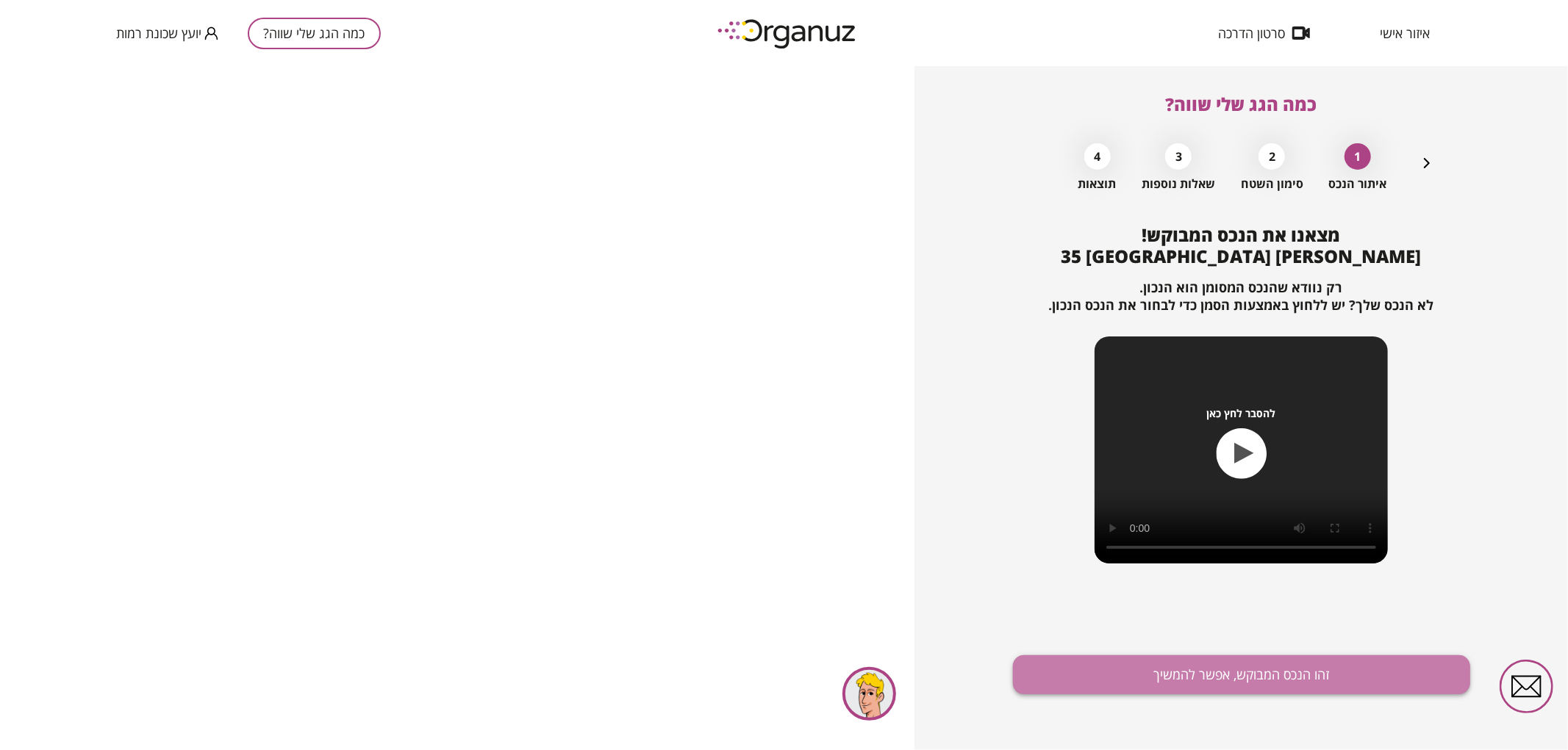
click at [1217, 681] on button "זהו הנכס המבוקש, אפשר להמשיך" at bounding box center [1242, 674] width 458 height 39
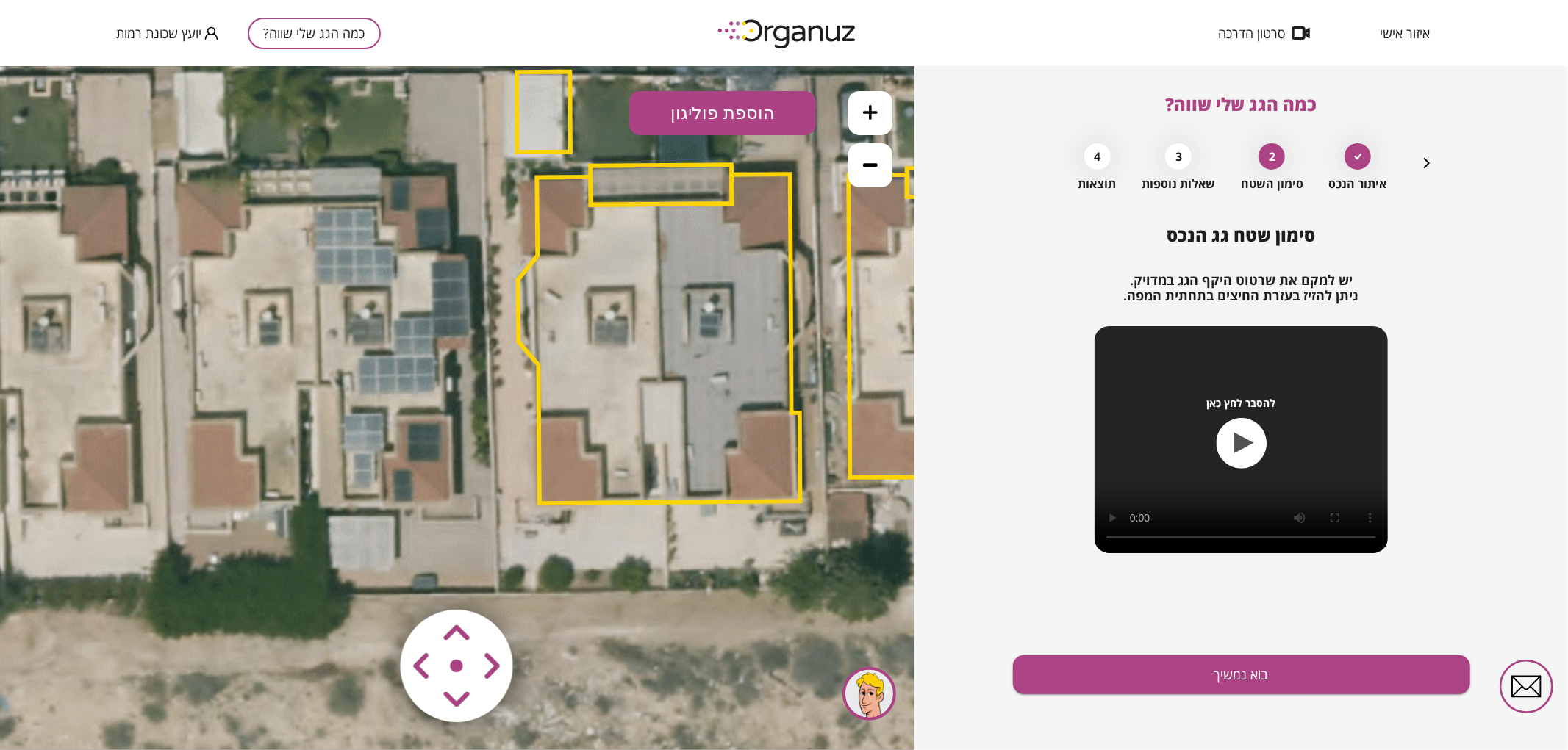
drag, startPoint x: 223, startPoint y: 364, endPoint x: 590, endPoint y: 243, distance: 386.4
click at [590, 243] on polygon at bounding box center [659, 337] width 283 height 329
click at [651, 262] on polygon at bounding box center [659, 337] width 283 height 329
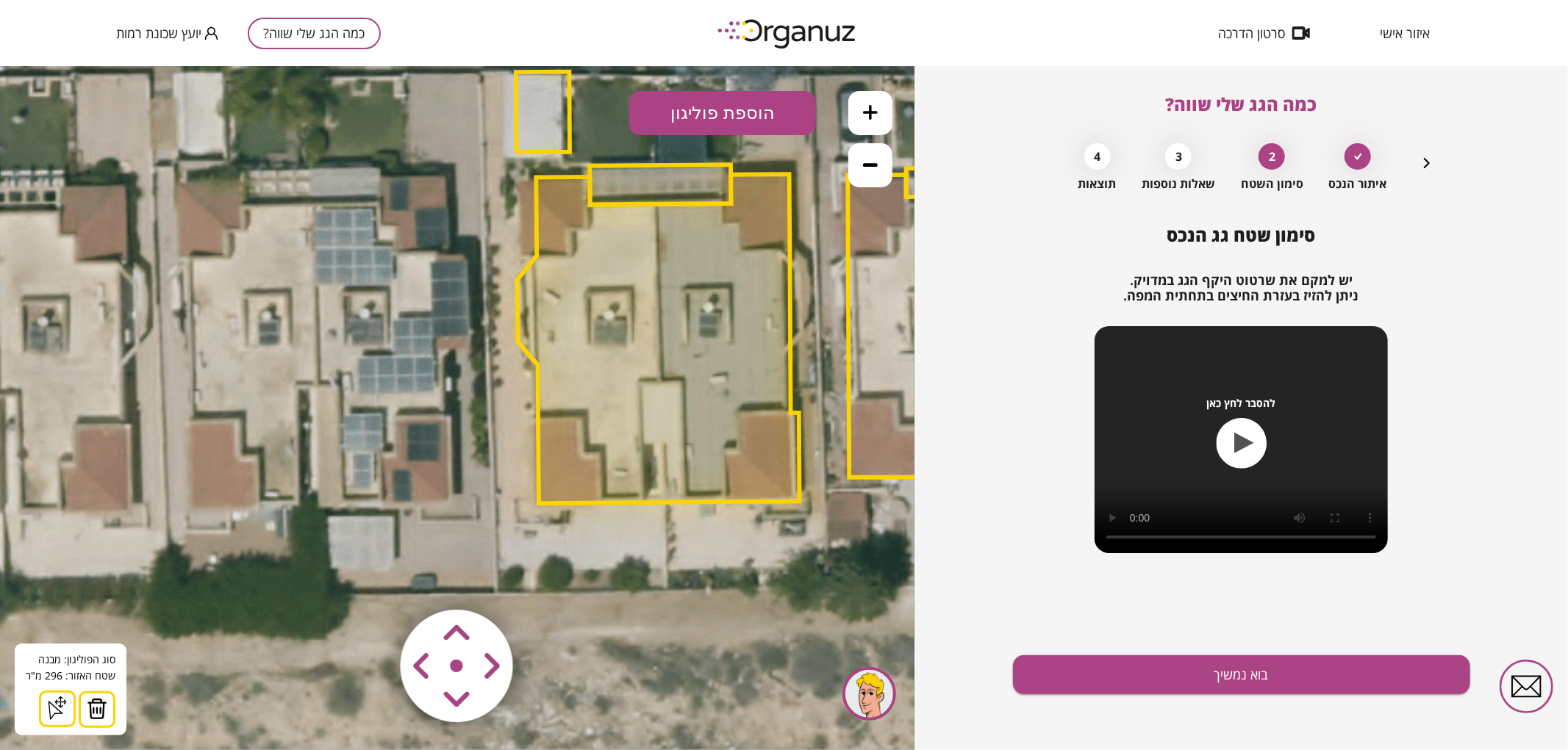
click at [98, 697] on img at bounding box center [97, 708] width 21 height 22
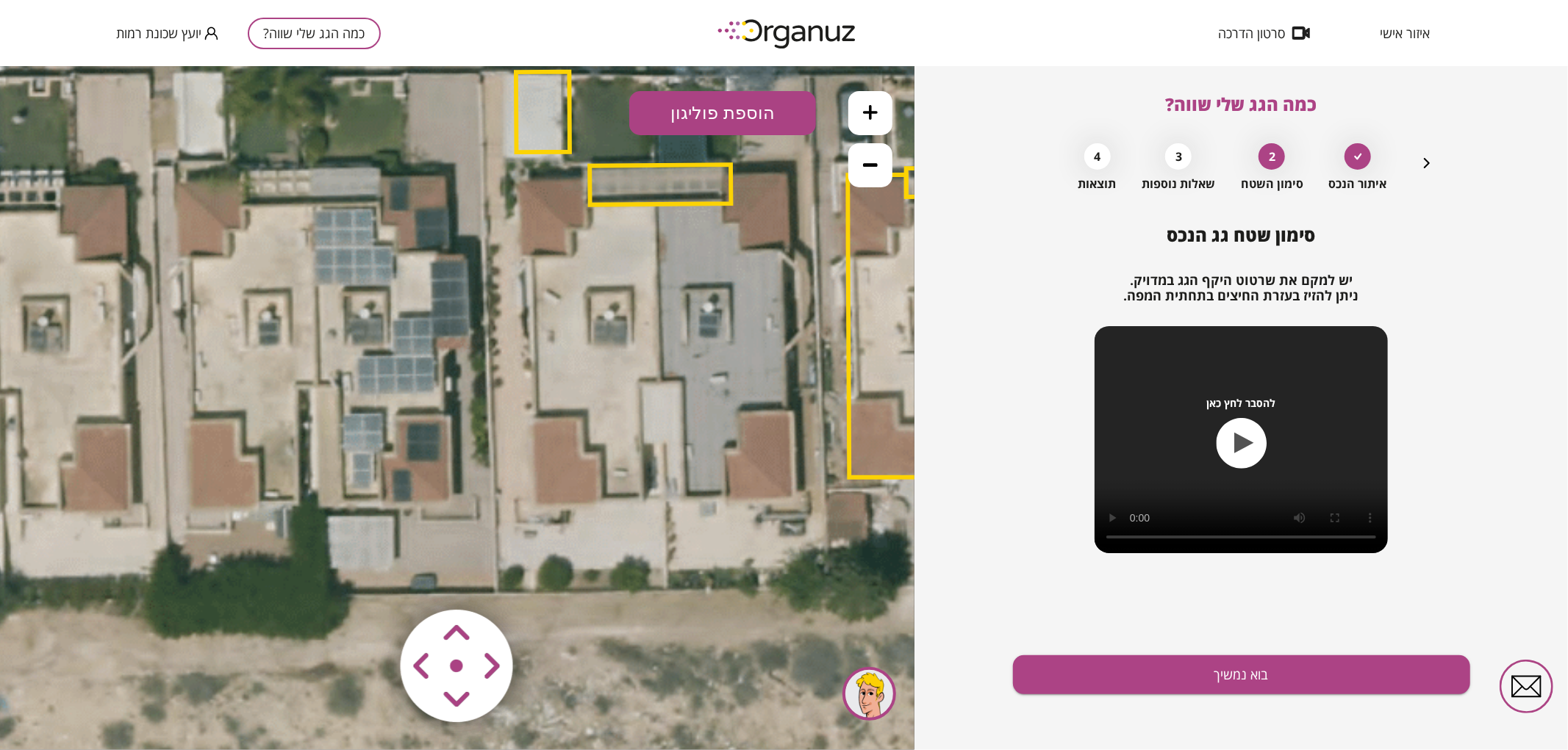
click at [614, 178] on polygon at bounding box center [660, 184] width 141 height 40
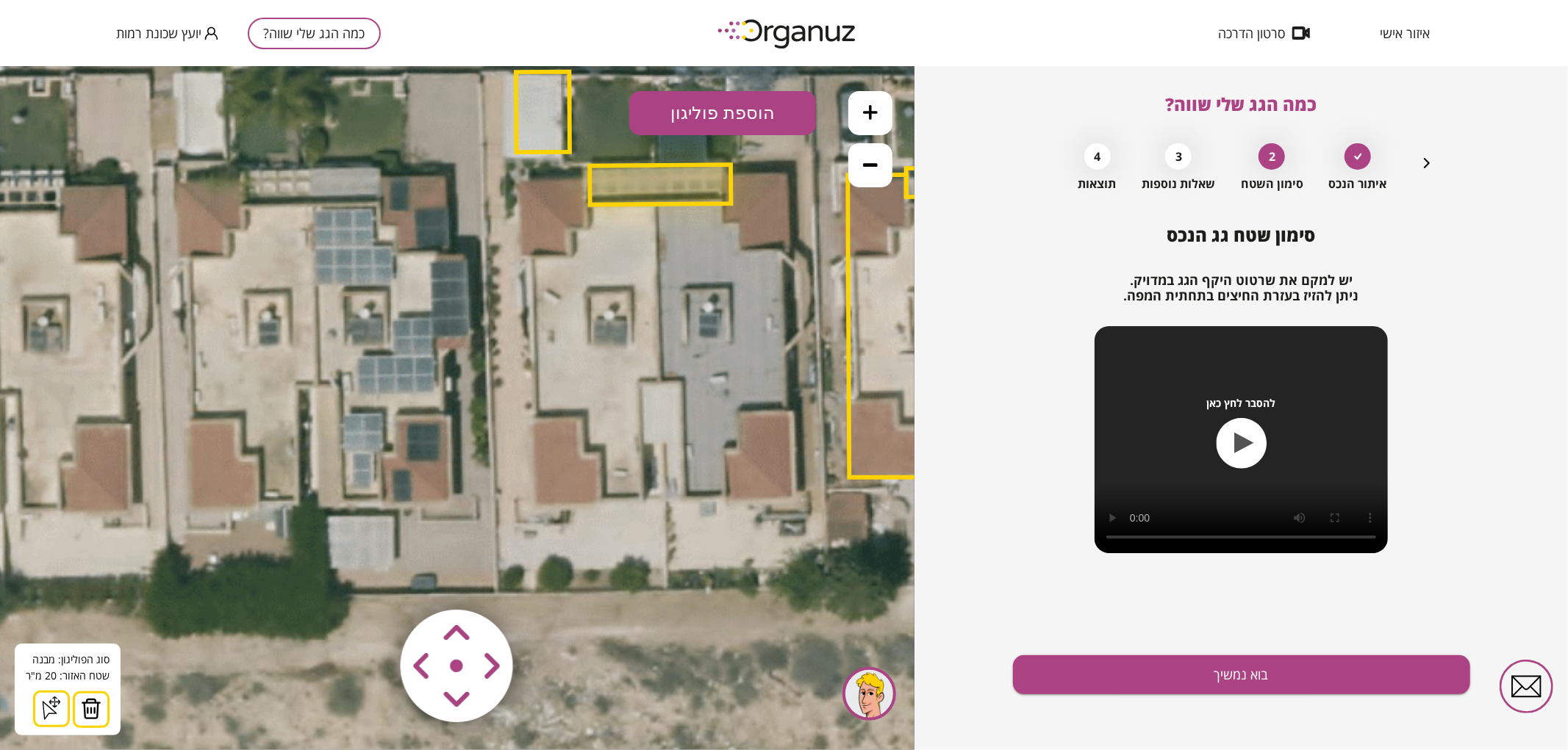
click at [93, 715] on img at bounding box center [91, 708] width 21 height 22
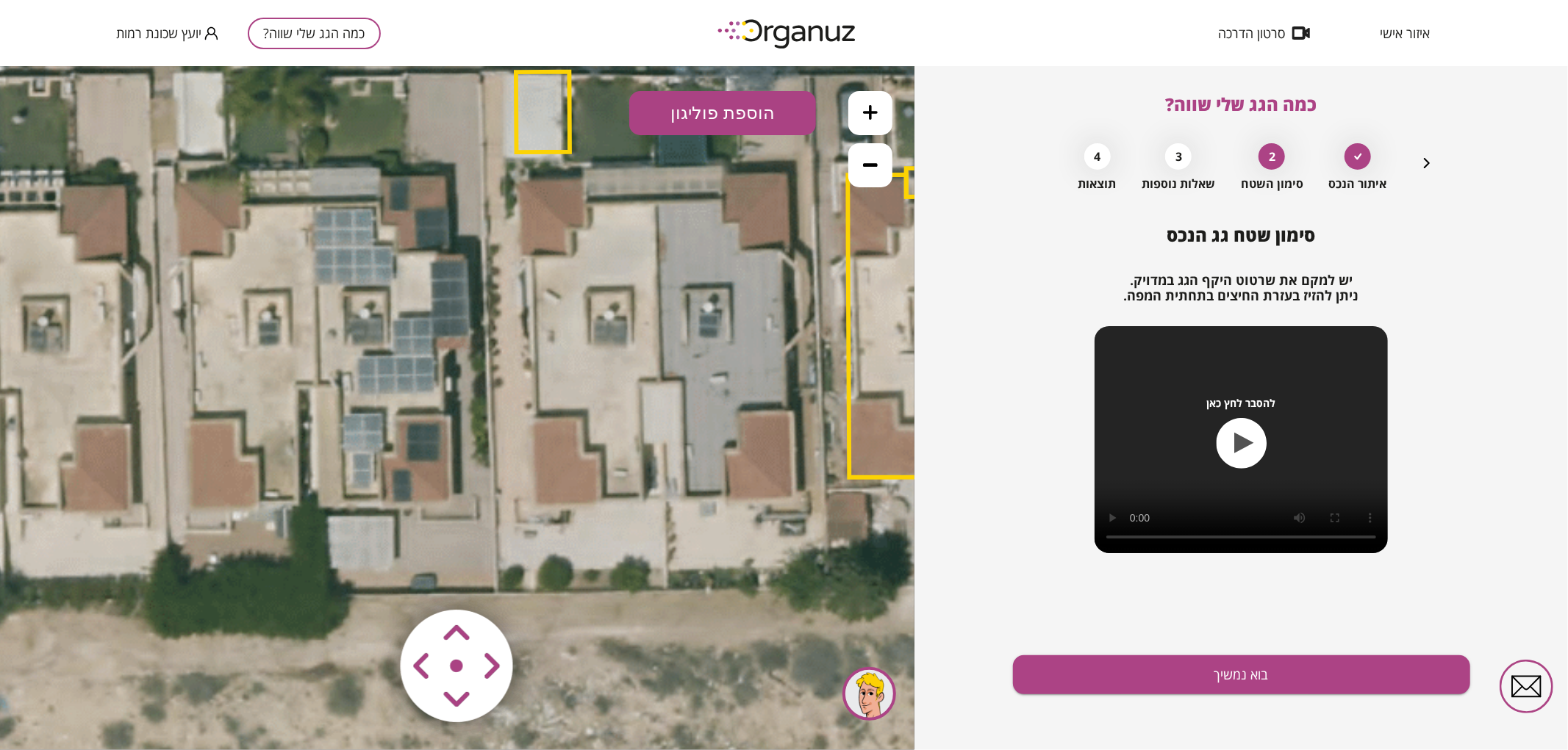
click at [526, 129] on polygon at bounding box center [542, 111] width 54 height 80
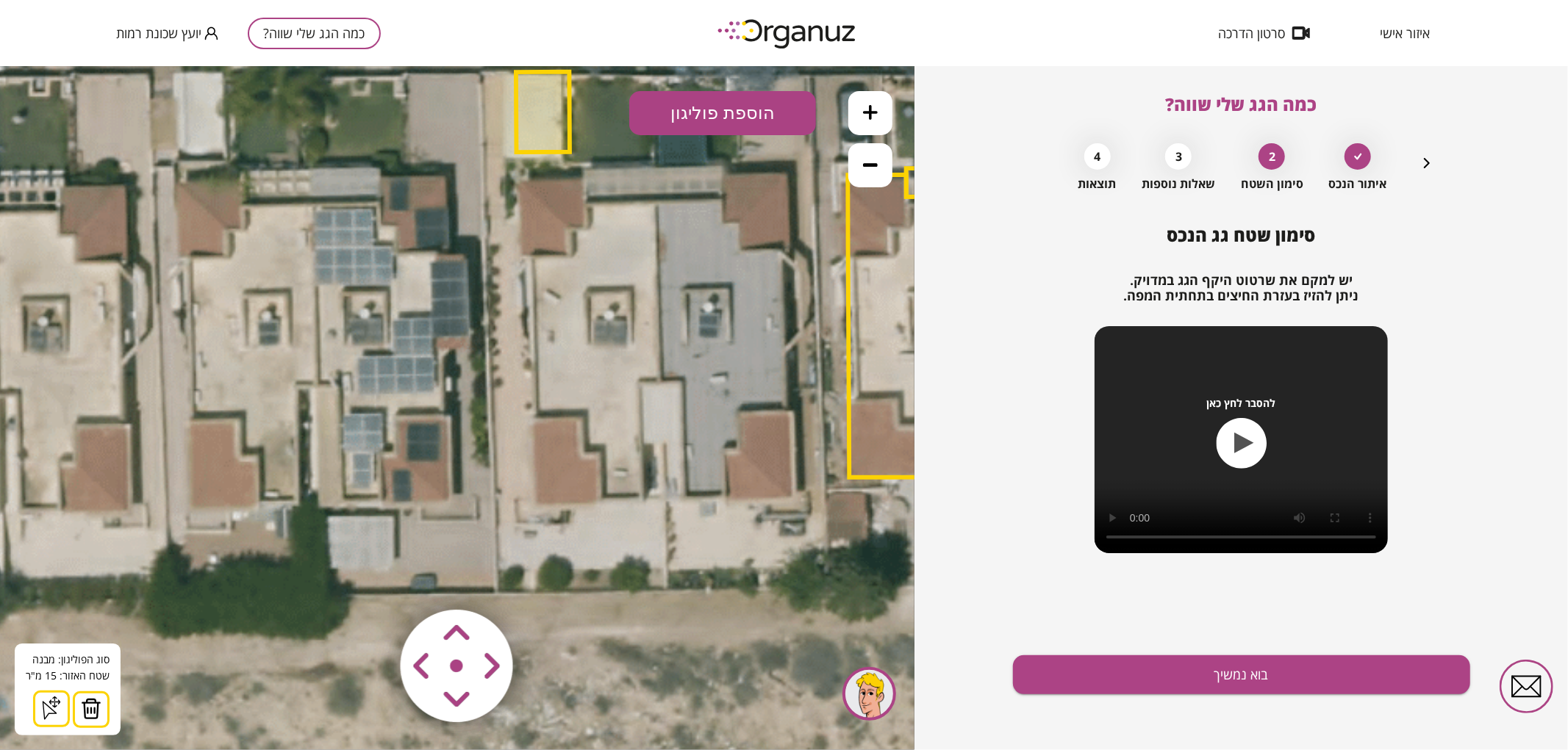
click at [88, 693] on button at bounding box center [91, 709] width 36 height 36
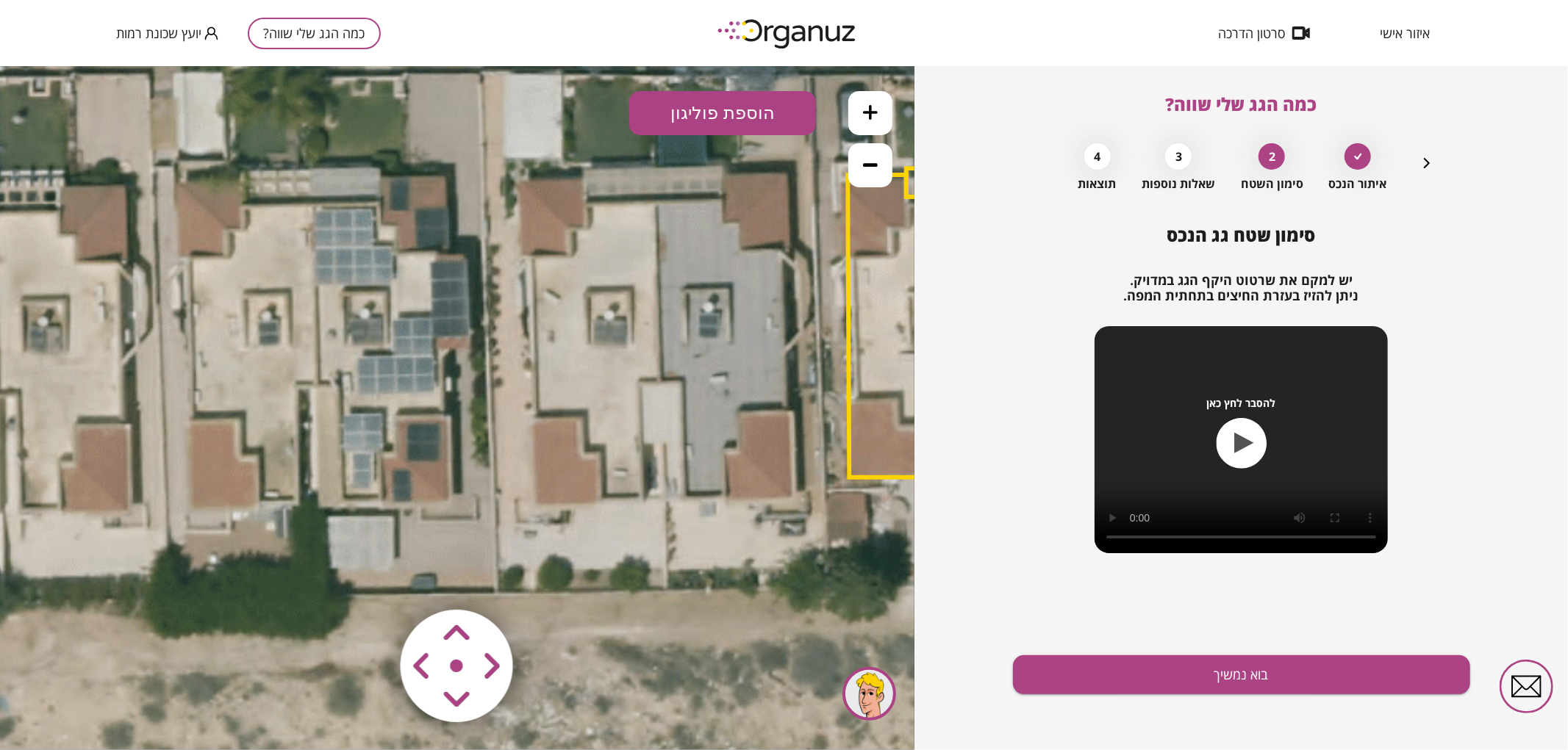
click at [731, 118] on button "הוספת פוליגון" at bounding box center [722, 112] width 187 height 44
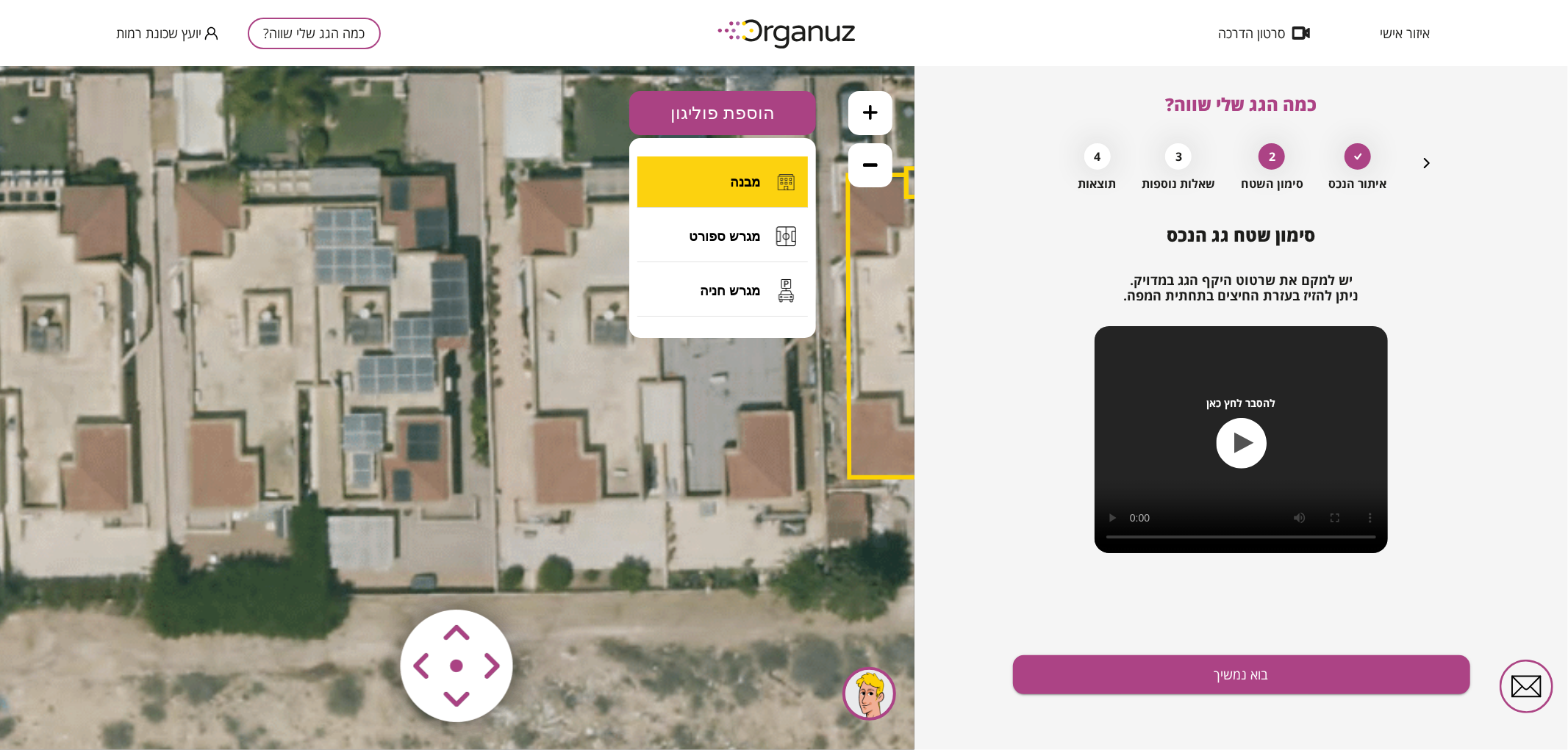
click at [748, 162] on button "מבנה" at bounding box center [722, 181] width 170 height 51
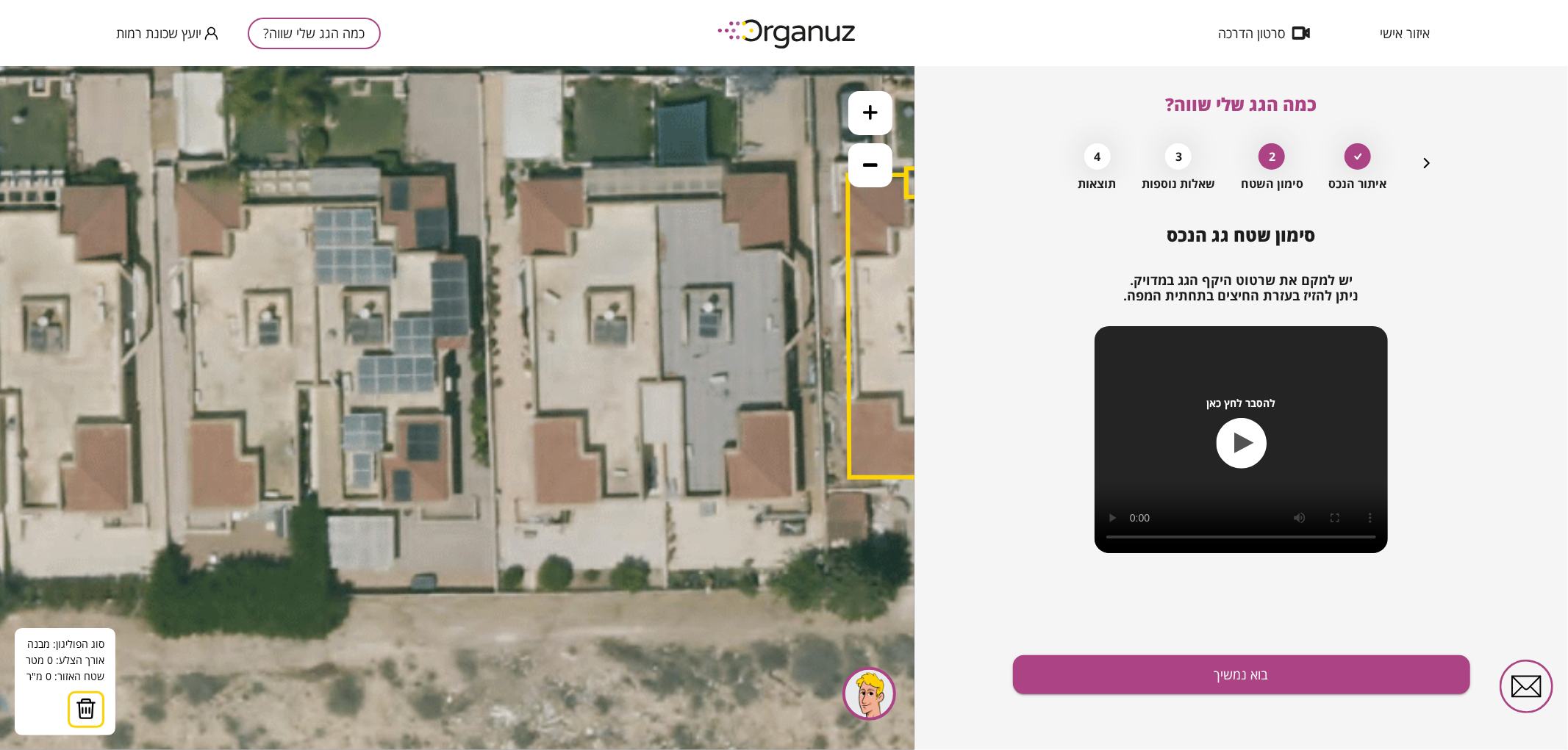
click at [655, 200] on icon at bounding box center [827, 281] width 1885 height 1885
click at [658, 380] on icon at bounding box center [827, 281] width 1885 height 1885
click at [681, 379] on polygon at bounding box center [668, 290] width 26 height 180
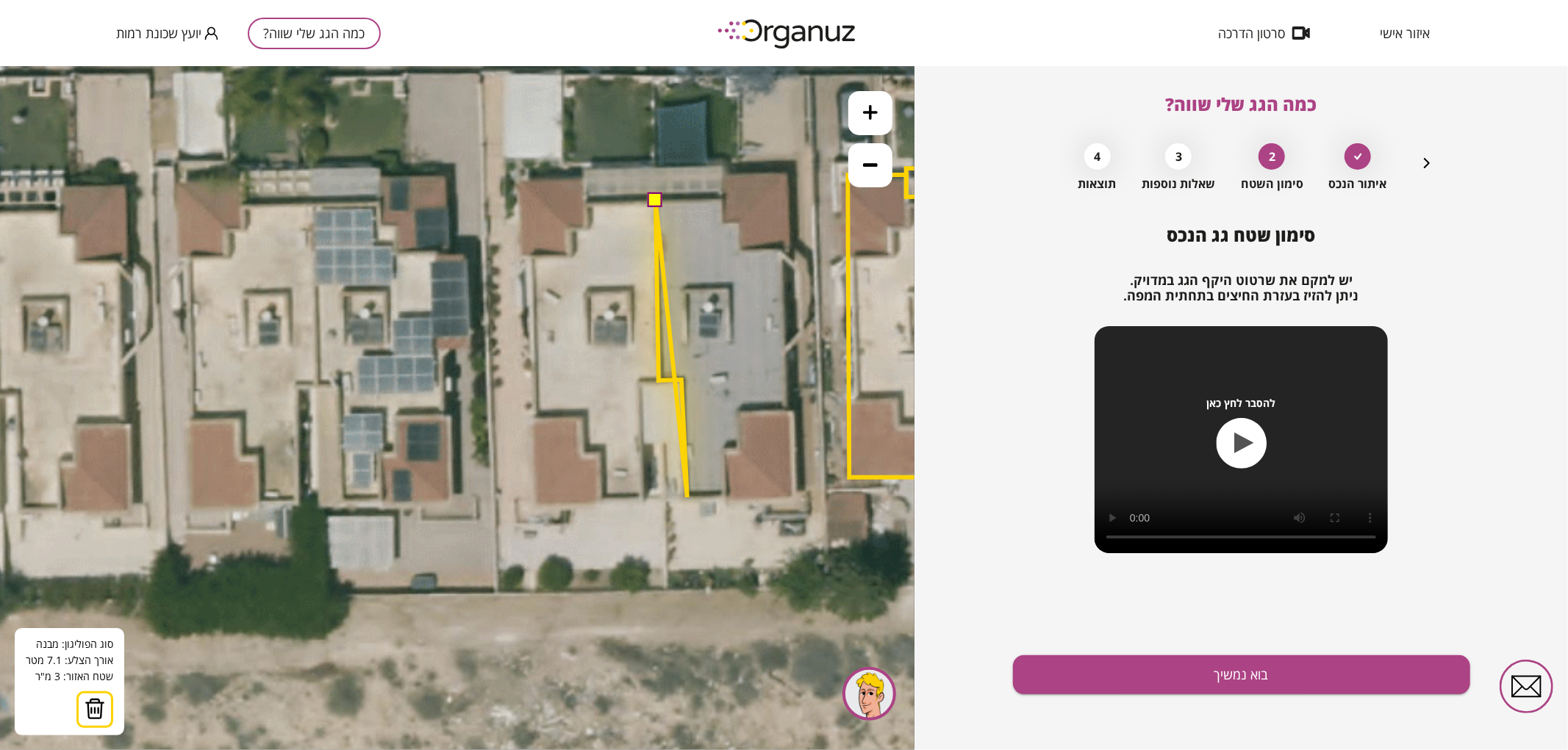
click at [687, 497] on icon at bounding box center [827, 281] width 1885 height 1885
click at [727, 495] on polygon at bounding box center [690, 348] width 70 height 296
click at [726, 502] on icon at bounding box center [827, 281] width 1885 height 1885
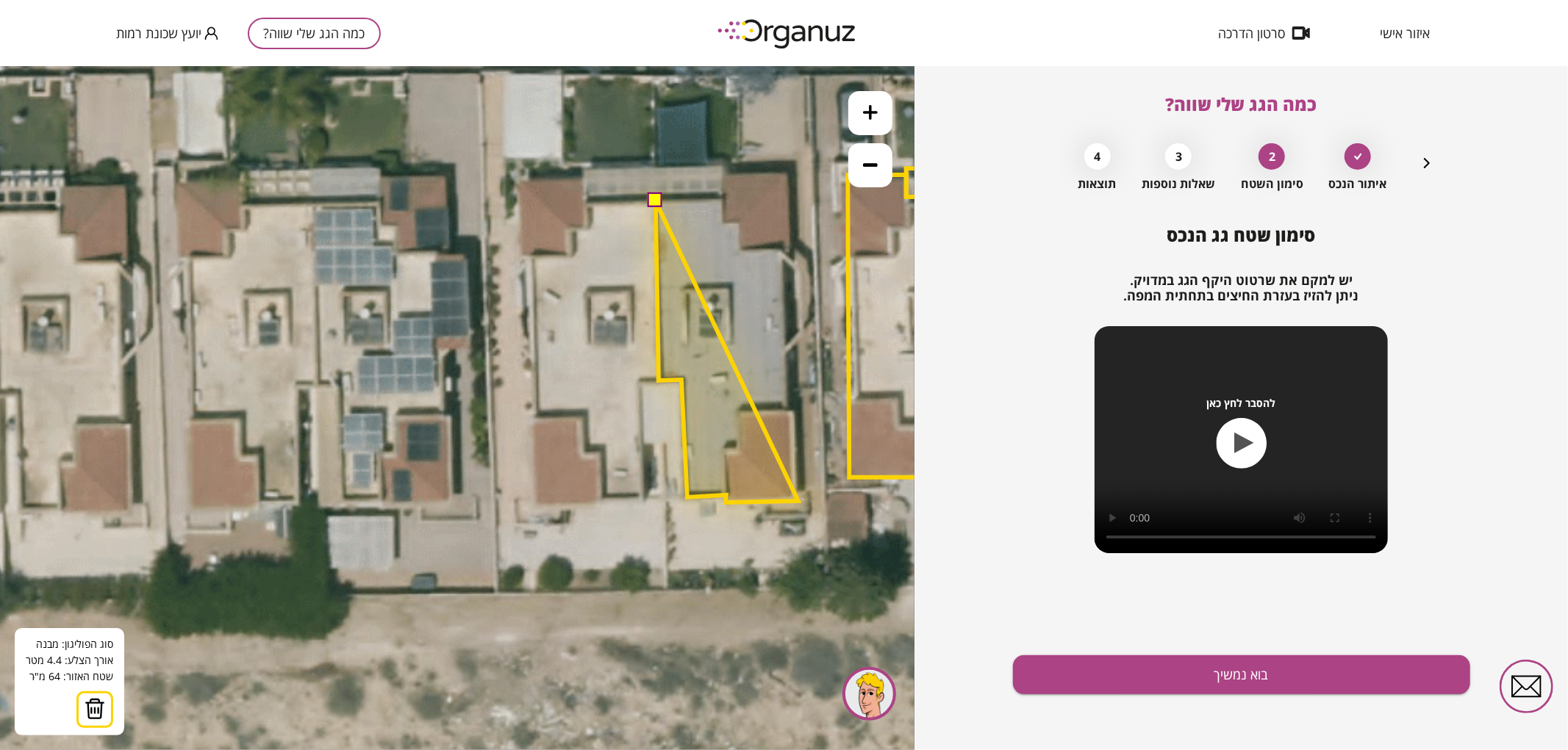
click at [799, 500] on polygon at bounding box center [727, 351] width 142 height 302
click at [794, 408] on polygon at bounding box center [727, 351] width 142 height 302
click at [789, 409] on polygon at bounding box center [727, 351] width 142 height 302
click at [787, 409] on polygon at bounding box center [726, 351] width 142 height 302
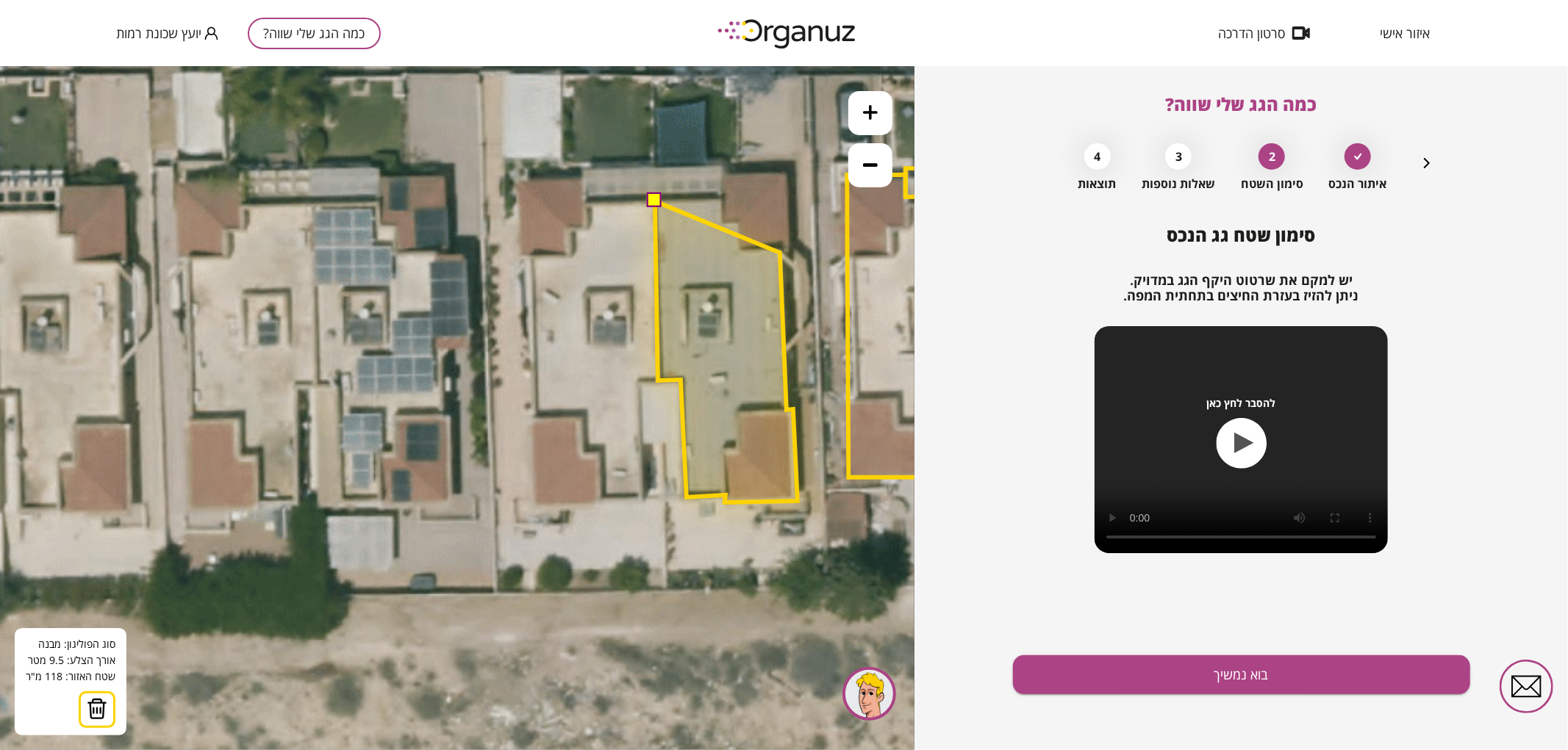
click at [780, 252] on polygon at bounding box center [726, 351] width 142 height 302
click at [789, 251] on polygon at bounding box center [726, 351] width 142 height 302
click at [787, 173] on polygon at bounding box center [726, 337] width 142 height 328
click at [724, 177] on polygon at bounding box center [726, 337] width 142 height 328
click at [722, 198] on polygon at bounding box center [726, 337] width 142 height 328
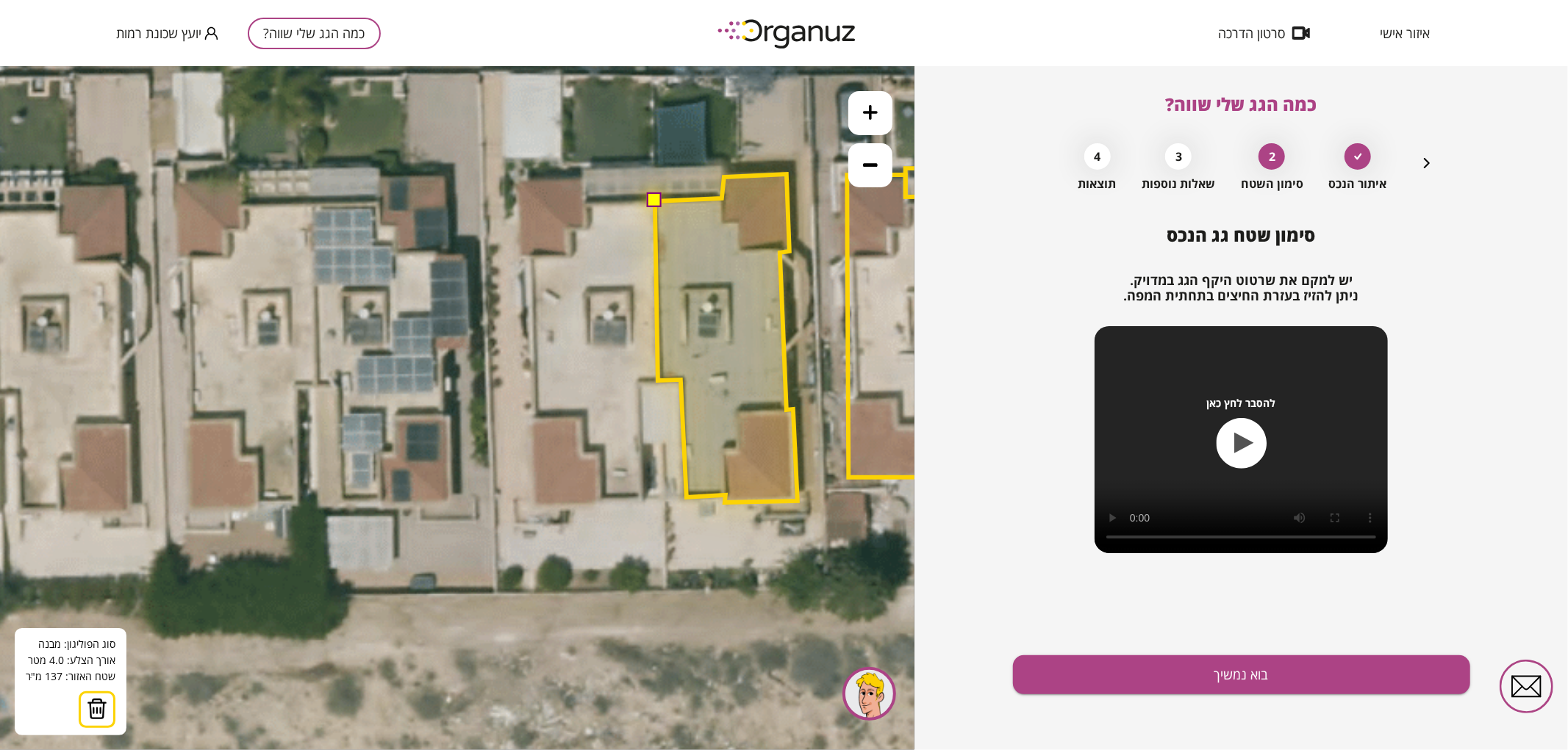
click at [658, 202] on button at bounding box center [655, 200] width 15 height 15
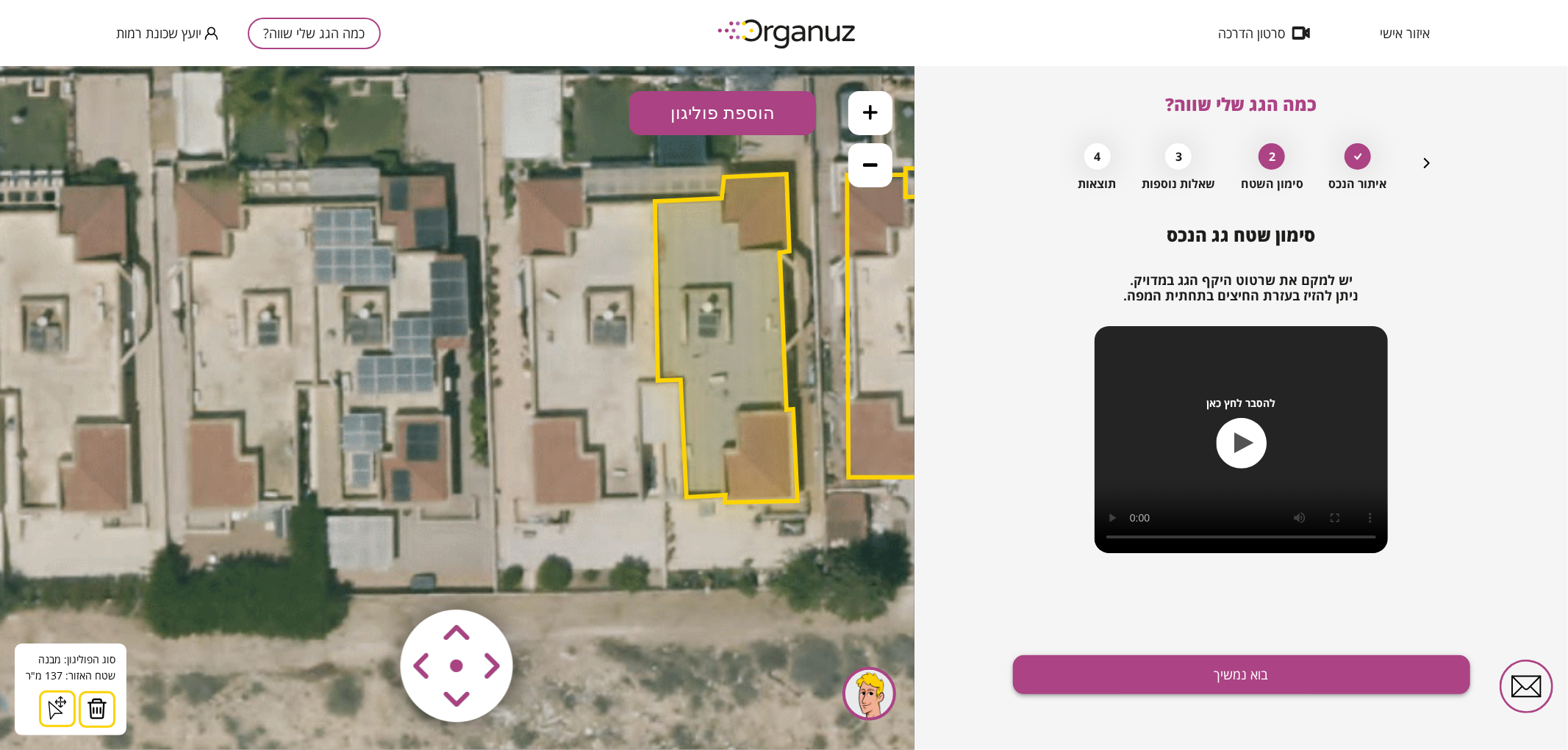
click at [1061, 680] on button "בוא נמשיך" at bounding box center [1242, 674] width 458 height 39
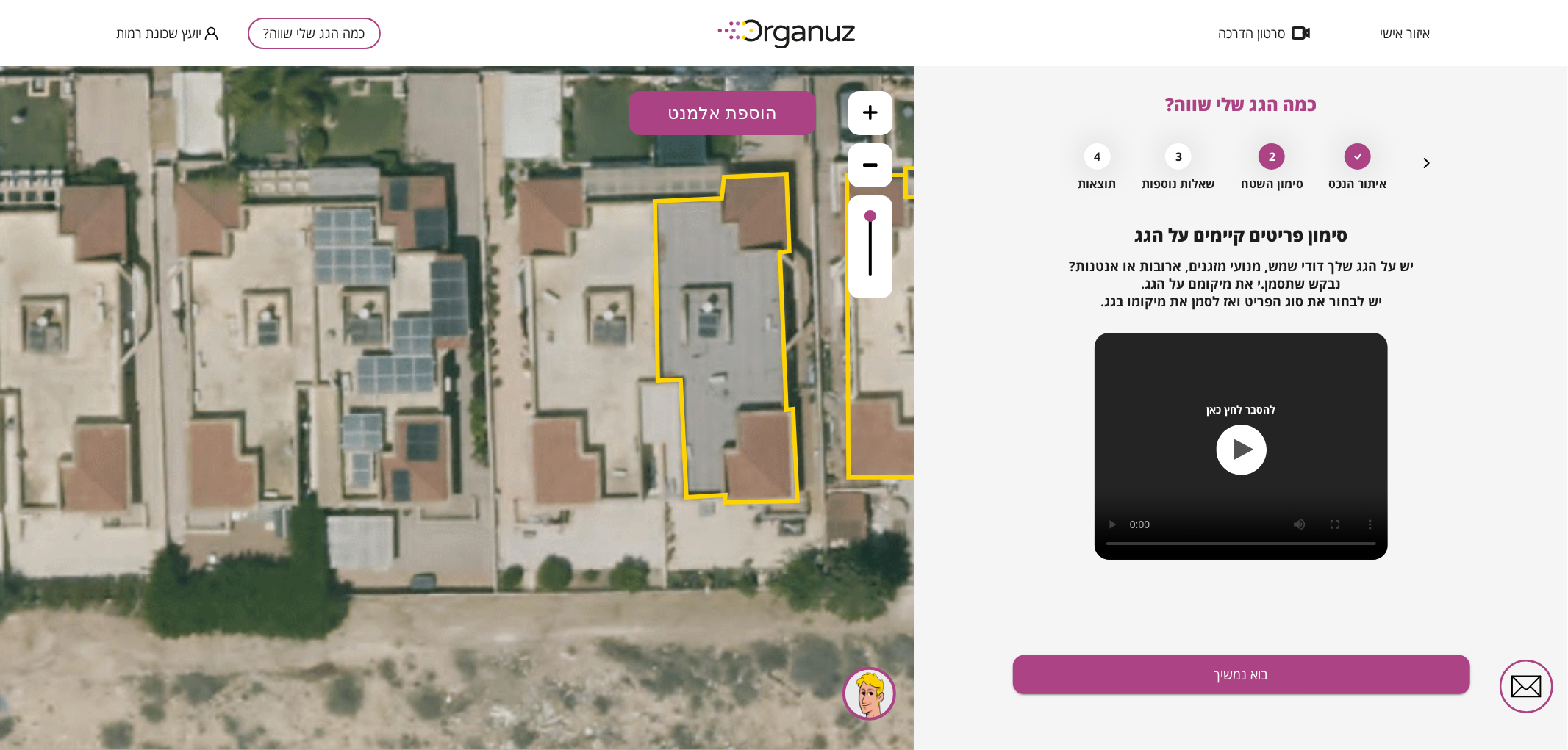
drag, startPoint x: 1112, startPoint y: 654, endPoint x: 1092, endPoint y: 634, distance: 28.3
click at [1110, 654] on div "סימון פריטים קיימים על הגג יש על הגג שלך [PERSON_NAME], מנועי מזגנים, ארובות או…" at bounding box center [1242, 488] width 458 height 526
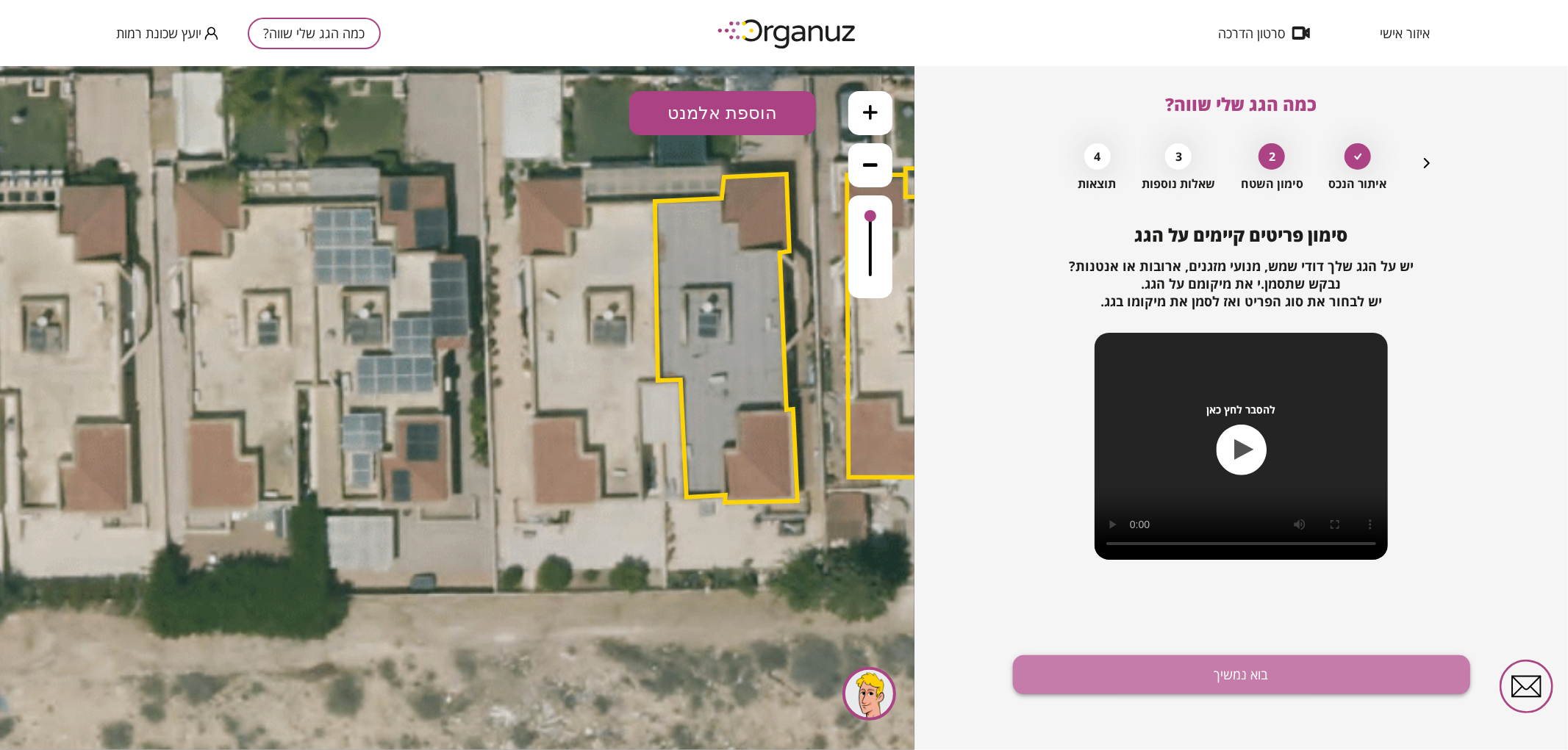
click at [1127, 680] on button "בוא נמשיך" at bounding box center [1242, 674] width 458 height 39
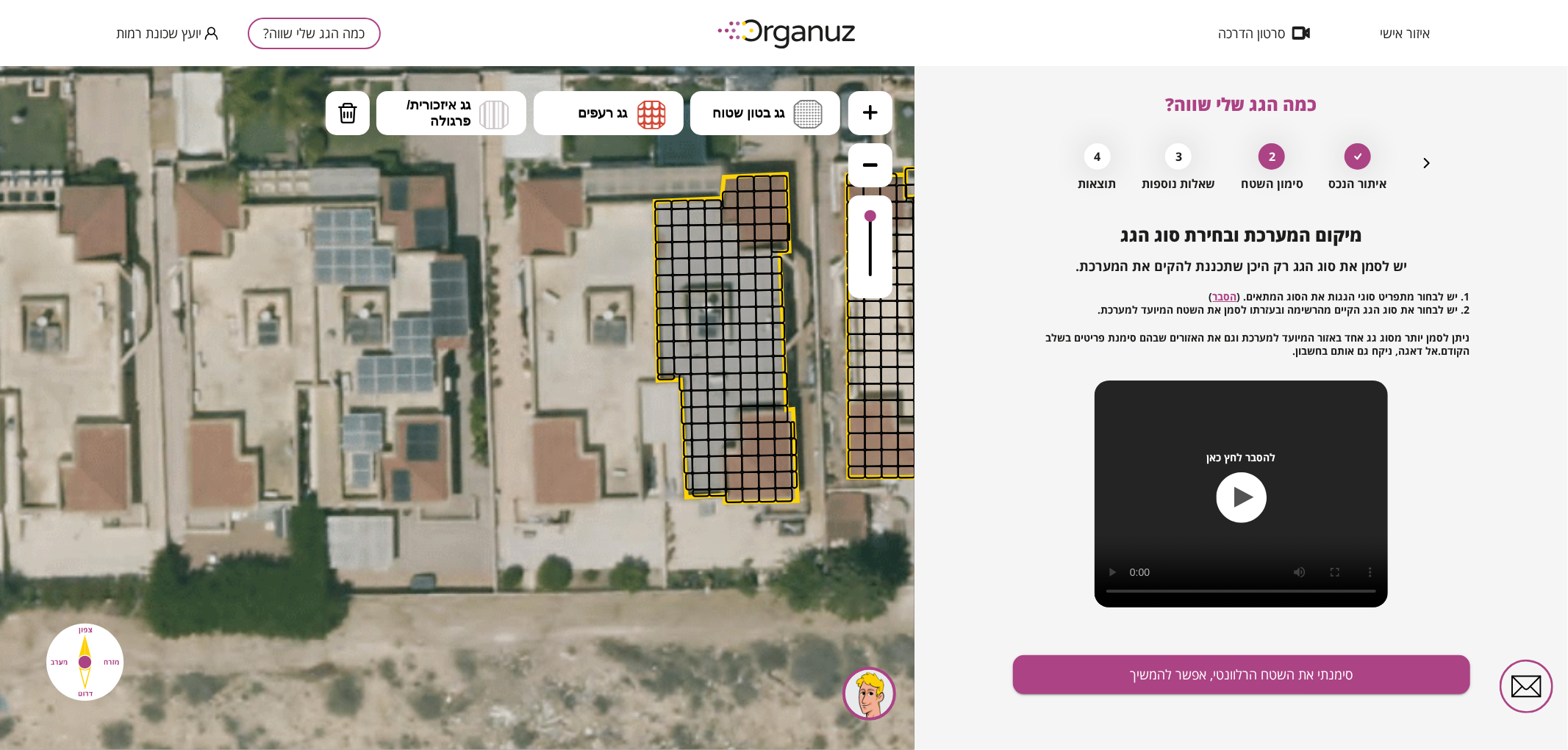
drag, startPoint x: 823, startPoint y: 110, endPoint x: 805, endPoint y: 143, distance: 37.6
click at [821, 110] on button "גג בטון שטוח" at bounding box center [765, 112] width 150 height 44
click at [798, 158] on div ".st0 { fill: #FFFFFF; } א" at bounding box center [457, 407] width 914 height 684
drag, startPoint x: 665, startPoint y: 213, endPoint x: 656, endPoint y: 200, distance: 15.8
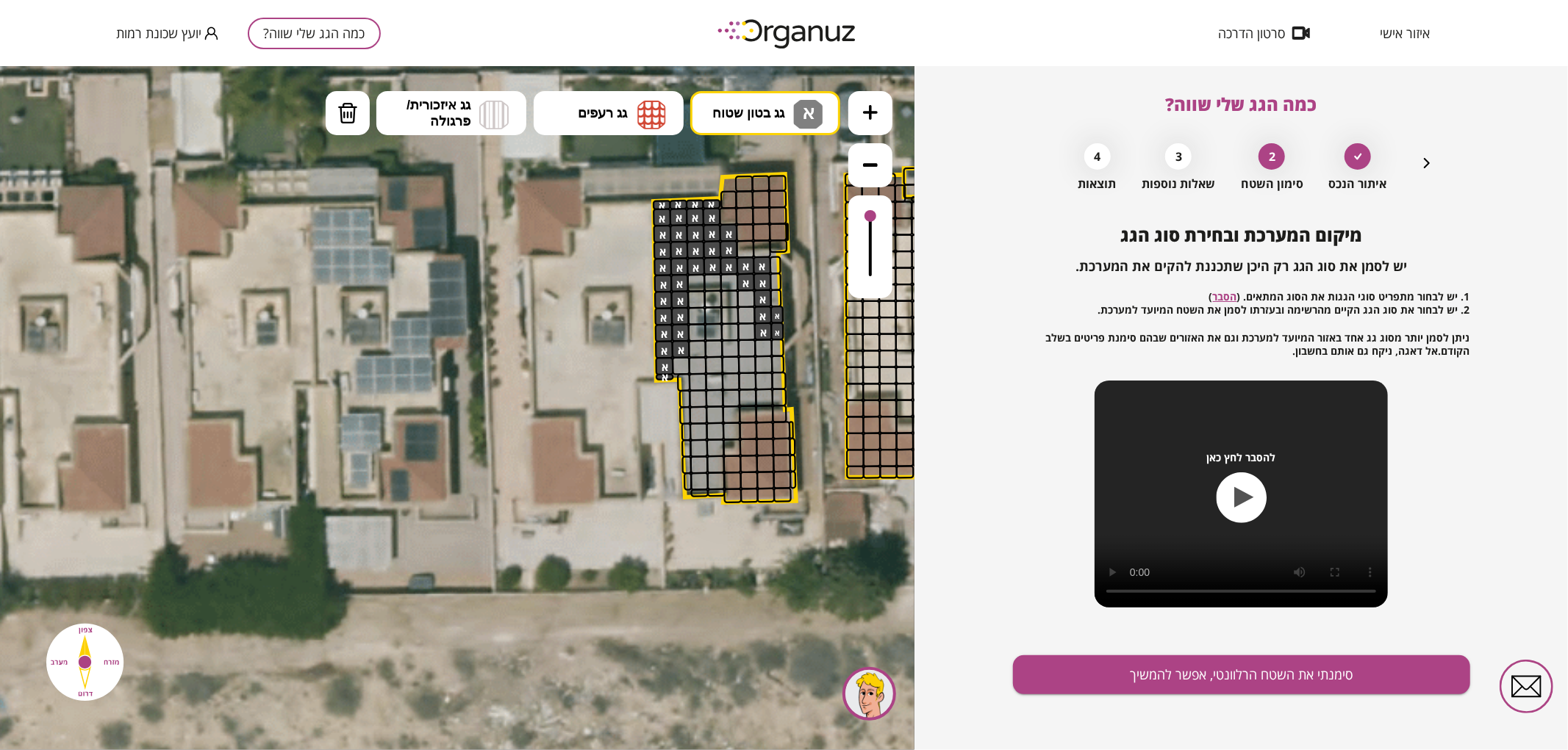
drag, startPoint x: 660, startPoint y: 200, endPoint x: 770, endPoint y: 328, distance: 168.8
click at [876, 126] on button at bounding box center [871, 112] width 44 height 44
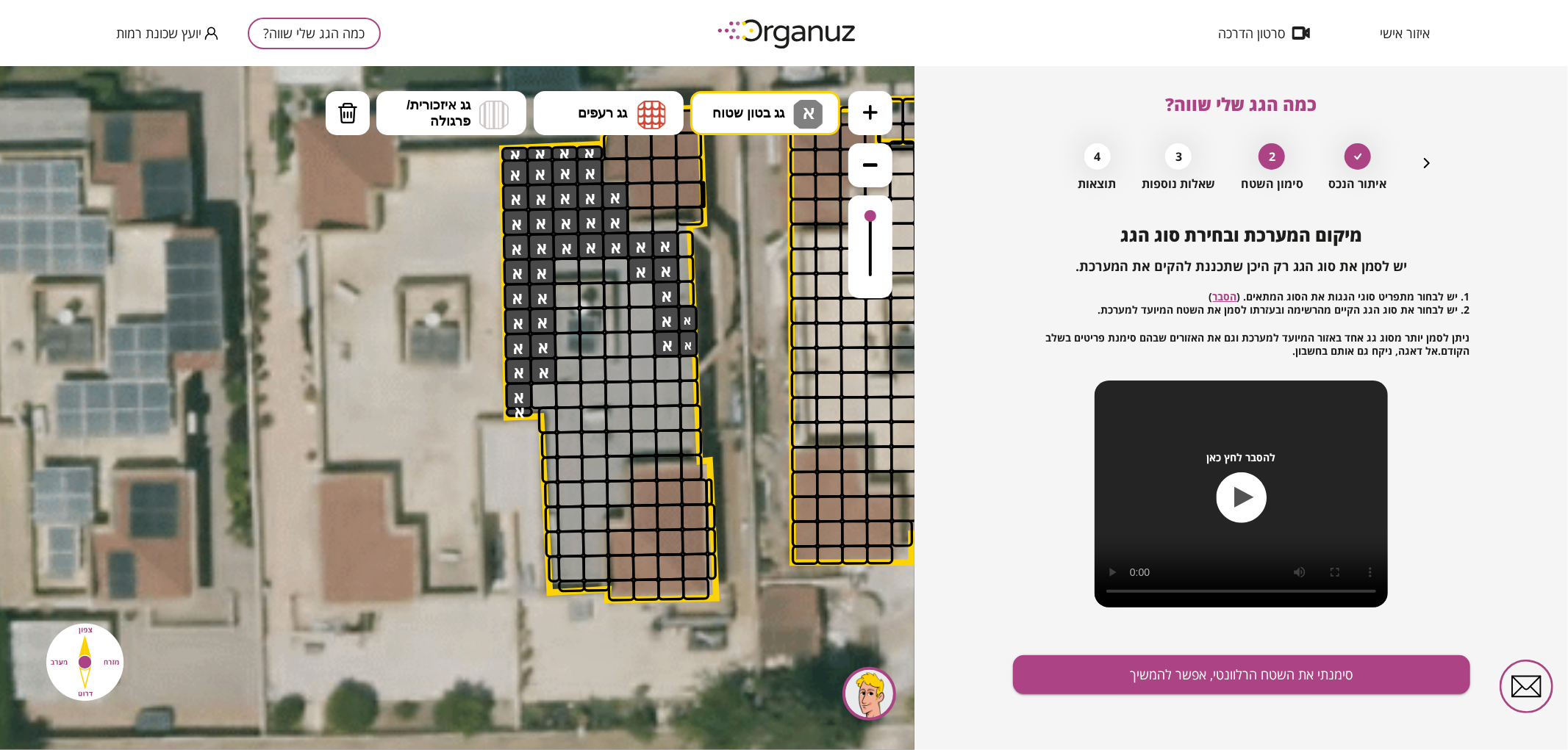
drag, startPoint x: 672, startPoint y: 431, endPoint x: 412, endPoint y: 493, distance: 267.3
click at [412, 491] on icon at bounding box center [760, 268] width 2829 height 2828
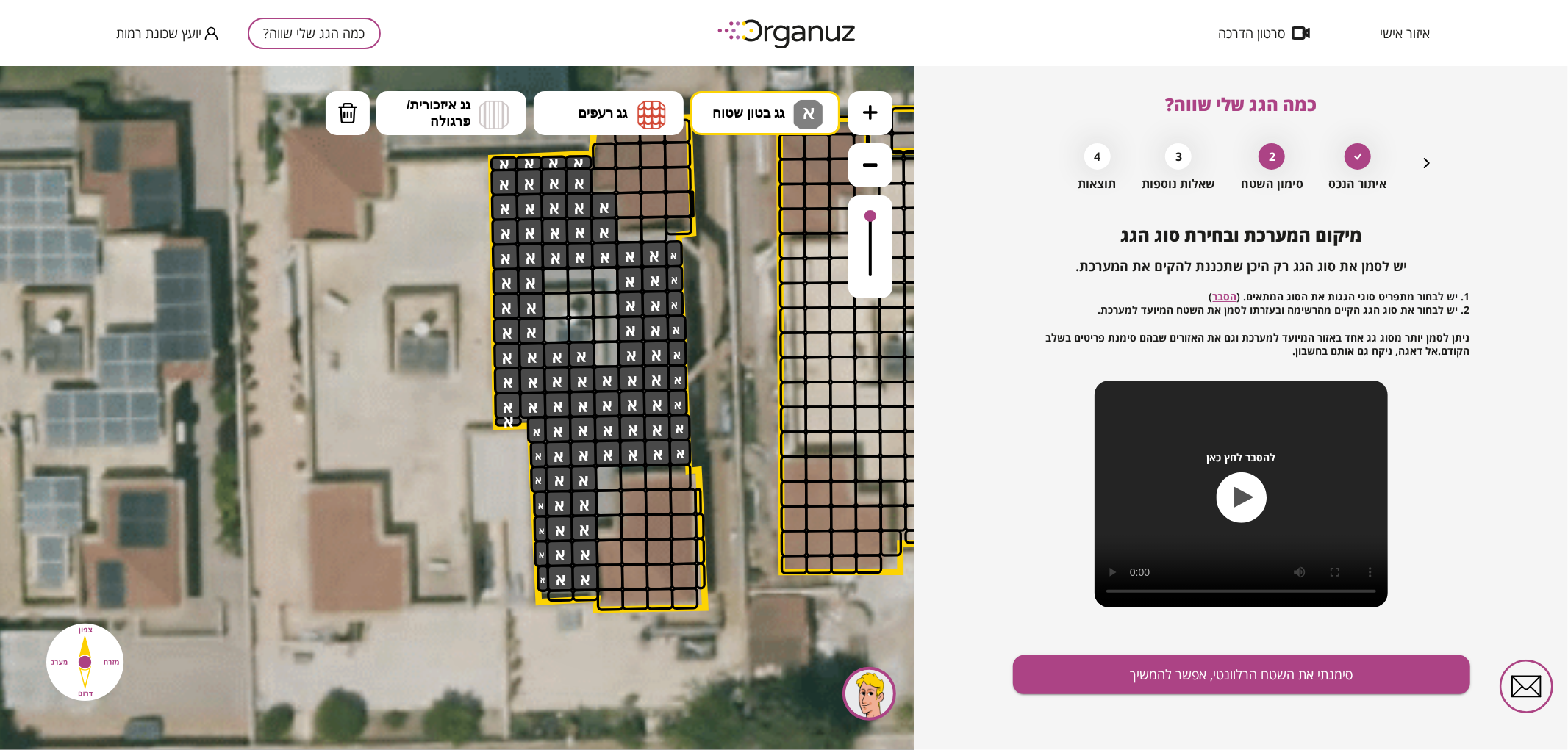
drag, startPoint x: 557, startPoint y: 577, endPoint x: 629, endPoint y: 283, distance: 302.7
click at [343, 118] on img at bounding box center [347, 112] width 21 height 22
drag, startPoint x: 579, startPoint y: 354, endPoint x: 552, endPoint y: 357, distance: 27.2
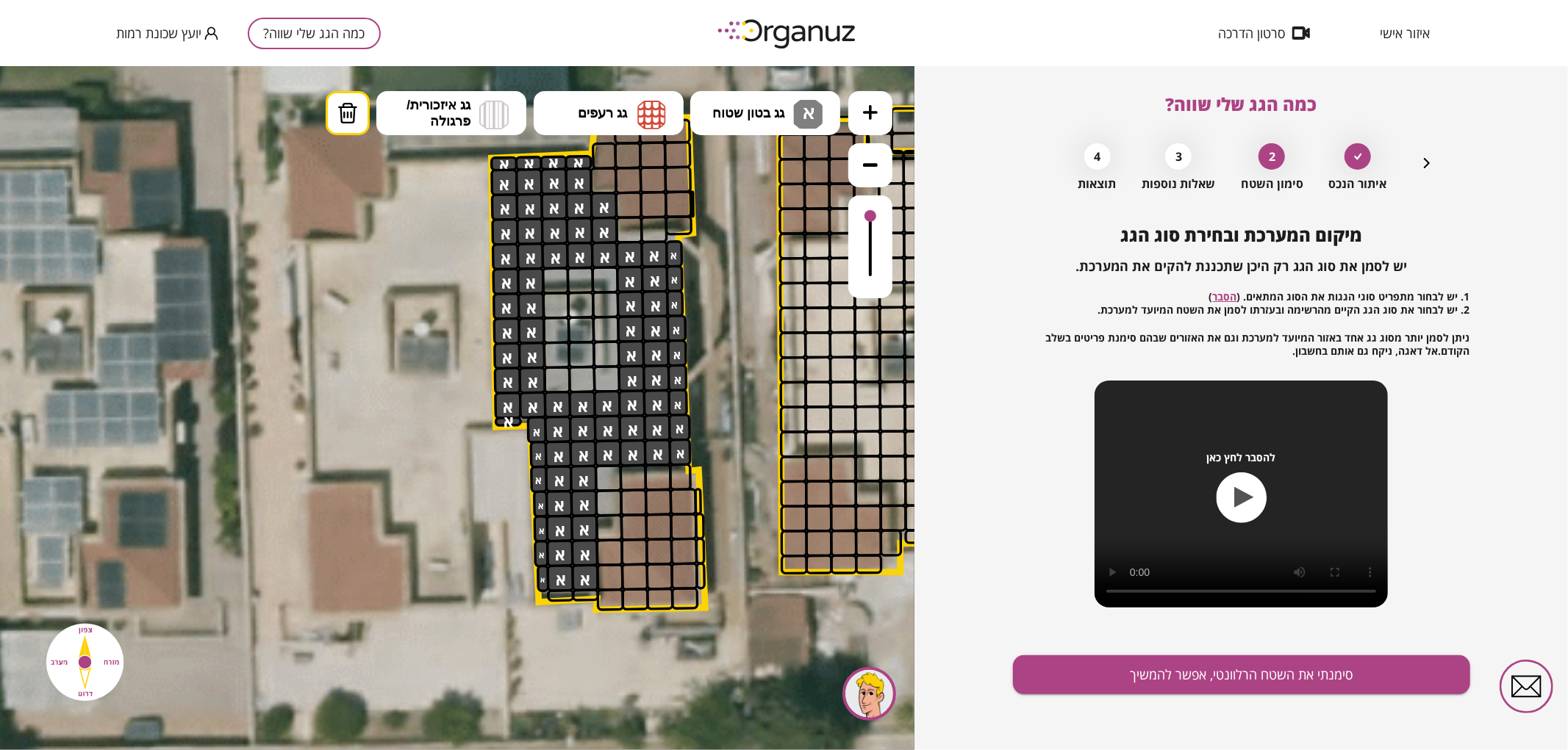
drag, startPoint x: 596, startPoint y: 374, endPoint x: 554, endPoint y: 378, distance: 42.2
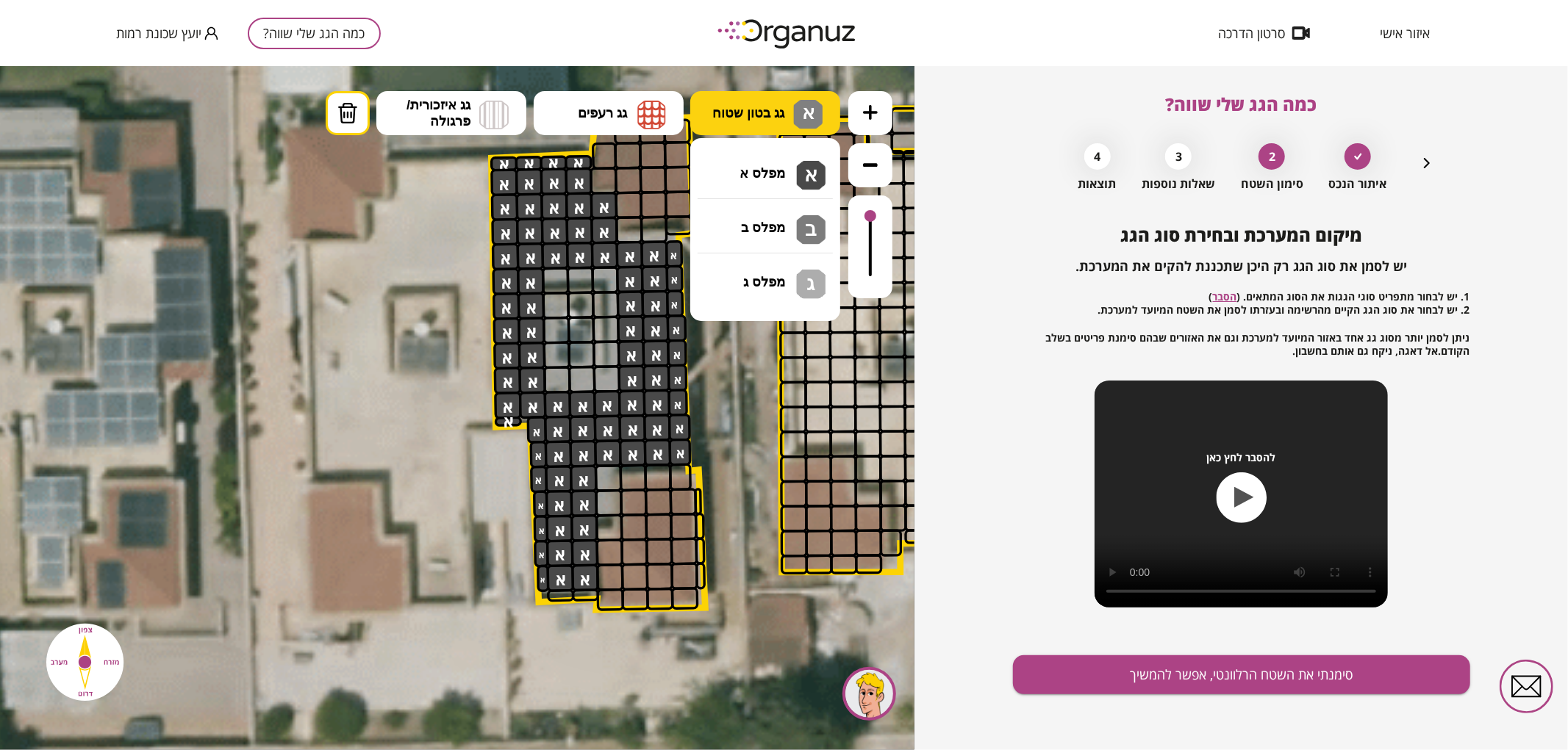
click at [773, 112] on span "גג בטון שטוח" at bounding box center [748, 113] width 72 height 16
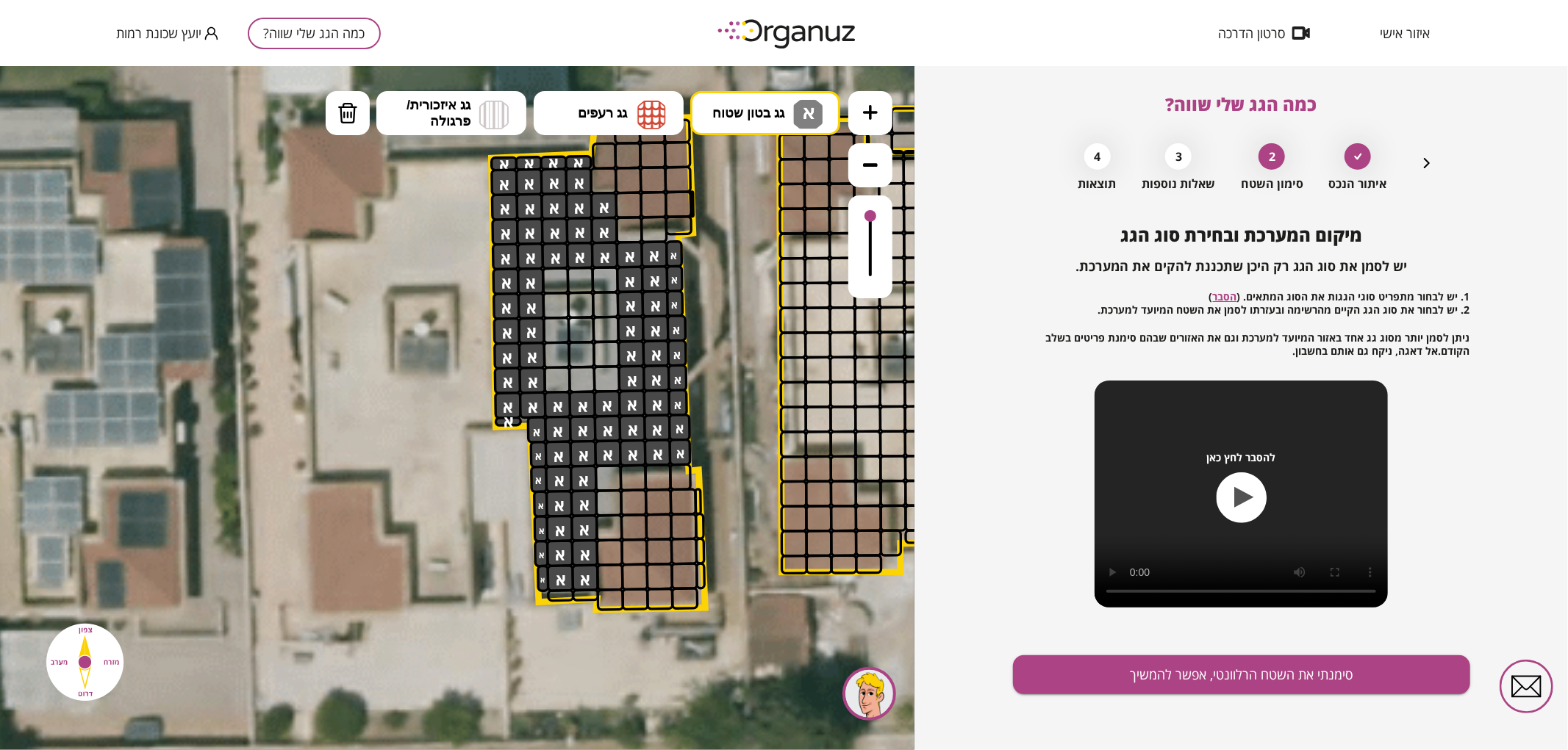
click at [769, 161] on div ".st0 { fill: #FFFFFF; } א" at bounding box center [457, 407] width 914 height 684
drag, startPoint x: 562, startPoint y: 384, endPoint x: 593, endPoint y: 376, distance: 32.0
click at [645, 124] on img at bounding box center [651, 114] width 28 height 29
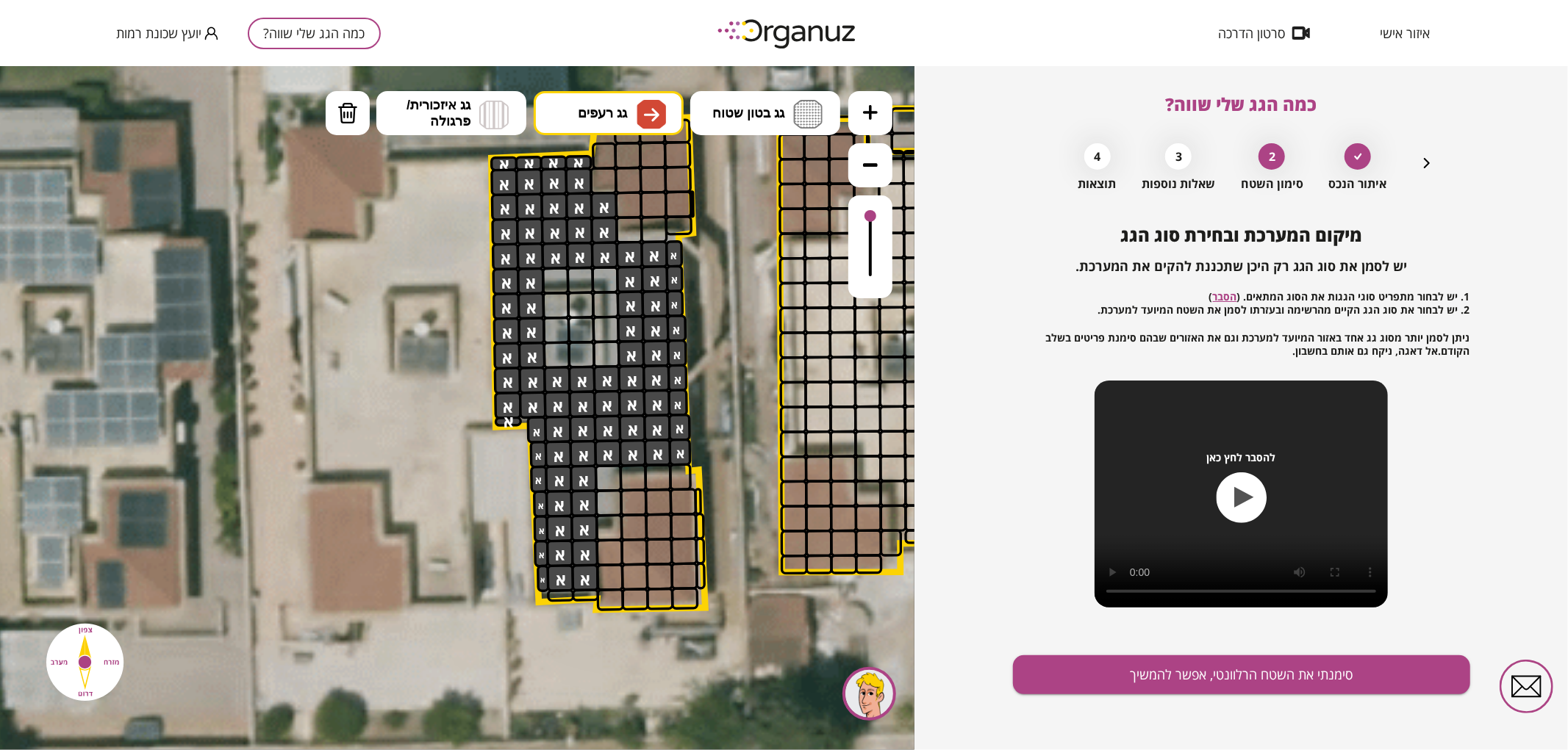
click at [602, 353] on div ".st0 { fill: #FFFFFF; } א" at bounding box center [457, 407] width 914 height 684
drag, startPoint x: 635, startPoint y: 529, endPoint x: 695, endPoint y: 567, distance: 71.0
drag, startPoint x: 665, startPoint y: 550, endPoint x: 666, endPoint y: 522, distance: 28.0
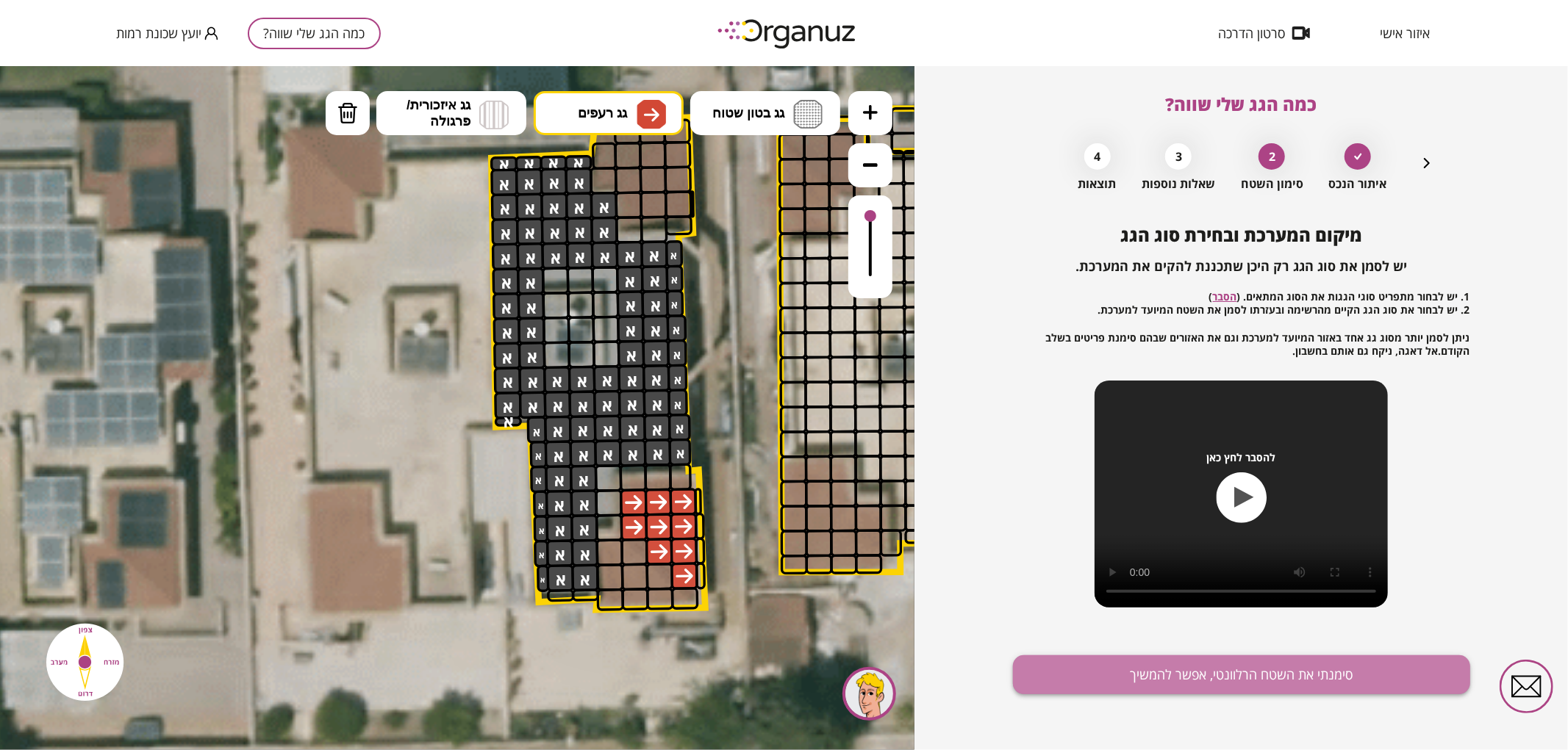
click at [1373, 676] on button "סימנתי את השטח הרלוונטי, אפשר להמשיך" at bounding box center [1242, 674] width 458 height 39
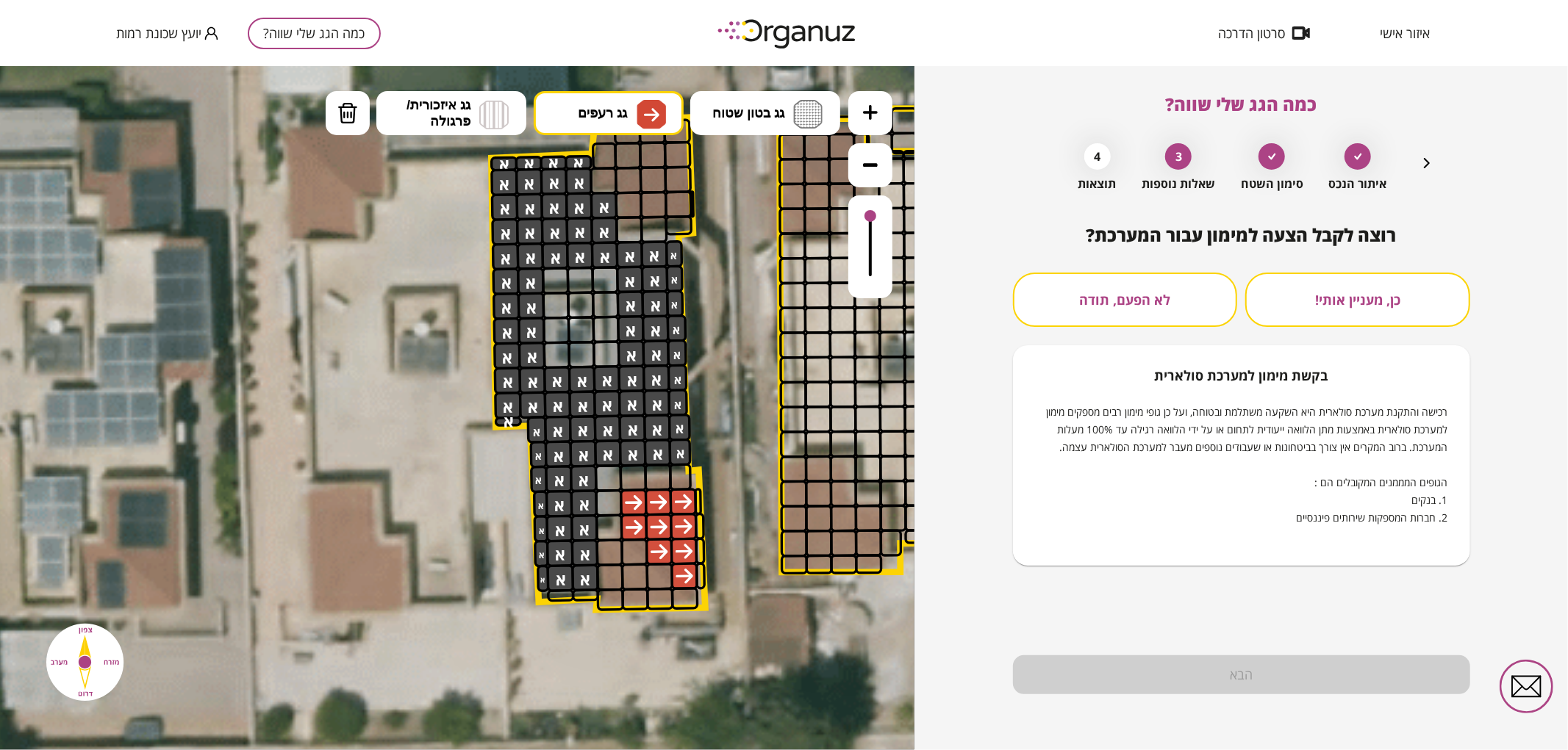
click at [1095, 305] on button "לא הפעם, תודה" at bounding box center [1125, 300] width 225 height 55
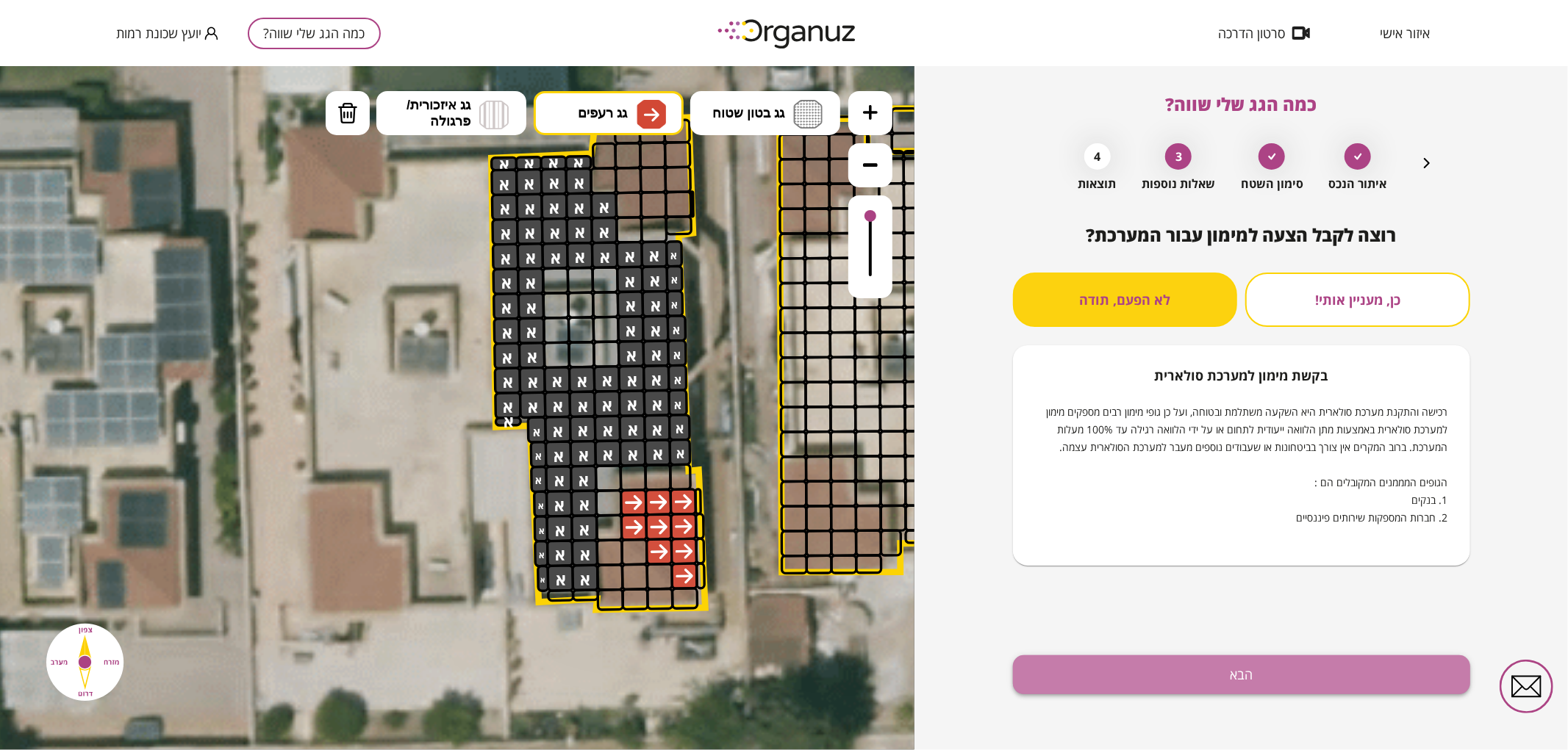
click at [1222, 671] on button "הבא" at bounding box center [1242, 674] width 458 height 39
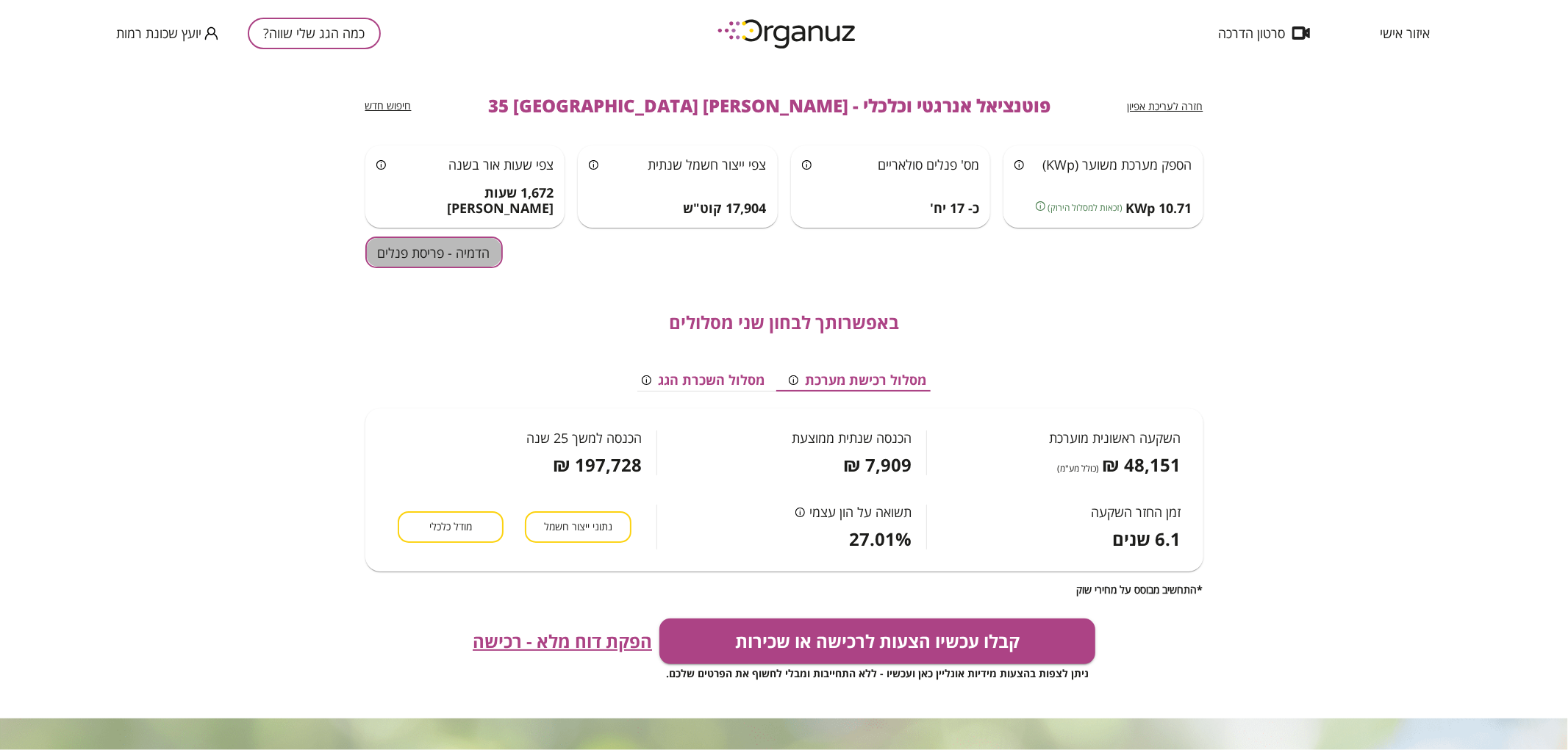
click at [485, 247] on button "הדמיה - פריסת פנלים" at bounding box center [434, 252] width 138 height 32
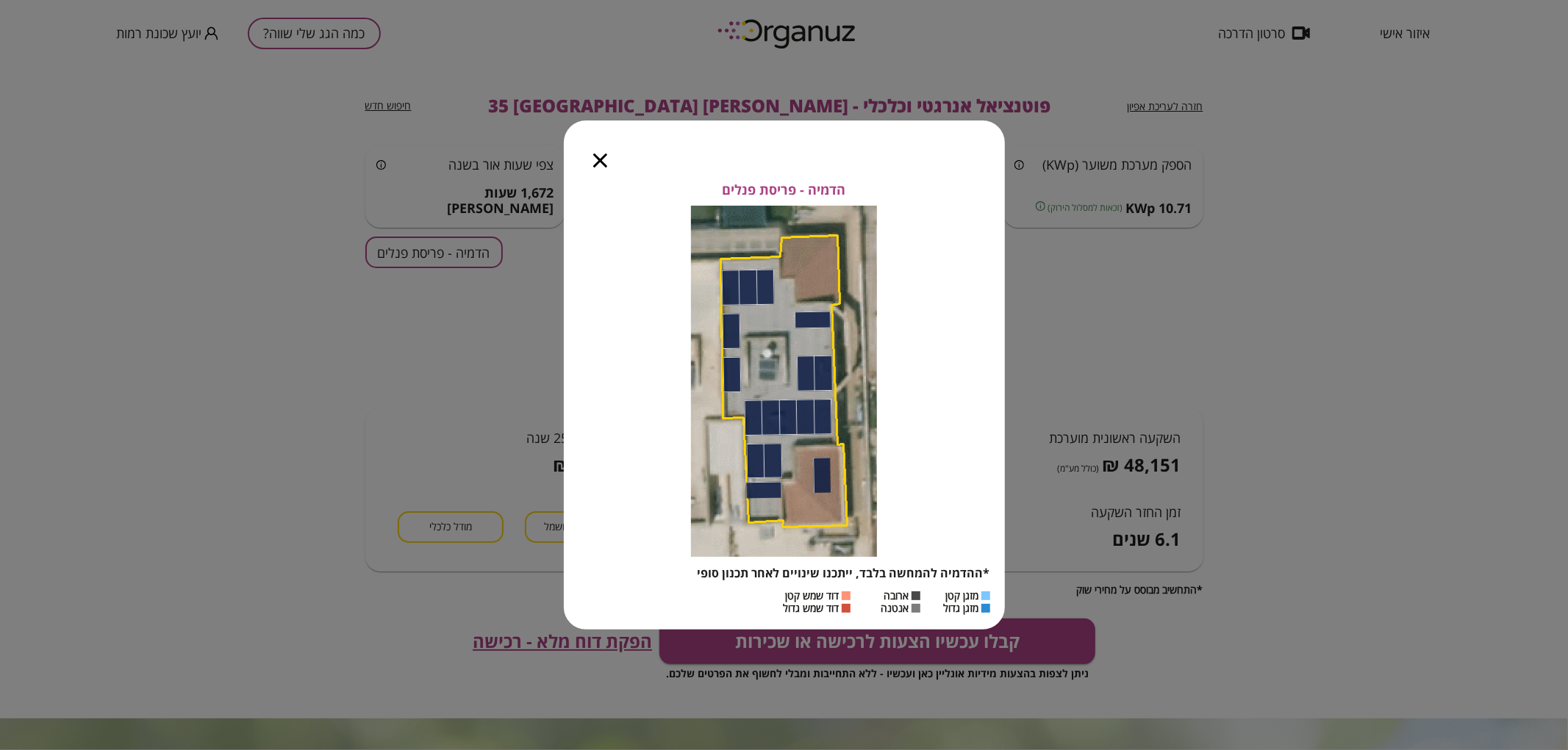
click at [595, 165] on icon "button" at bounding box center [600, 160] width 14 height 14
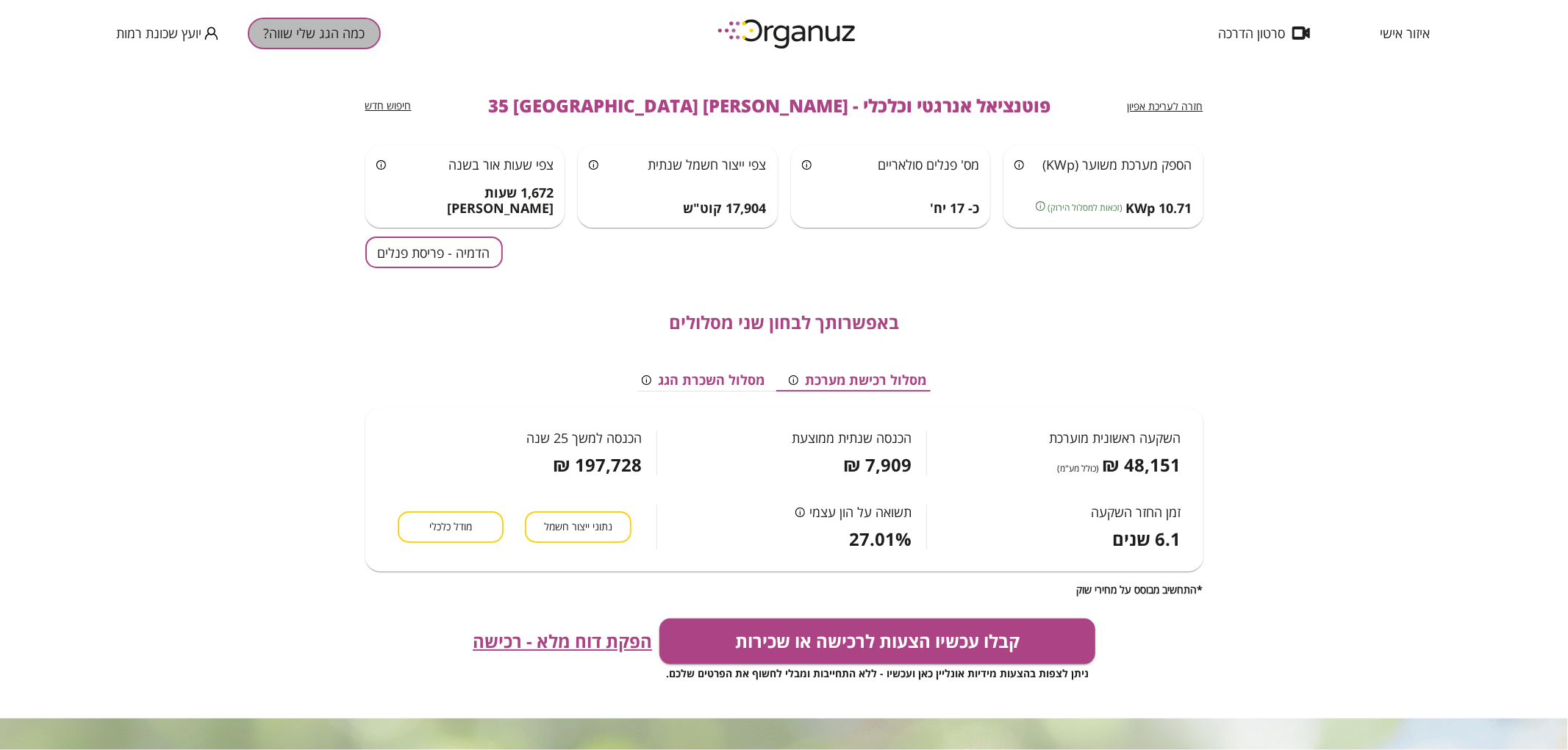
click at [314, 26] on button "כמה הגג שלי שווה?" at bounding box center [315, 33] width 133 height 32
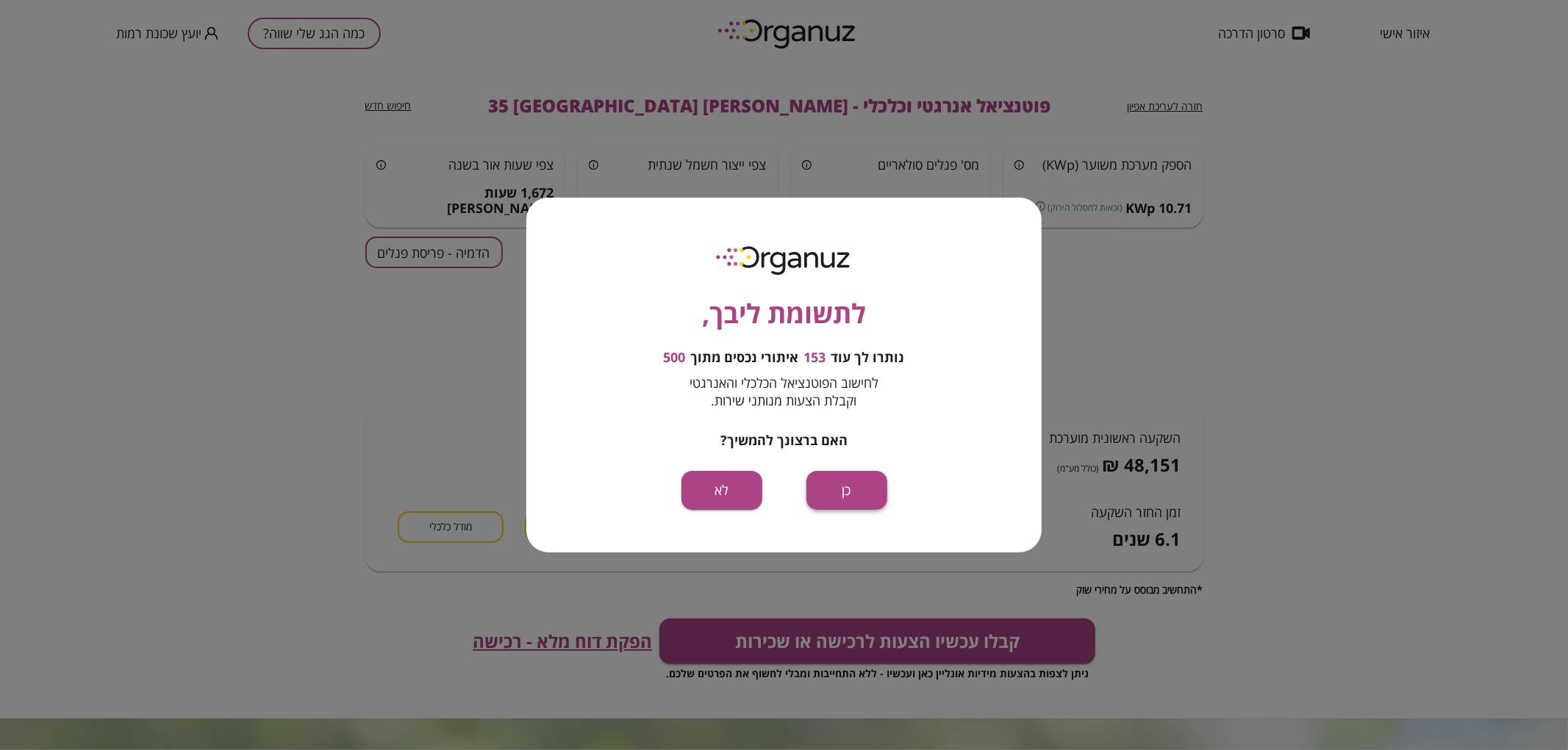
click at [845, 486] on button "כן" at bounding box center [847, 490] width 81 height 39
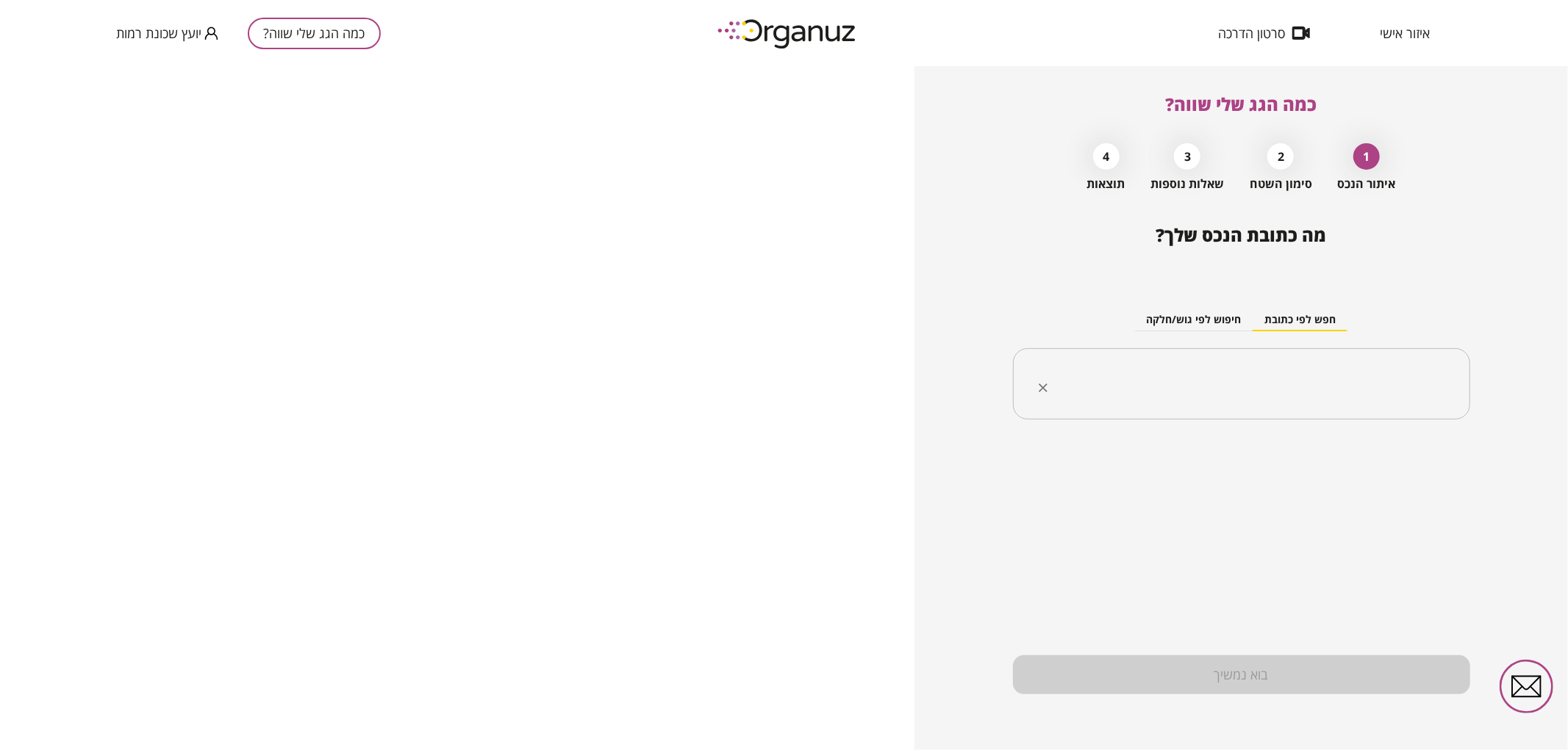
click at [1224, 382] on input "text" at bounding box center [1247, 385] width 411 height 36
click at [1181, 472] on ul "[PERSON_NAME] 33 [GEOGRAPHIC_DATA]" at bounding box center [1242, 458] width 419 height 38
click at [1175, 466] on li "[PERSON_NAME] 33 [GEOGRAPHIC_DATA]" at bounding box center [1242, 458] width 419 height 26
type input "**********"
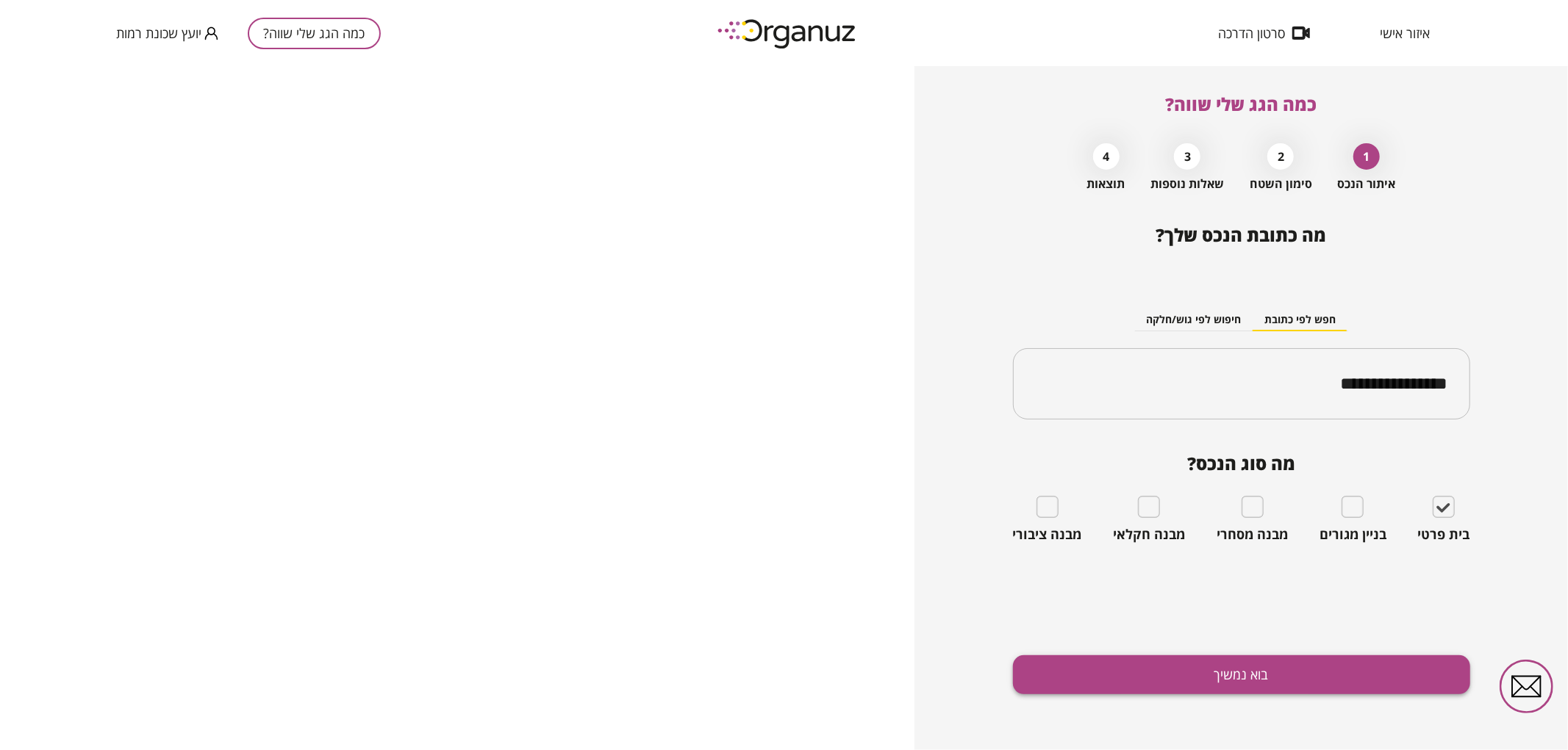
click at [1264, 666] on button "בוא נמשיך" at bounding box center [1242, 674] width 458 height 39
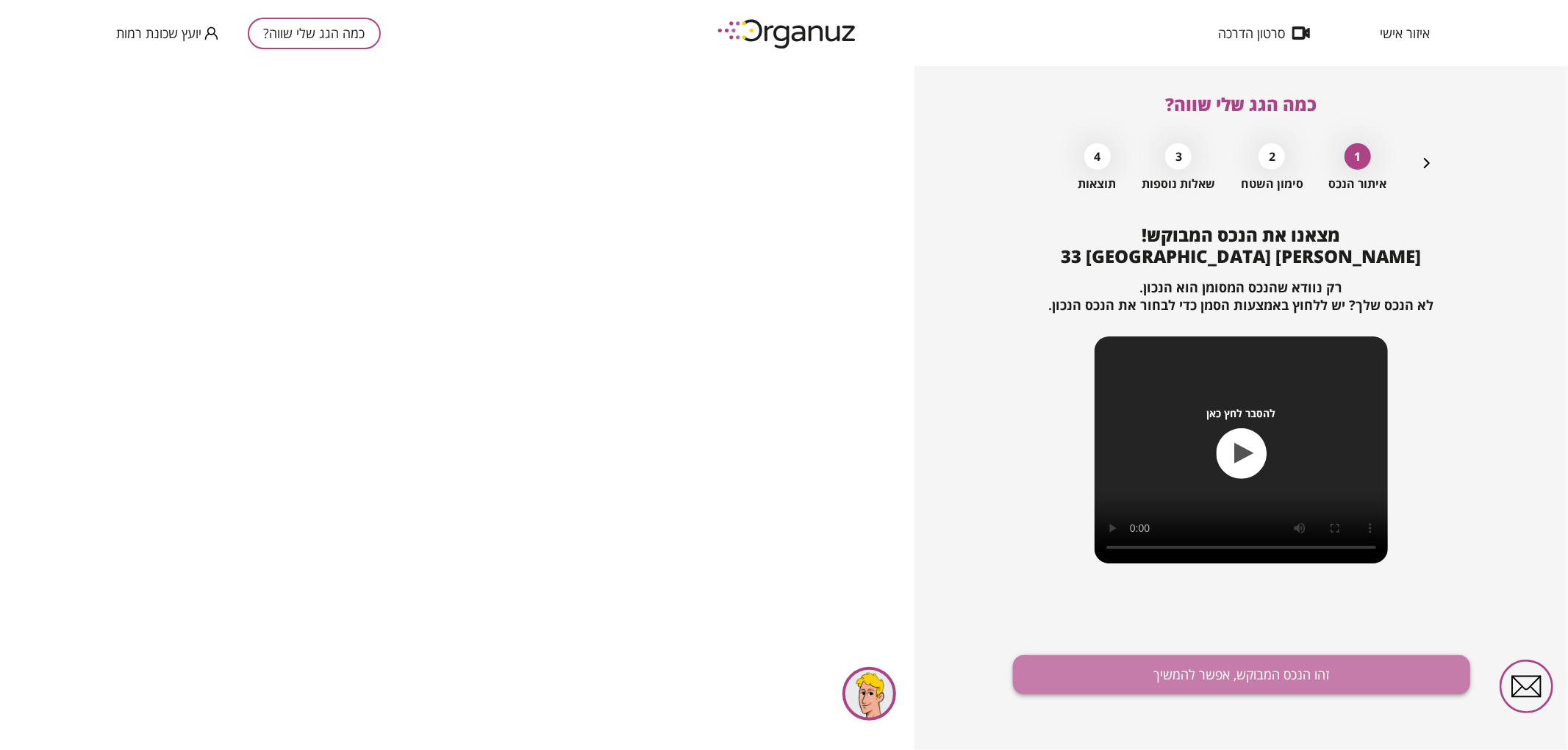
click at [1194, 665] on button "זהו הנכס המבוקש, אפשר להמשיך" at bounding box center [1242, 674] width 458 height 39
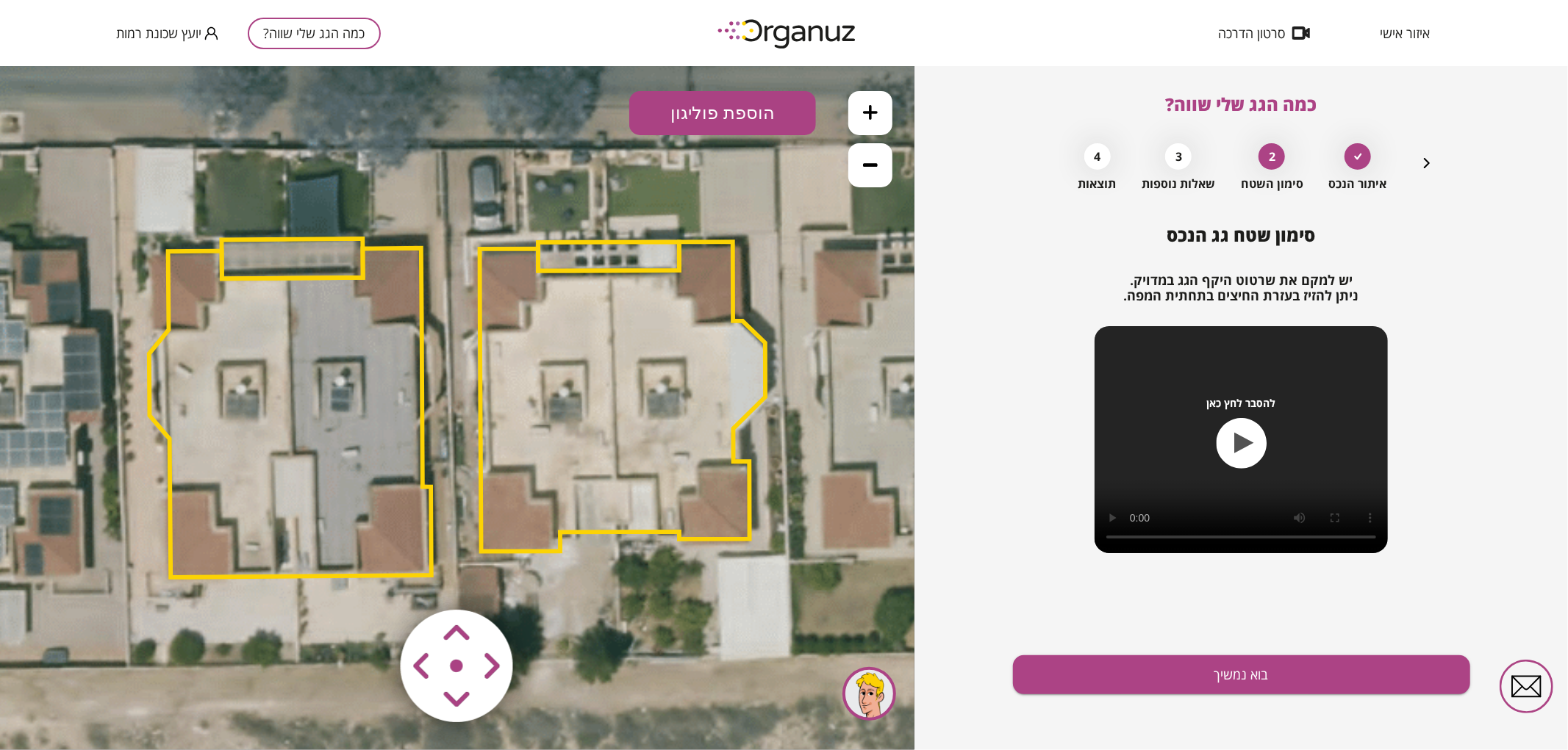
click at [541, 365] on polygon at bounding box center [624, 395] width 286 height 309
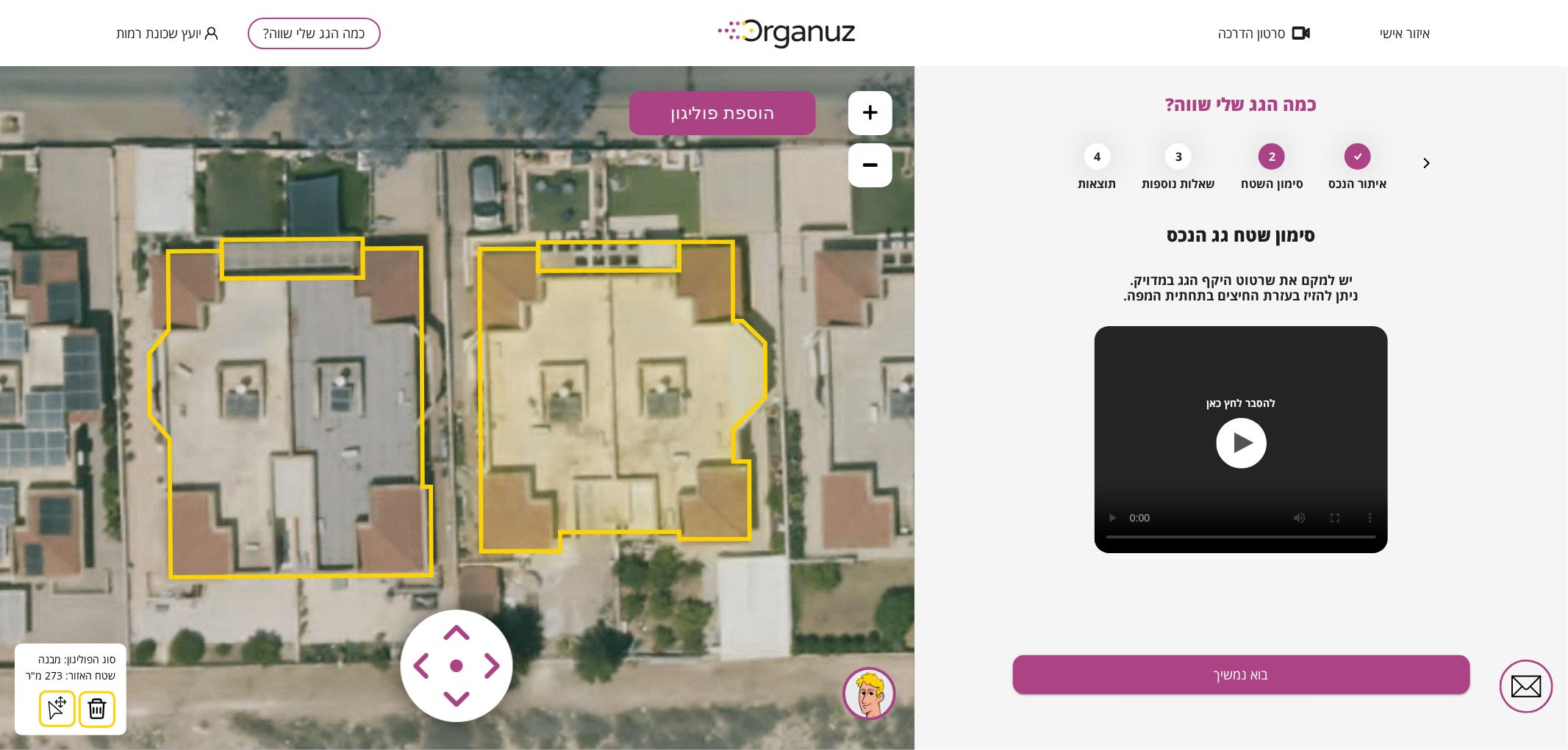
click at [94, 705] on img at bounding box center [97, 708] width 21 height 22
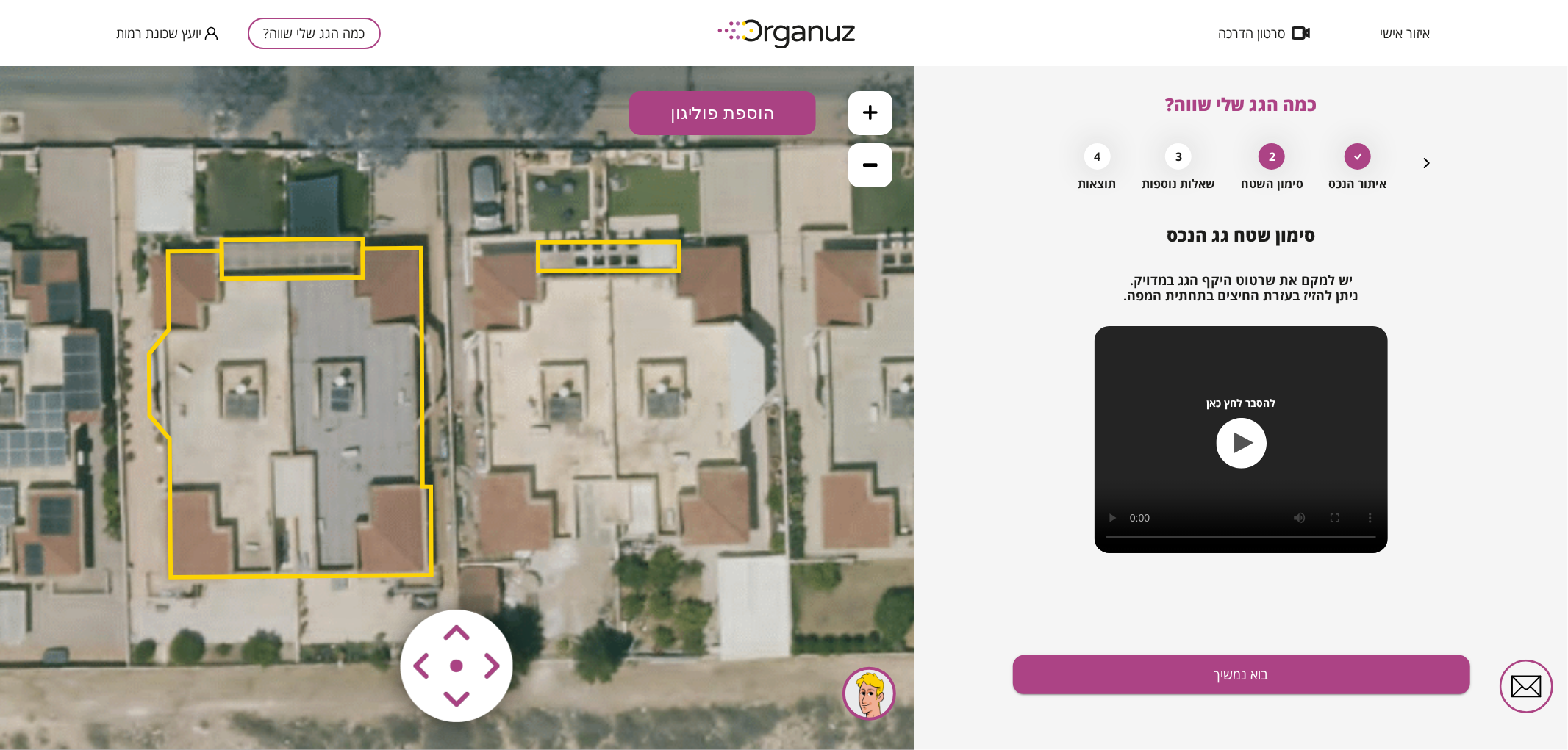
click at [595, 264] on polygon at bounding box center [608, 254] width 141 height 28
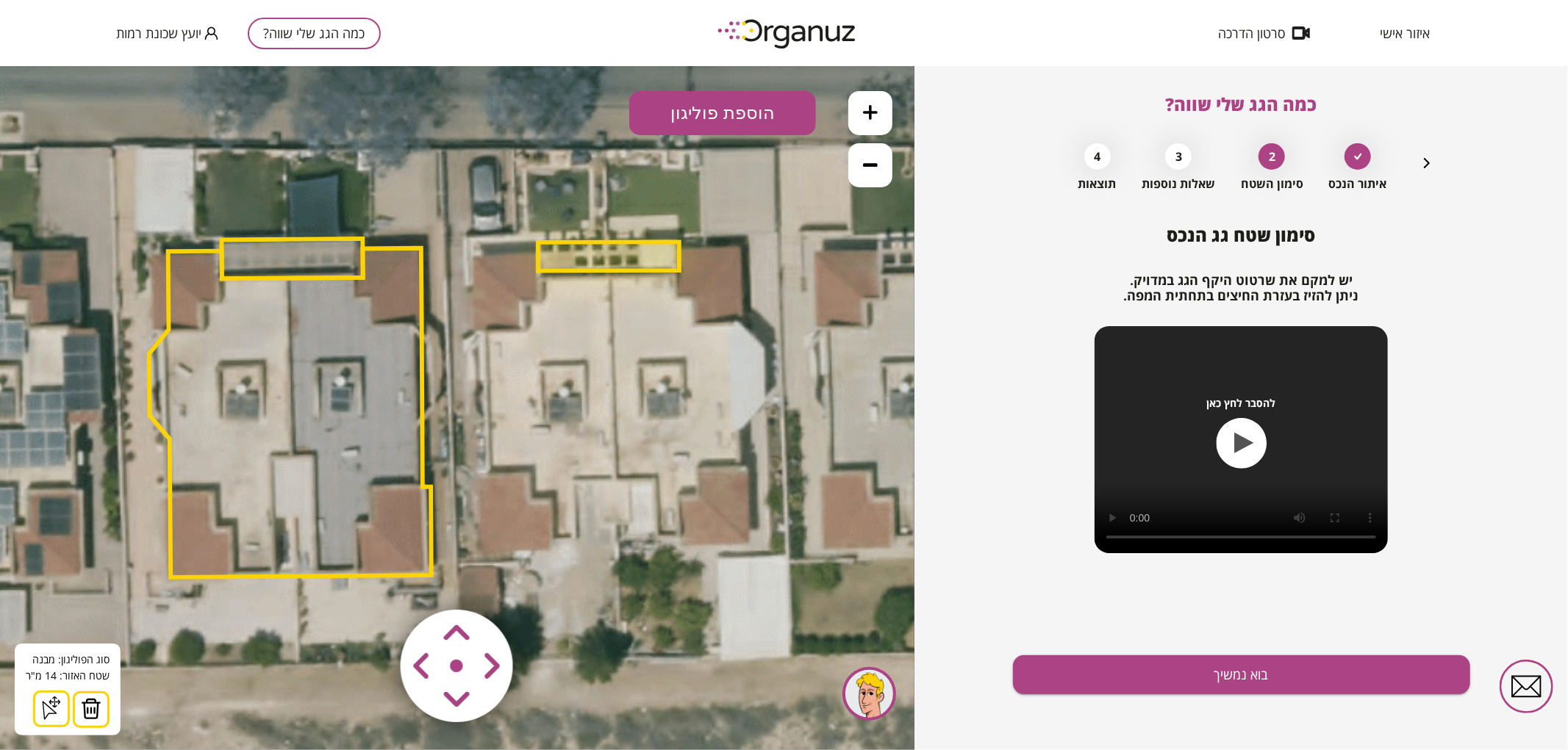
click at [90, 704] on img at bounding box center [91, 708] width 21 height 22
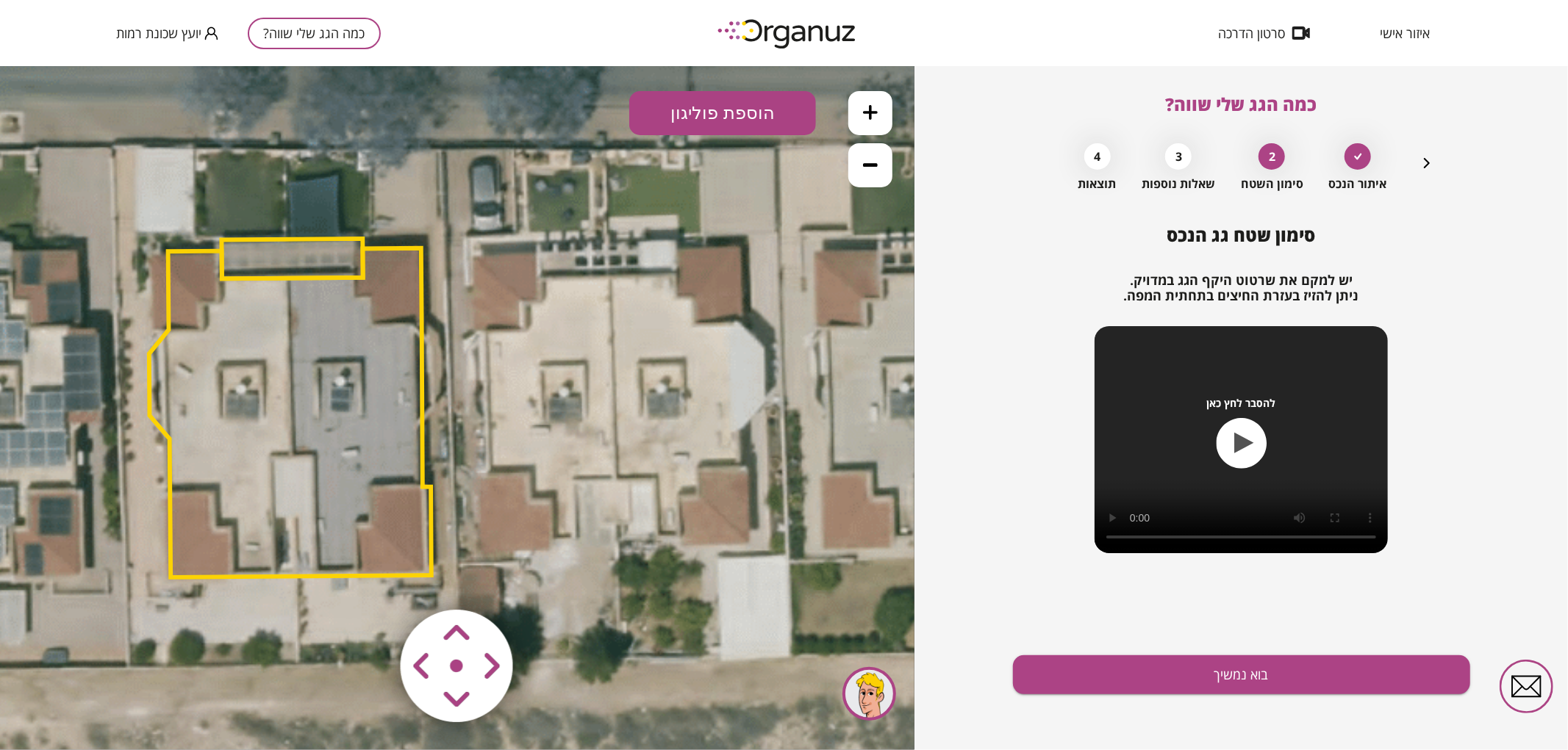
click at [698, 106] on button "הוספת פוליגון" at bounding box center [722, 112] width 187 height 44
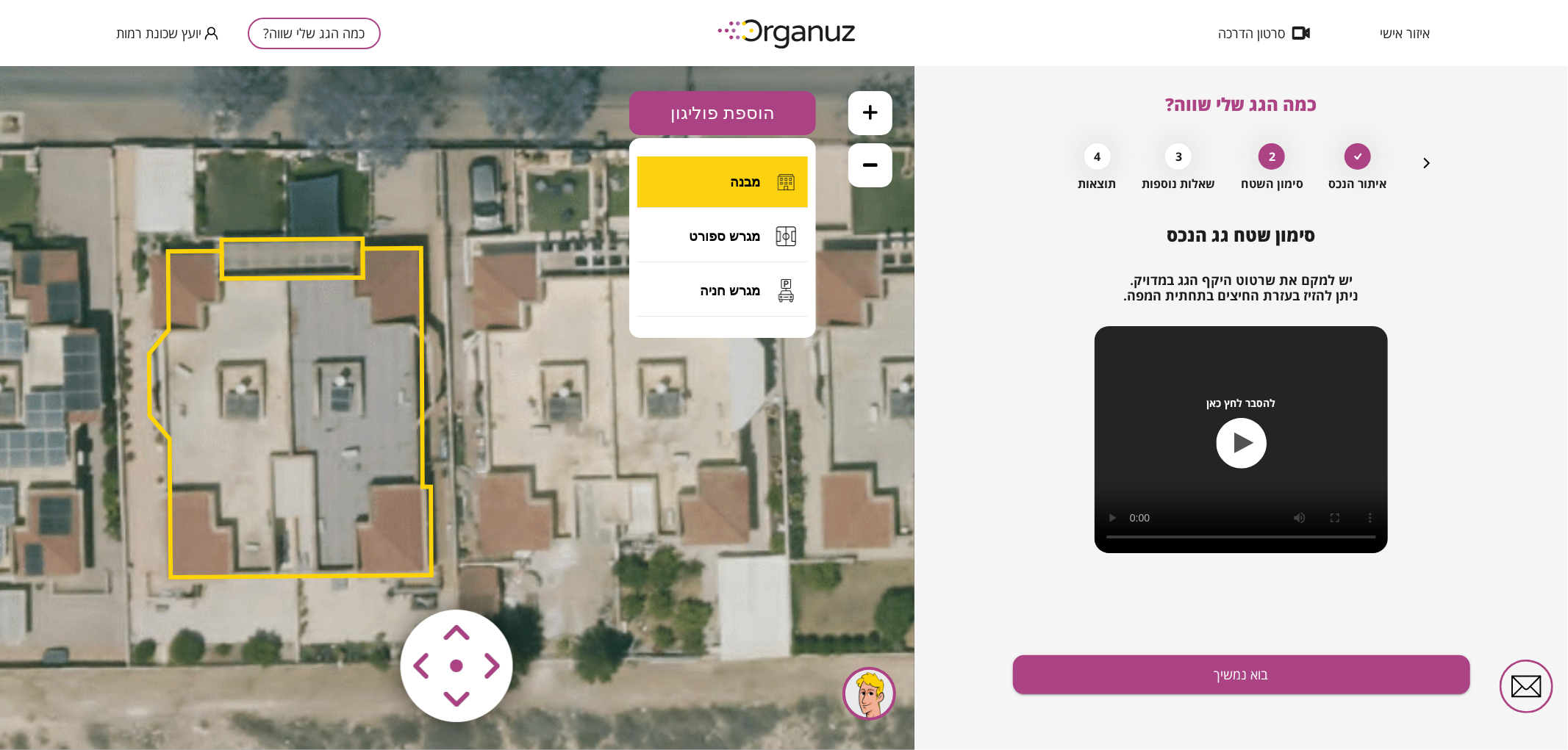
click at [686, 191] on button "מבנה" at bounding box center [722, 181] width 170 height 51
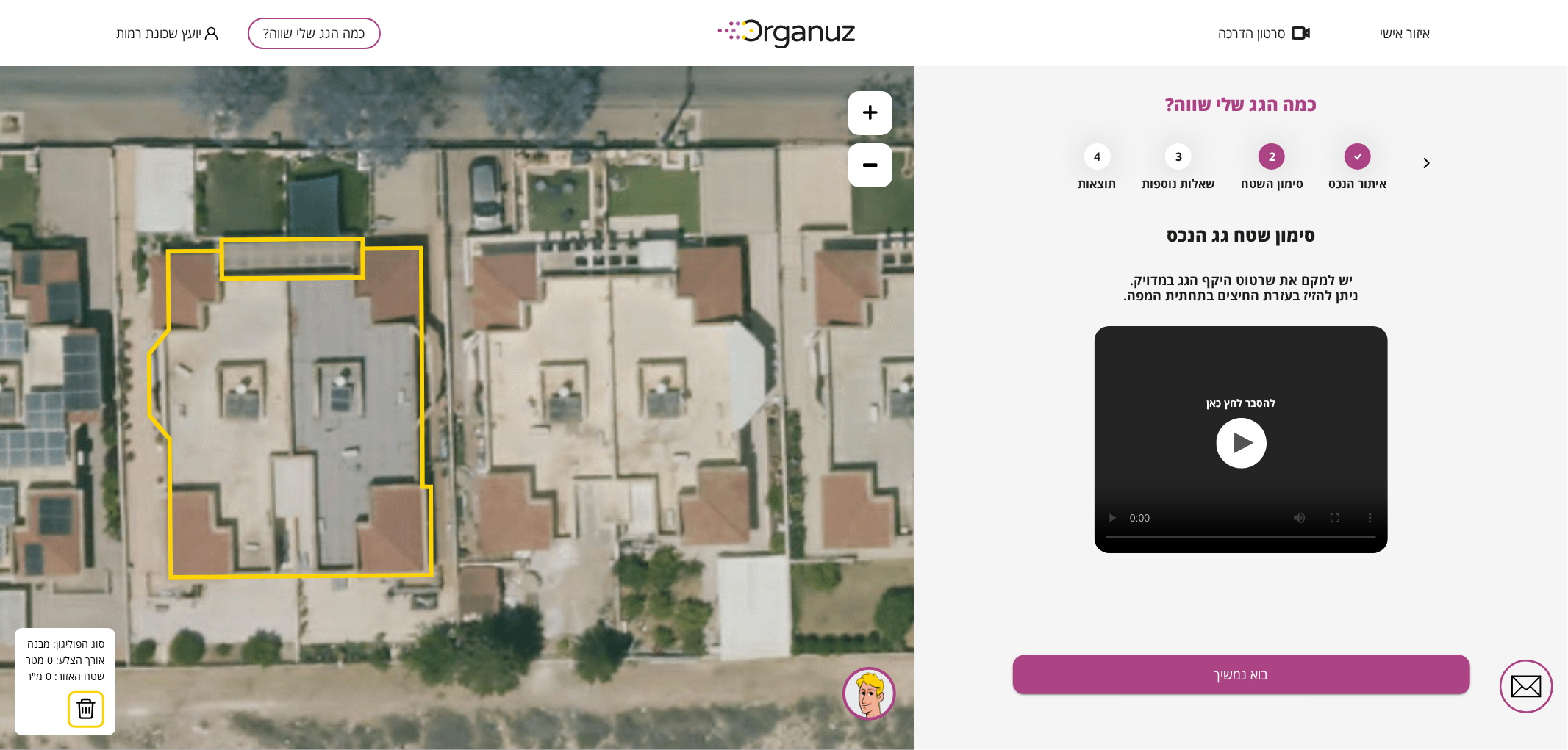
click at [610, 274] on icon at bounding box center [459, 405] width 1885 height 1885
click at [614, 480] on icon at bounding box center [459, 405] width 1885 height 1885
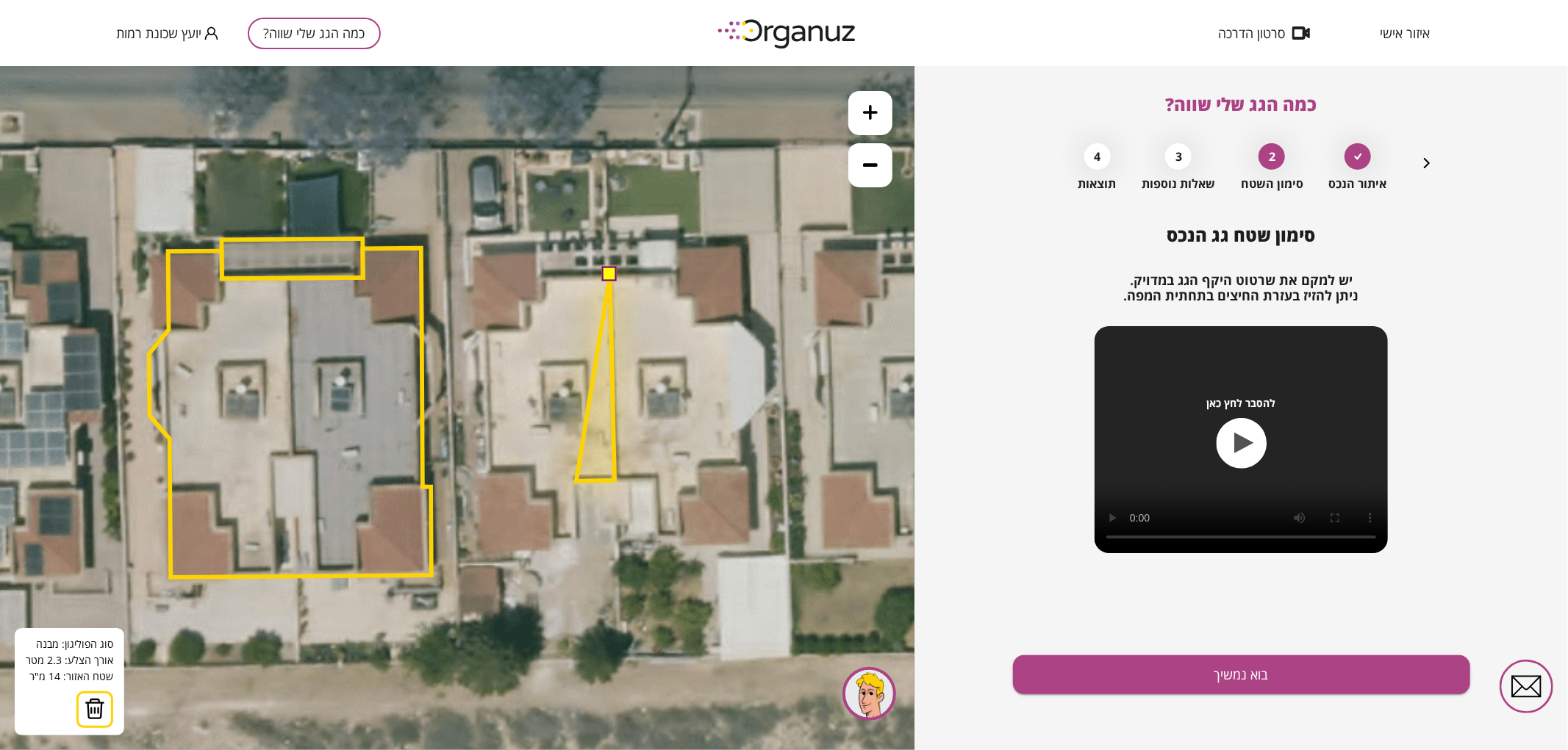
click at [576, 480] on polygon at bounding box center [595, 377] width 38 height 207
click at [577, 538] on icon at bounding box center [459, 405] width 1885 height 1885
click at [552, 539] on polygon at bounding box center [583, 406] width 62 height 264
click at [552, 549] on icon at bounding box center [459, 405] width 1885 height 1885
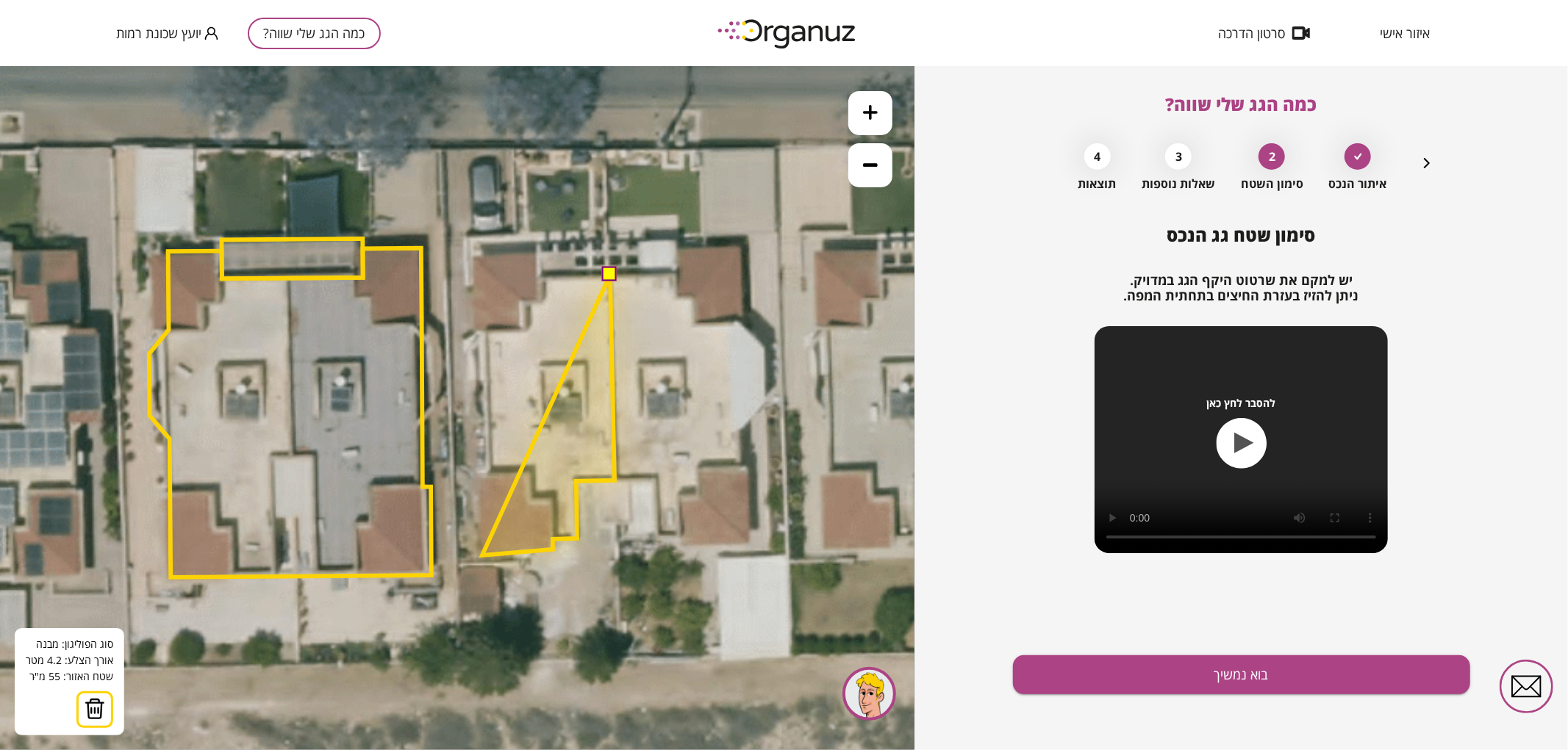
click at [482, 555] on polygon at bounding box center [548, 415] width 132 height 281
click at [478, 476] on polygon at bounding box center [546, 415] width 137 height 281
click at [488, 474] on polygon at bounding box center [546, 415] width 137 height 281
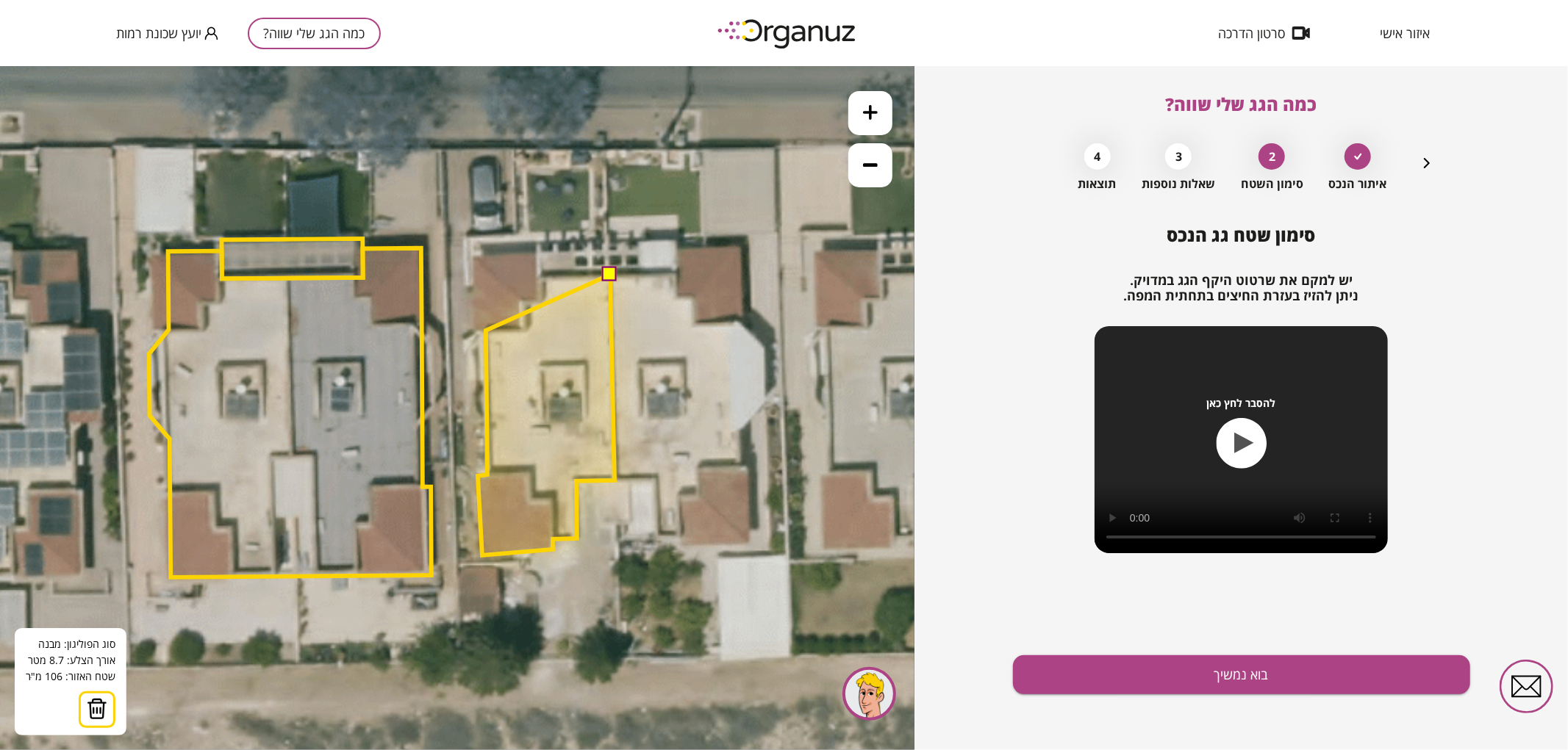
click at [486, 330] on polygon at bounding box center [546, 415] width 137 height 281
click at [473, 331] on polygon at bounding box center [543, 415] width 141 height 281
click at [472, 257] on polygon at bounding box center [543, 406] width 142 height 298
click at [537, 256] on polygon at bounding box center [543, 405] width 142 height 298
click at [537, 276] on polygon at bounding box center [543, 405] width 142 height 298
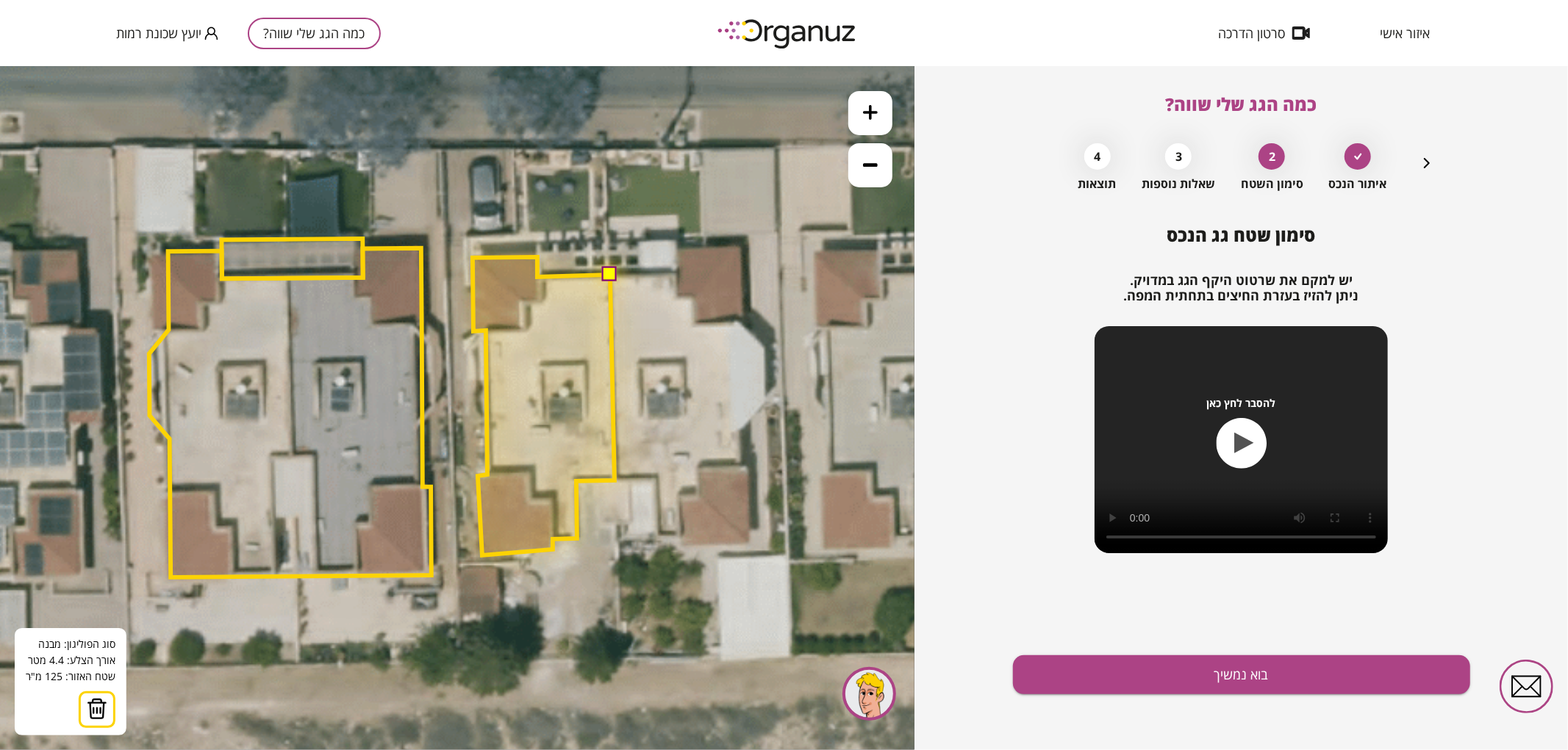
click at [611, 272] on button at bounding box center [609, 273] width 15 height 15
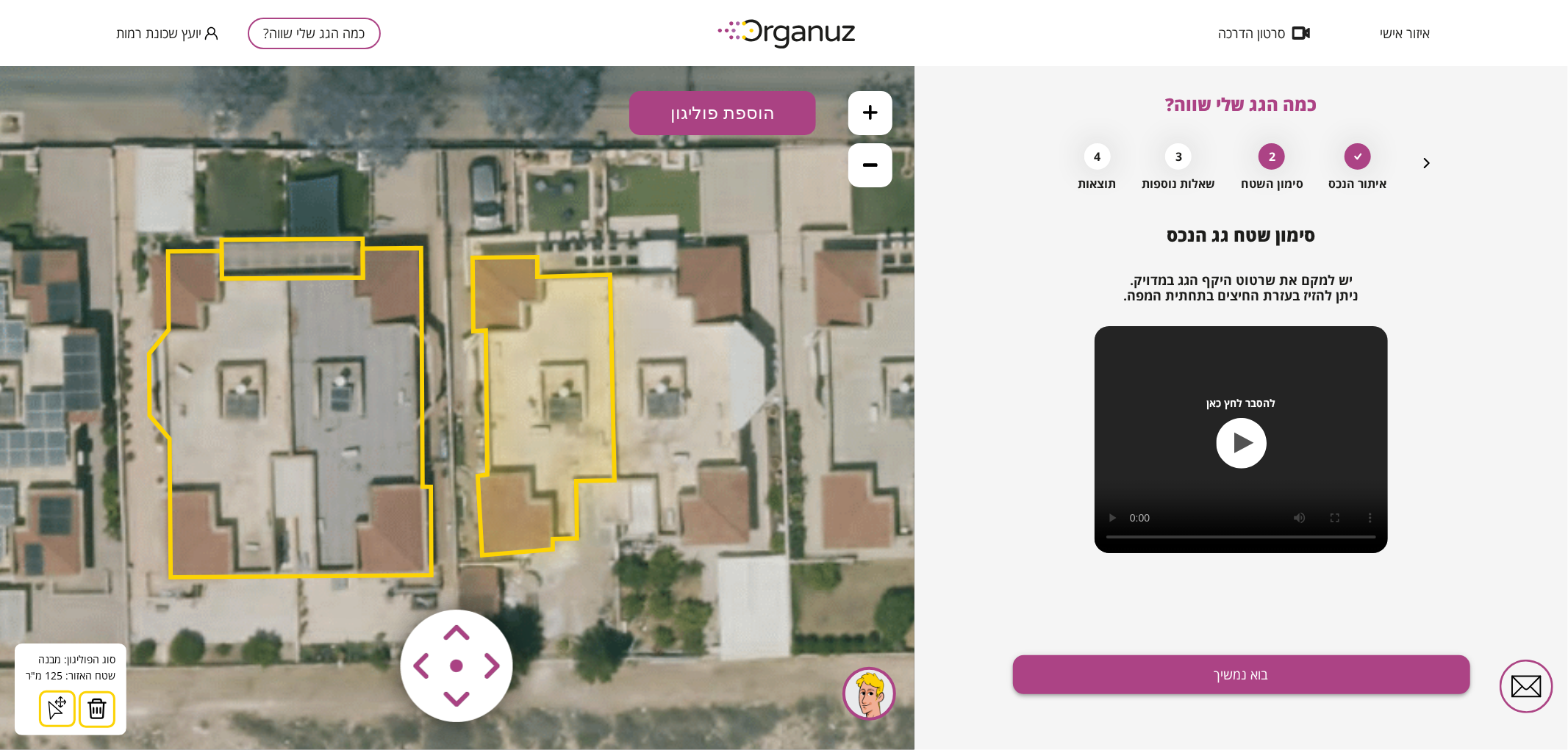
click at [1150, 677] on button "בוא נמשיך" at bounding box center [1242, 674] width 458 height 39
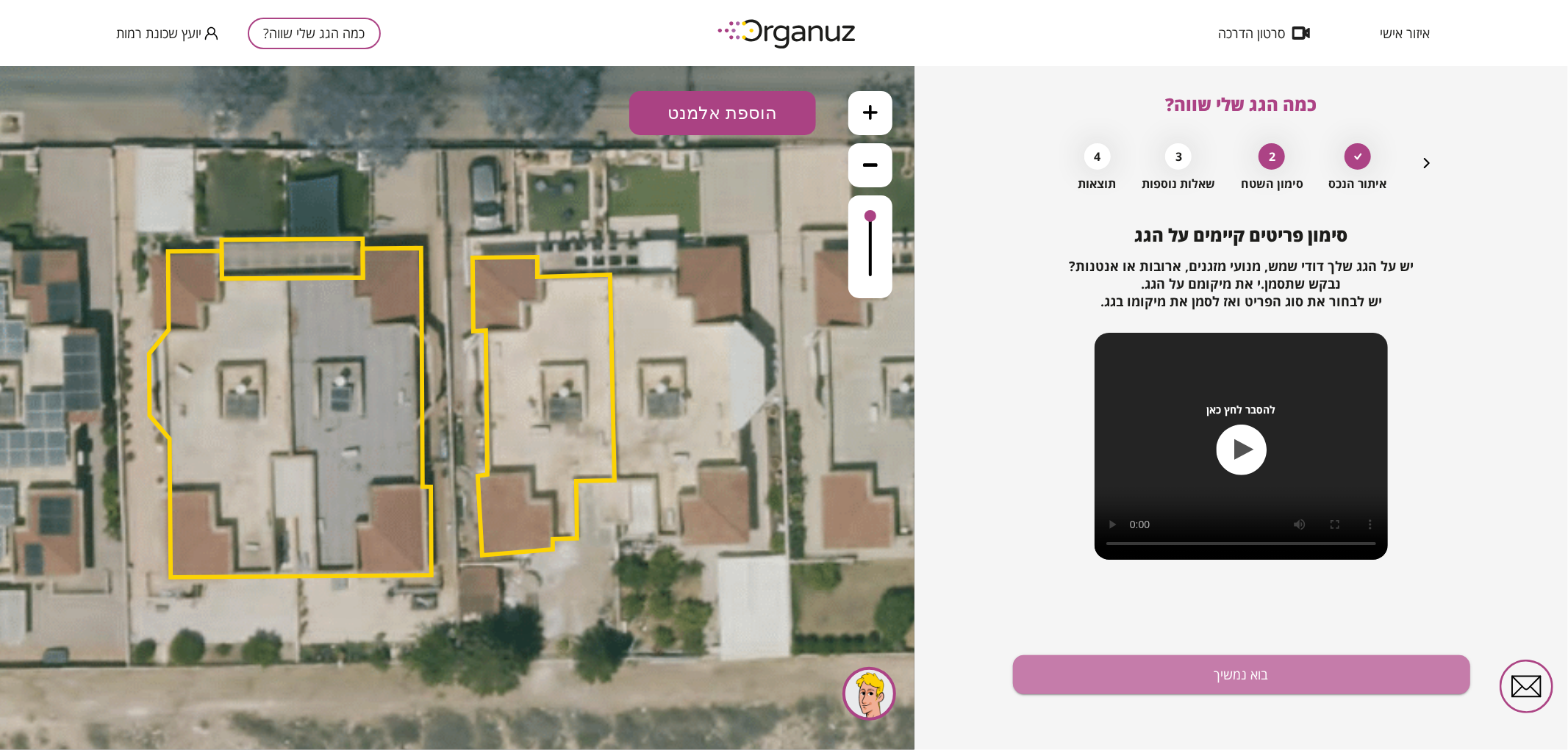
click at [1150, 677] on button "בוא נמשיך" at bounding box center [1242, 674] width 458 height 39
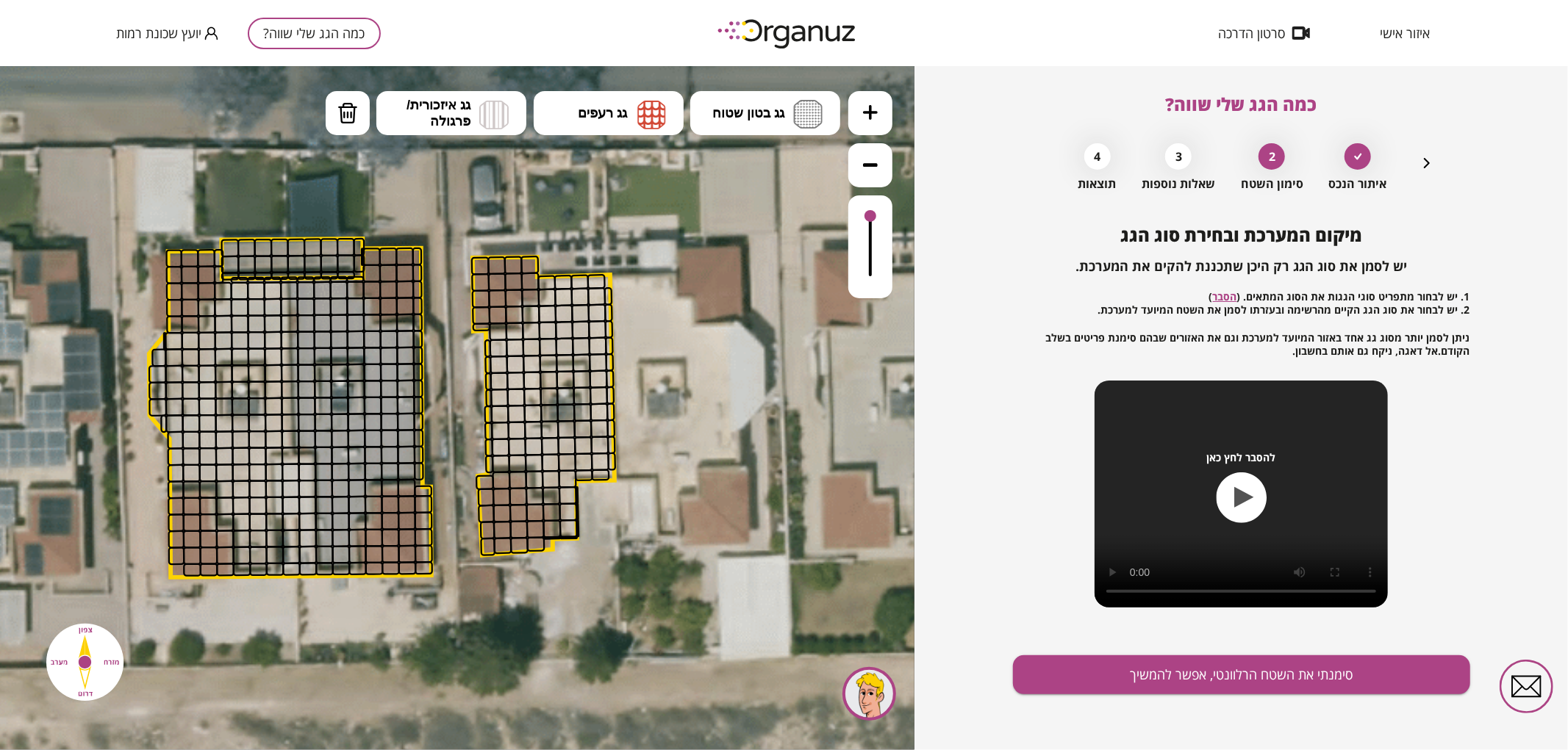
click at [875, 111] on icon at bounding box center [871, 112] width 15 height 15
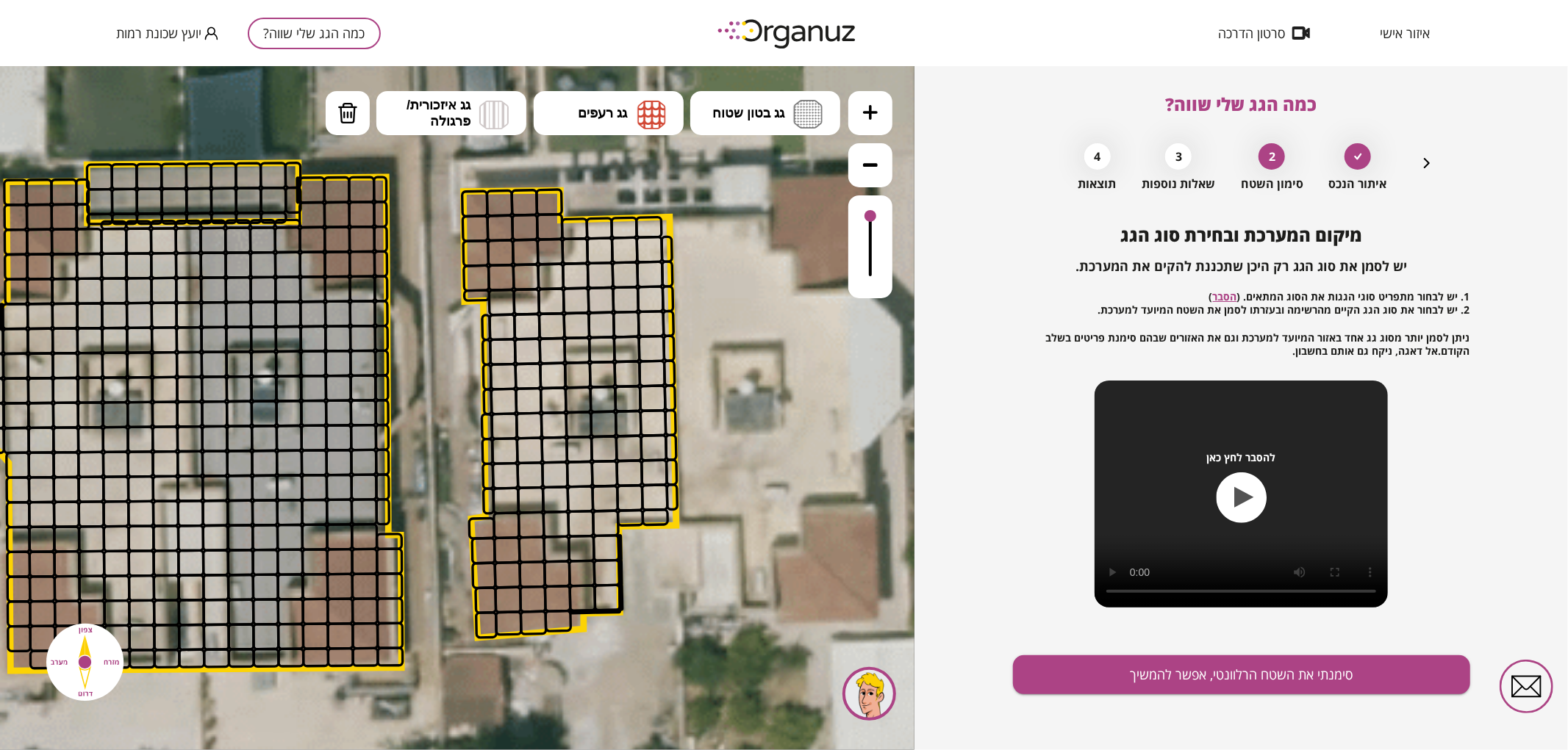
drag, startPoint x: 801, startPoint y: 228, endPoint x: 769, endPoint y: 231, distance: 32.1
click at [773, 239] on icon at bounding box center [444, 412] width 2829 height 2828
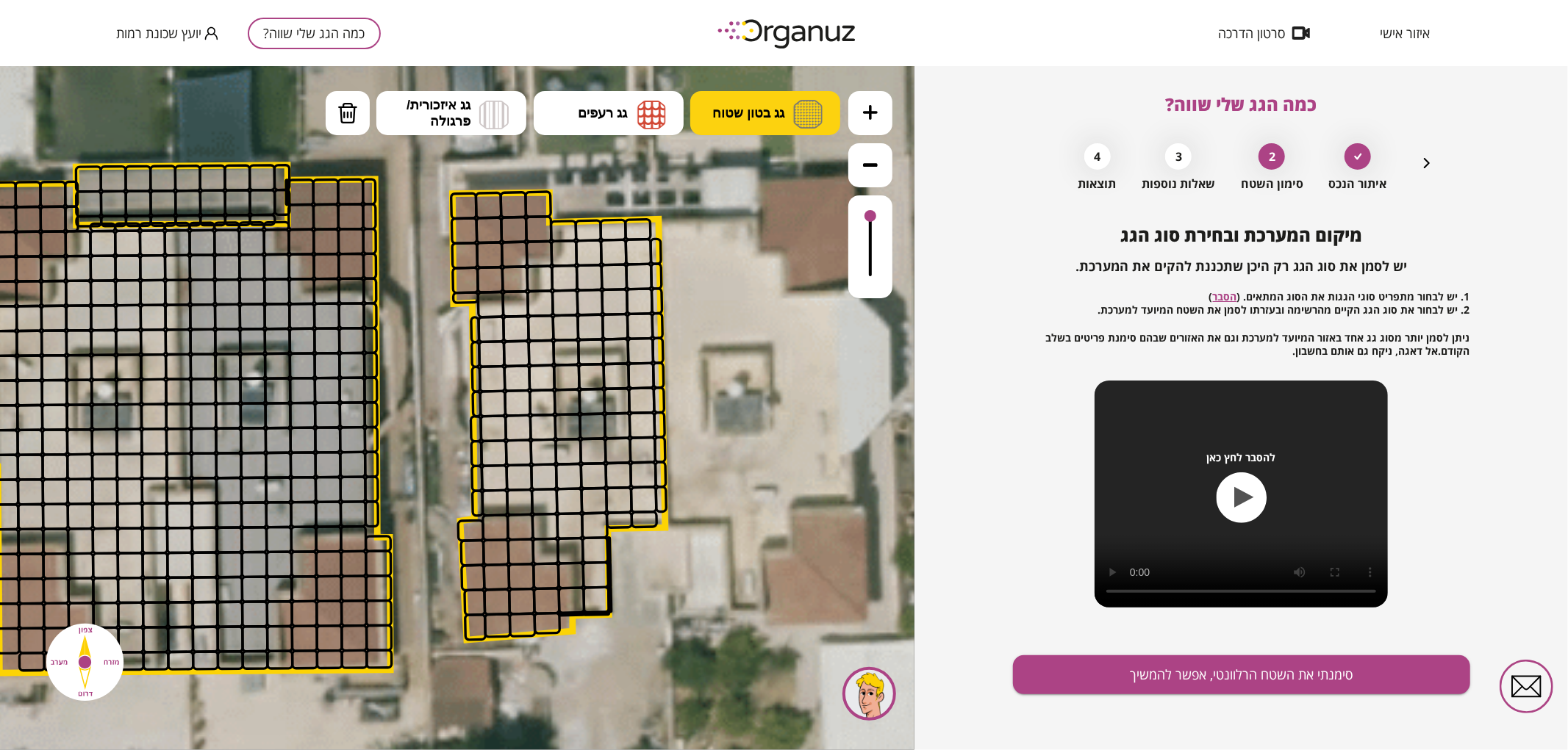
click at [780, 116] on span "גג בטון שטוח" at bounding box center [748, 113] width 72 height 16
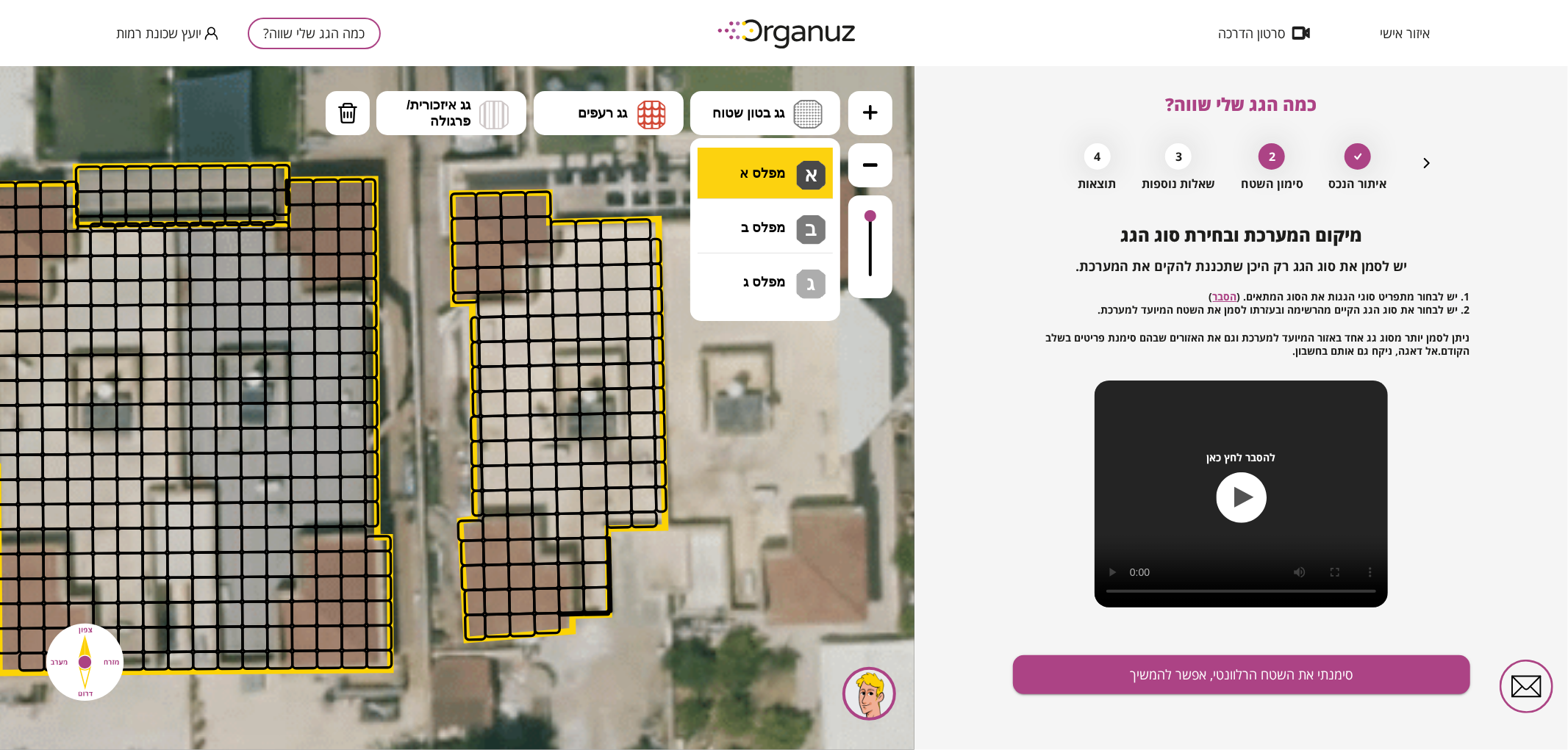
click at [760, 170] on div ".st0 { fill: #FFFFFF; } א" at bounding box center [457, 407] width 914 height 684
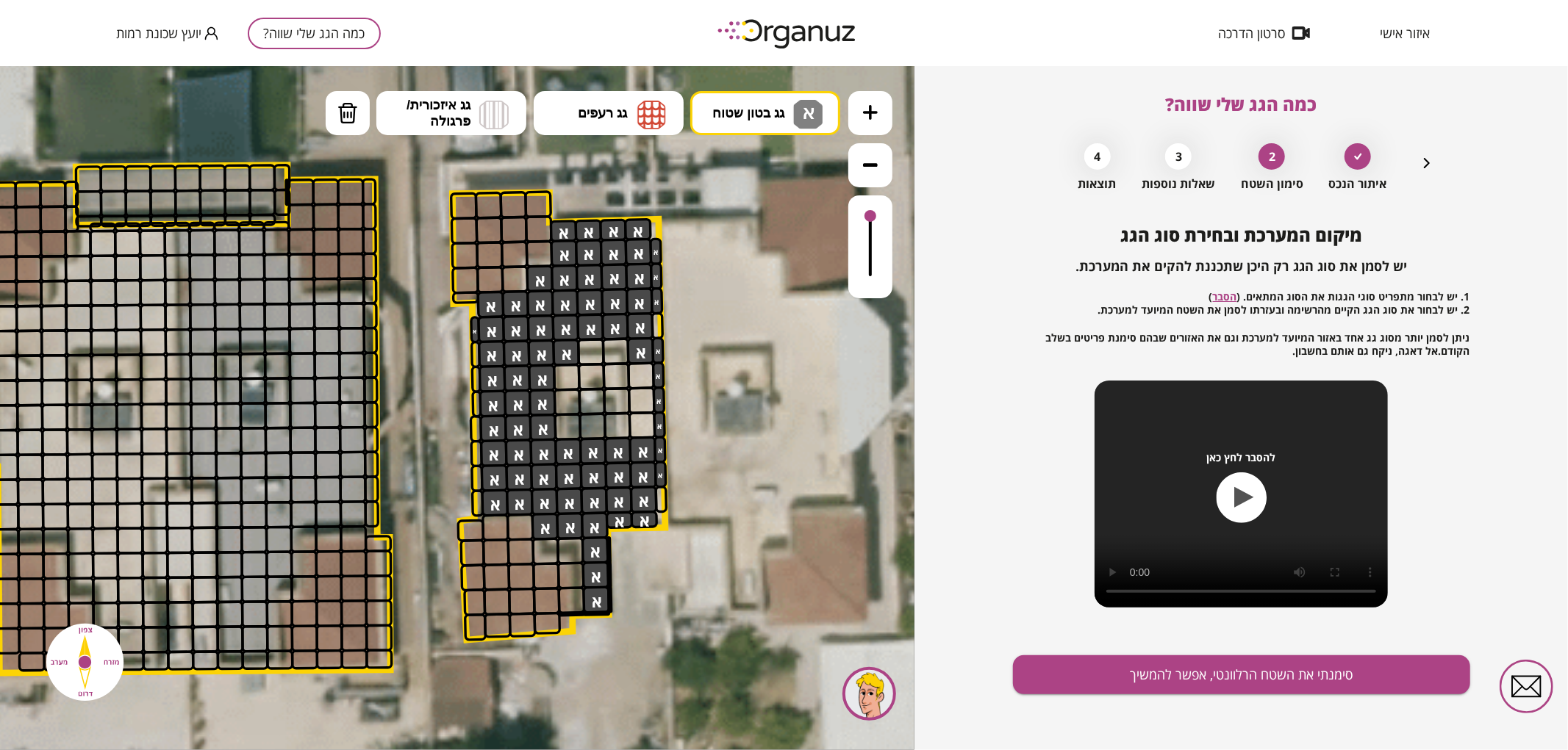
drag, startPoint x: 567, startPoint y: 230, endPoint x: 673, endPoint y: 412, distance: 210.6
drag, startPoint x: 640, startPoint y: 435, endPoint x: 647, endPoint y: 359, distance: 76.3
drag, startPoint x: 585, startPoint y: 344, endPoint x: 628, endPoint y: 344, distance: 43.0
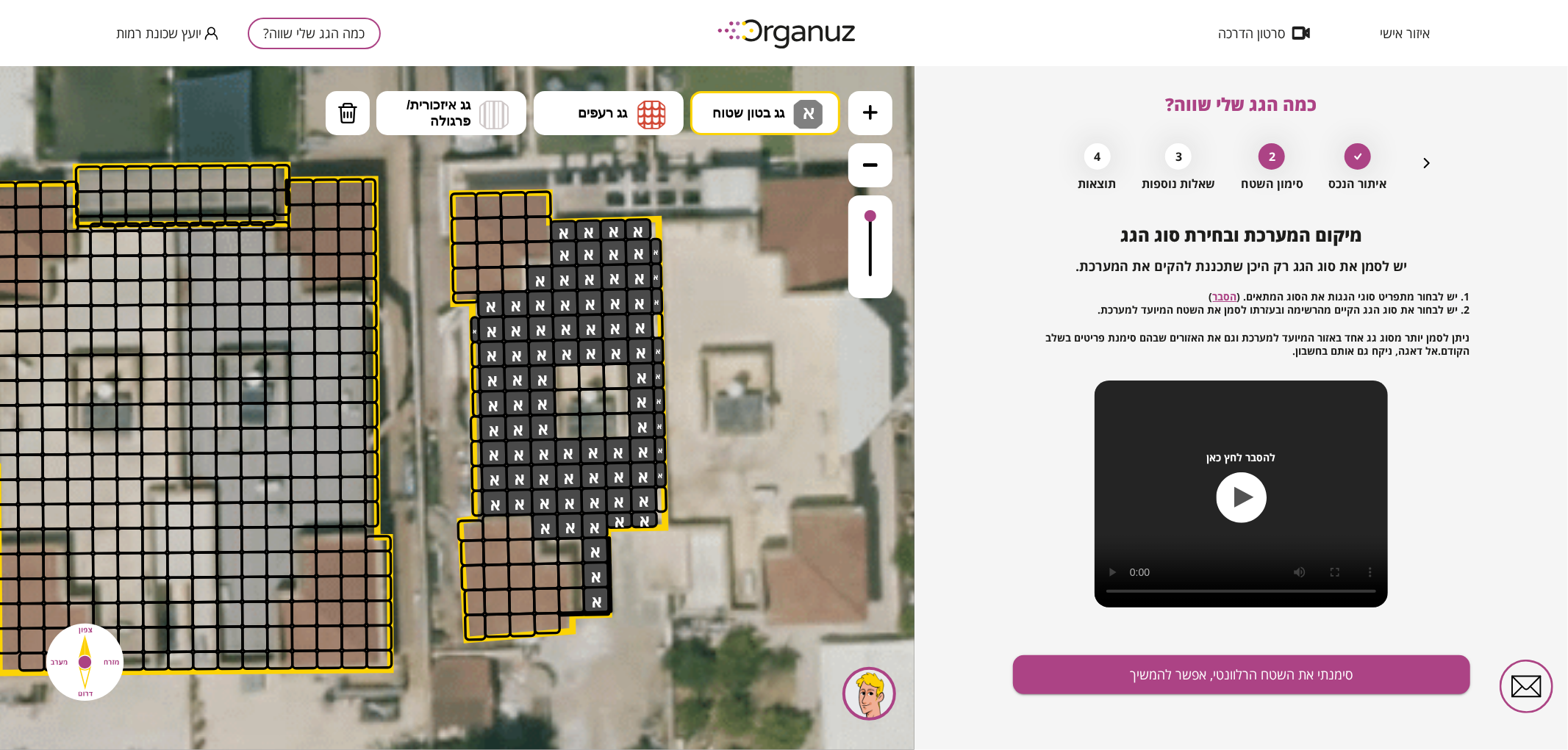
click at [630, 123] on button "גג רעפים" at bounding box center [608, 112] width 150 height 44
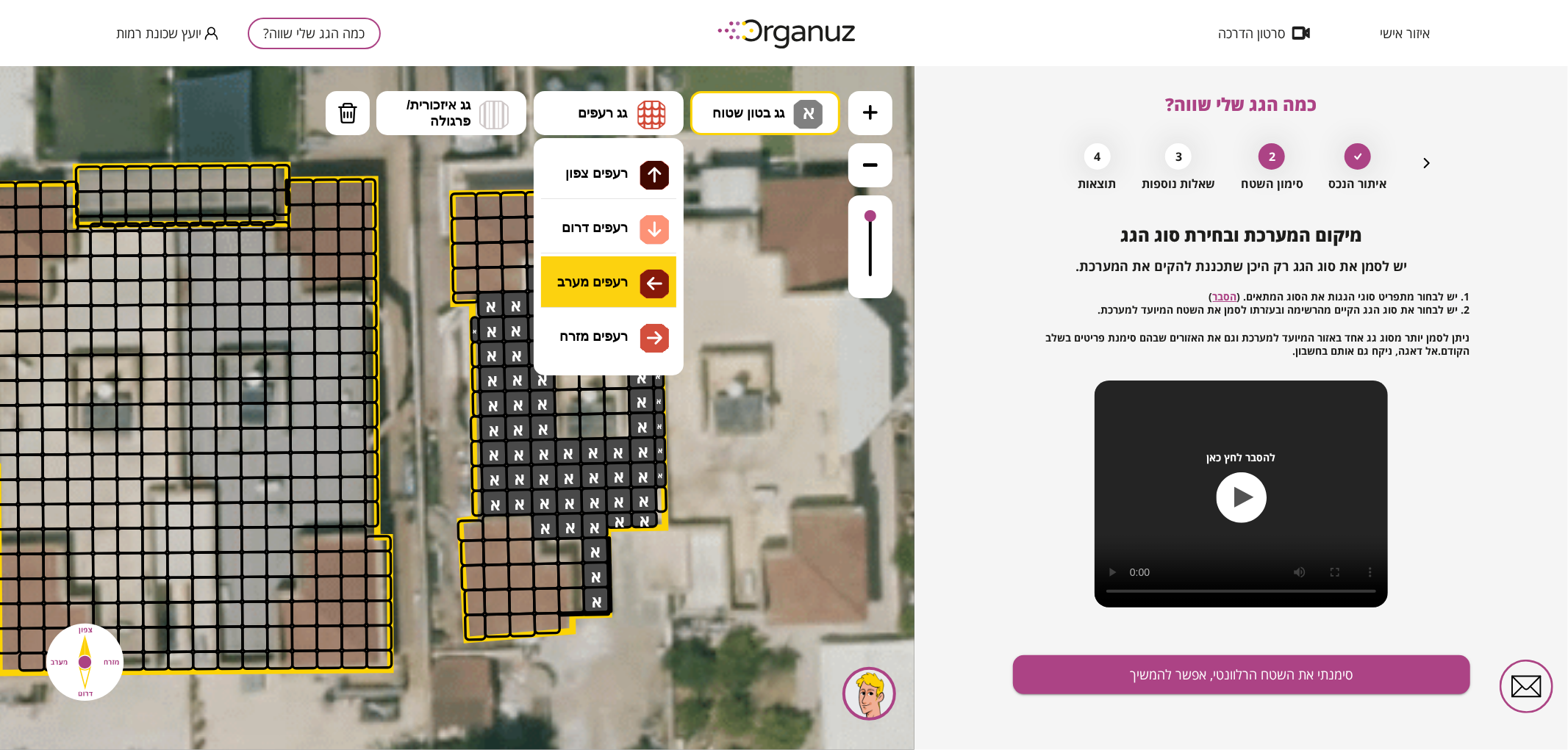
click at [582, 286] on div ".st0 { fill: #FFFFFF; } א" at bounding box center [457, 407] width 914 height 684
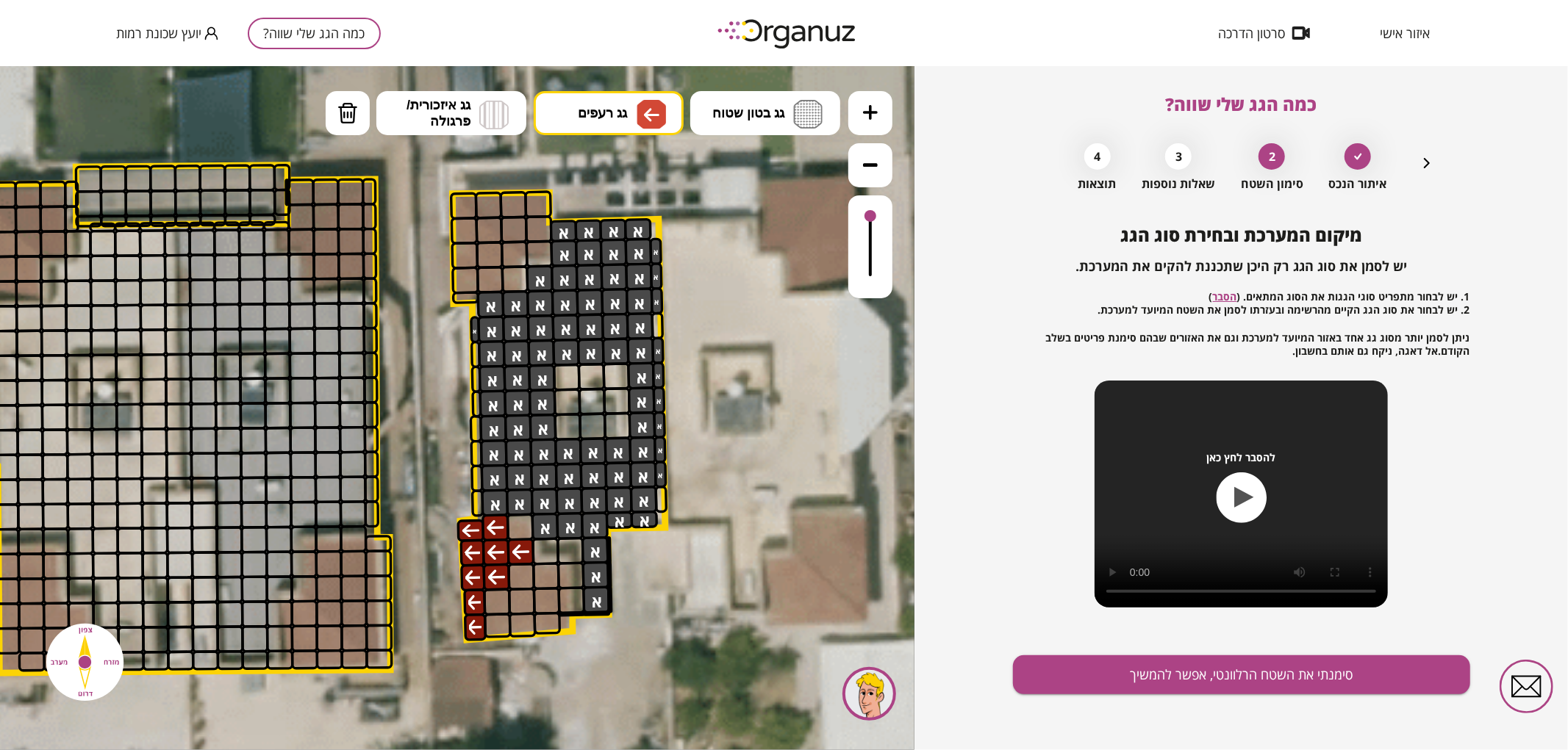
drag, startPoint x: 471, startPoint y: 617, endPoint x: 486, endPoint y: 567, distance: 52.2
click at [511, 534] on div at bounding box center [521, 527] width 28 height 28
click at [778, 103] on button "גג בטון שטוח" at bounding box center [765, 112] width 150 height 44
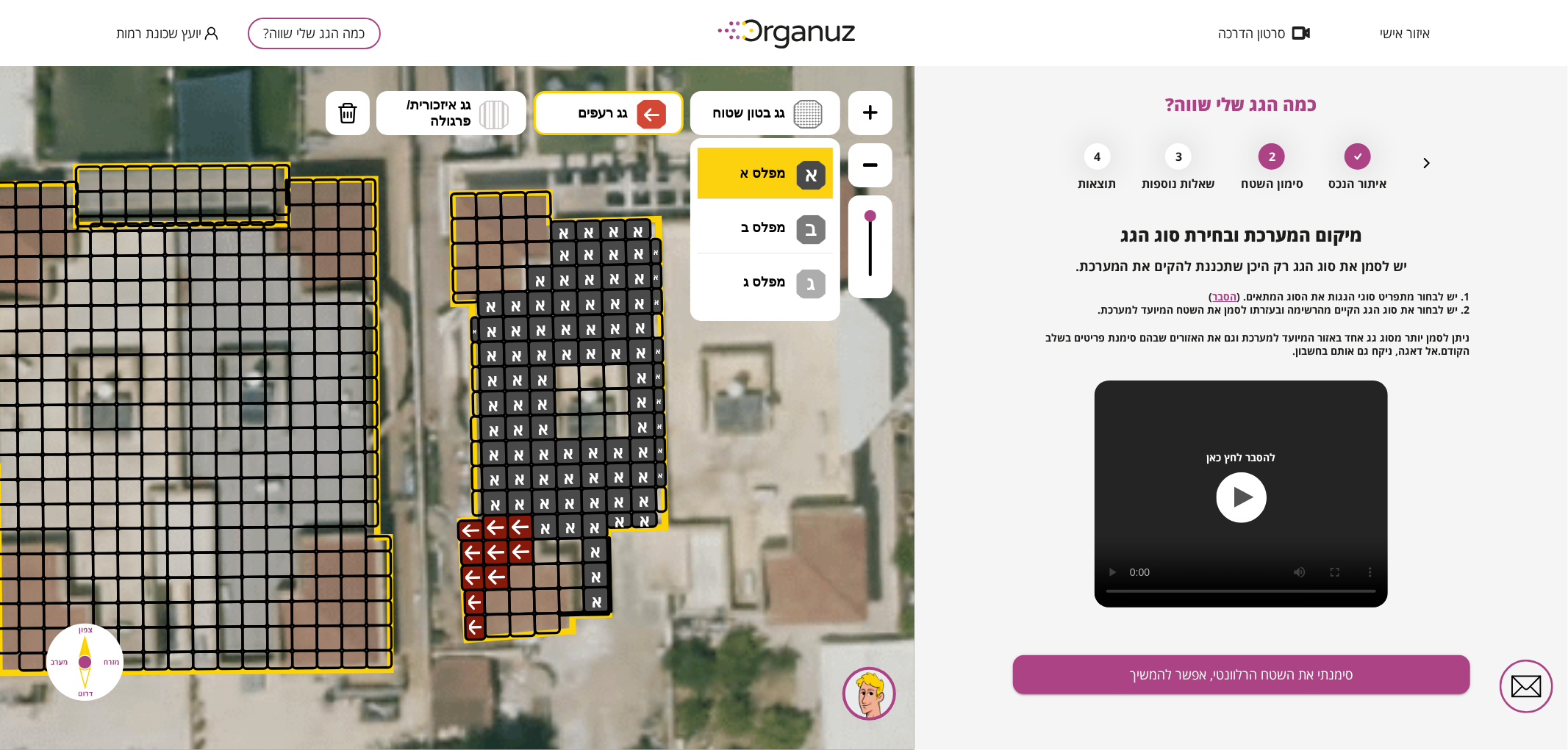
click at [792, 170] on div ".st0 { fill: #FFFFFF; } א" at bounding box center [457, 407] width 914 height 684
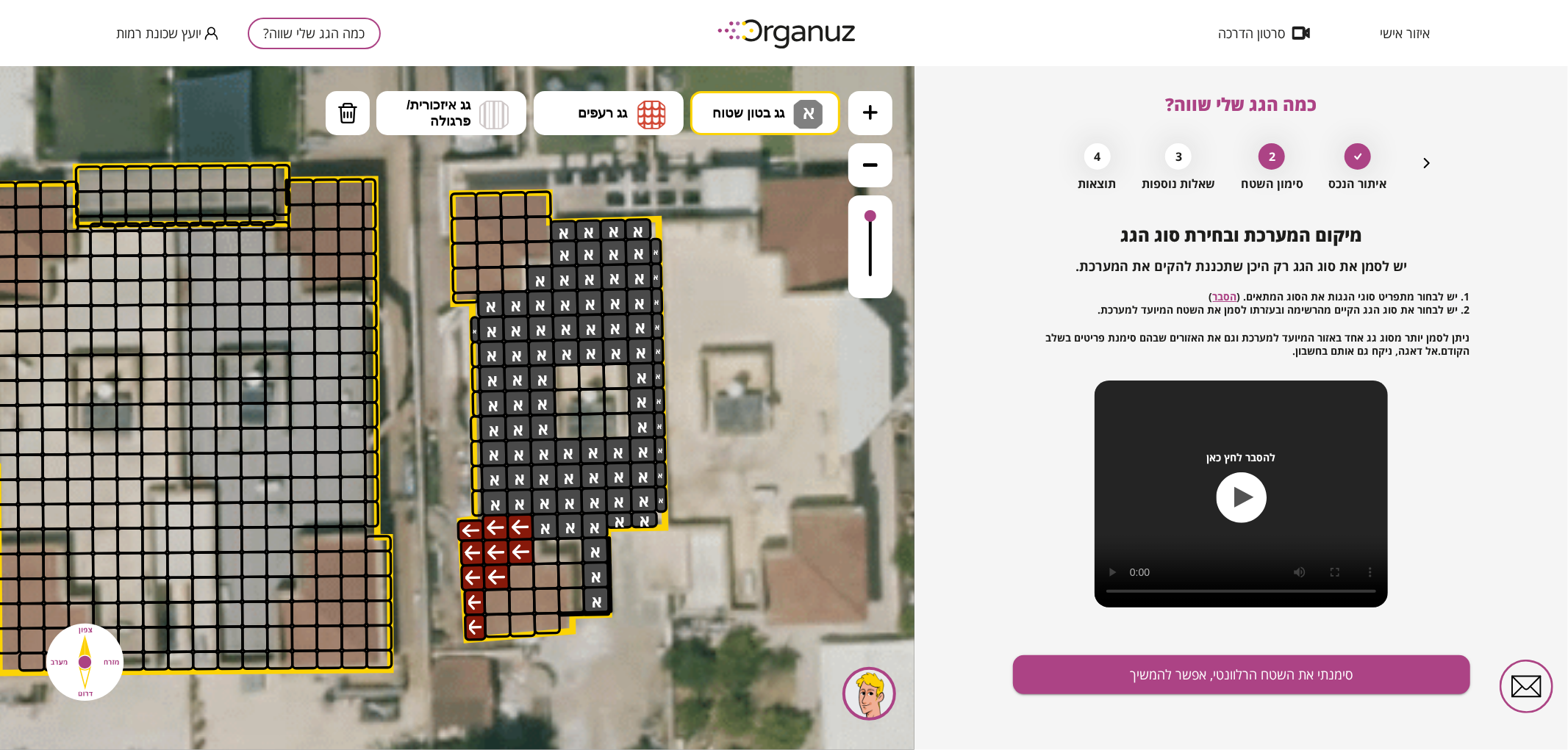
drag, startPoint x: 643, startPoint y: 334, endPoint x: 666, endPoint y: 504, distance: 171.5
drag, startPoint x: 484, startPoint y: 499, endPoint x: 682, endPoint y: 453, distance: 203.3
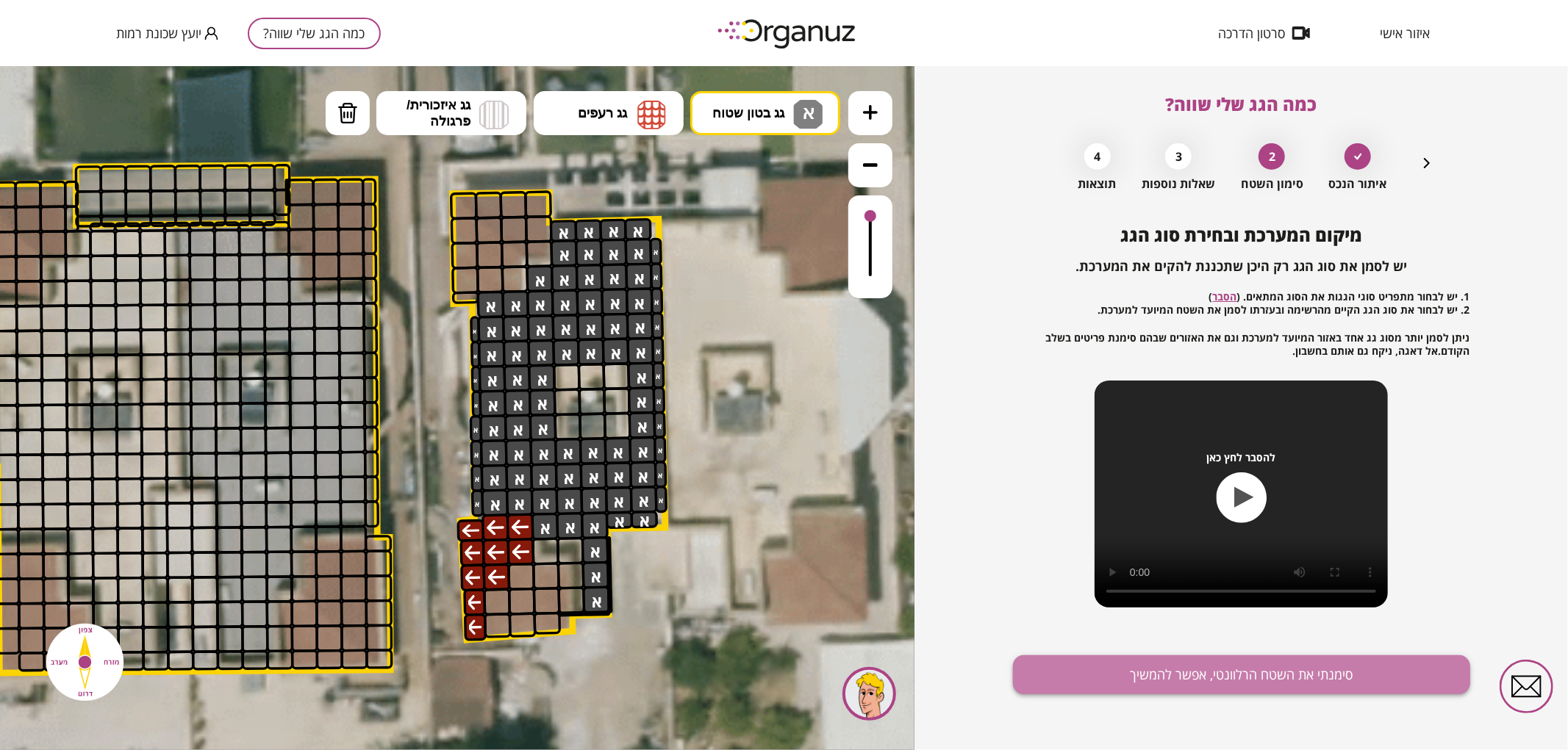
click at [1160, 680] on button "סימנתי את השטח הרלוונטי, אפשר להמשיך" at bounding box center [1242, 674] width 458 height 39
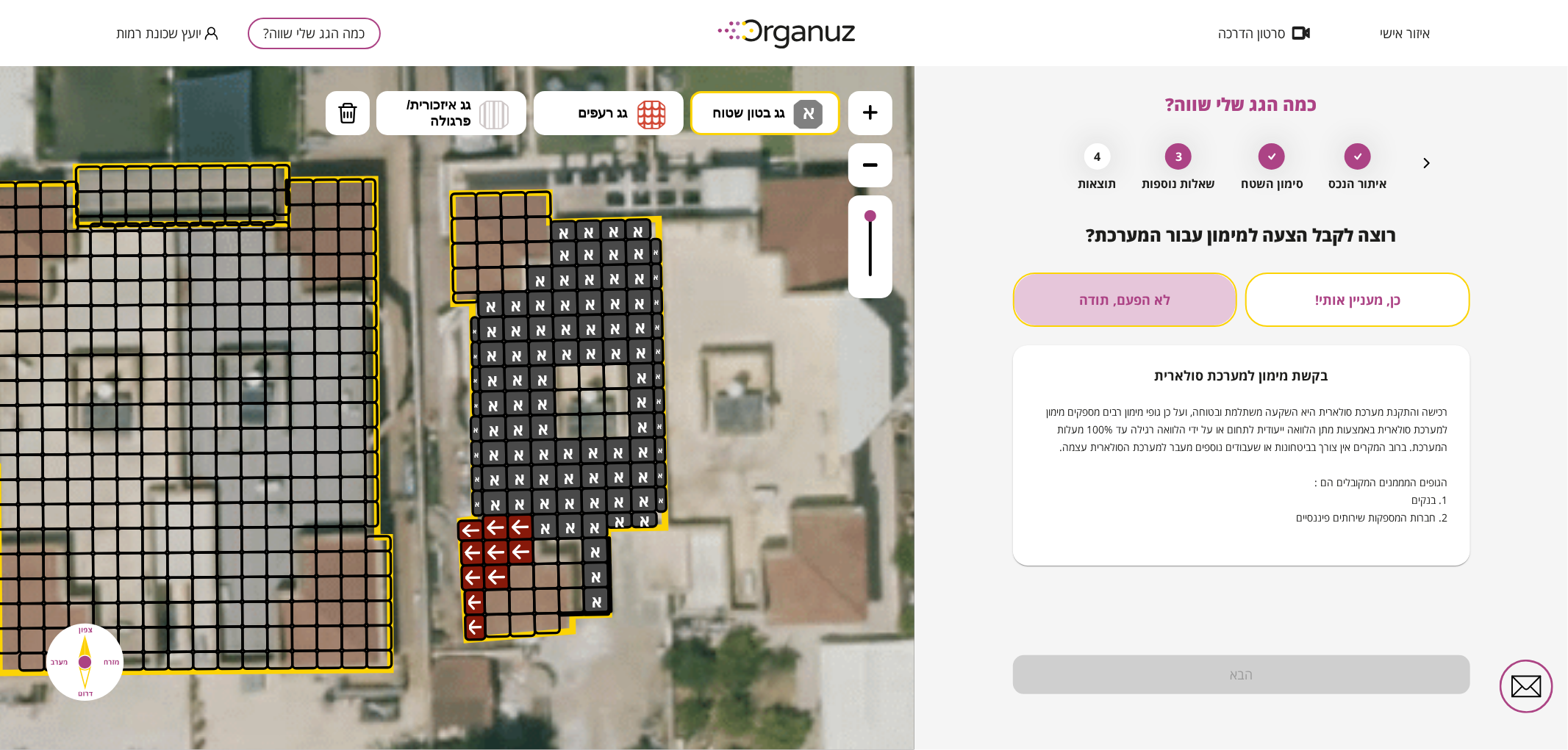
click at [1155, 300] on button "לא הפעם, תודה" at bounding box center [1125, 300] width 225 height 55
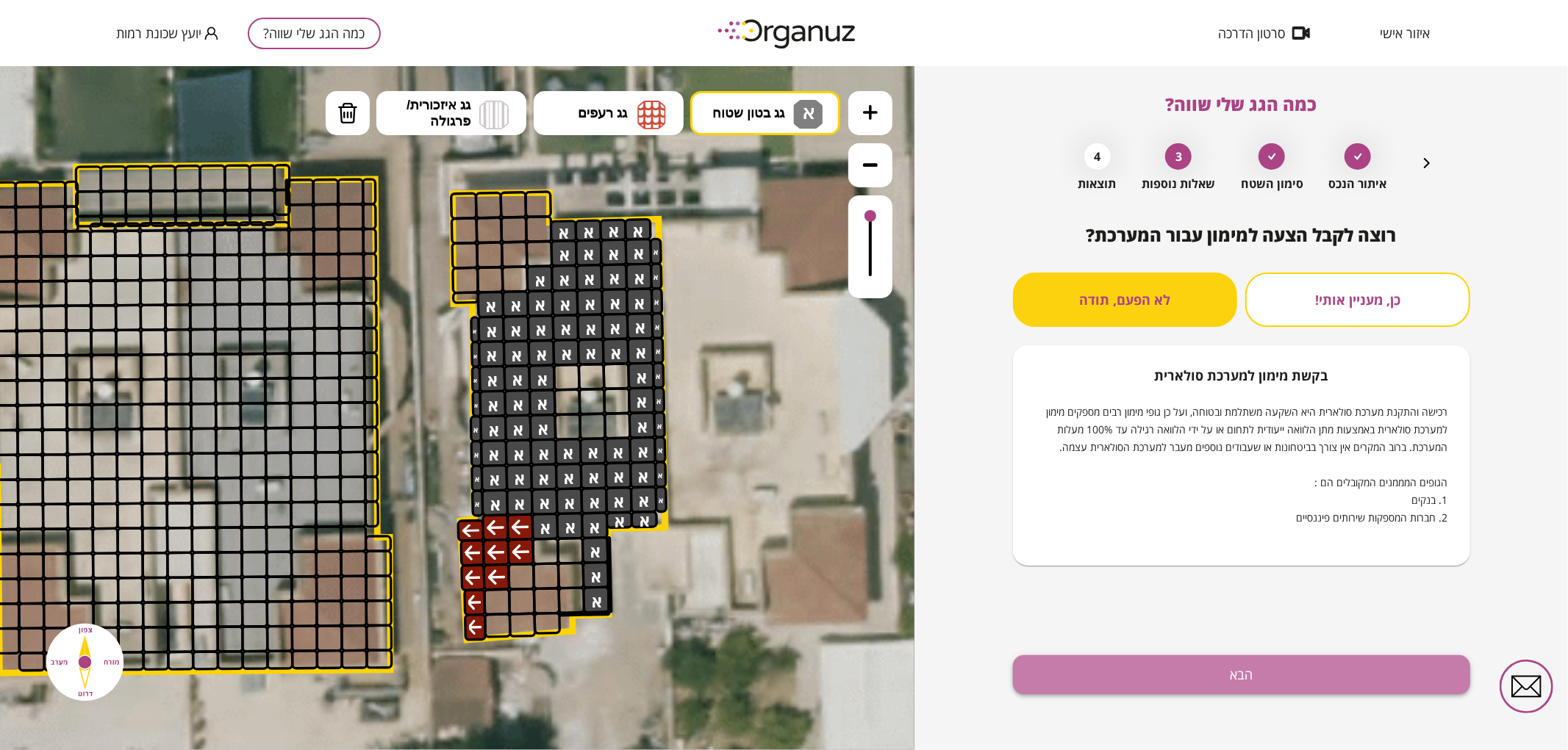
click at [1162, 685] on button "הבא" at bounding box center [1242, 674] width 458 height 39
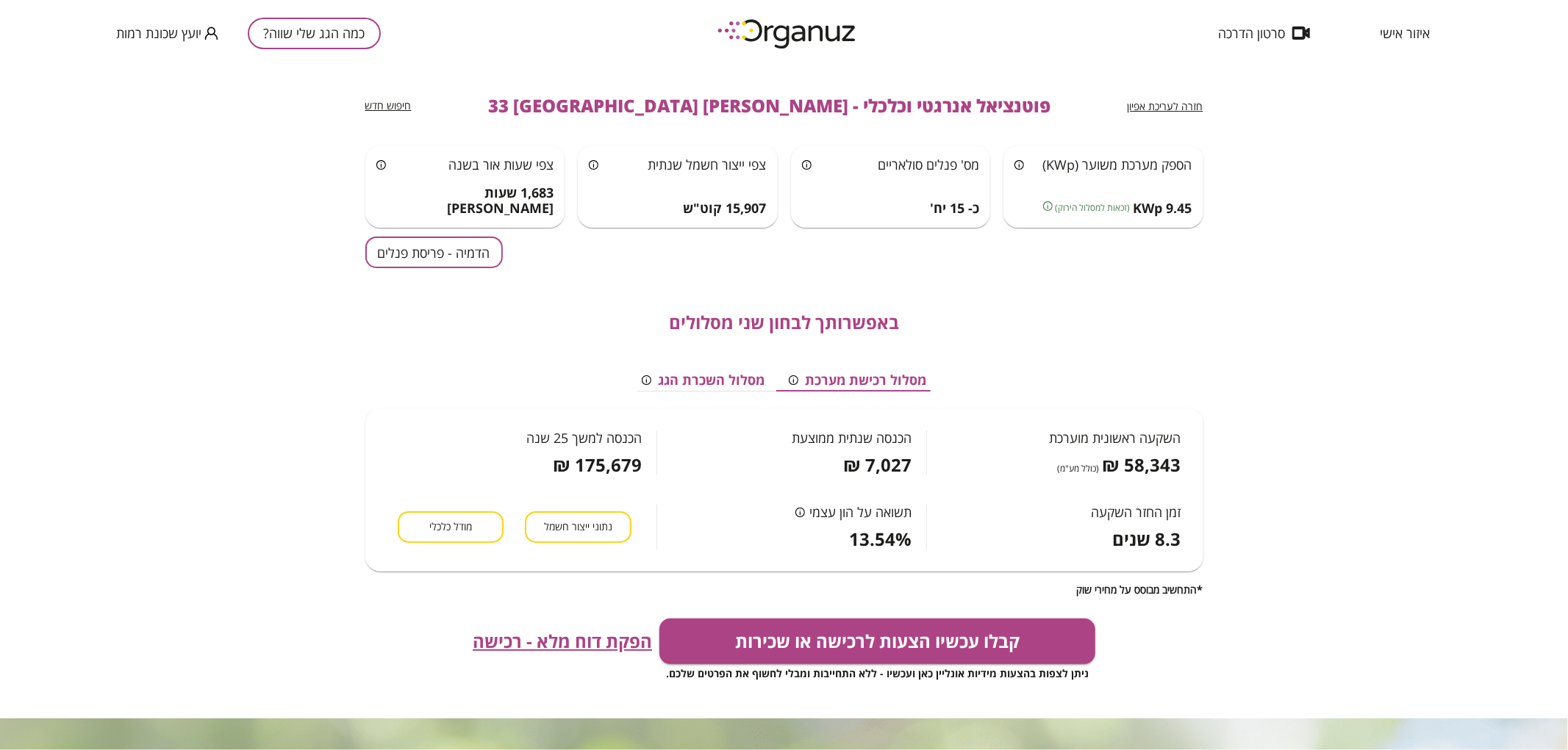
click at [457, 261] on button "הדמיה - פריסת פנלים" at bounding box center [434, 252] width 138 height 32
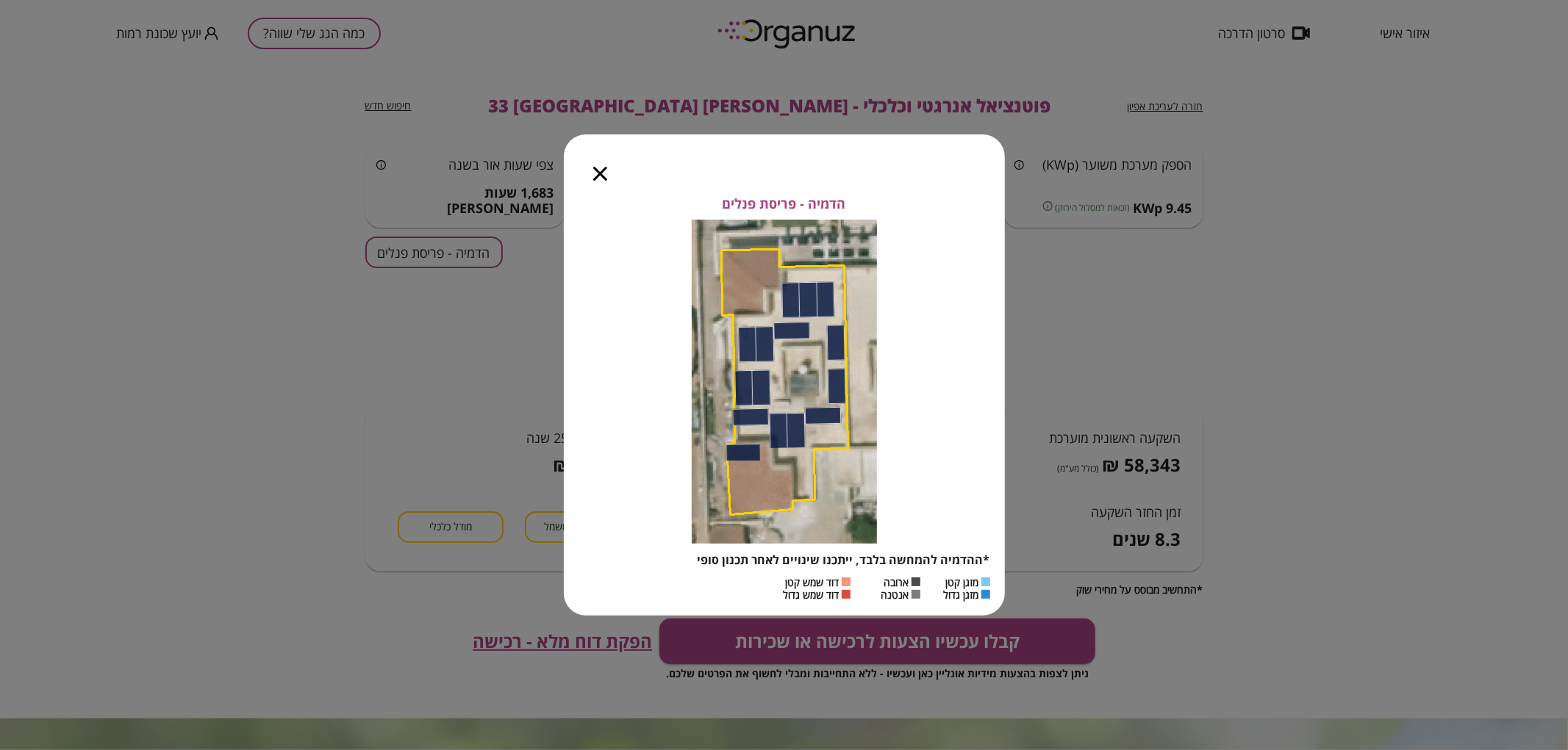
click at [598, 174] on icon "button" at bounding box center [600, 173] width 14 height 14
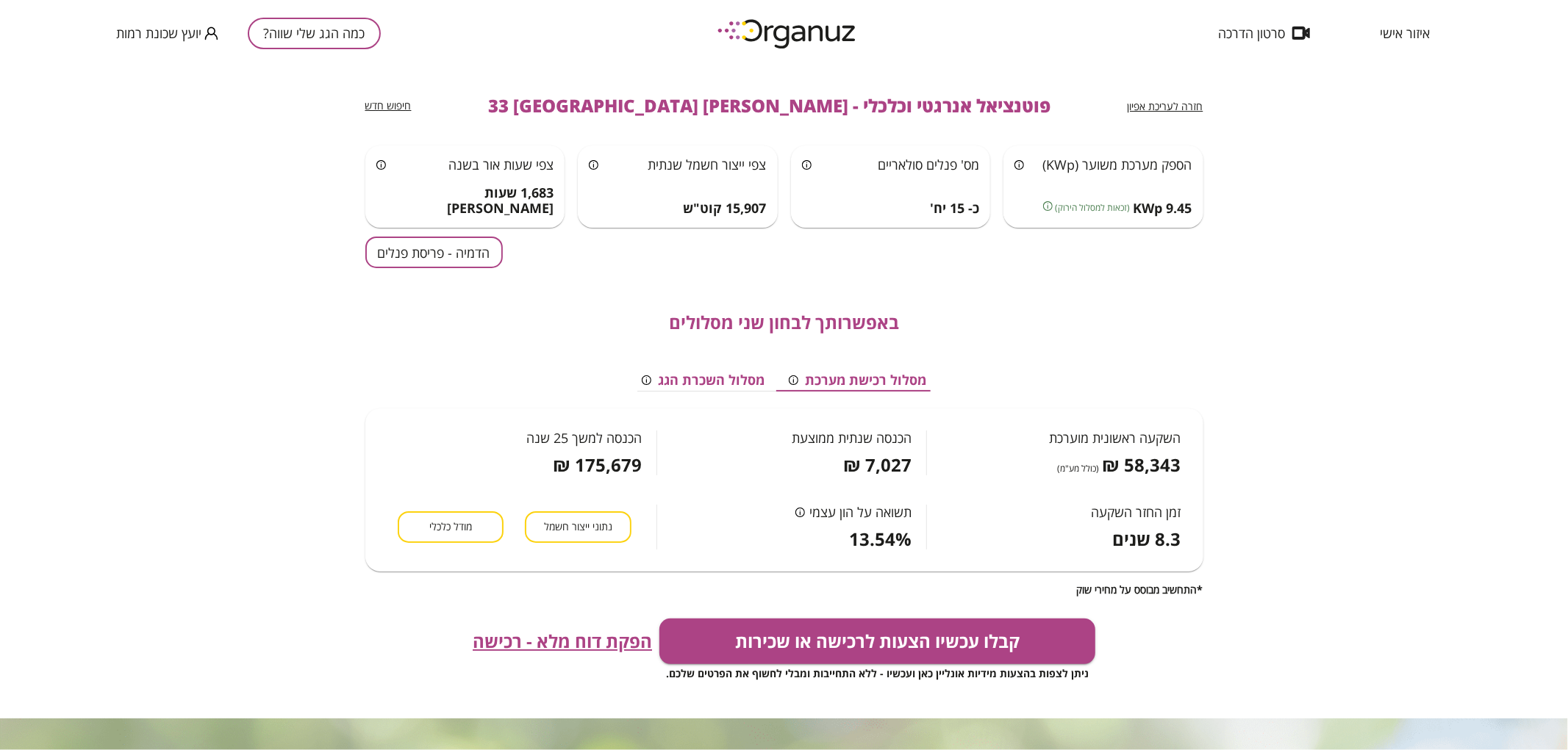
click at [331, 17] on button "כמה הגג שלי שווה?" at bounding box center [315, 33] width 133 height 32
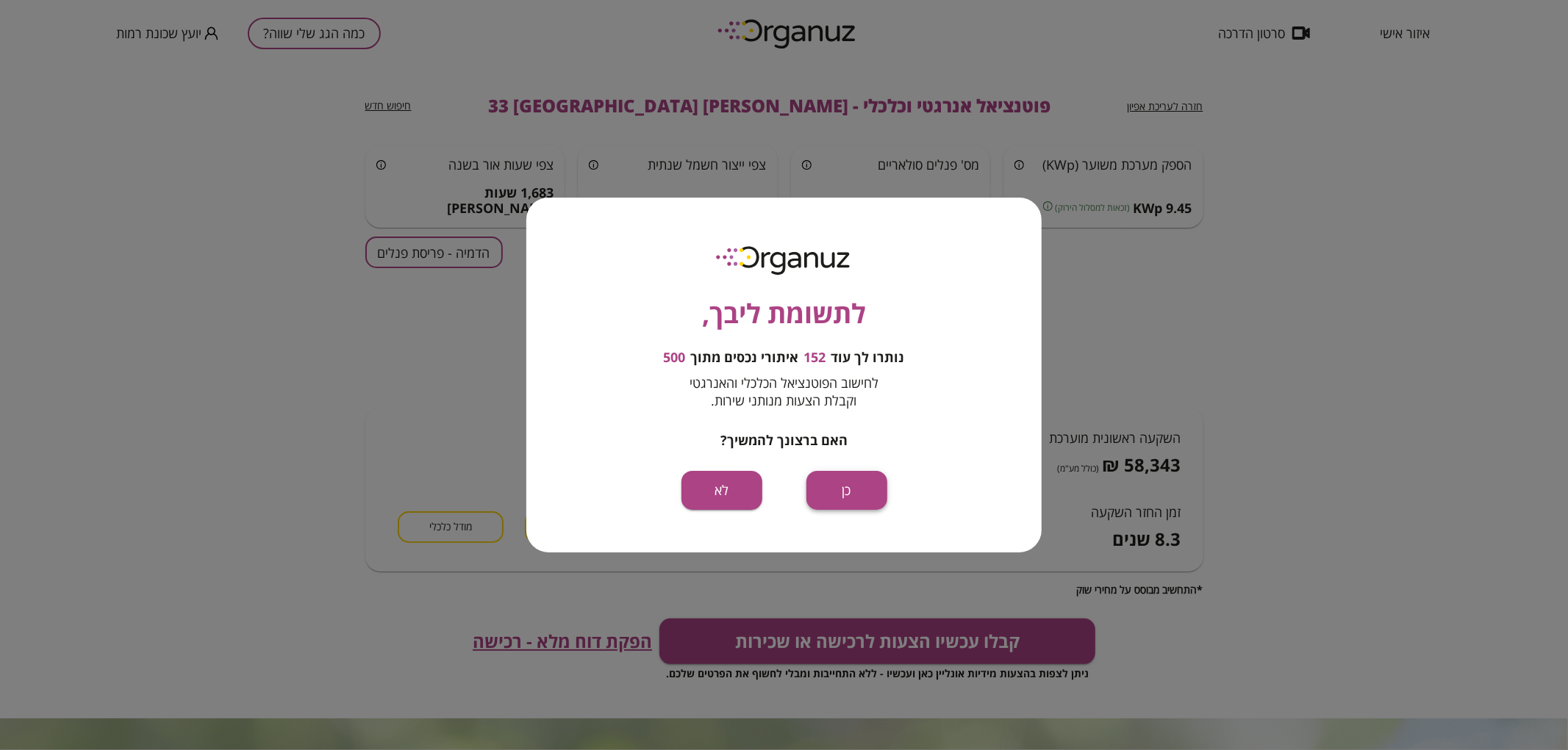
click at [860, 488] on button "כן" at bounding box center [847, 490] width 81 height 39
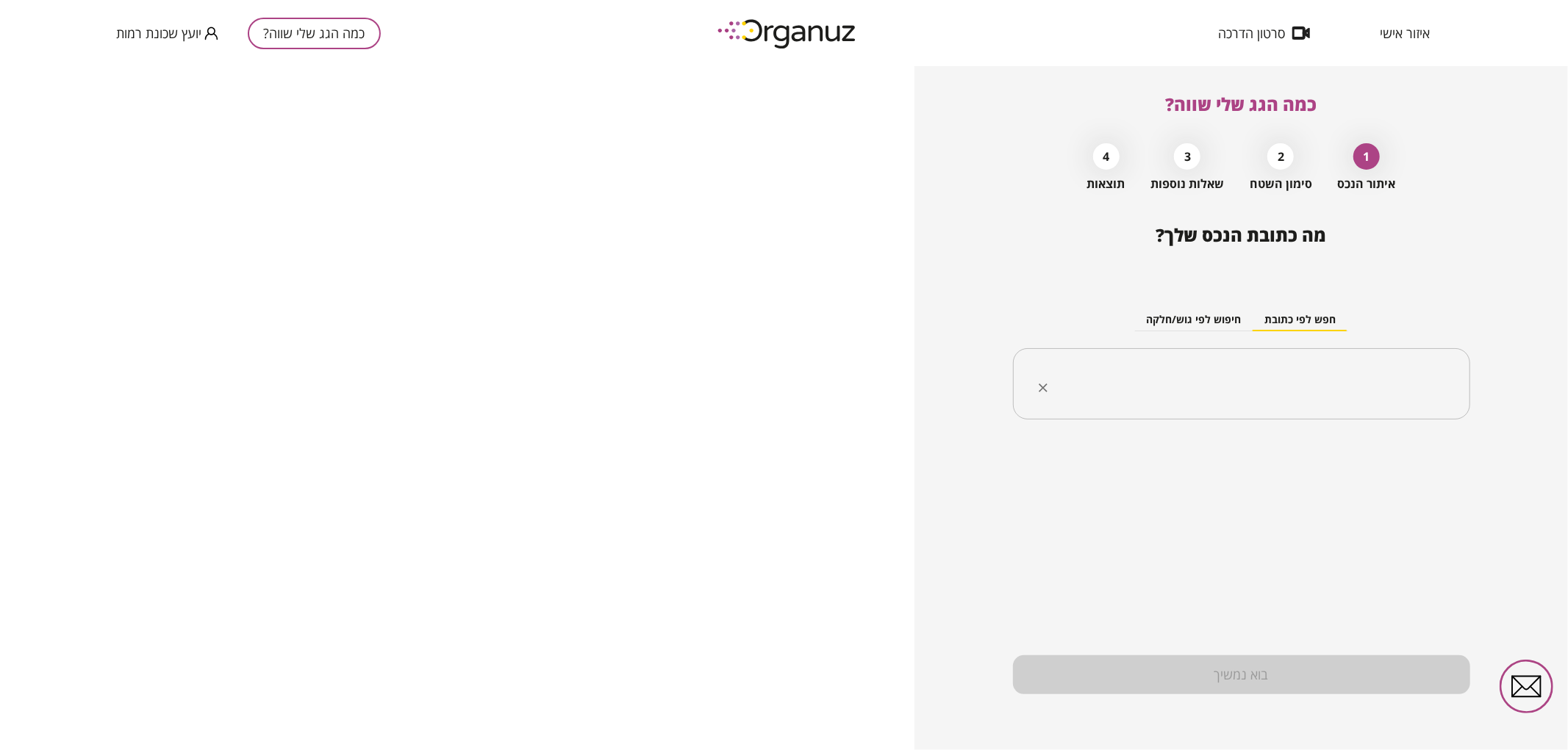
click at [1101, 385] on input "text" at bounding box center [1247, 385] width 411 height 36
click at [1377, 465] on li "[PERSON_NAME] 21 [GEOGRAPHIC_DATA]" at bounding box center [1242, 458] width 419 height 26
type input "**********"
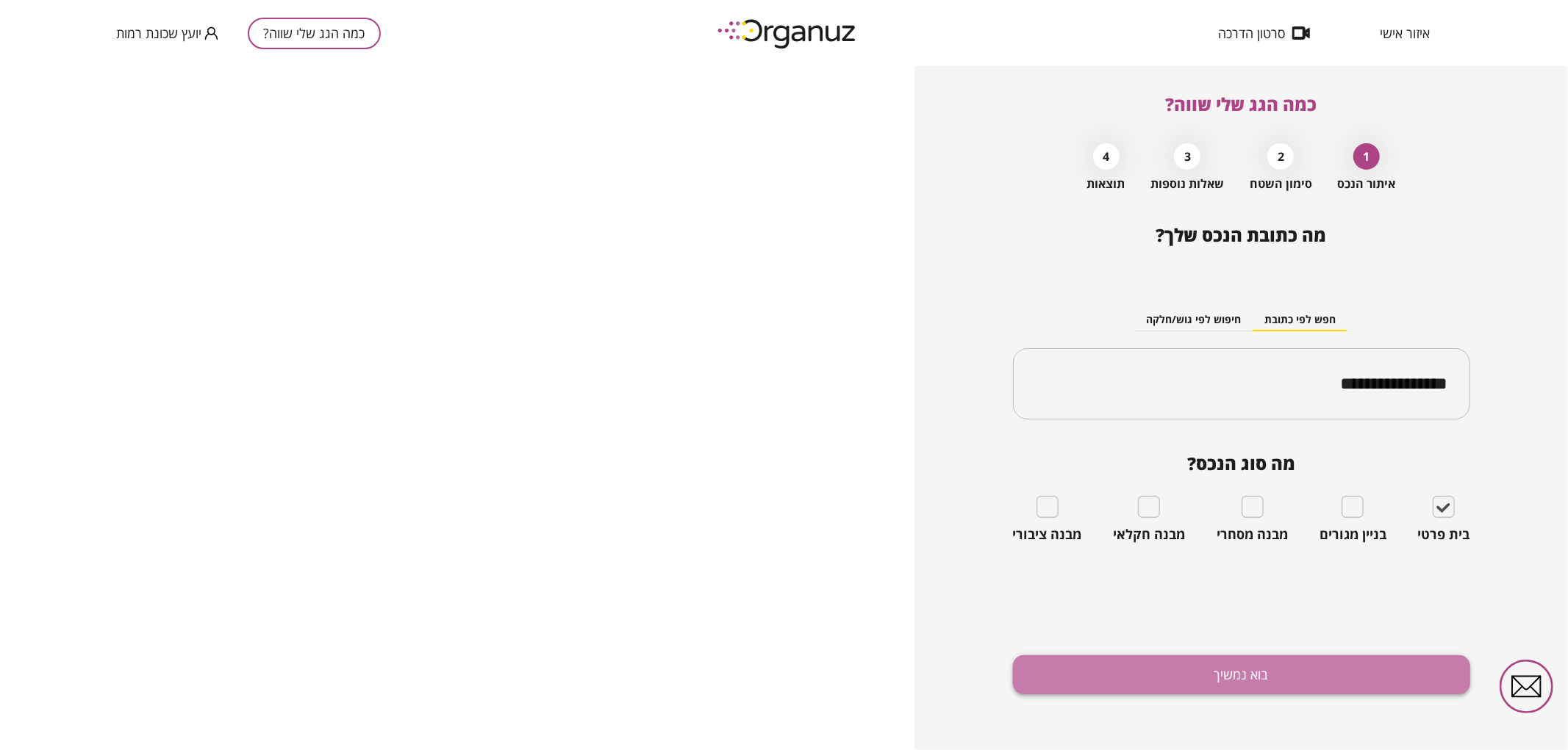
click at [1196, 666] on button "בוא נמשיך" at bounding box center [1242, 674] width 458 height 39
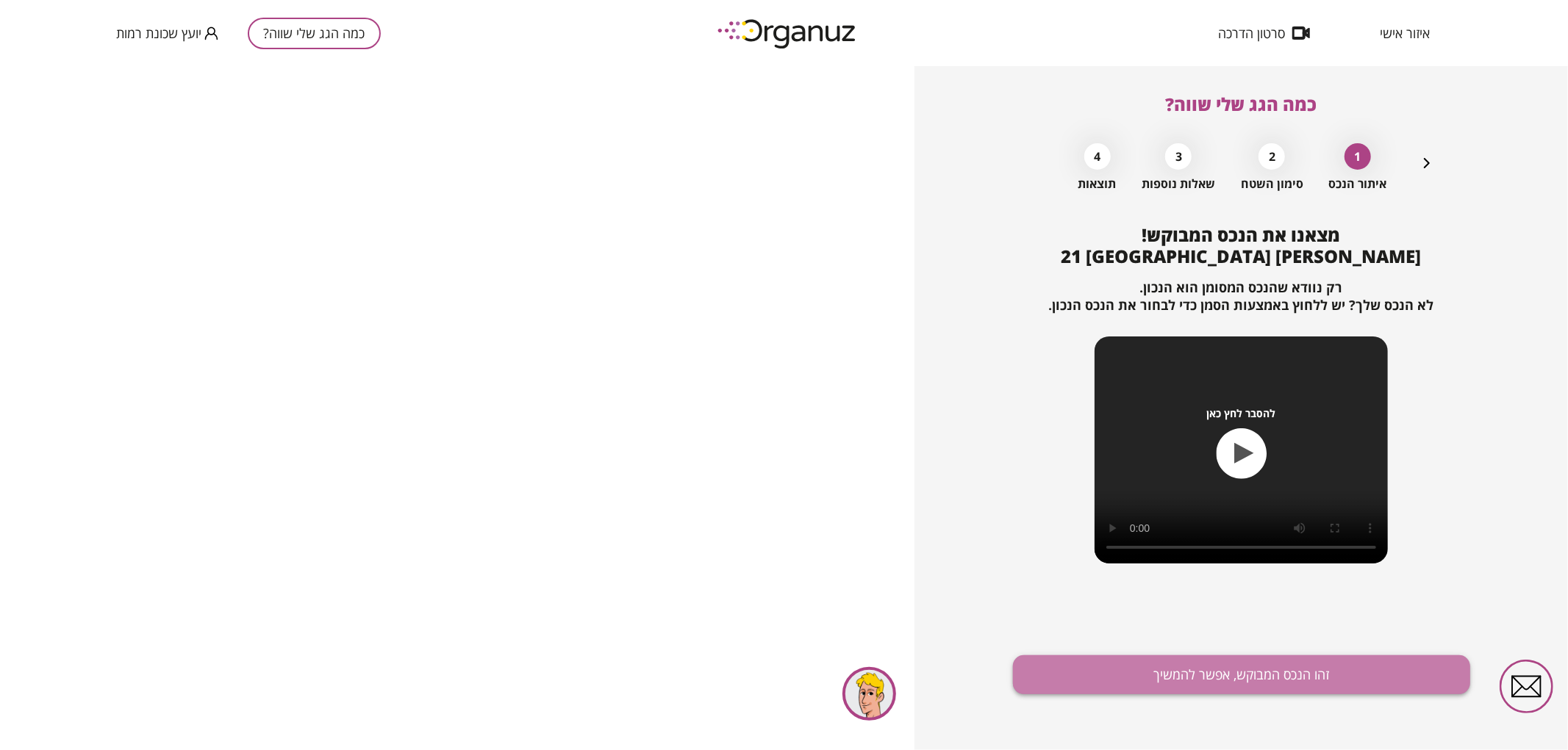
click at [1326, 669] on button "זהו הנכס המבוקש, אפשר להמשיך" at bounding box center [1242, 674] width 458 height 39
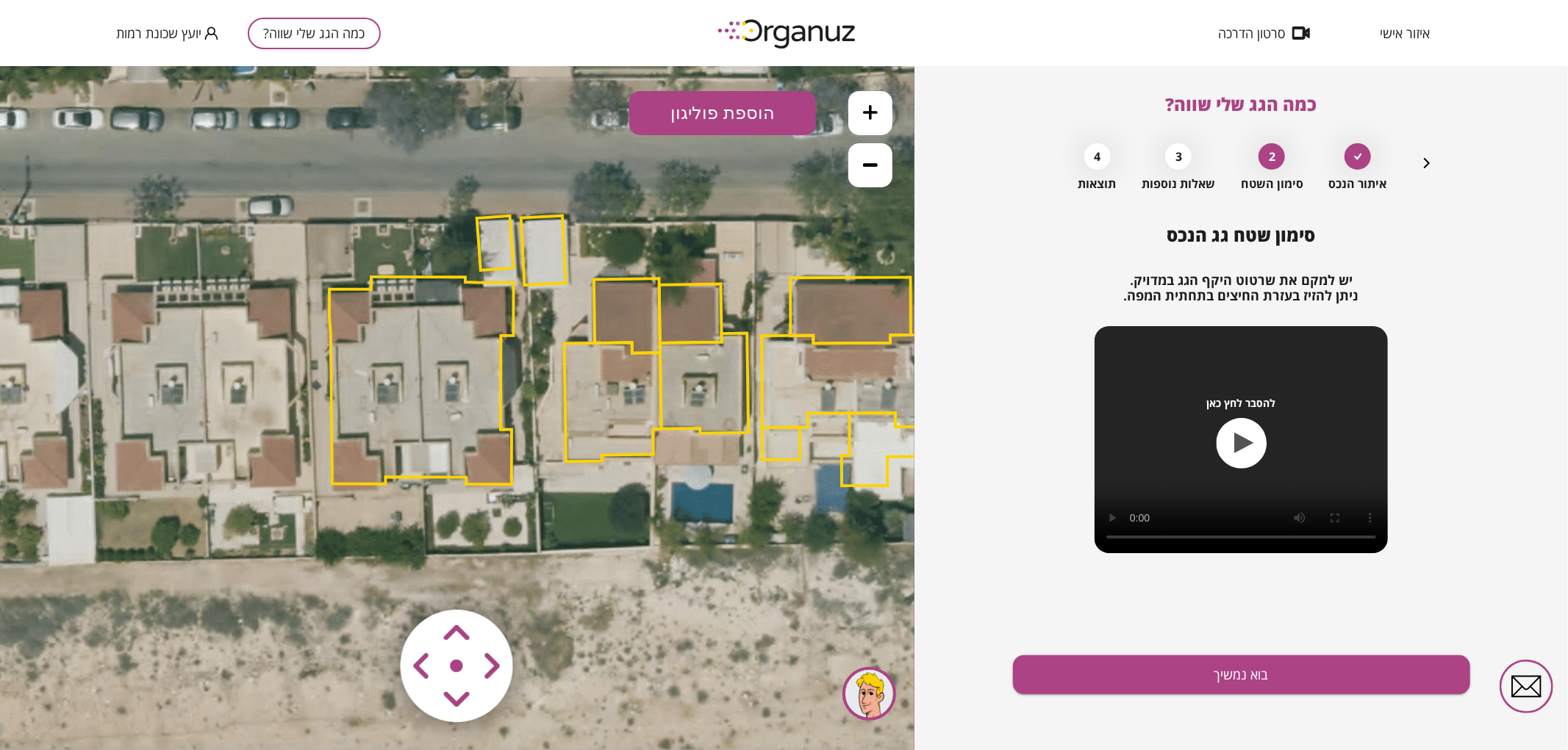
drag, startPoint x: 253, startPoint y: 385, endPoint x: 430, endPoint y: 328, distance: 186.0
click at [430, 328] on polygon at bounding box center [421, 380] width 184 height 208
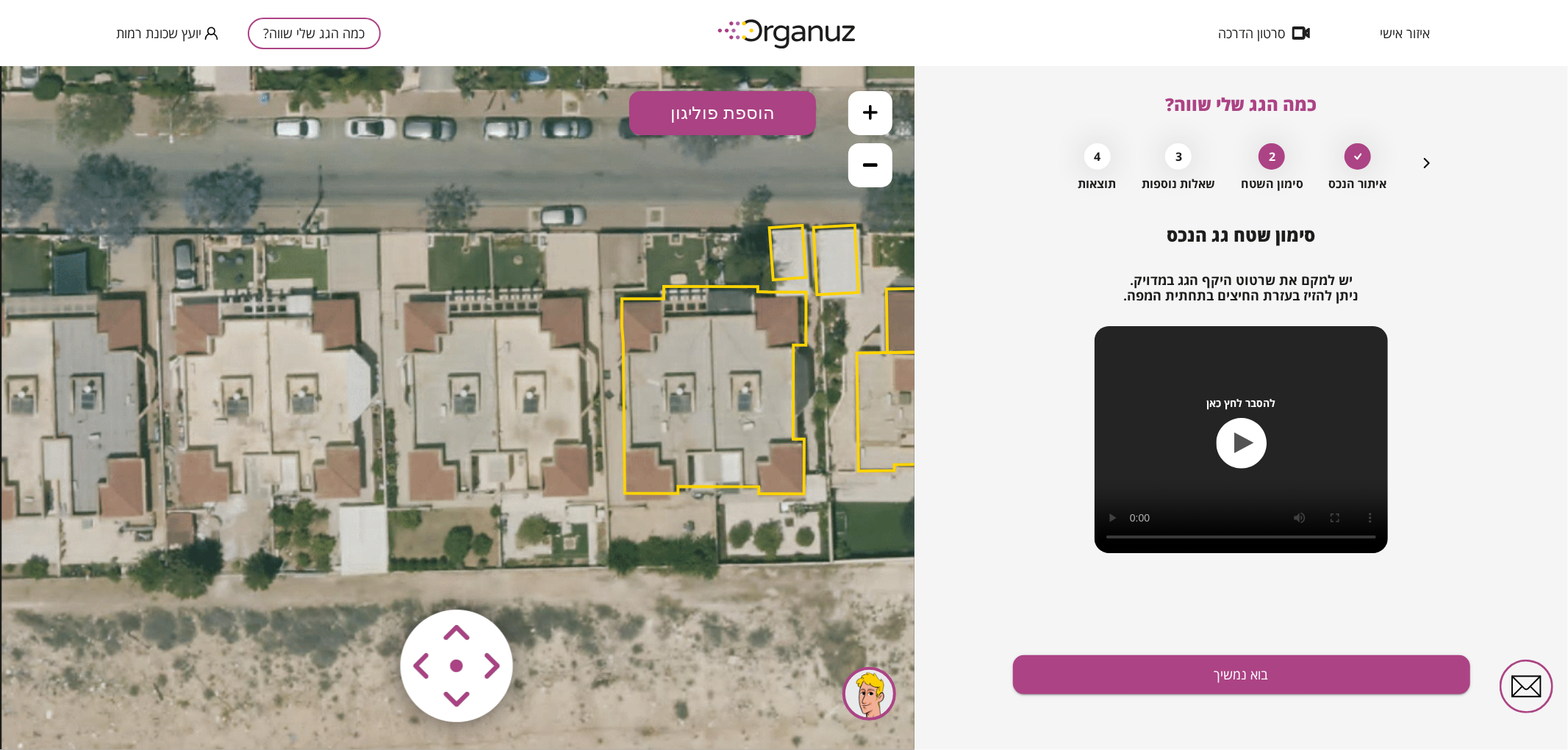
drag, startPoint x: 435, startPoint y: 291, endPoint x: 727, endPoint y: 301, distance: 292.2
click at [727, 301] on polygon at bounding box center [714, 390] width 184 height 208
click at [886, 164] on button at bounding box center [871, 164] width 44 height 44
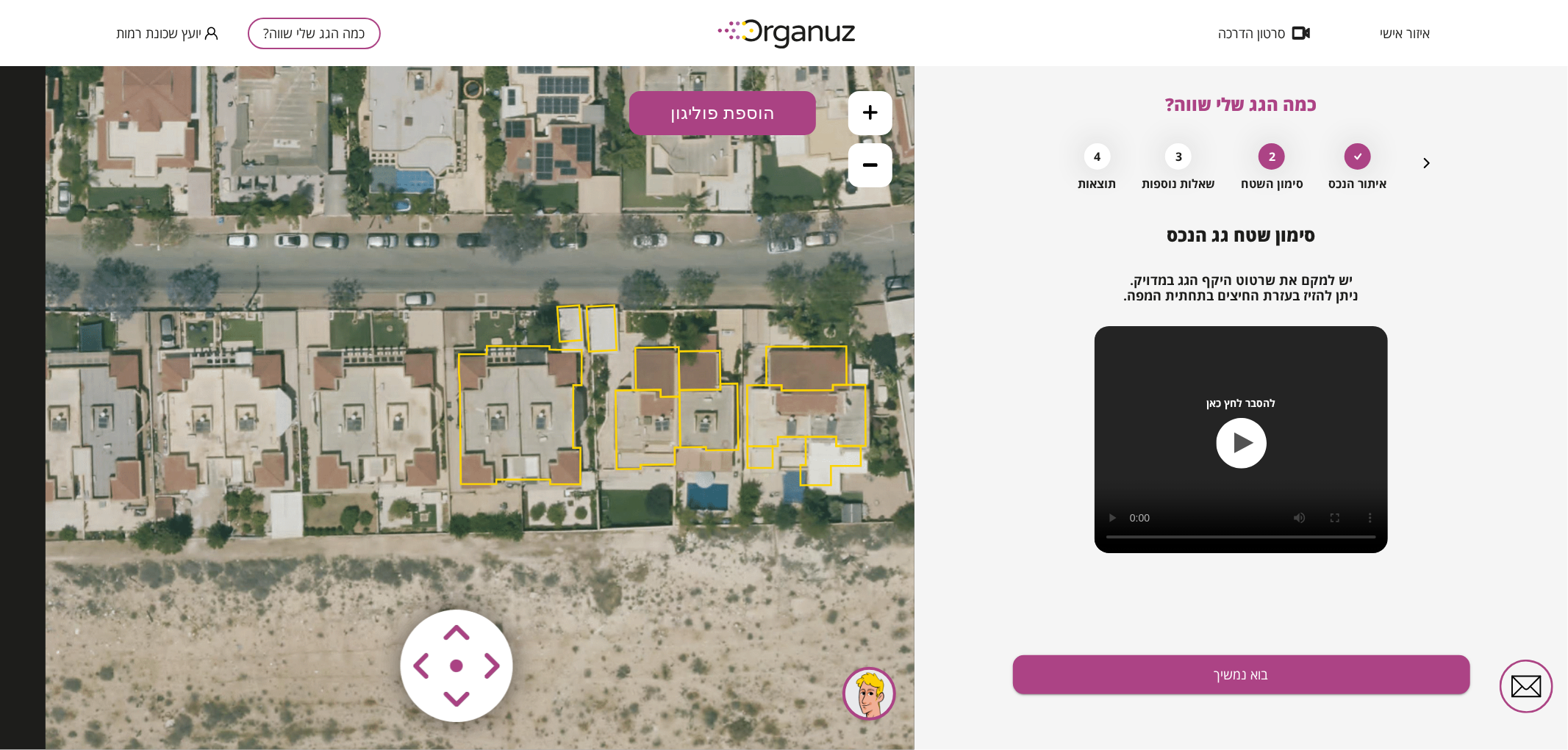
drag, startPoint x: 469, startPoint y: 325, endPoint x: 361, endPoint y: 344, distance: 109.7
click at [361, 344] on icon at bounding box center [663, 395] width 1235 height 1235
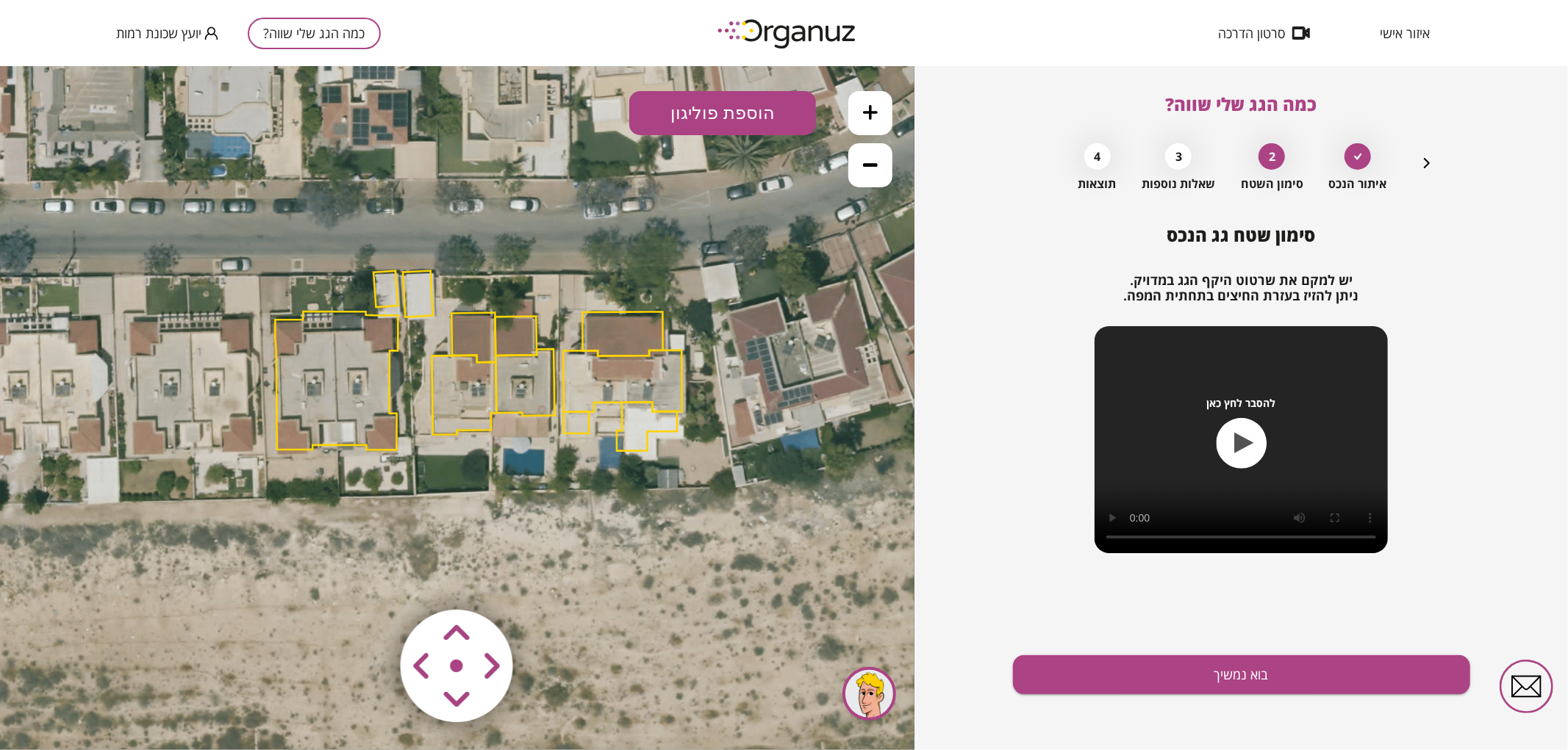
drag, startPoint x: 545, startPoint y: 337, endPoint x: 362, endPoint y: 303, distance: 186.1
click at [362, 303] on icon at bounding box center [479, 361] width 1235 height 1235
click at [872, 112] on icon at bounding box center [871, 112] width 15 height 15
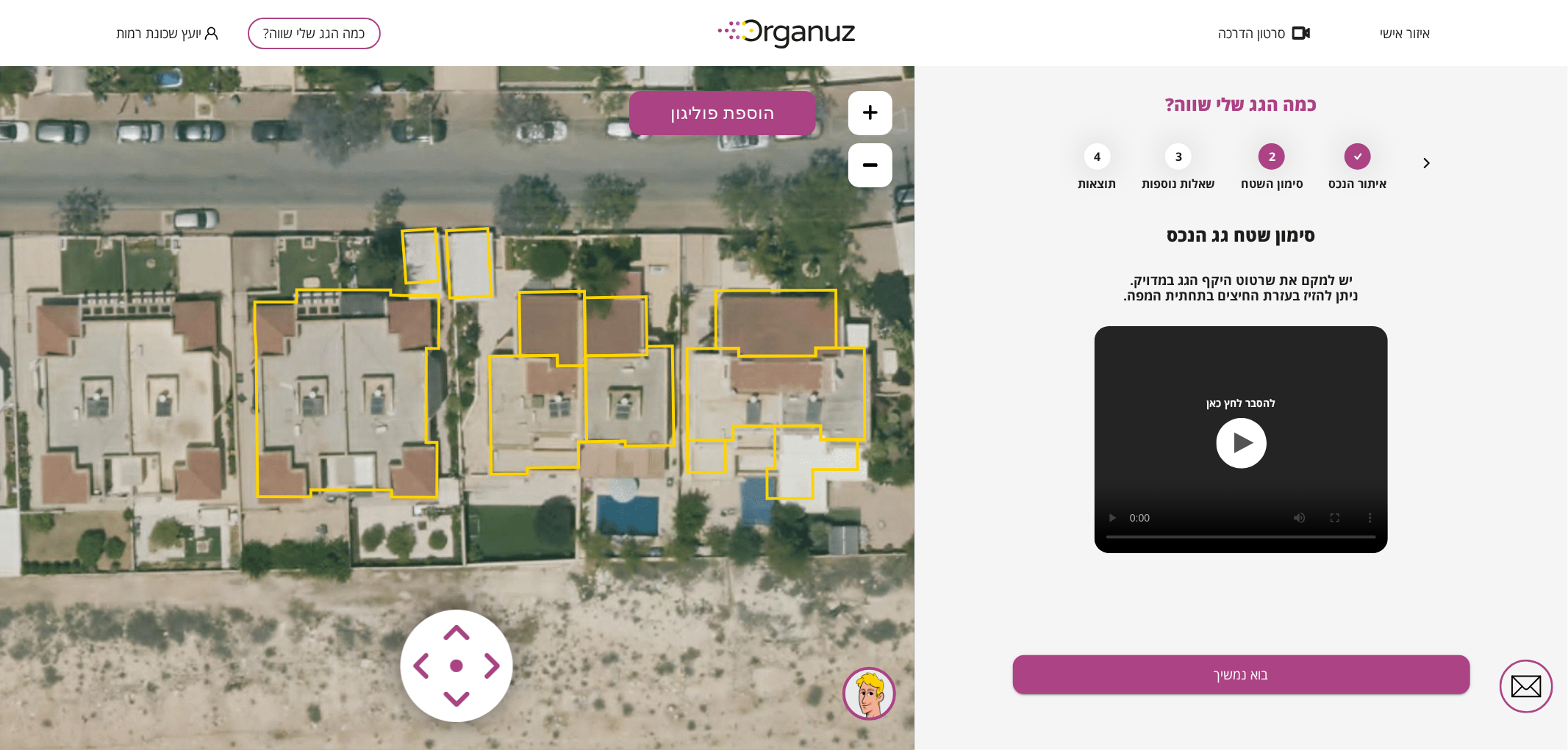
drag, startPoint x: 579, startPoint y: 342, endPoint x: 650, endPoint y: 368, distance: 75.6
click at [650, 368] on polygon at bounding box center [629, 396] width 88 height 100
click at [464, 256] on polygon at bounding box center [468, 262] width 45 height 69
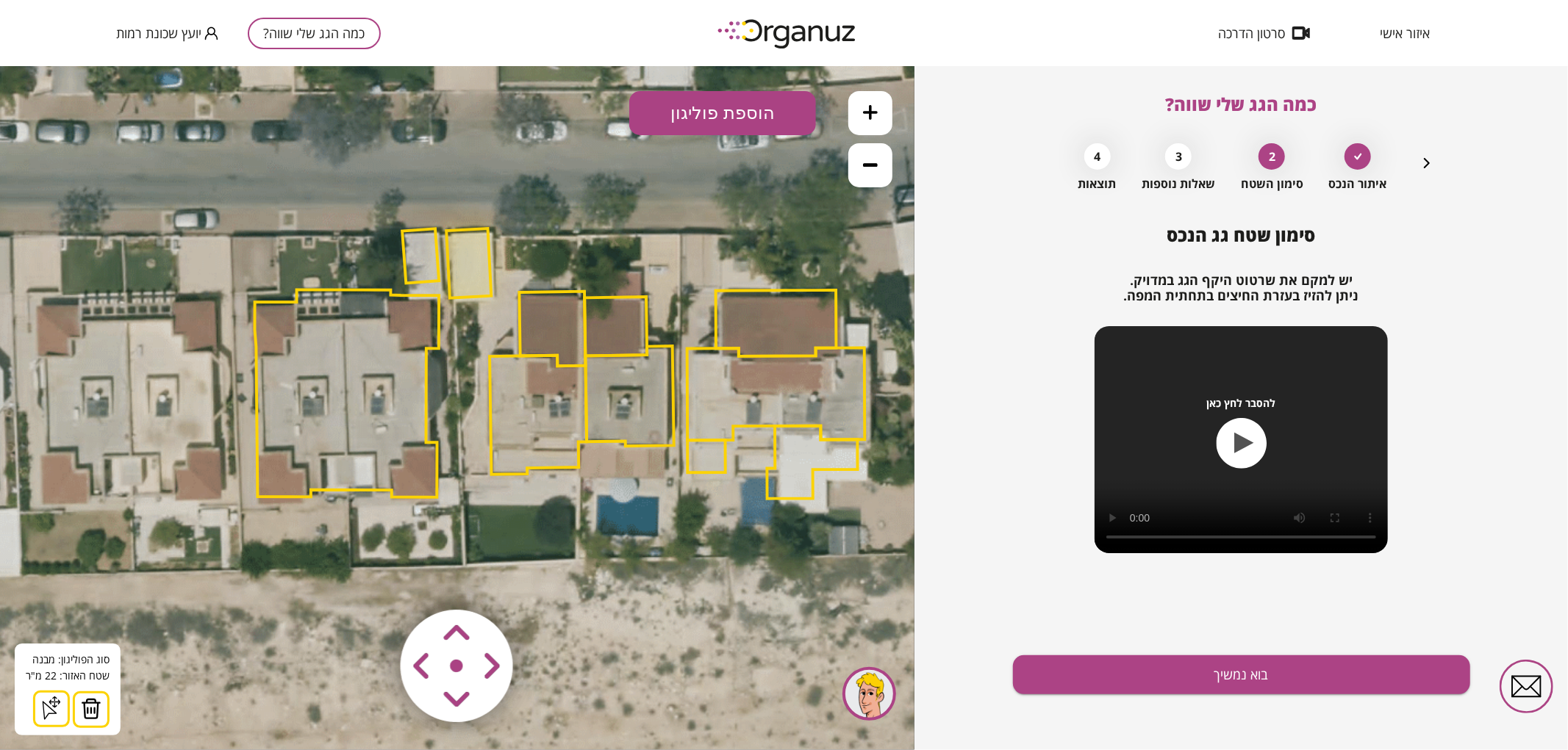
click at [92, 704] on img at bounding box center [91, 708] width 21 height 22
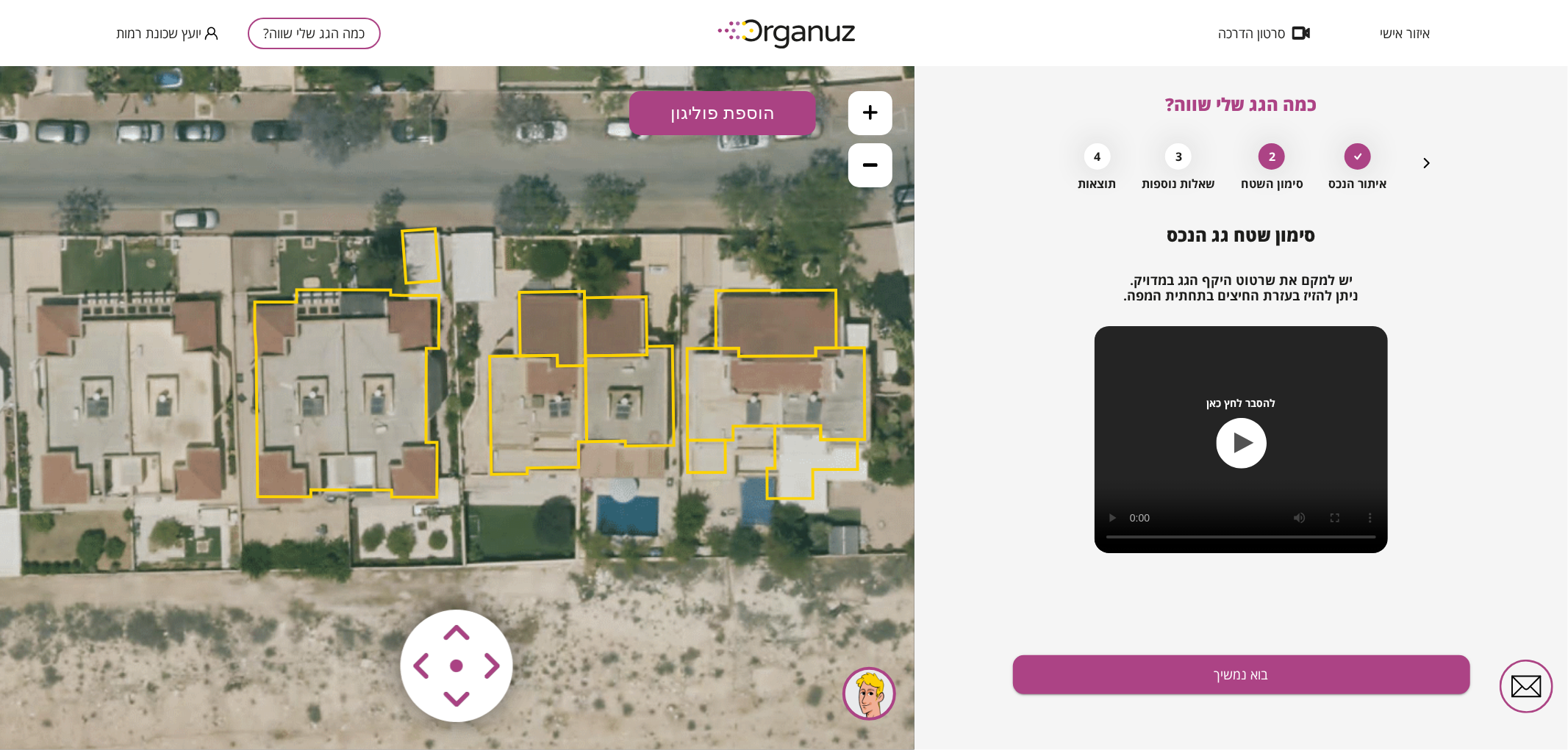
click at [416, 251] on polygon at bounding box center [420, 255] width 36 height 55
click at [96, 690] on div "סוג הפוליגון: מבנה אורך הצלע: 0 מטר שטח האזור: 14 מ"[GEOGRAPHIC_DATA] הוסף נקוד…" at bounding box center [67, 689] width 106 height 92
click at [86, 704] on img at bounding box center [91, 708] width 21 height 22
click at [328, 433] on polygon at bounding box center [347, 393] width 184 height 208
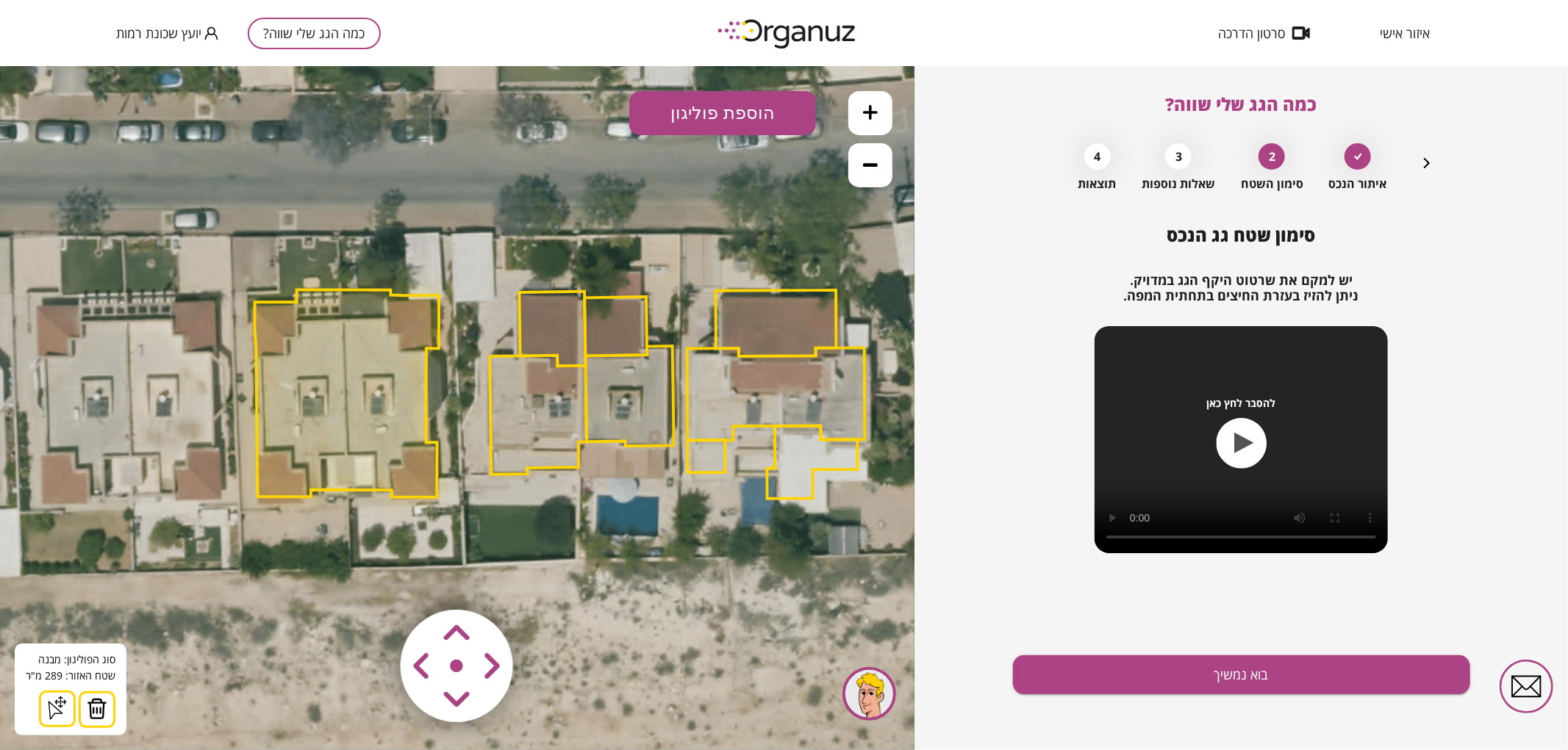
click at [88, 703] on img at bounding box center [97, 708] width 21 height 22
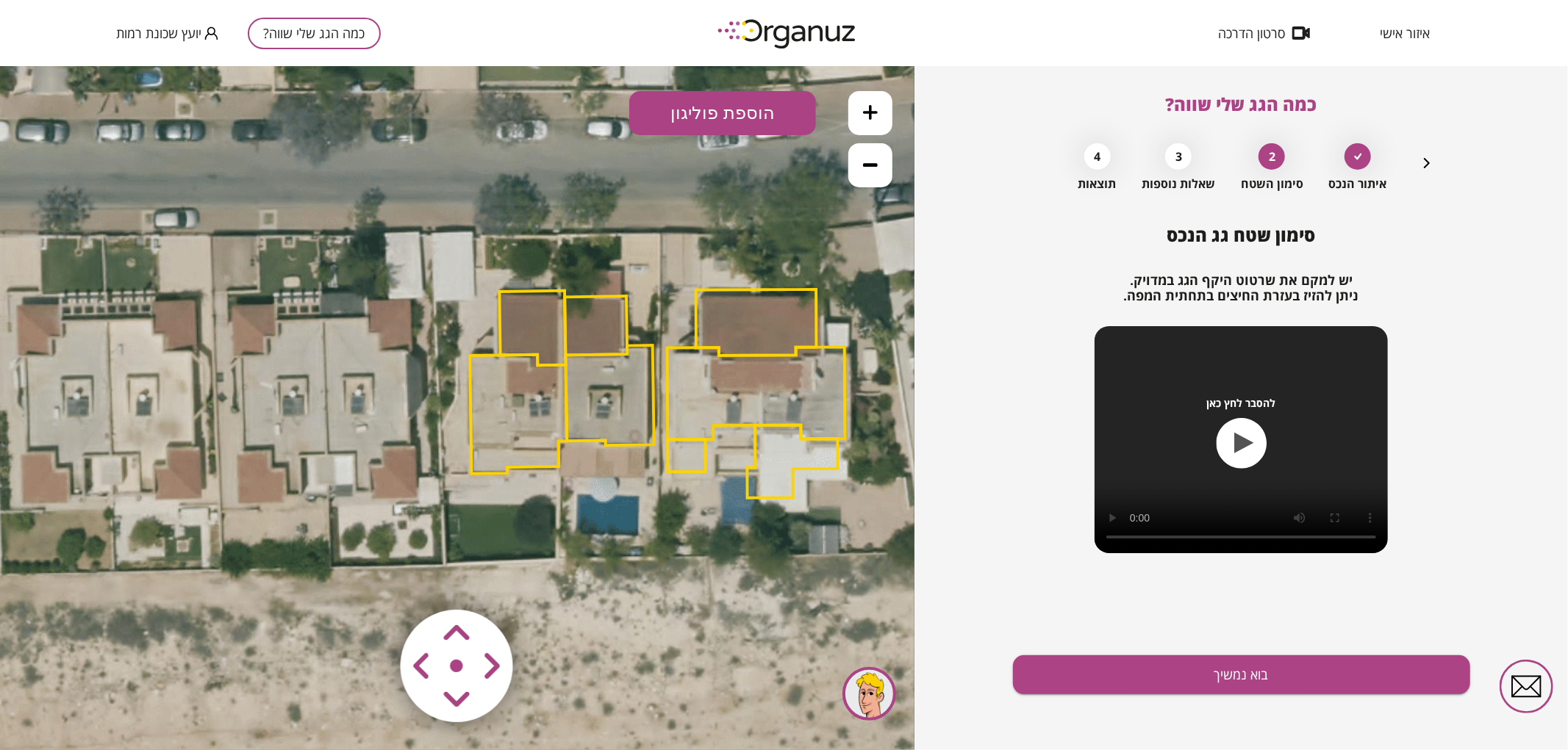
drag, startPoint x: 490, startPoint y: 427, endPoint x: 452, endPoint y: 424, distance: 38.1
click at [469, 424] on polygon at bounding box center [518, 414] width 97 height 119
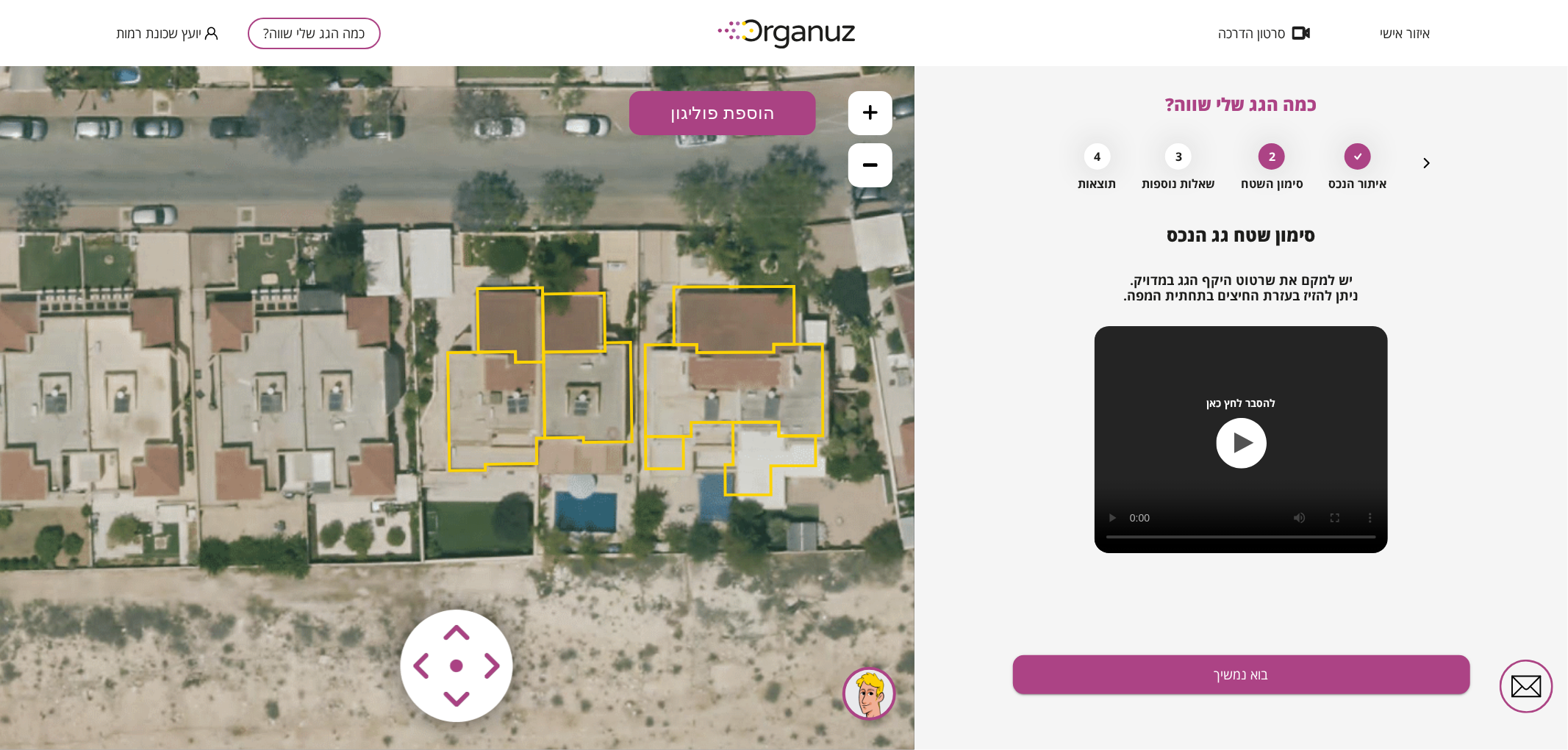
click at [613, 375] on polygon at bounding box center [587, 392] width 88 height 100
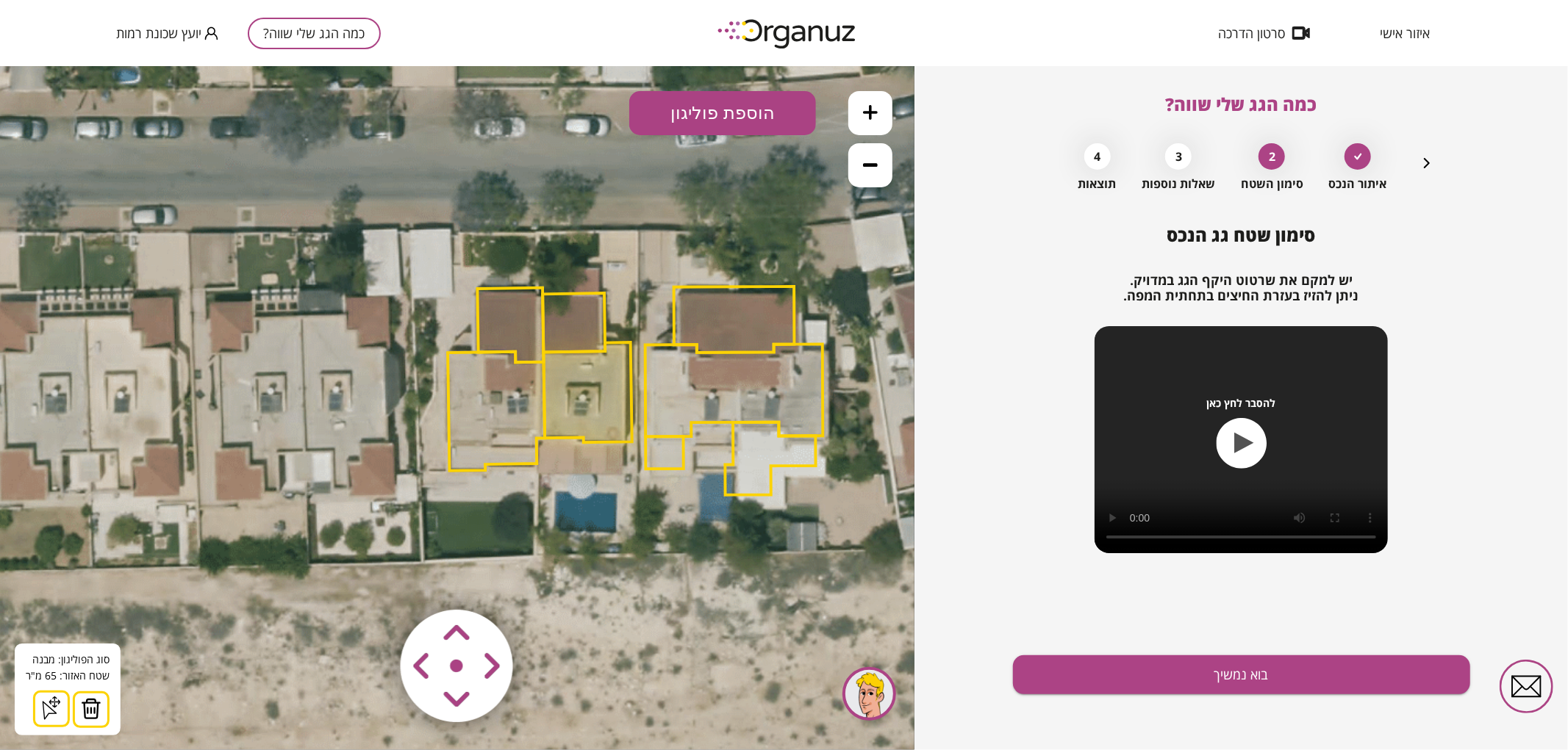
click at [89, 704] on img at bounding box center [91, 708] width 21 height 22
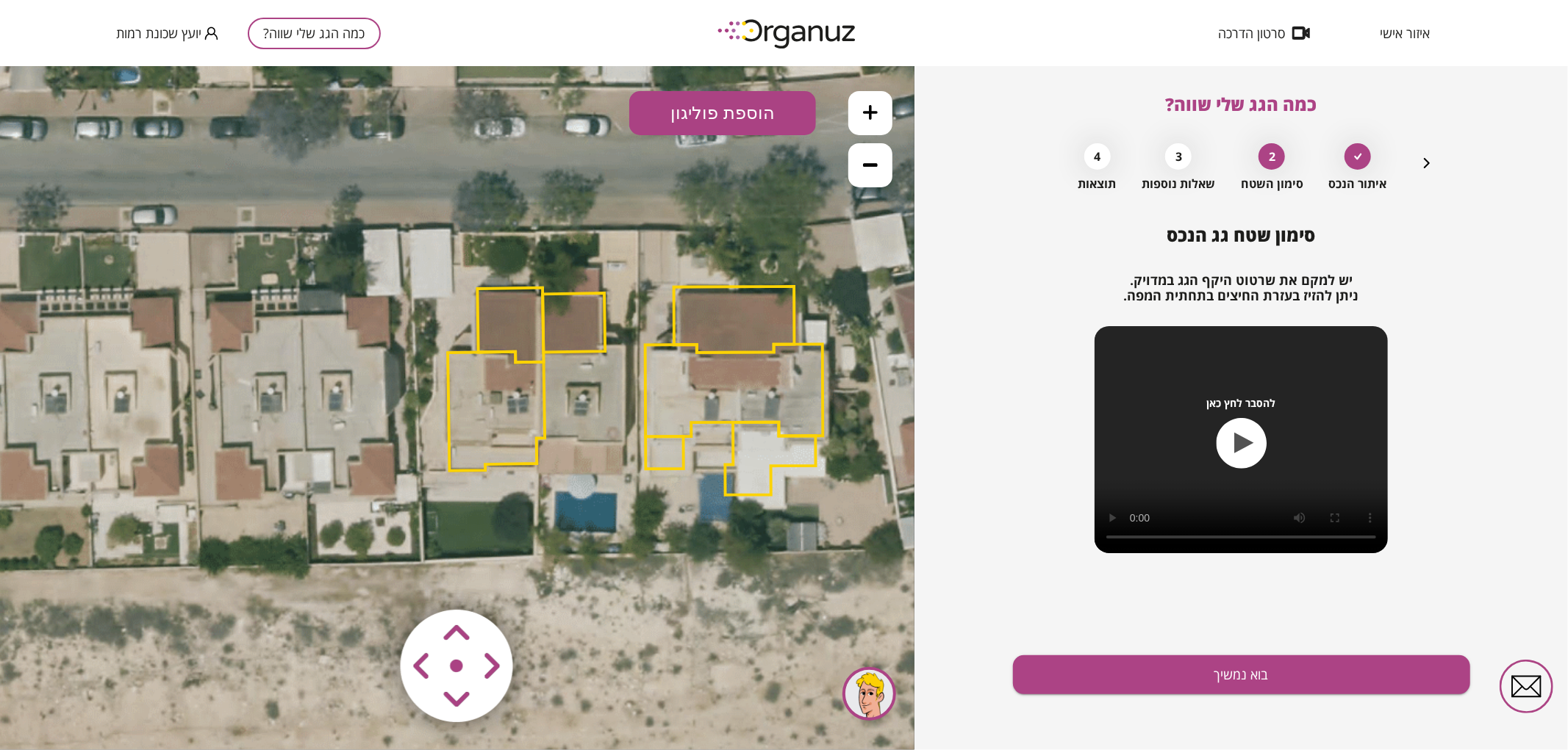
click at [583, 334] on polygon at bounding box center [573, 322] width 63 height 59
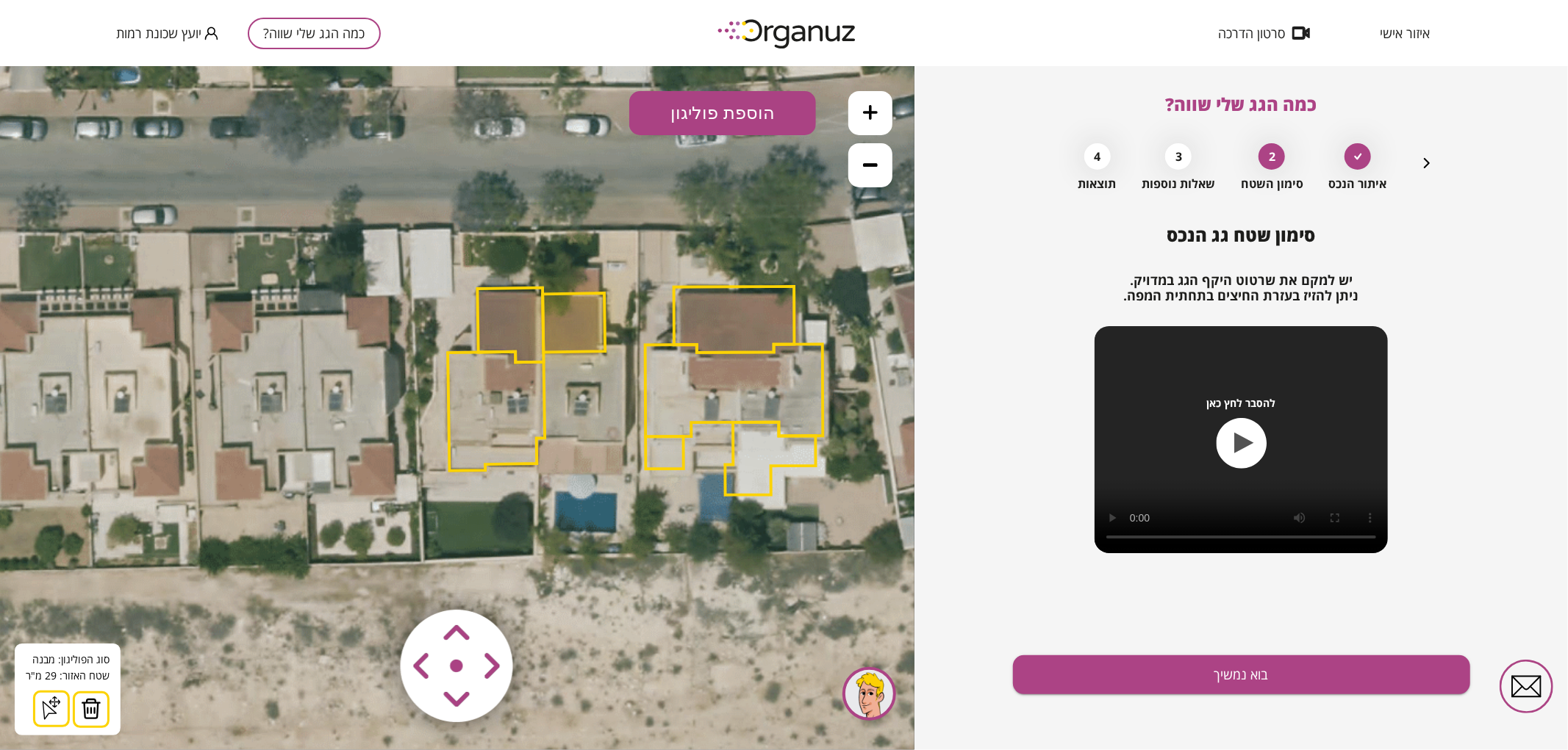
click at [104, 705] on button at bounding box center [91, 709] width 36 height 36
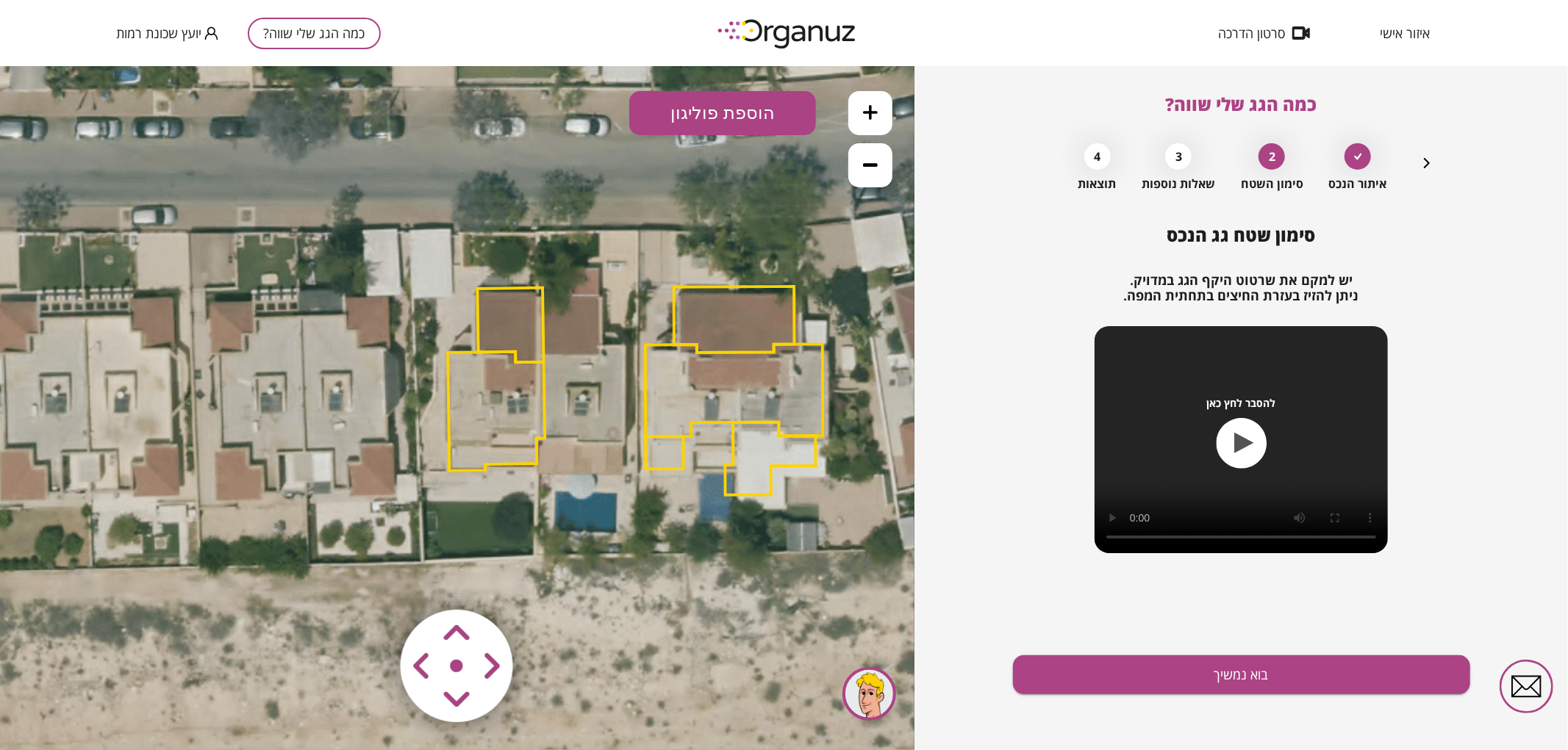
click at [870, 115] on icon at bounding box center [871, 112] width 15 height 15
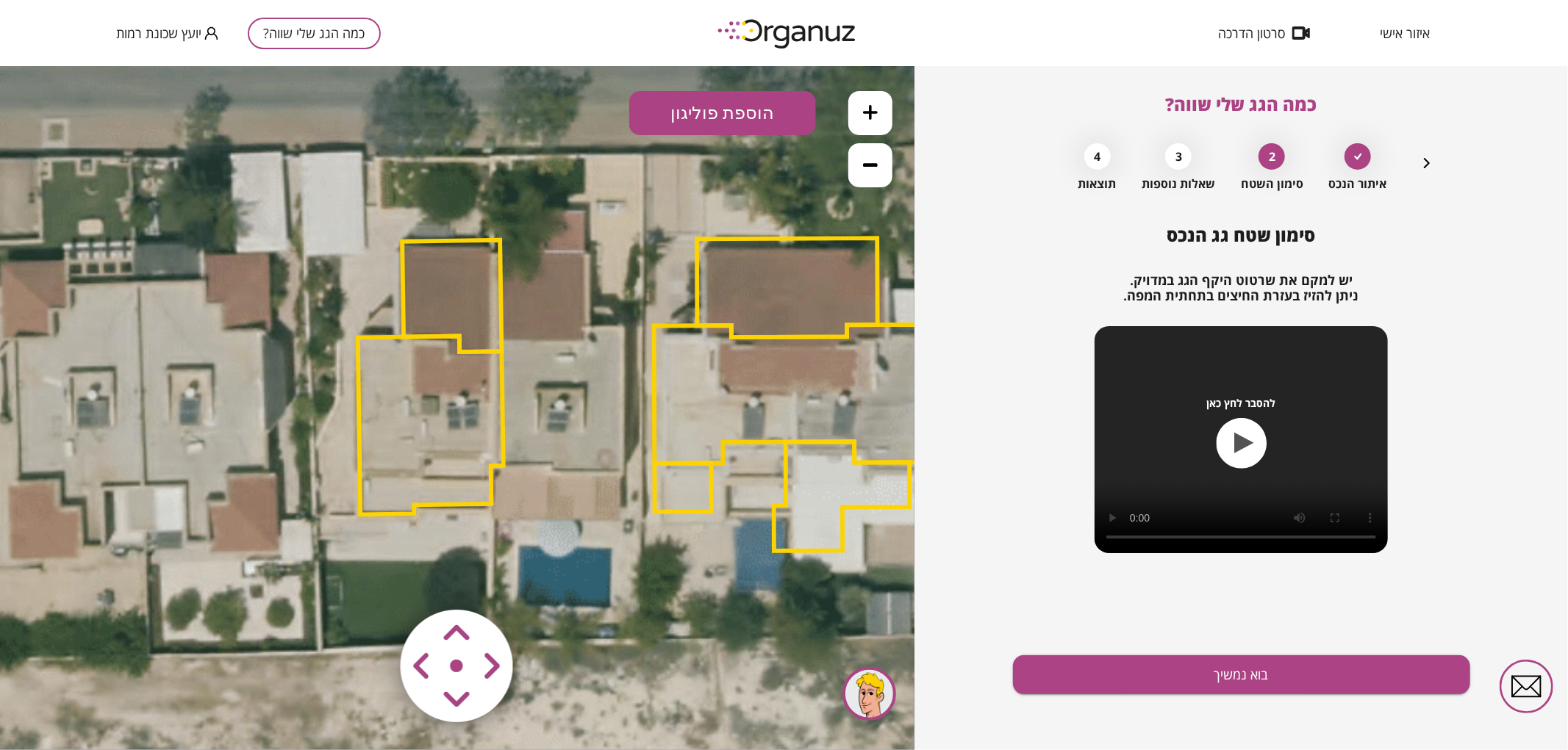
drag, startPoint x: 678, startPoint y: 342, endPoint x: 607, endPoint y: 352, distance: 71.7
click at [607, 352] on icon at bounding box center [465, 349] width 2779 height 2778
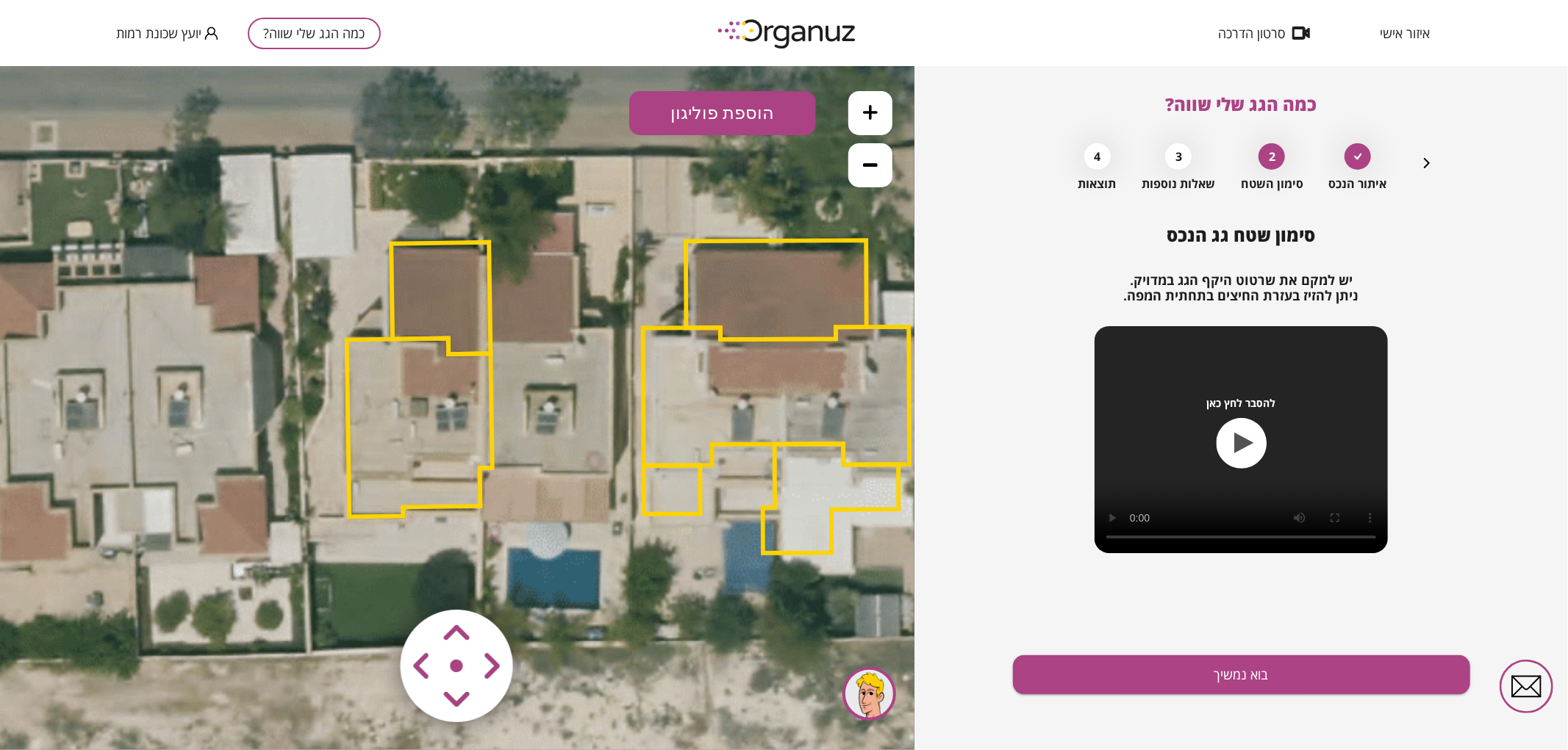
click at [370, 579] on area at bounding box center [370, 579] width 0 height 0
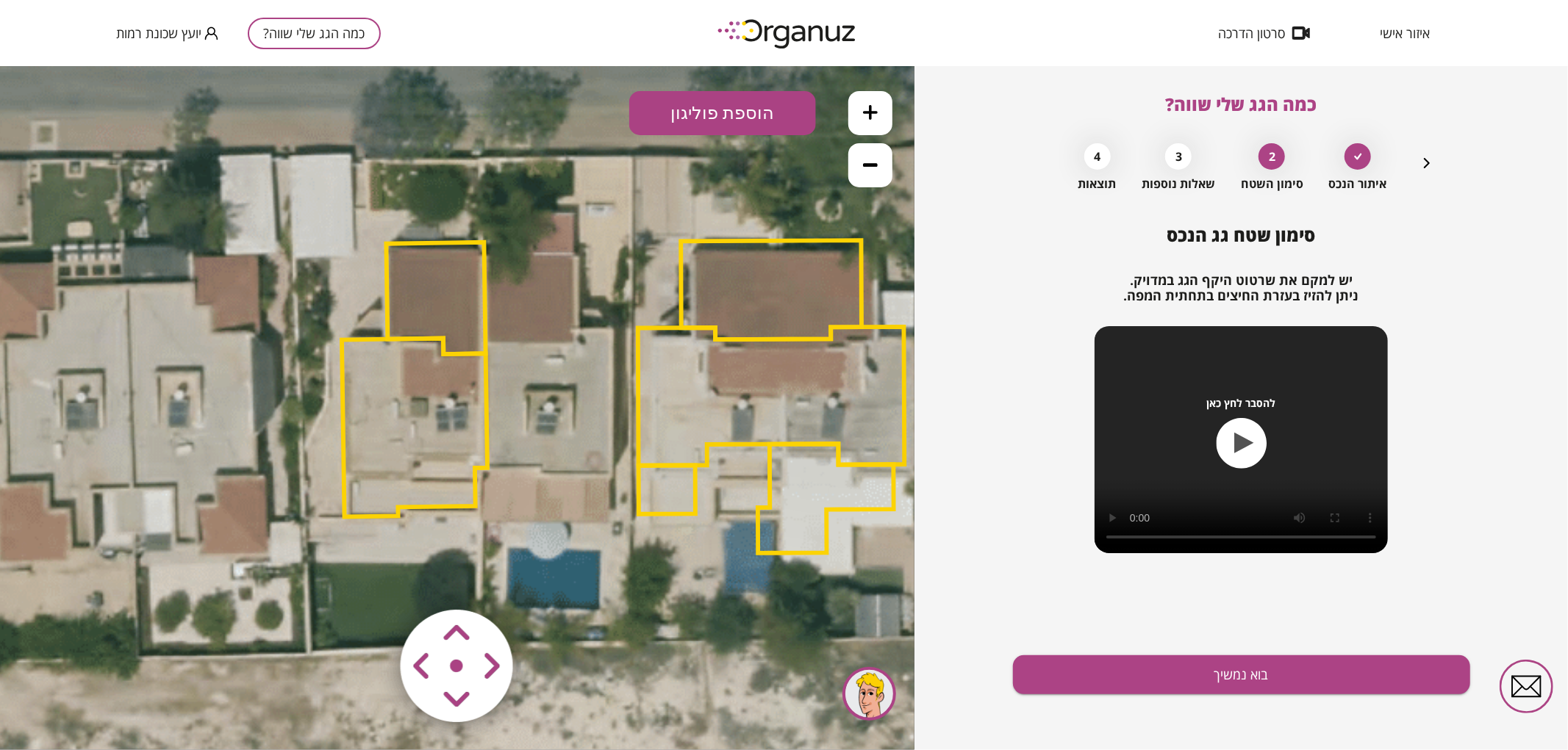
click at [370, 579] on area at bounding box center [370, 579] width 0 height 0
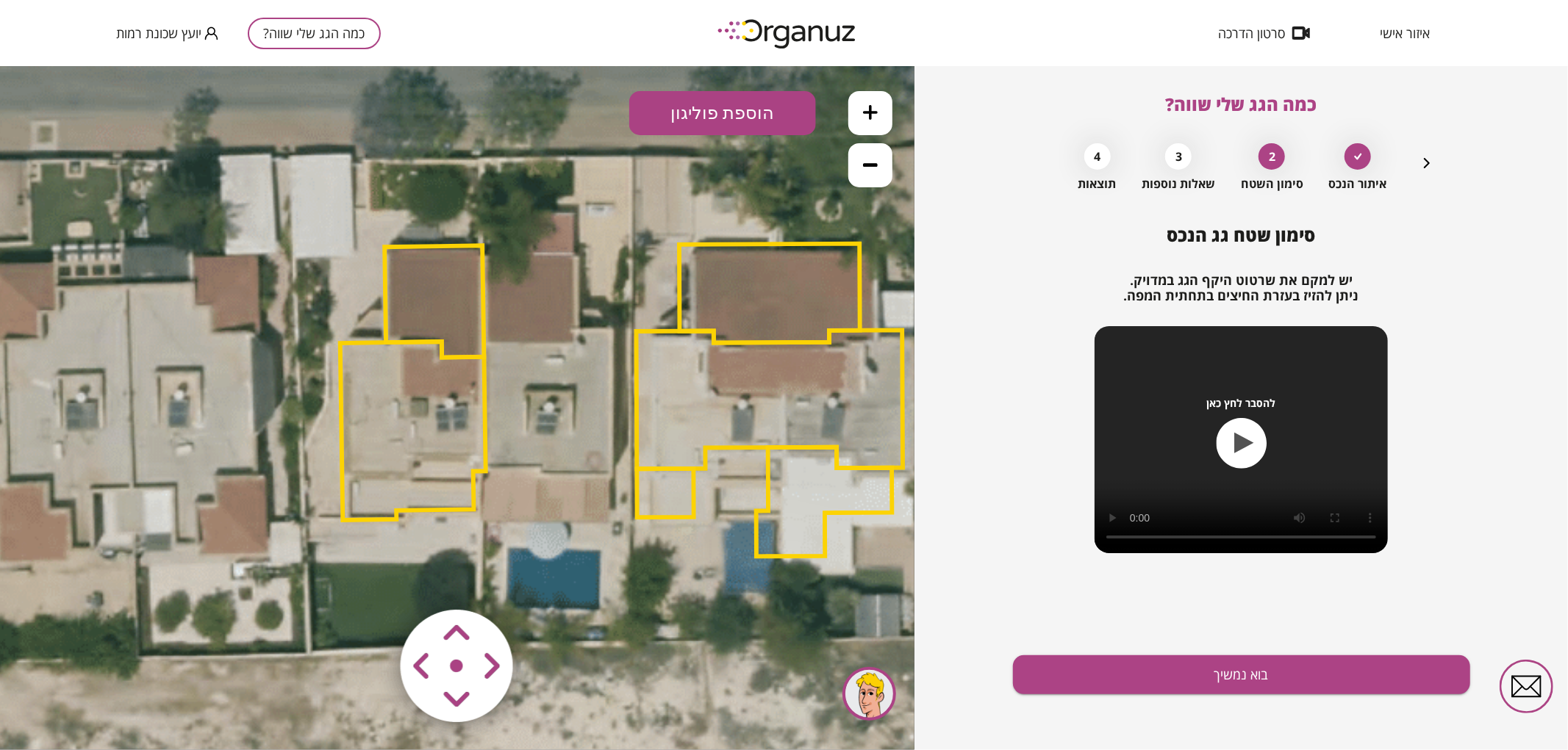
click at [449, 288] on polygon at bounding box center [434, 301] width 99 height 112
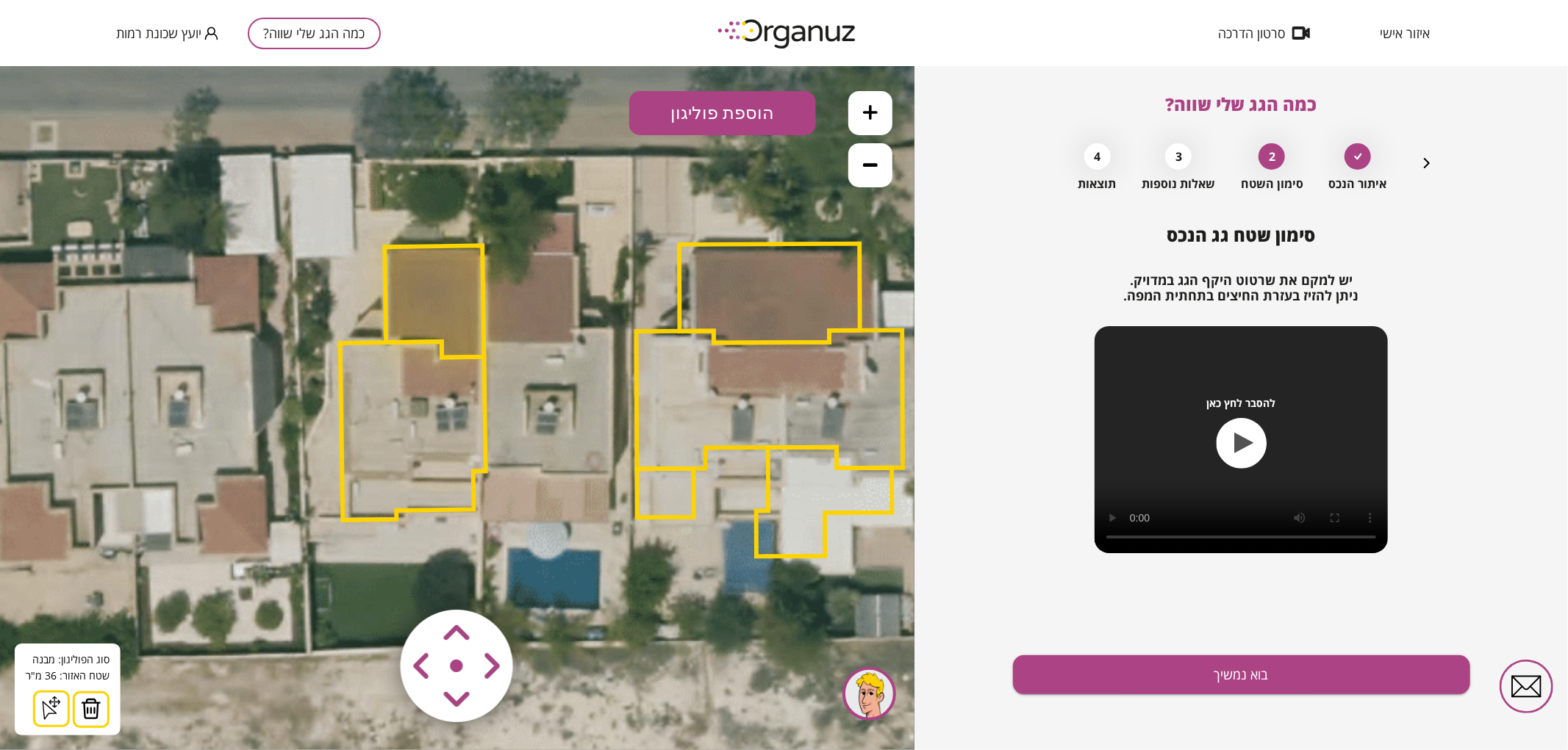
click at [430, 377] on polygon at bounding box center [413, 430] width 146 height 179
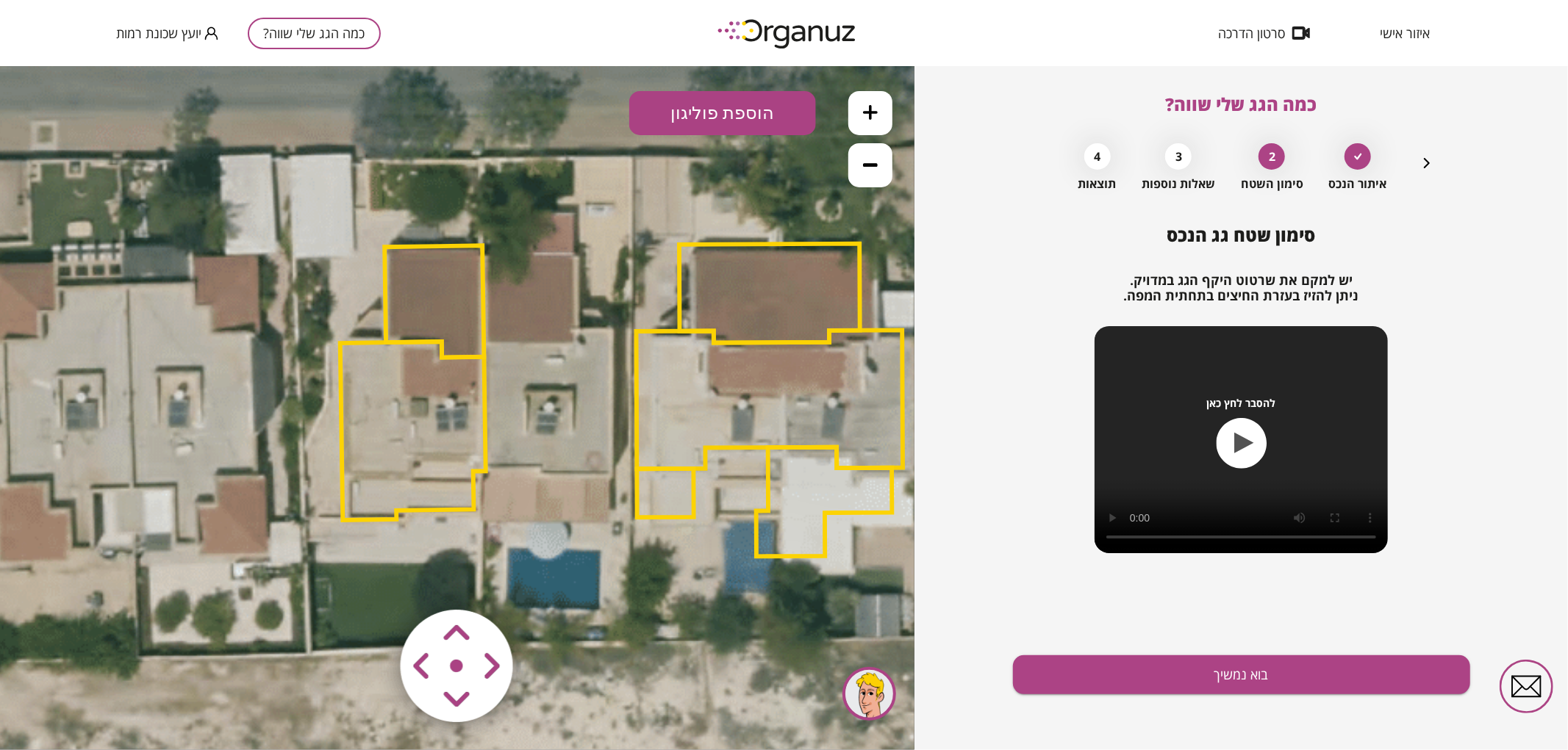
click at [285, 457] on icon at bounding box center [454, 351] width 2779 height 2778
click at [1137, 655] on button "בוא נמשיך" at bounding box center [1242, 674] width 458 height 39
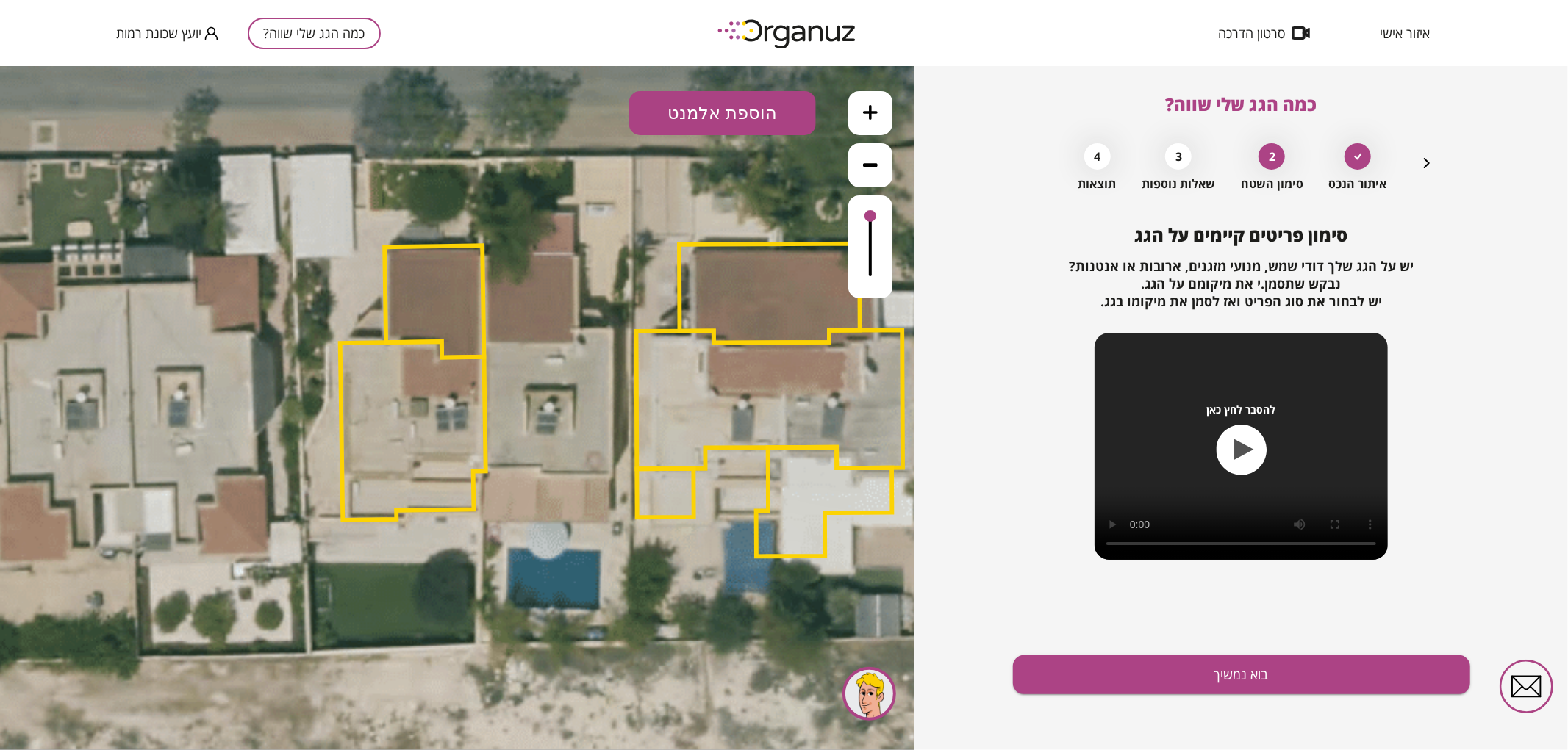
click at [768, 111] on button "הוספת אלמנט" at bounding box center [722, 112] width 187 height 44
click at [758, 320] on div ".st0 { fill: #FFFFFF; } .st0 { fill: #FFFFFF; }" at bounding box center [457, 407] width 914 height 684
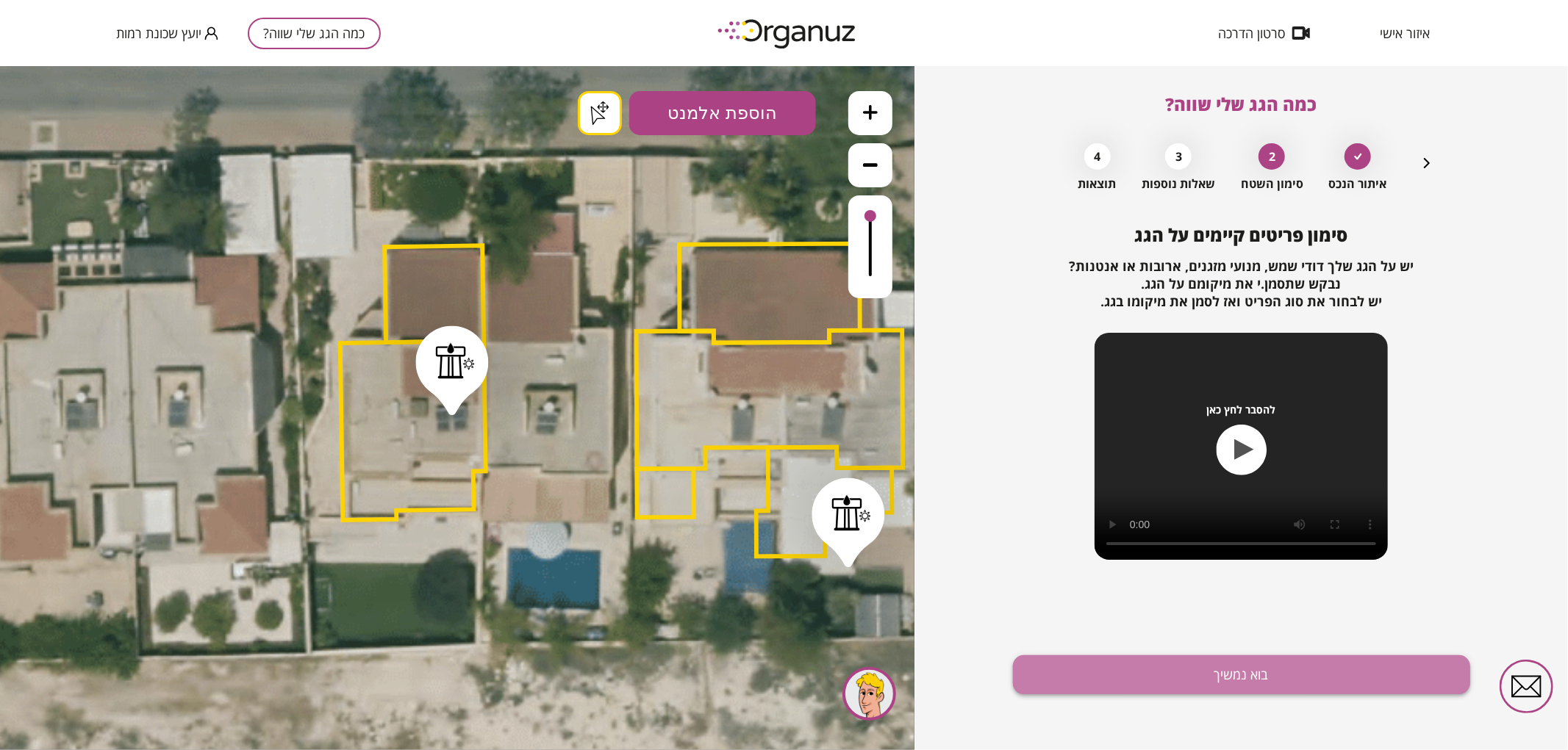
click at [1213, 663] on button "בוא נמשיך" at bounding box center [1242, 674] width 458 height 39
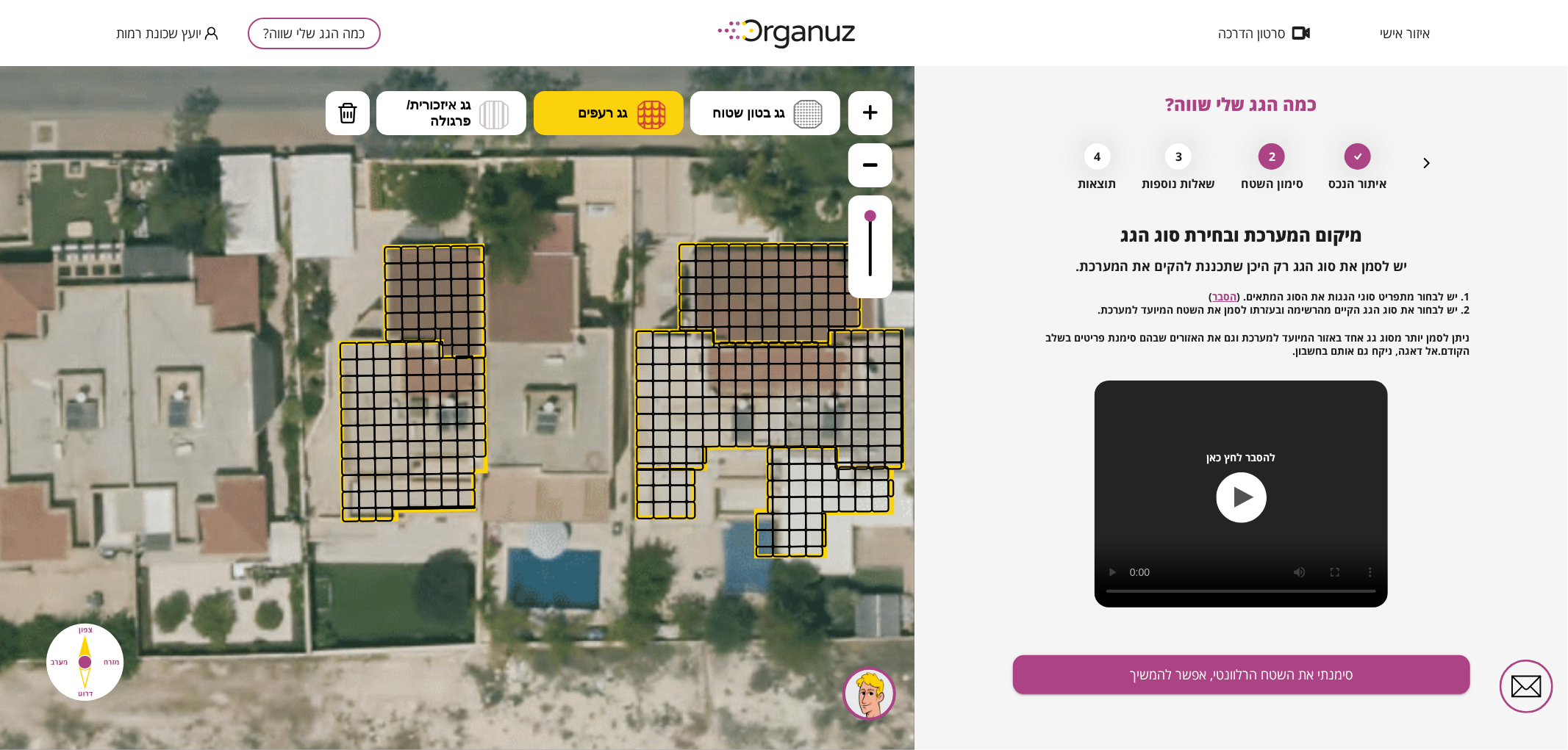
click at [660, 105] on img at bounding box center [651, 114] width 28 height 29
click at [648, 155] on div ".st0 { fill: #FFFFFF; } .st0 { fill: #FFFFFF; }" at bounding box center [457, 407] width 914 height 684
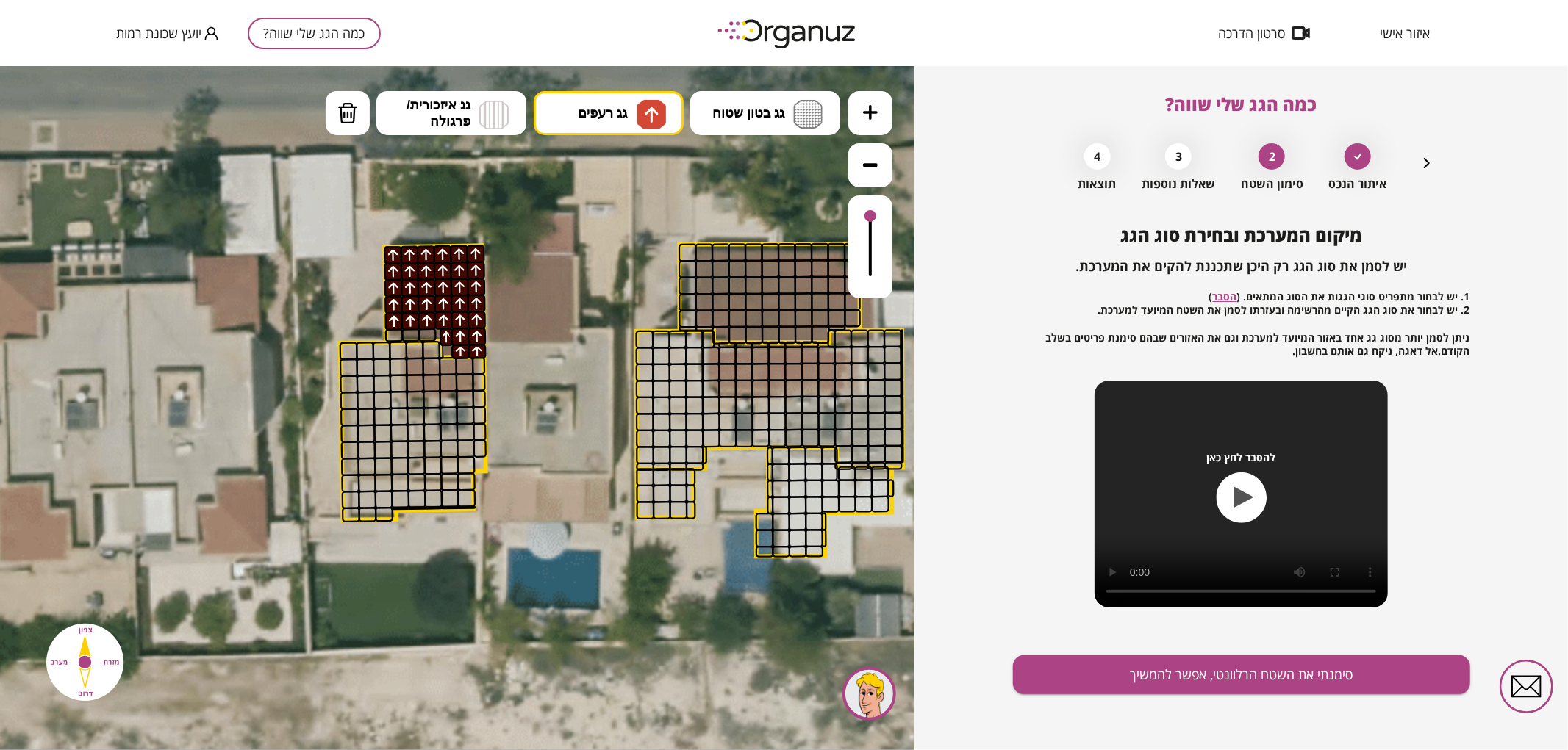
drag, startPoint x: 387, startPoint y: 255, endPoint x: 449, endPoint y: 332, distance: 98.9
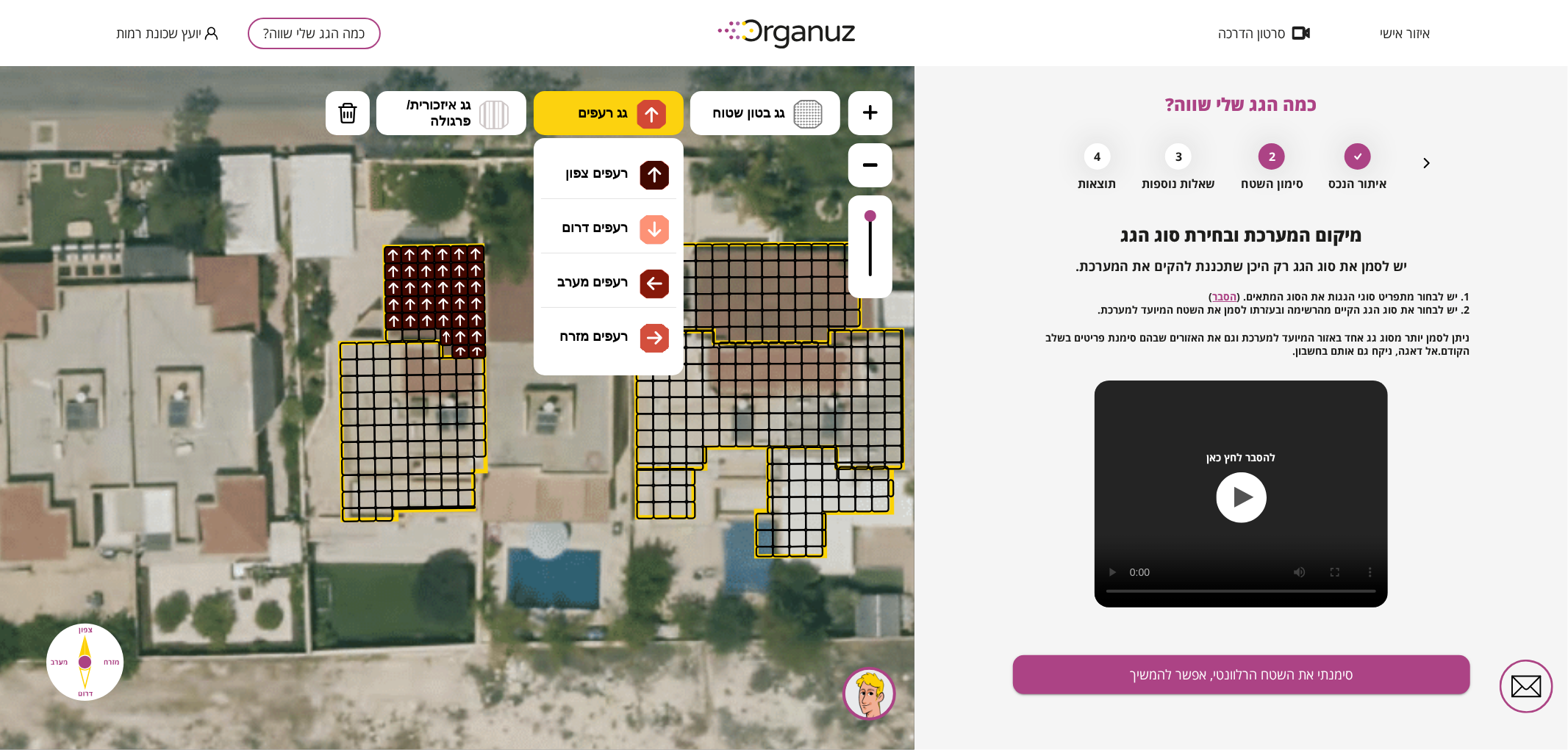
click at [619, 108] on span "גג רעפים" at bounding box center [603, 113] width 49 height 16
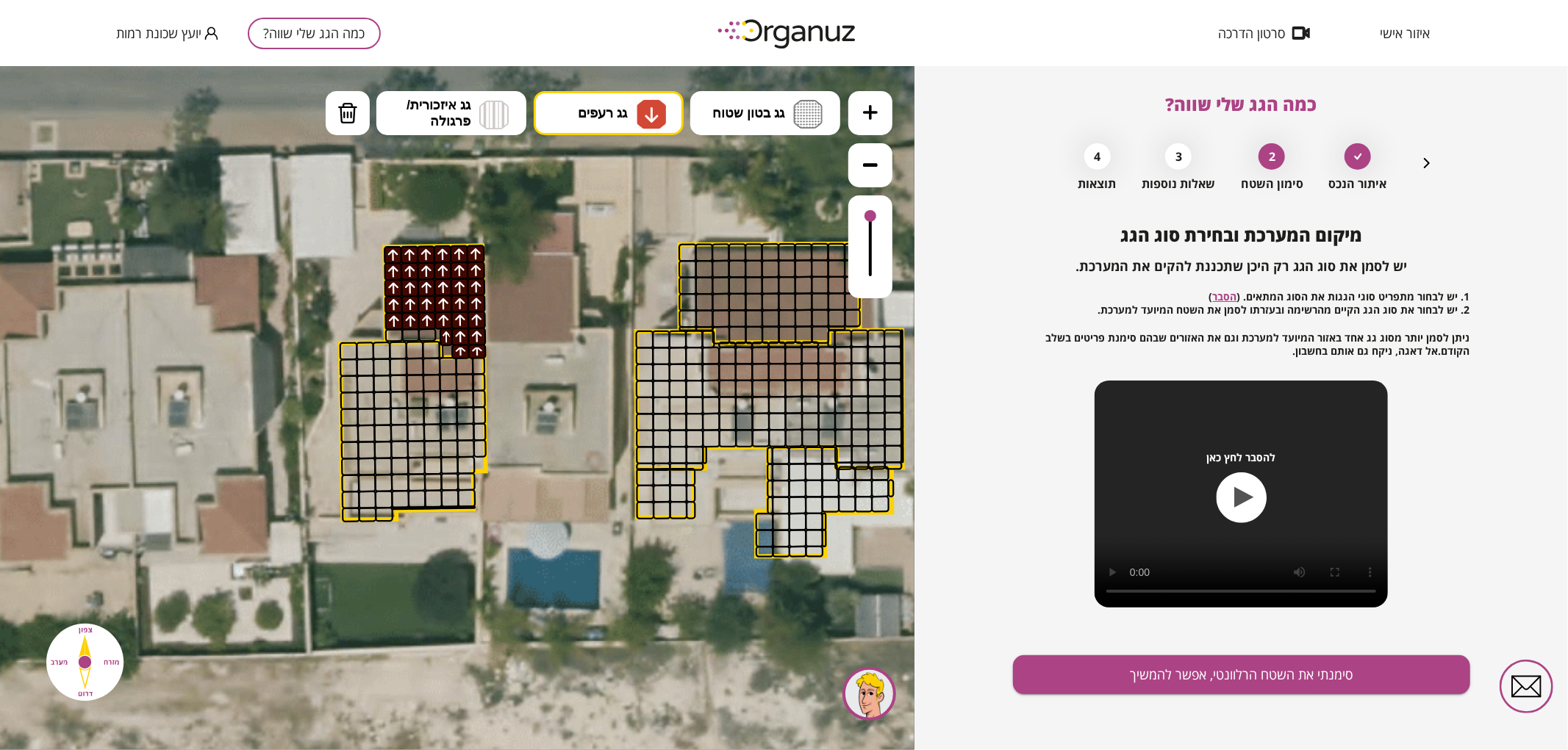
click at [619, 227] on div ".st0 { fill: #FFFFFF; } .st0 { fill: #FFFFFF; }" at bounding box center [457, 407] width 914 height 684
drag, startPoint x: 414, startPoint y: 361, endPoint x: 429, endPoint y: 369, distance: 17.0
click at [769, 97] on button "גג בטון שטוח" at bounding box center [765, 112] width 150 height 44
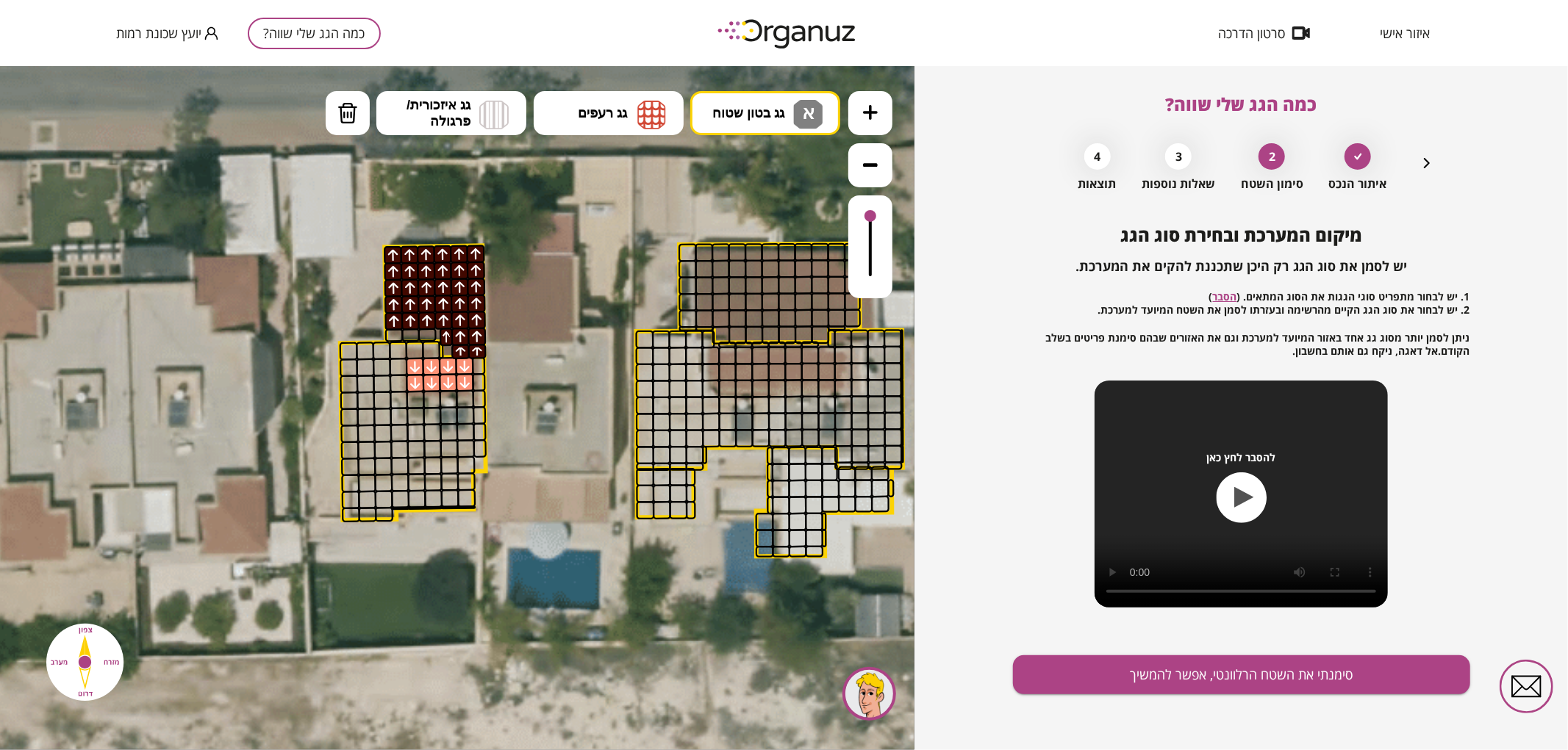
click at [739, 165] on div ".st0 { fill: #FFFFFF; } .st0 { fill: #FFFFFF; }" at bounding box center [457, 407] width 914 height 684
drag, startPoint x: 351, startPoint y: 352, endPoint x: 467, endPoint y: 438, distance: 144.4
click at [875, 131] on button at bounding box center [871, 112] width 44 height 44
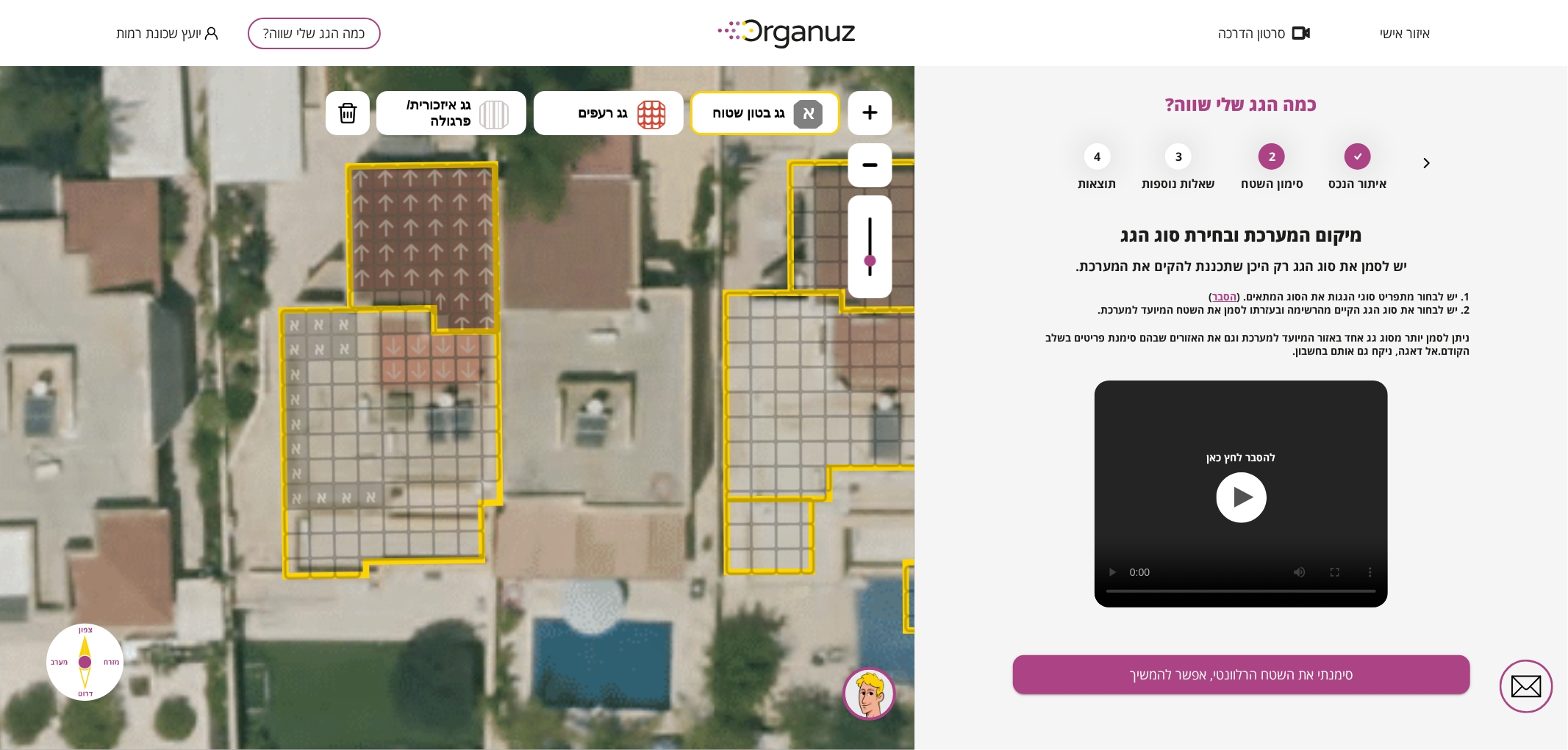
drag, startPoint x: 872, startPoint y: 221, endPoint x: 884, endPoint y: 262, distance: 42.7
click at [884, 262] on div at bounding box center [871, 246] width 44 height 103
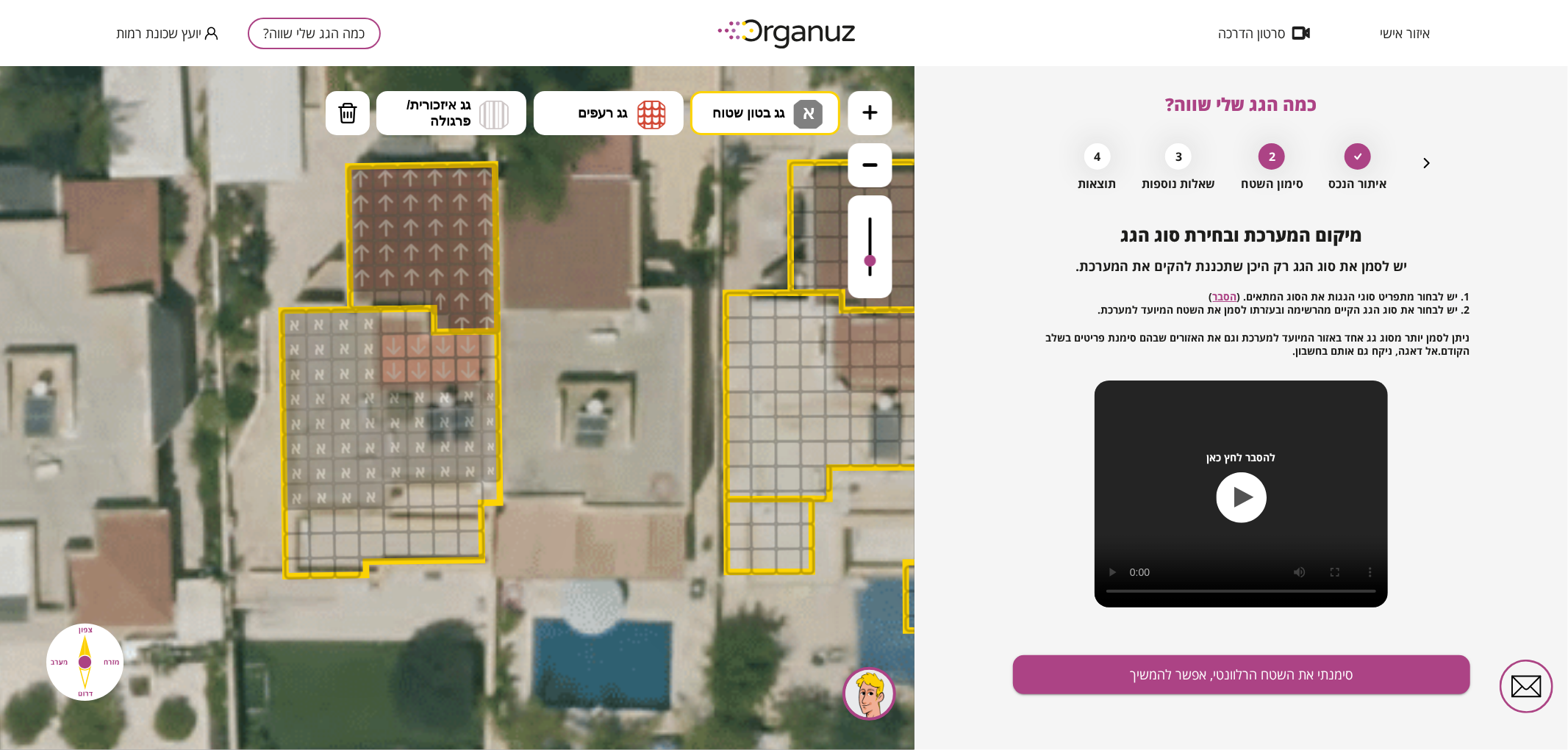
drag, startPoint x: 371, startPoint y: 472, endPoint x: 361, endPoint y: 319, distance: 153.3
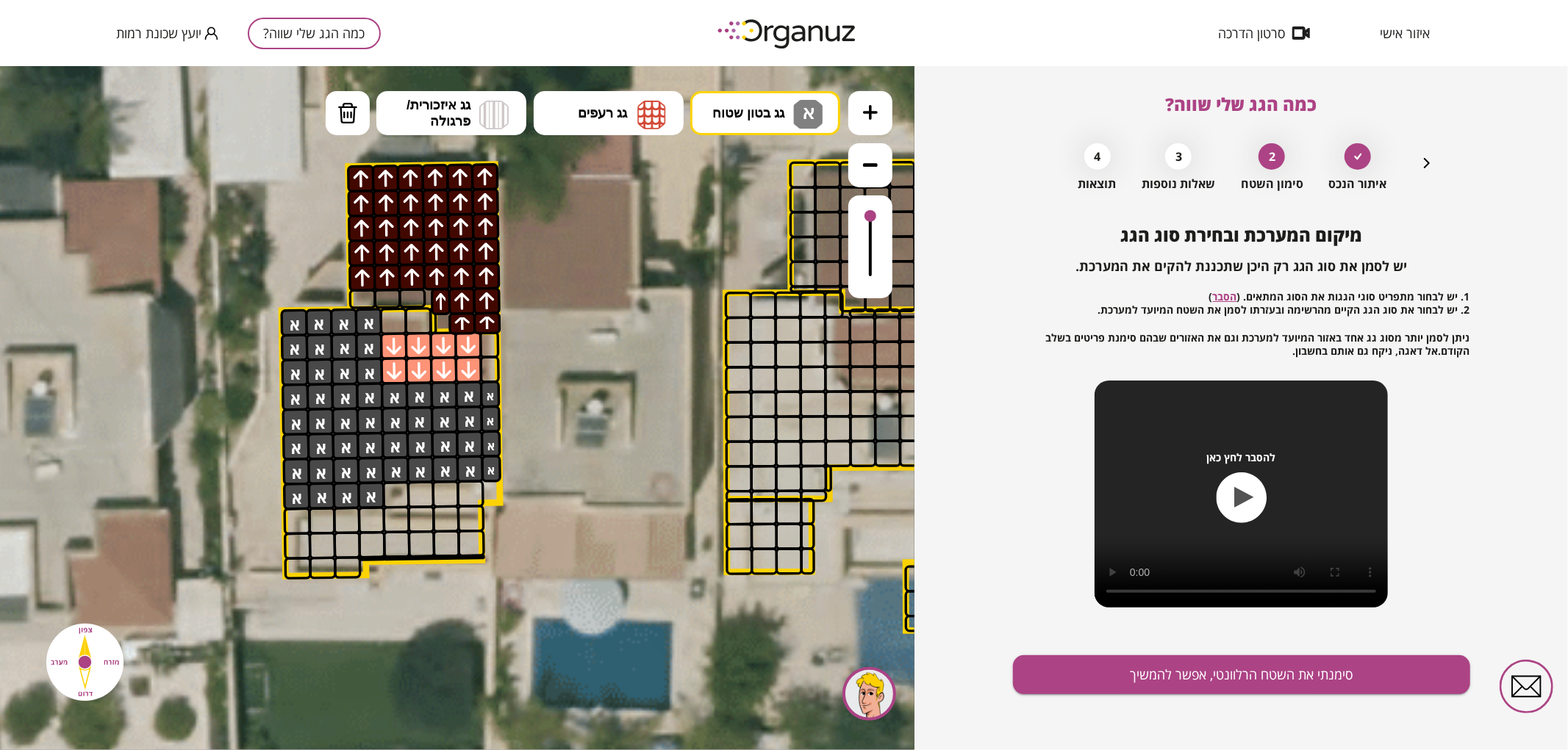
drag, startPoint x: 871, startPoint y: 260, endPoint x: 865, endPoint y: 205, distance: 55.3
click at [865, 205] on div at bounding box center [871, 246] width 44 height 103
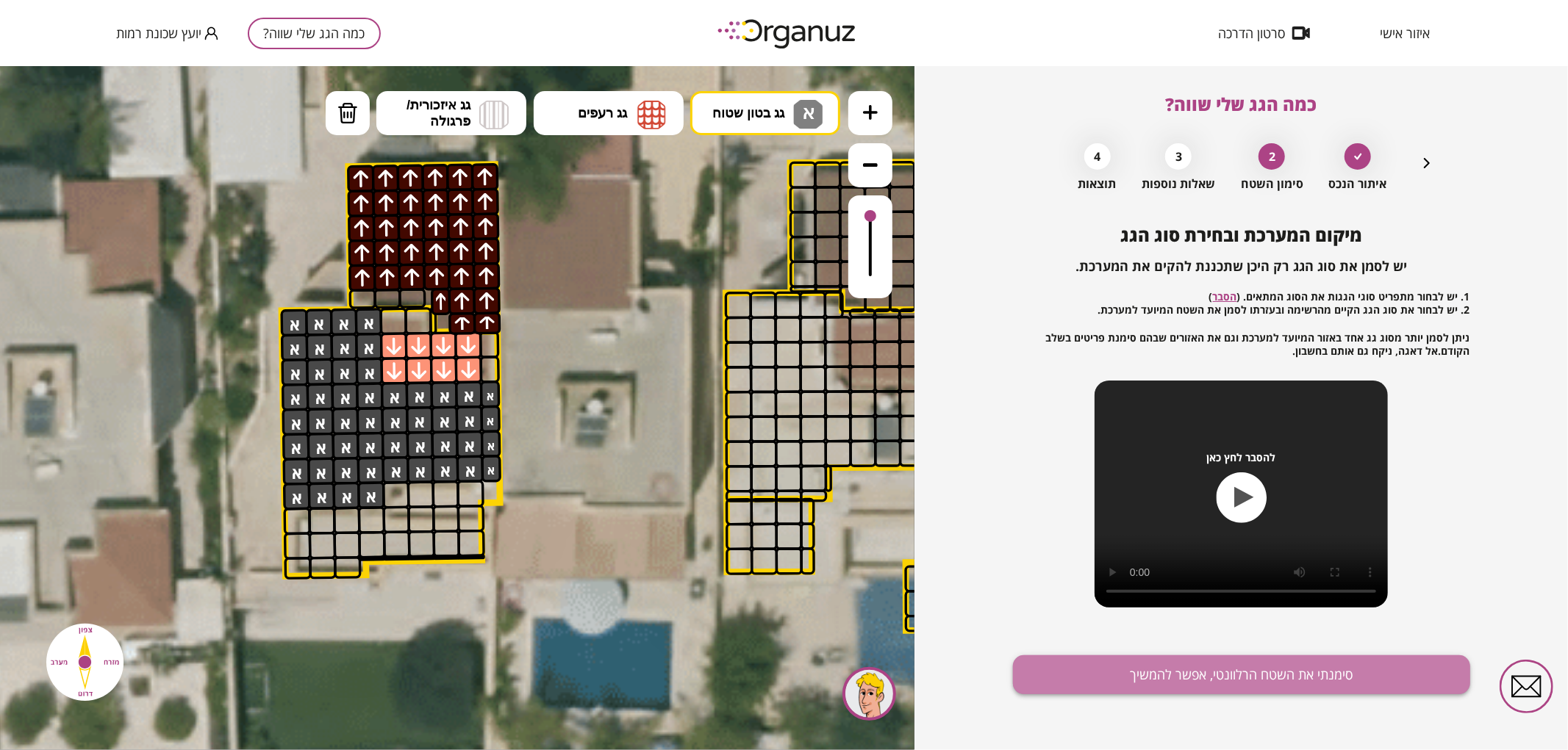
click at [1084, 663] on button "סימנתי את השטח הרלוונטי, אפשר להמשיך" at bounding box center [1242, 674] width 458 height 39
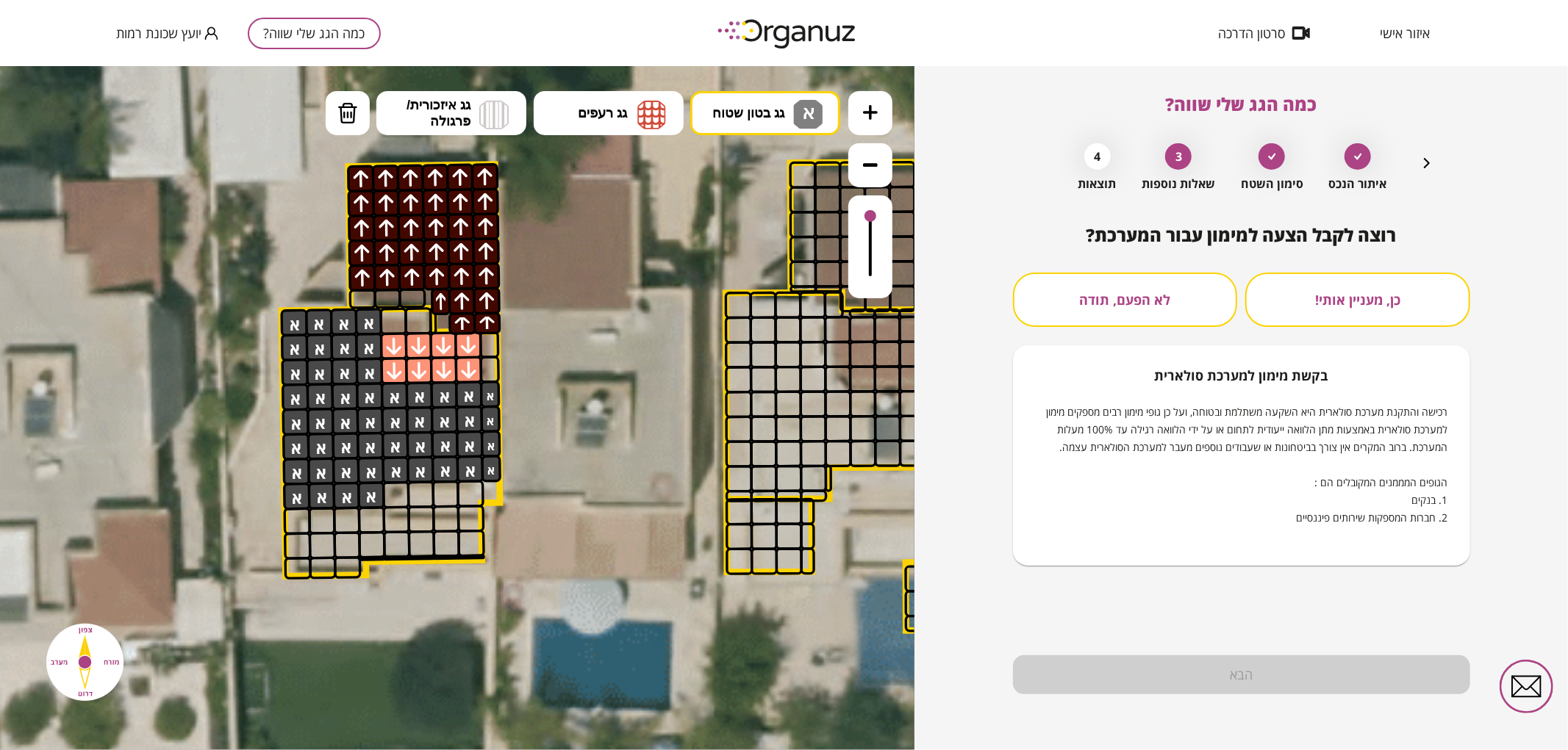
click at [1144, 283] on button "לא הפעם, תודה" at bounding box center [1125, 300] width 225 height 55
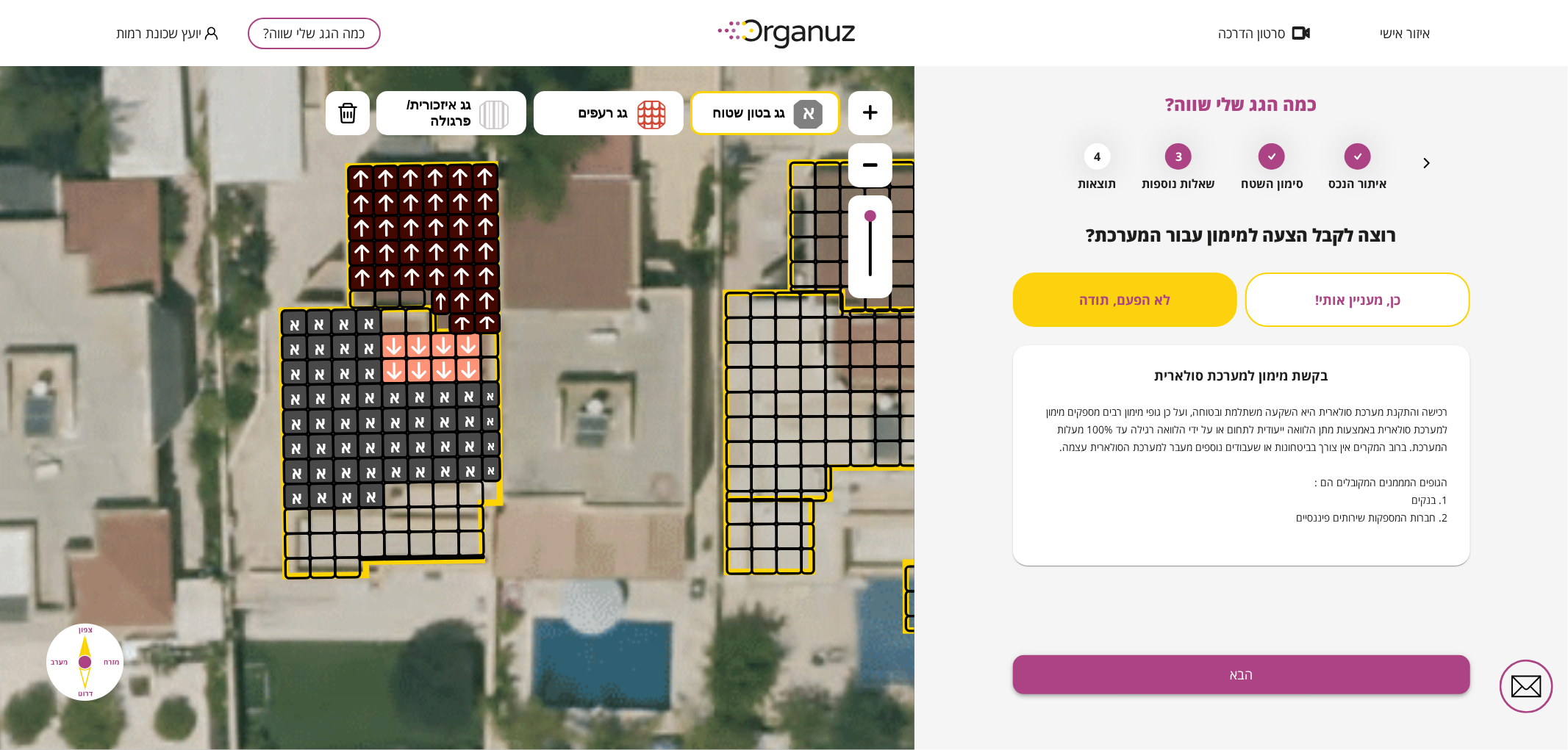
click at [1137, 666] on button "הבא" at bounding box center [1242, 674] width 458 height 39
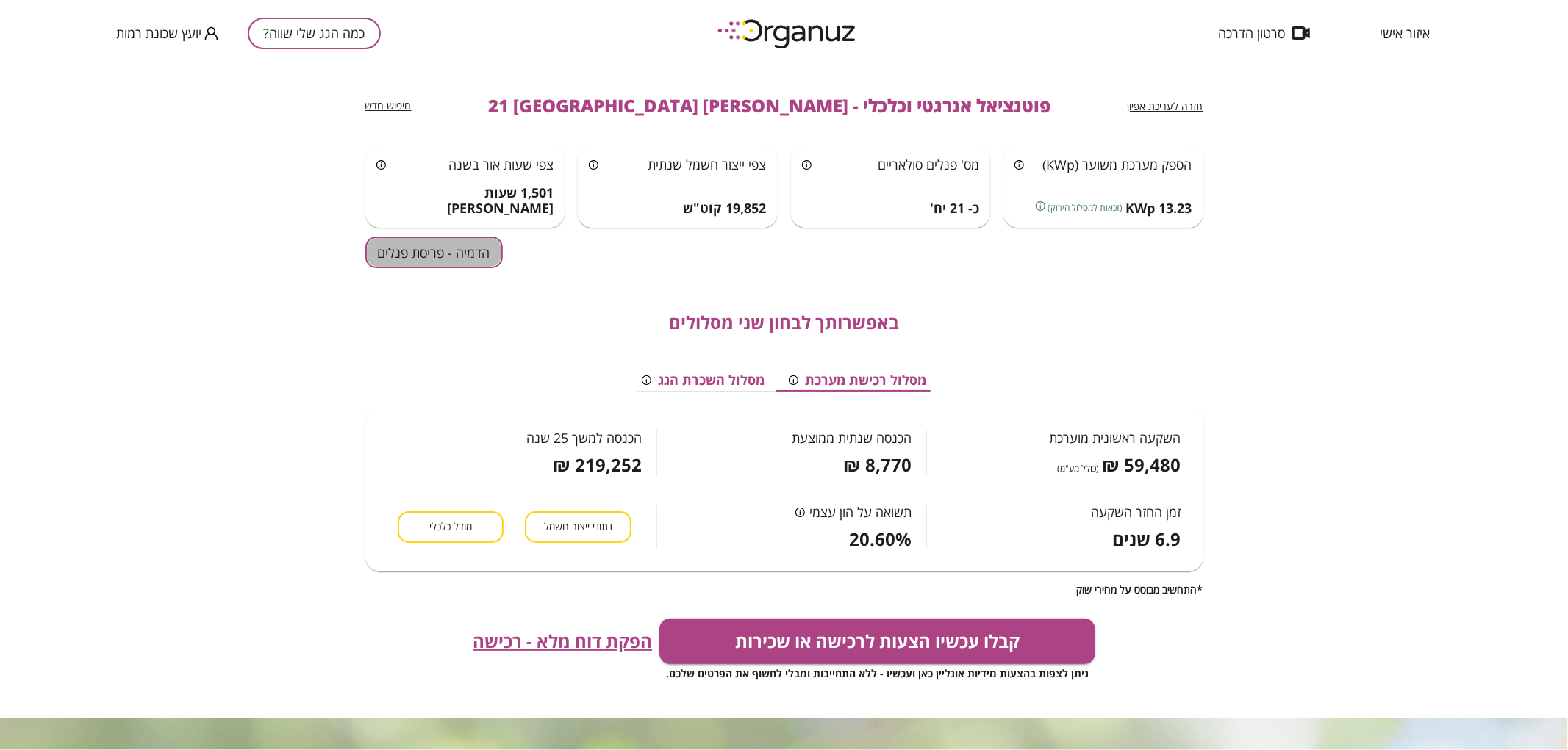
click at [438, 256] on button "הדמיה - פריסת פנלים" at bounding box center [434, 252] width 138 height 32
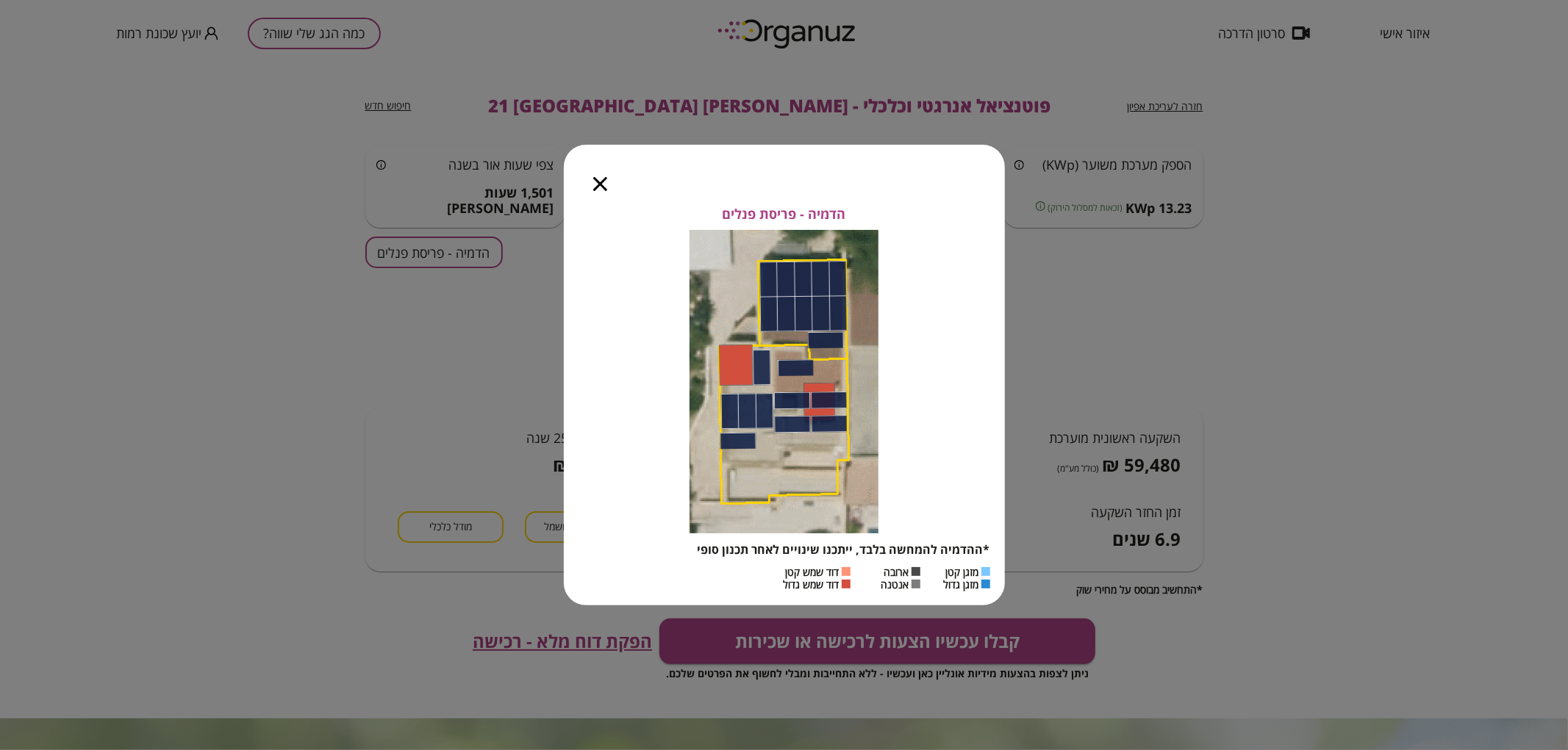
click at [602, 185] on icon "button" at bounding box center [600, 183] width 14 height 14
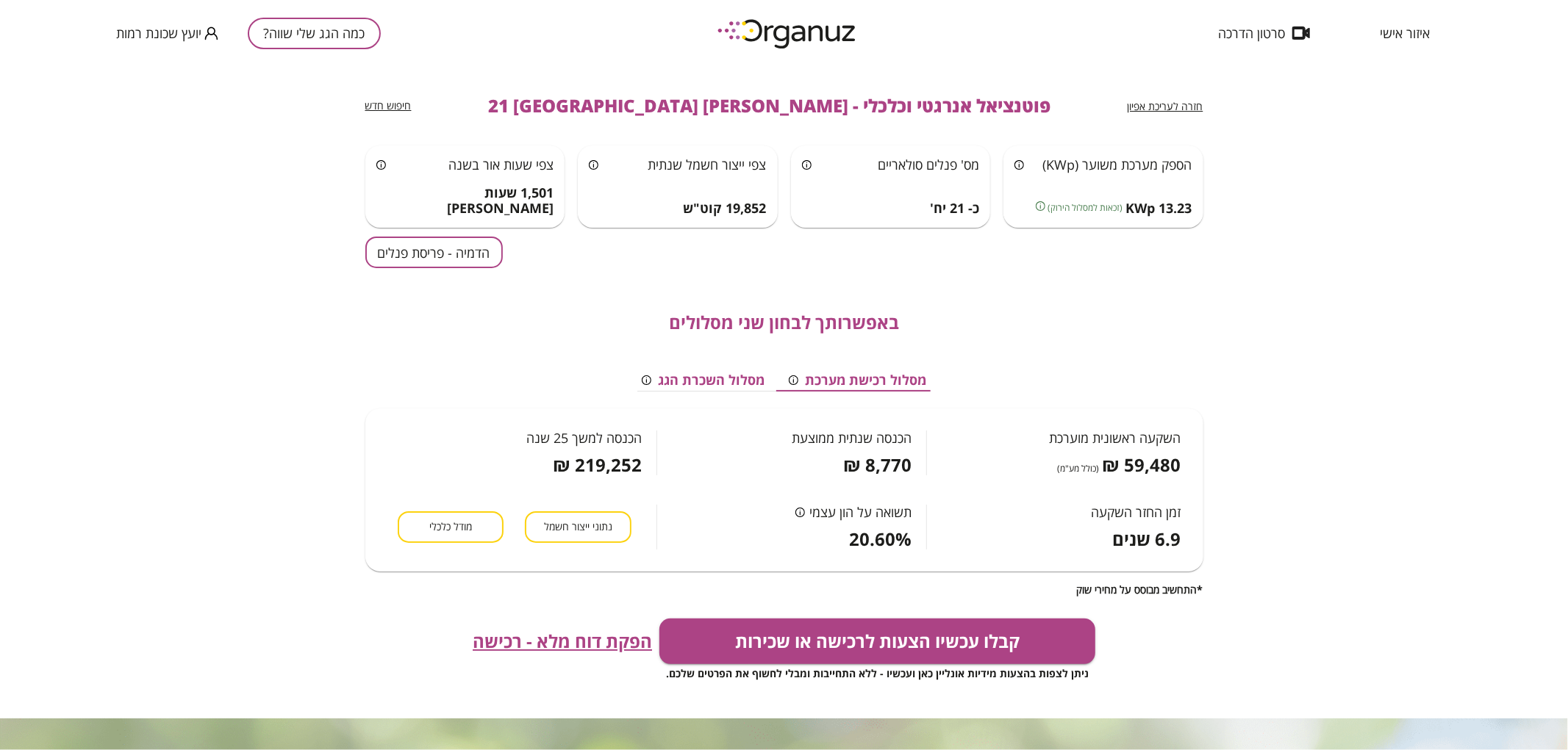
click at [1143, 108] on span "חזרה לעריכת אפיון" at bounding box center [1165, 106] width 76 height 14
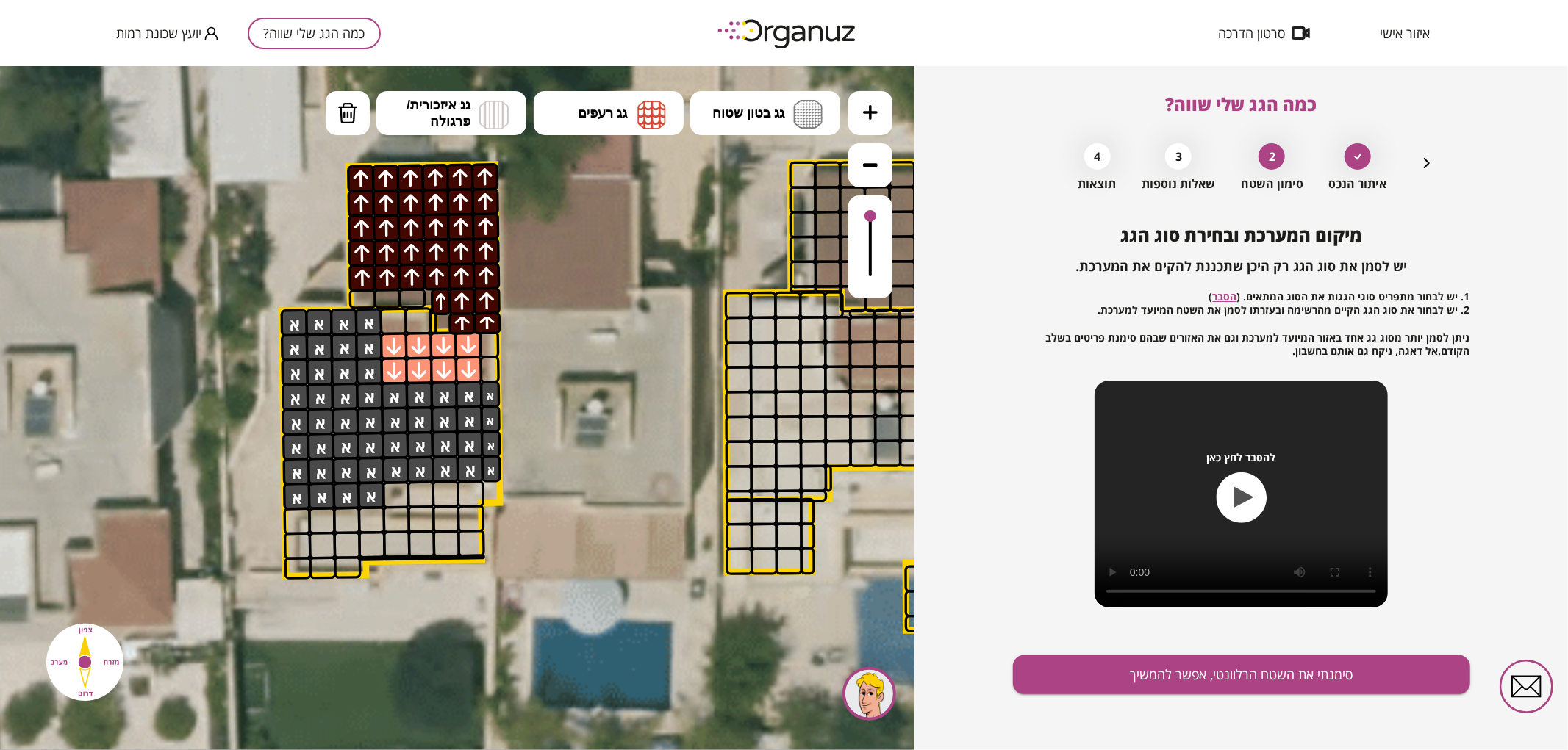
click at [1408, 165] on div "איתור הנכס 2 סימון השטח 3 שאלות נוספות 4 תוצאות" at bounding box center [1242, 163] width 388 height 55
click at [1416, 166] on div "איתור הנכס 2 סימון השטח 3 שאלות נוספות 4 תוצאות" at bounding box center [1242, 163] width 388 height 55
click at [1427, 162] on icon "button" at bounding box center [1427, 162] width 5 height 10
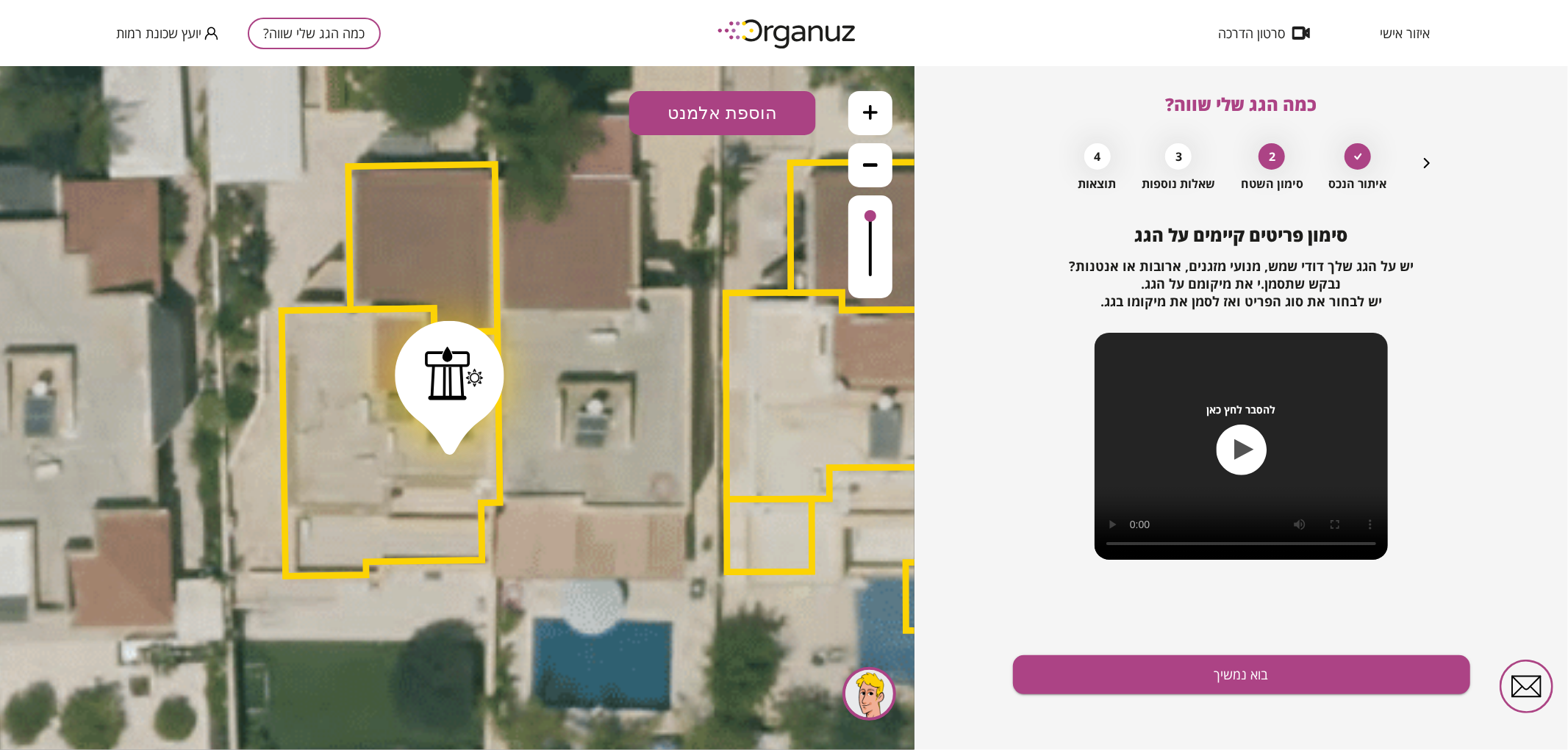
drag, startPoint x: 459, startPoint y: 339, endPoint x: 459, endPoint y: 375, distance: 36.0
click at [459, 375] on div at bounding box center [454, 372] width 59 height 55
click at [1133, 673] on button "בוא נמשיך" at bounding box center [1242, 674] width 458 height 39
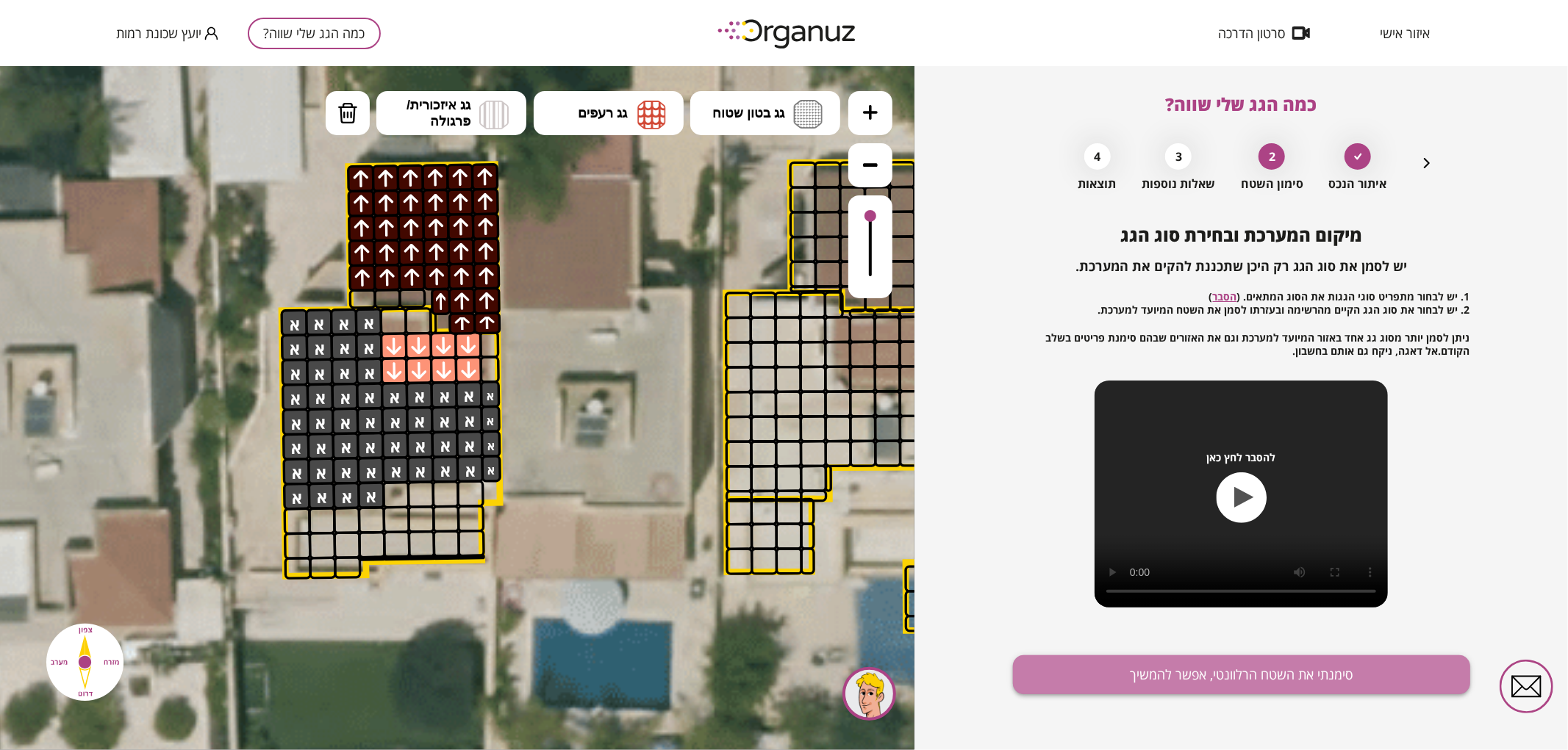
click at [1155, 658] on button "סימנתי את השטח הרלוונטי, אפשר להמשיך" at bounding box center [1242, 674] width 458 height 39
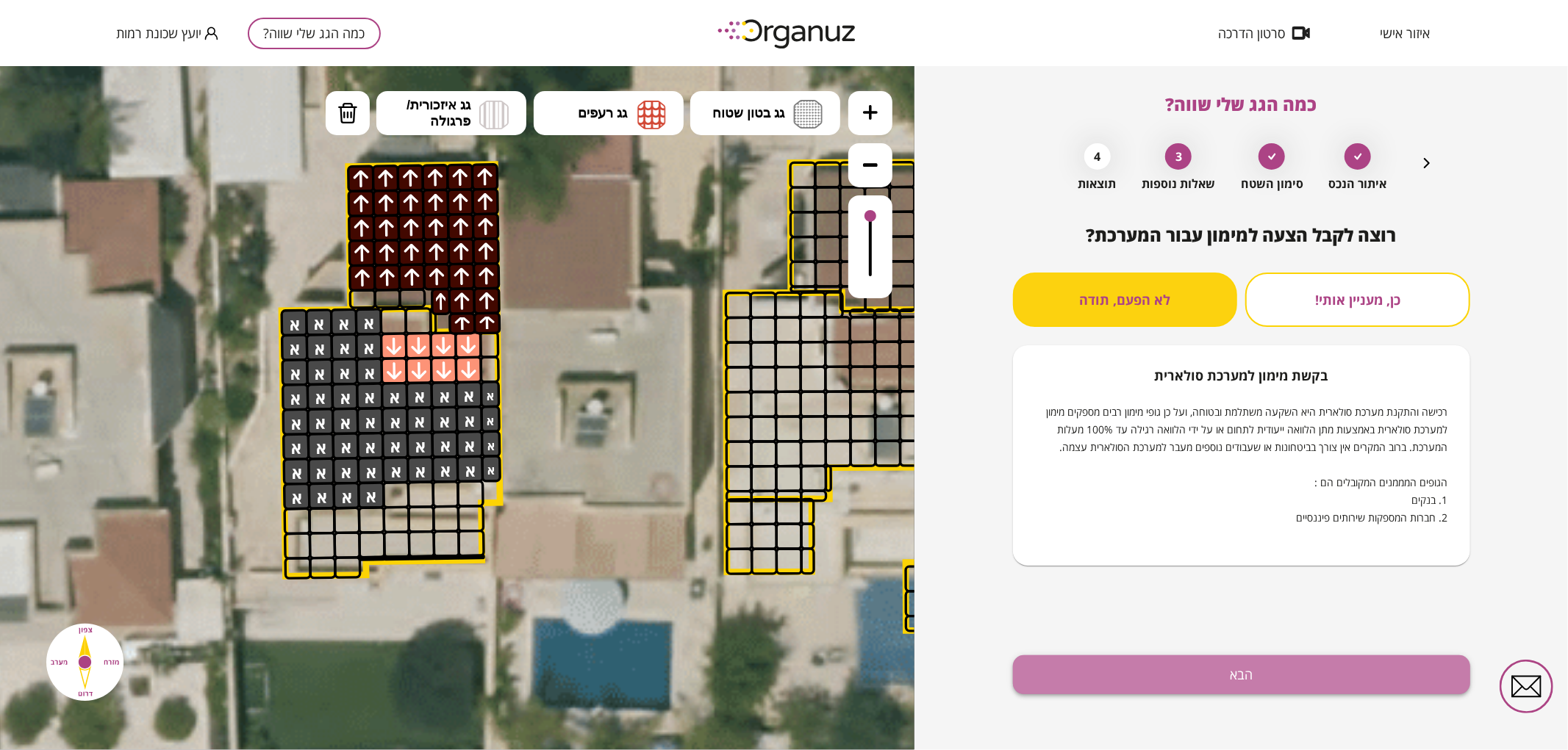
click at [1218, 663] on button "הבא" at bounding box center [1242, 674] width 458 height 39
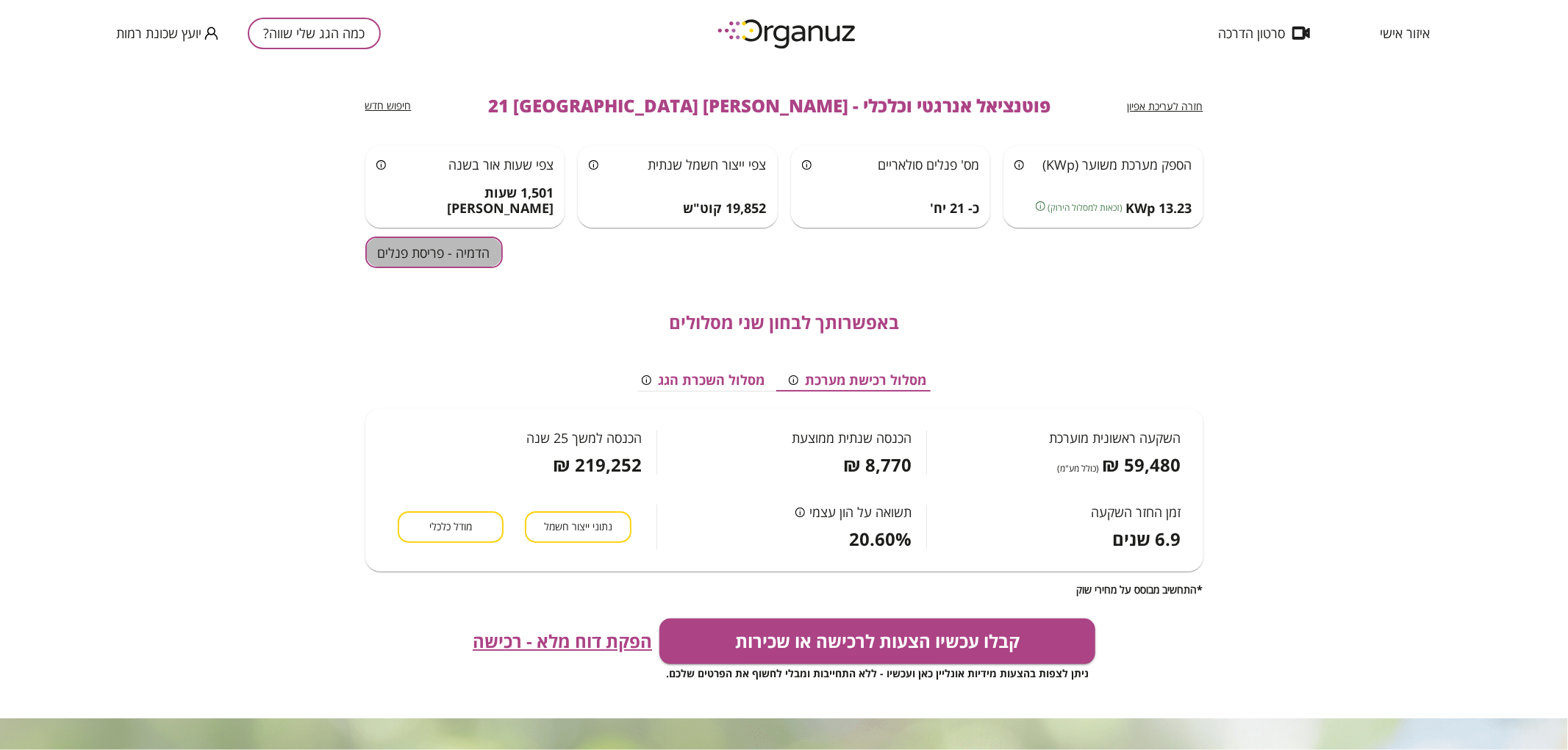
click at [459, 250] on button "הדמיה - פריסת פנלים" at bounding box center [434, 252] width 138 height 32
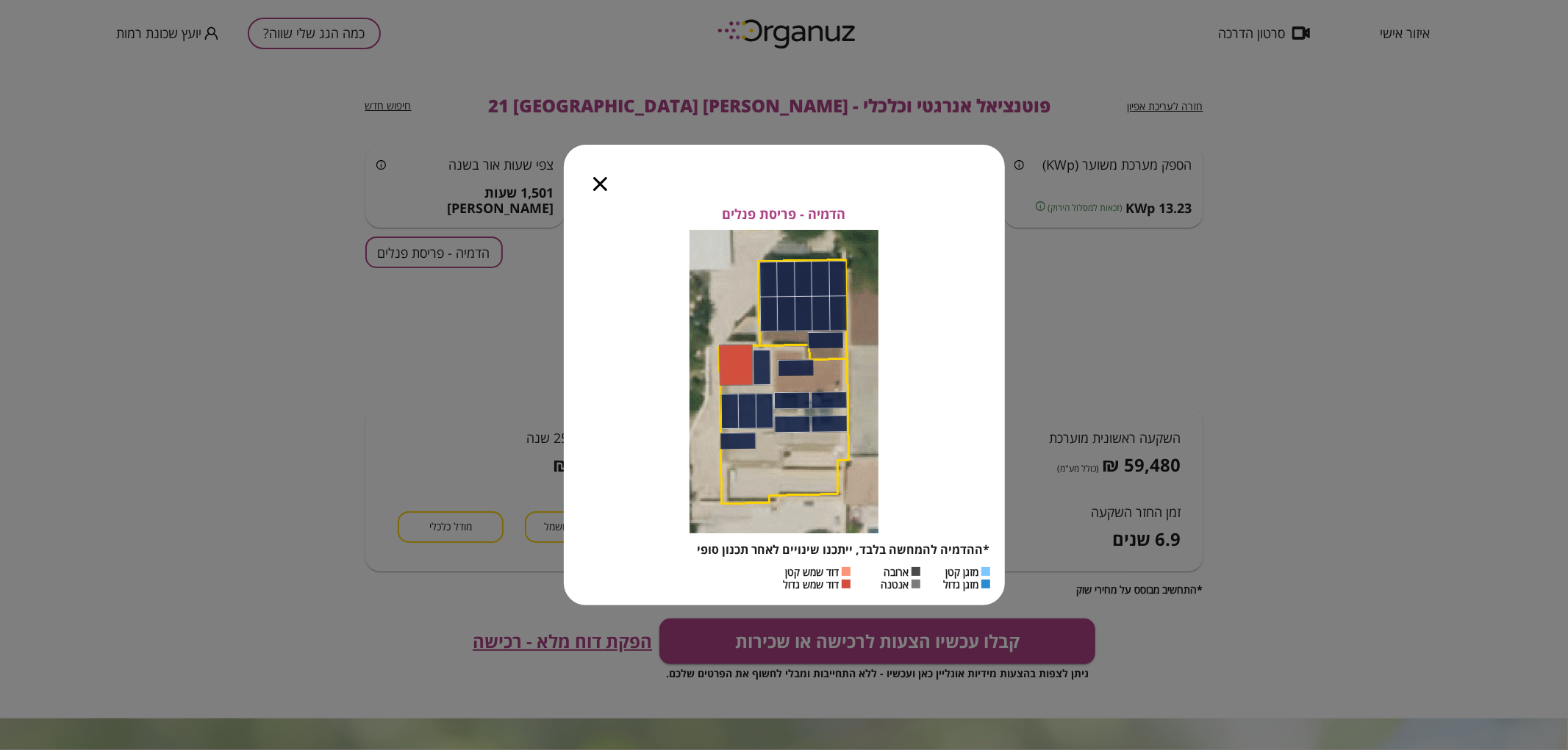
click at [590, 180] on div at bounding box center [600, 176] width 73 height 62
click at [592, 182] on div at bounding box center [600, 176] width 73 height 62
click at [599, 181] on icon "button" at bounding box center [600, 183] width 14 height 14
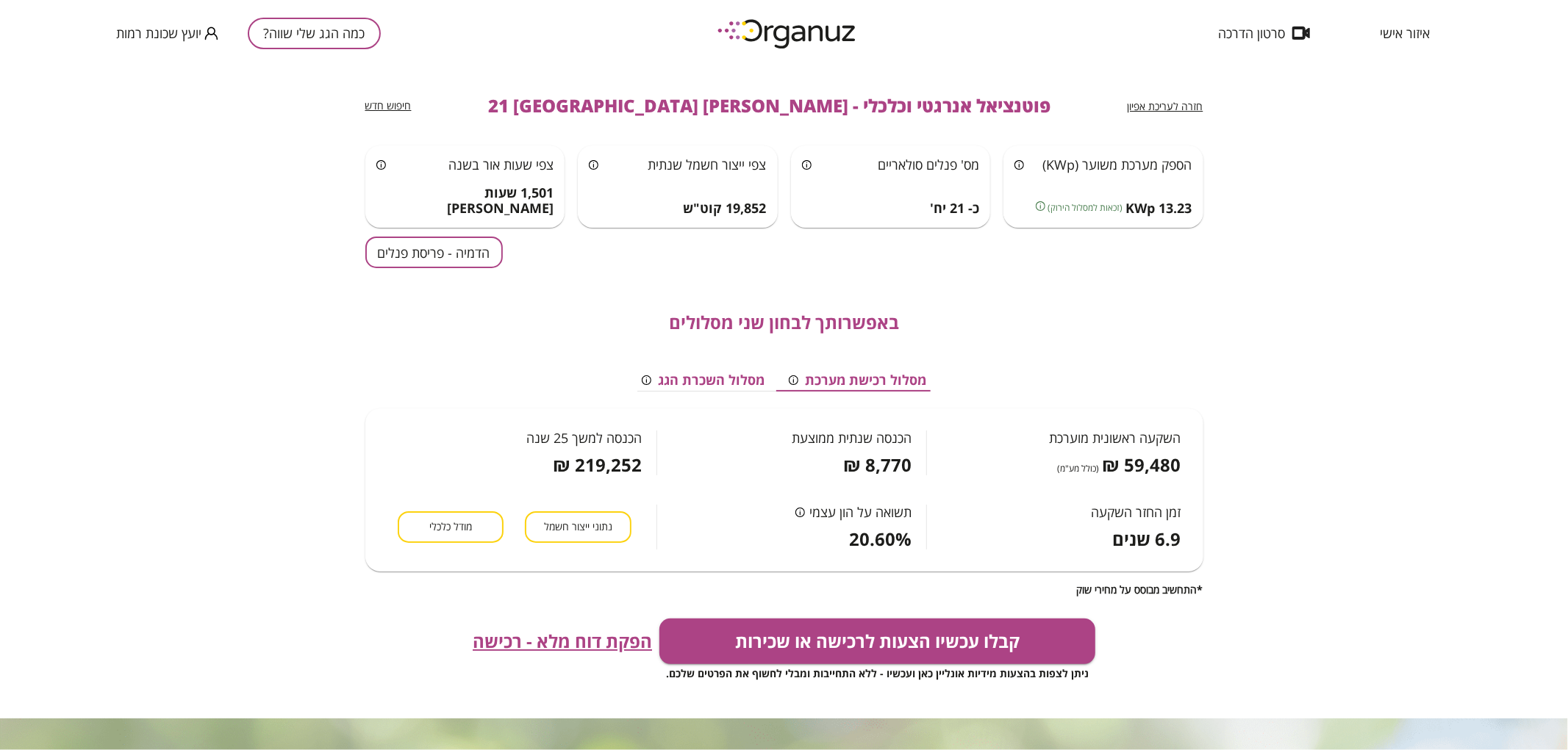
click at [361, 39] on button "כמה הגג שלי שווה?" at bounding box center [315, 33] width 133 height 32
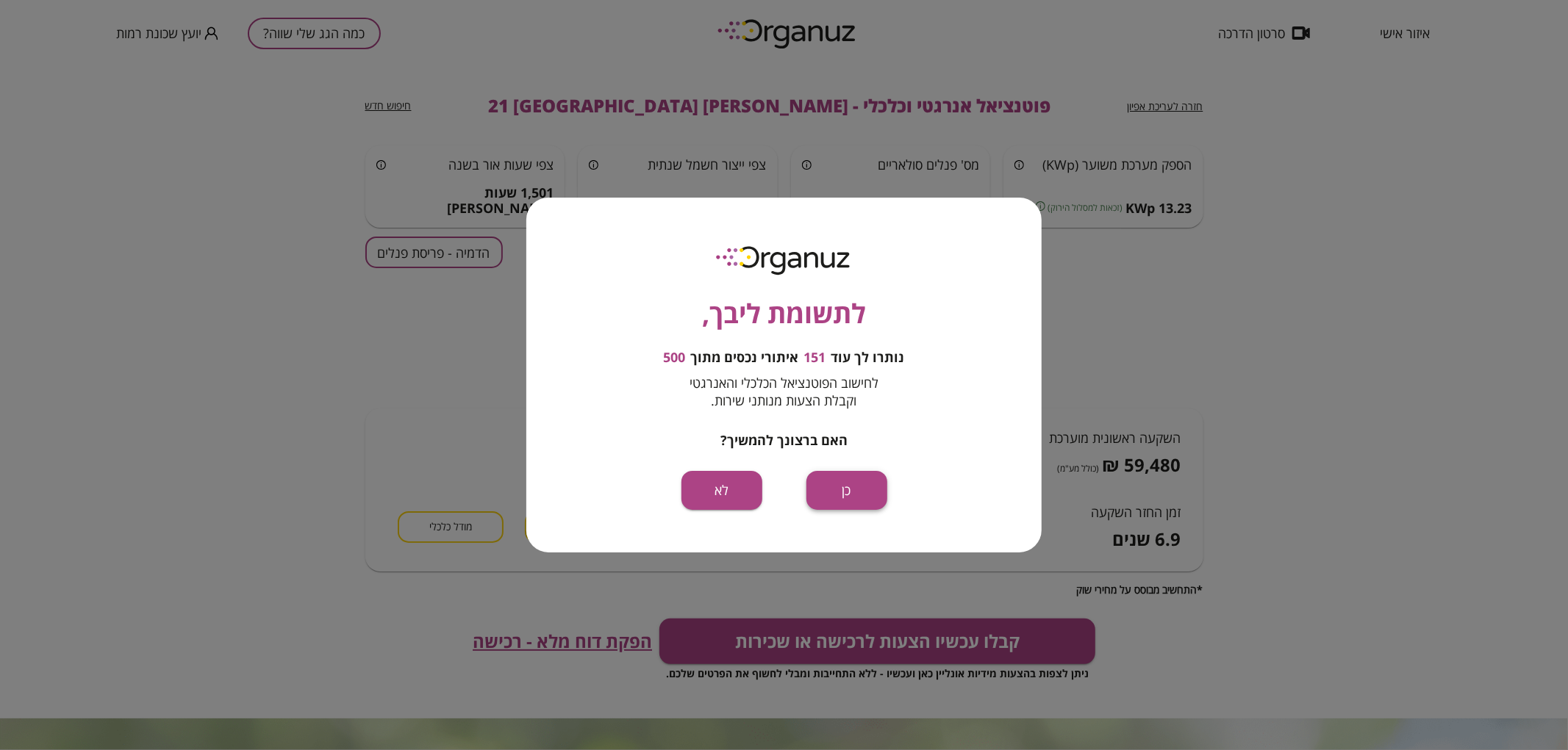
click at [857, 481] on button "כן" at bounding box center [847, 490] width 81 height 39
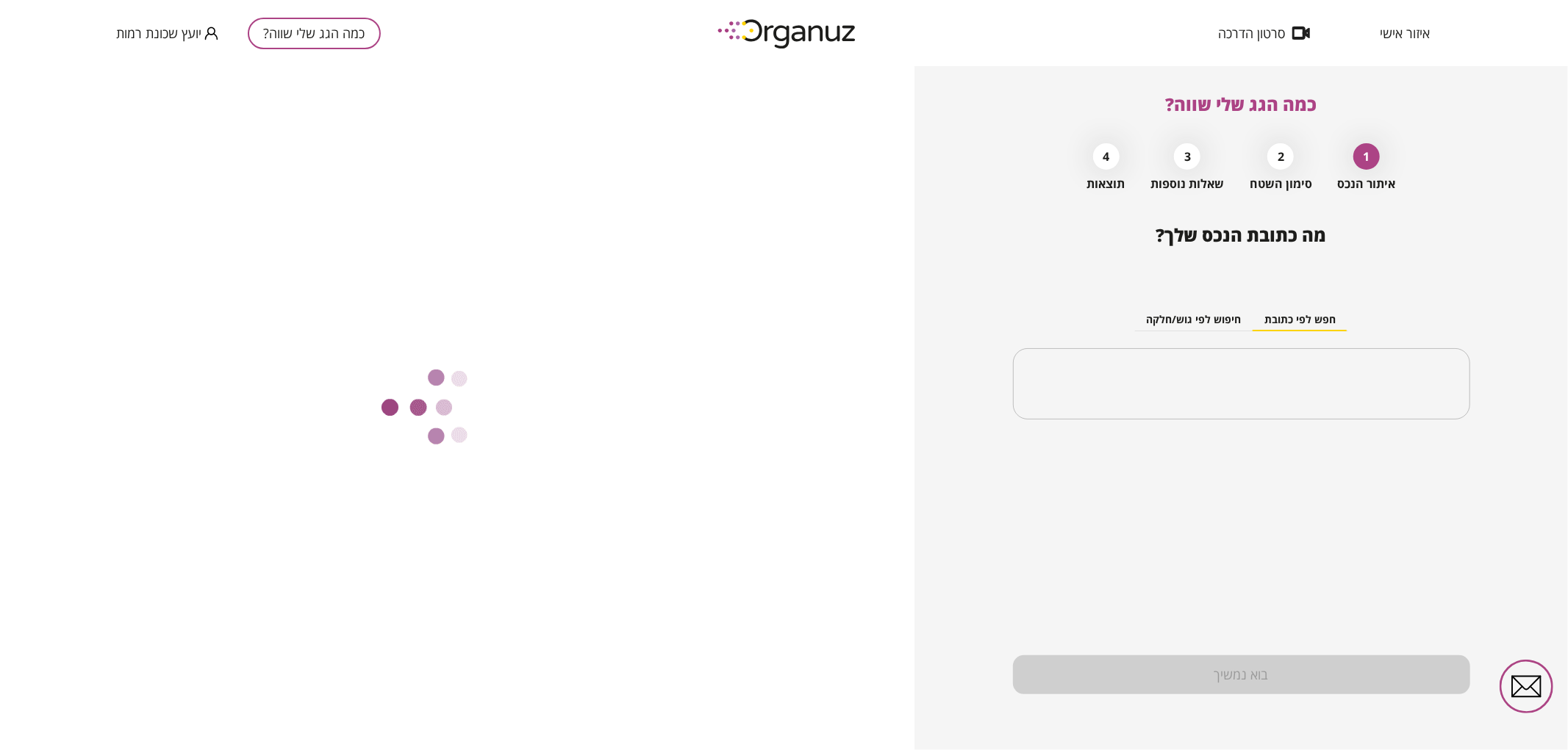
click at [1194, 392] on input "text" at bounding box center [1241, 385] width 422 height 36
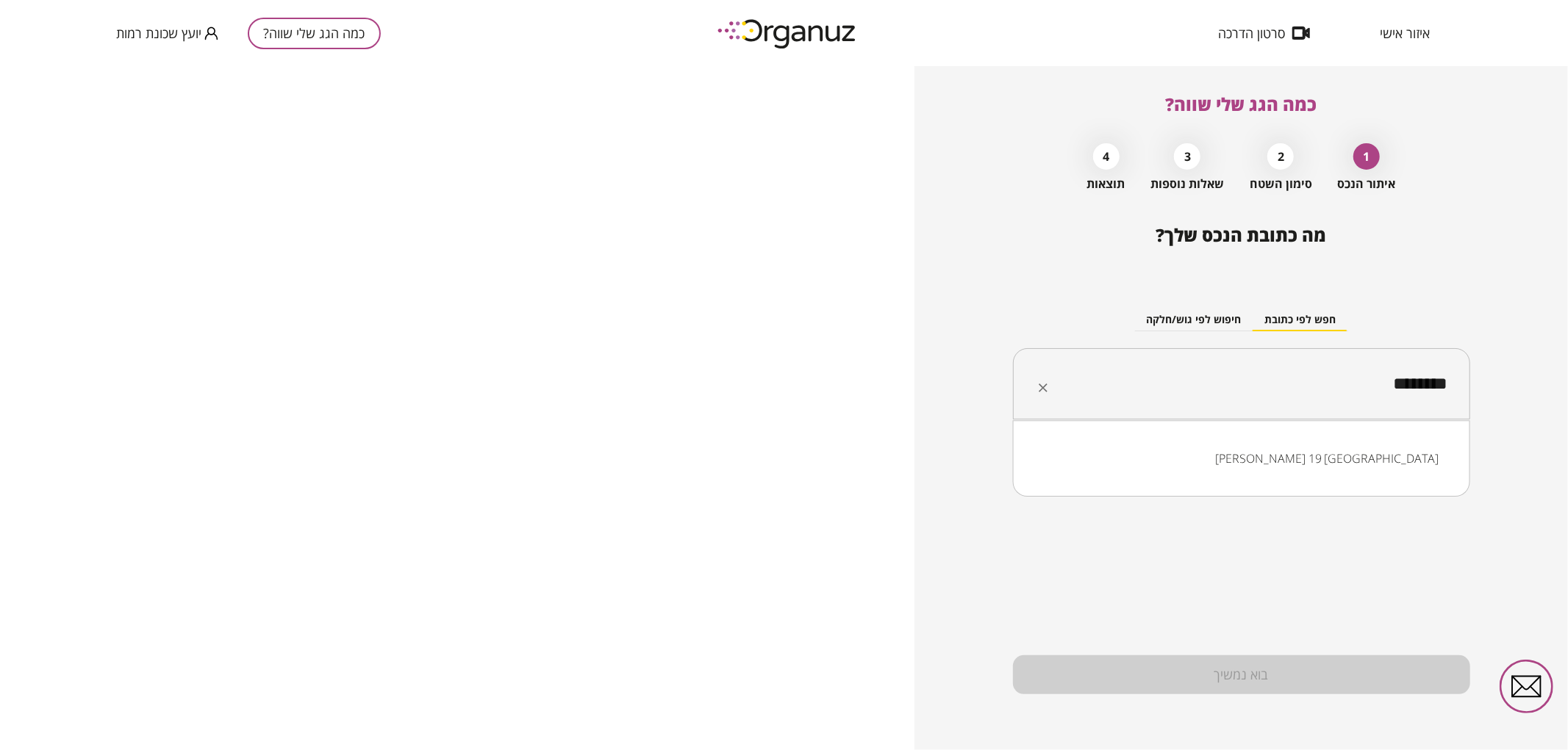
click at [1284, 446] on li "[PERSON_NAME] 19 [GEOGRAPHIC_DATA]" at bounding box center [1242, 458] width 419 height 26
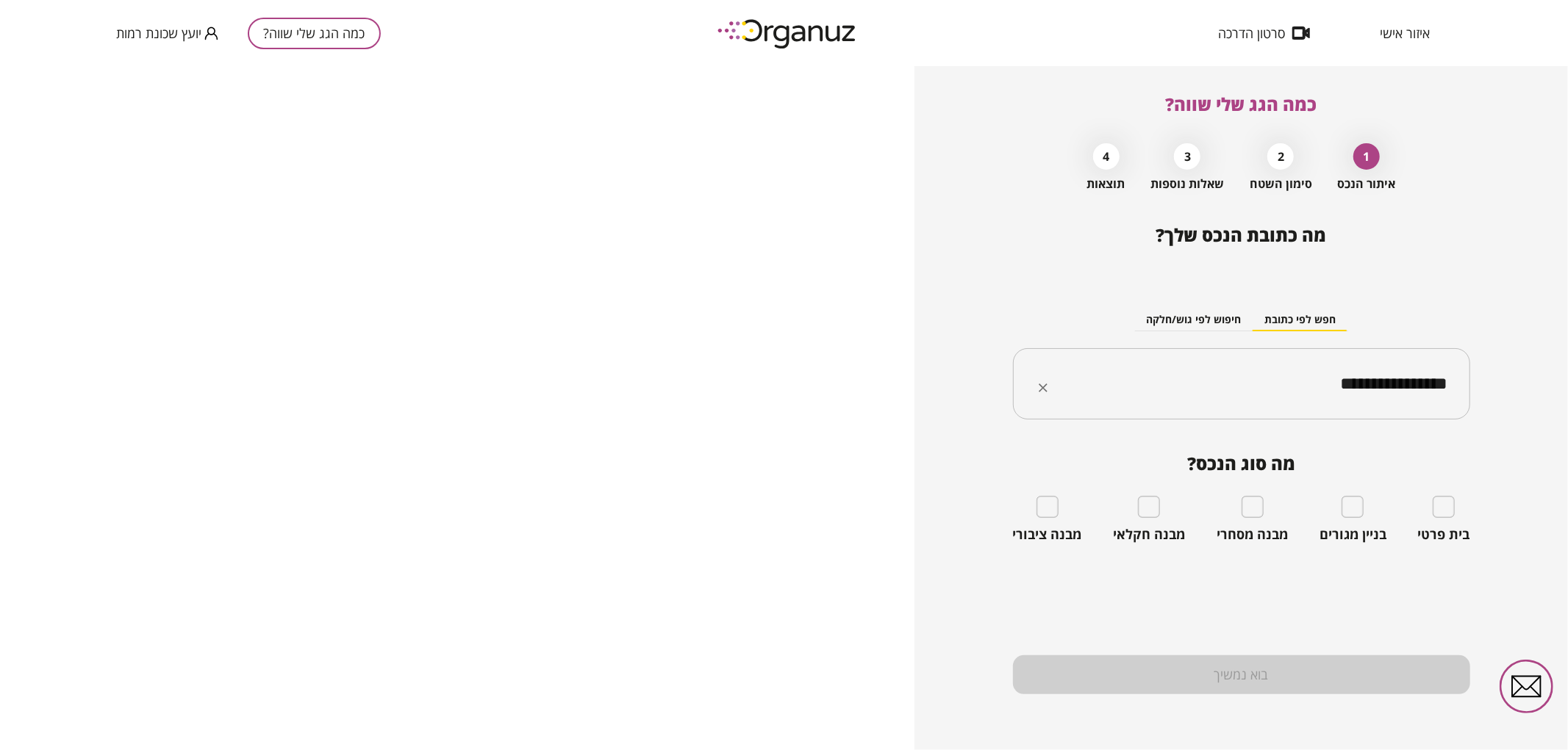
type input "**********"
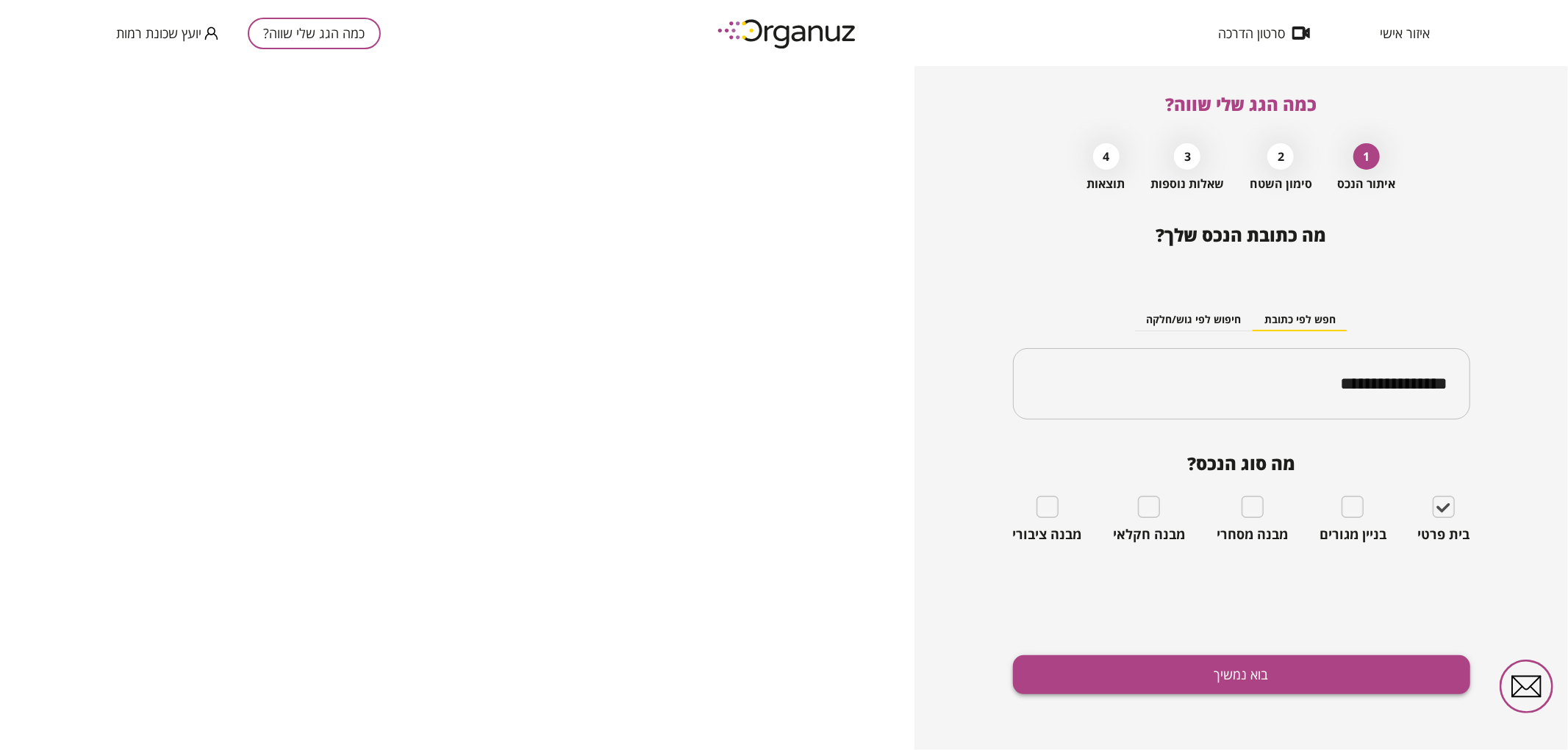
click at [1342, 681] on button "בוא נמשיך" at bounding box center [1242, 674] width 458 height 39
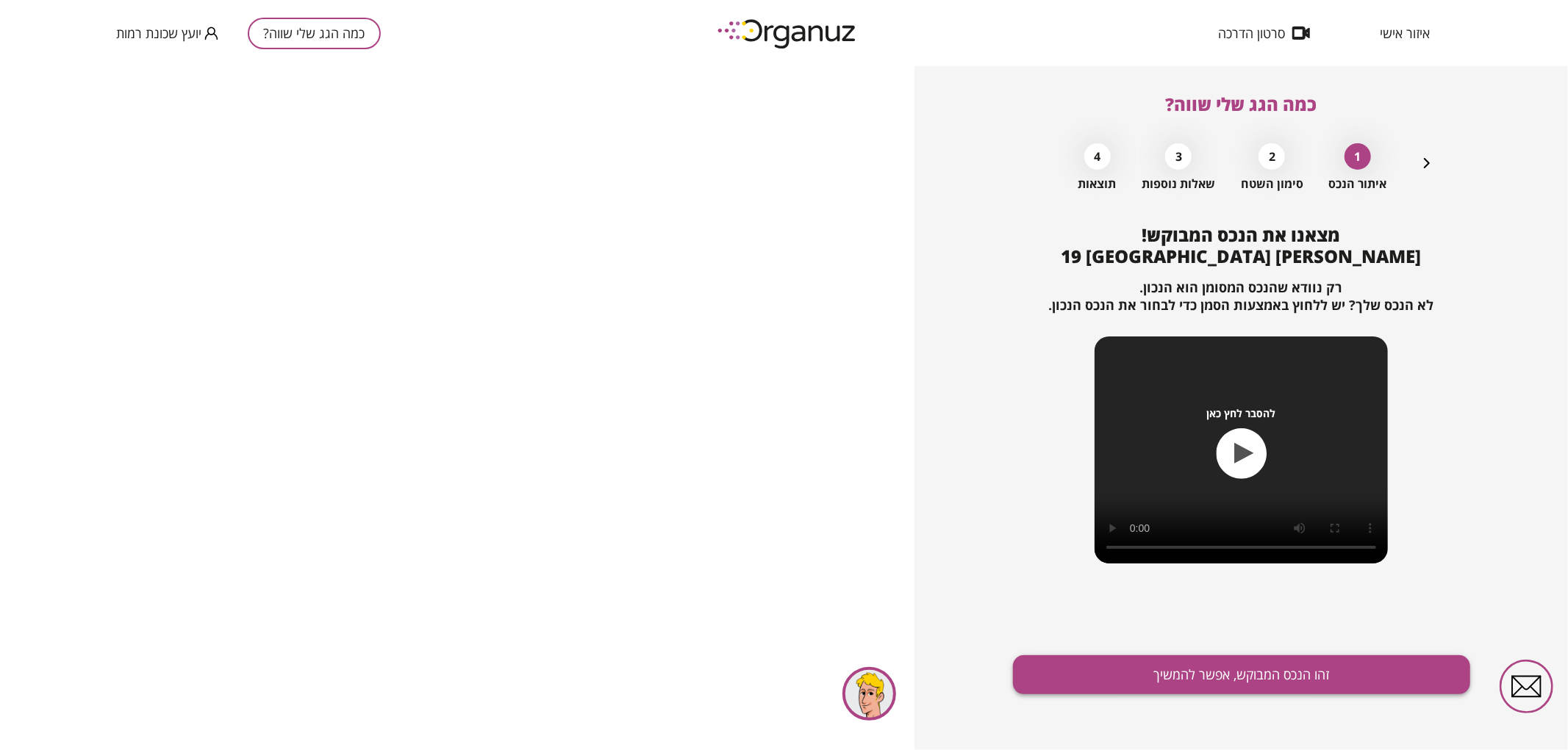
click at [1301, 673] on button "זהו הנכס המבוקש, אפשר להמשיך" at bounding box center [1242, 674] width 458 height 39
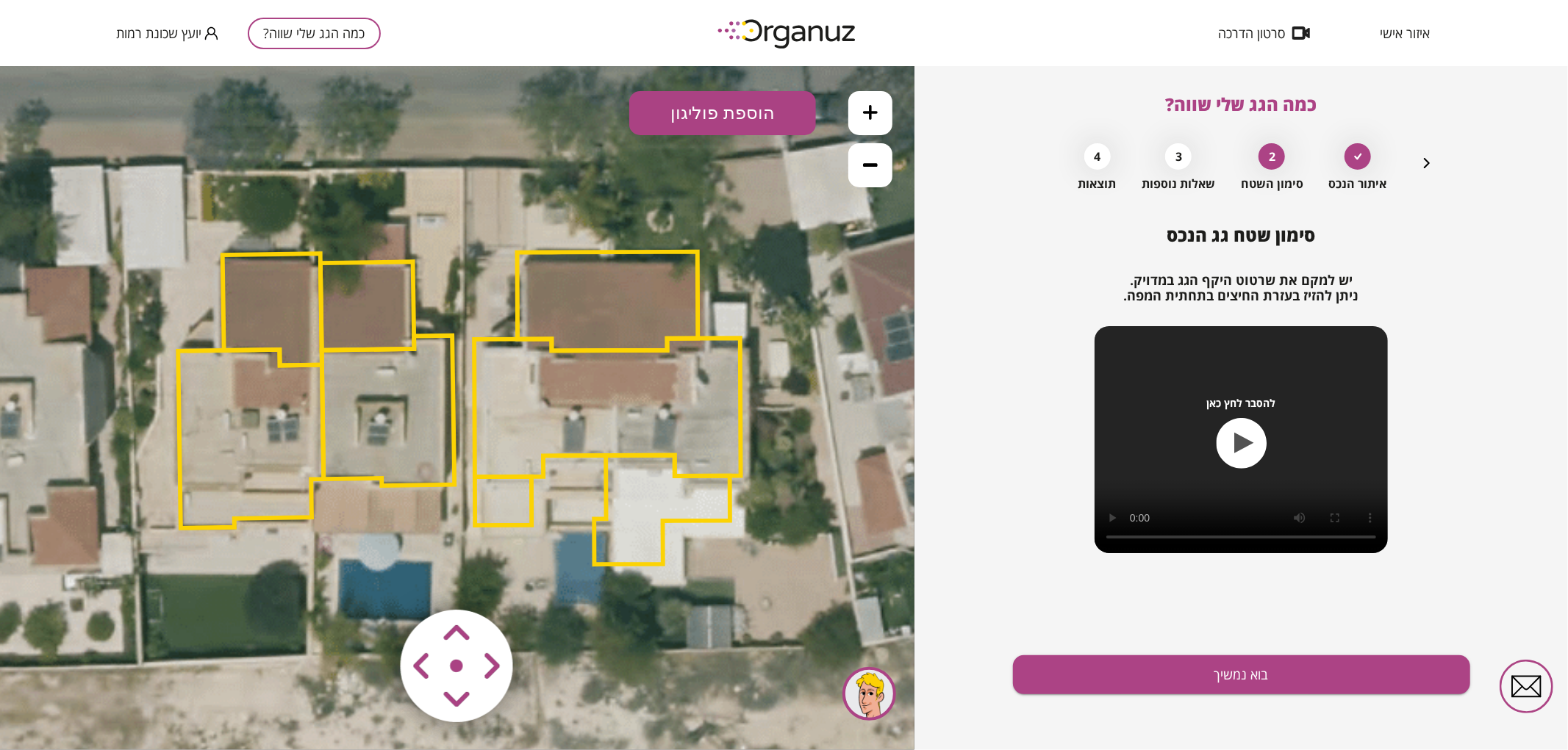
click at [273, 319] on polygon at bounding box center [272, 308] width 99 height 112
click at [272, 324] on polygon at bounding box center [272, 308] width 99 height 112
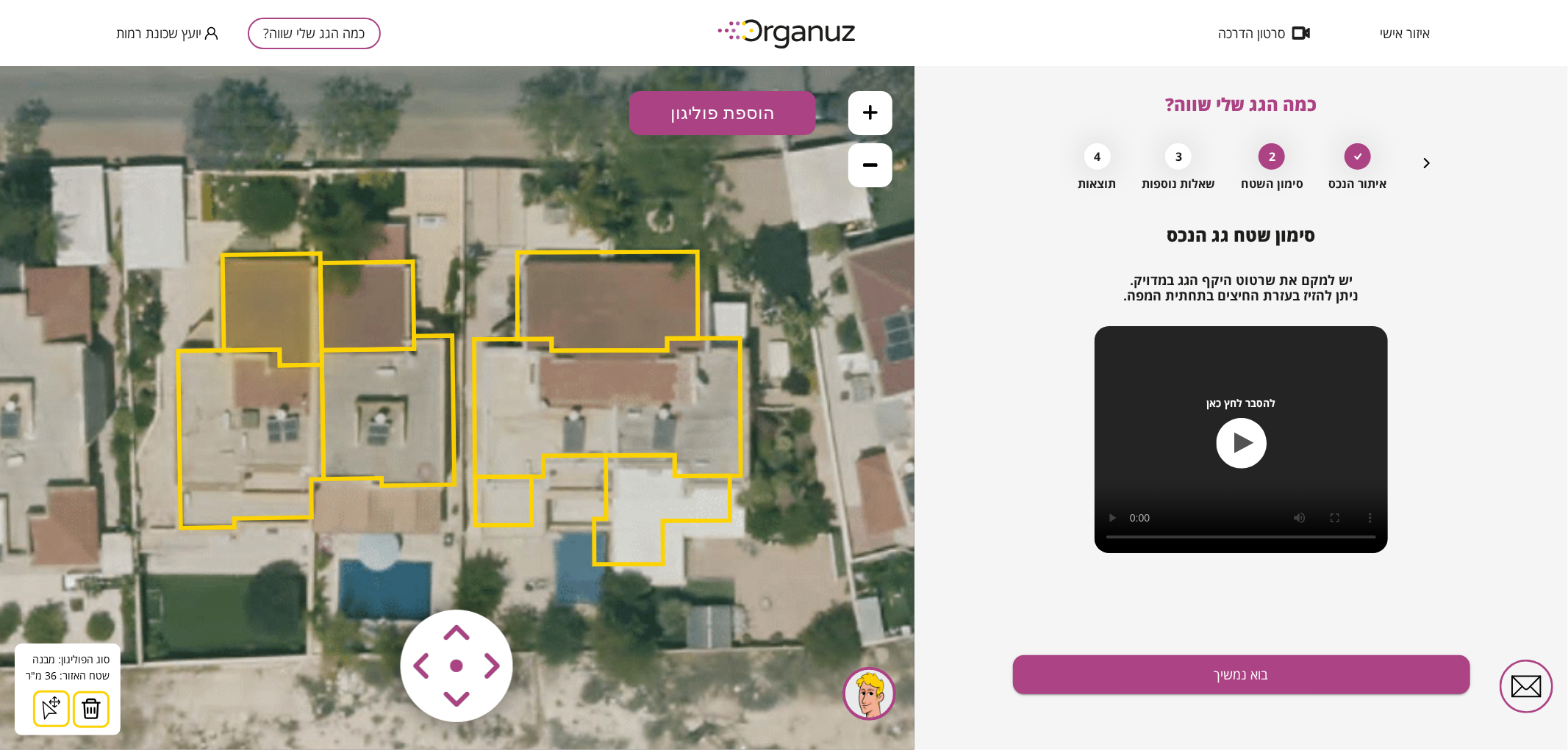
click at [90, 707] on img at bounding box center [91, 708] width 21 height 22
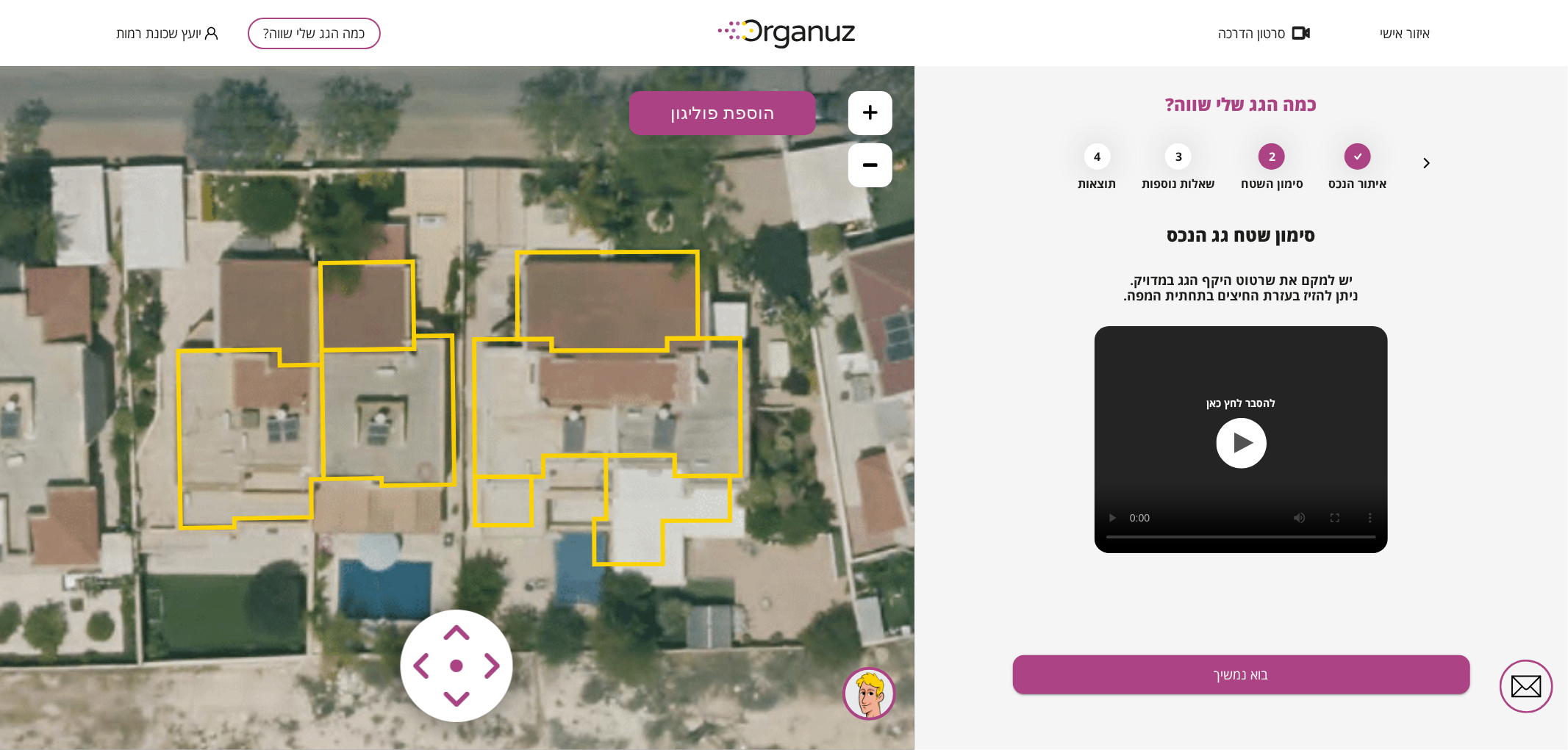
click at [273, 458] on polygon at bounding box center [251, 438] width 146 height 179
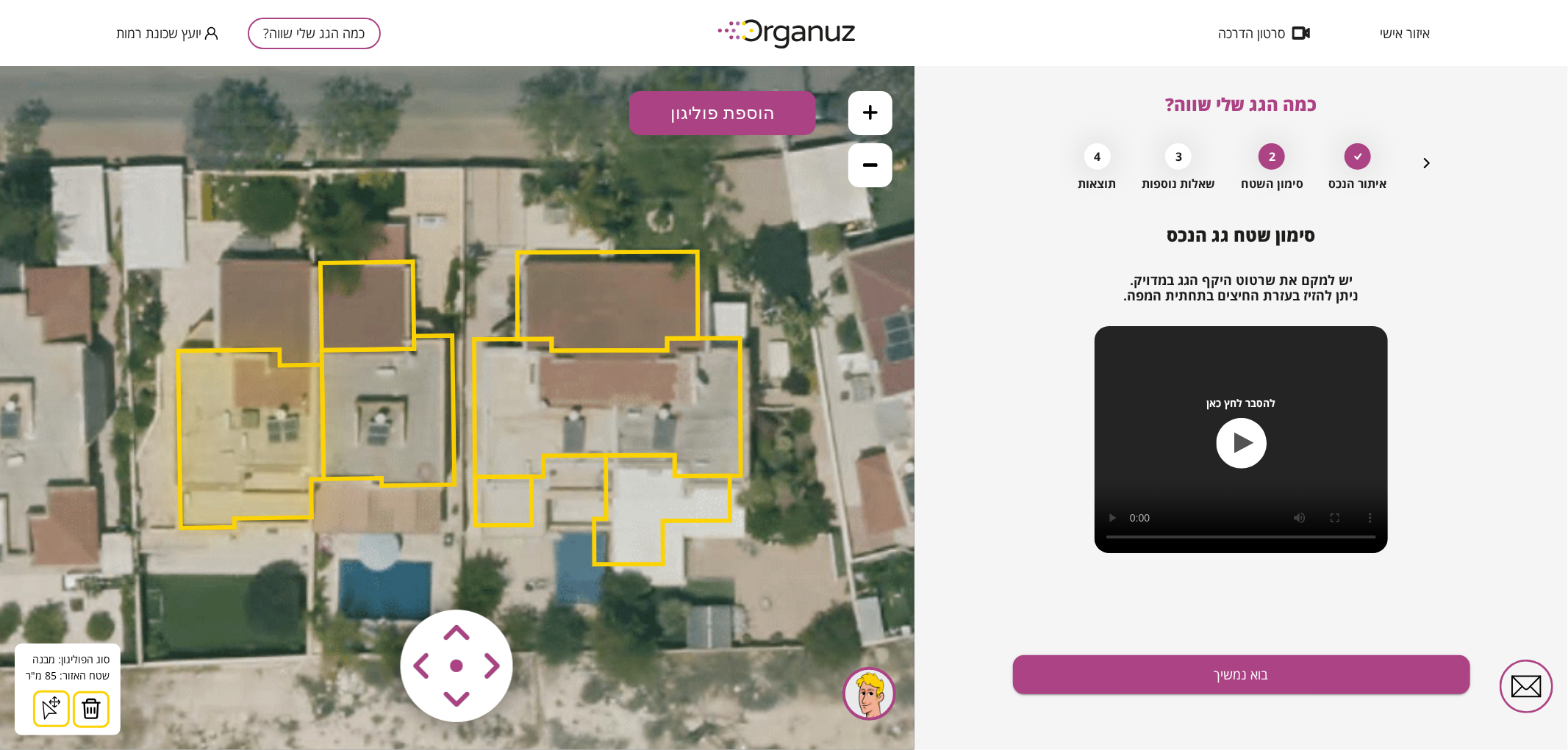
click at [77, 720] on button at bounding box center [91, 709] width 36 height 36
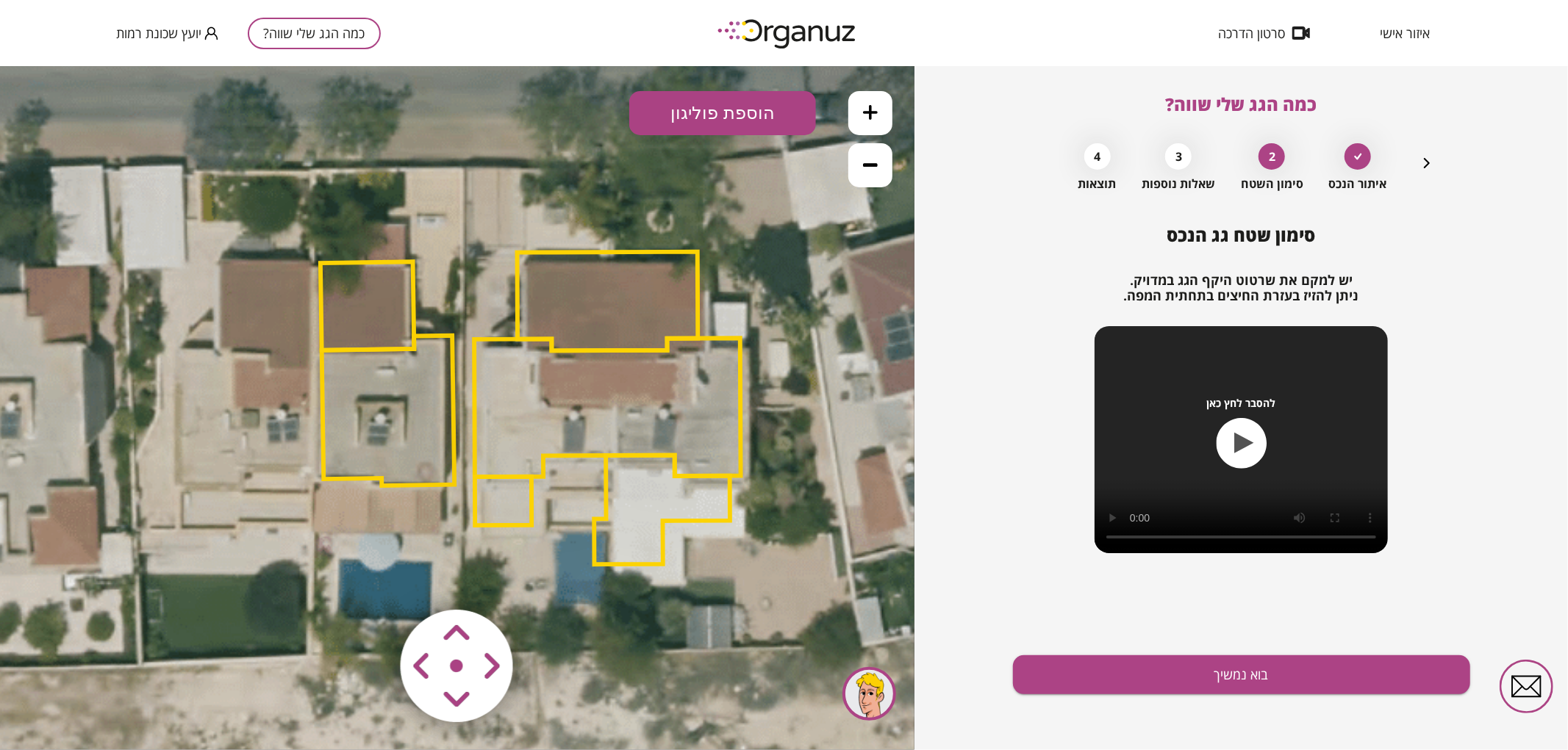
click at [370, 579] on area at bounding box center [370, 579] width 0 height 0
click at [386, 613] on img at bounding box center [458, 666] width 176 height 176
click at [370, 579] on area at bounding box center [370, 579] width 0 height 0
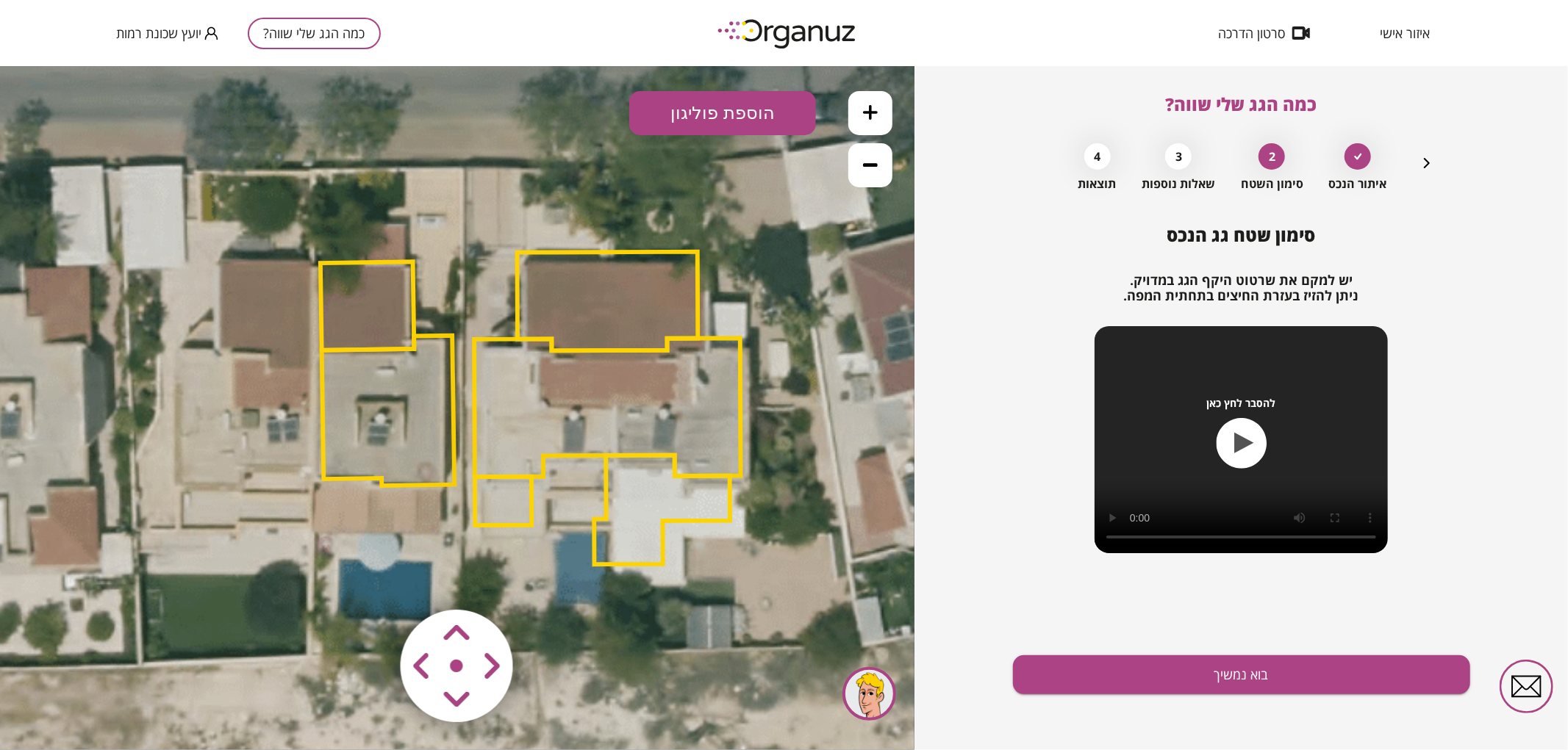
click at [370, 579] on area at bounding box center [370, 579] width 0 height 0
click at [175, 448] on icon at bounding box center [458, 403] width 1737 height 1736
click at [370, 579] on area at bounding box center [370, 579] width 0 height 0
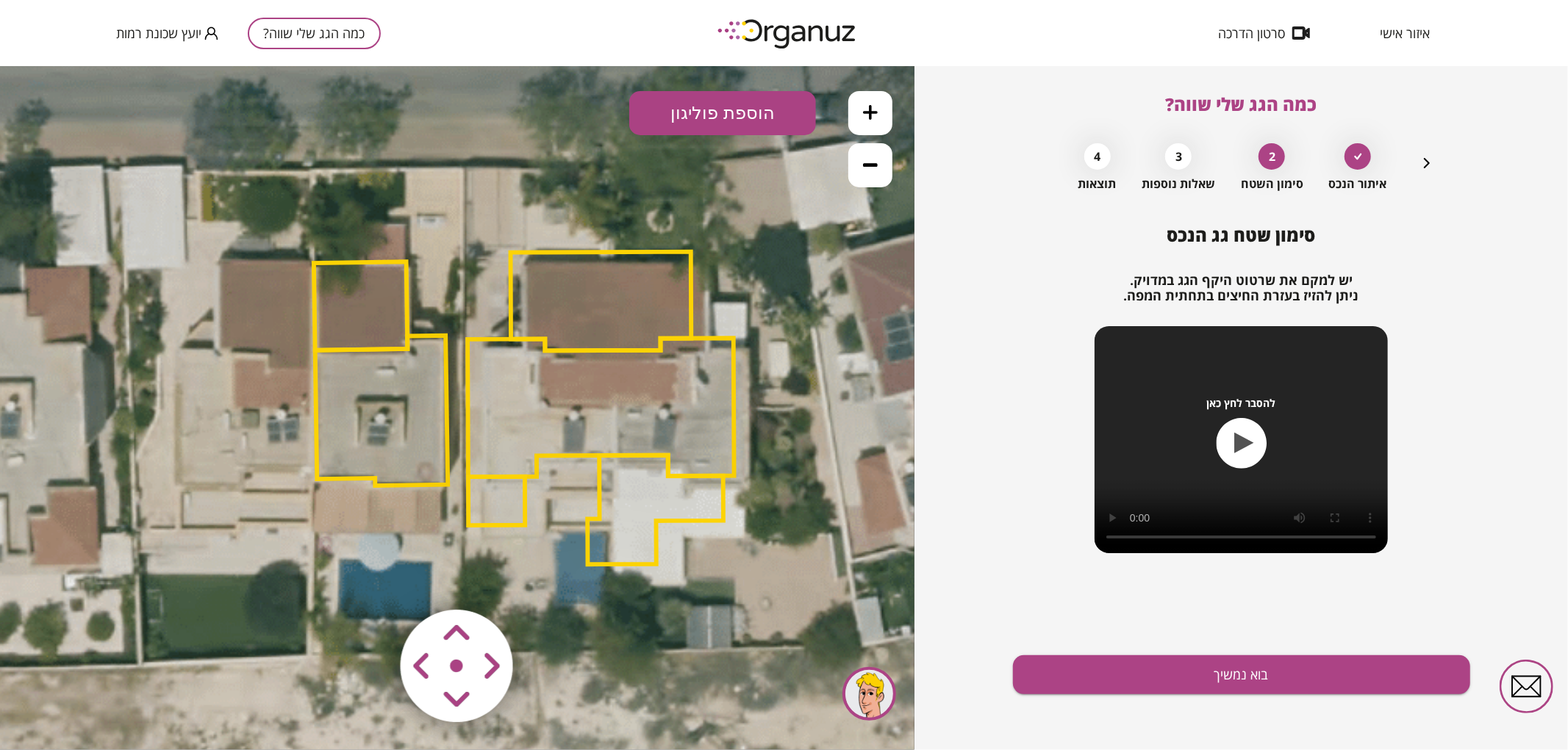
click at [370, 579] on area at bounding box center [370, 579] width 0 height 0
click at [324, 330] on polygon at bounding box center [360, 308] width 94 height 89
click at [363, 408] on polygon at bounding box center [382, 411] width 133 height 149
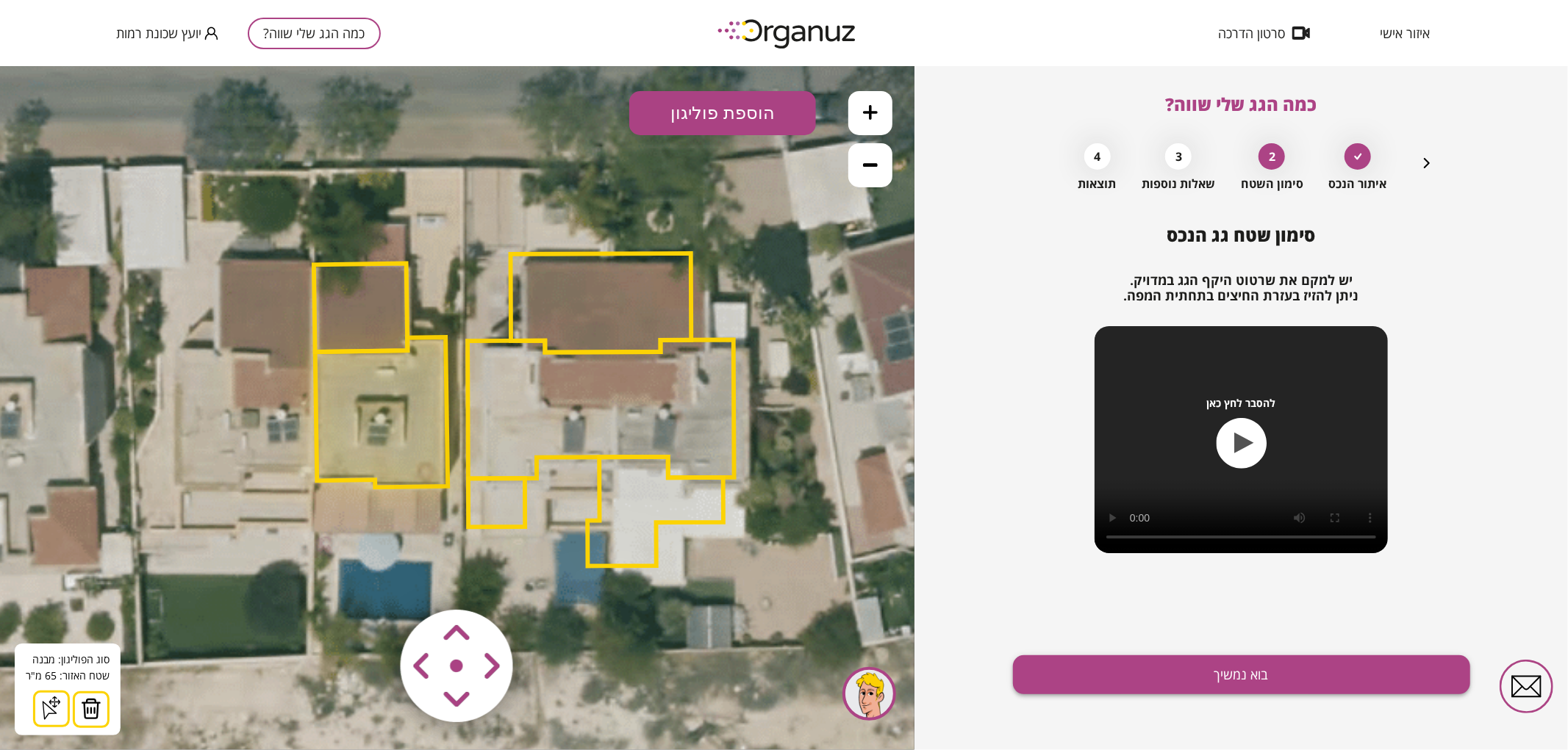
click at [1132, 665] on button "בוא נמשיך" at bounding box center [1242, 674] width 458 height 39
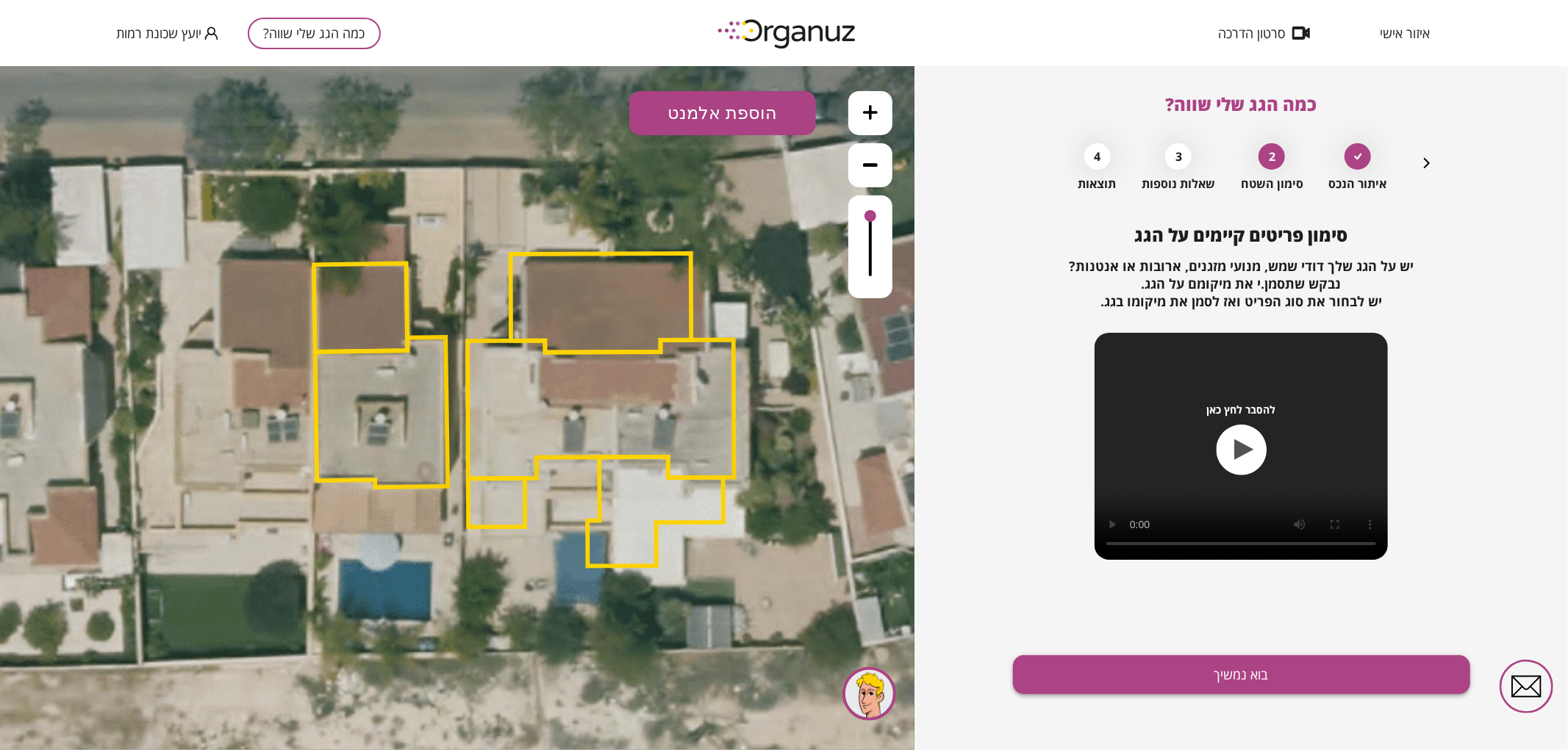
click at [1059, 691] on button "בוא נמשיך" at bounding box center [1242, 674] width 458 height 39
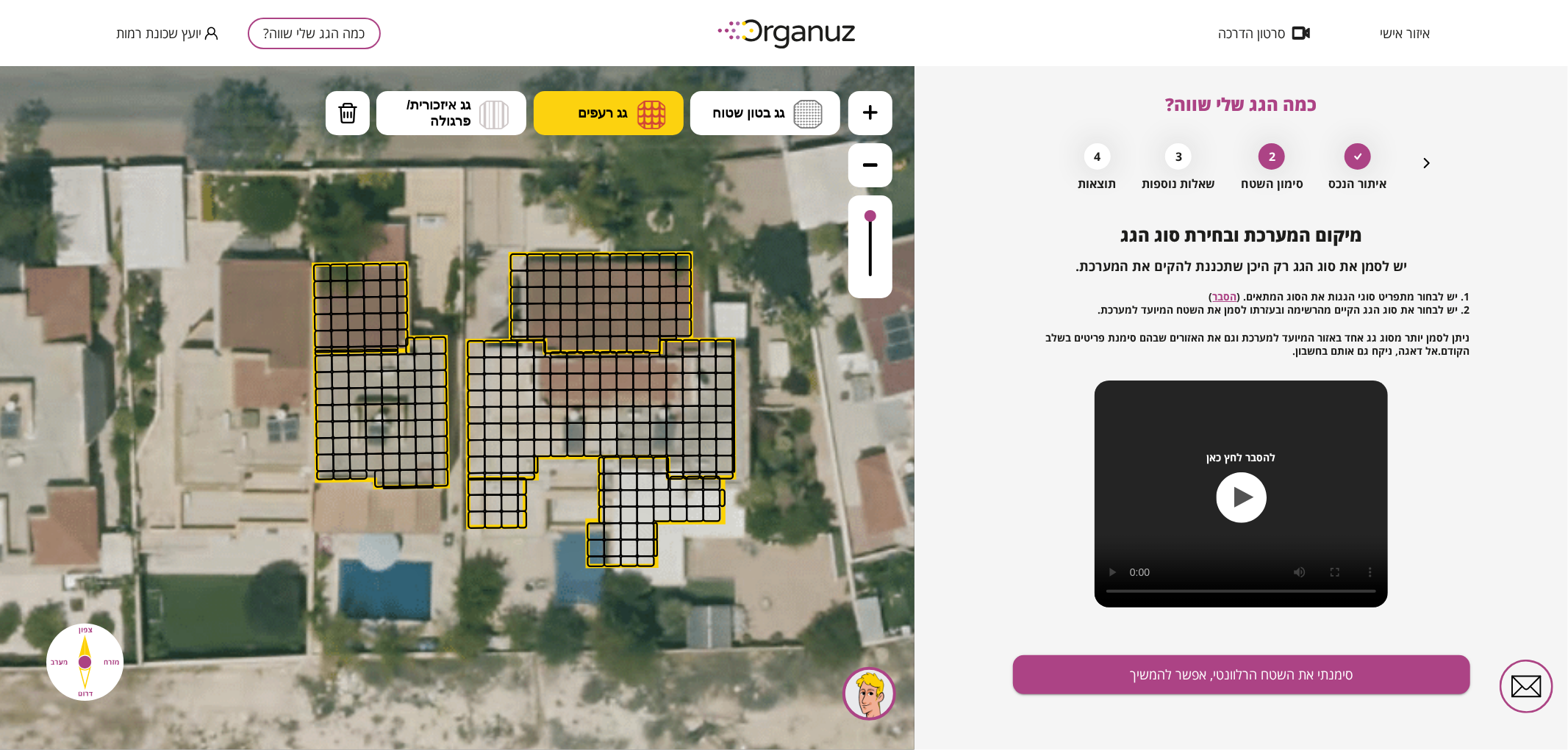
click at [616, 116] on span "גג רעפים" at bounding box center [603, 113] width 49 height 16
click at [618, 156] on div ".st0 { fill: #FFFFFF; } 0" at bounding box center [457, 407] width 914 height 684
drag, startPoint x: 322, startPoint y: 334, endPoint x: 318, endPoint y: 324, distance: 10.8
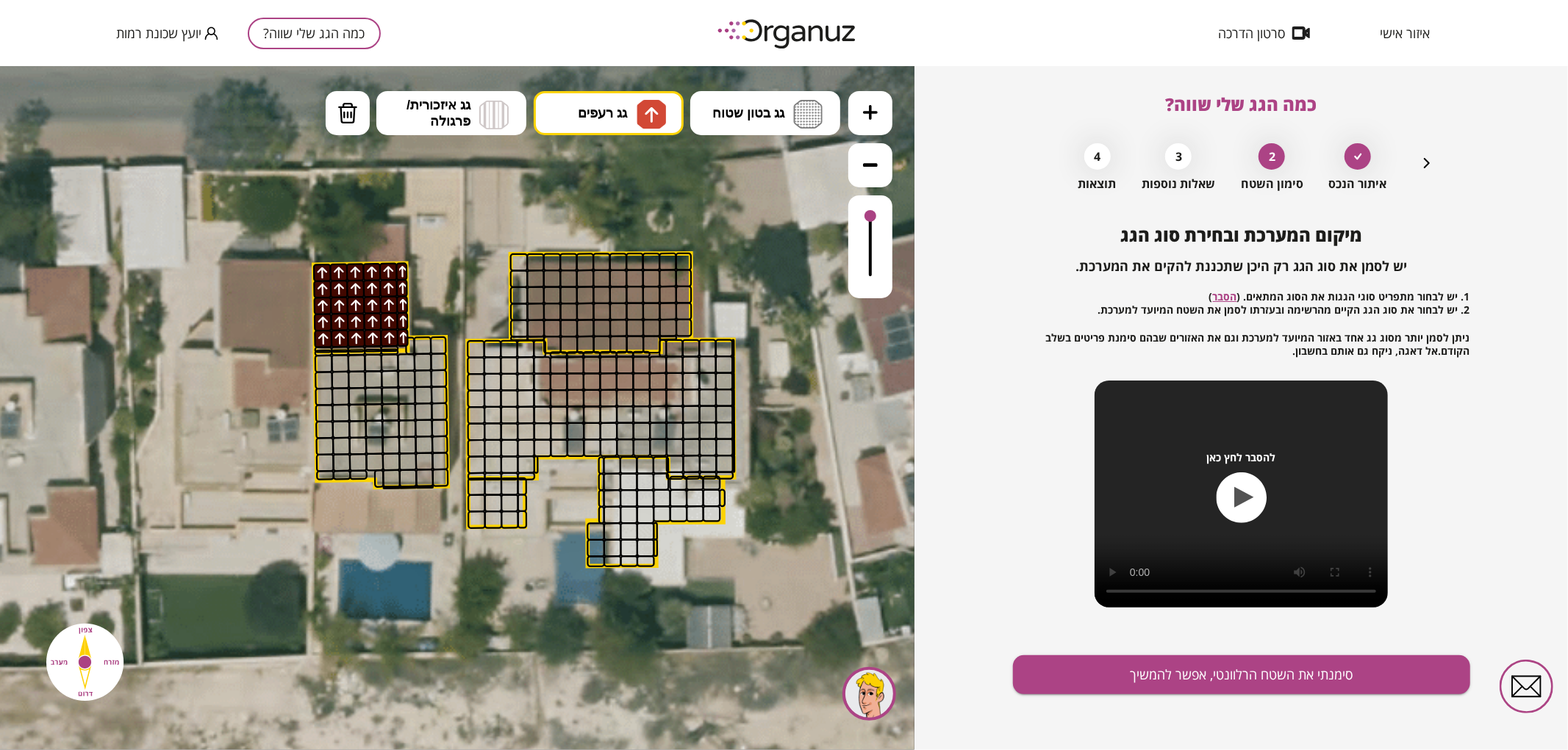
drag, startPoint x: 324, startPoint y: 303, endPoint x: 452, endPoint y: 268, distance: 132.7
click at [452, 268] on div ".st0 { fill: #FFFFFF; }" at bounding box center [458, 403] width 1737 height 1736
click at [774, 108] on span "גג בטון שטוח" at bounding box center [748, 113] width 72 height 16
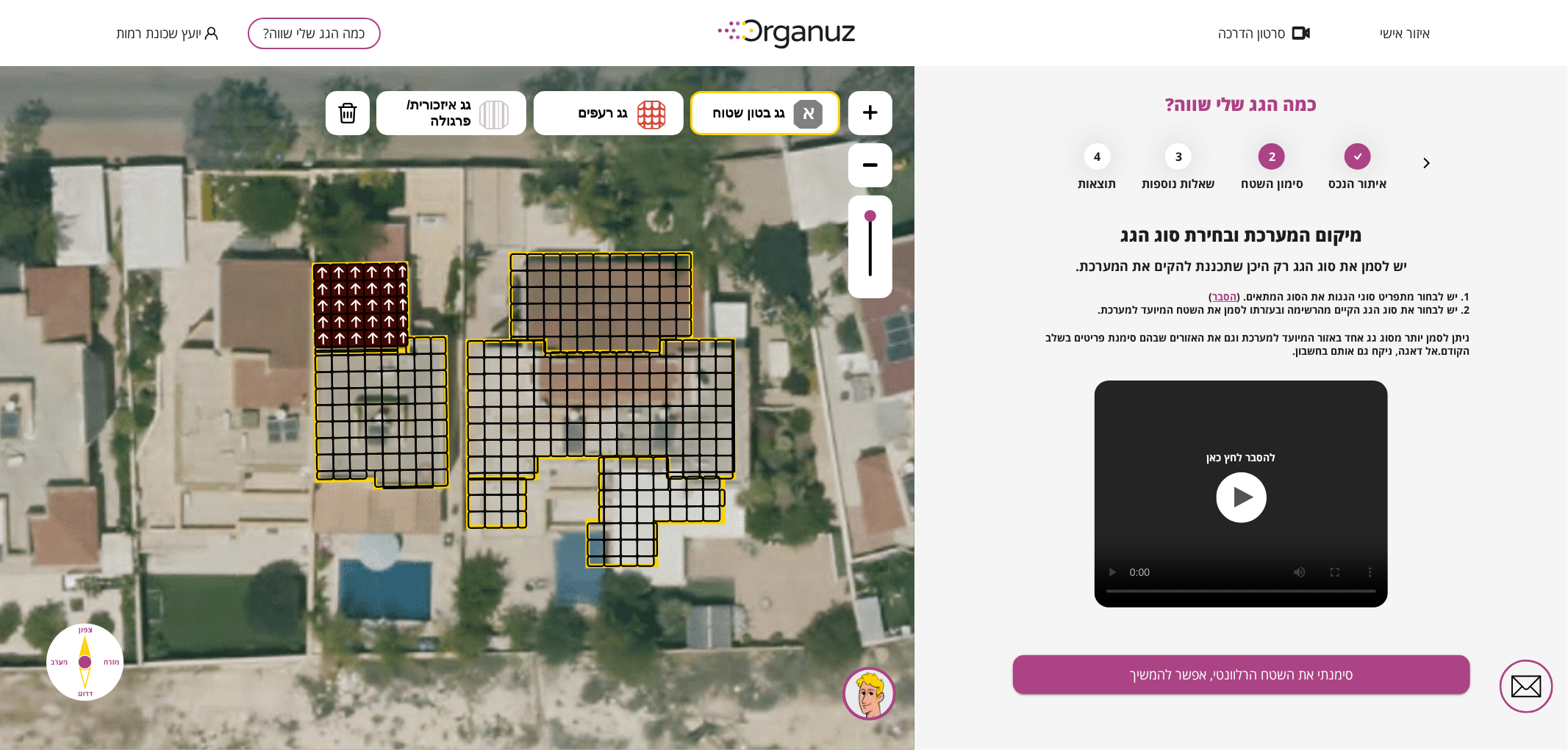
click at [788, 170] on div ".st0 { fill: #FFFFFF; } 0" at bounding box center [457, 407] width 914 height 684
click at [871, 112] on icon at bounding box center [871, 112] width 15 height 15
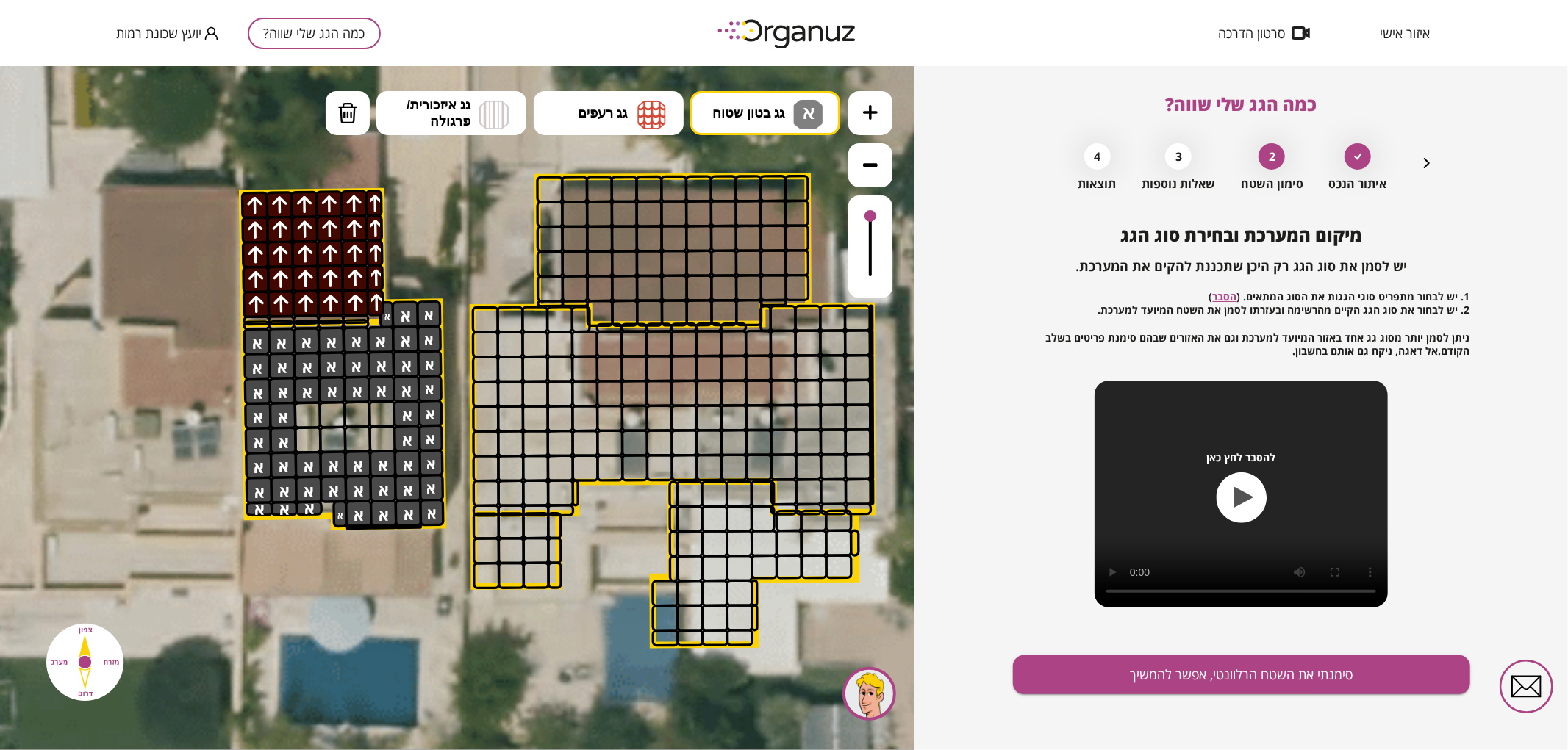
drag, startPoint x: 346, startPoint y: 514, endPoint x: 366, endPoint y: 375, distance: 140.4
click at [1089, 686] on button "סימנתי את השטח הרלוונטי, אפשר להמשיך" at bounding box center [1242, 674] width 458 height 39
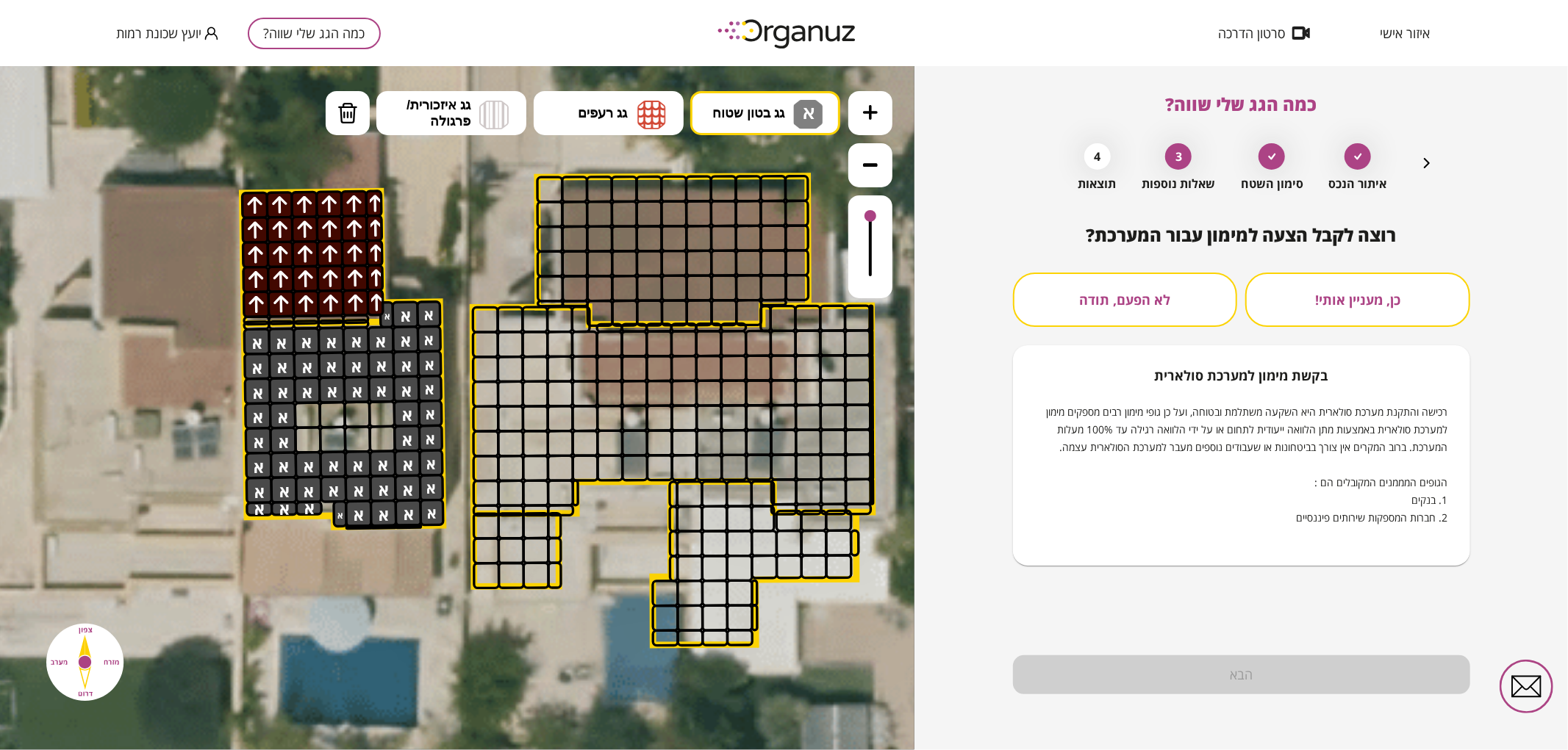
click at [1184, 252] on div "רוצה לקבל הצעה למימון עבור המערכת? כן, מעניין אותי! לא הפעם, תודה בקשת [PERSON_…" at bounding box center [1242, 396] width 458 height 341
click at [1184, 276] on button "לא הפעם, תודה" at bounding box center [1125, 300] width 225 height 55
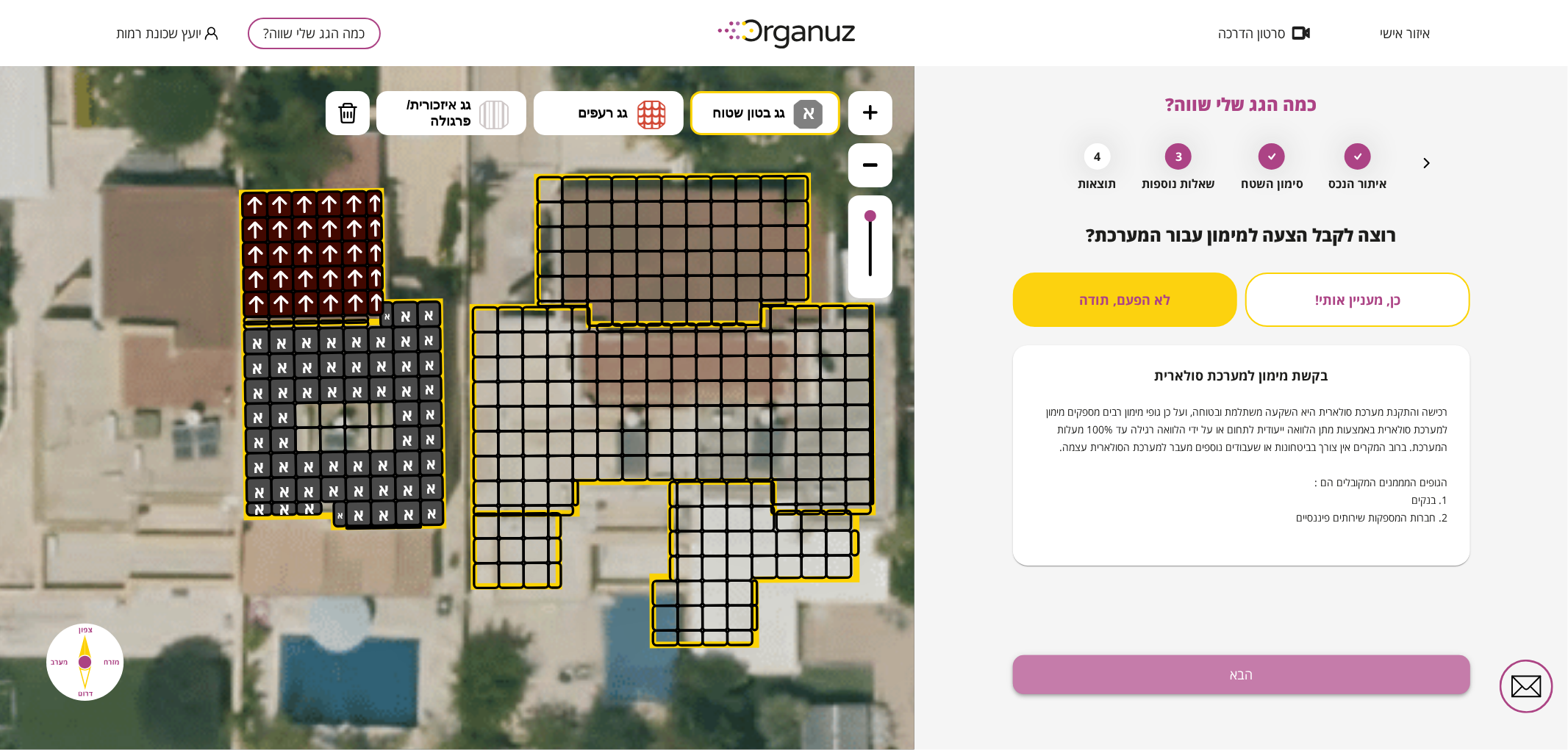
click at [1179, 676] on button "הבא" at bounding box center [1242, 674] width 458 height 39
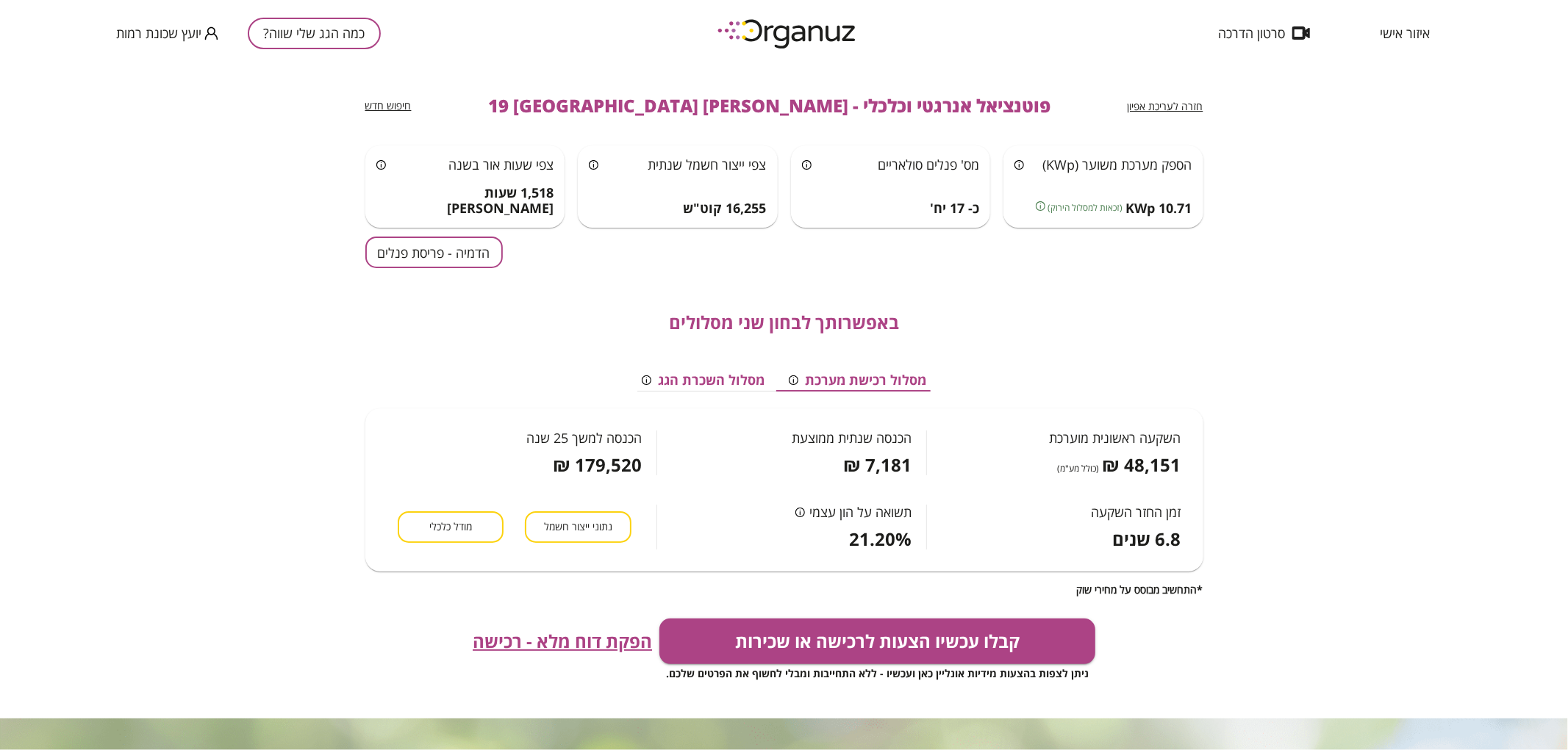
click at [443, 262] on button "הדמיה - פריסת פנלים" at bounding box center [434, 252] width 138 height 32
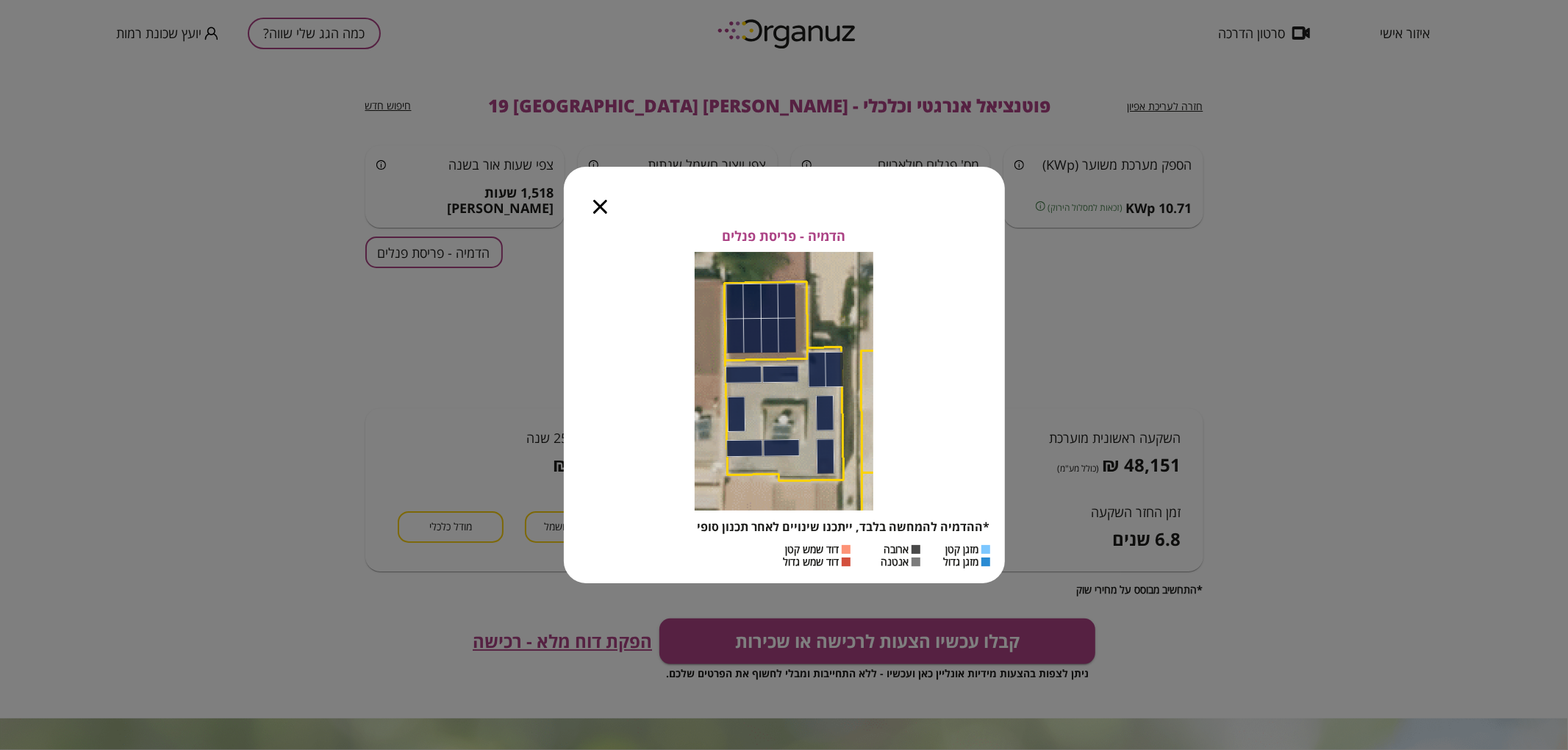
click at [604, 202] on icon "button" at bounding box center [600, 206] width 14 height 14
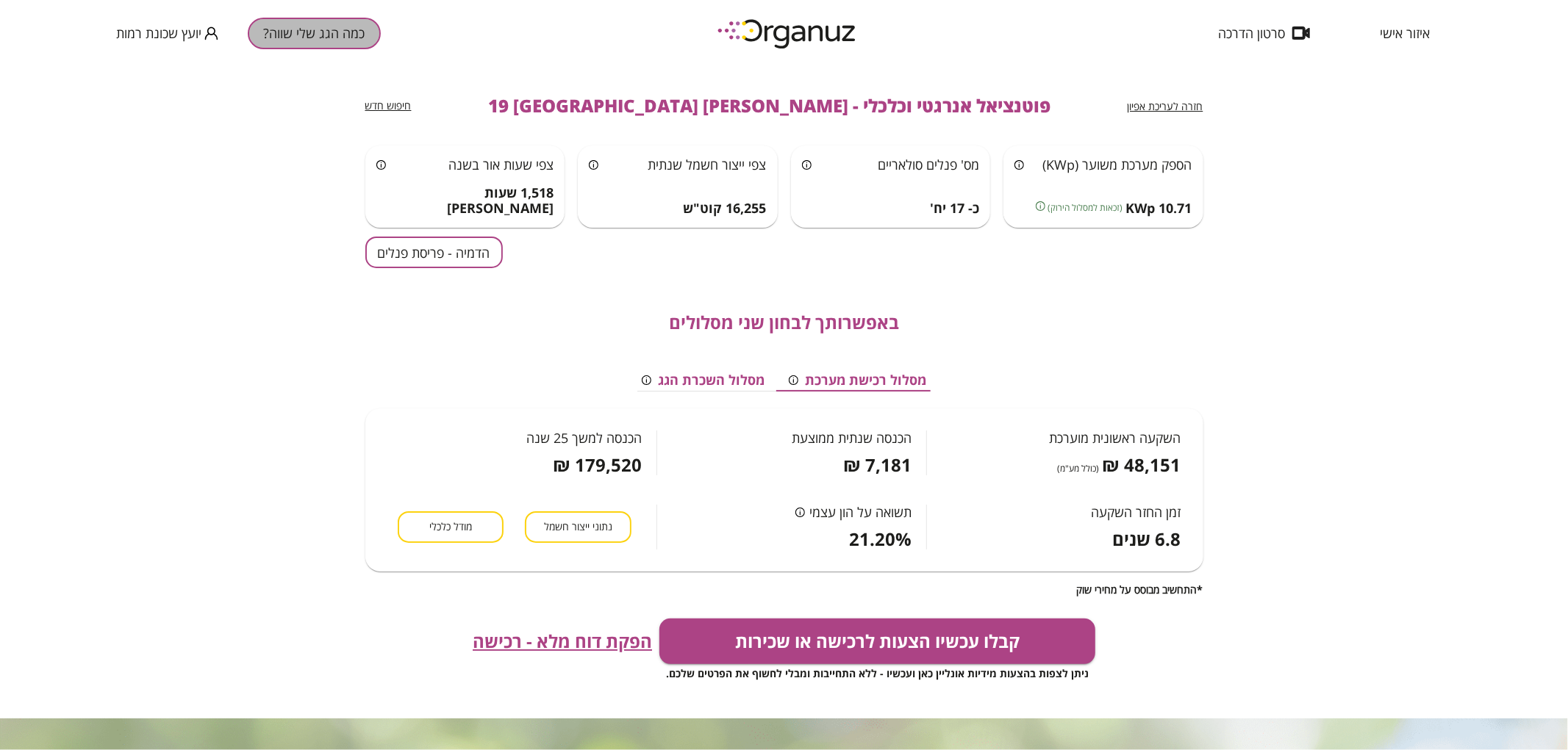
click at [332, 43] on button "כמה הגג שלי שווה?" at bounding box center [315, 33] width 133 height 32
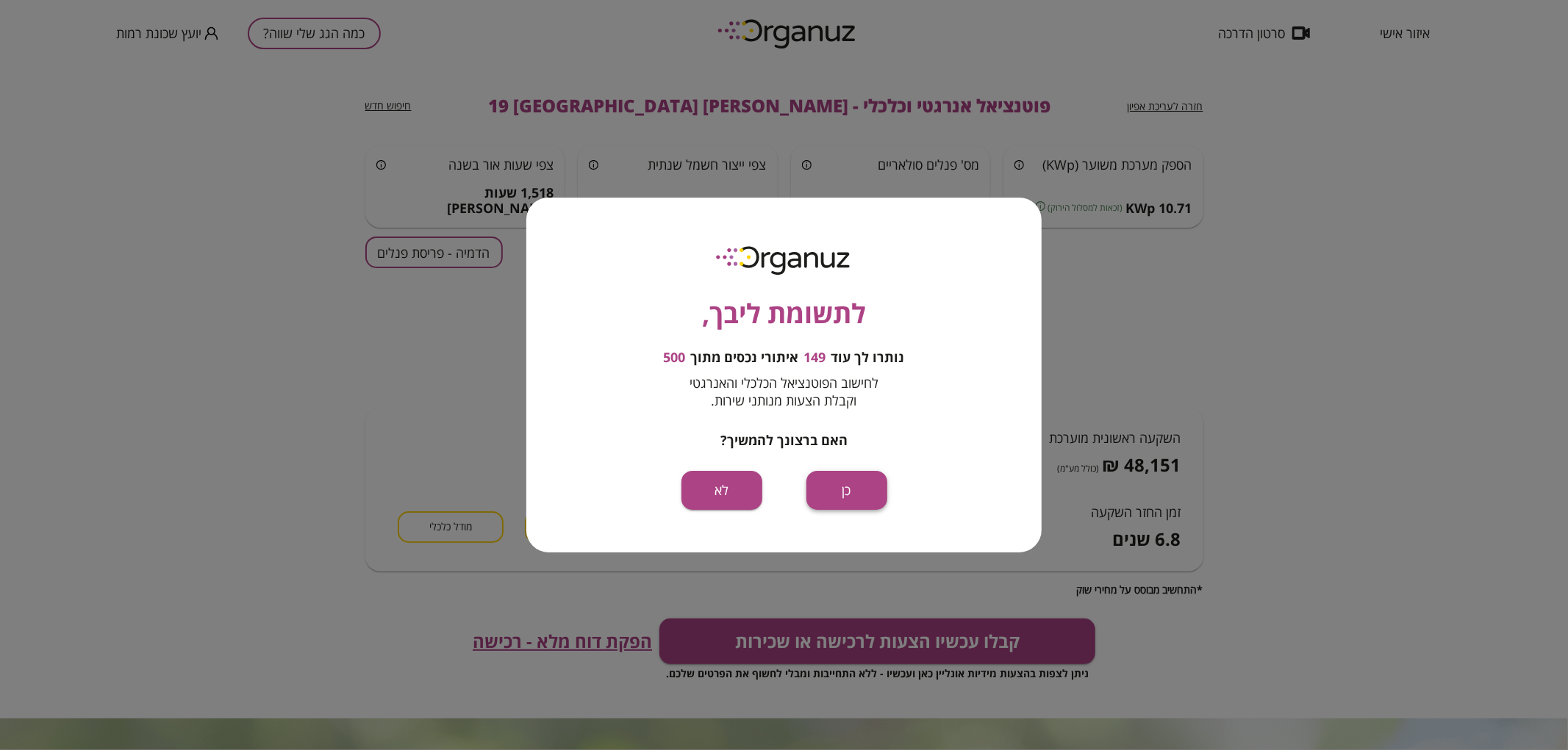
click at [871, 485] on button "כן" at bounding box center [847, 490] width 81 height 39
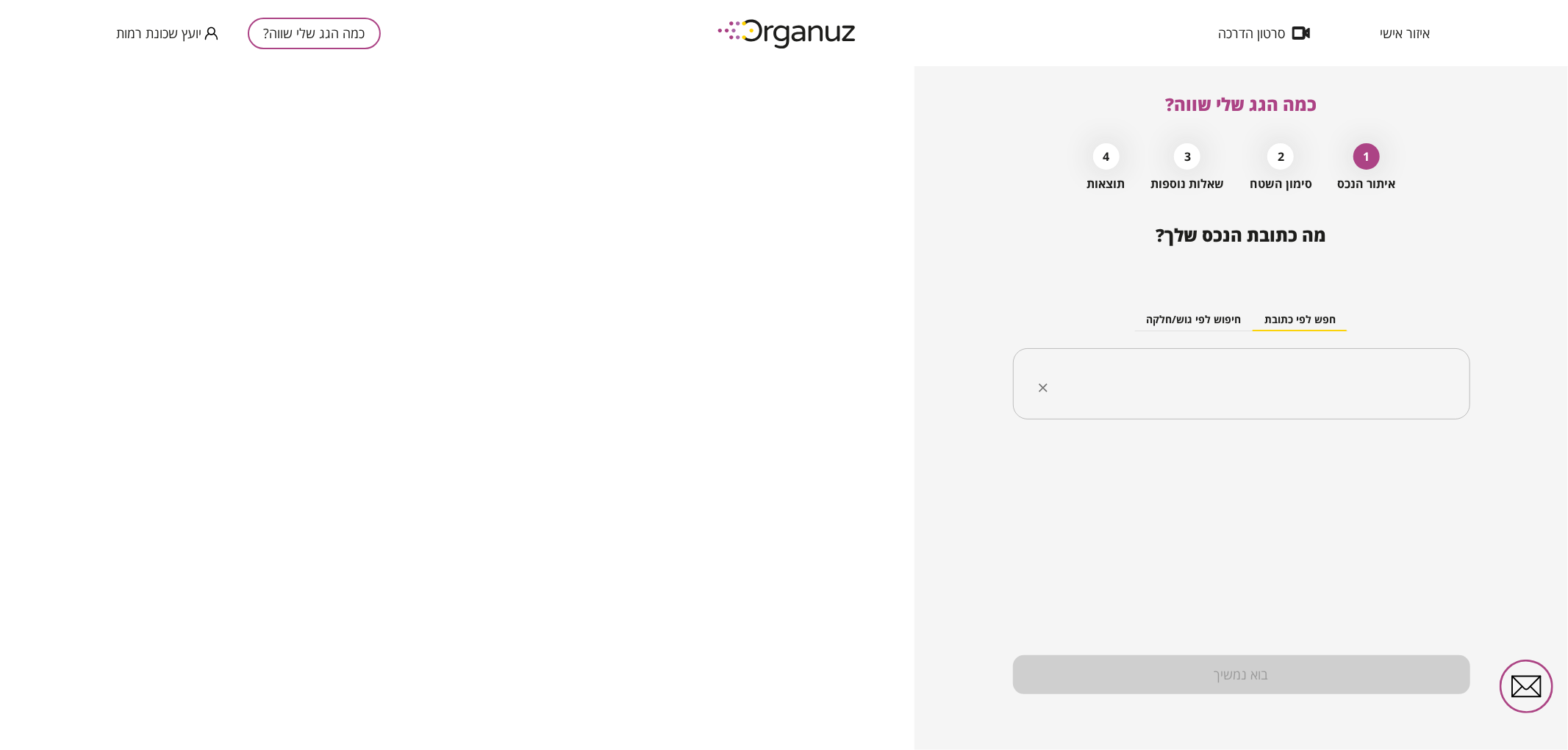
click at [1152, 375] on input "text" at bounding box center [1247, 385] width 411 height 36
click at [1304, 454] on li "[PERSON_NAME] 31 [GEOGRAPHIC_DATA]" at bounding box center [1242, 458] width 419 height 26
type input "**********"
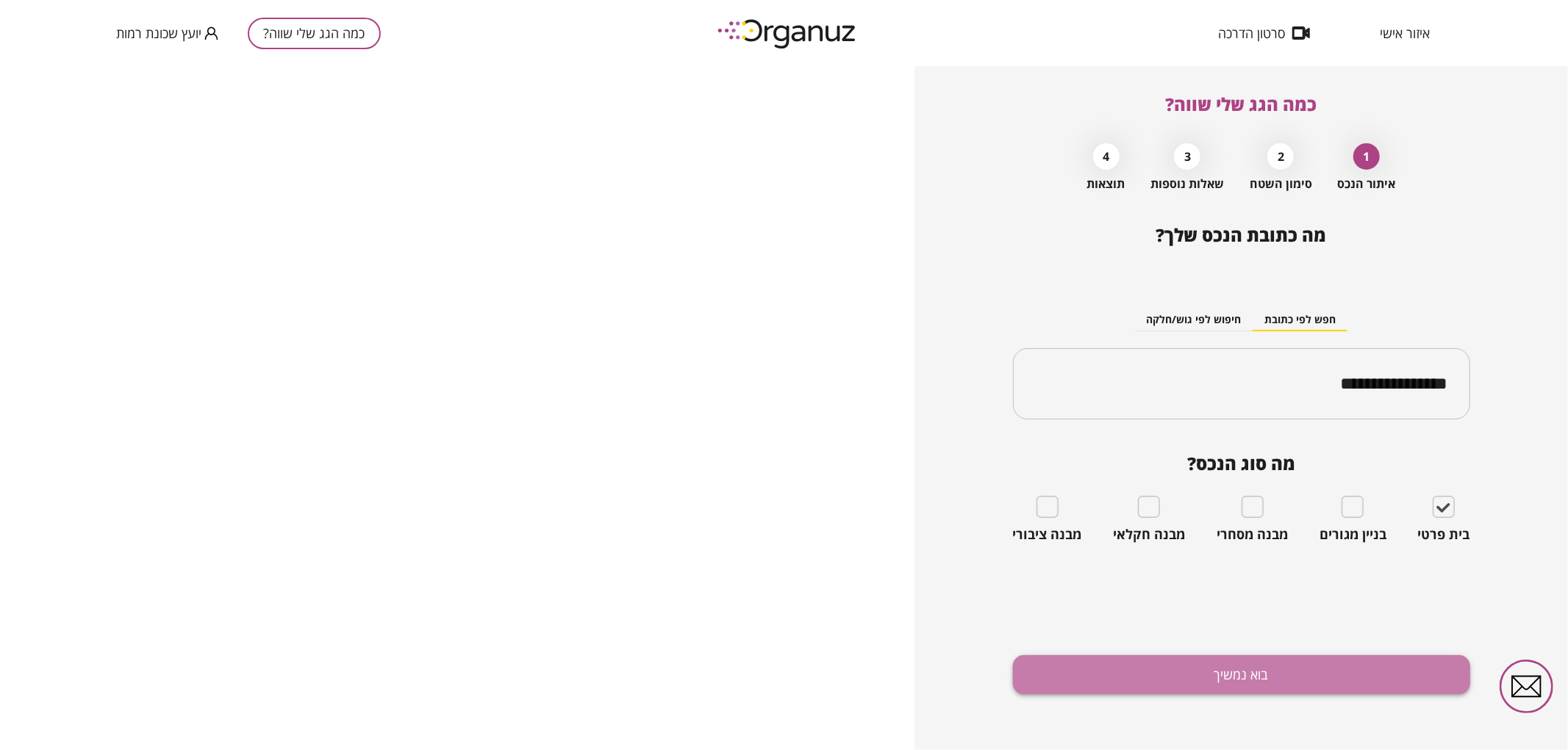
click at [1252, 673] on button "בוא נמשיך" at bounding box center [1242, 674] width 458 height 39
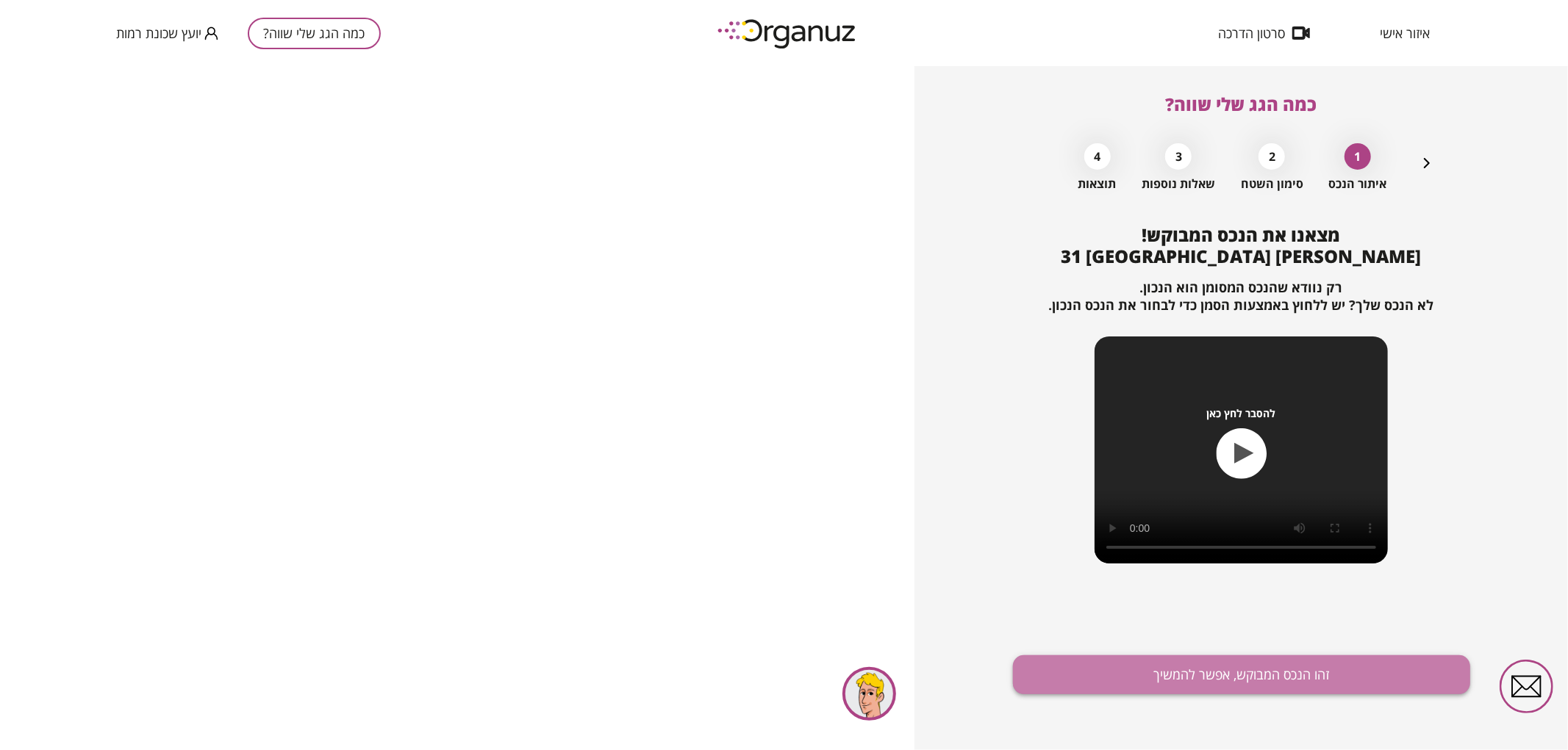
click at [1272, 671] on button "זהו הנכס המבוקש, אפשר להמשיך" at bounding box center [1242, 674] width 458 height 39
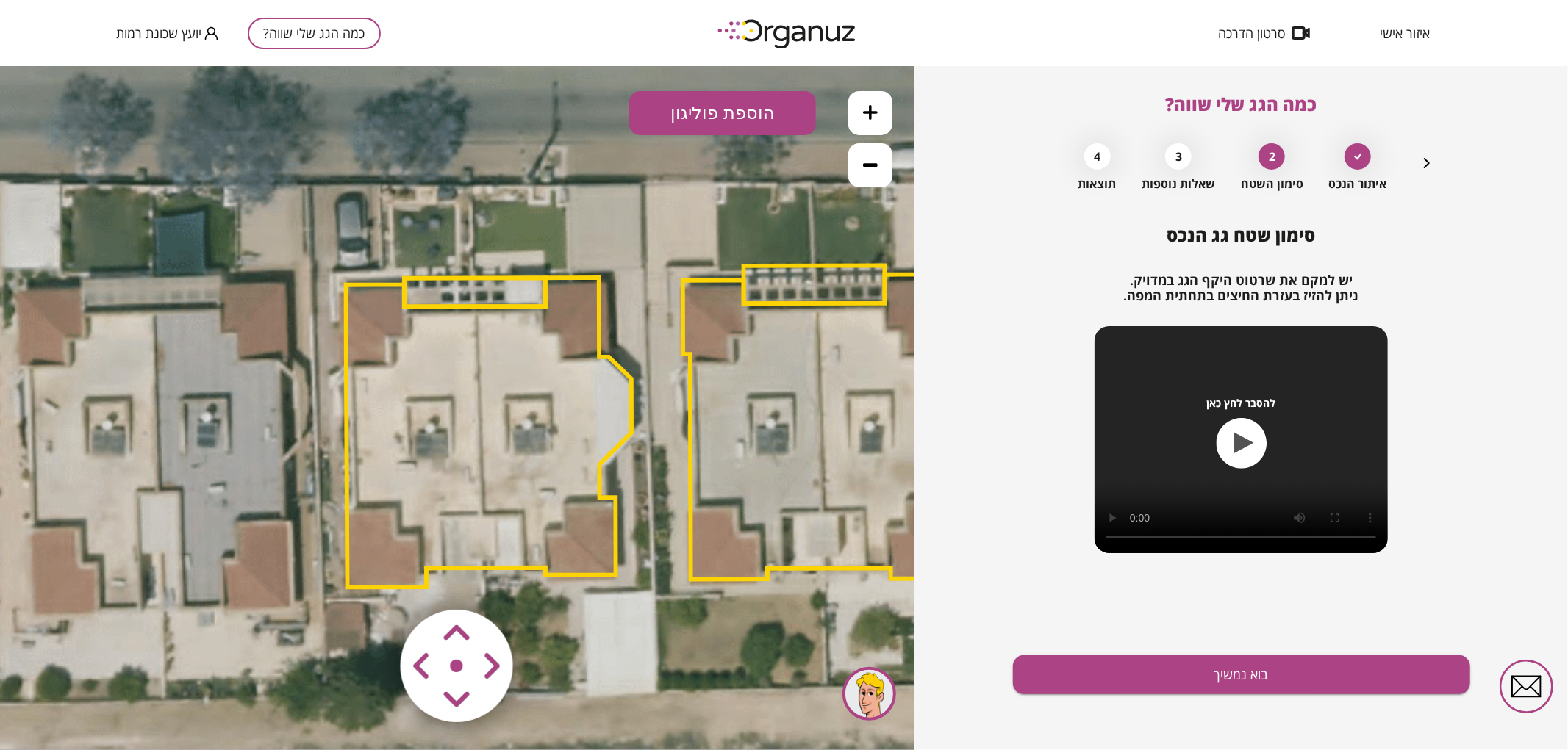
drag, startPoint x: 477, startPoint y: 447, endPoint x: 689, endPoint y: 465, distance: 212.8
click at [689, 465] on icon at bounding box center [656, 424] width 1885 height 1885
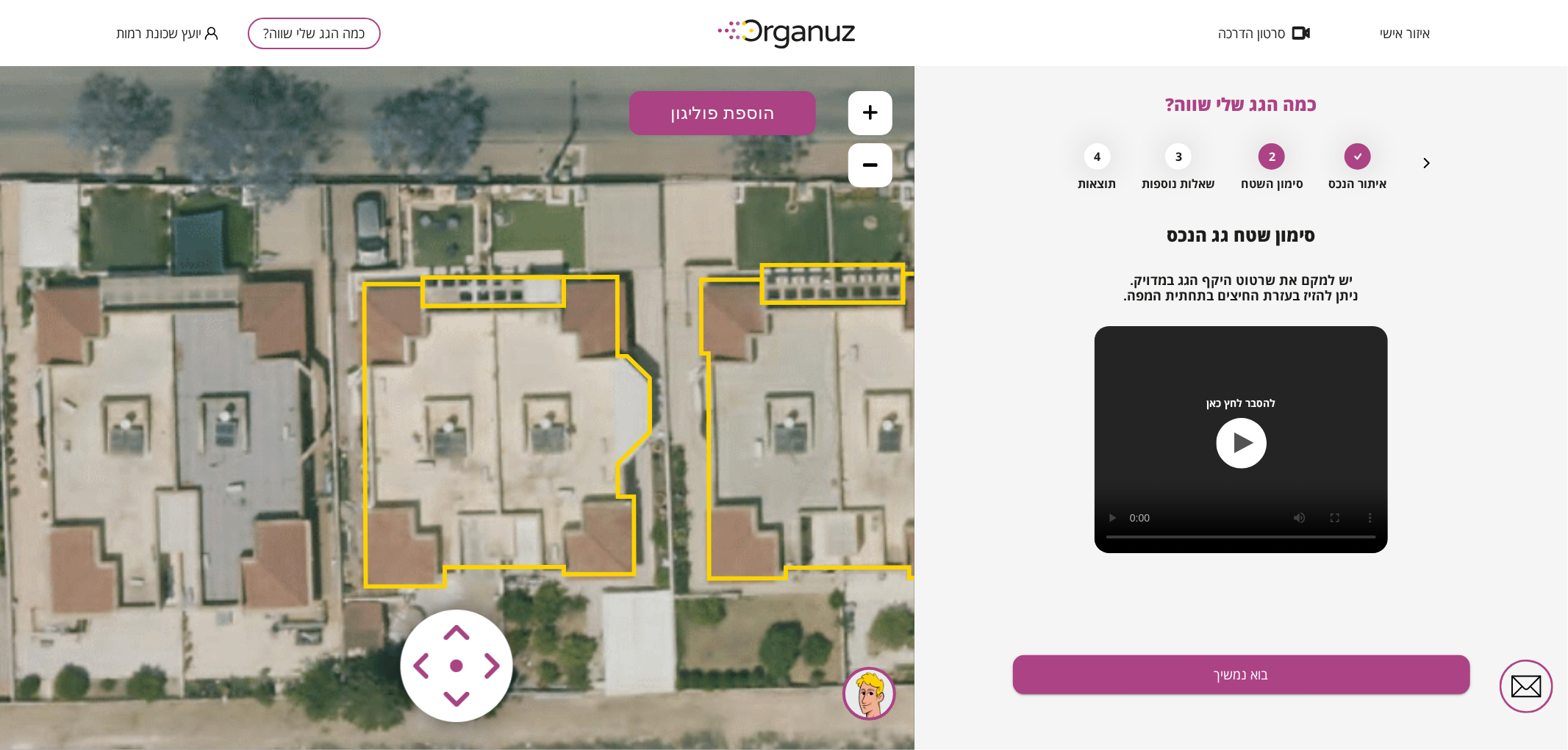
click at [858, 166] on button at bounding box center [871, 164] width 44 height 44
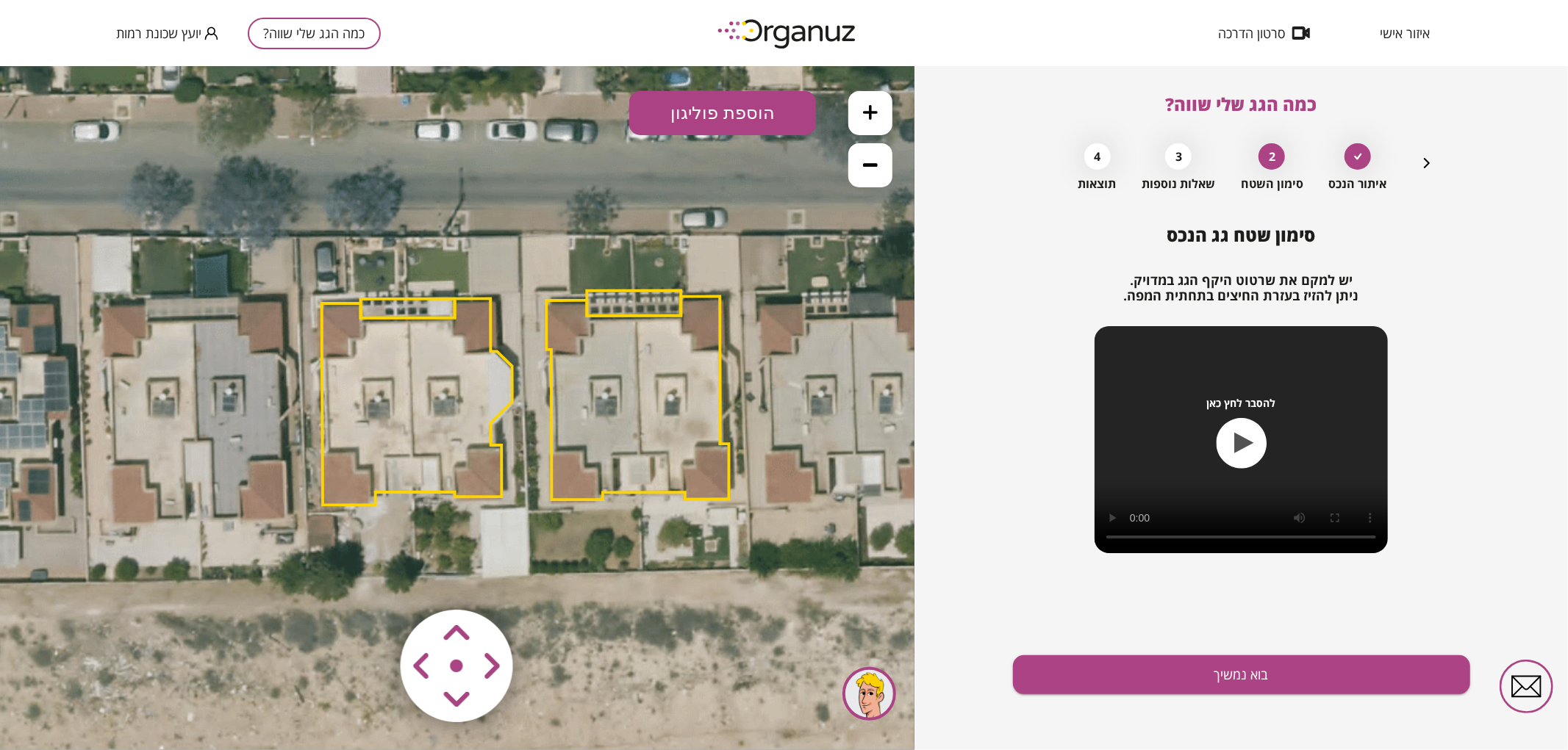
drag, startPoint x: 511, startPoint y: 354, endPoint x: 438, endPoint y: 332, distance: 76.2
click at [438, 332] on polygon at bounding box center [417, 401] width 191 height 207
click at [422, 375] on polygon at bounding box center [417, 401] width 191 height 207
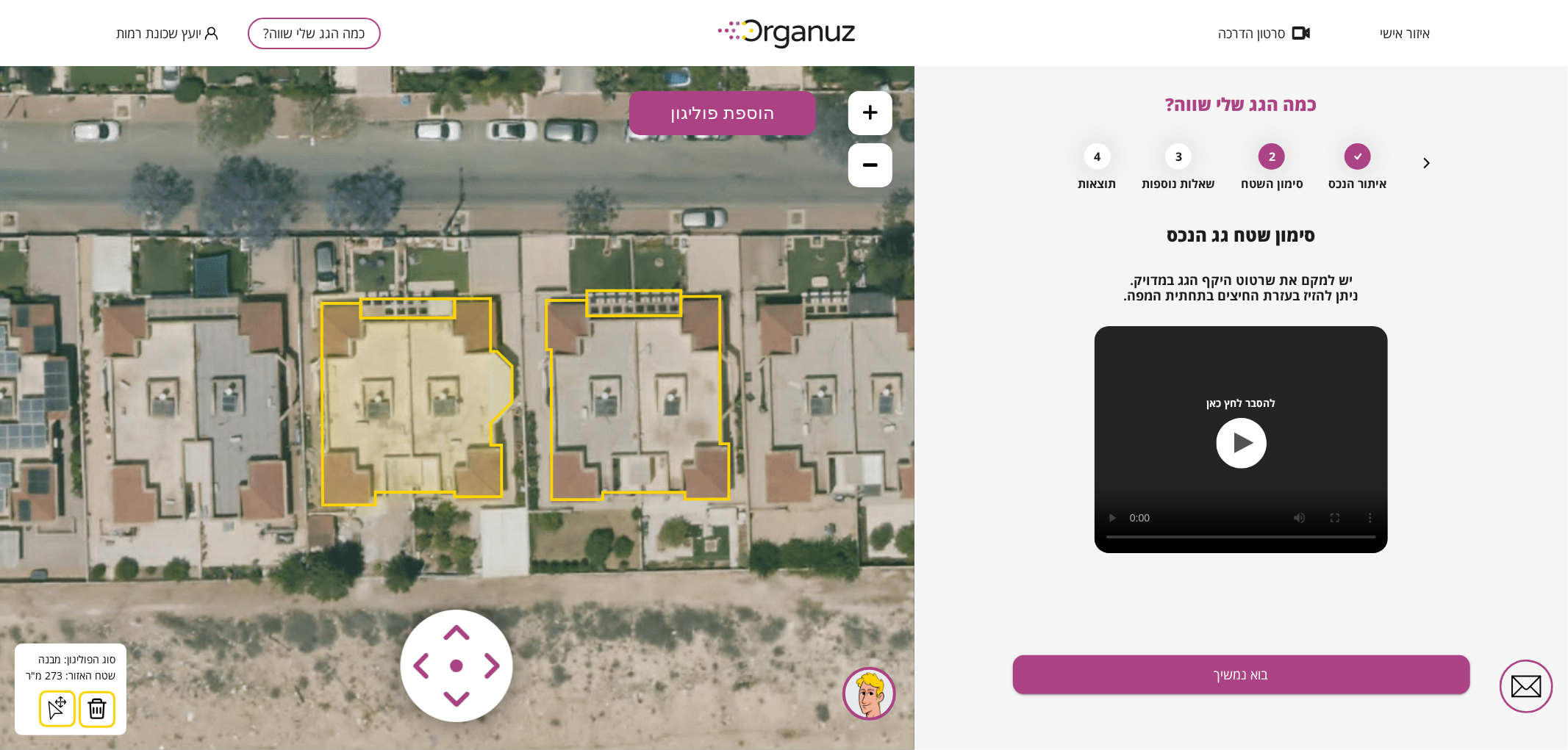
click at [99, 709] on img at bounding box center [97, 708] width 21 height 22
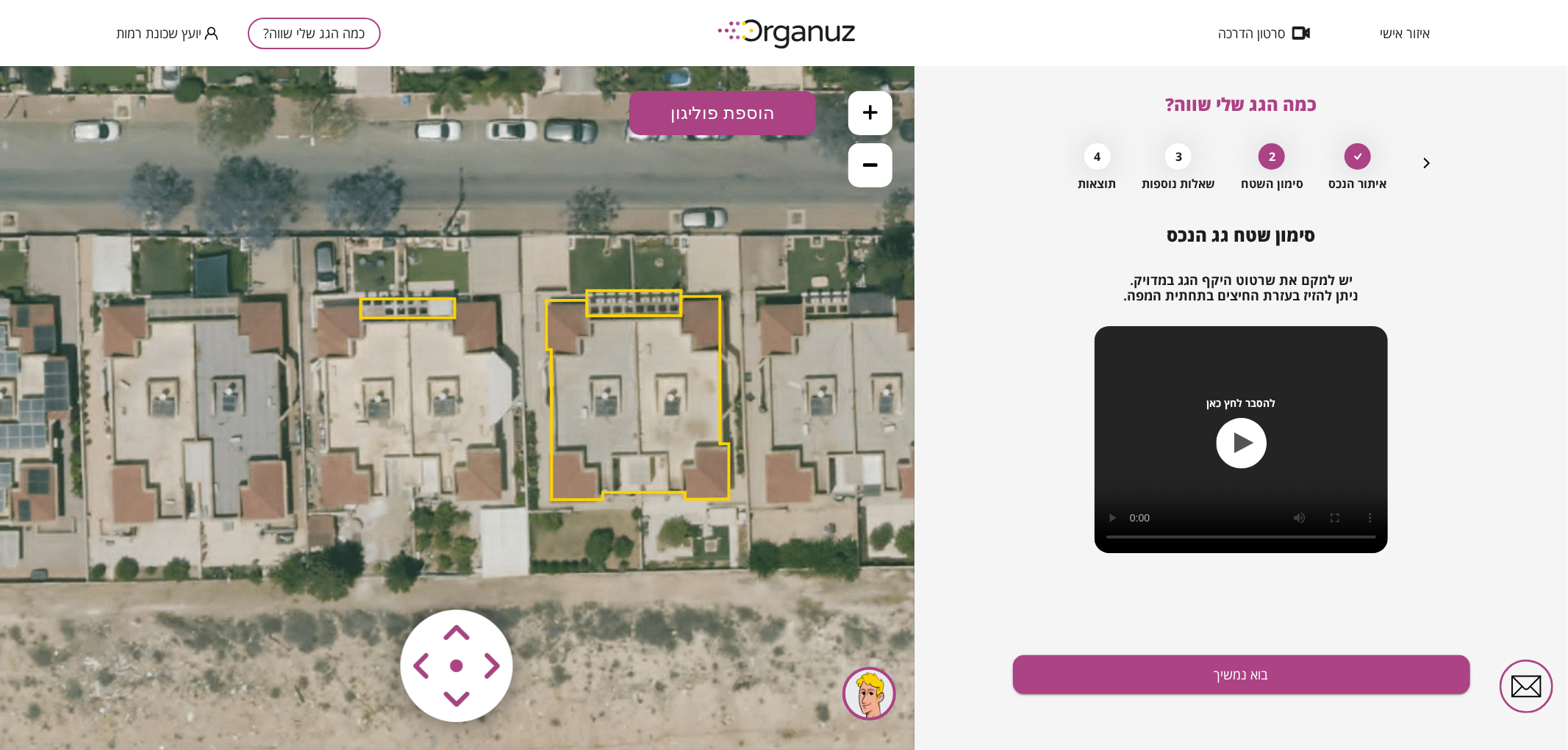
click at [395, 294] on icon at bounding box center [528, 396] width 1257 height 1257
click at [397, 302] on polygon at bounding box center [407, 307] width 94 height 19
click at [86, 709] on img at bounding box center [91, 708] width 21 height 22
click at [879, 105] on button at bounding box center [871, 112] width 44 height 44
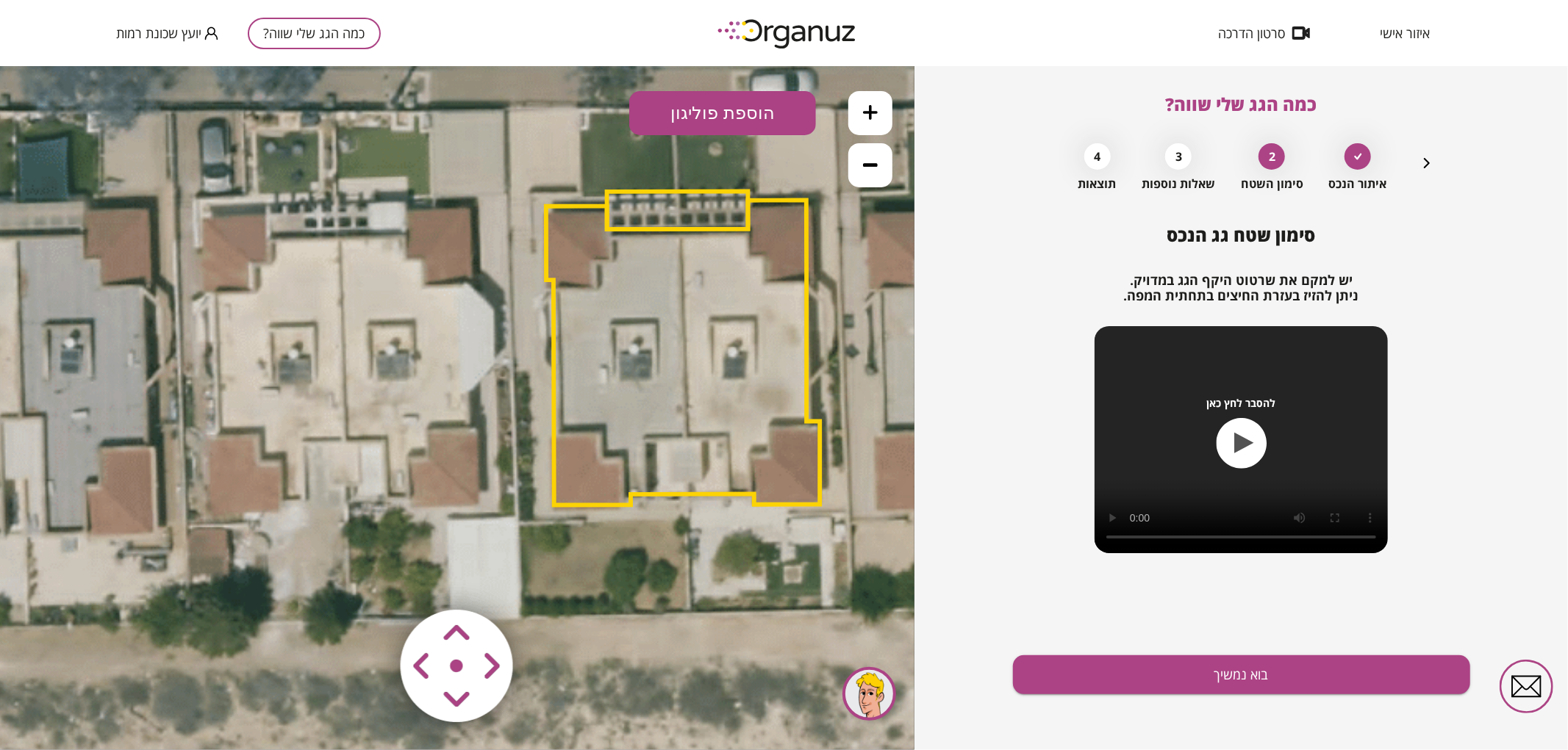
drag, startPoint x: 644, startPoint y: 261, endPoint x: 572, endPoint y: 192, distance: 99.7
click at [572, 200] on polygon at bounding box center [683, 352] width 273 height 305
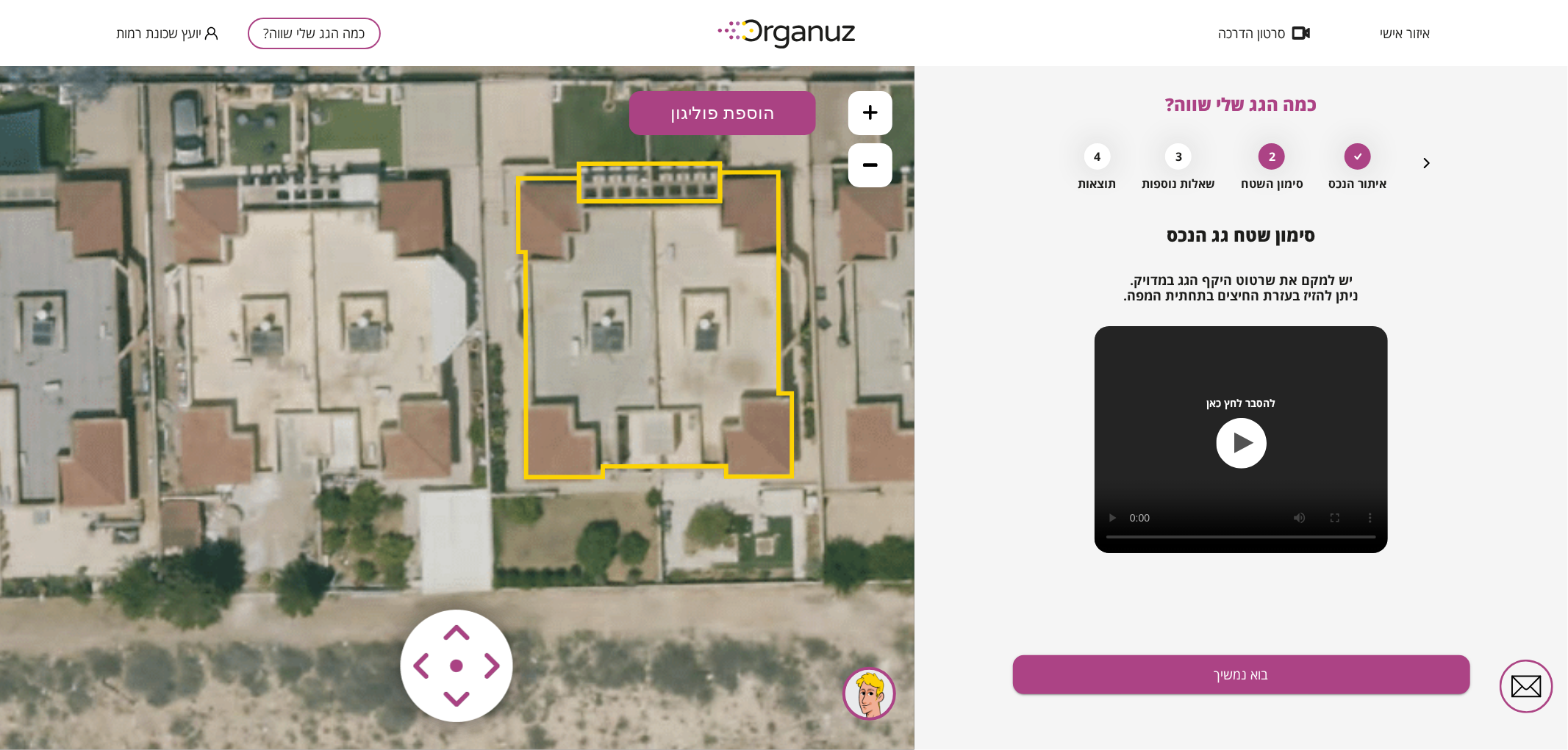
click at [718, 117] on button "הוספת פוליגון" at bounding box center [722, 112] width 187 height 44
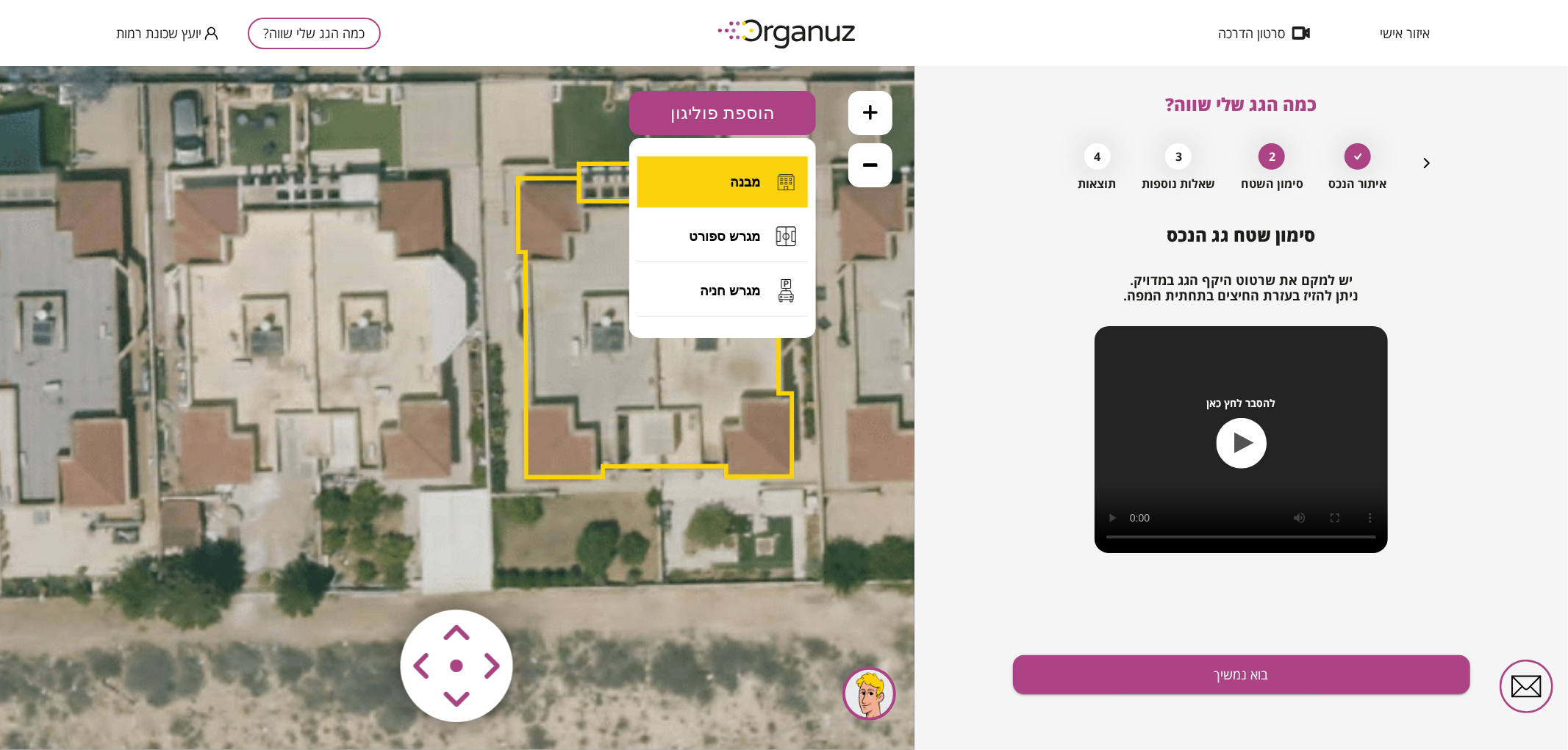
click at [763, 180] on button "מבנה" at bounding box center [722, 181] width 170 height 51
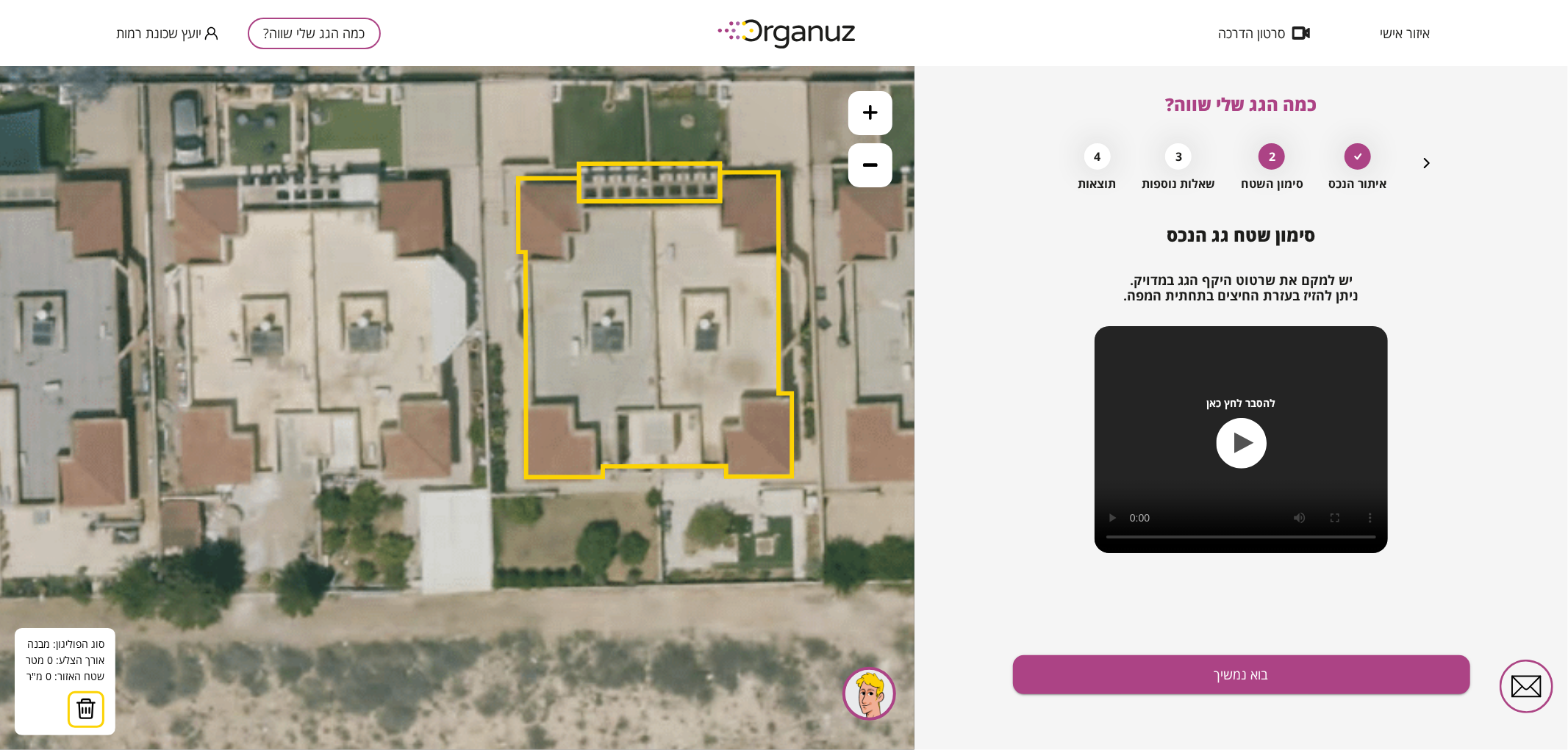
click at [311, 207] on icon at bounding box center [492, 322] width 1885 height 1885
click at [317, 412] on icon at bounding box center [492, 322] width 1885 height 1885
click at [355, 412] on polygon at bounding box center [333, 309] width 44 height 205
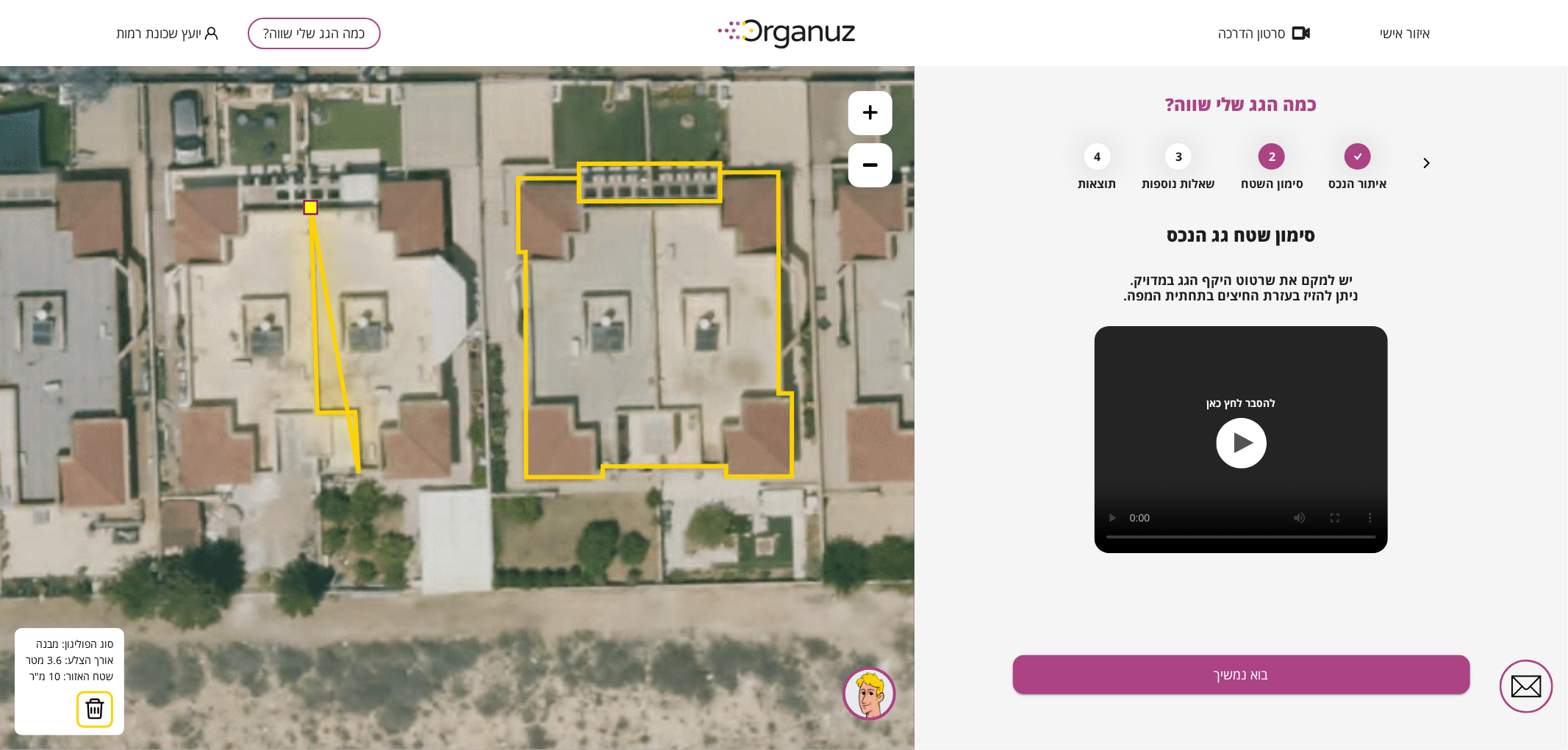
click at [358, 472] on icon at bounding box center [492, 322] width 1885 height 1885
click at [380, 472] on polygon at bounding box center [346, 339] width 69 height 265
click at [379, 480] on icon at bounding box center [492, 322] width 1885 height 1885
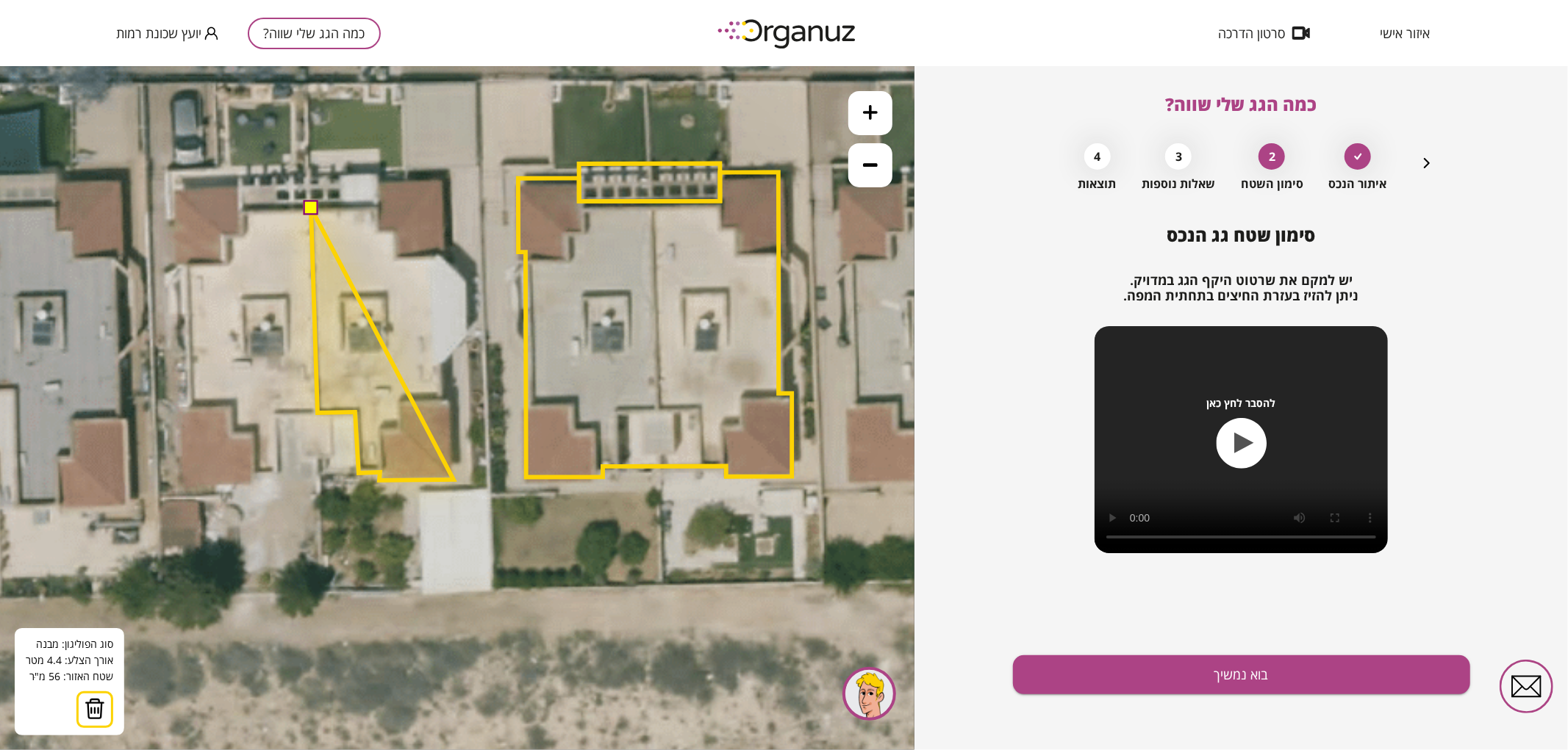
click at [454, 479] on polygon at bounding box center [382, 343] width 142 height 272
click at [453, 401] on polygon at bounding box center [382, 343] width 142 height 272
click at [442, 401] on polygon at bounding box center [382, 343] width 142 height 272
click at [442, 365] on polygon at bounding box center [382, 343] width 142 height 272
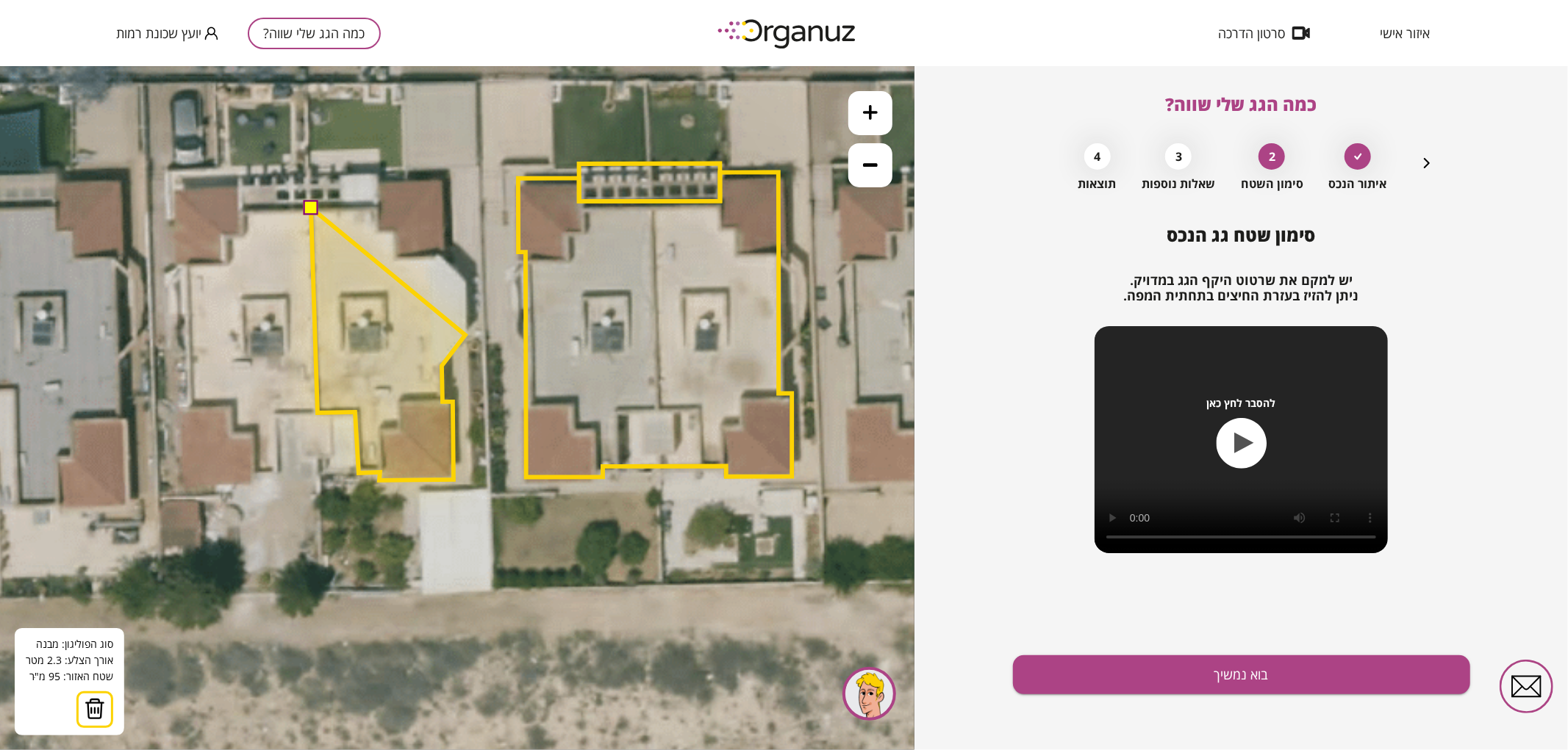
click at [465, 334] on polygon at bounding box center [387, 343] width 154 height 272
click at [465, 279] on polygon at bounding box center [387, 343] width 154 height 272
click at [441, 252] on polygon at bounding box center [387, 343] width 154 height 272
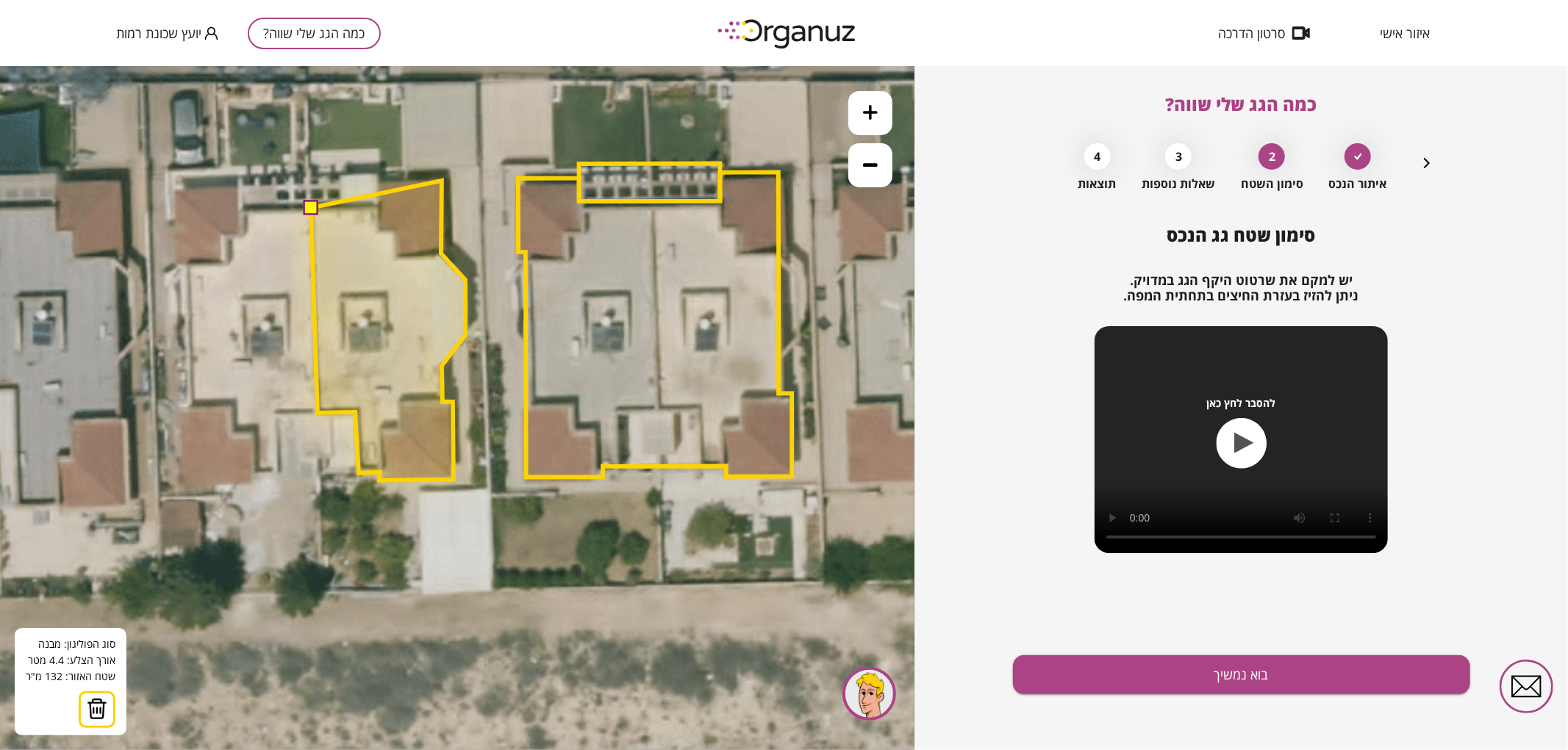
click at [442, 180] on polygon at bounding box center [387, 330] width 154 height 300
click at [377, 180] on polygon at bounding box center [387, 330] width 154 height 300
click at [377, 207] on polygon at bounding box center [387, 330] width 154 height 300
click at [313, 209] on button at bounding box center [310, 207] width 15 height 15
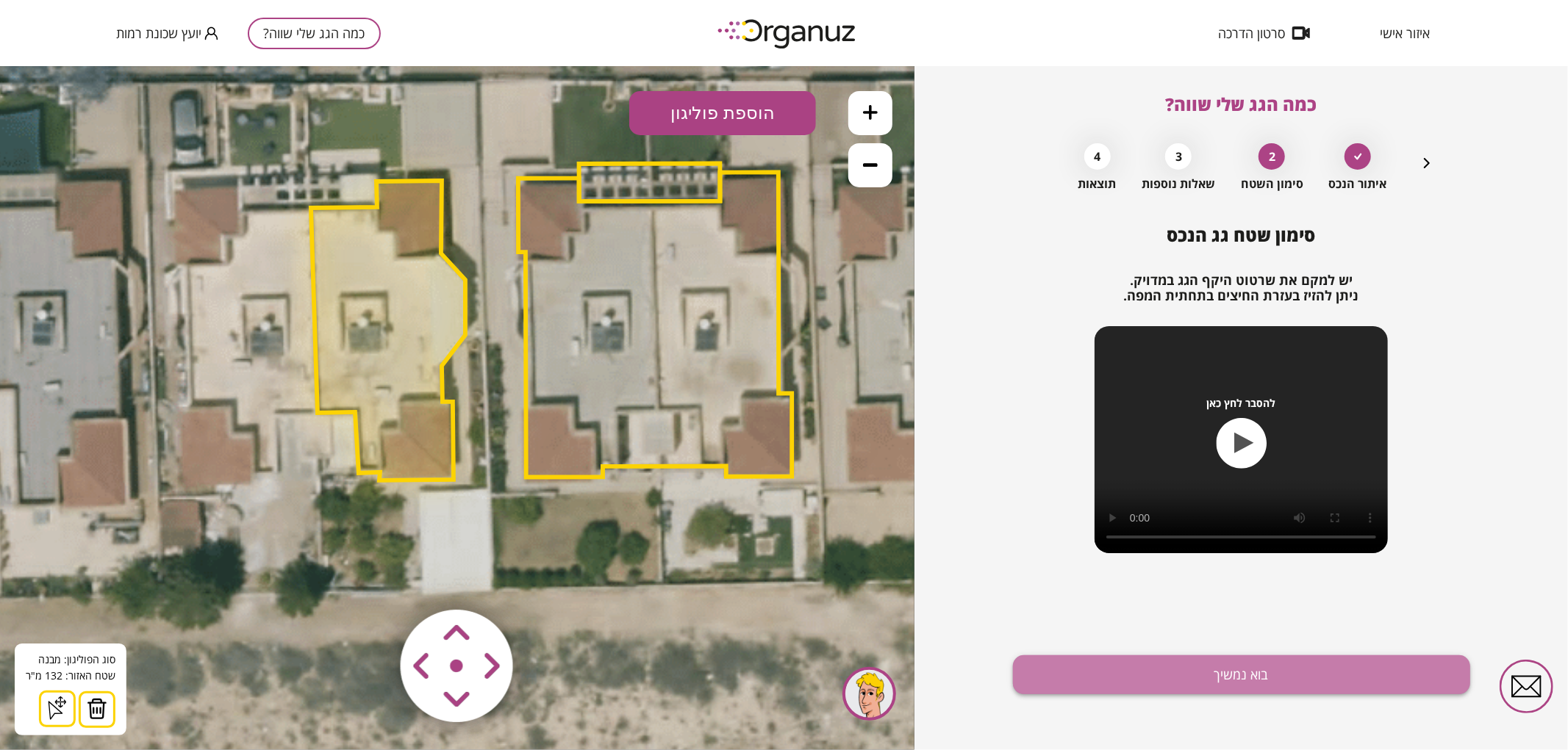
click at [1087, 684] on button "בוא נמשיך" at bounding box center [1242, 674] width 458 height 39
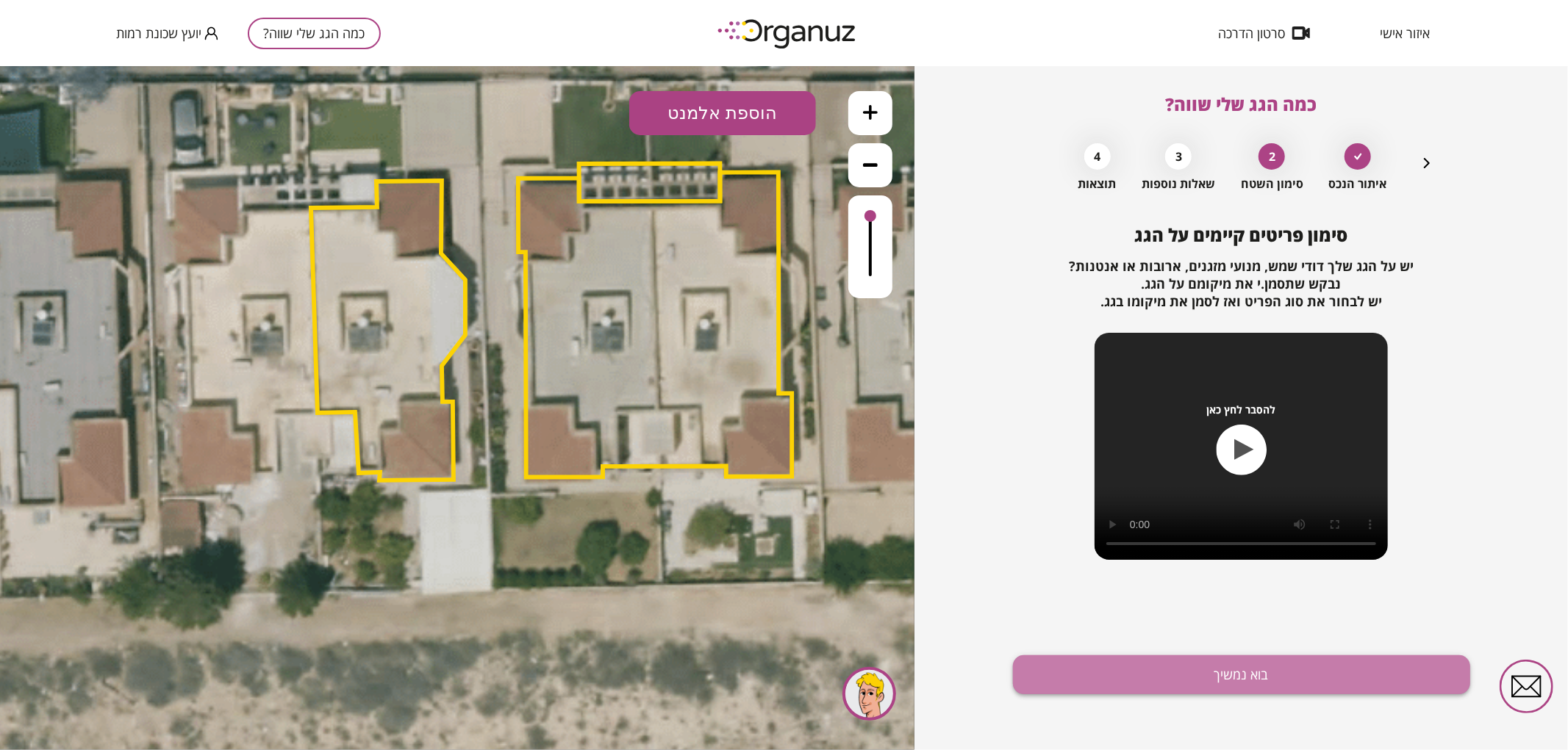
click at [1114, 684] on button "בוא נמשיך" at bounding box center [1242, 674] width 458 height 39
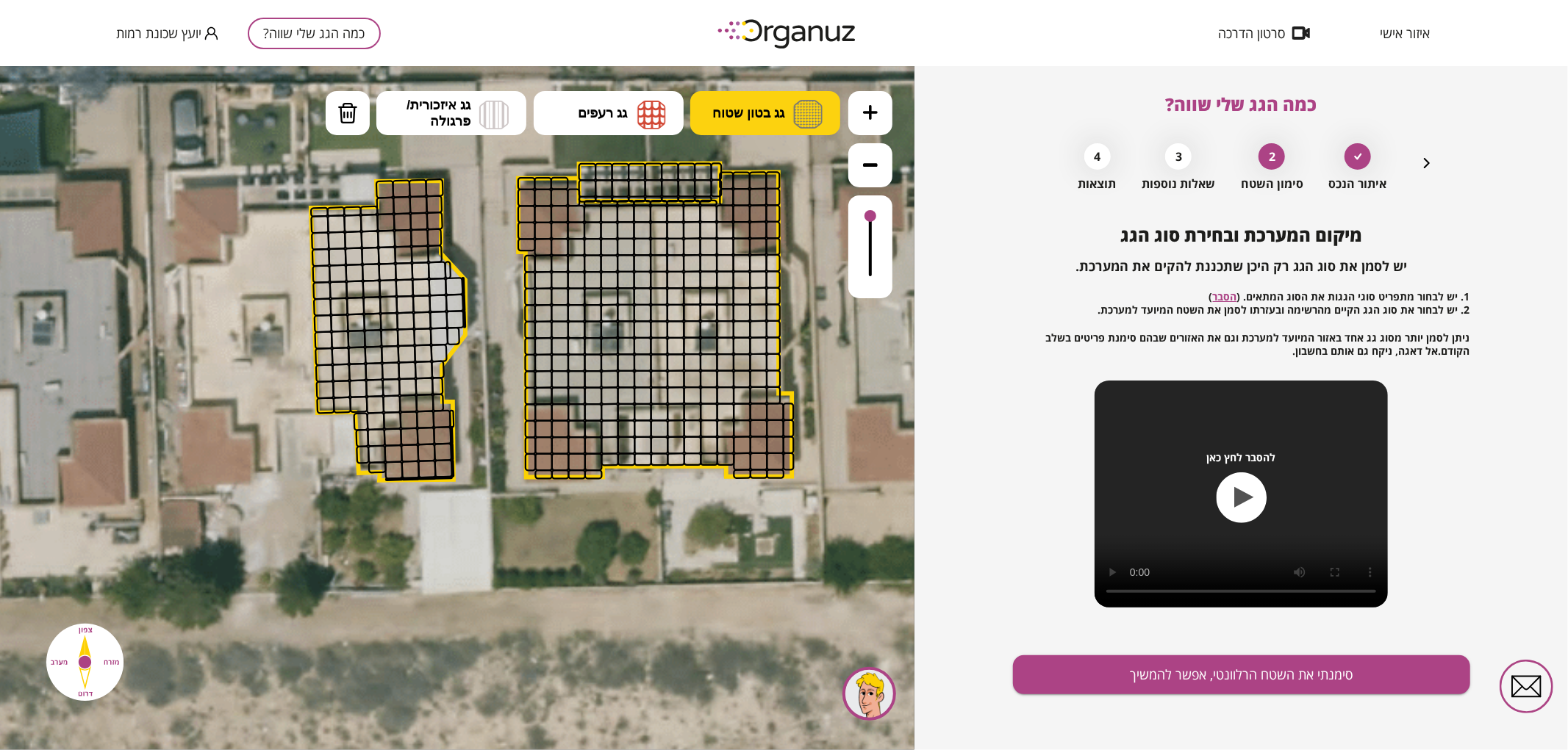
click at [789, 117] on button "גג בטון שטוח" at bounding box center [765, 112] width 150 height 44
click at [775, 156] on div ".st0 { fill: #FFFFFF; } א" at bounding box center [457, 407] width 914 height 684
click at [882, 111] on button at bounding box center [871, 112] width 44 height 44
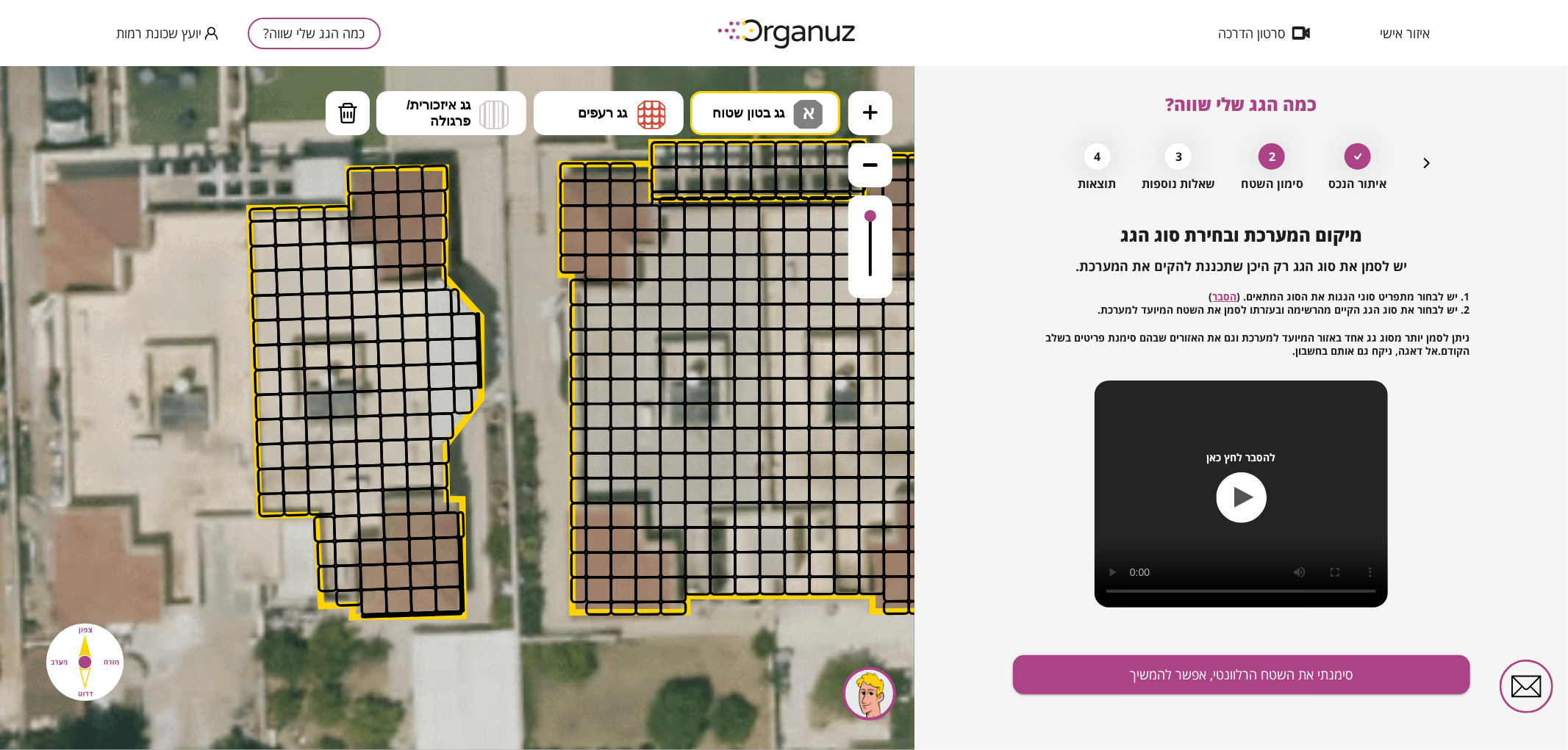
drag, startPoint x: 534, startPoint y: 181, endPoint x: 545, endPoint y: 284, distance: 103.6
click at [545, 284] on icon at bounding box center [521, 379] width 2829 height 2828
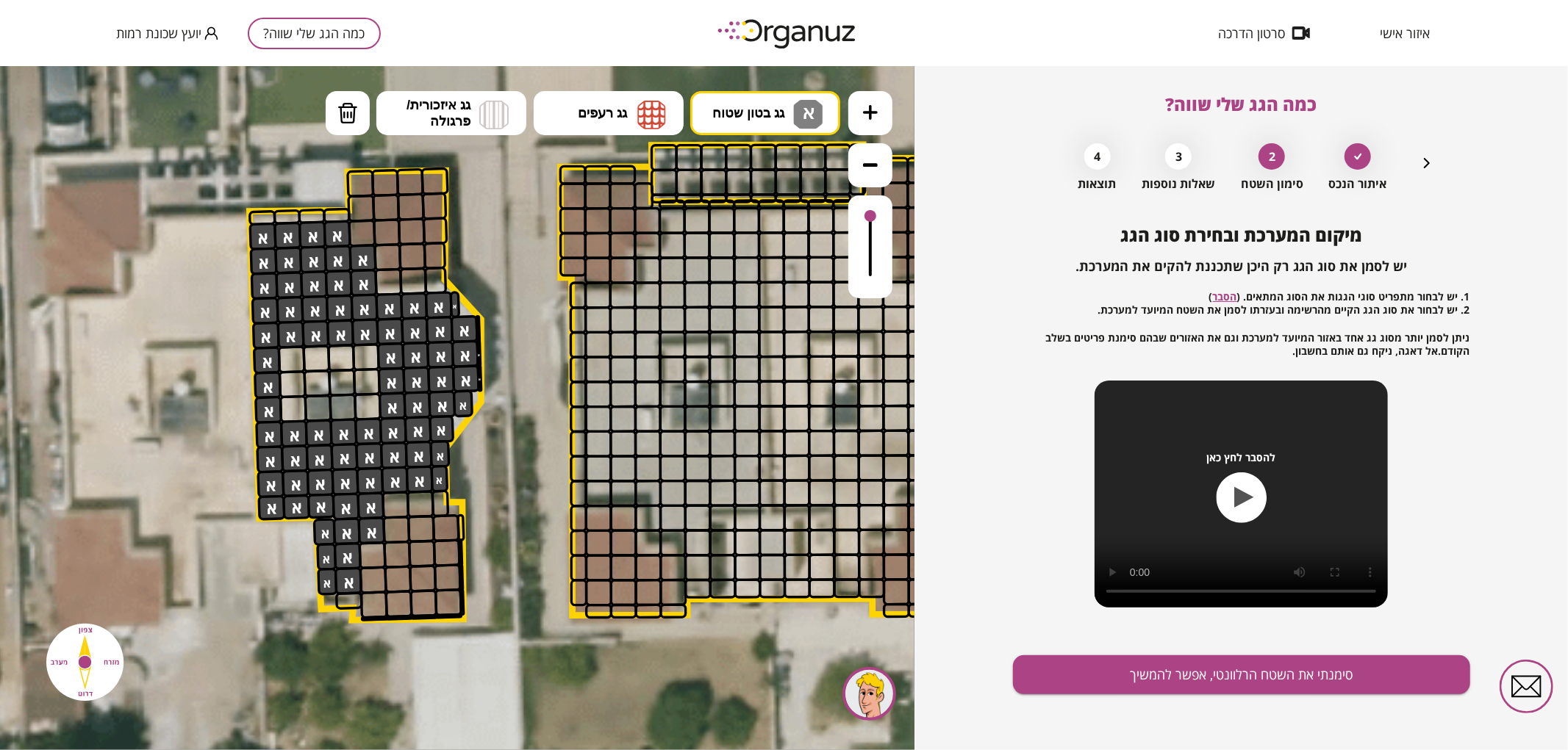
drag, startPoint x: 263, startPoint y: 237, endPoint x: 415, endPoint y: 347, distance: 187.6
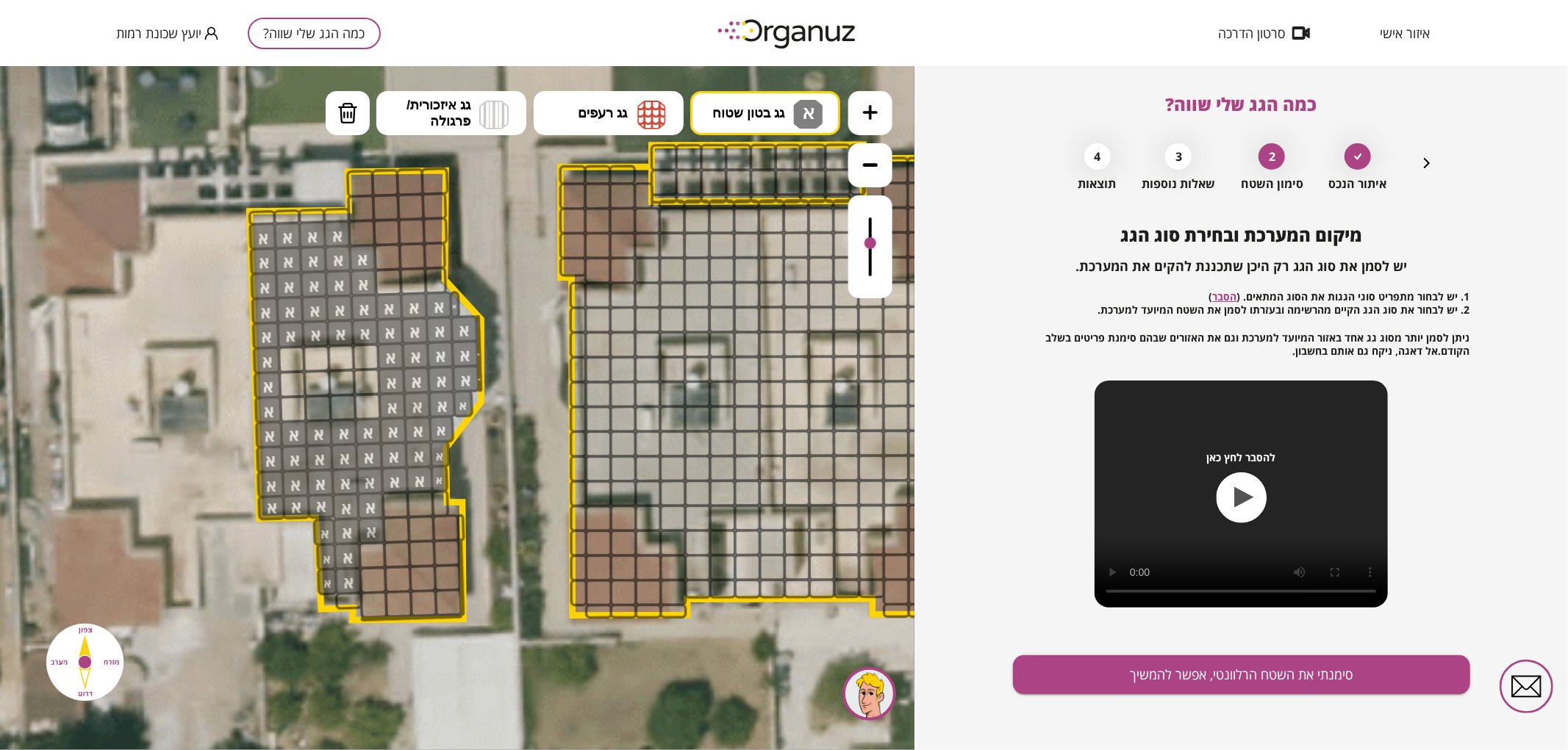
drag, startPoint x: 868, startPoint y: 213, endPoint x: 872, endPoint y: 244, distance: 31.3
click at [872, 244] on div at bounding box center [870, 242] width 12 height 12
click at [651, 113] on img at bounding box center [651, 114] width 28 height 29
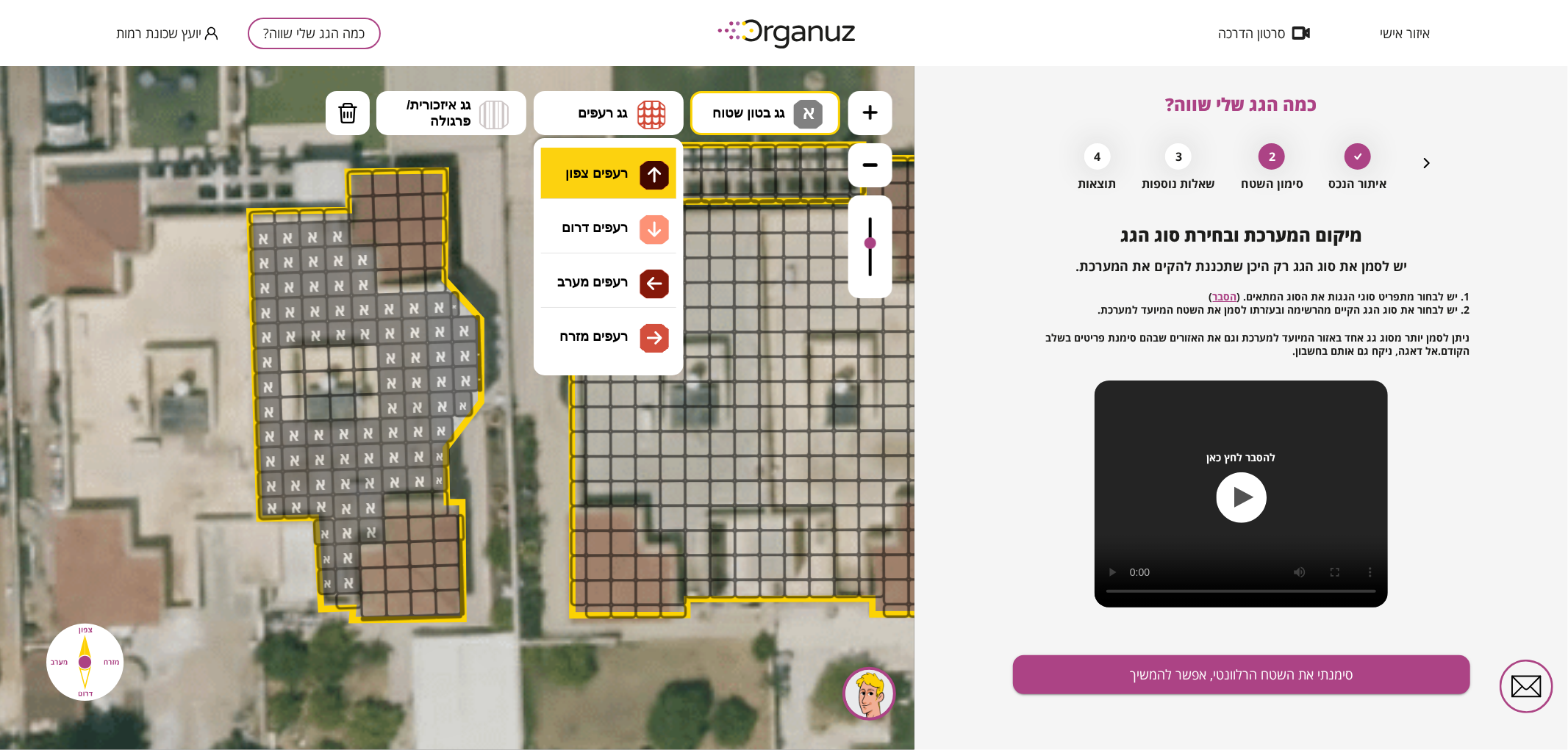
click at [645, 154] on div ".st0 { fill: #FFFFFF; } א" at bounding box center [457, 407] width 914 height 684
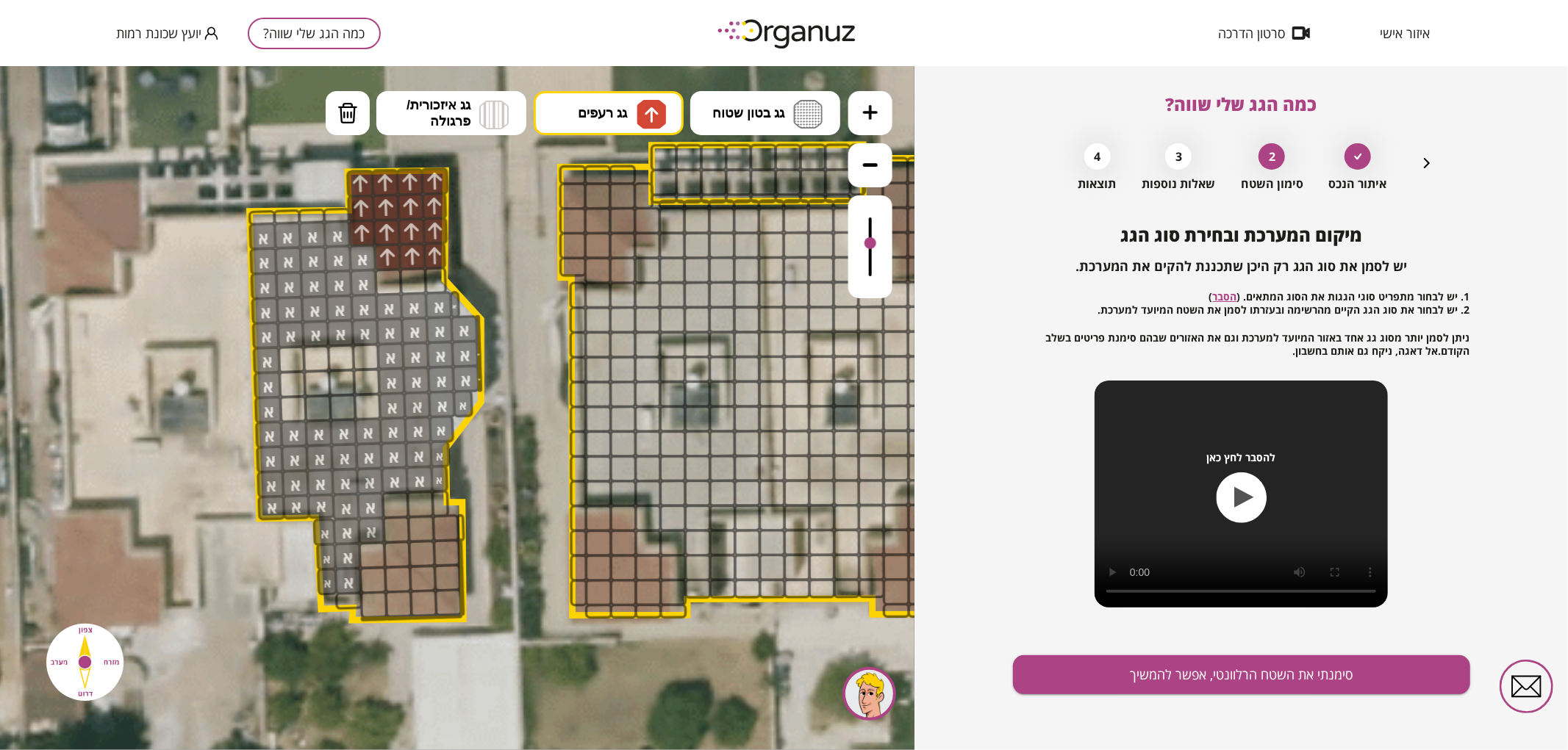
drag, startPoint x: 363, startPoint y: 187, endPoint x: 393, endPoint y: 249, distance: 68.9
click at [644, 117] on img at bounding box center [651, 113] width 15 height 17
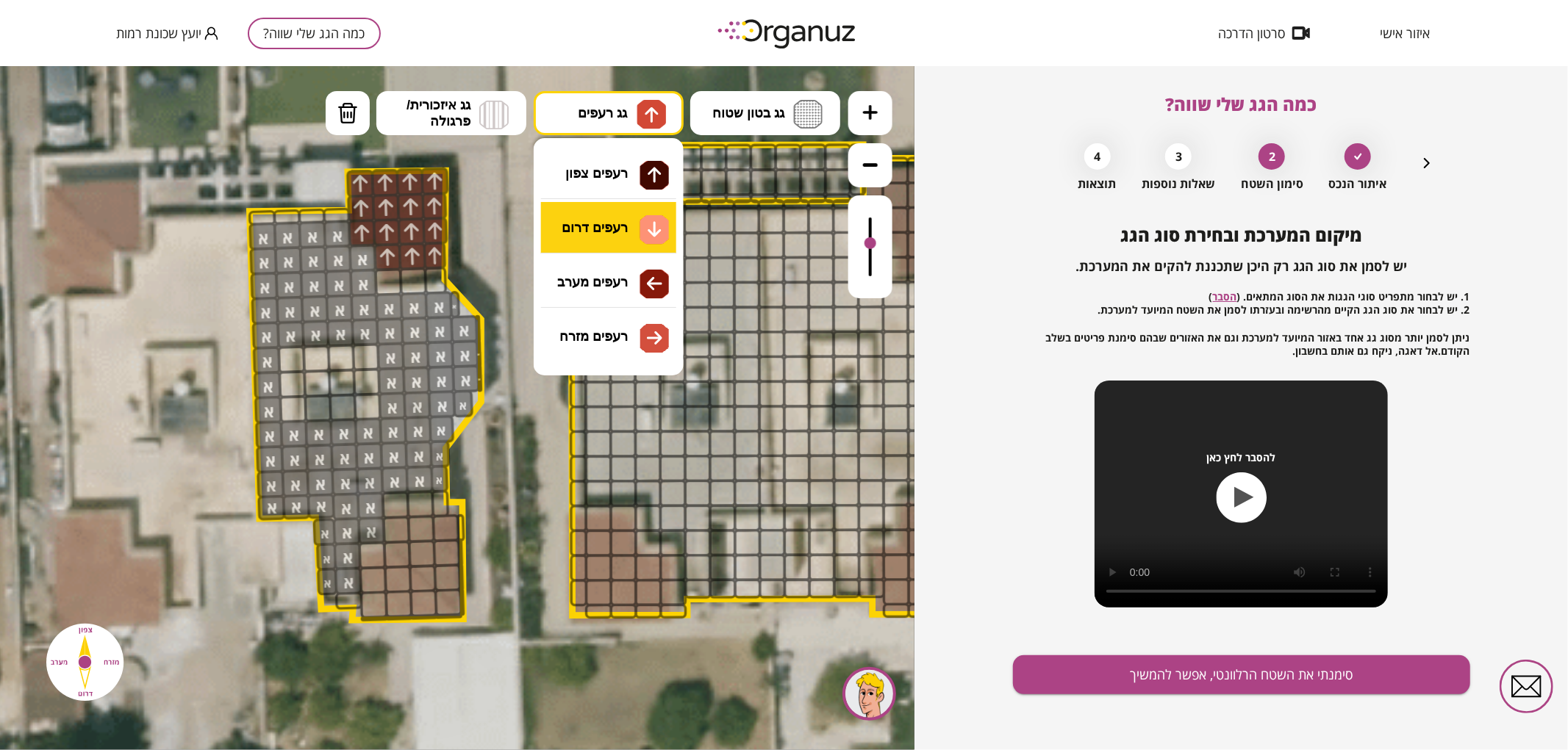
click at [624, 236] on div ".st0 { fill: #FFFFFF; } א" at bounding box center [457, 407] width 914 height 684
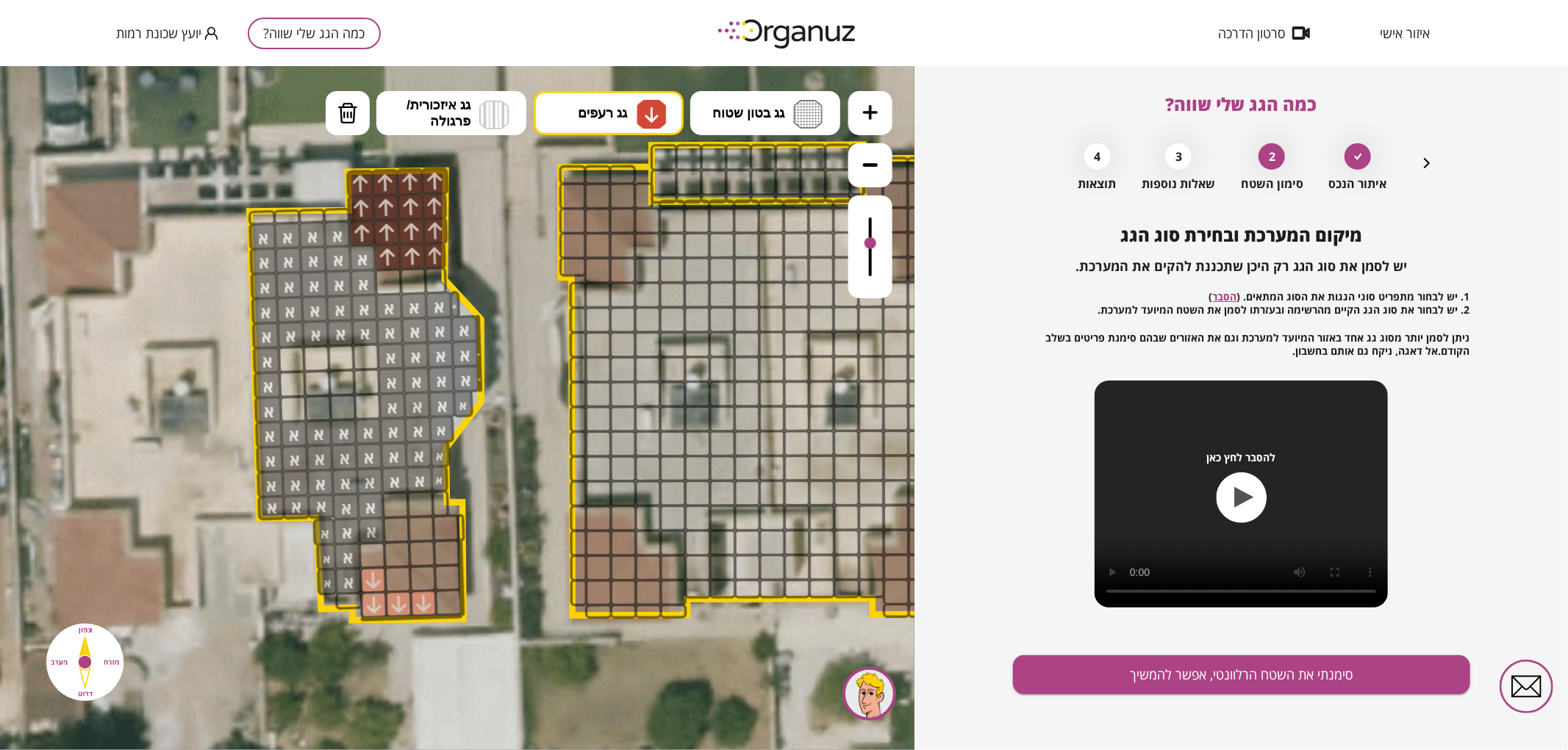
drag, startPoint x: 372, startPoint y: 577, endPoint x: 420, endPoint y: 605, distance: 55.6
click at [393, 569] on div at bounding box center [397, 579] width 28 height 28
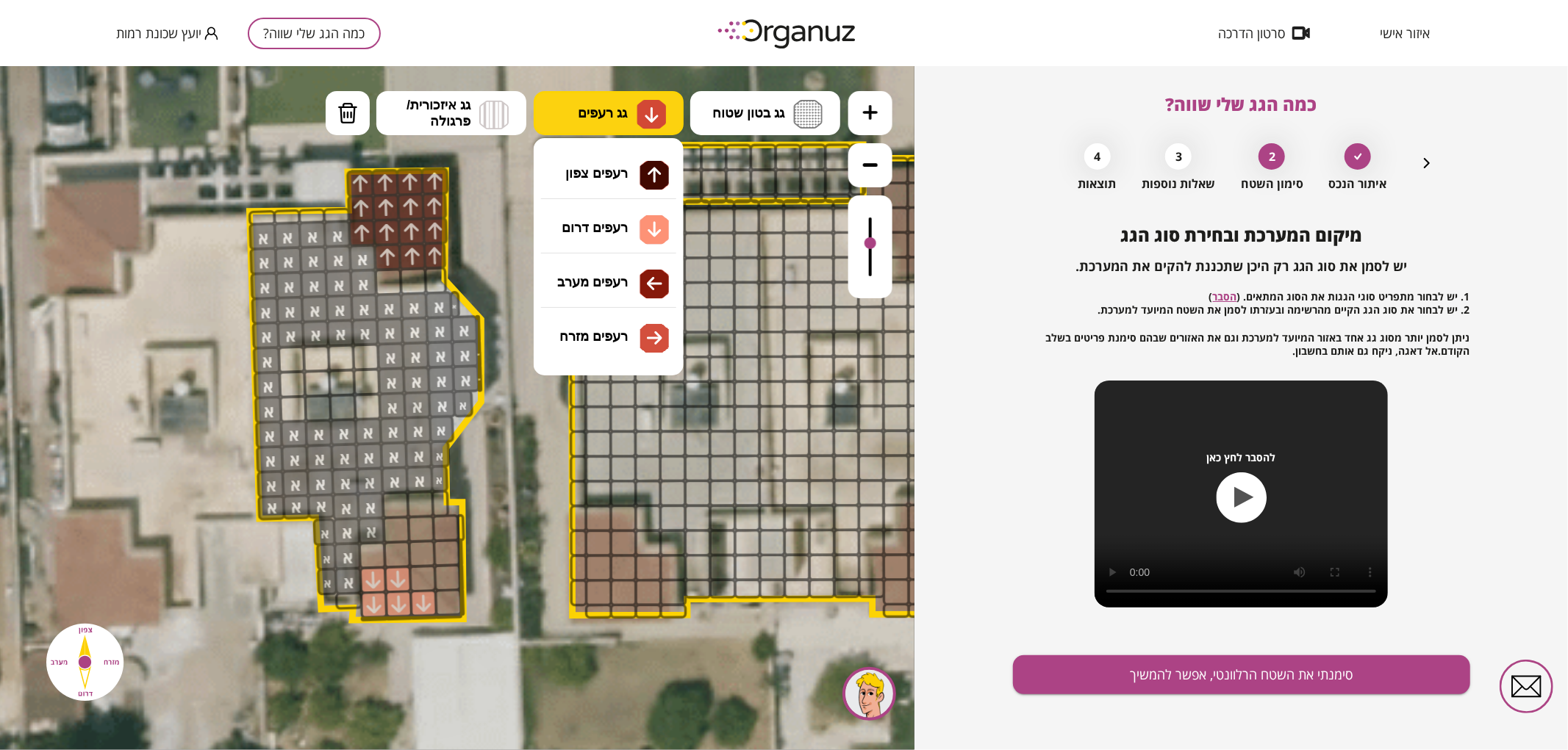
click at [611, 108] on span "גג רעפים" at bounding box center [603, 113] width 49 height 16
drag, startPoint x: 613, startPoint y: 344, endPoint x: 602, endPoint y: 347, distance: 11.4
click at [610, 344] on div ".st0 { fill: #FFFFFF; } א" at bounding box center [457, 407] width 914 height 684
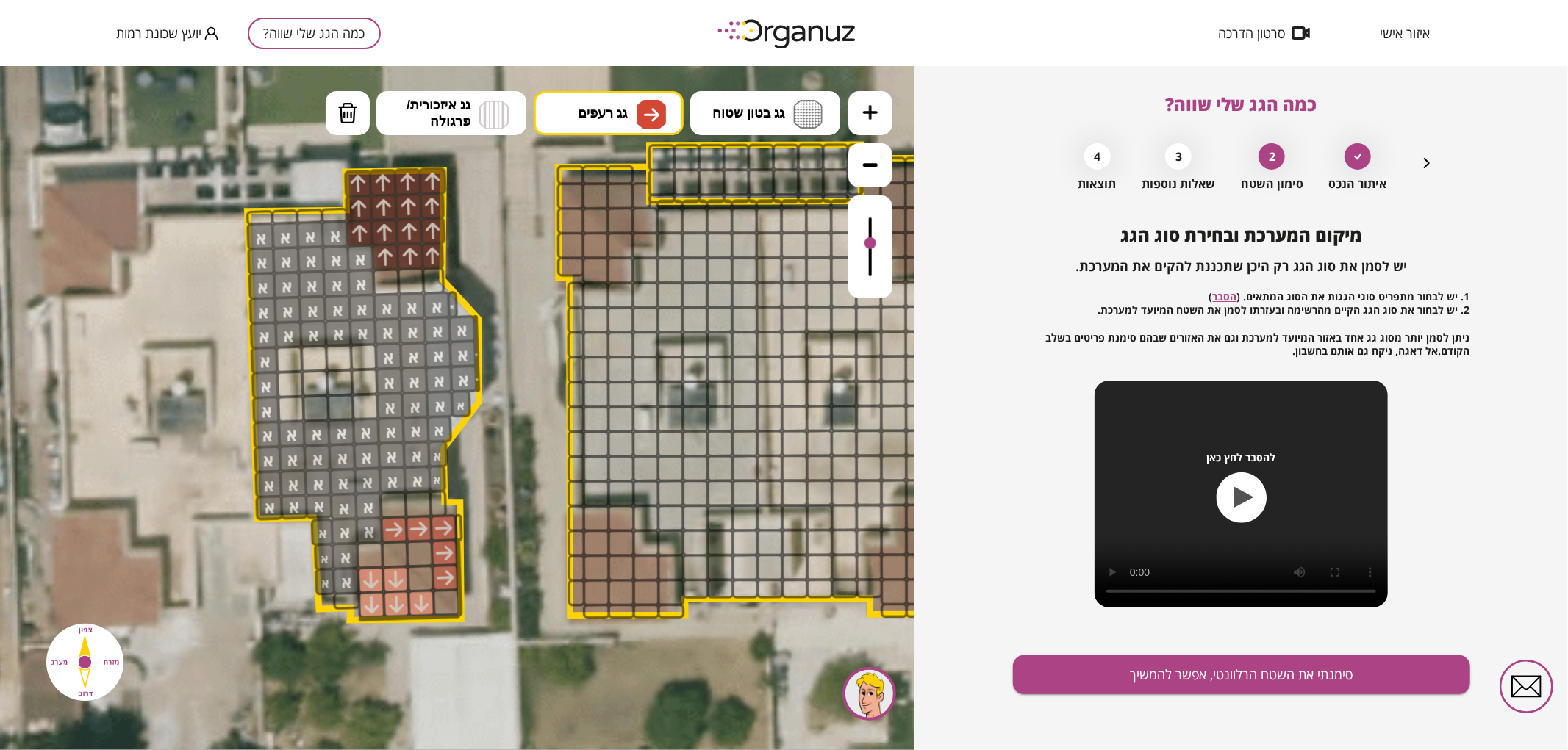
drag, startPoint x: 400, startPoint y: 533, endPoint x: 439, endPoint y: 563, distance: 49.2
click at [427, 551] on div at bounding box center [419, 553] width 28 height 28
click at [1171, 671] on button "סימנתי את השטח הרלוונטי, אפשר להמשיך" at bounding box center [1242, 674] width 458 height 39
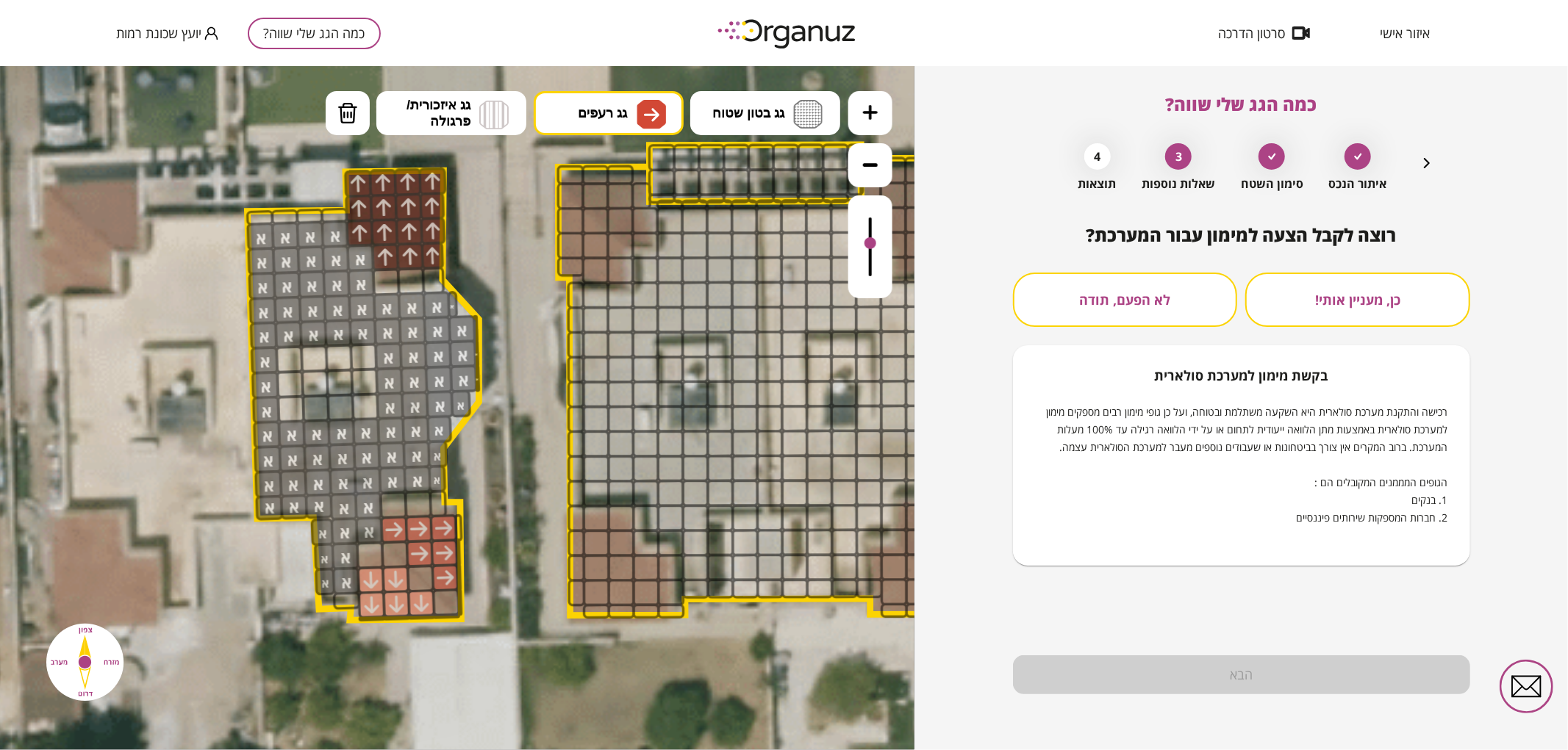
click at [1187, 304] on button "לא הפעם, תודה" at bounding box center [1125, 300] width 225 height 55
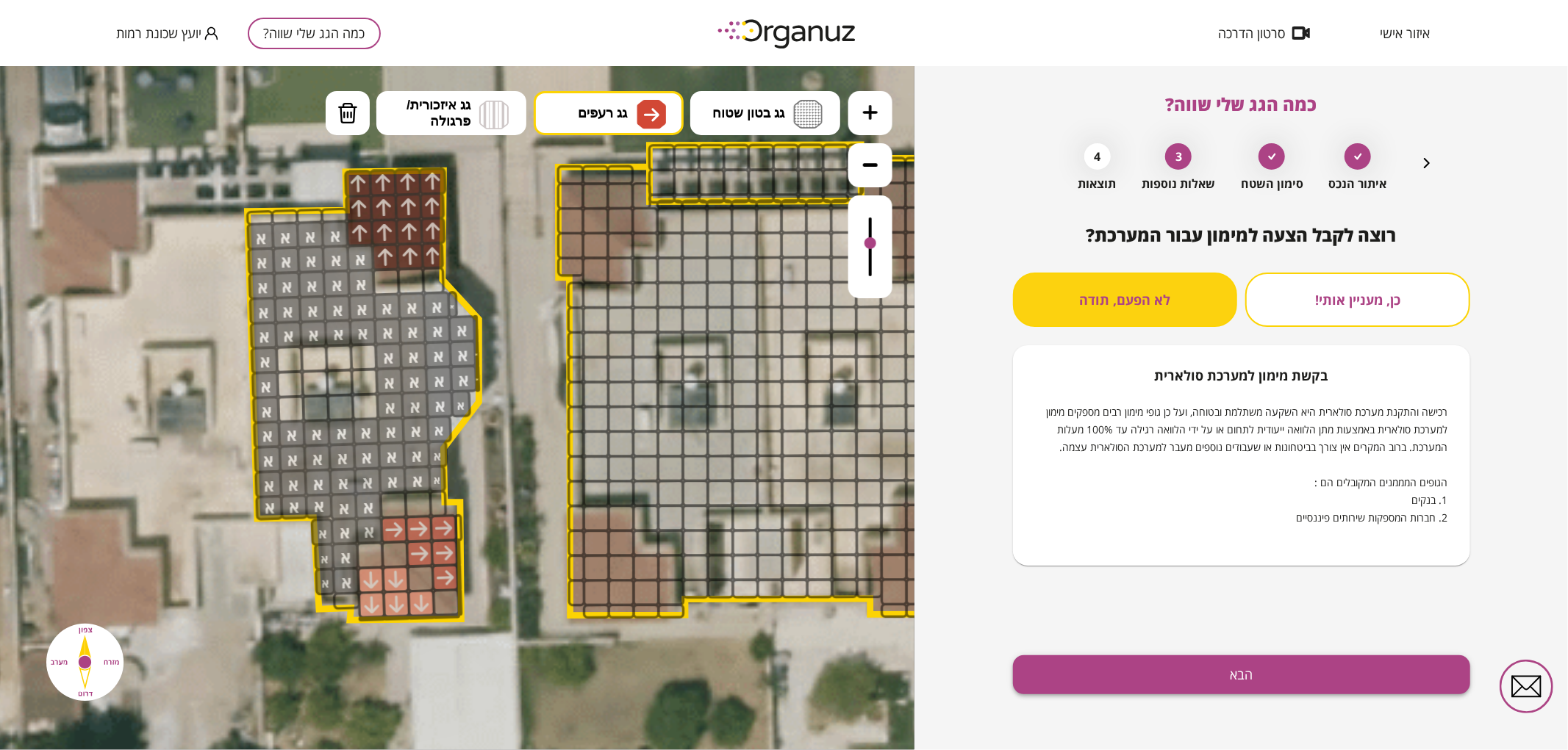
click at [1235, 670] on button "הבא" at bounding box center [1242, 674] width 458 height 39
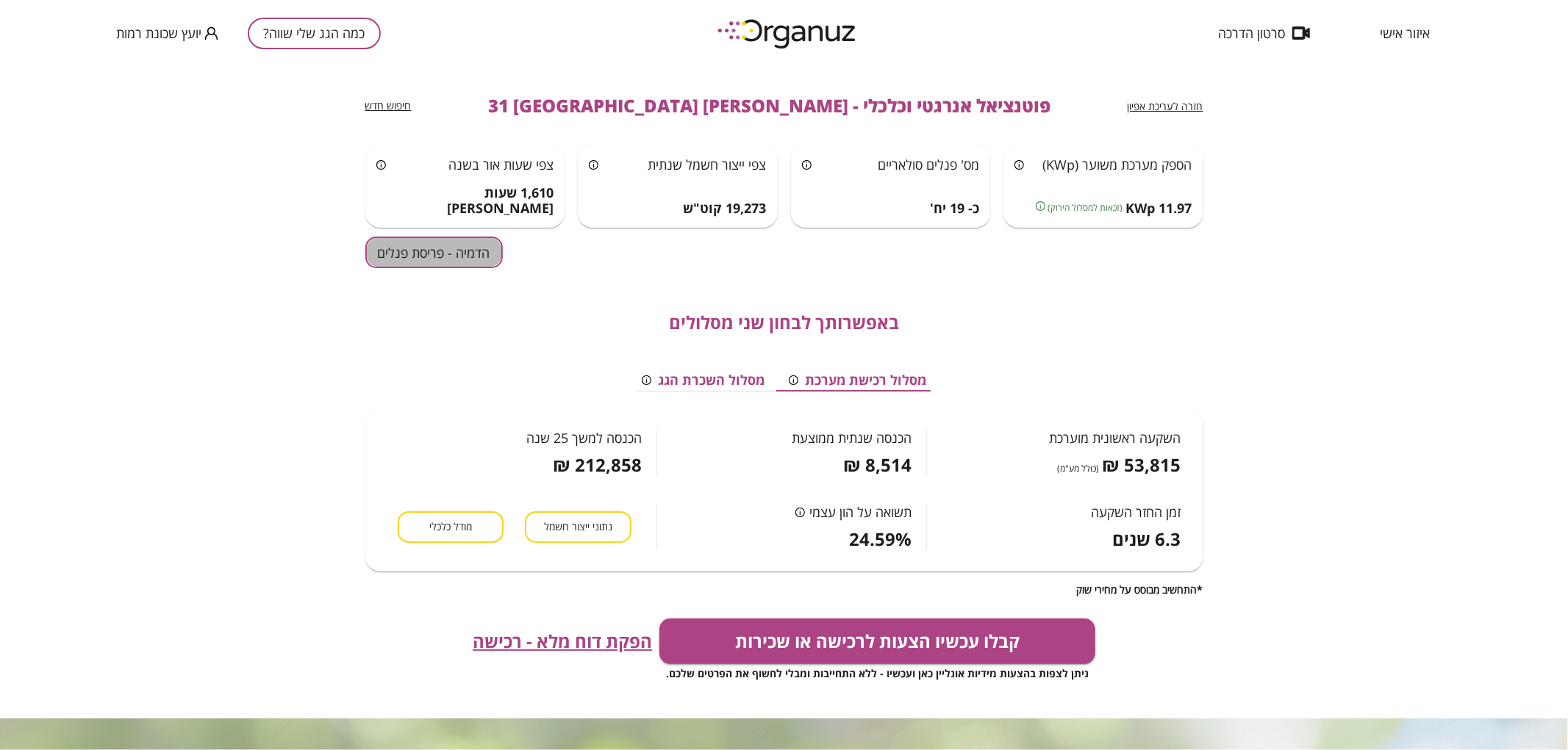
click at [407, 252] on button "הדמיה - פריסת פנלים" at bounding box center [434, 252] width 138 height 32
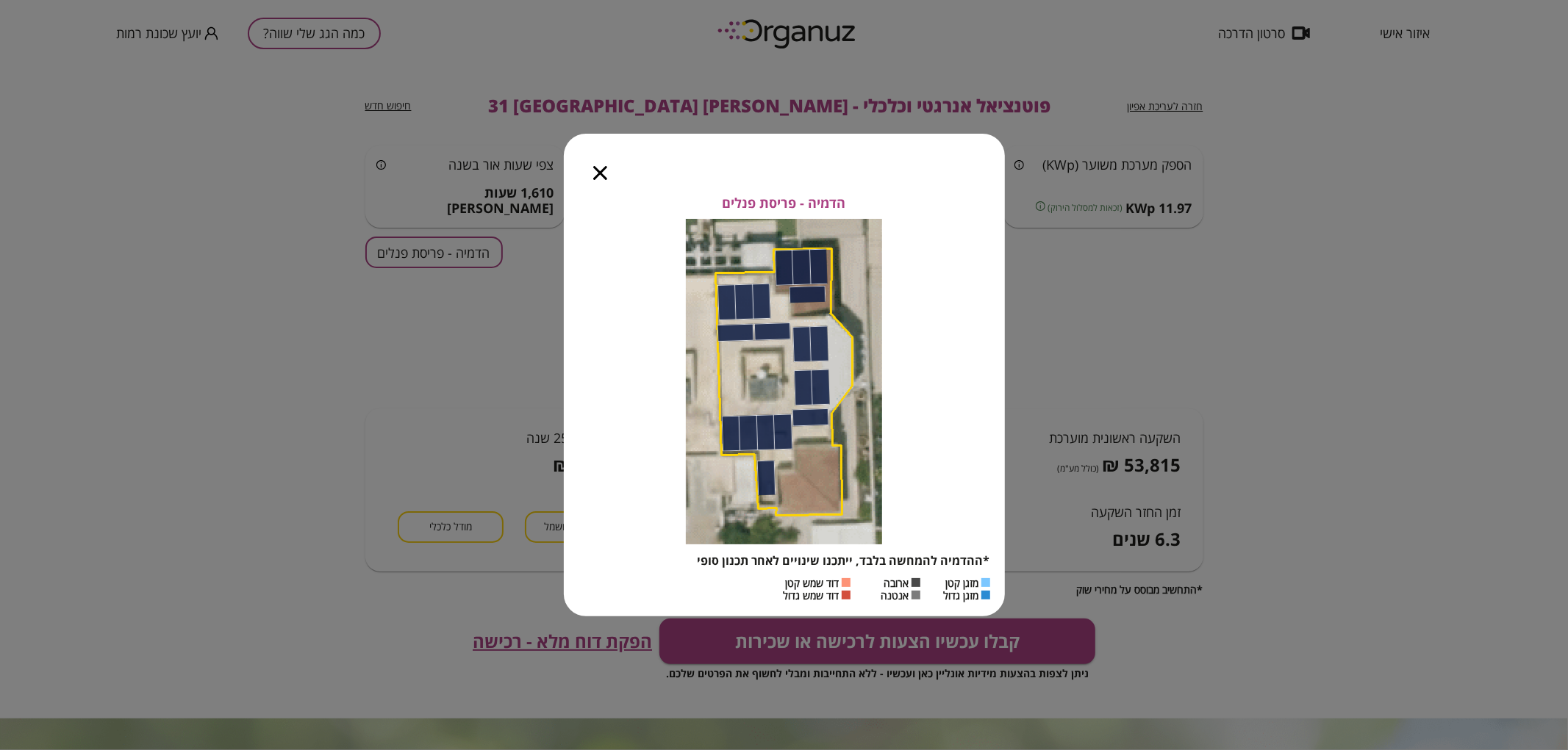
click at [593, 171] on icon "button" at bounding box center [600, 172] width 14 height 14
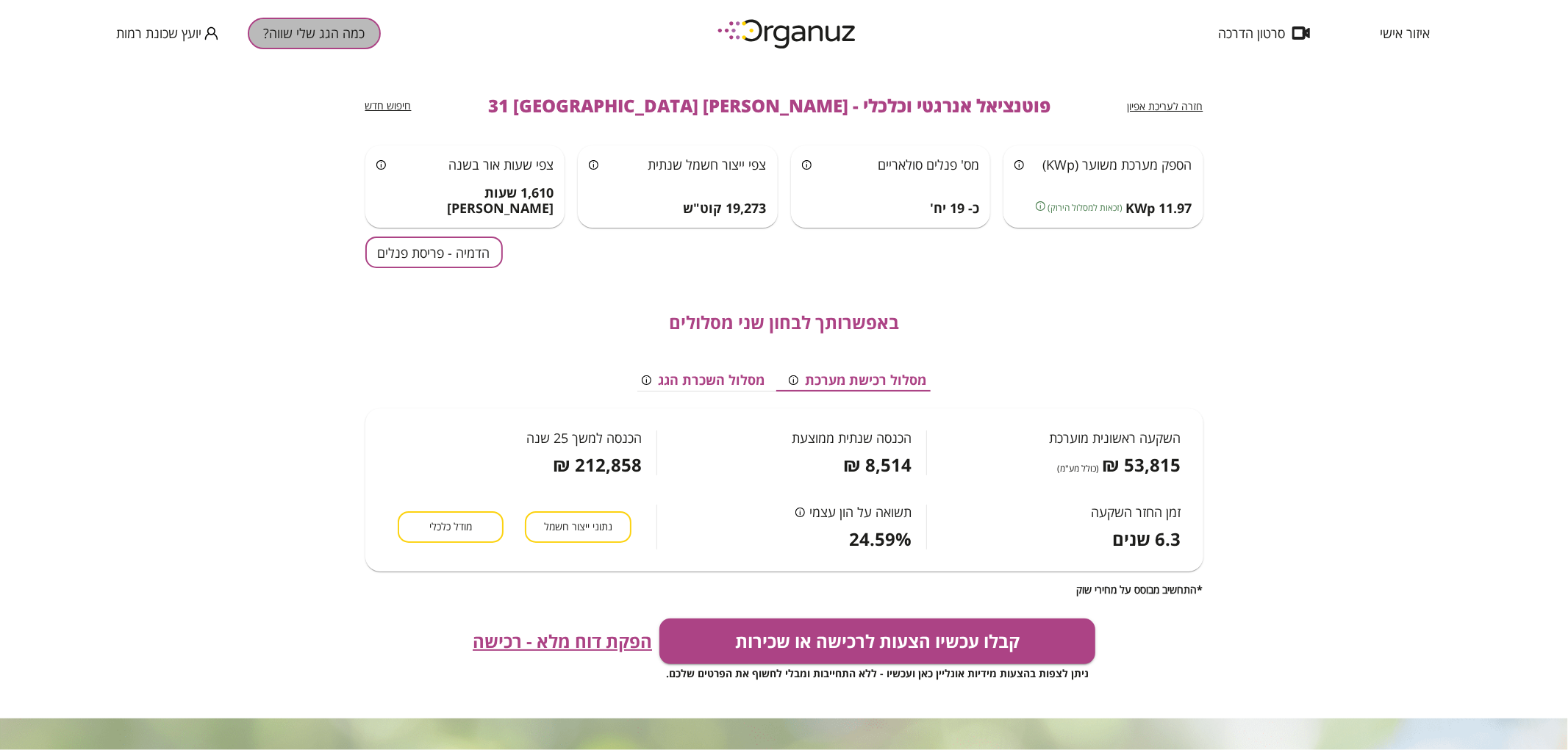
click at [332, 40] on button "כמה הגג שלי שווה?" at bounding box center [315, 33] width 133 height 32
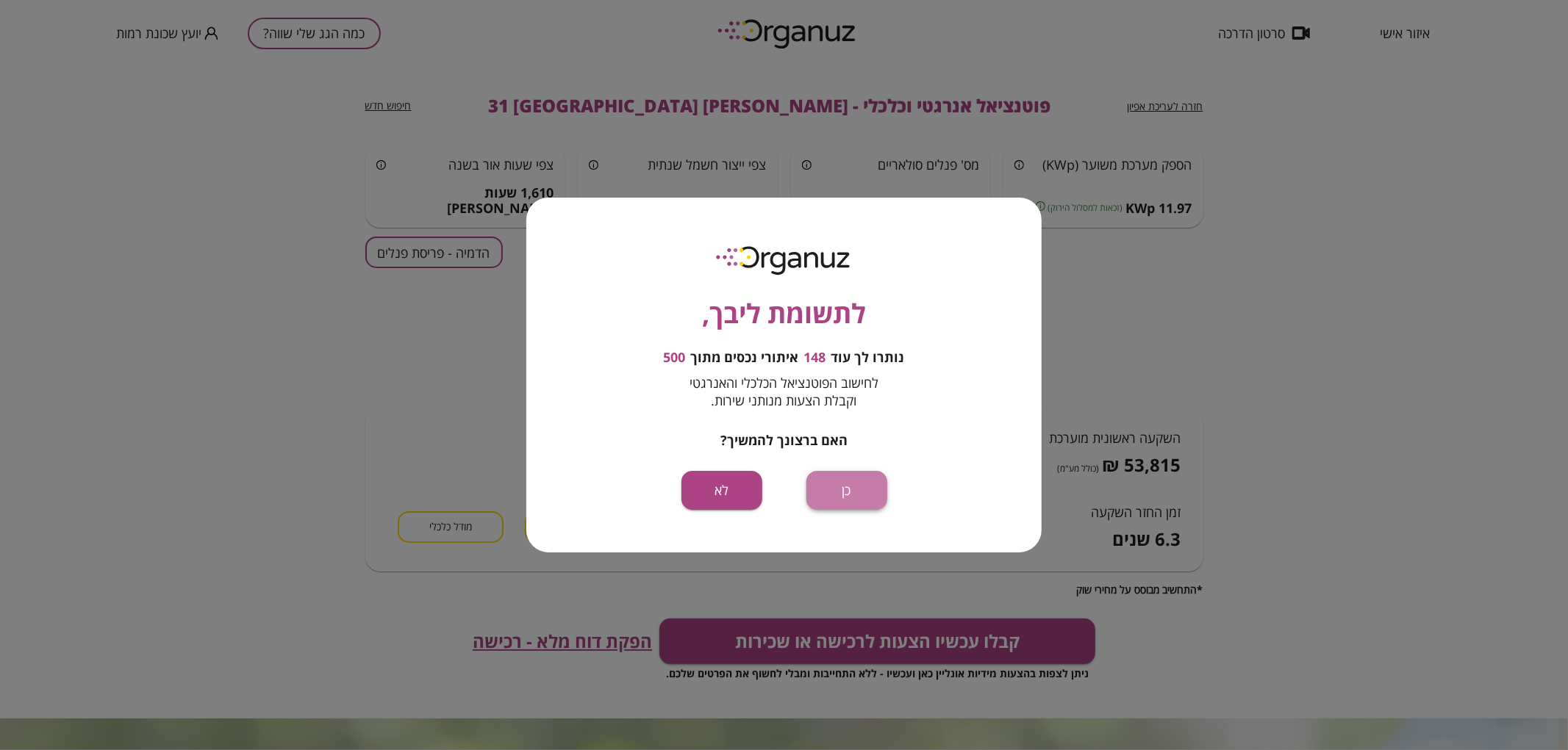
click at [845, 495] on button "כן" at bounding box center [847, 490] width 81 height 39
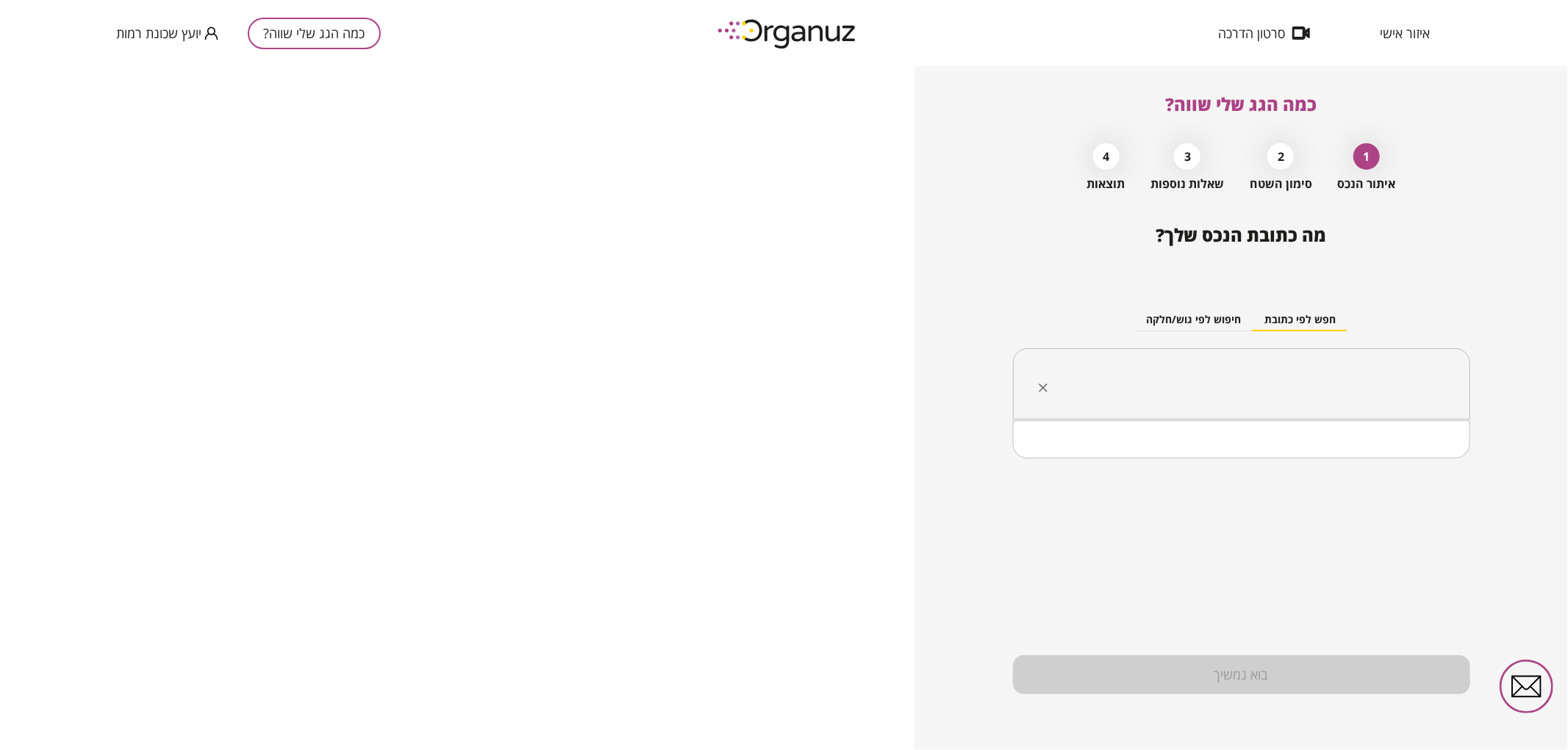
click at [1225, 385] on input "text" at bounding box center [1247, 385] width 411 height 36
click at [1367, 449] on li "[PERSON_NAME] 29 [GEOGRAPHIC_DATA]" at bounding box center [1242, 458] width 419 height 26
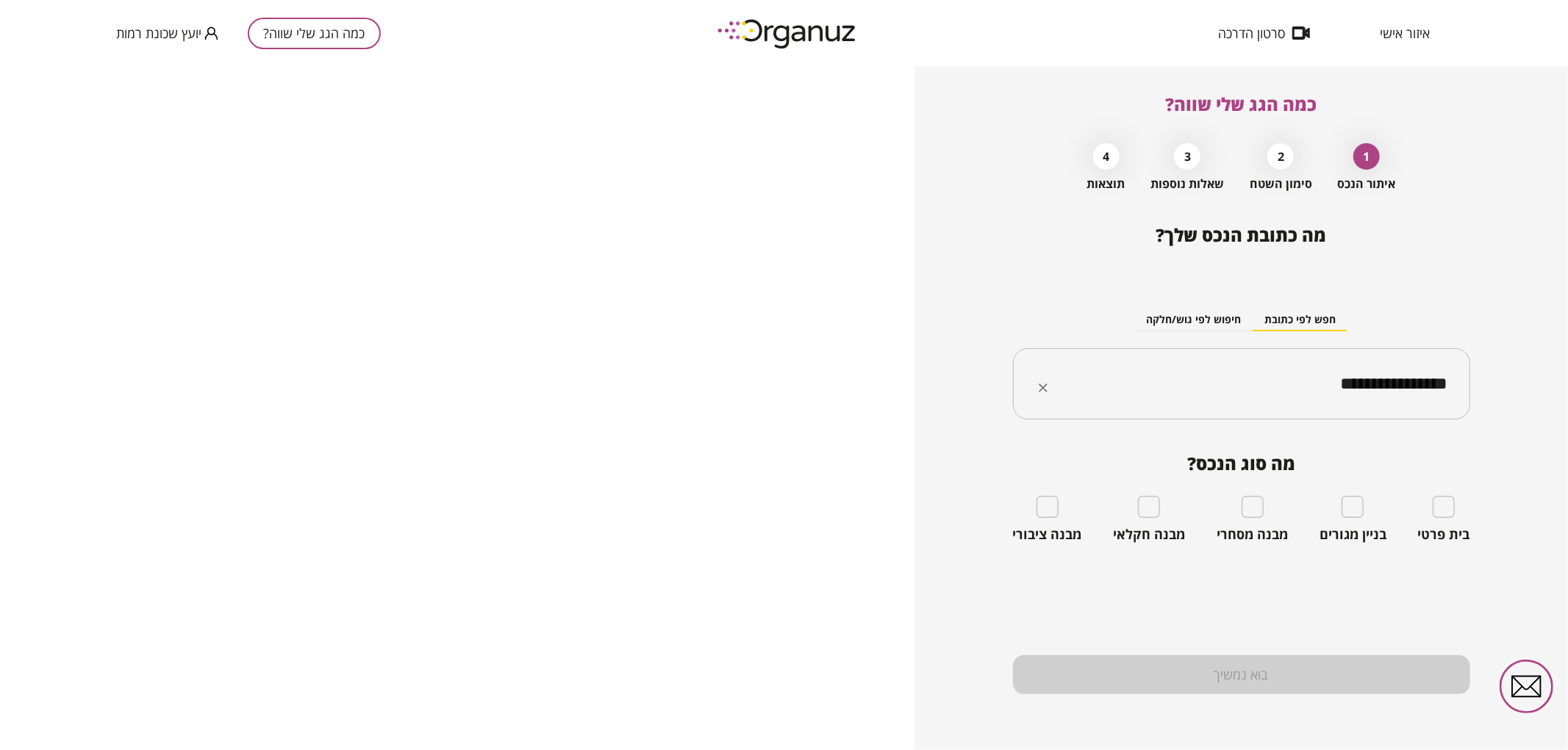
type input "**********"
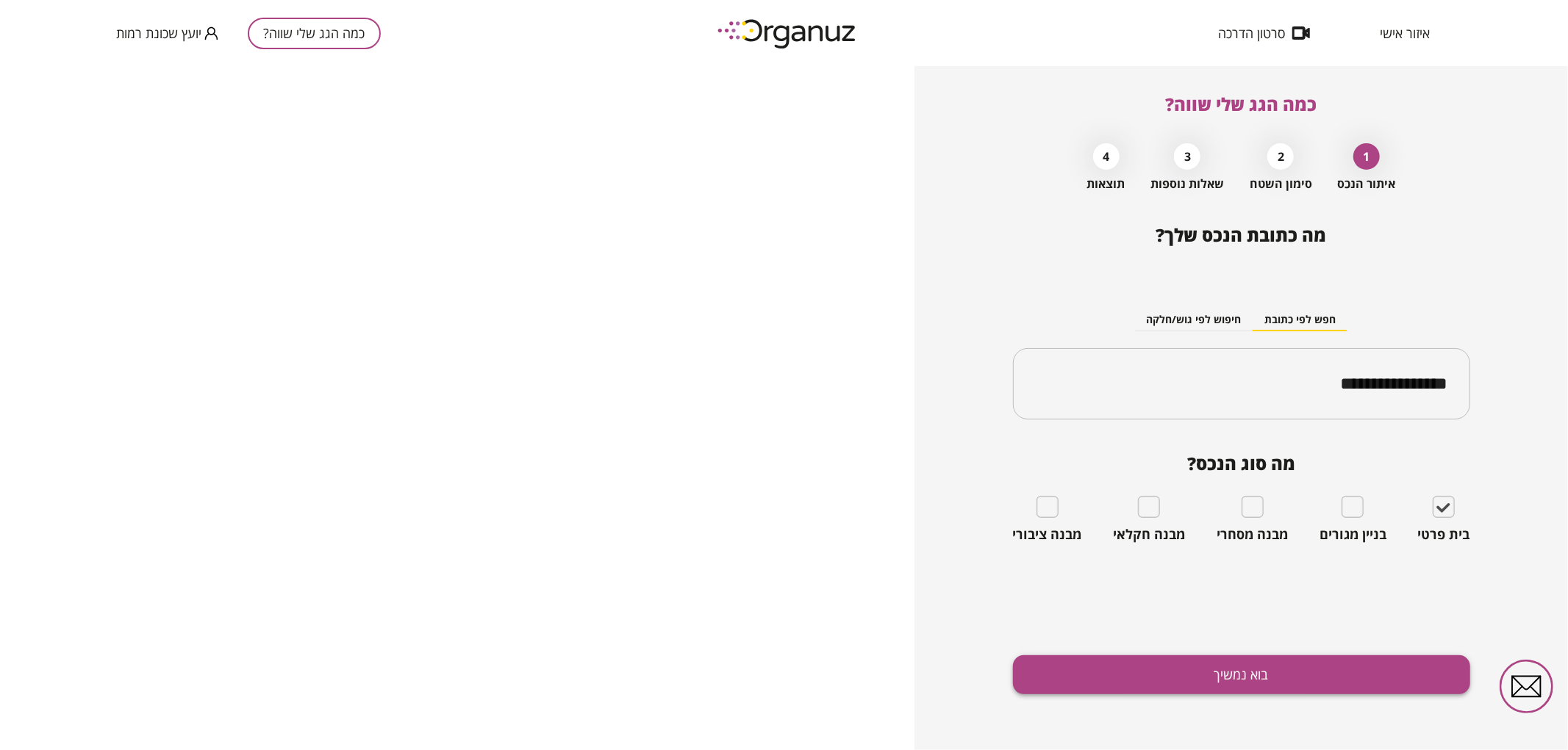
click at [1354, 689] on button "בוא נמשיך" at bounding box center [1242, 674] width 458 height 39
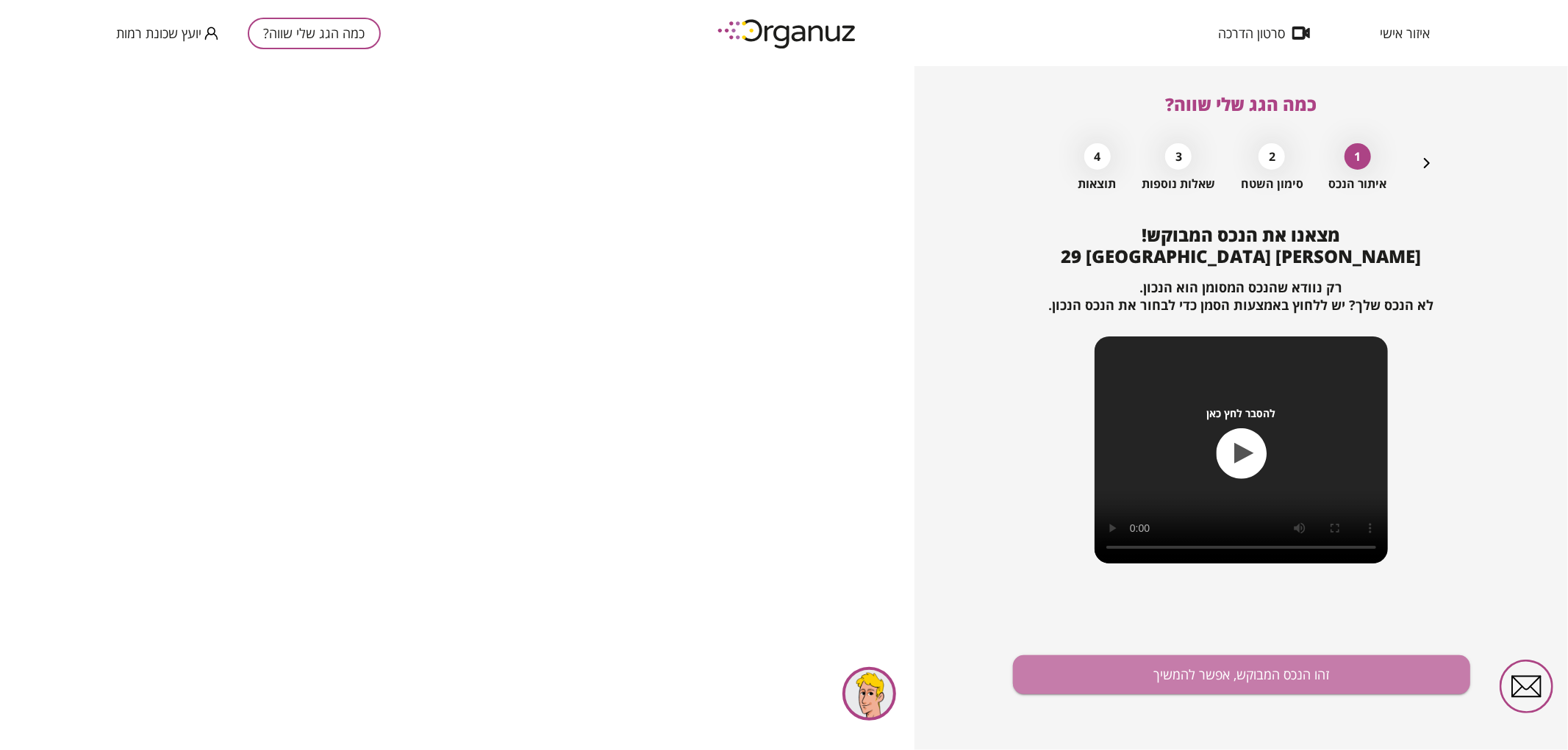
click at [1354, 689] on button "זהו הנכס המבוקש, אפשר להמשיך" at bounding box center [1242, 674] width 458 height 39
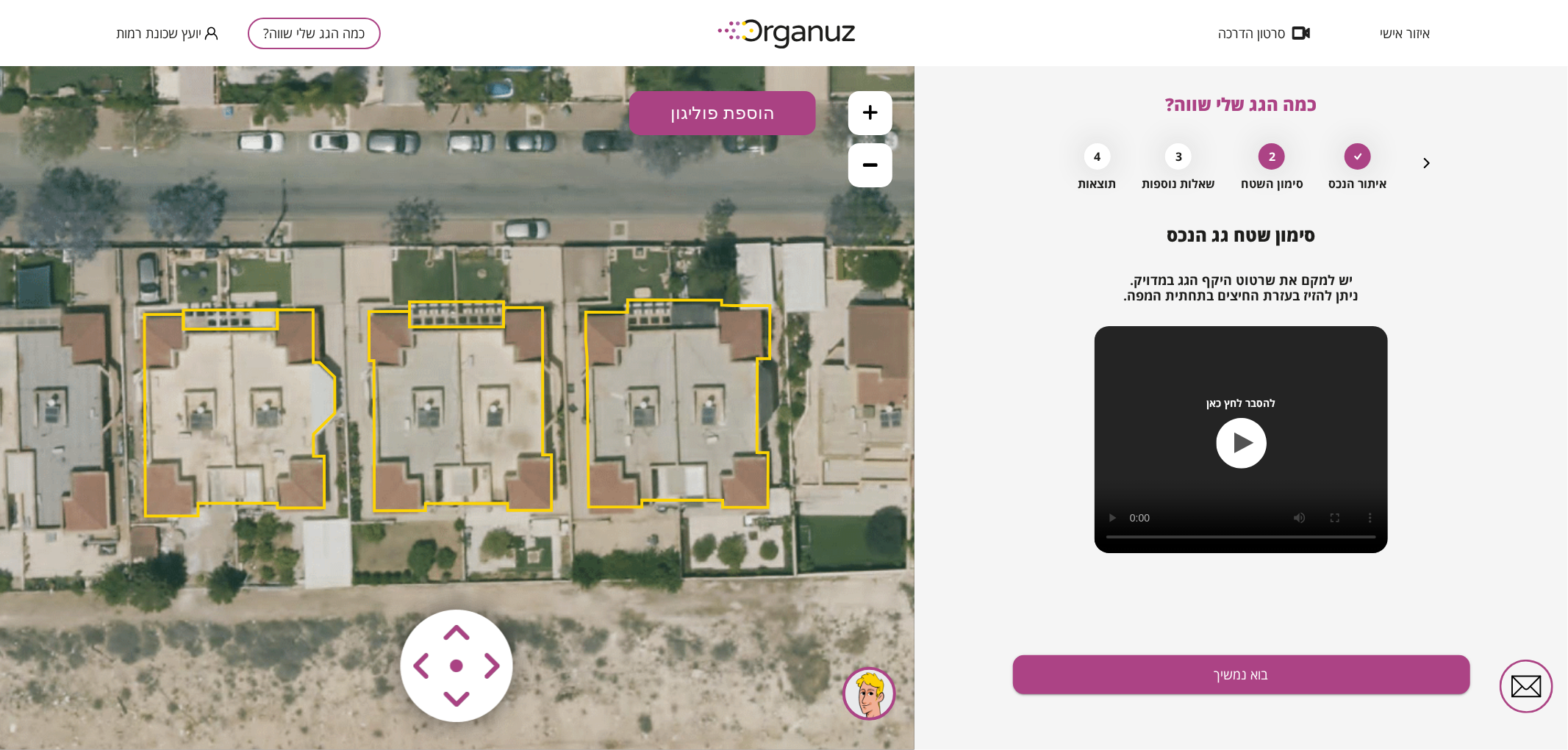
click at [858, 159] on button at bounding box center [871, 164] width 44 height 44
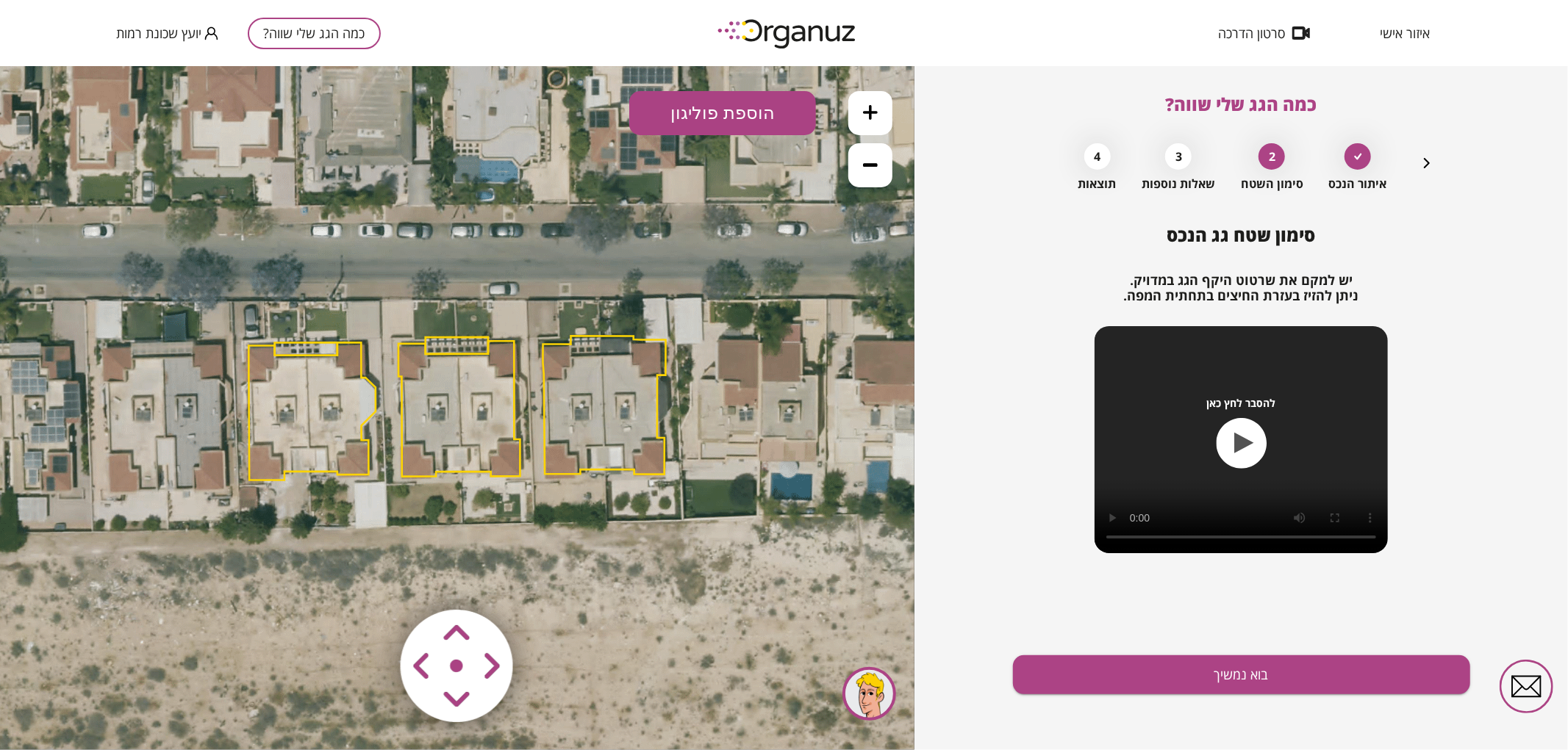
click at [858, 159] on button at bounding box center [871, 164] width 44 height 44
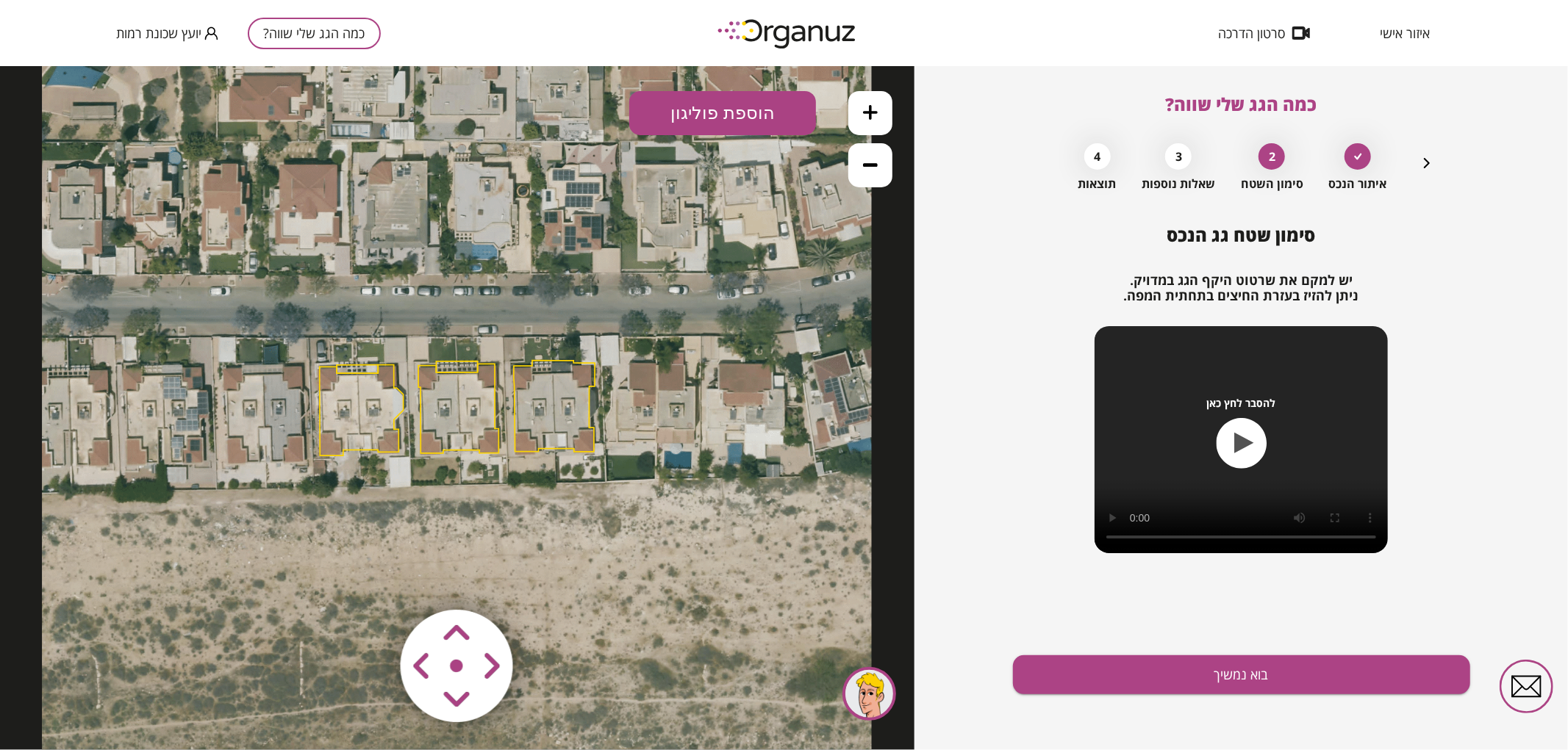
click at [343, 418] on polygon at bounding box center [362, 410] width 84 height 91
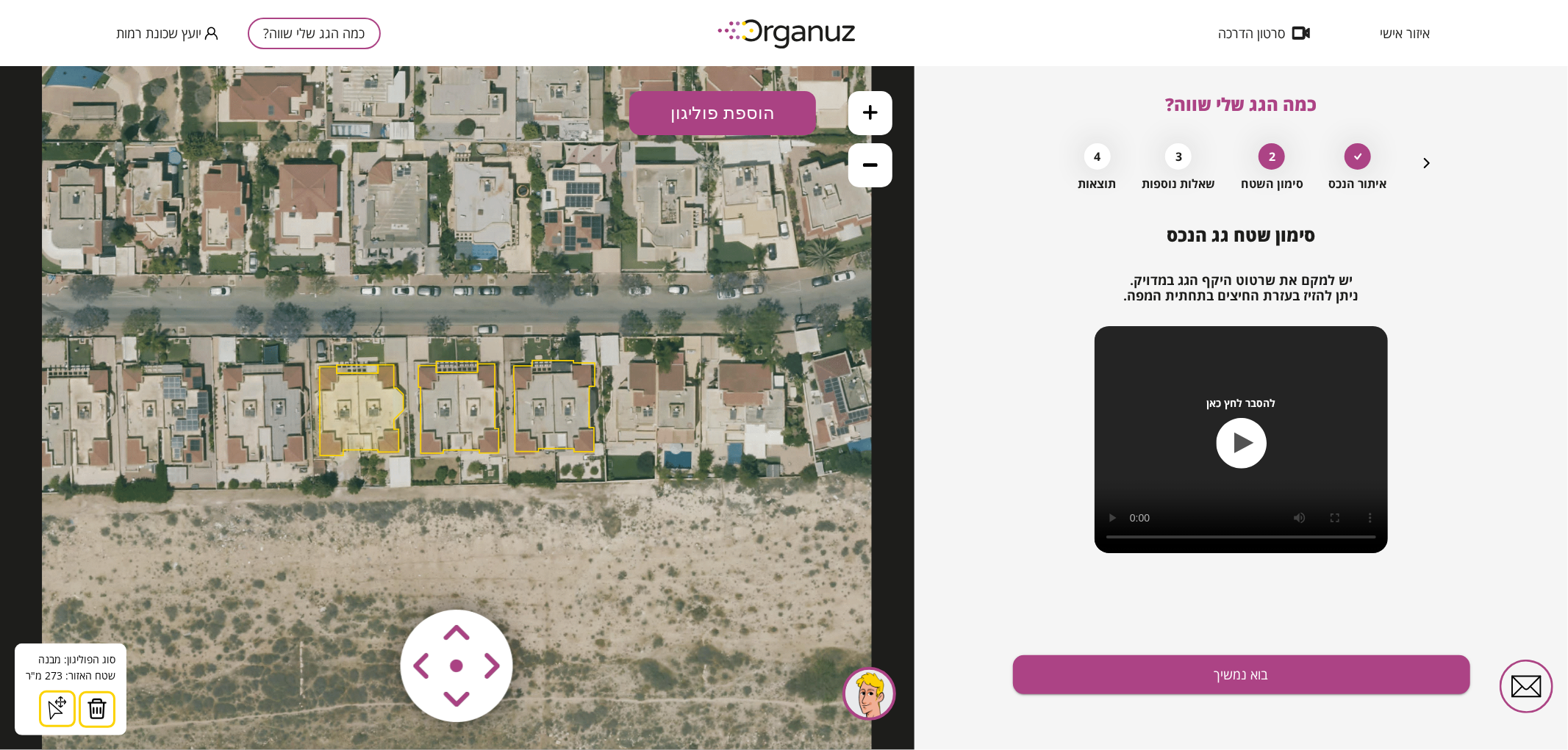
click at [90, 703] on img at bounding box center [97, 708] width 21 height 22
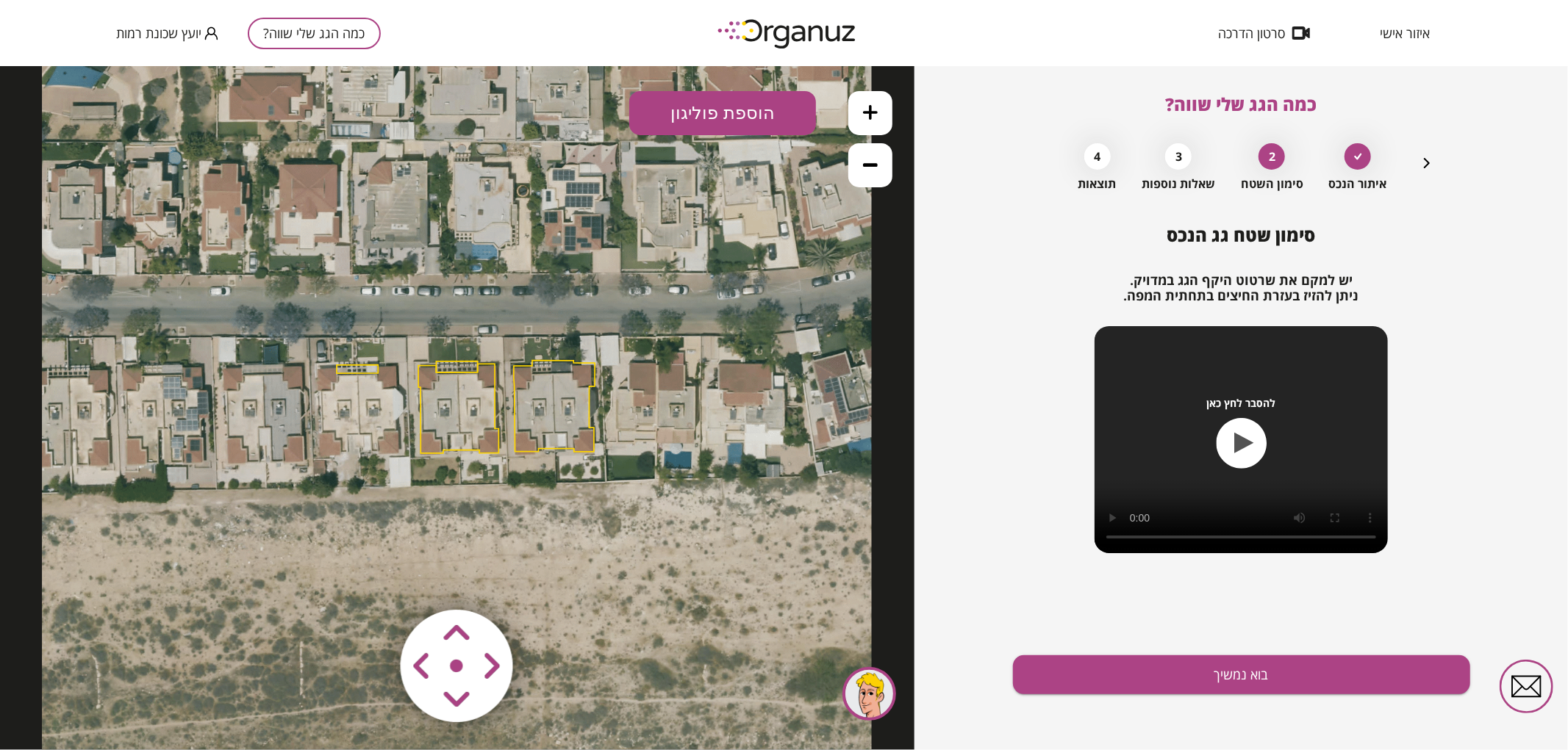
click at [364, 363] on icon at bounding box center [457, 407] width 830 height 829
click at [346, 370] on polygon at bounding box center [356, 369] width 41 height 9
click at [96, 702] on img at bounding box center [91, 708] width 21 height 22
click at [865, 109] on icon at bounding box center [871, 112] width 15 height 15
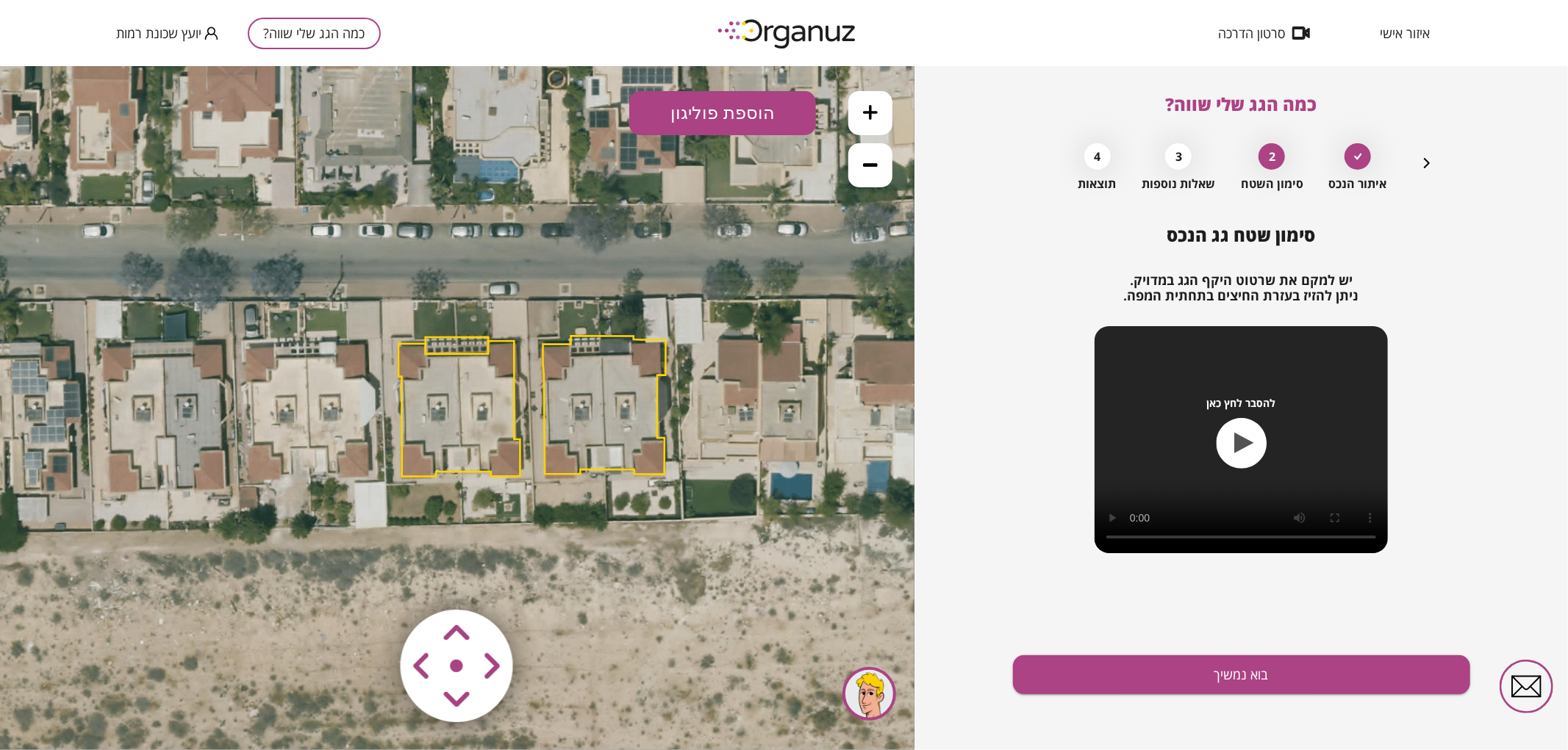
click at [473, 350] on polygon at bounding box center [457, 344] width 63 height 17
click at [97, 714] on img at bounding box center [91, 708] width 21 height 22
click at [495, 393] on polygon at bounding box center [459, 407] width 122 height 135
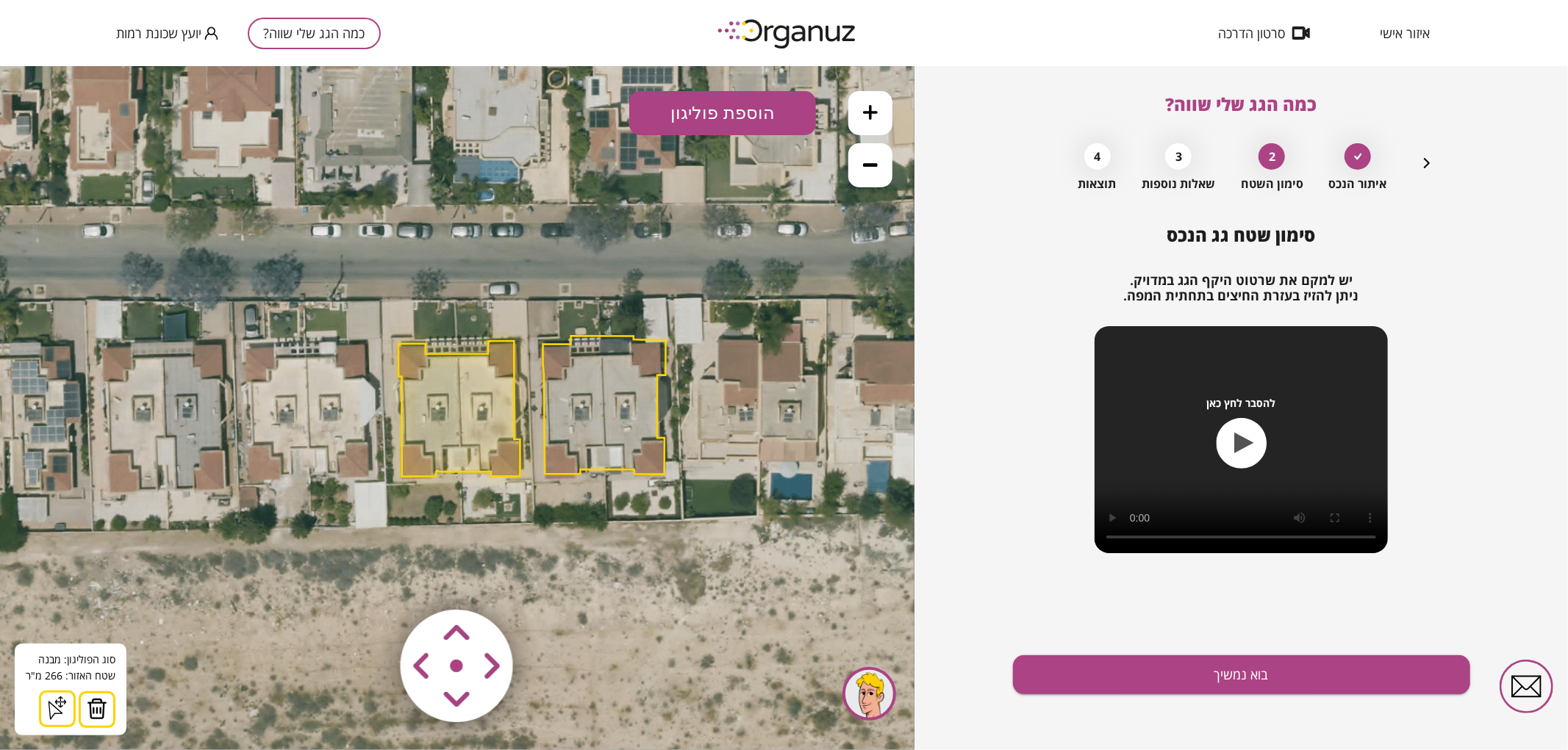
click at [92, 716] on img at bounding box center [97, 708] width 21 height 22
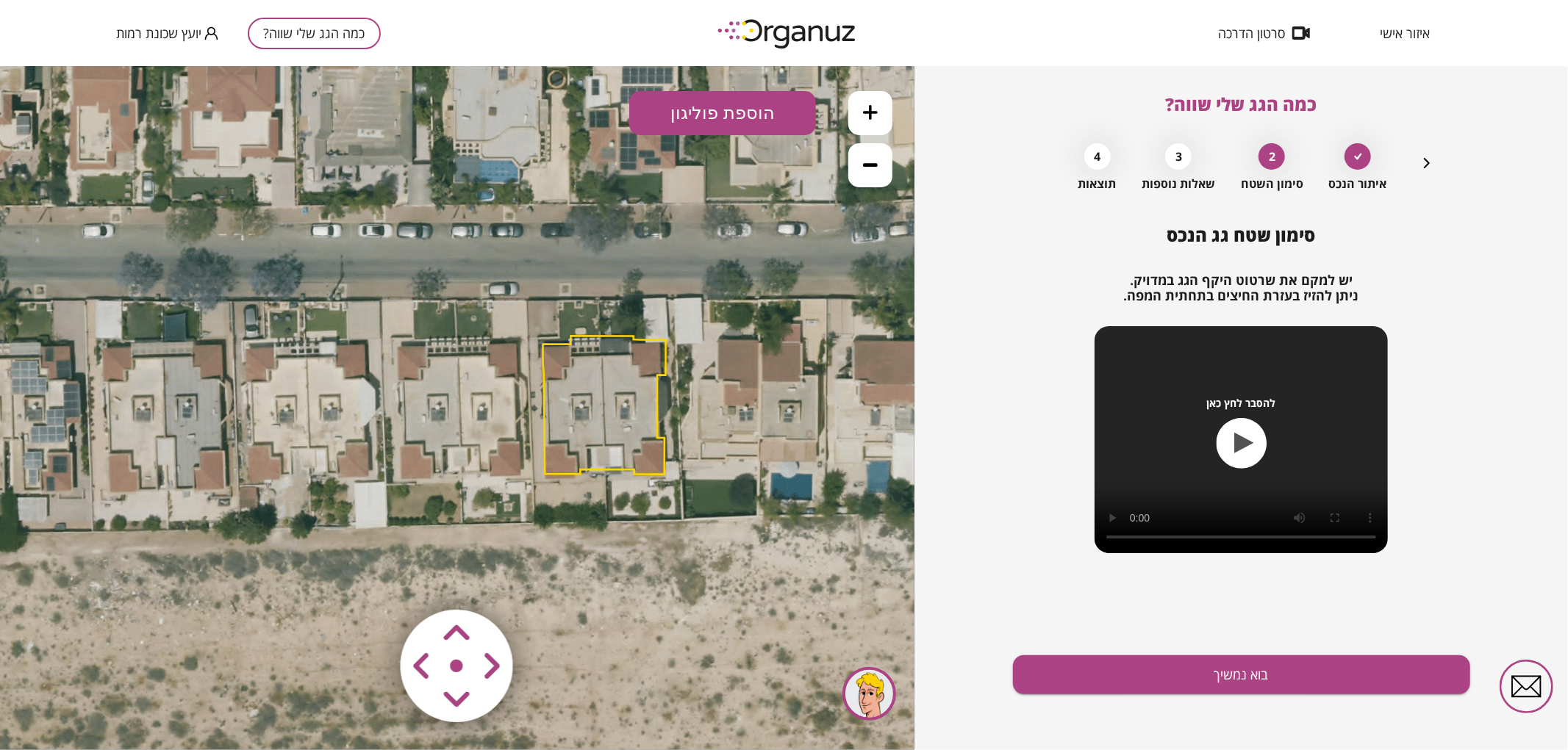
click at [856, 114] on button at bounding box center [871, 112] width 44 height 44
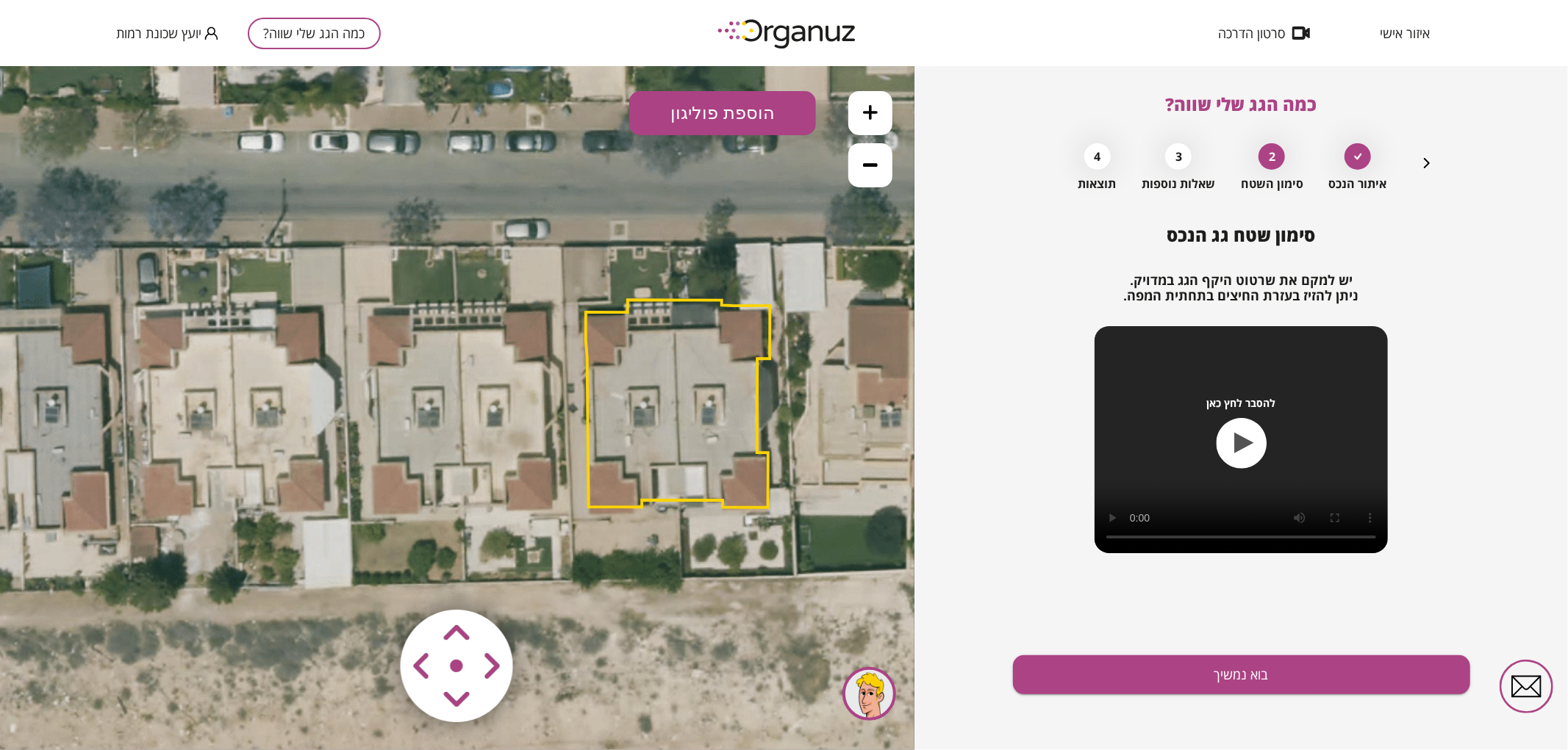
click at [704, 113] on button "הוספת פוליגון" at bounding box center [722, 112] width 187 height 44
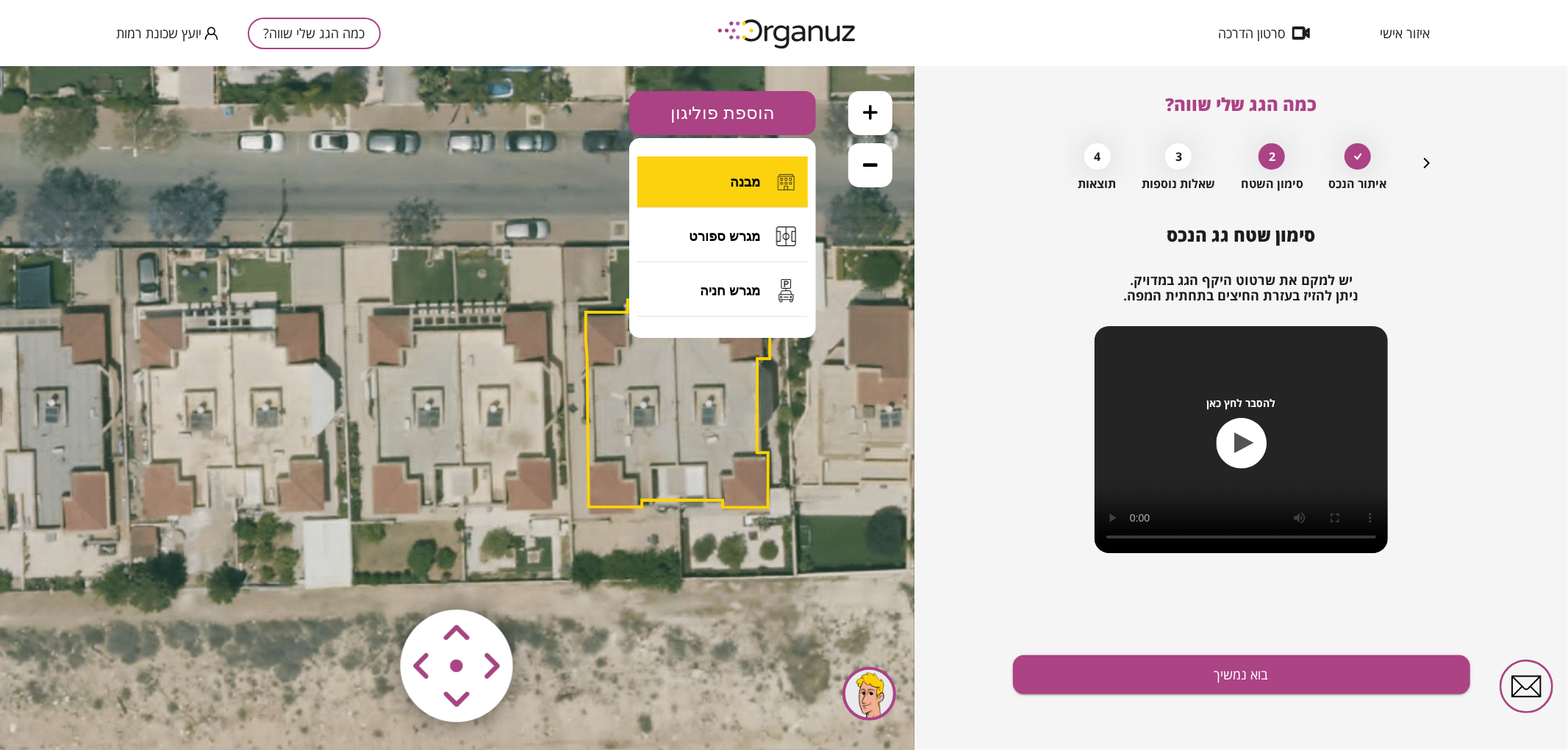
click at [704, 165] on button "מבנה" at bounding box center [722, 181] width 170 height 51
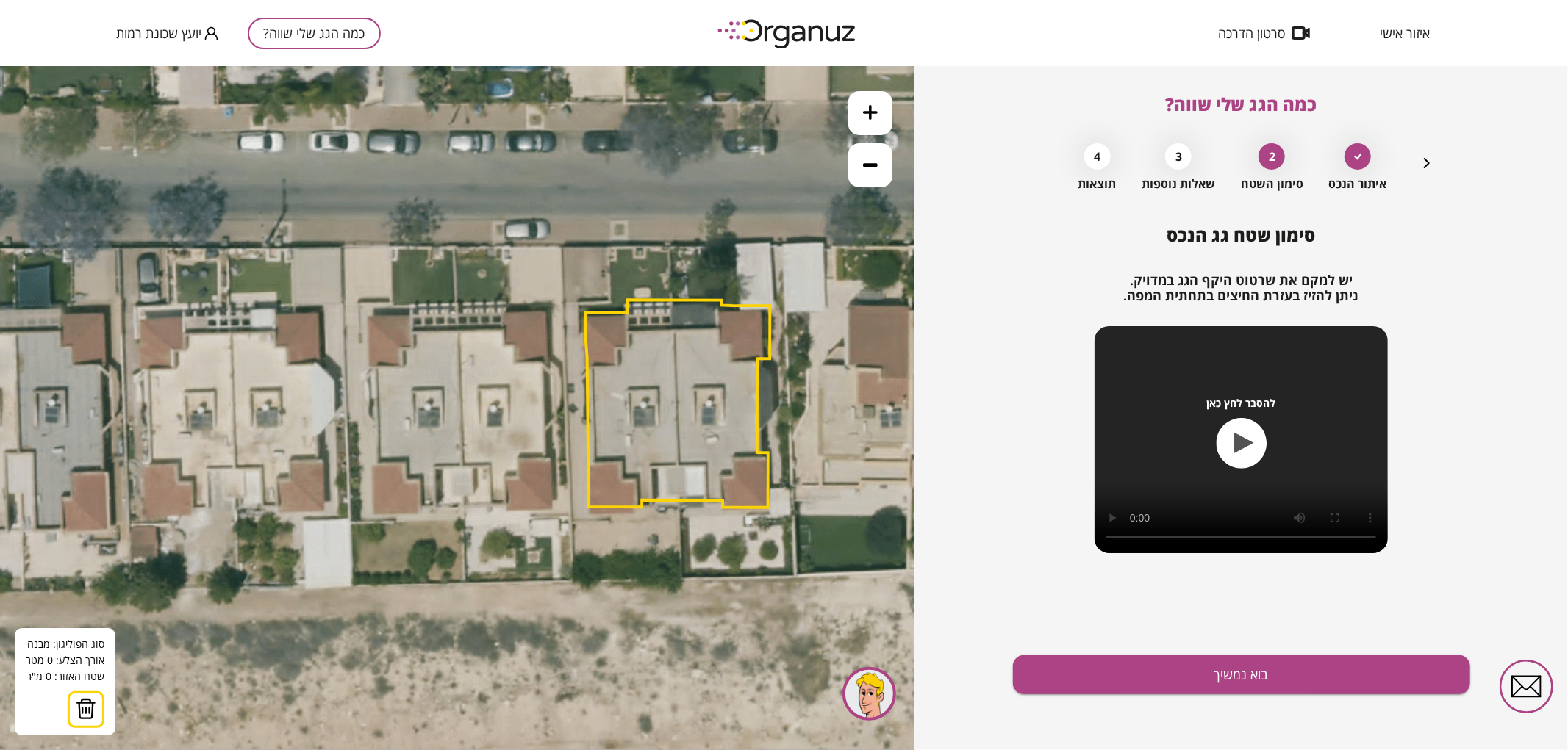
click at [458, 330] on icon at bounding box center [456, 406] width 1885 height 1885
click at [463, 465] on icon at bounding box center [456, 406] width 1885 height 1885
click at [435, 466] on polygon at bounding box center [449, 397] width 28 height 136
click at [436, 509] on icon at bounding box center [456, 406] width 1885 height 1885
click at [419, 509] on polygon at bounding box center [441, 419] width 44 height 180
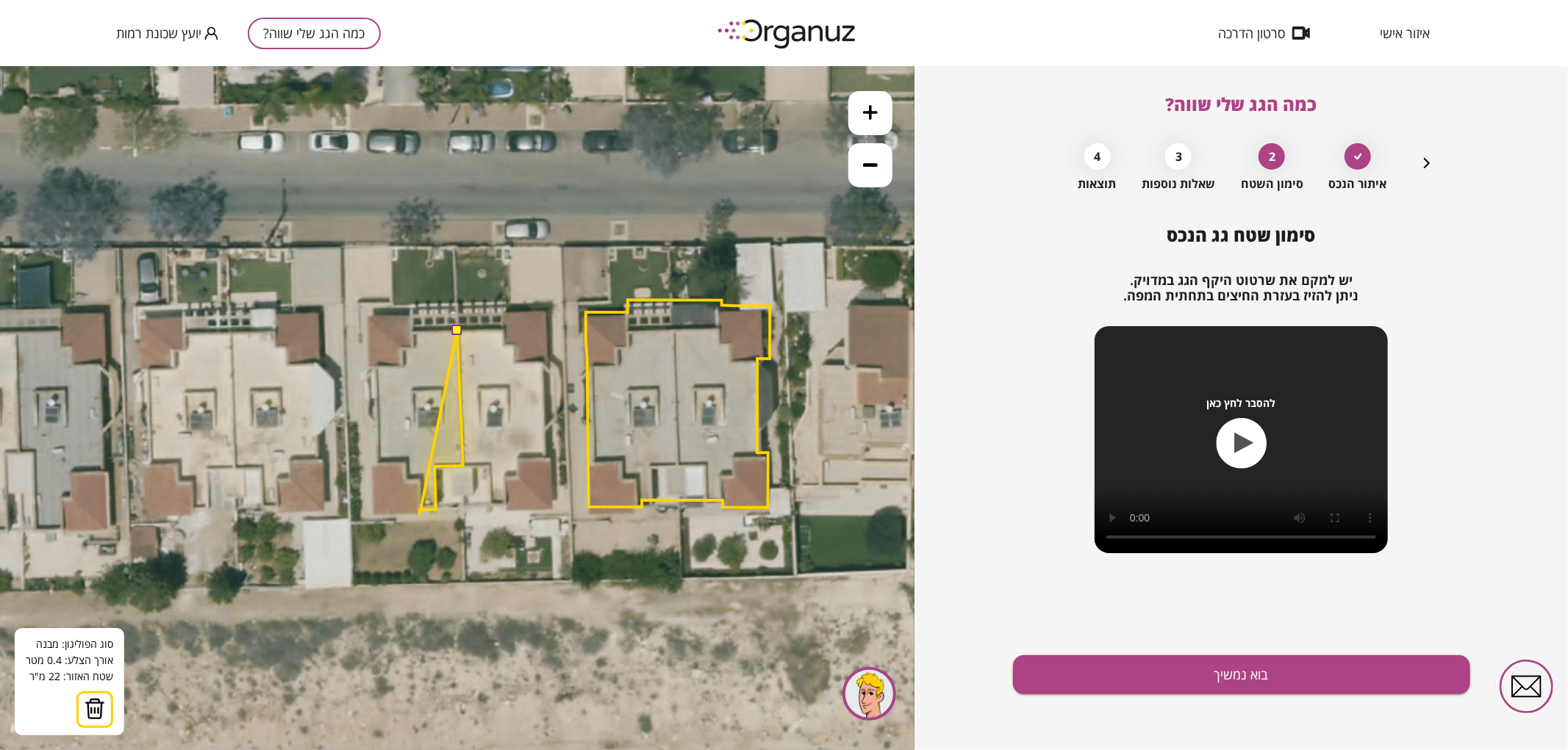
click at [419, 514] on polygon at bounding box center [441, 422] width 44 height 184
click at [371, 515] on polygon at bounding box center [417, 422] width 92 height 185
click at [373, 464] on polygon at bounding box center [417, 422] width 92 height 185
click at [378, 463] on polygon at bounding box center [417, 422] width 92 height 185
click at [377, 365] on polygon at bounding box center [417, 422] width 92 height 185
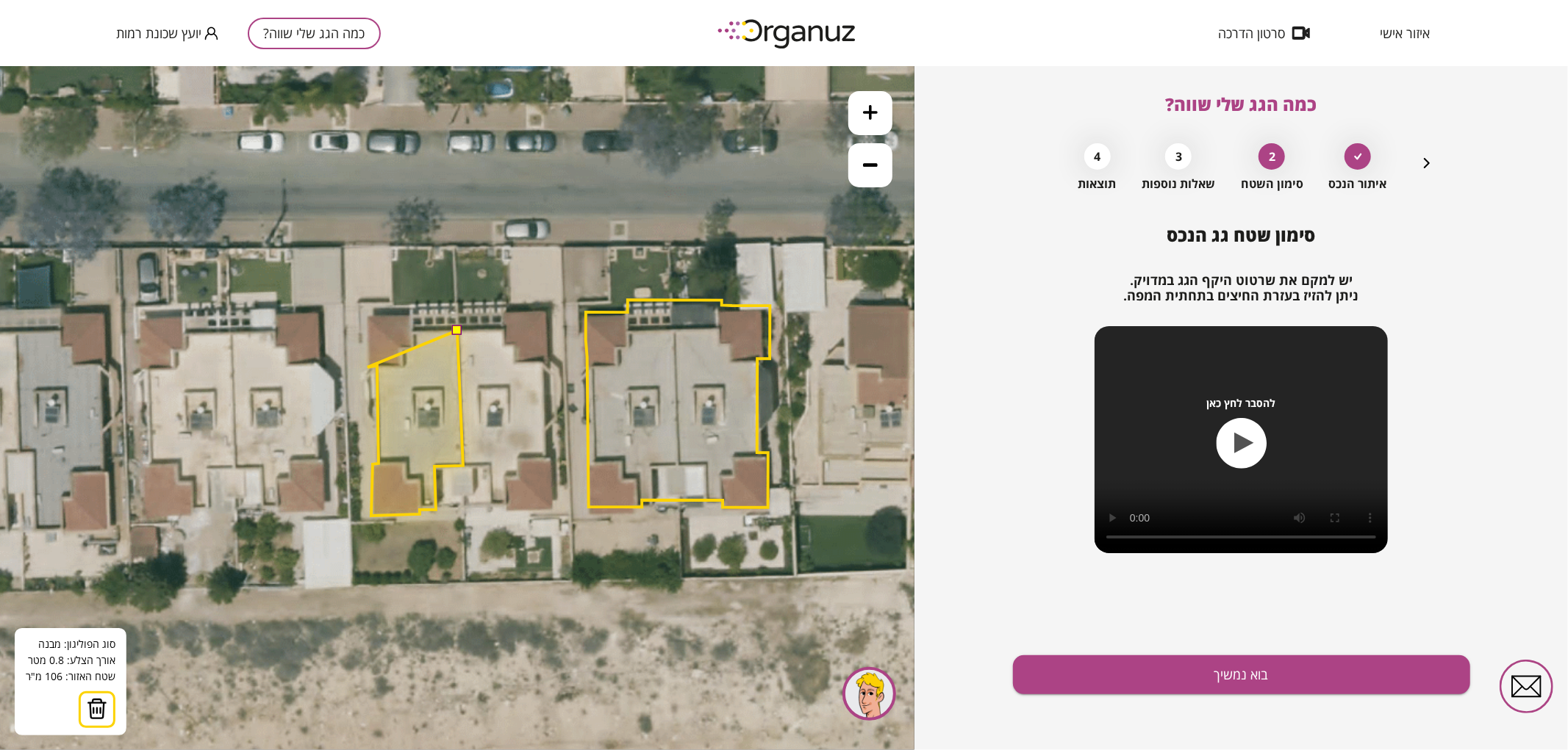
click at [367, 366] on polygon at bounding box center [415, 422] width 96 height 185
click at [369, 313] on polygon at bounding box center [415, 414] width 96 height 201
click at [412, 313] on polygon at bounding box center [415, 415] width 96 height 202
click at [412, 331] on polygon at bounding box center [415, 415] width 96 height 202
click at [454, 330] on button at bounding box center [456, 329] width 10 height 10
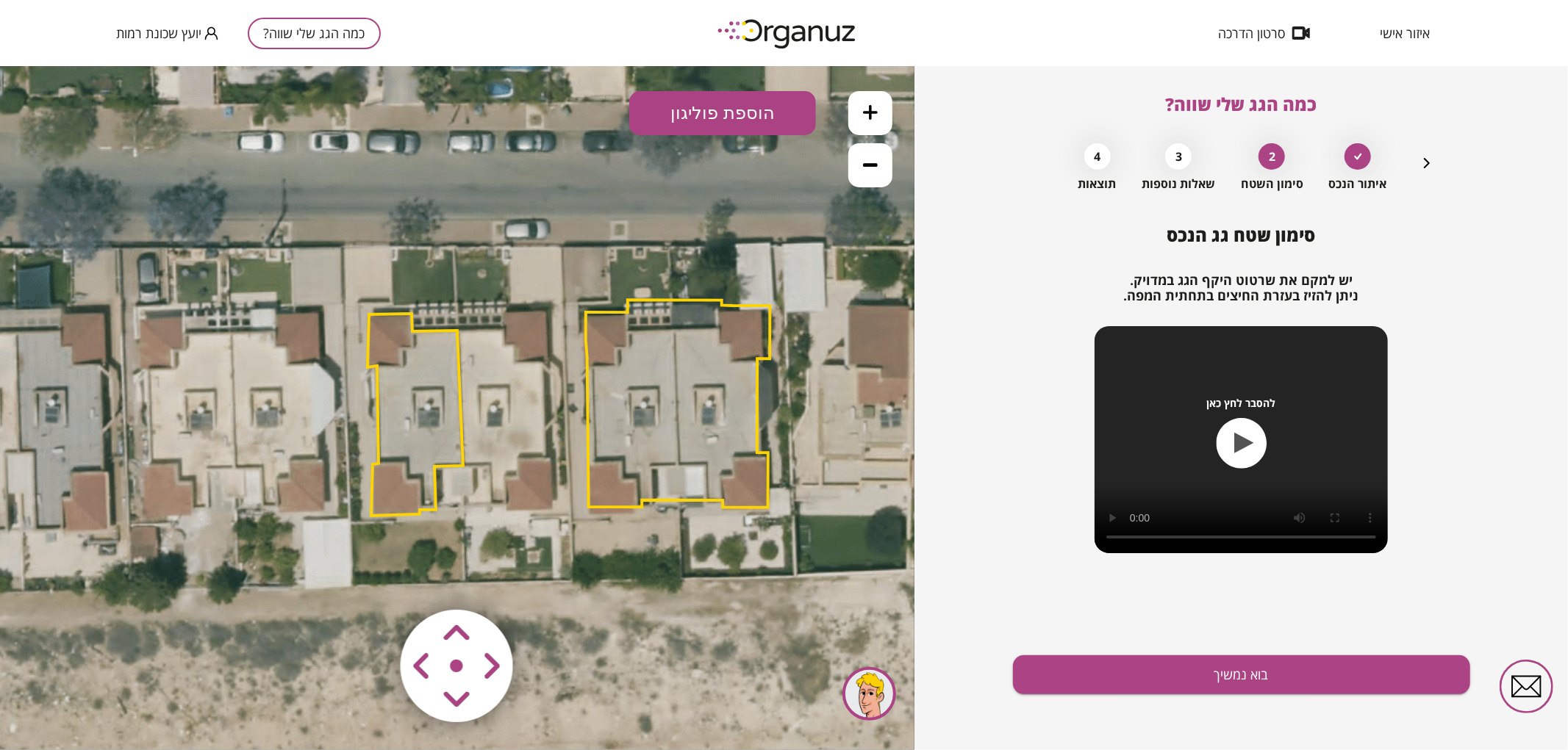
click at [430, 370] on polygon at bounding box center [415, 415] width 96 height 202
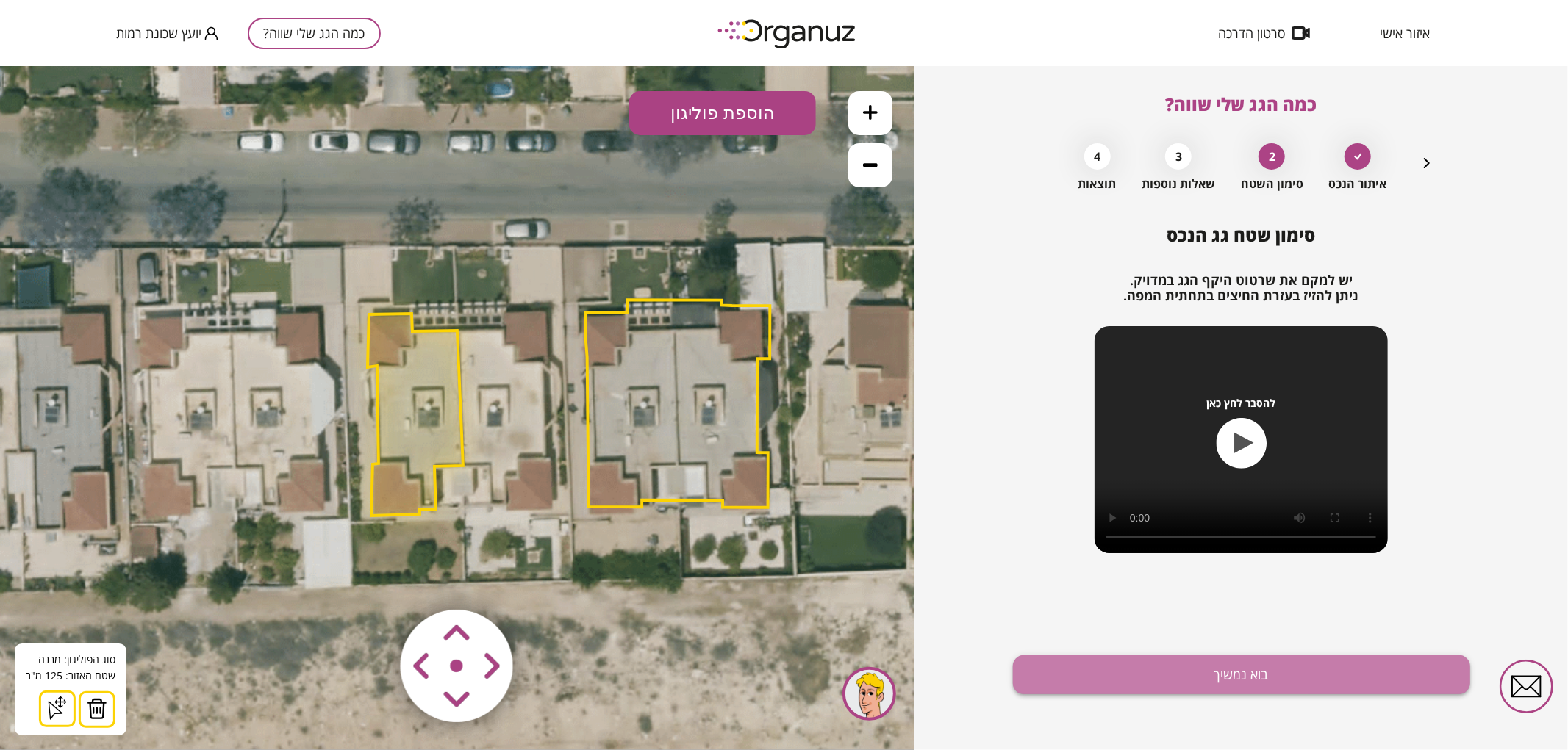
click at [1186, 673] on button "בוא נמשיך" at bounding box center [1242, 674] width 458 height 39
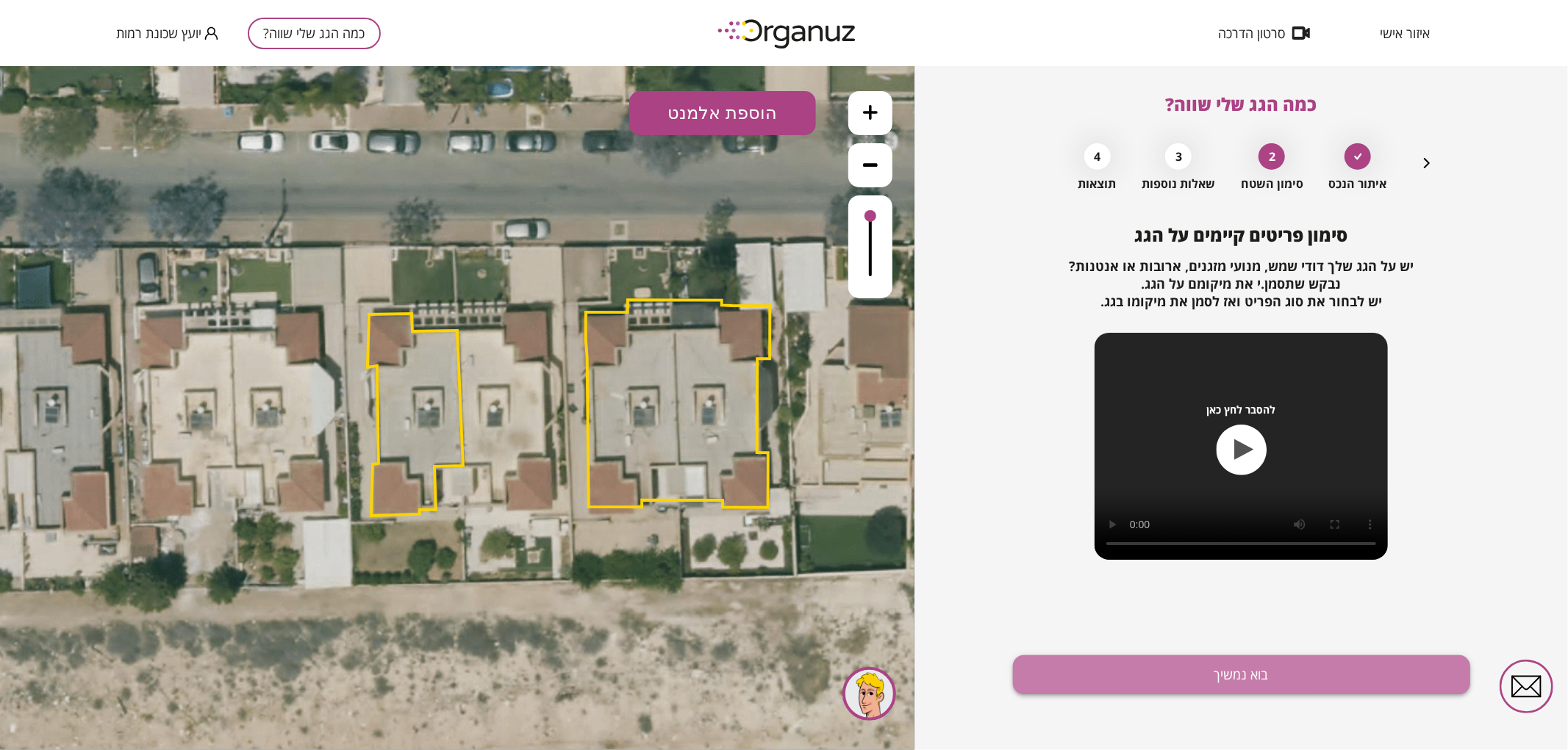
click at [1047, 673] on button "בוא נמשיך" at bounding box center [1242, 674] width 458 height 39
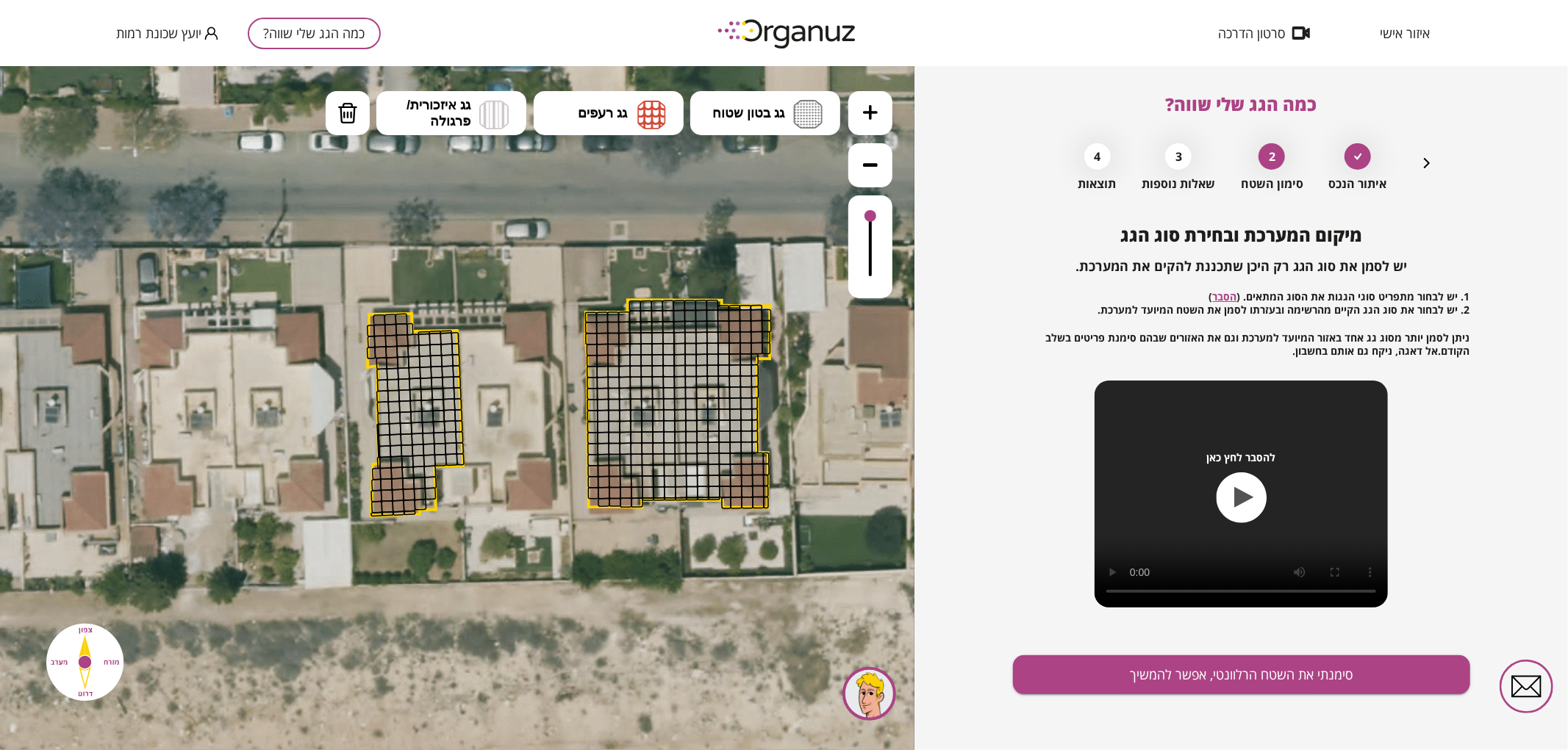
click at [872, 113] on icon at bounding box center [871, 112] width 15 height 15
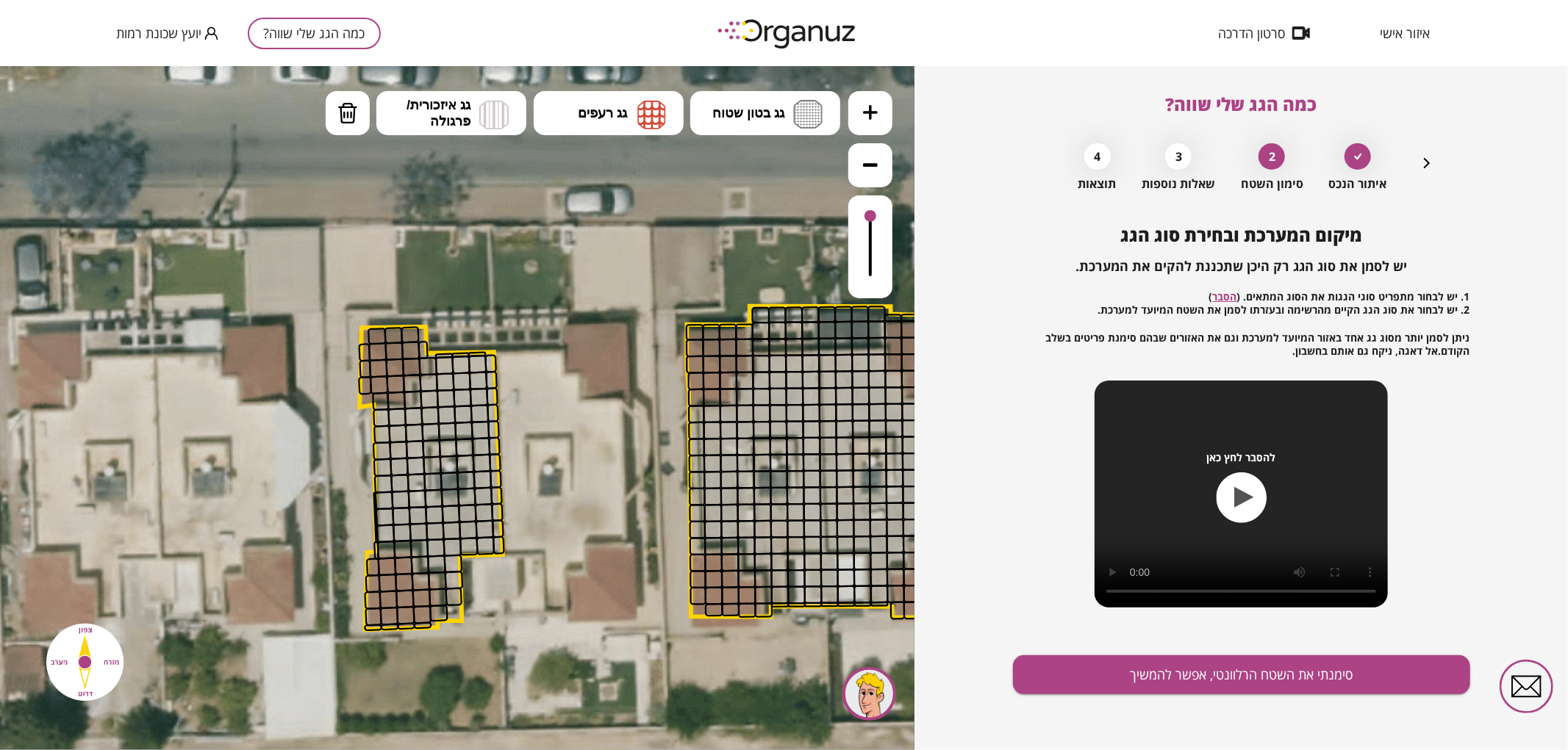
drag, startPoint x: 524, startPoint y: 279, endPoint x: 567, endPoint y: 348, distance: 81.3
click at [567, 348] on icon at bounding box center [492, 467] width 2829 height 2828
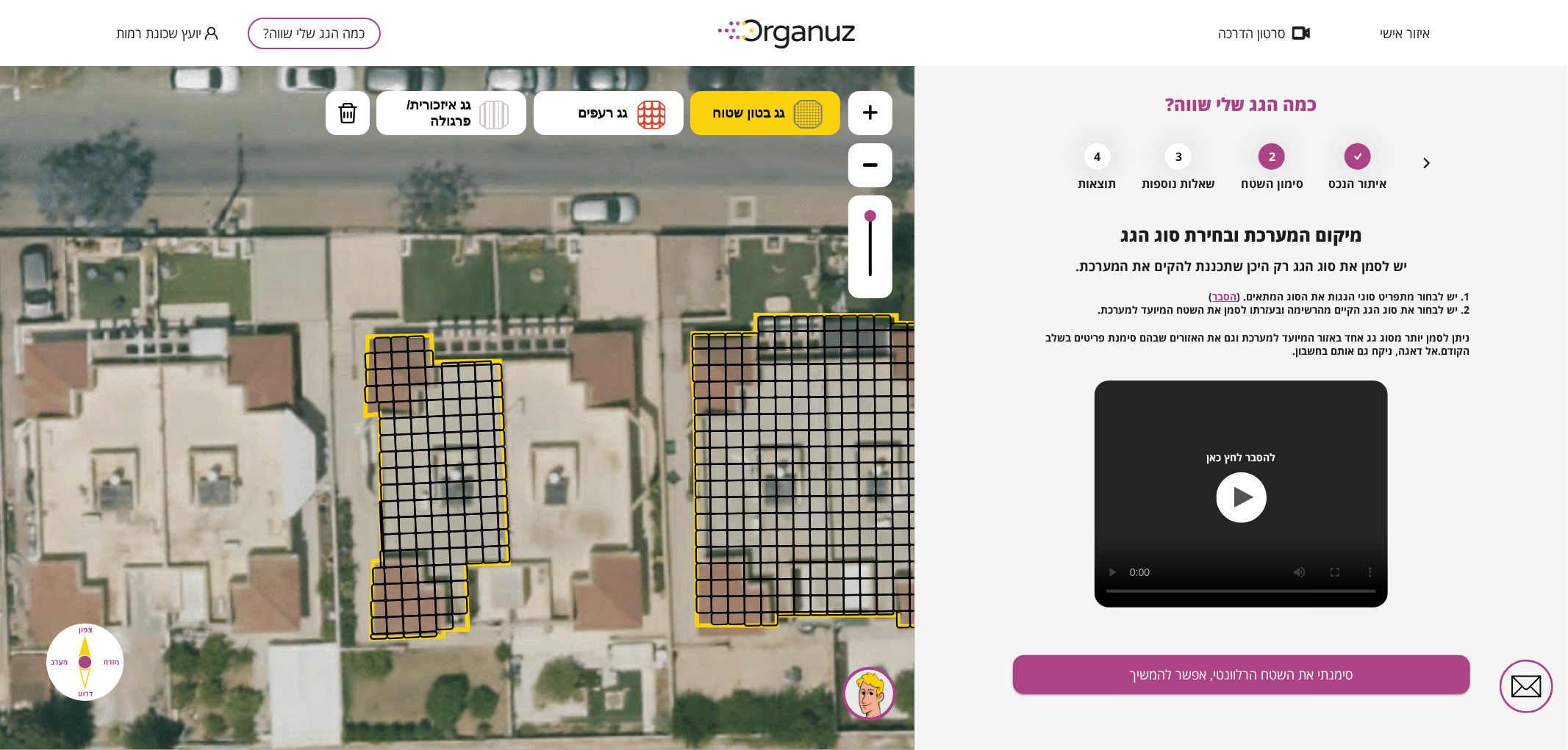
click at [767, 109] on span "גג בטון שטוח" at bounding box center [748, 113] width 72 height 16
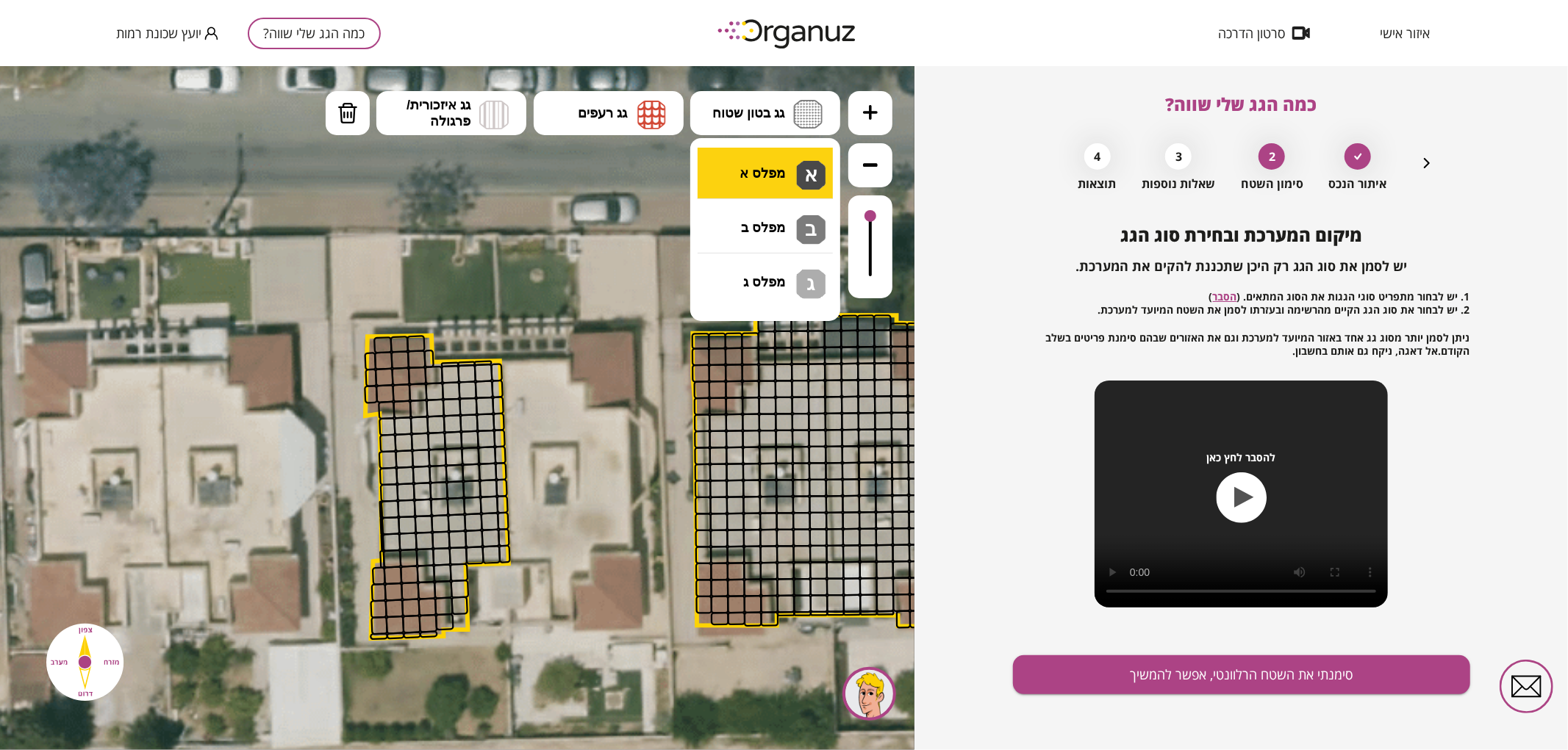
click at [762, 167] on div ".st0 { fill: #FFFFFF; } 0" at bounding box center [457, 407] width 914 height 684
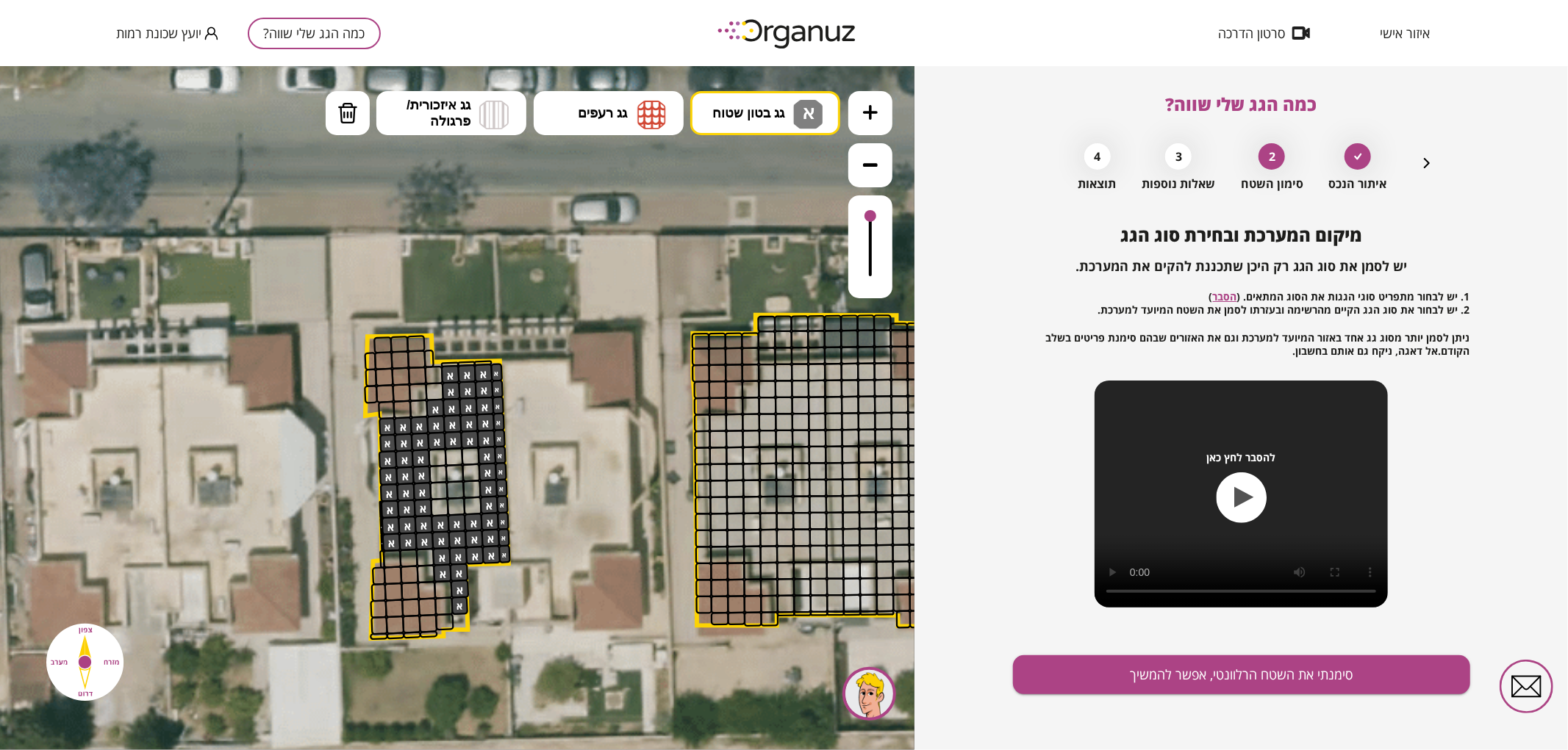
drag, startPoint x: 450, startPoint y: 370, endPoint x: 423, endPoint y: 455, distance: 89.2
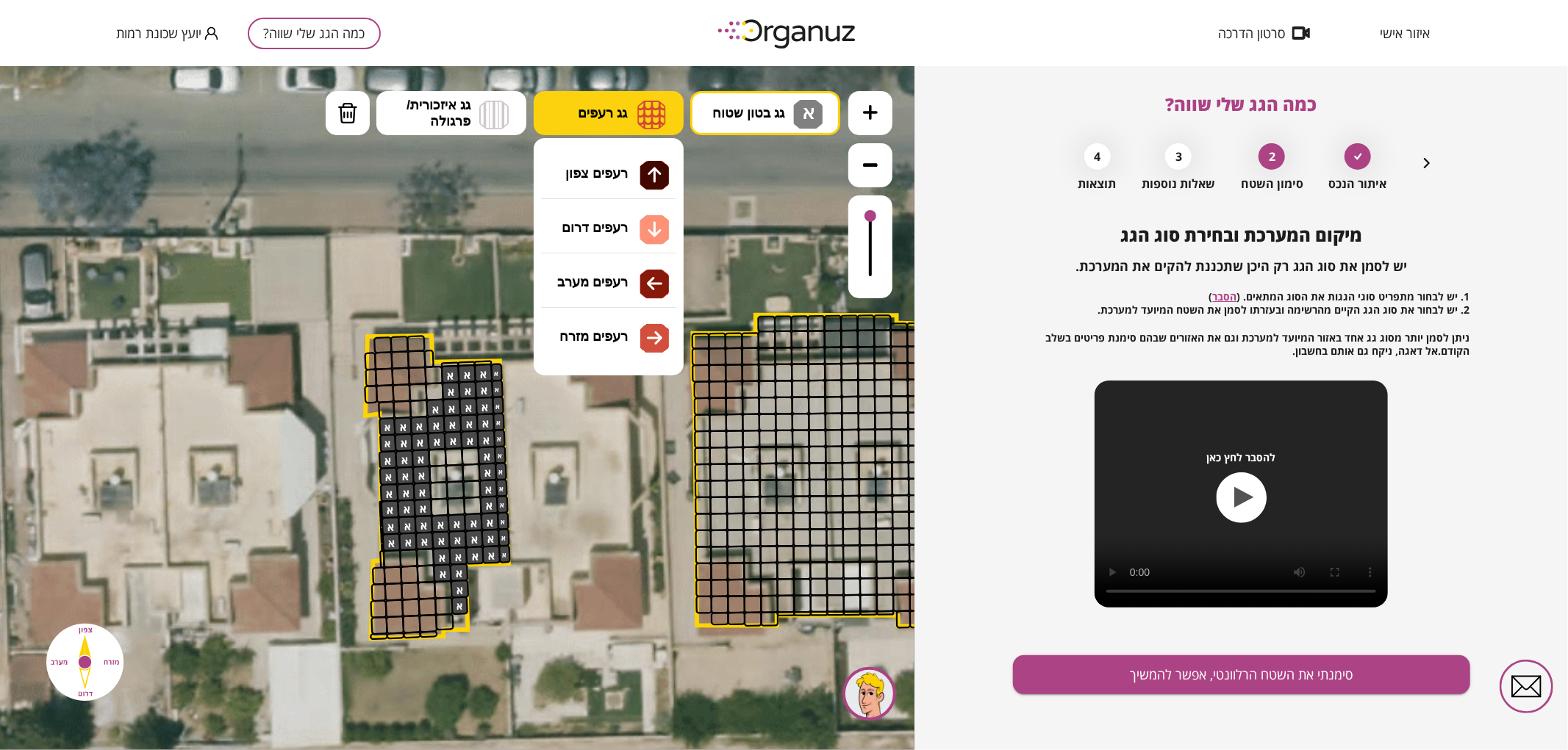
click at [624, 112] on span "גג רעפים" at bounding box center [603, 113] width 49 height 16
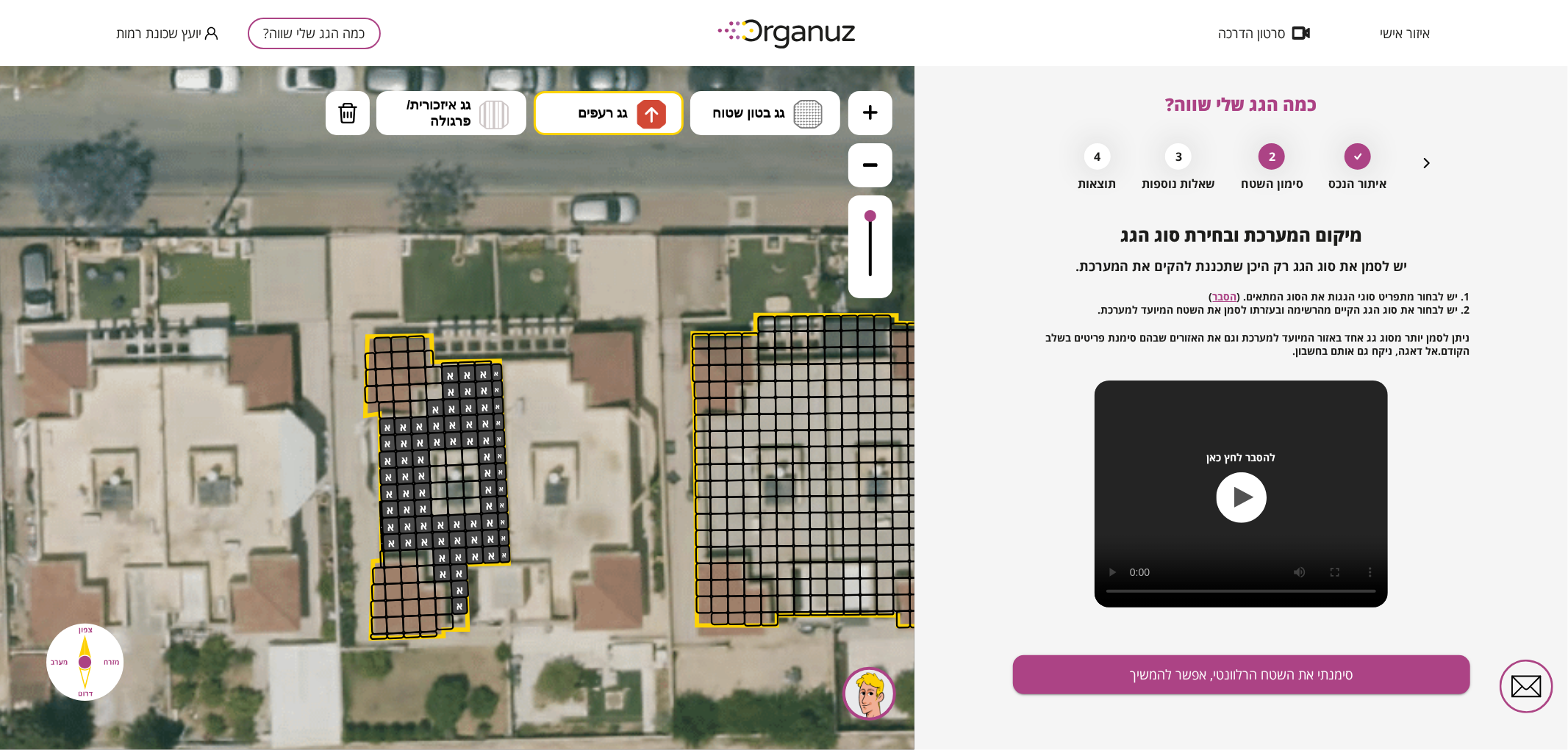
click at [621, 179] on div ".st0 { fill: #FFFFFF; } 0" at bounding box center [457, 407] width 914 height 684
click at [570, 104] on button "גג רעפים" at bounding box center [608, 112] width 150 height 44
click at [607, 293] on div ".st0 { fill: #FFFFFF; } 0" at bounding box center [457, 407] width 914 height 684
drag, startPoint x: 377, startPoint y: 628, endPoint x: 377, endPoint y: 587, distance: 41.0
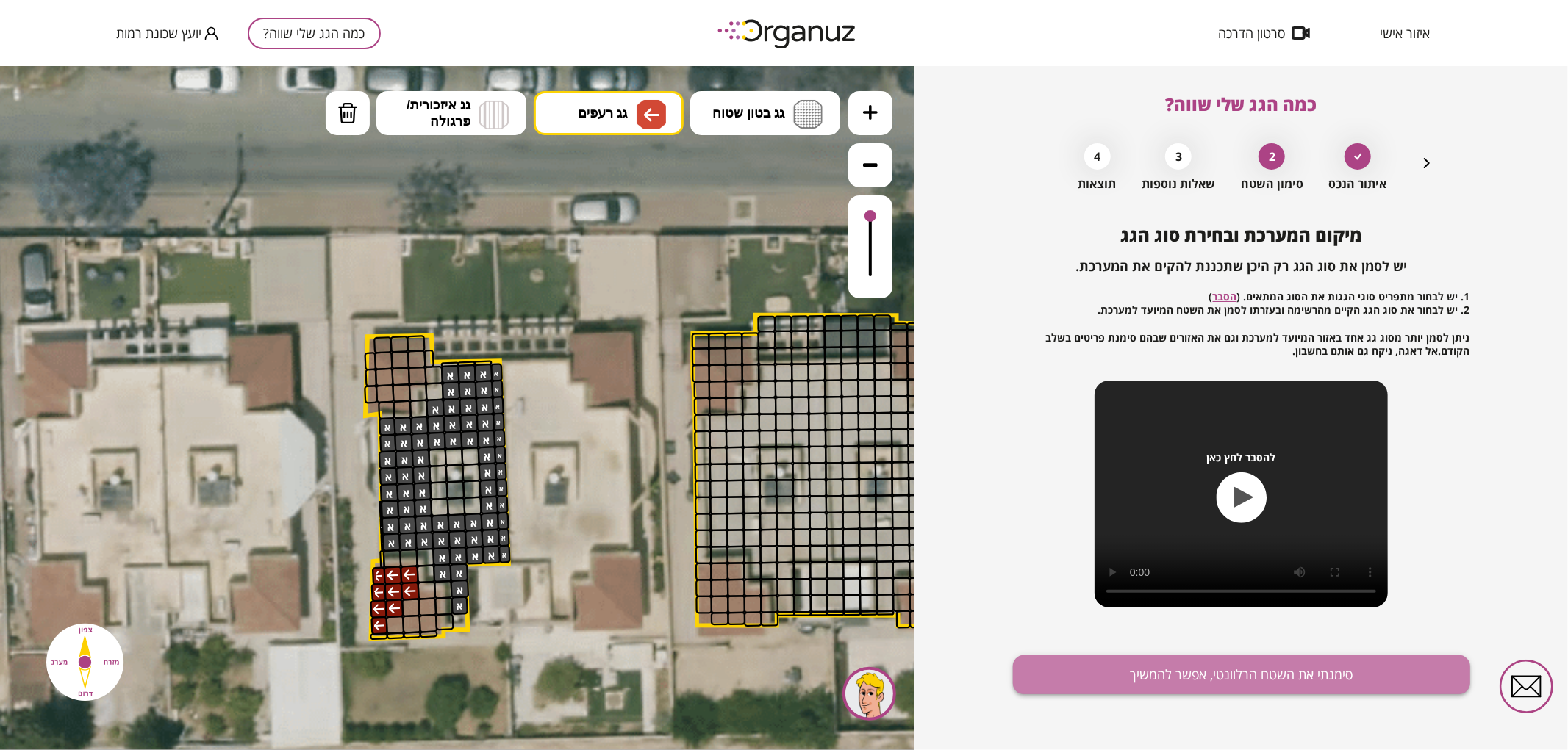
click at [1120, 685] on button "סימנתי את השטח הרלוונטי, אפשר להמשיך" at bounding box center [1242, 674] width 458 height 39
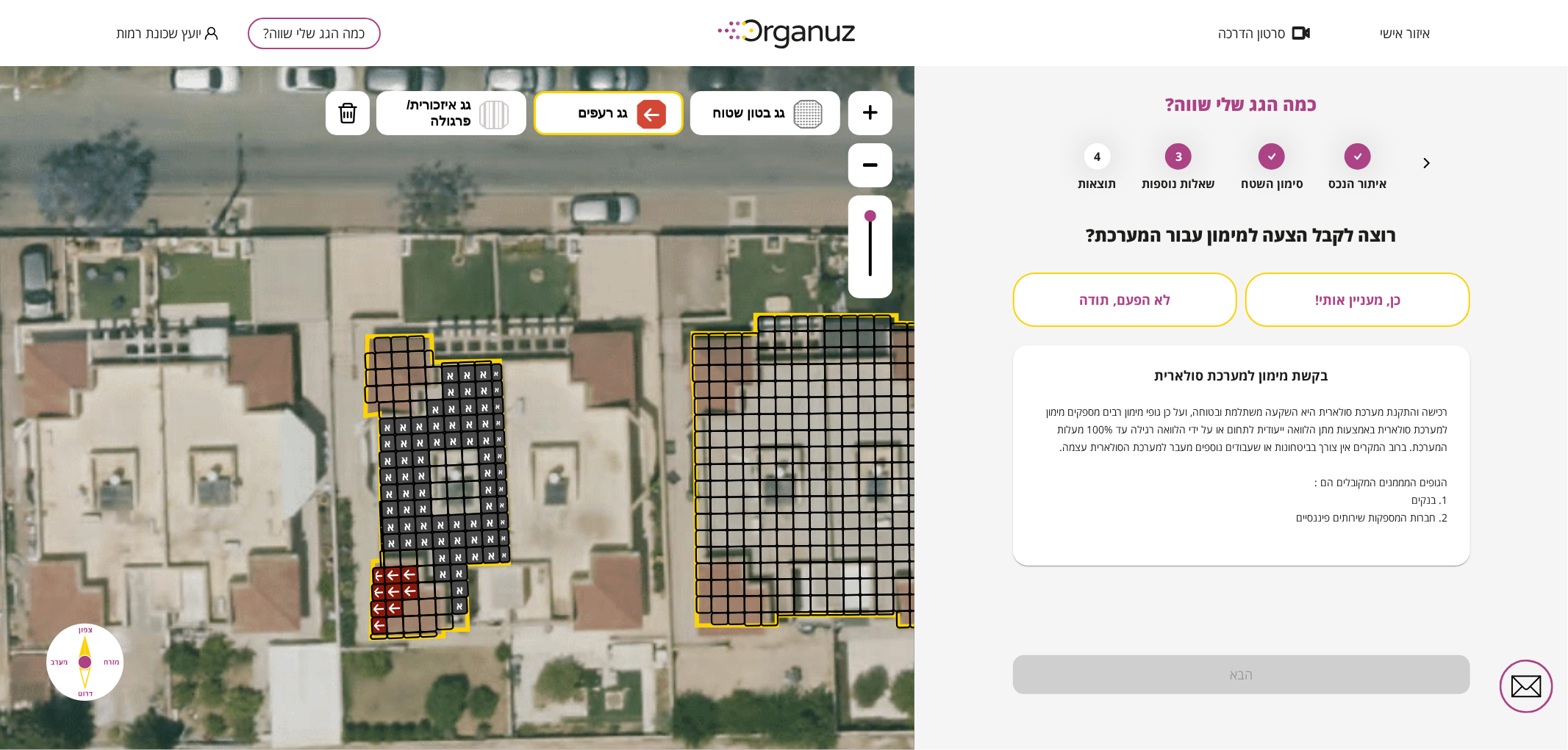
click at [1206, 287] on button "לא הפעם, תודה" at bounding box center [1125, 300] width 225 height 55
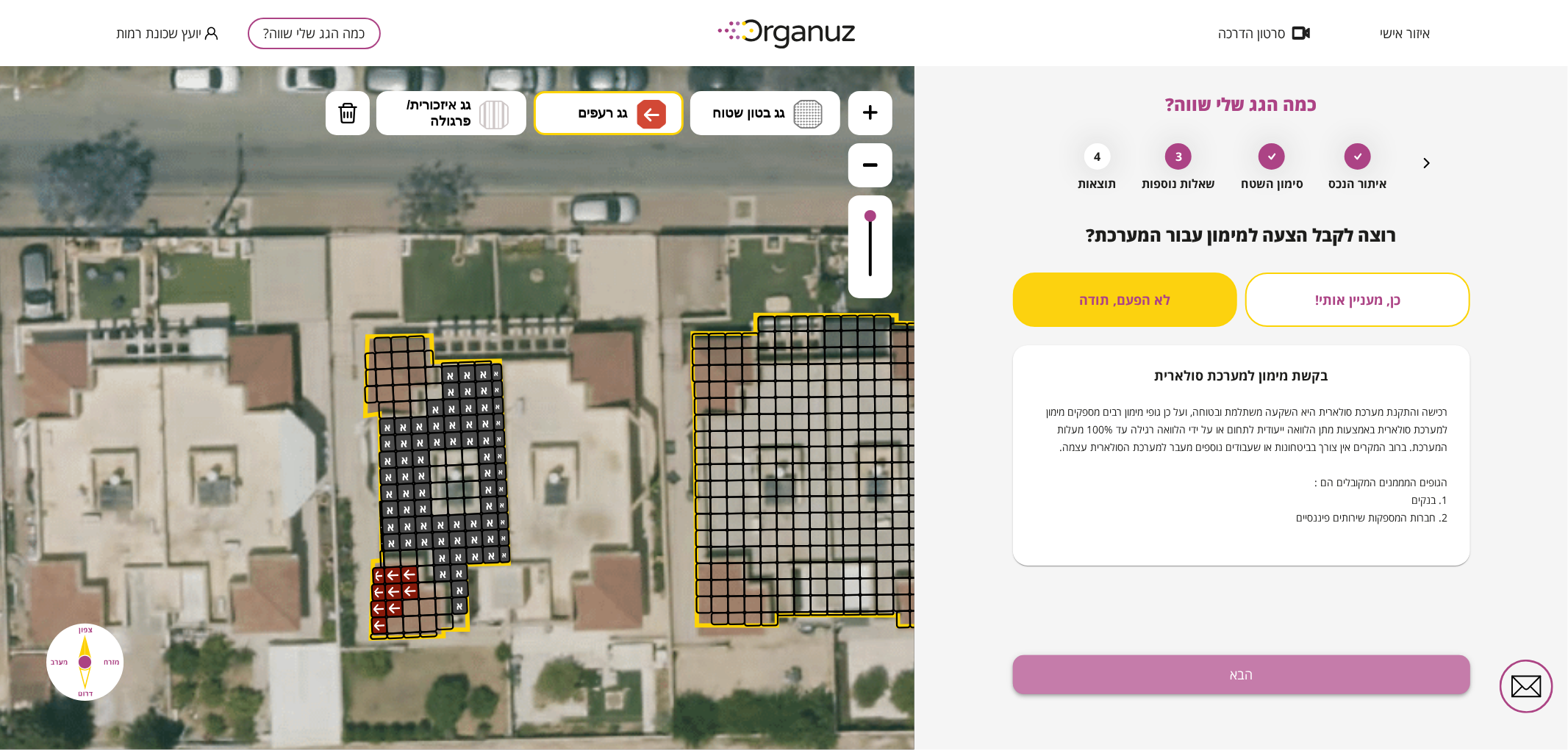
click at [1229, 691] on button "הבא" at bounding box center [1242, 674] width 458 height 39
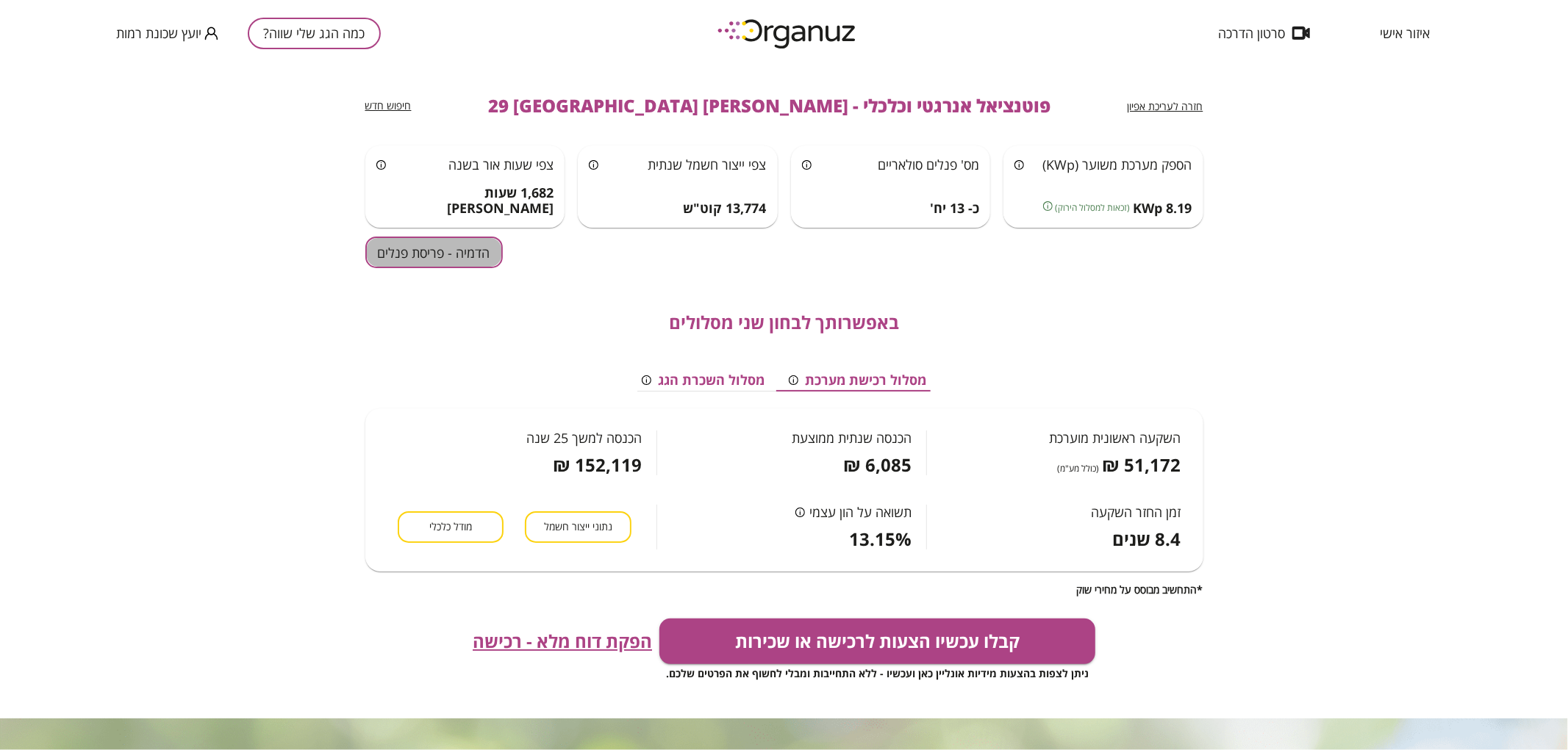
click at [468, 267] on button "הדמיה - פריסת פנלים" at bounding box center [434, 252] width 138 height 32
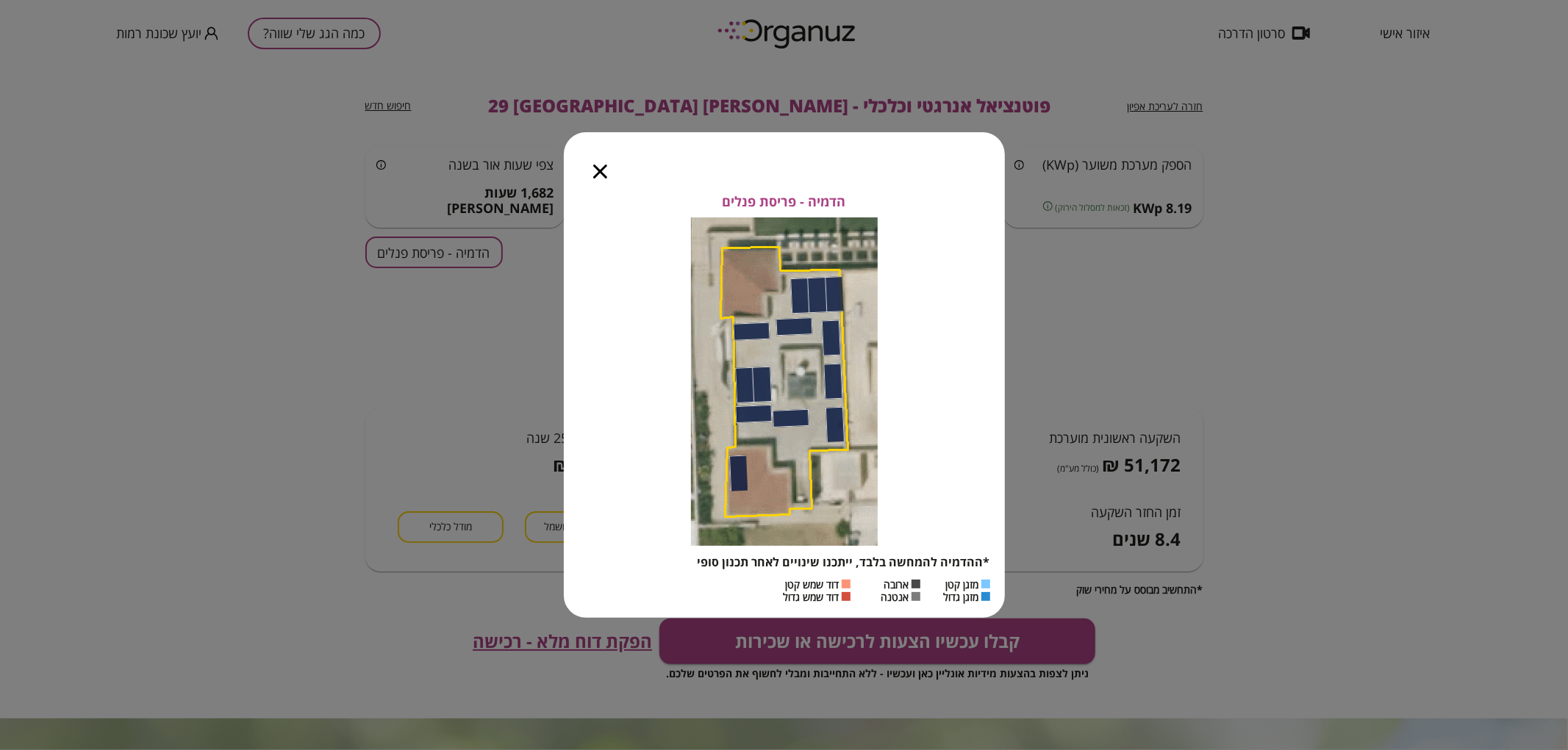
click at [599, 166] on icon "button" at bounding box center [600, 171] width 14 height 14
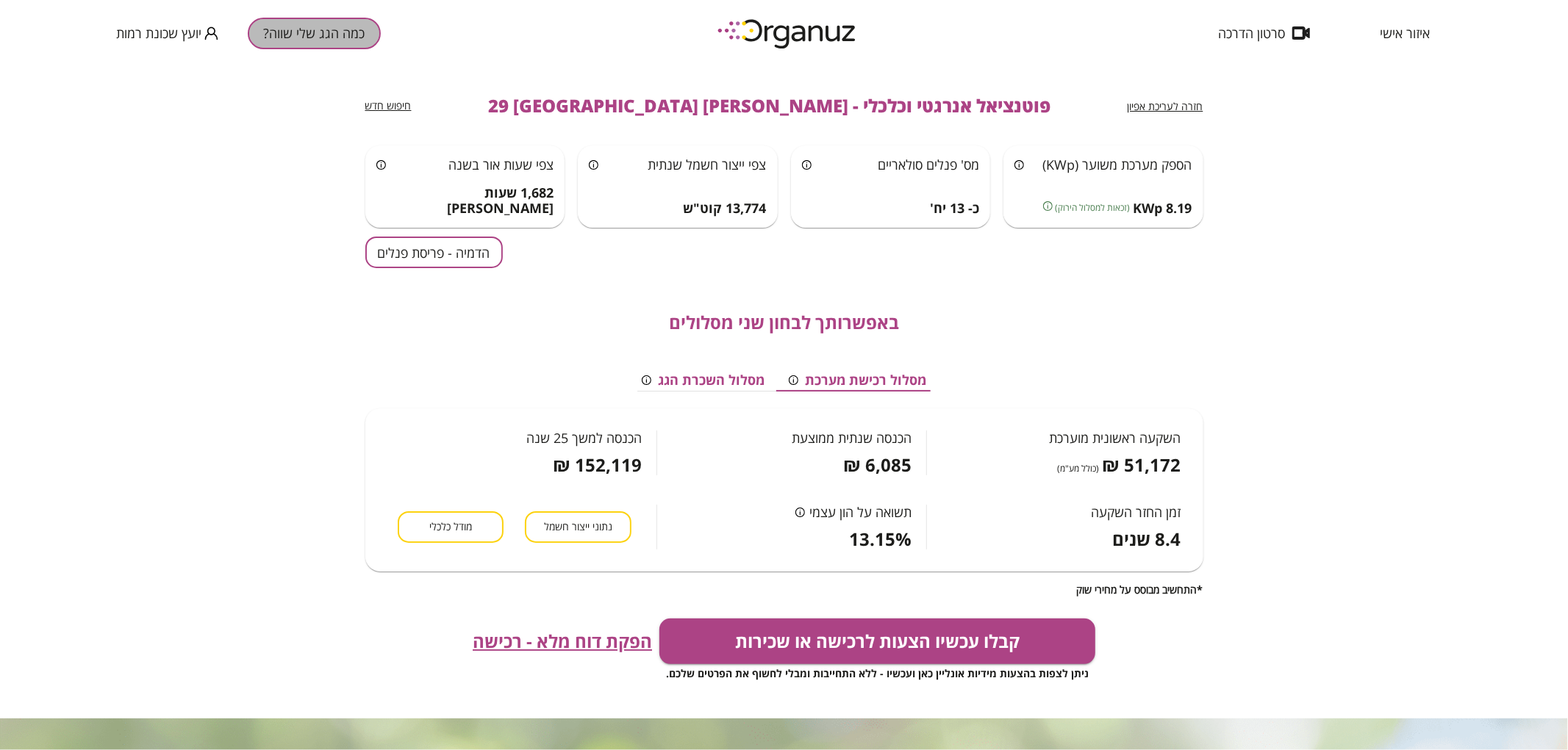
click at [292, 35] on button "כמה הגג שלי שווה?" at bounding box center [315, 33] width 133 height 32
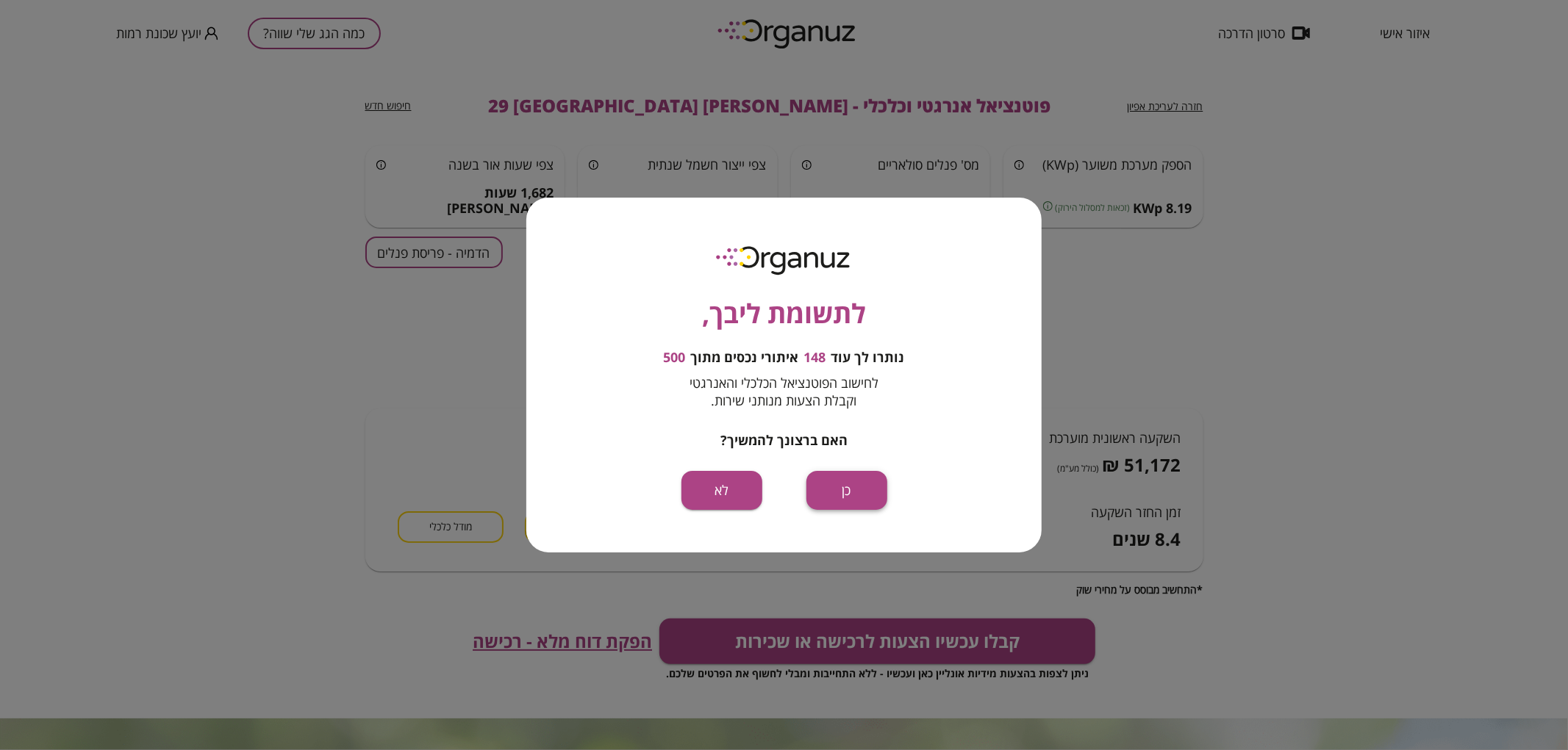
click at [855, 483] on button "כן" at bounding box center [847, 490] width 81 height 39
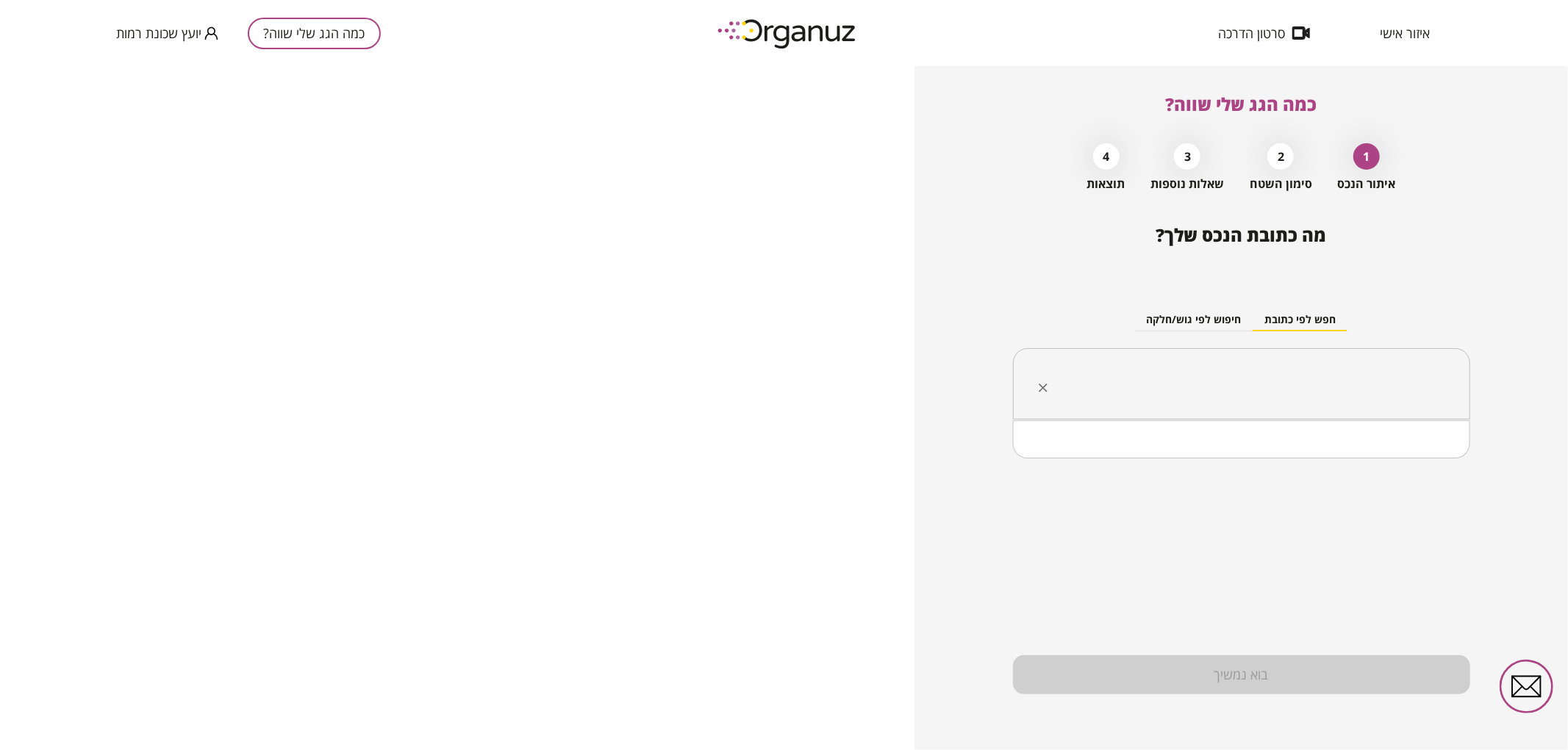
click at [1173, 393] on input "text" at bounding box center [1247, 385] width 411 height 36
click at [1304, 466] on li "[PERSON_NAME] 27 [GEOGRAPHIC_DATA]" at bounding box center [1242, 458] width 419 height 26
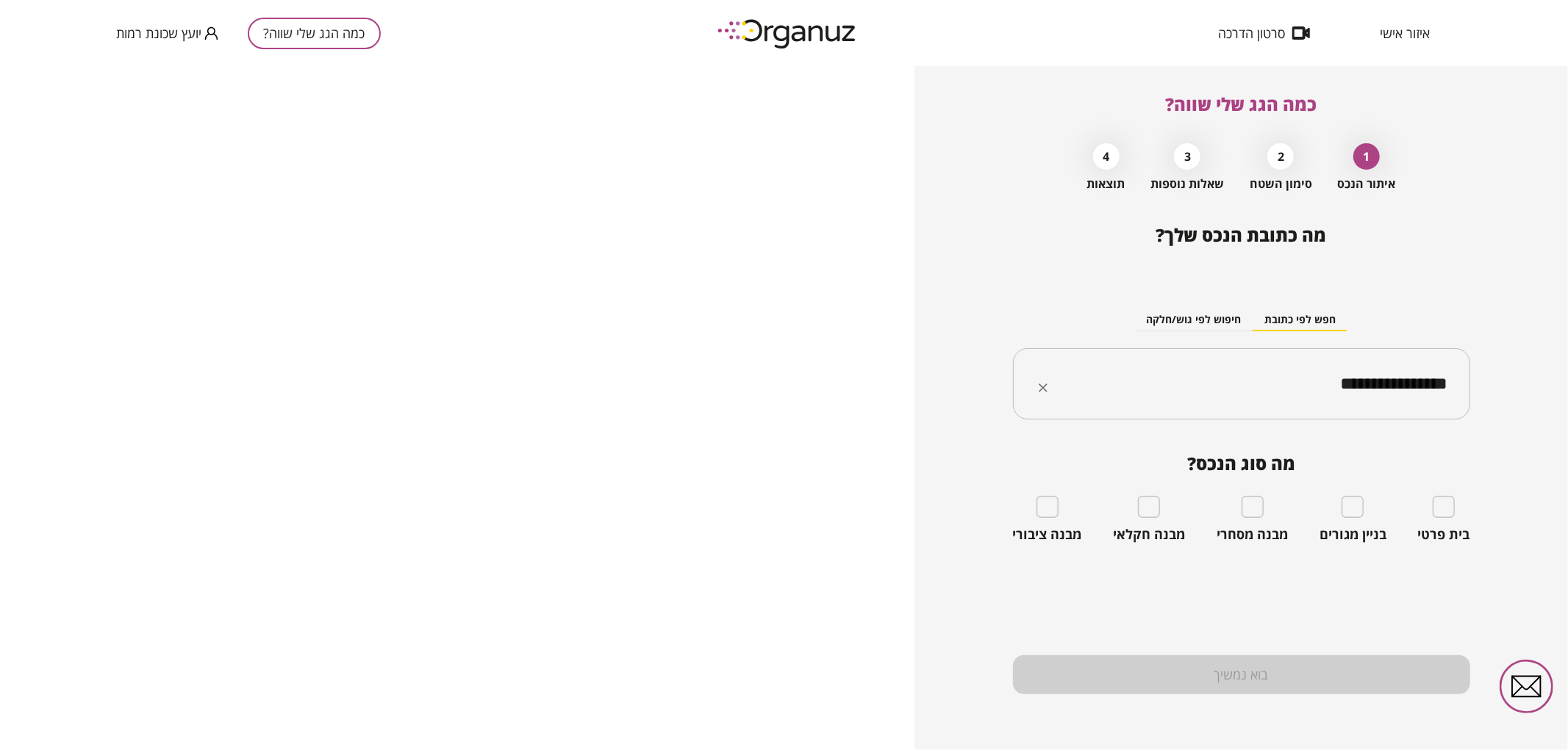
type input "**********"
click at [1456, 510] on div "בית פרטי" at bounding box center [1443, 519] width 52 height 47
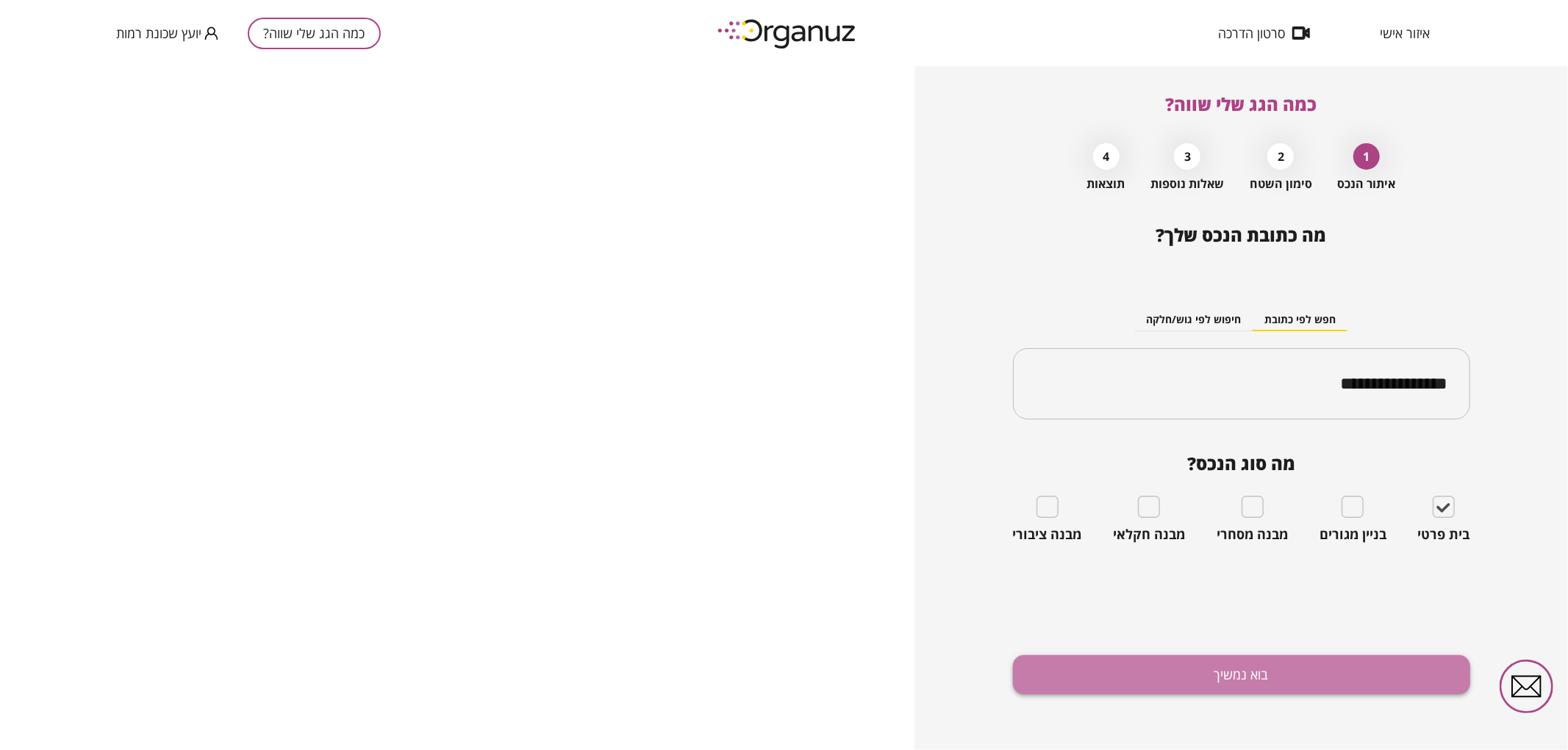
click at [1185, 672] on button "בוא נמשיך" at bounding box center [1242, 674] width 458 height 39
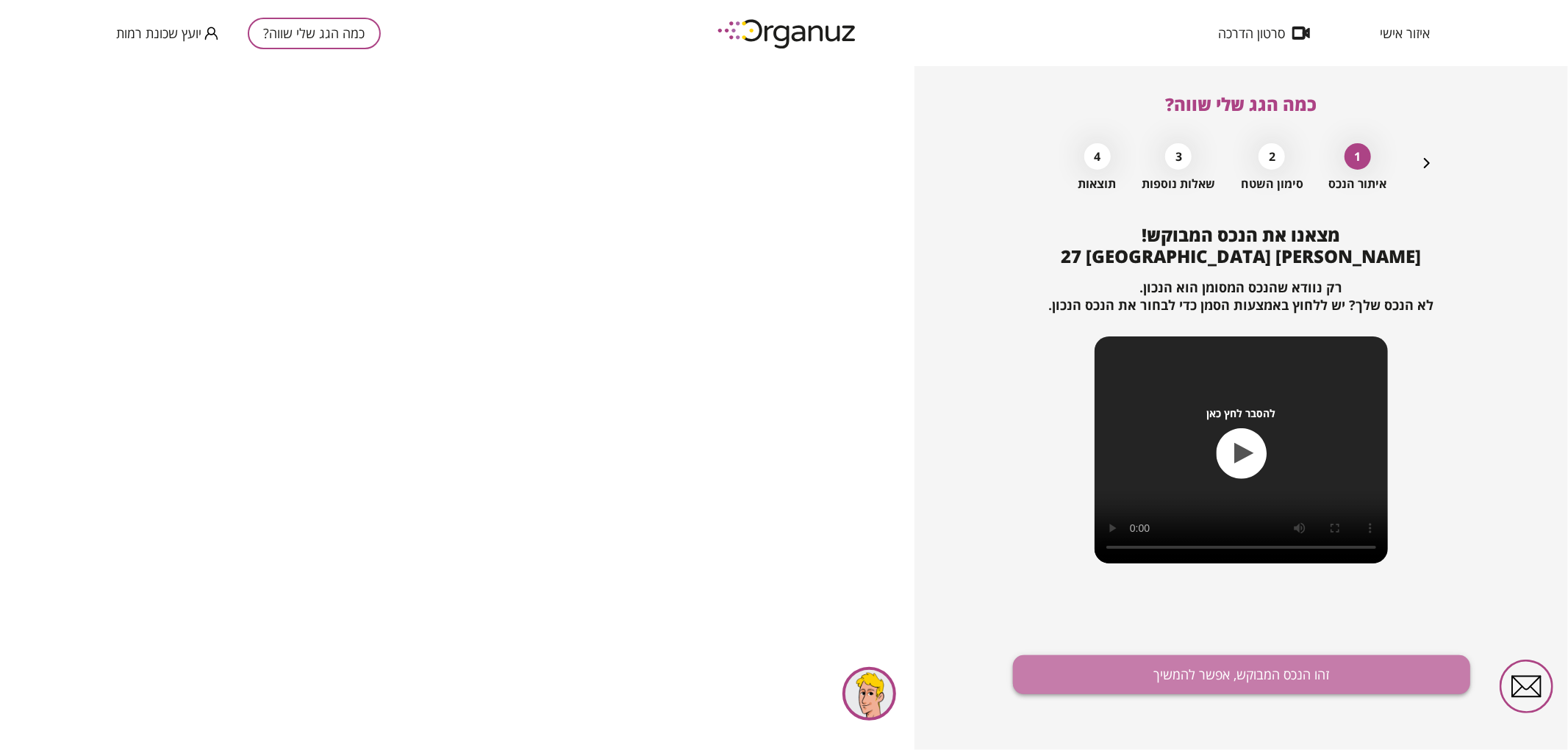
click at [1295, 683] on button "זהו הנכס המבוקש, אפשר להמשיך" at bounding box center [1242, 674] width 458 height 39
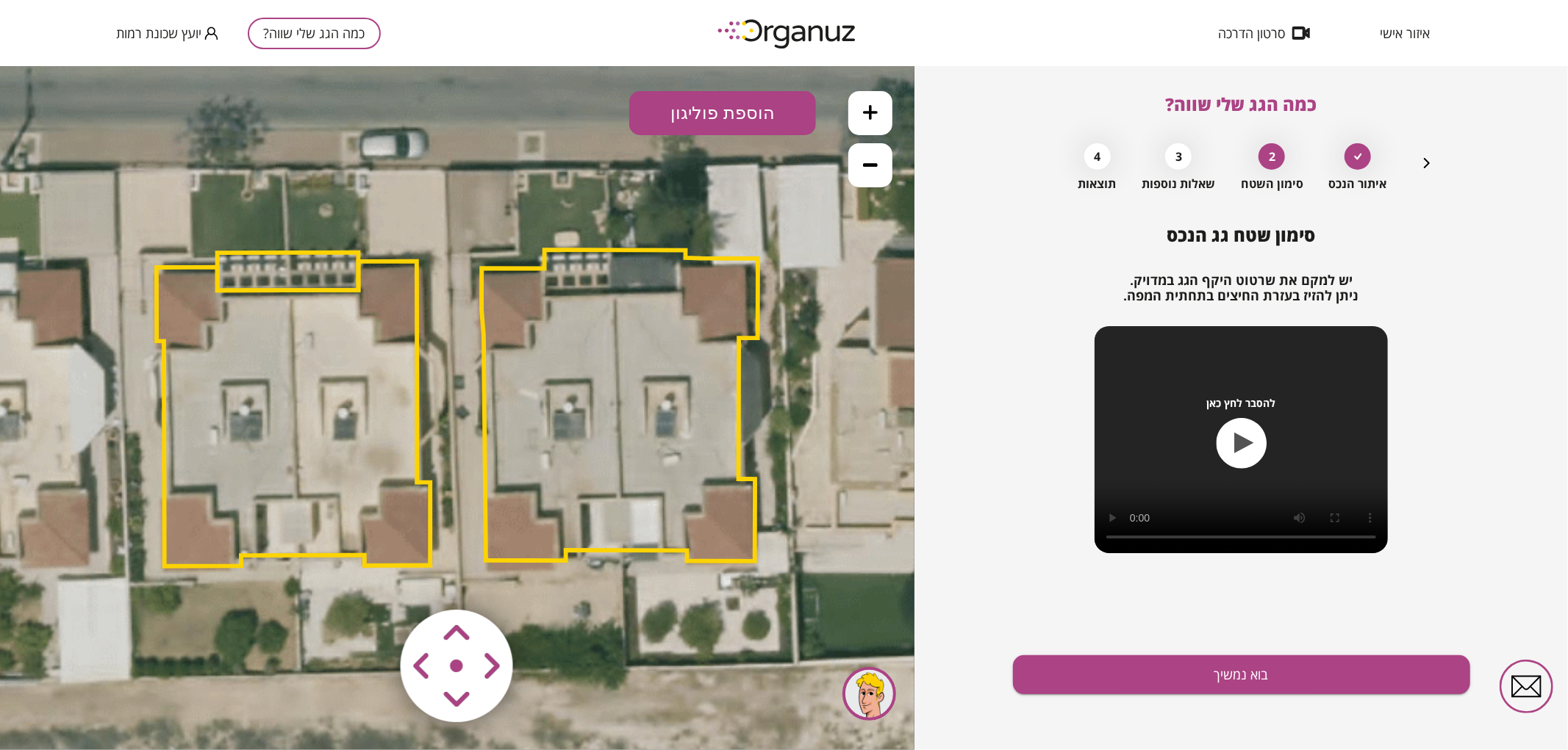
click at [870, 172] on button at bounding box center [871, 164] width 44 height 44
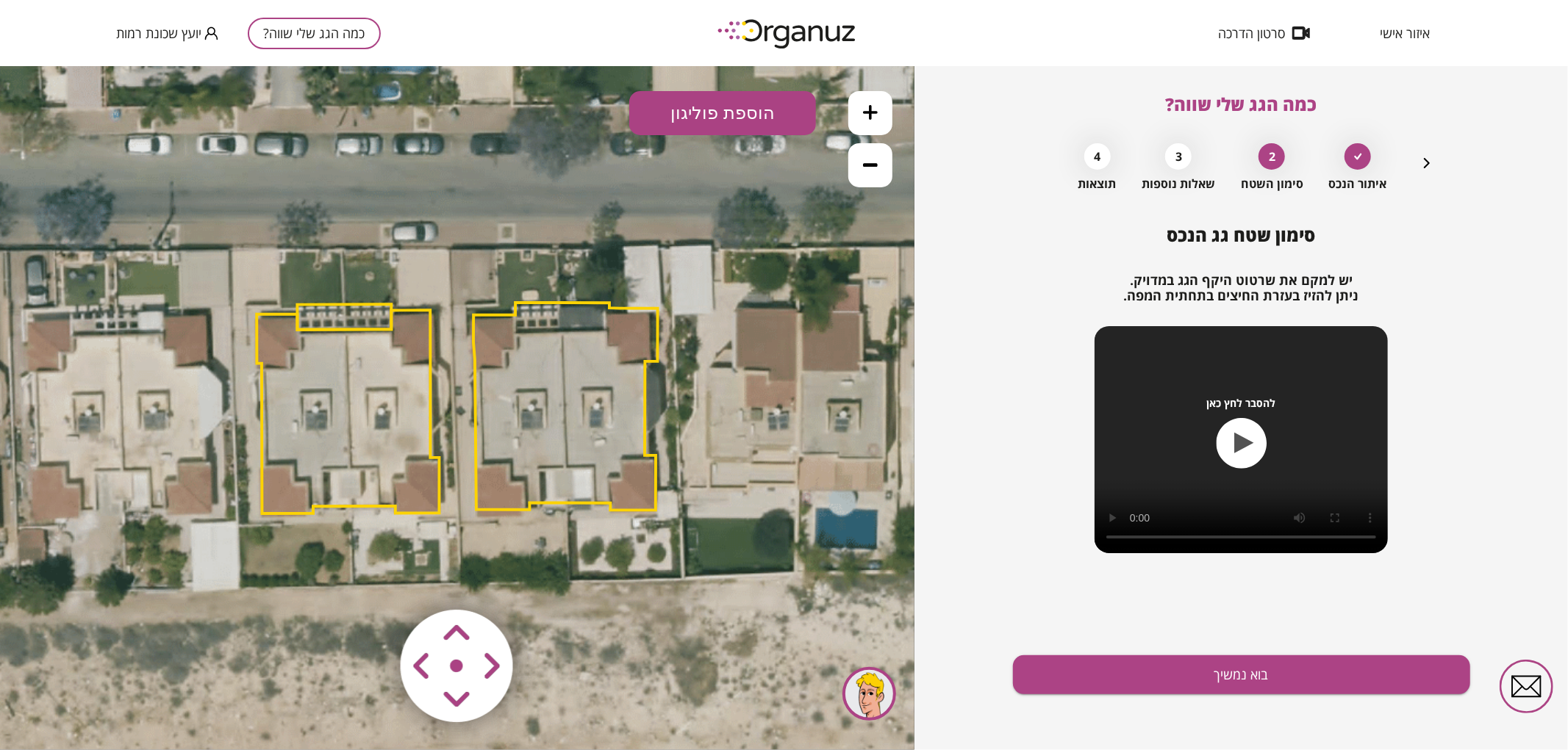
click at [870, 172] on button at bounding box center [871, 164] width 44 height 44
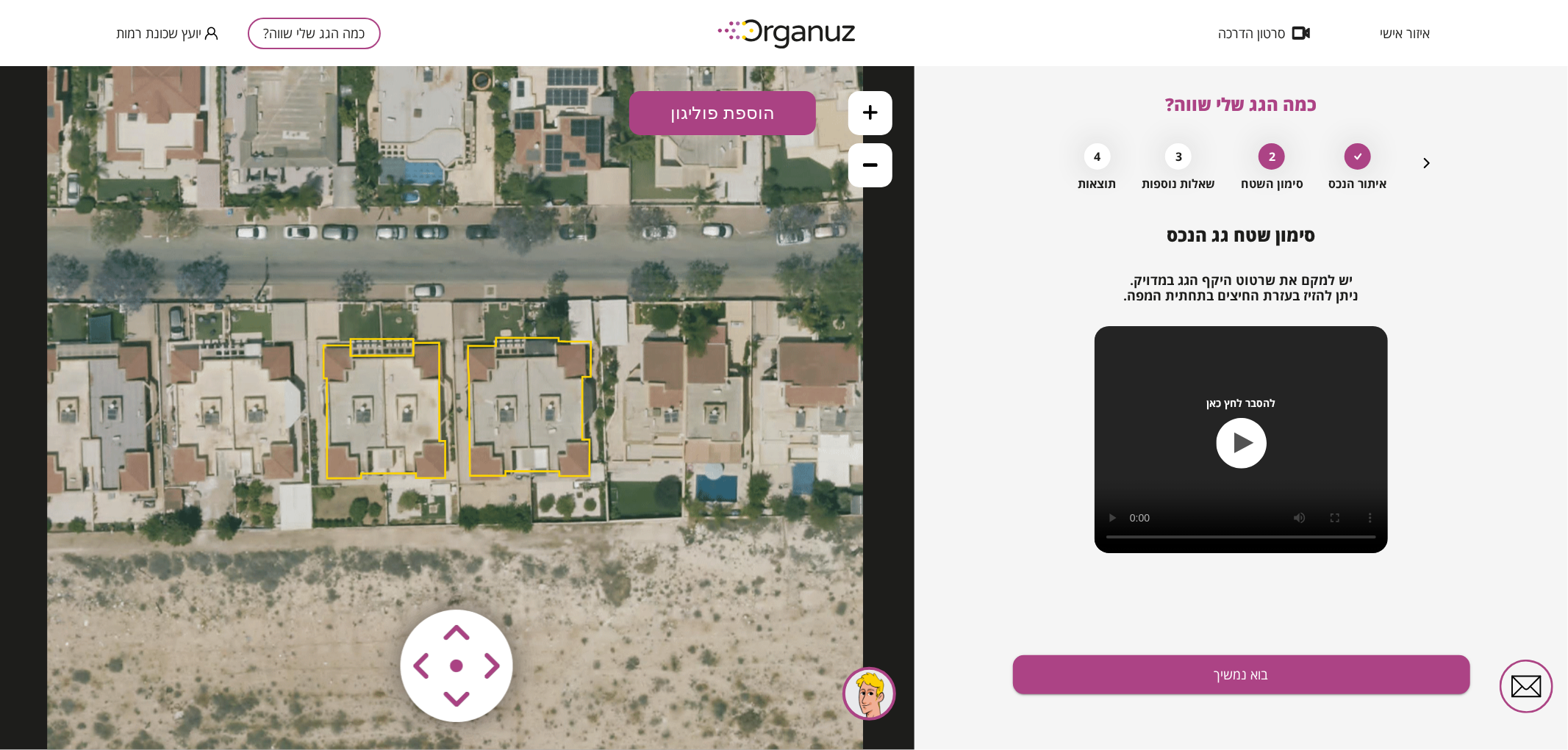
click at [412, 407] on polygon at bounding box center [385, 410] width 122 height 135
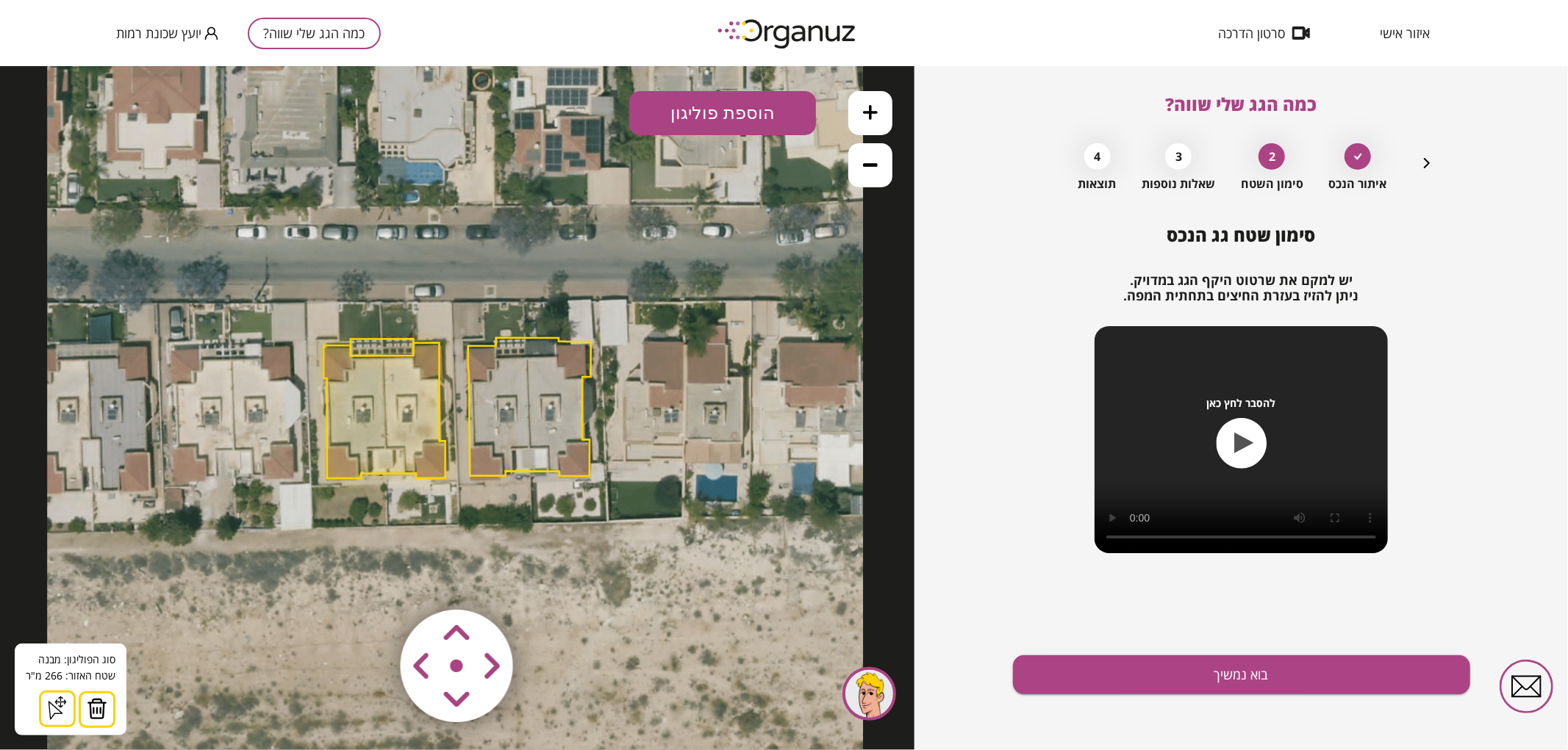
click at [89, 716] on img at bounding box center [97, 708] width 21 height 22
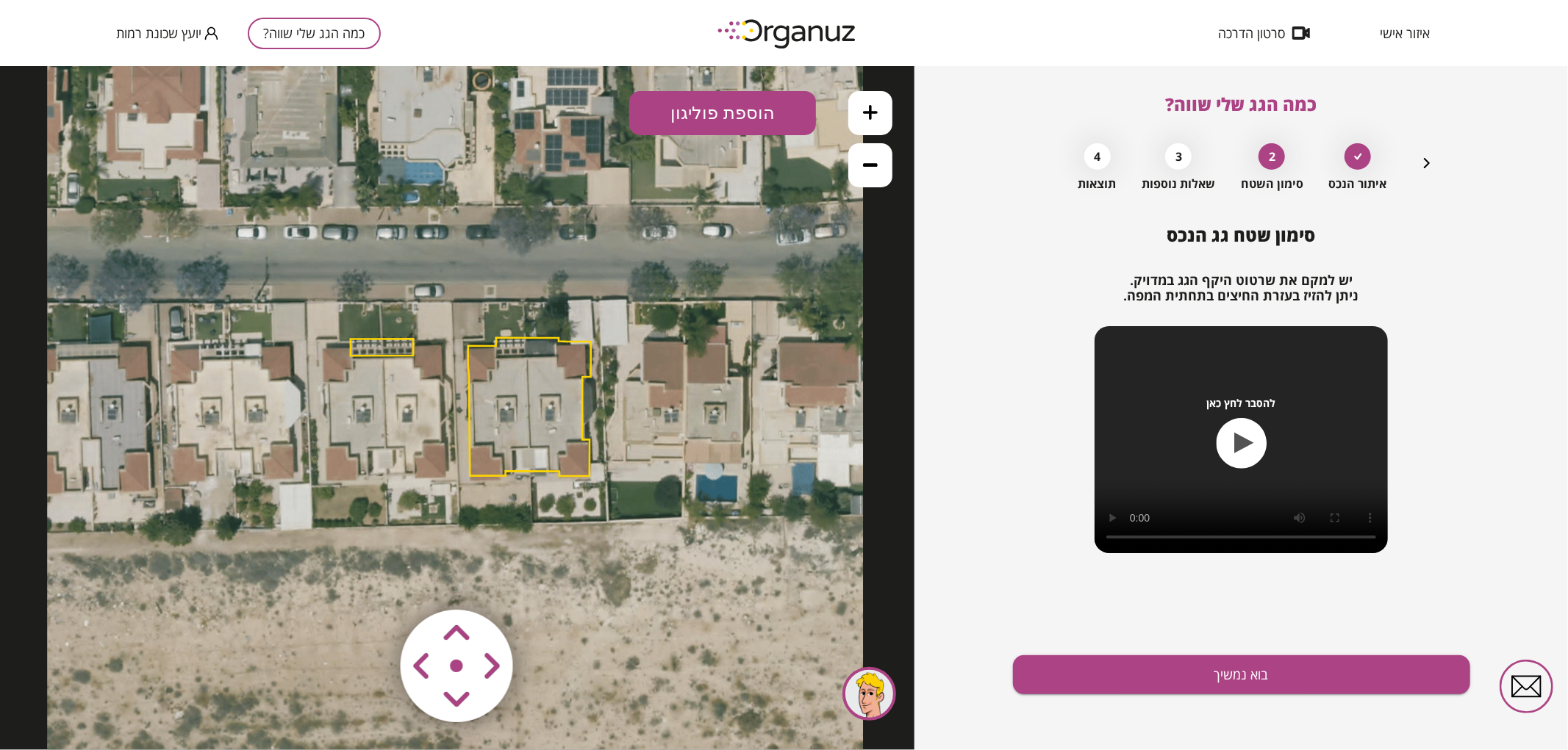
click at [395, 347] on polygon at bounding box center [382, 346] width 63 height 17
click at [97, 714] on img at bounding box center [91, 708] width 21 height 22
click at [876, 108] on icon at bounding box center [871, 112] width 15 height 15
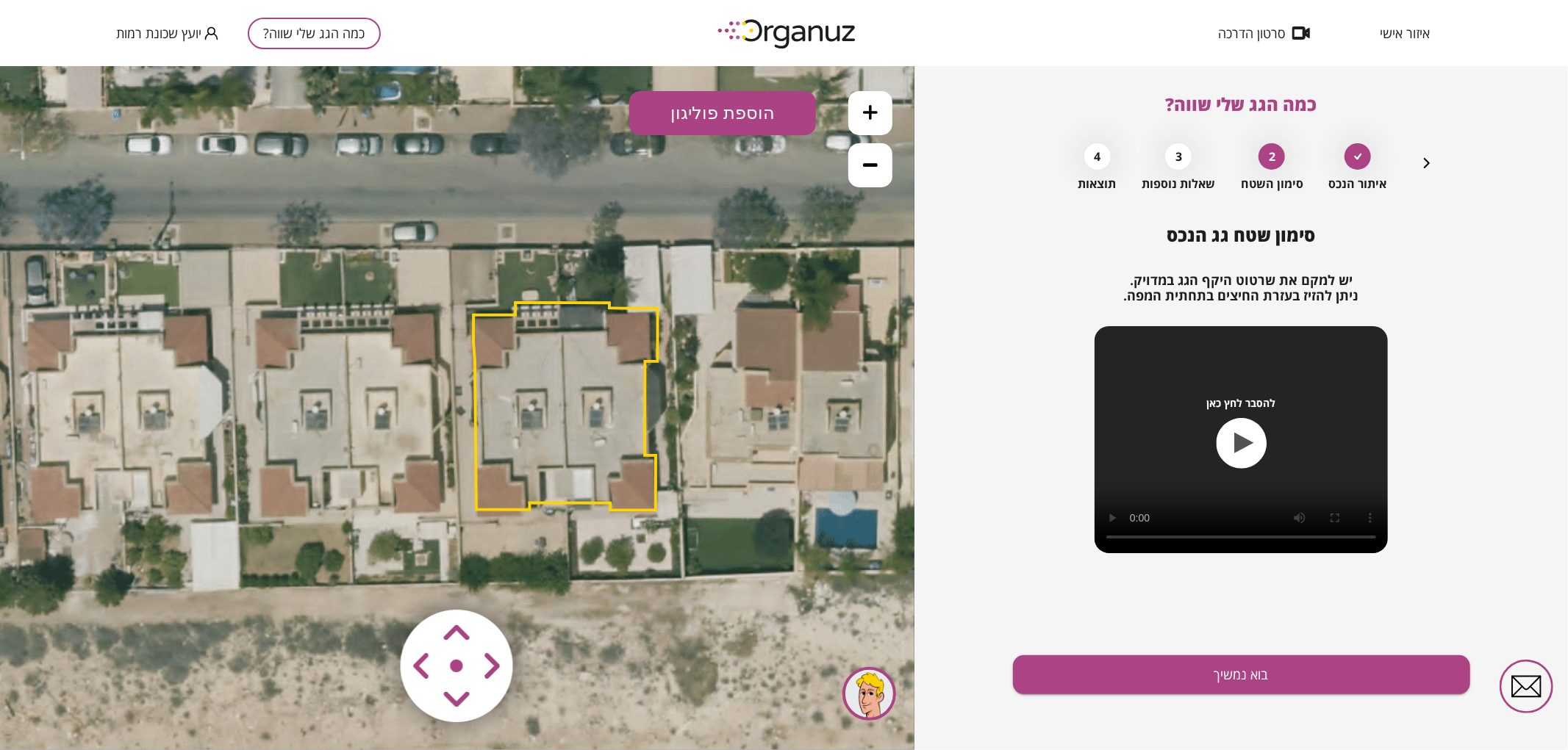
click at [876, 108] on icon at bounding box center [871, 112] width 15 height 15
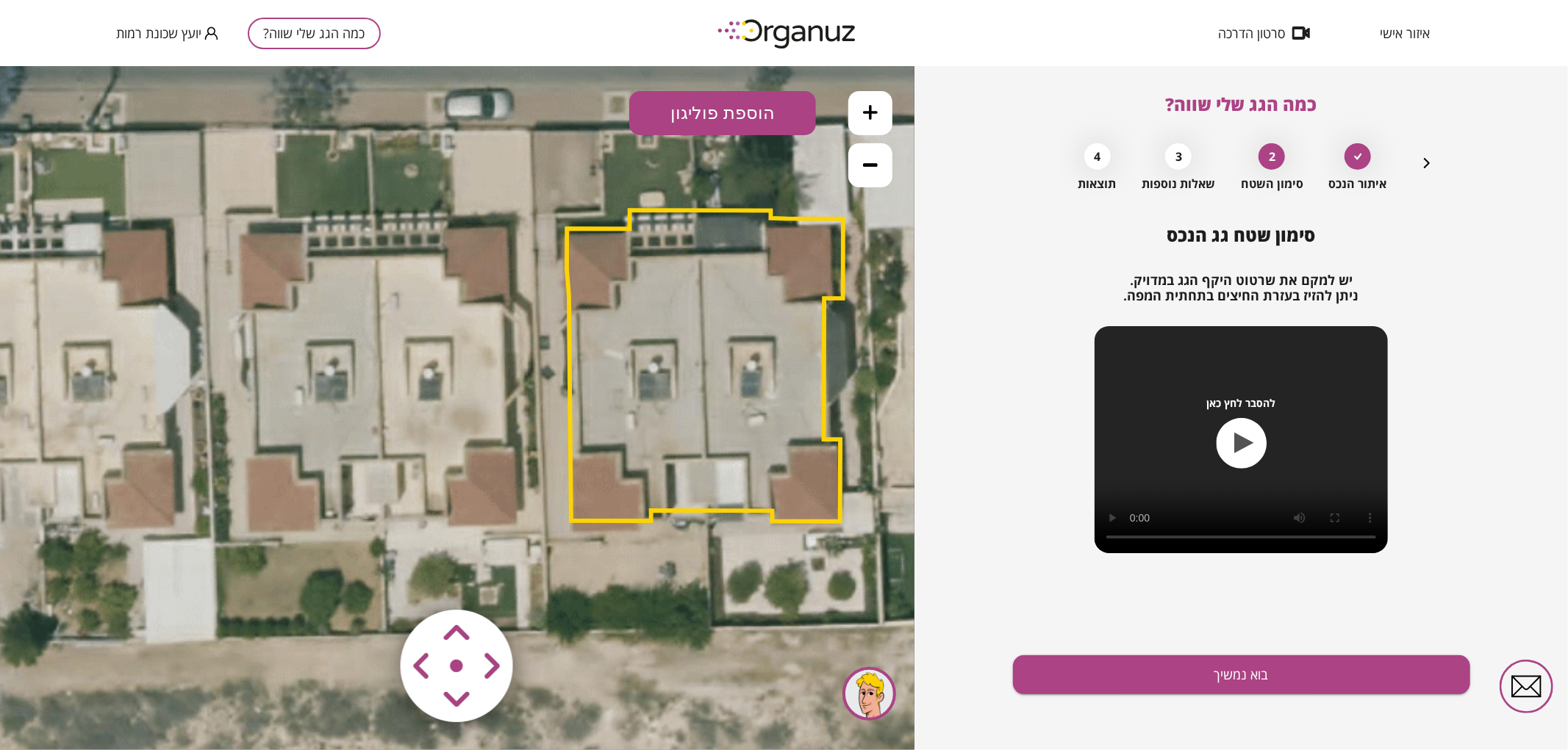
drag, startPoint x: 643, startPoint y: 324, endPoint x: 727, endPoint y: 283, distance: 93.5
click at [727, 283] on polygon at bounding box center [705, 365] width 276 height 312
click at [741, 116] on button "הוספת פוליגון" at bounding box center [722, 112] width 187 height 44
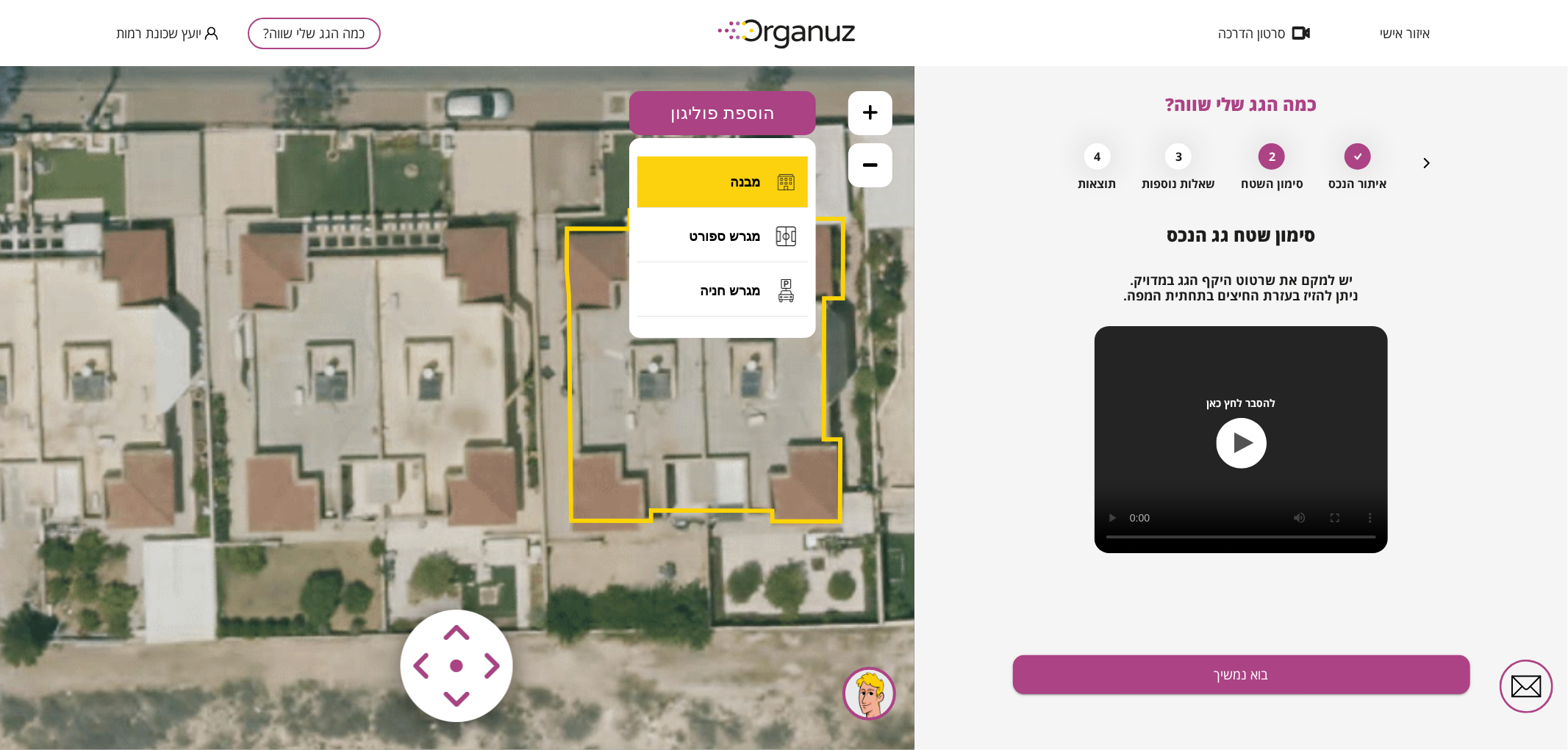
click at [718, 189] on button "מבנה" at bounding box center [722, 181] width 170 height 51
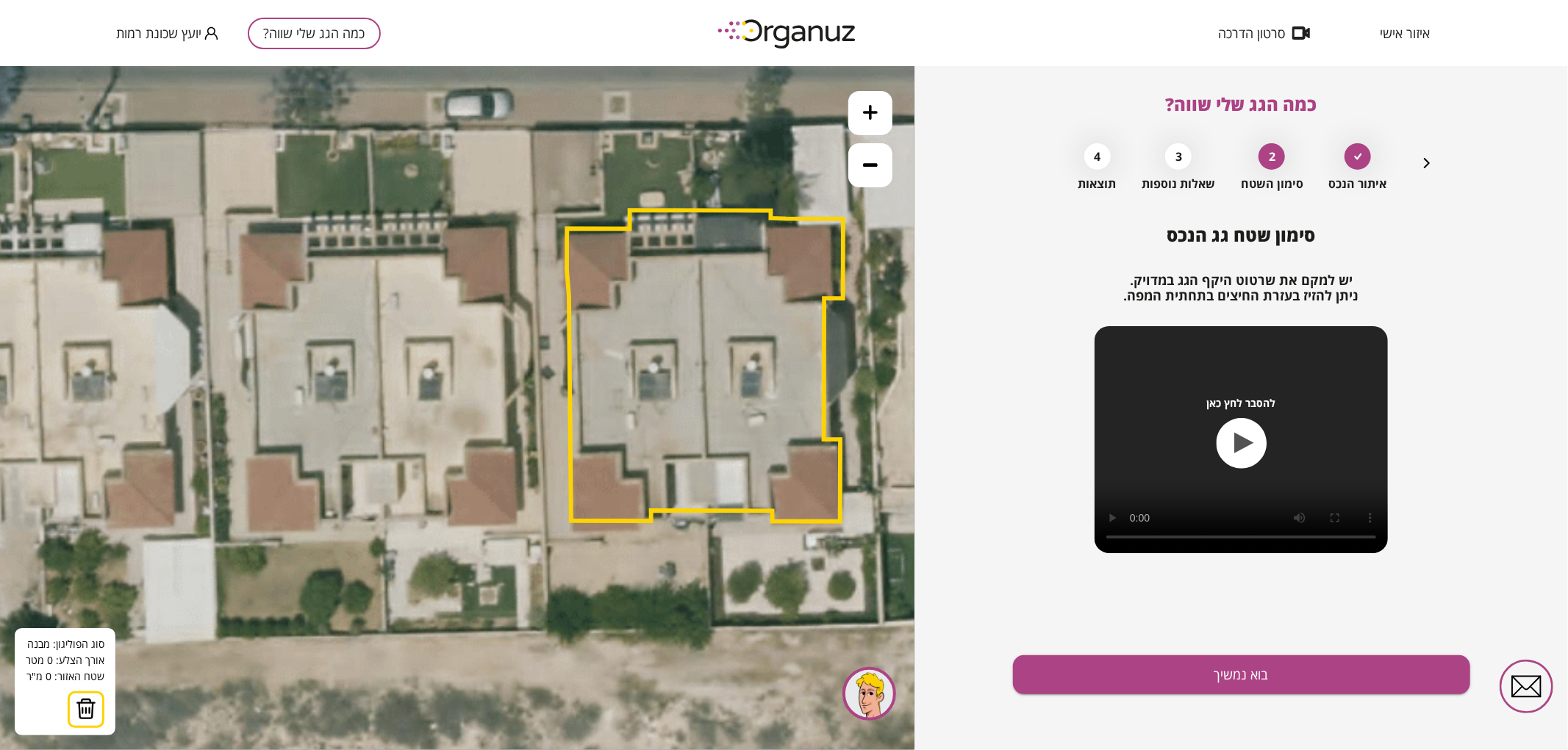
click at [375, 255] on icon at bounding box center [538, 363] width 1836 height 1835
click at [382, 459] on icon at bounding box center [538, 363] width 1836 height 1835
click at [420, 457] on polygon at bounding box center [397, 357] width 46 height 204
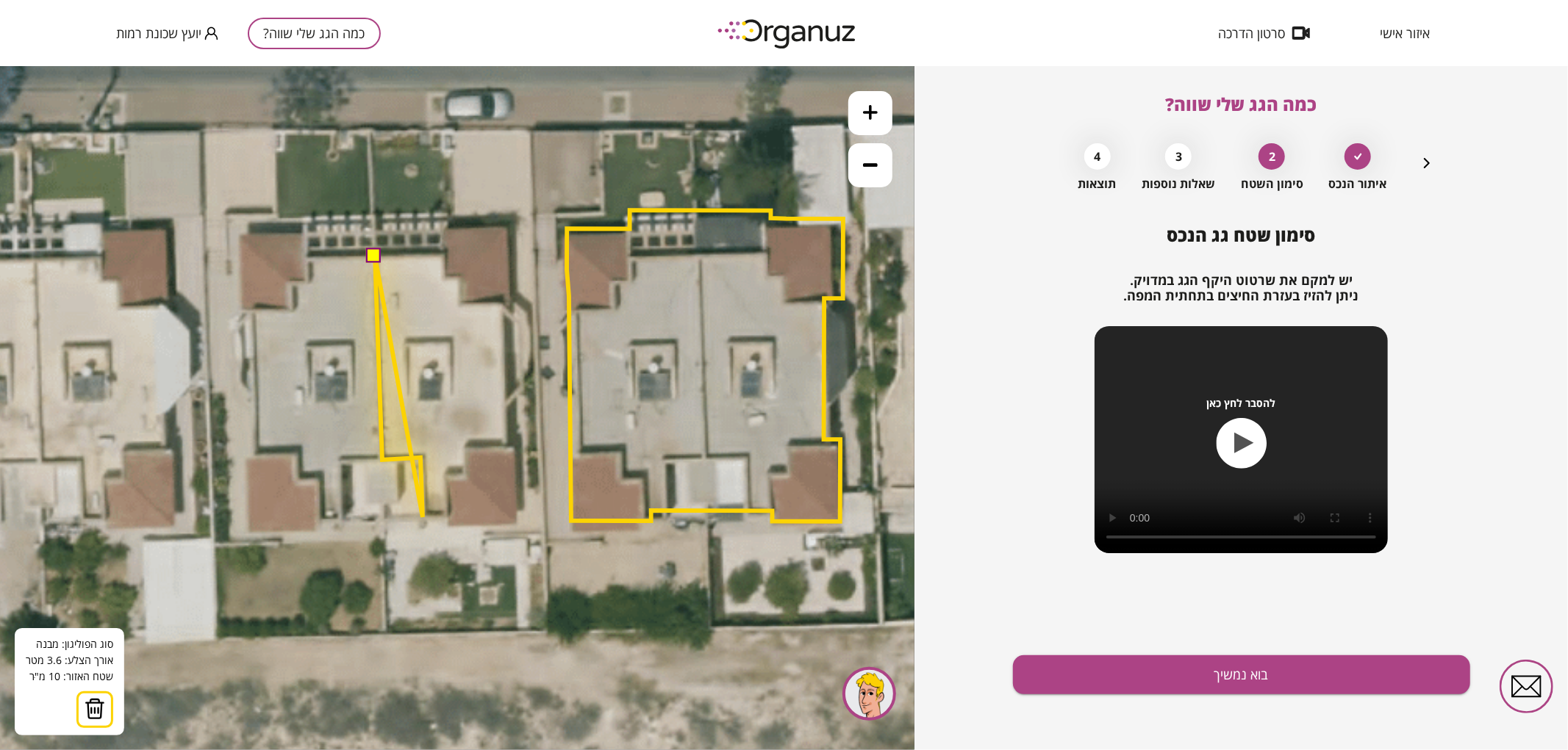
click at [423, 517] on icon at bounding box center [538, 363] width 1836 height 1835
click at [446, 517] on polygon at bounding box center [409, 385] width 70 height 262
click at [446, 525] on icon at bounding box center [538, 363] width 1836 height 1835
click at [445, 529] on polygon at bounding box center [408, 392] width 70 height 273
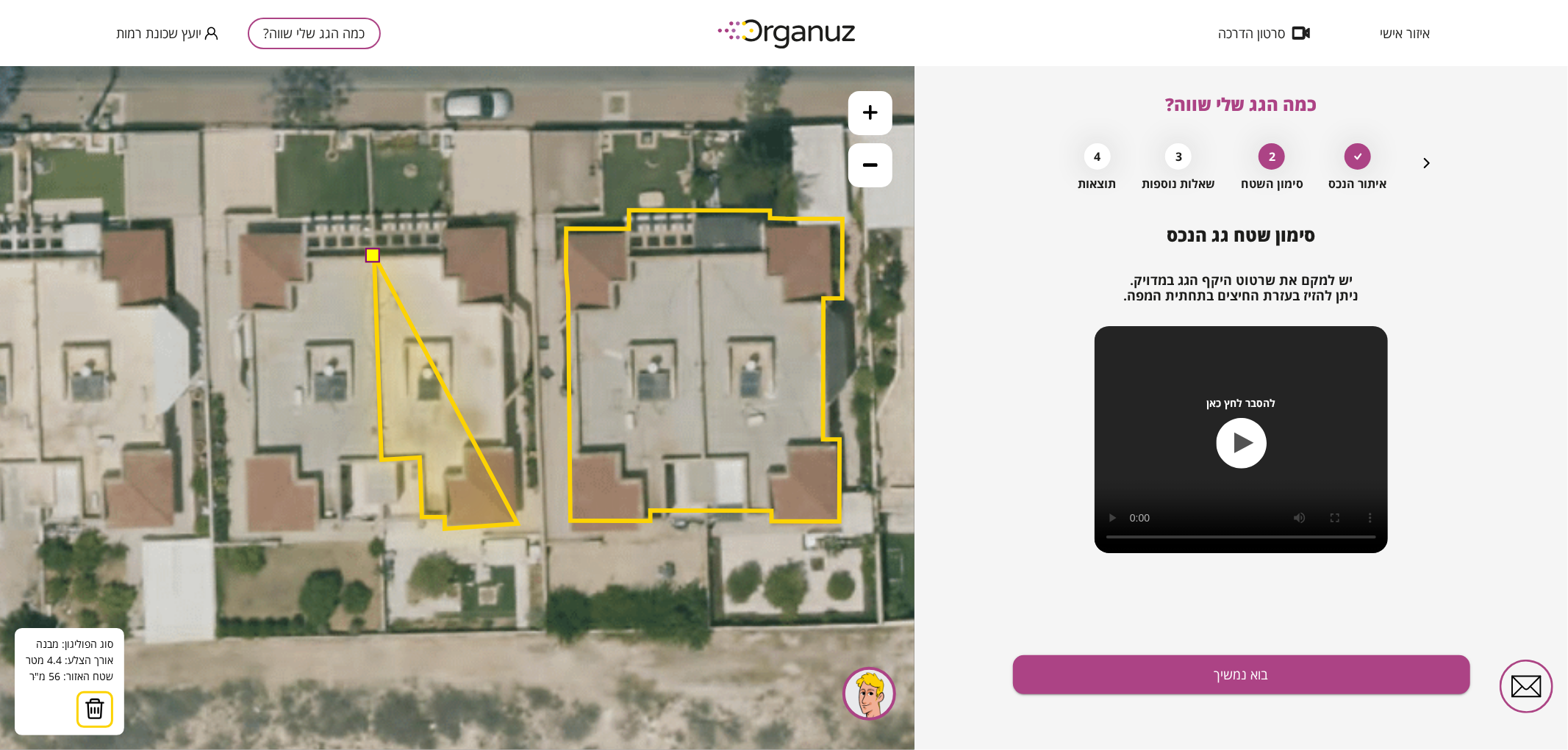
click at [518, 523] on polygon at bounding box center [445, 392] width 143 height 273
click at [514, 447] on polygon at bounding box center [445, 392] width 143 height 273
click at [507, 449] on polygon at bounding box center [445, 392] width 143 height 273
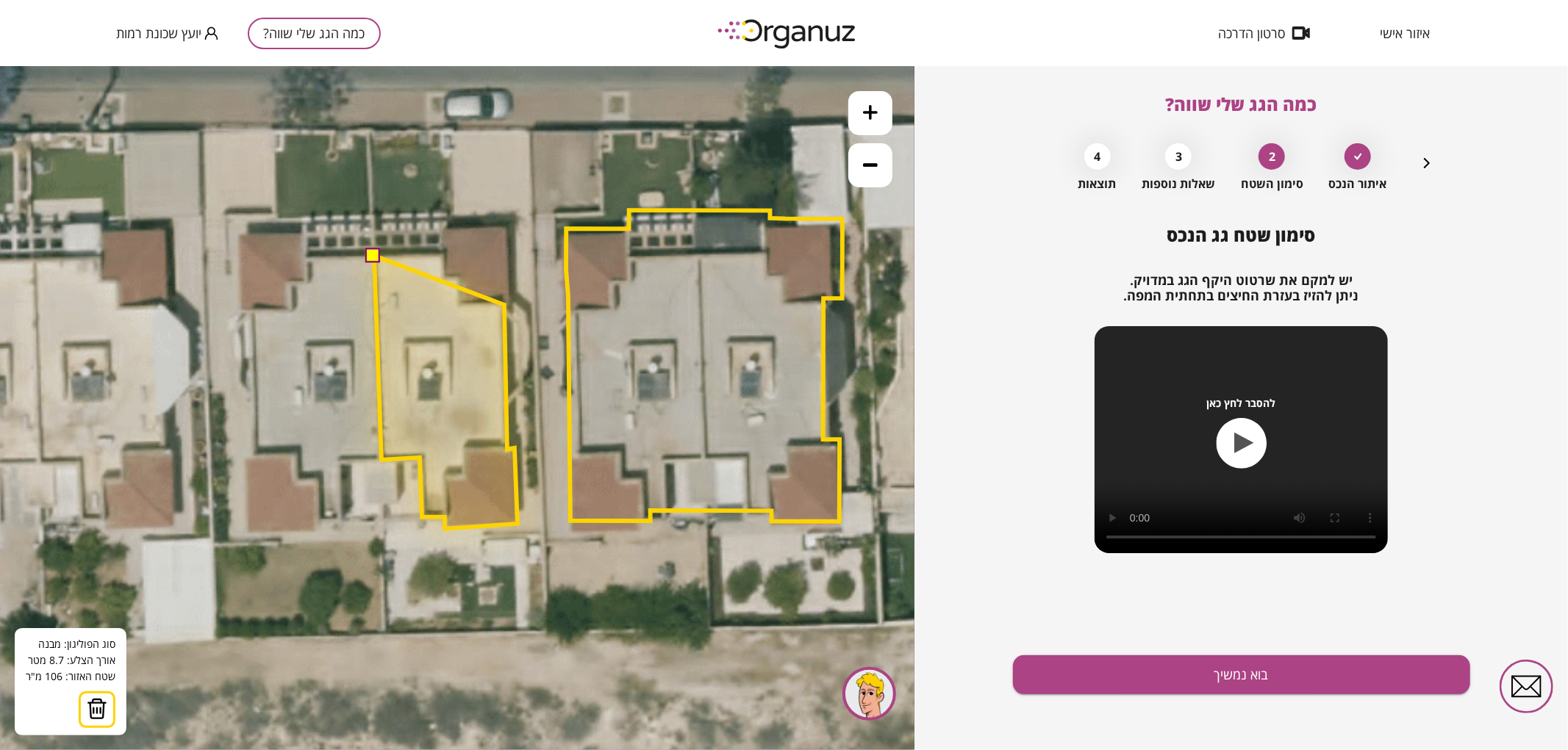
click at [504, 304] on polygon at bounding box center [445, 392] width 143 height 273
click at [508, 304] on polygon at bounding box center [445, 392] width 143 height 273
click at [508, 227] on polygon at bounding box center [445, 377] width 143 height 302
click at [442, 228] on polygon at bounding box center [445, 377] width 143 height 302
click at [441, 252] on polygon at bounding box center [445, 377] width 143 height 302
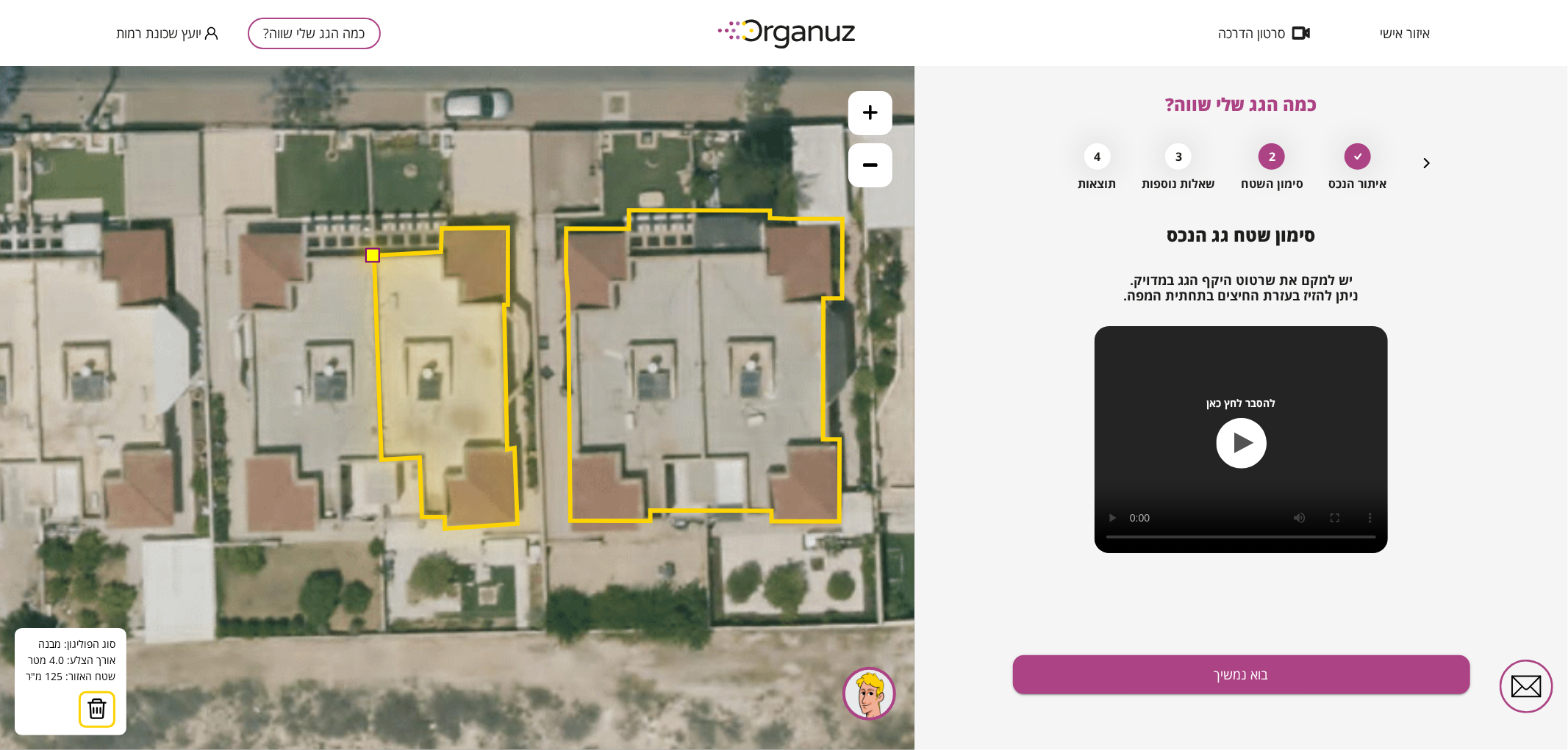
click at [375, 254] on button at bounding box center [374, 254] width 15 height 15
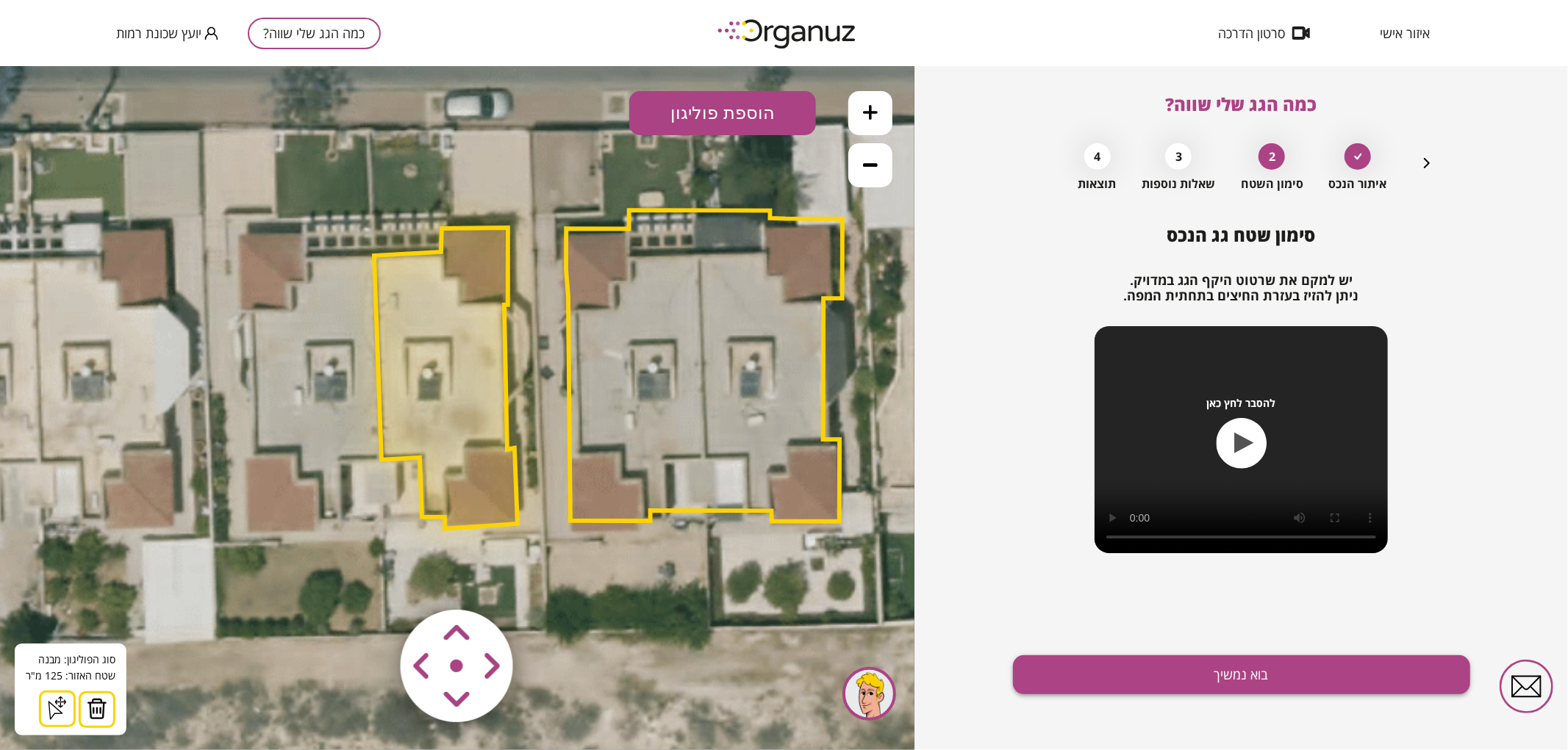
click at [1076, 673] on button "בוא נמשיך" at bounding box center [1242, 674] width 458 height 39
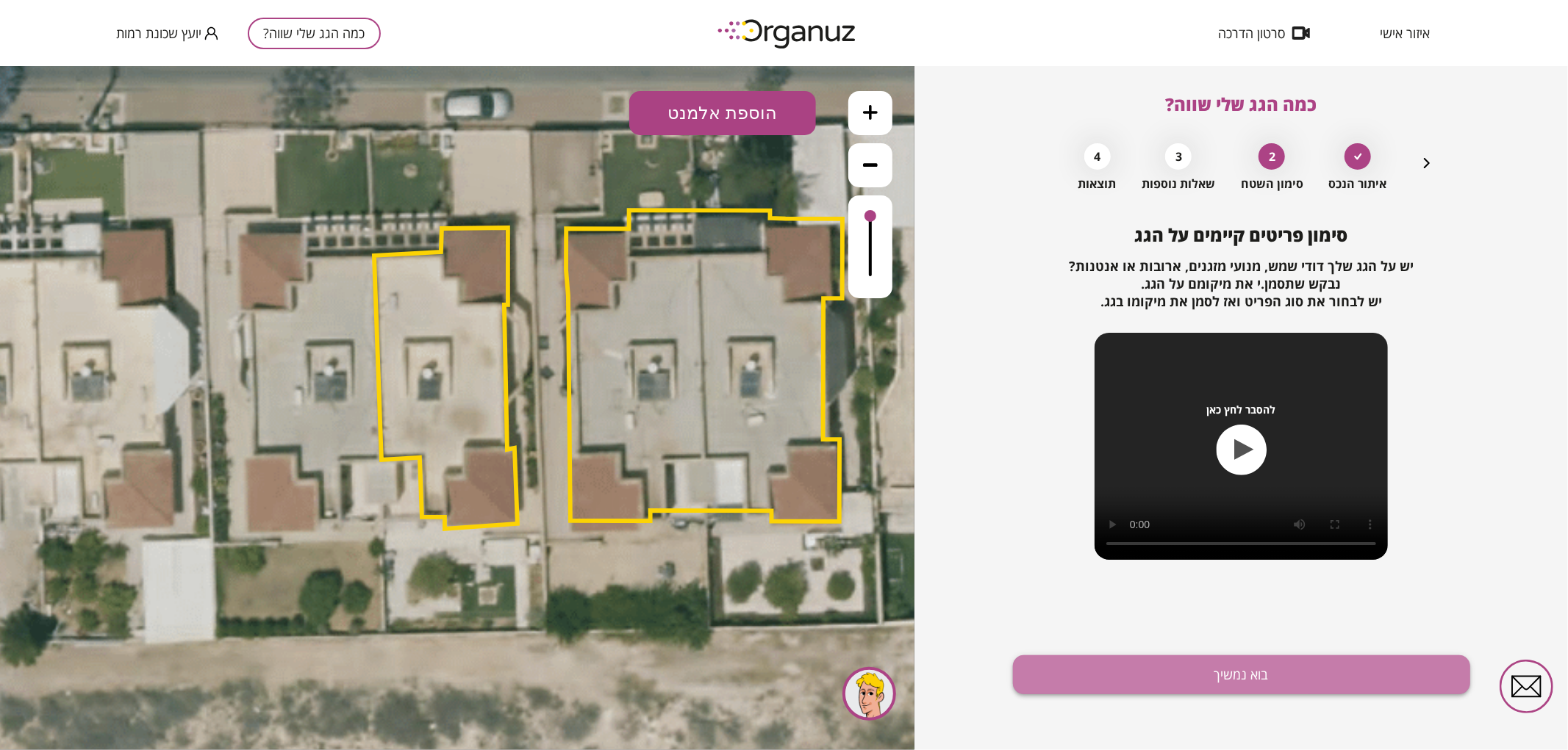
click at [1116, 681] on button "בוא נמשיך" at bounding box center [1242, 674] width 458 height 39
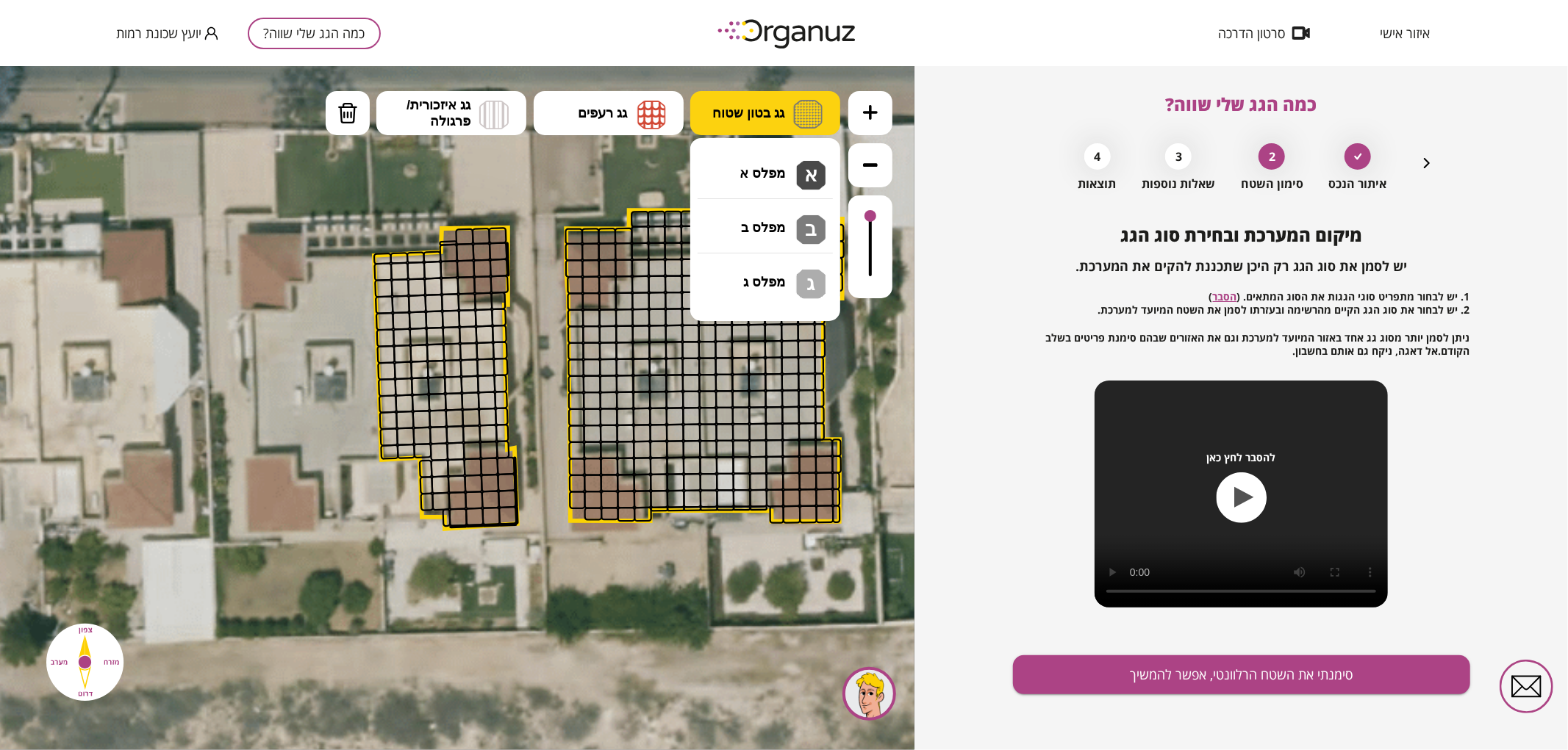
click at [765, 111] on span "גג בטון שטוח" at bounding box center [748, 113] width 72 height 16
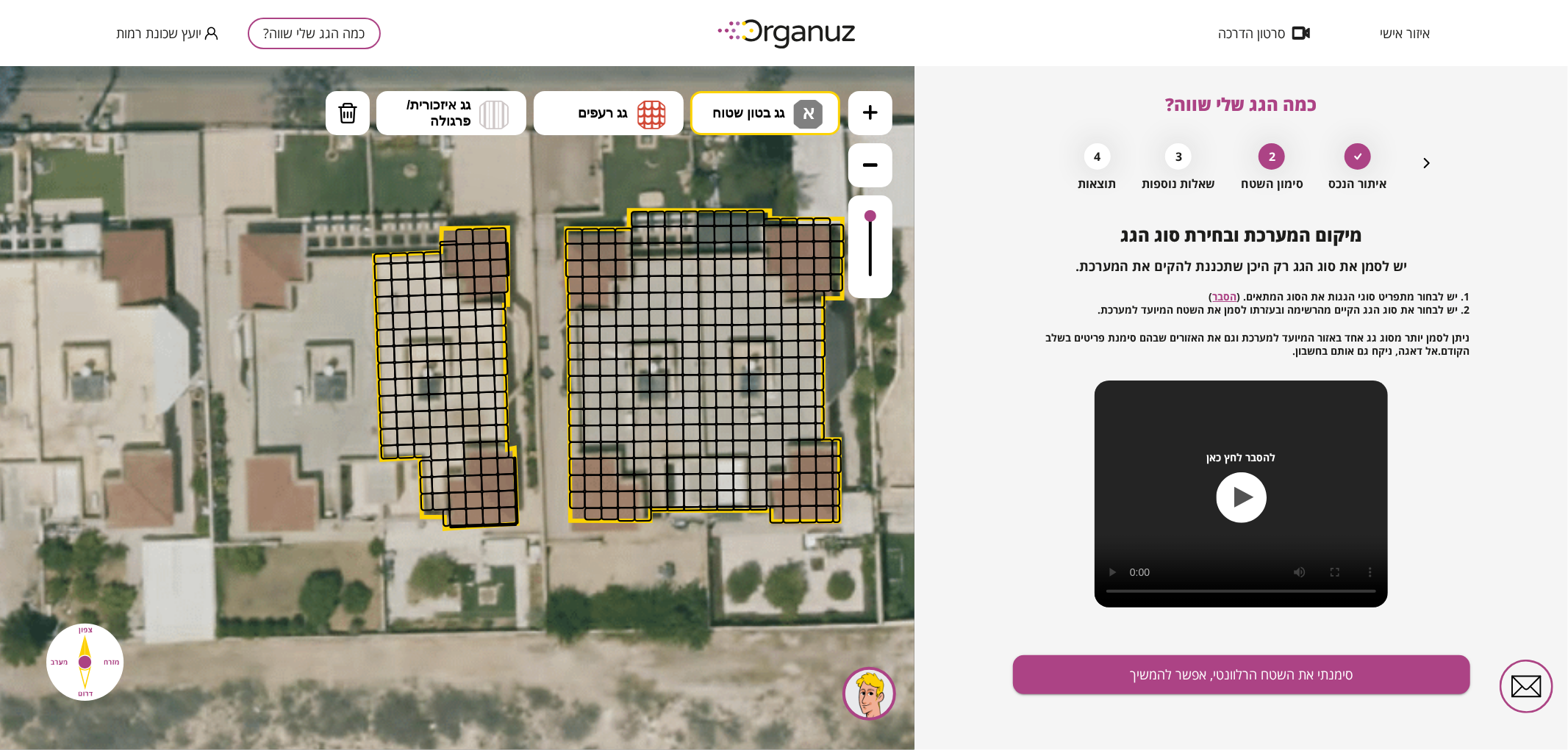
click at [769, 155] on div ".st0 { fill: #FFFFFF; } א" at bounding box center [457, 407] width 914 height 684
click at [873, 98] on button at bounding box center [871, 112] width 44 height 44
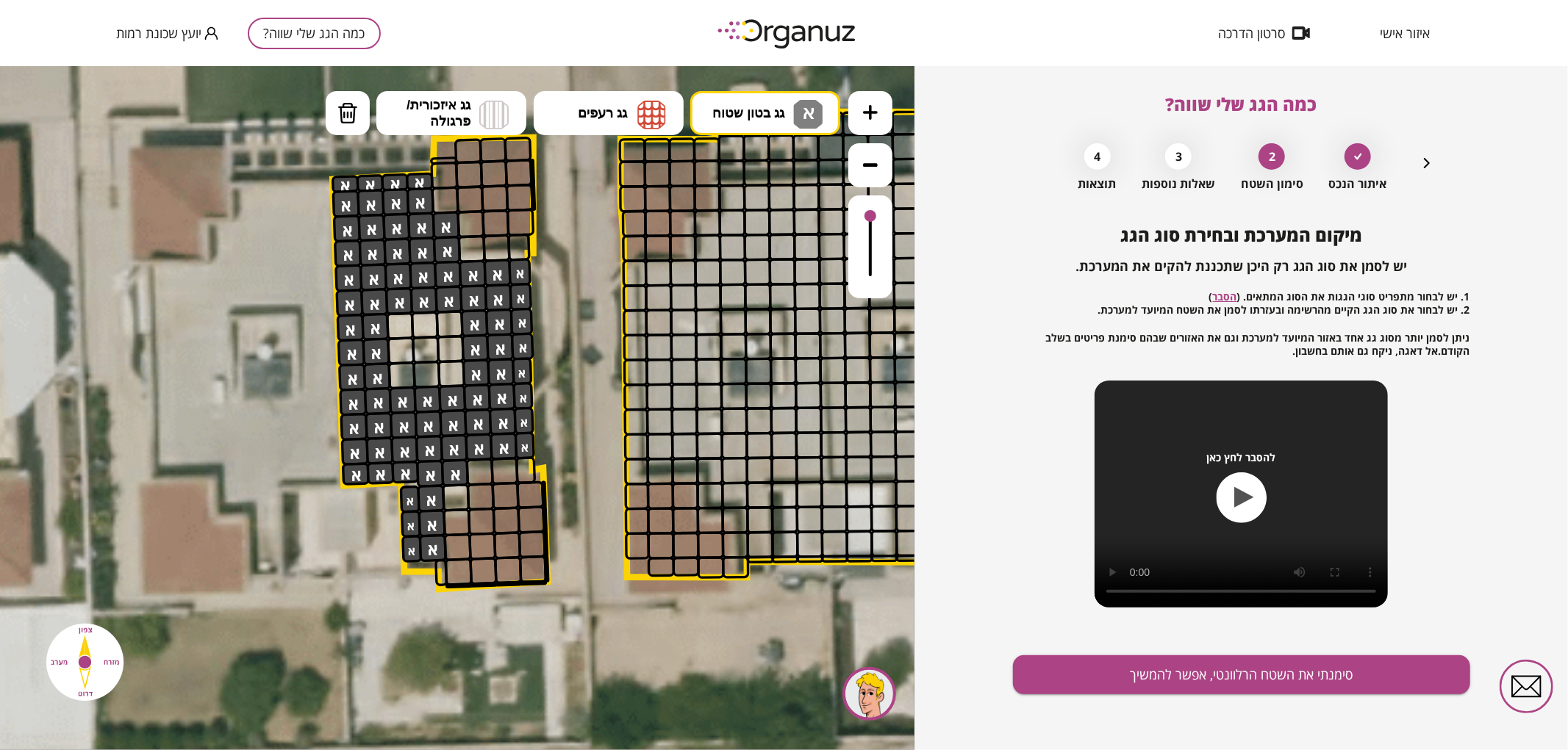
drag, startPoint x: 340, startPoint y: 188, endPoint x: 370, endPoint y: 301, distance: 116.9
click at [656, 100] on img at bounding box center [651, 114] width 28 height 29
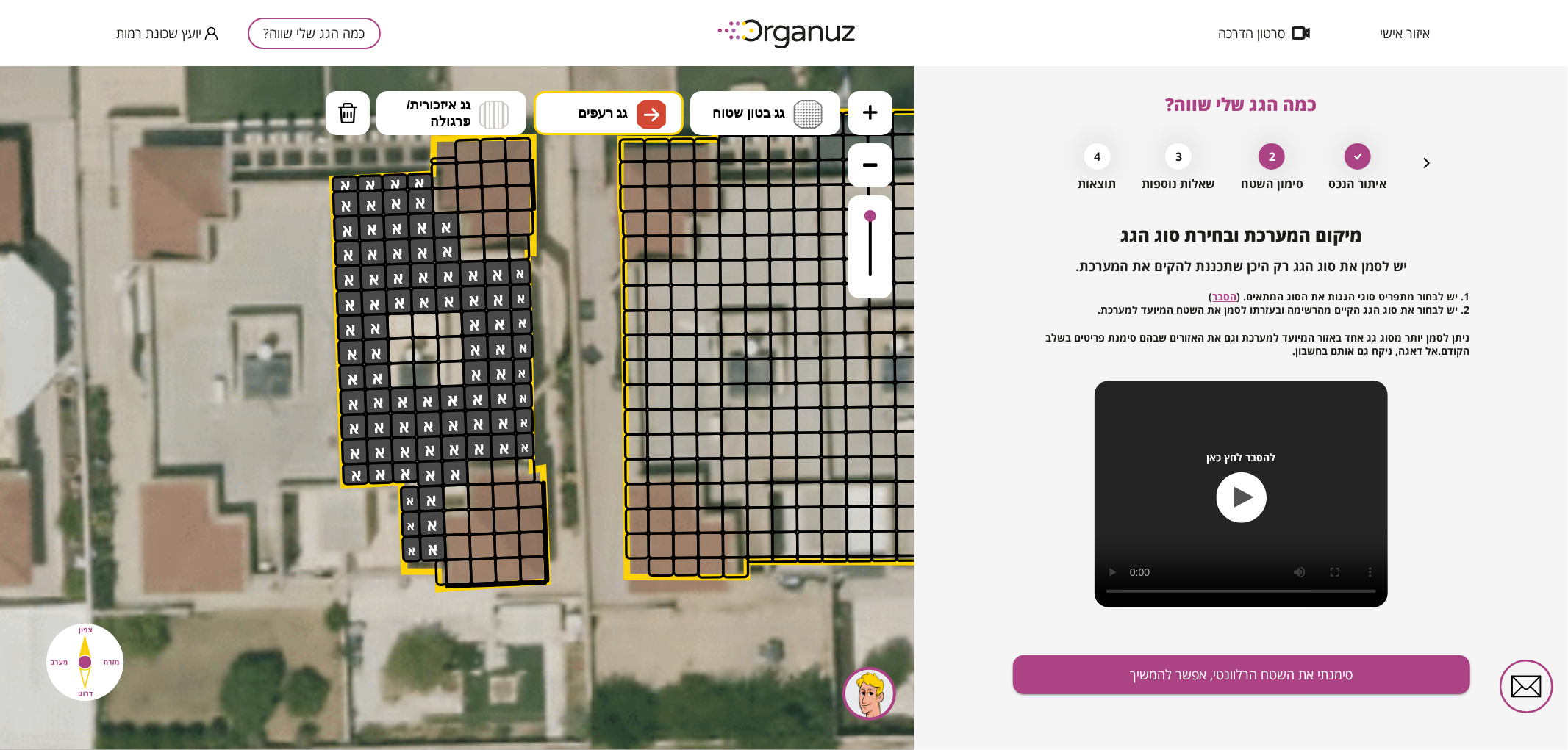
click at [599, 340] on div ".st0 { fill: #FFFFFF; } א" at bounding box center [457, 407] width 914 height 684
drag, startPoint x: 484, startPoint y: 489, endPoint x: 530, endPoint y: 540, distance: 68.7
click at [506, 518] on div at bounding box center [506, 520] width 28 height 28
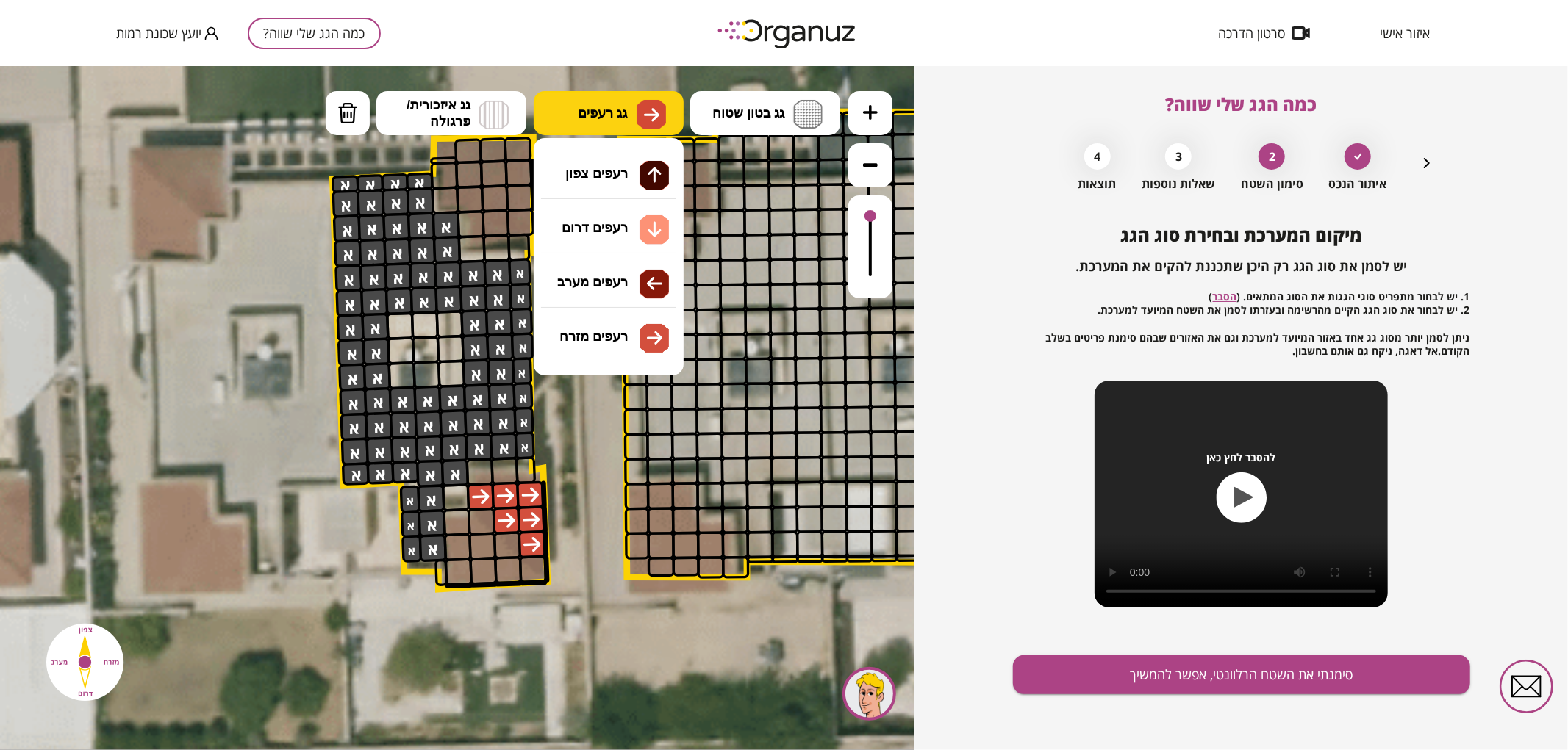
click at [586, 98] on button "גג רעפים" at bounding box center [608, 112] width 150 height 44
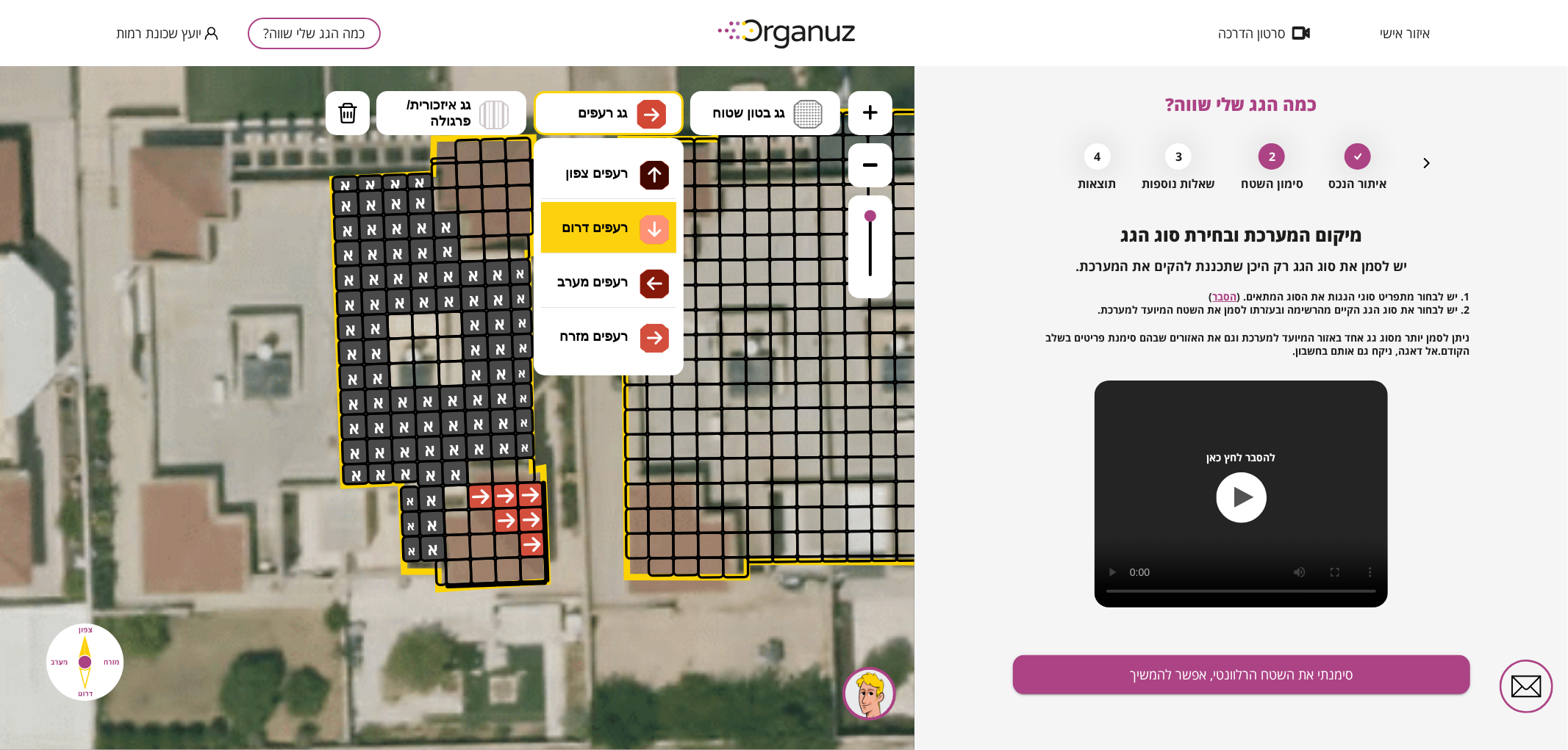
click at [598, 235] on div ".st0 { fill: #FFFFFF; } א" at bounding box center [457, 407] width 914 height 684
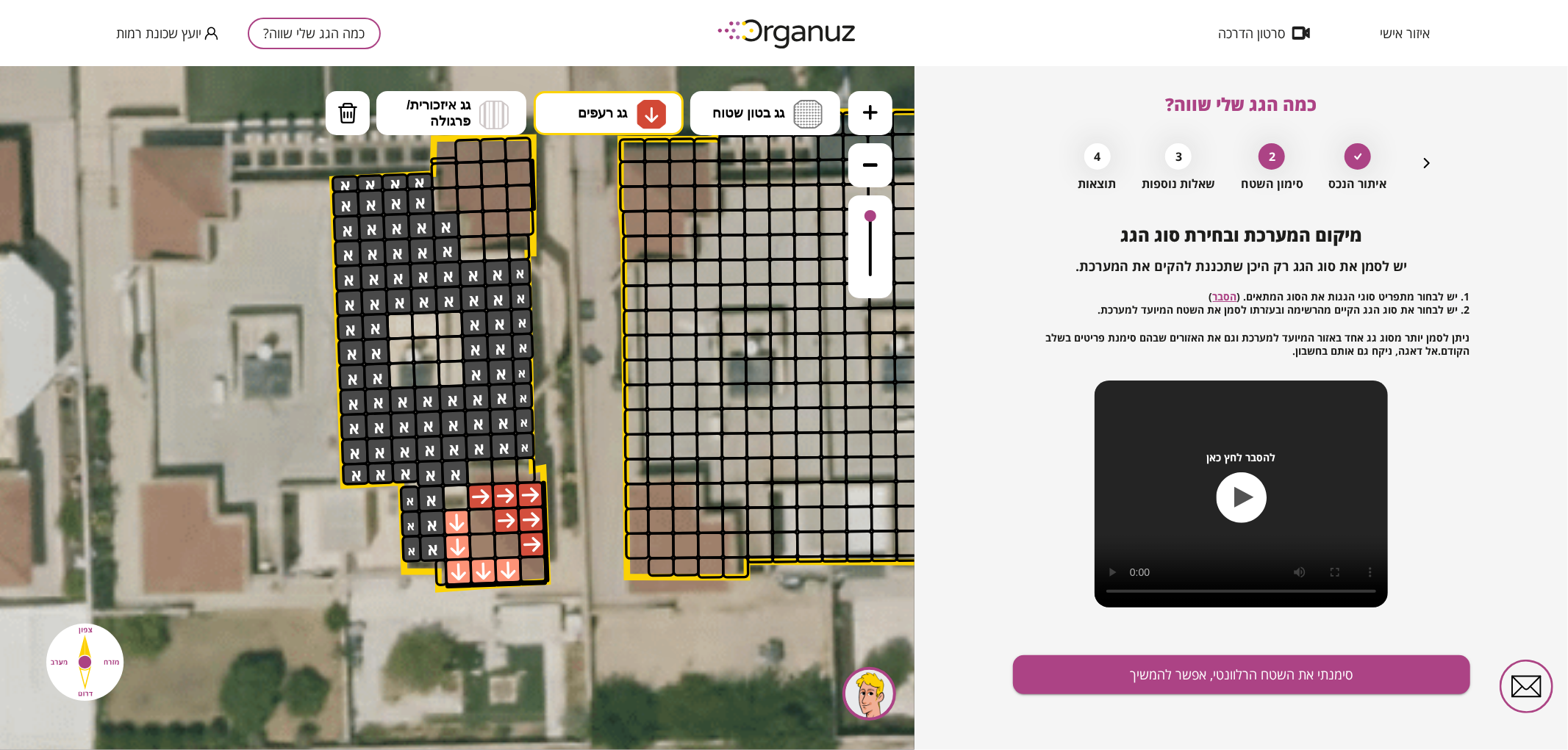
drag, startPoint x: 454, startPoint y: 526, endPoint x: 498, endPoint y: 573, distance: 64.4
click at [486, 552] on div at bounding box center [482, 546] width 28 height 28
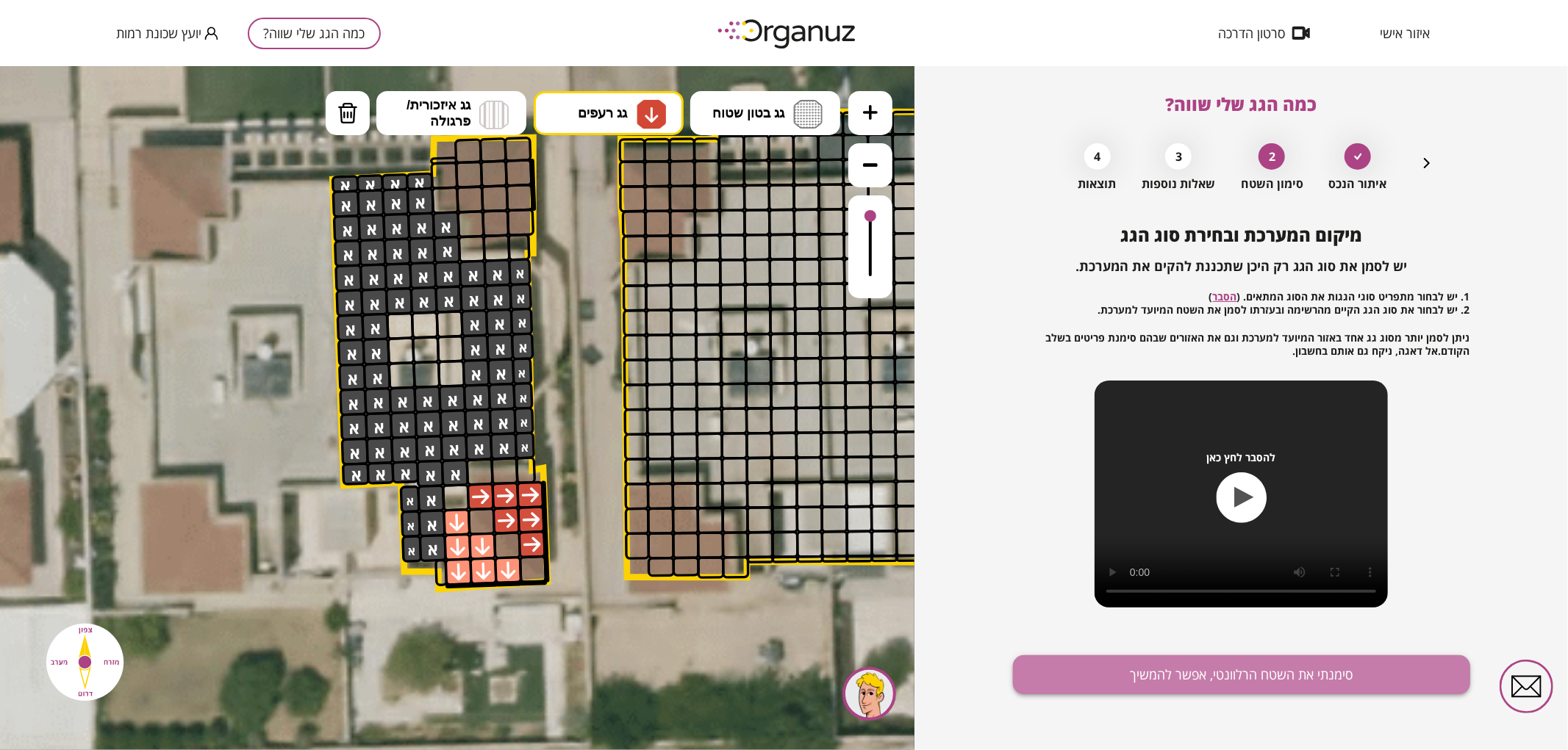
click at [1160, 680] on button "סימנתי את השטח הרלוונטי, אפשר להמשיך" at bounding box center [1242, 674] width 458 height 39
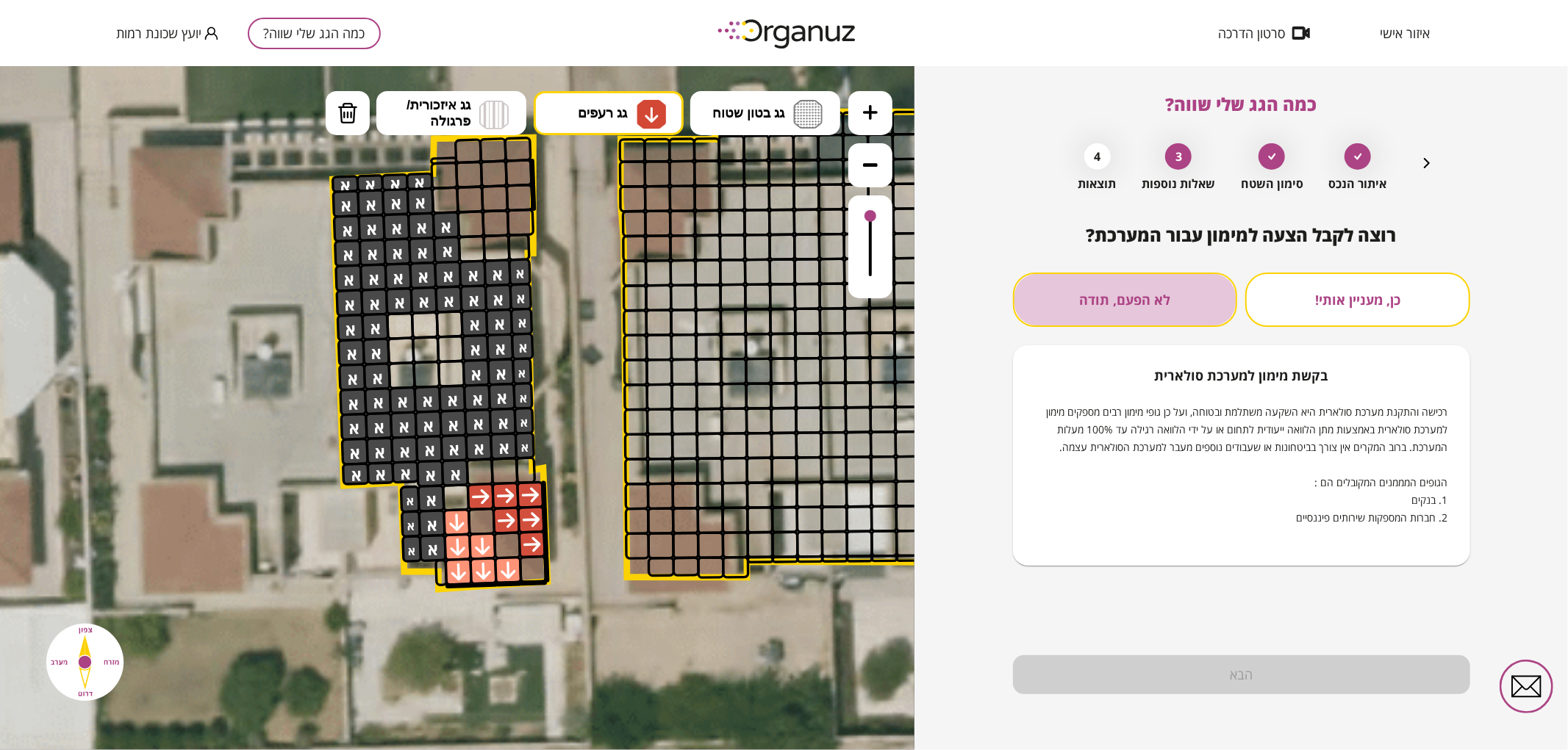
click at [1189, 287] on button "לא הפעם, תודה" at bounding box center [1125, 300] width 225 height 55
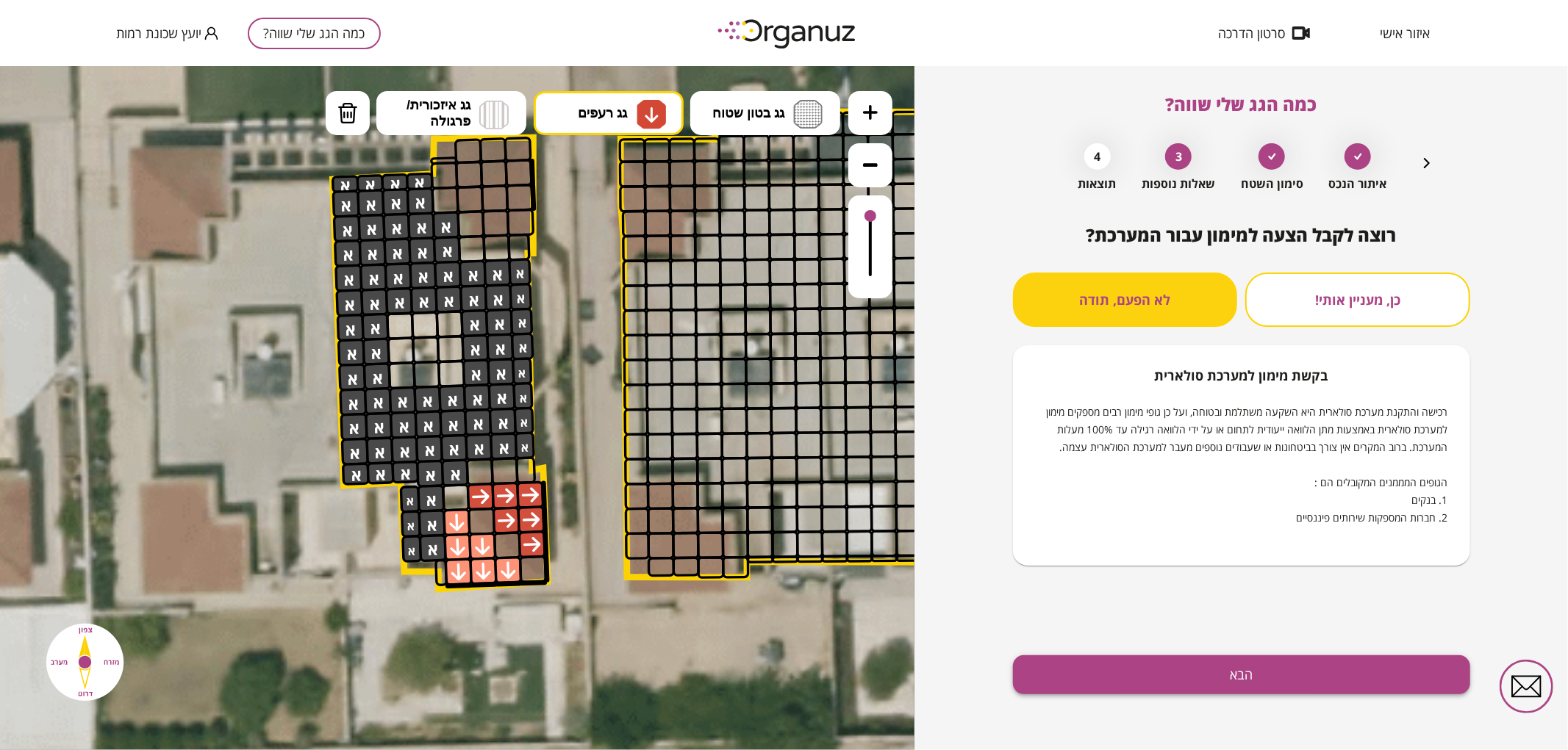
click at [1202, 655] on button "הבא" at bounding box center [1242, 674] width 458 height 39
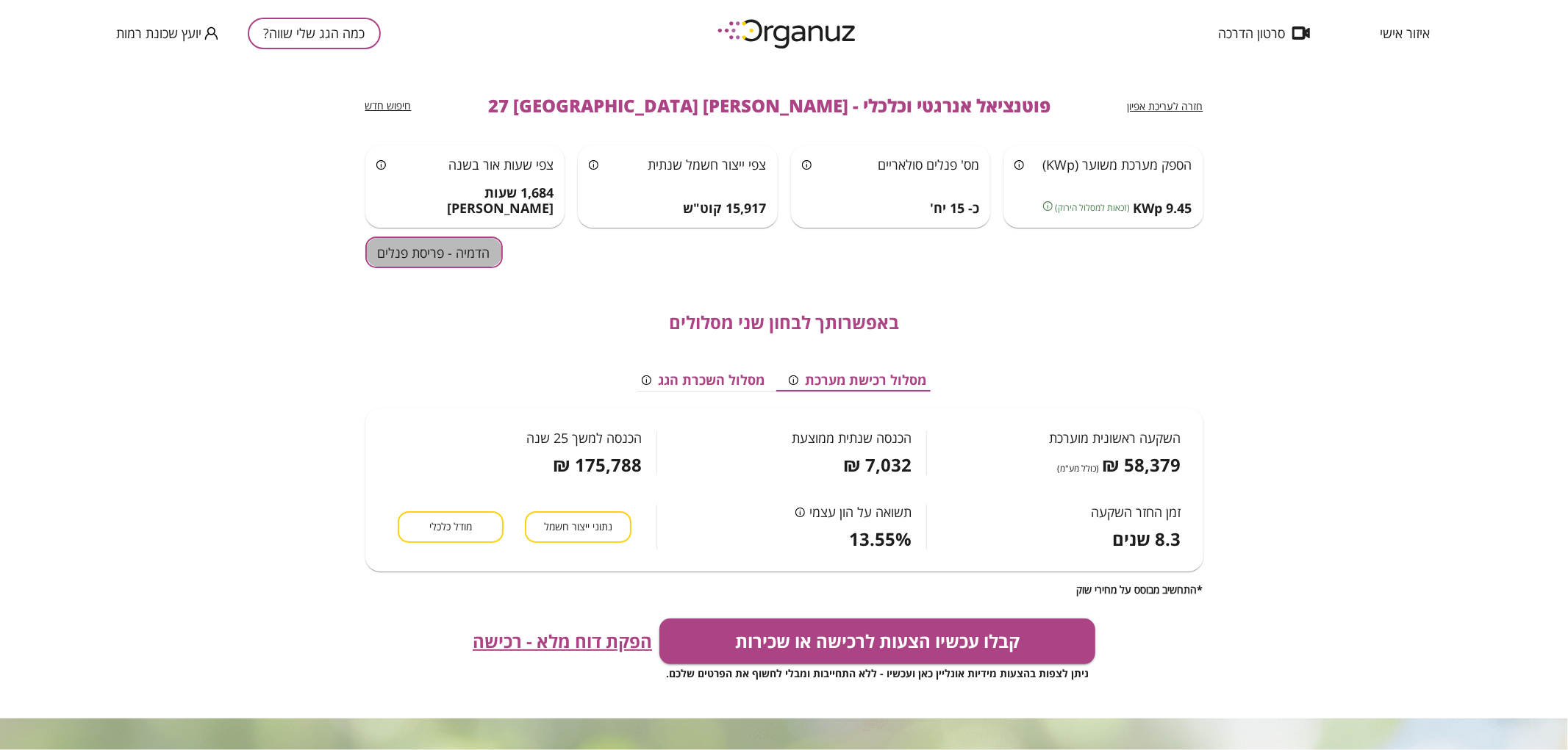
click at [480, 251] on button "הדמיה - פריסת פנלים" at bounding box center [434, 252] width 138 height 32
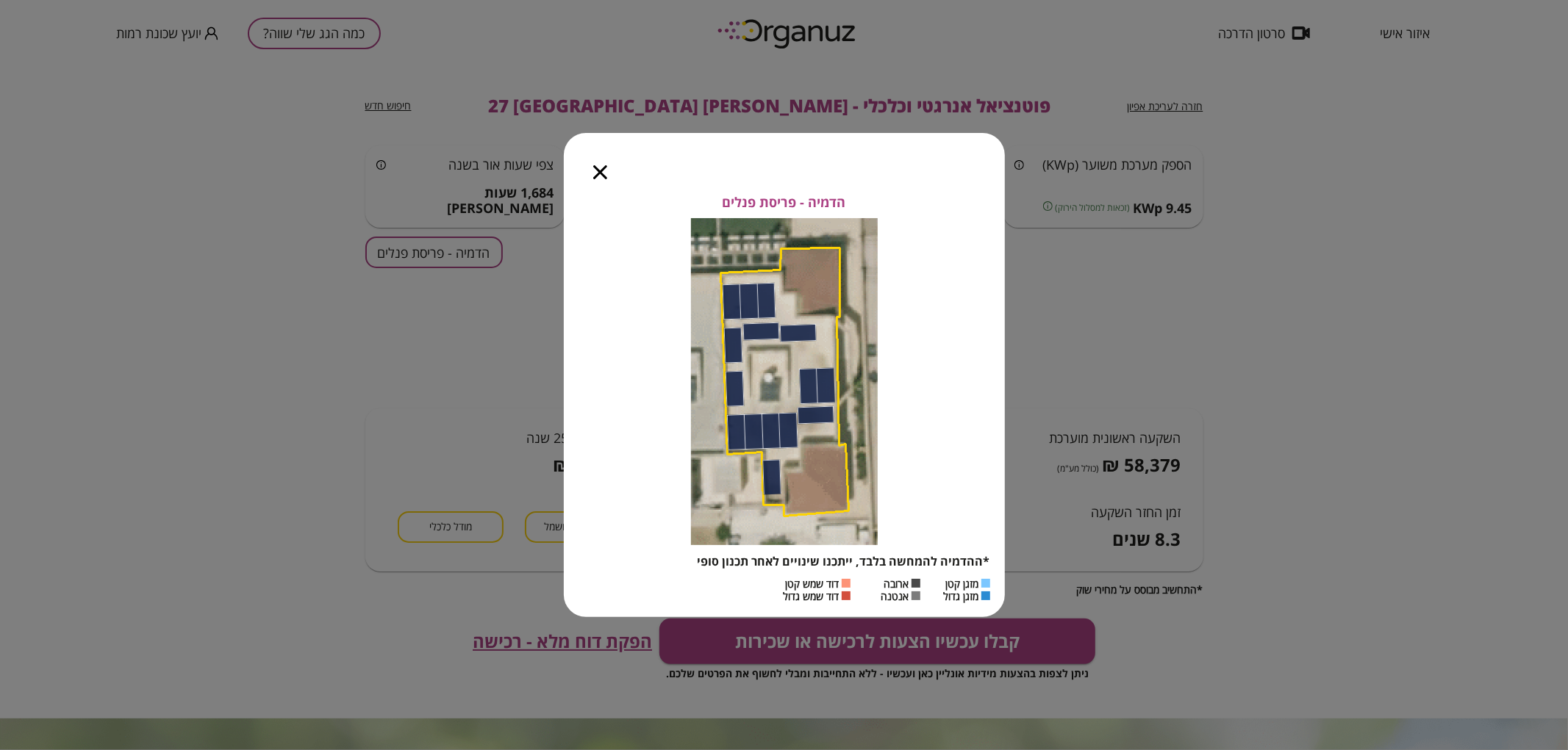
click at [598, 174] on icon "button" at bounding box center [600, 171] width 14 height 14
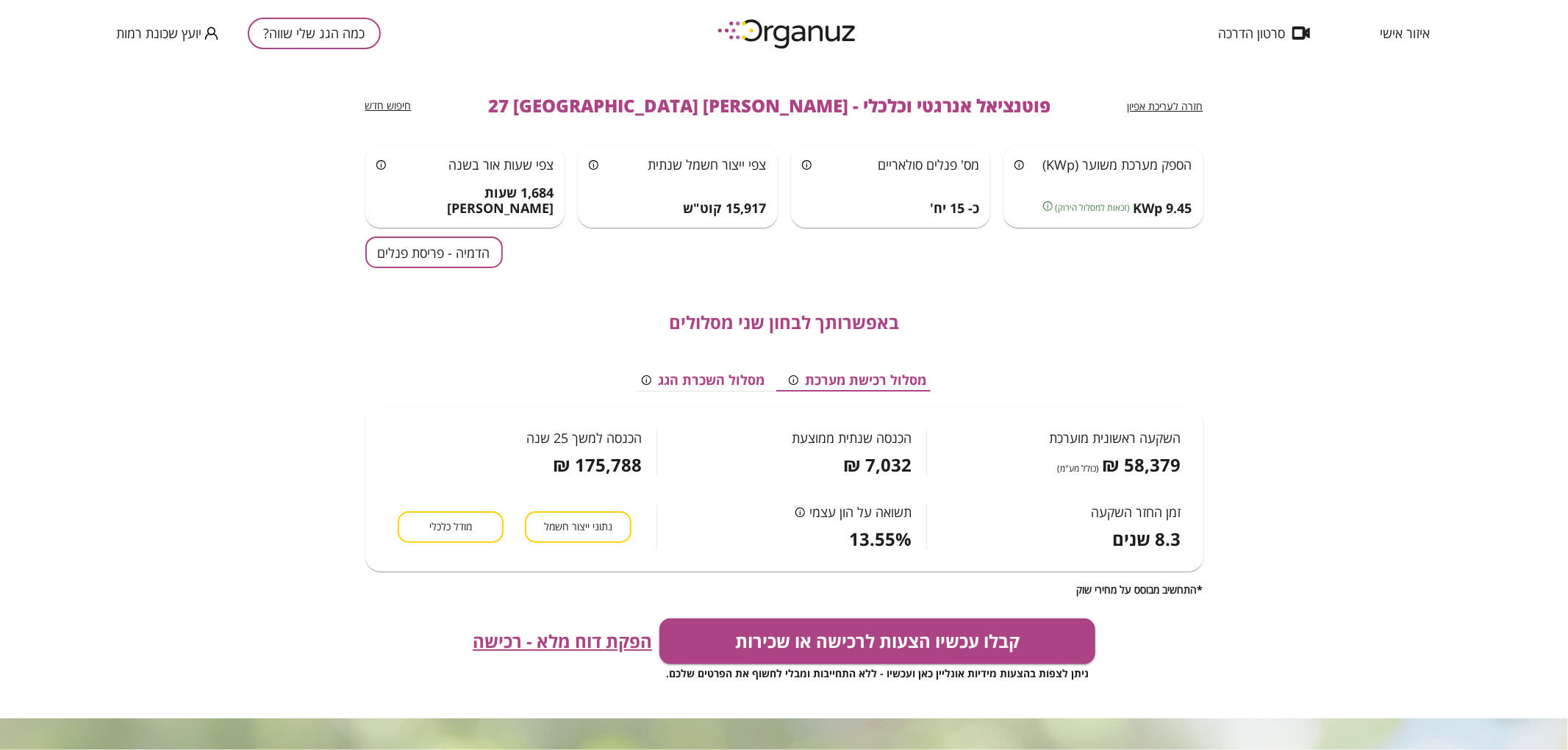
click at [341, 36] on button "כמה הגג שלי שווה?" at bounding box center [315, 33] width 133 height 32
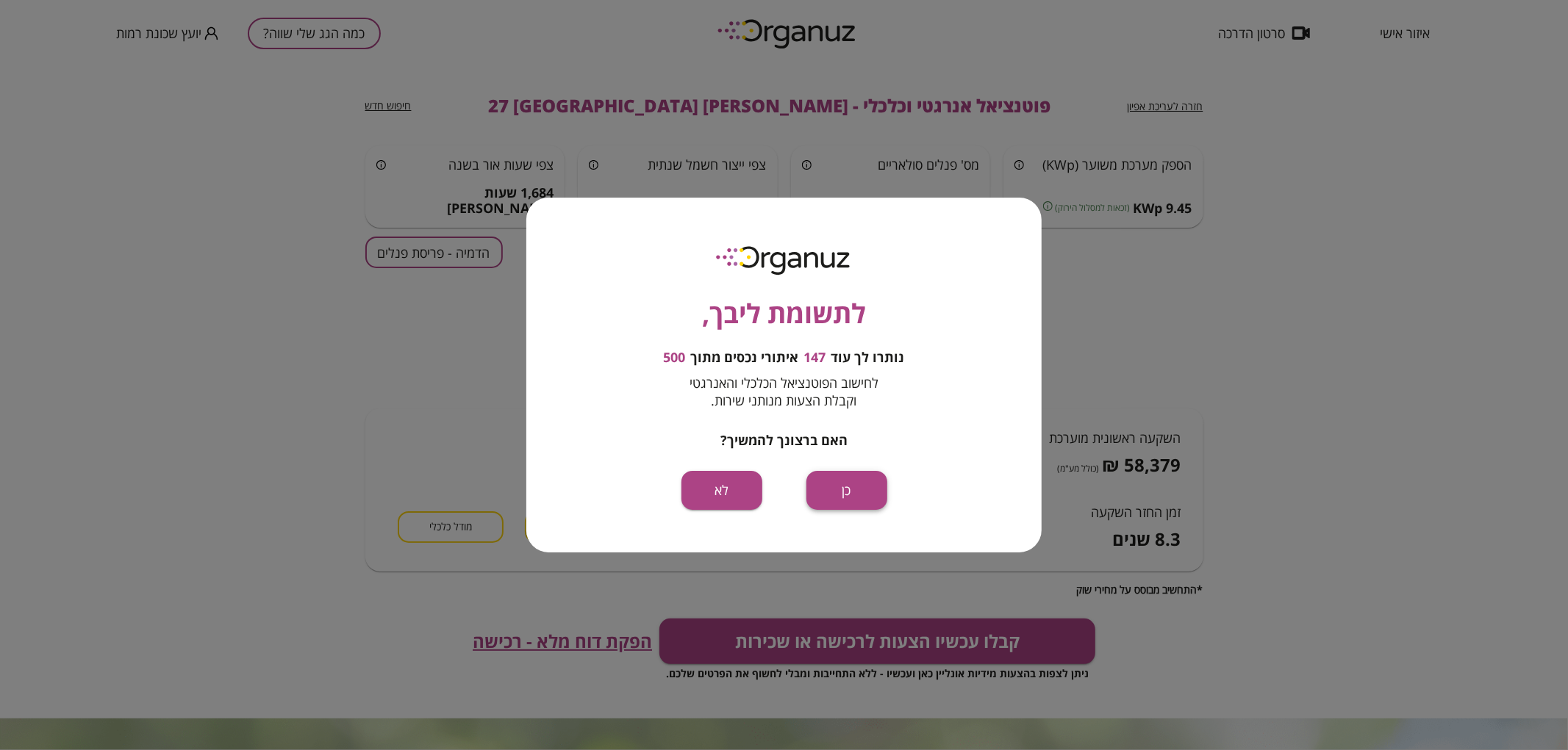
click at [833, 500] on button "כן" at bounding box center [847, 490] width 81 height 39
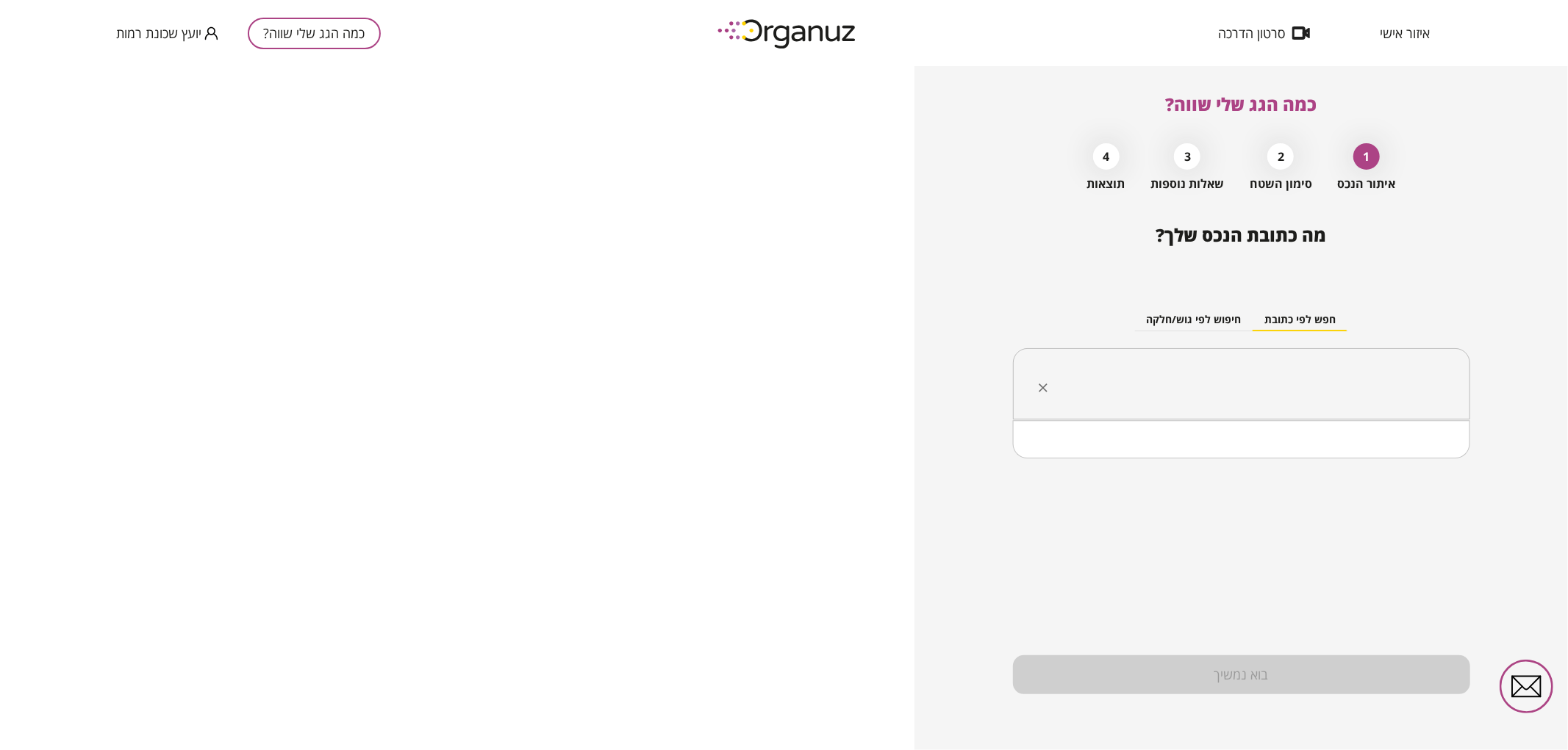
click at [1099, 391] on input "text" at bounding box center [1247, 385] width 411 height 36
click at [1156, 464] on li "[PERSON_NAME] 23 [GEOGRAPHIC_DATA]" at bounding box center [1242, 458] width 419 height 26
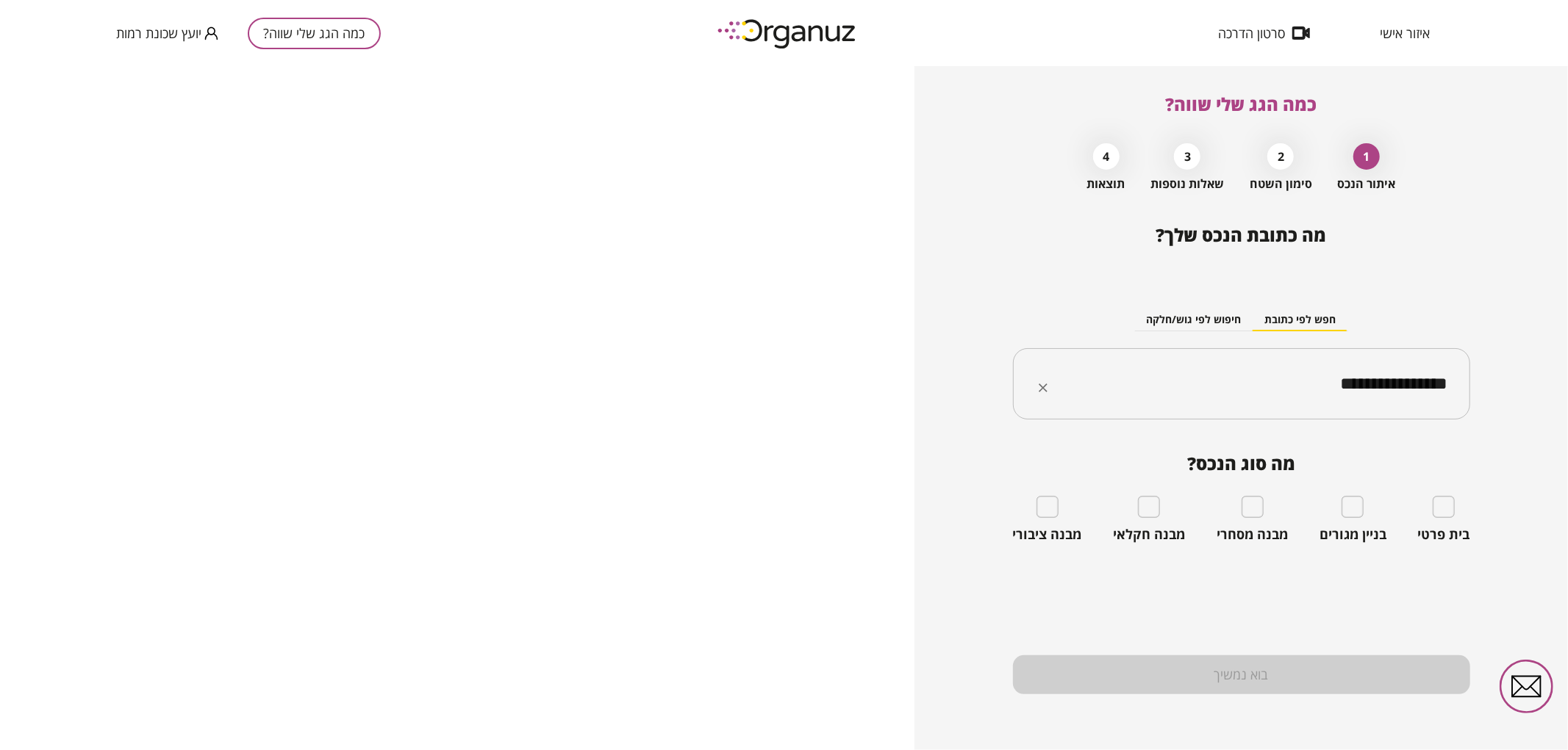
type input "**********"
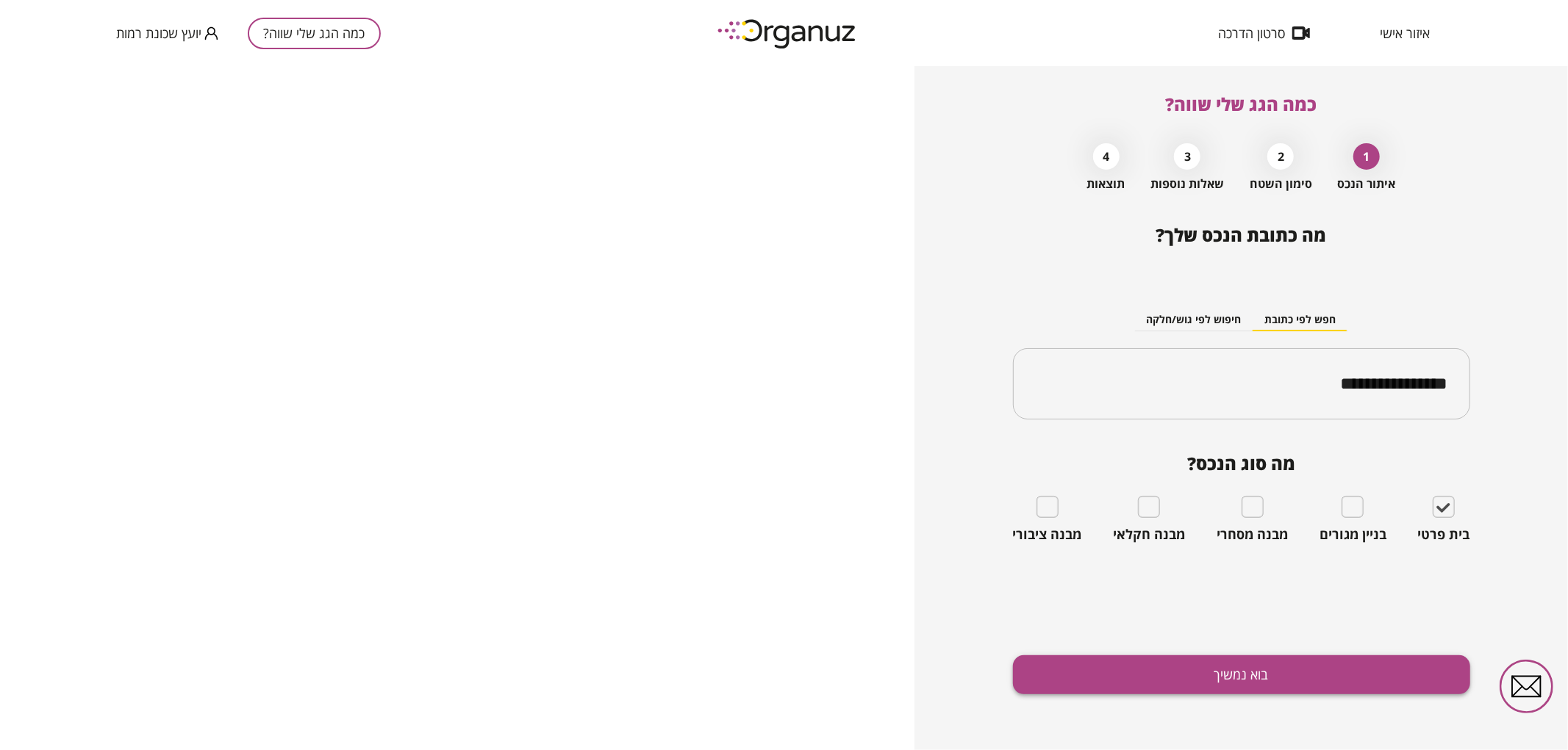
click at [1347, 673] on button "בוא נמשיך" at bounding box center [1242, 674] width 458 height 39
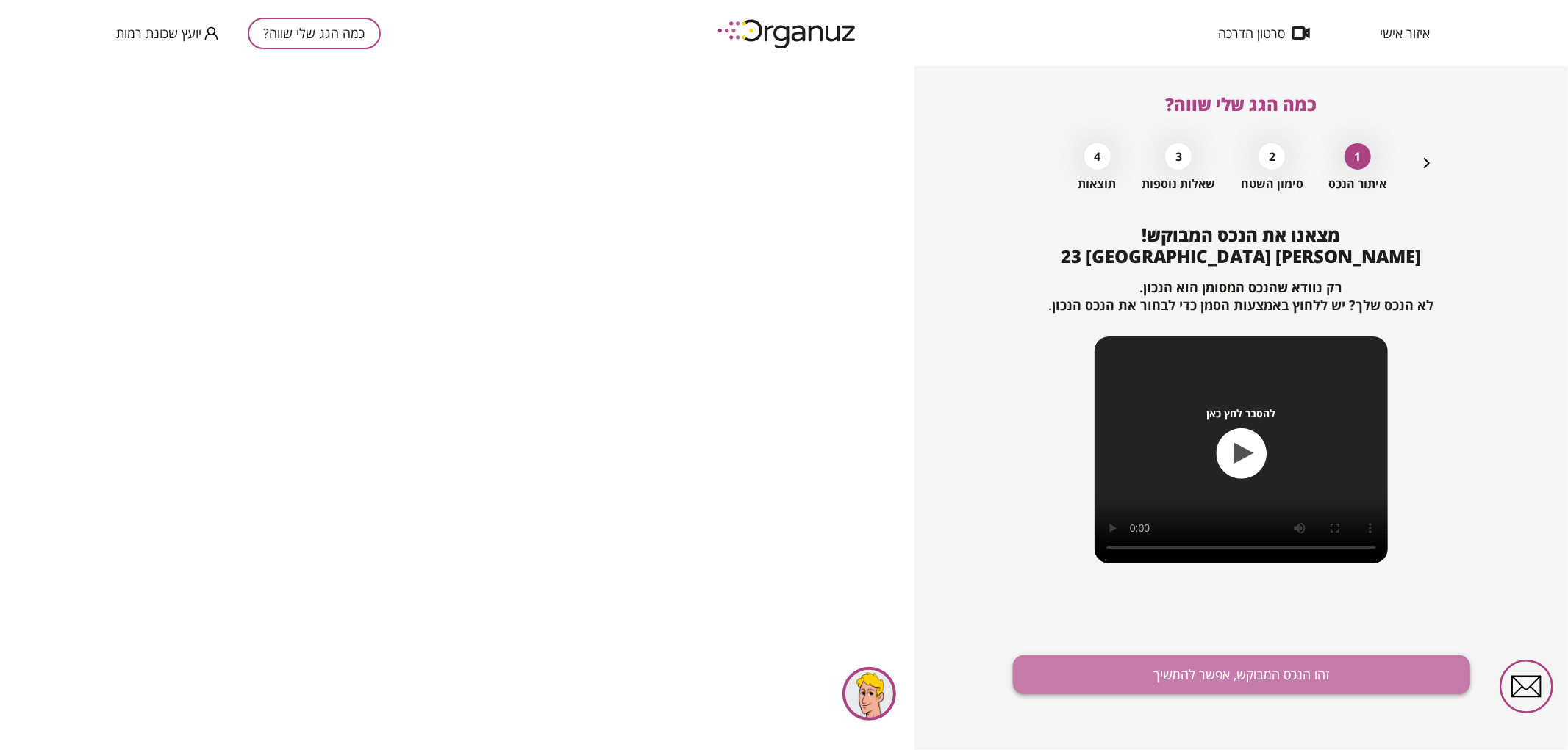
click at [1222, 682] on button "זהו הנכס המבוקש, אפשר להמשיך" at bounding box center [1242, 674] width 458 height 39
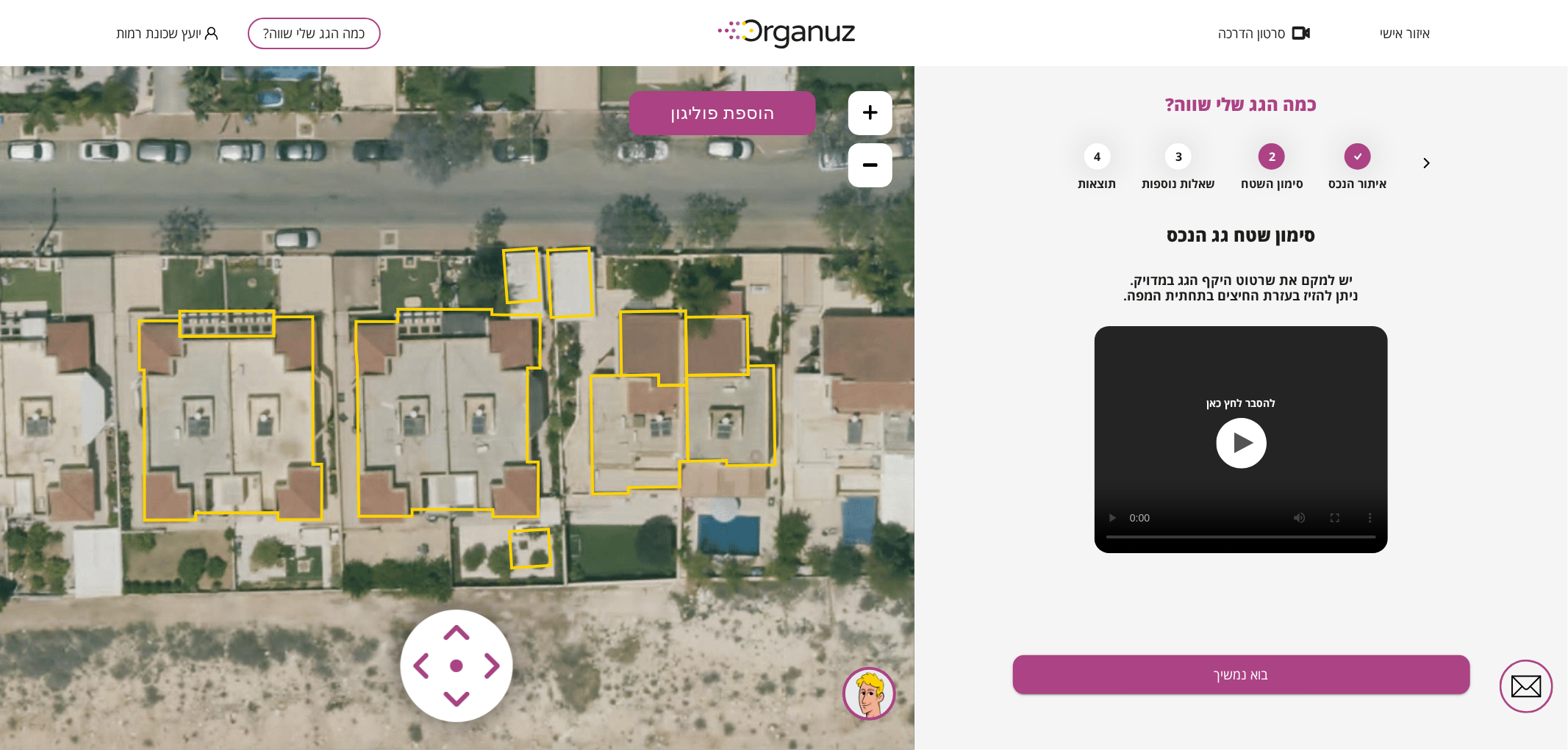
click at [873, 172] on button at bounding box center [871, 164] width 44 height 44
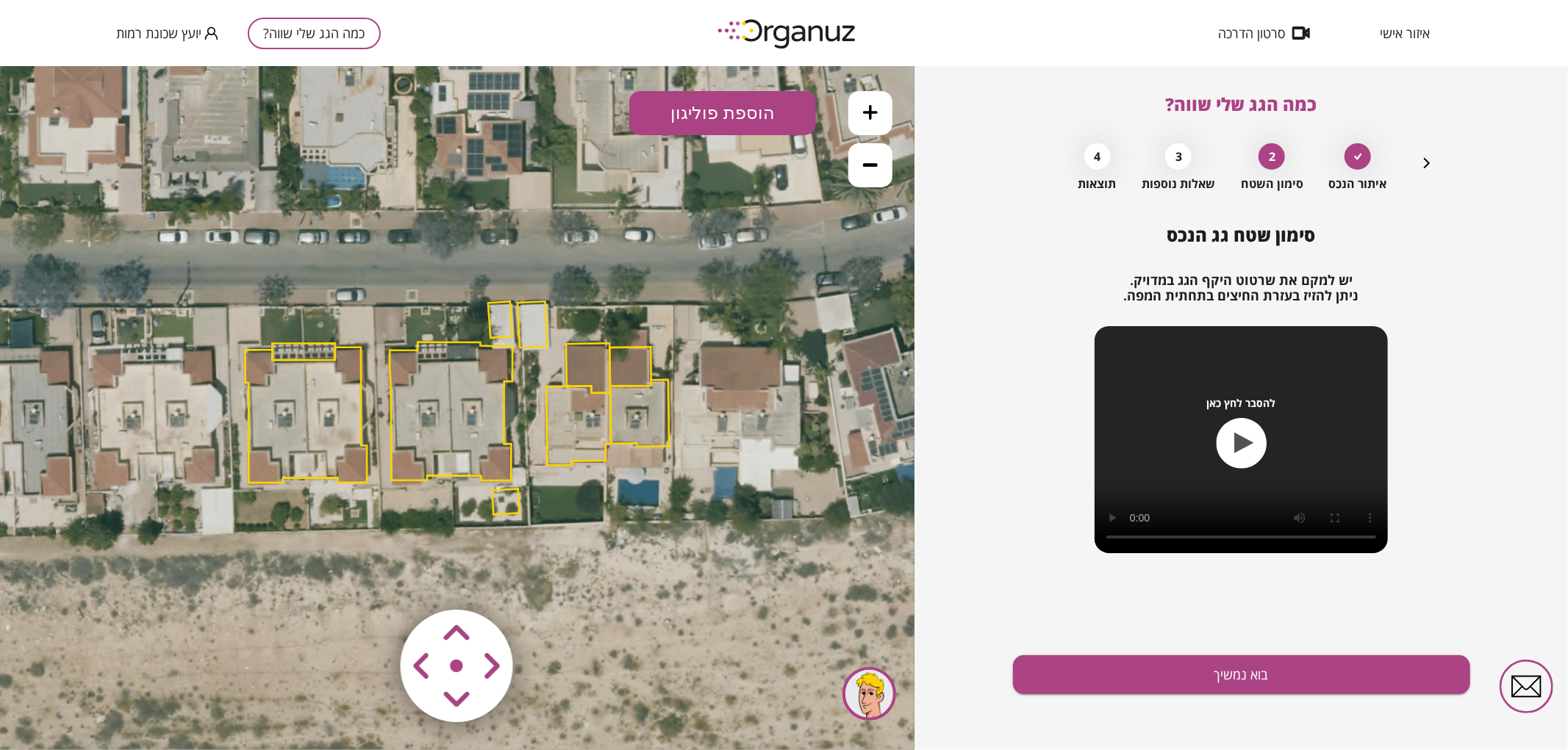
click at [873, 172] on button at bounding box center [871, 164] width 44 height 44
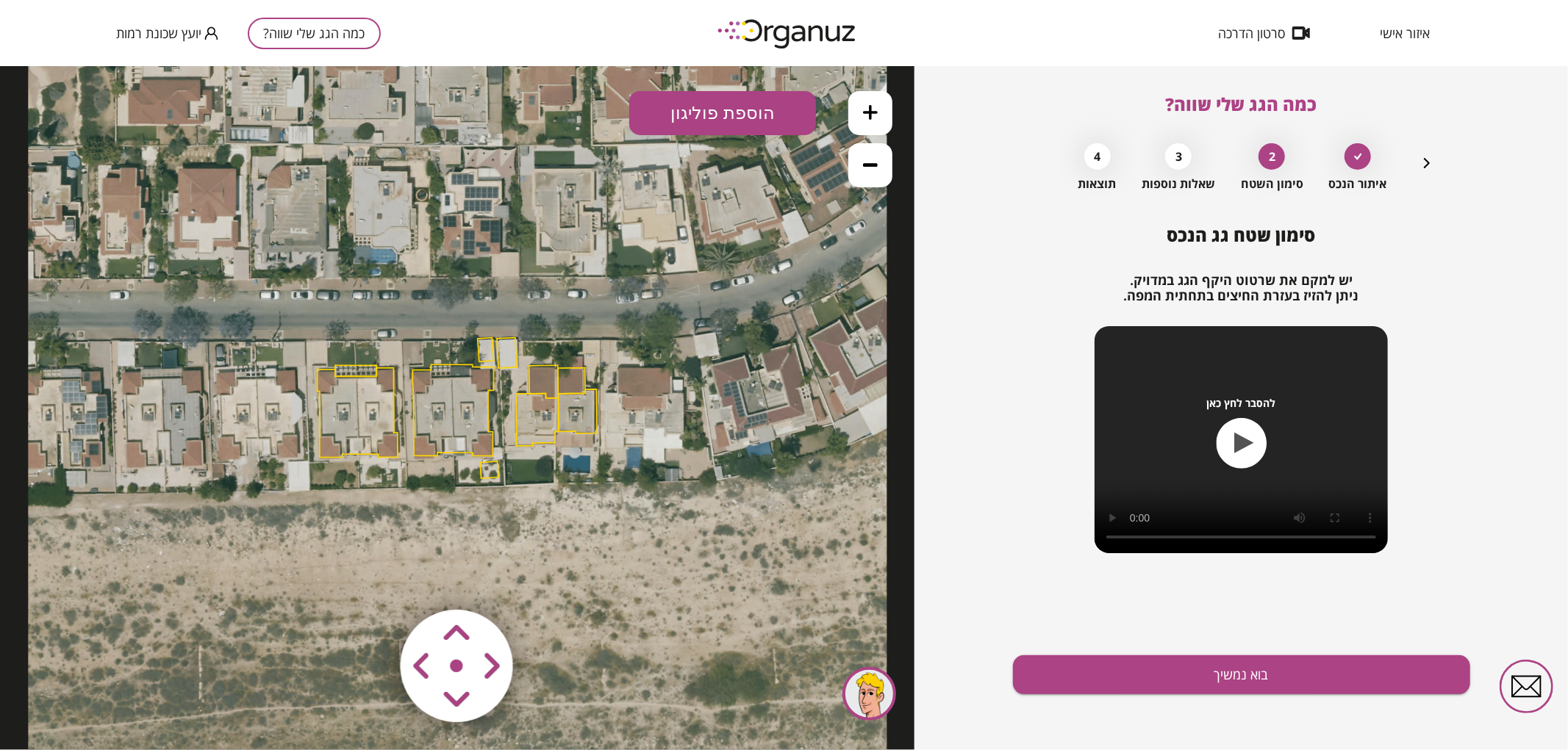
click at [873, 115] on icon at bounding box center [871, 112] width 15 height 15
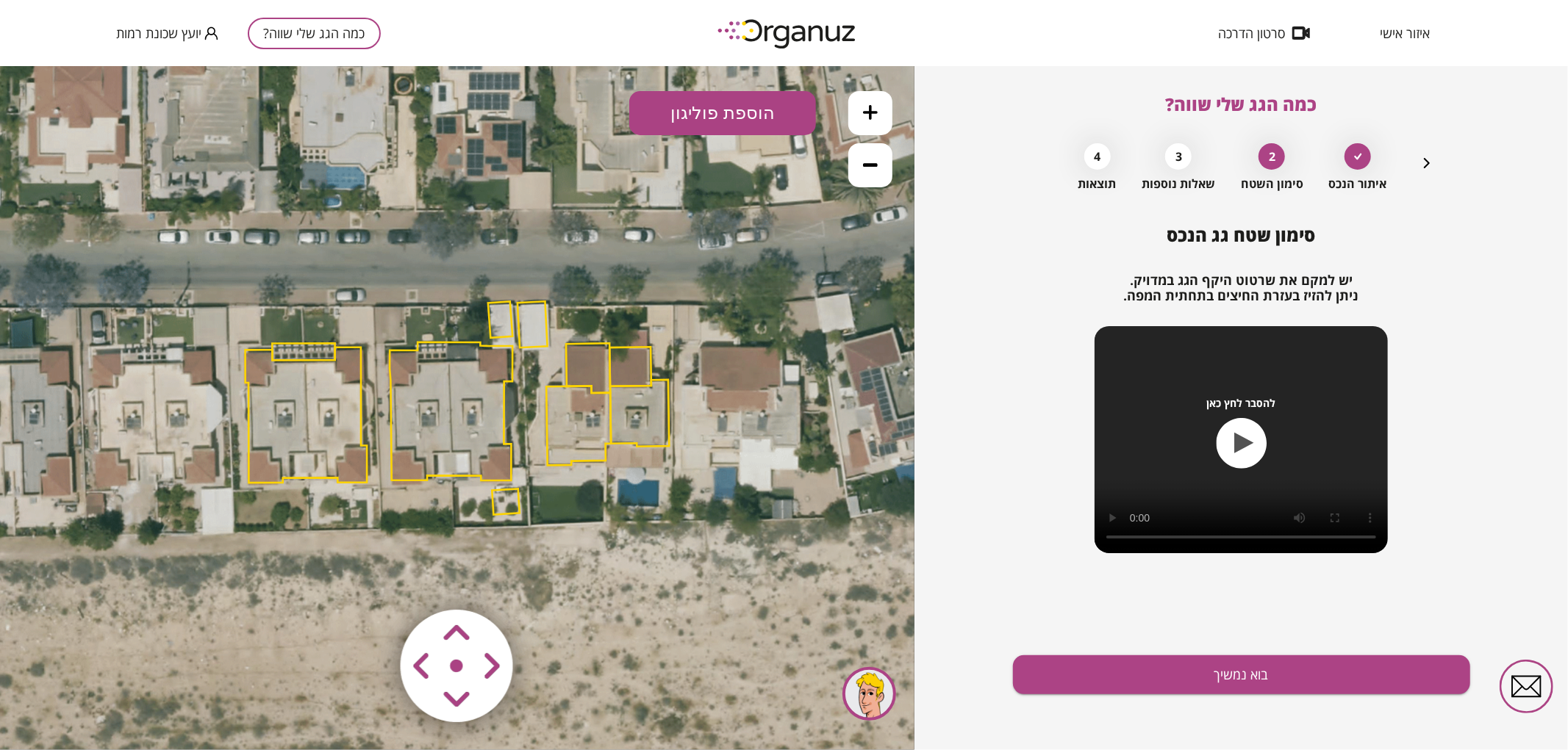
click at [873, 115] on icon at bounding box center [871, 112] width 15 height 15
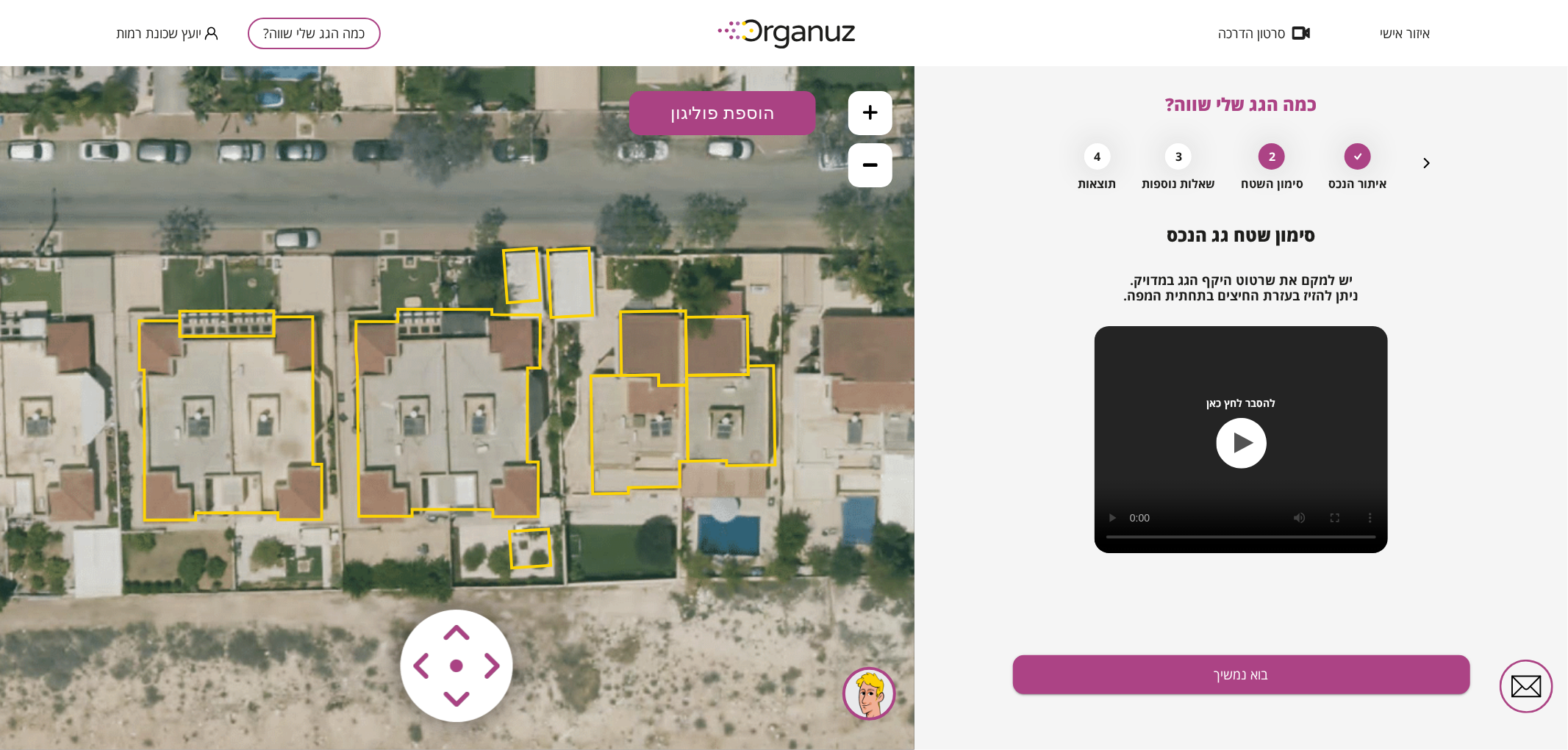
click at [449, 454] on polygon at bounding box center [448, 413] width 184 height 208
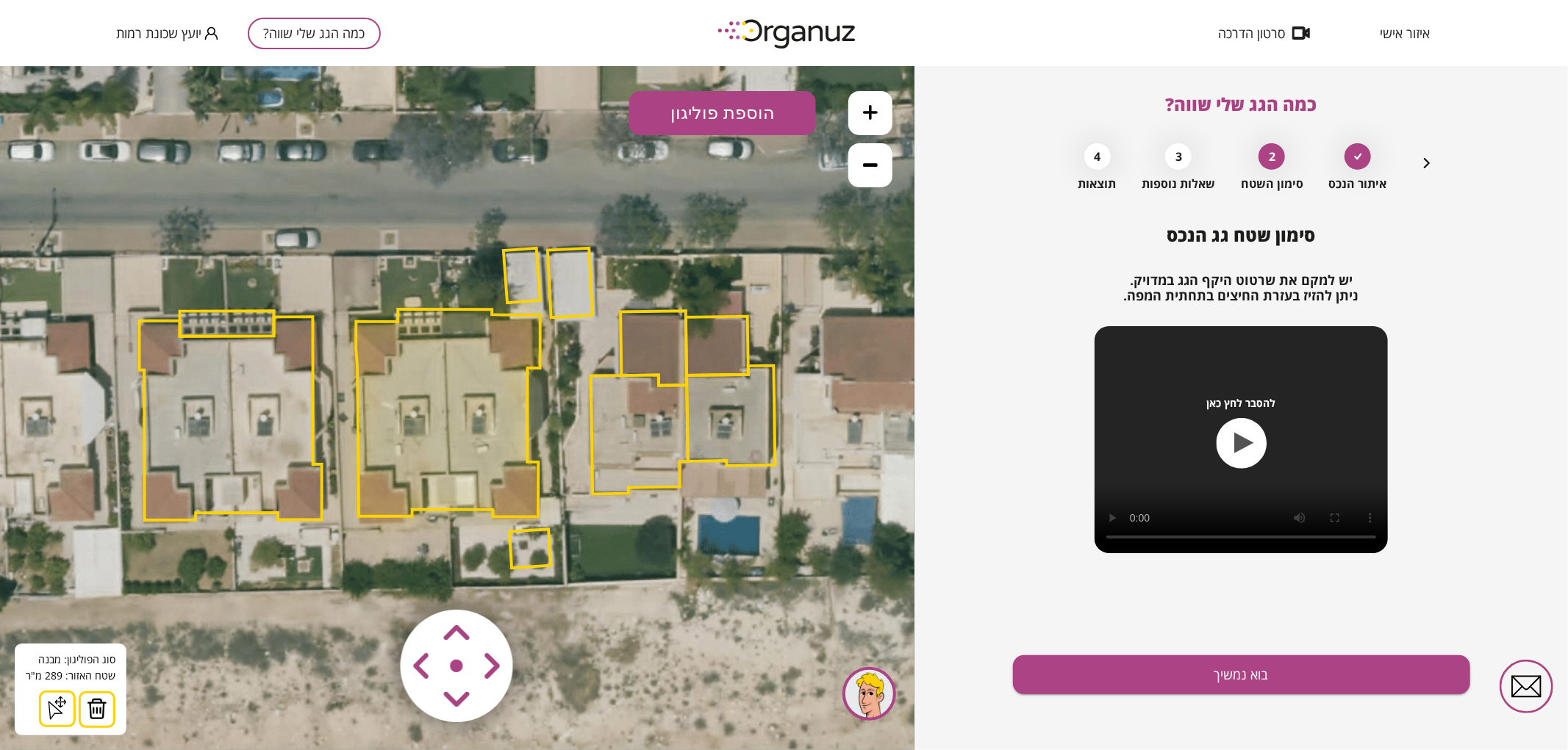
click at [100, 710] on img at bounding box center [97, 708] width 21 height 22
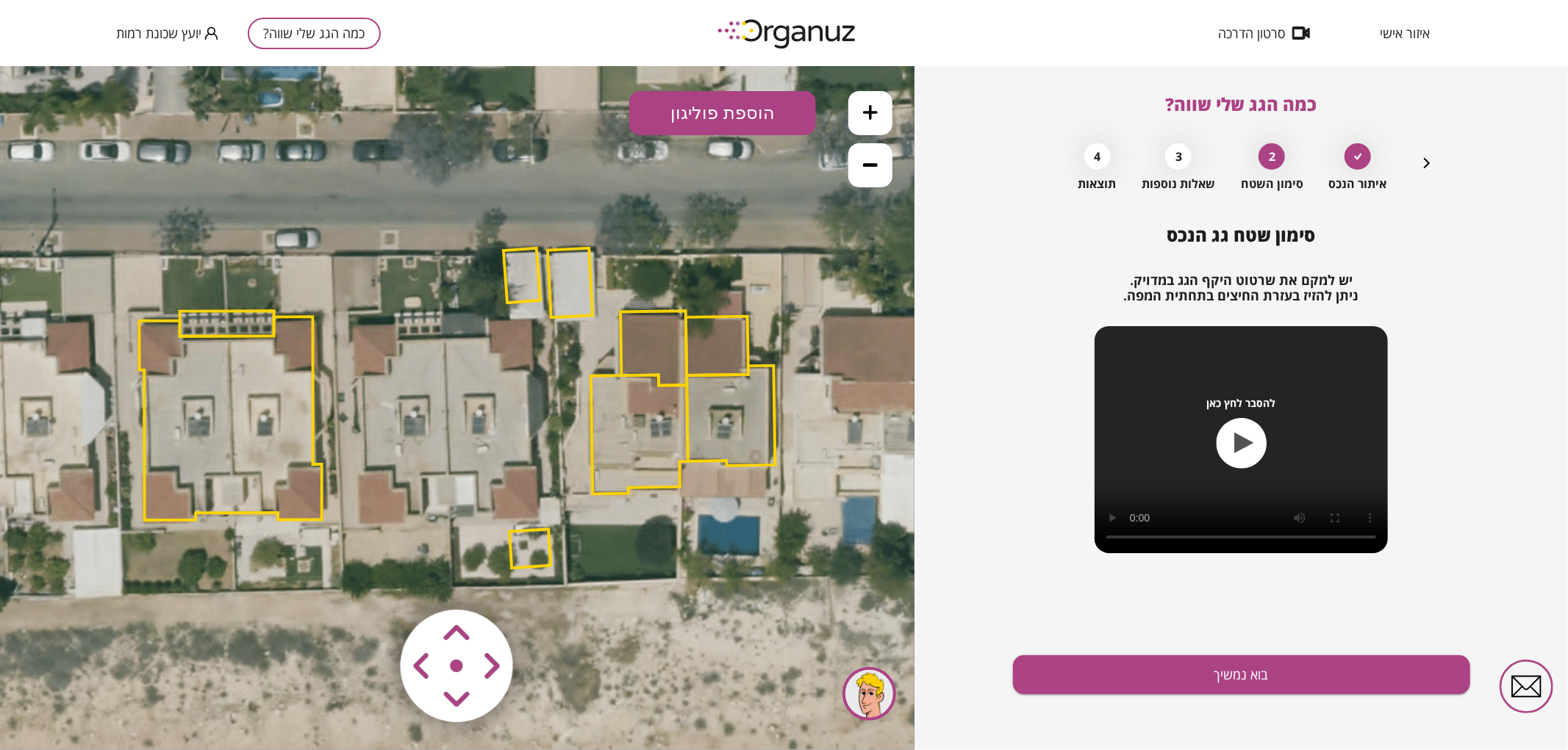
click at [521, 552] on polygon at bounding box center [530, 548] width 41 height 39
click at [86, 707] on img at bounding box center [91, 708] width 21 height 22
click at [527, 282] on polygon at bounding box center [521, 275] width 36 height 55
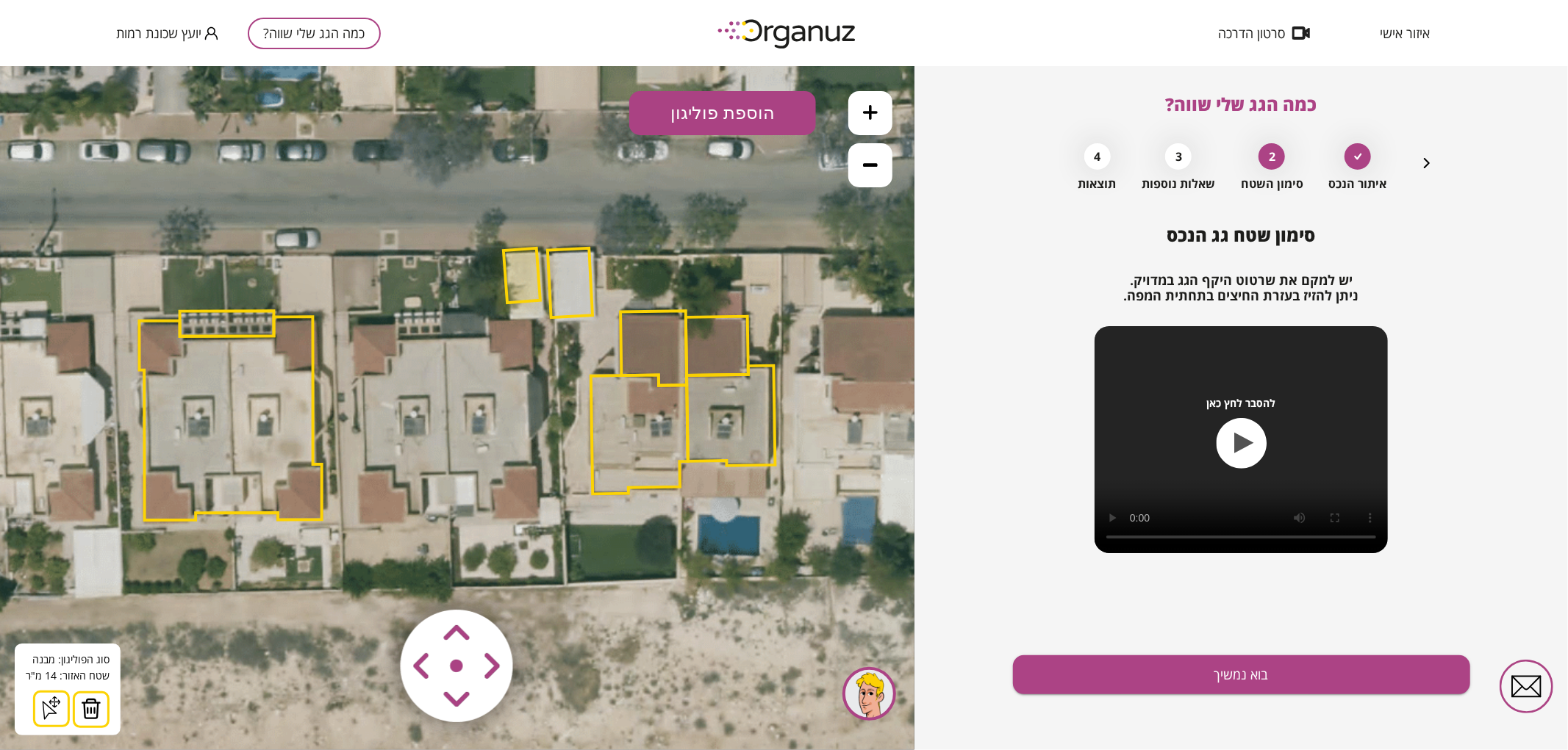
click at [97, 714] on img at bounding box center [91, 708] width 21 height 22
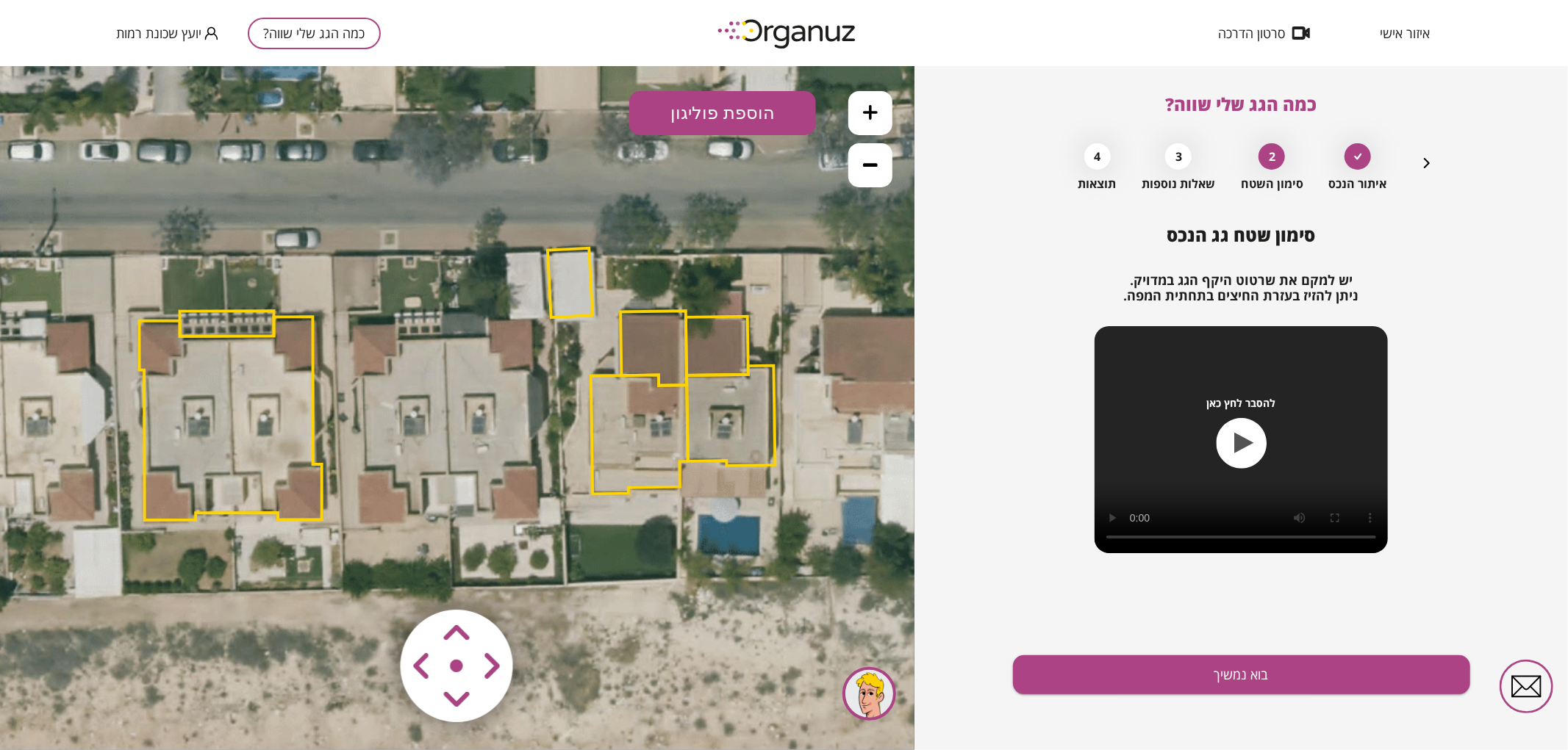
click at [755, 106] on button "הוספת פוליגון" at bounding box center [722, 112] width 187 height 44
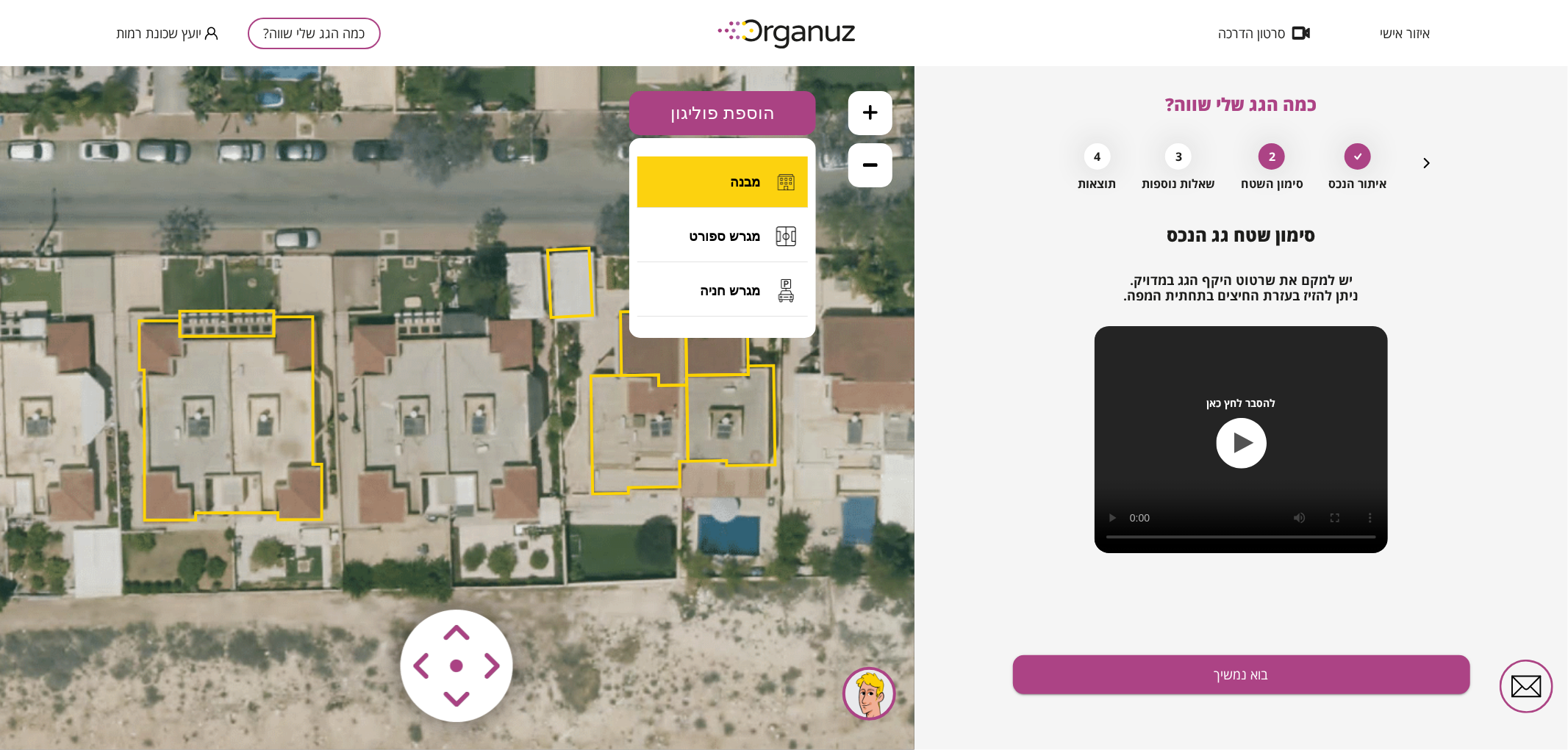
click at [748, 172] on button "מבנה" at bounding box center [722, 181] width 170 height 51
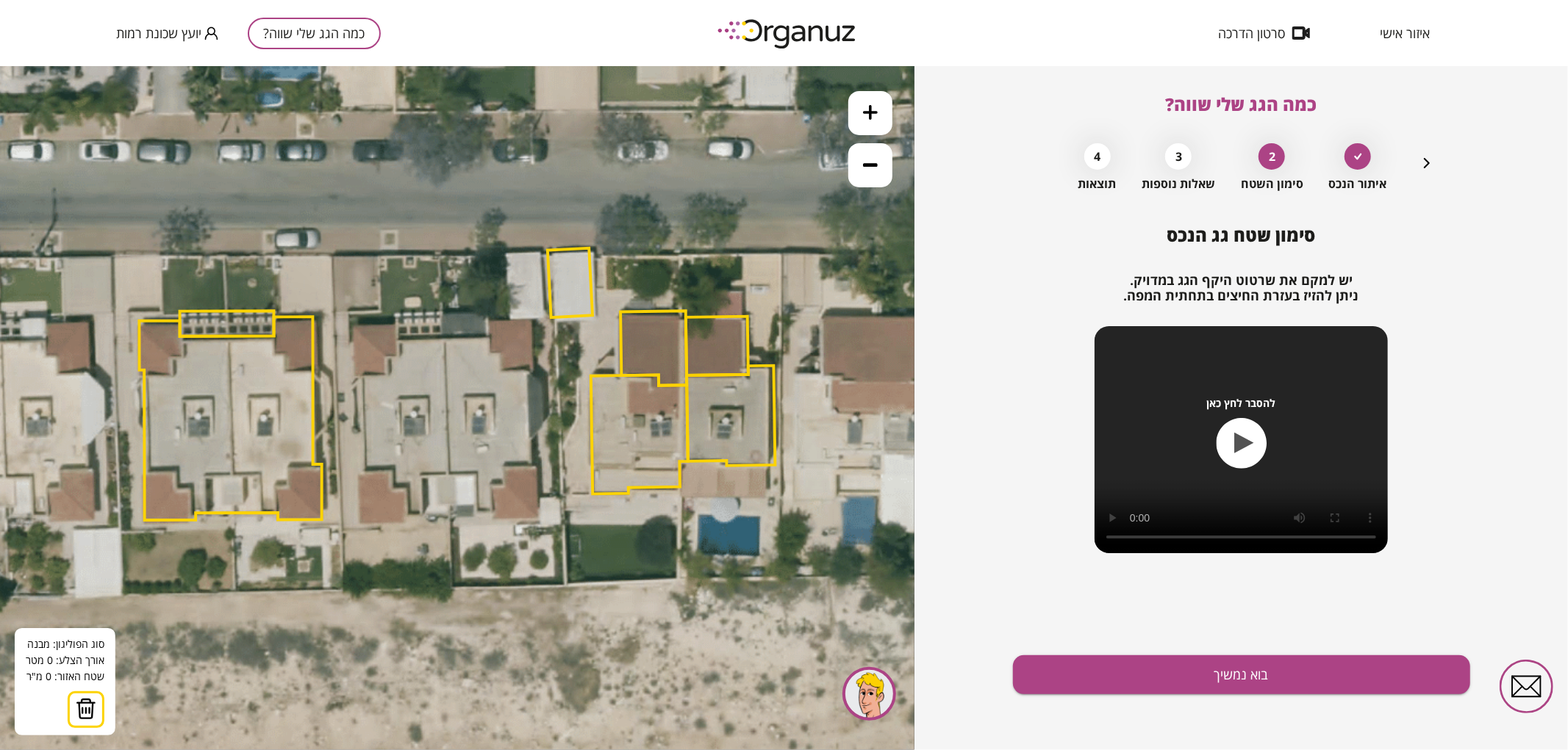
click at [444, 338] on icon at bounding box center [458, 411] width 1952 height 1951
click at [449, 474] on icon at bounding box center [458, 411] width 1952 height 1951
click at [473, 473] on polygon at bounding box center [459, 406] width 29 height 136
click at [476, 511] on icon at bounding box center [458, 411] width 1952 height 1951
click at [490, 511] on polygon at bounding box center [467, 425] width 46 height 173
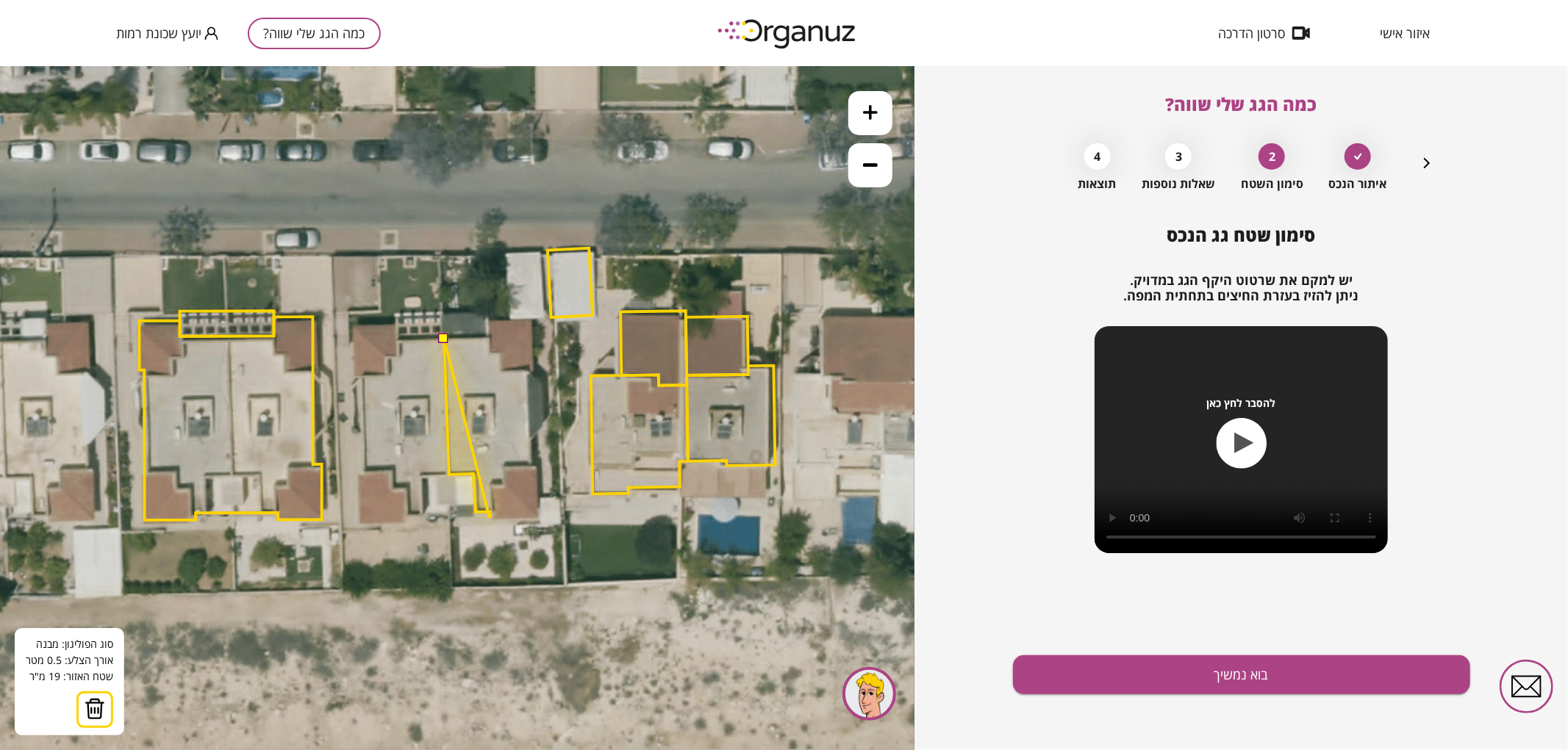
click at [490, 518] on icon at bounding box center [458, 411] width 1952 height 1951
click at [538, 517] on polygon at bounding box center [490, 427] width 94 height 180
click at [537, 466] on polygon at bounding box center [490, 427] width 94 height 180
click at [531, 467] on polygon at bounding box center [490, 427] width 94 height 180
click at [527, 372] on polygon at bounding box center [490, 427] width 94 height 180
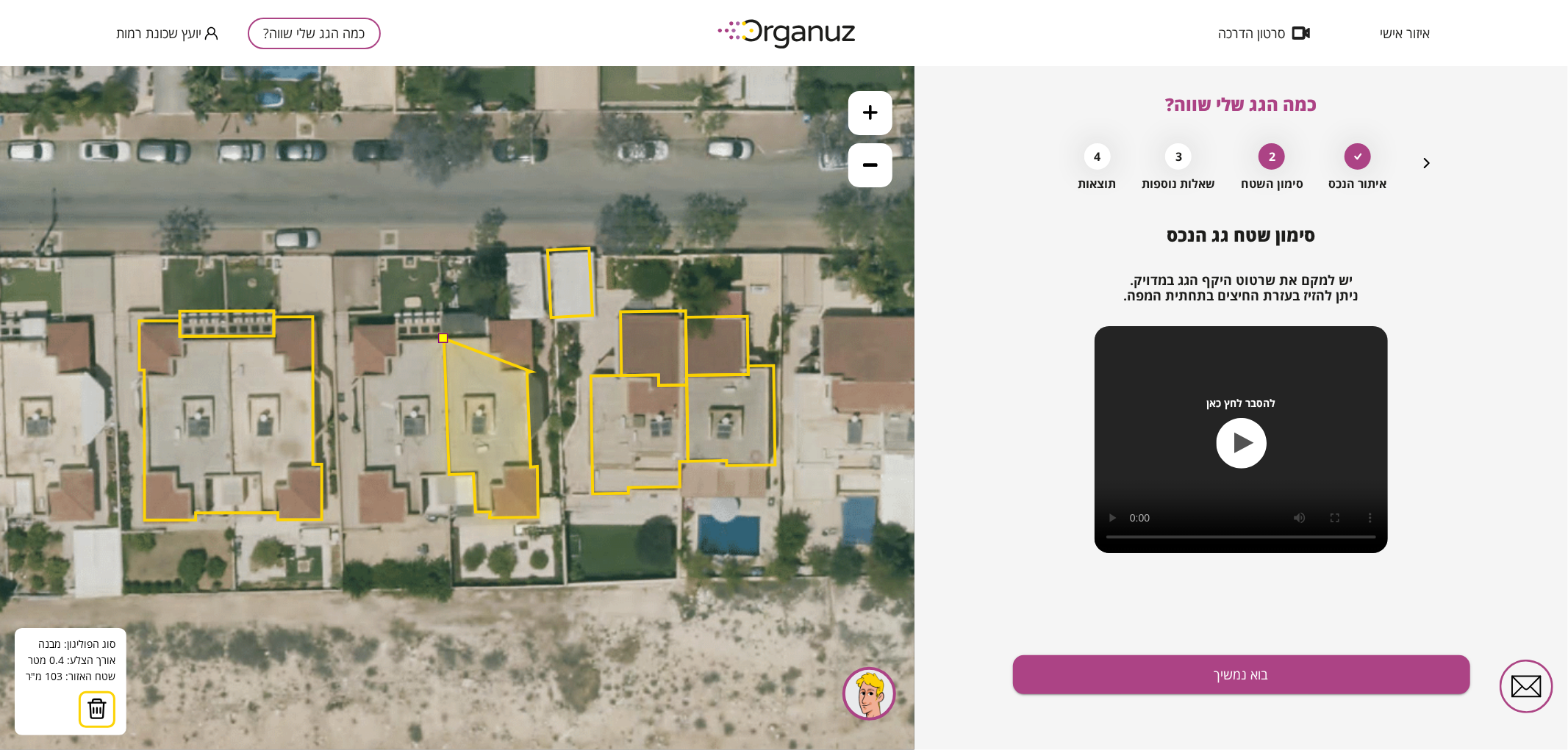
click at [531, 371] on polygon at bounding box center [490, 427] width 94 height 180
click at [531, 319] on polygon at bounding box center [490, 418] width 94 height 199
click at [488, 318] on polygon at bounding box center [490, 417] width 94 height 200
click at [488, 338] on polygon at bounding box center [490, 417] width 94 height 200
click at [442, 337] on button at bounding box center [443, 336] width 10 height 10
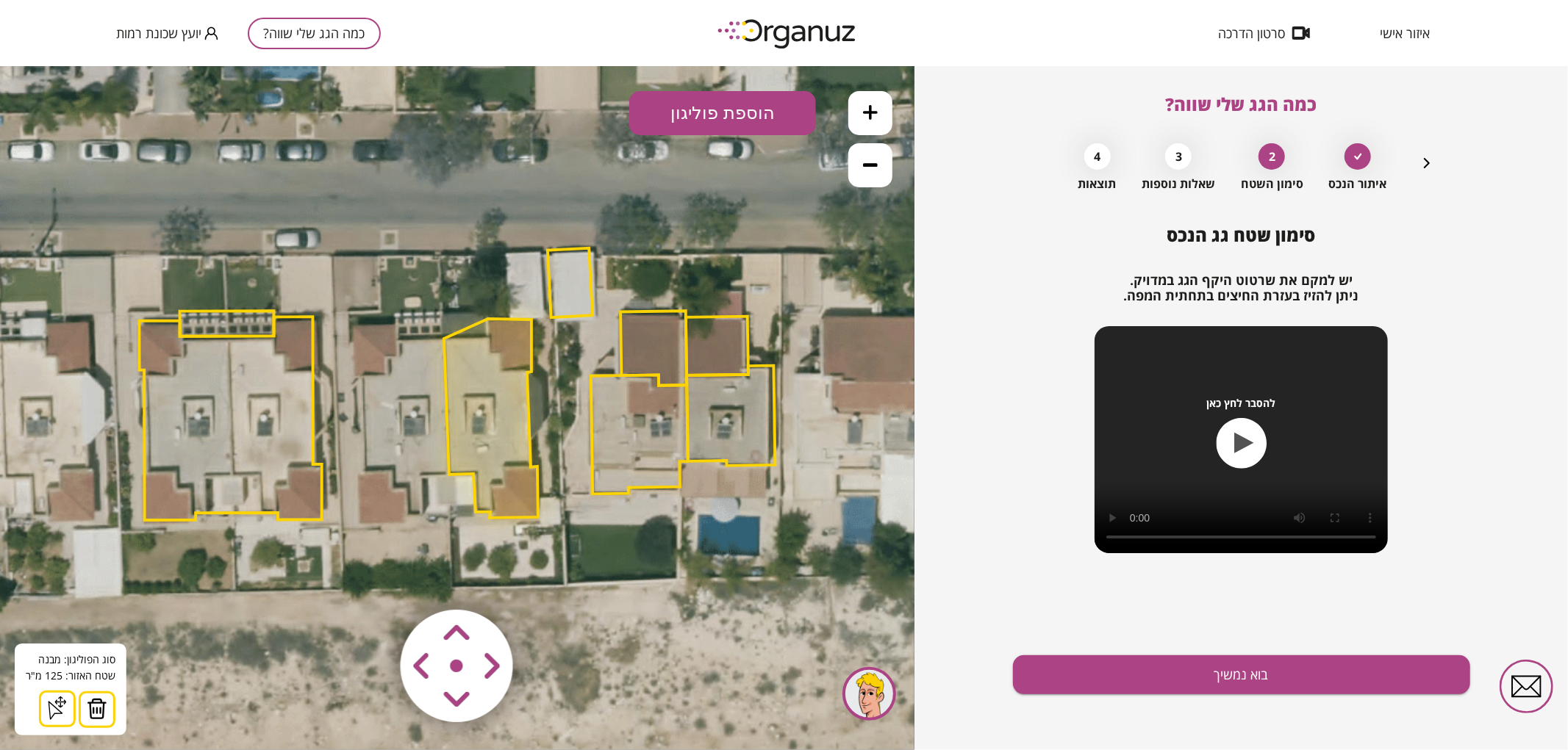
click at [91, 709] on img at bounding box center [97, 708] width 21 height 22
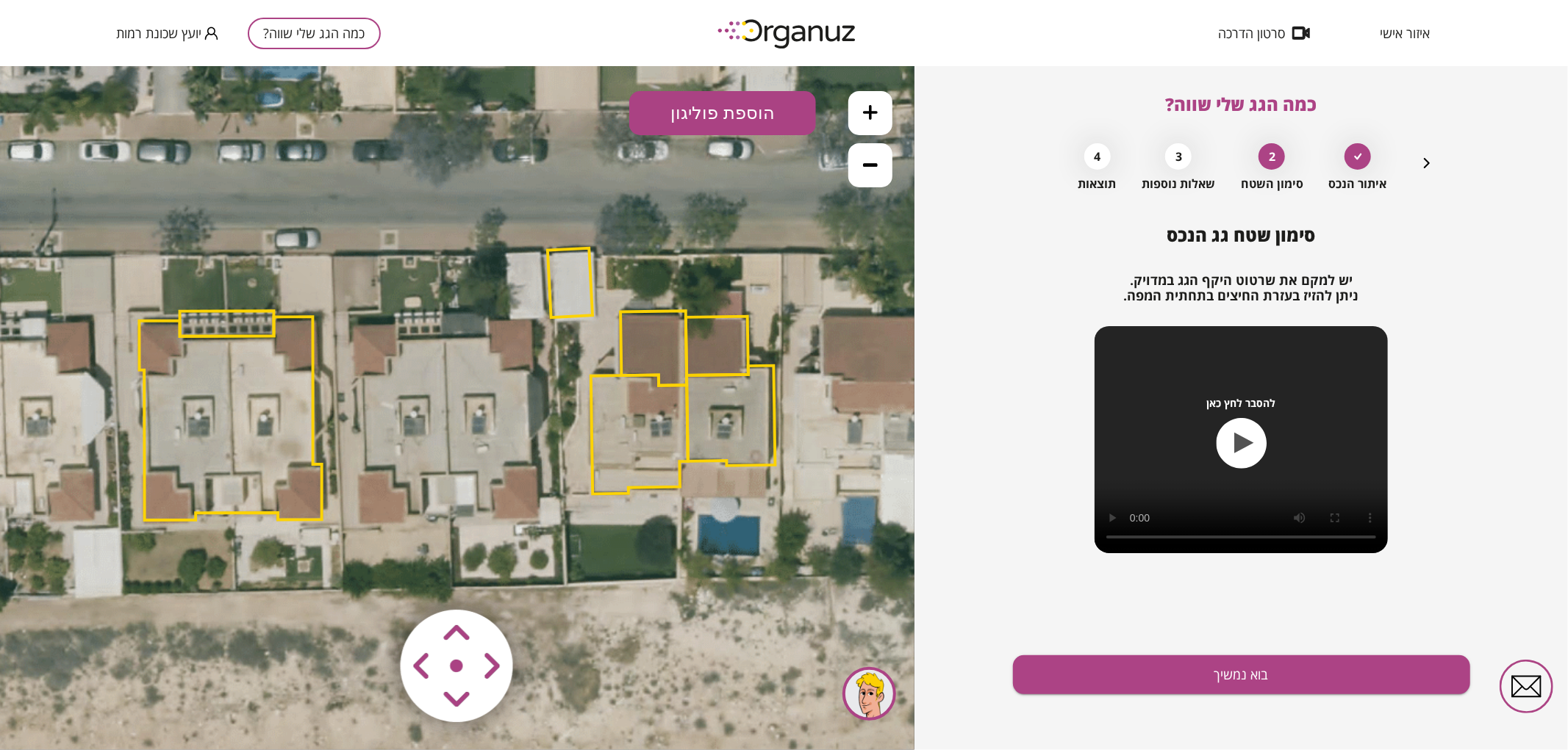
click at [687, 123] on button "הוספת פוליגון" at bounding box center [722, 112] width 187 height 44
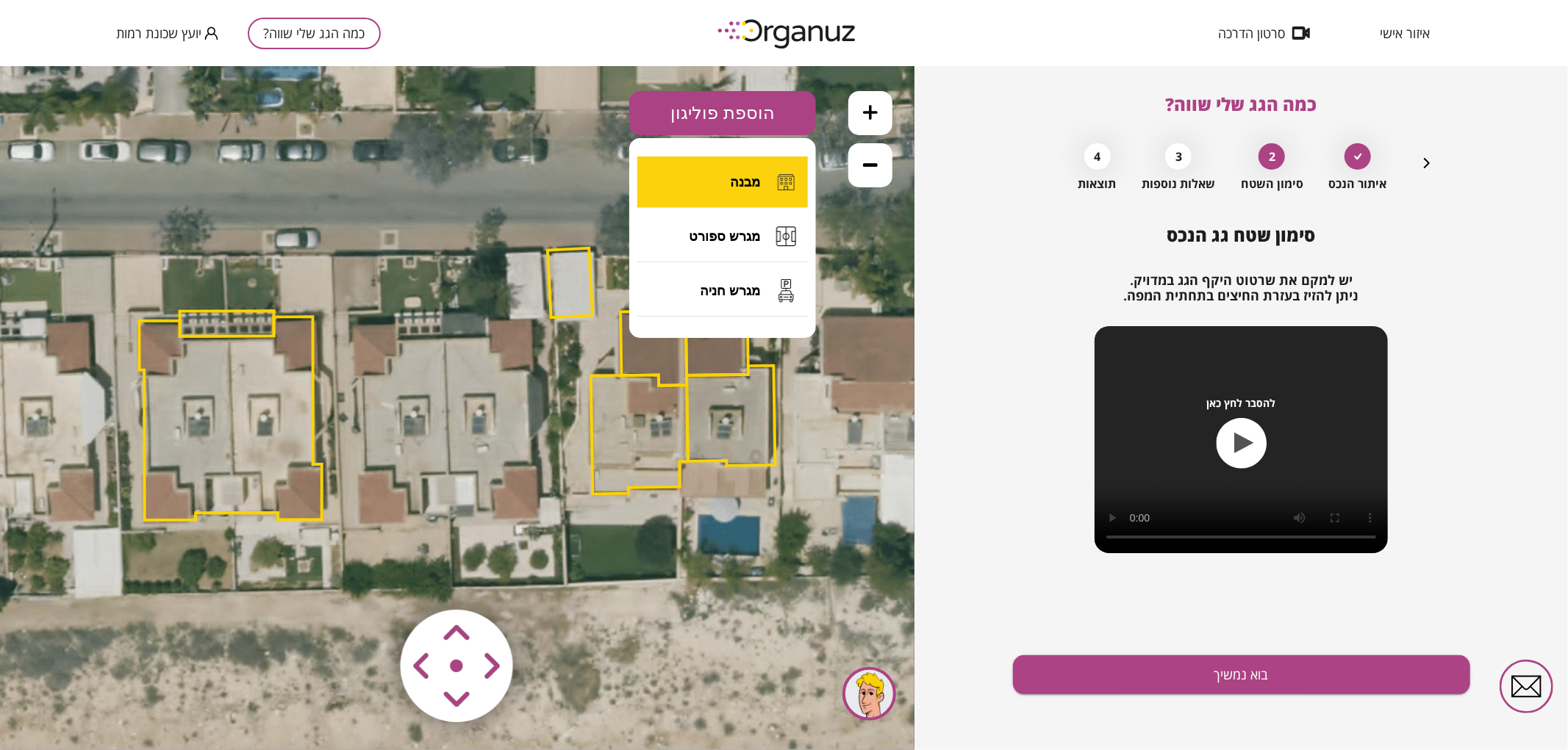
click at [685, 189] on button "מבנה" at bounding box center [722, 181] width 170 height 51
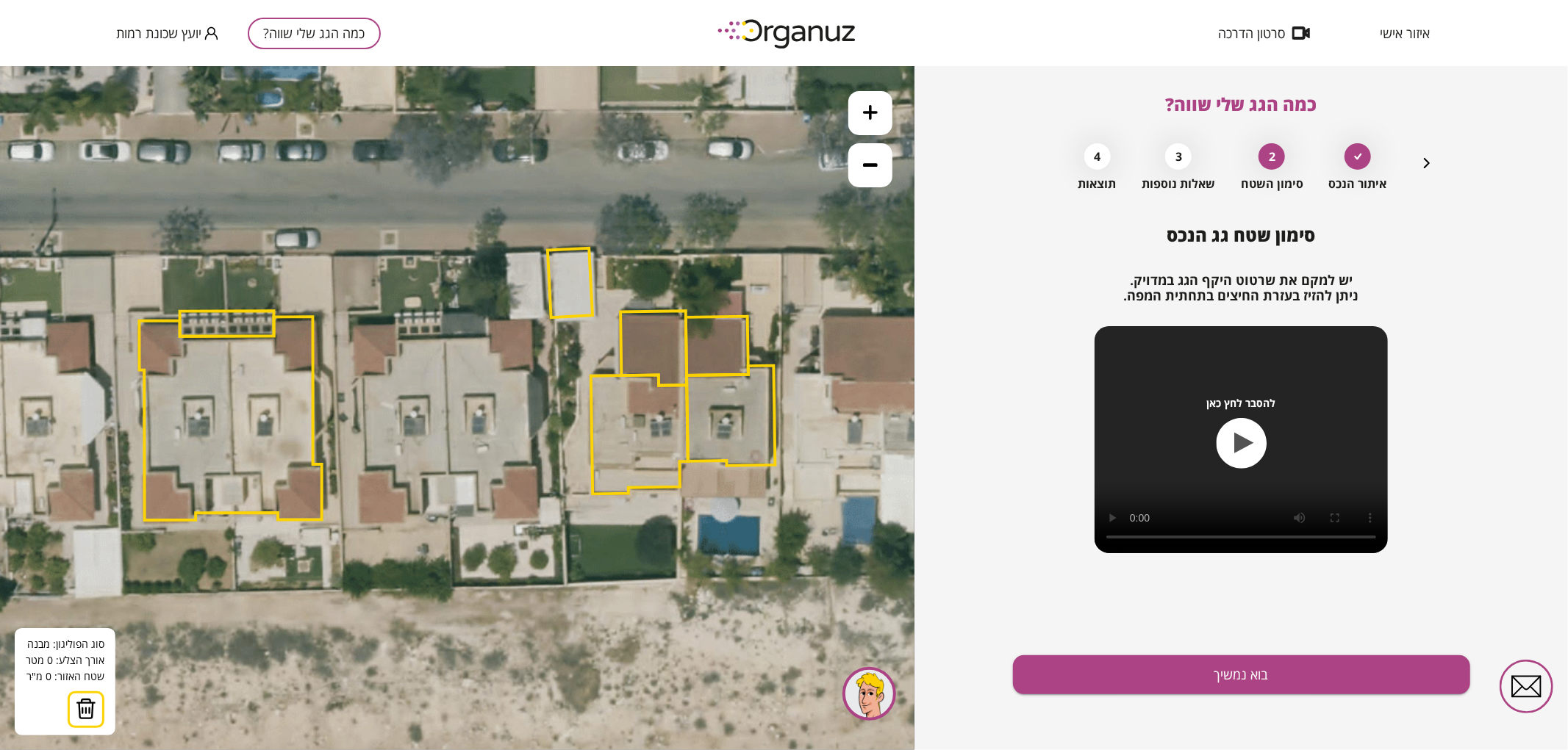
click at [445, 338] on icon at bounding box center [458, 411] width 1952 height 1951
click at [449, 475] on icon at bounding box center [458, 411] width 1952 height 1951
click at [475, 473] on polygon at bounding box center [459, 406] width 30 height 137
click at [478, 514] on polygon at bounding box center [461, 426] width 33 height 177
click at [492, 514] on polygon at bounding box center [469, 426] width 47 height 177
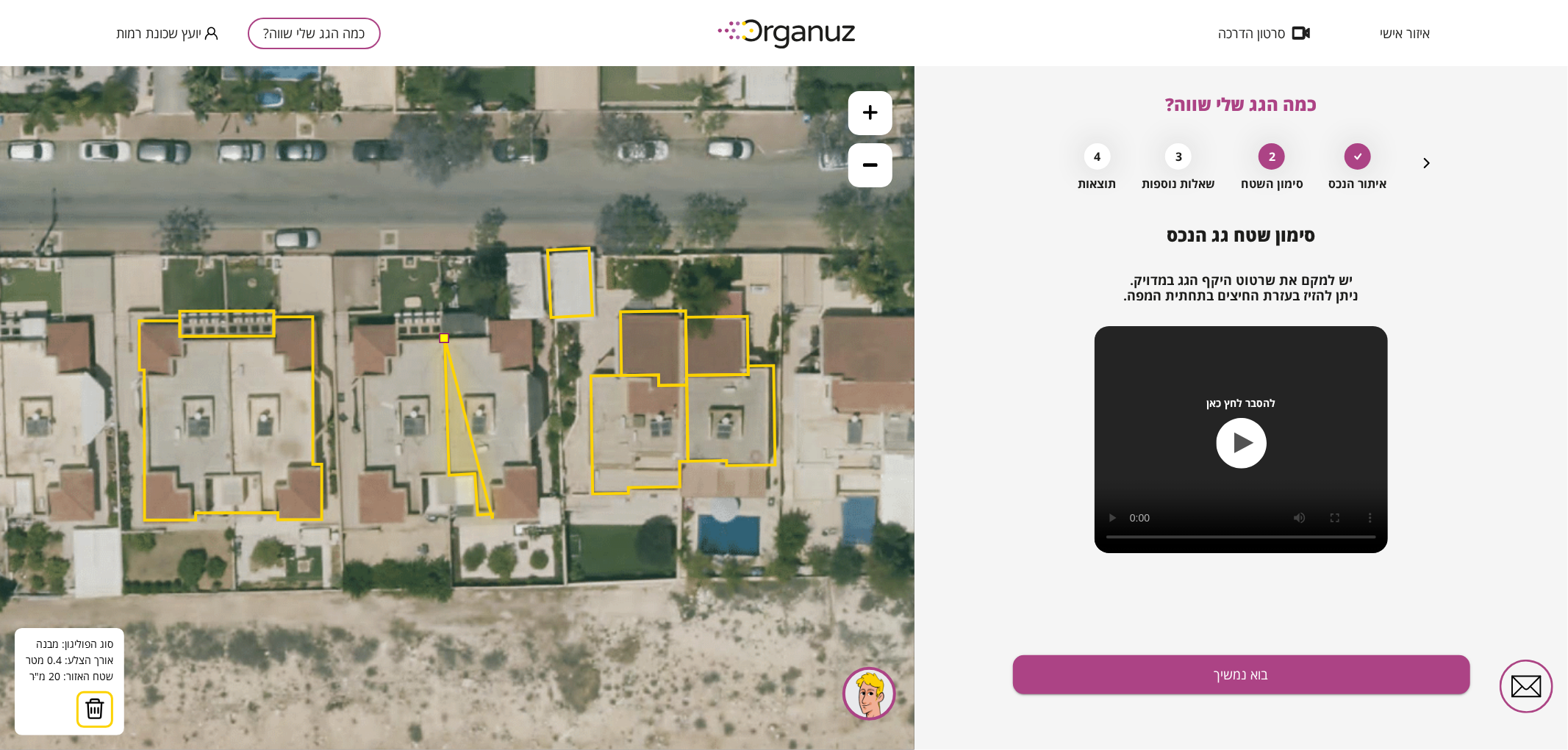
click at [492, 518] on icon at bounding box center [458, 411] width 1952 height 1951
click at [539, 516] on polygon at bounding box center [491, 428] width 94 height 180
click at [537, 465] on polygon at bounding box center [491, 428] width 94 height 180
click at [531, 465] on polygon at bounding box center [491, 428] width 94 height 180
click at [528, 371] on polygon at bounding box center [491, 428] width 94 height 180
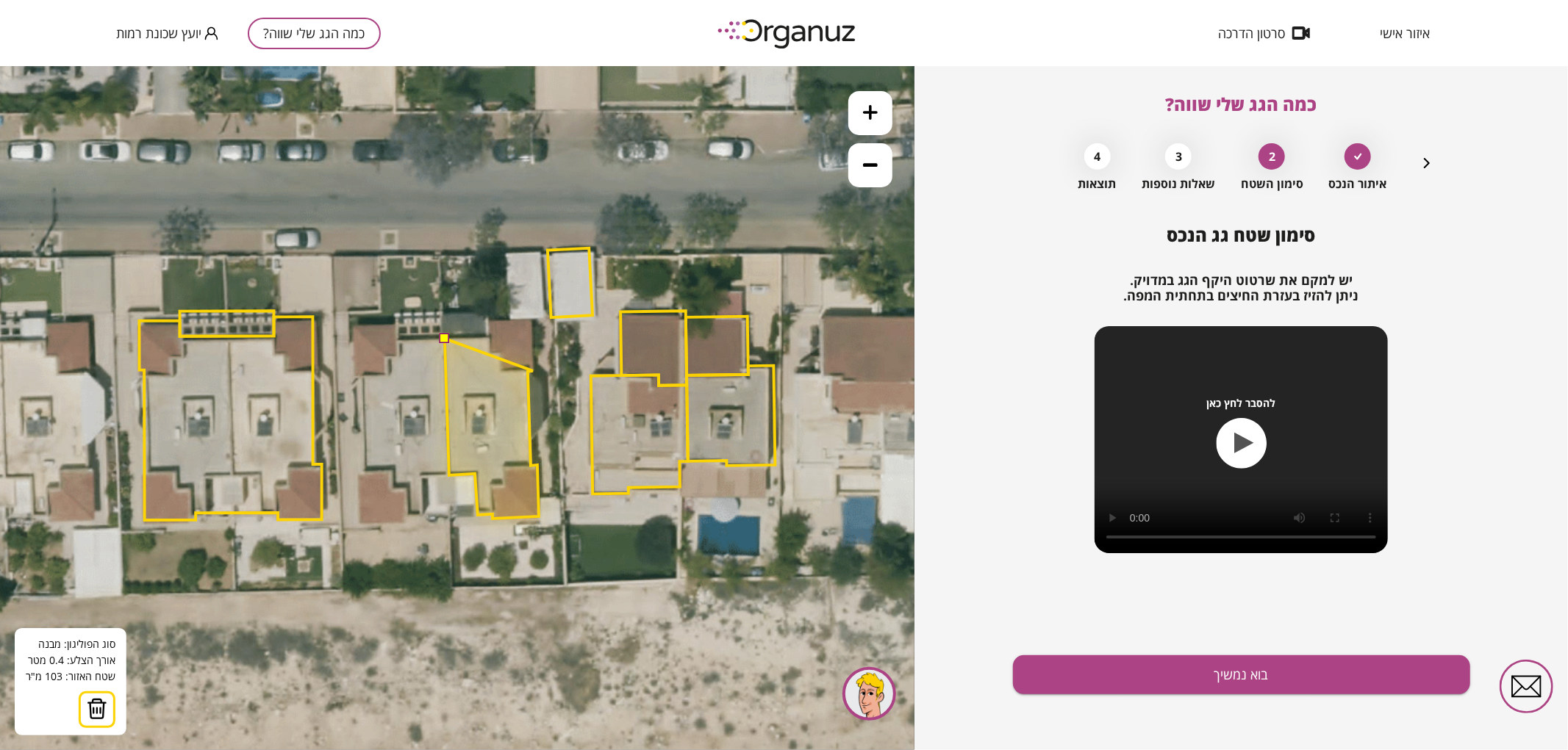
click at [533, 370] on icon at bounding box center [458, 411] width 1952 height 1951
click at [531, 319] on polygon at bounding box center [491, 418] width 94 height 200
click at [487, 319] on polygon at bounding box center [491, 418] width 94 height 200
click at [488, 338] on polygon at bounding box center [491, 418] width 94 height 200
click at [444, 338] on button at bounding box center [443, 336] width 10 height 10
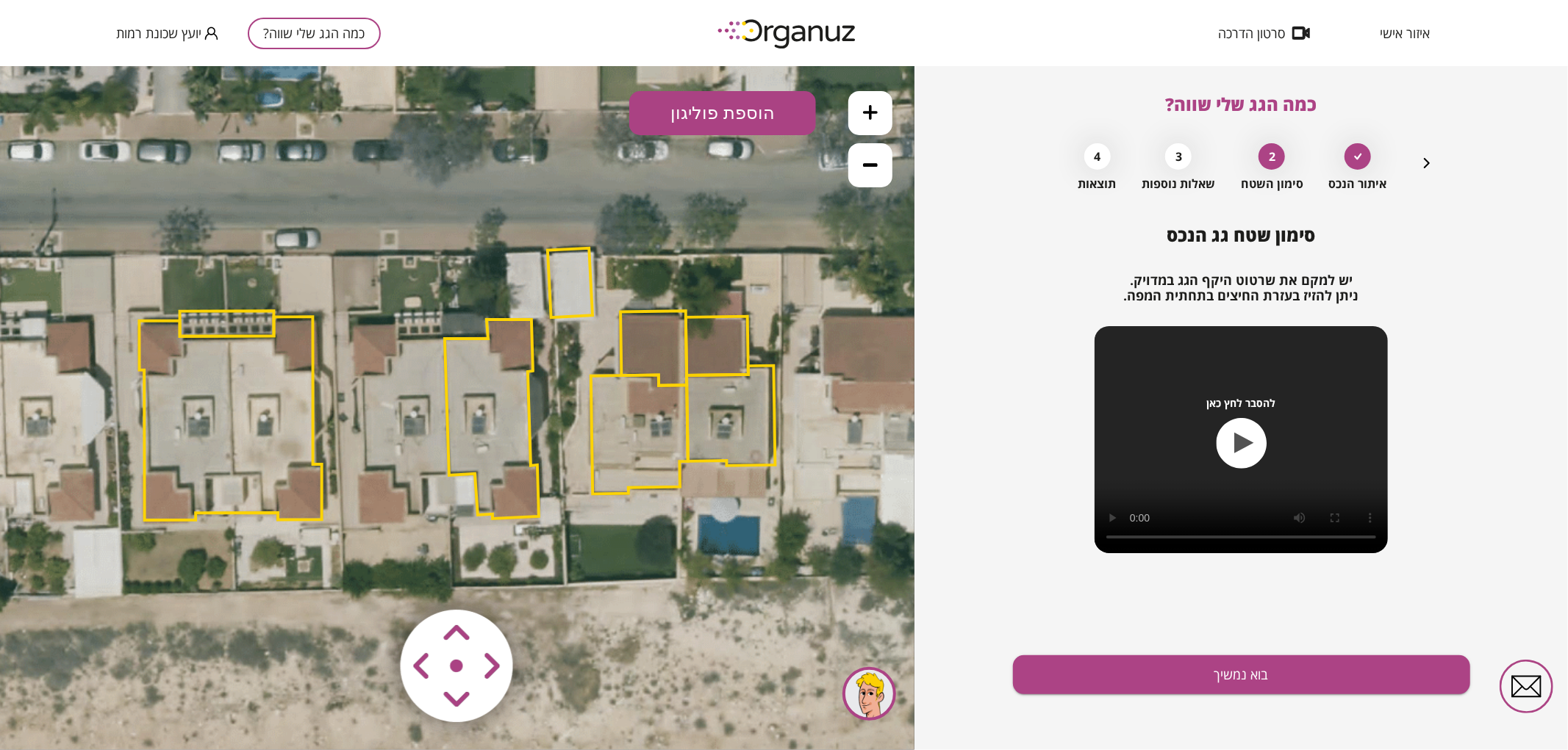
click at [469, 416] on polygon at bounding box center [491, 418] width 94 height 200
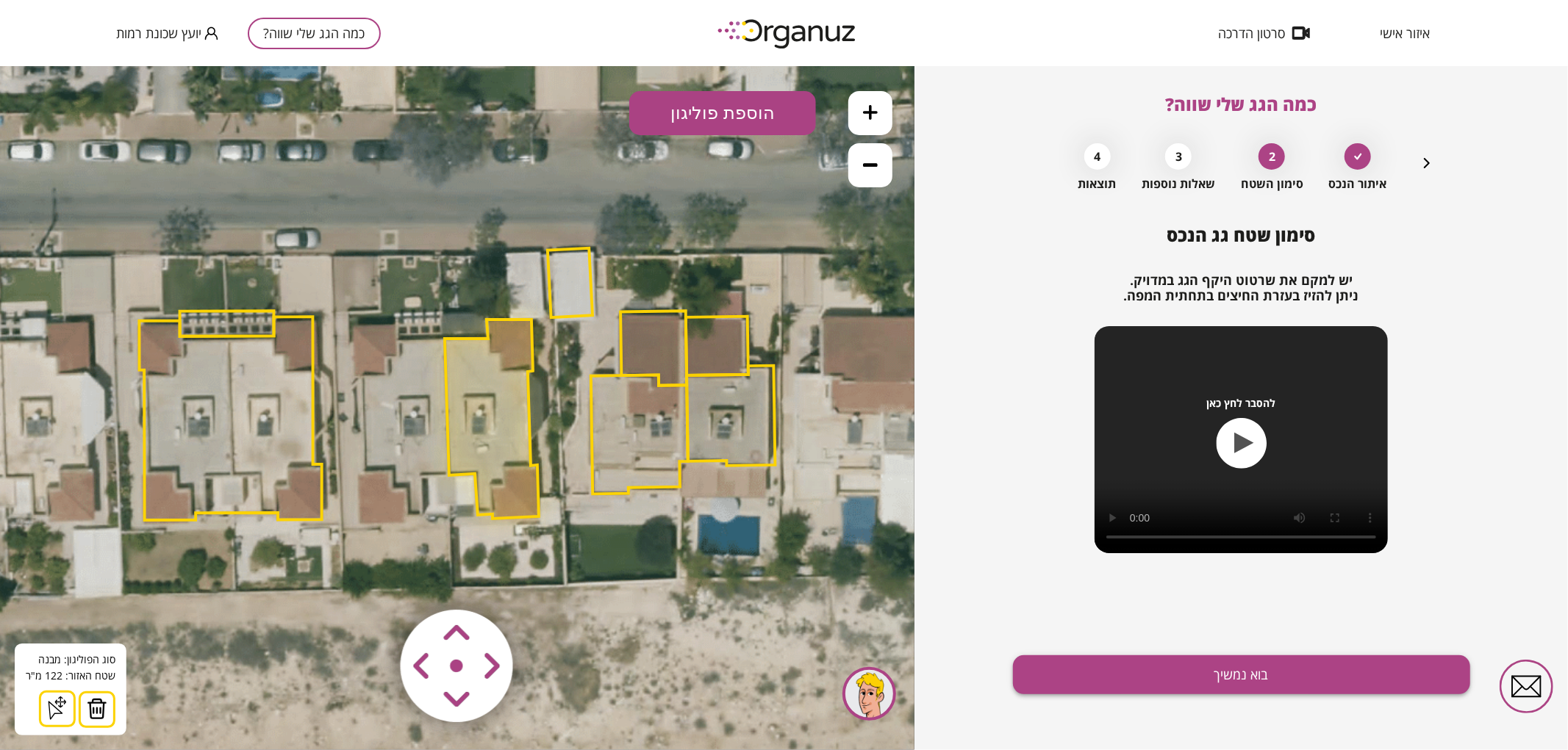
click at [1125, 680] on button "בוא נמשיך" at bounding box center [1242, 674] width 458 height 39
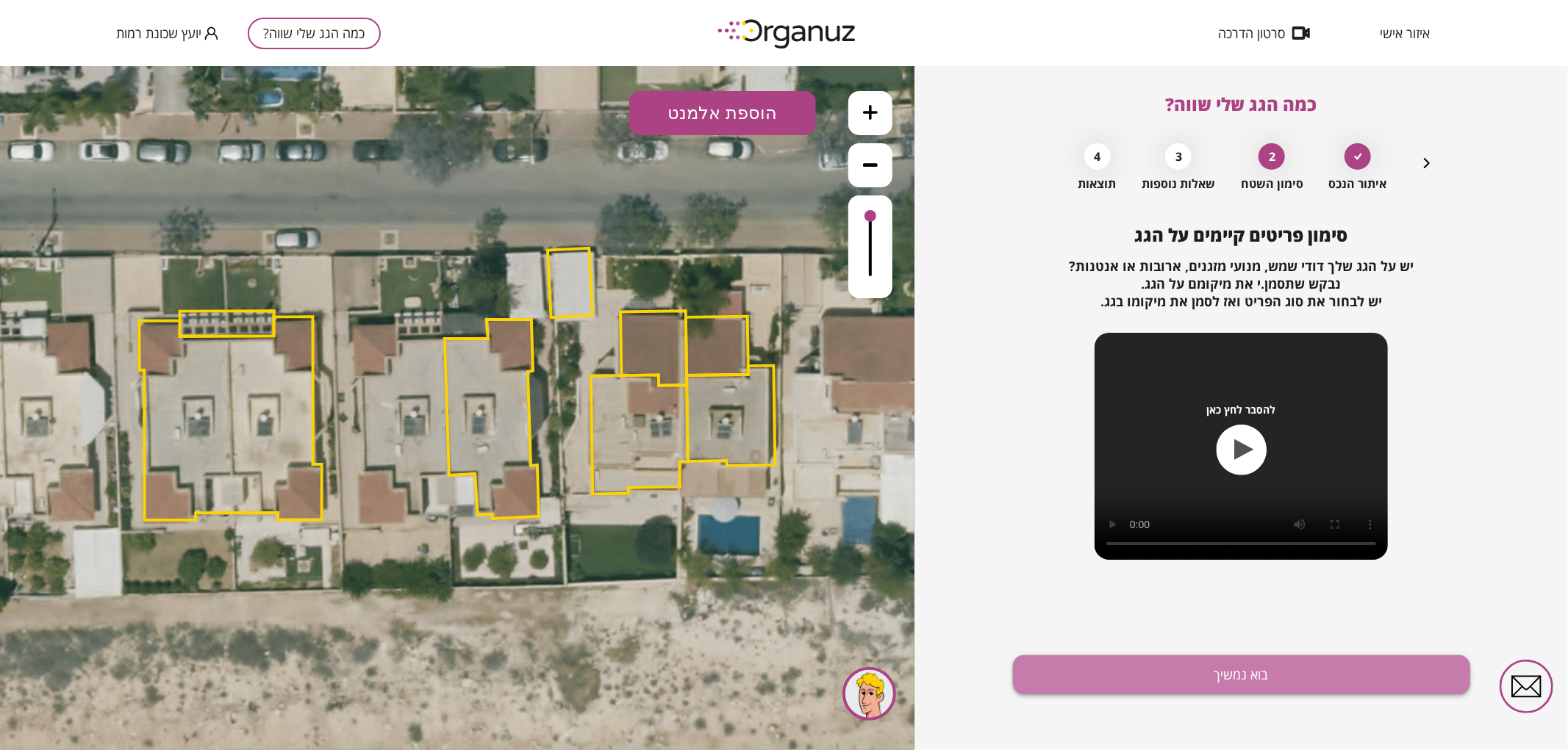
click at [1047, 658] on button "בוא נמשיך" at bounding box center [1242, 674] width 458 height 39
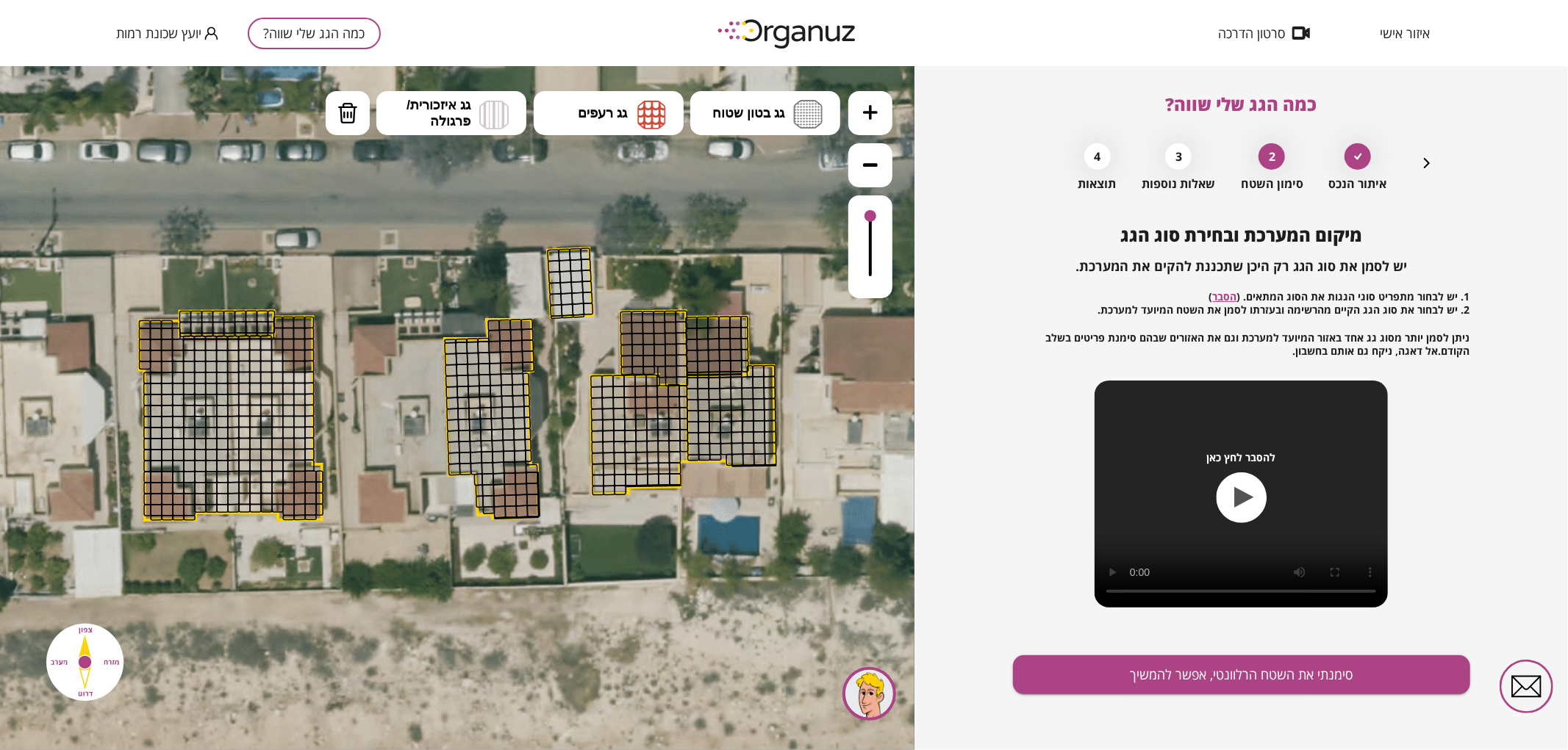
click at [882, 118] on button at bounding box center [871, 112] width 44 height 44
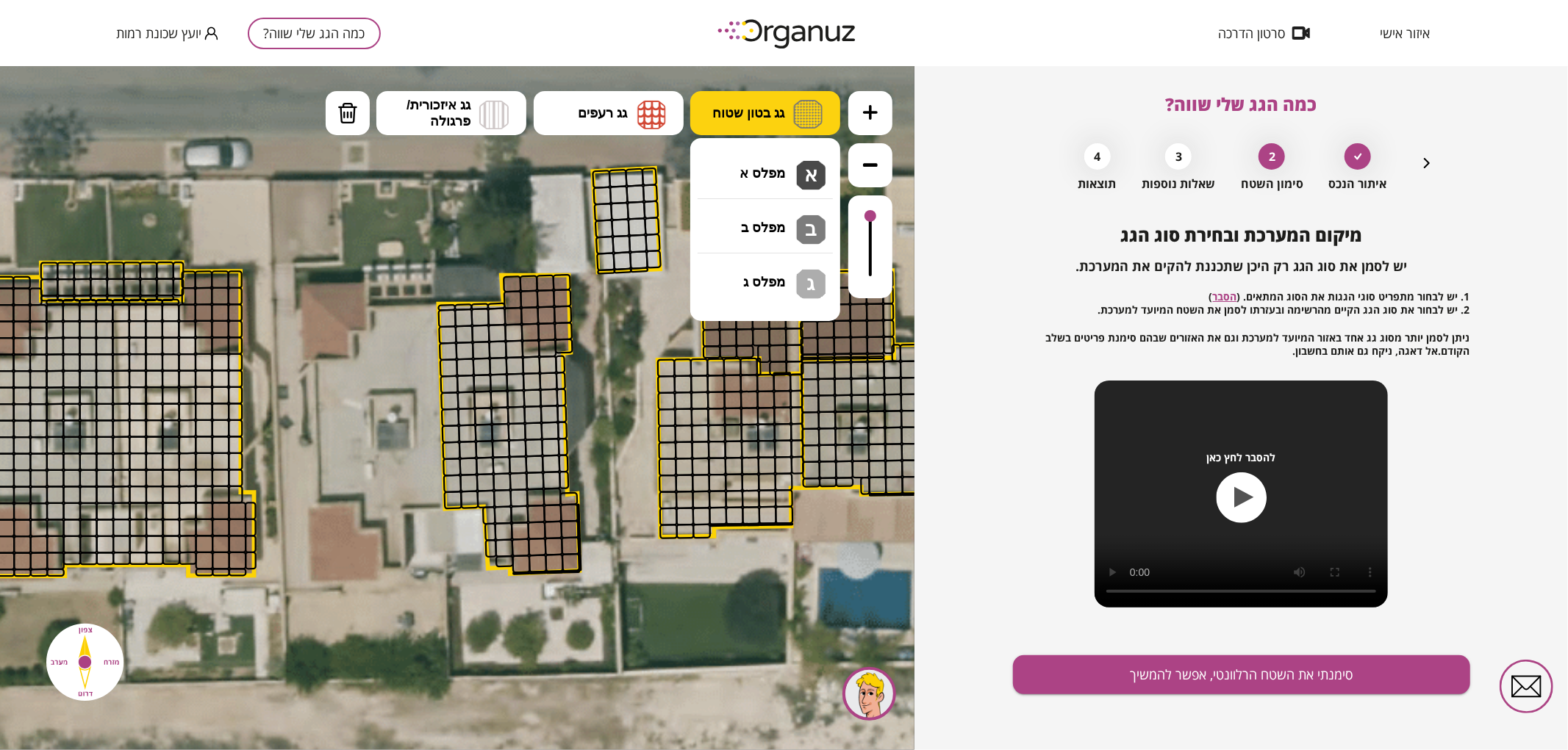
click at [823, 98] on button "גג בטון שטוח" at bounding box center [765, 112] width 150 height 44
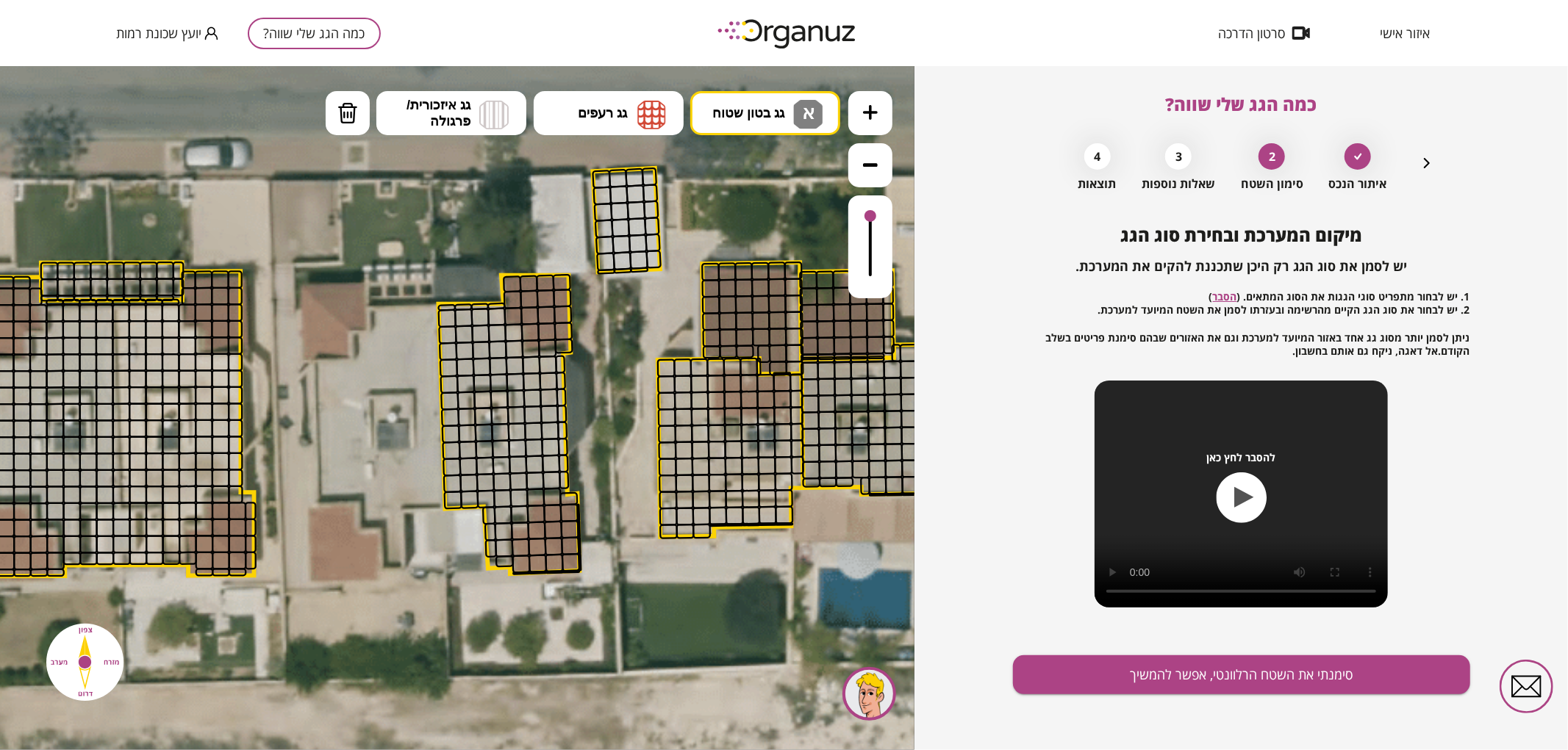
click at [791, 167] on div ".st0 { fill: #FFFFFF; } 0" at bounding box center [457, 407] width 914 height 684
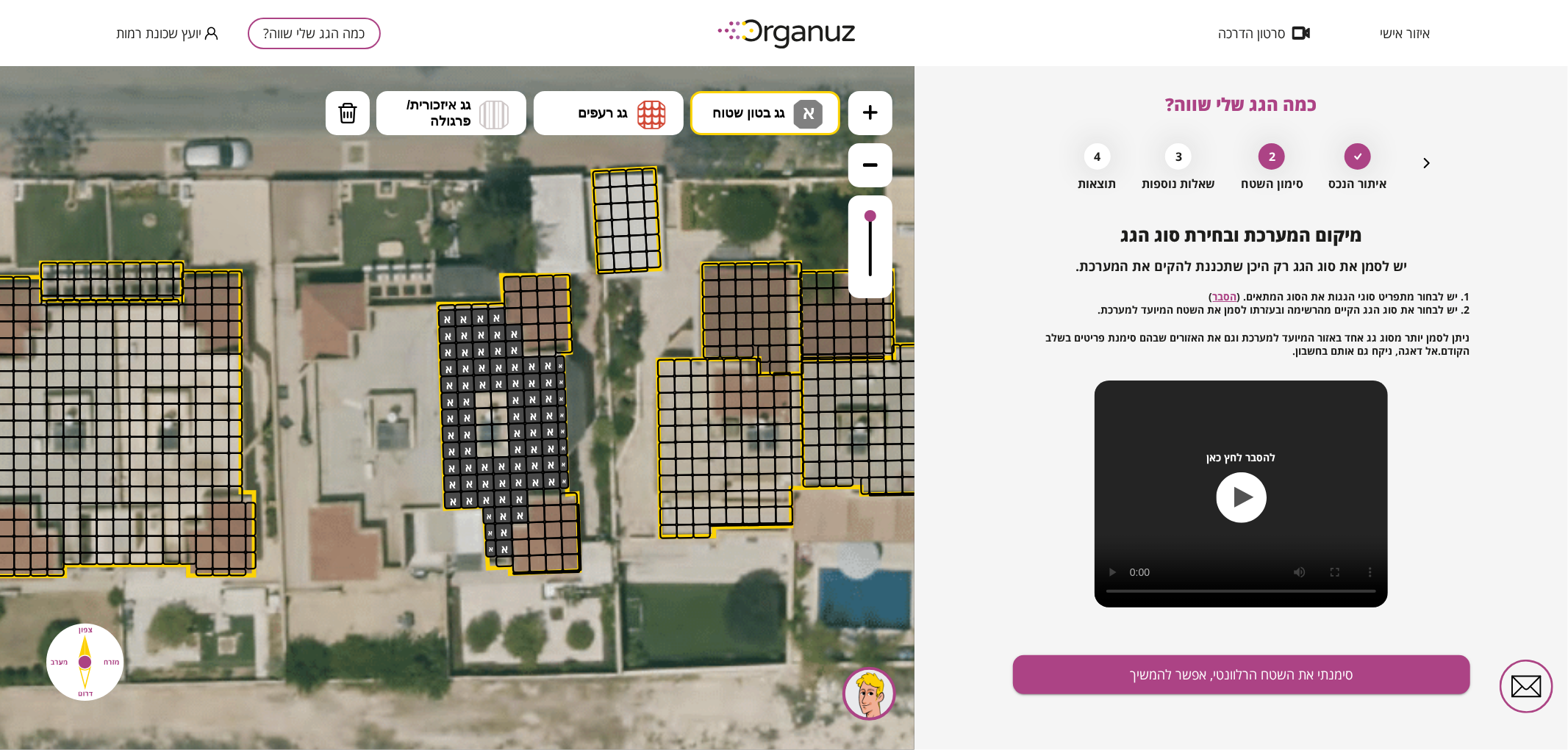
drag, startPoint x: 439, startPoint y: 317, endPoint x: 469, endPoint y: 397, distance: 85.4
click at [869, 111] on icon at bounding box center [871, 112] width 15 height 15
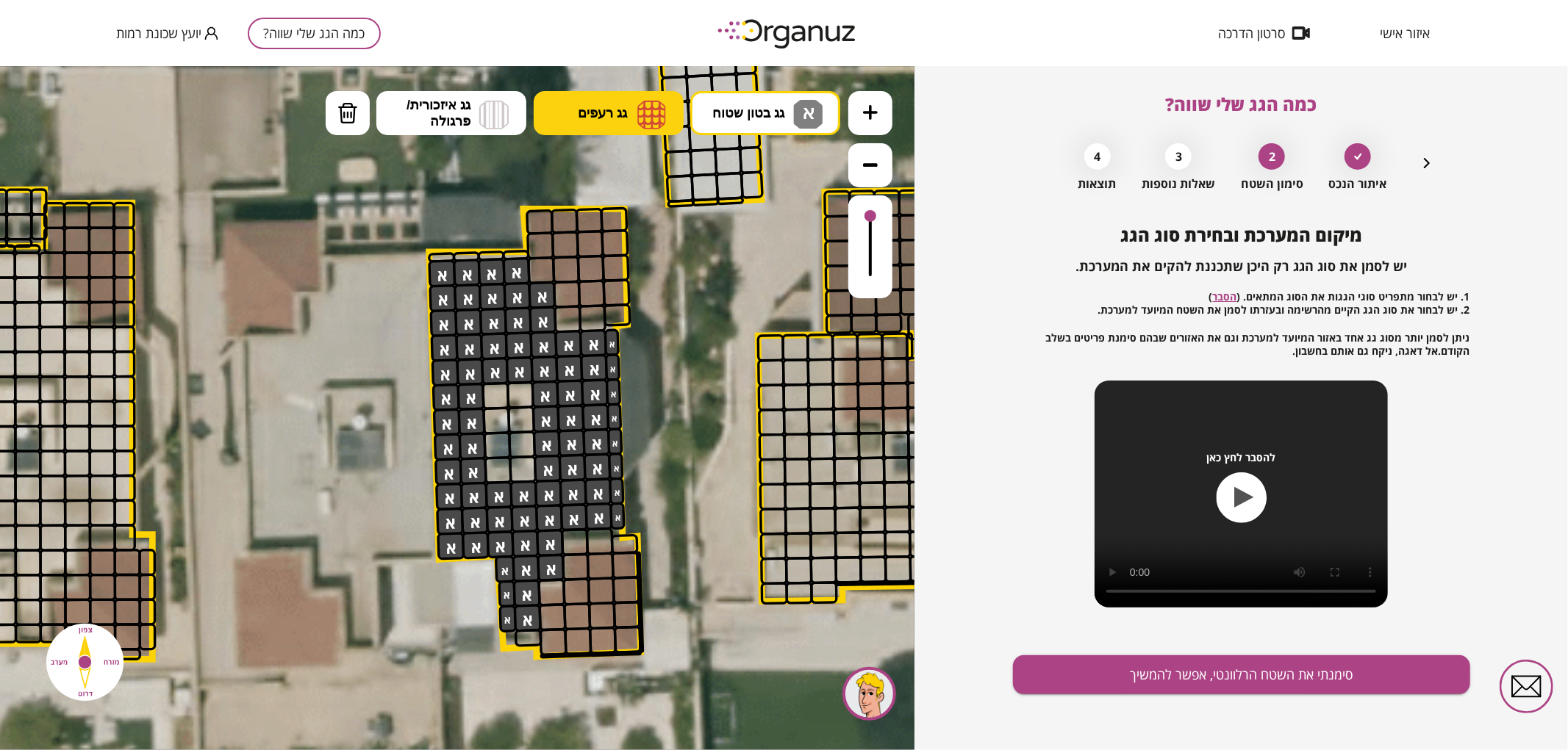
click at [640, 112] on img at bounding box center [651, 114] width 28 height 29
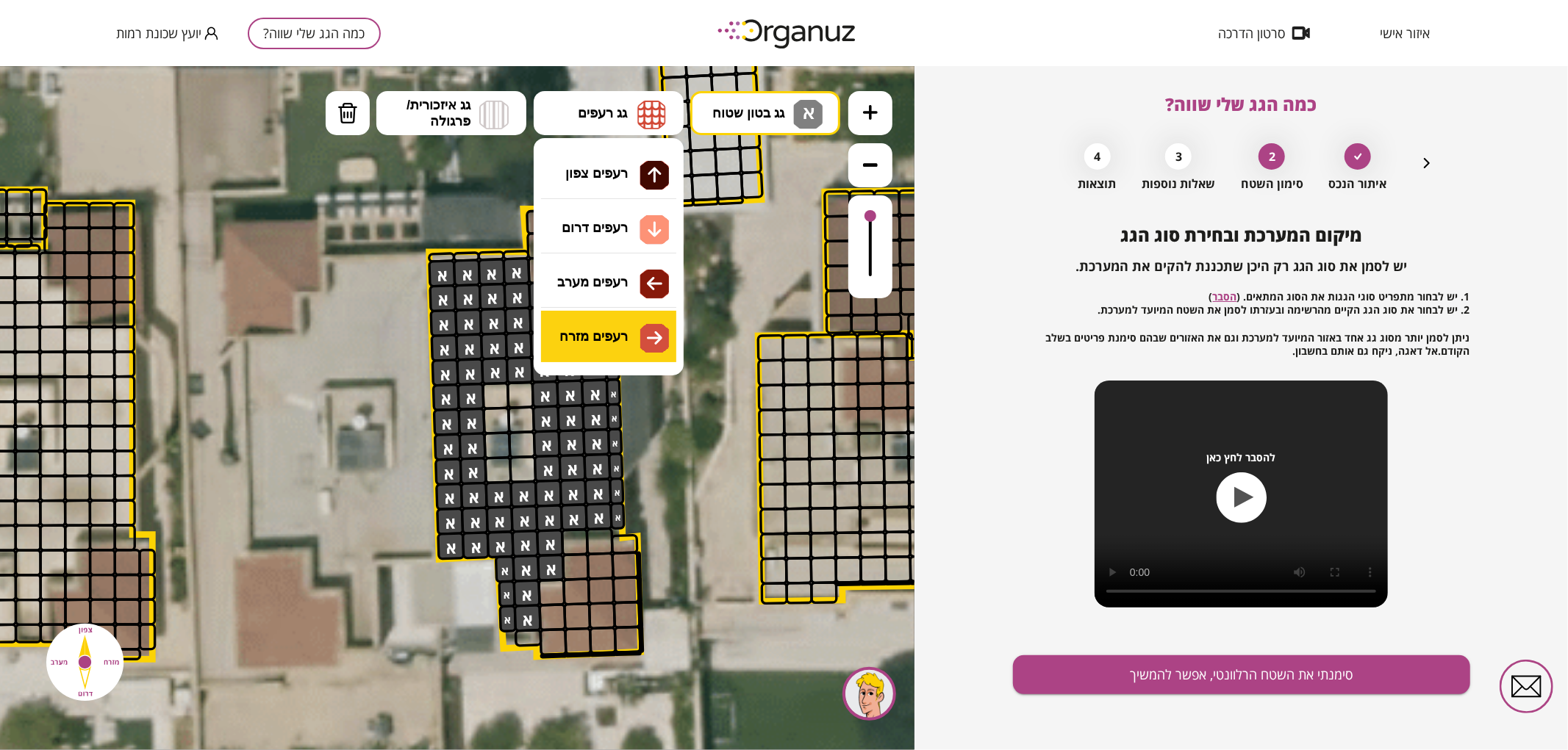
click at [598, 350] on div ".st0 { fill: #FFFFFF; } 0" at bounding box center [457, 407] width 914 height 684
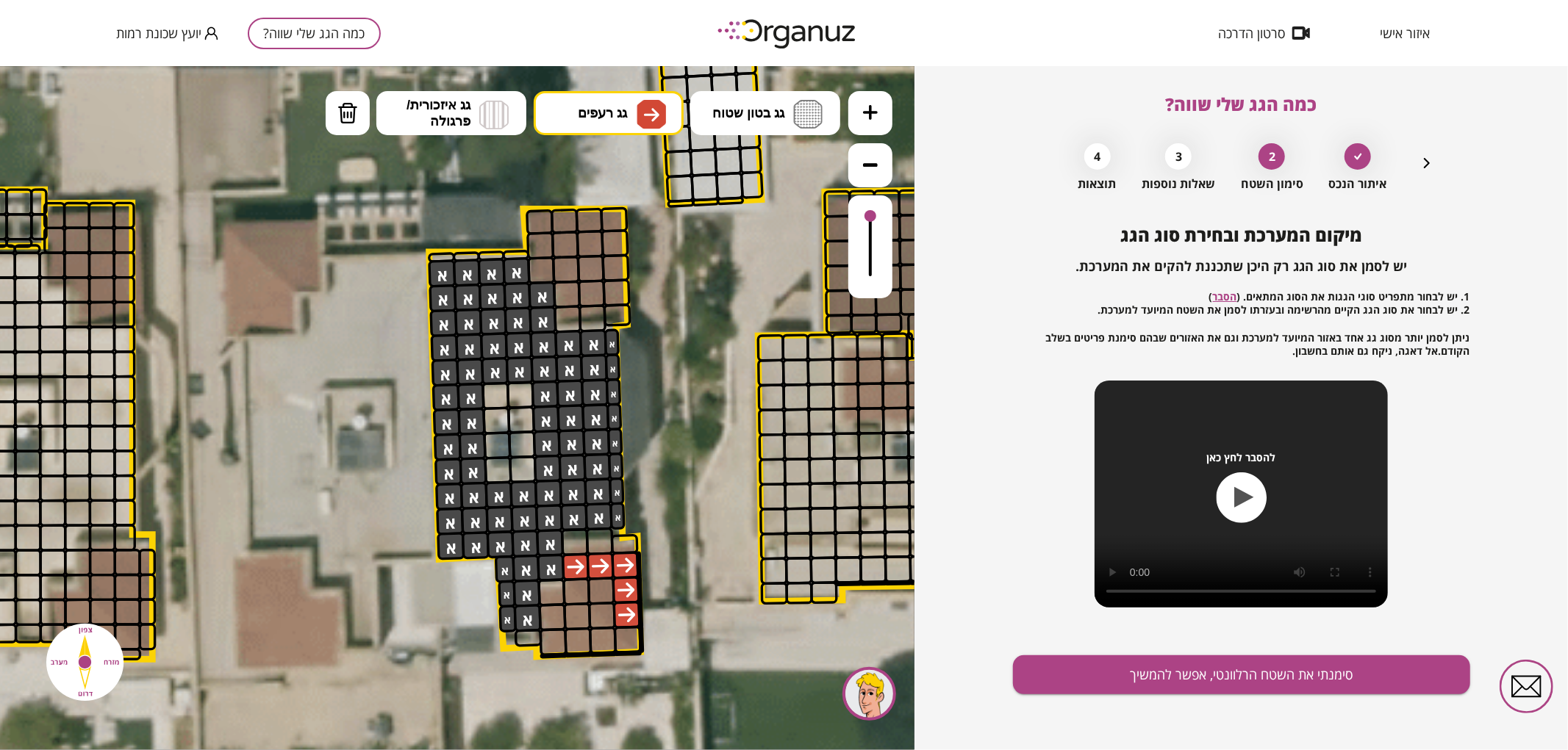
drag, startPoint x: 578, startPoint y: 566, endPoint x: 633, endPoint y: 612, distance: 71.7
click at [605, 588] on div at bounding box center [601, 590] width 28 height 28
click at [640, 119] on img at bounding box center [651, 114] width 29 height 29
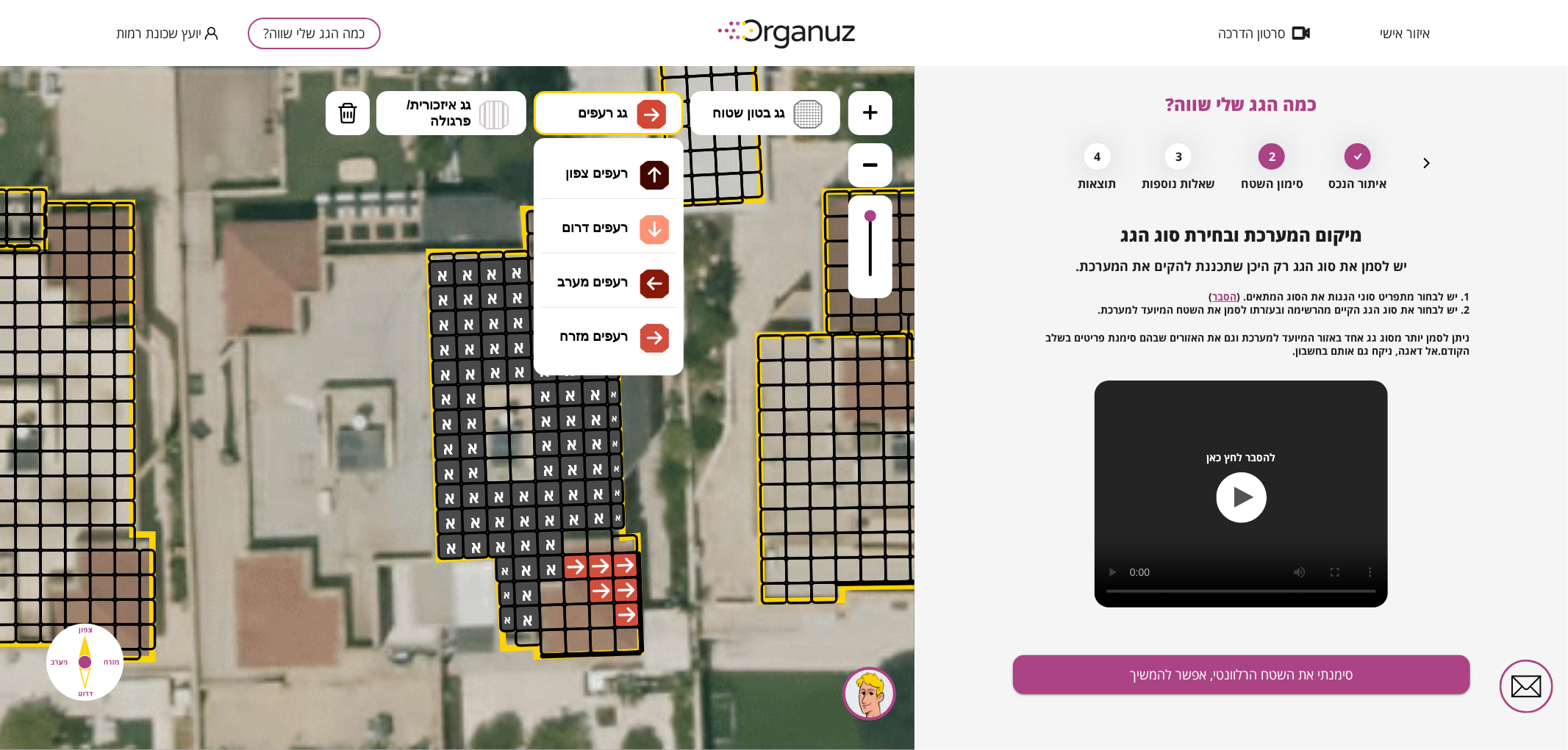
drag, startPoint x: 624, startPoint y: 227, endPoint x: 628, endPoint y: 325, distance: 98.1
click at [626, 230] on div ".st0 { fill: #FFFFFF; } 0" at bounding box center [457, 407] width 914 height 684
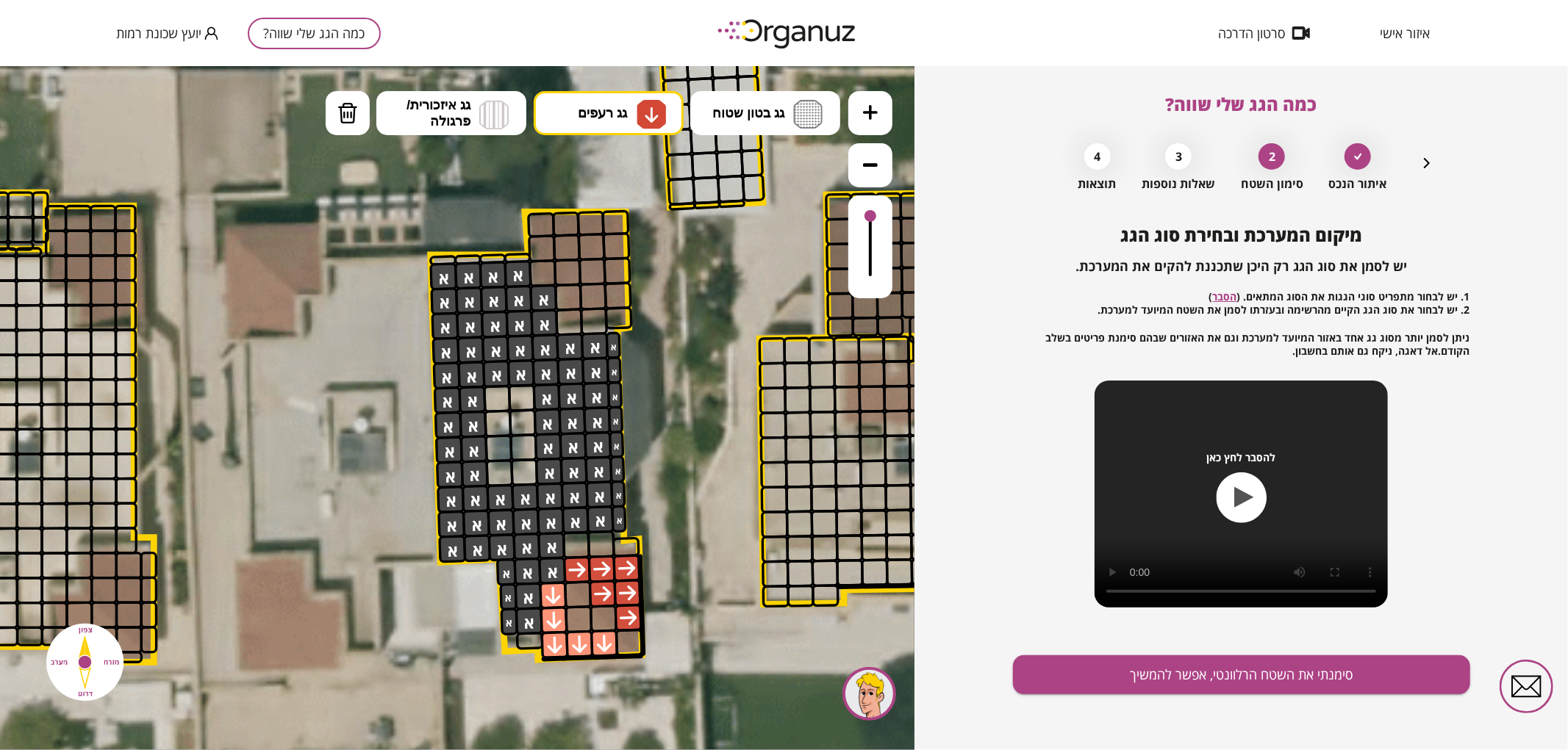
drag, startPoint x: 554, startPoint y: 598, endPoint x: 598, endPoint y: 641, distance: 61.5
click at [572, 622] on div at bounding box center [578, 619] width 28 height 28
click at [1150, 677] on button "סימנתי את השטח הרלוונטי, אפשר להמשיך" at bounding box center [1242, 674] width 458 height 39
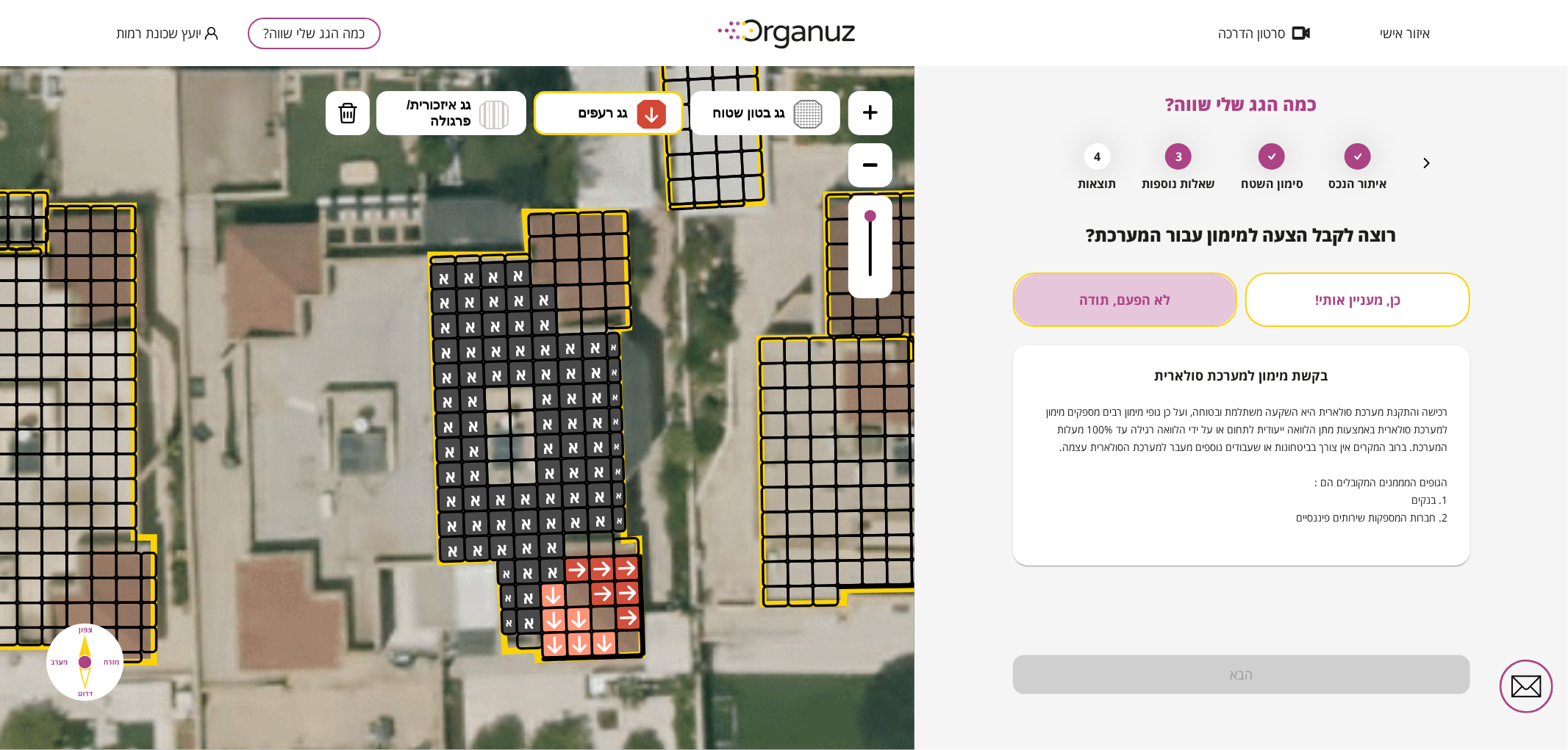
drag, startPoint x: 1152, startPoint y: 303, endPoint x: 1186, endPoint y: 376, distance: 80.5
click at [1157, 305] on button "לא הפעם, תודה" at bounding box center [1125, 300] width 225 height 55
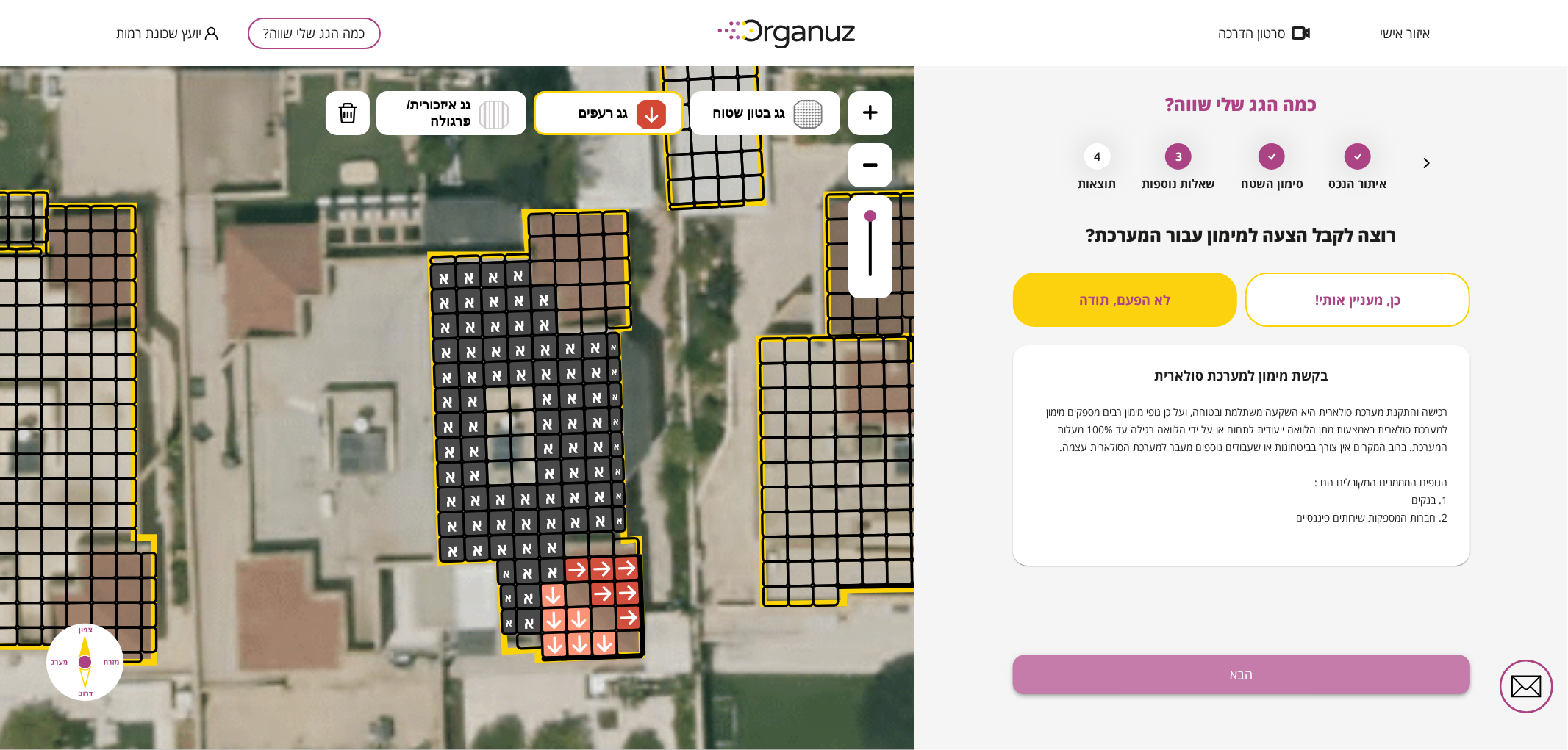
click at [1167, 680] on button "הבא" at bounding box center [1242, 674] width 458 height 39
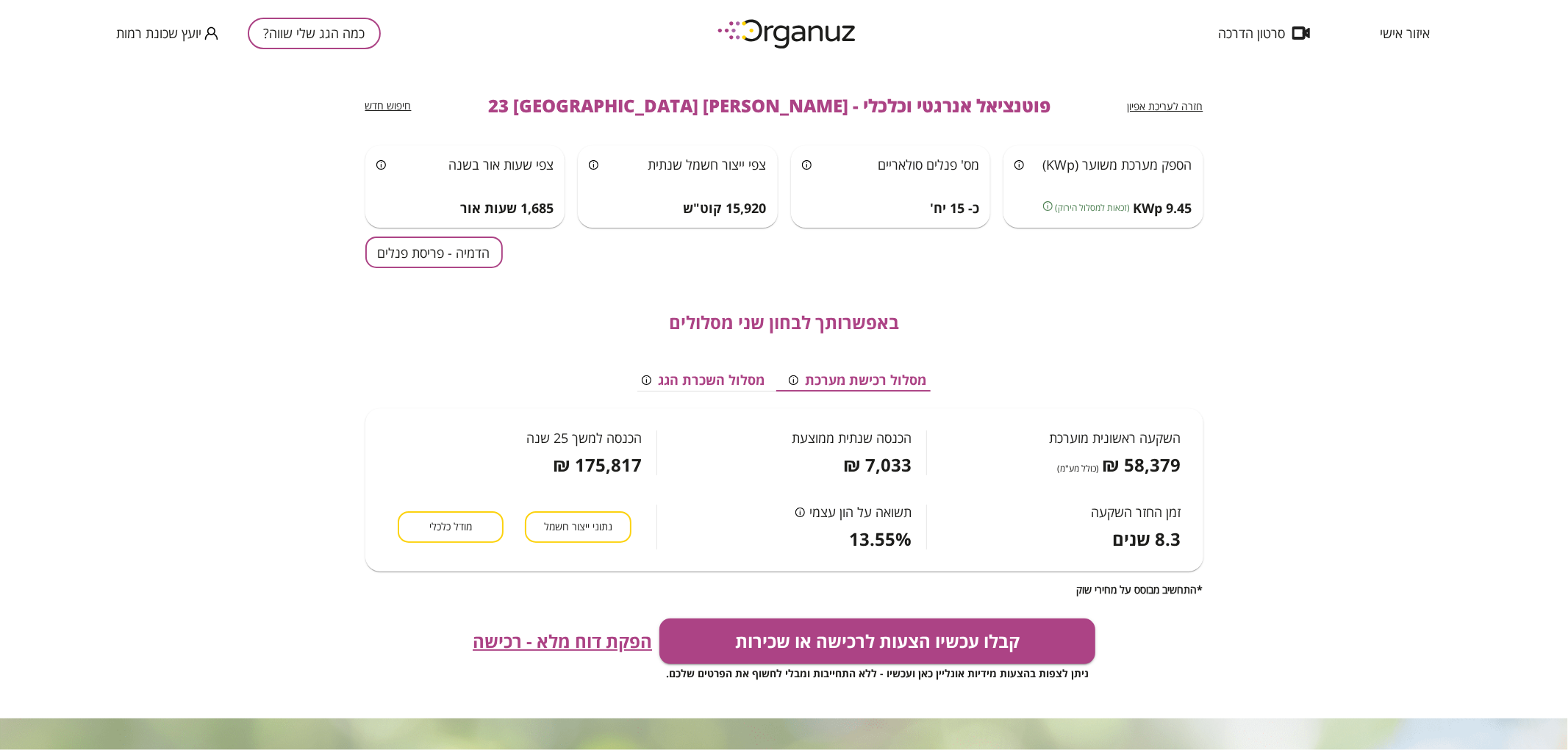
click at [429, 249] on button "הדמיה - פריסת פנלים" at bounding box center [434, 252] width 138 height 32
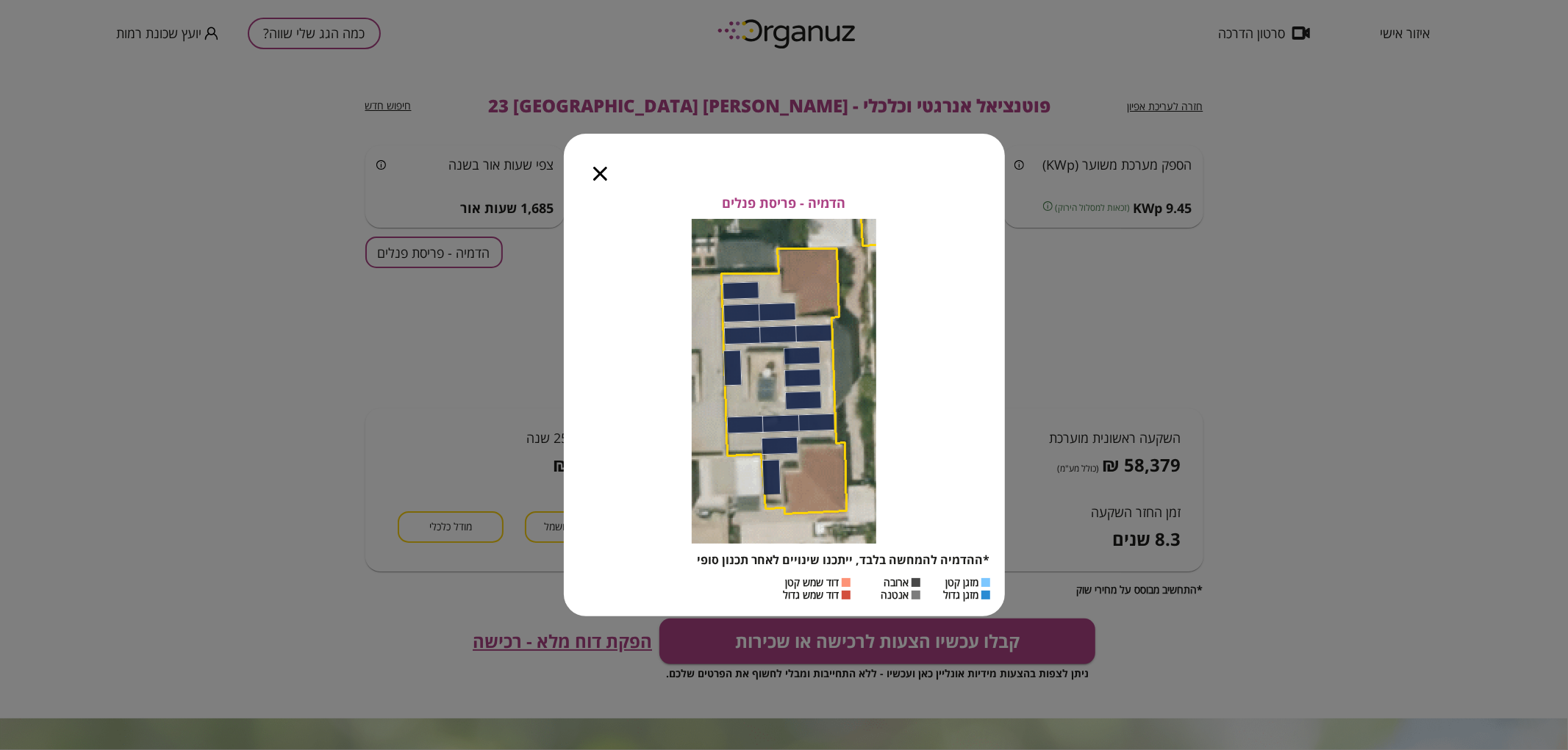
click at [591, 178] on div at bounding box center [600, 165] width 73 height 62
click at [594, 178] on icon "button" at bounding box center [600, 173] width 14 height 14
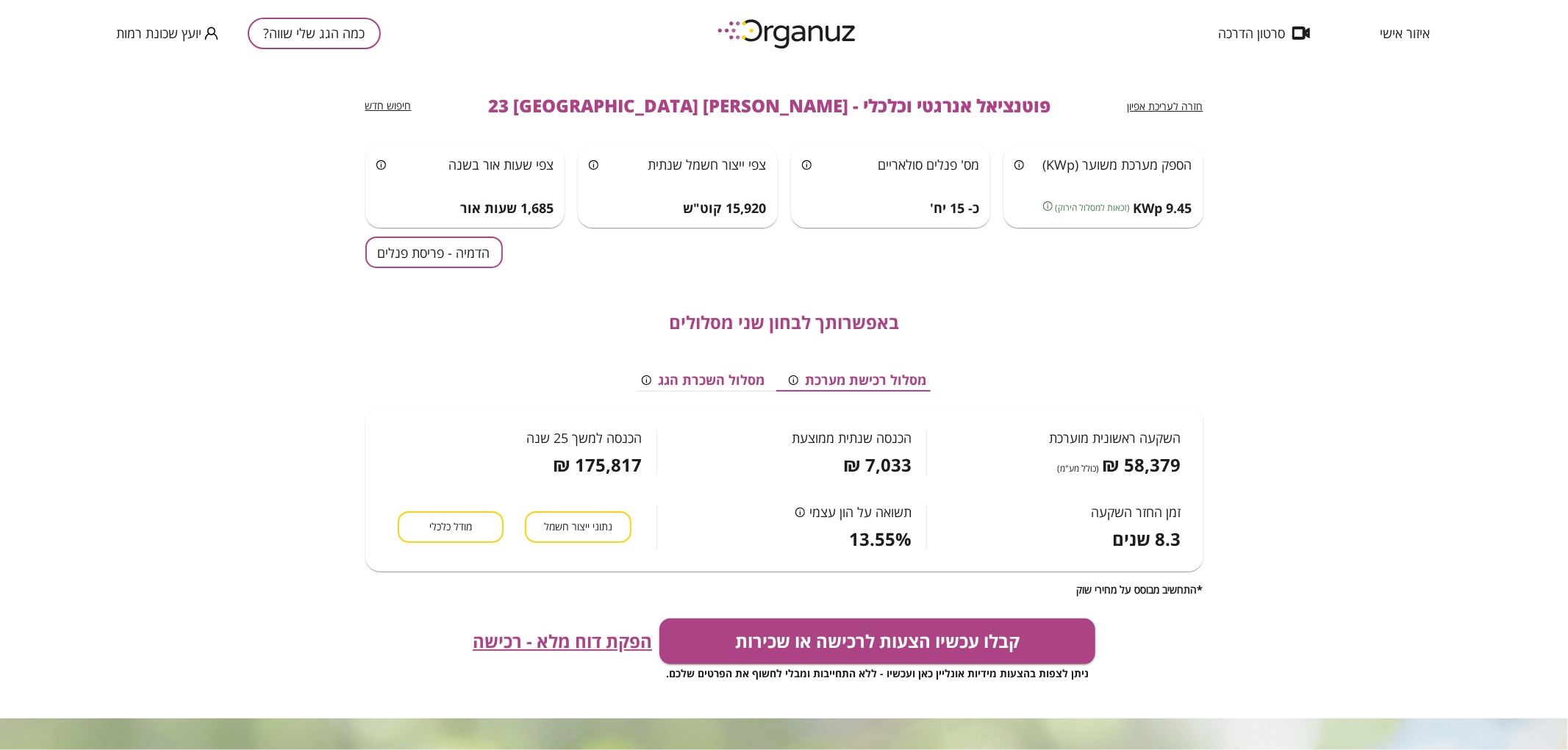
click at [354, 37] on button "כמה הגג שלי שווה?" at bounding box center [315, 33] width 133 height 32
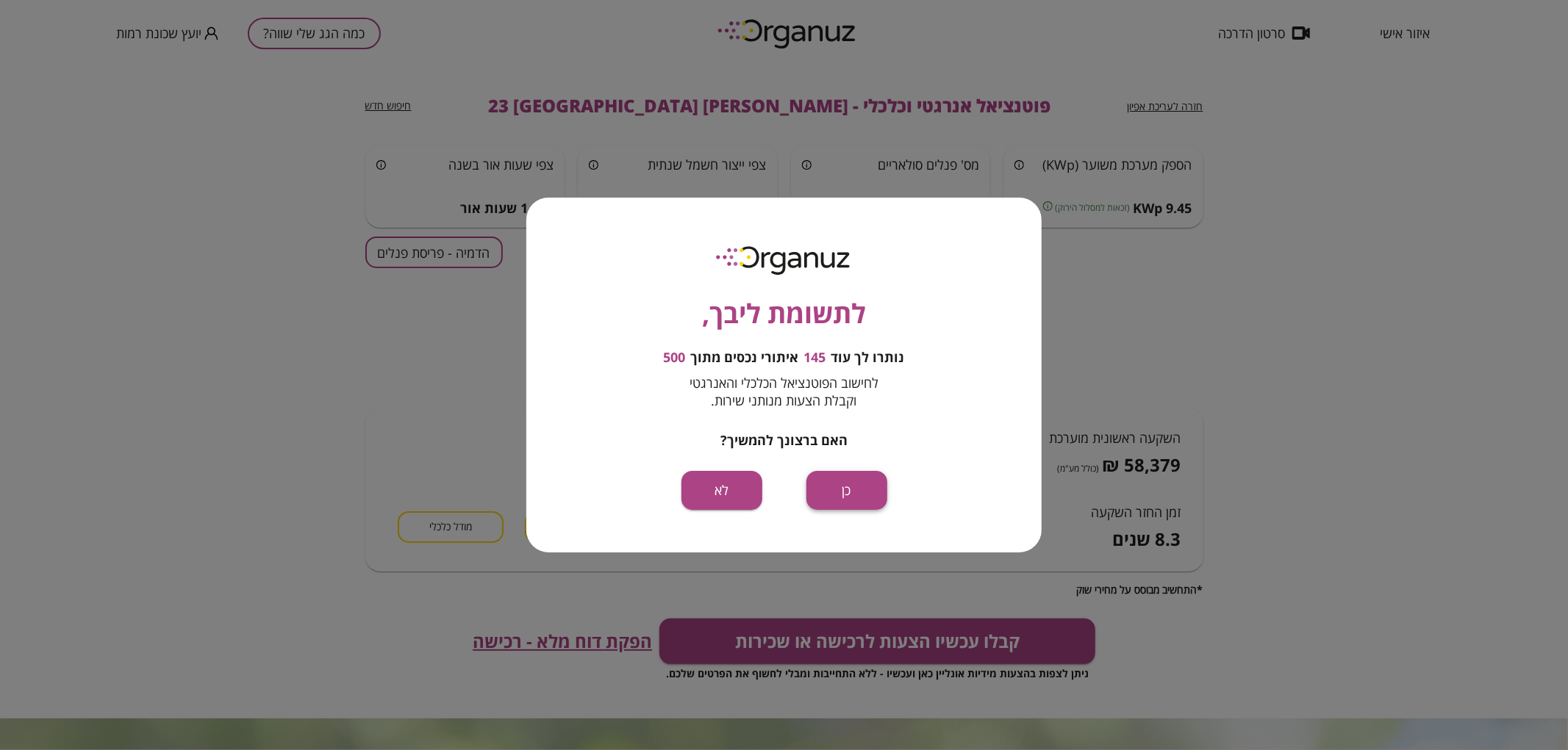
click at [863, 491] on button "כן" at bounding box center [847, 490] width 81 height 39
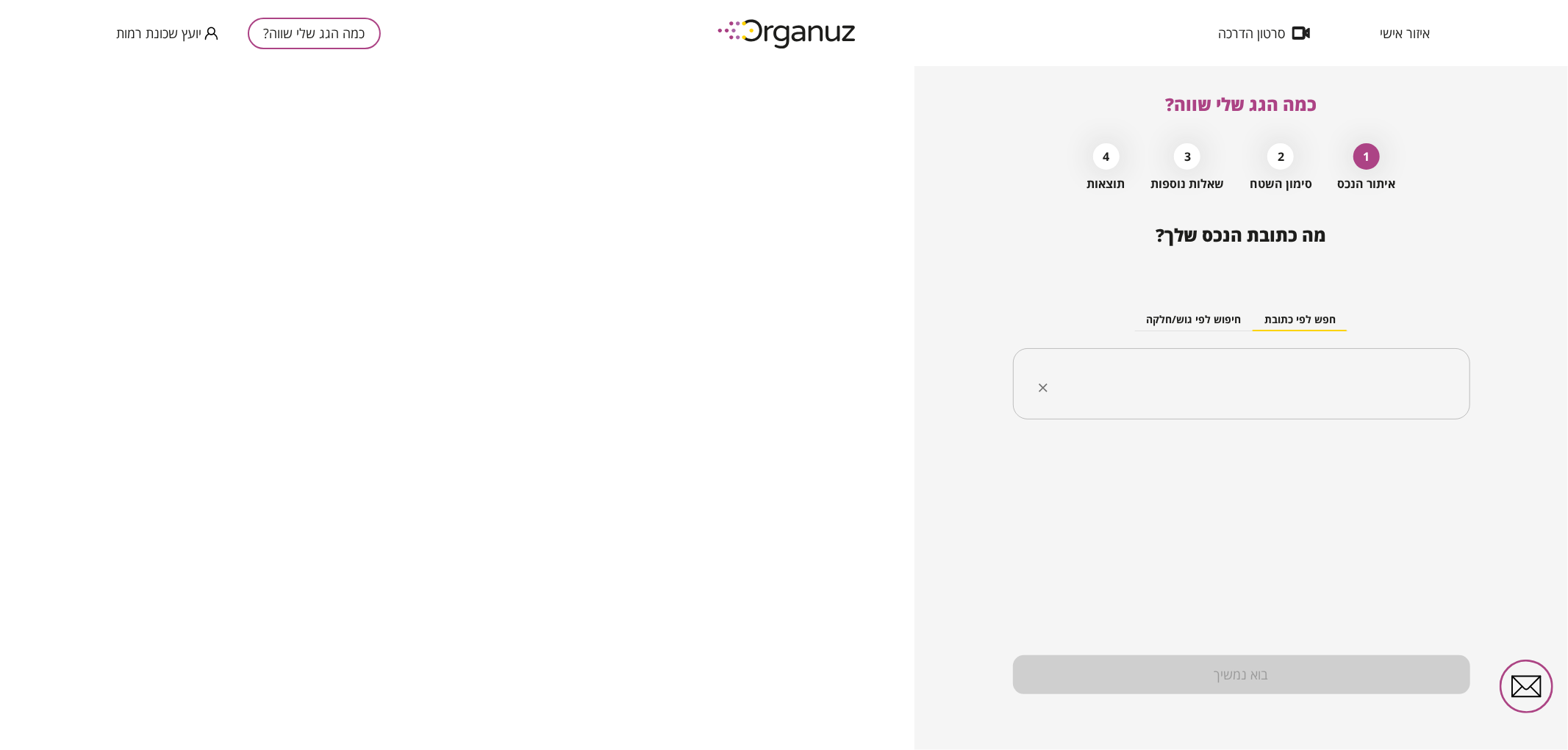
click at [1147, 362] on div "​" at bounding box center [1242, 384] width 458 height 72
click at [1269, 476] on ul "[PERSON_NAME] 25 [GEOGRAPHIC_DATA]" at bounding box center [1242, 458] width 419 height 38
click at [1247, 461] on li "[PERSON_NAME] 25 [GEOGRAPHIC_DATA]" at bounding box center [1242, 458] width 419 height 26
type input "**********"
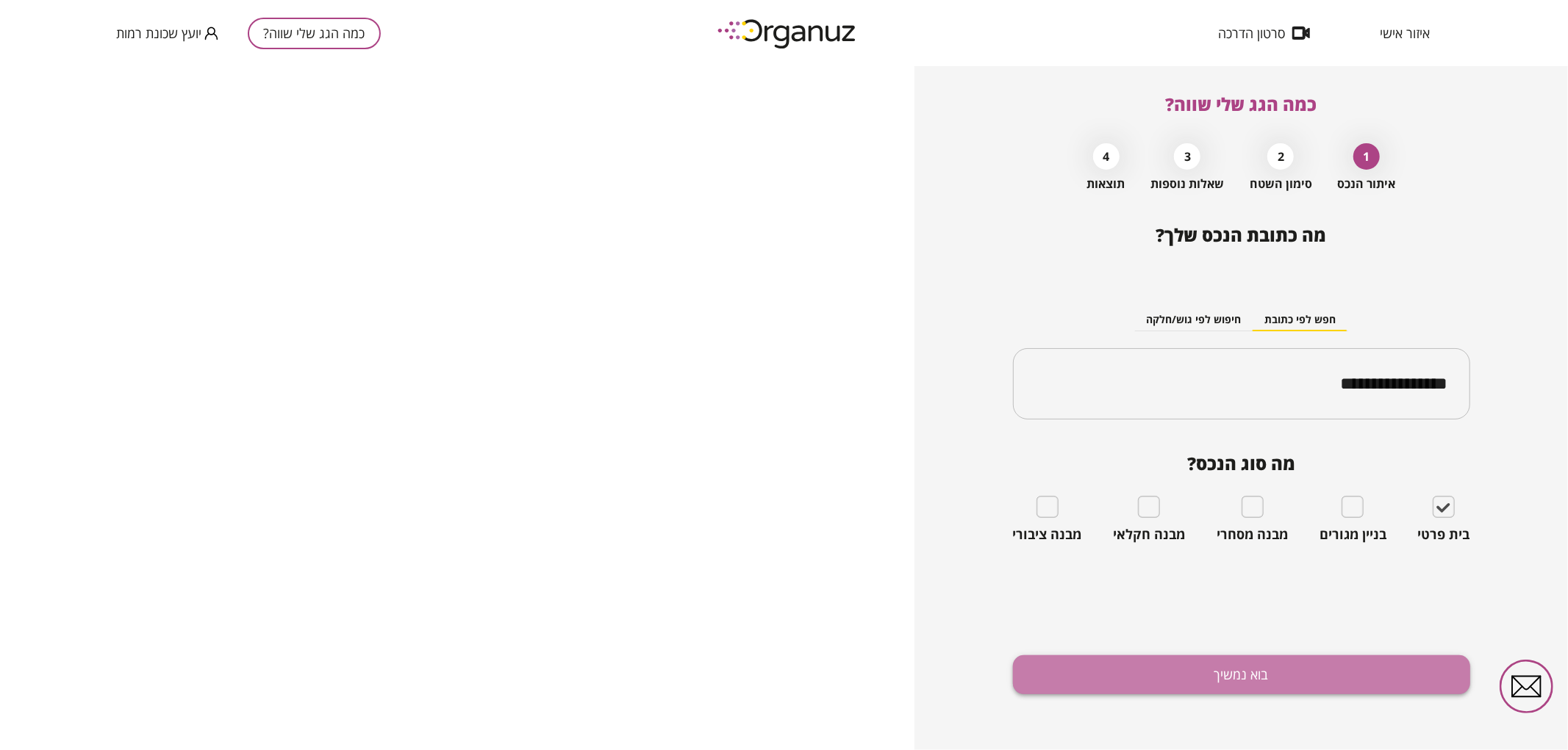
click at [1300, 683] on button "בוא נמשיך" at bounding box center [1242, 674] width 458 height 39
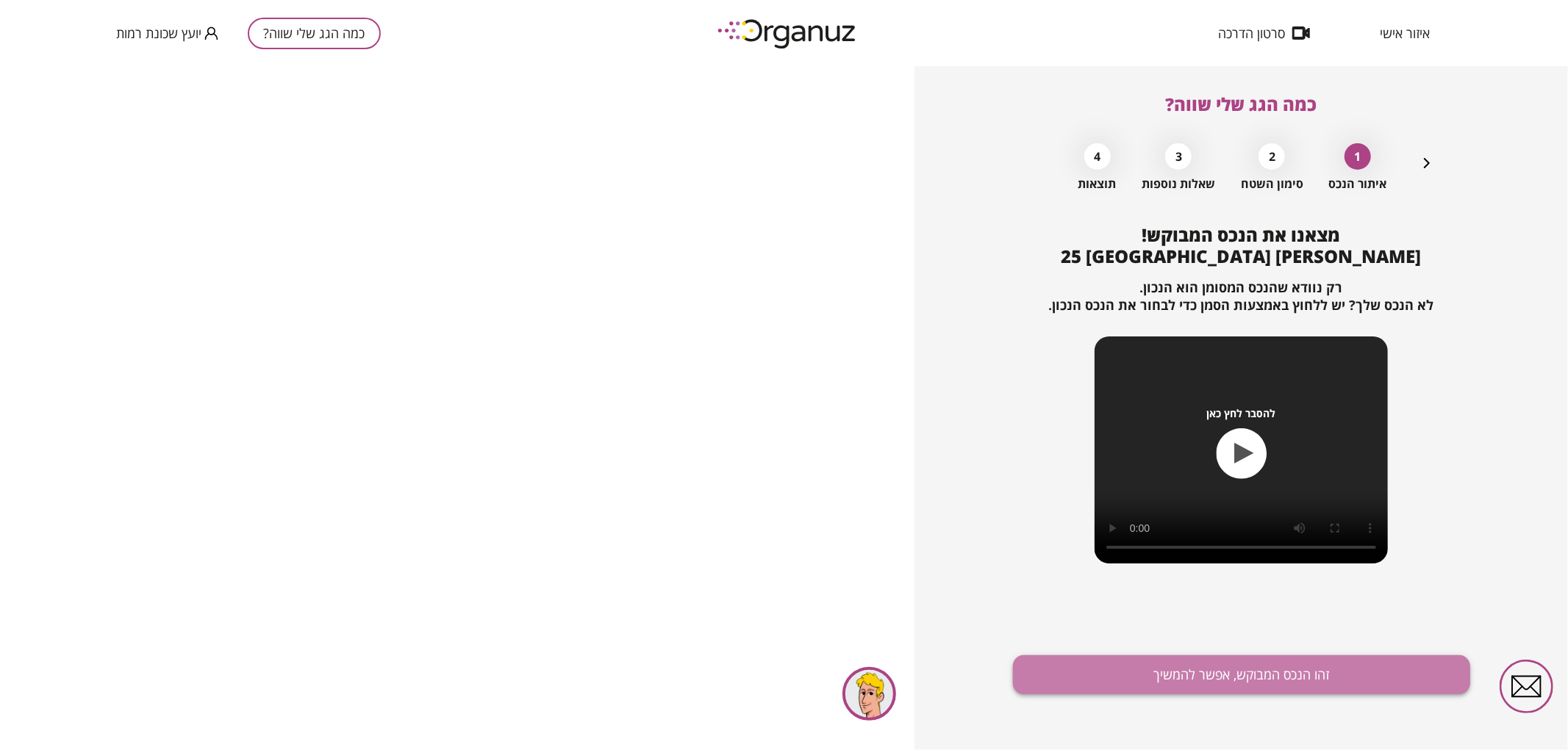
click at [1228, 671] on button "זהו הנכס המבוקש, אפשר להמשיך" at bounding box center [1242, 674] width 458 height 39
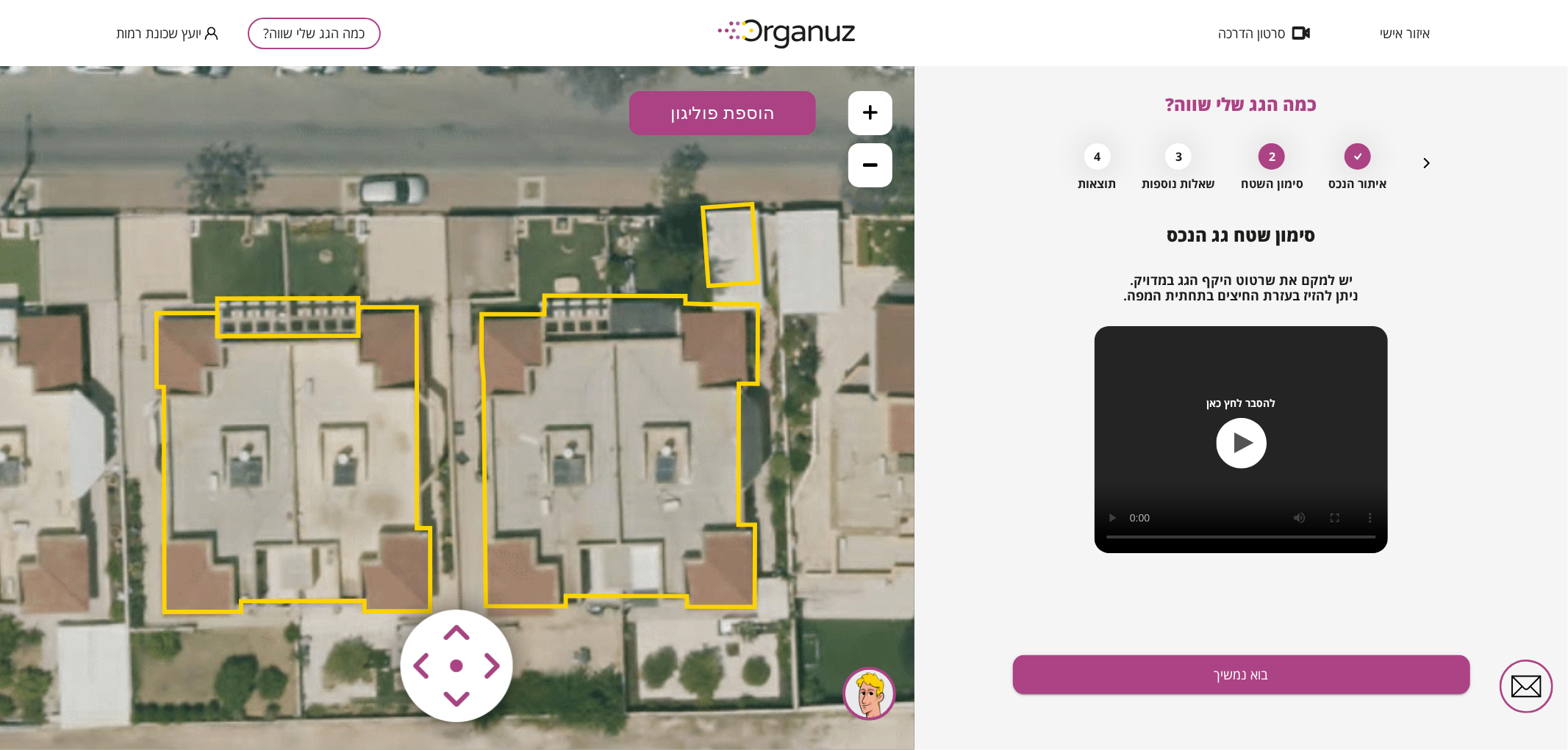
click at [854, 158] on button at bounding box center [871, 164] width 44 height 44
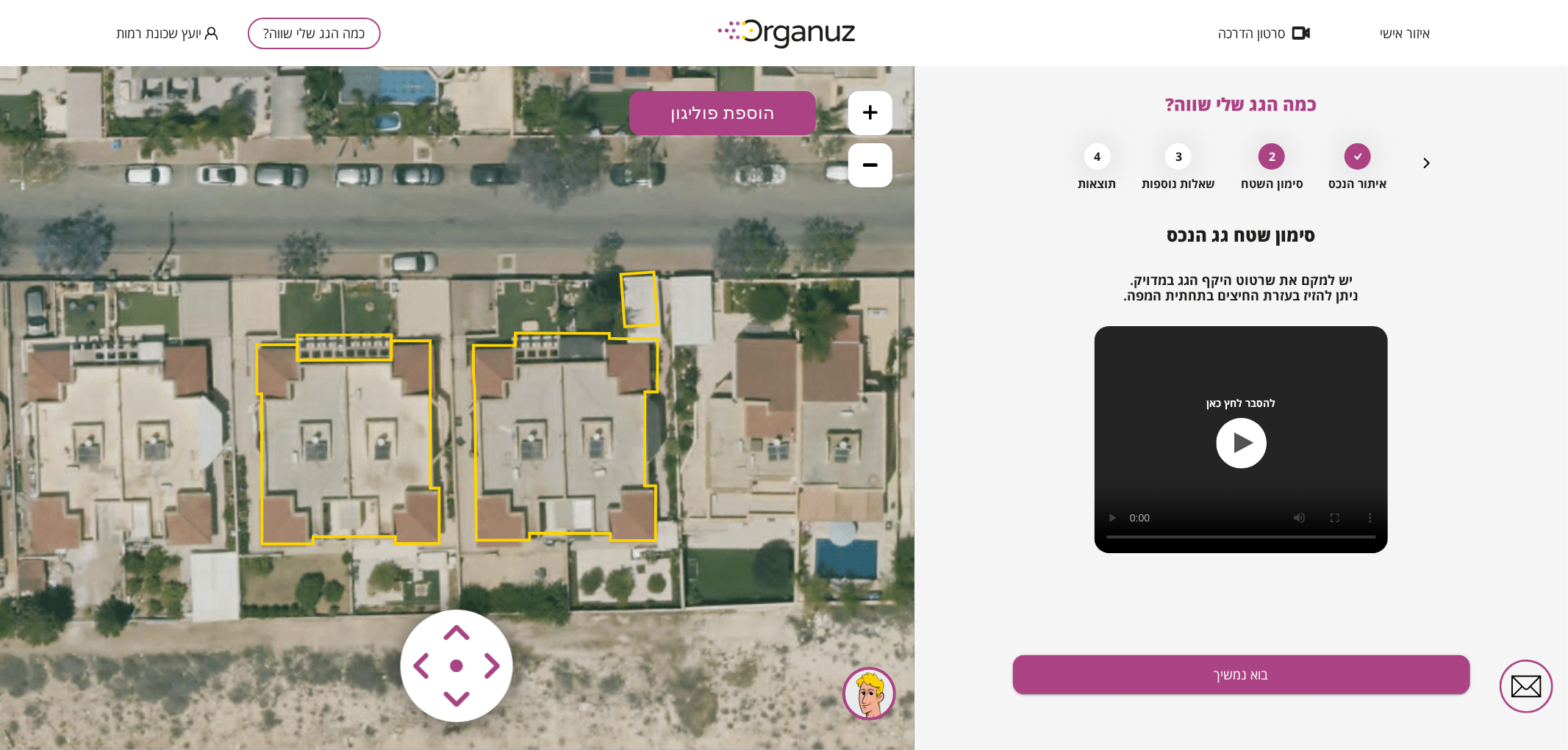
click at [607, 429] on polygon at bounding box center [565, 437] width 184 height 208
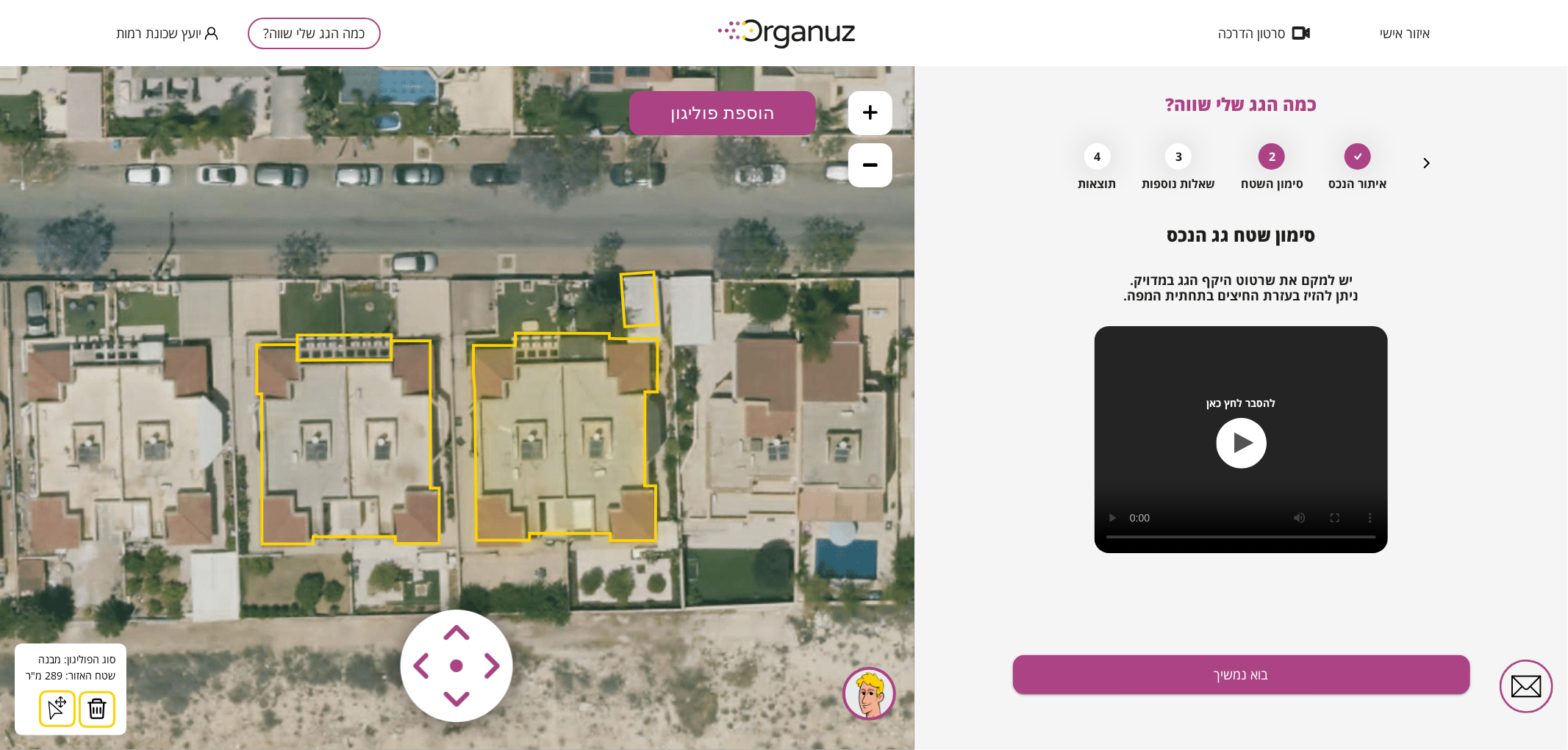
click at [101, 709] on img at bounding box center [97, 708] width 21 height 22
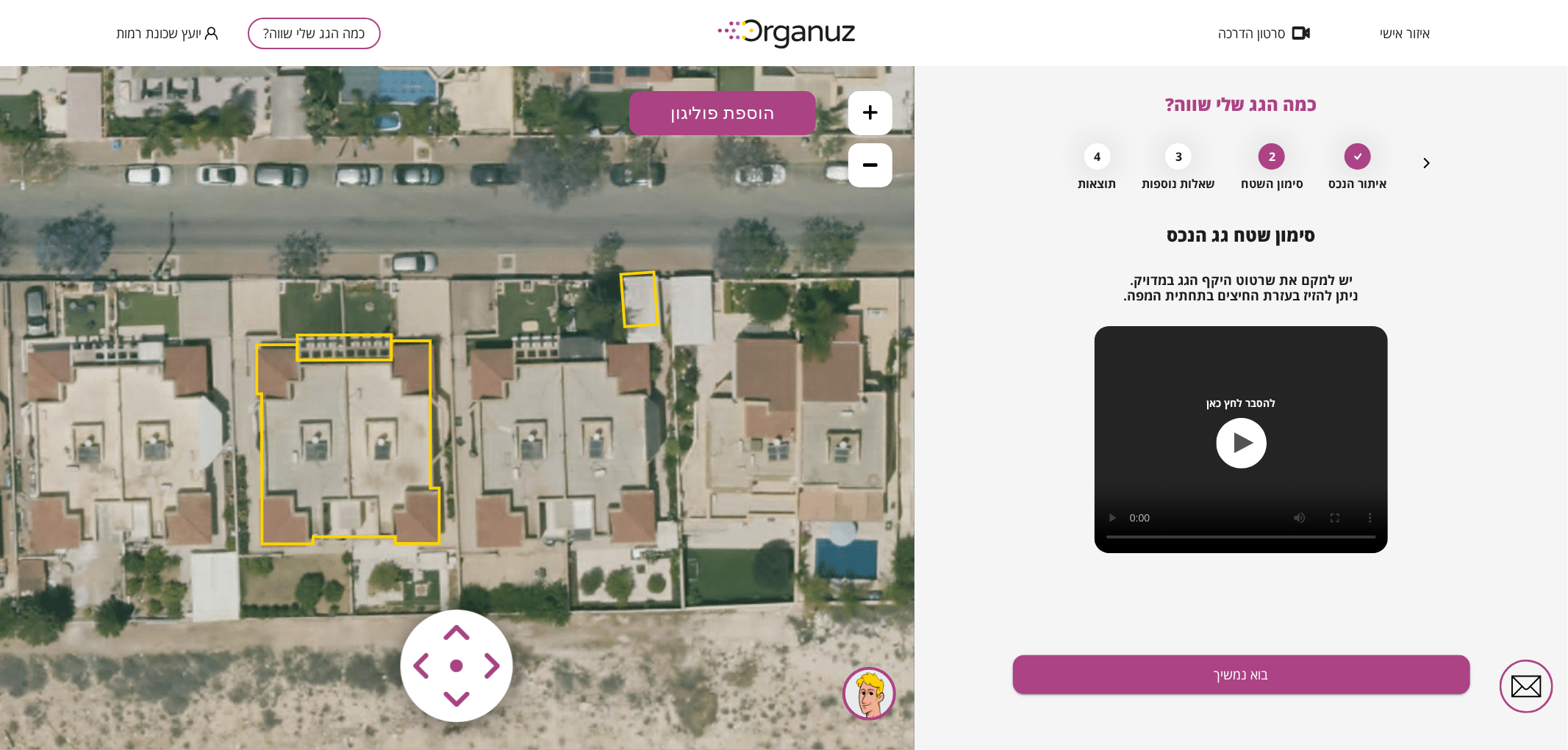
click at [647, 305] on polygon at bounding box center [639, 299] width 36 height 55
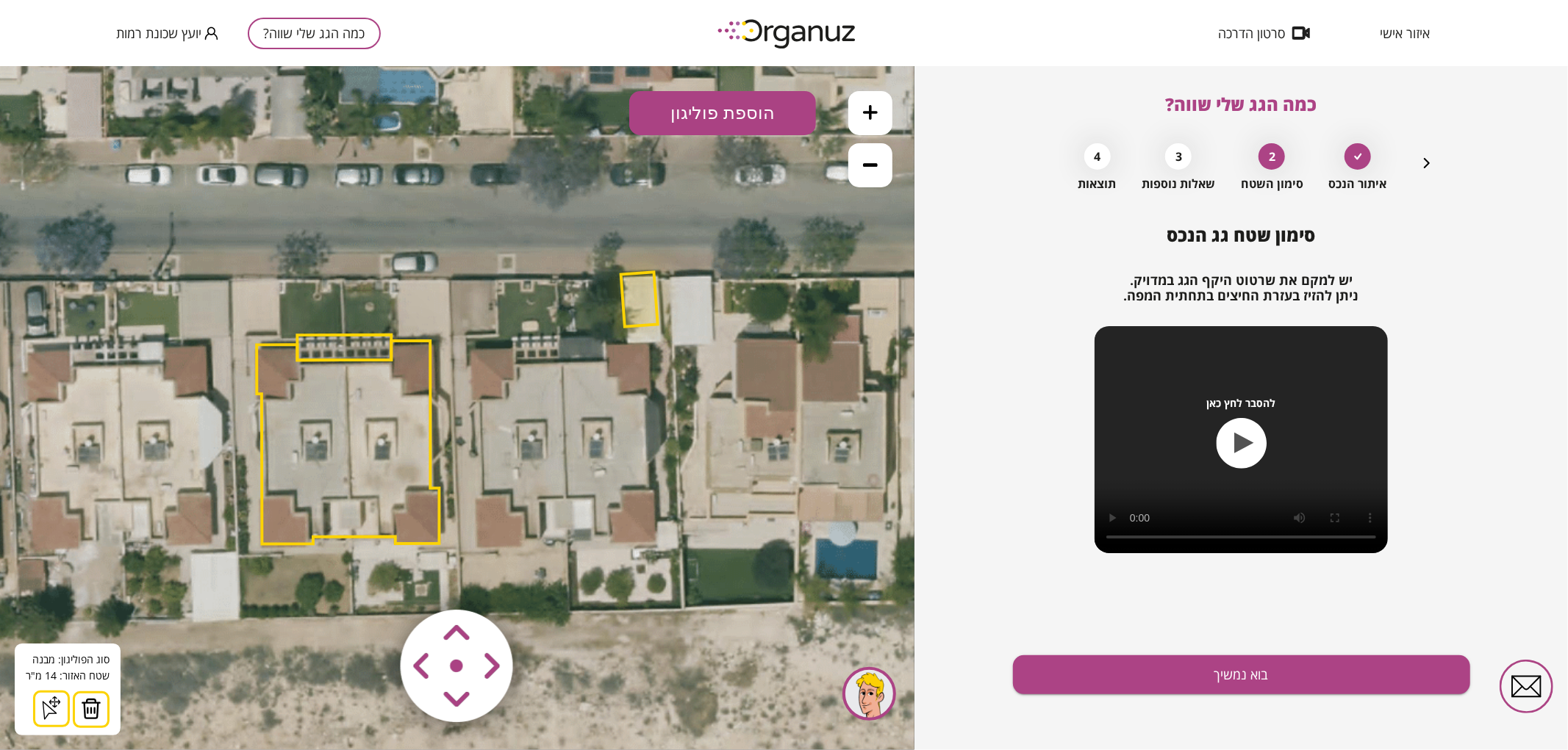
click at [96, 708] on img at bounding box center [91, 708] width 21 height 22
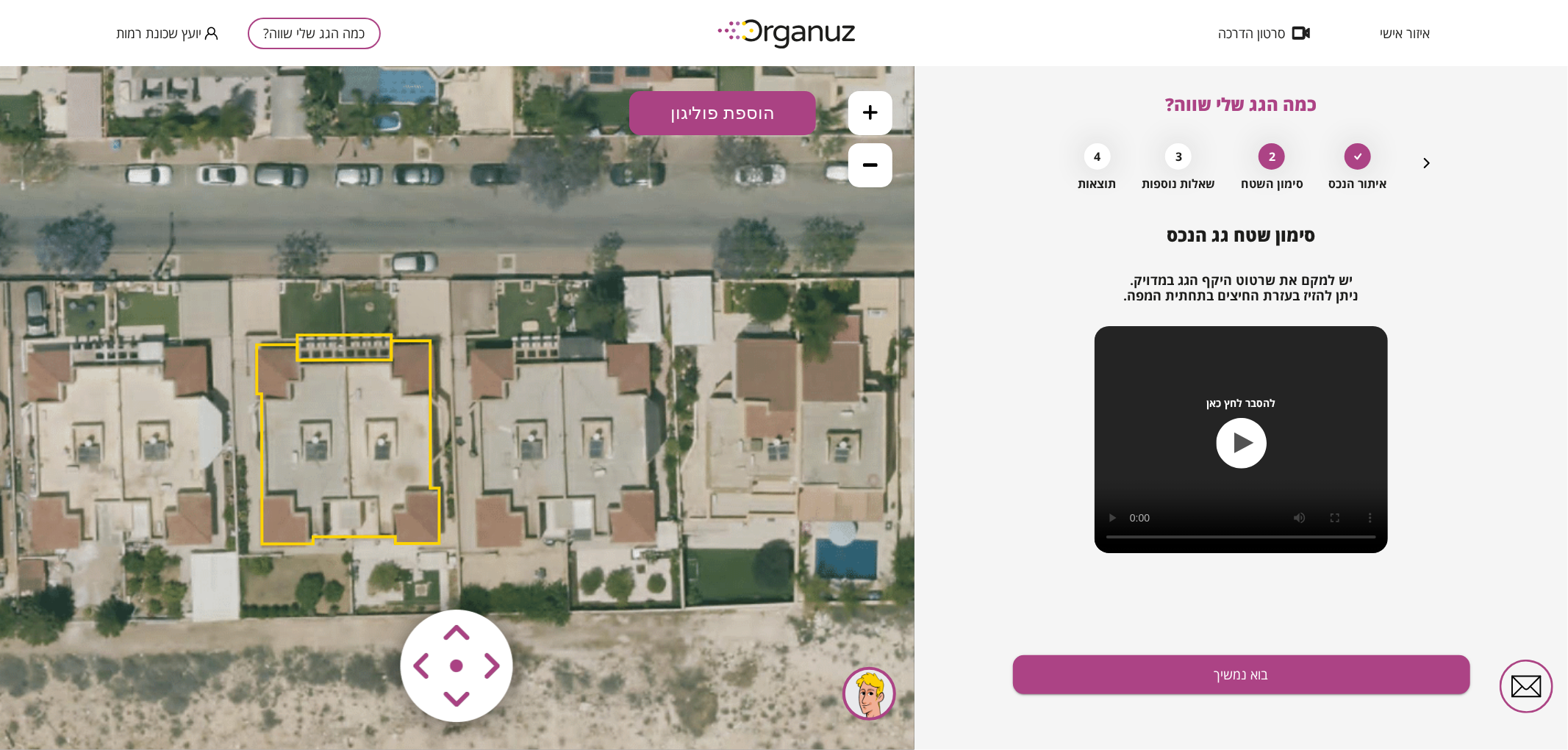
click at [751, 119] on button "הוספת פוליגון" at bounding box center [722, 112] width 187 height 44
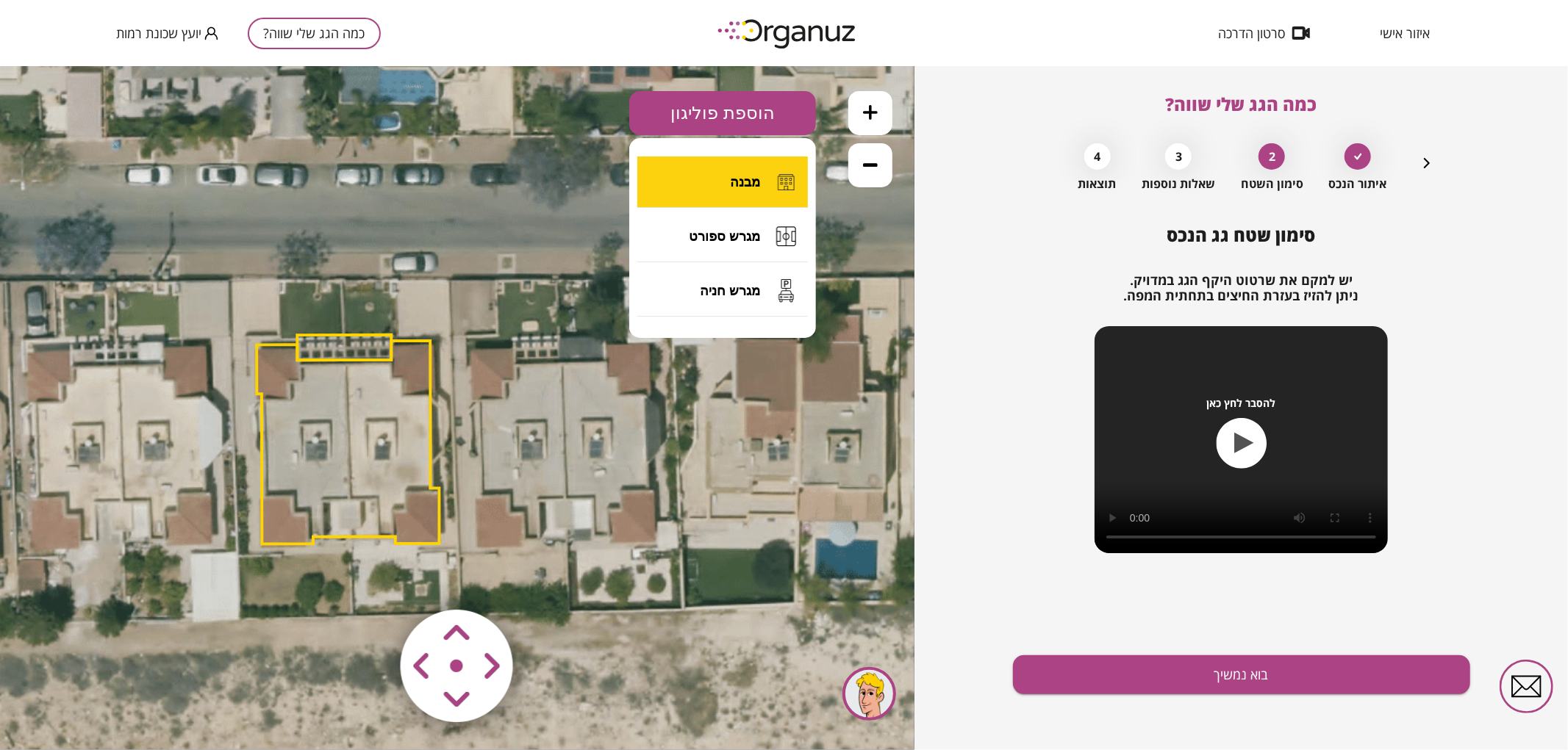
click at [722, 189] on button "מבנה" at bounding box center [722, 181] width 170 height 51
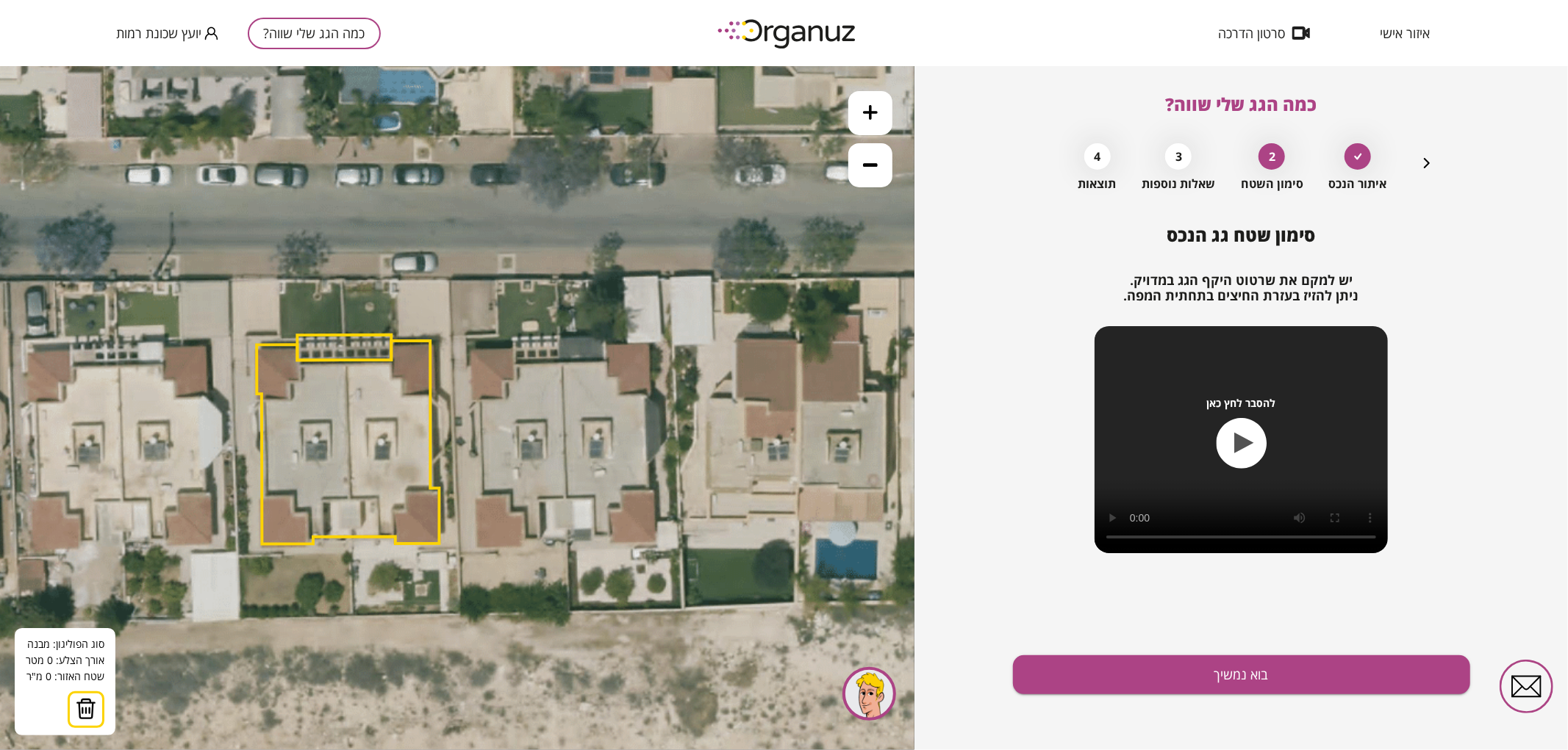
click at [562, 363] on icon at bounding box center [454, 407] width 1224 height 1224
click at [566, 499] on icon at bounding box center [454, 407] width 1224 height 1224
click at [539, 499] on polygon at bounding box center [552, 431] width 27 height 138
click at [540, 539] on icon at bounding box center [454, 407] width 1224 height 1224
click at [523, 539] on polygon at bounding box center [544, 451] width 43 height 177
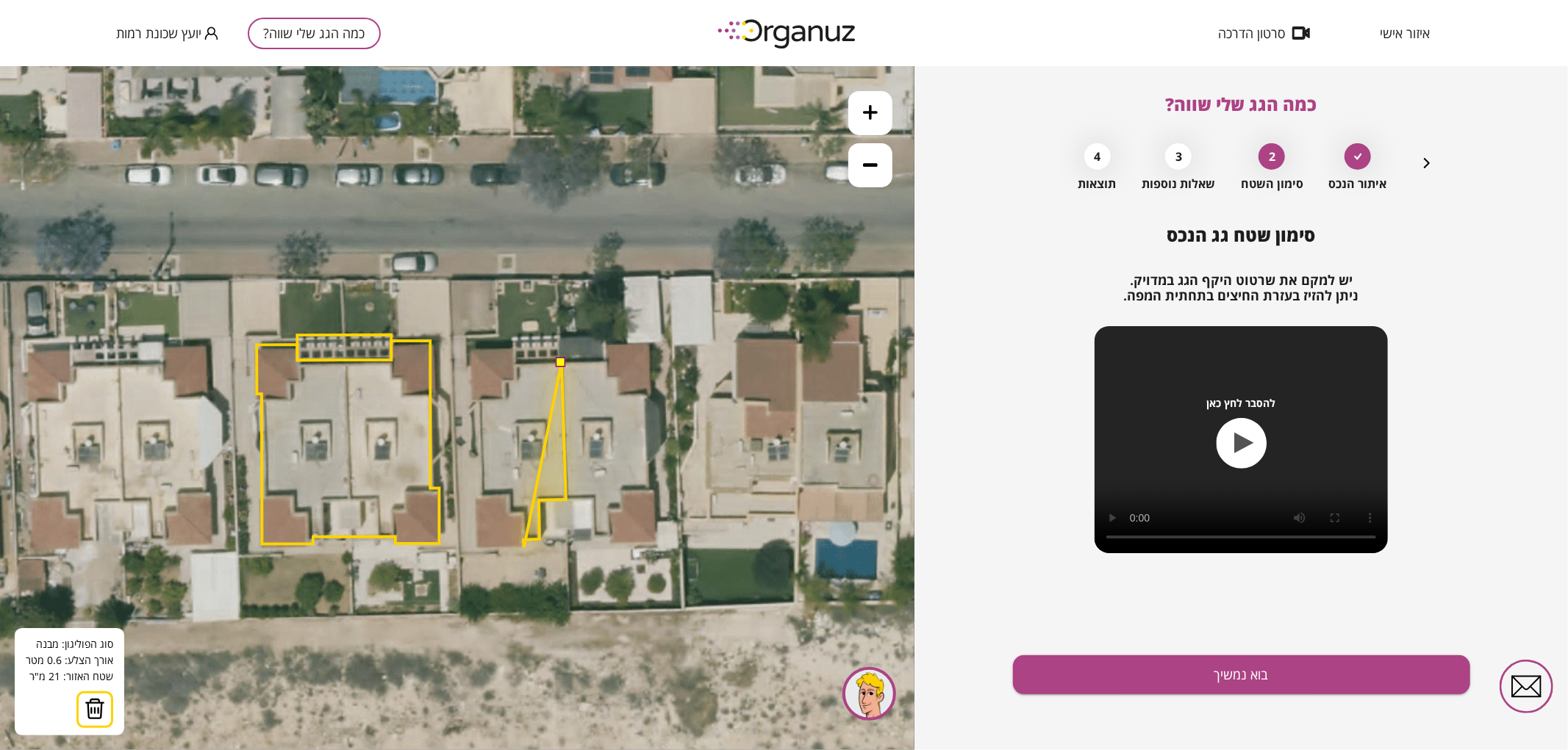
click at [523, 547] on icon at bounding box center [454, 407] width 1224 height 1224
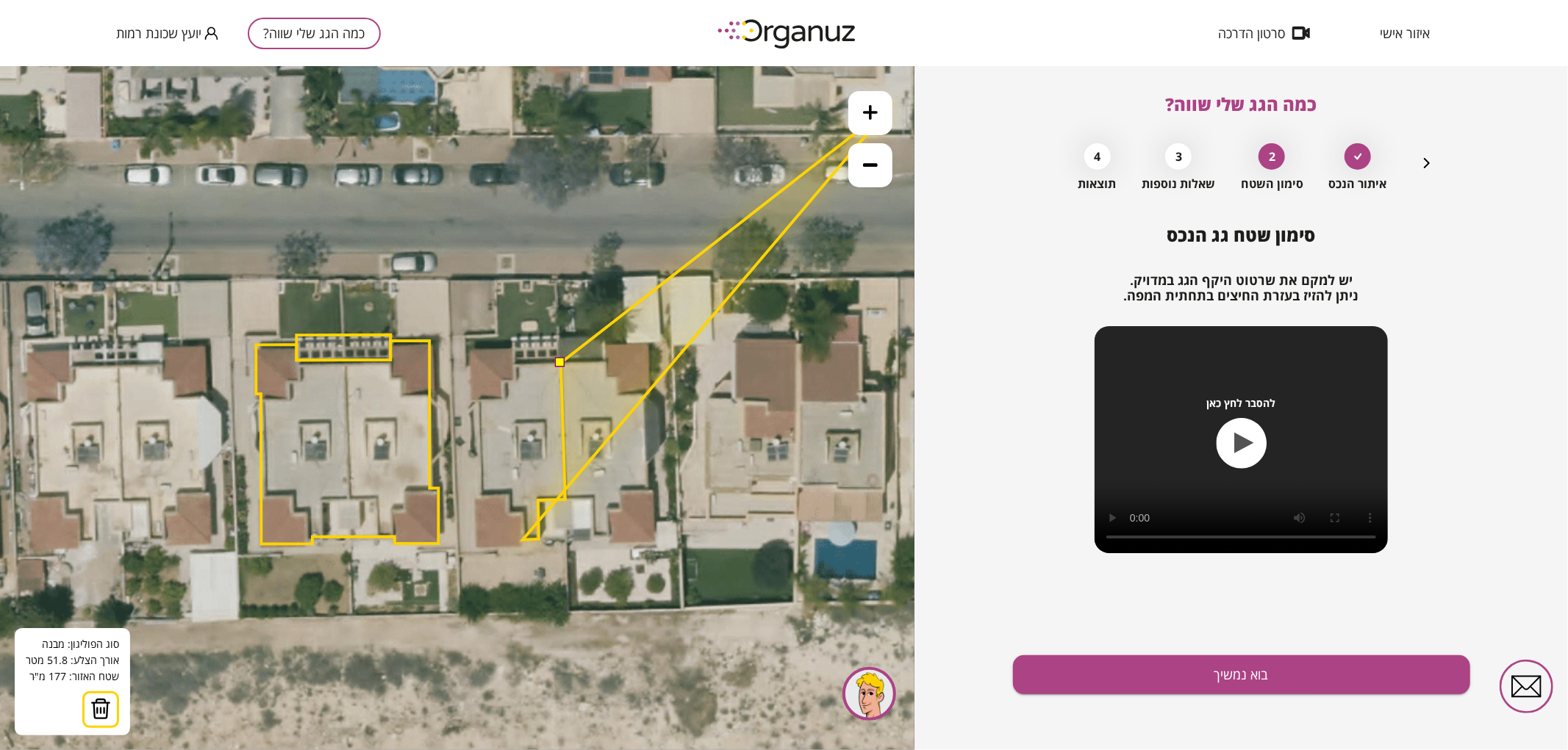
click at [873, 118] on icon at bounding box center [871, 112] width 15 height 15
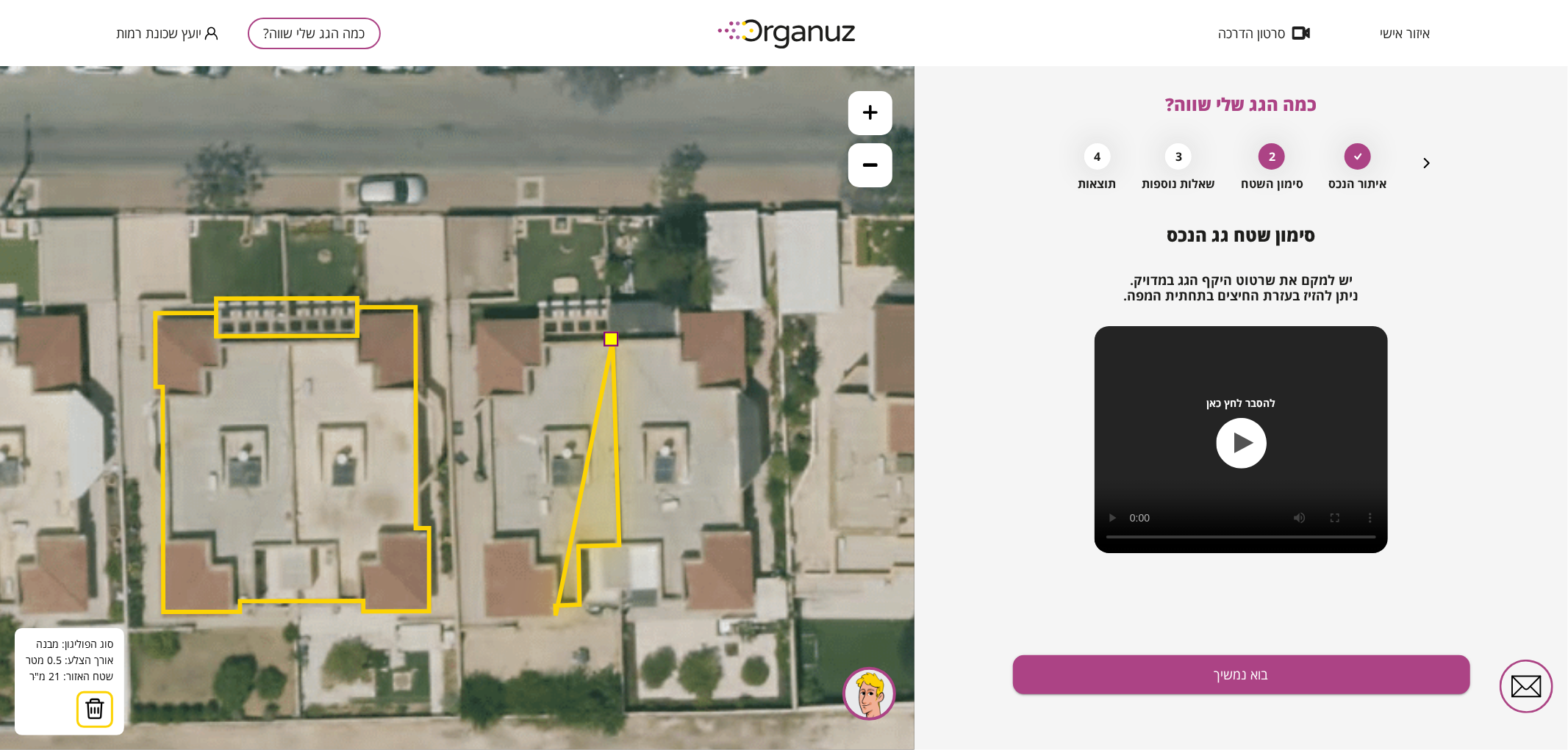
click at [556, 615] on icon at bounding box center [451, 407] width 1836 height 1835
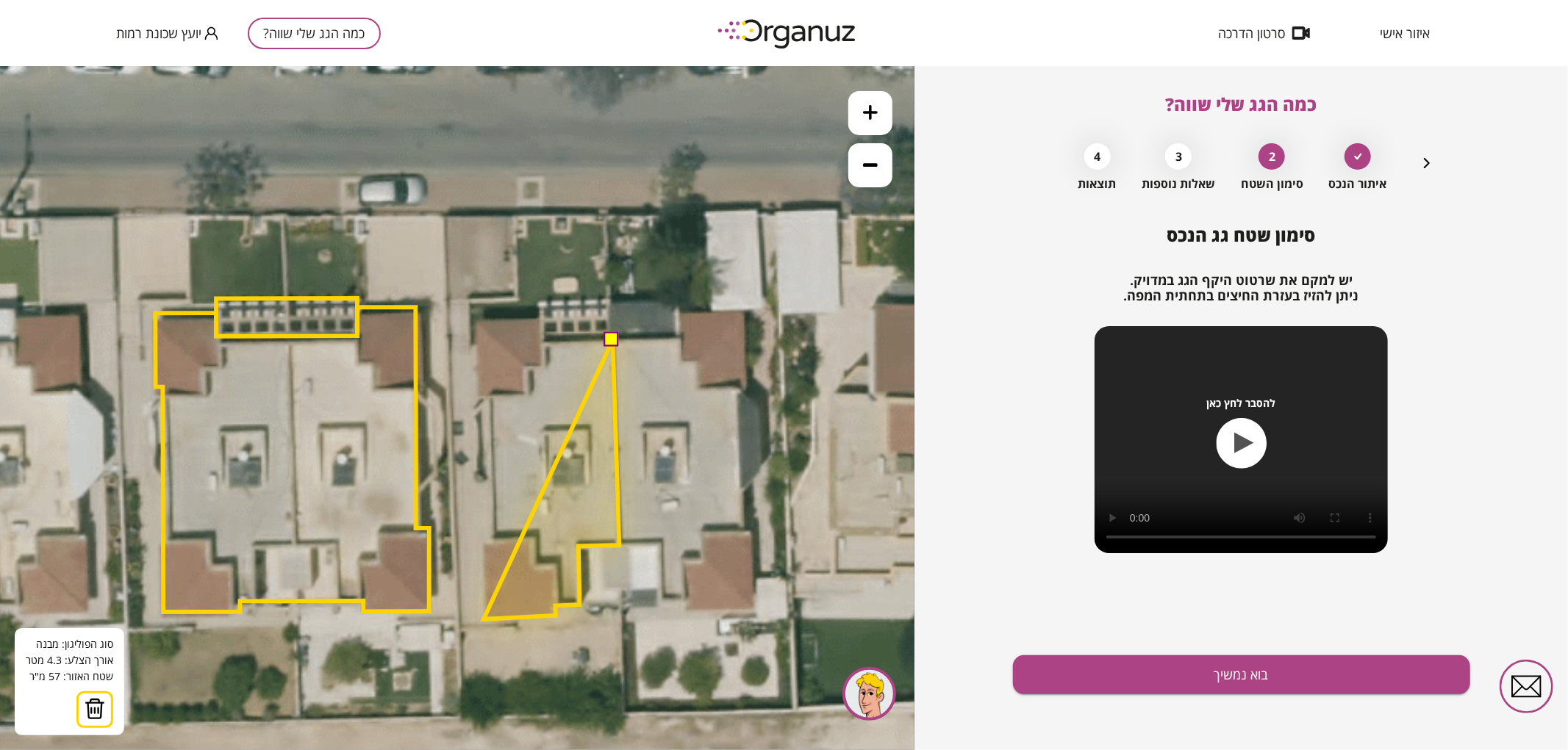
click at [484, 619] on polygon at bounding box center [552, 479] width 136 height 279
click at [484, 540] on polygon at bounding box center [552, 479] width 137 height 279
click at [493, 539] on polygon at bounding box center [552, 479] width 137 height 279
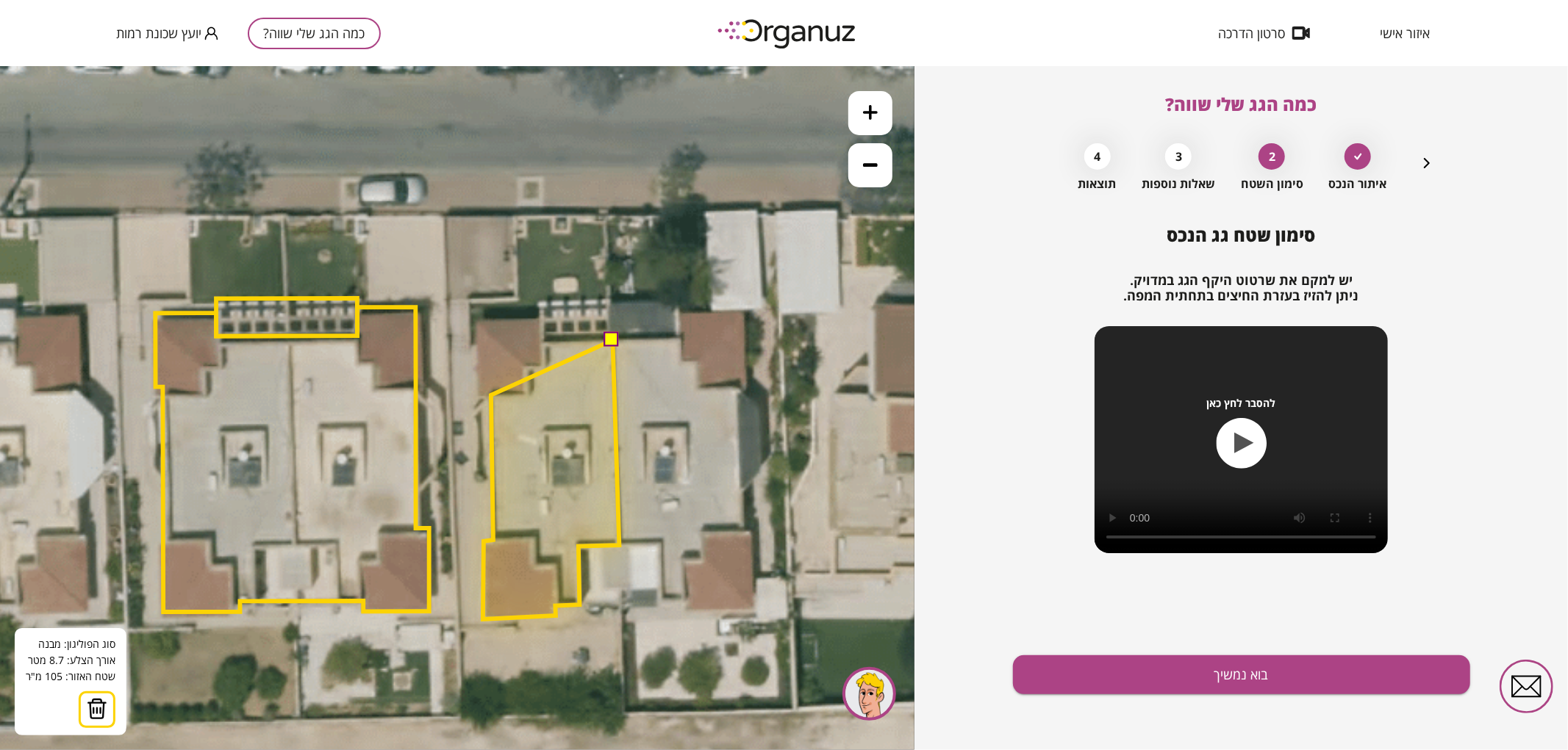
click at [491, 395] on polygon at bounding box center [552, 479] width 137 height 279
click at [480, 395] on polygon at bounding box center [550, 479] width 140 height 279
click at [478, 321] on polygon at bounding box center [549, 469] width 142 height 298
click at [542, 319] on polygon at bounding box center [549, 468] width 142 height 300
click at [542, 344] on polygon at bounding box center [549, 468] width 142 height 300
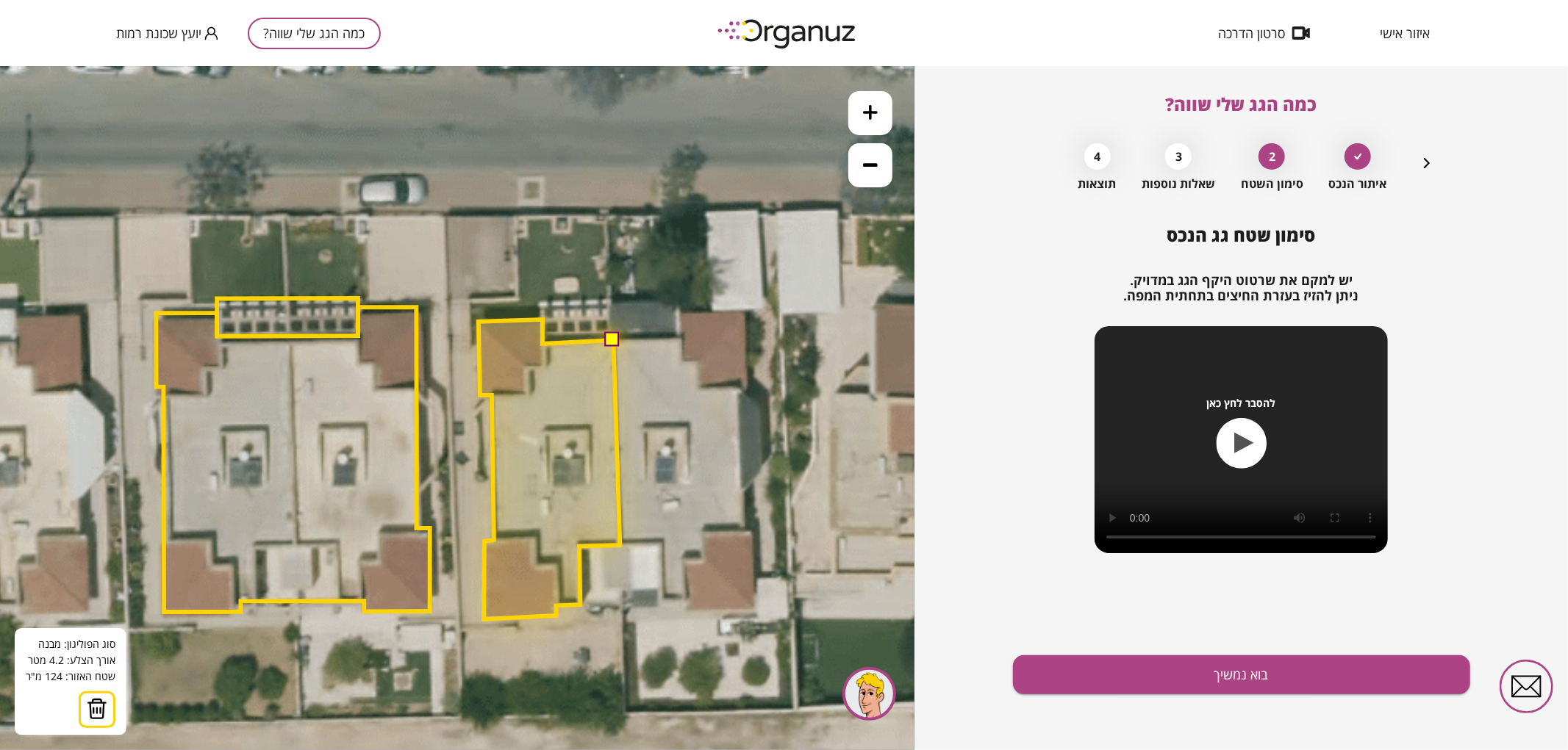
click at [614, 338] on button at bounding box center [613, 339] width 15 height 15
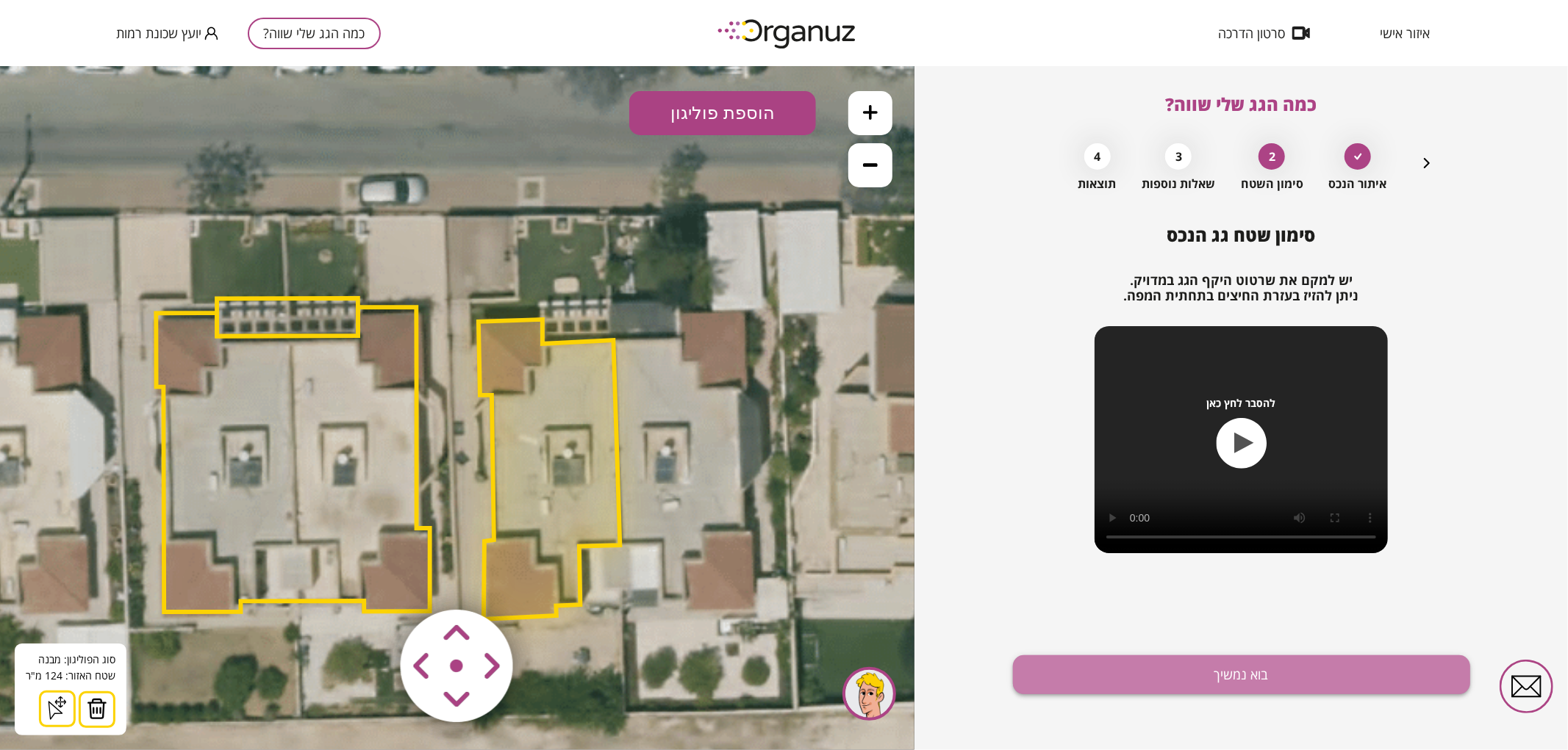
click at [1084, 670] on button "בוא נמשיך" at bounding box center [1242, 674] width 458 height 39
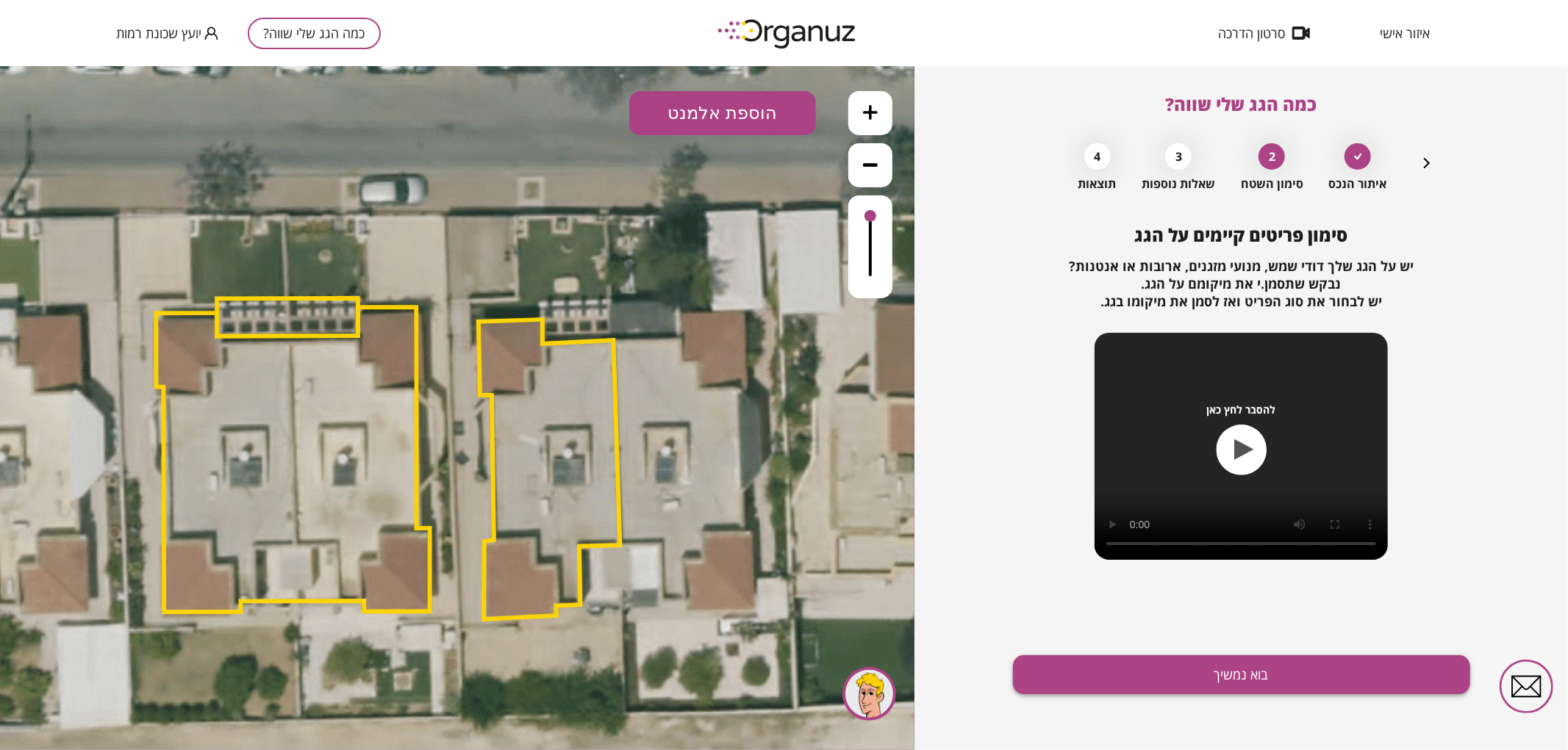
click at [1059, 681] on button "בוא נמשיך" at bounding box center [1242, 674] width 458 height 39
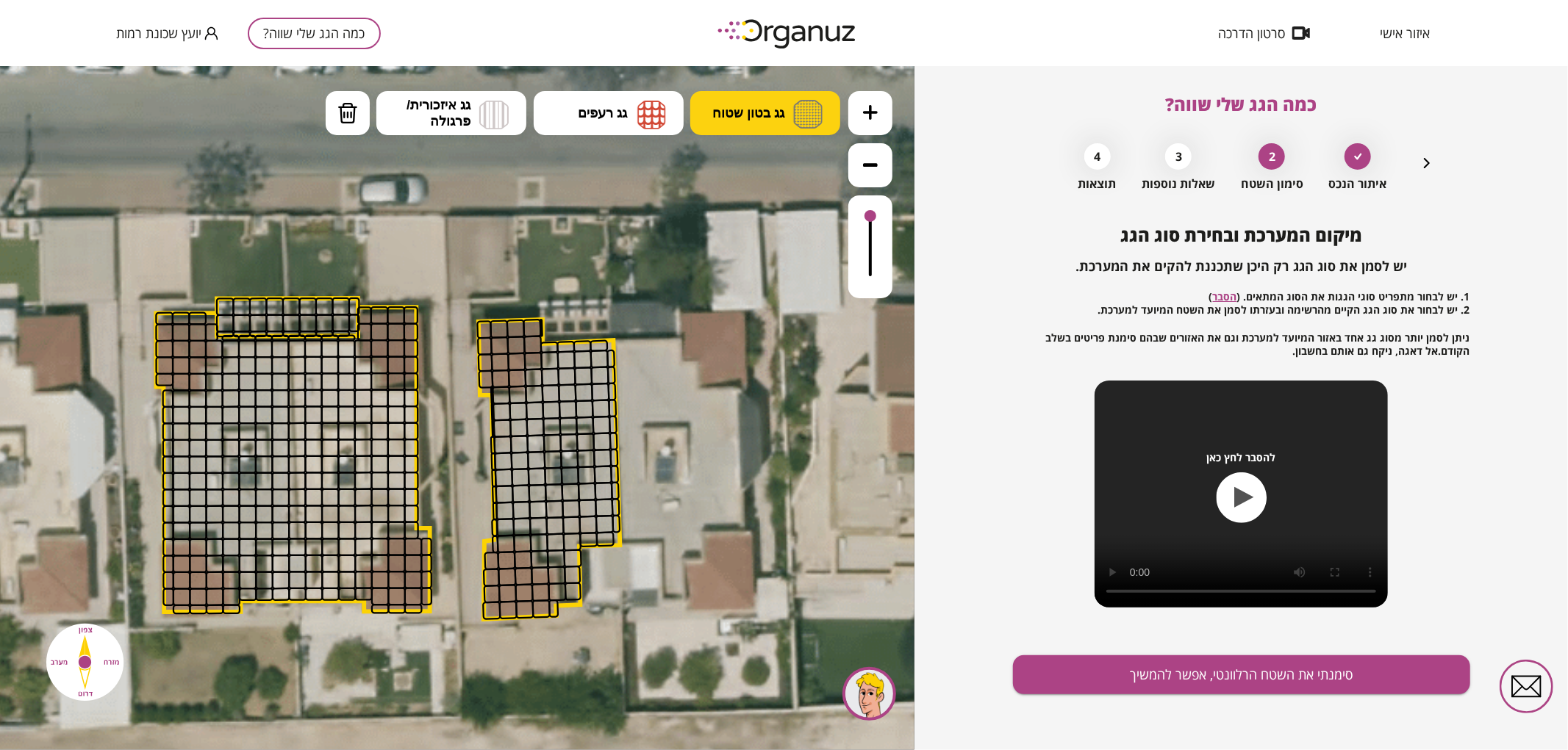
click at [827, 104] on button "גג בטון שטוח" at bounding box center [765, 112] width 150 height 44
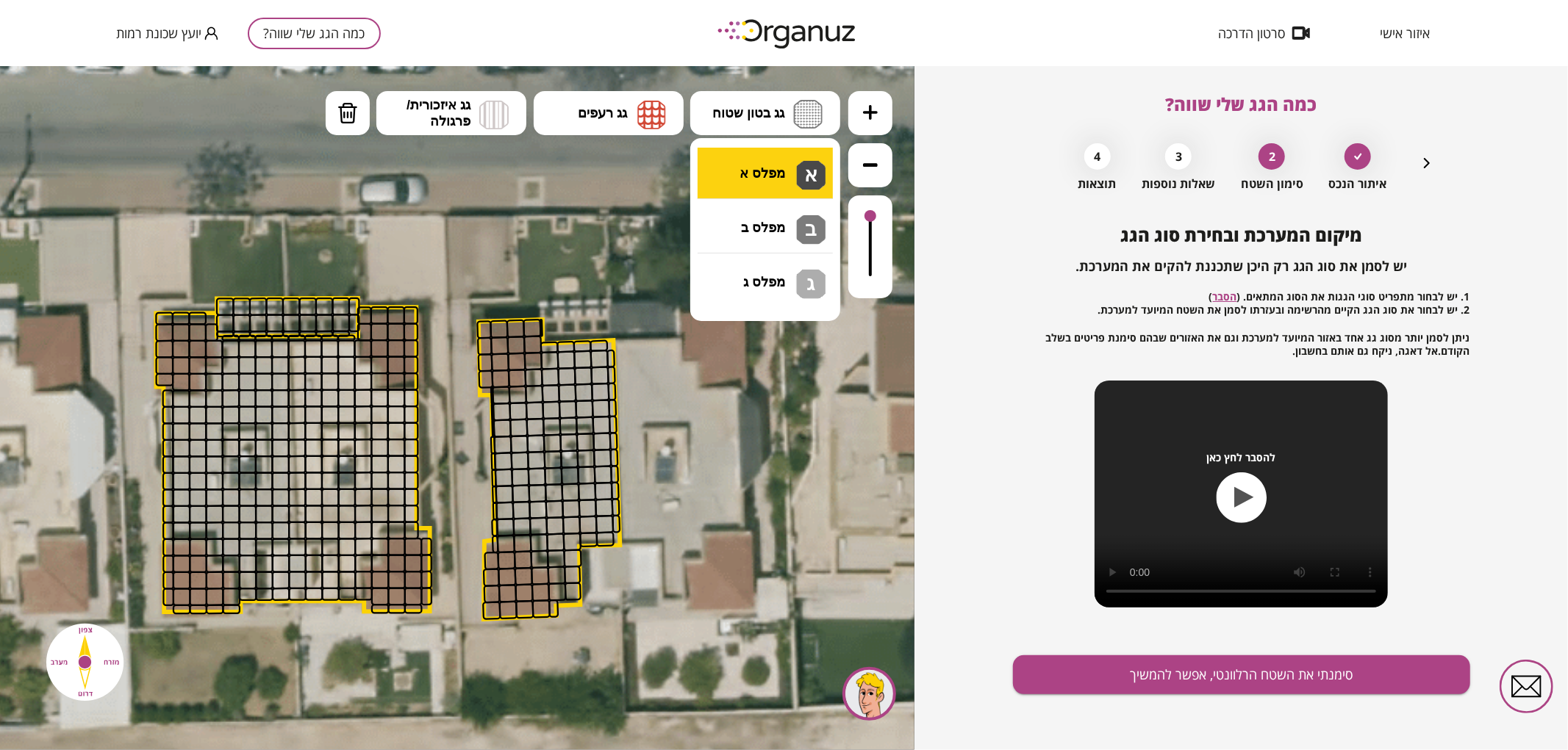
click at [820, 146] on div ".st0 { fill: #FFFFFF; } א" at bounding box center [457, 407] width 914 height 684
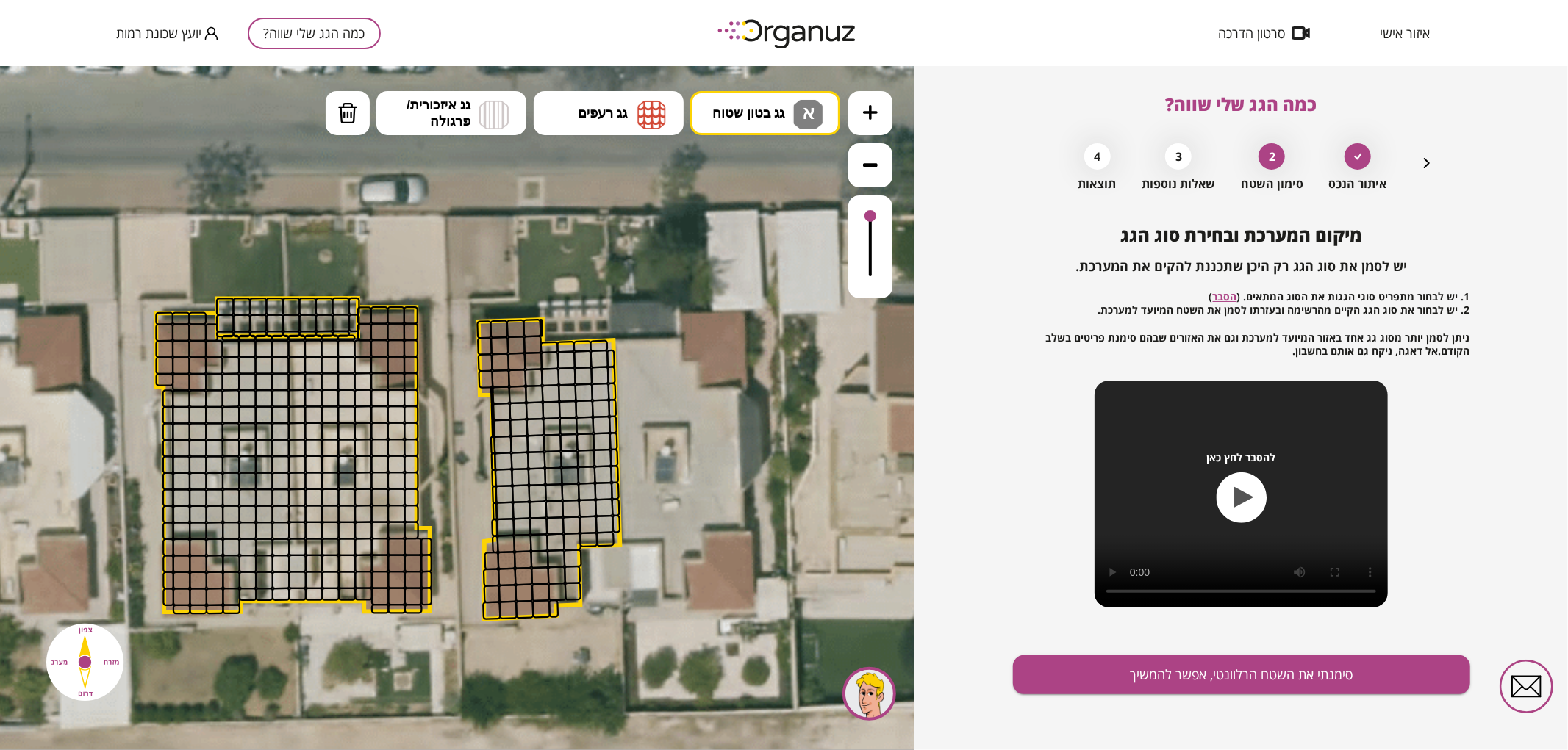
click at [860, 108] on button at bounding box center [871, 112] width 44 height 44
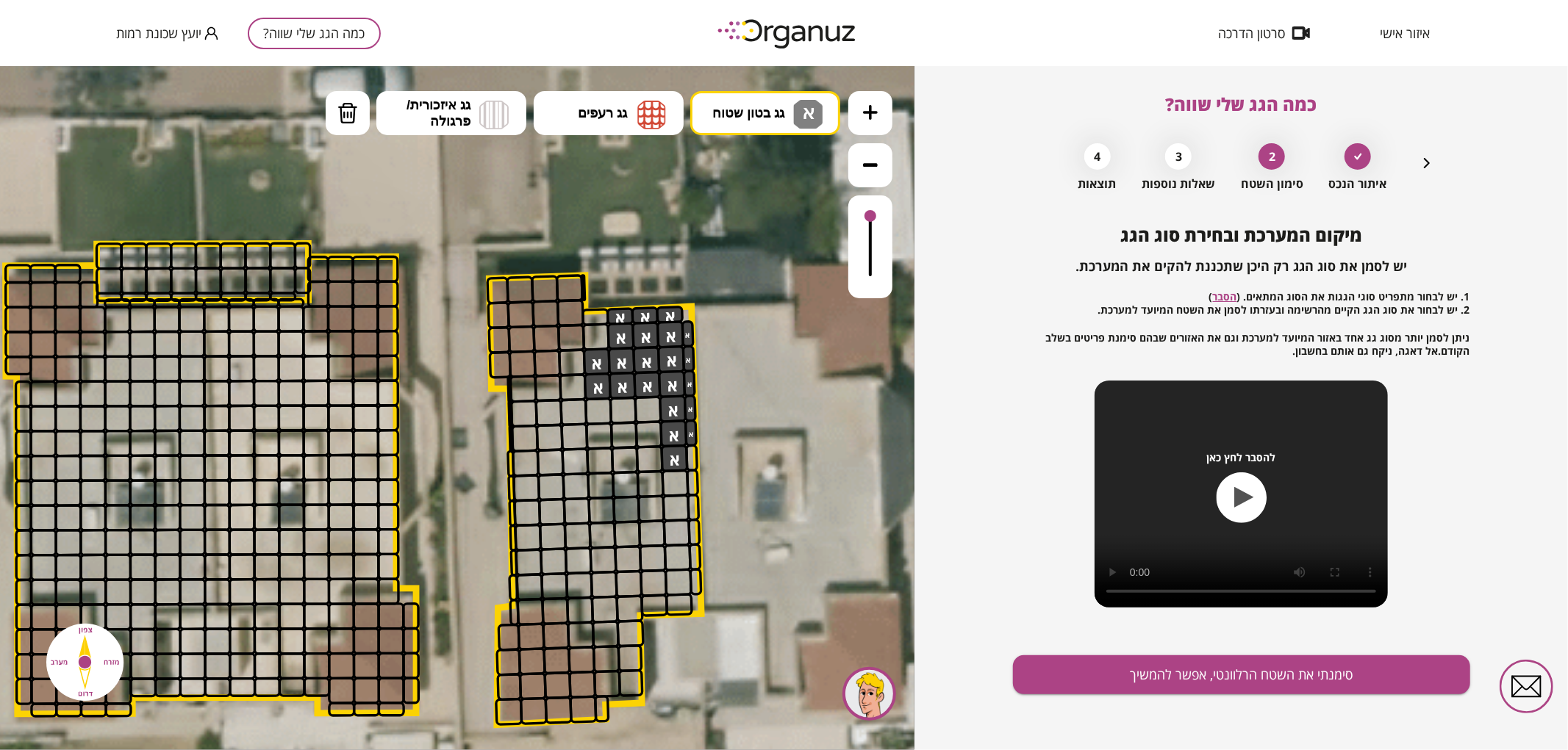
drag, startPoint x: 626, startPoint y: 313, endPoint x: 681, endPoint y: 408, distance: 109.8
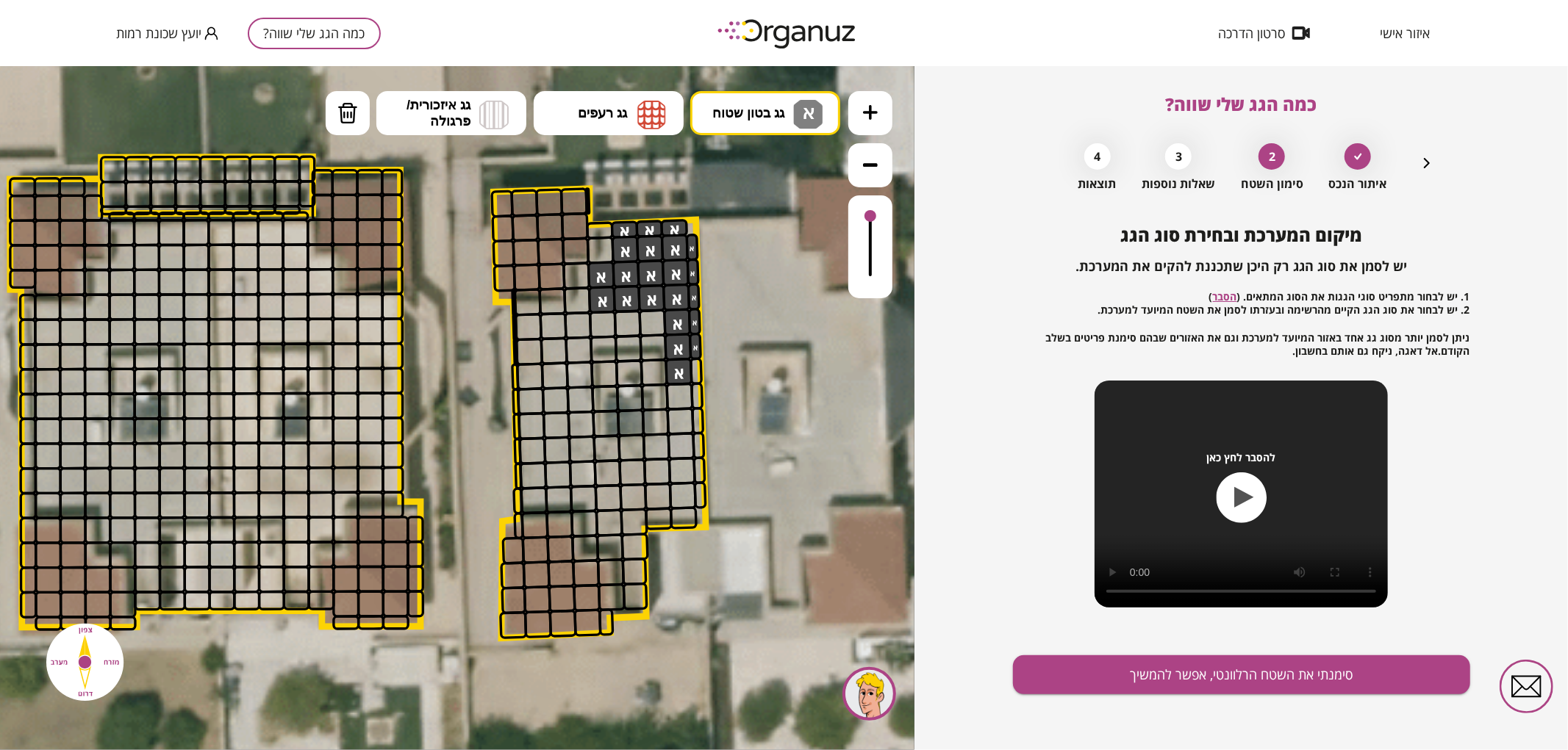
drag, startPoint x: 736, startPoint y: 431, endPoint x: 720, endPoint y: 298, distance: 134.0
click at [720, 298] on icon at bounding box center [454, 320] width 2754 height 2753
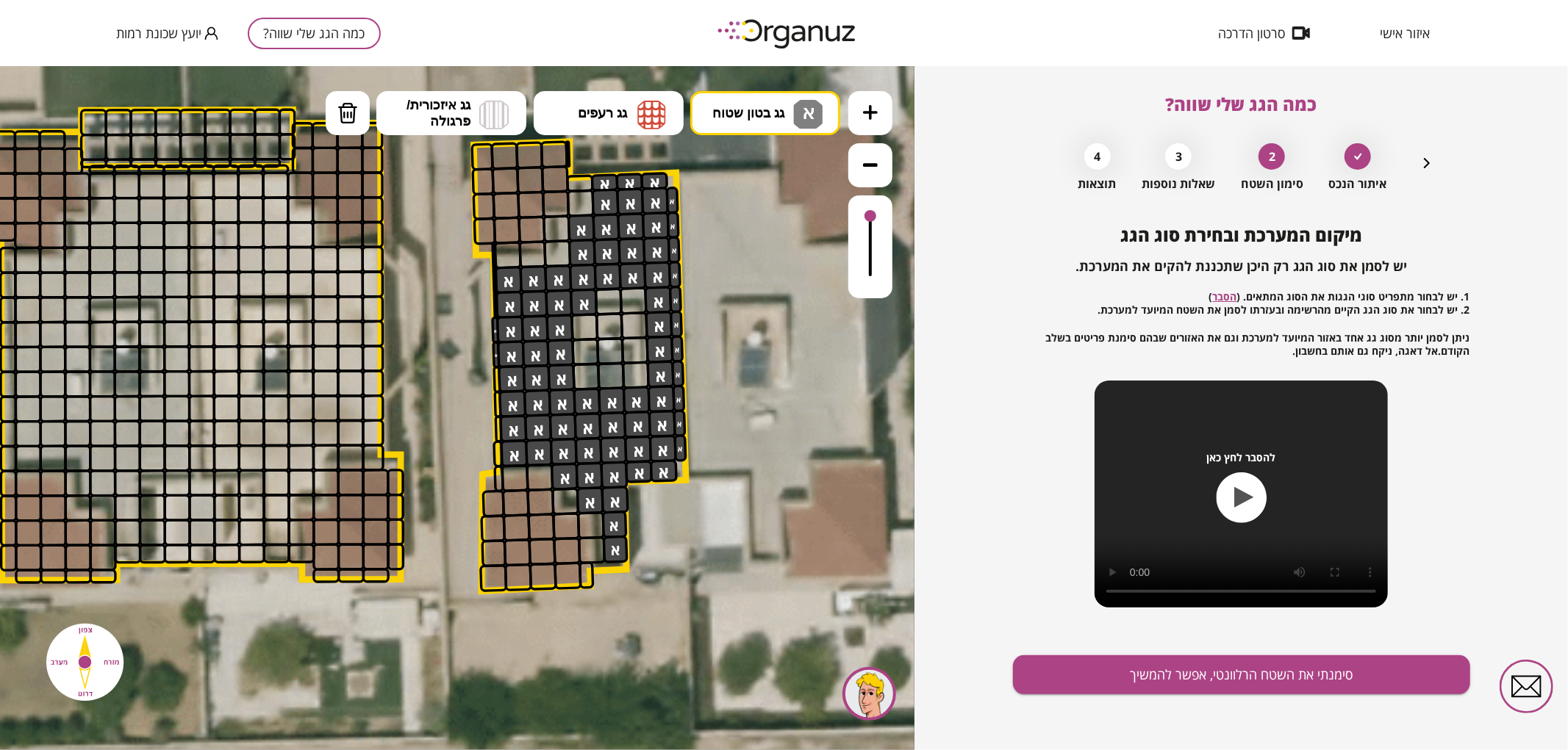
drag, startPoint x: 676, startPoint y: 321, endPoint x: 611, endPoint y: 254, distance: 93.3
drag, startPoint x: 346, startPoint y: 112, endPoint x: 454, endPoint y: 195, distance: 136.2
click at [353, 115] on img at bounding box center [347, 112] width 21 height 22
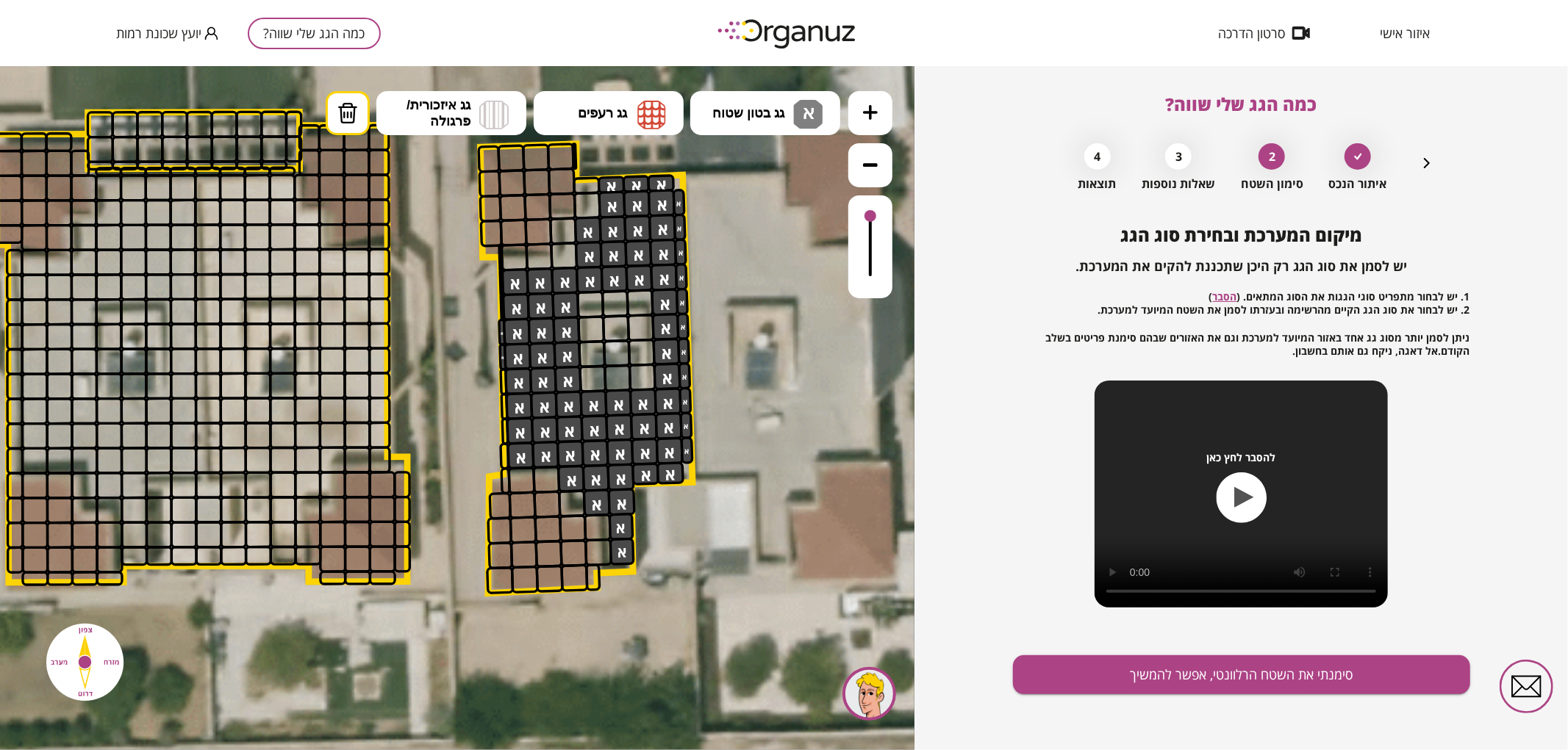
click at [591, 303] on div at bounding box center [590, 304] width 28 height 28
drag, startPoint x: 502, startPoint y: 326, endPoint x: 500, endPoint y: 356, distance: 30.1
click at [769, 128] on button "גג בטון שטוח א" at bounding box center [765, 112] width 150 height 44
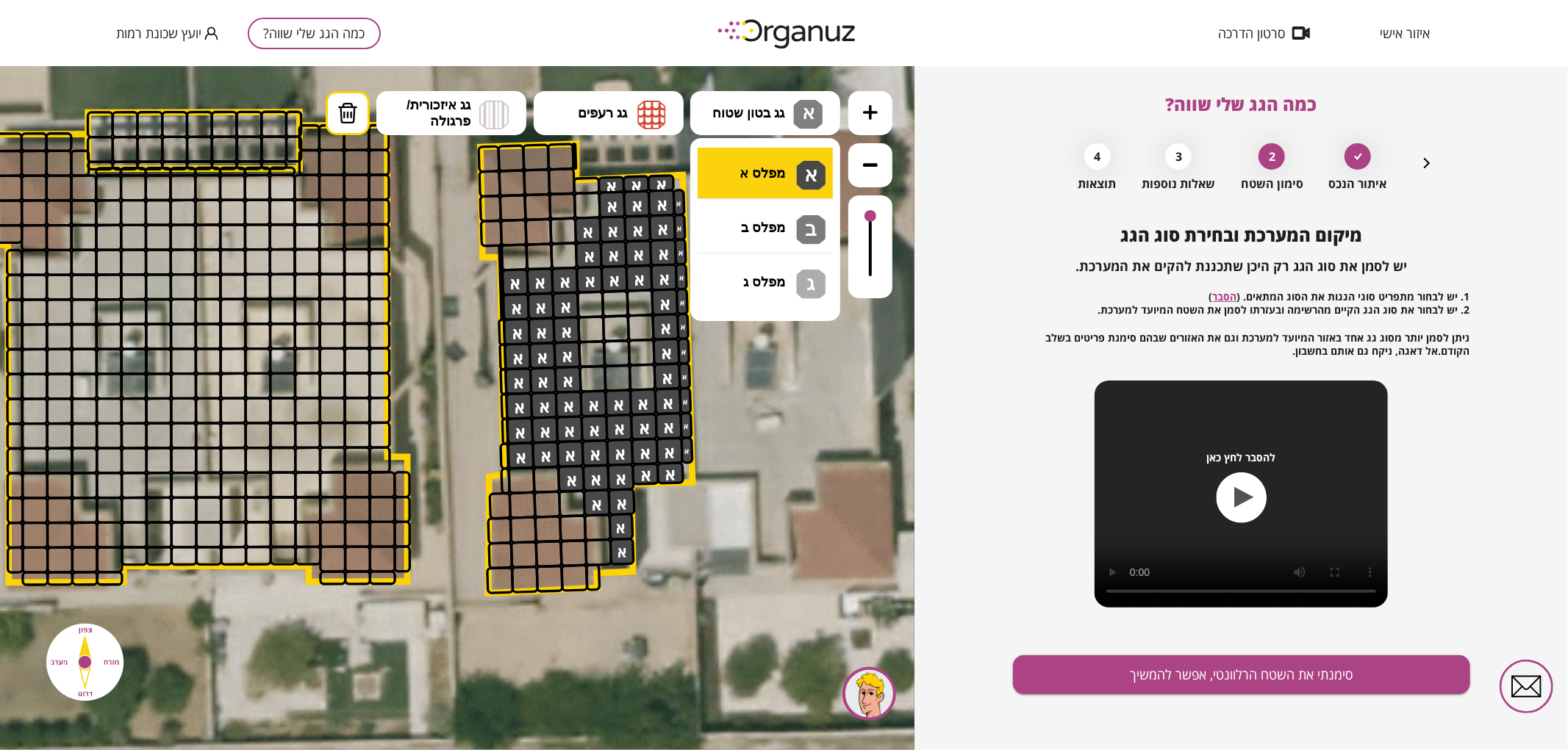
click at [797, 172] on div ".st0 { fill: #FFFFFF; } א" at bounding box center [457, 407] width 914 height 684
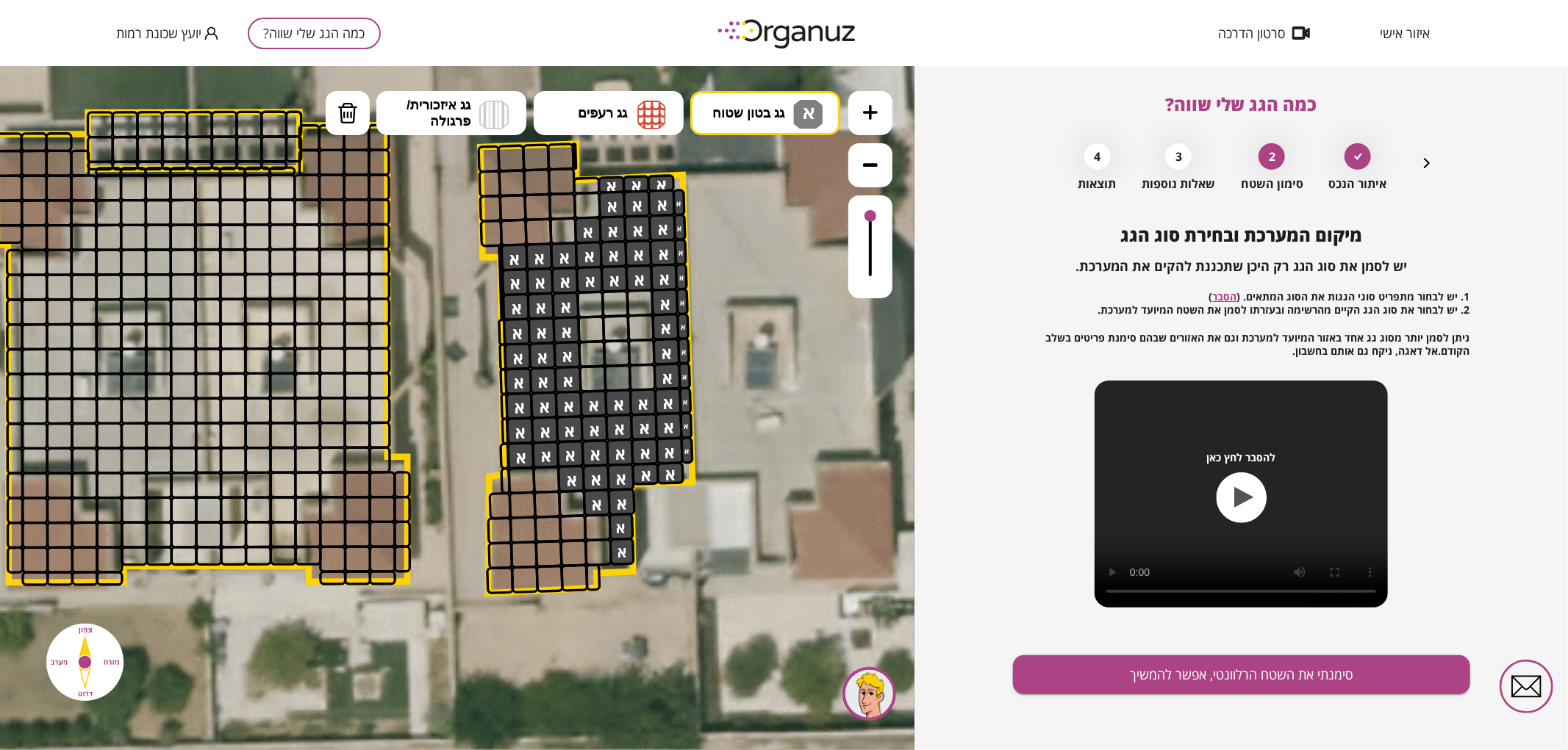
drag, startPoint x: 517, startPoint y: 261, endPoint x: 573, endPoint y: 260, distance: 56.0
drag, startPoint x: 567, startPoint y: 229, endPoint x: 582, endPoint y: 238, distance: 17.5
click at [569, 230] on div at bounding box center [562, 230] width 28 height 28
click at [596, 205] on div at bounding box center [587, 205] width 28 height 28
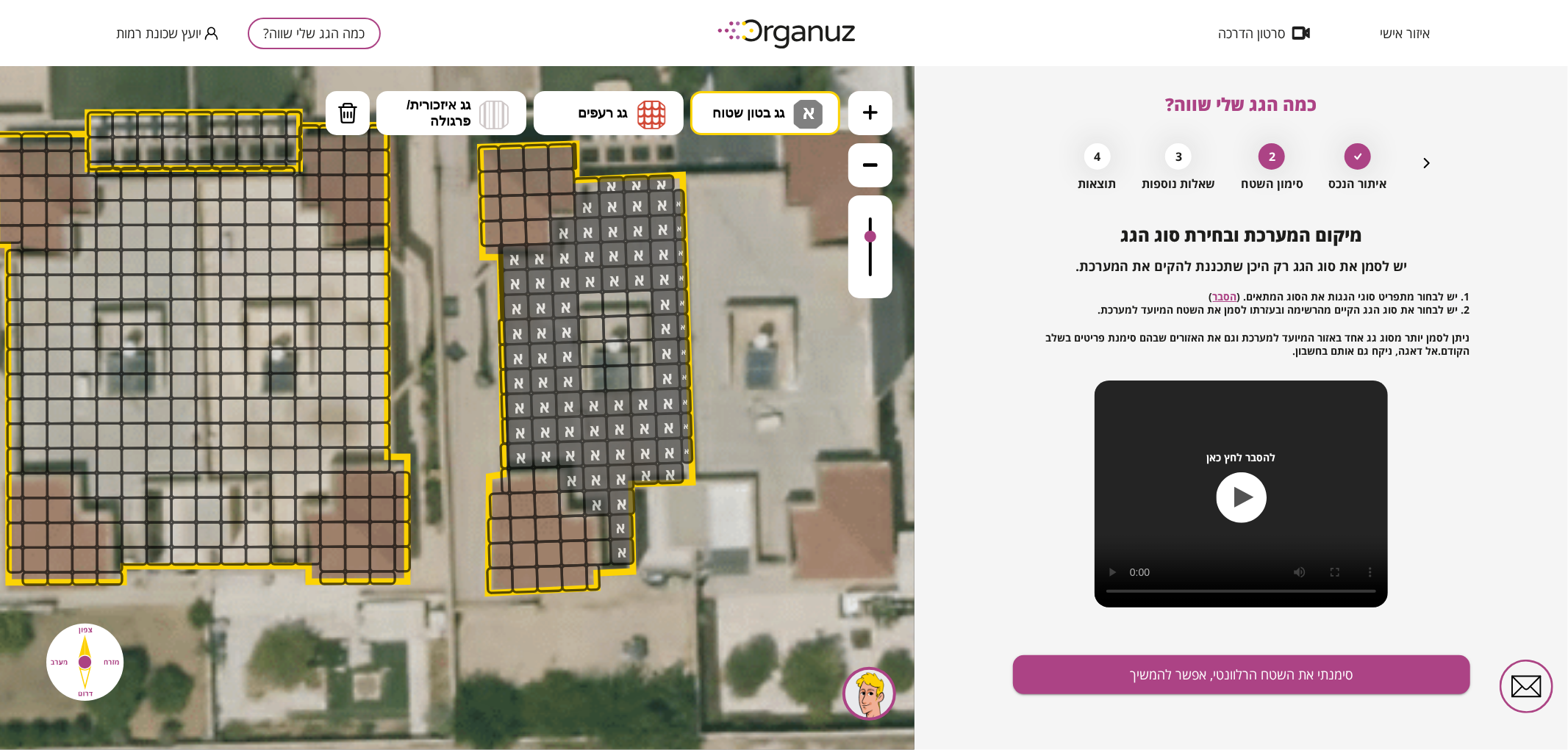
drag, startPoint x: 872, startPoint y: 218, endPoint x: 861, endPoint y: 218, distance: 11.0
click at [882, 221] on div at bounding box center [871, 246] width 44 height 103
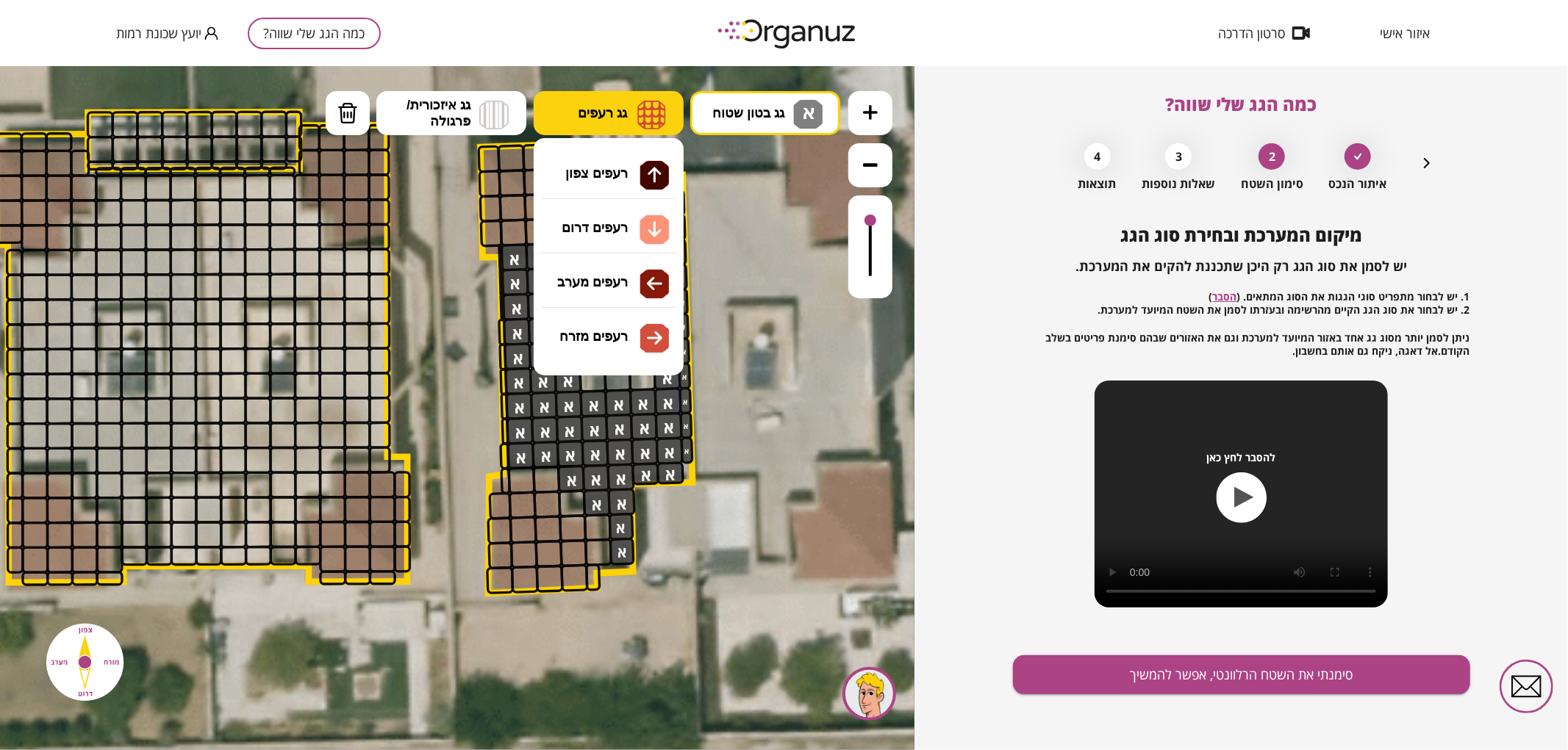
click at [599, 111] on span "גג רעפים" at bounding box center [603, 113] width 49 height 16
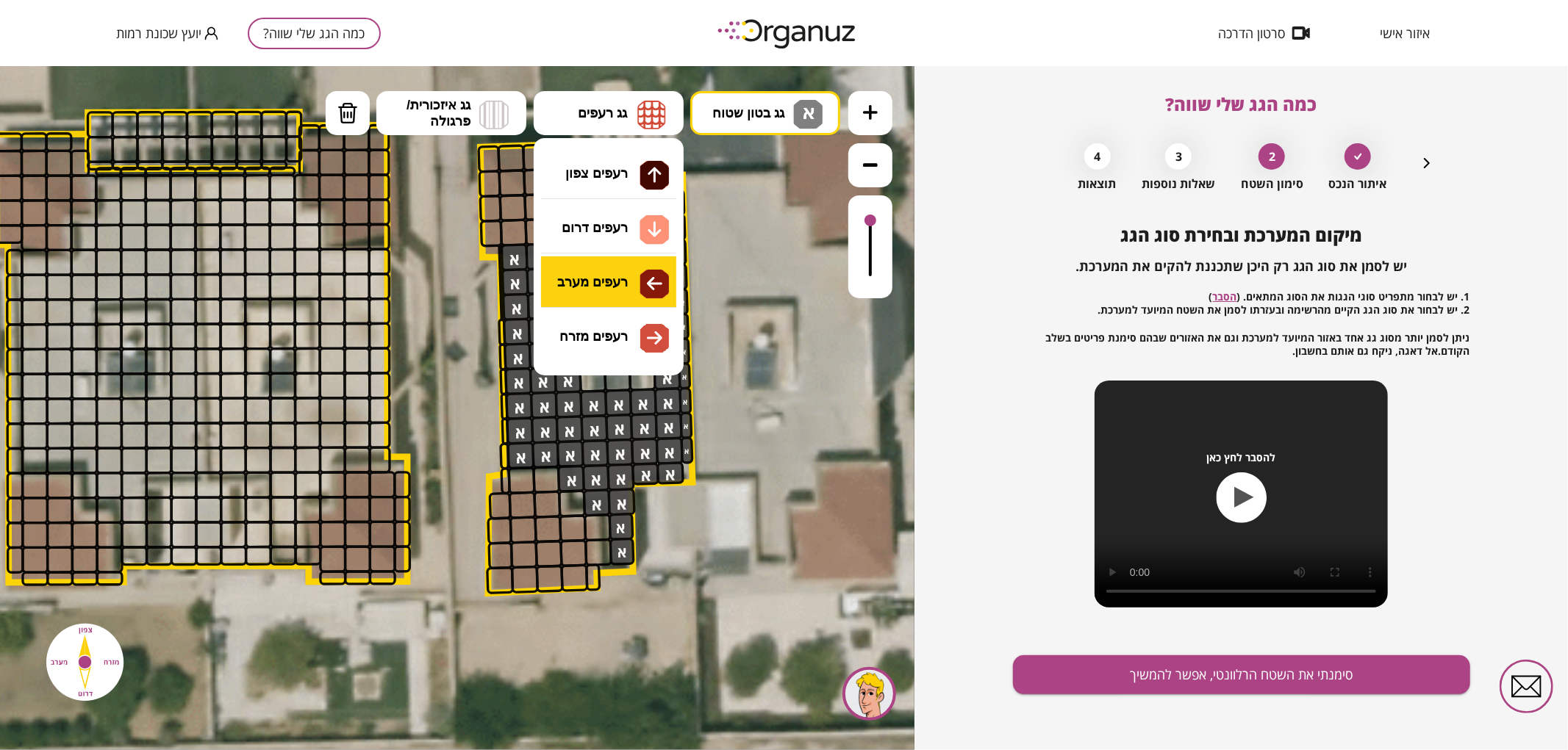
click at [627, 283] on div ".st0 { fill: #FFFFFF; } א" at bounding box center [457, 407] width 914 height 684
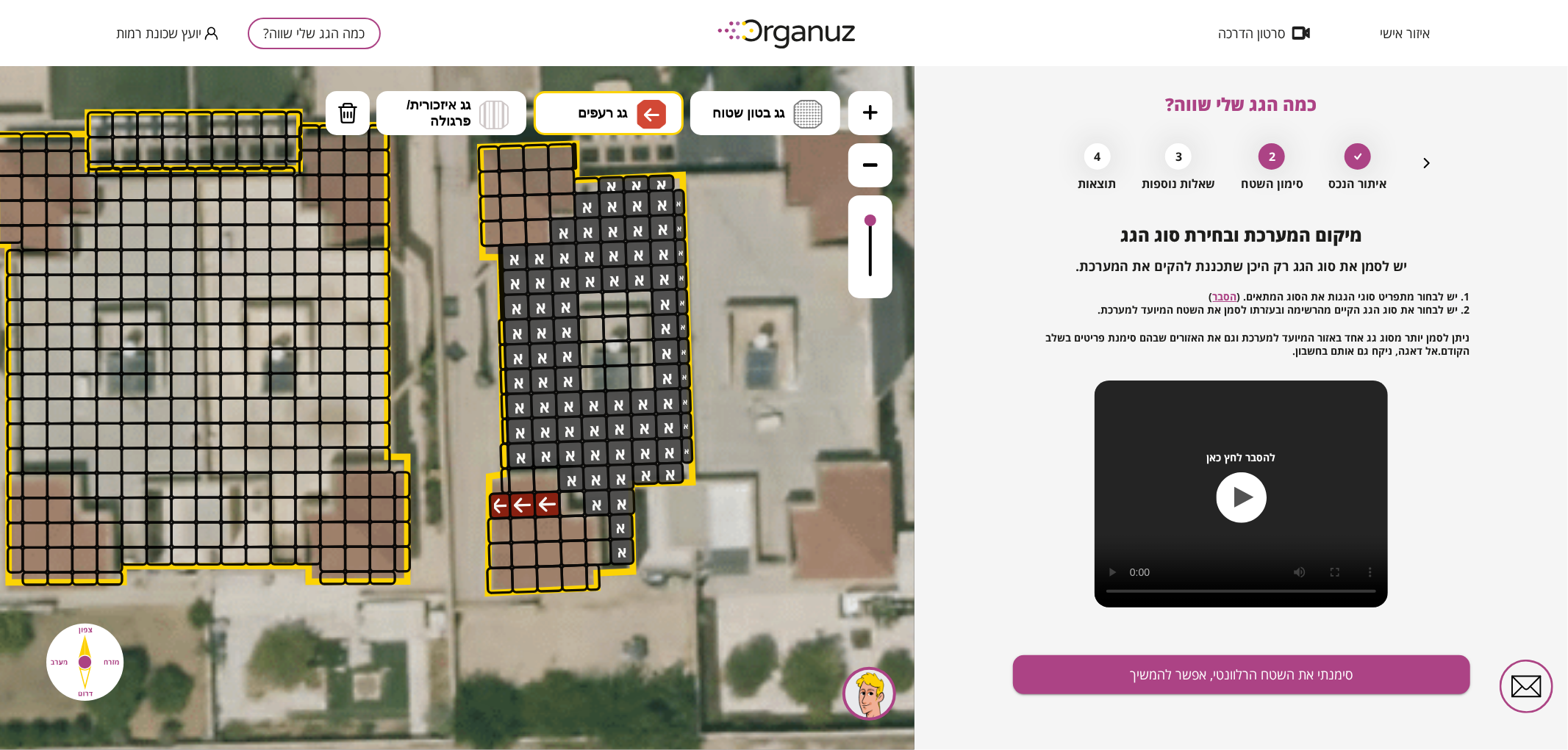
drag, startPoint x: 545, startPoint y: 503, endPoint x: 495, endPoint y: 500, distance: 50.1
click at [522, 522] on div at bounding box center [523, 529] width 28 height 28
click at [500, 532] on div at bounding box center [500, 529] width 26 height 28
click at [501, 560] on div at bounding box center [500, 554] width 26 height 28
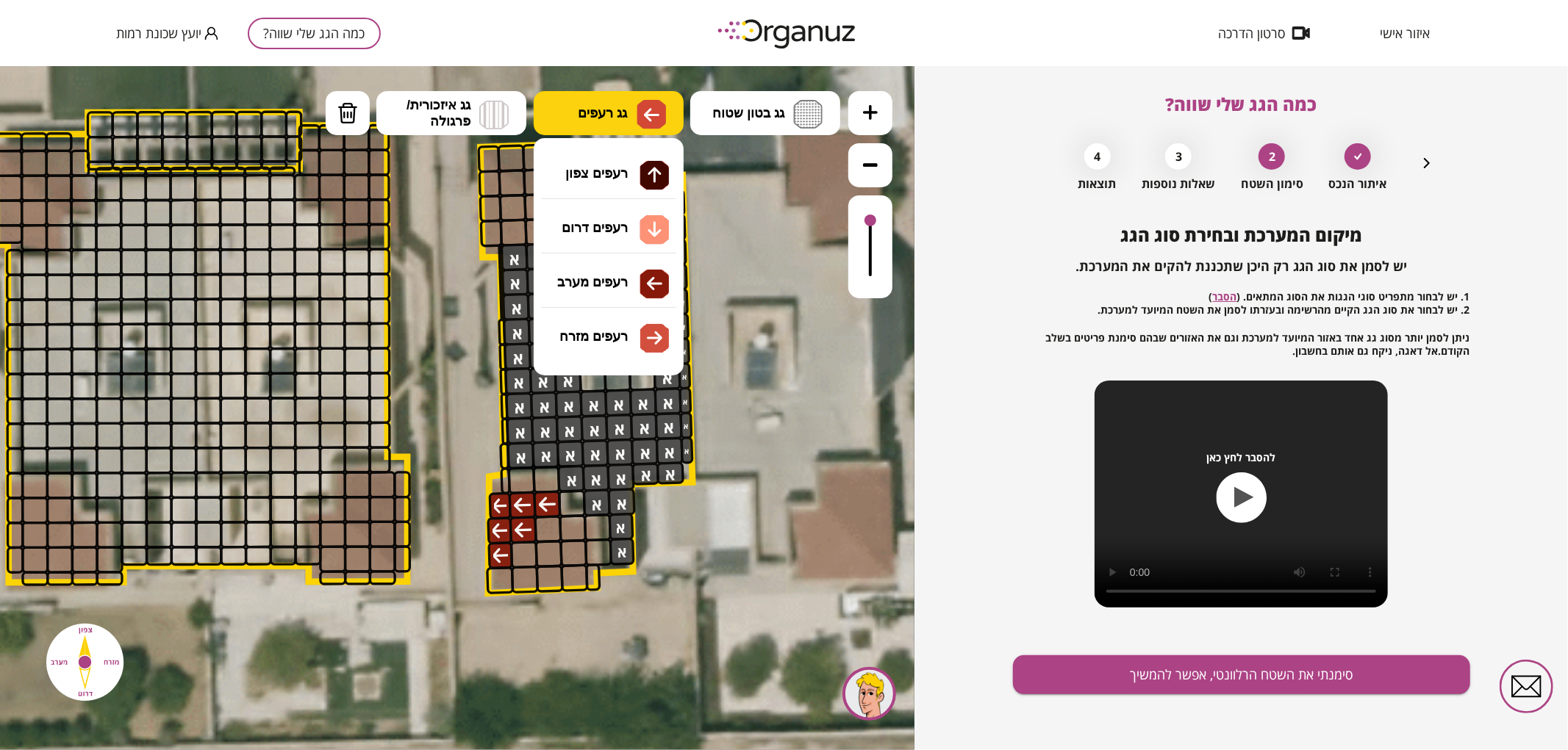
click at [620, 124] on button "גג רעפים" at bounding box center [608, 112] width 150 height 44
click at [592, 222] on div ".st0 { fill: #FFFFFF; } א" at bounding box center [457, 407] width 914 height 684
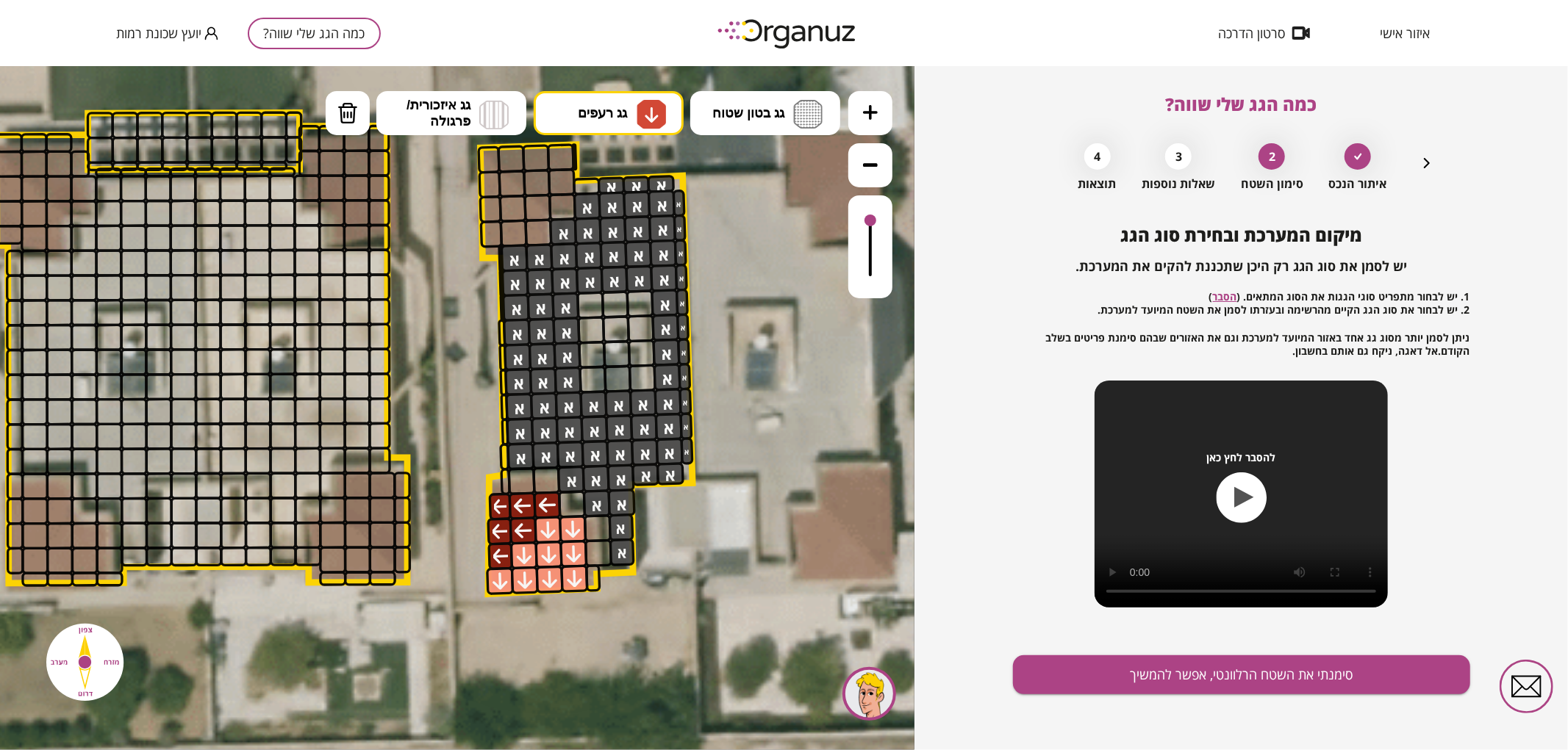
drag, startPoint x: 511, startPoint y: 583, endPoint x: 527, endPoint y: 558, distance: 29.7
click at [1057, 663] on button "סימנתי את השטח הרלוונטי, אפשר להמשיך" at bounding box center [1242, 674] width 458 height 39
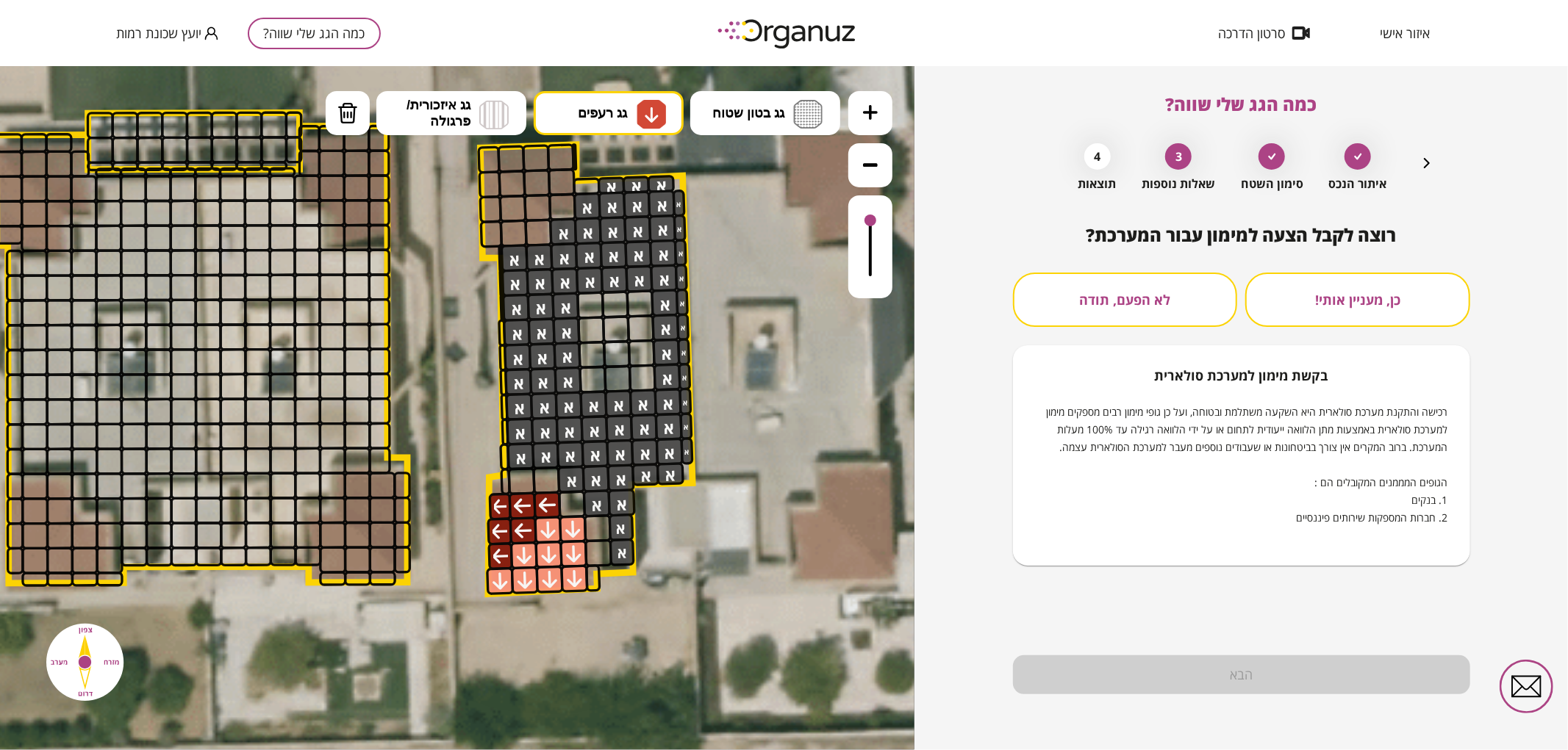
click at [1113, 304] on button "לא הפעם, תודה" at bounding box center [1125, 300] width 225 height 55
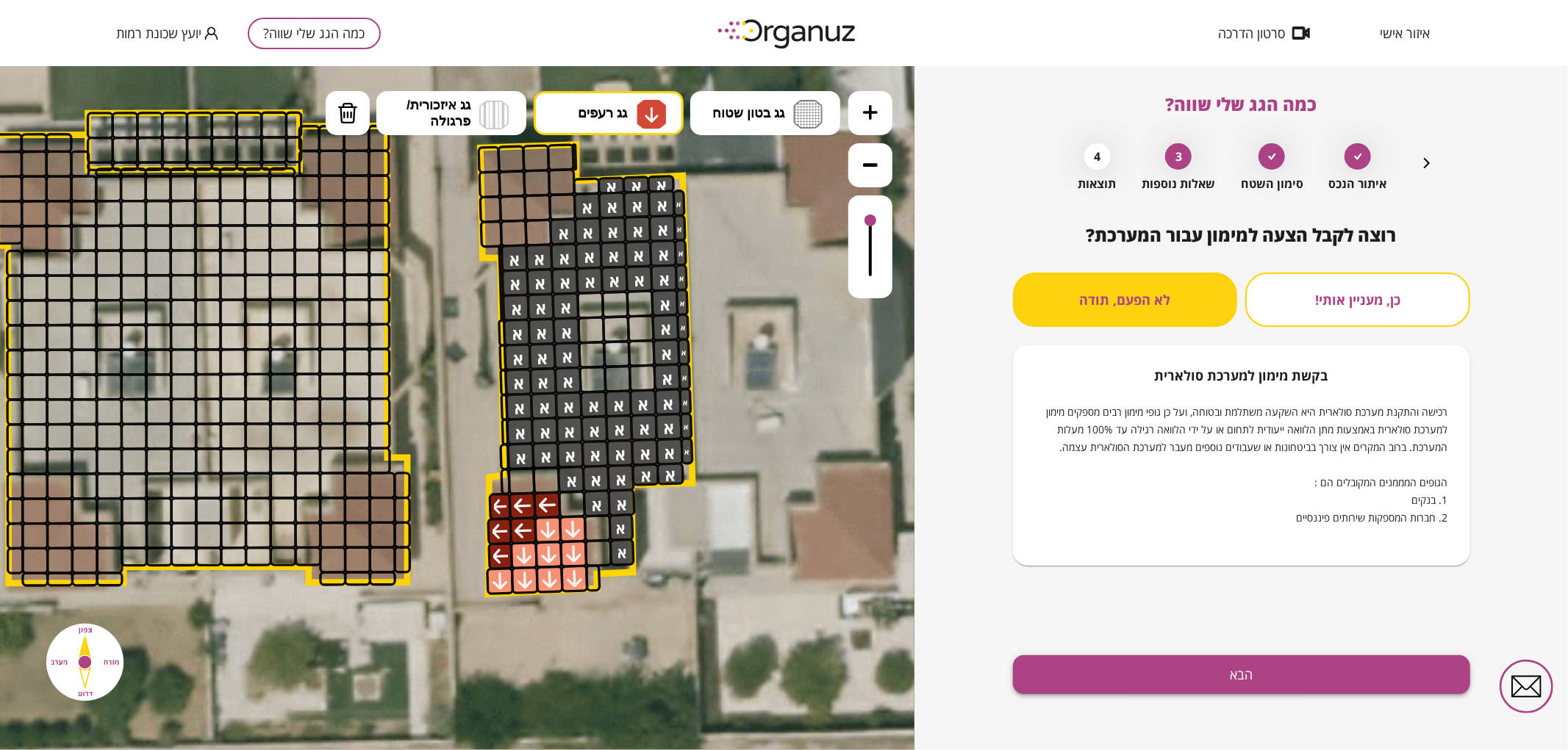
click at [1142, 663] on button "הבא" at bounding box center [1242, 674] width 458 height 39
